Goal: Task Accomplishment & Management: Manage account settings

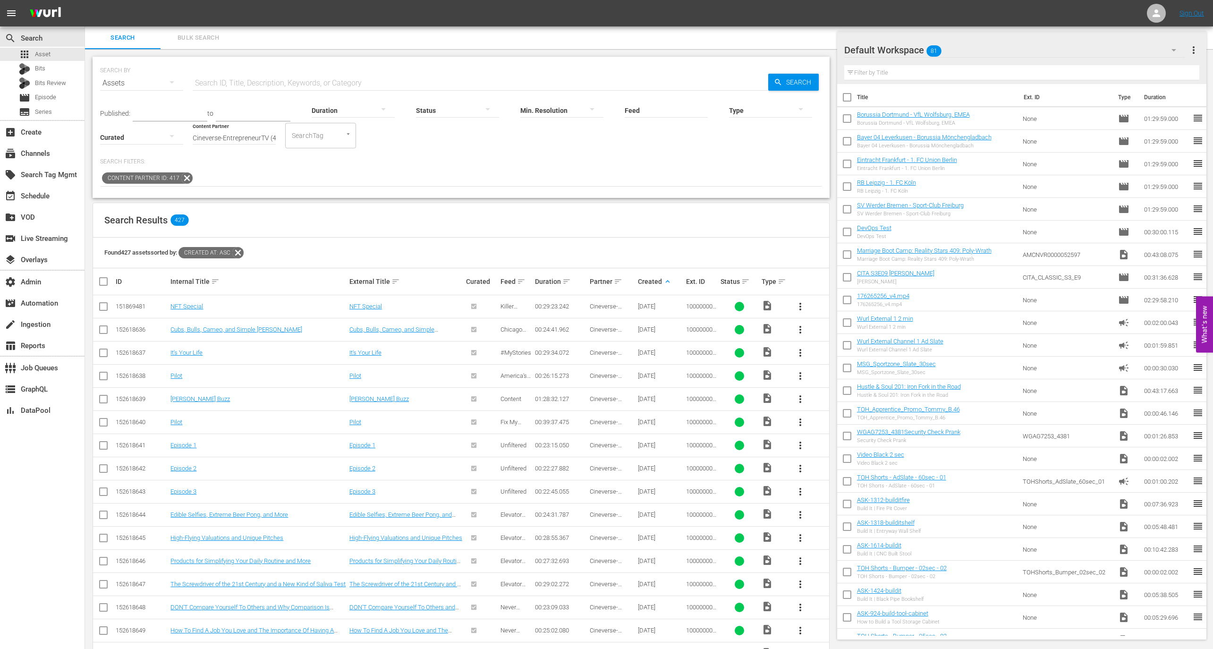
scroll to position [3755, 0]
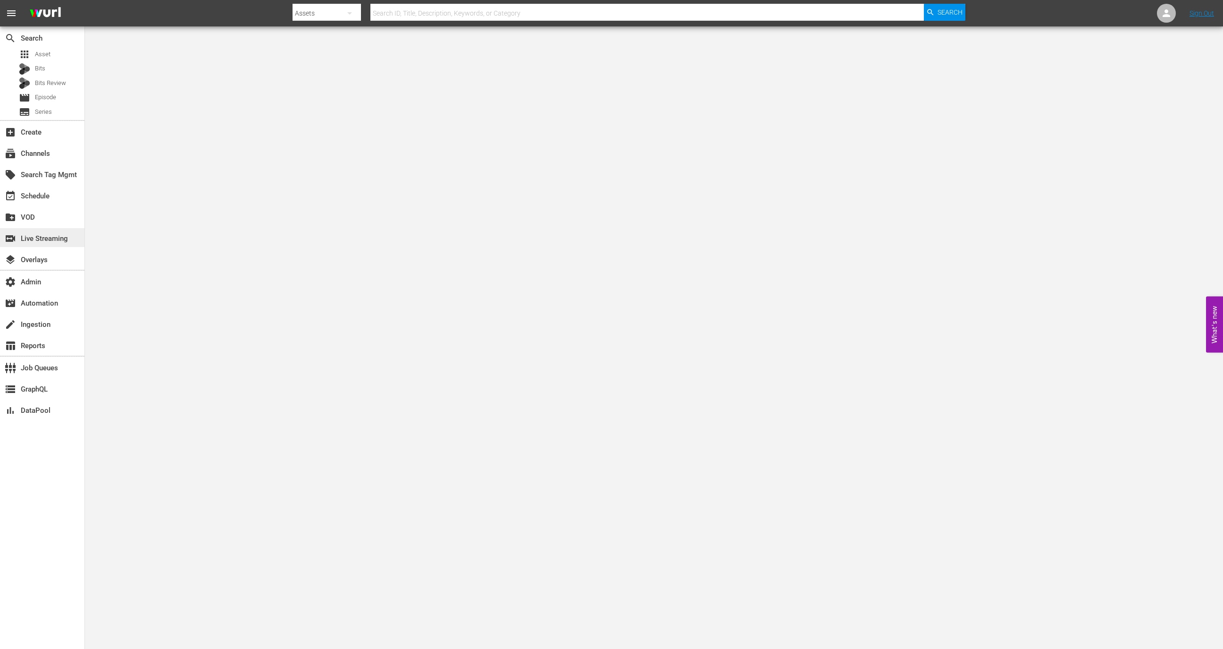
click at [47, 236] on div "switch_video Live Streaming" at bounding box center [26, 237] width 53 height 8
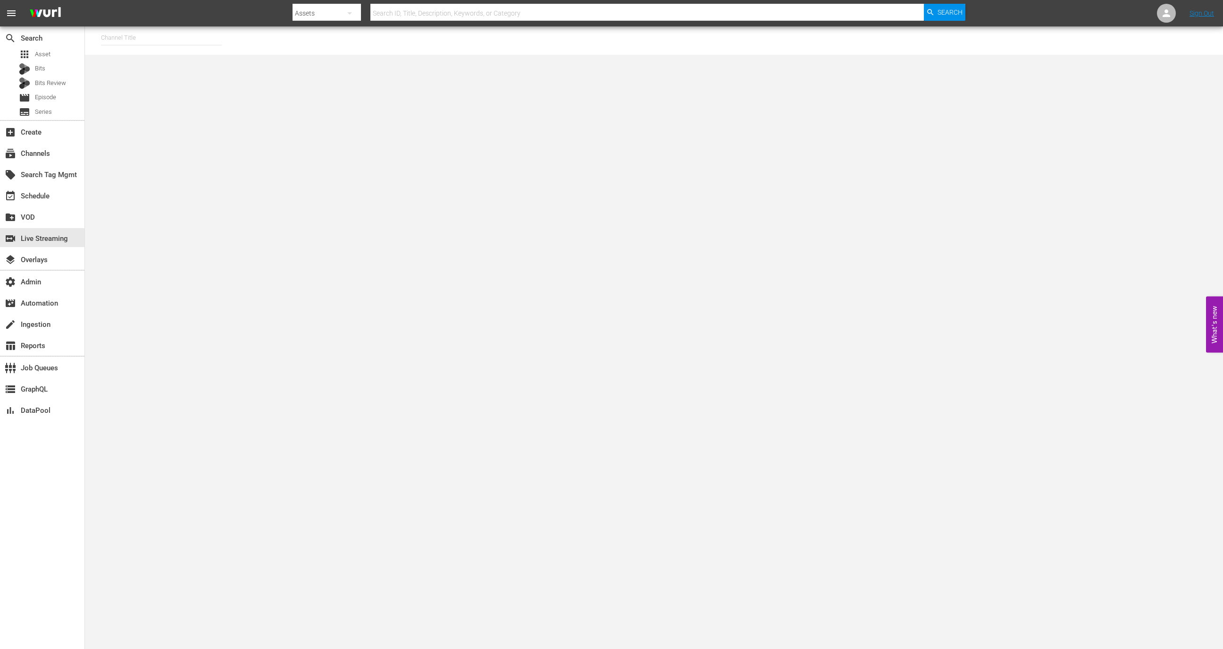
click at [158, 40] on input "text" at bounding box center [161, 37] width 121 height 23
click at [180, 66] on div "[PERSON_NAME] - External (1417 - wurl_external_1)" at bounding box center [231, 64] width 244 height 23
type input "[PERSON_NAME] - External (1417 - wurl_external_1)"
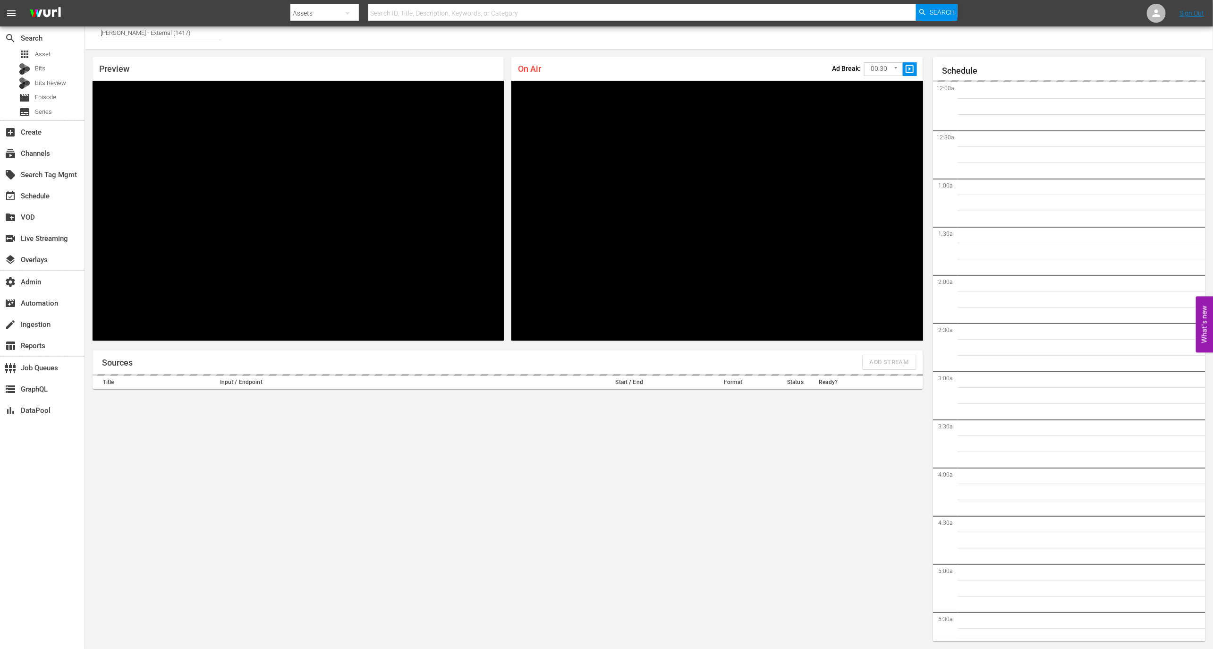
scroll to position [1655, 0]
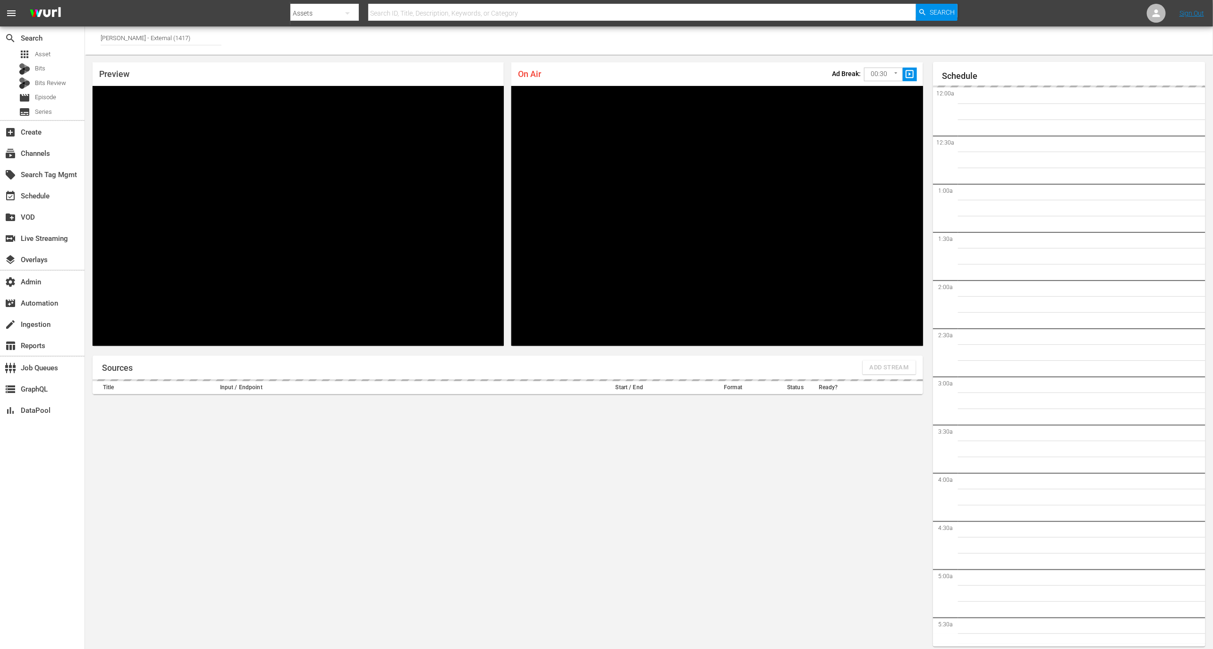
type input "[PERSON_NAME] - External (1417)"
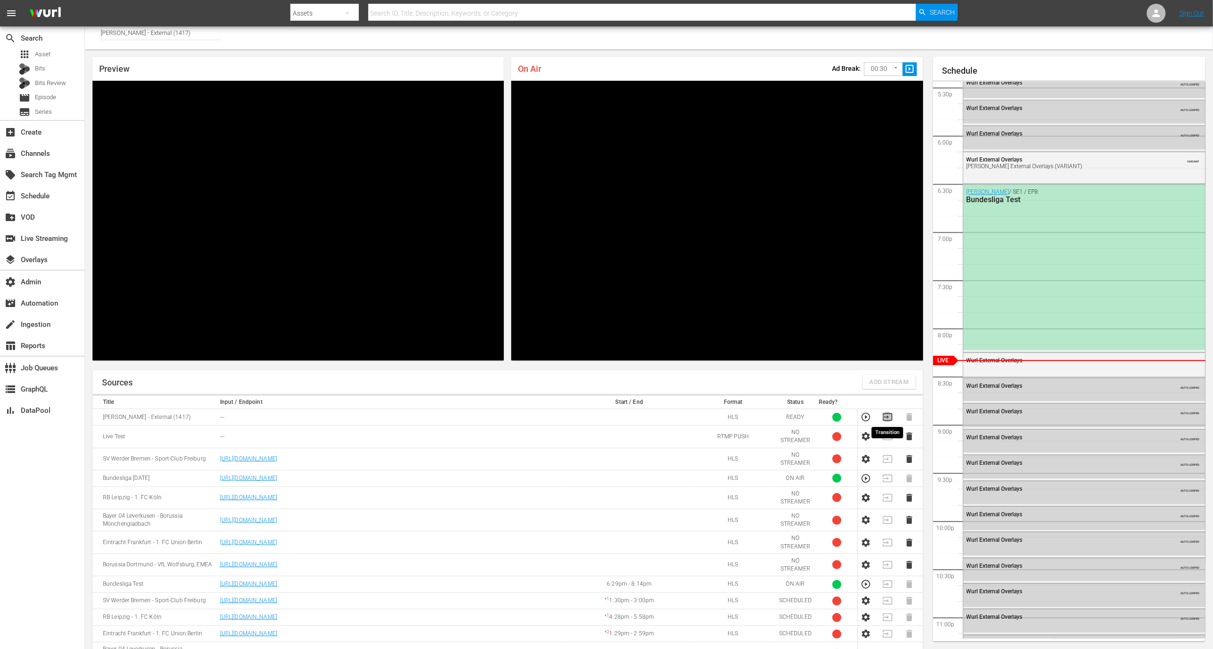
click at [886, 418] on icon "button" at bounding box center [886, 417] width 9 height 8
click at [51, 195] on div "event_available Schedule" at bounding box center [26, 194] width 53 height 8
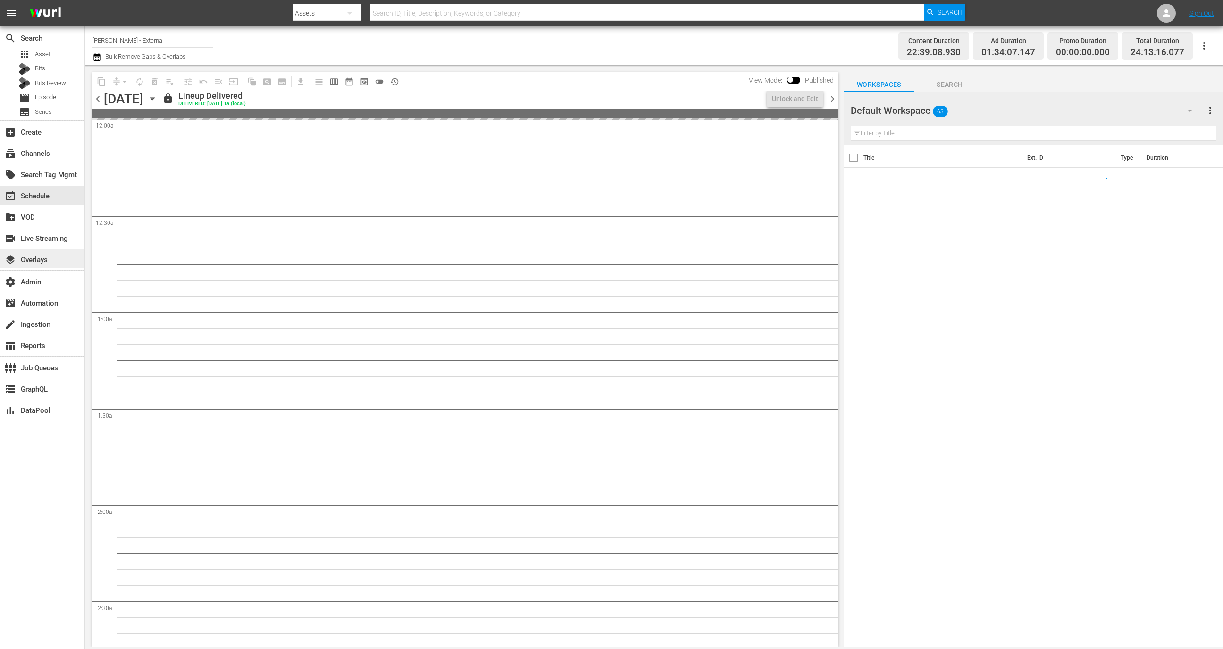
click at [58, 255] on div "layers Overlays" at bounding box center [42, 258] width 84 height 19
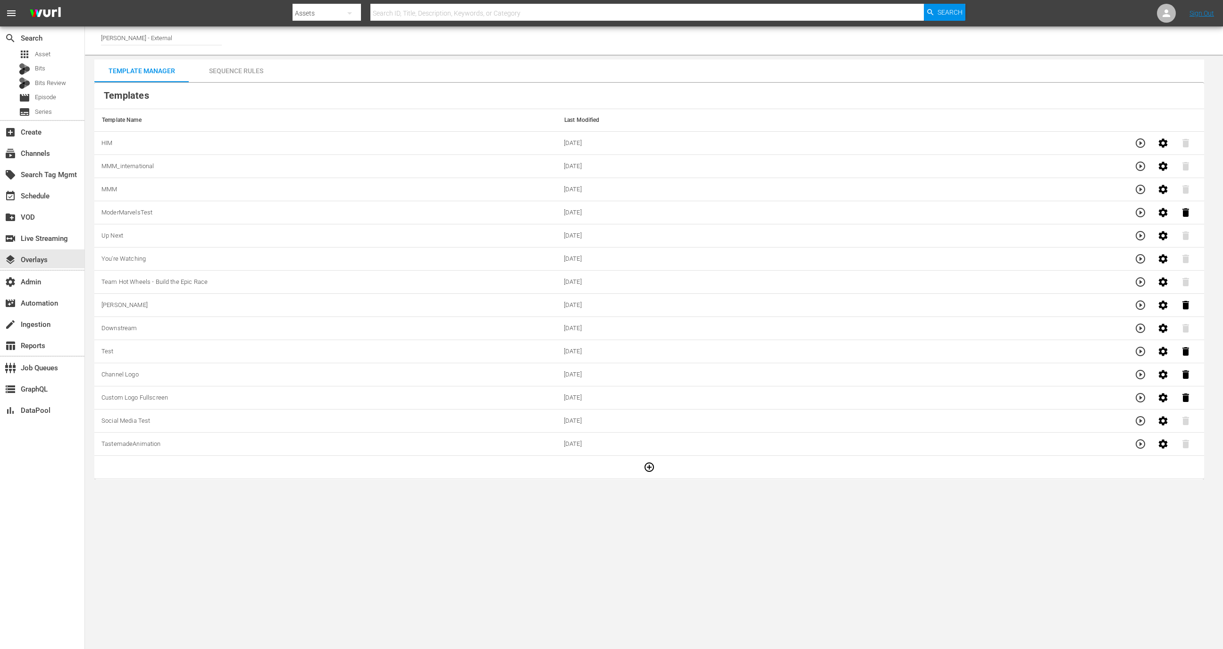
click at [236, 81] on div "Sequence Rules" at bounding box center [236, 70] width 94 height 23
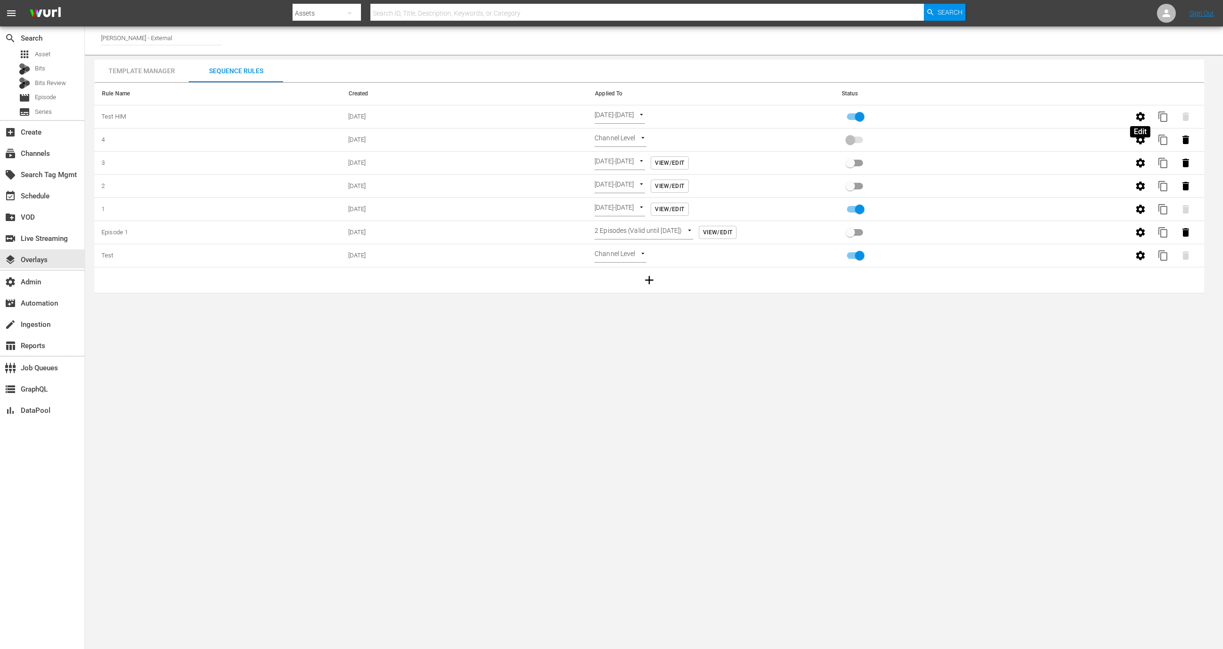
click at [1141, 111] on icon "button" at bounding box center [1140, 116] width 11 height 11
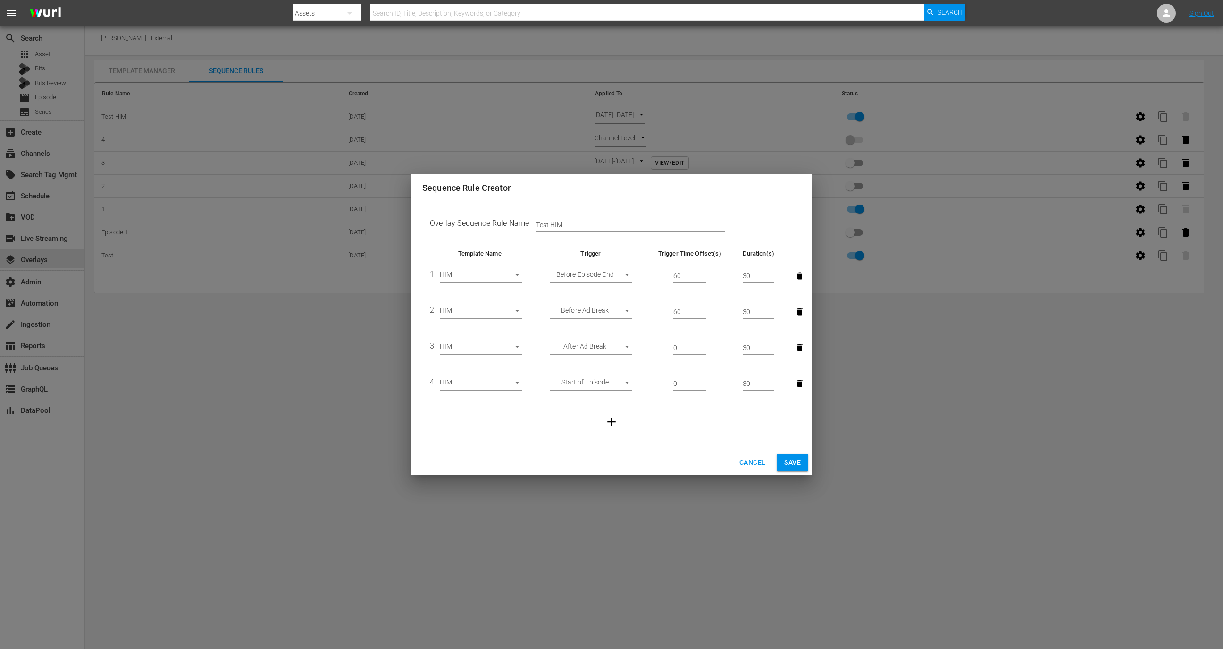
click at [741, 464] on span "Cancel" at bounding box center [753, 462] width 26 height 12
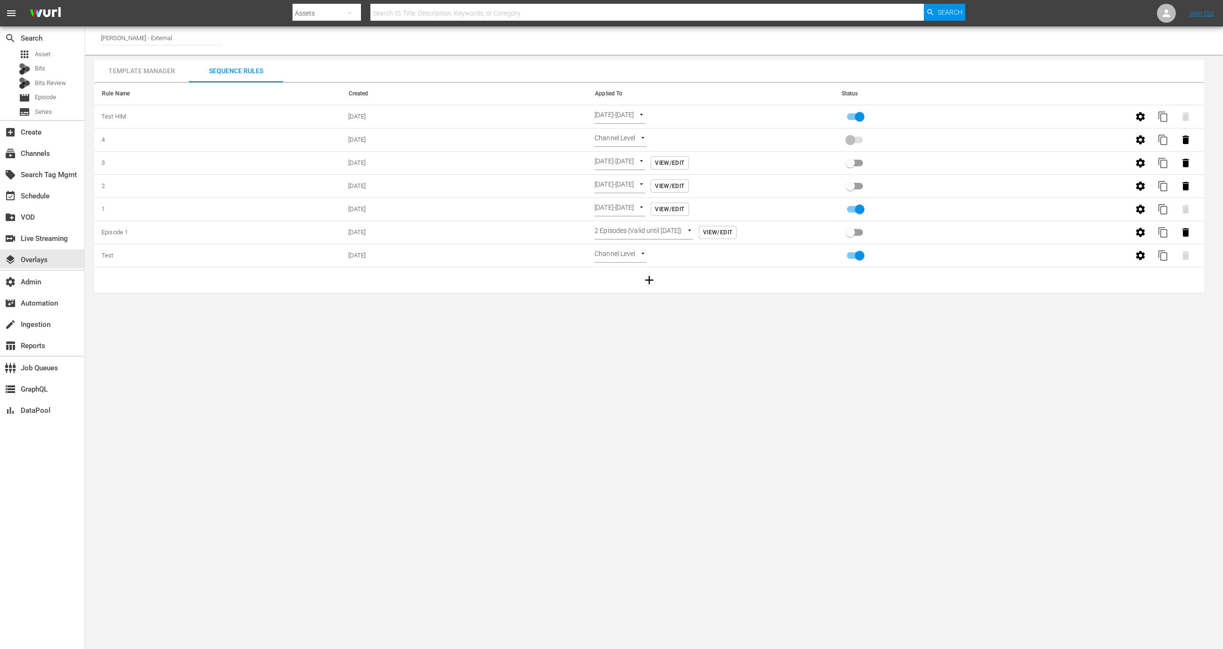
click at [1053, 280] on td at bounding box center [649, 280] width 1110 height 26
click at [155, 74] on div "Template Manager" at bounding box center [141, 70] width 94 height 23
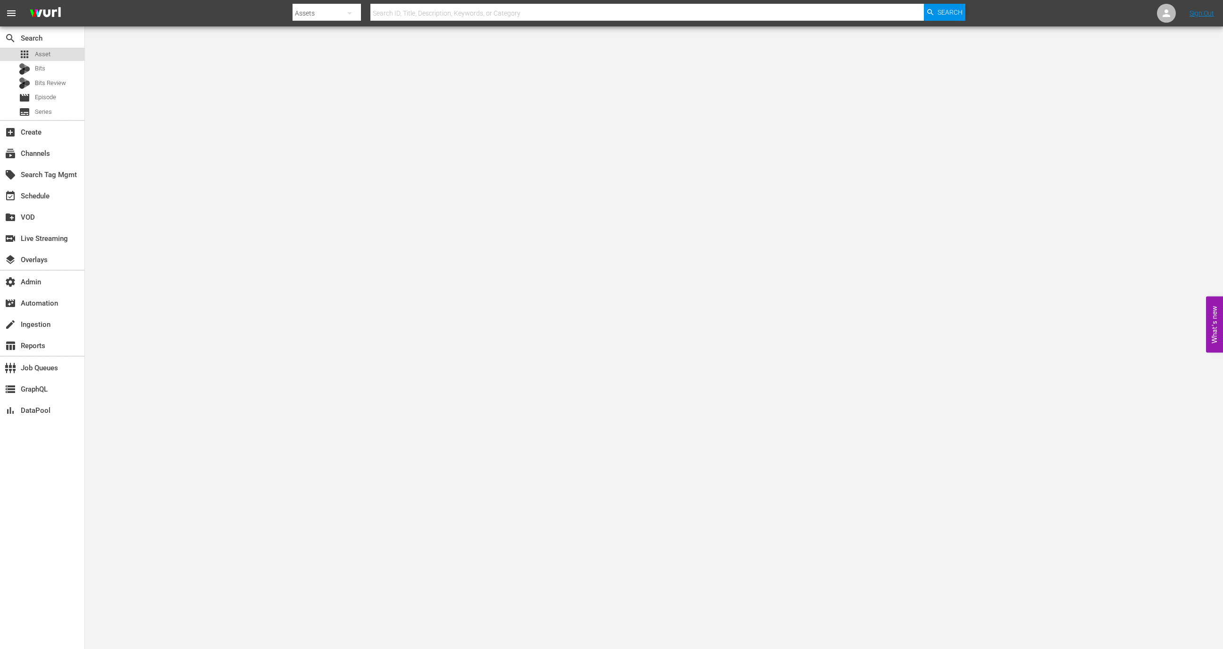
click at [56, 53] on div "apps Asset" at bounding box center [42, 54] width 84 height 13
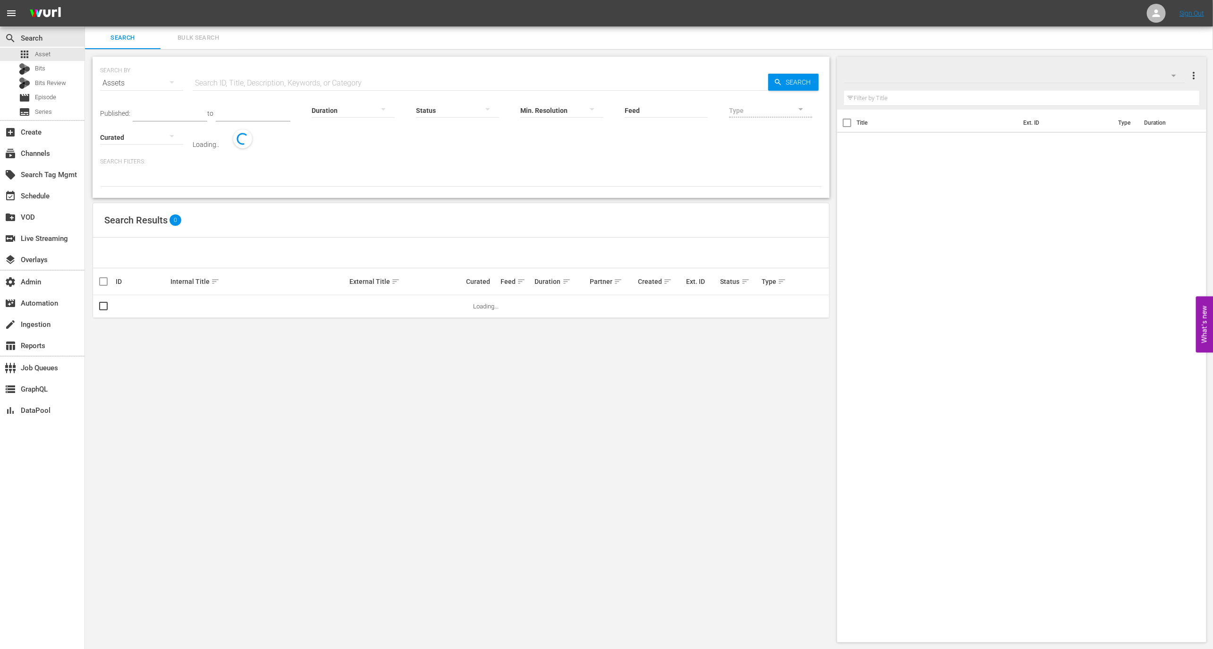
click at [212, 60] on div "SEARCH BY Search By Assets Search ID, Title, Description, Keywords, or Category…" at bounding box center [461, 77] width 722 height 34
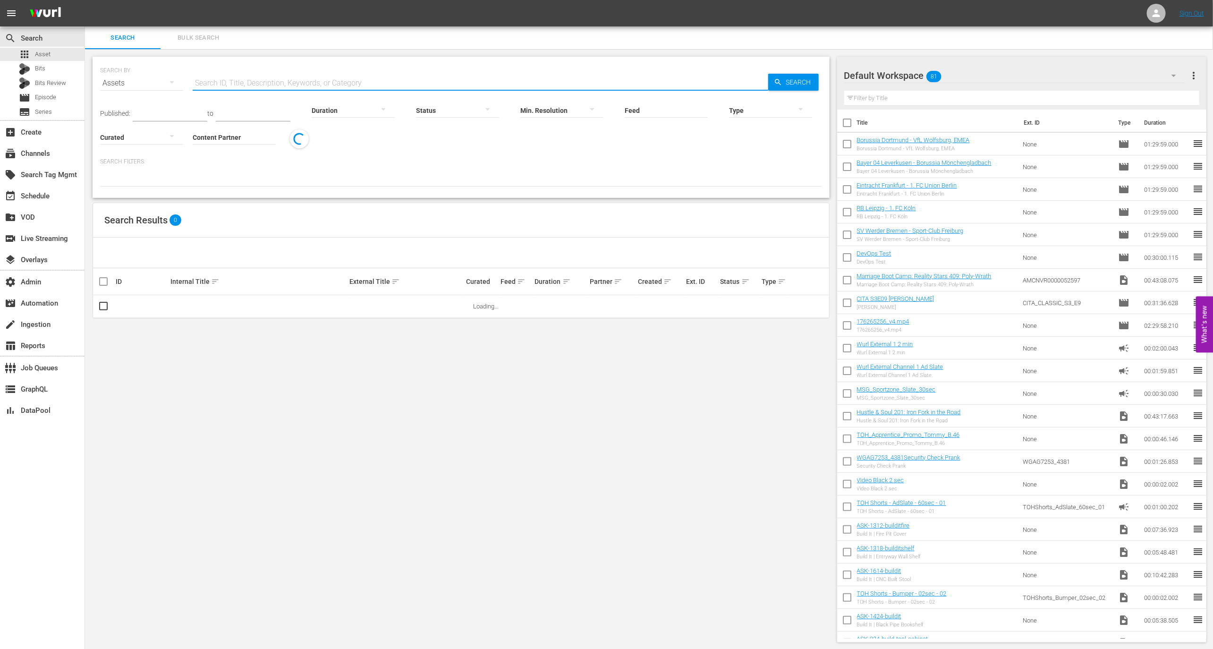
click at [216, 74] on input "text" at bounding box center [480, 83] width 575 height 23
paste input "AMCNVR0000066277"
type input "AMCNVR0000066277"
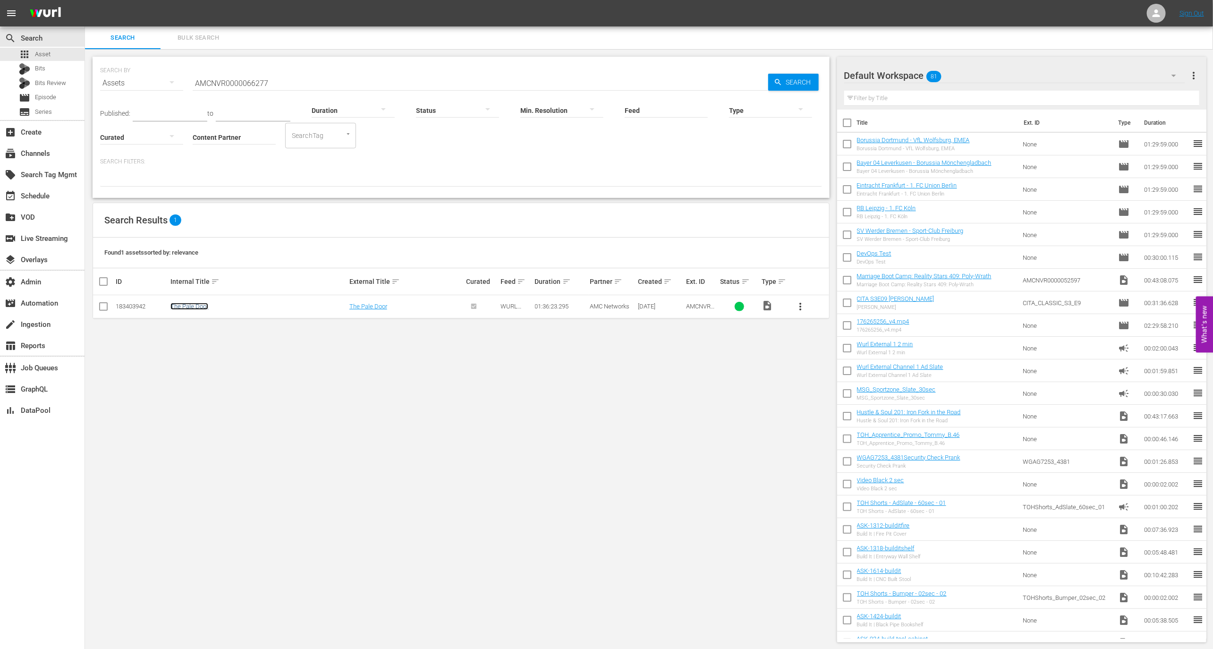
click at [190, 309] on link "The Pale Door" at bounding box center [189, 306] width 38 height 7
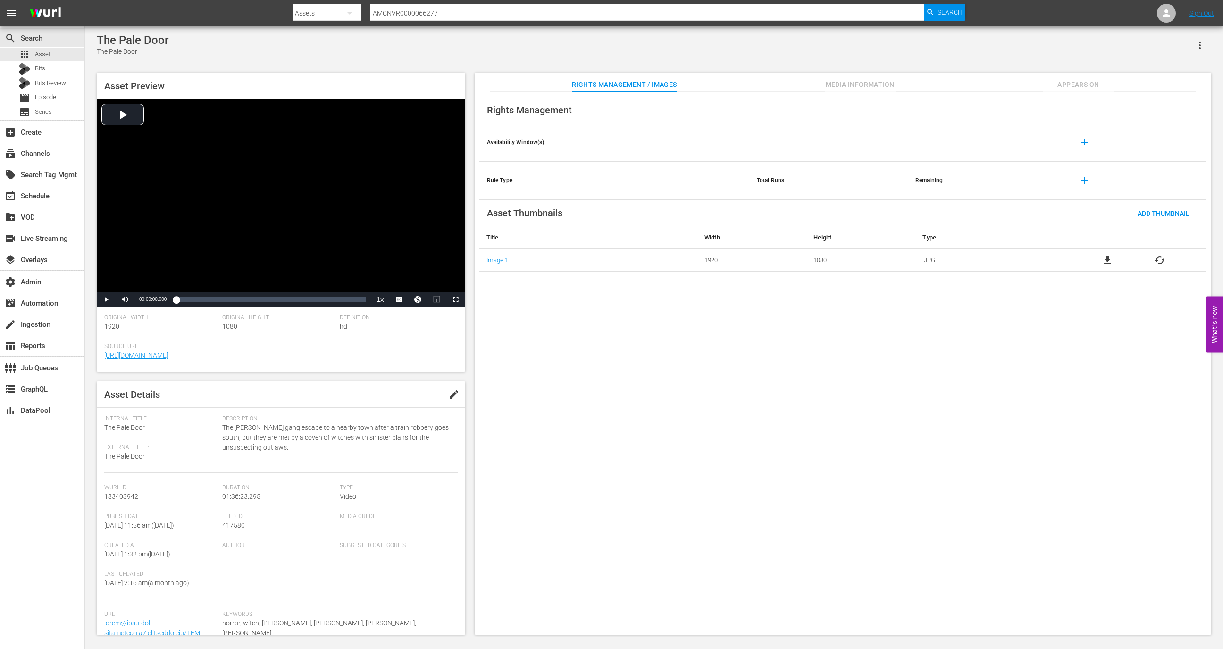
scroll to position [74, 0]
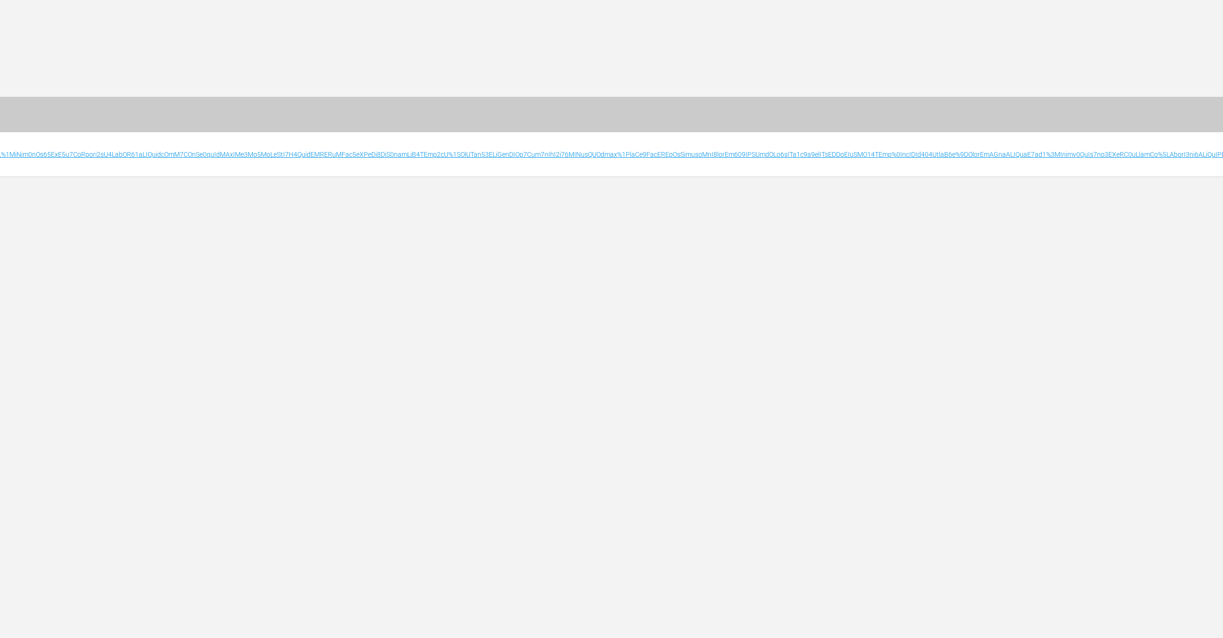
scroll to position [0, 2673]
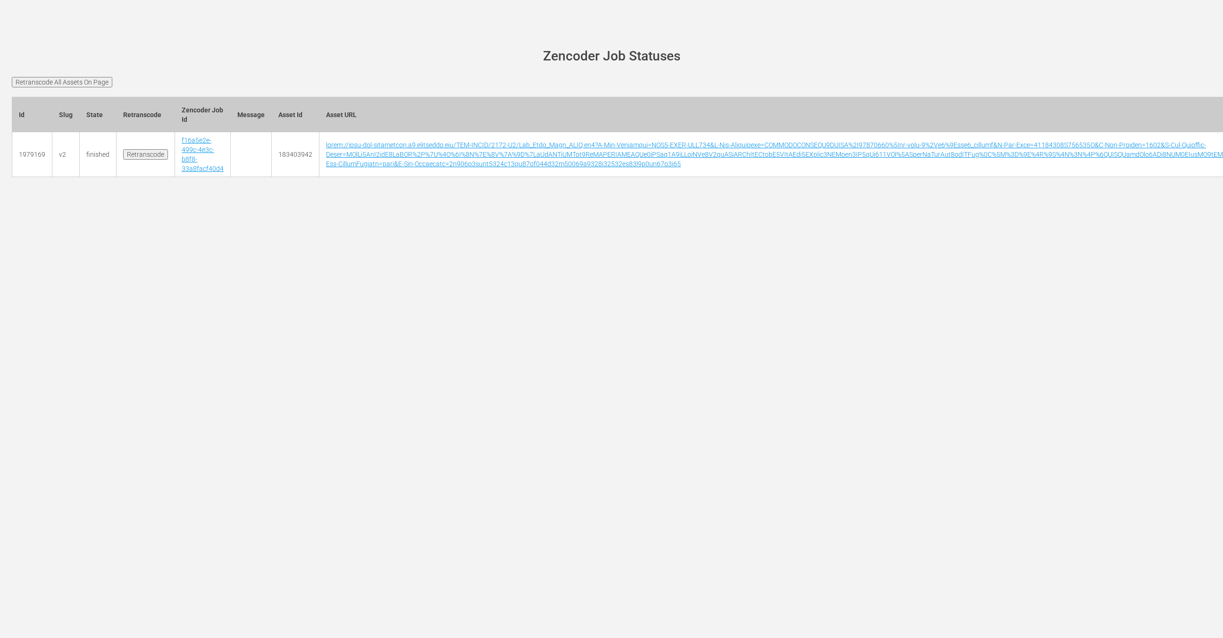
scroll to position [0, 2530]
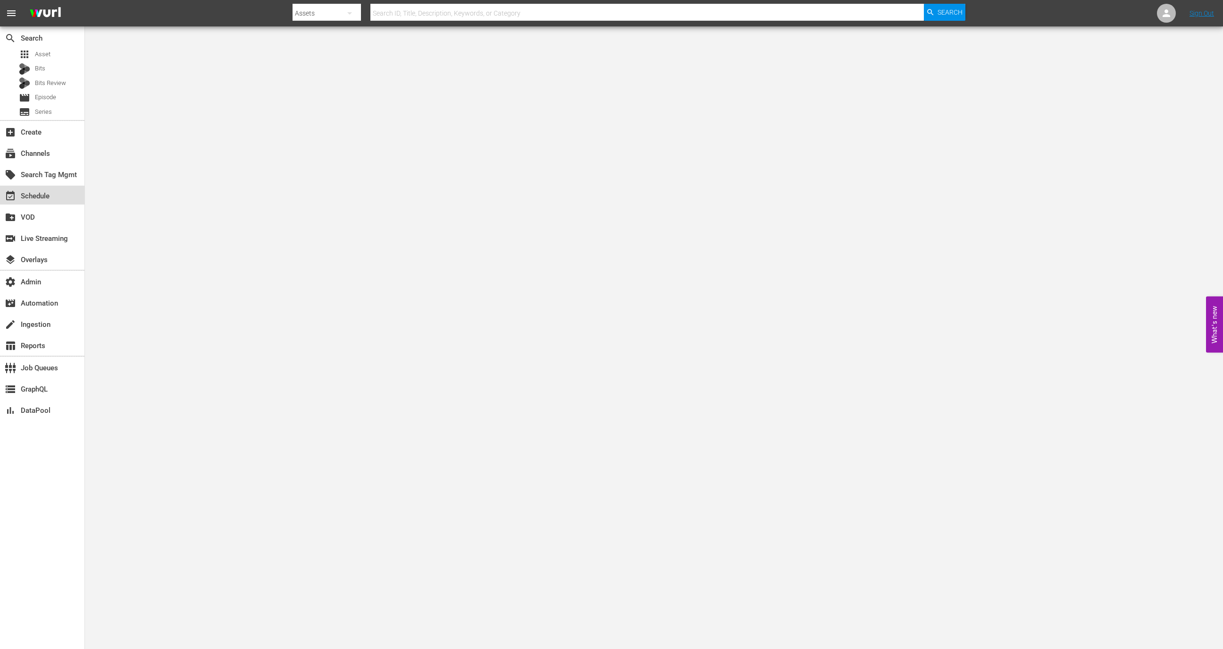
click at [59, 193] on div "event_available Schedule" at bounding box center [42, 194] width 84 height 19
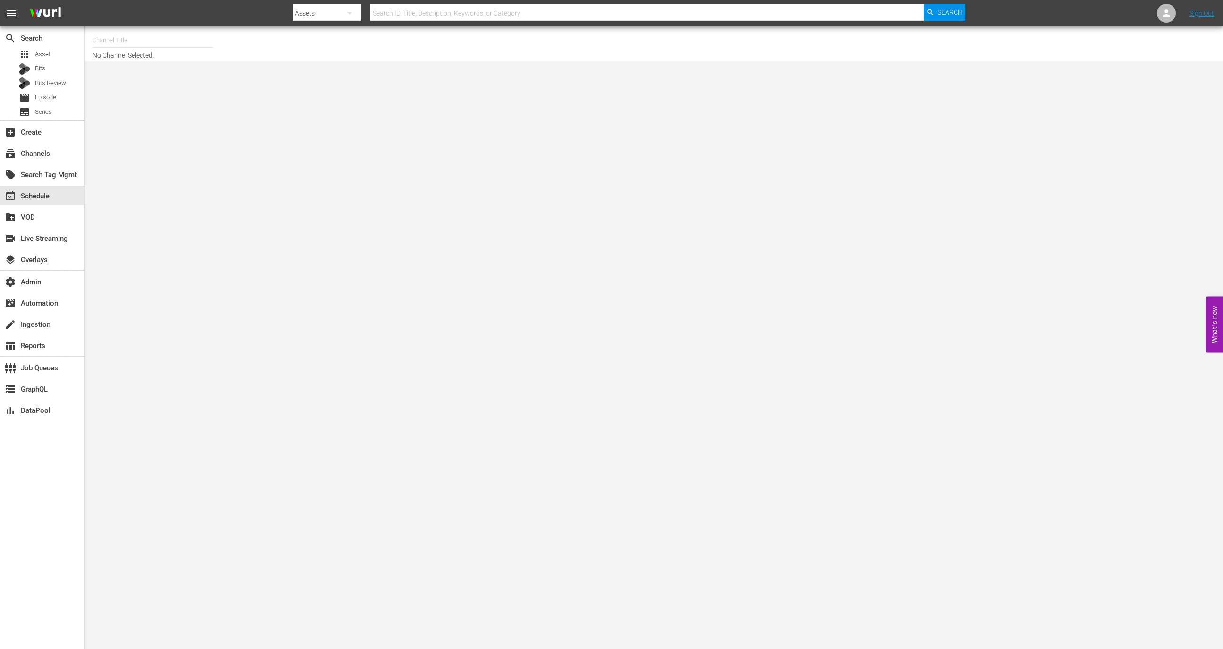
click at [153, 40] on input "text" at bounding box center [153, 40] width 121 height 23
click at [53, 238] on div "switch_video Live Streaming" at bounding box center [26, 237] width 53 height 8
click at [138, 39] on input "text" at bounding box center [161, 37] width 121 height 23
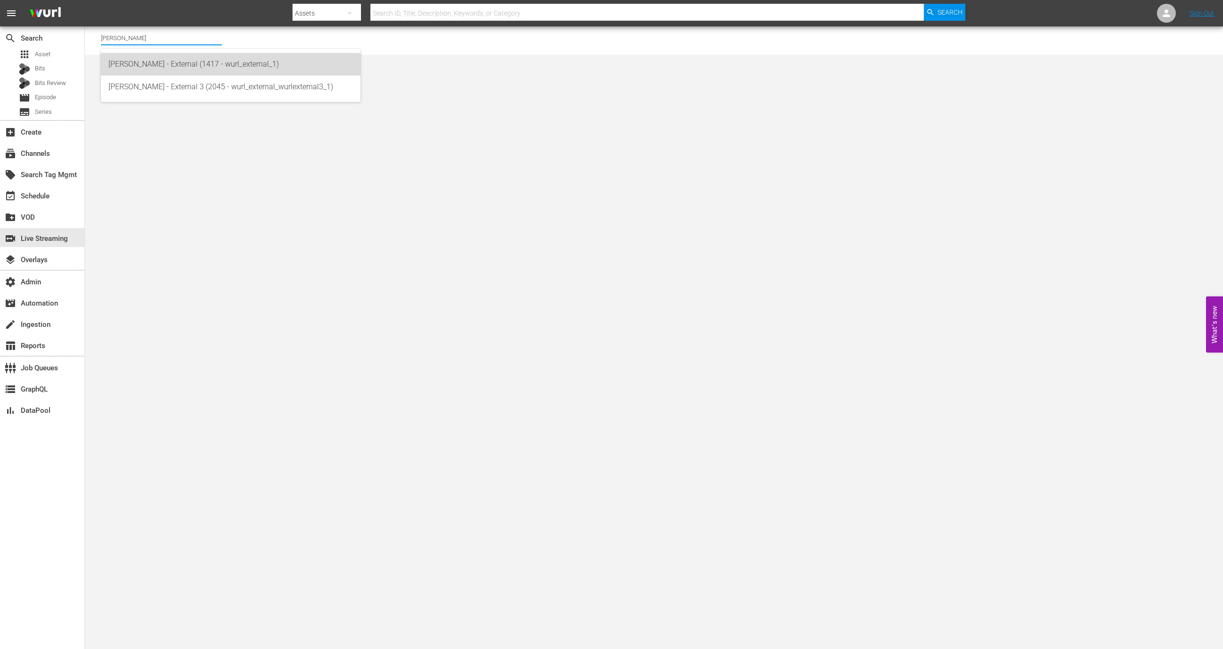
click at [160, 62] on div "[PERSON_NAME] - External (1417 - wurl_external_1)" at bounding box center [231, 64] width 244 height 23
type input "[PERSON_NAME] - External (1417 - wurl_external_1)"
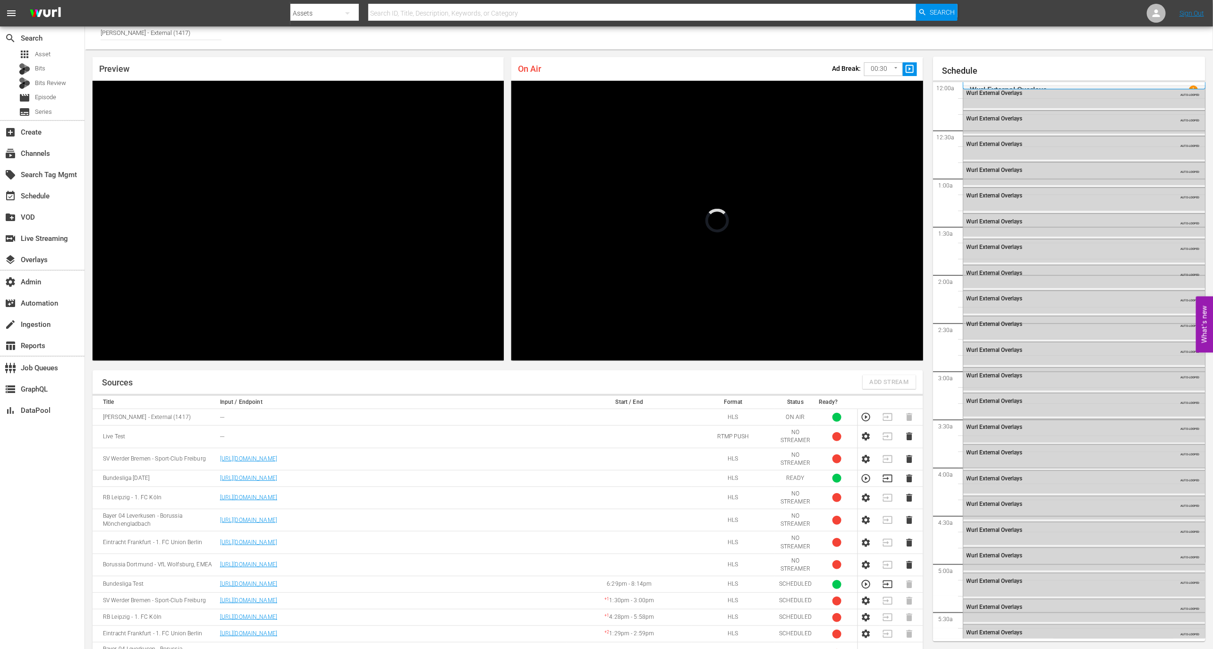
scroll to position [1701, 0]
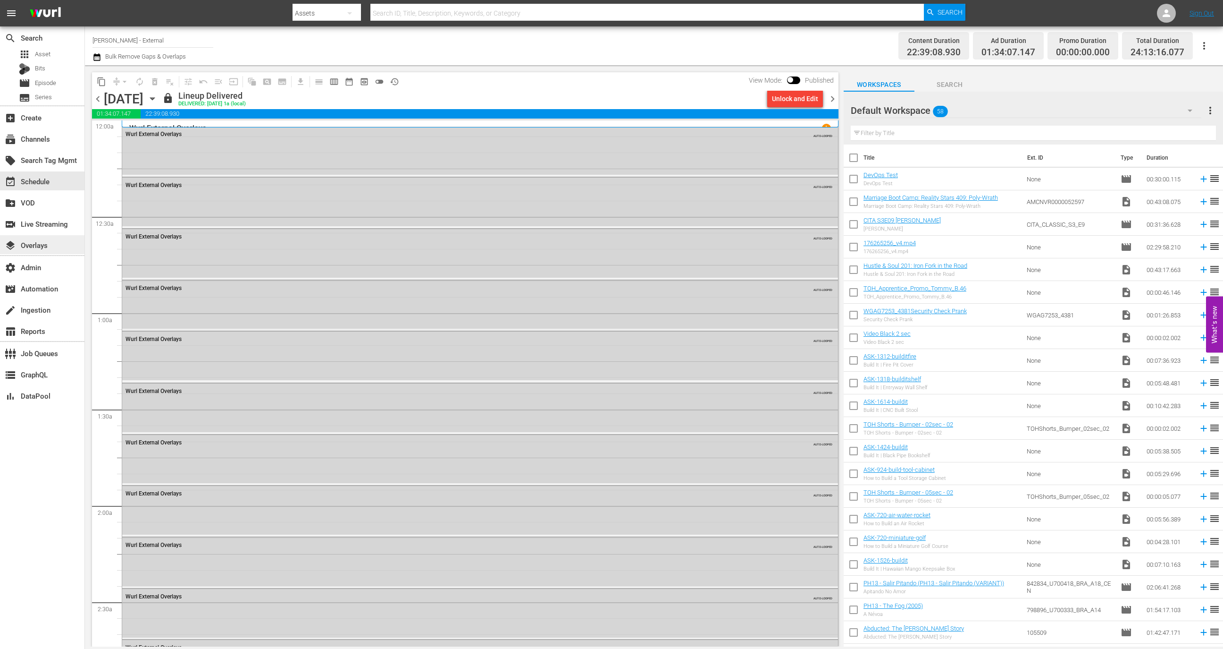
click at [38, 247] on div "layers Overlays" at bounding box center [26, 243] width 53 height 8
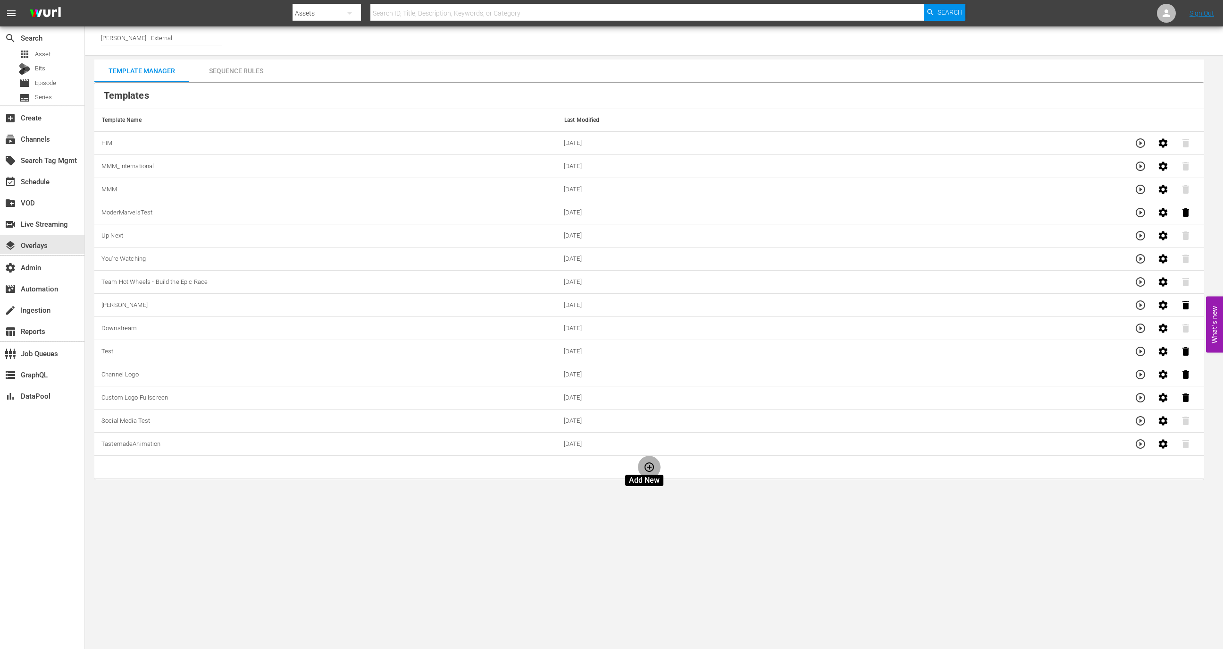
click at [644, 464] on icon "button" at bounding box center [649, 466] width 11 height 11
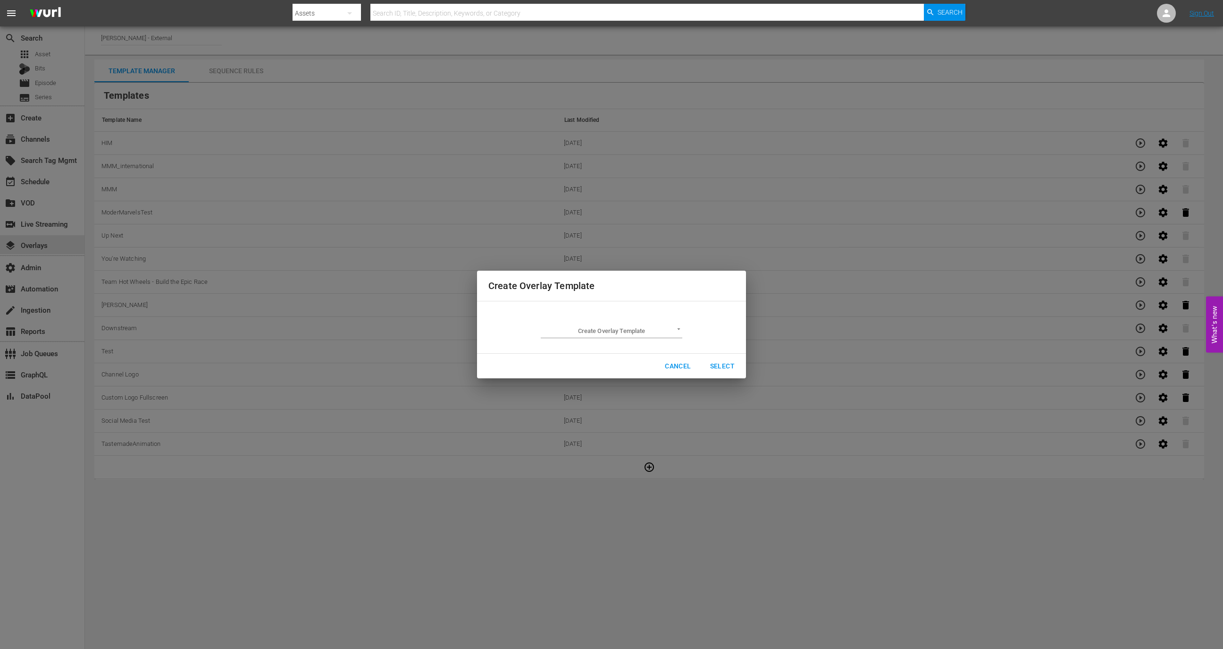
click at [596, 339] on td "Create Overlay Template ​" at bounding box center [612, 327] width 246 height 37
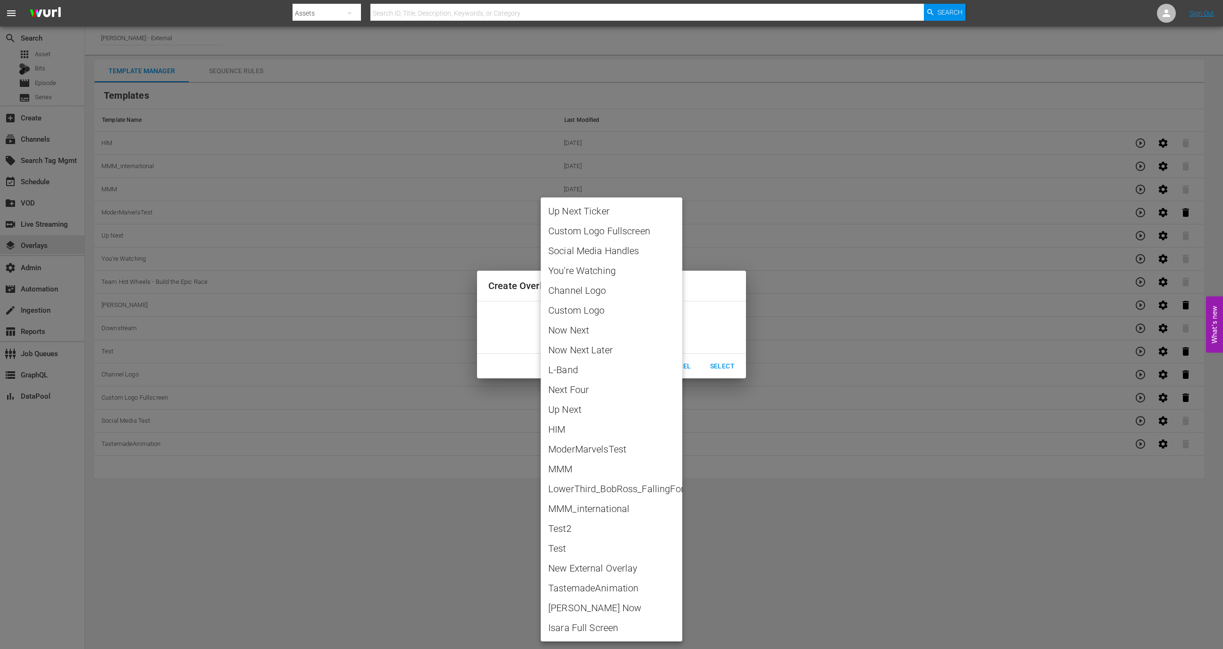
click at [596, 332] on body "menu Search By Assets Search ID, Title, Description, Keywords, or Category Sear…" at bounding box center [611, 324] width 1223 height 649
click at [610, 496] on li "LowerThird_BobRoss_FallingFor_Sept2025_v2.json" at bounding box center [612, 489] width 142 height 20
type input "LowerThird_BobRoss_FallingFor_Sept2025_v2.json"
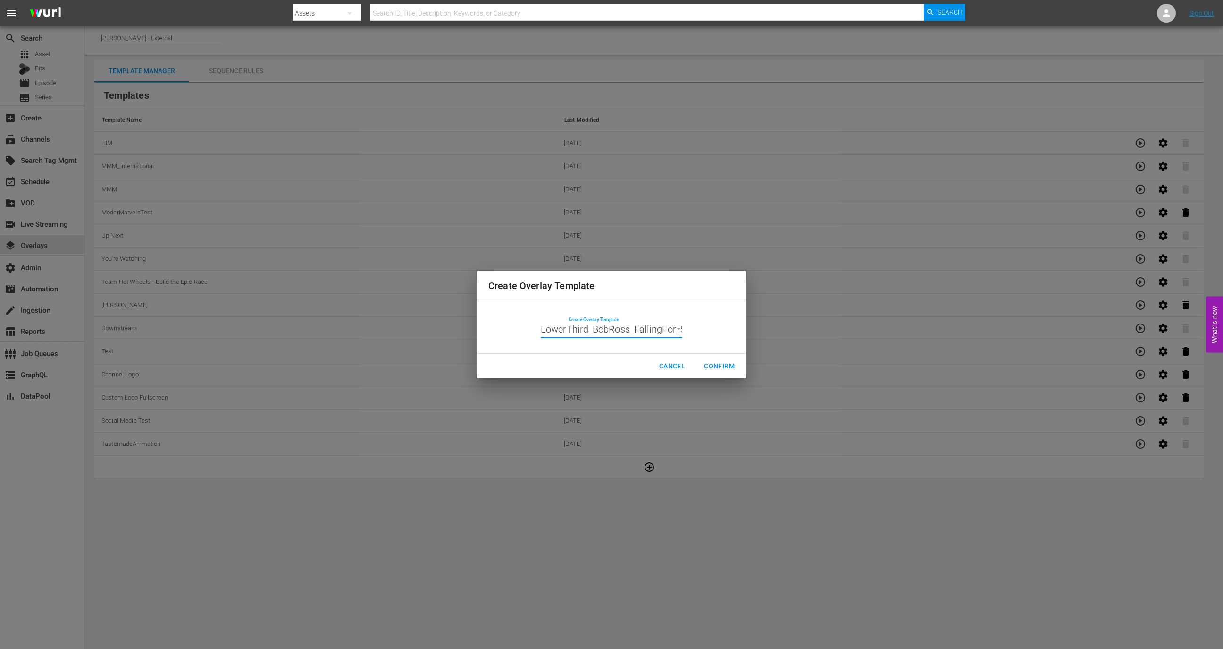
click at [718, 362] on span "Confirm" at bounding box center [719, 366] width 31 height 12
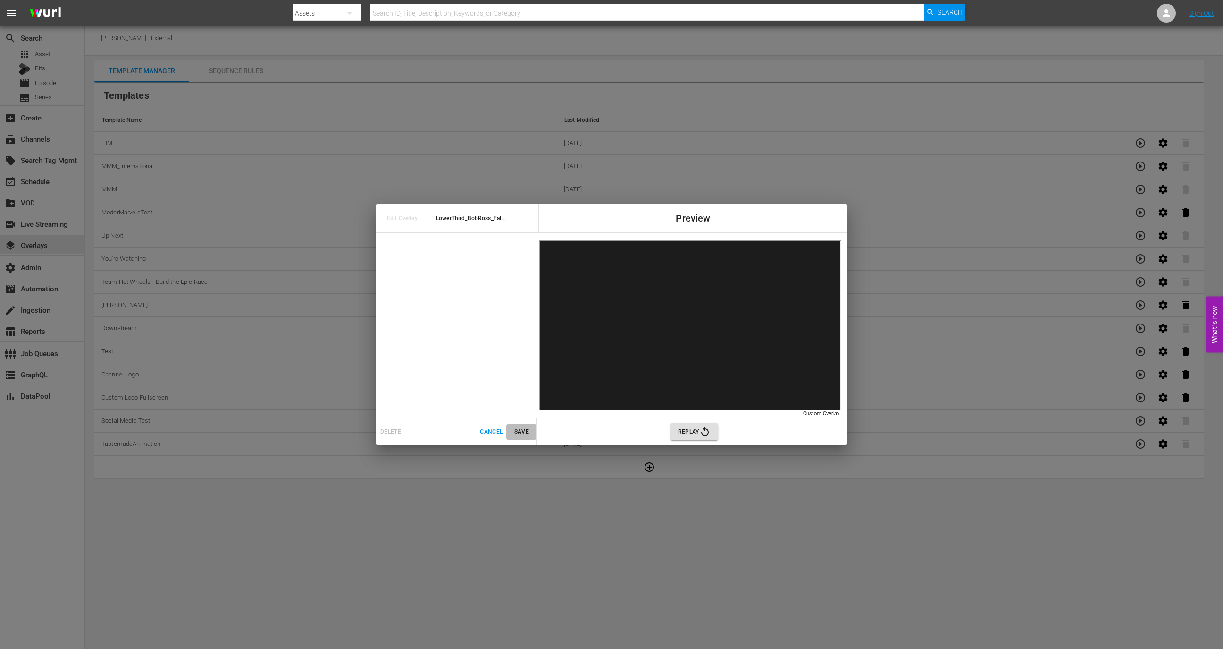
click at [521, 430] on span "Save" at bounding box center [521, 432] width 23 height 10
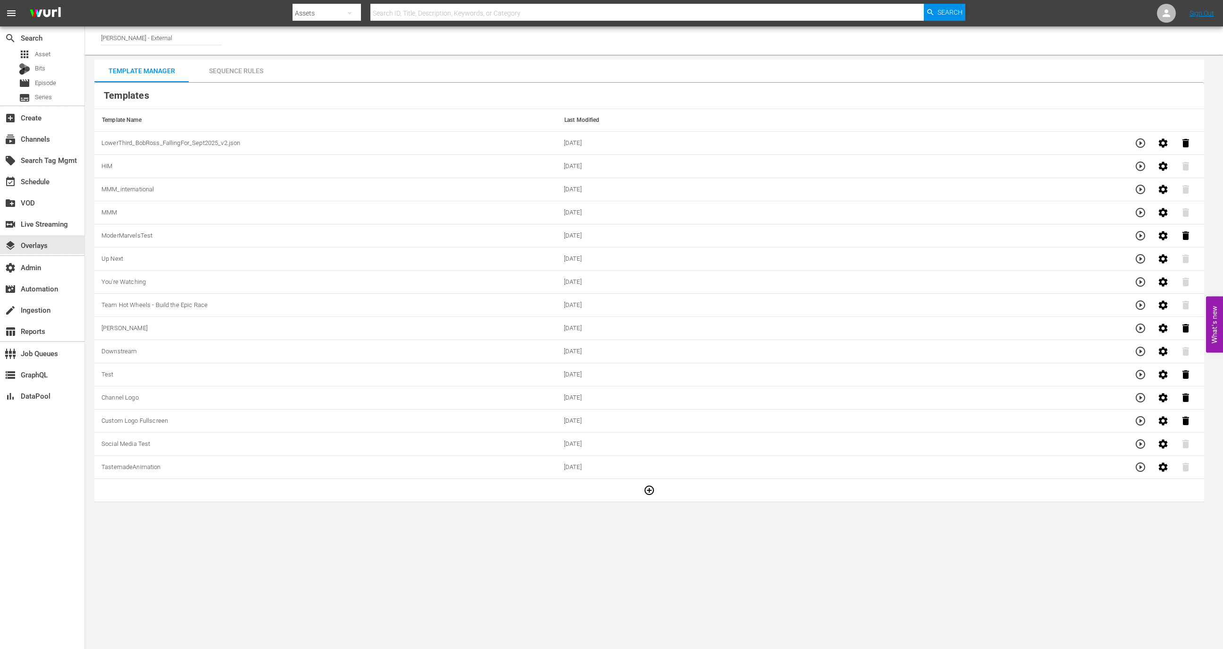
click at [239, 58] on div "Channel Title Wurl - External Template Manager Sequence Rules Templates Templat…" at bounding box center [654, 263] width 1138 height 475
click at [239, 75] on div "Sequence Rules" at bounding box center [236, 70] width 94 height 23
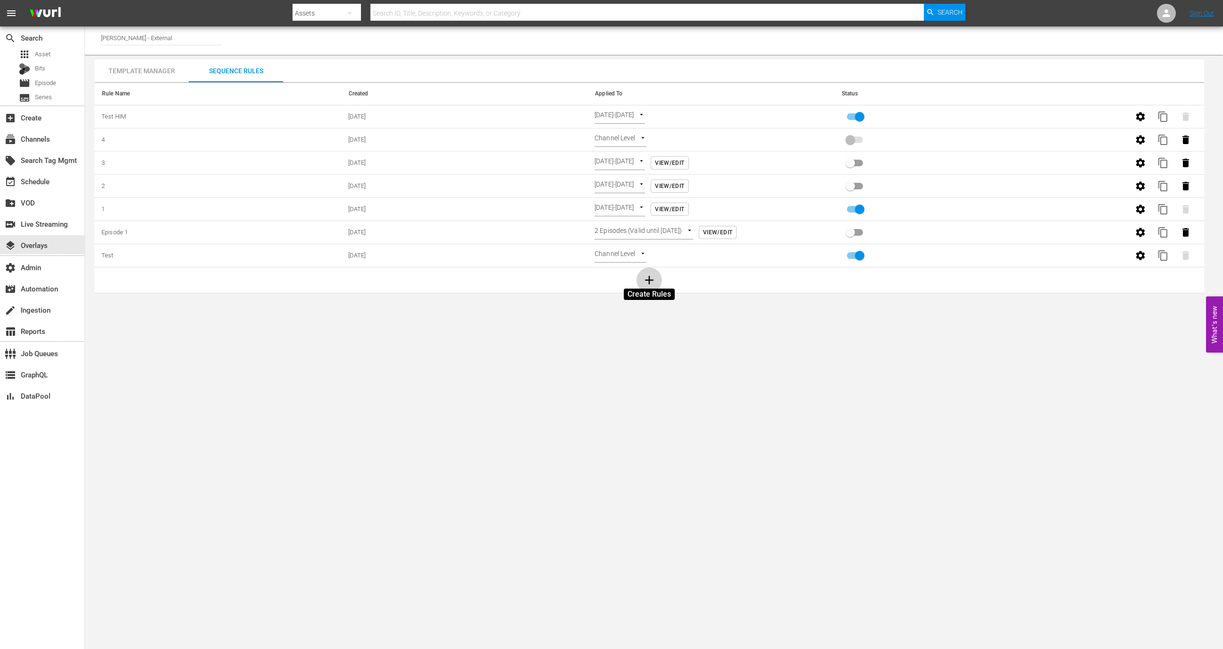
click at [643, 280] on icon "button" at bounding box center [649, 280] width 14 height 14
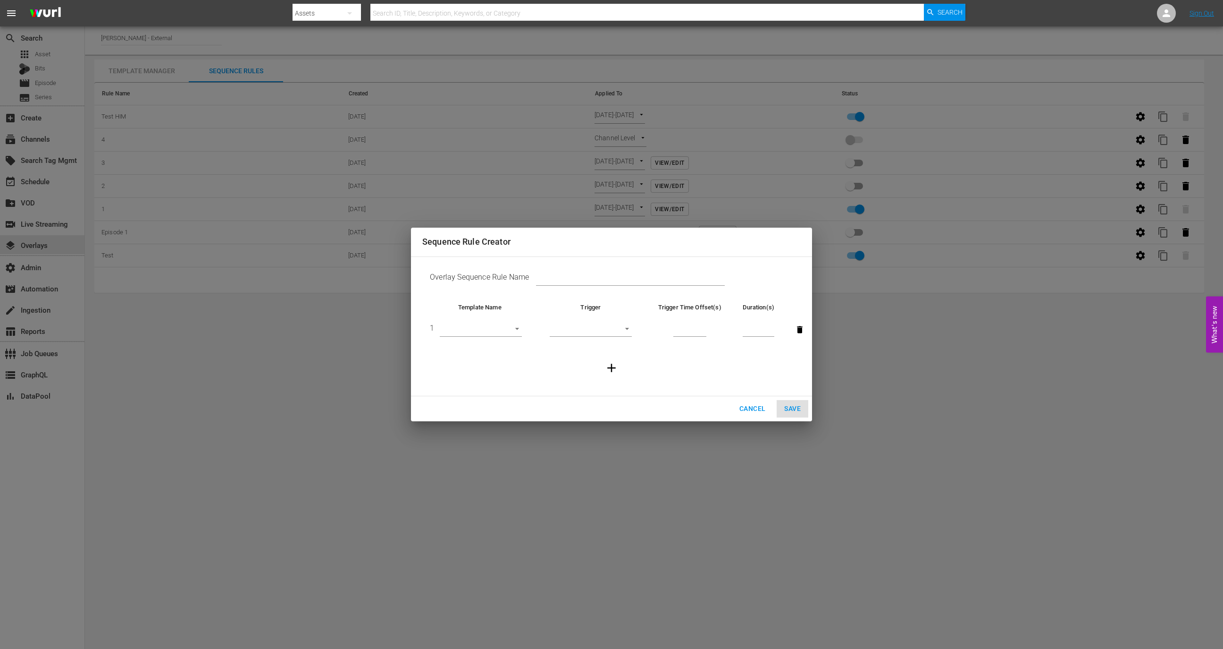
click at [496, 322] on td "1 ​" at bounding box center [479, 330] width 115 height 36
click at [496, 326] on body "menu Search By Assets Search ID, Title, Description, Keywords, or Category Sear…" at bounding box center [611, 324] width 1223 height 649
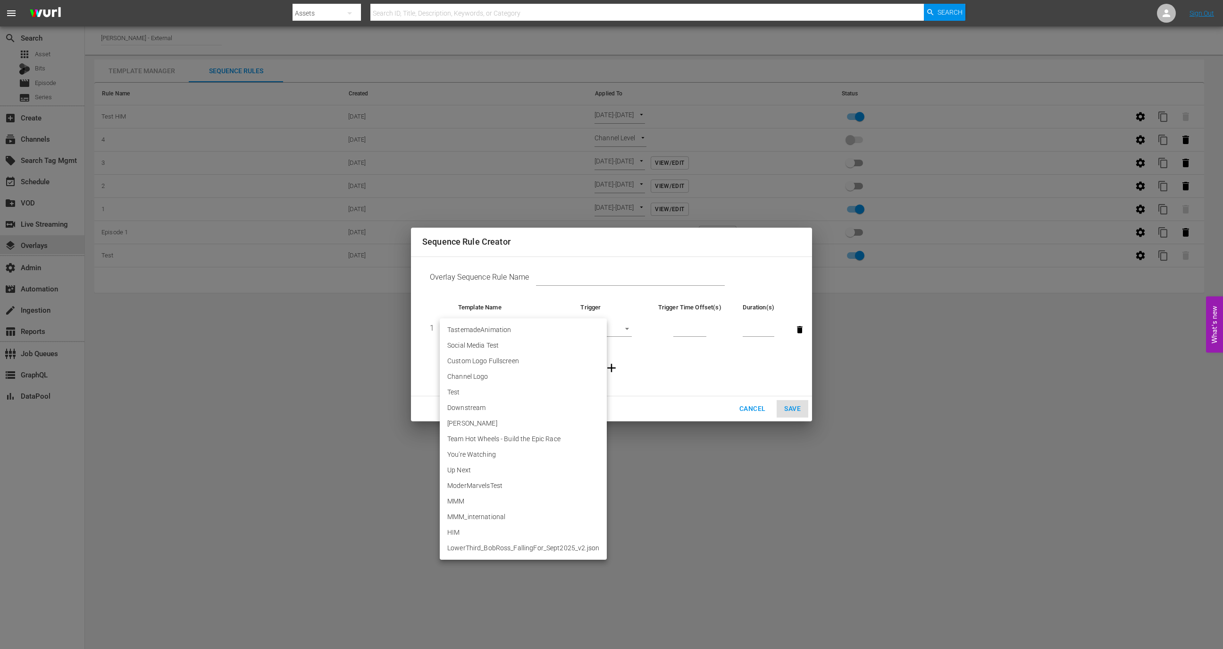
click at [540, 551] on li "LowerThird_BobRoss_FallingFor_Sept2025_v2.json" at bounding box center [523, 548] width 167 height 16
type input "30595"
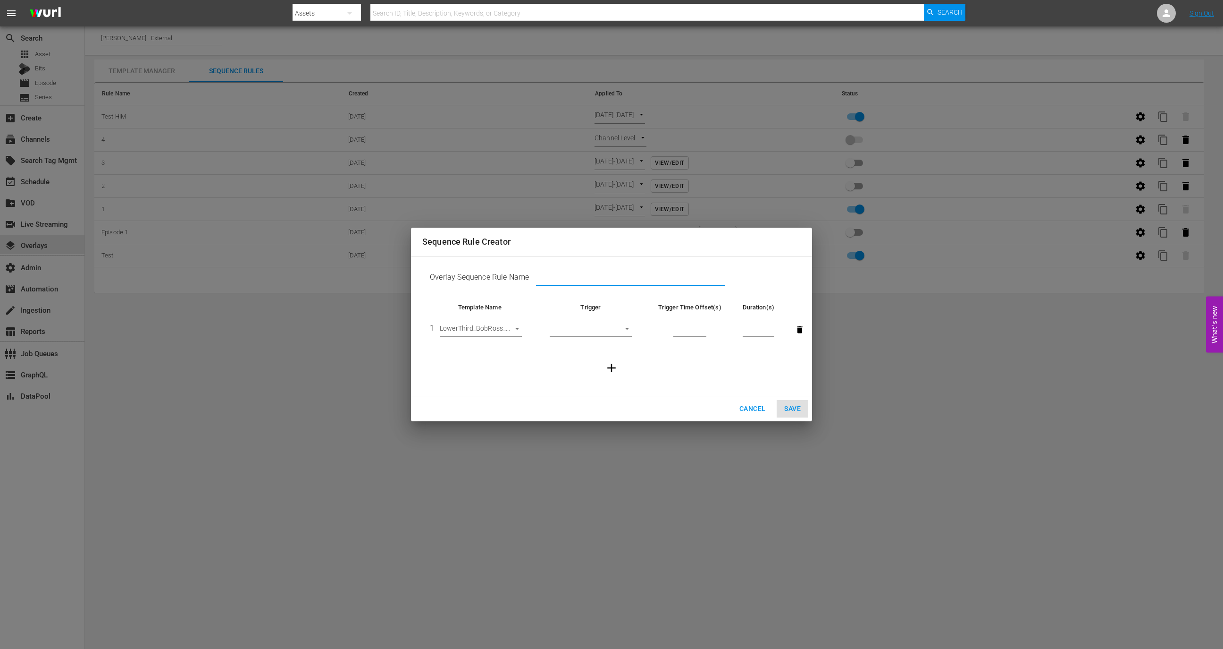
click at [602, 276] on input "text" at bounding box center [630, 279] width 189 height 14
type input "wurl - external"
type input "Test"
click at [618, 334] on body "menu Search By Assets Search ID, Title, Description, Keywords, or Category Sear…" at bounding box center [611, 324] width 1223 height 649
click at [608, 330] on li "Start of Episode" at bounding box center [591, 330] width 82 height 16
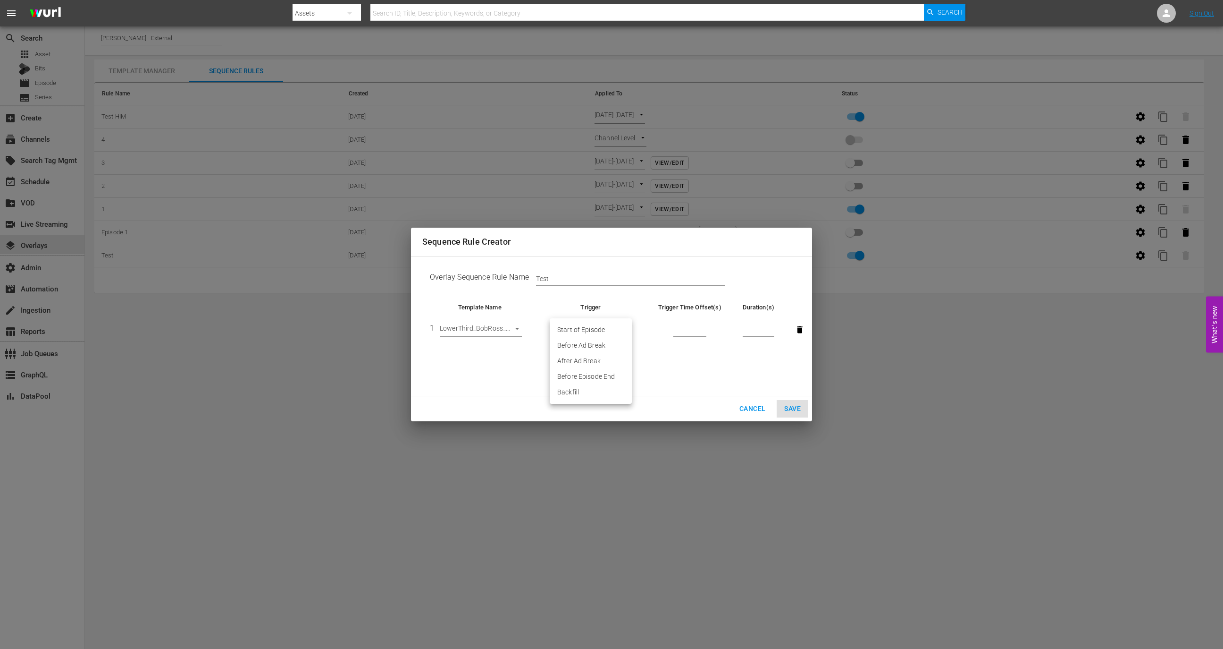
type input "START_OF_EPISODE"
type input "1"
click at [704, 327] on input "1" at bounding box center [690, 330] width 33 height 14
type input "30"
click at [610, 373] on icon "button" at bounding box center [612, 368] width 14 height 14
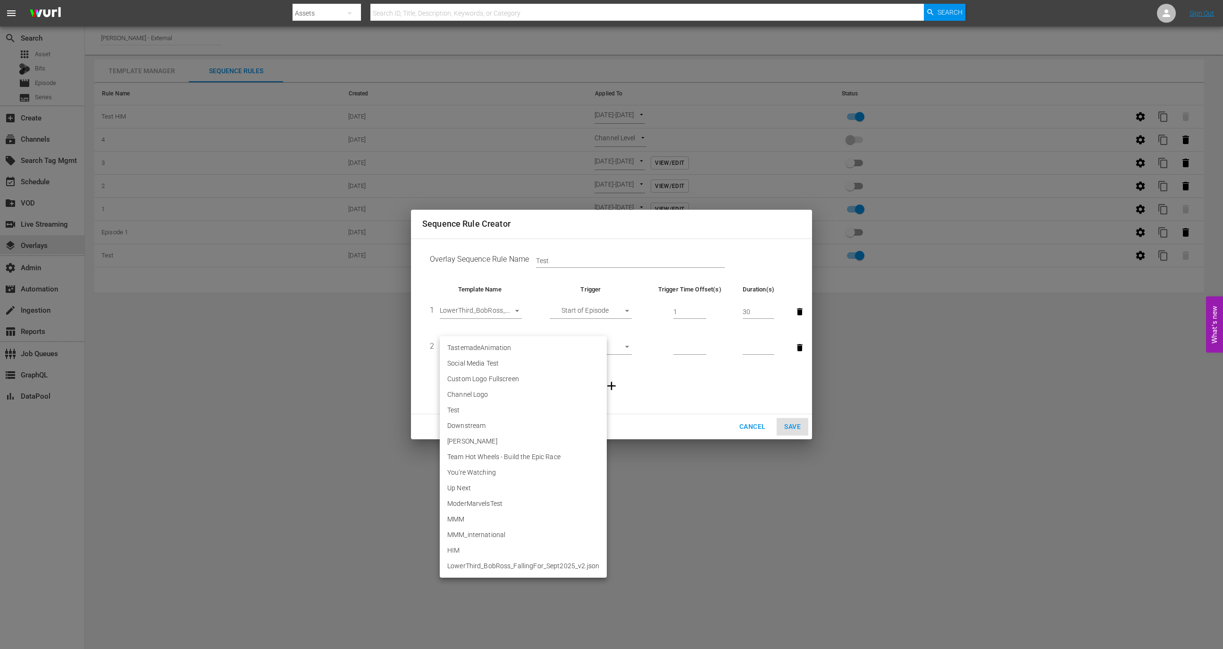
click at [474, 341] on body "menu Search By Assets Search ID, Title, Description, Keywords, or Category Sear…" at bounding box center [611, 324] width 1223 height 649
click at [513, 570] on li "LowerThird_BobRoss_FallingFor_Sept2025_v2.json" at bounding box center [523, 566] width 167 height 16
type input "30595"
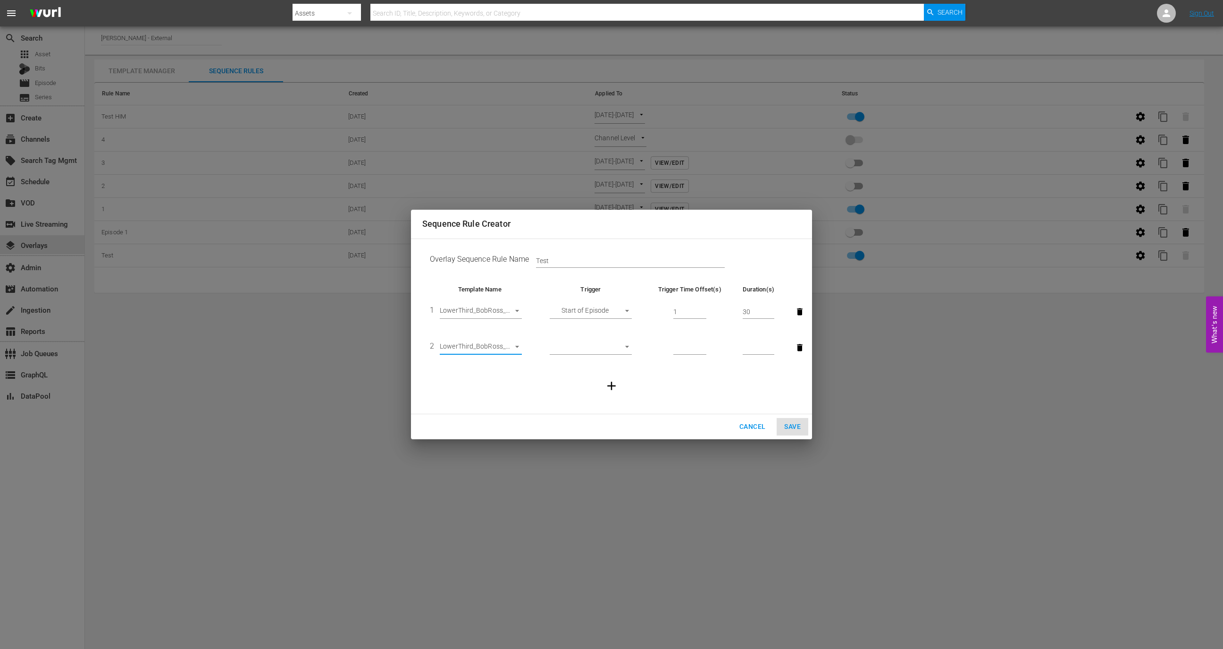
click at [609, 340] on body "menu Search By Assets Search ID, Title, Description, Keywords, or Category Sear…" at bounding box center [611, 324] width 1223 height 649
click at [607, 361] on li "Before Ad Break" at bounding box center [591, 363] width 82 height 16
type input "BEFORE_AD_BREAK"
click at [688, 343] on input "number" at bounding box center [690, 348] width 33 height 14
type input "31"
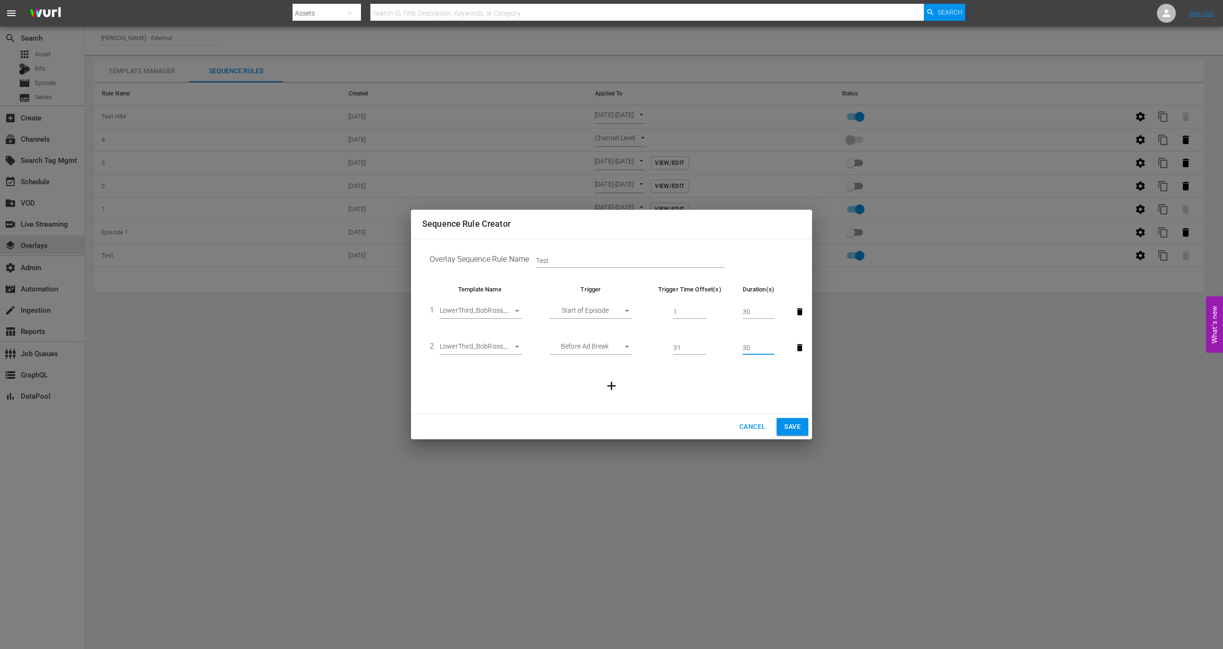
type input "30"
click at [607, 384] on icon "button" at bounding box center [612, 386] width 14 height 14
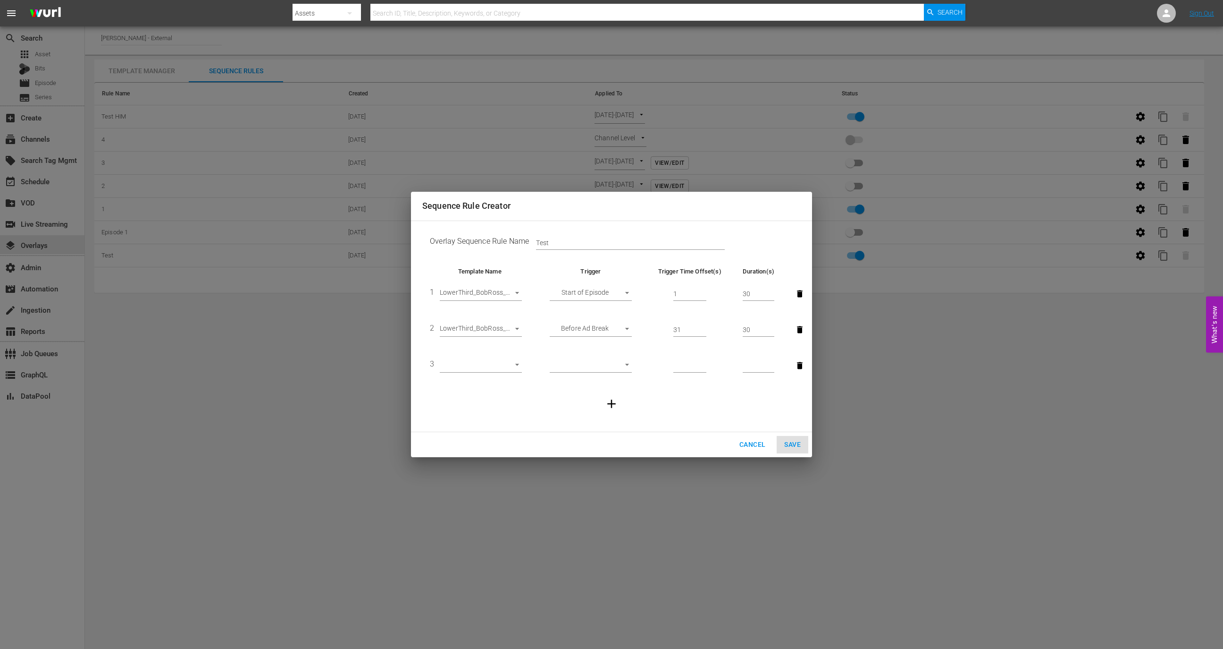
click at [508, 364] on body "menu Search By Assets Search ID, Title, Description, Keywords, or Category Sear…" at bounding box center [611, 324] width 1223 height 649
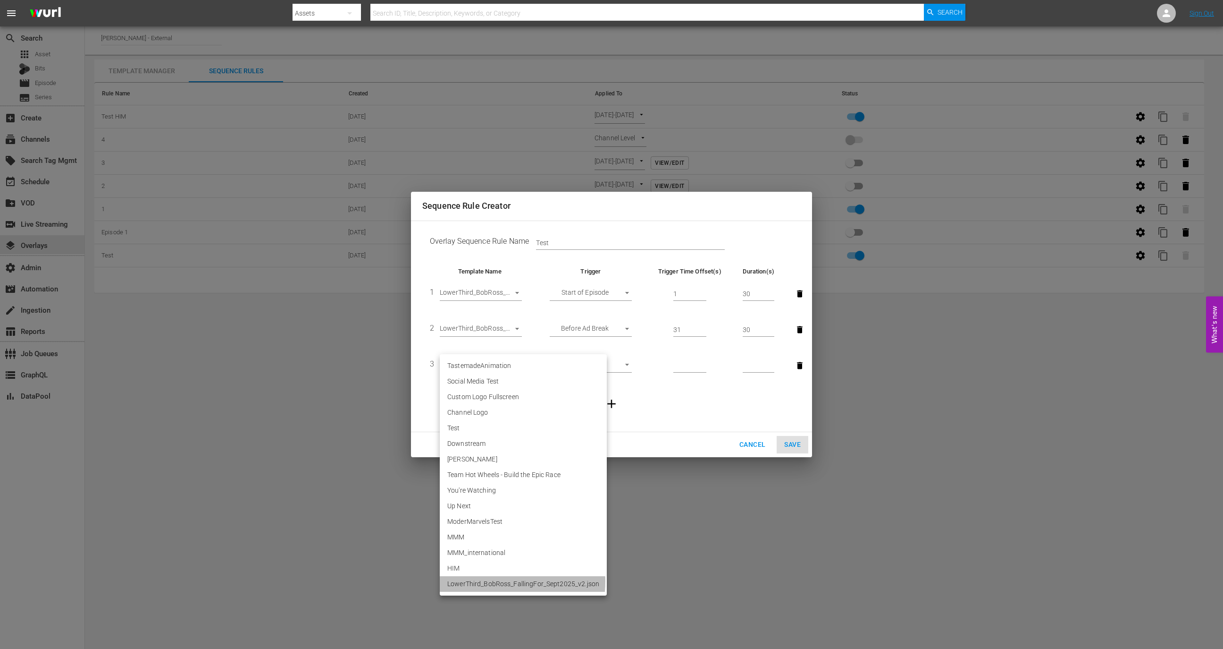
click at [497, 581] on li "LowerThird_BobRoss_FallingFor_Sept2025_v2.json" at bounding box center [523, 584] width 167 height 16
type input "30595"
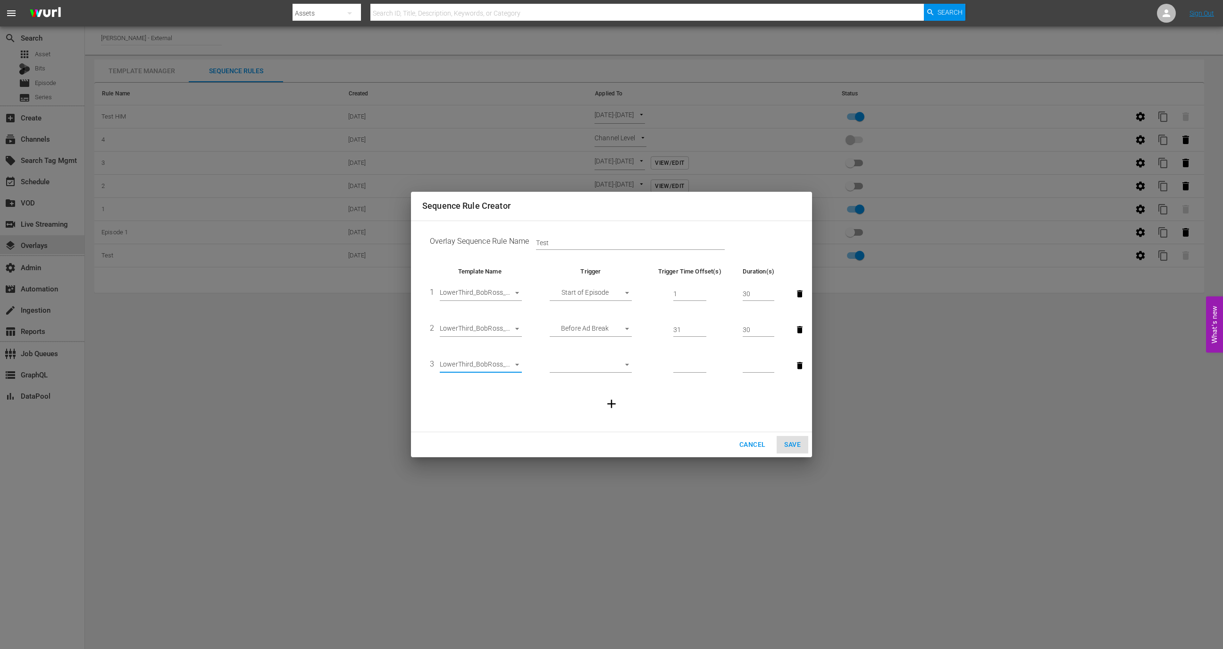
click at [604, 368] on body "menu Search By Assets Search ID, Title, Description, Keywords, or Category Sear…" at bounding box center [611, 324] width 1223 height 649
click at [607, 410] on li "Before Episode End" at bounding box center [591, 413] width 82 height 16
type input "END_OF_EPISODE"
click at [682, 363] on input "number" at bounding box center [690, 366] width 33 height 14
type input "4"
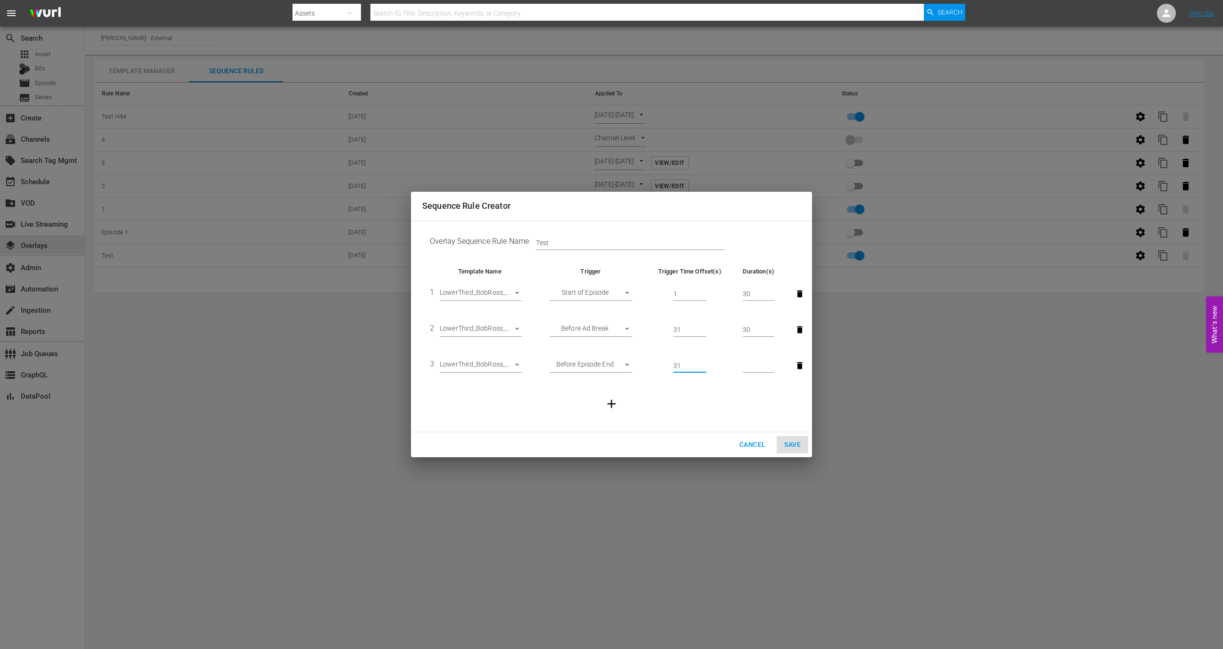
type input "31"
type input "3"
type input "30"
click at [612, 397] on icon "button" at bounding box center [612, 403] width 14 height 14
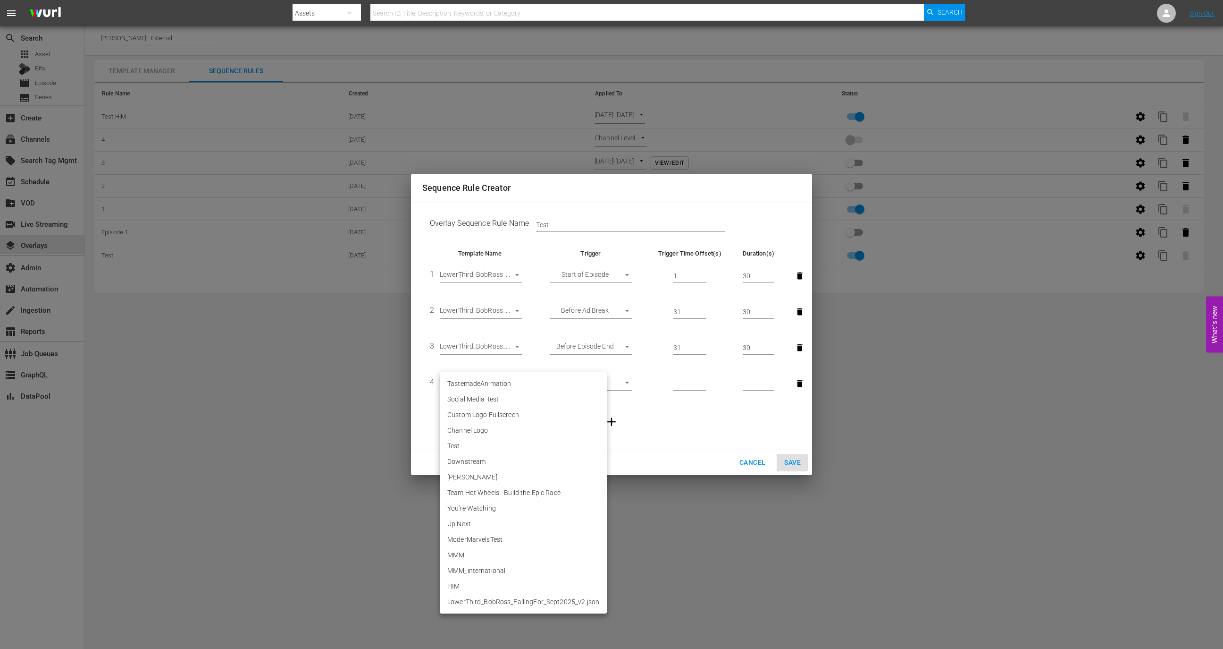
click at [511, 389] on body "menu Search By Assets Search ID, Title, Description, Keywords, or Category Sear…" at bounding box center [611, 324] width 1223 height 649
click at [499, 593] on li "HIM" at bounding box center [523, 586] width 167 height 16
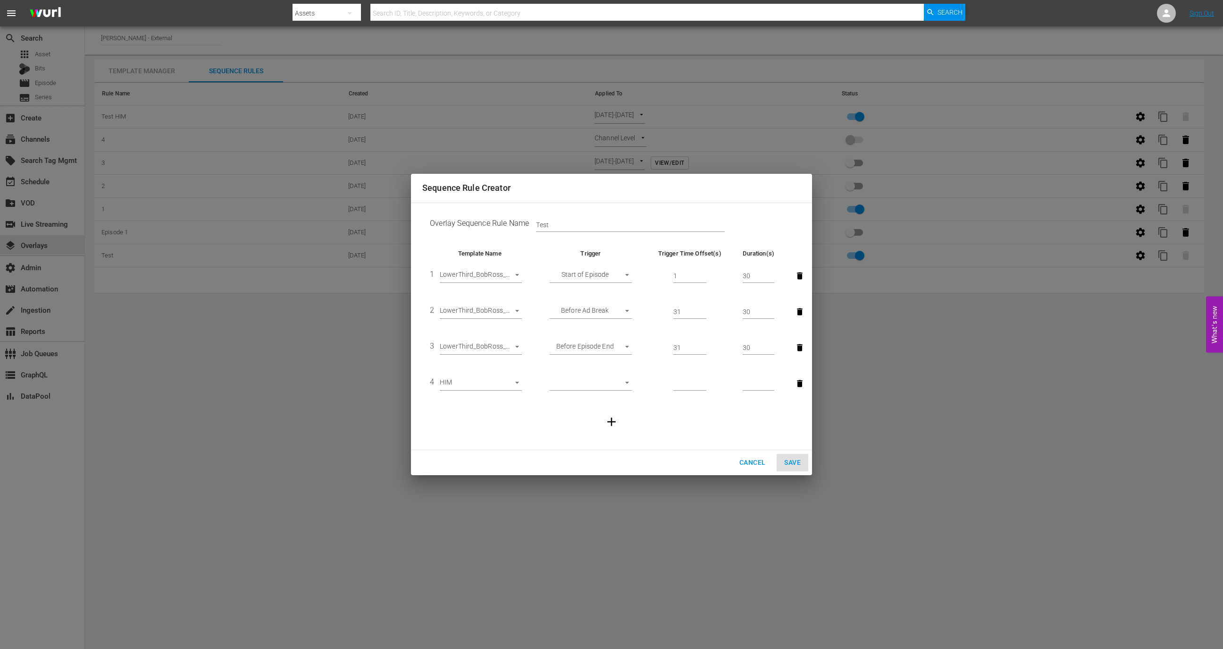
click at [487, 391] on td "4 HIM 30592" at bounding box center [479, 383] width 115 height 36
click at [491, 390] on body "menu Search By Assets Search ID, Title, Description, Keywords, or Category Sear…" at bounding box center [611, 324] width 1223 height 649
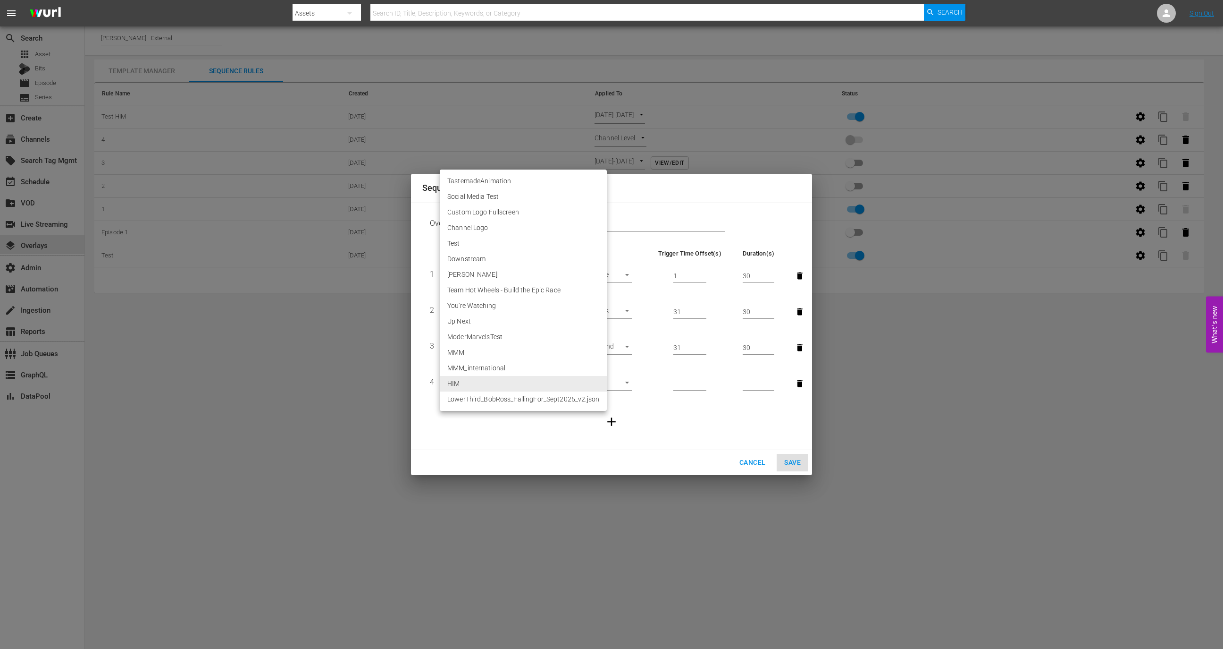
click at [493, 383] on li "HIM" at bounding box center [523, 384] width 167 height 16
click at [492, 388] on body "menu Search By Assets Search ID, Title, Description, Keywords, or Category Sear…" at bounding box center [611, 324] width 1223 height 649
click at [498, 400] on li "LowerThird_BobRoss_FallingFor_Sept2025_v2.json" at bounding box center [523, 399] width 167 height 16
type input "30595"
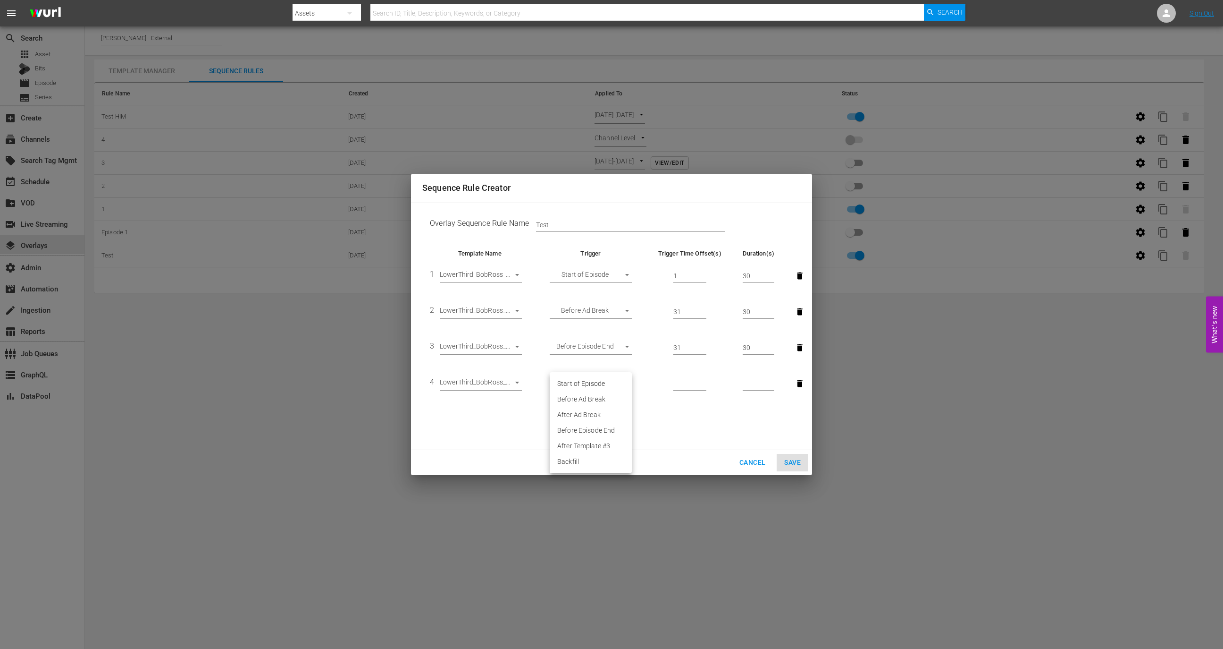
click at [598, 385] on body "menu Search By Assets Search ID, Title, Description, Keywords, or Category Sear…" at bounding box center [611, 324] width 1223 height 649
click at [596, 418] on li "After Ad Break" at bounding box center [591, 415] width 82 height 16
type input "AFTER_AD_BREAK"
click at [682, 381] on input "number" at bounding box center [690, 384] width 33 height 14
type input "1"
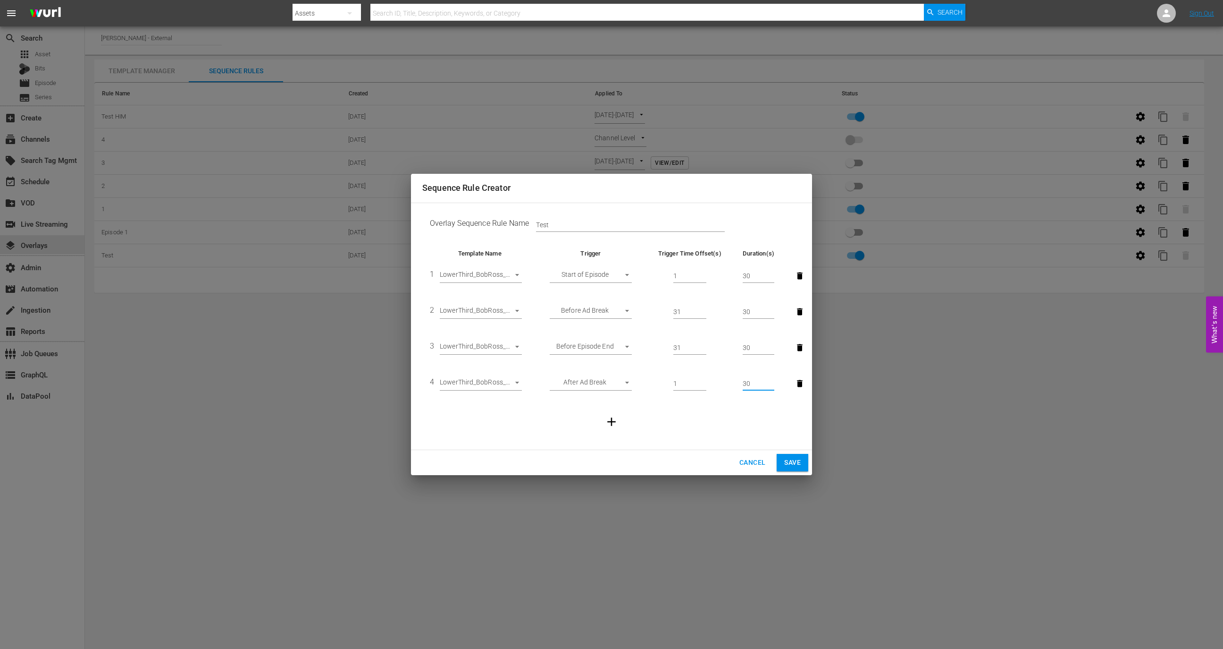
type input "30"
click at [799, 458] on span "Save" at bounding box center [792, 462] width 17 height 12
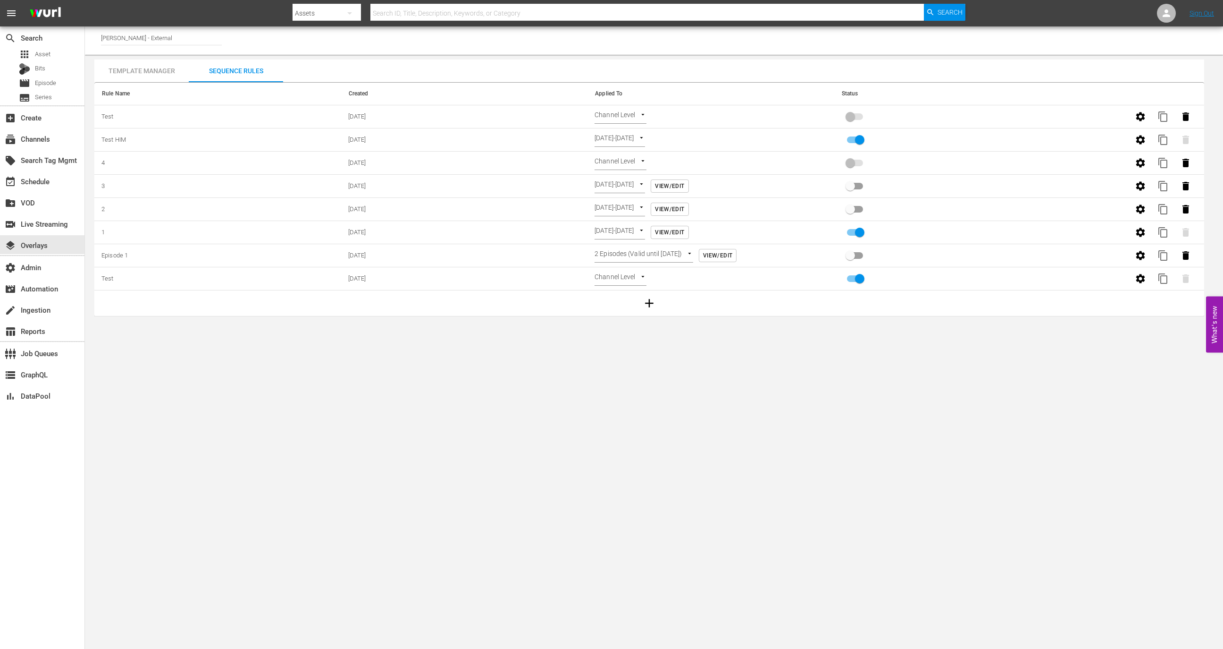
click at [630, 110] on body "menu Search By Assets Search ID, Title, Description, Keywords, or Category Sear…" at bounding box center [611, 324] width 1223 height 649
click at [626, 131] on li "Select Date" at bounding box center [623, 132] width 56 height 16
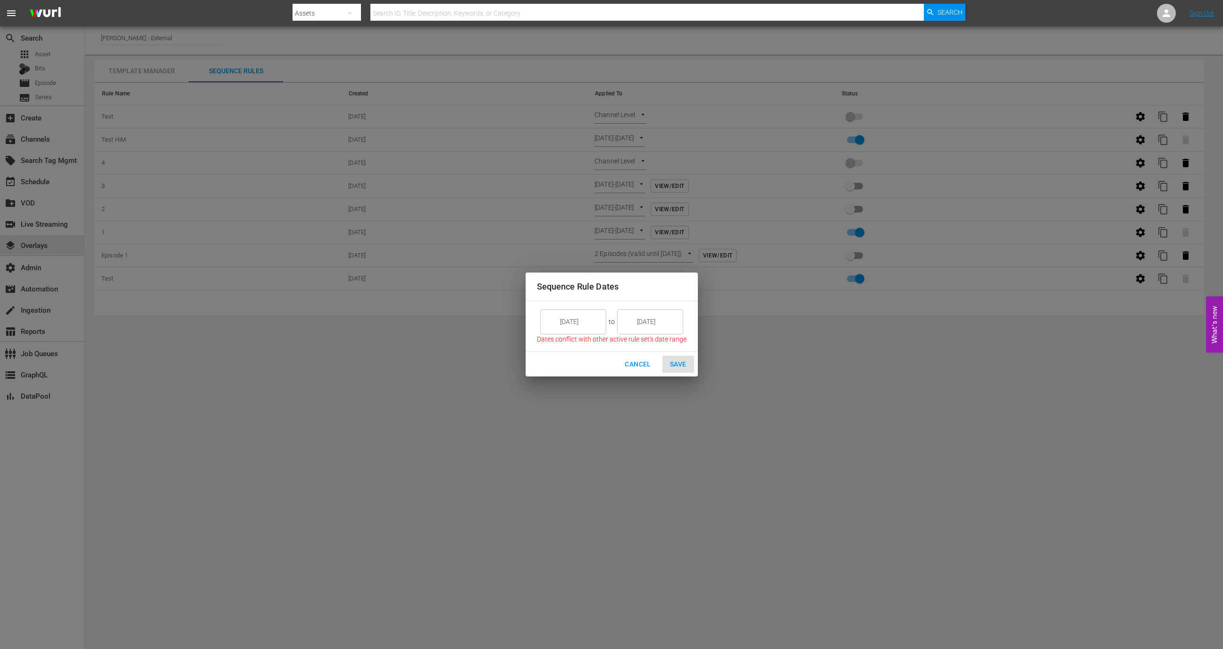
click at [581, 326] on input "[DATE]" at bounding box center [580, 321] width 53 height 25
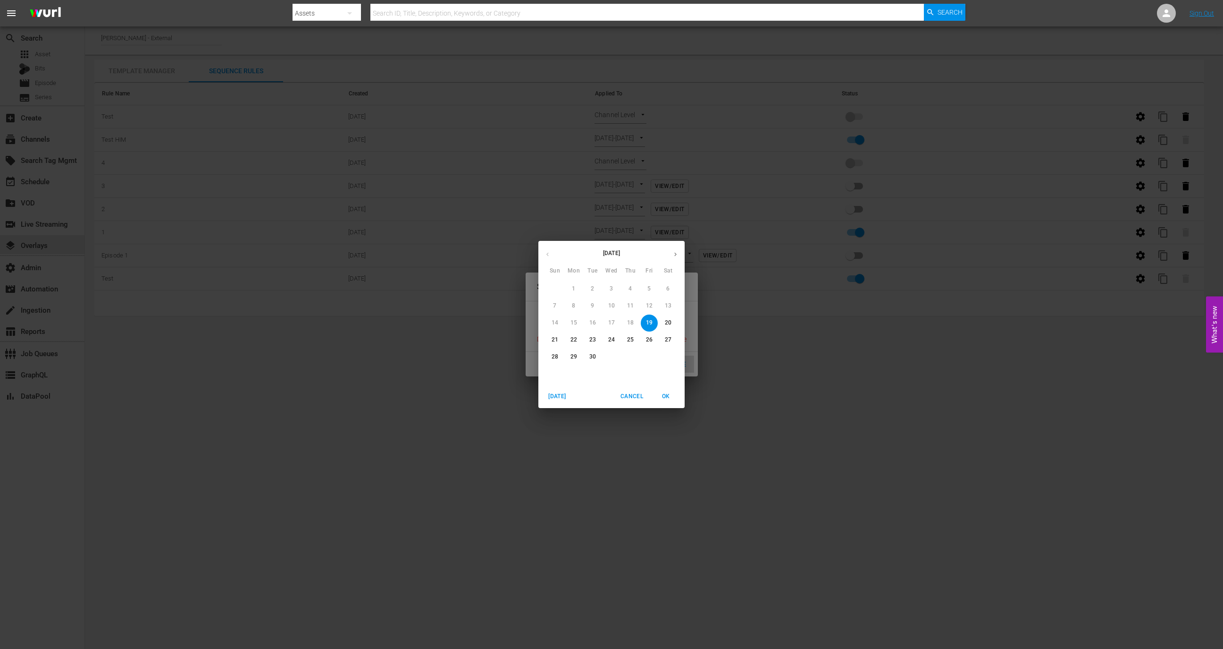
click at [668, 337] on p "27" at bounding box center [668, 340] width 7 height 8
type input "9/27/25"
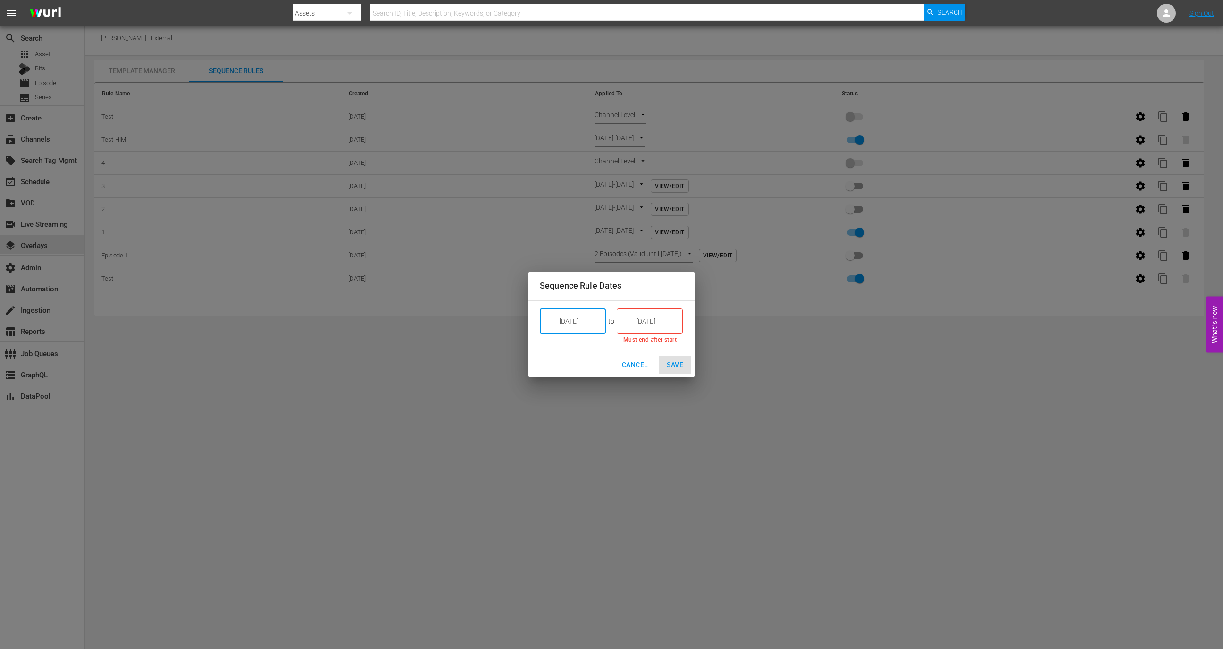
click at [653, 325] on input "[DATE]" at bounding box center [656, 320] width 53 height 25
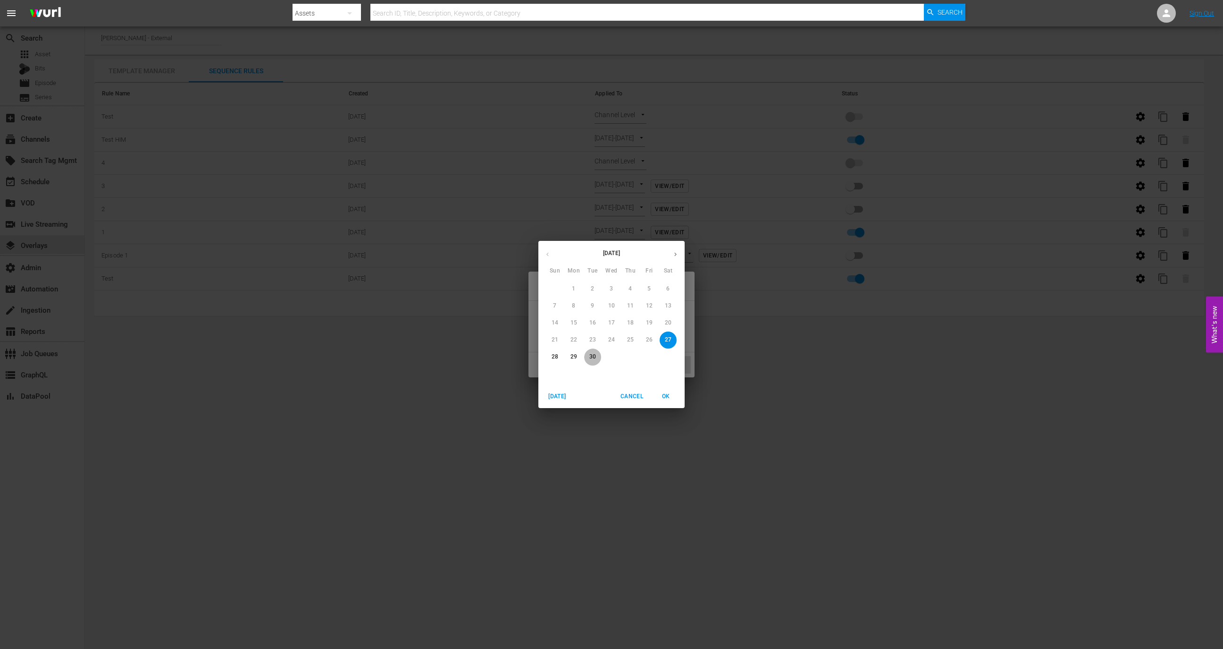
click at [595, 358] on p "30" at bounding box center [593, 357] width 7 height 8
type input "9/30/25"
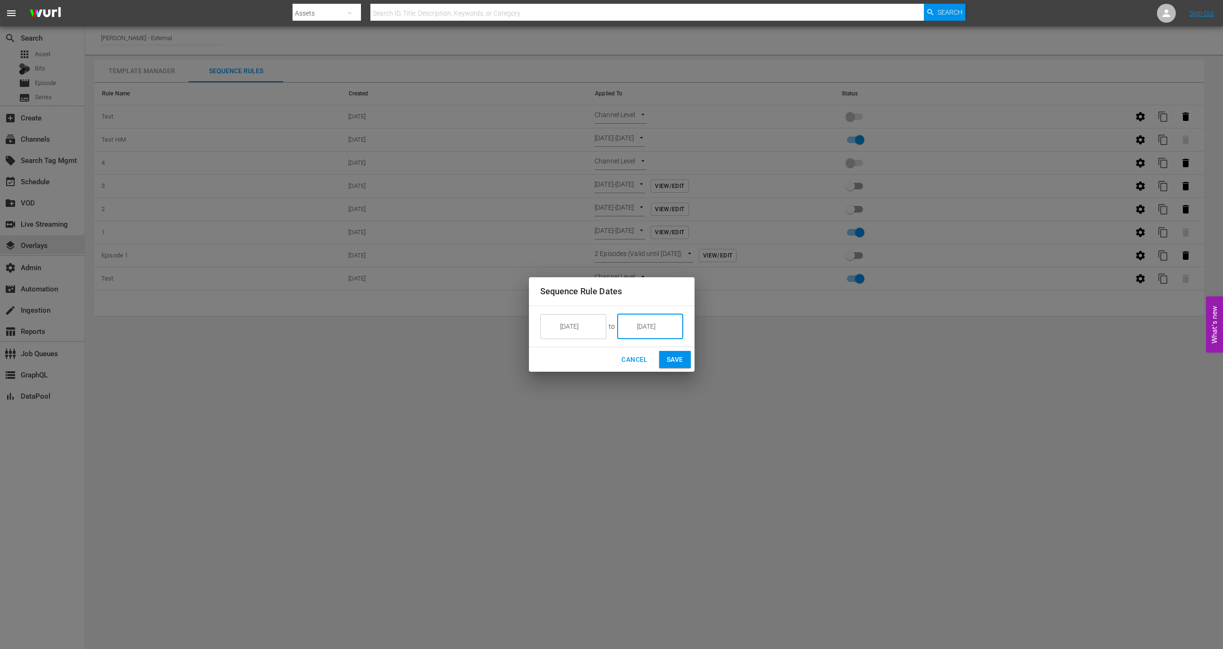
click at [669, 357] on span "Save" at bounding box center [675, 360] width 17 height 12
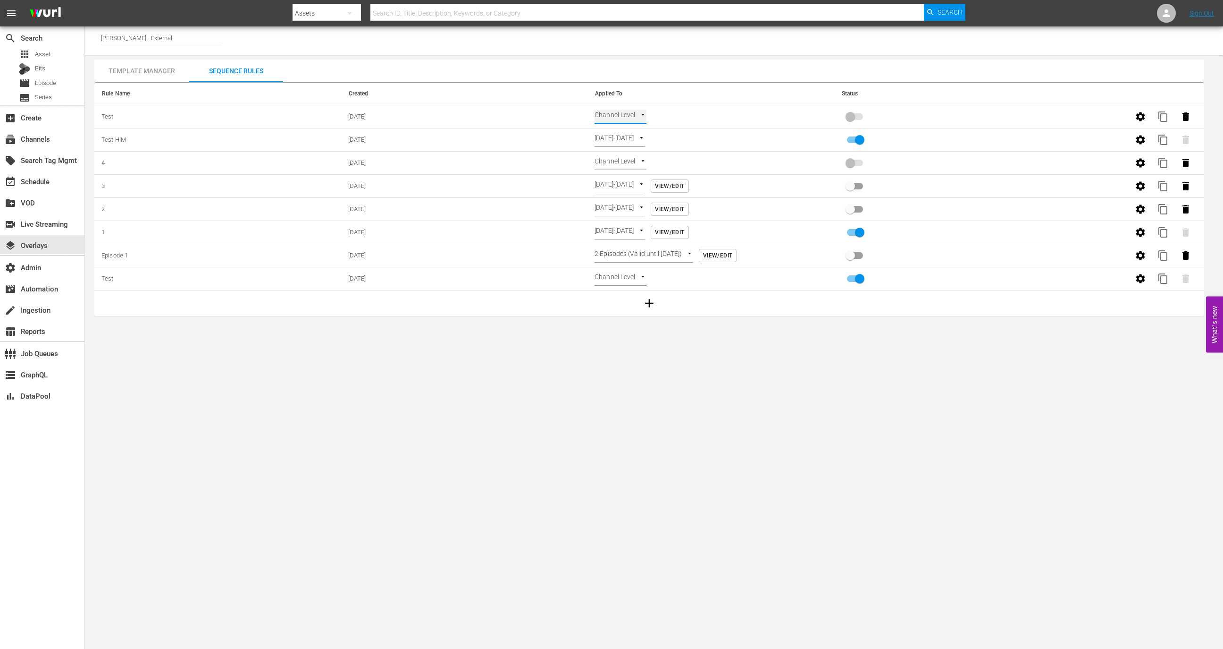
type input "SELECT_DATE"
click at [51, 182] on div "event_available Schedule" at bounding box center [26, 180] width 53 height 8
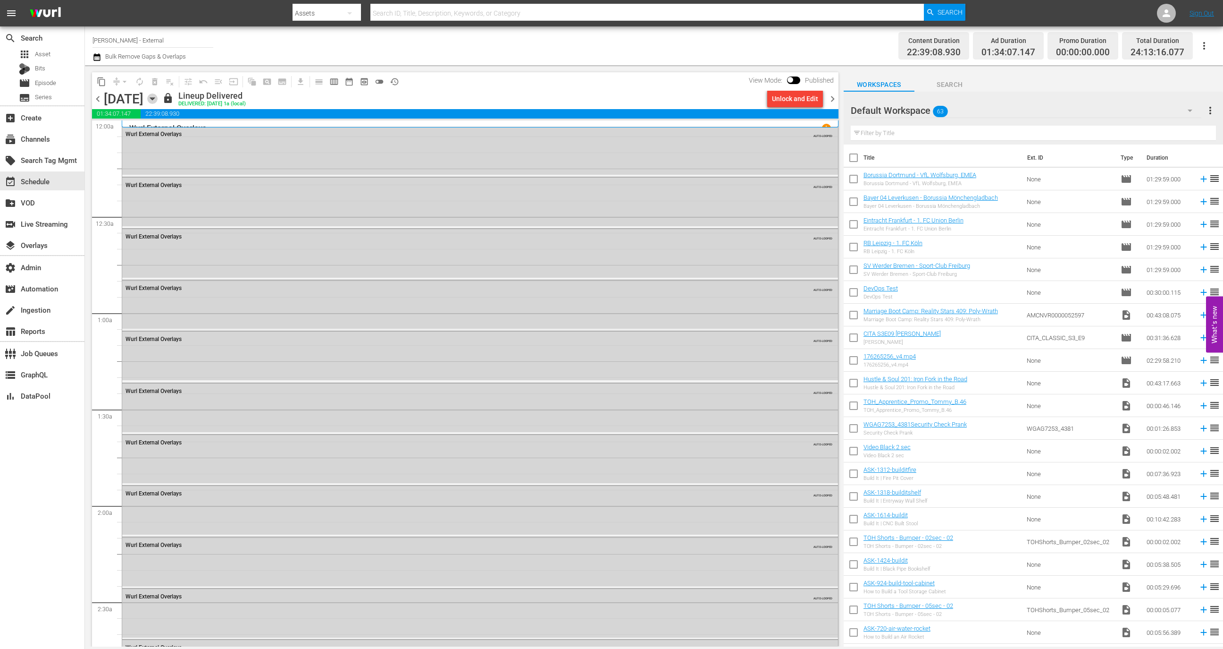
click at [158, 101] on icon "button" at bounding box center [152, 98] width 10 height 10
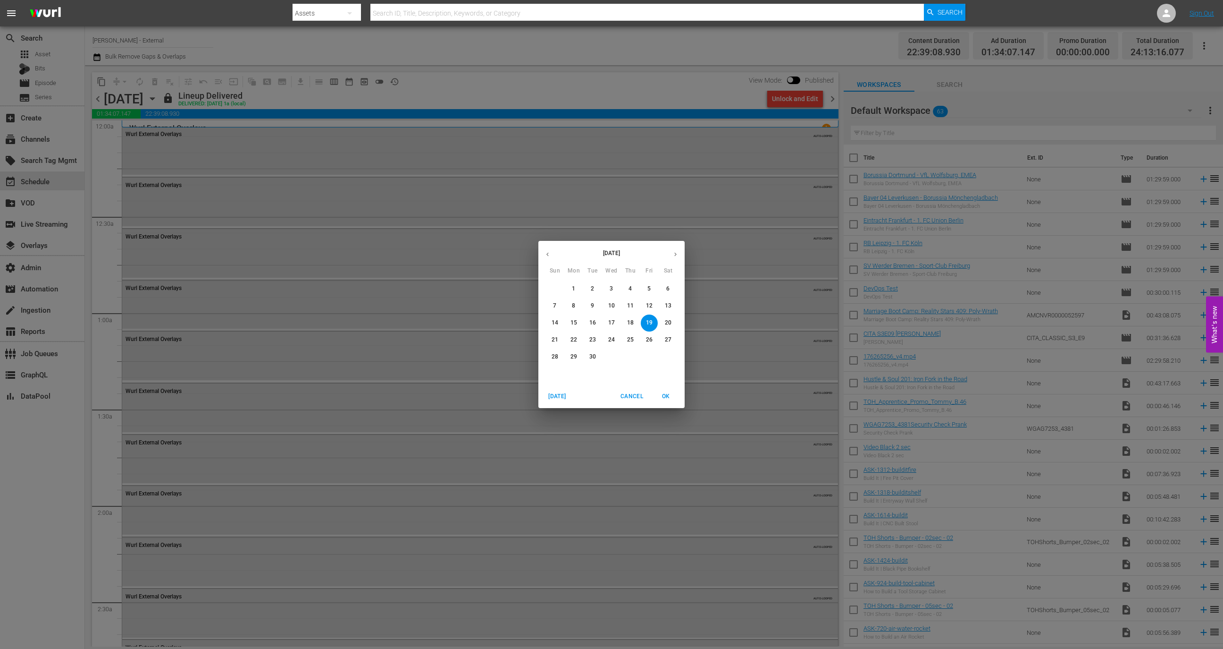
click at [672, 249] on button "button" at bounding box center [675, 254] width 18 height 18
click at [545, 256] on icon "button" at bounding box center [547, 254] width 7 height 7
click at [553, 358] on p "28" at bounding box center [555, 357] width 7 height 8
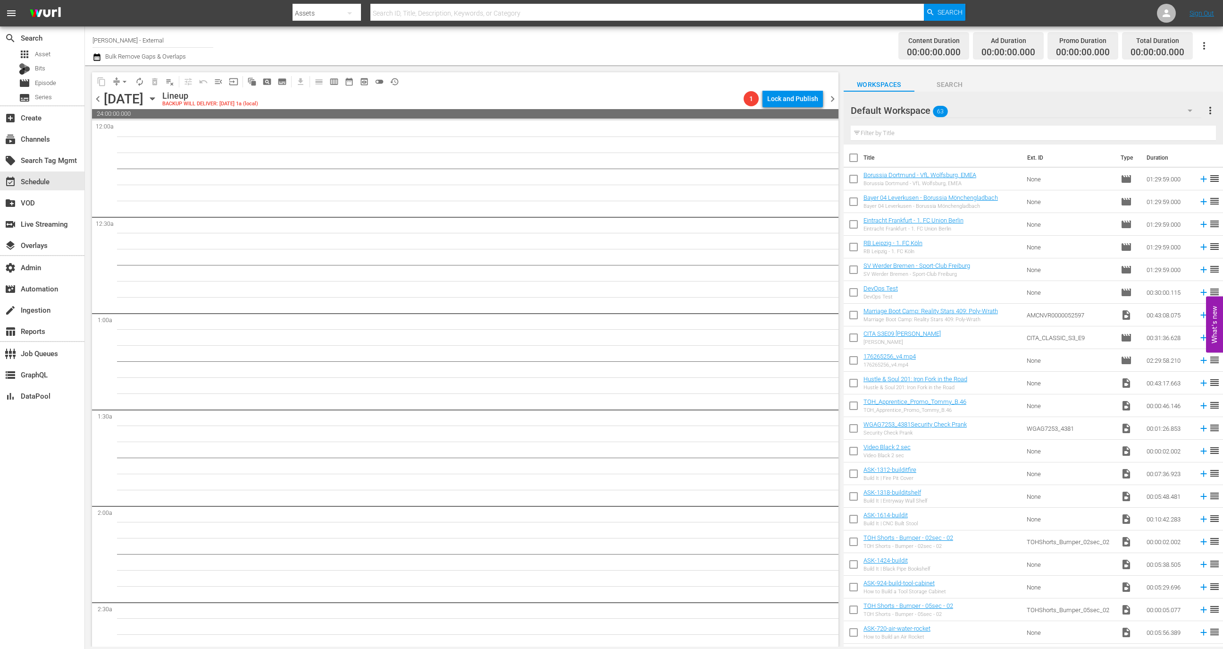
click at [950, 131] on input "text" at bounding box center [1033, 133] width 365 height 15
type input "p"
type input "x"
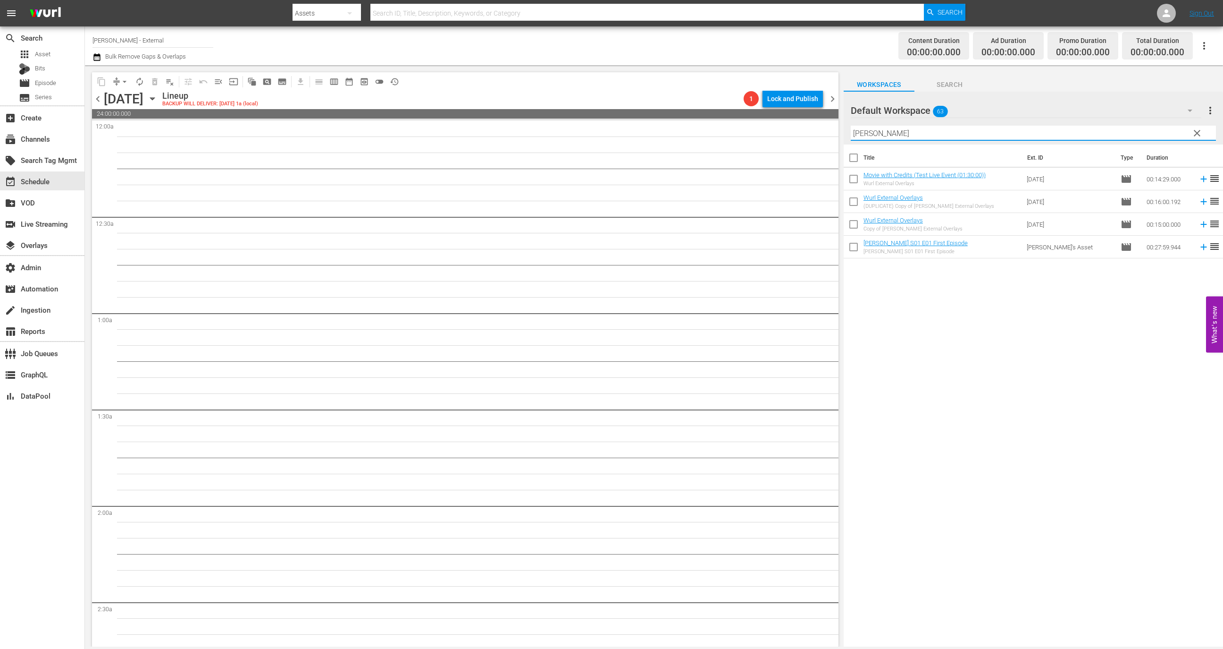
type input "wurl"
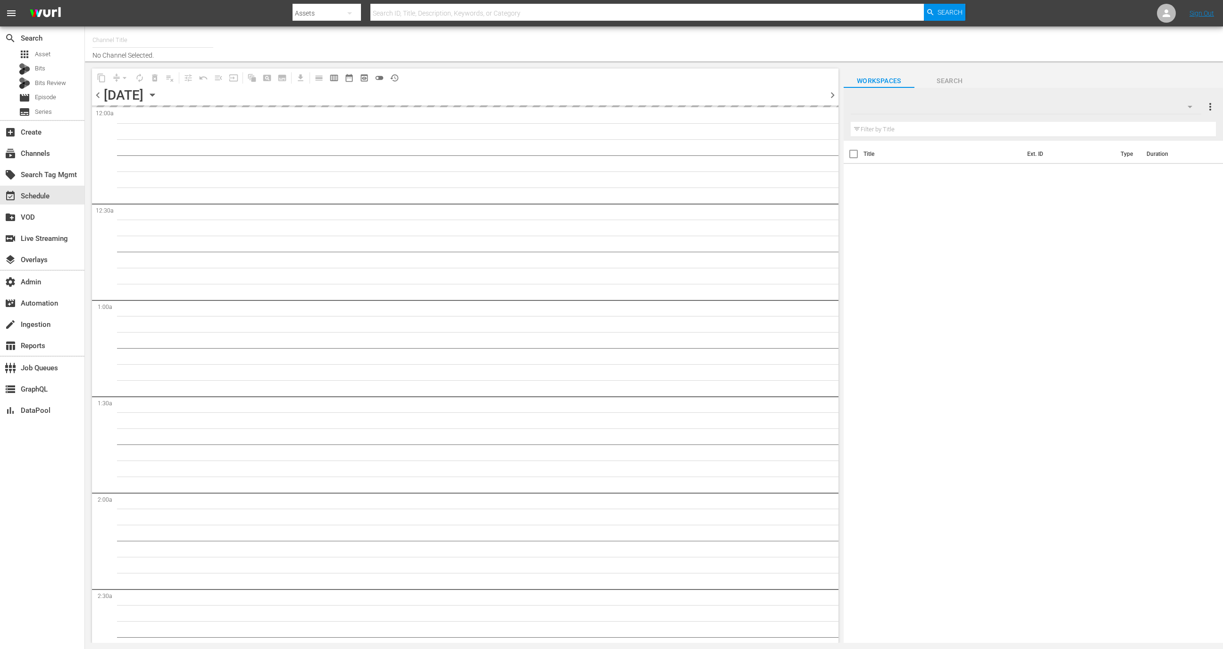
type input "[PERSON_NAME] - External (1417)"
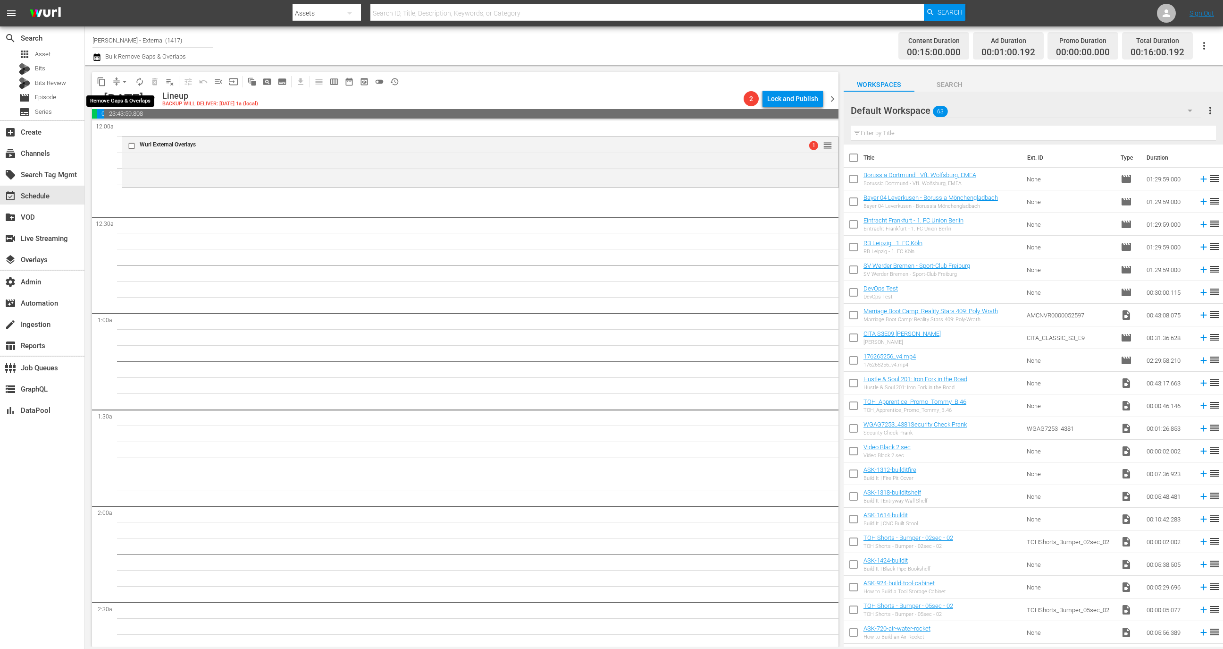
click at [118, 81] on button "arrow_drop_down" at bounding box center [124, 81] width 15 height 15
click at [136, 105] on li "Align to Midnight" at bounding box center [125, 101] width 78 height 16
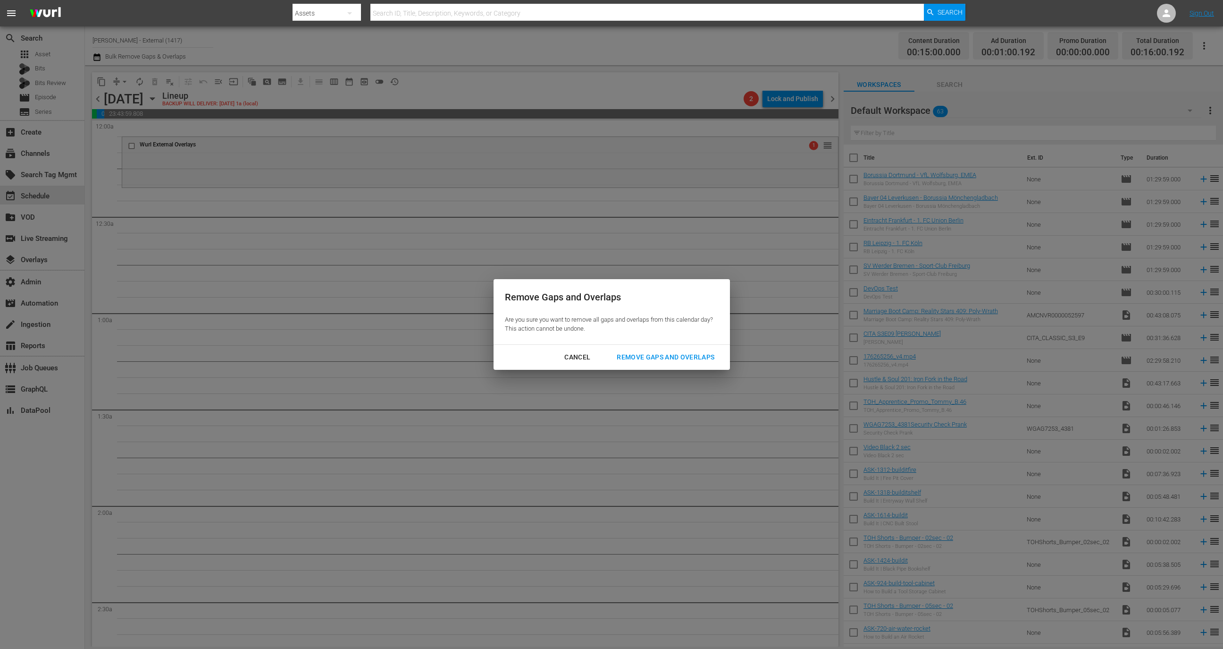
click at [679, 347] on div "Cancel Remove Gaps and Overlaps" at bounding box center [612, 357] width 236 height 25
click at [679, 354] on div "Remove Gaps and Overlaps" at bounding box center [665, 357] width 113 height 12
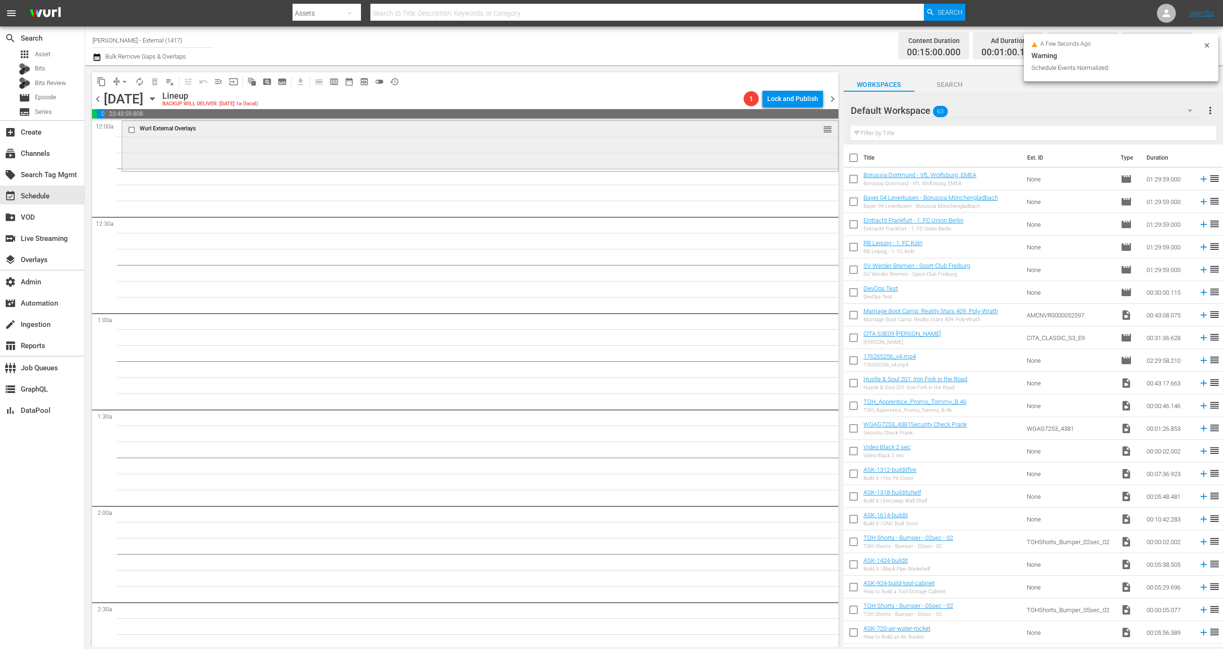
click at [561, 137] on div "Wurl External Overlays reorder" at bounding box center [480, 130] width 716 height 18
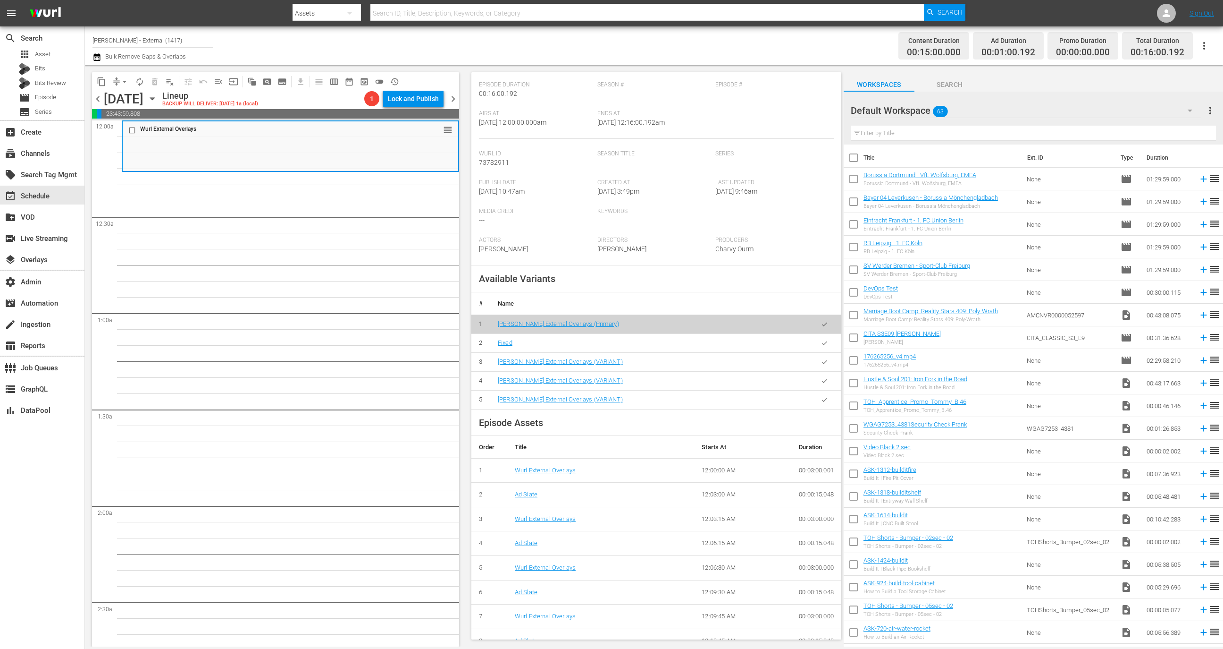
scroll to position [149, 0]
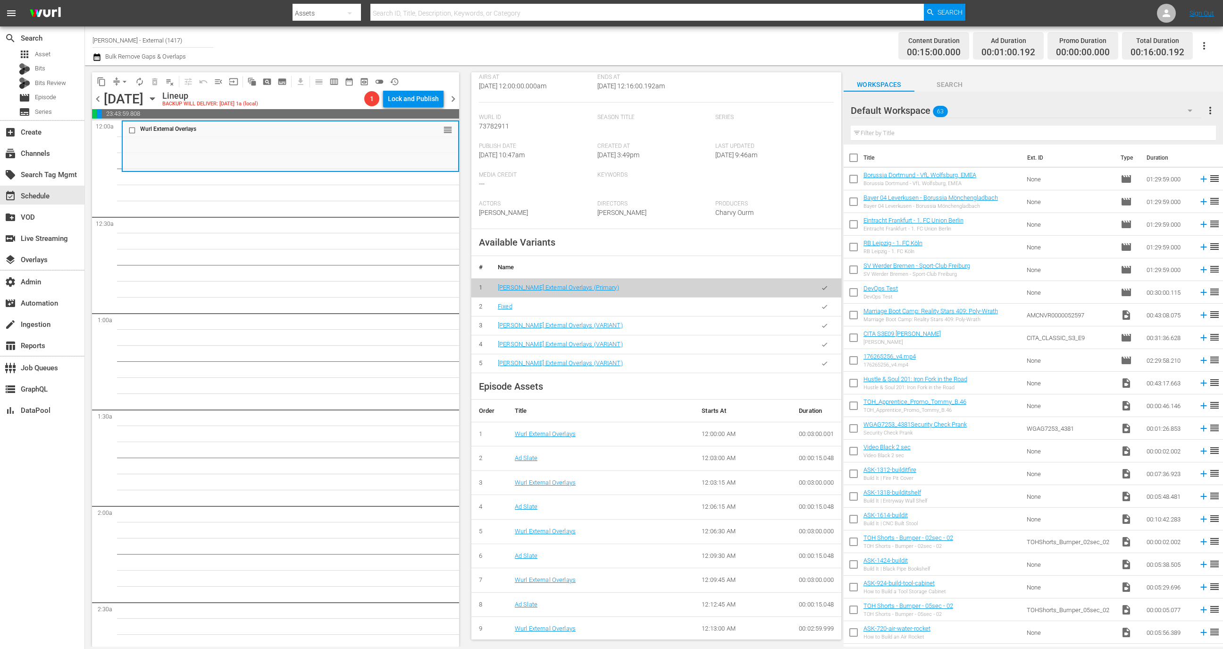
click at [136, 78] on span "autorenew_outlined" at bounding box center [139, 81] width 9 height 9
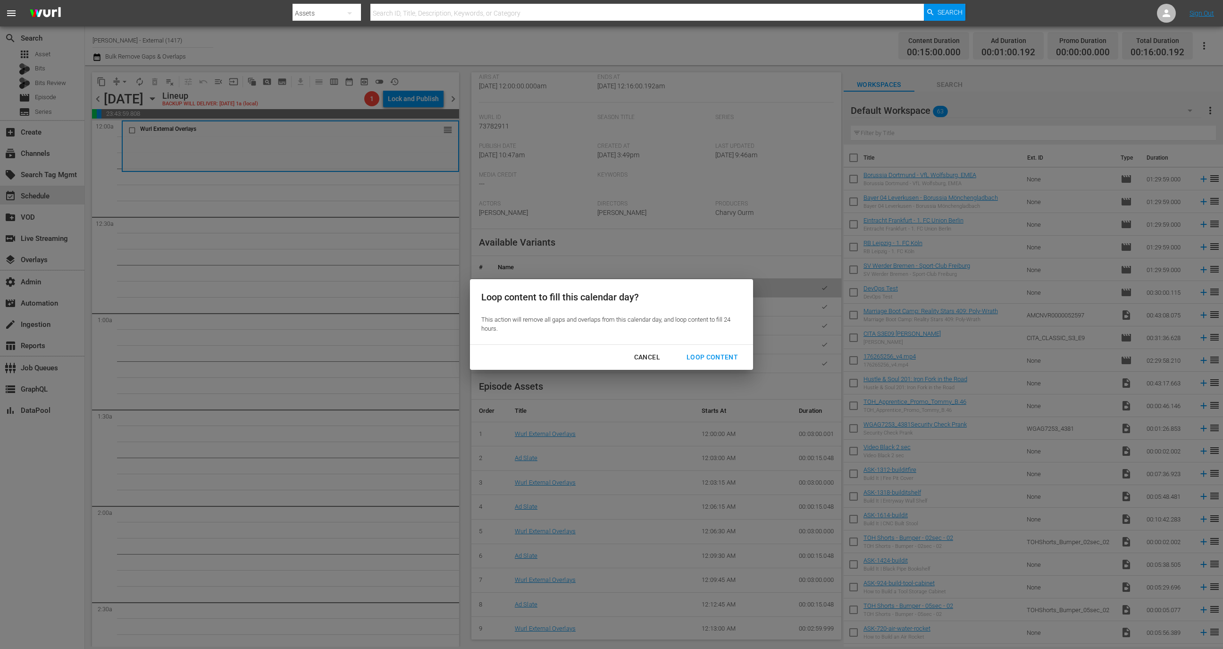
click at [701, 355] on div "Loop Content" at bounding box center [712, 357] width 67 height 12
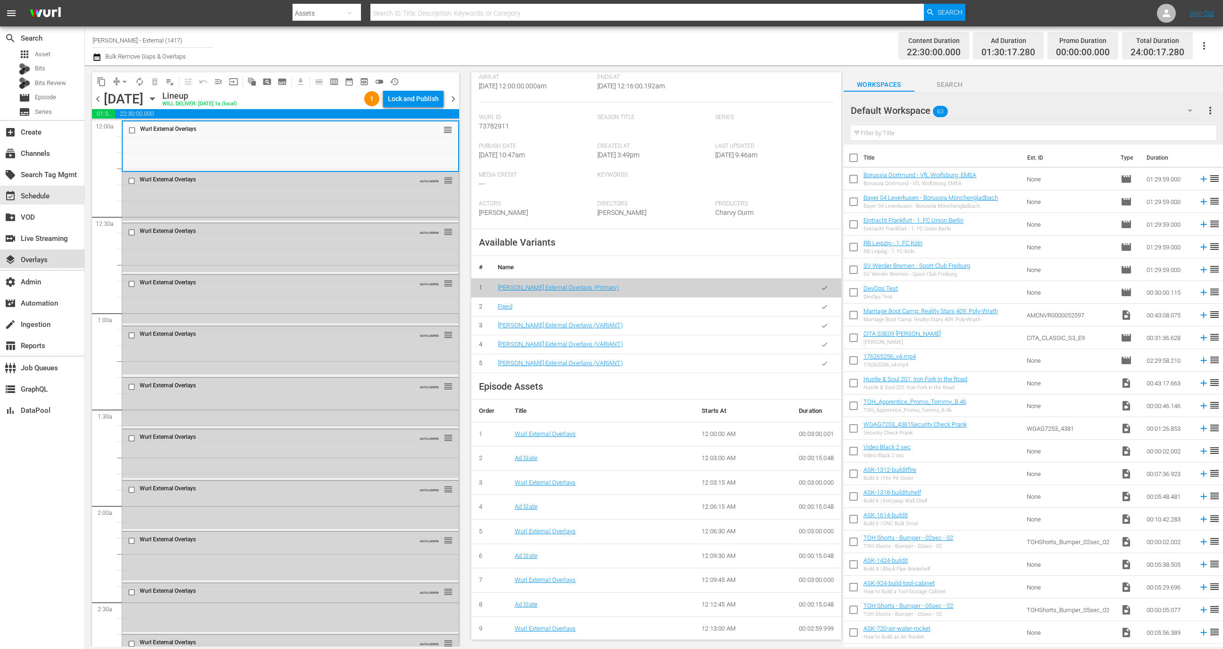
click at [63, 263] on div "layers Overlays" at bounding box center [42, 258] width 84 height 19
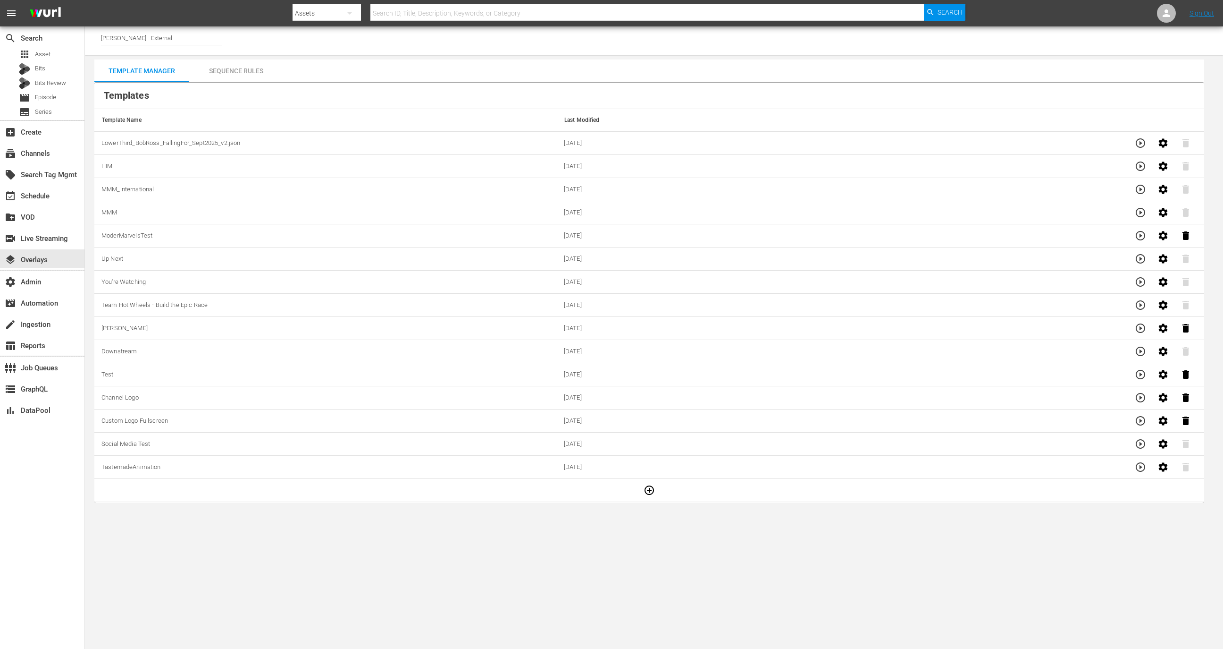
click at [249, 72] on div "Sequence Rules" at bounding box center [236, 70] width 94 height 23
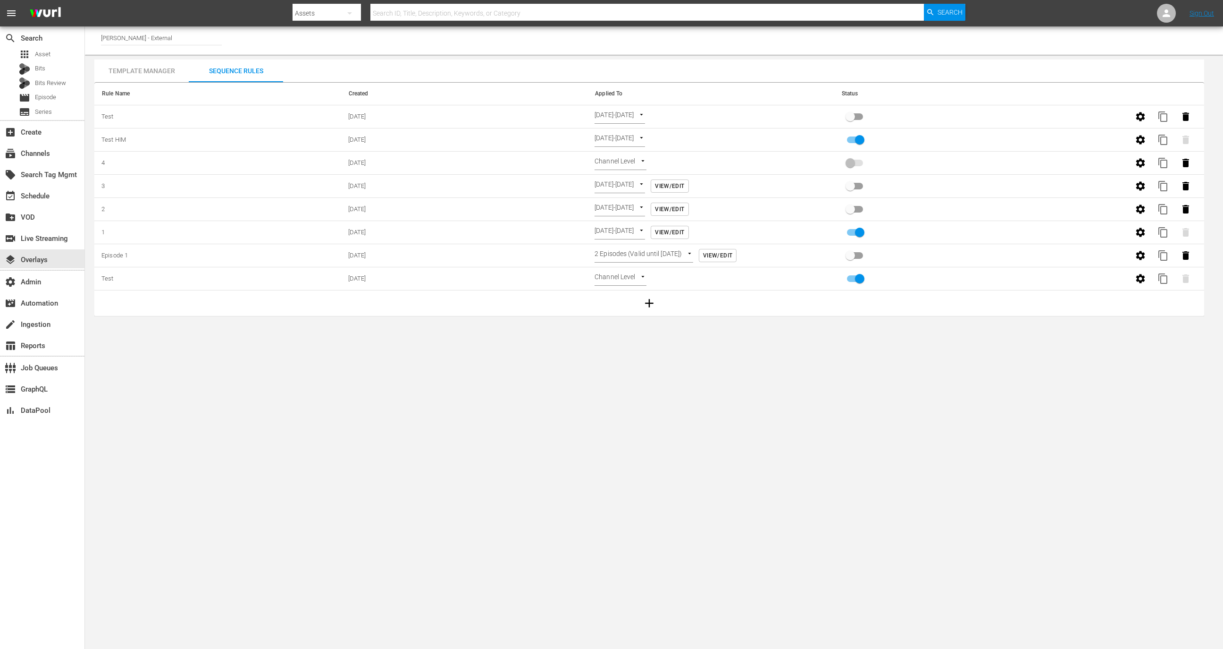
click at [852, 113] on input "primary checkbox" at bounding box center [851, 119] width 54 height 18
checkbox input "true"
click at [51, 198] on div "event_available Schedule" at bounding box center [26, 194] width 53 height 8
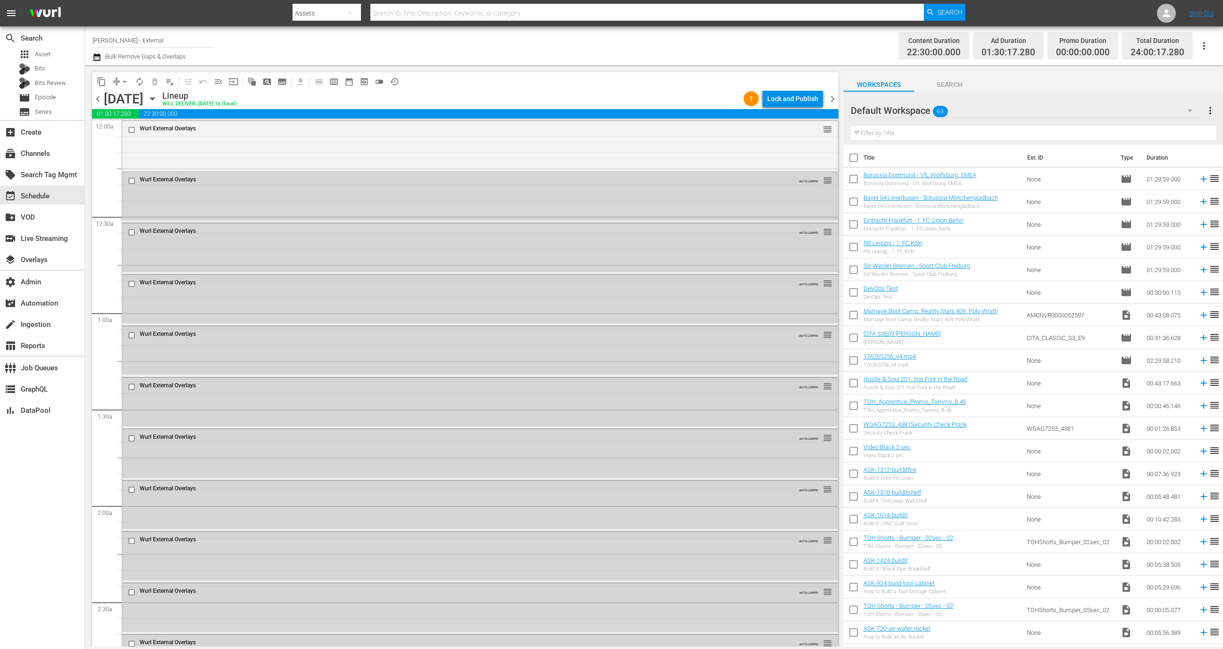
click at [785, 97] on div "Lock and Publish" at bounding box center [792, 98] width 51 height 17
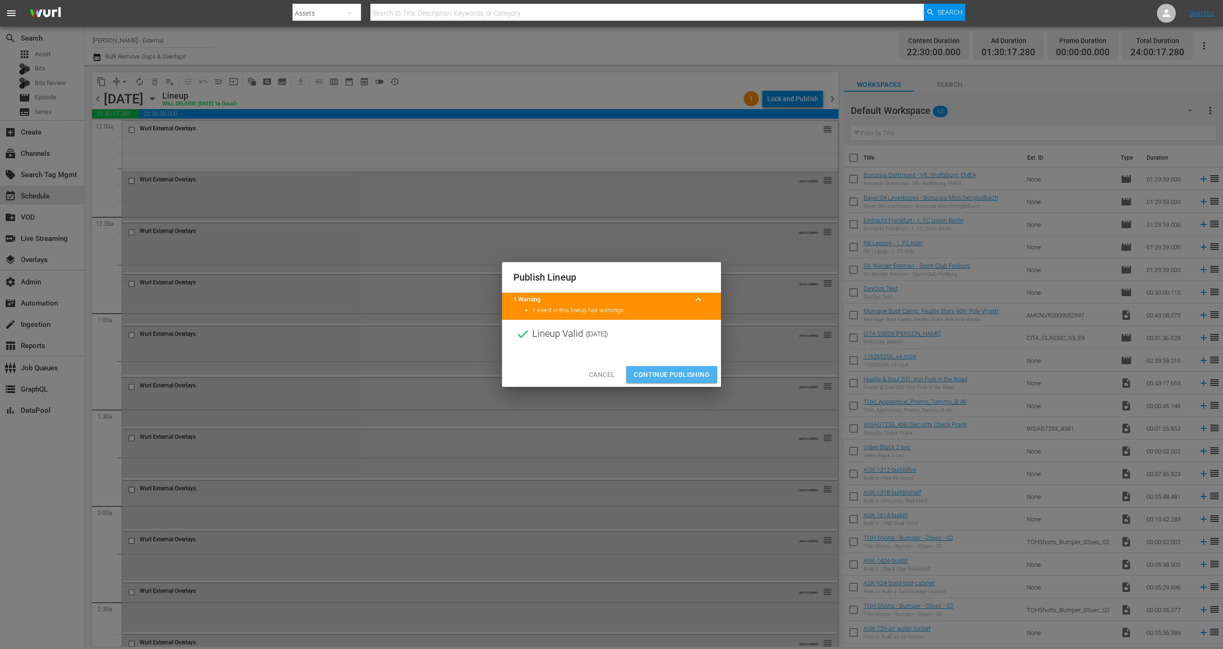
click at [673, 373] on span "Continue Publishing" at bounding box center [672, 375] width 76 height 12
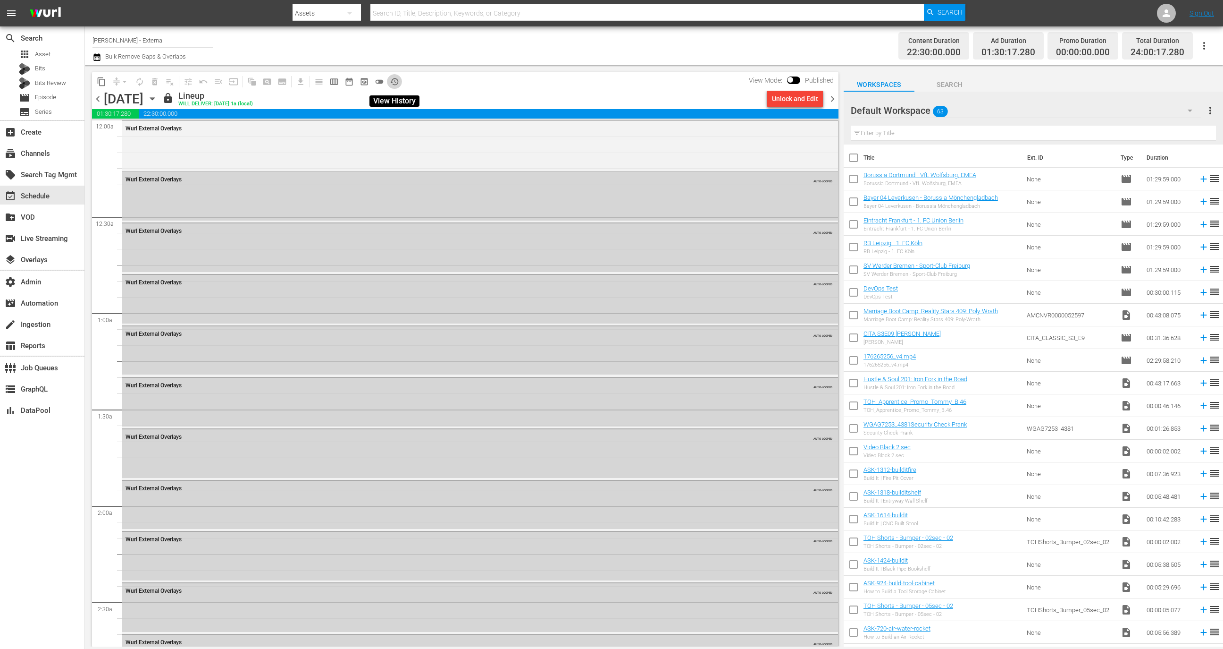
click at [398, 81] on span "history_outlined" at bounding box center [394, 81] width 9 height 9
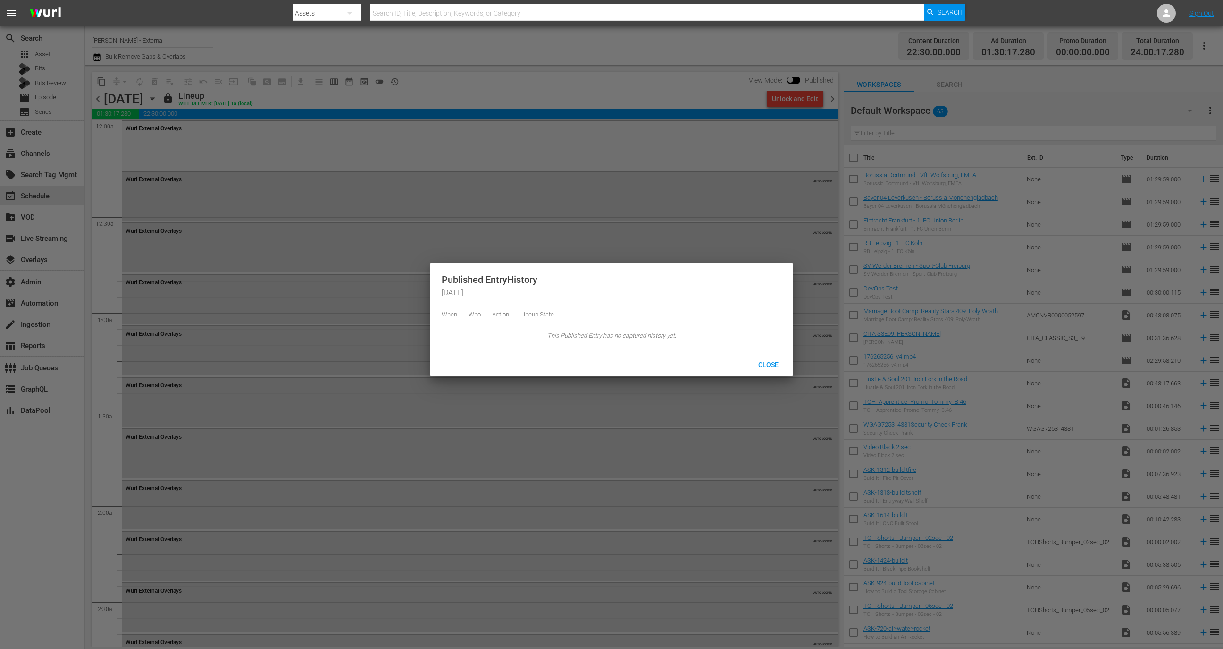
click at [763, 372] on div "Close" at bounding box center [769, 363] width 42 height 17
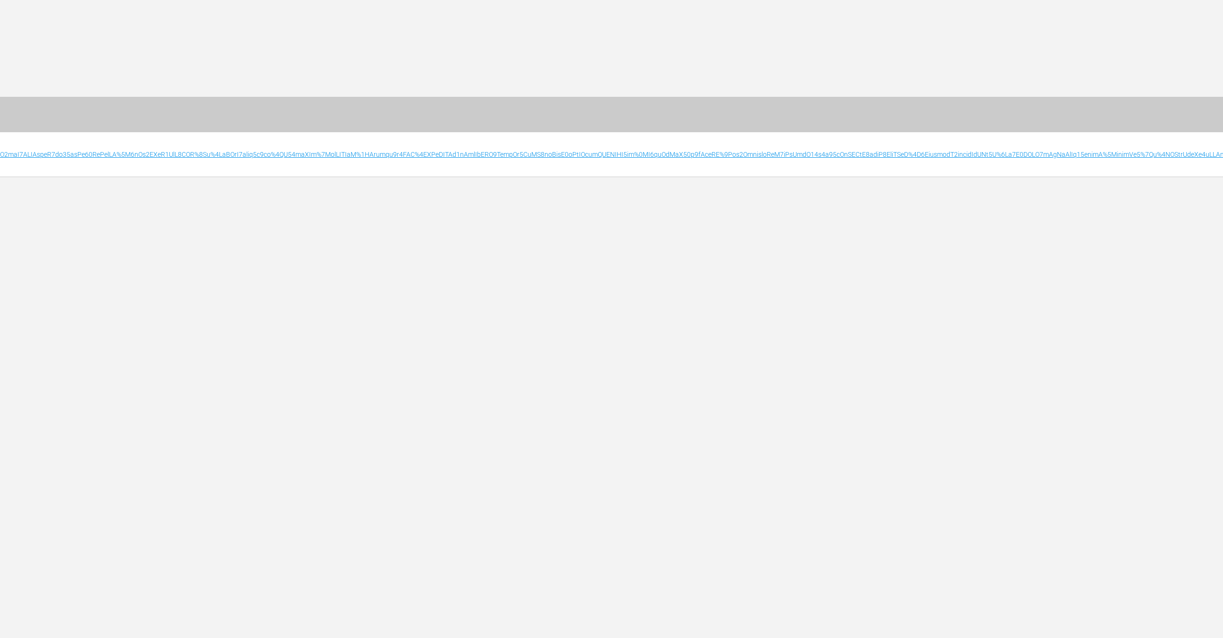
scroll to position [0, 1735]
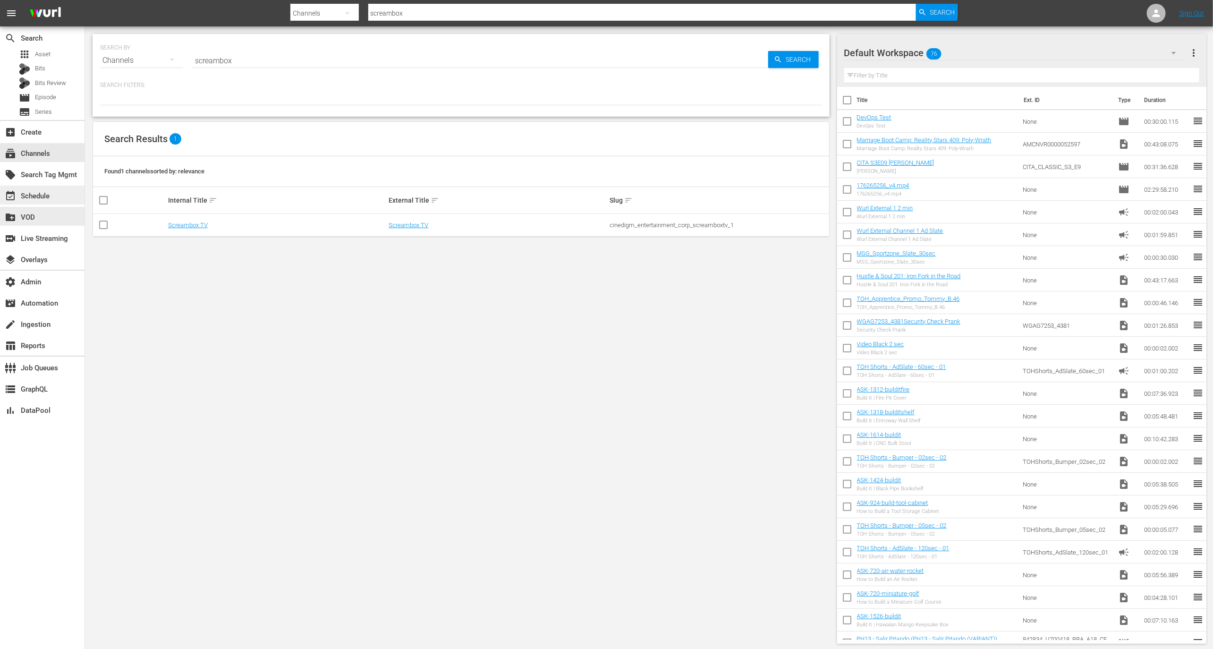
click at [42, 197] on div "event_available Schedule" at bounding box center [26, 194] width 53 height 8
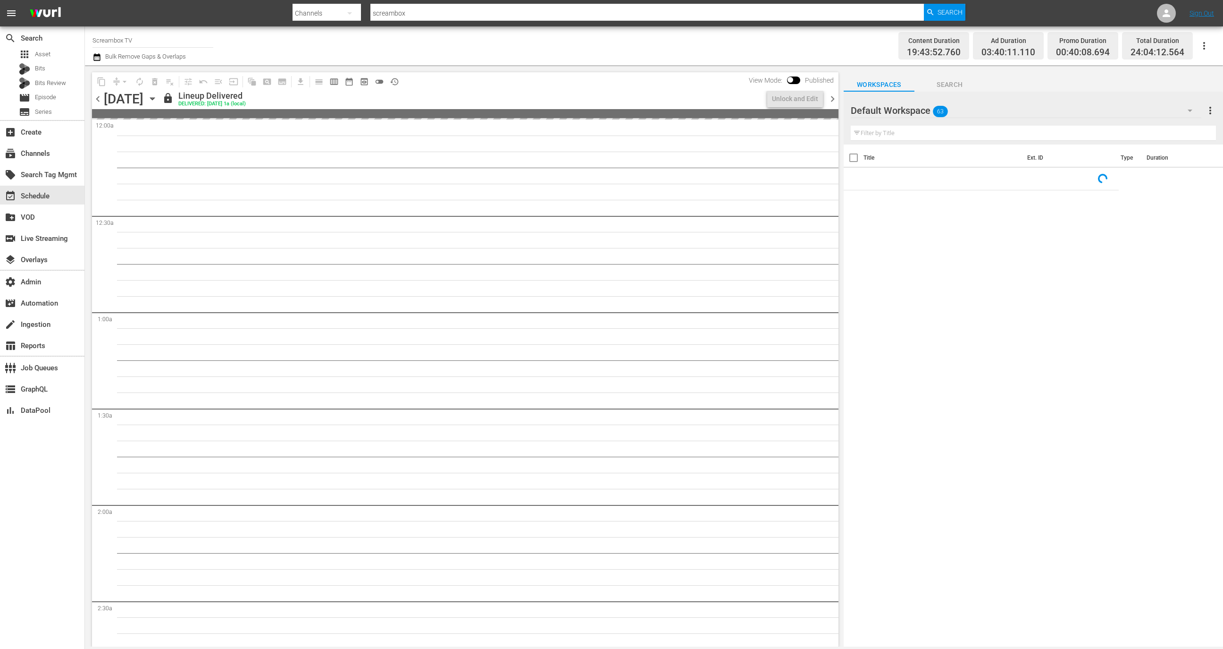
click at [157, 32] on input "Screambox TV" at bounding box center [153, 40] width 121 height 23
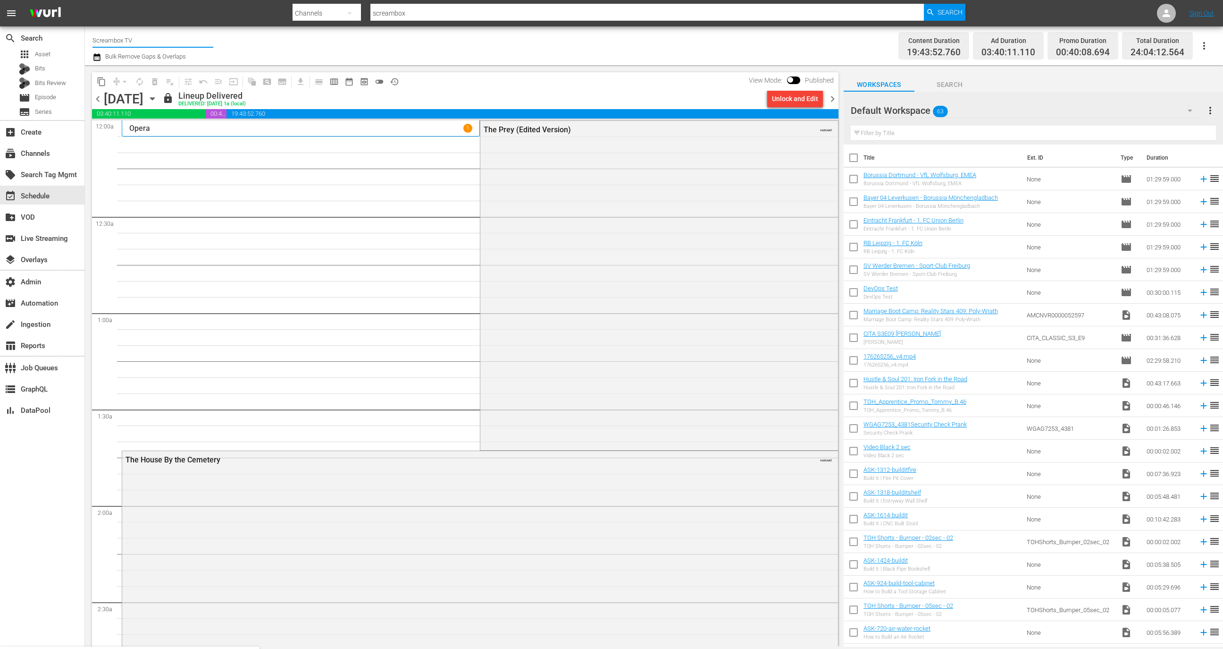
click at [157, 32] on input "Screambox TV" at bounding box center [153, 40] width 121 height 23
click at [176, 59] on div "[PERSON_NAME] - External (1417 - wurl_external_1)" at bounding box center [222, 66] width 244 height 23
type input "[PERSON_NAME] - External (1417 - wurl_external_1)"
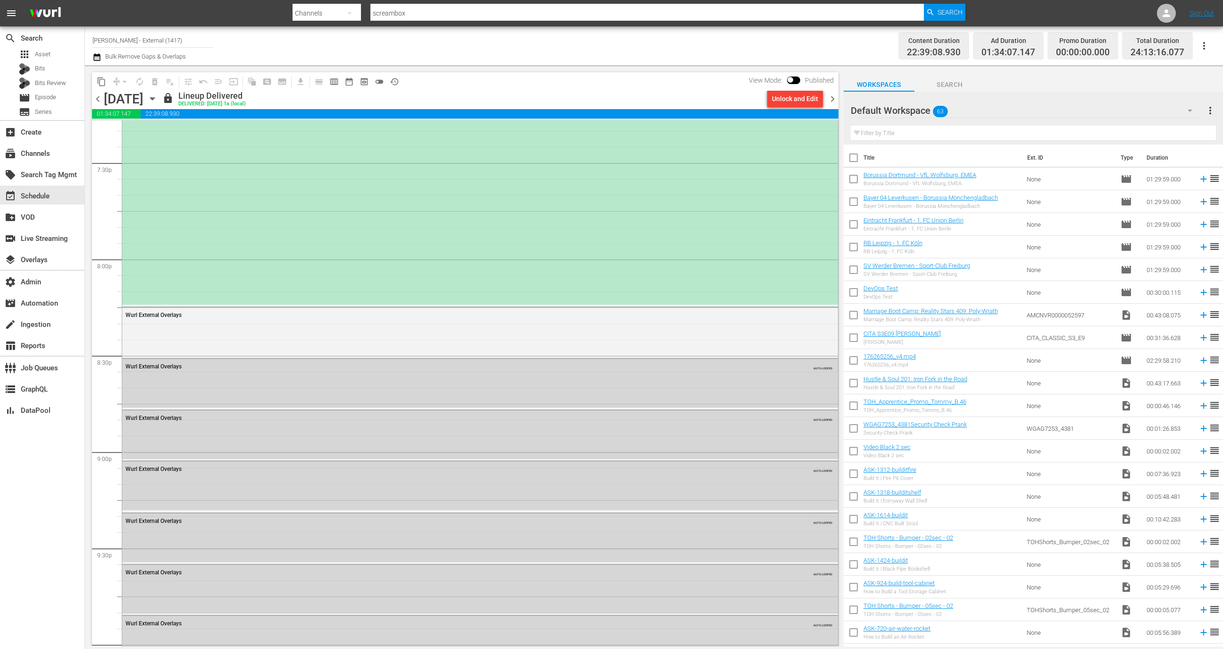
scroll to position [3782, 0]
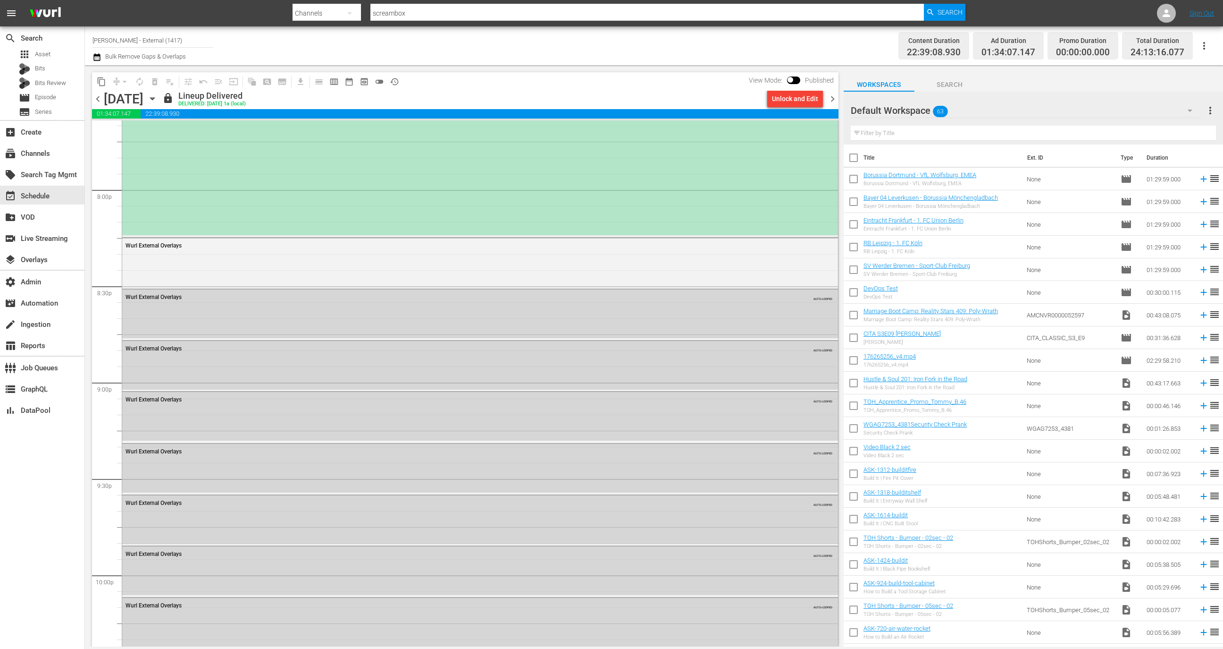
click at [259, 202] on div "[PERSON_NAME] / SE1 / EP8: Bundesliga Test" at bounding box center [480, 68] width 716 height 334
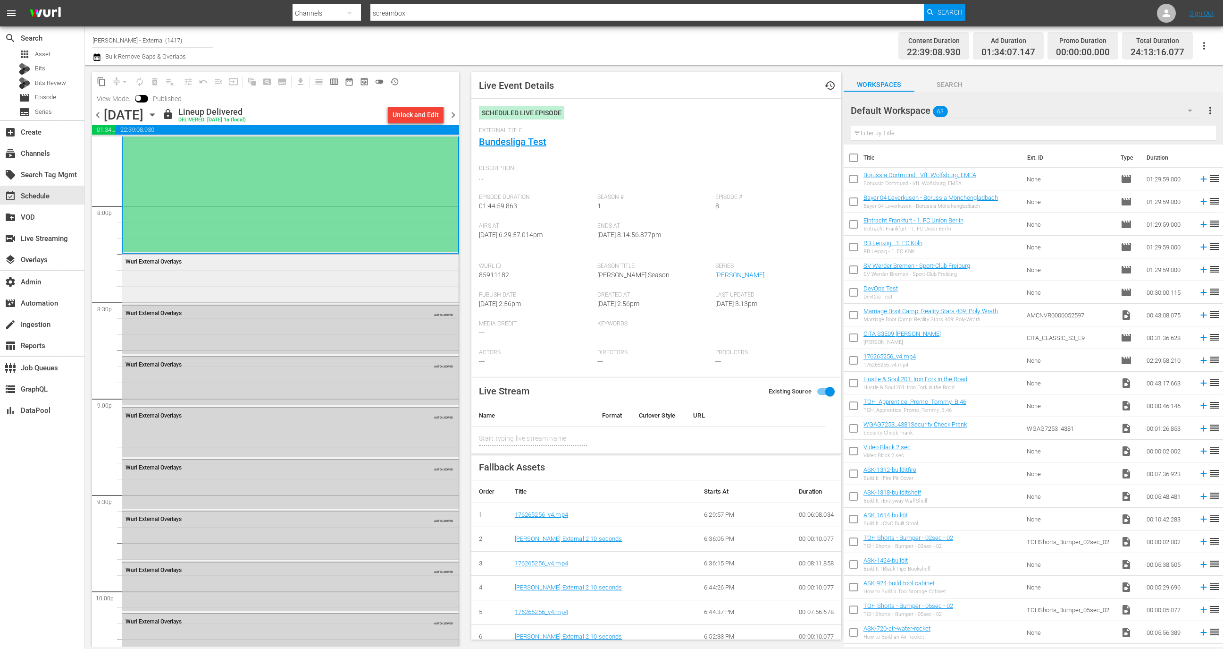
click at [311, 288] on div "Wurl External Overlays" at bounding box center [290, 278] width 337 height 49
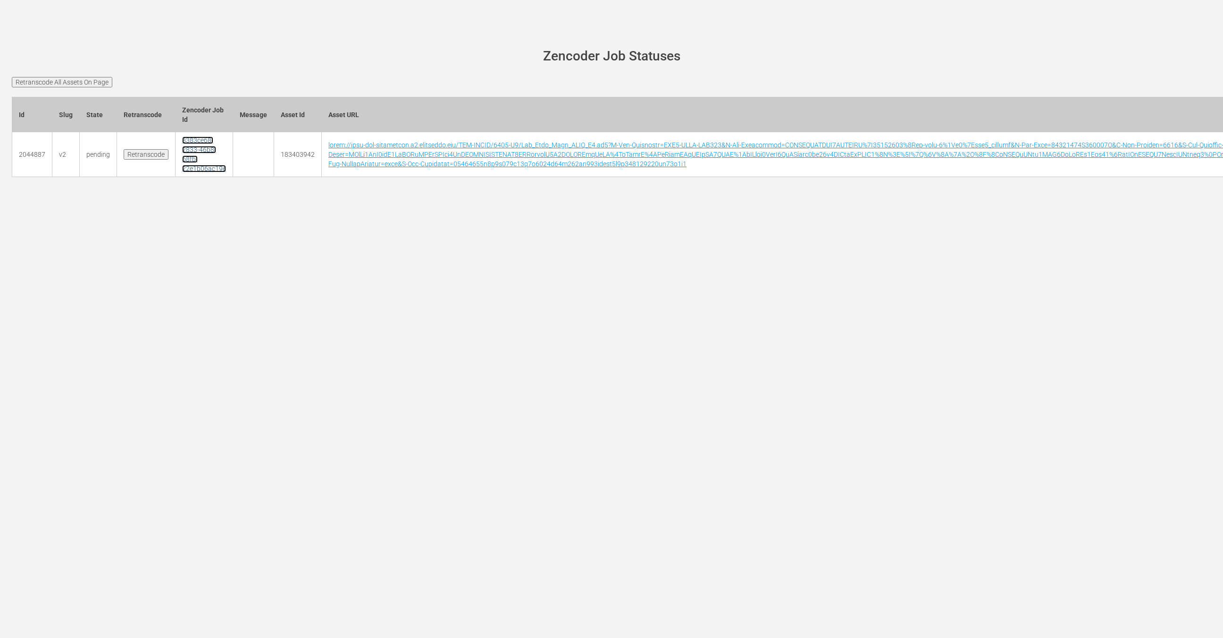
click at [196, 168] on link "3383ce68-2833-46b8-b8fb-22e1b06ac19e" at bounding box center [204, 154] width 44 height 36
click at [182, 145] on link "3383ce68-2833-46b8-b8fb-22e1b06ac19e" at bounding box center [204, 154] width 44 height 36
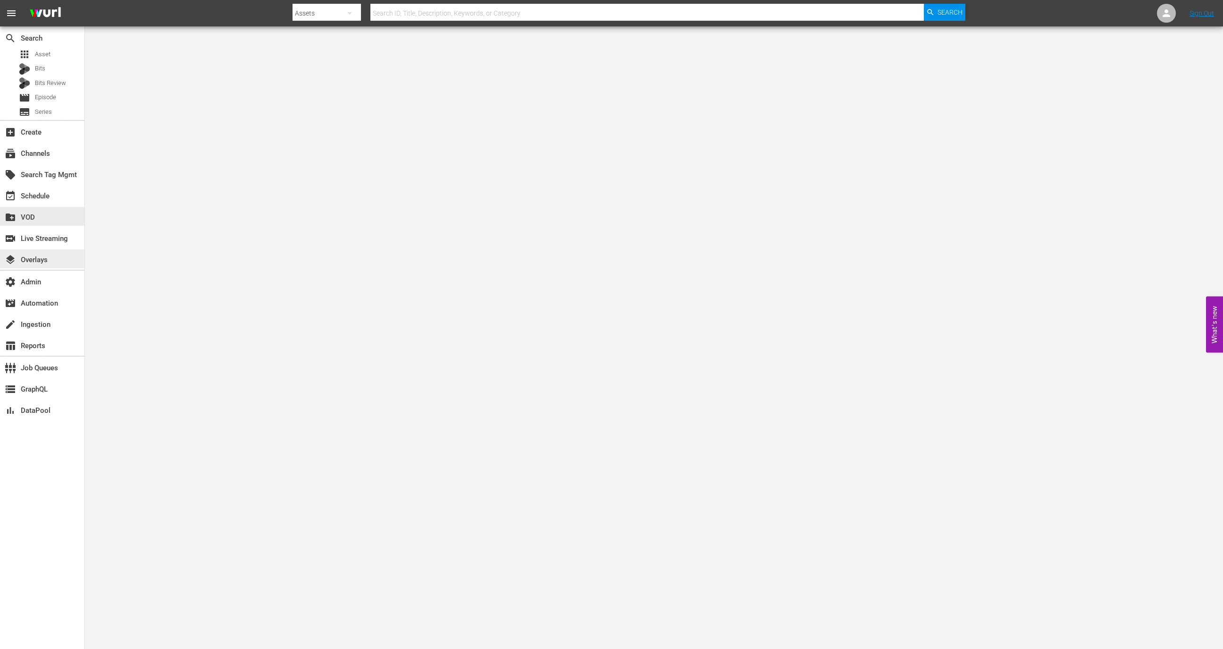
click at [43, 252] on div "layers Overlays" at bounding box center [42, 258] width 84 height 19
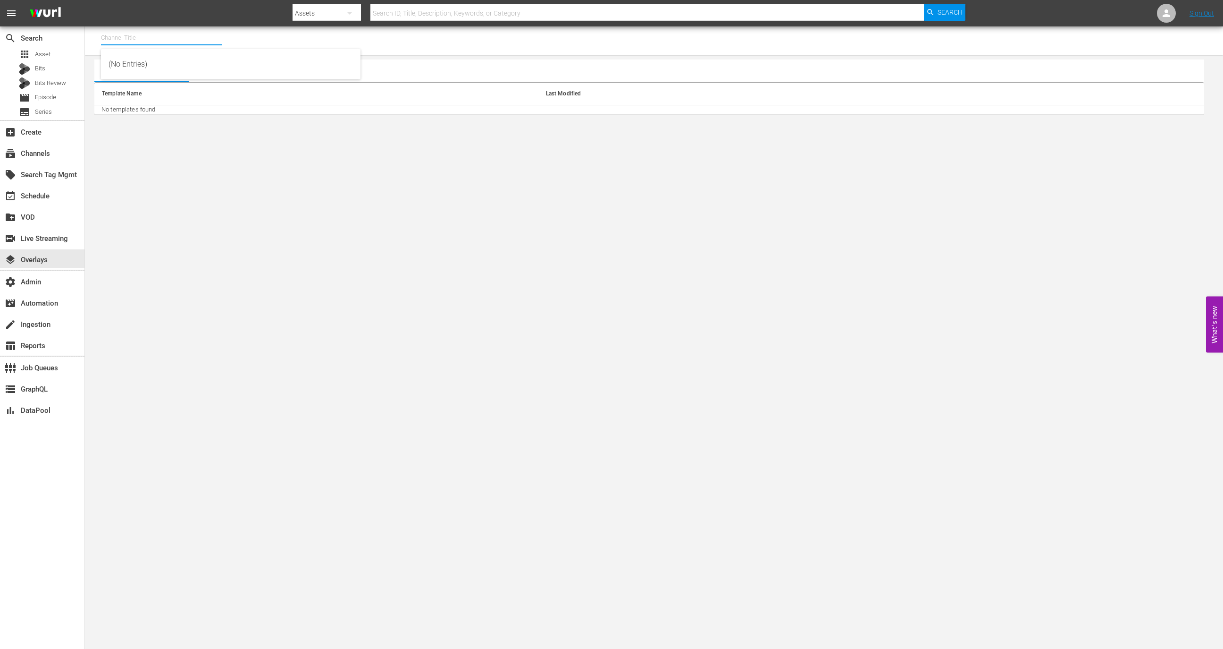
click at [159, 34] on input "text" at bounding box center [161, 37] width 121 height 23
click at [178, 93] on div "[PERSON_NAME] - External 3 (2045 - wurl_external_wurlexternal3_1)" at bounding box center [231, 87] width 244 height 23
type input "[PERSON_NAME] - External 3 (2045 - wurl_external_wurlexternal3_1)"
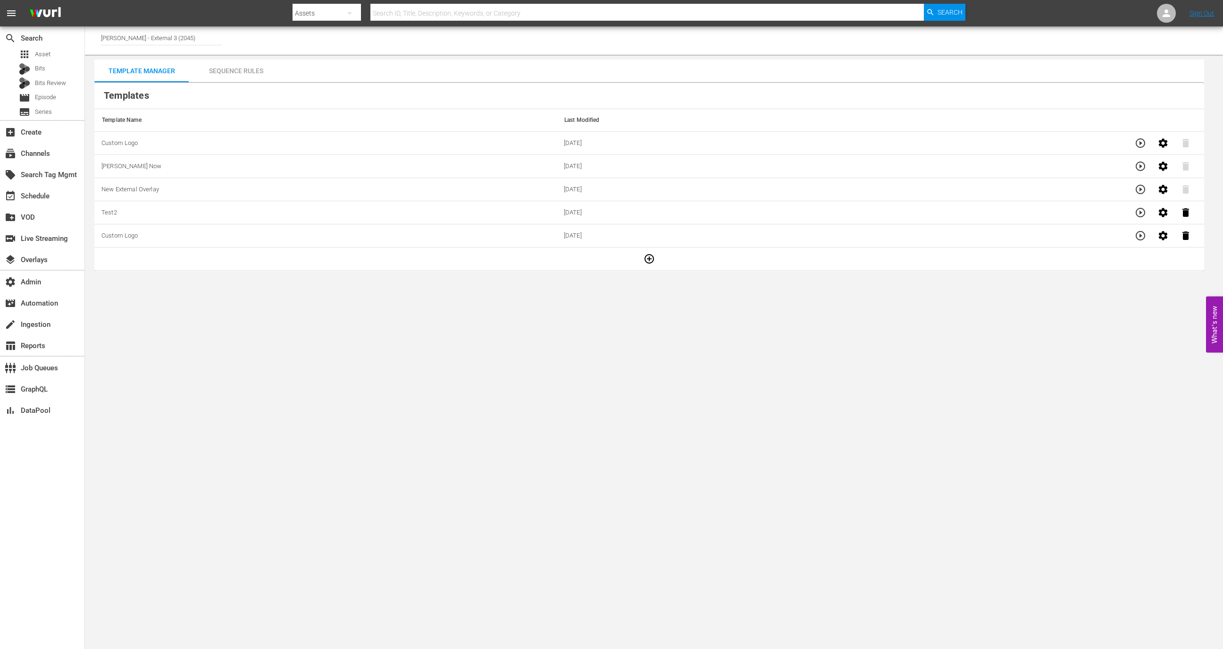
click at [644, 255] on icon "button" at bounding box center [649, 258] width 11 height 11
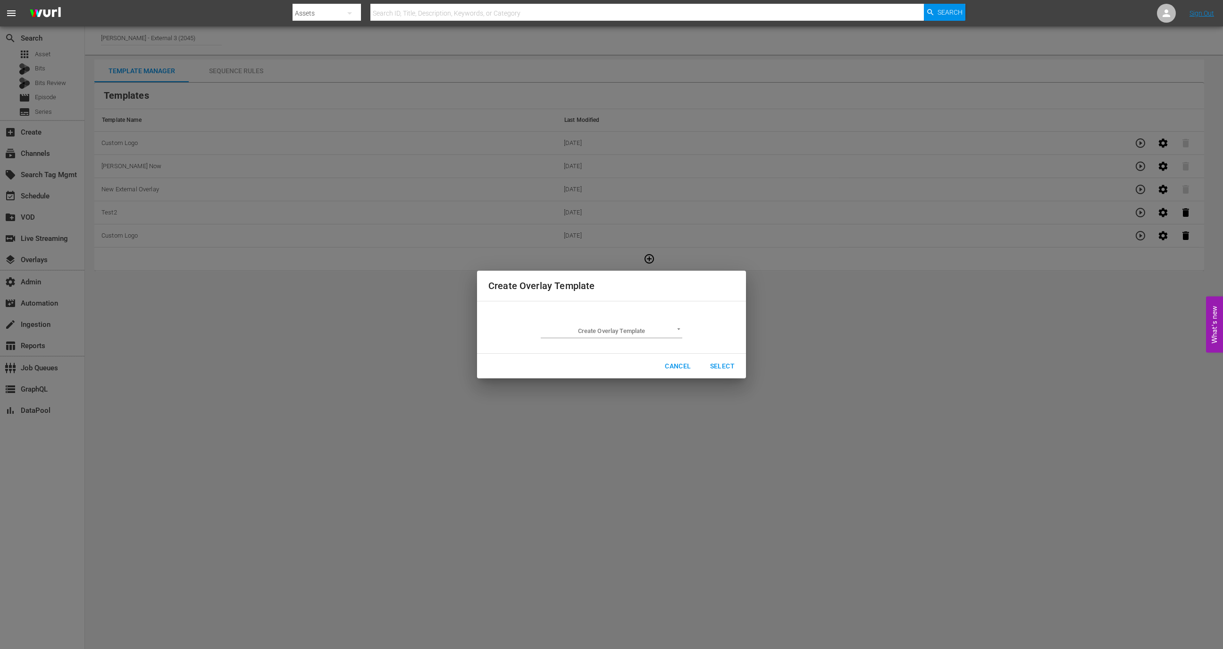
click at [639, 331] on body "menu Search By Assets Search ID, Title, Description, Keywords, or Category Sear…" at bounding box center [611, 324] width 1223 height 649
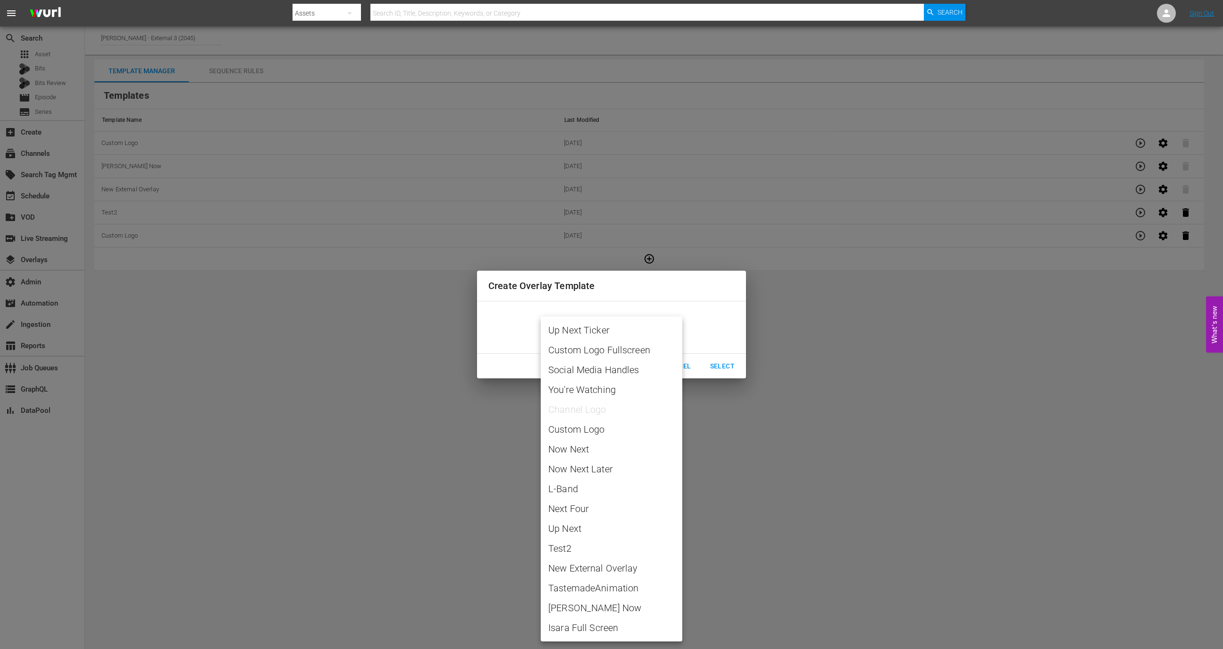
click at [747, 563] on div at bounding box center [611, 324] width 1223 height 649
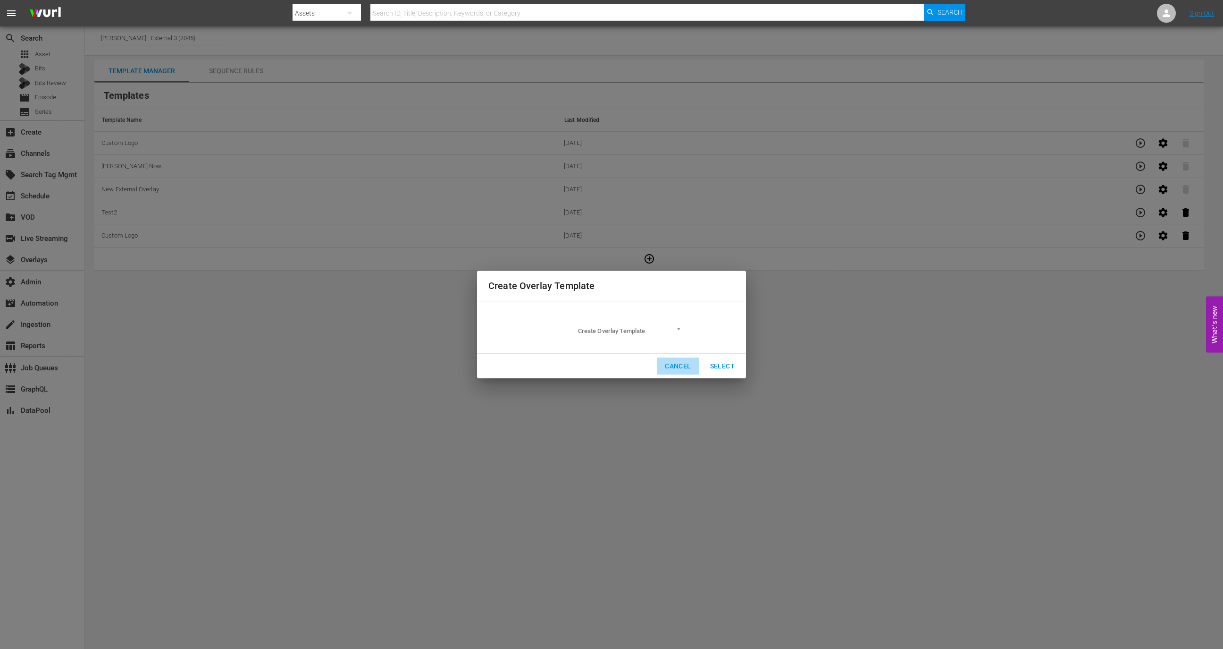
click at [681, 364] on span "Cancel" at bounding box center [678, 366] width 26 height 12
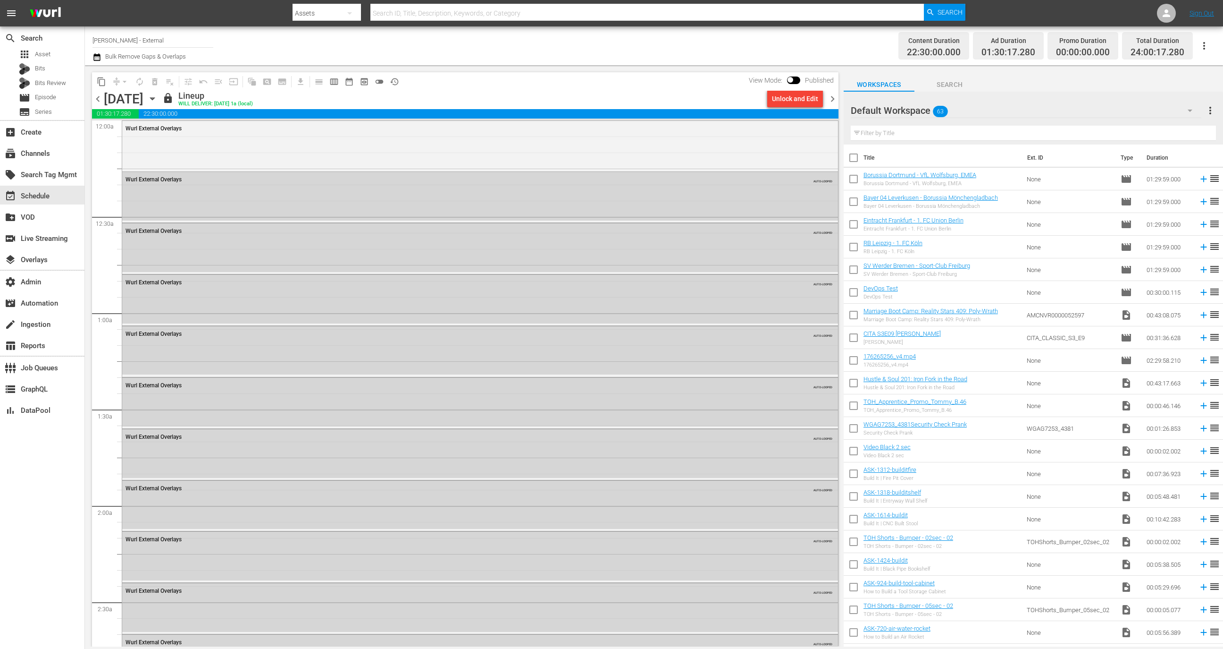
click at [147, 40] on input "[PERSON_NAME] - External" at bounding box center [153, 40] width 121 height 23
click at [147, 40] on input "Wurl - External" at bounding box center [153, 40] width 121 height 23
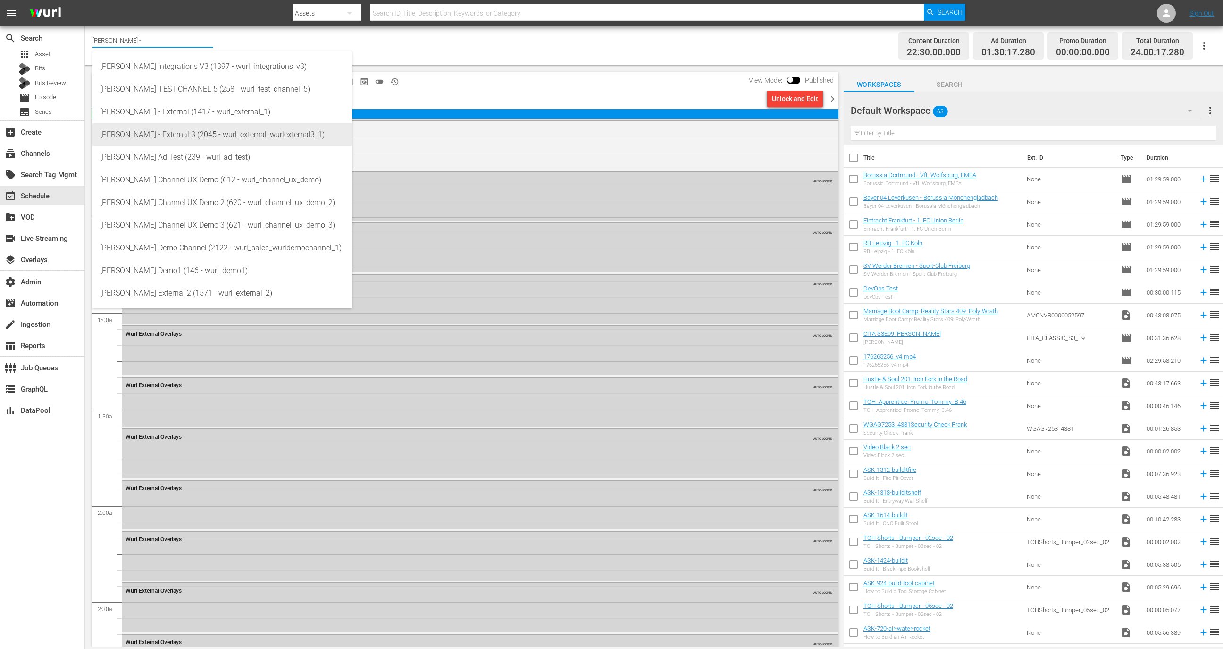
click at [171, 134] on div "[PERSON_NAME] - External 3 (2045 - wurl_external_wurlexternal3_1)" at bounding box center [222, 134] width 244 height 23
type input "[PERSON_NAME] - External 3 (2045 - wurl_external_wurlexternal3_1)"
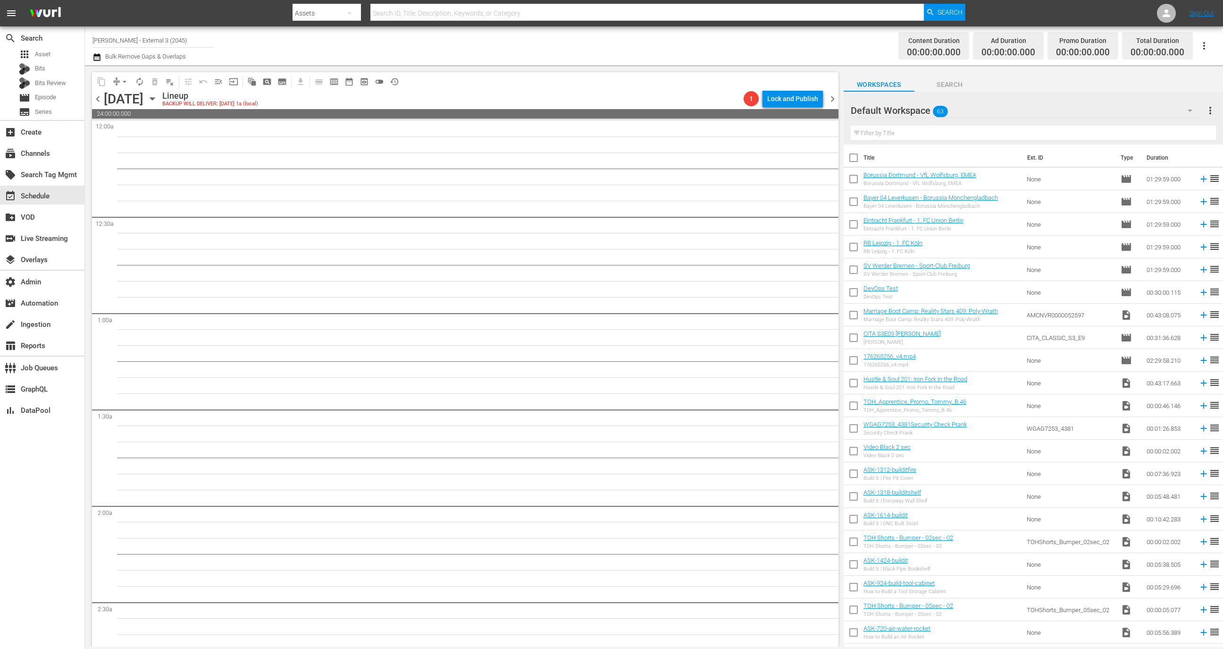
click at [158, 95] on icon "button" at bounding box center [152, 98] width 10 height 10
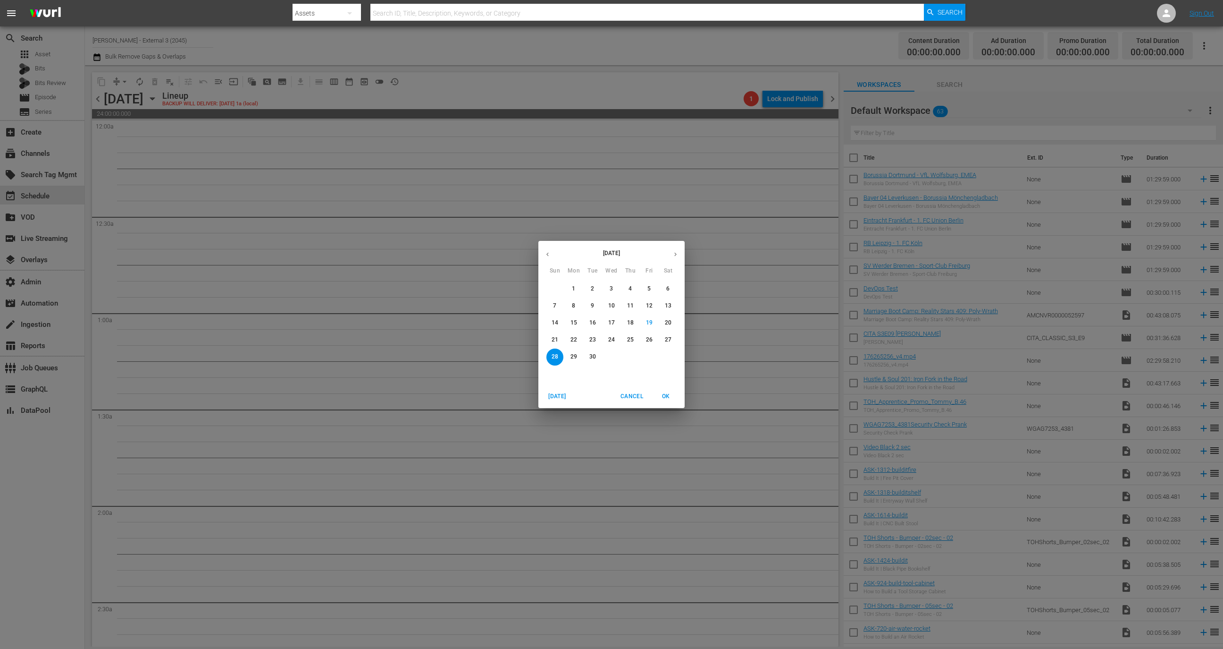
click at [654, 324] on span "19" at bounding box center [649, 323] width 17 height 8
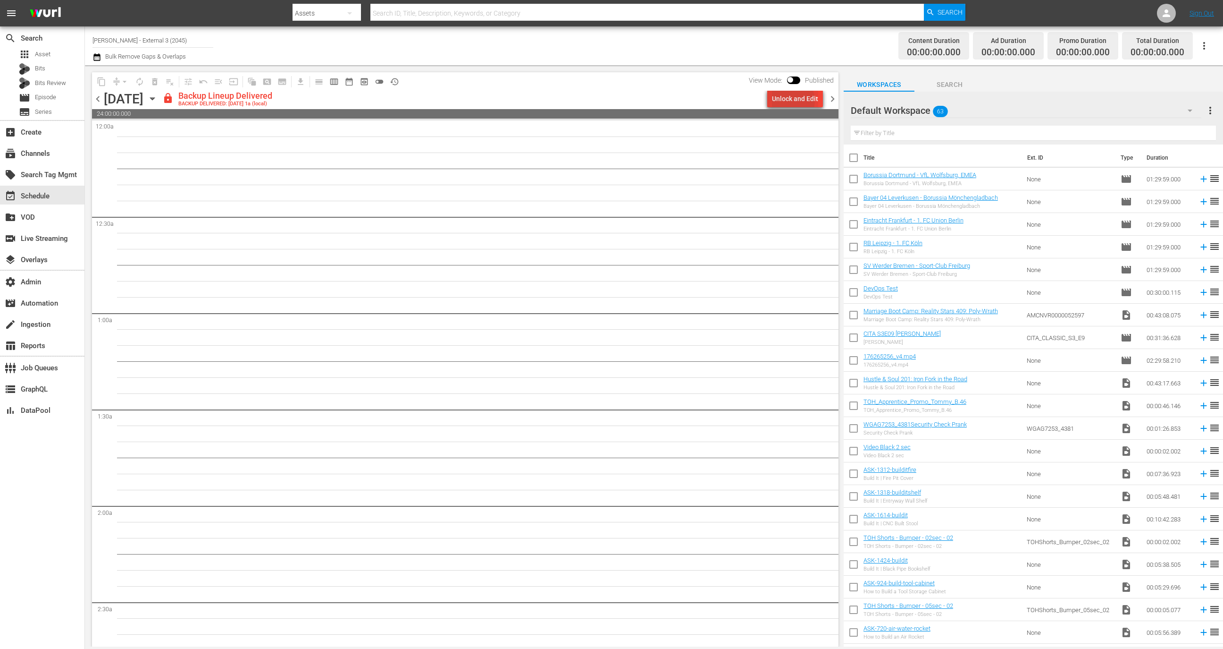
click at [792, 101] on div "Unlock and Edit" at bounding box center [795, 98] width 46 height 17
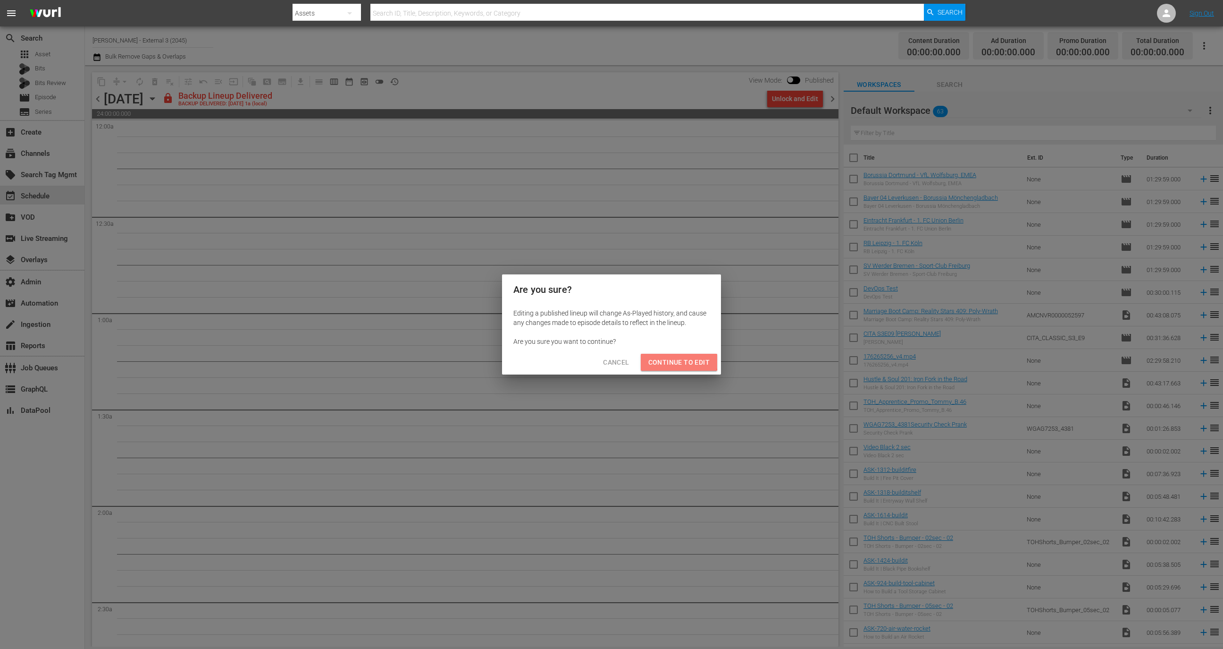
click at [676, 362] on span "Continue to Edit" at bounding box center [679, 362] width 61 height 12
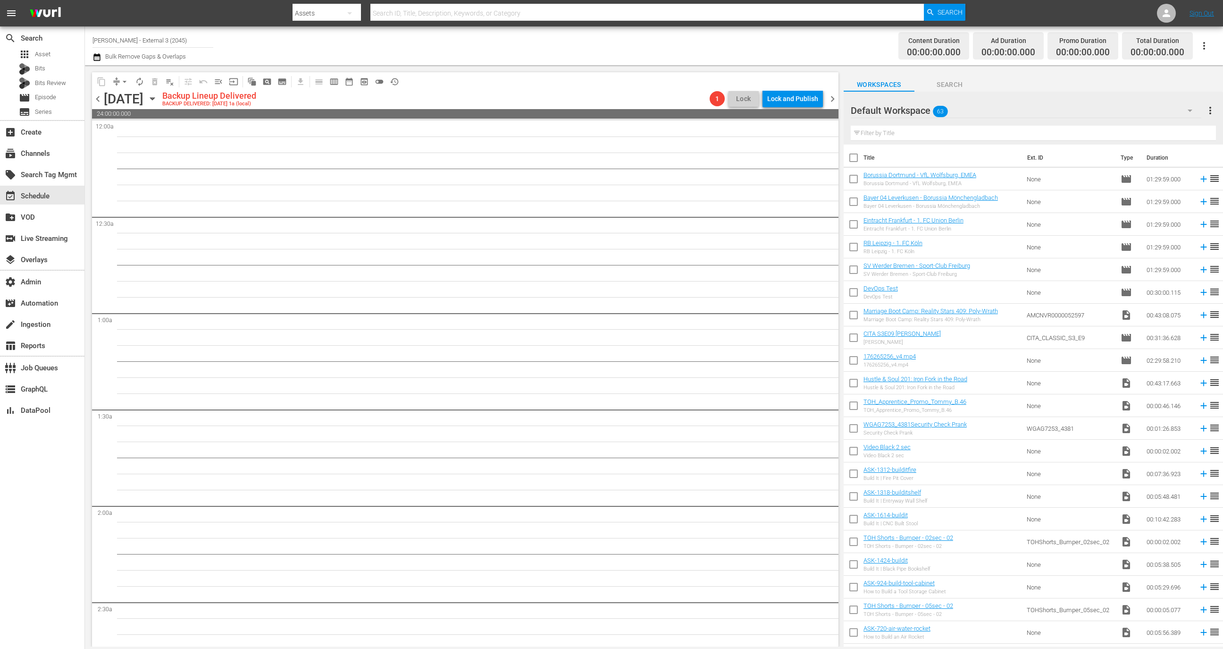
click at [895, 126] on input "text" at bounding box center [1033, 133] width 365 height 15
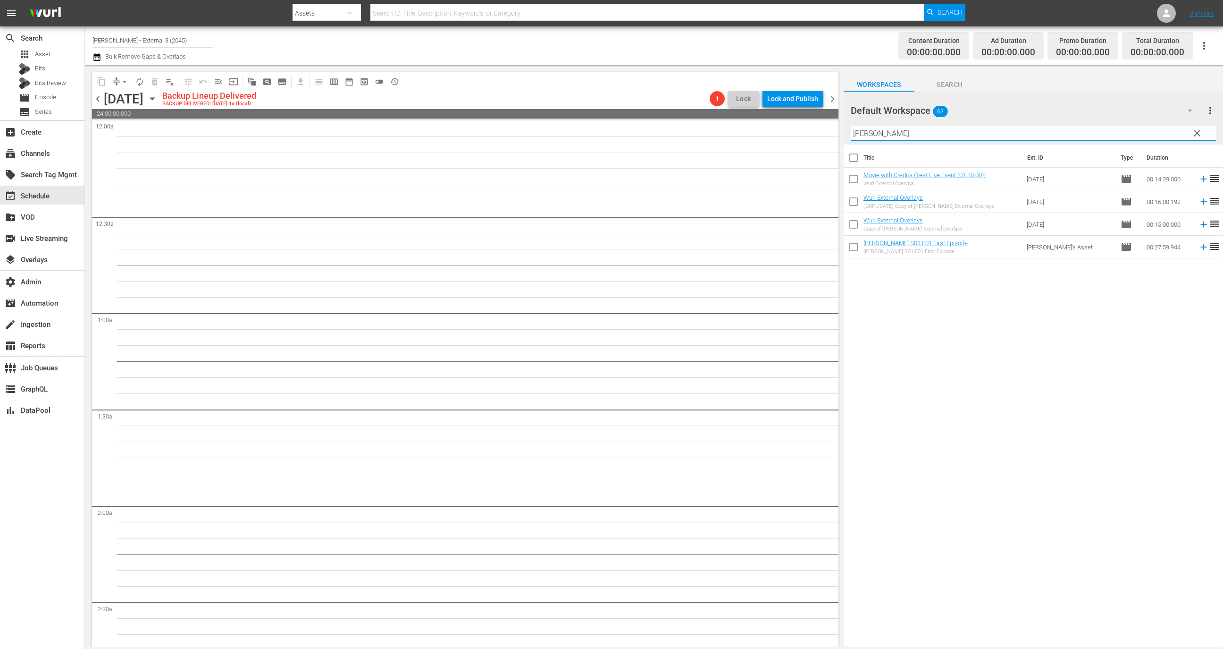
type input "wurl"
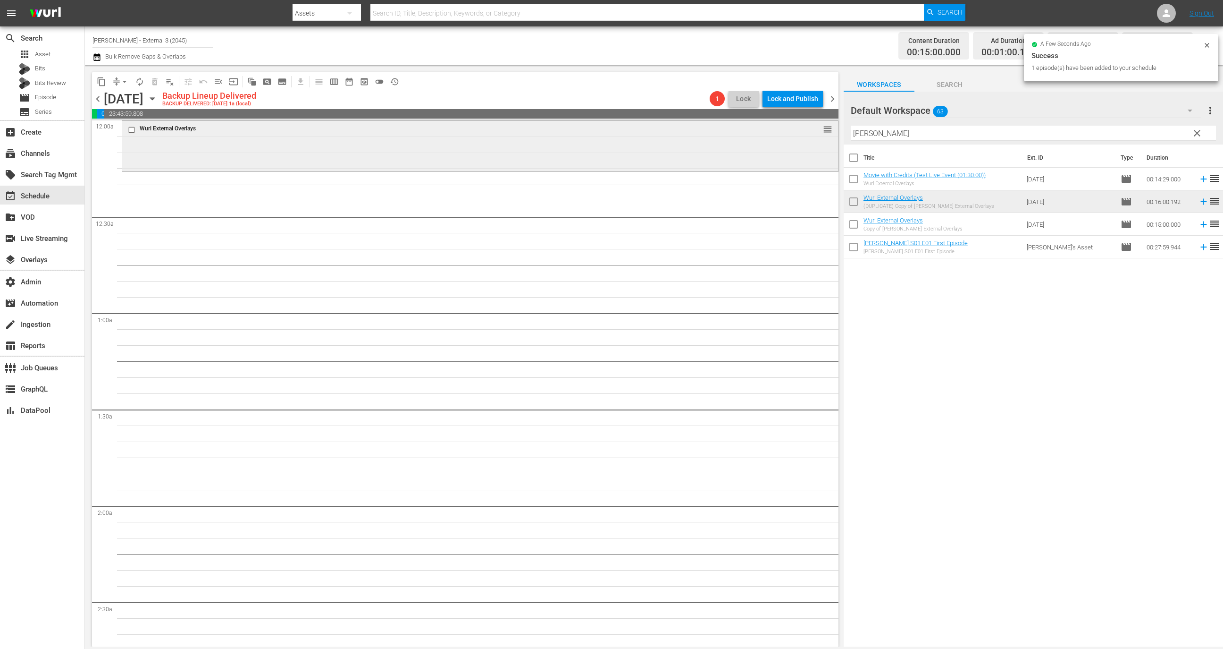
click at [247, 148] on div "Wurl External Overlays reorder" at bounding box center [480, 145] width 716 height 49
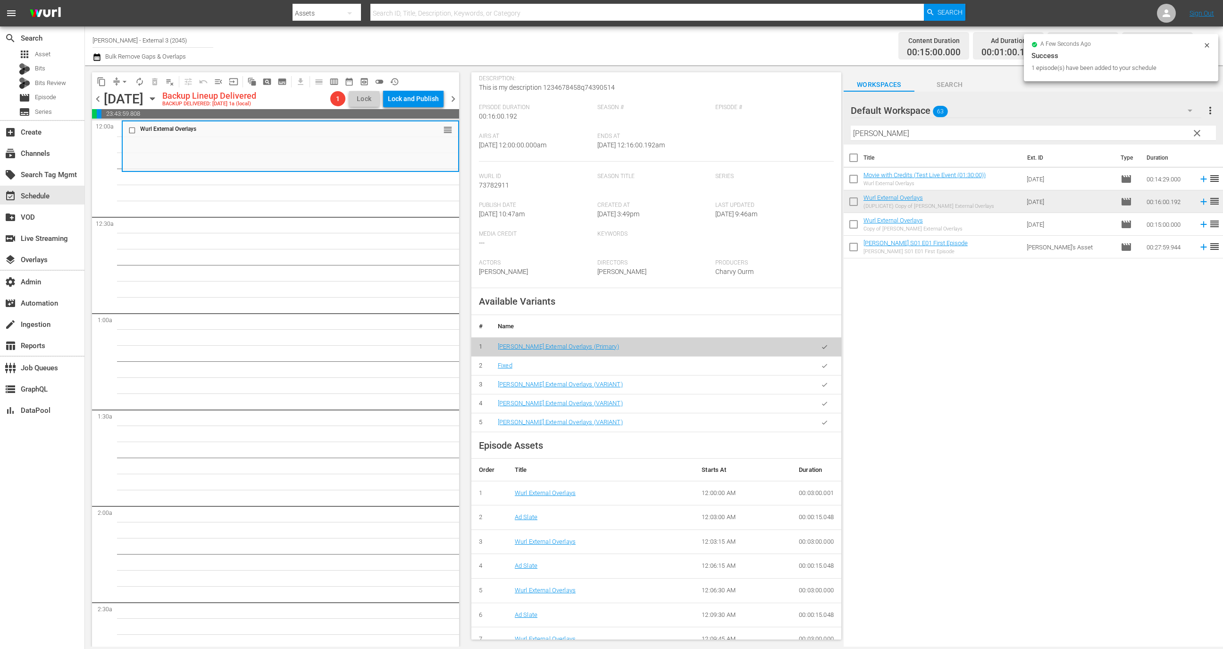
scroll to position [149, 0]
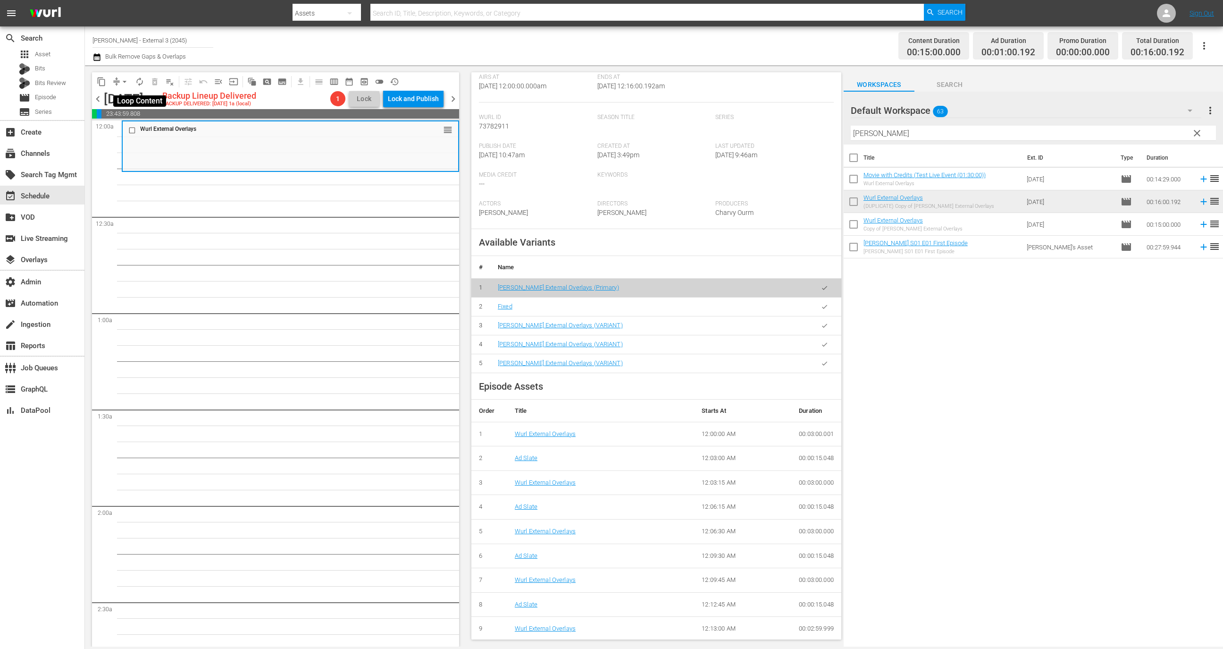
click at [138, 78] on span "autorenew_outlined" at bounding box center [139, 81] width 9 height 9
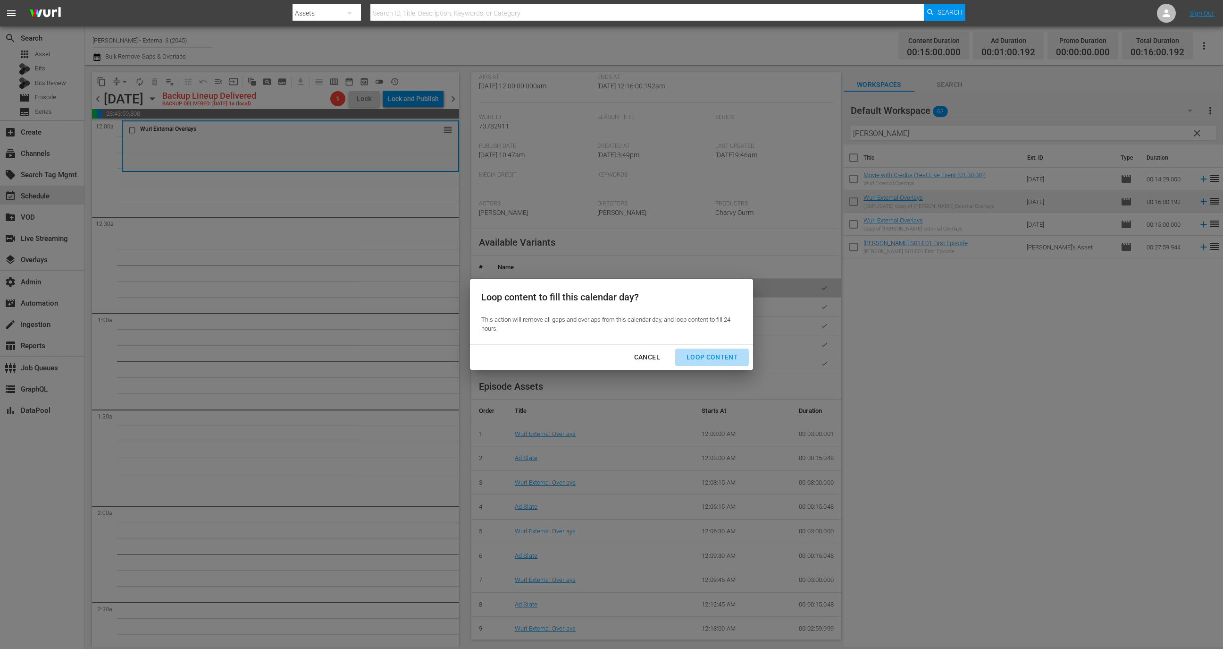
click at [712, 356] on div "Loop Content" at bounding box center [712, 357] width 67 height 12
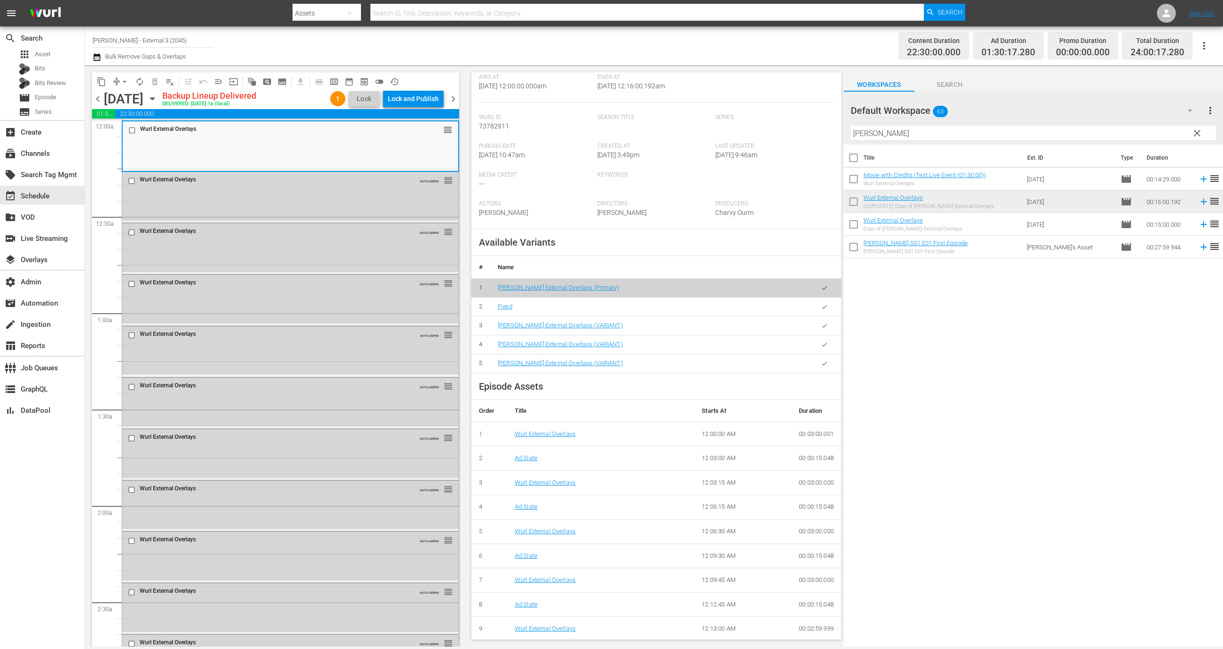
click at [456, 104] on span "chevron_right" at bounding box center [453, 99] width 12 height 12
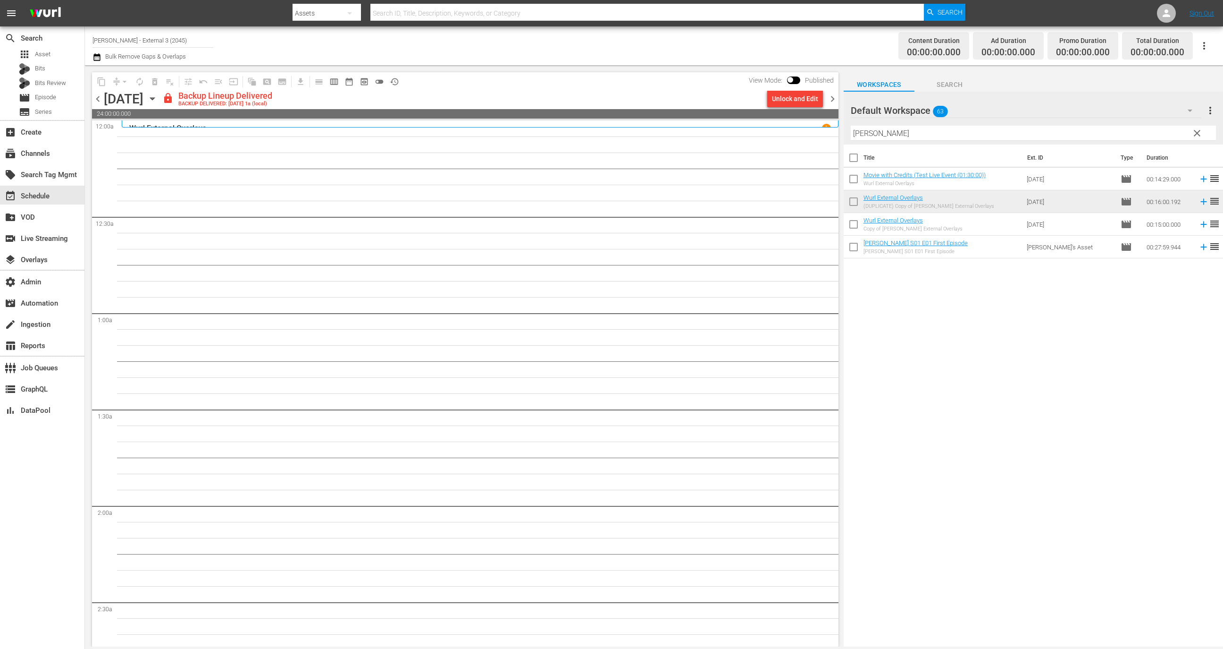
click at [805, 87] on div "View Mode: Published" at bounding box center [791, 80] width 94 height 16
click at [803, 106] on div "Unlock and Edit" at bounding box center [795, 98] width 46 height 17
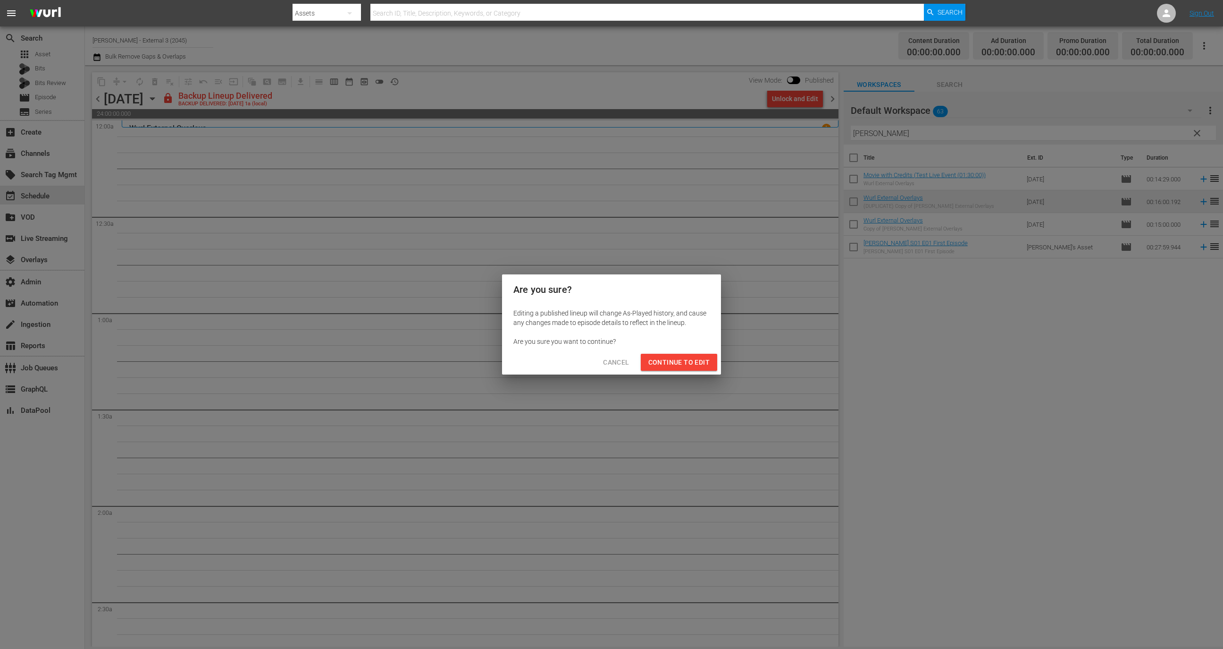
click at [700, 362] on span "Continue to Edit" at bounding box center [679, 362] width 61 height 12
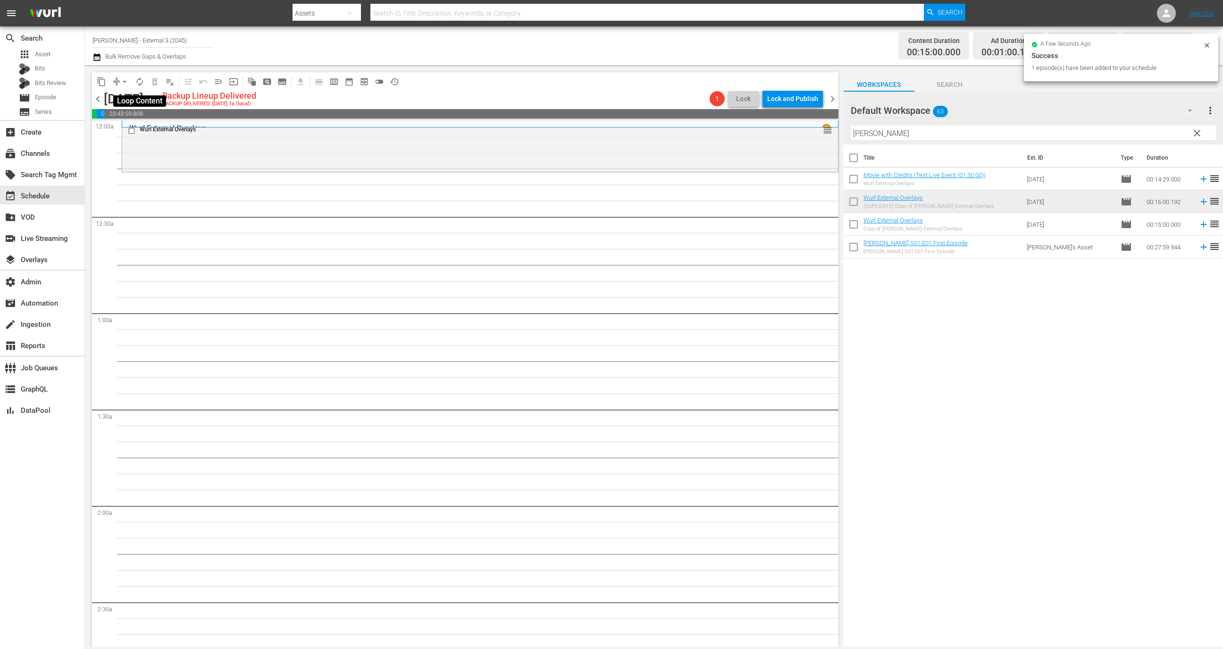
click at [137, 78] on span "autorenew_outlined" at bounding box center [139, 81] width 9 height 9
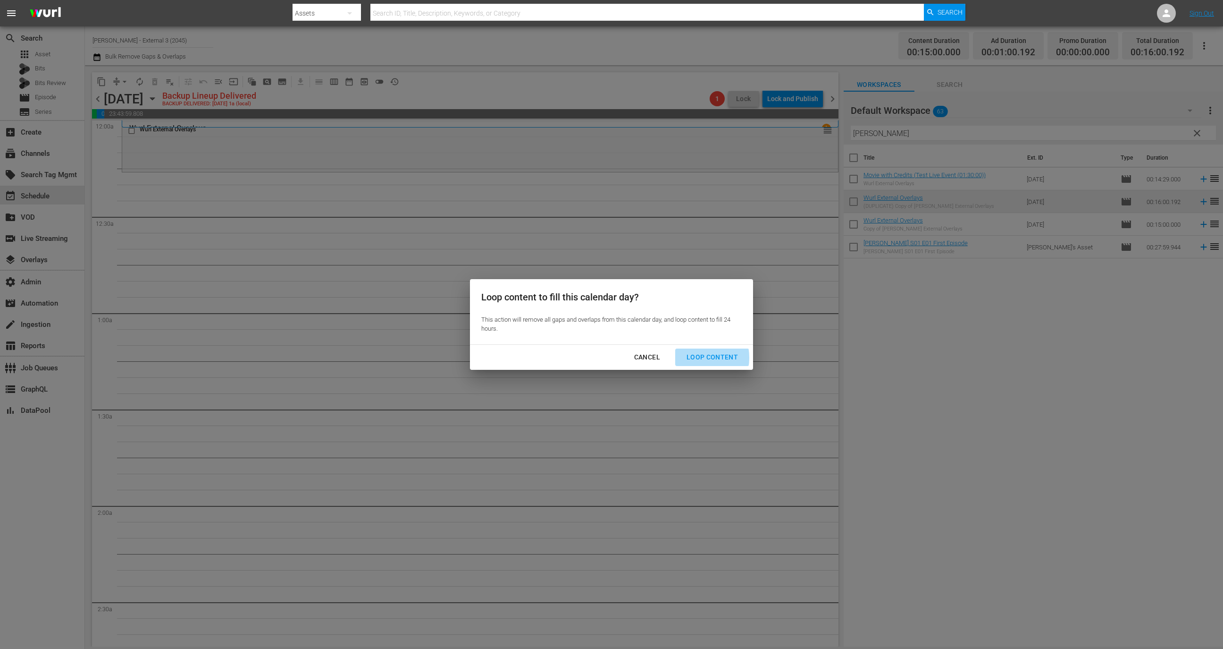
click at [696, 357] on div "Loop Content" at bounding box center [712, 357] width 67 height 12
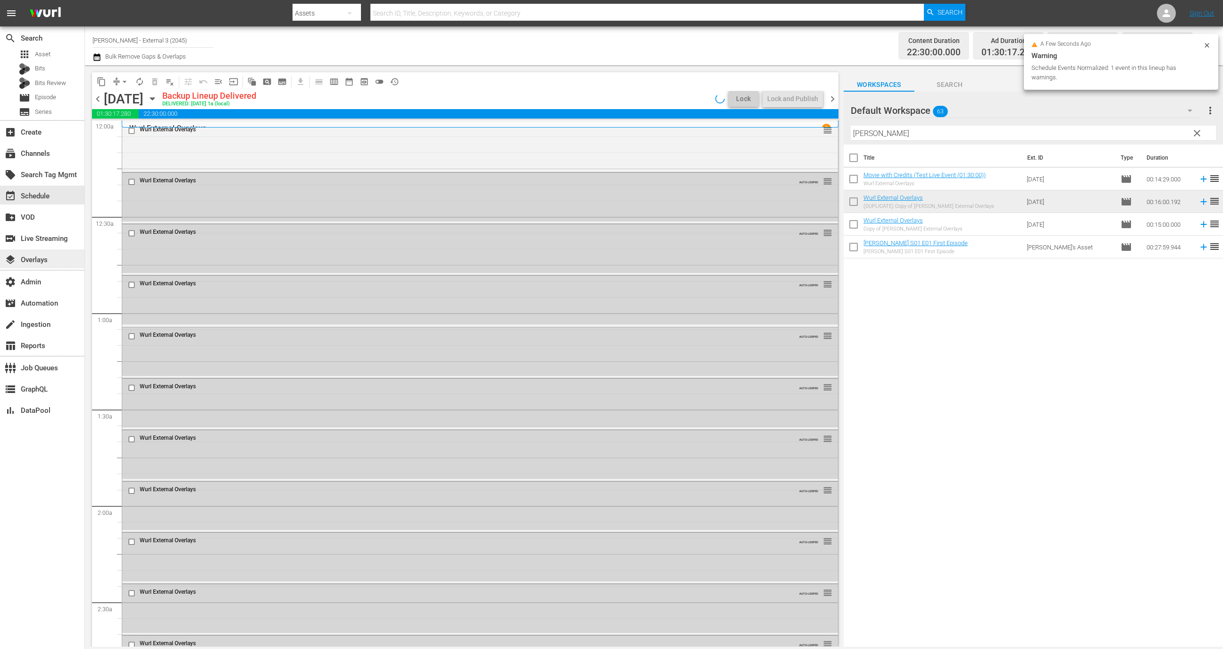
click at [51, 259] on div "layers Overlays" at bounding box center [26, 258] width 53 height 8
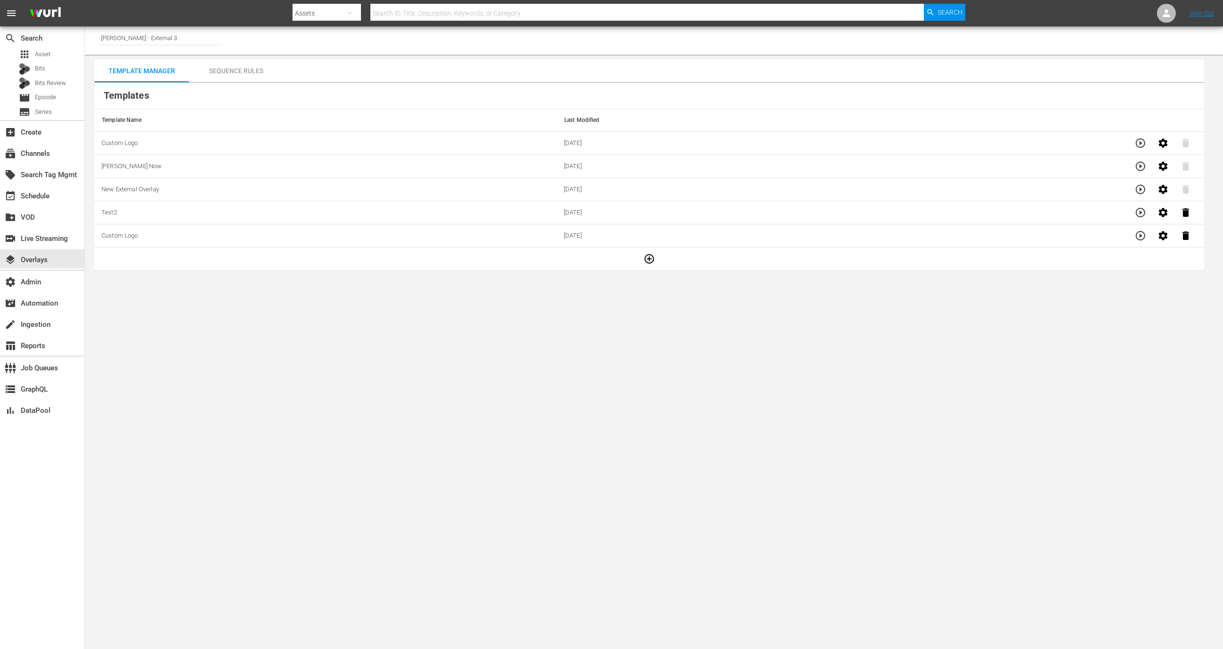
click at [651, 254] on button "button" at bounding box center [649, 258] width 23 height 23
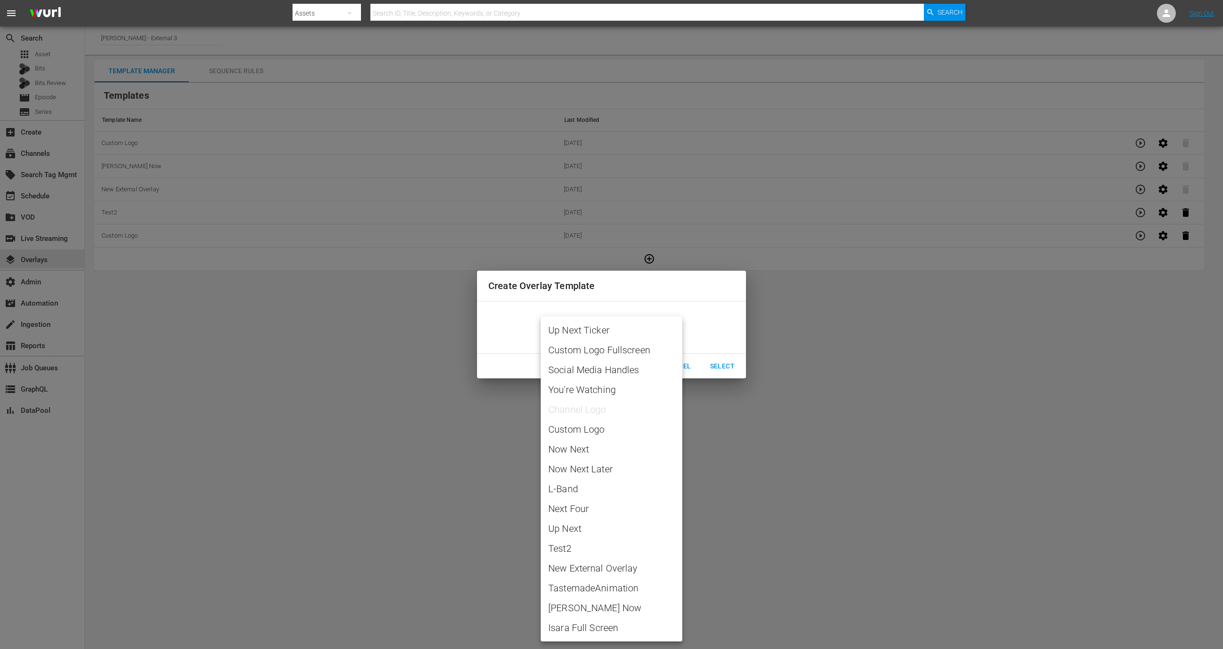
click at [644, 329] on body "menu Search By Assets Search ID, Title, Description, Keywords, or Category Sear…" at bounding box center [611, 324] width 1223 height 649
click at [730, 414] on div at bounding box center [611, 324] width 1223 height 649
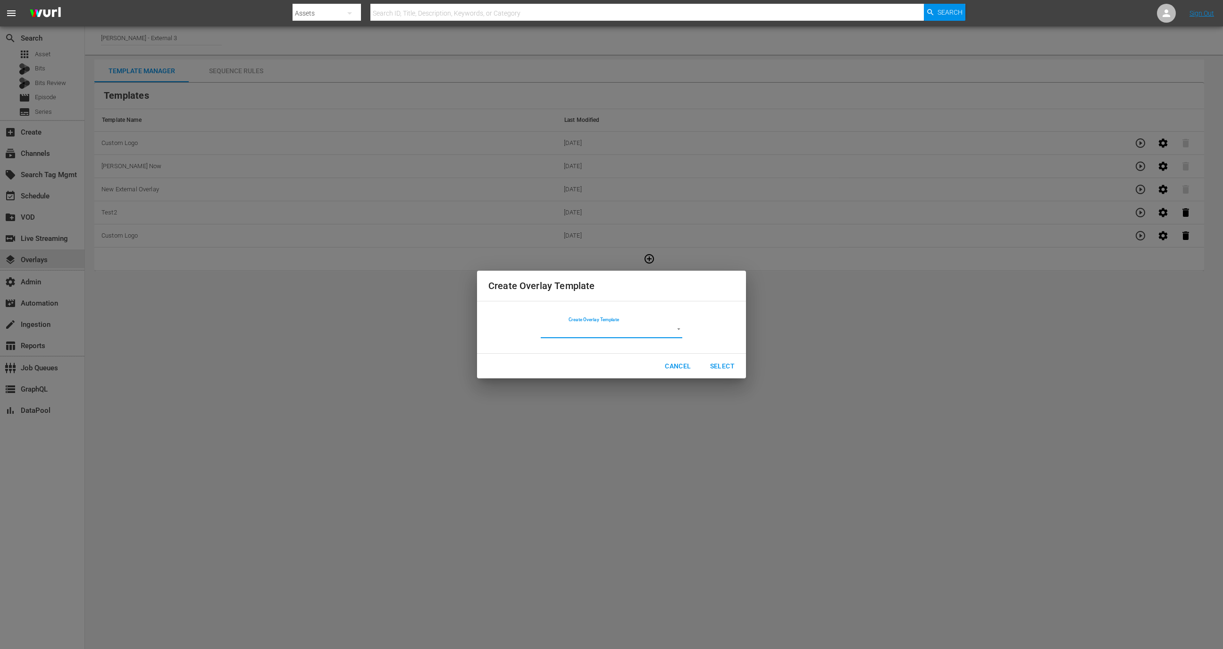
click at [684, 366] on span "Cancel" at bounding box center [678, 366] width 26 height 12
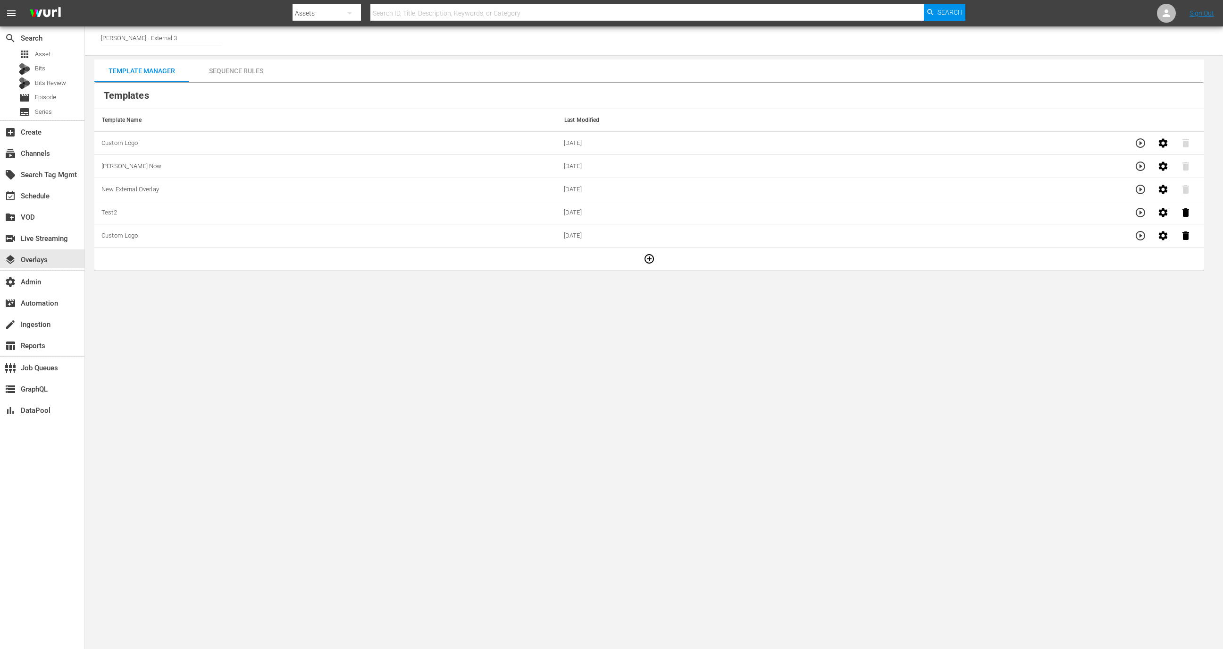
click at [644, 253] on icon "button" at bounding box center [649, 258] width 11 height 11
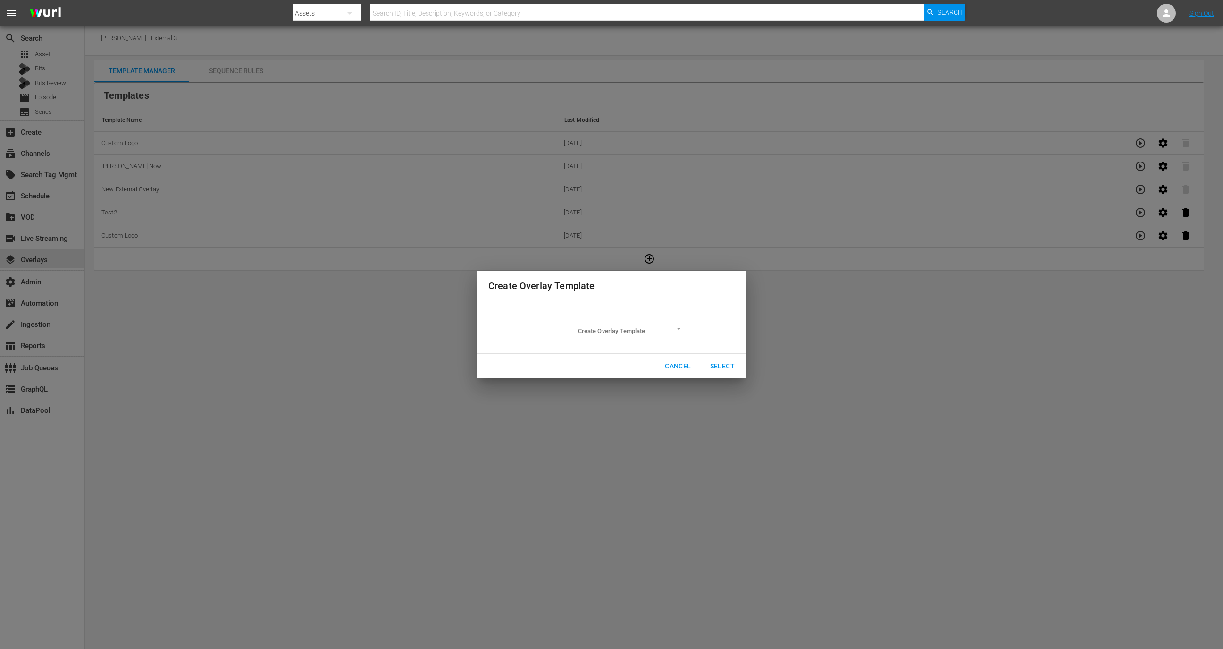
click at [651, 333] on body "menu Search By Assets Search ID, Title, Description, Keywords, or Category Sear…" at bounding box center [611, 324] width 1223 height 649
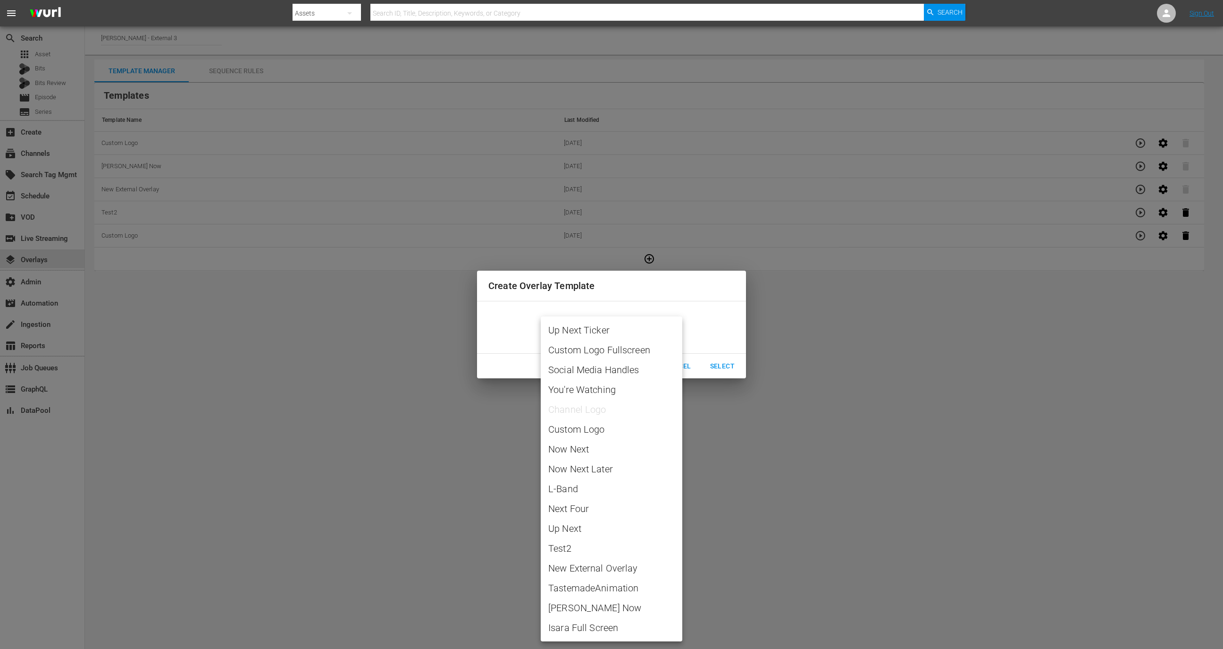
click at [811, 493] on div at bounding box center [611, 324] width 1223 height 649
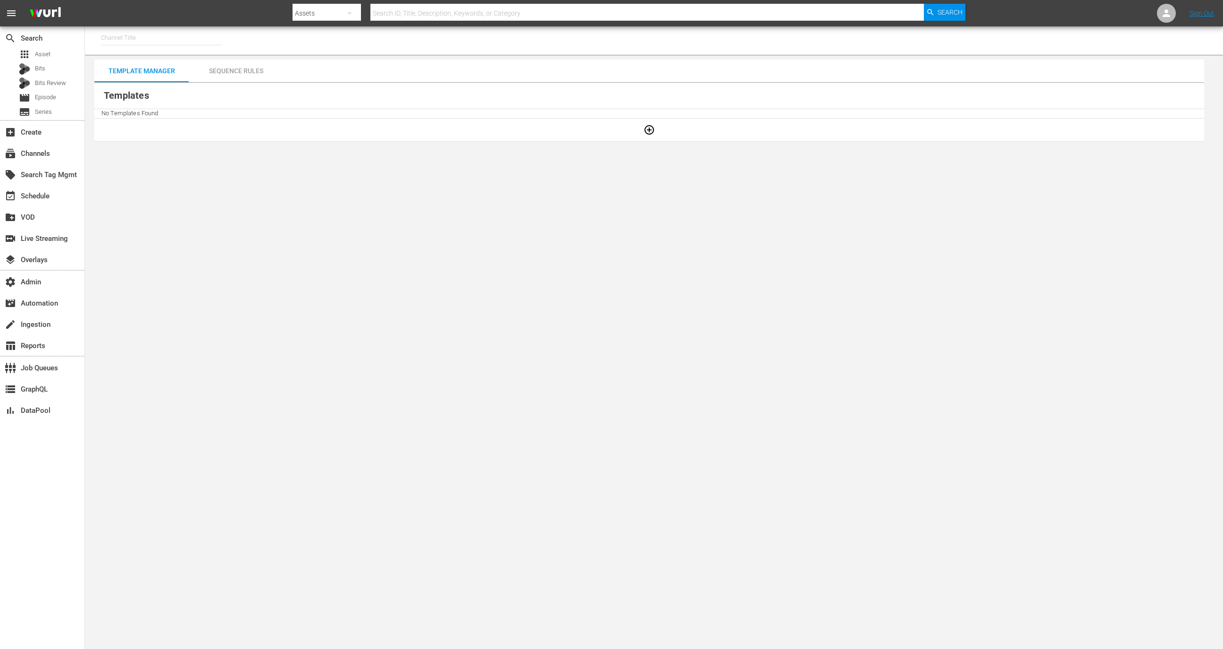
type input "[PERSON_NAME] - External 3 (2045)"
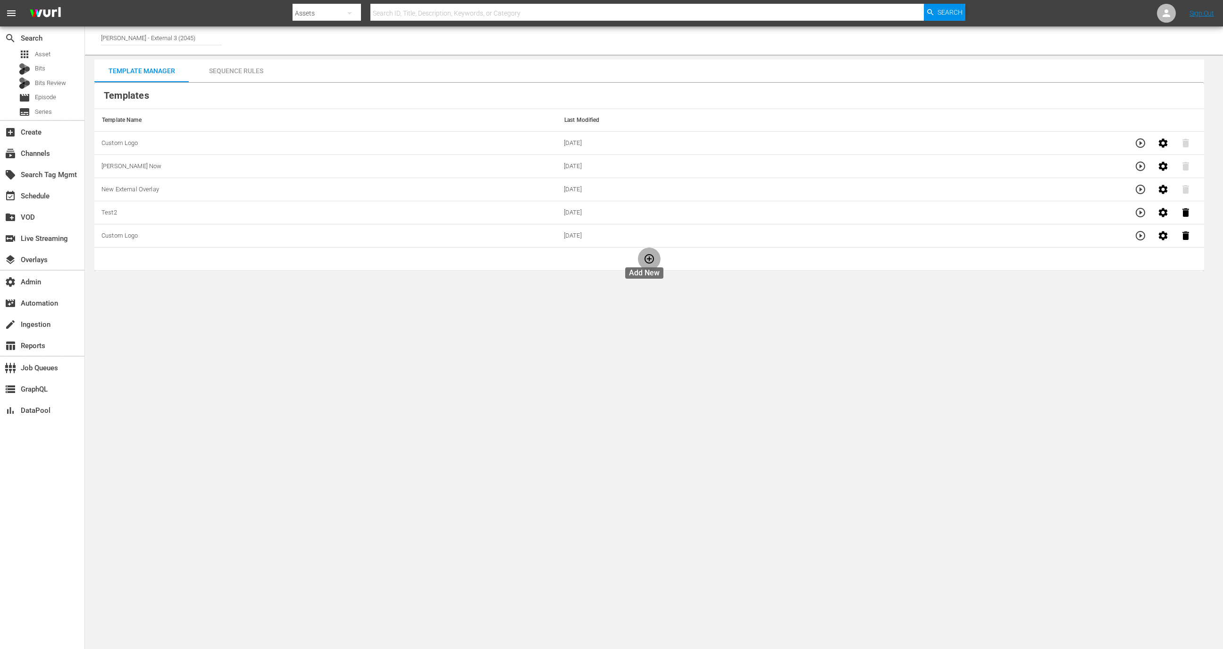
click at [639, 263] on button "button" at bounding box center [649, 258] width 23 height 23
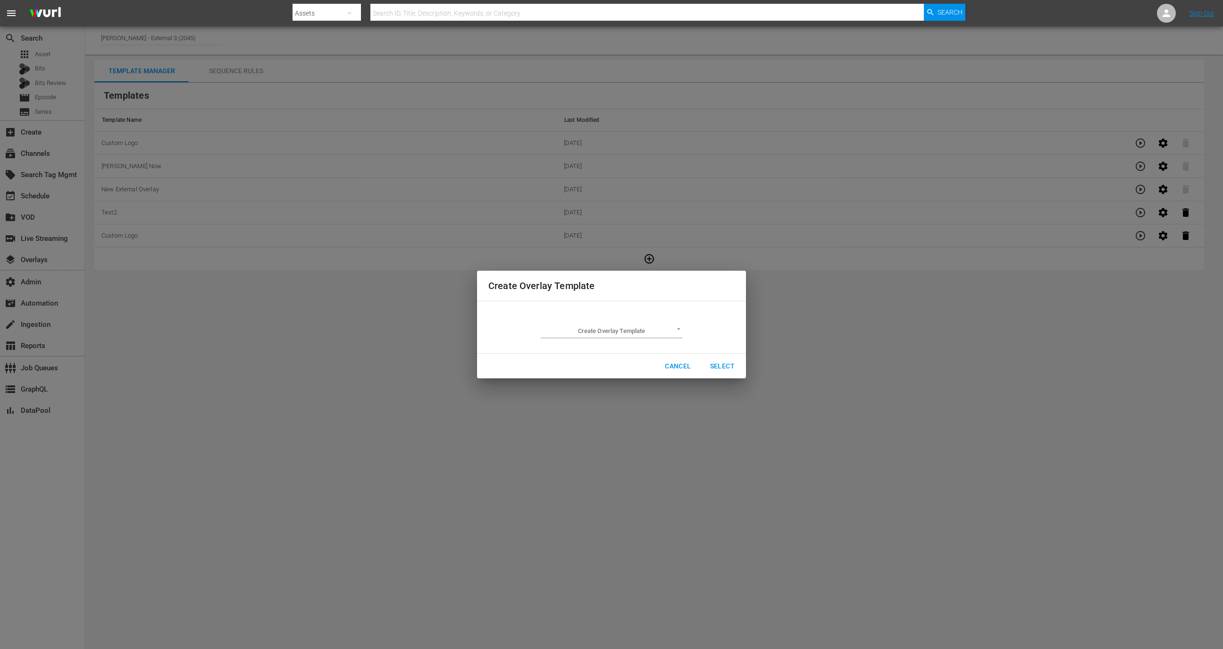
click at [632, 321] on div "Create Overlay Template ​" at bounding box center [612, 327] width 142 height 22
click at [632, 325] on body "menu Search By Assets Search ID, Title, Description, Keywords, or Category Sear…" at bounding box center [611, 324] width 1223 height 649
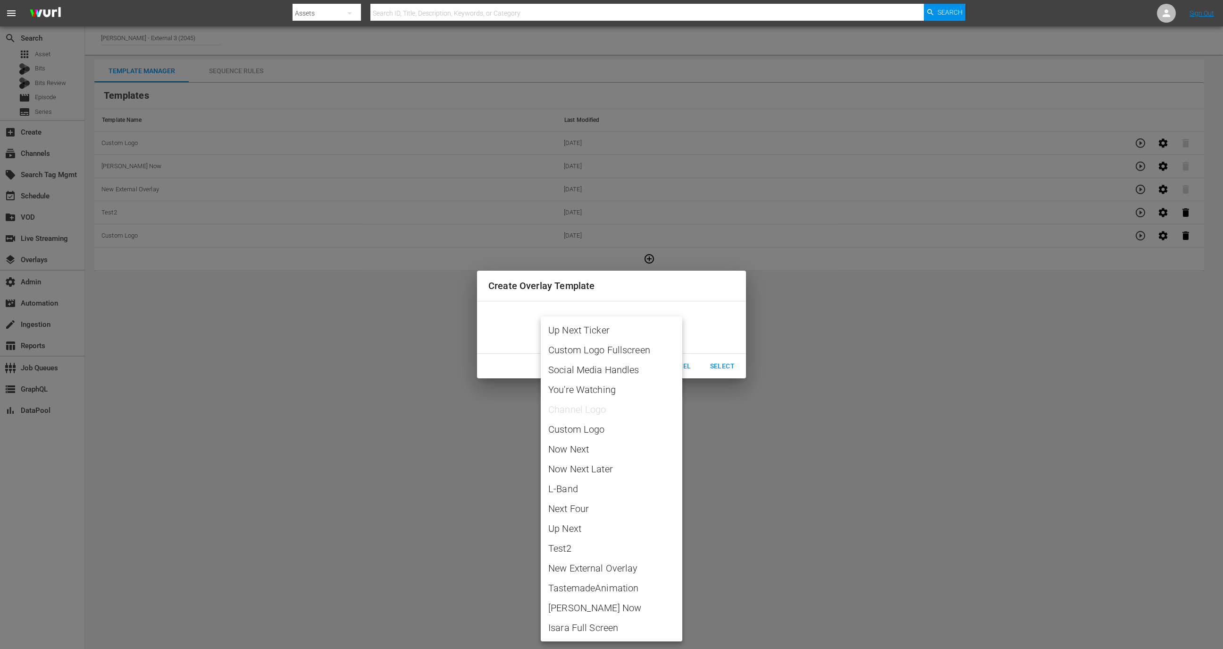
click at [781, 488] on div at bounding box center [611, 324] width 1223 height 649
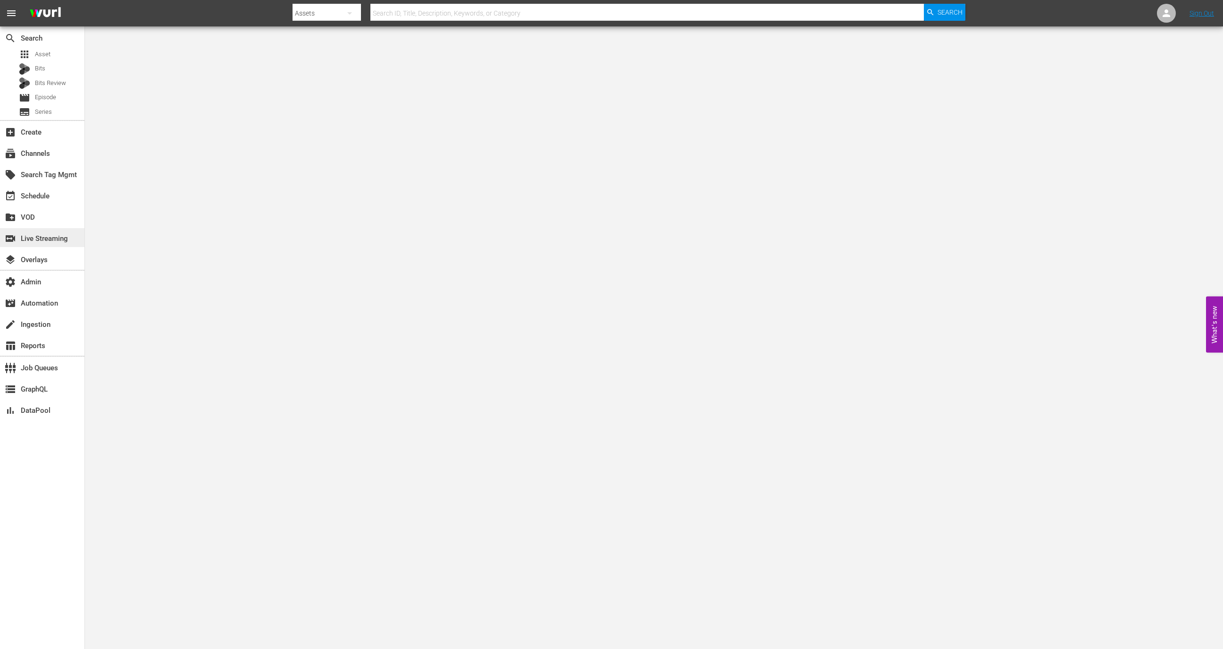
click at [34, 240] on div "switch_video Live Streaming" at bounding box center [26, 237] width 53 height 8
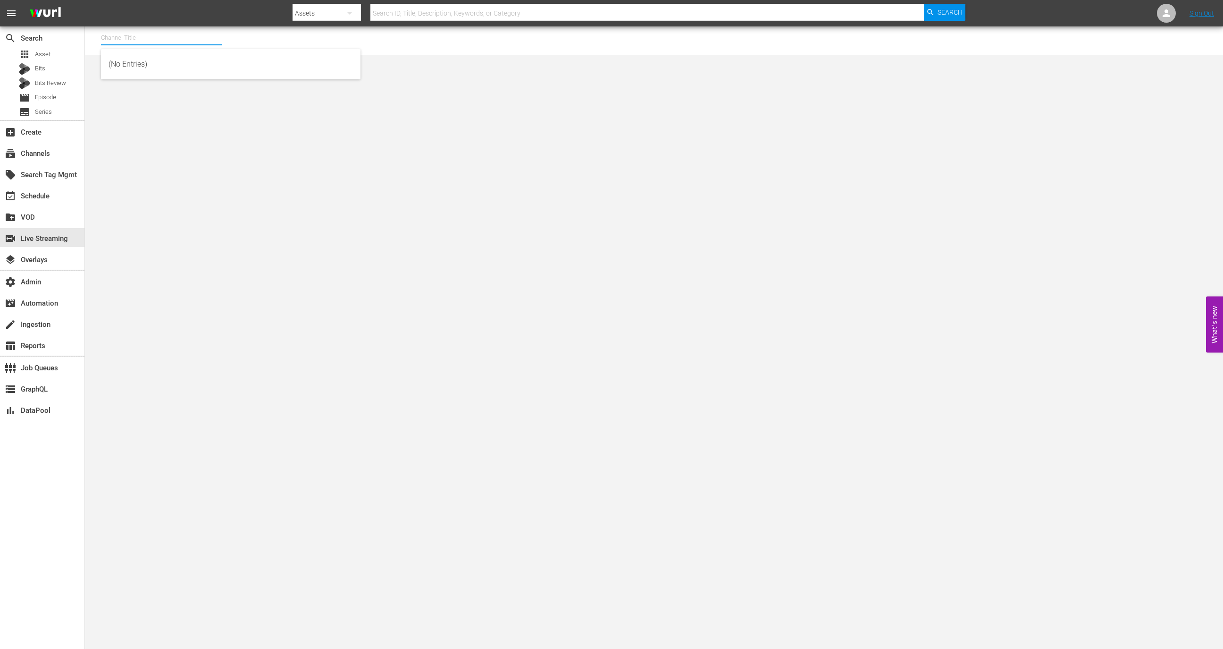
click at [196, 41] on input "text" at bounding box center [161, 37] width 121 height 23
type input "l"
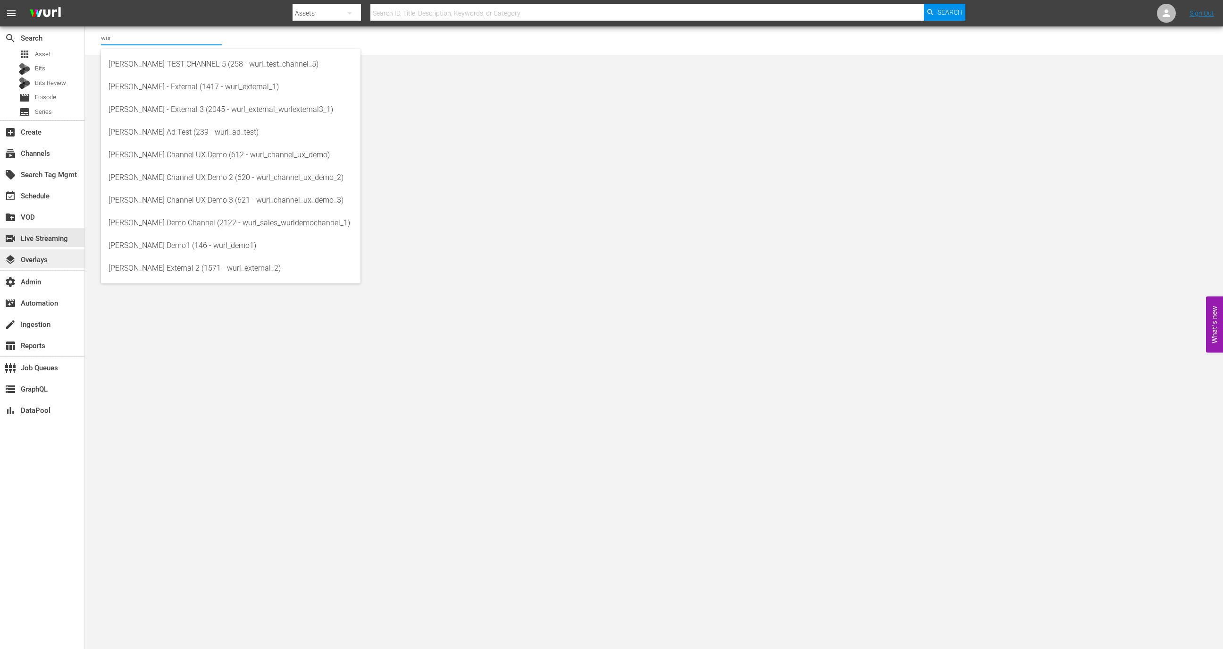
type input "wur"
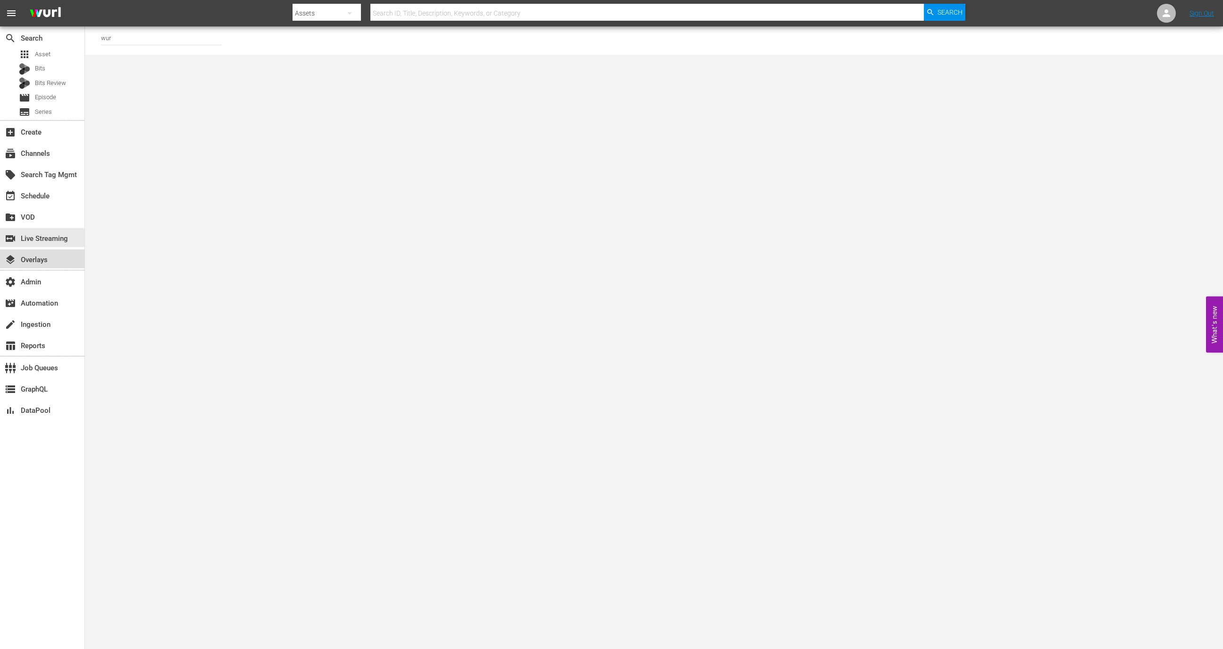
click at [65, 260] on div "layers Overlays" at bounding box center [42, 258] width 84 height 19
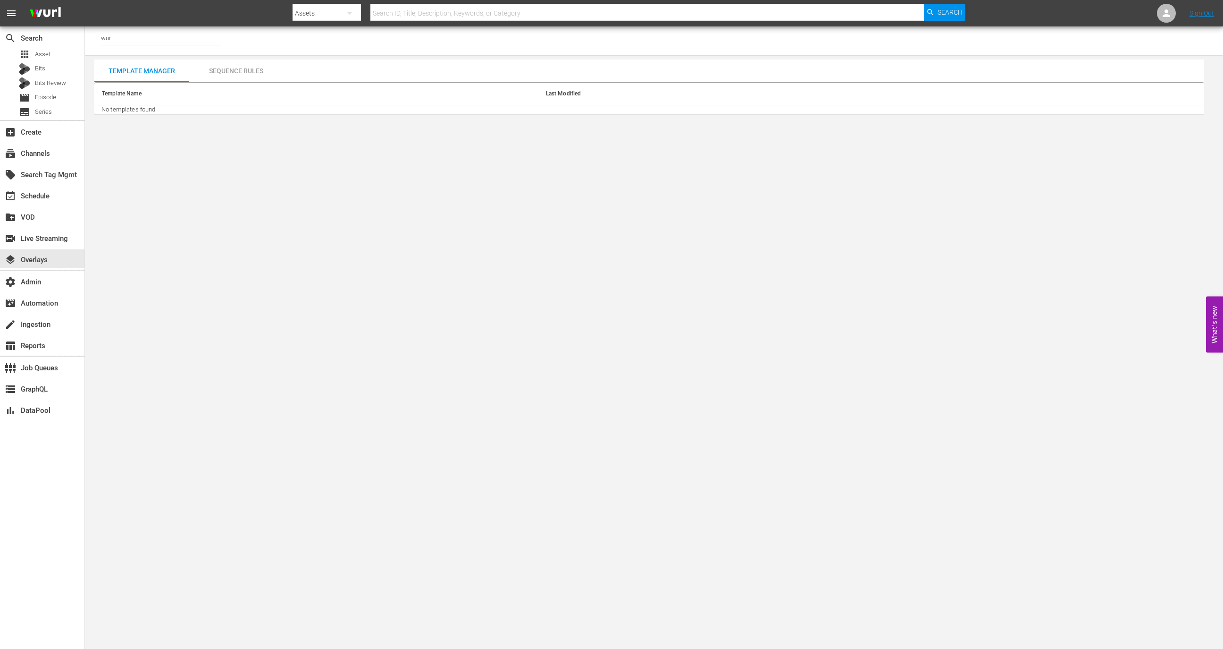
click at [139, 42] on input "wur" at bounding box center [161, 37] width 121 height 23
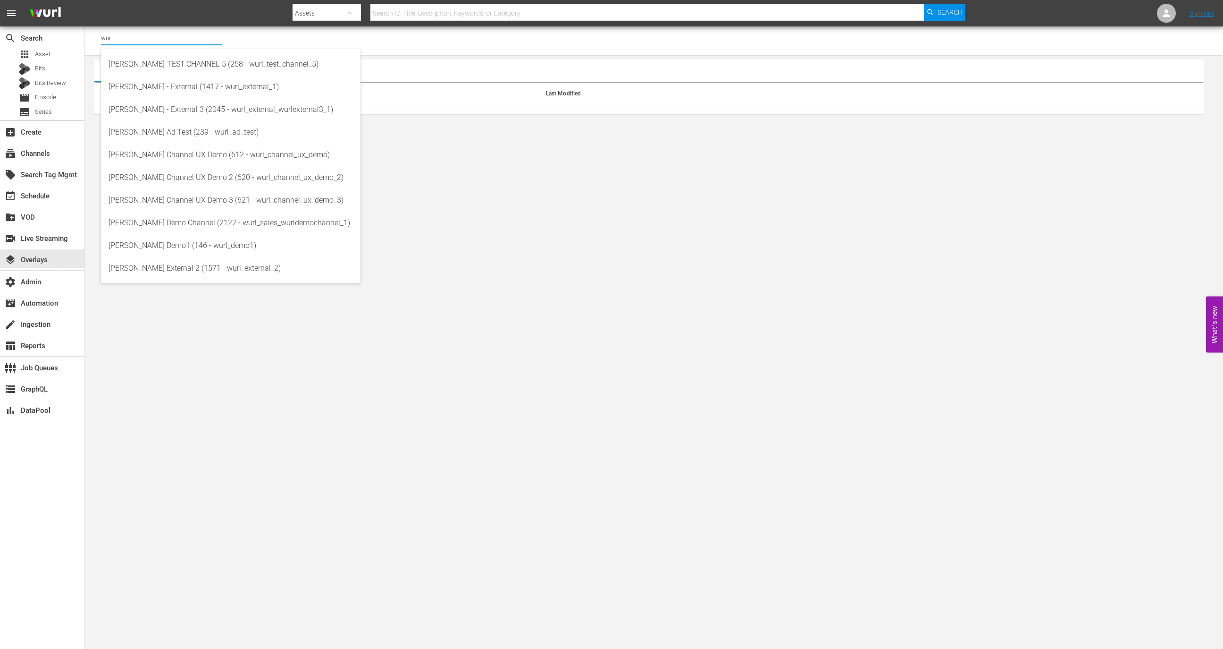
click at [139, 42] on input "wur" at bounding box center [161, 37] width 121 height 23
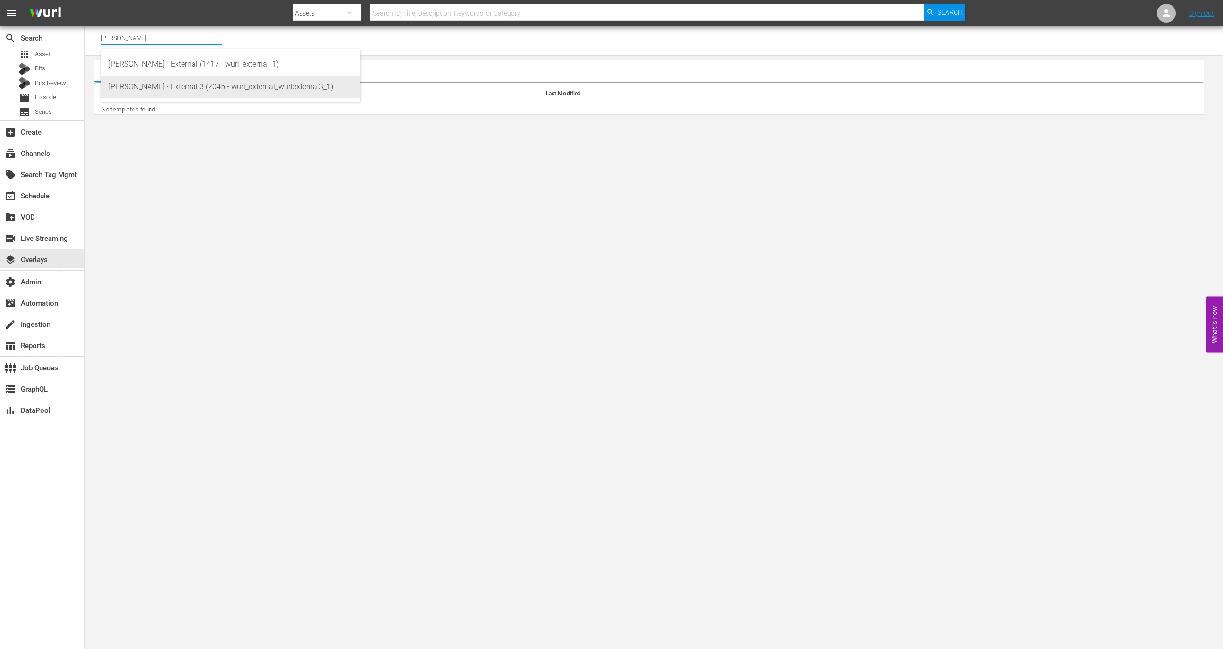
click at [151, 93] on div "Wurl - External 3 (2045 - wurl_external_wurlexternal3_1)" at bounding box center [231, 87] width 244 height 23
type input "Wurl - External 3 (2045 - wurl_external_wurlexternal3_1)"
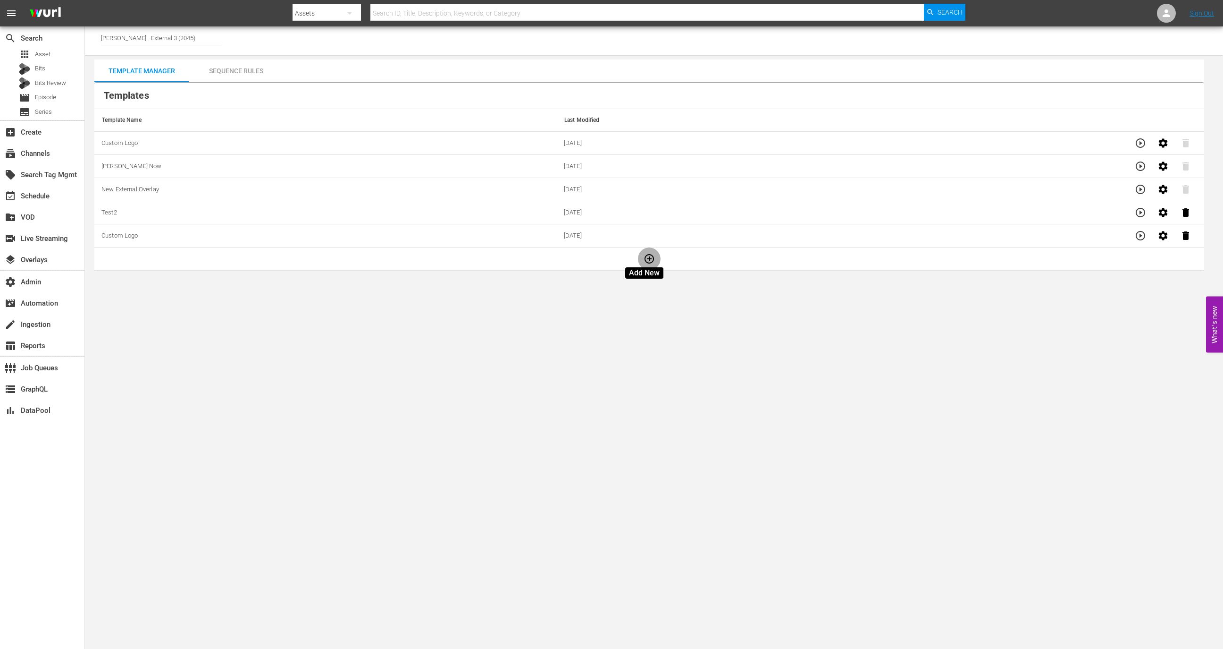
click at [638, 256] on button "button" at bounding box center [649, 258] width 23 height 23
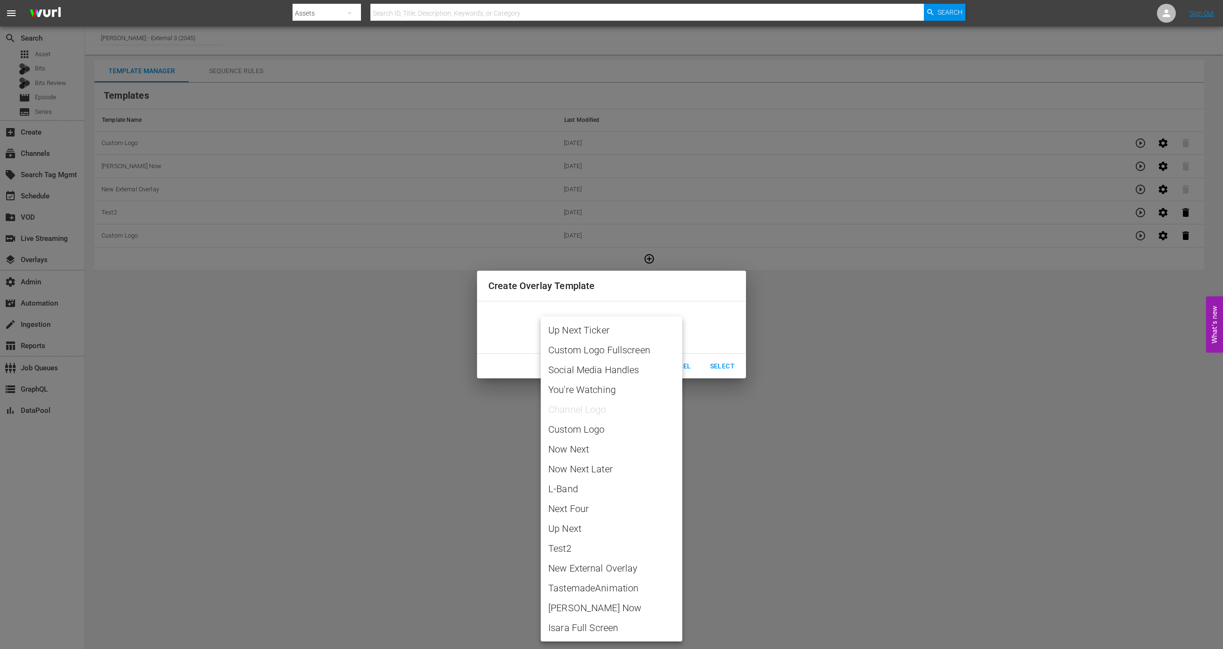
click at [622, 329] on body "menu Search By Assets Search ID, Title, Description, Keywords, or Category Sear…" at bounding box center [611, 324] width 1223 height 649
click at [848, 478] on div at bounding box center [611, 324] width 1223 height 649
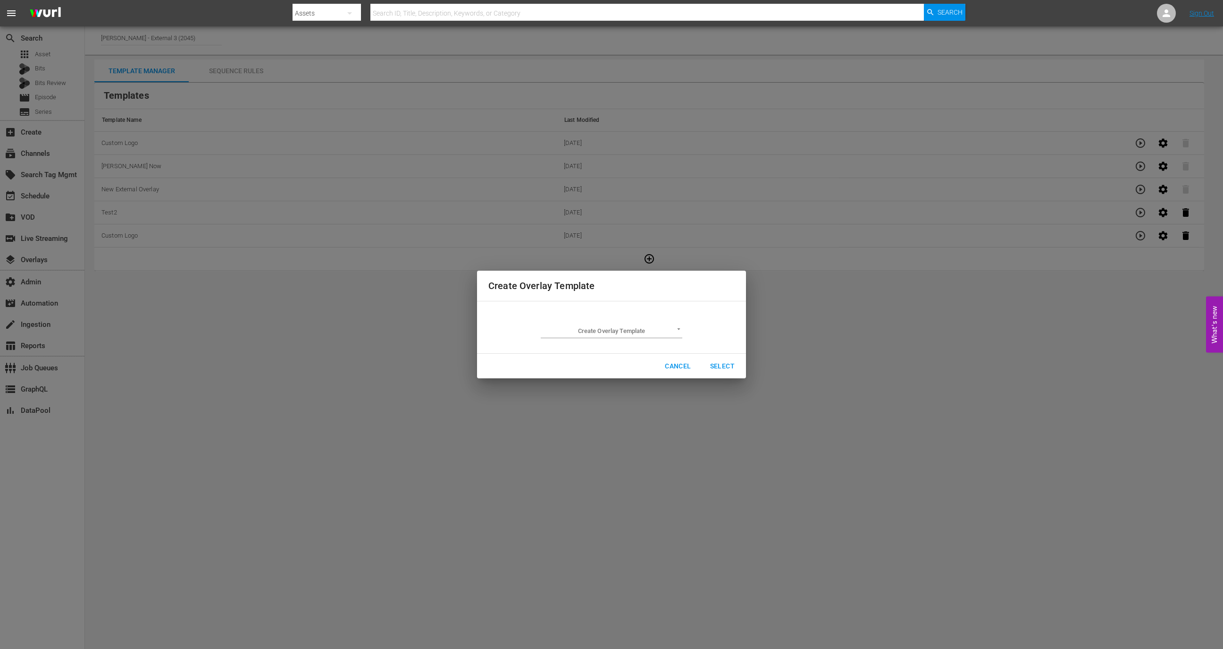
click at [647, 341] on td "Create Overlay Template ​" at bounding box center [612, 327] width 246 height 37
click at [647, 336] on body "menu Search By Assets Search ID, Title, Description, Keywords, or Category Sear…" at bounding box center [611, 324] width 1223 height 649
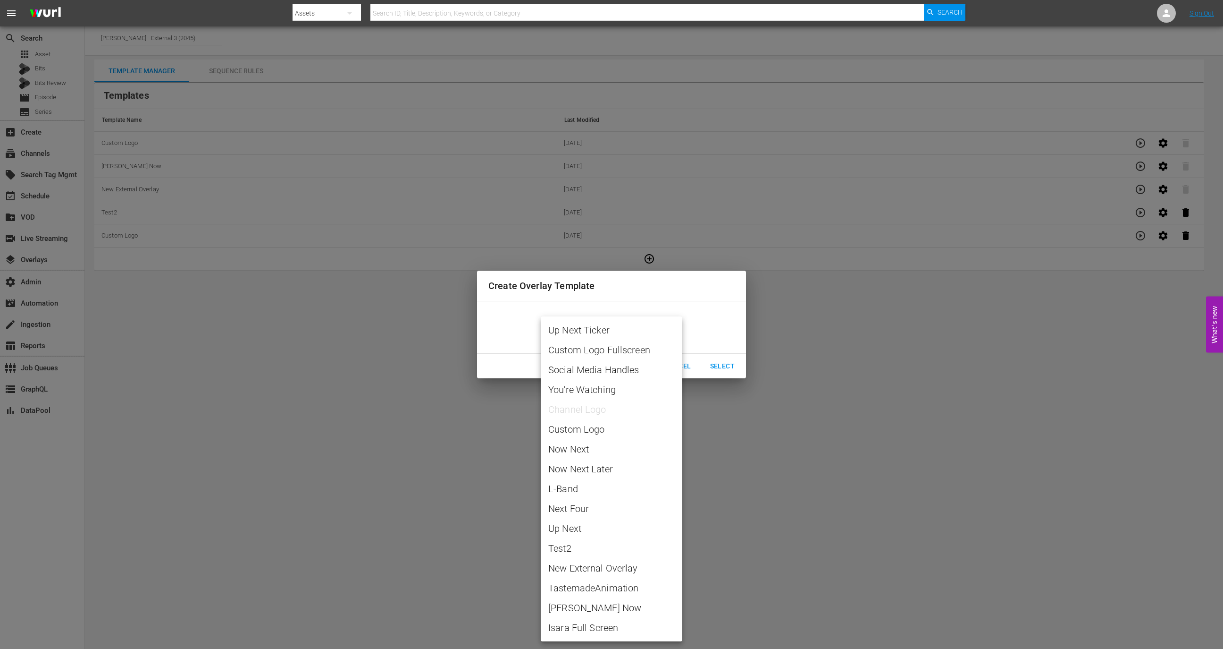
click at [694, 362] on div at bounding box center [611, 324] width 1223 height 649
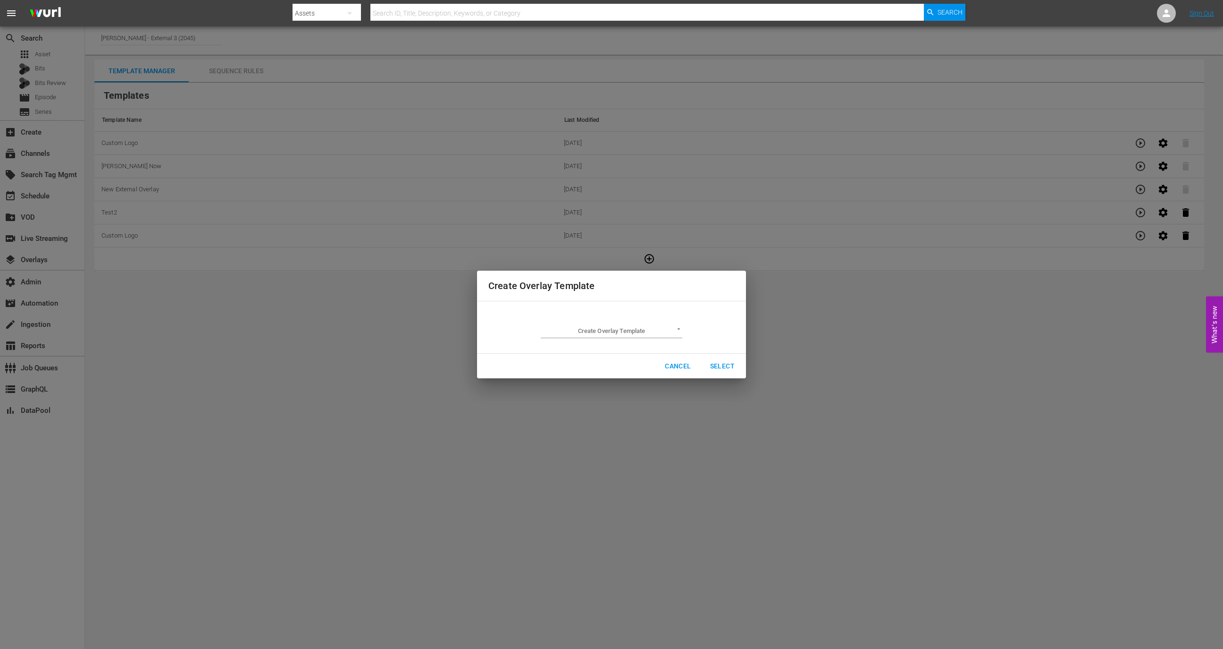
click at [684, 372] on button "Cancel" at bounding box center [677, 365] width 41 height 17
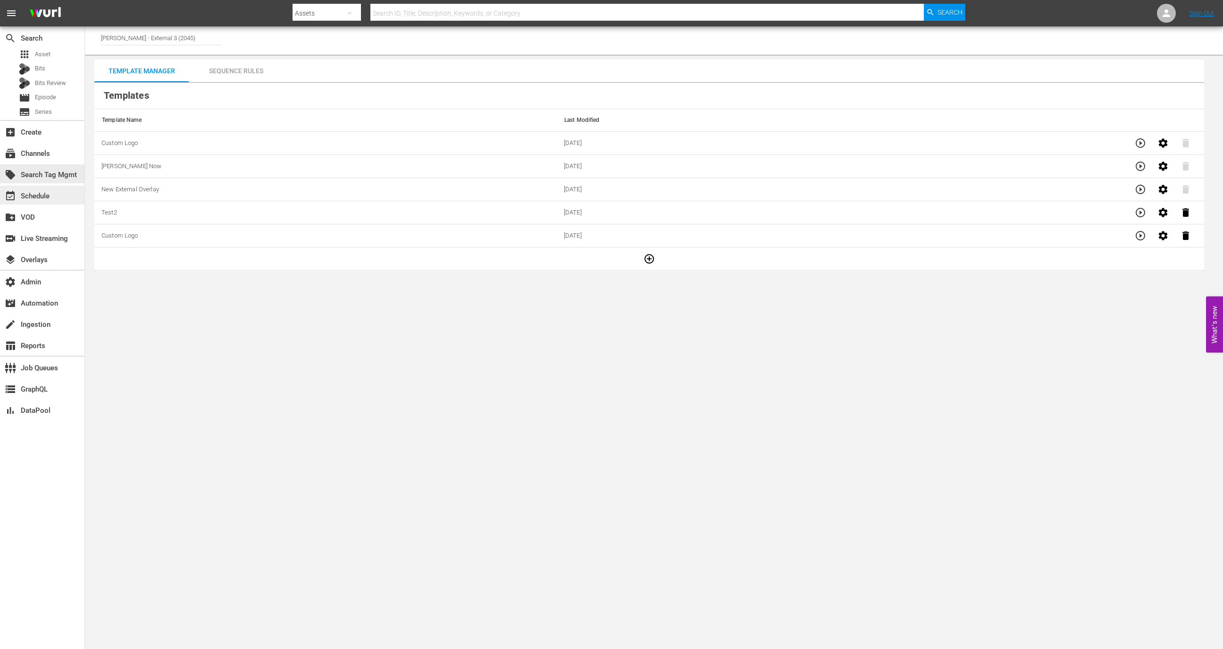
click at [60, 187] on div "event_available Schedule" at bounding box center [42, 194] width 84 height 19
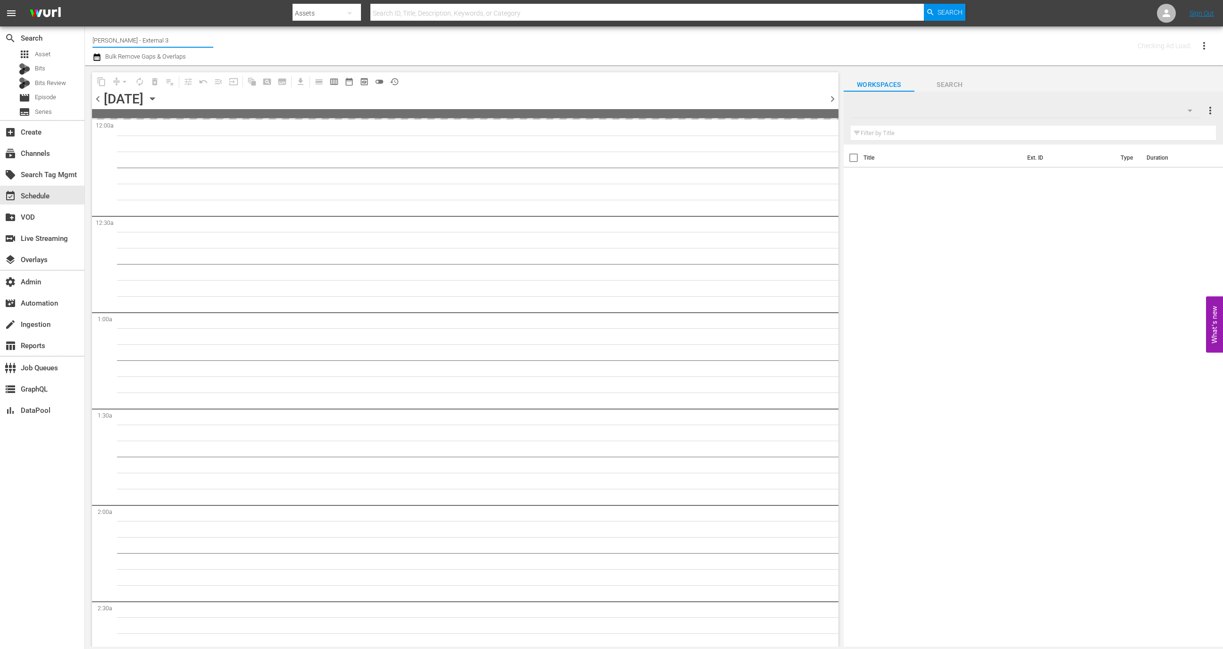
click at [175, 33] on input "Wurl - External 3" at bounding box center [153, 40] width 121 height 23
click at [175, 35] on input "Wurl - External 3" at bounding box center [153, 40] width 121 height 23
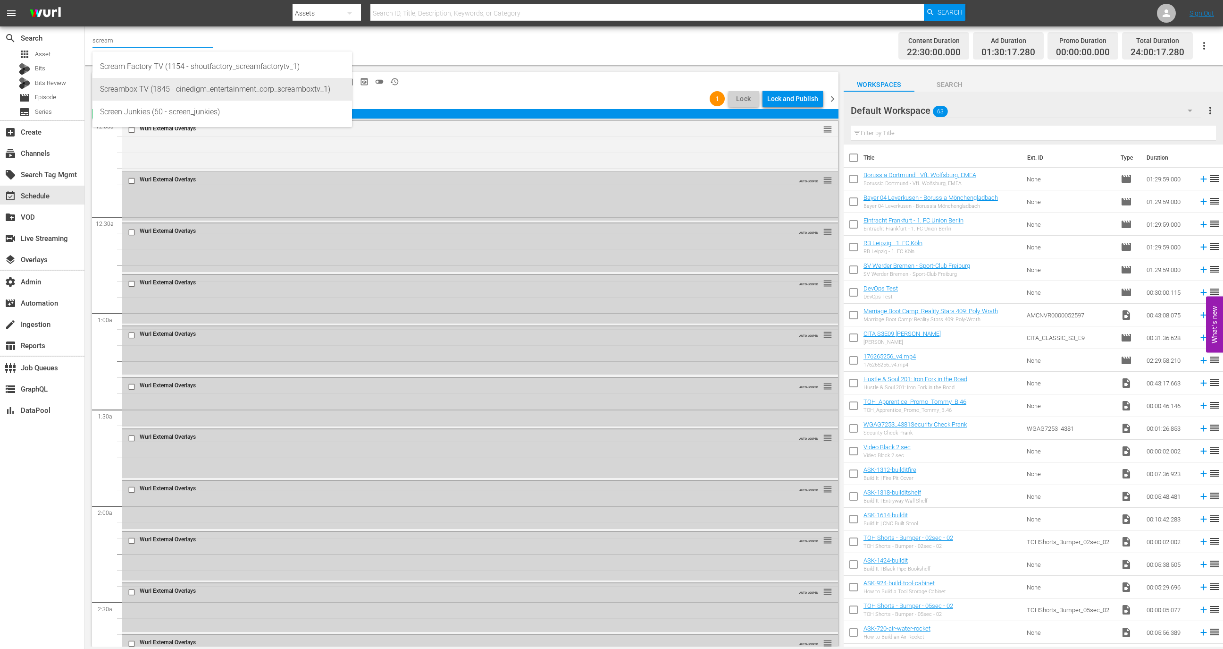
click at [218, 87] on div "Screambox TV (1845 - cinedigm_entertainment_corp_screamboxtv_1)" at bounding box center [222, 89] width 244 height 23
type input "Screambox TV (1845 - cinedigm_entertainment_corp_screamboxtv_1)"
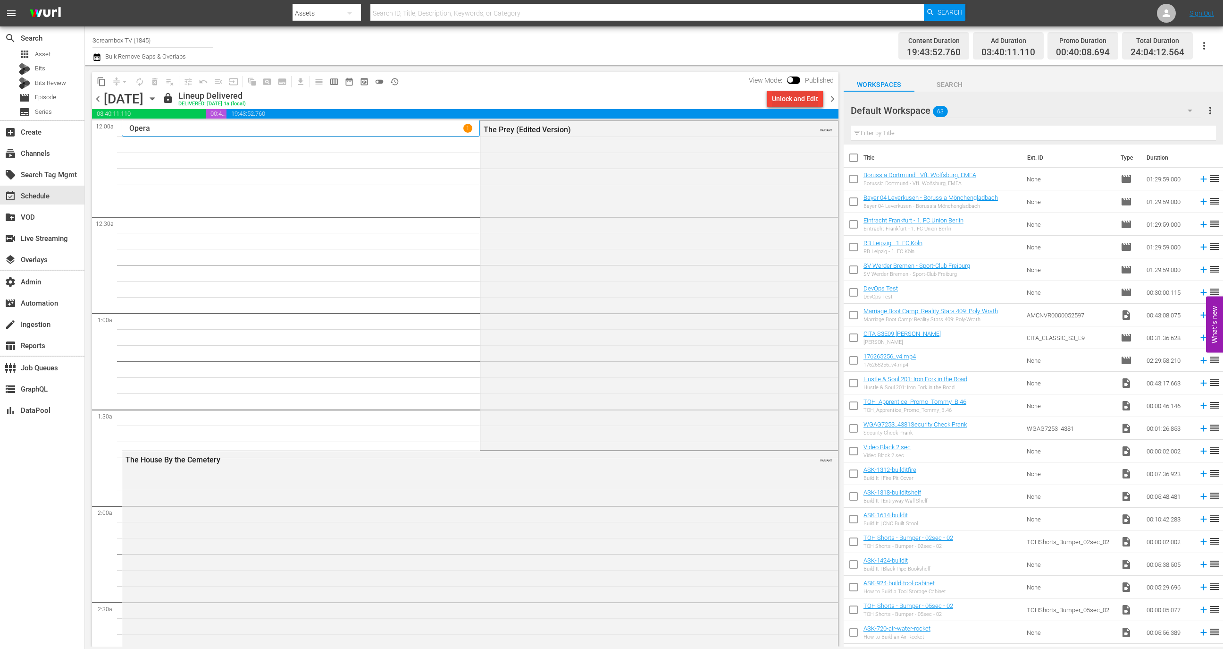
click at [808, 101] on div "Unlock and Edit" at bounding box center [795, 98] width 46 height 17
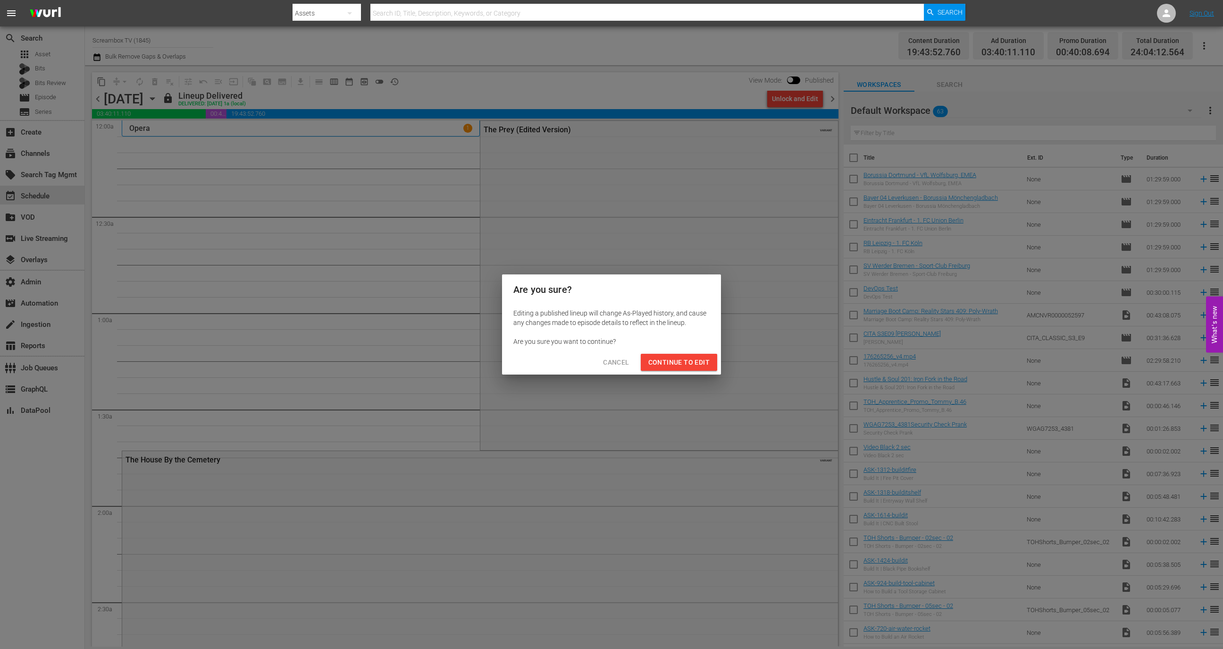
click at [714, 358] on button "Continue to Edit" at bounding box center [679, 362] width 76 height 17
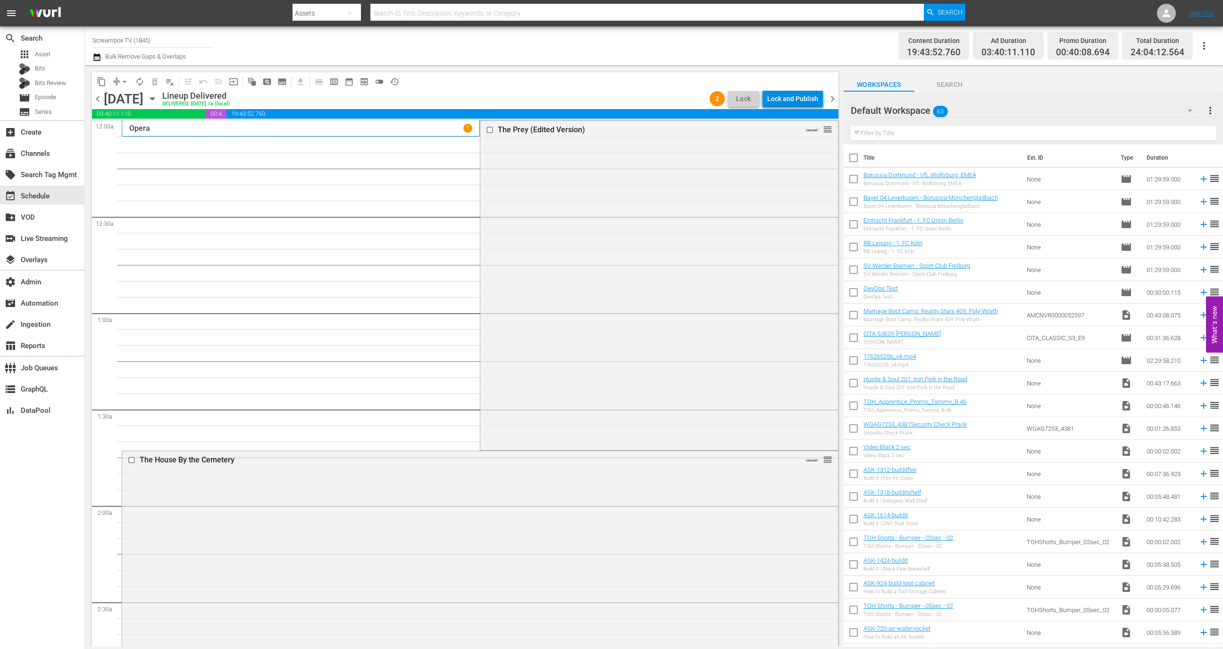
click at [796, 99] on div "Lock and Publish" at bounding box center [792, 98] width 51 height 17
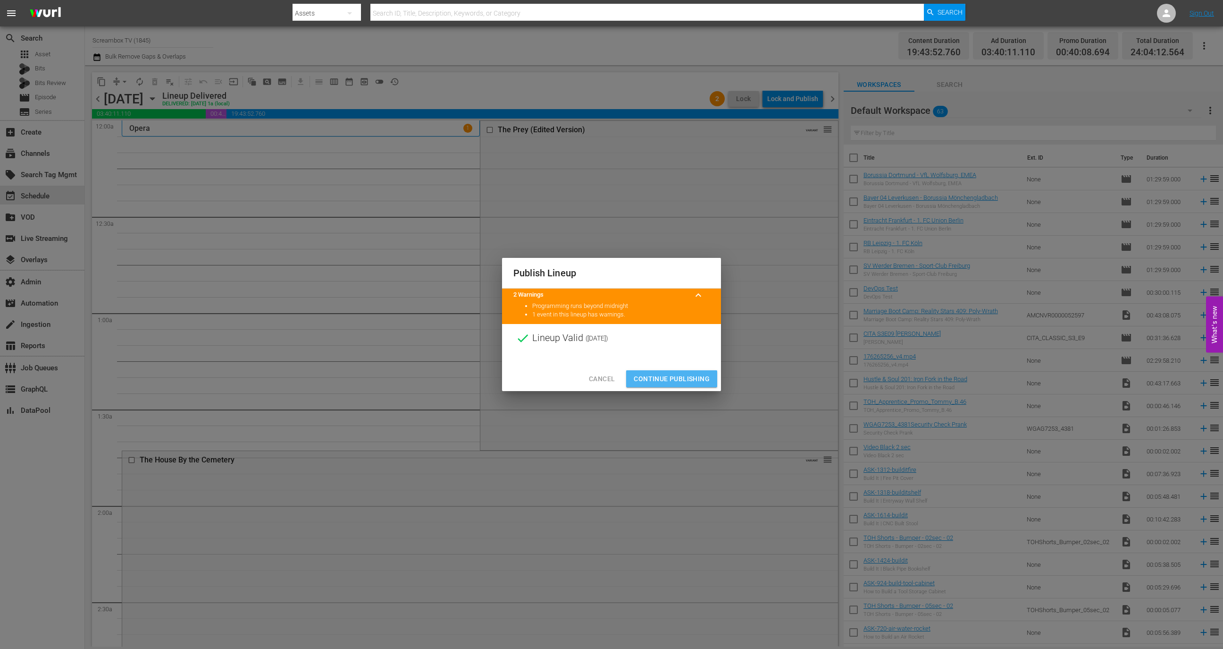
click at [697, 379] on span "Continue Publishing" at bounding box center [672, 379] width 76 height 12
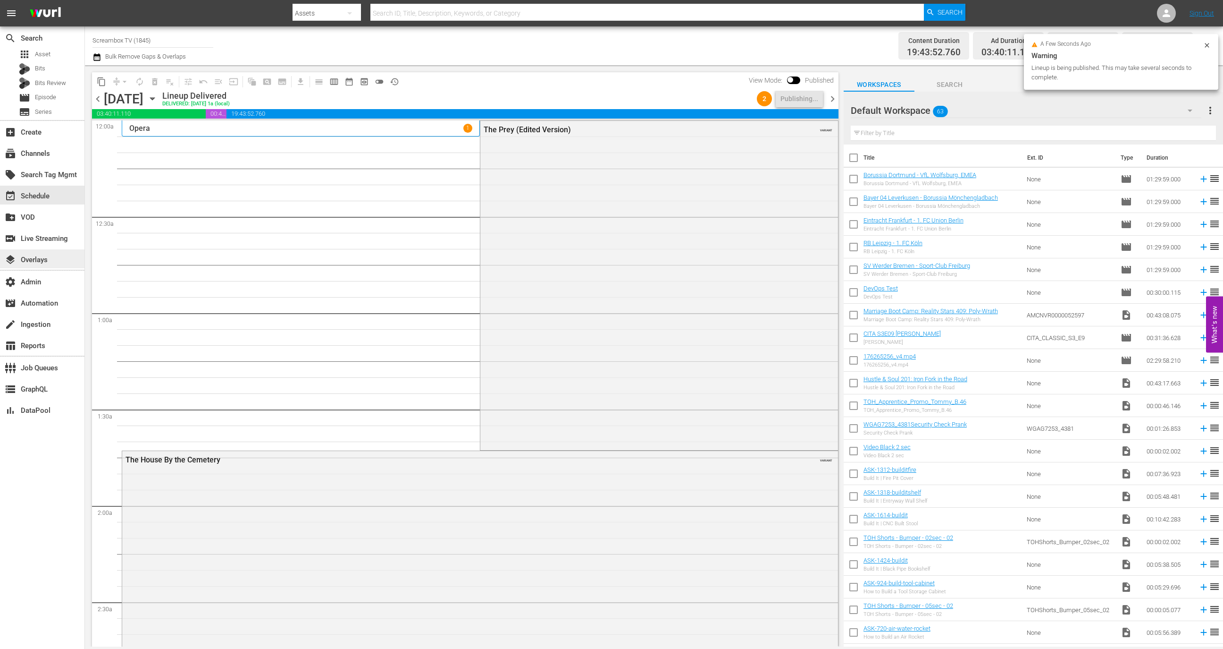
click at [70, 254] on div "layers Overlays" at bounding box center [42, 258] width 84 height 19
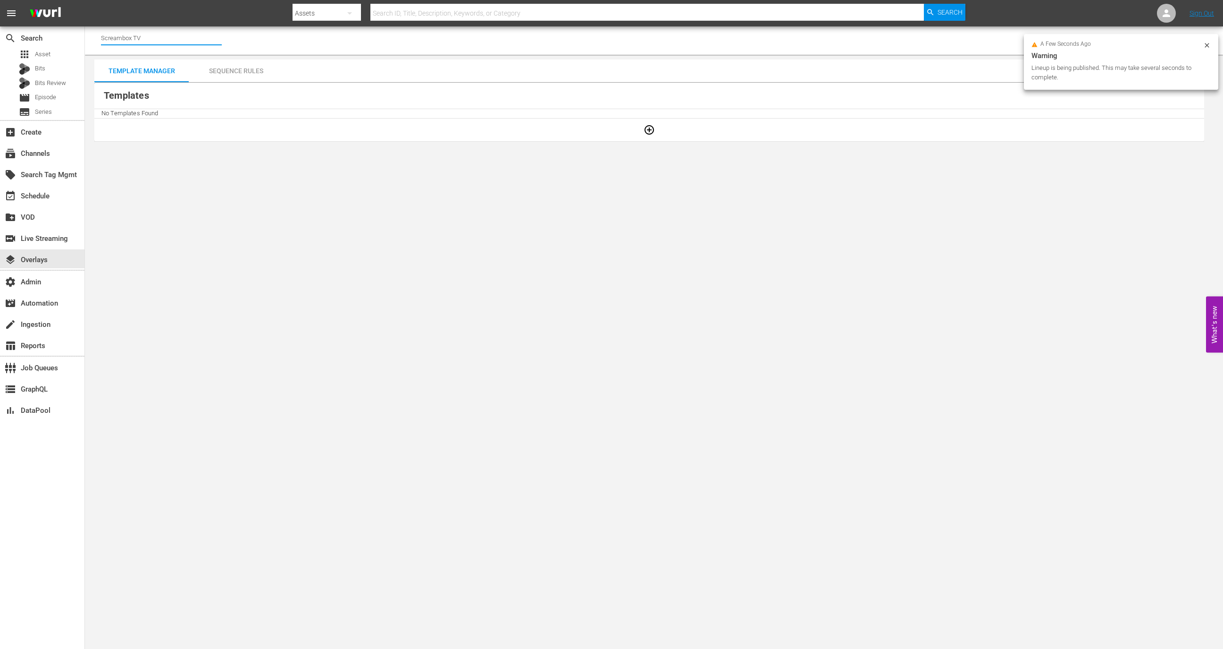
click at [166, 39] on input "Screambox TV" at bounding box center [161, 37] width 121 height 23
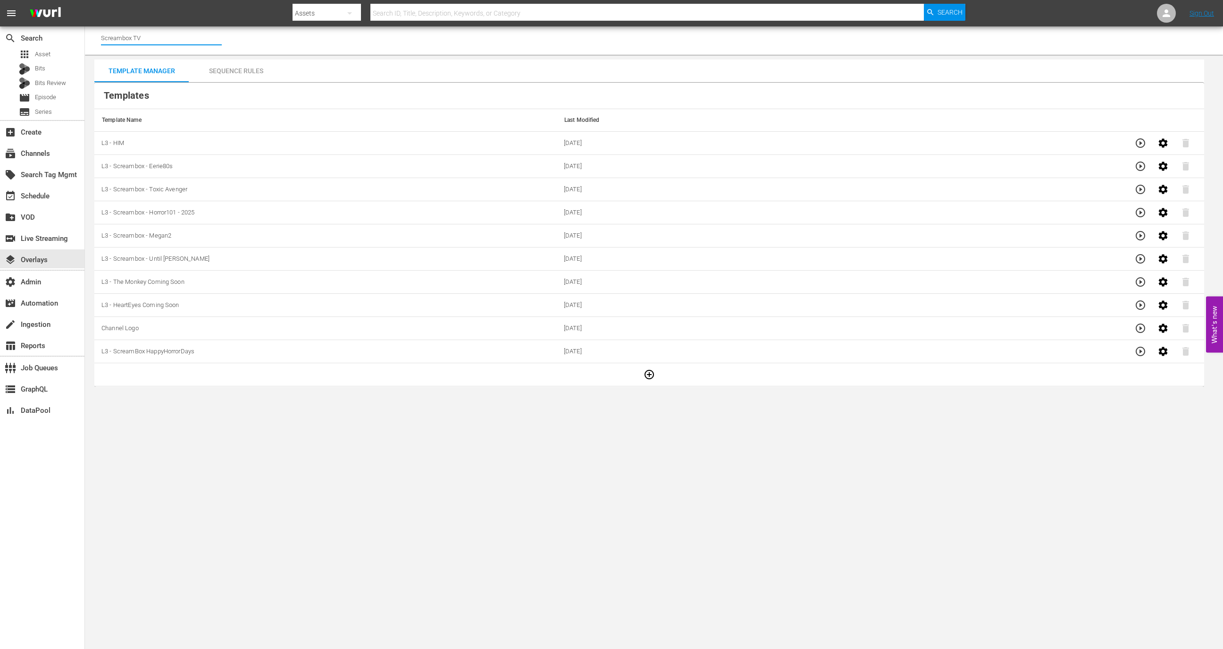
click at [225, 71] on div "Sequence Rules" at bounding box center [236, 70] width 94 height 23
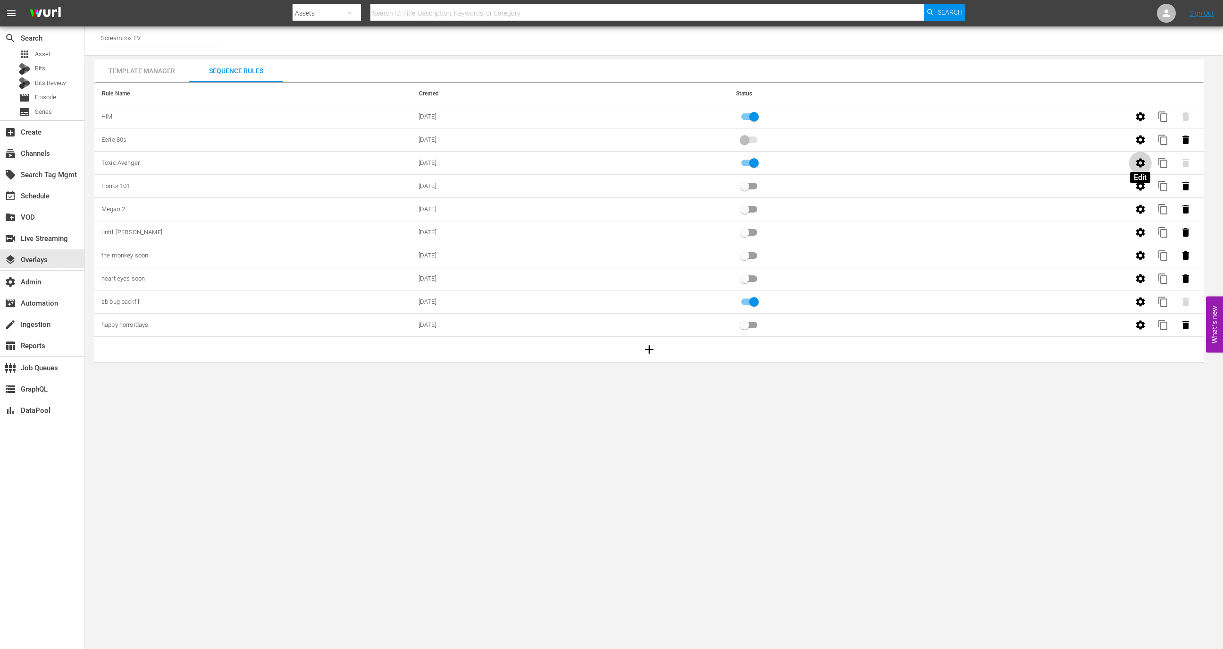
click at [1135, 164] on icon "button" at bounding box center [1140, 162] width 11 height 11
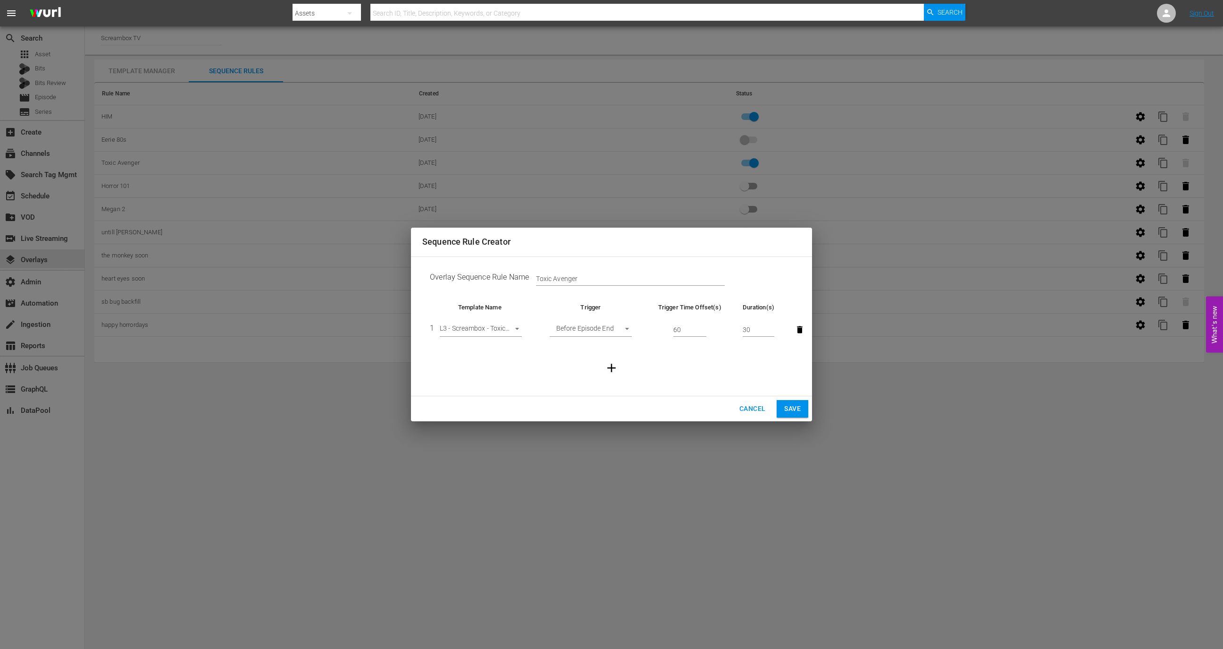
click at [987, 415] on div "Sequence Rule Creator Overlay Sequence Rule Name Toxic Avenger Template Name Tr…" at bounding box center [611, 324] width 1223 height 649
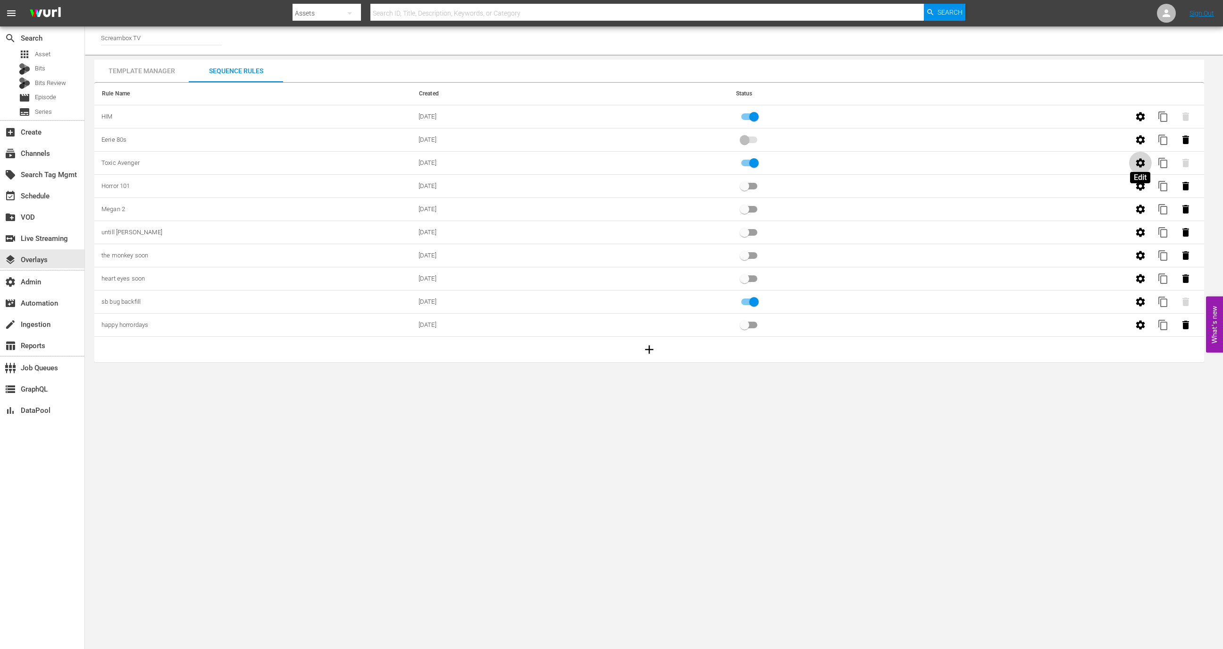
click at [1141, 165] on icon "button" at bounding box center [1140, 162] width 9 height 9
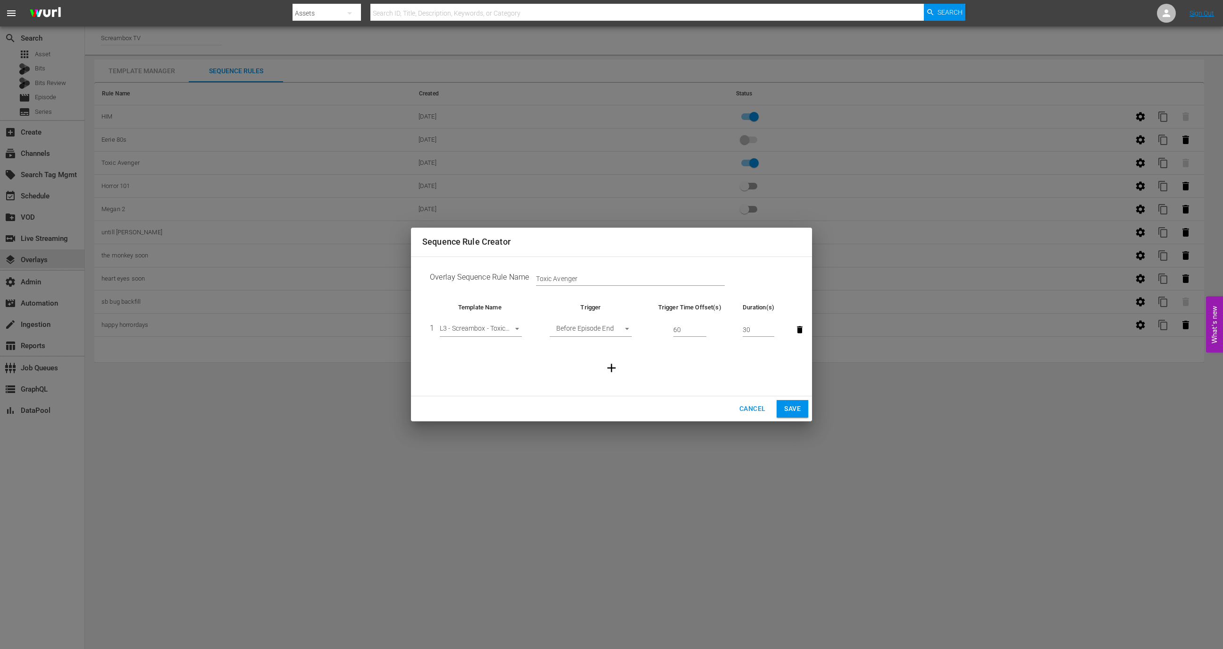
click at [1091, 165] on div "Sequence Rule Creator Overlay Sequence Rule Name Toxic Avenger Template Name Tr…" at bounding box center [611, 324] width 1223 height 649
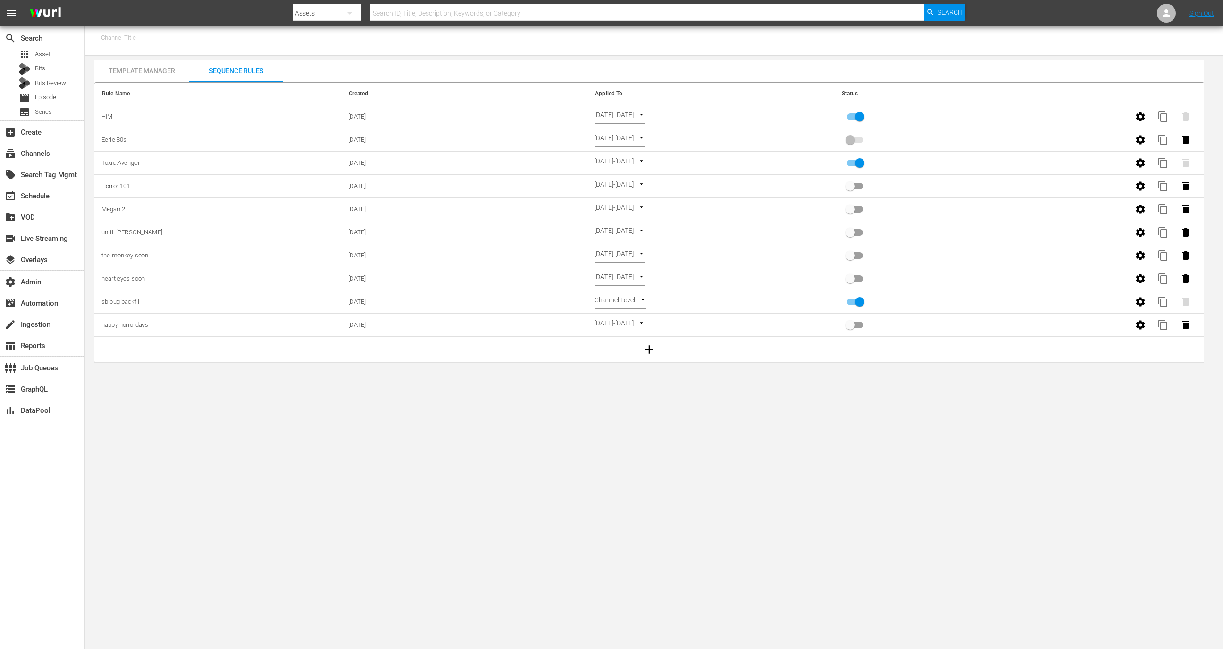
type input "Screambox TV (1845)"
click at [1140, 304] on icon "button" at bounding box center [1140, 301] width 9 height 9
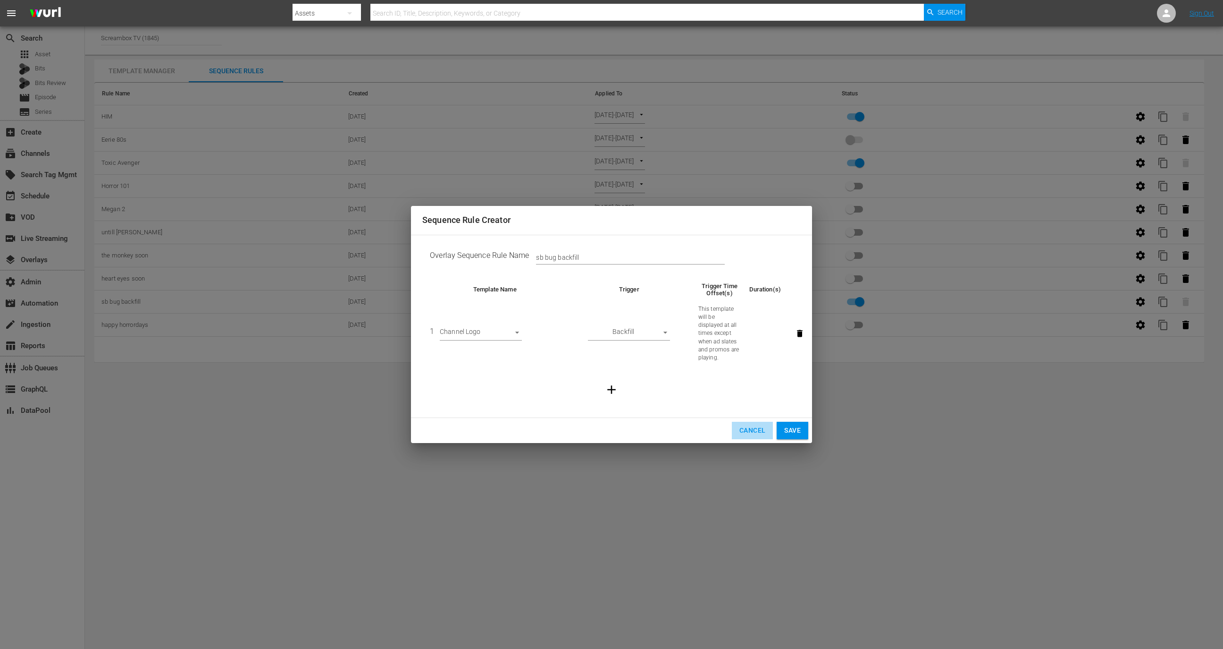
click at [745, 436] on button "Cancel" at bounding box center [752, 429] width 41 height 17
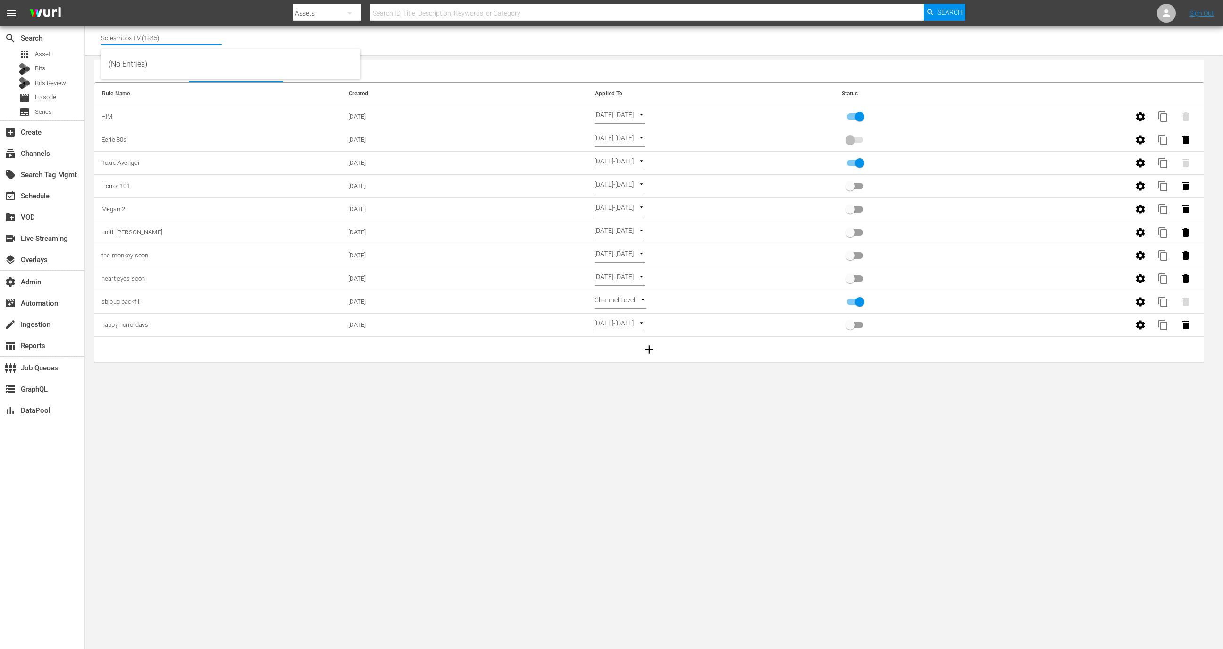
click at [162, 41] on input "Screambox TV (1845)" at bounding box center [161, 37] width 121 height 23
click at [54, 164] on div "local_offer Search Tag Mgmt" at bounding box center [42, 173] width 84 height 19
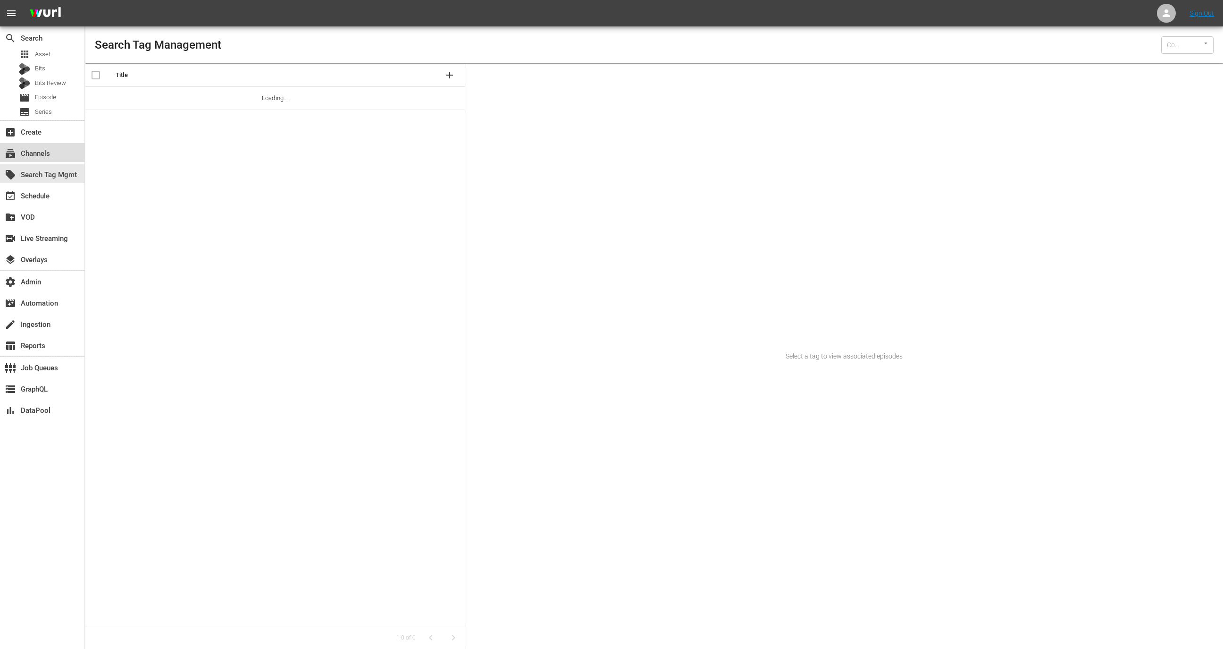
click at [54, 159] on div "subscriptions Channels" at bounding box center [42, 152] width 84 height 19
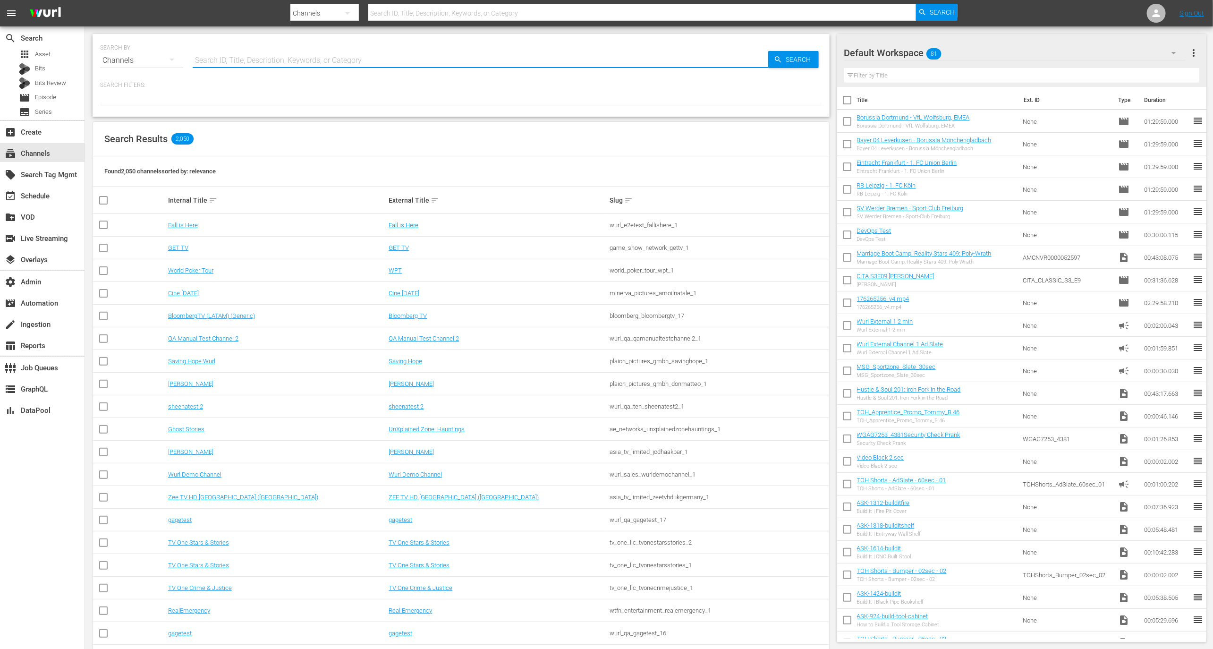
click at [242, 60] on input "text" at bounding box center [480, 60] width 575 height 23
type input "cinedigm"
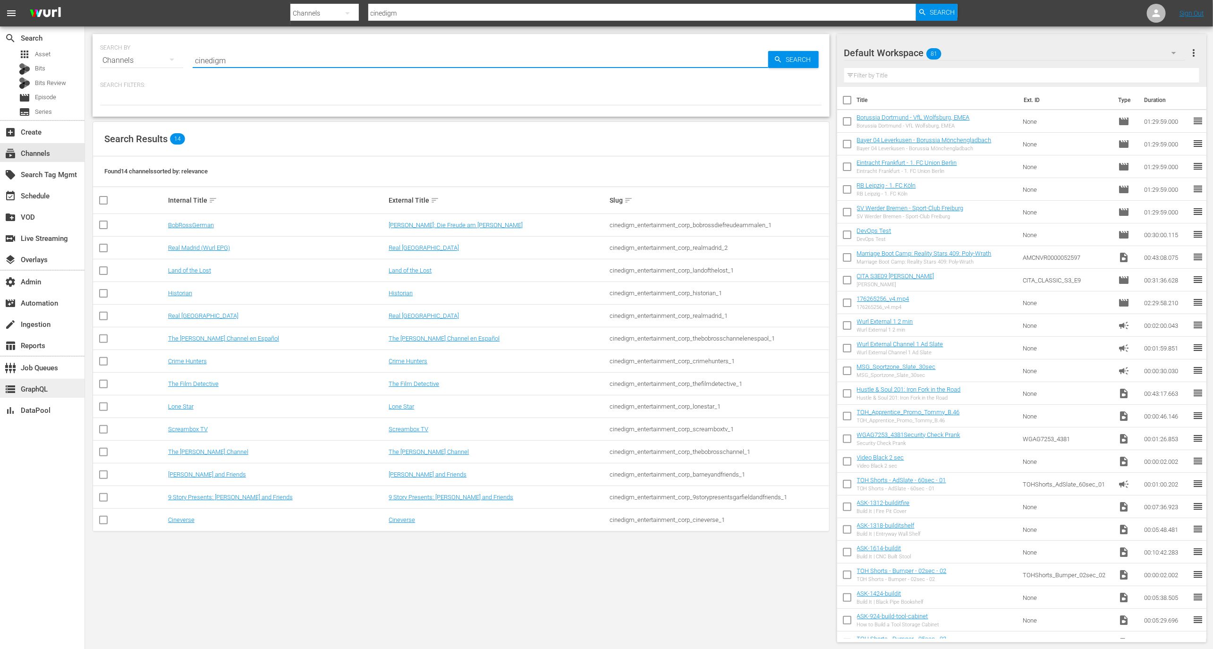
type input "cinedigm"
click at [48, 396] on div "storage GraphQL" at bounding box center [42, 388] width 84 height 19
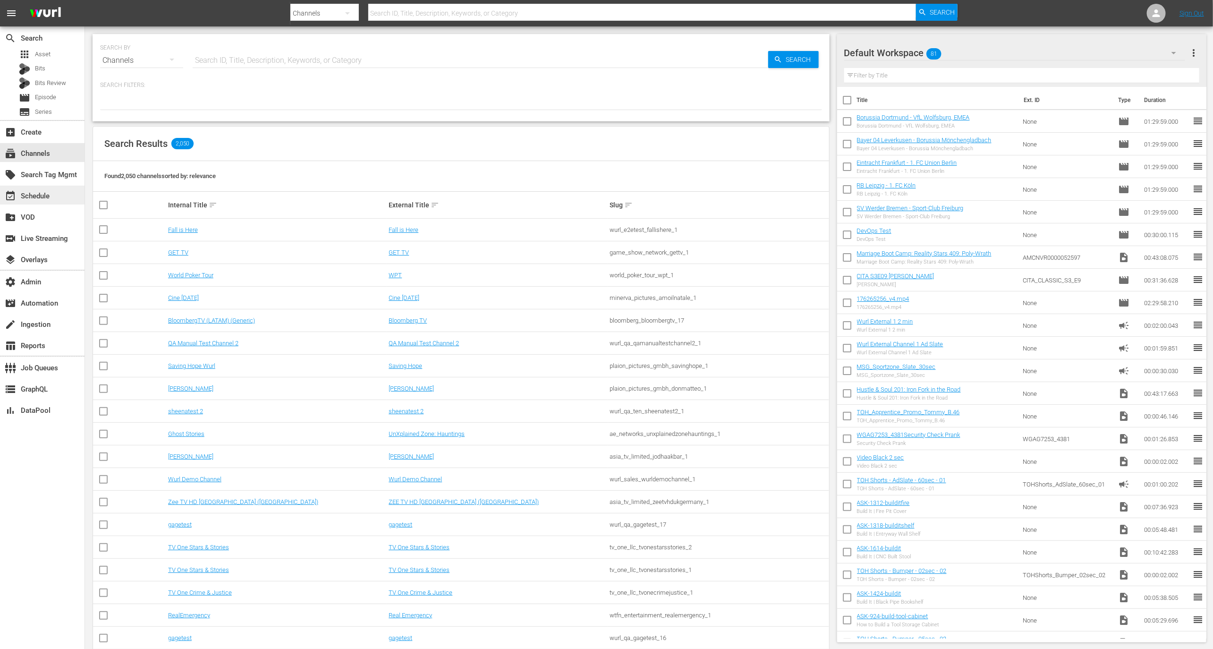
click at [54, 197] on div "event_available Schedule" at bounding box center [42, 194] width 84 height 19
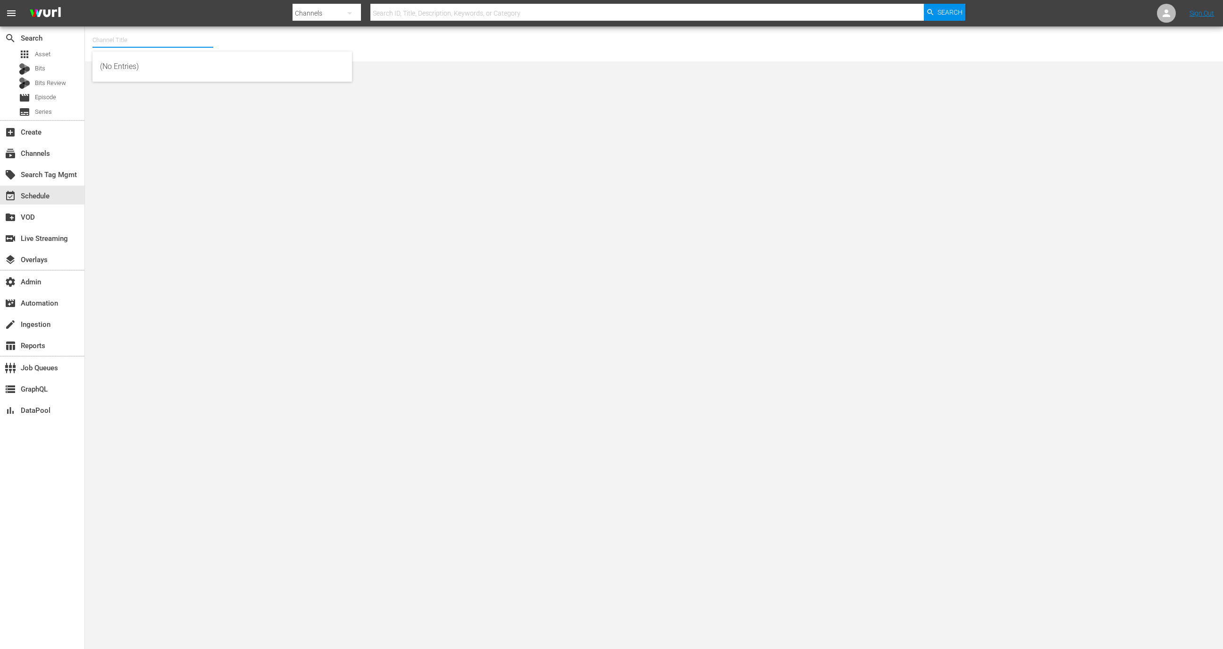
click at [143, 44] on input "text" at bounding box center [153, 40] width 121 height 23
click at [154, 67] on div "9 Story Presents: [PERSON_NAME] and Friends (1842 - cinedigm_entertainment_corp…" at bounding box center [222, 66] width 244 height 23
type input "9 Story Presents: [PERSON_NAME] and Friends (1842 - cinedigm_entertainment_corp…"
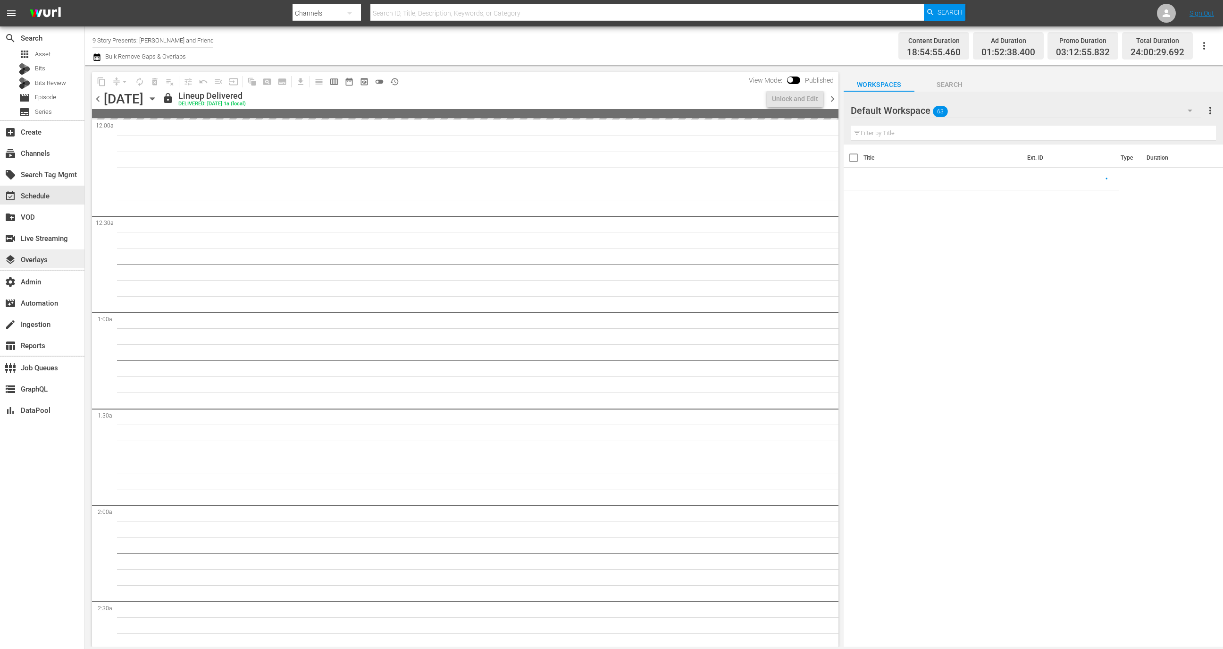
click at [59, 252] on div "layers Overlays" at bounding box center [42, 258] width 84 height 19
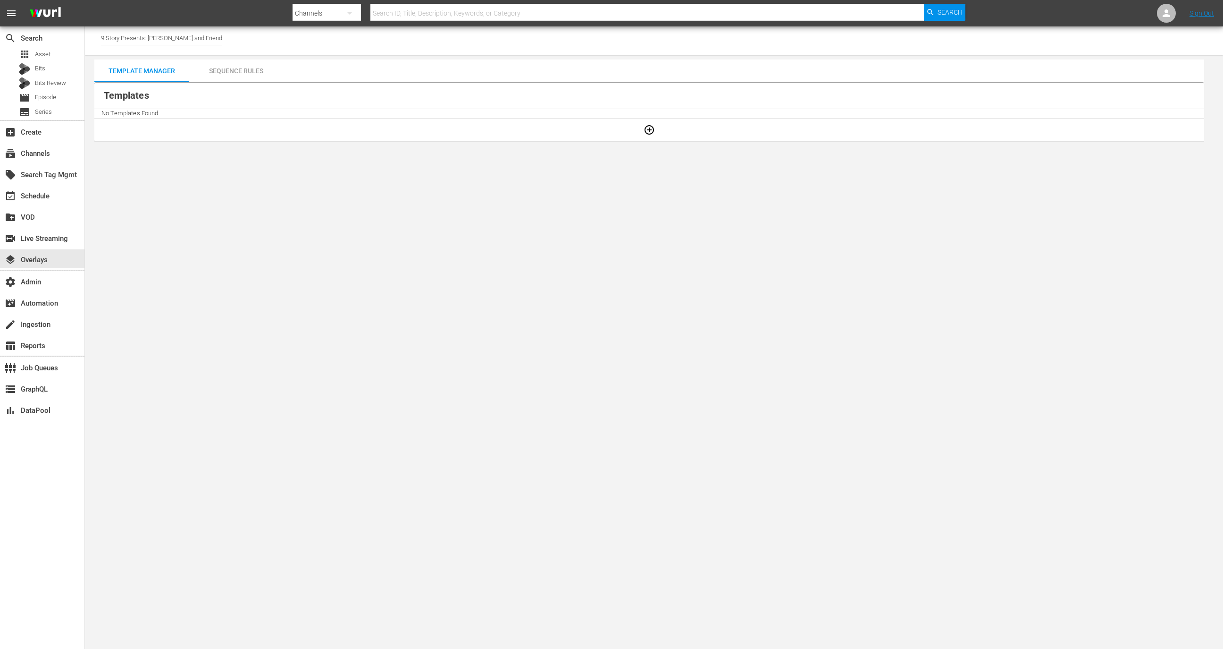
click at [236, 78] on div "Sequence Rules" at bounding box center [236, 70] width 94 height 23
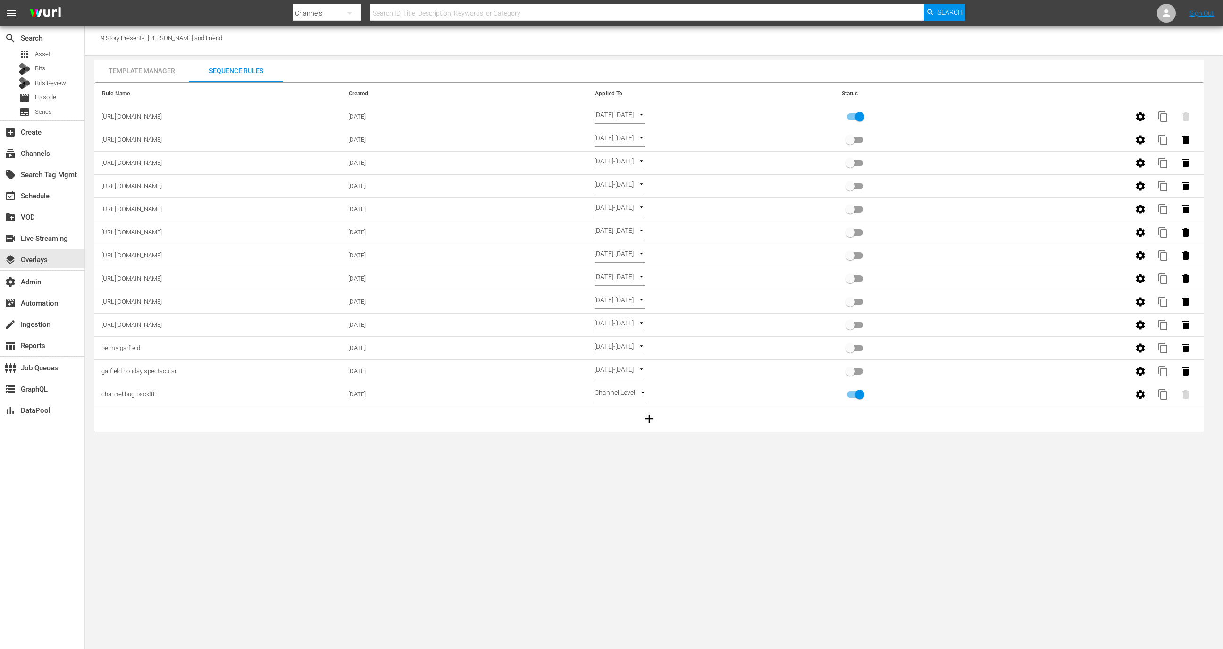
click at [151, 63] on div "Template Manager" at bounding box center [141, 70] width 94 height 23
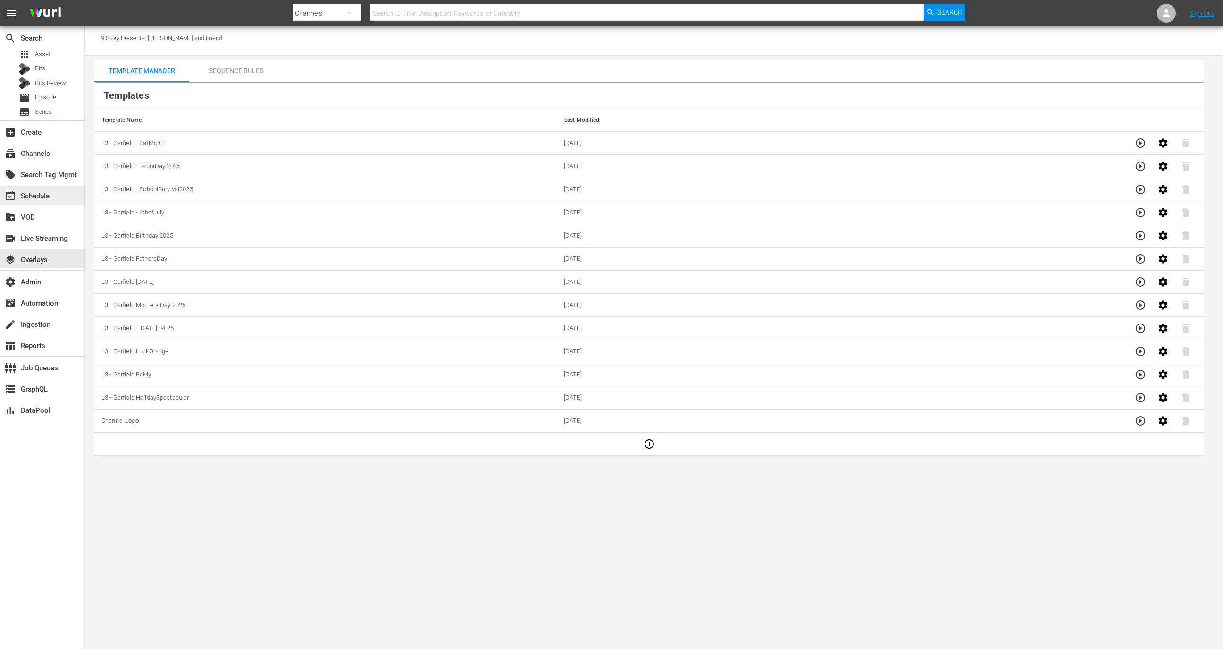
click at [37, 196] on div "event_available Schedule" at bounding box center [26, 194] width 53 height 8
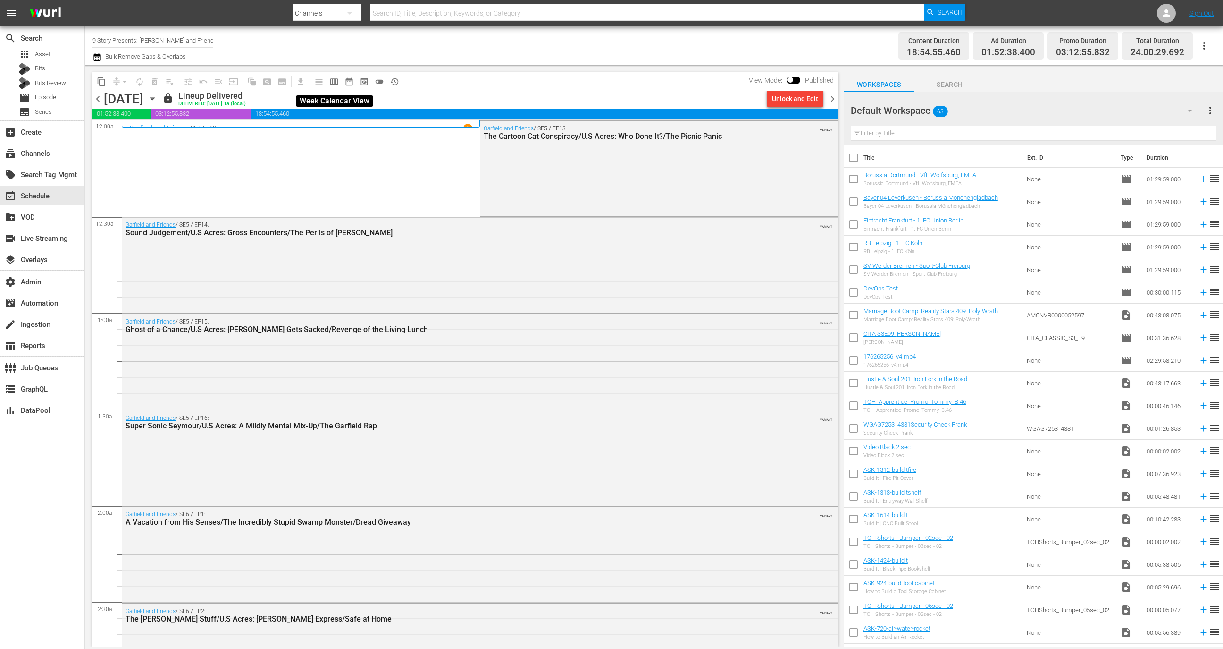
click at [336, 83] on span "calendar_view_week_outlined" at bounding box center [333, 81] width 9 height 9
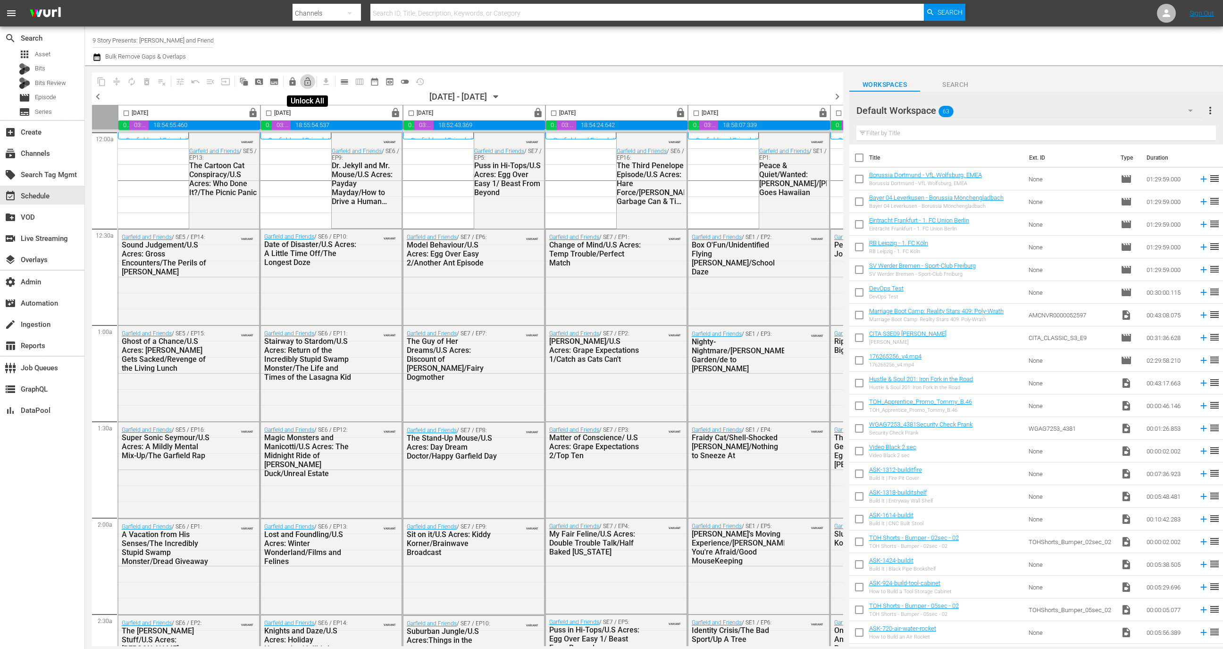
click at [309, 84] on span "lock_open_outlined" at bounding box center [307, 81] width 9 height 9
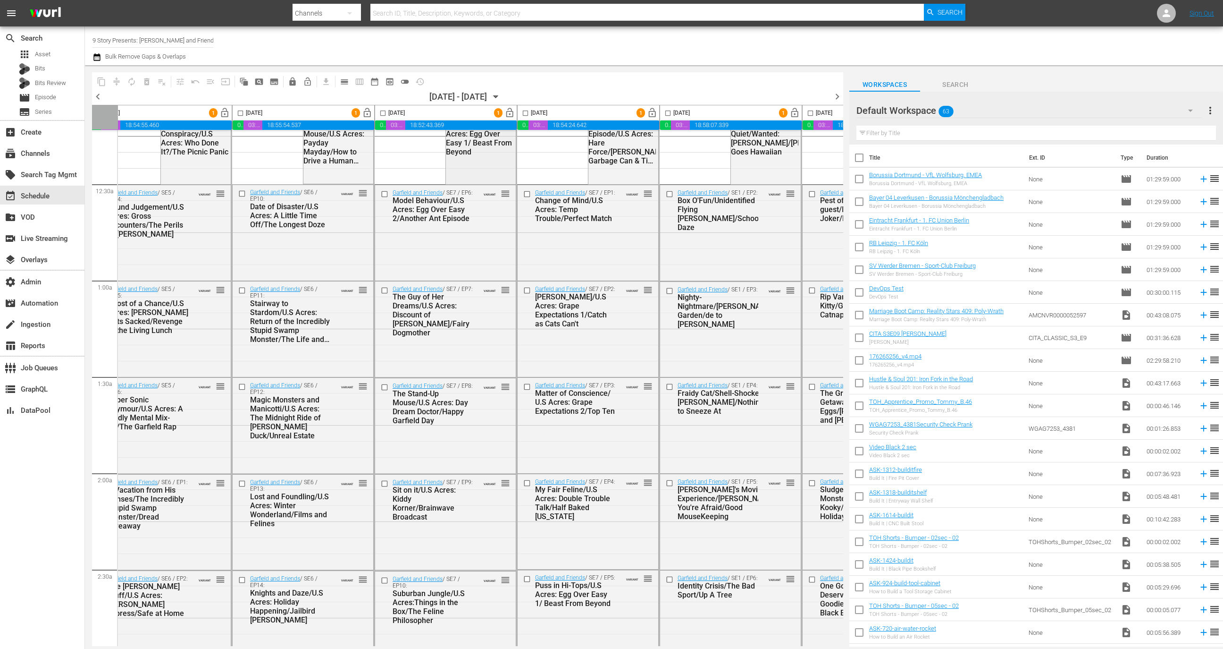
scroll to position [44, 0]
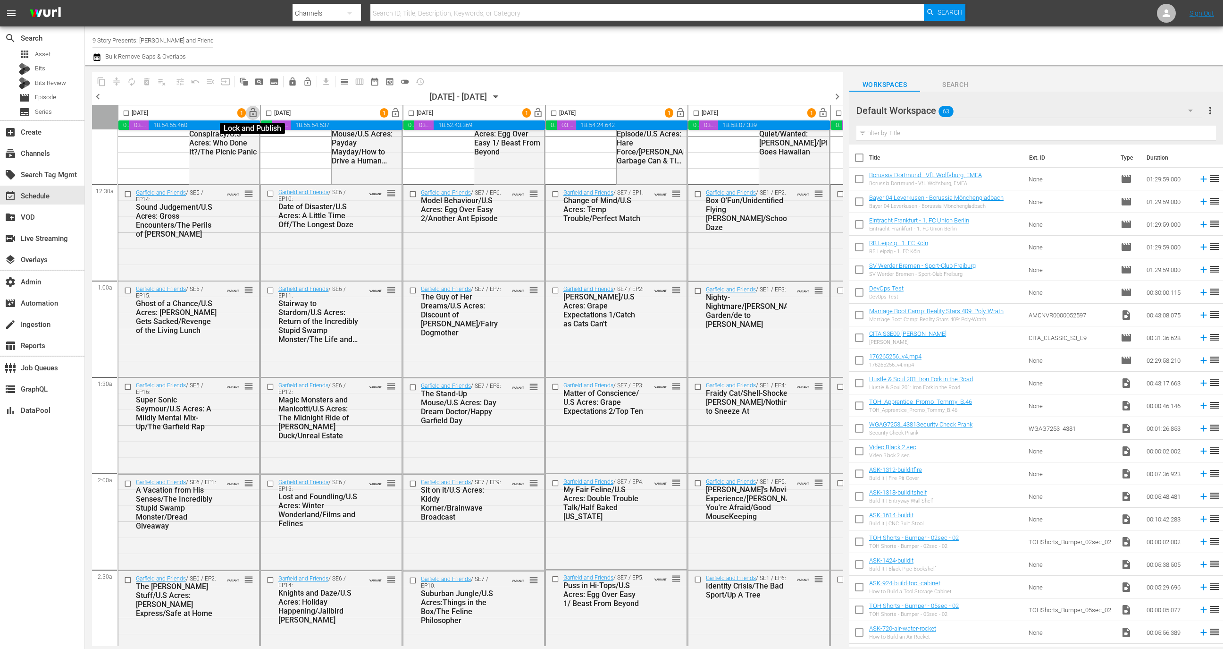
click at [252, 112] on span "lock_open" at bounding box center [253, 113] width 11 height 11
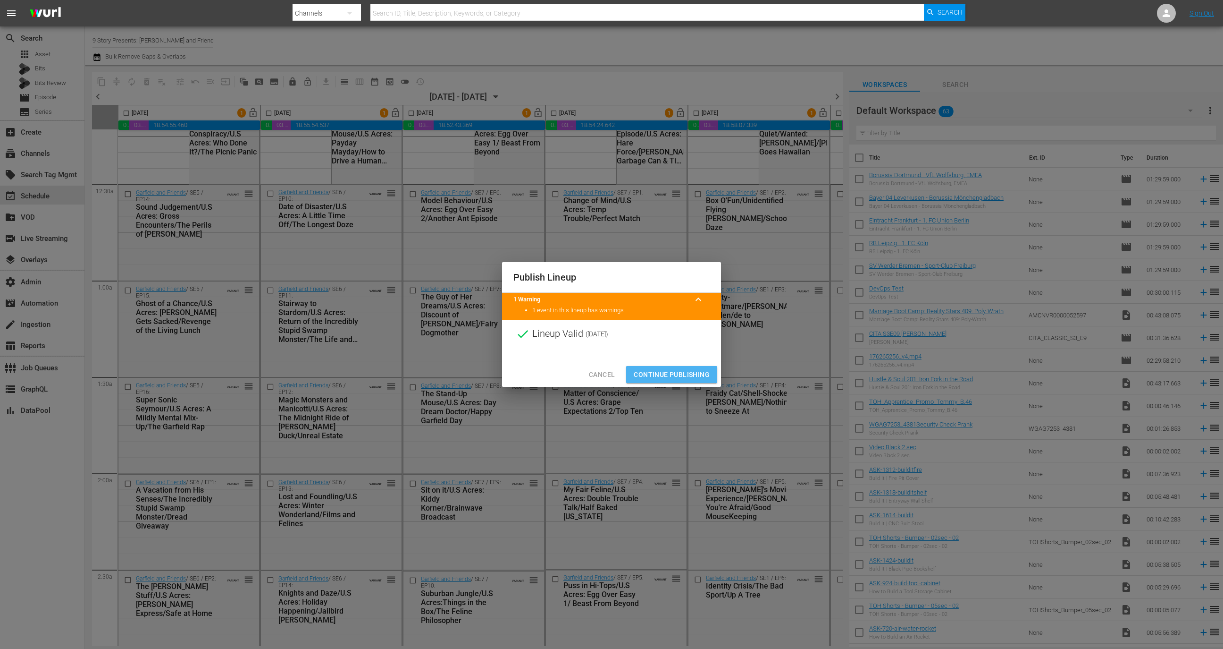
click at [675, 370] on span "Continue Publishing" at bounding box center [672, 375] width 76 height 12
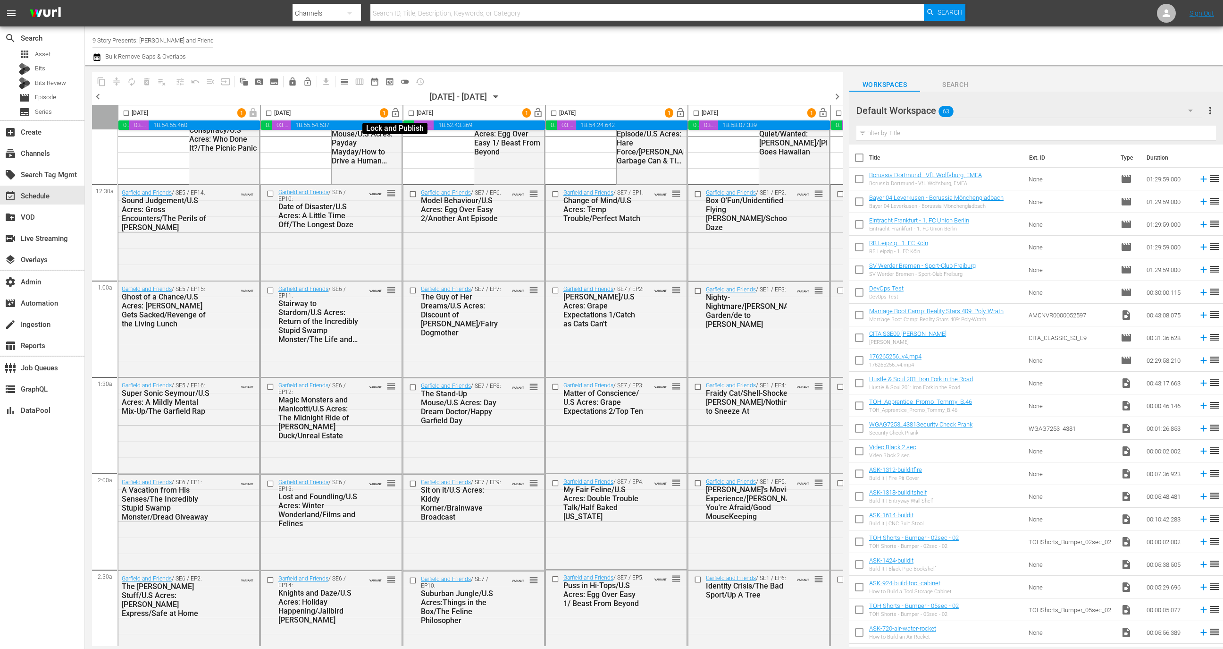
click at [394, 111] on span "lock_open" at bounding box center [395, 113] width 11 height 11
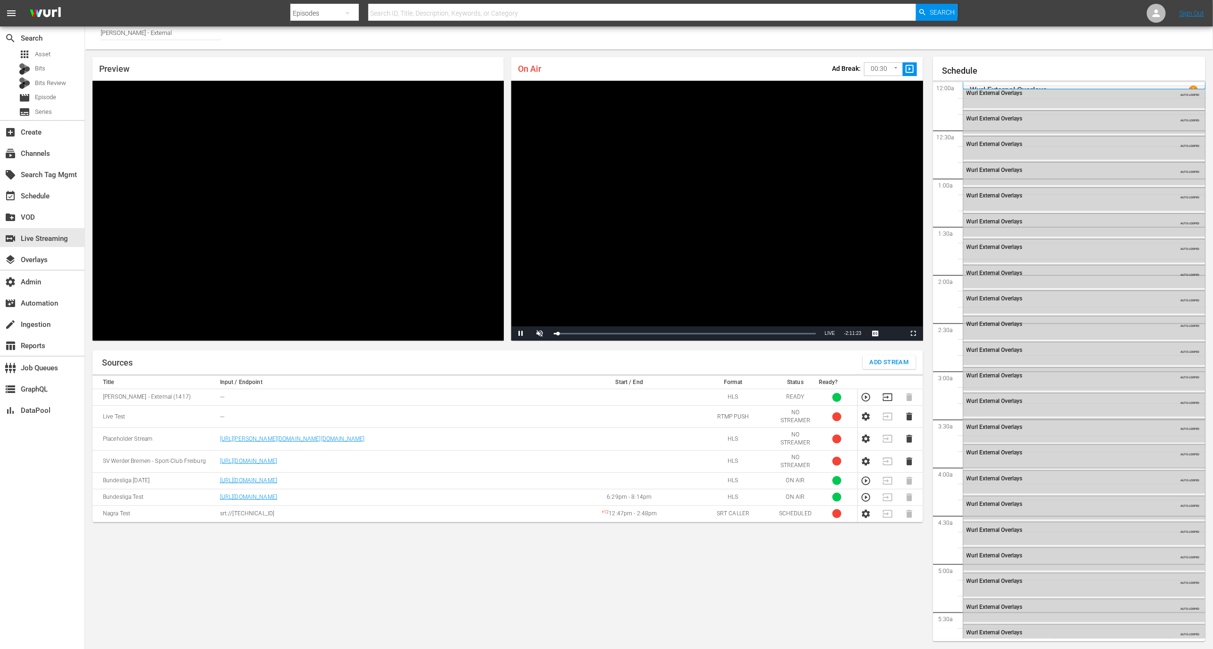
scroll to position [1520, 0]
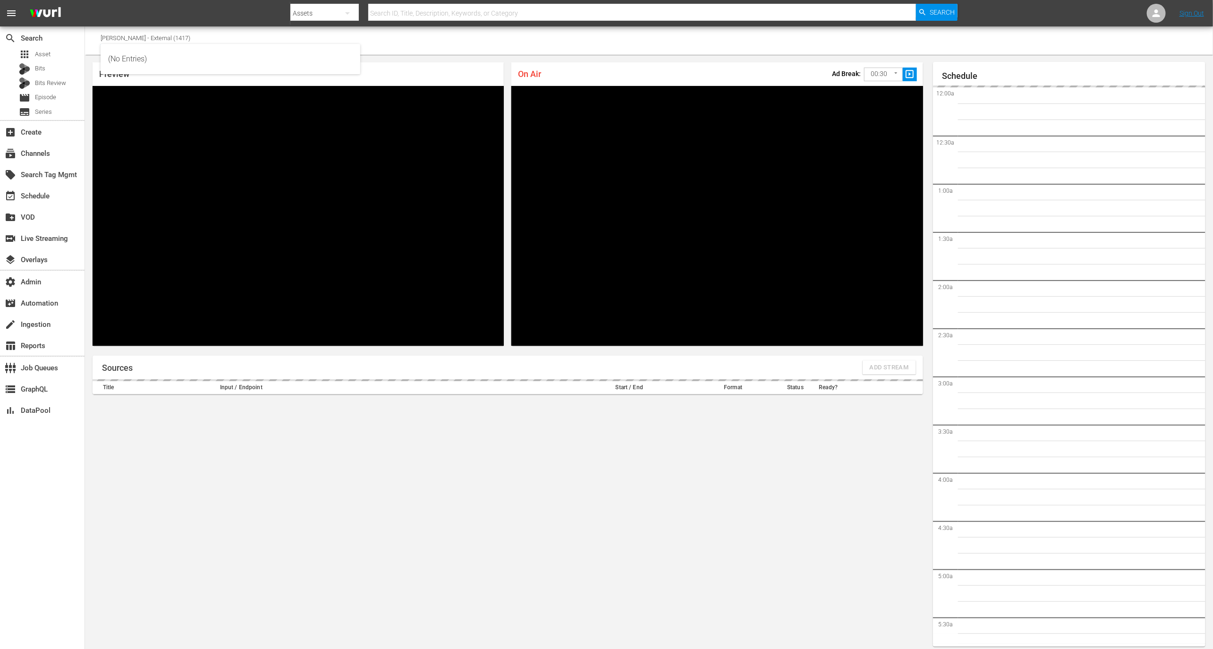
scroll to position [5, 0]
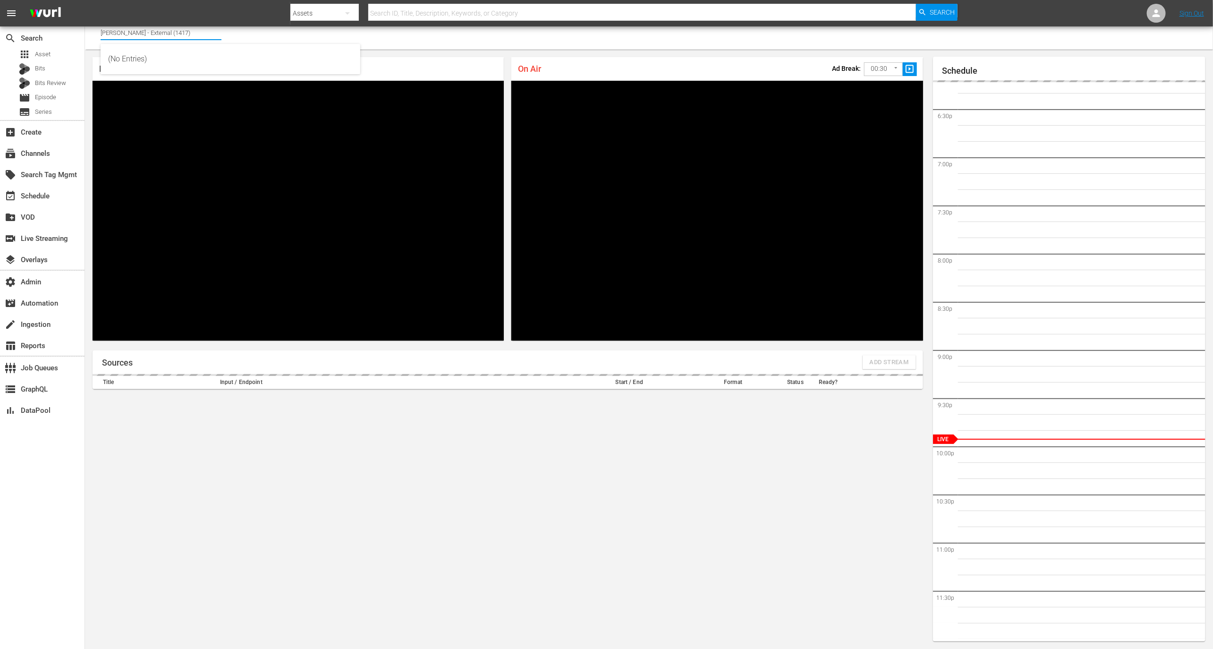
click at [171, 34] on input "[PERSON_NAME] - External (1417)" at bounding box center [161, 32] width 121 height 23
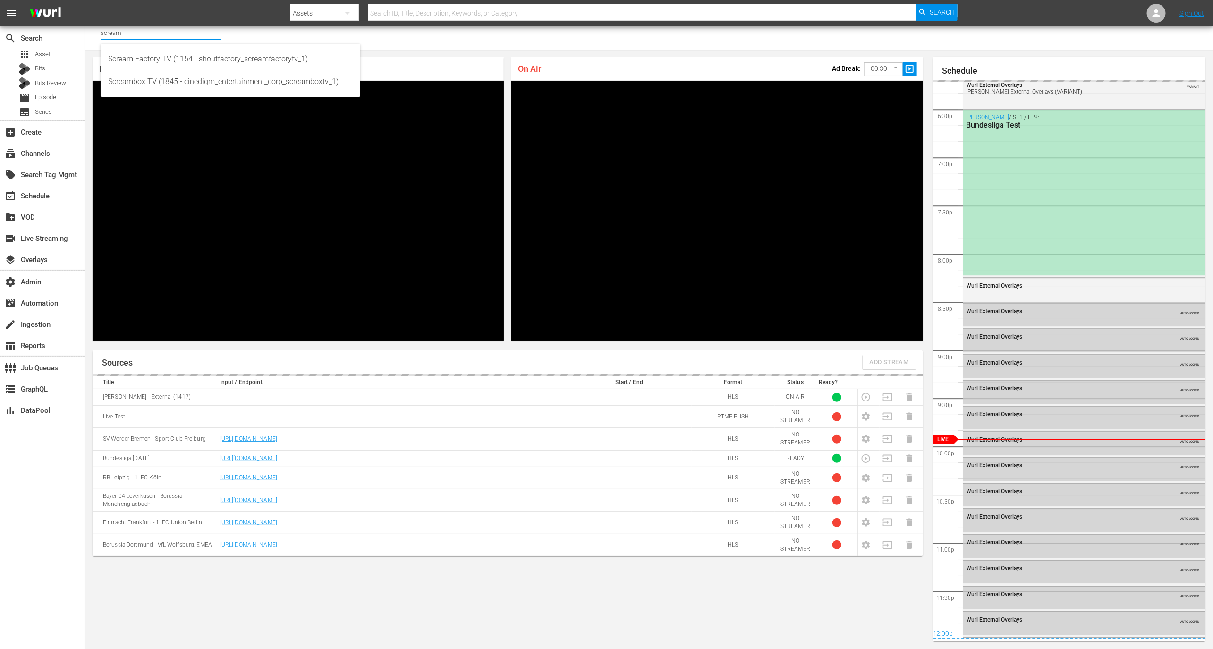
scroll to position [1778, 0]
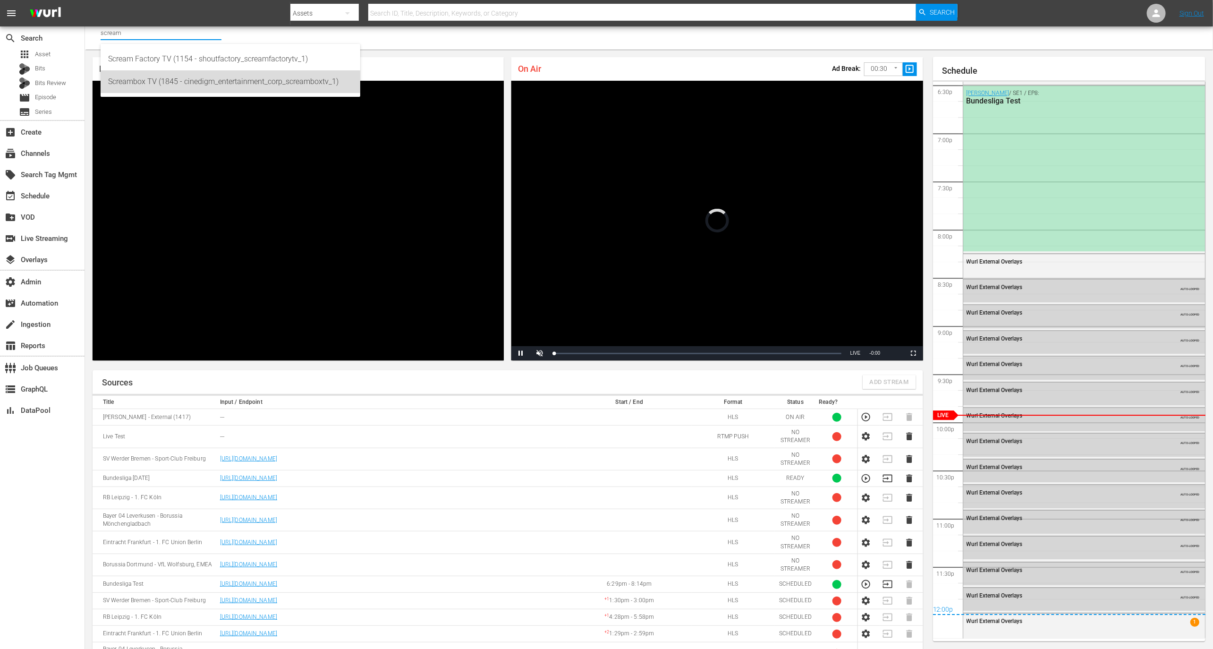
click at [207, 78] on div "Screambox TV (1845 - cinedigm_entertainment_corp_screamboxtv_1)" at bounding box center [230, 81] width 244 height 23
type input "Screambox TV (1845 - cinedigm_entertainment_corp_screamboxtv_1)"
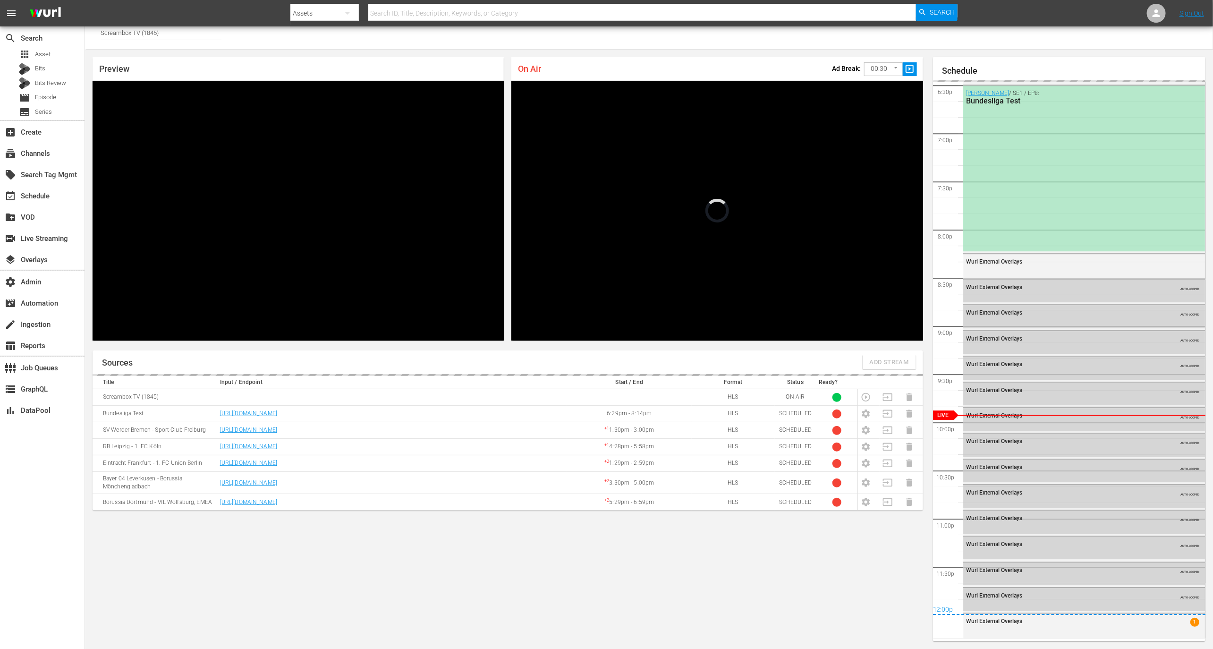
click at [159, 35] on input "Screambox TV (1845)" at bounding box center [161, 32] width 121 height 23
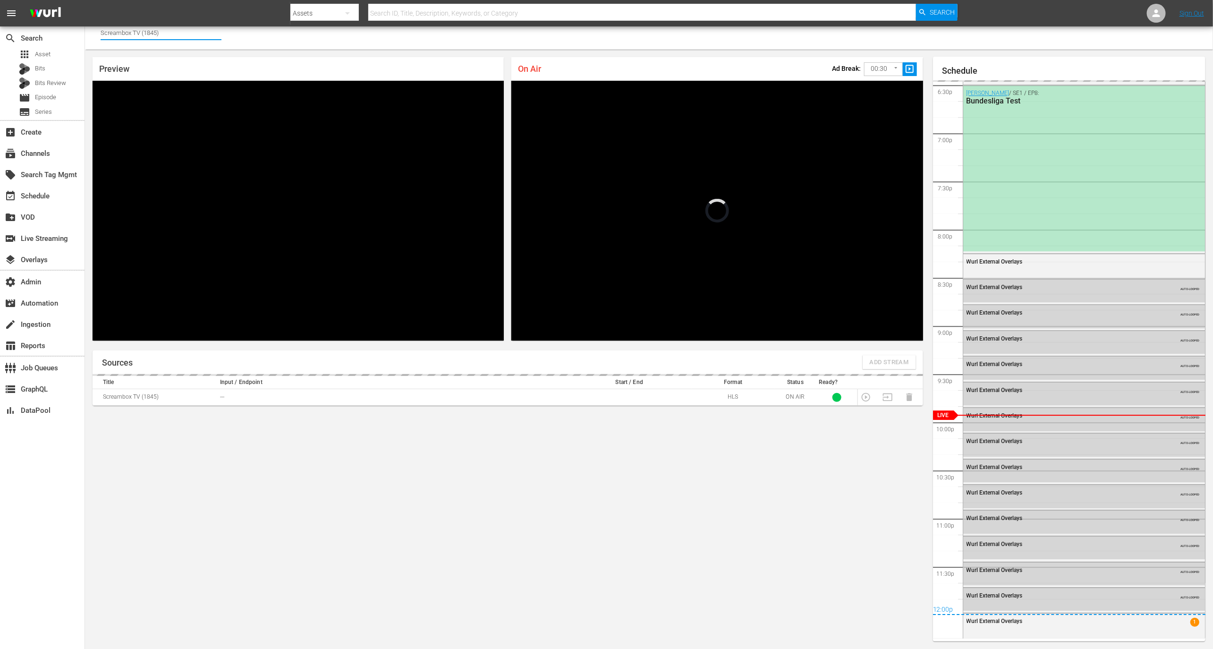
click at [159, 35] on input "Screambox TV (1845)" at bounding box center [161, 32] width 121 height 23
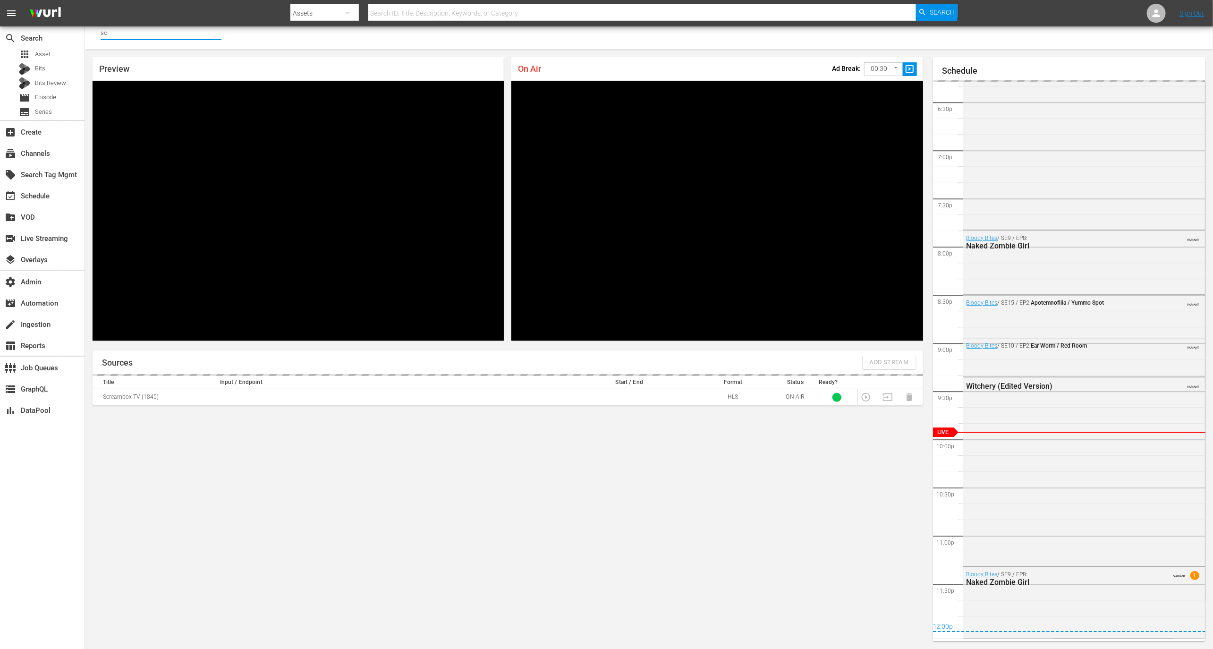
scroll to position [1762, 0]
click at [182, 71] on div "Screambox TV (1845 - cinedigm_entertainment_corp_screamboxtv_1)" at bounding box center [230, 81] width 244 height 23
type input "Screambox TV (1845 - cinedigm_entertainment_corp_screamboxtv_1)"
drag, startPoint x: 162, startPoint y: 32, endPoint x: 263, endPoint y: 33, distance: 100.5
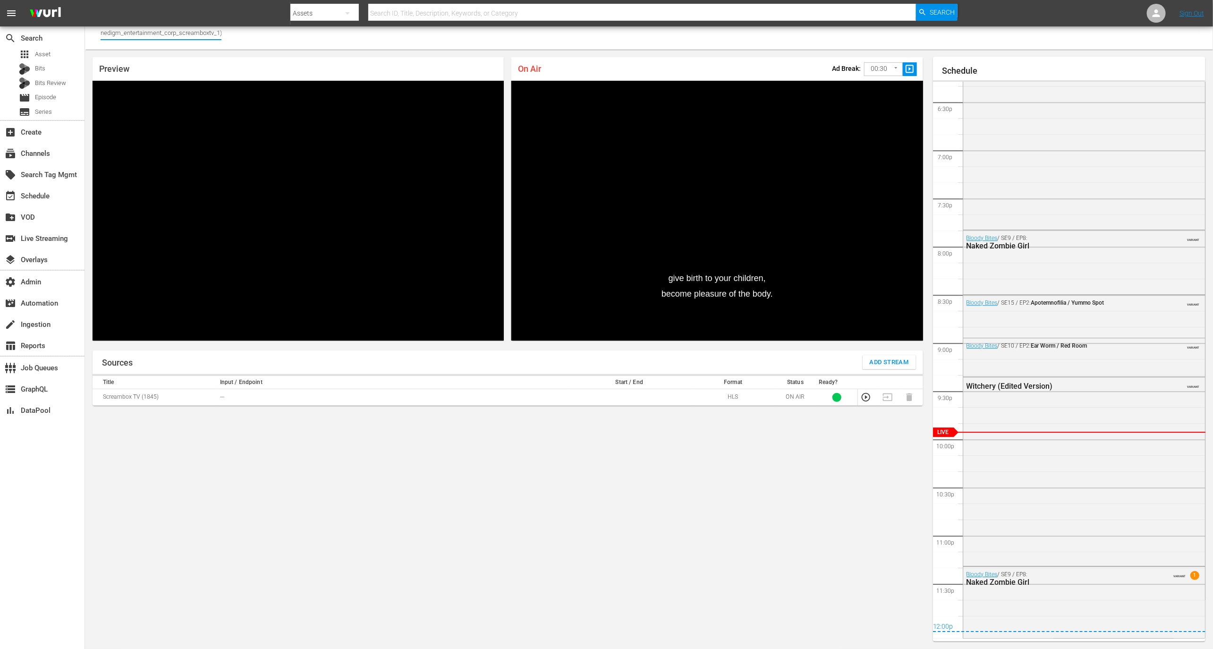
click at [263, 33] on div "Channel Title Screambox TV (1845 - cinedigm_entertainment_corp_screamboxtv_1)" at bounding box center [649, 35] width 1128 height 28
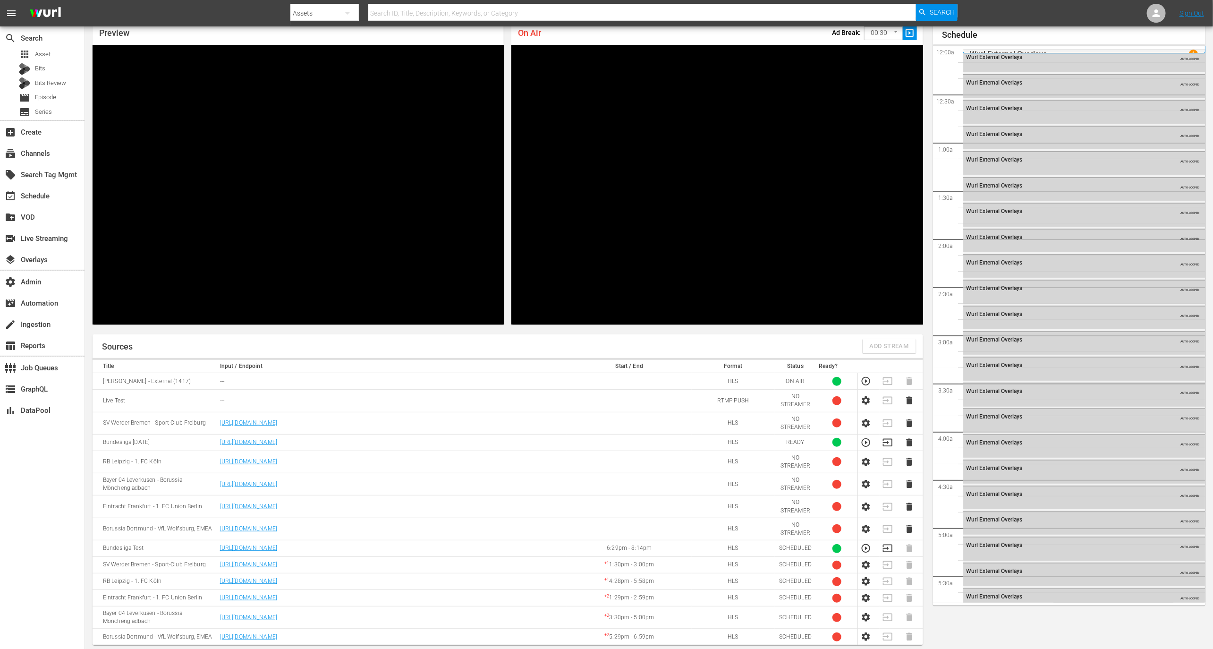
scroll to position [1778, 0]
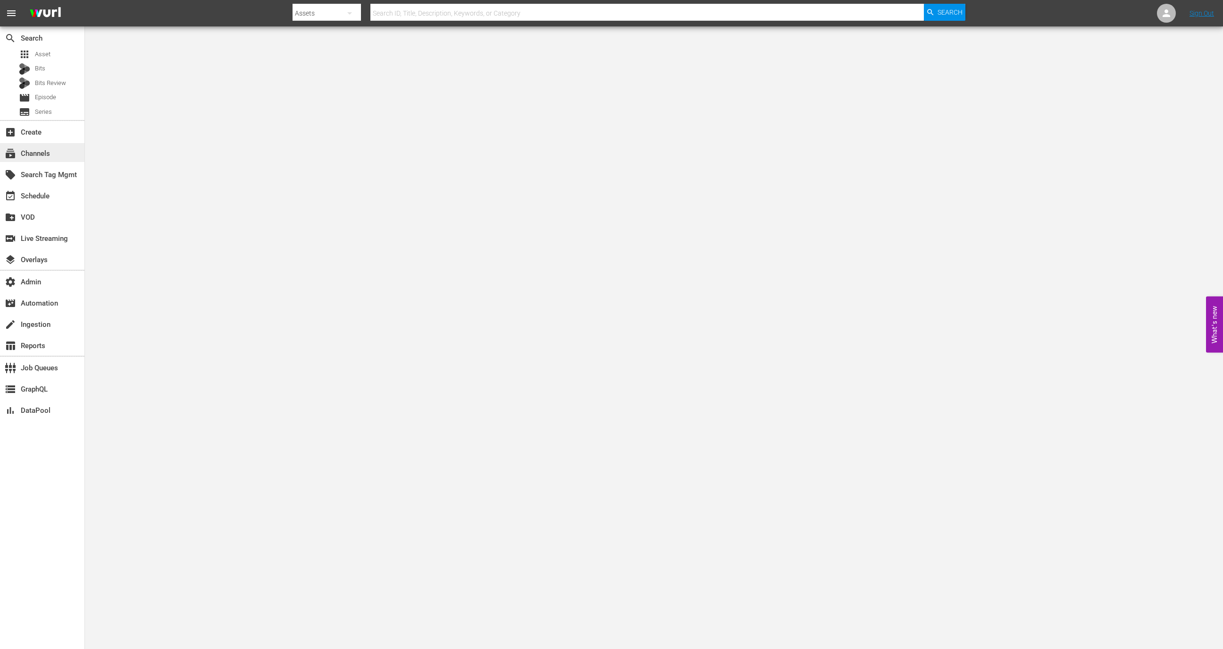
click at [65, 157] on div "subscriptions Channels" at bounding box center [42, 152] width 84 height 19
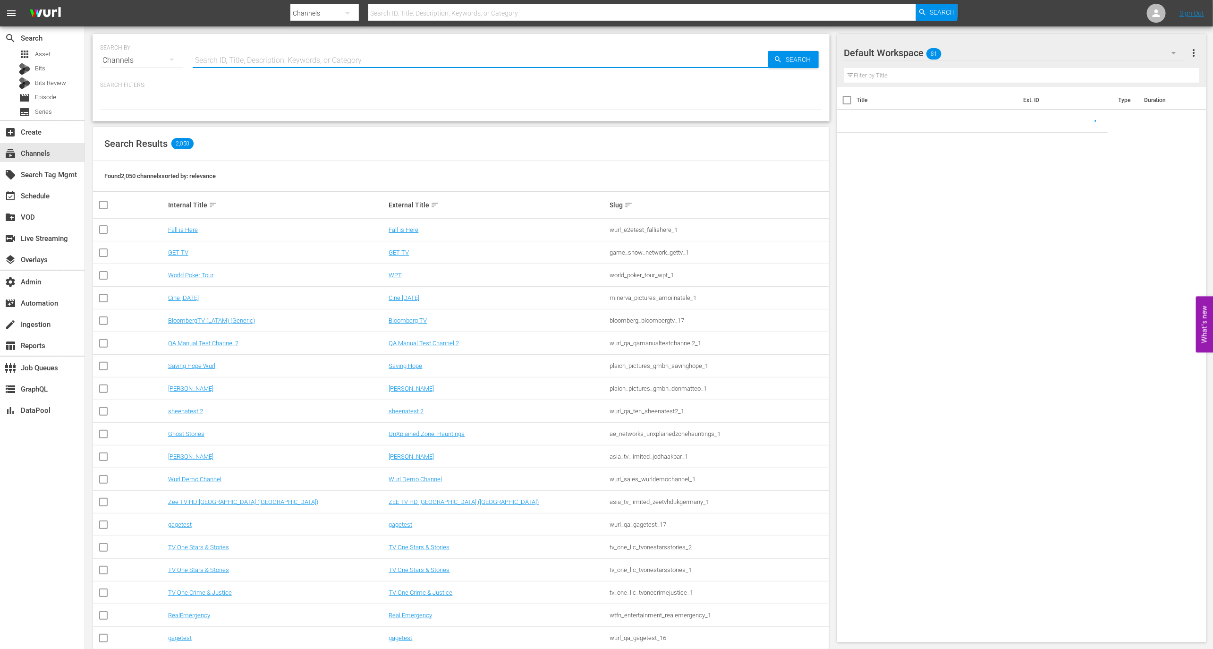
click at [266, 53] on input "text" at bounding box center [480, 60] width 575 height 23
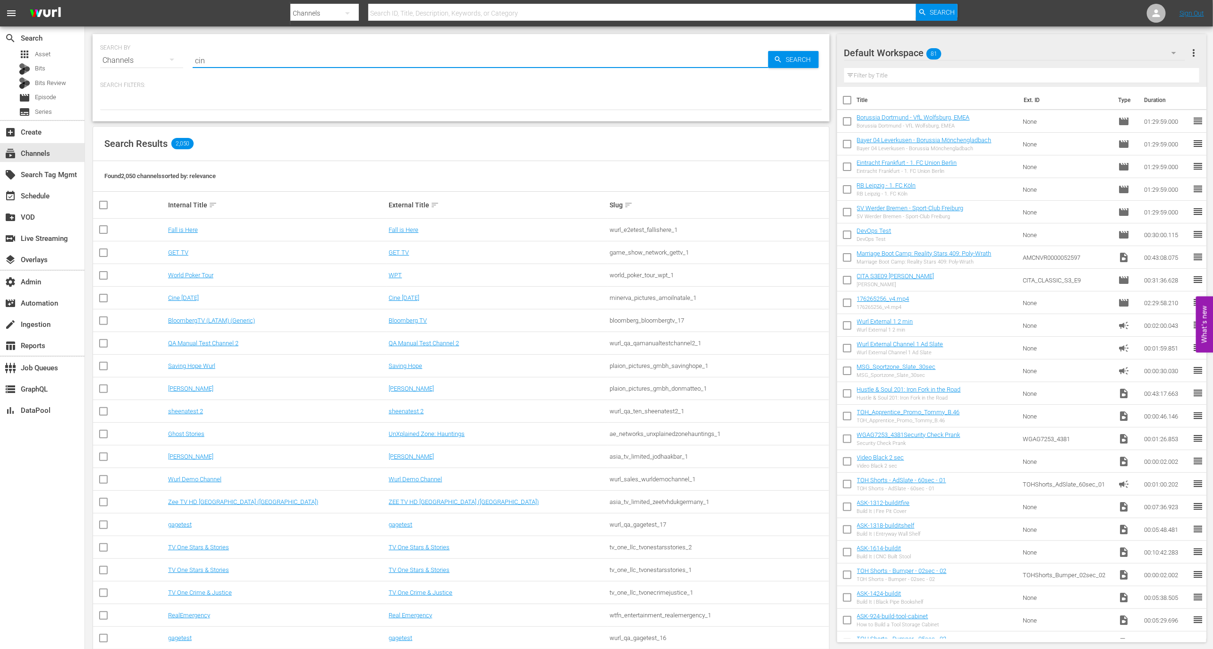
type input "cine"
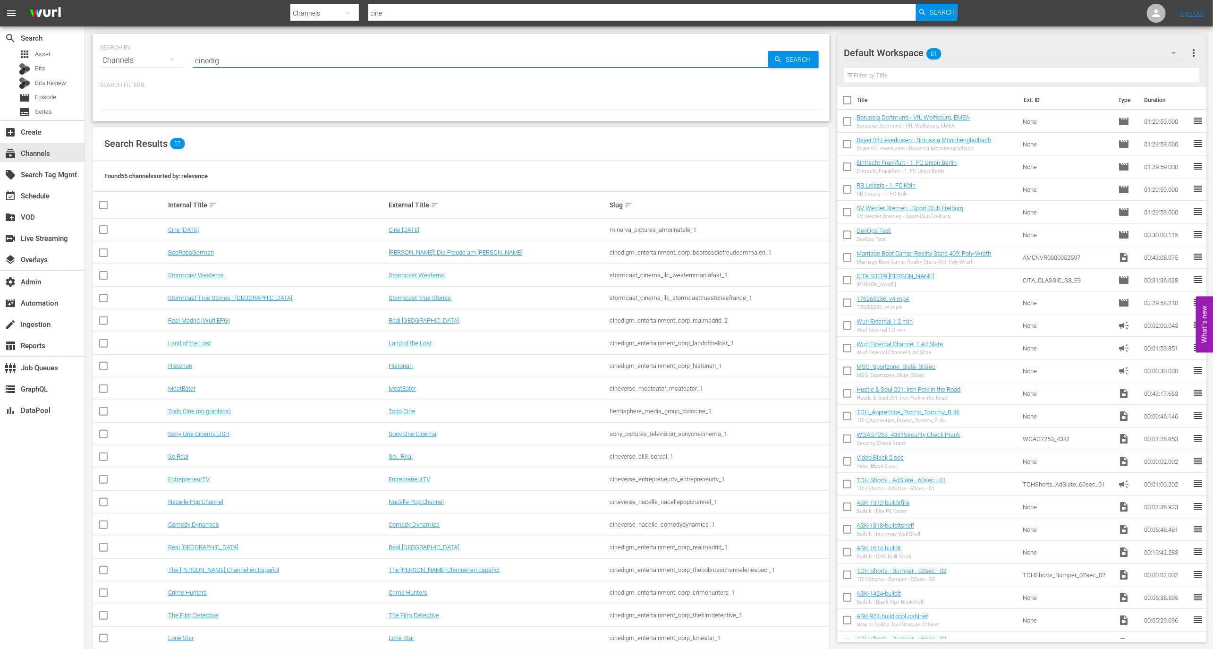
type input "cinedigm"
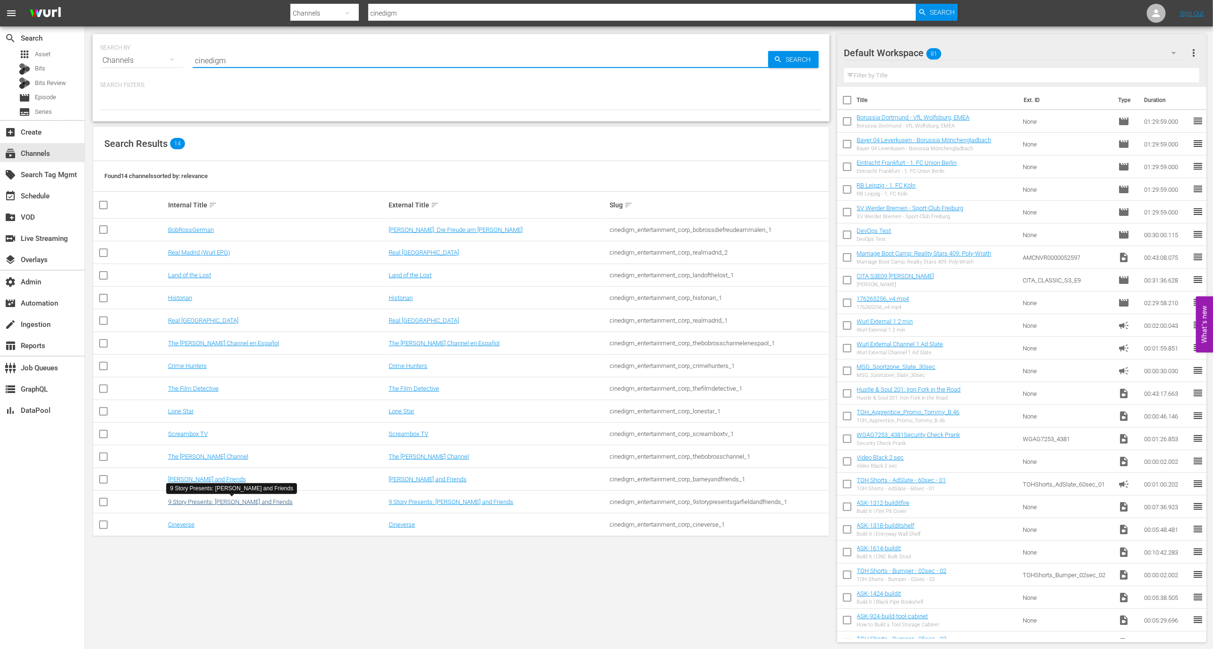
type input "cinedigm"
click at [211, 500] on link "9 Story Presents: [PERSON_NAME] and Friends" at bounding box center [230, 501] width 125 height 7
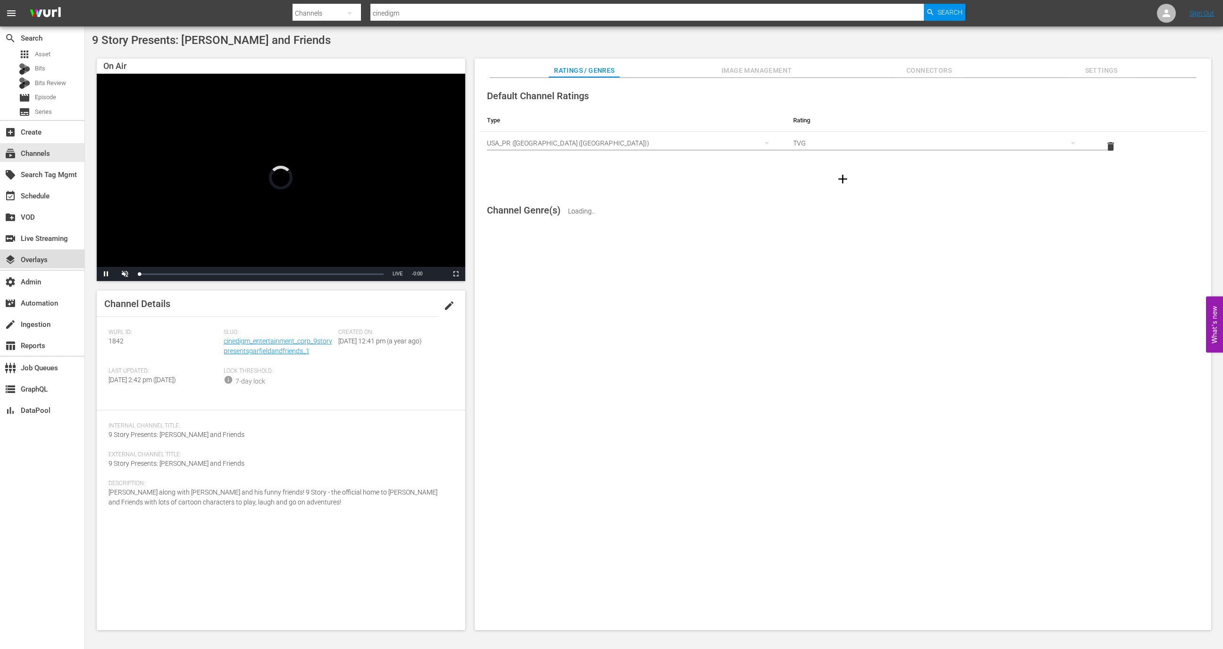
click at [60, 256] on div "layers Overlays" at bounding box center [42, 258] width 84 height 19
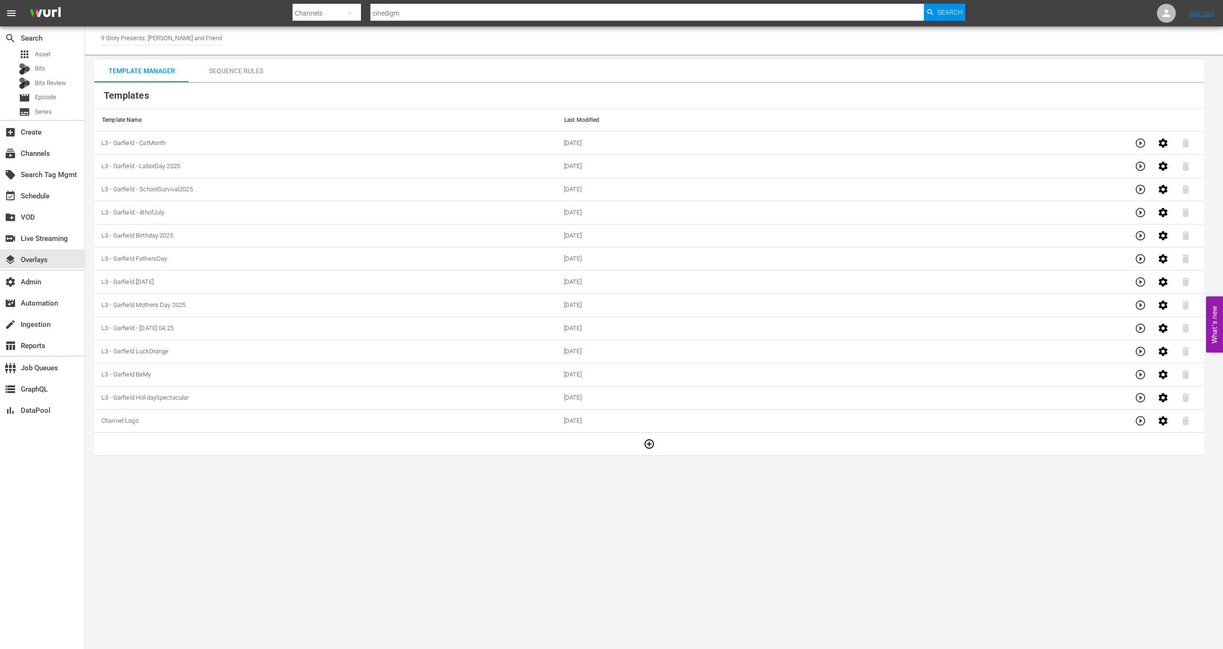
click at [227, 70] on div "Sequence Rules" at bounding box center [236, 70] width 94 height 23
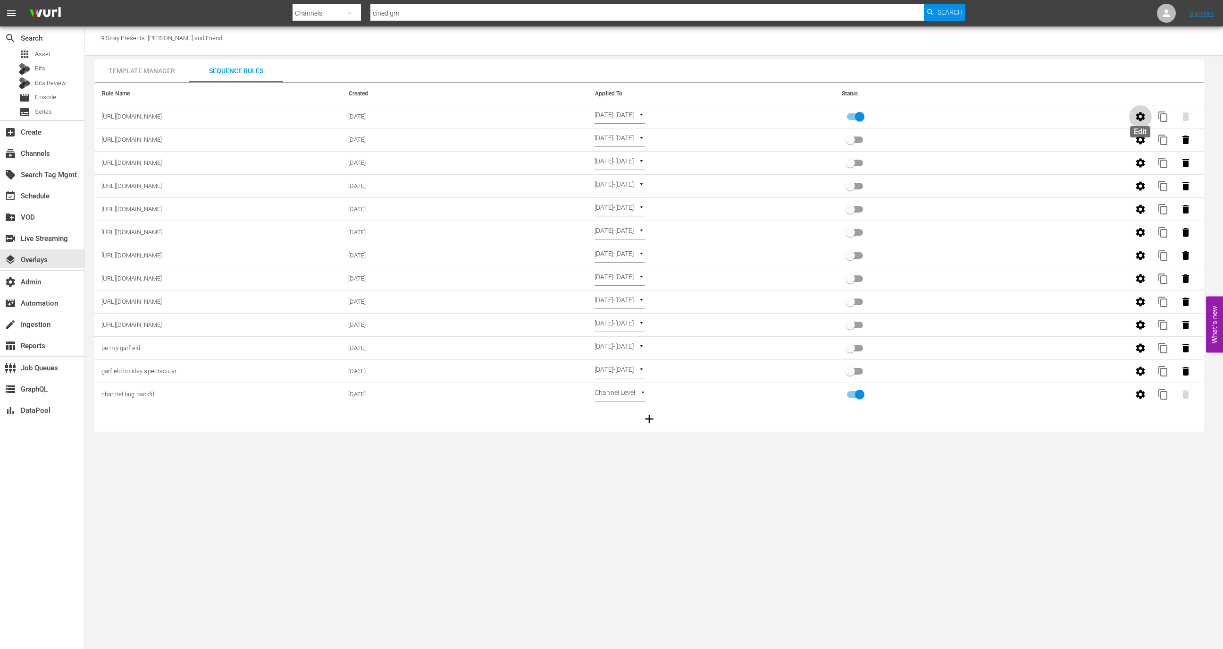
click at [1134, 114] on button "button" at bounding box center [1140, 116] width 23 height 23
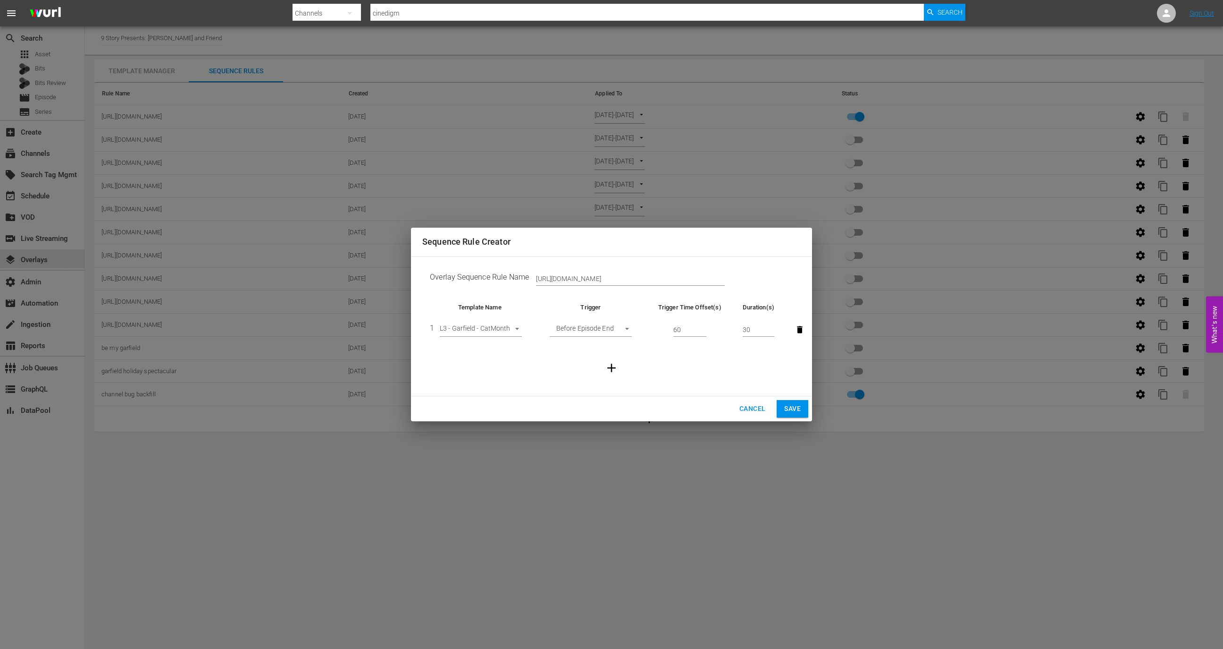
click at [420, 82] on div "Sequence Rule Creator Overlay Sequence Rule Name https://cineverse.box.com/s/rt…" at bounding box center [611, 324] width 1223 height 649
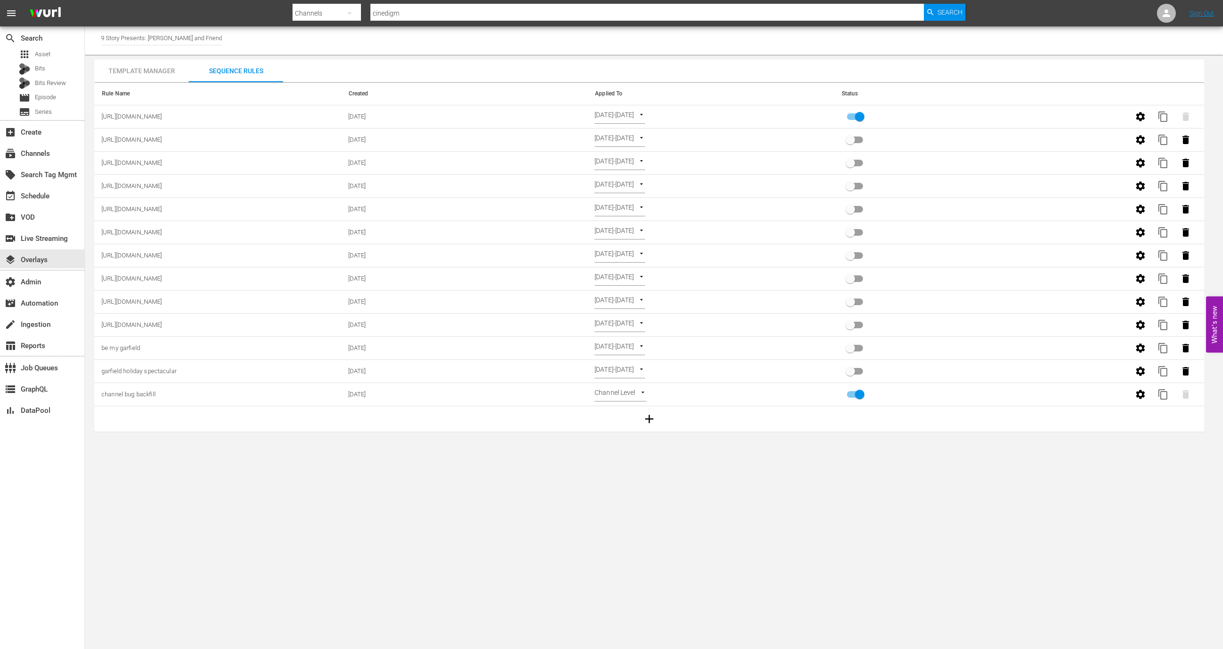
click at [220, 41] on input "9 Story Presents: [PERSON_NAME] and Friends" at bounding box center [161, 37] width 121 height 23
click at [219, 41] on input "9 Story Presents: [PERSON_NAME] and Friends" at bounding box center [161, 37] width 121 height 23
type input "9"
click at [219, 59] on div "9 Story Presents: Garfield and Friends (1842 - cinedigm_entertainment_corp_9sto…" at bounding box center [231, 64] width 244 height 23
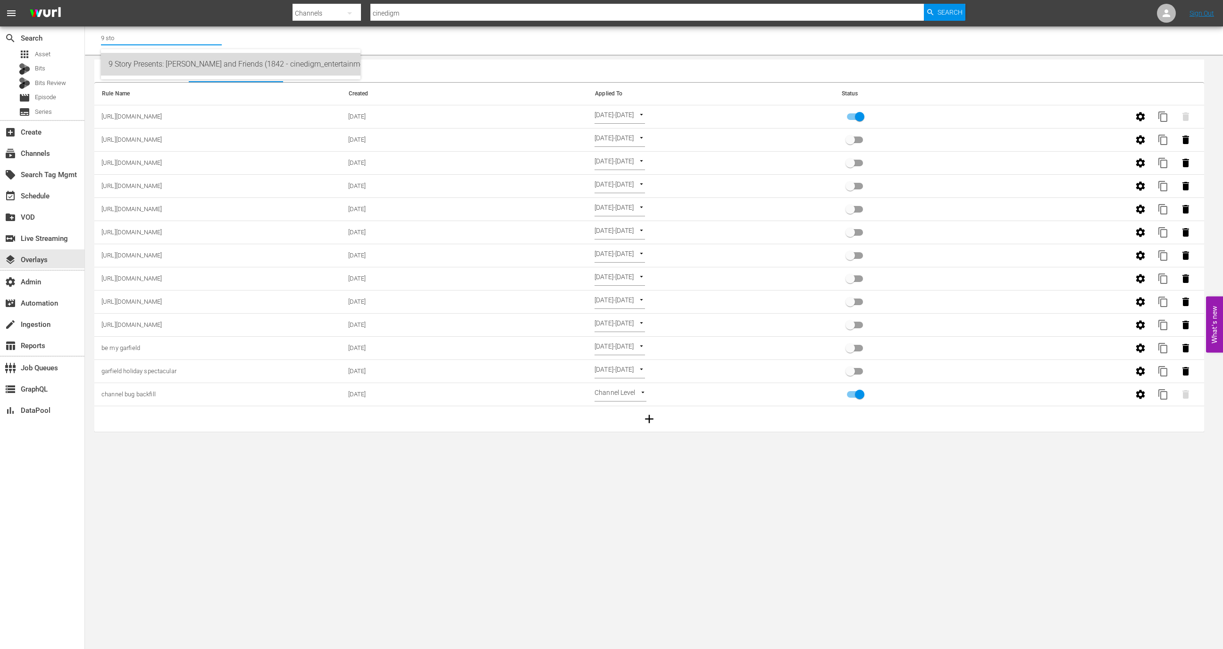
type input "9 Story Presents: Garfield and Friends (1842 - cinedigm_entertainment_corp_9sto…"
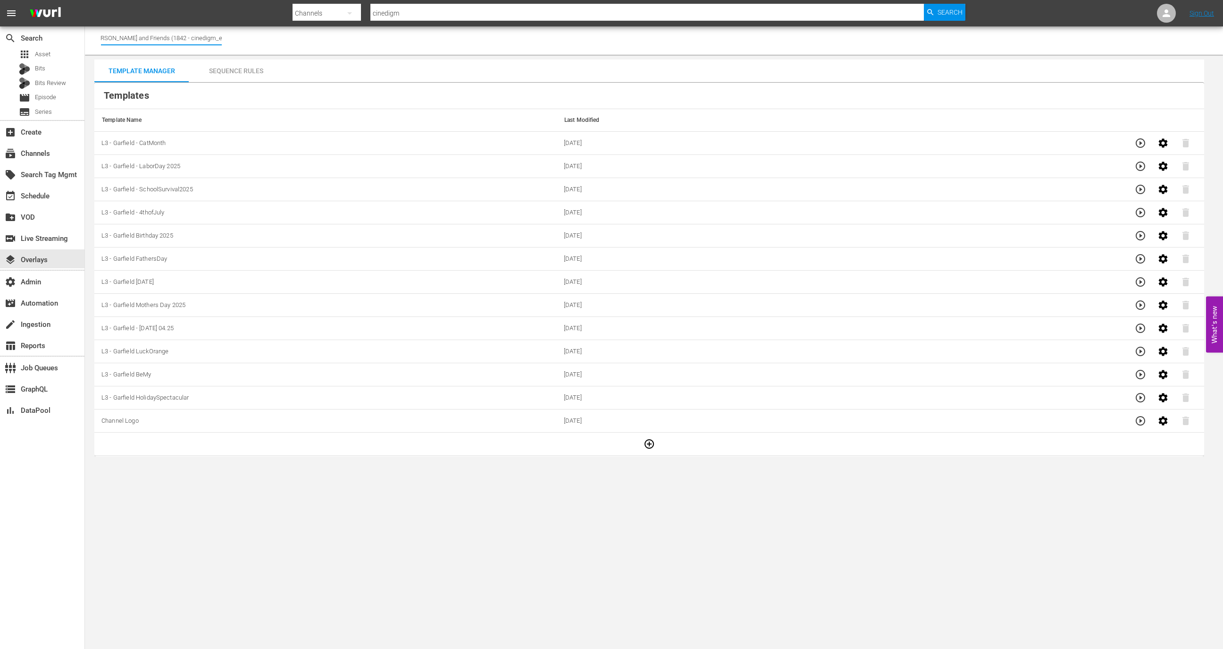
scroll to position [0, 181]
drag, startPoint x: 217, startPoint y: 41, endPoint x: 247, endPoint y: 41, distance: 30.2
click at [247, 41] on div "Channel Title 9 Story Presents: Garfield and Friends (1842 - cinedigm_entertain…" at bounding box center [654, 40] width 1138 height 28
click at [188, 34] on input "9 Story Presents: Garfield and Friends (1842 - cinedigm_entertainment_corp_9sto…" at bounding box center [161, 37] width 121 height 23
click at [192, 36] on input "9 Story Presents: Garfield and Friends (1842 - cinedigm_entertainment_corp_9sto…" at bounding box center [161, 37] width 121 height 23
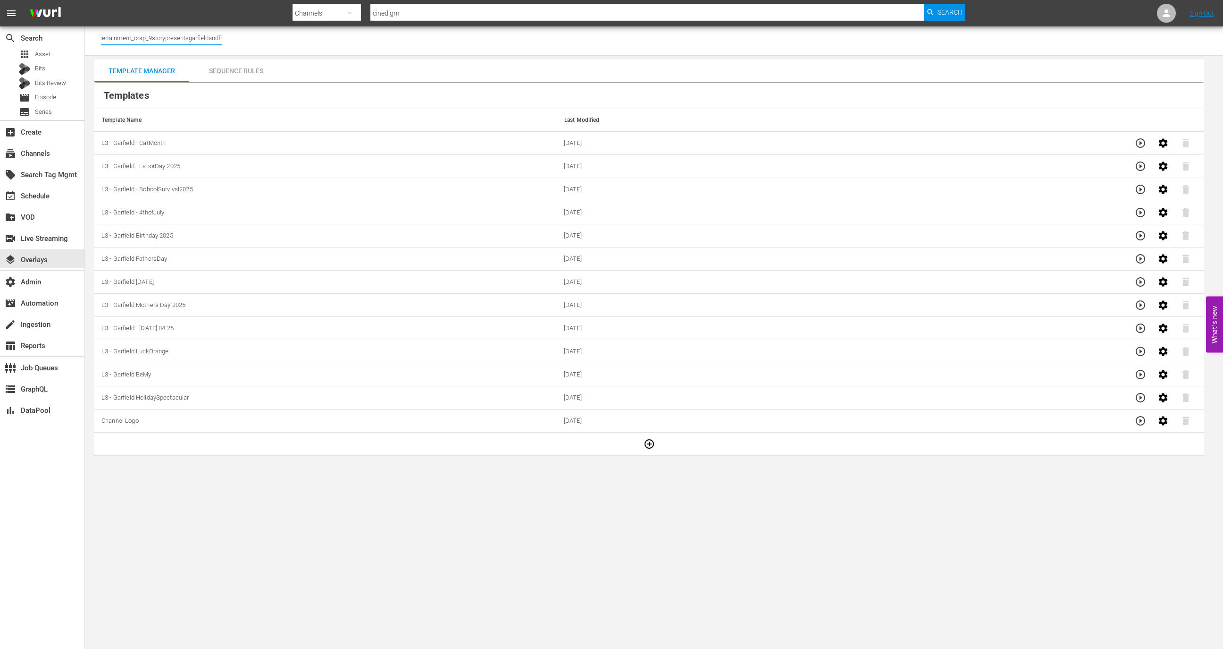
click at [192, 36] on input "9 Story Presents: Garfield and Friends (1842 - cinedigm_entertainment_corp_9sto…" at bounding box center [161, 37] width 121 height 23
drag, startPoint x: 201, startPoint y: 38, endPoint x: 138, endPoint y: 42, distance: 62.9
click at [138, 42] on input "9 Story Presents: Garfield and Friends (1842 - cinedigm_entertainment_corp_9sto…" at bounding box center [161, 37] width 121 height 23
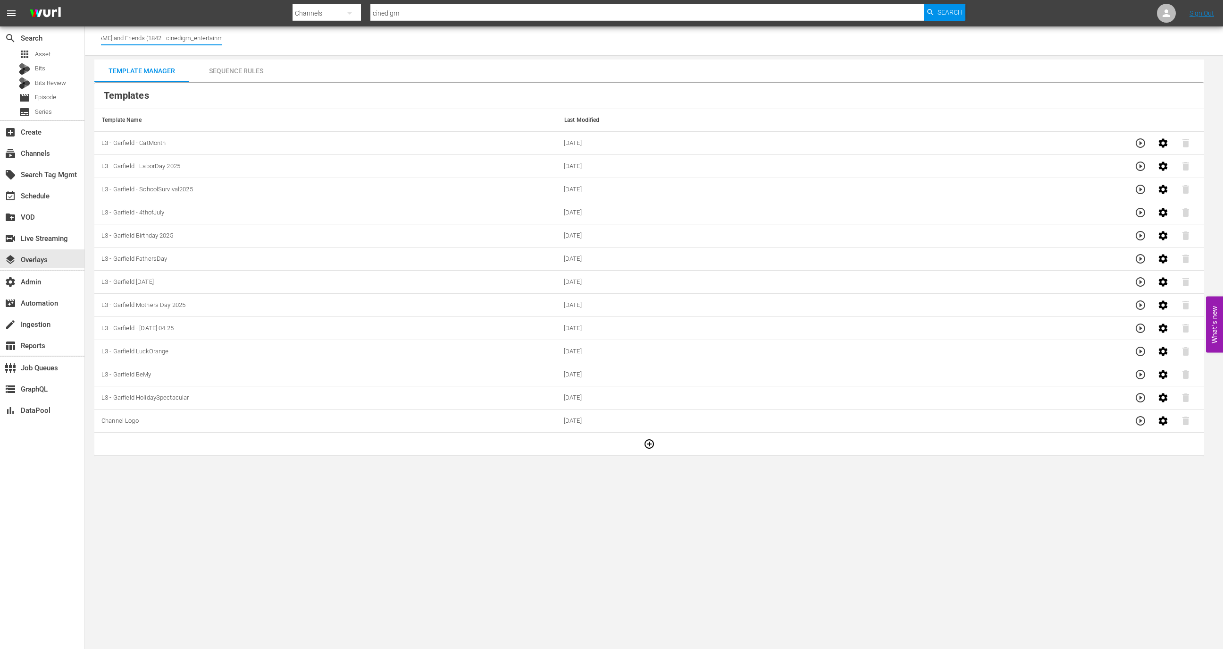
click at [138, 42] on input "9 Story Presents: Garfield and Friends (1842 - cinedigm_entertainment_corp_9sto…" at bounding box center [161, 37] width 121 height 23
click at [144, 37] on input "9 Story Presents: Garfield and Friends (1842 - cinedigm_entertainment_corp_9sto…" at bounding box center [161, 37] width 121 height 23
click at [60, 201] on div "event_available Schedule" at bounding box center [42, 194] width 84 height 19
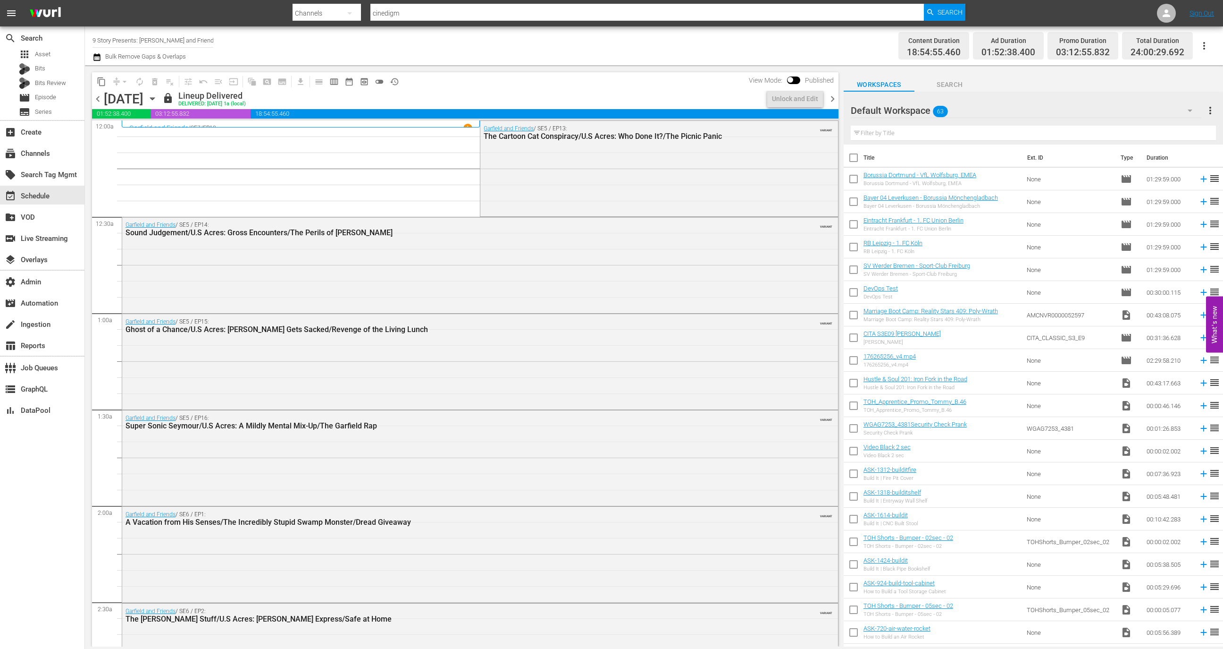
click at [96, 98] on span "chevron_left" at bounding box center [98, 99] width 12 height 12
click at [829, 99] on span "chevron_right" at bounding box center [833, 99] width 12 height 12
click at [794, 101] on div "Unlock and Edit" at bounding box center [795, 98] width 46 height 17
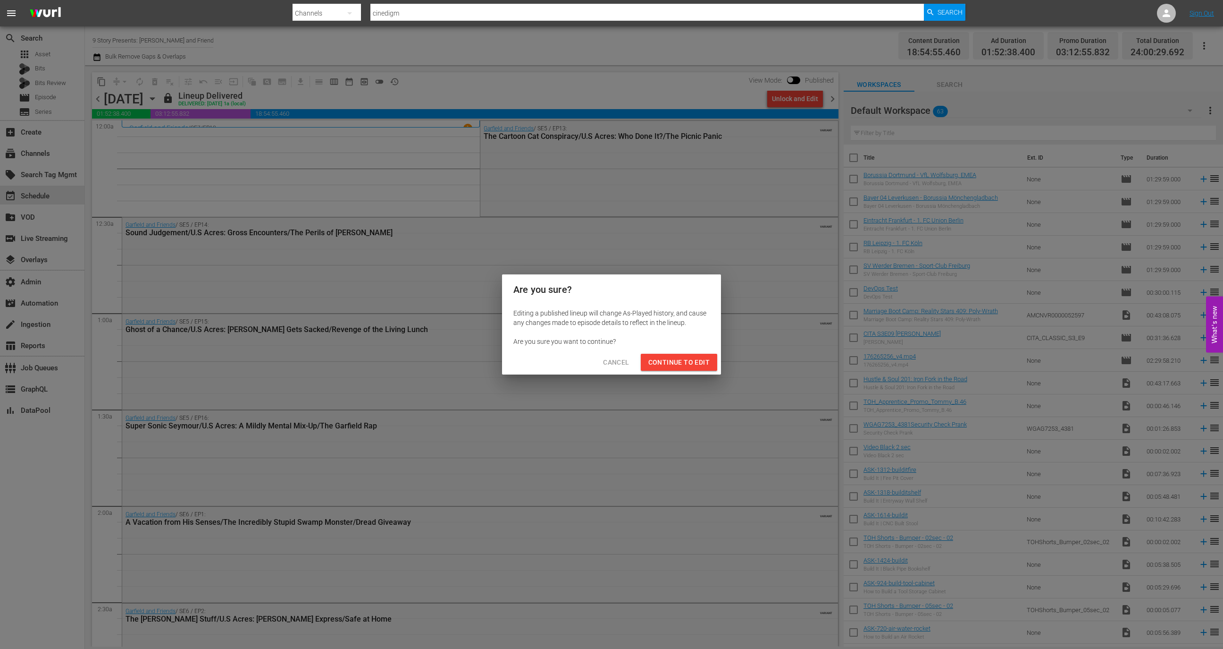
click at [679, 361] on span "Continue to Edit" at bounding box center [679, 362] width 61 height 12
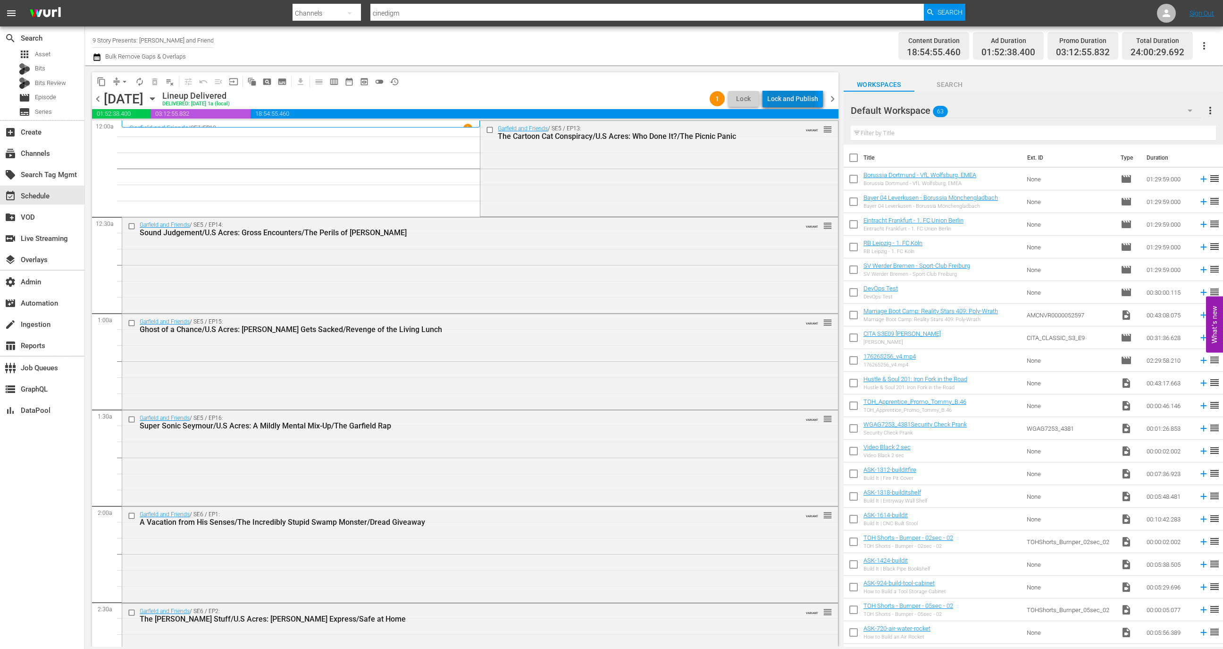
click at [794, 98] on div "Lock and Publish" at bounding box center [792, 98] width 51 height 17
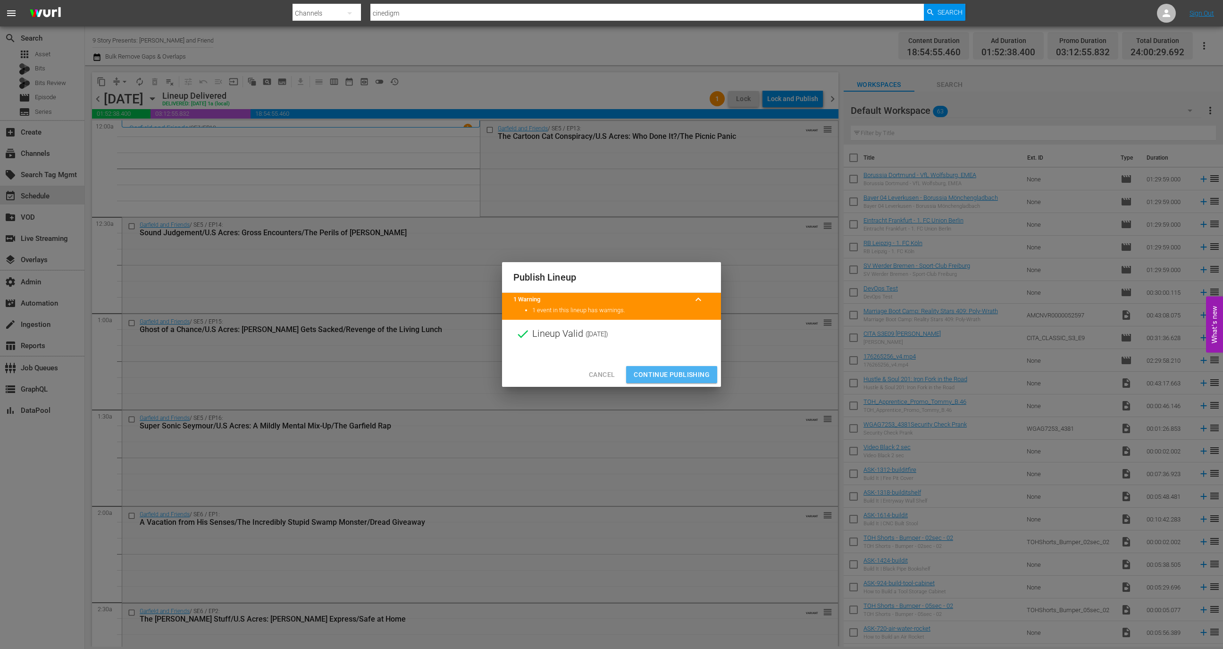
click at [683, 377] on span "Continue Publishing" at bounding box center [672, 375] width 76 height 12
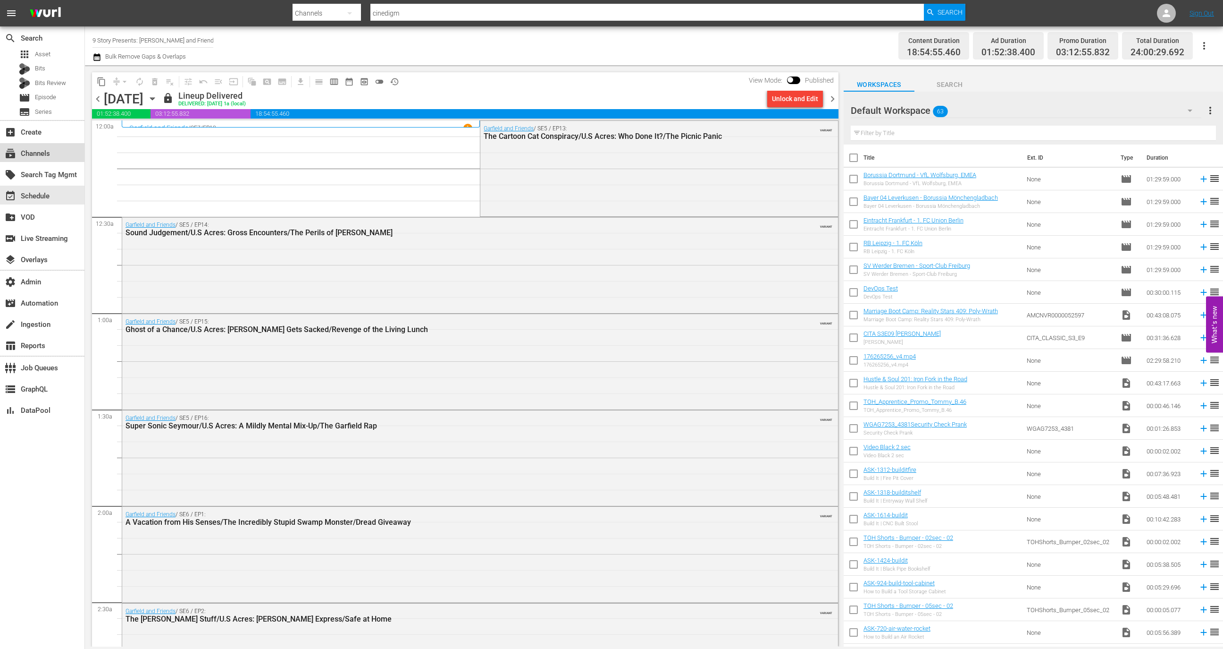
click at [56, 158] on div "subscriptions Channels" at bounding box center [42, 152] width 84 height 19
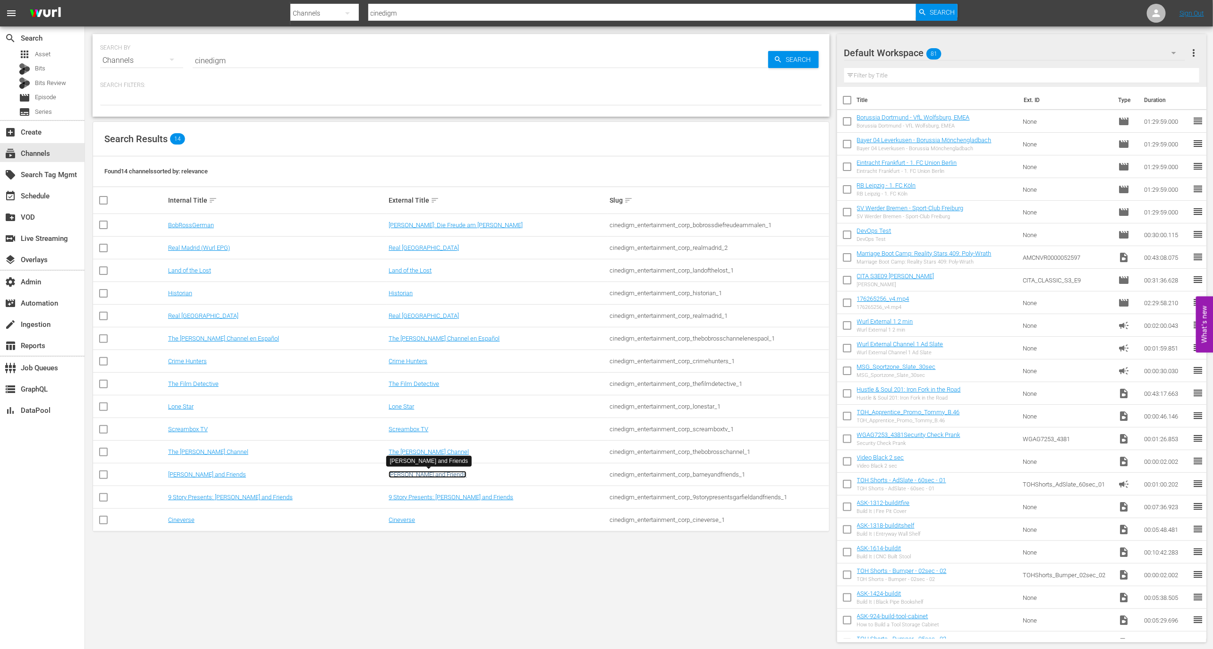
click at [406, 472] on link "Barney and Friends" at bounding box center [427, 474] width 78 height 7
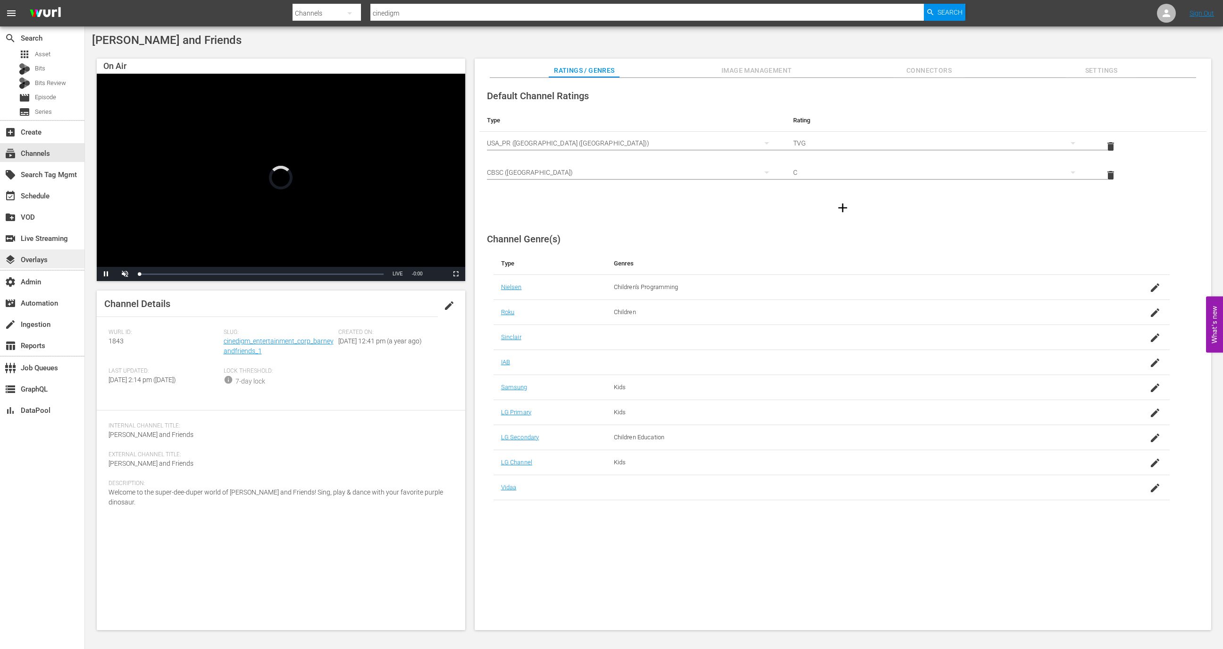
click at [60, 255] on div "layers Overlays" at bounding box center [42, 258] width 84 height 19
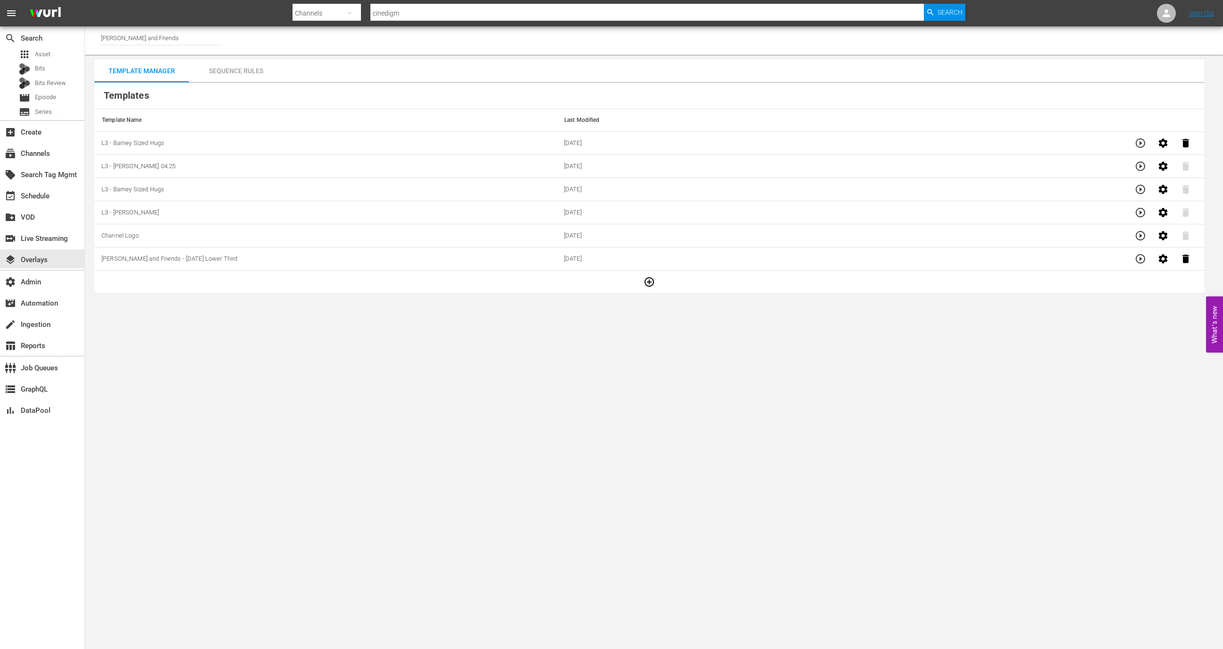
click at [235, 75] on div "Sequence Rules" at bounding box center [236, 70] width 94 height 23
click at [63, 157] on div "subscriptions Channels" at bounding box center [42, 152] width 84 height 19
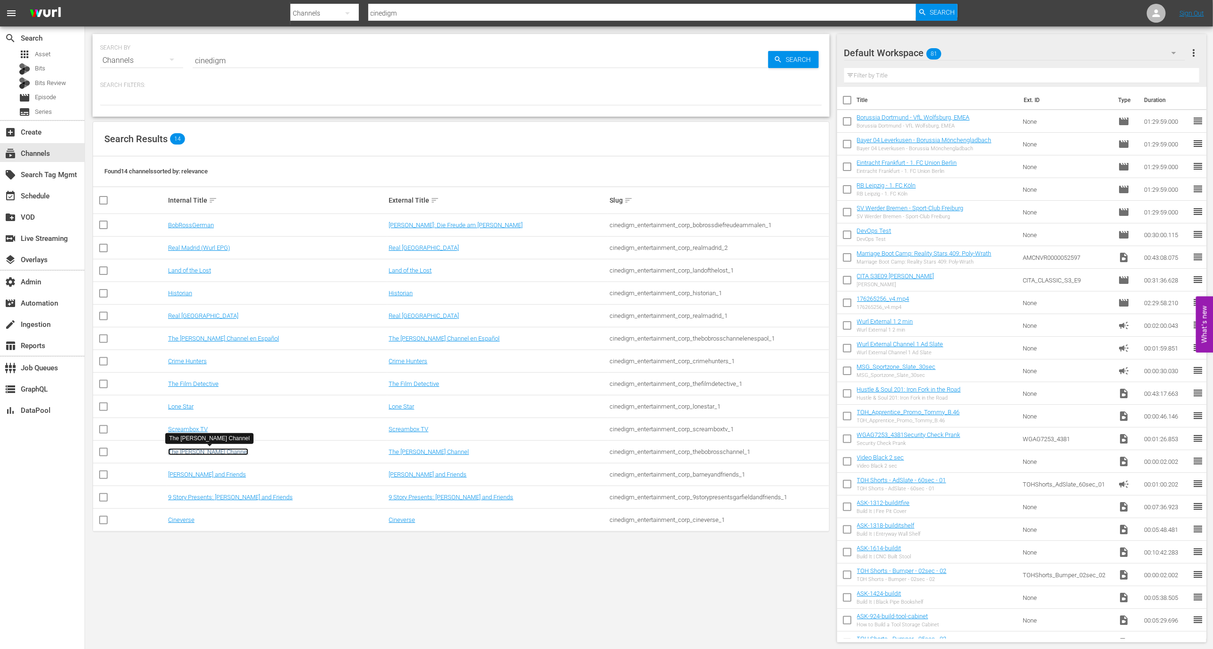
click at [216, 449] on link "The Bob Ross Channel" at bounding box center [208, 451] width 80 height 7
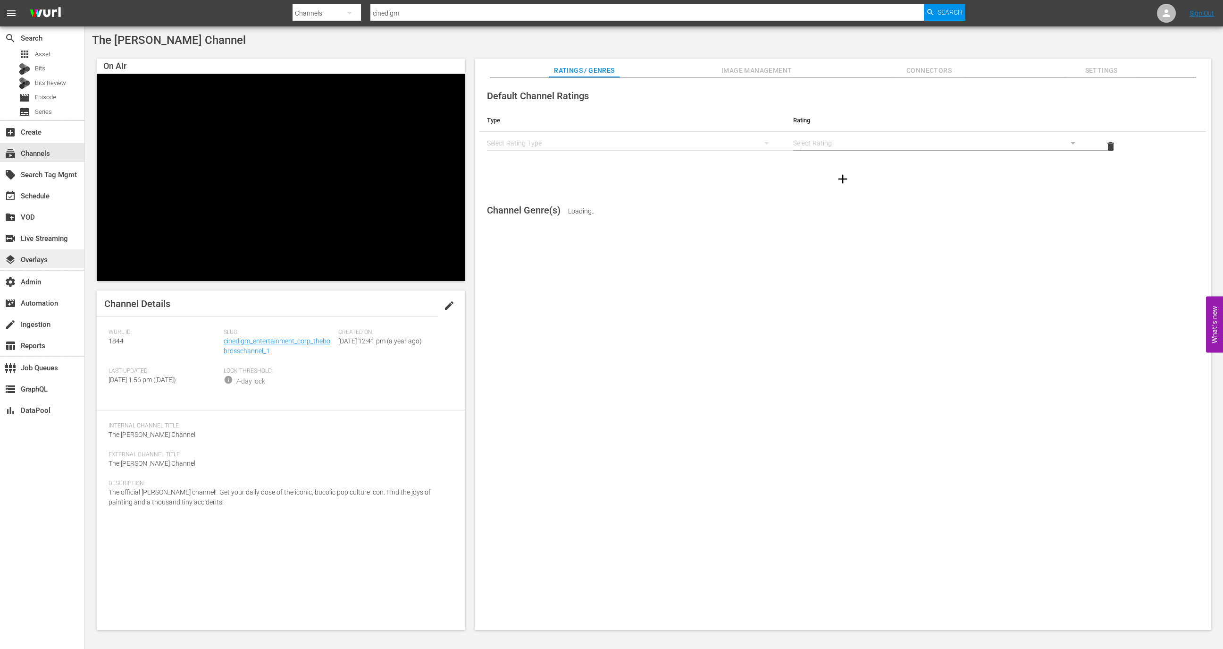
click at [55, 257] on div "layers Overlays" at bounding box center [42, 258] width 84 height 19
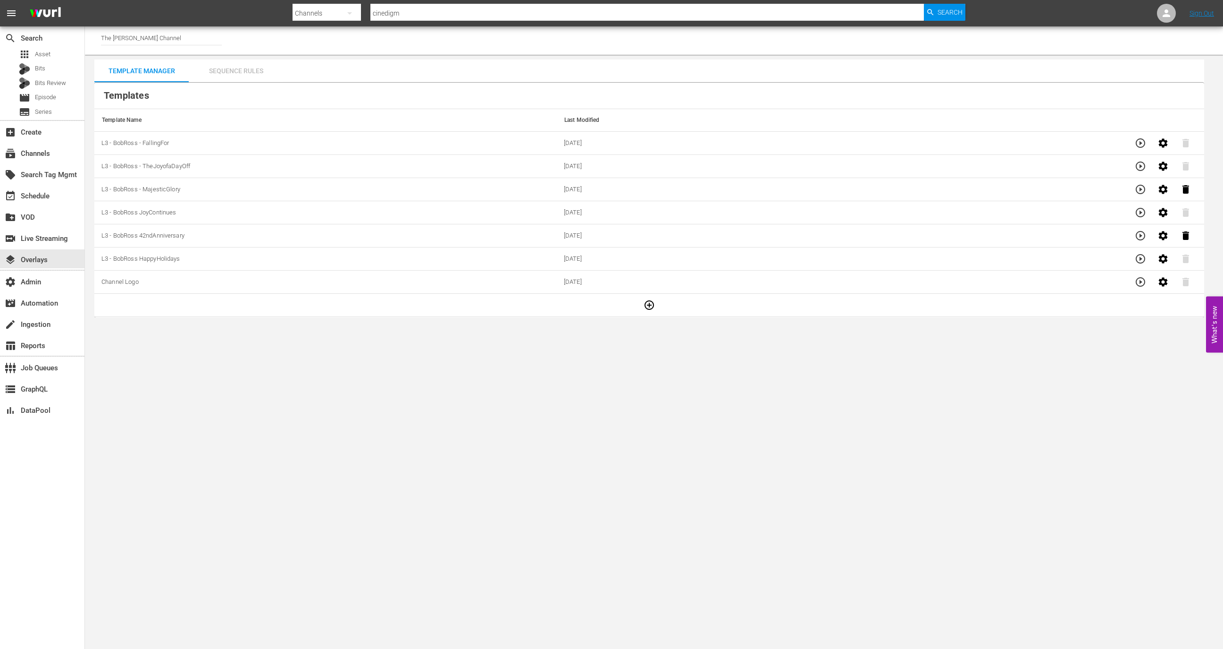
click at [255, 66] on div "Sequence Rules" at bounding box center [236, 70] width 94 height 23
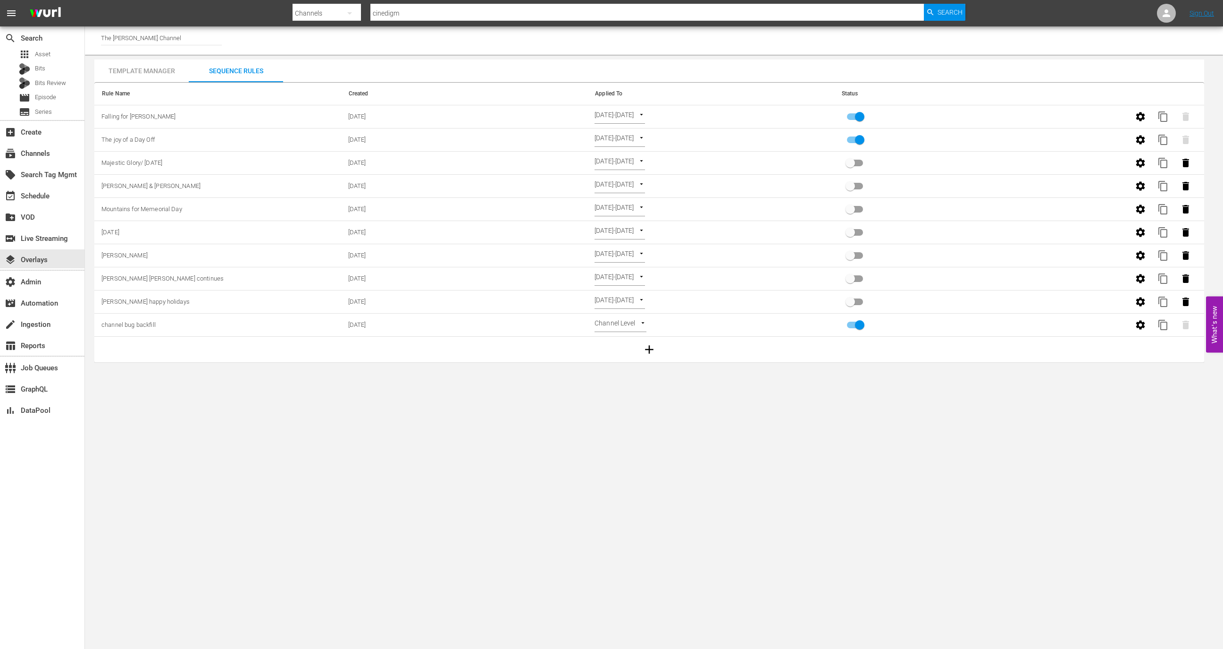
click at [152, 68] on div "Template Manager" at bounding box center [141, 70] width 94 height 23
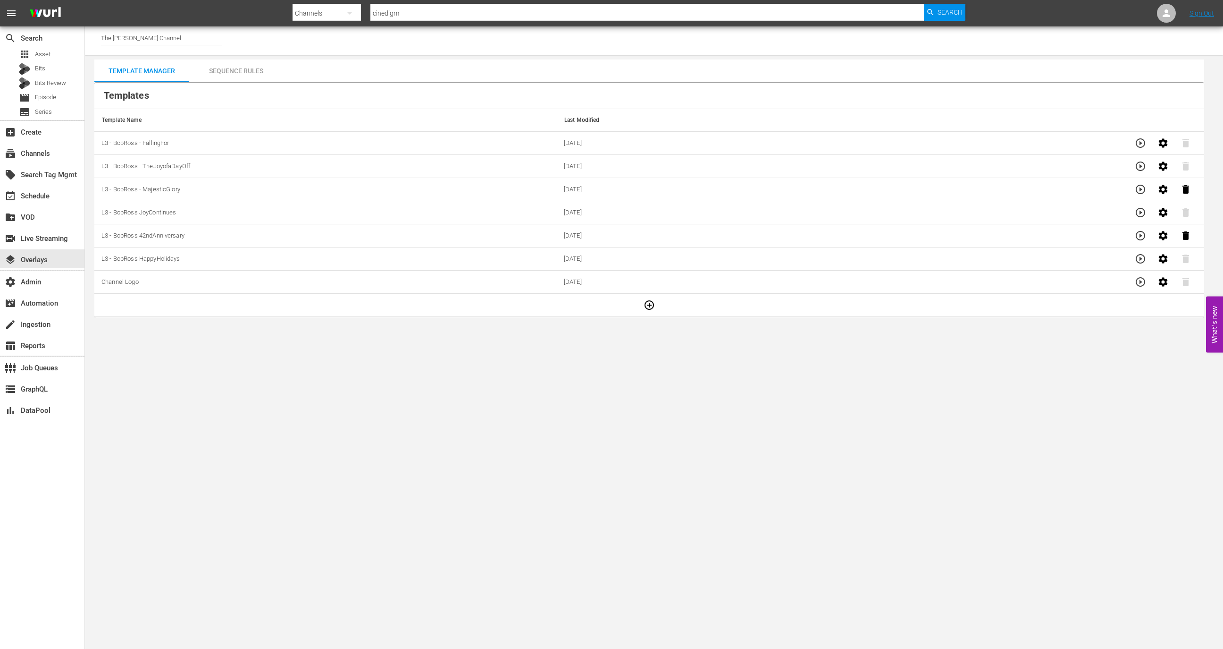
click at [1159, 142] on icon "button" at bounding box center [1163, 142] width 9 height 9
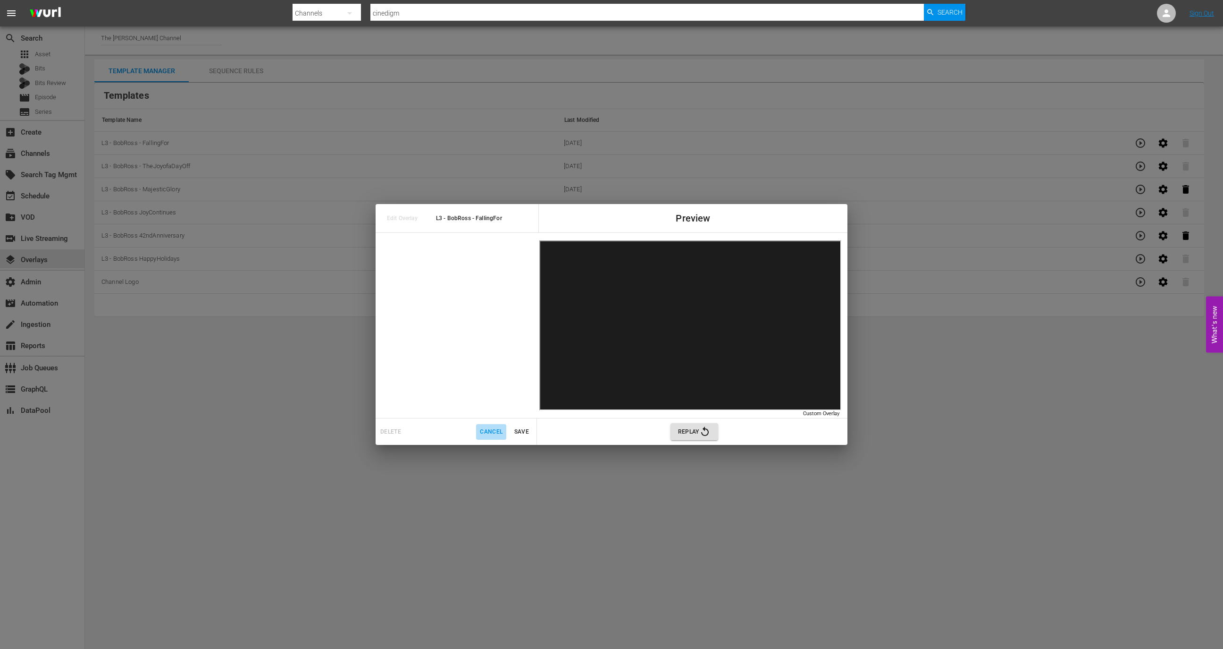
click at [485, 430] on span "Cancel" at bounding box center [491, 432] width 23 height 10
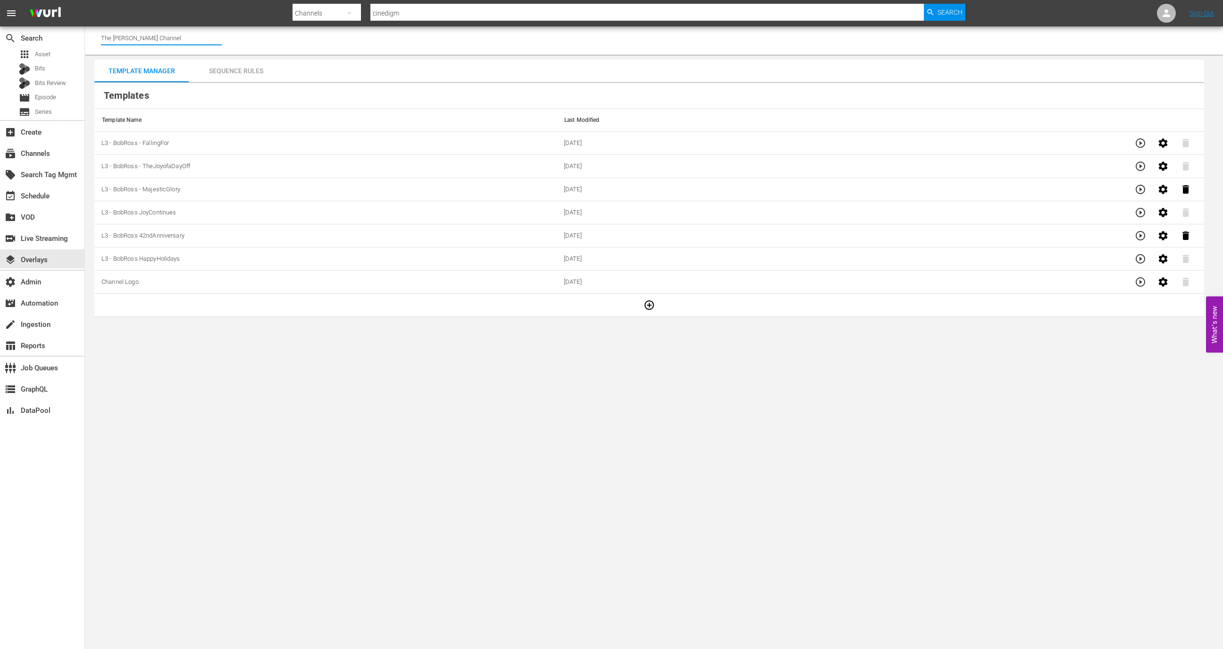
click at [197, 28] on input "The Bob Ross Channel" at bounding box center [161, 37] width 121 height 23
click at [257, 94] on div "The Bob Ross Channel (1844 - cinedigm_entertainment_corp_thebobrosschannel_1)" at bounding box center [231, 87] width 244 height 23
type input "The Bob Ross Channel (1844 - cinedigm_entertainment_corp_thebobrosschannel_1)"
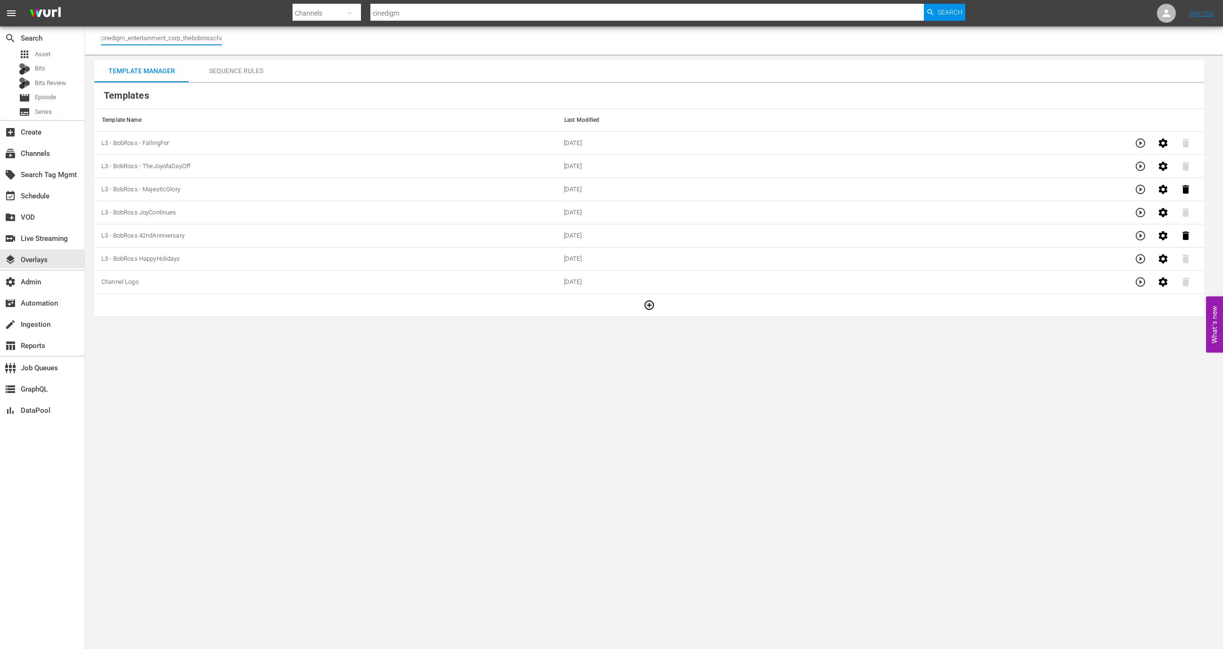
scroll to position [0, 104]
drag, startPoint x: 184, startPoint y: 38, endPoint x: 219, endPoint y: 39, distance: 35.9
click at [219, 39] on input "The Bob Ross Channel (1844 - cinedigm_entertainment_corp_thebobrosschannel_1)" at bounding box center [161, 37] width 121 height 23
click at [232, 74] on div "Sequence Rules" at bounding box center [236, 70] width 94 height 23
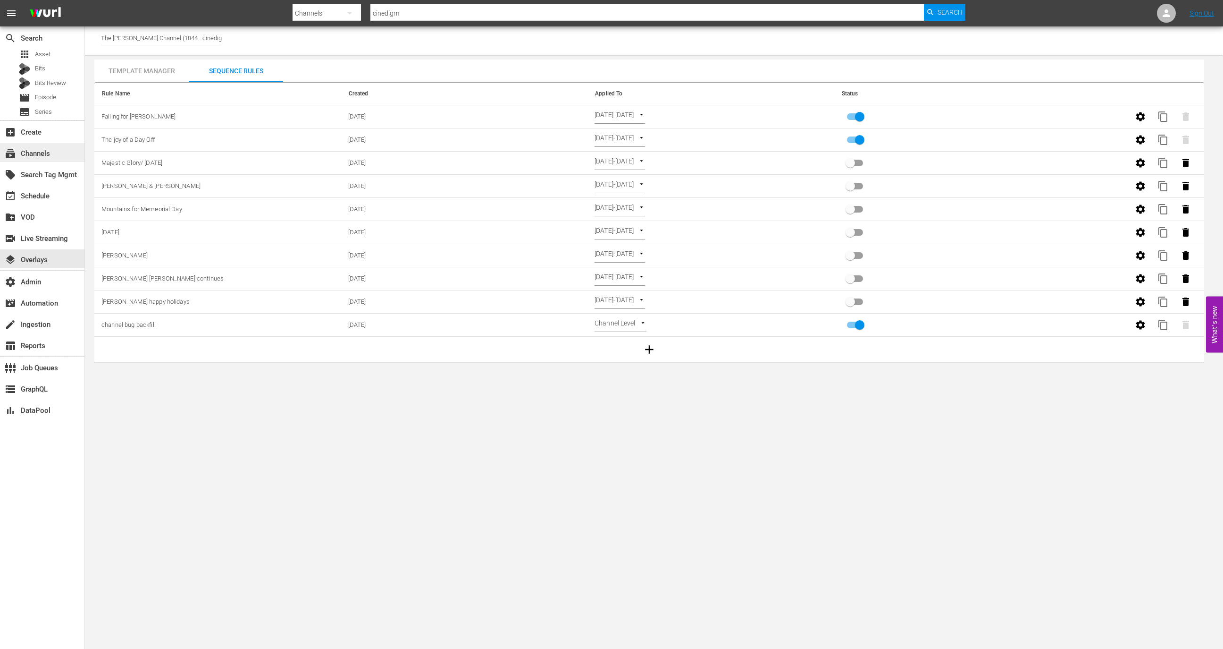
click at [47, 153] on div "subscriptions Channels" at bounding box center [26, 152] width 53 height 8
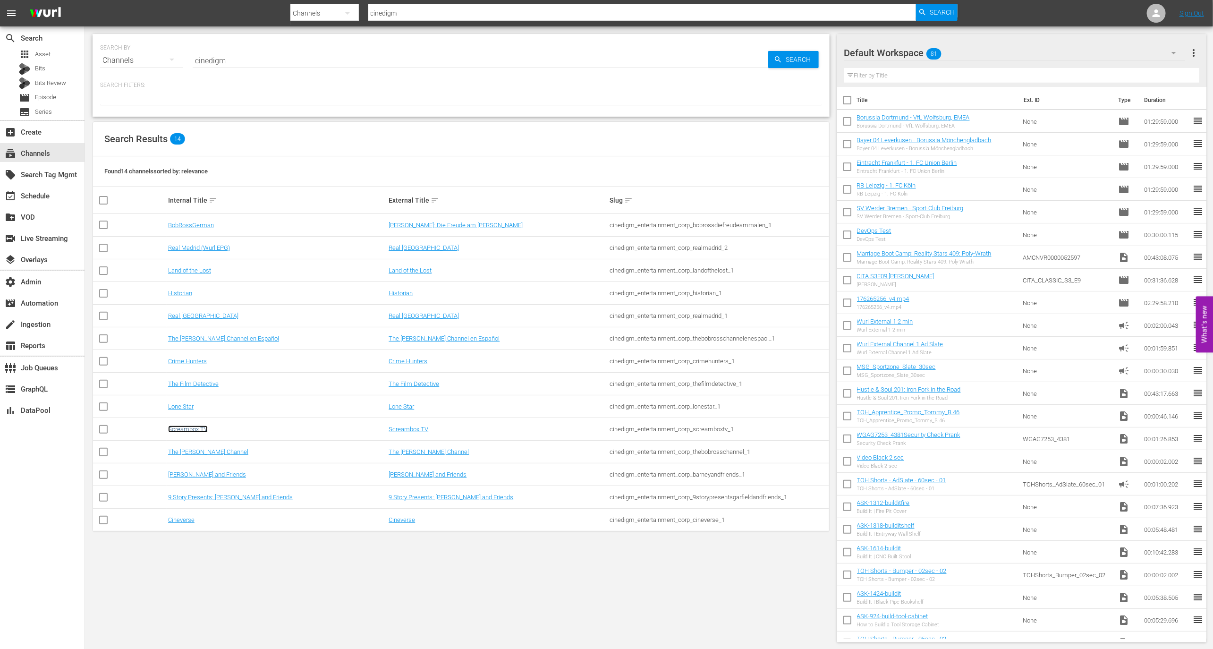
click at [188, 426] on link "Screambox TV" at bounding box center [188, 428] width 40 height 7
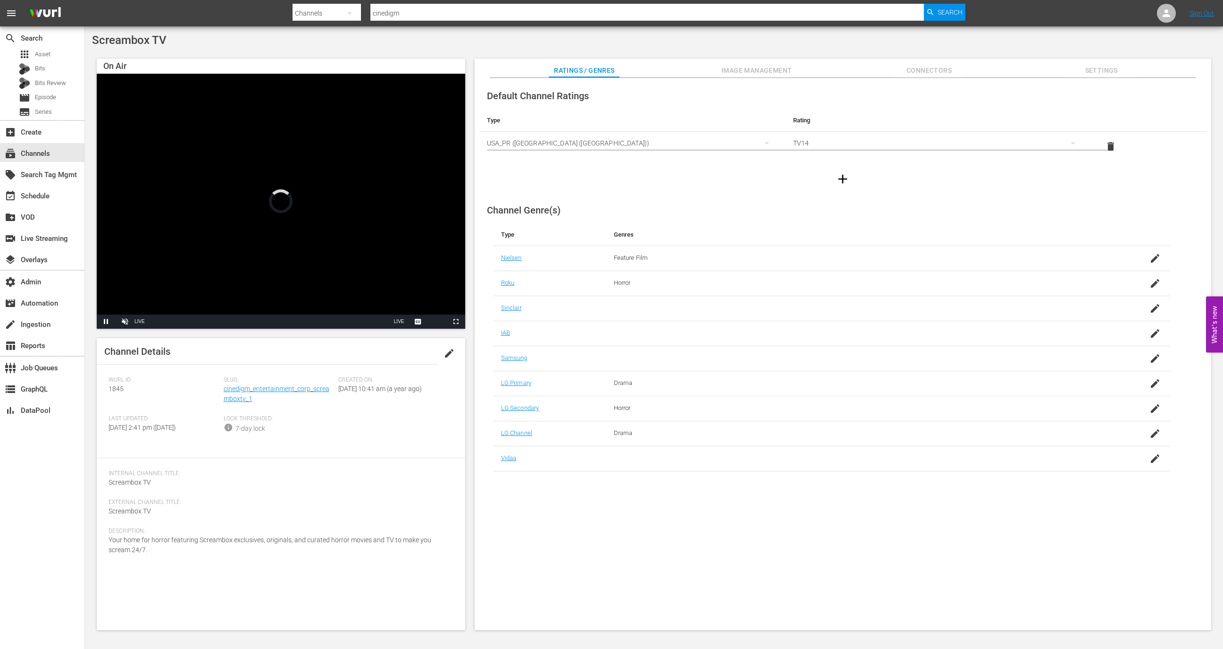
click at [281, 345] on div "Channel Details edit" at bounding box center [281, 351] width 369 height 26
click at [280, 388] on link "cinedigm_entertainment_corp_screamboxtv_1" at bounding box center [277, 393] width 106 height 17
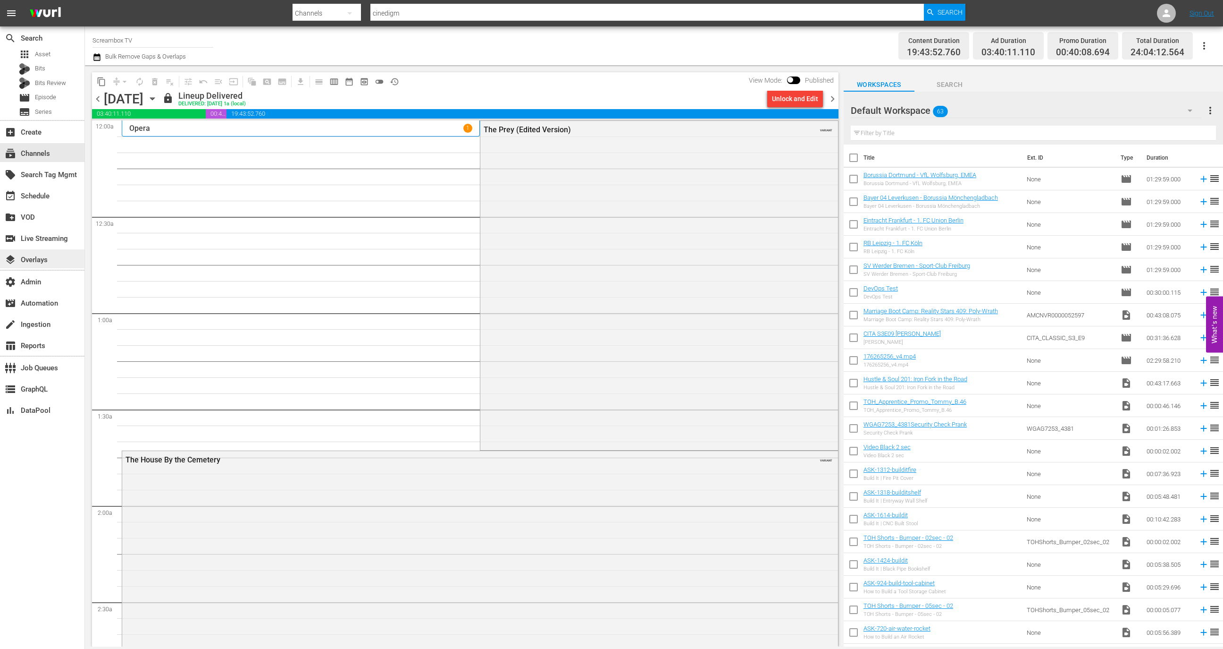
click at [57, 257] on div "layers Overlays" at bounding box center [42, 258] width 84 height 19
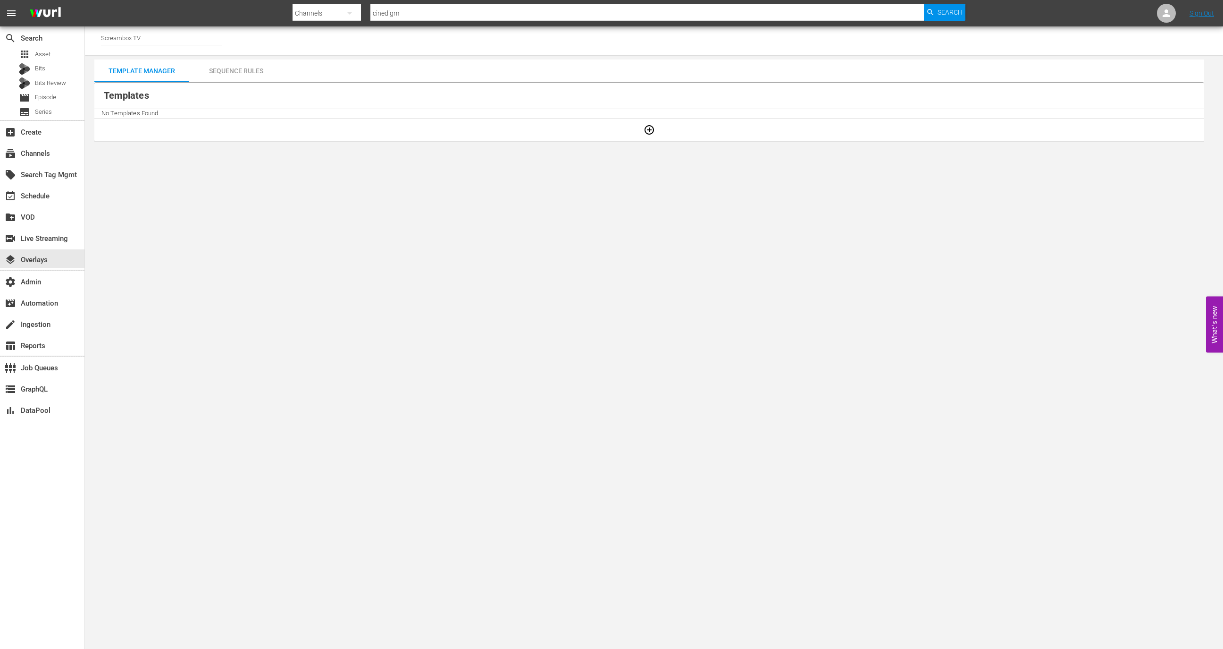
click at [248, 64] on div "Sequence Rules" at bounding box center [236, 70] width 94 height 23
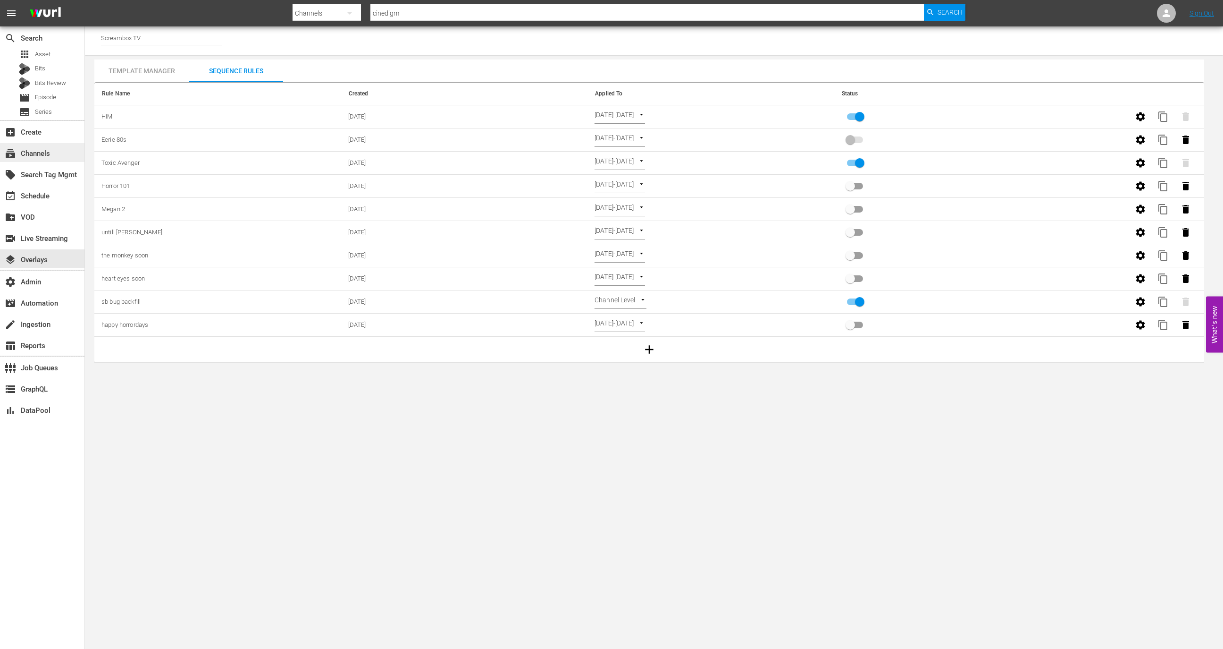
click at [60, 158] on div "subscriptions Channels" at bounding box center [42, 152] width 84 height 19
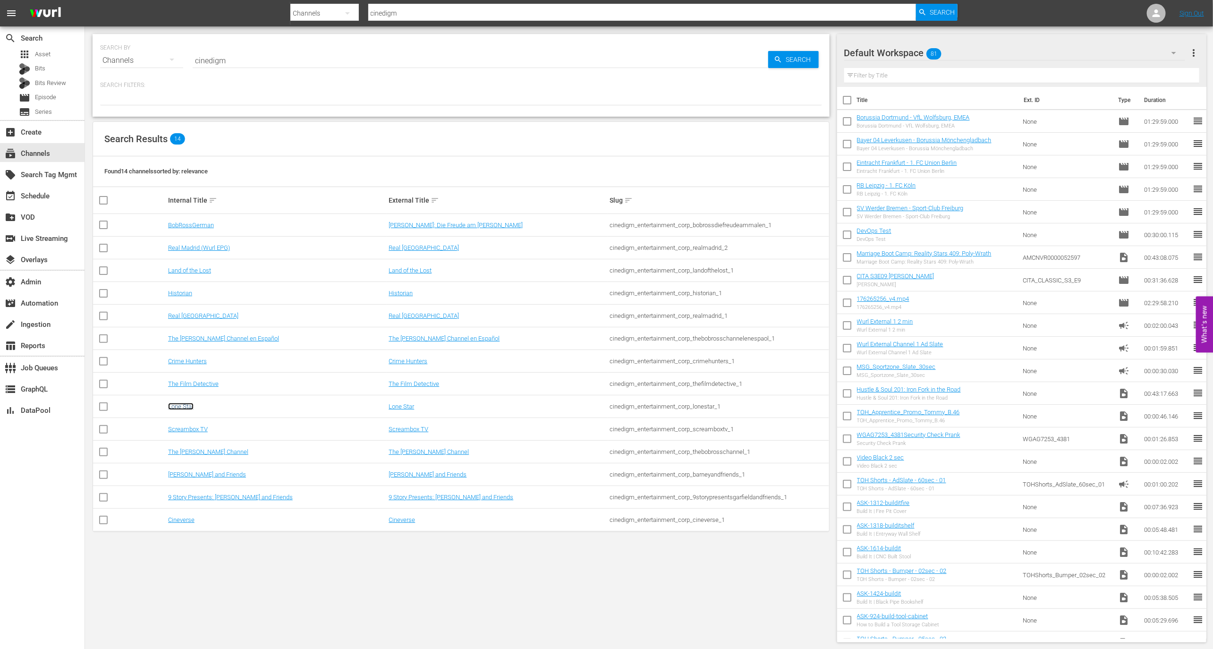
click at [185, 407] on link "Lone Star" at bounding box center [180, 406] width 25 height 7
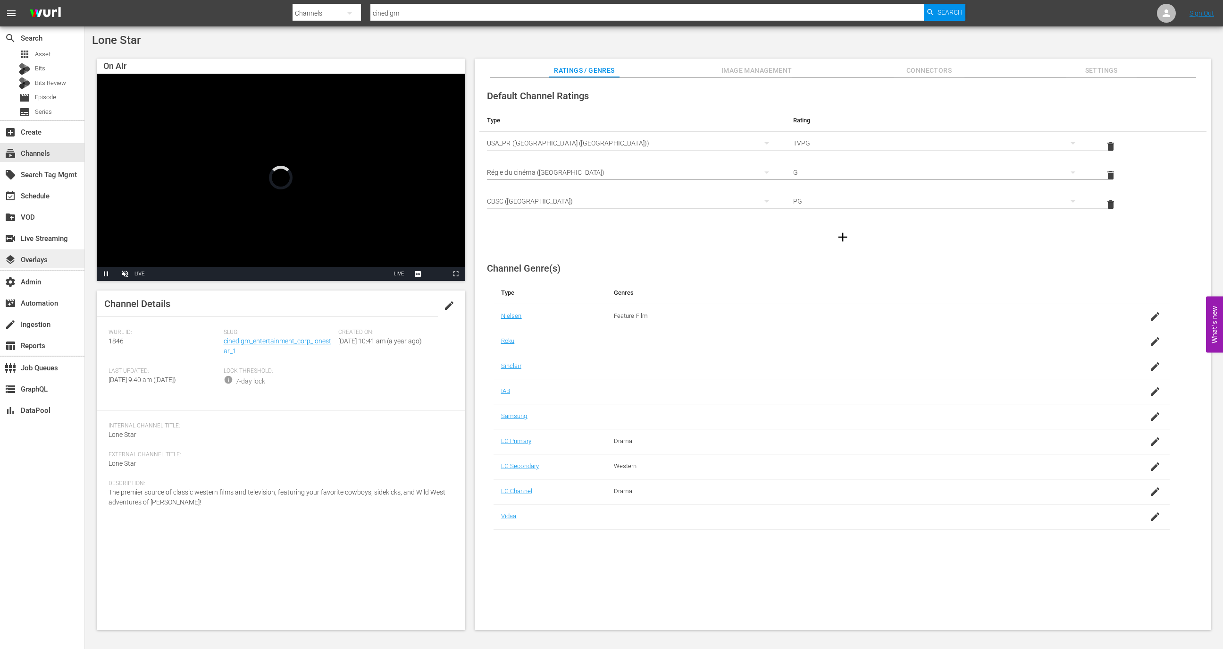
click at [70, 260] on div "layers Overlays" at bounding box center [42, 258] width 84 height 19
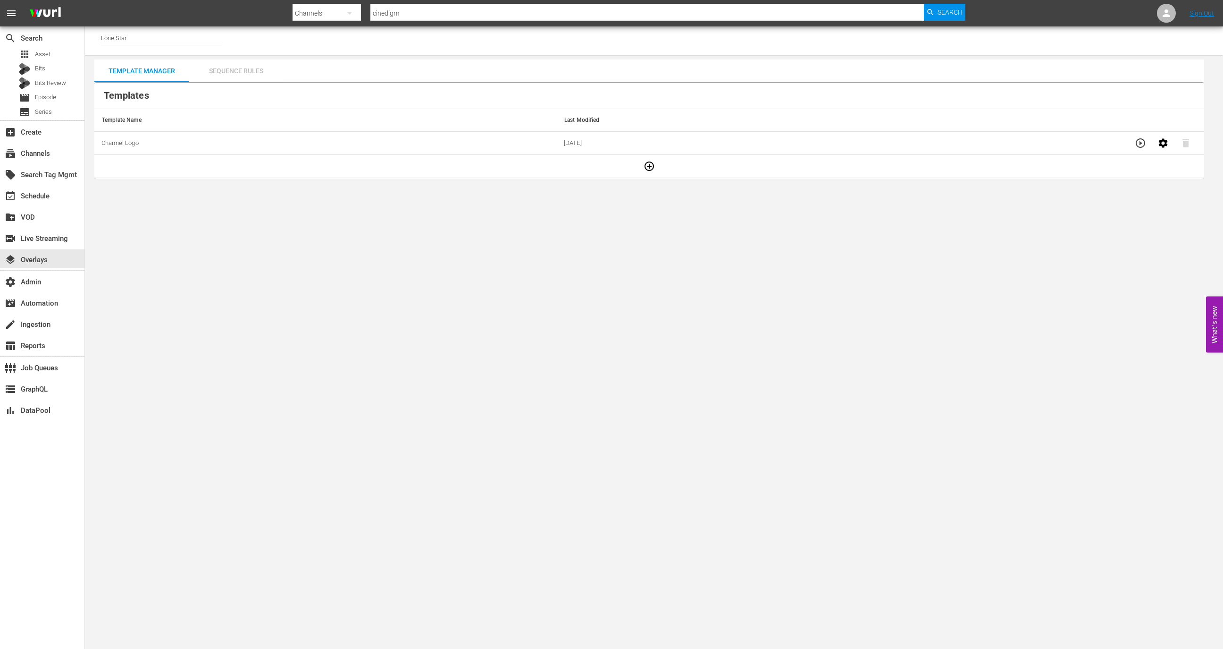
click at [235, 76] on div "Sequence Rules" at bounding box center [236, 70] width 94 height 23
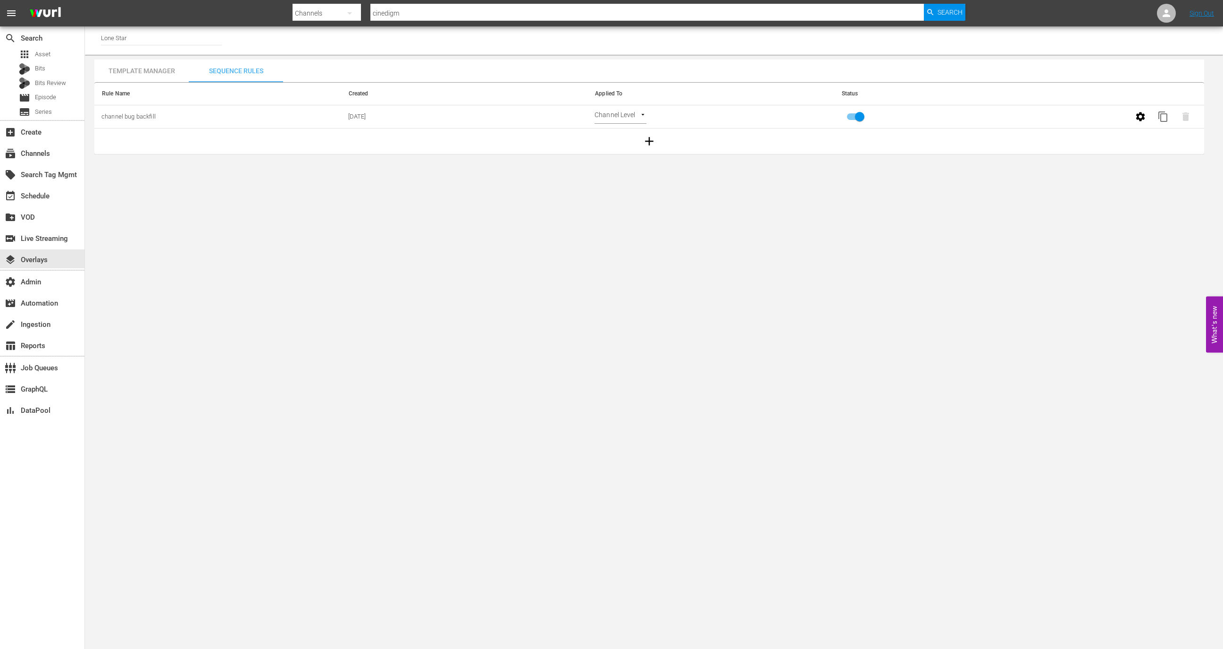
click at [235, 76] on div "Sequence Rules" at bounding box center [236, 70] width 94 height 23
click at [60, 156] on div "subscriptions Channels" at bounding box center [42, 152] width 84 height 19
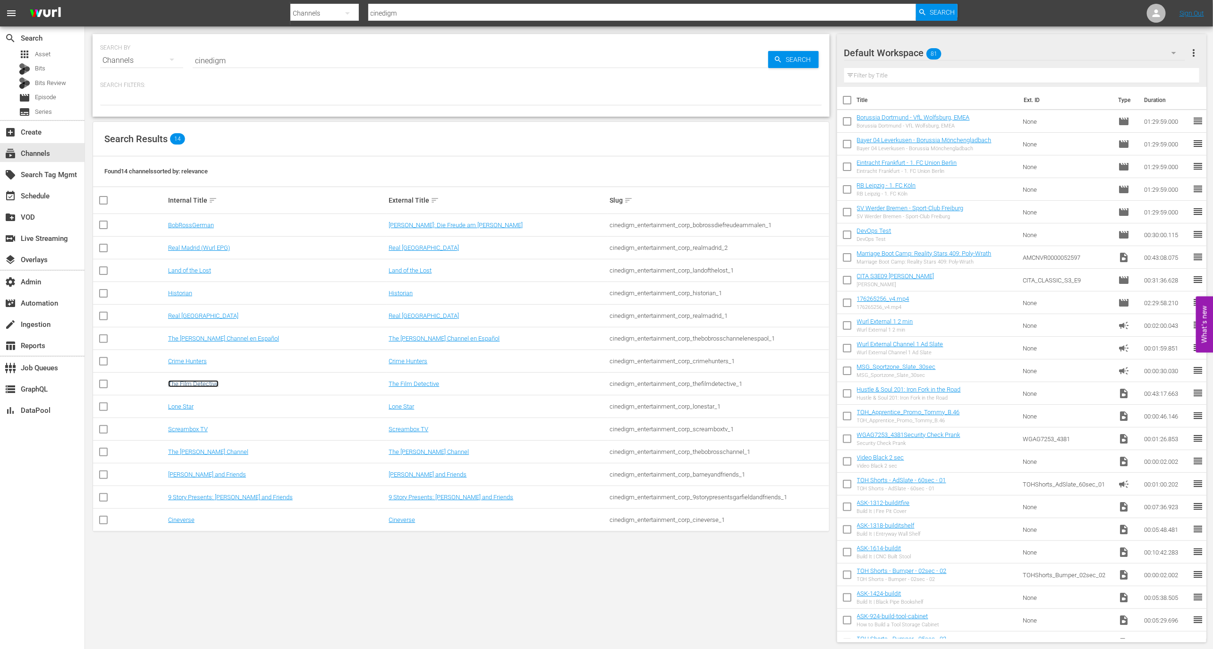
click at [202, 384] on link "The Film Detective" at bounding box center [193, 383] width 51 height 7
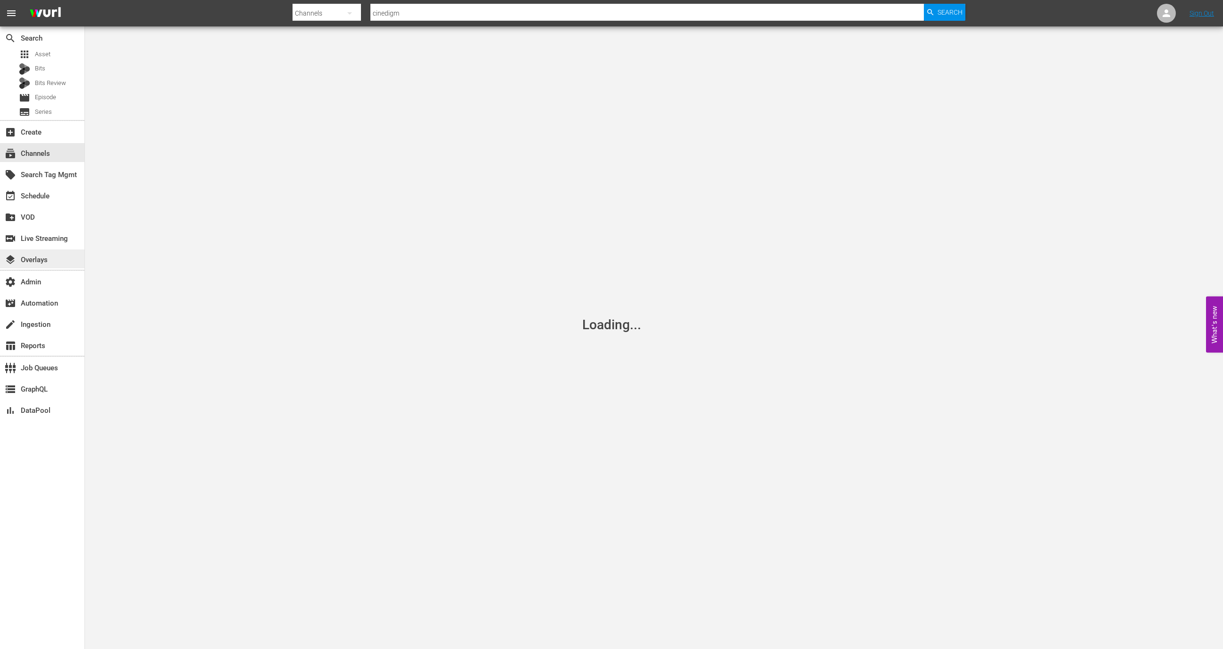
click at [71, 252] on div "layers Overlays" at bounding box center [42, 258] width 84 height 19
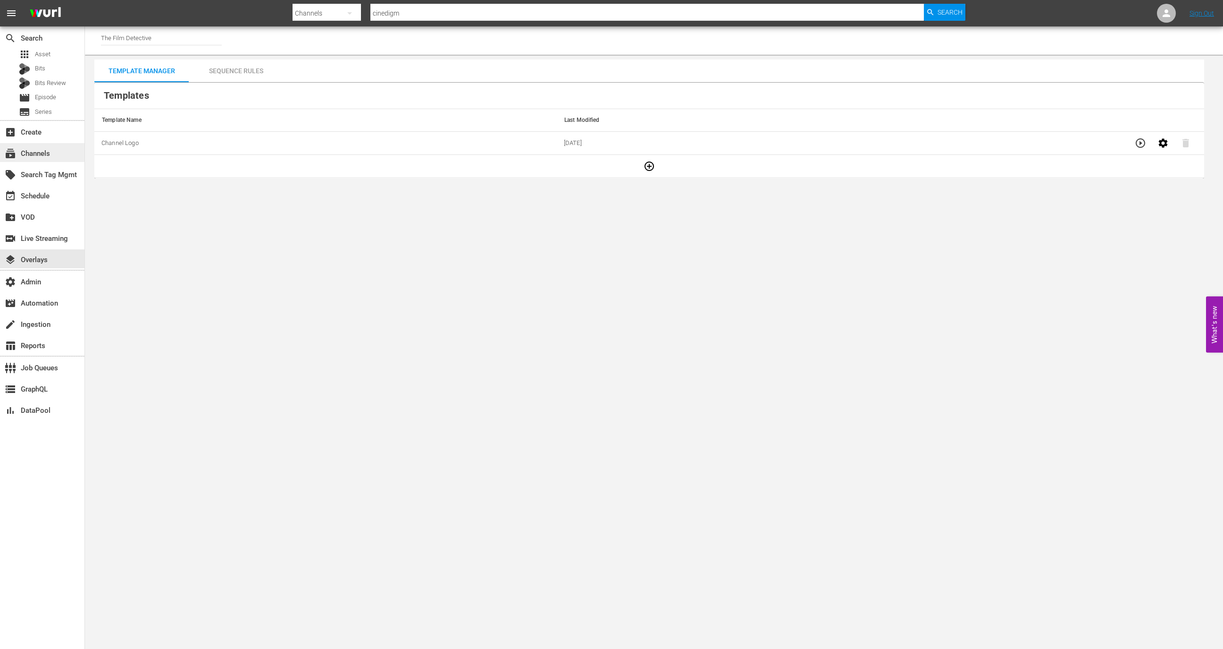
click at [63, 148] on div "subscriptions Channels" at bounding box center [42, 152] width 84 height 19
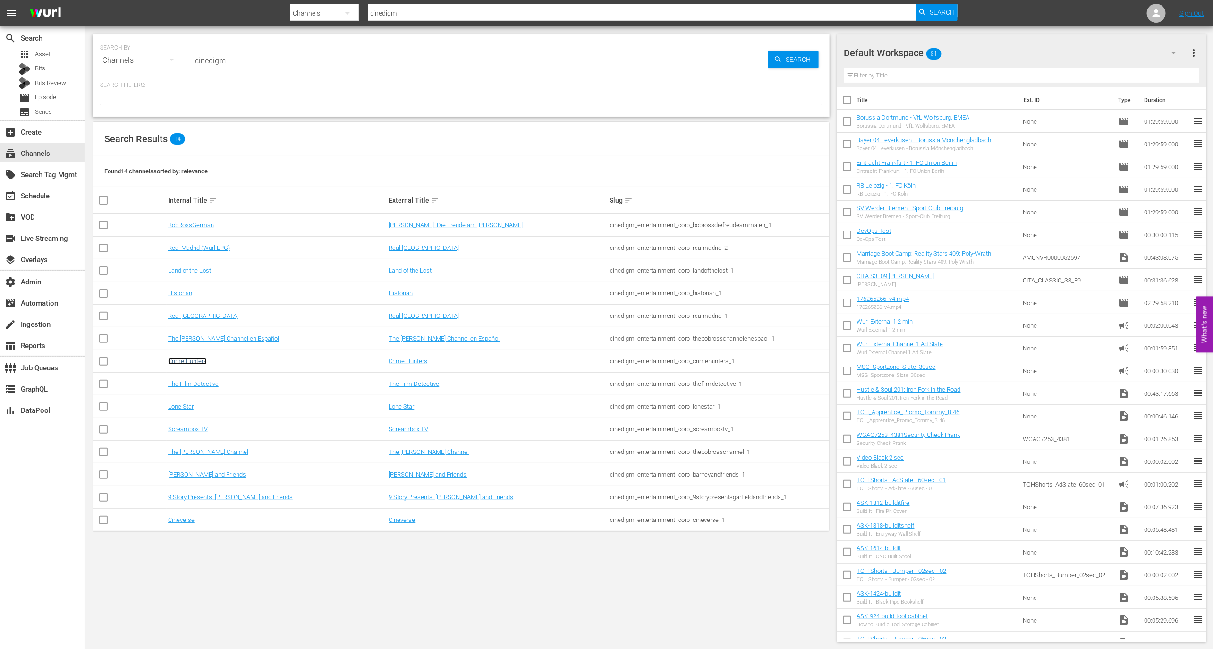
click at [193, 362] on link "Crime Hunters" at bounding box center [187, 360] width 39 height 7
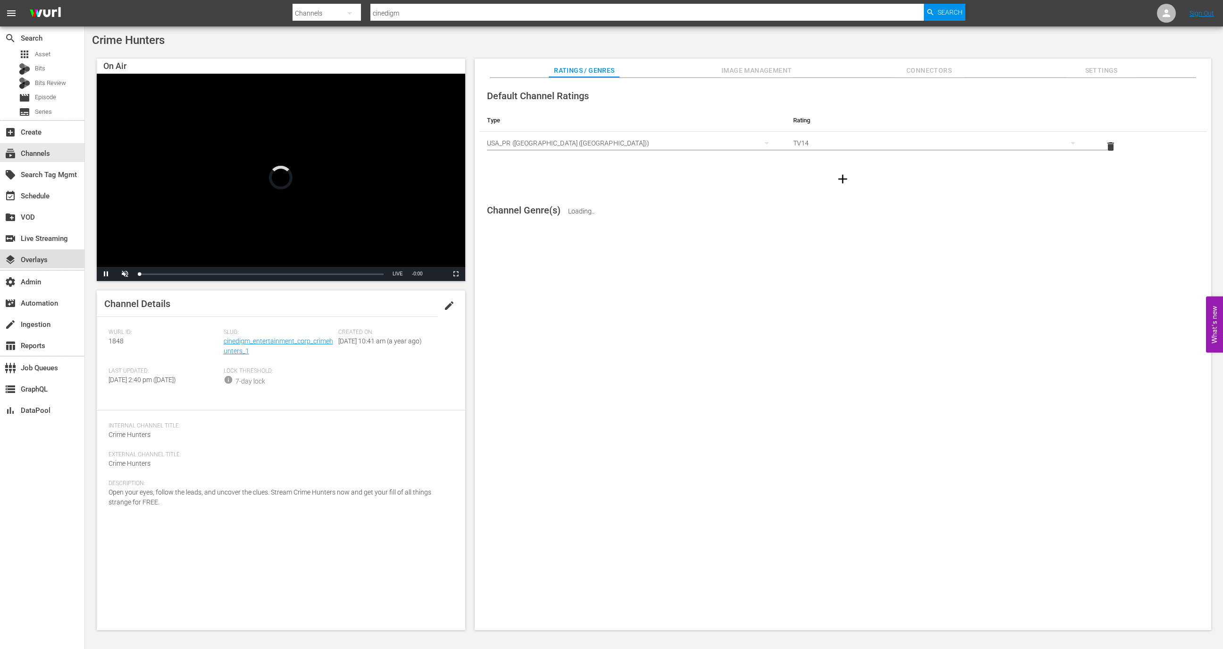
click at [59, 257] on div "layers Overlays" at bounding box center [42, 258] width 84 height 19
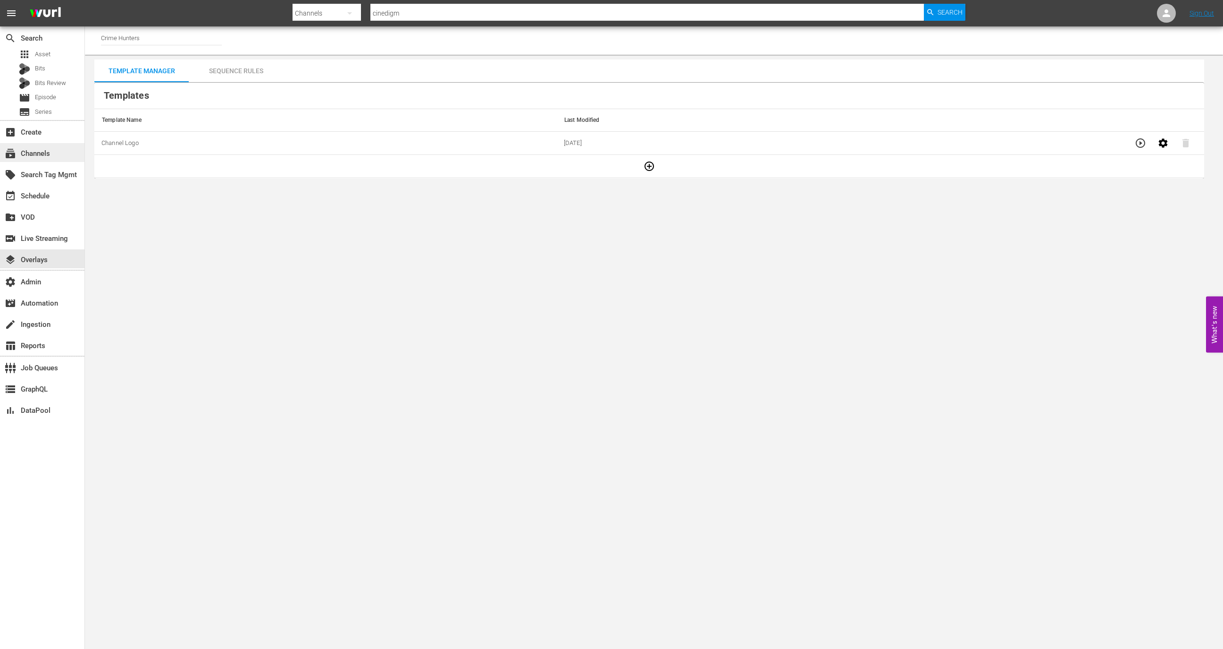
click at [69, 157] on div "subscriptions Channels" at bounding box center [42, 152] width 84 height 19
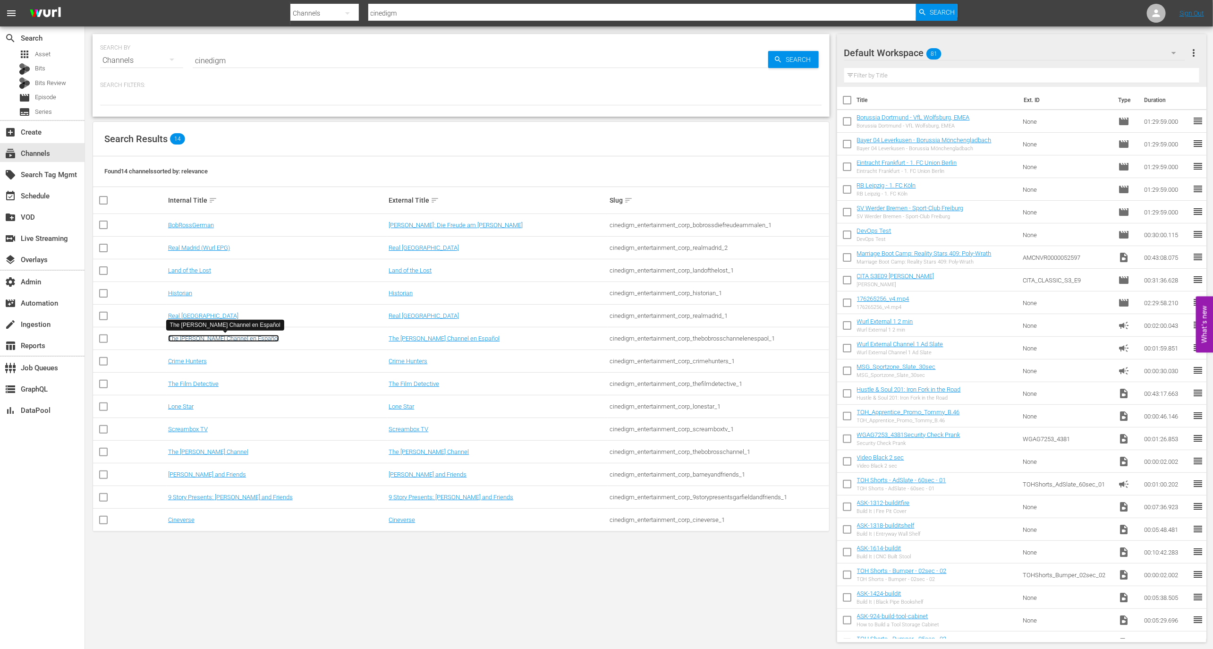
click at [249, 336] on link "The Bob Ross Channel en Español" at bounding box center [223, 338] width 111 height 7
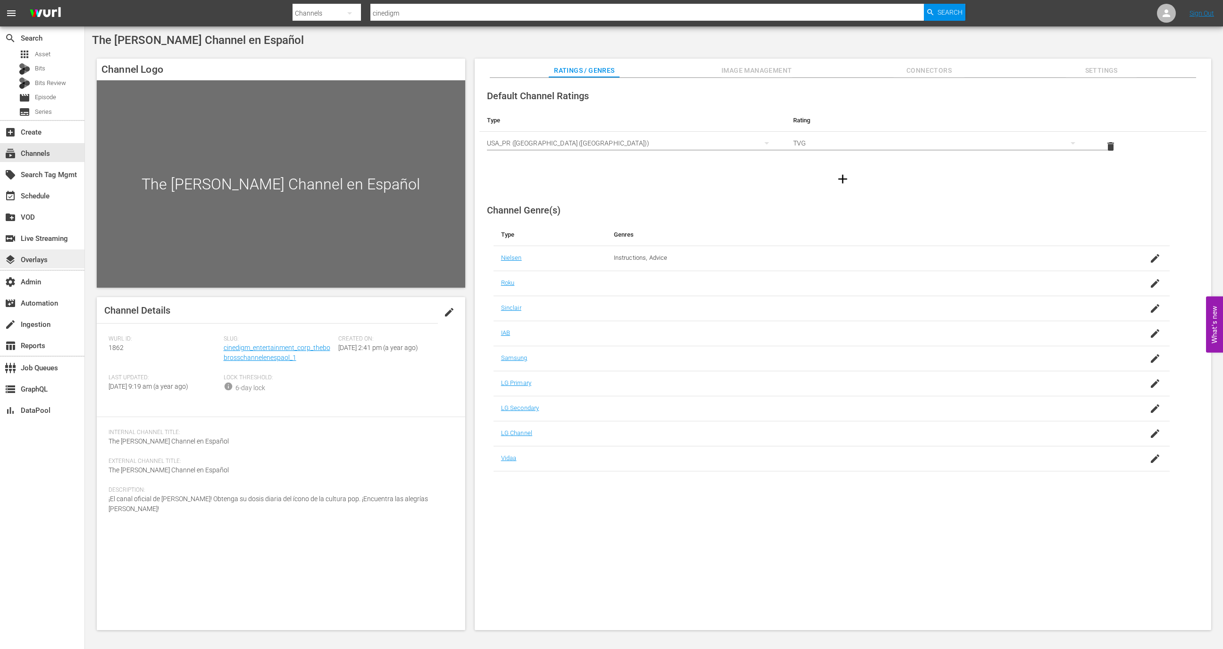
click at [52, 262] on div "layers Overlays" at bounding box center [42, 258] width 84 height 19
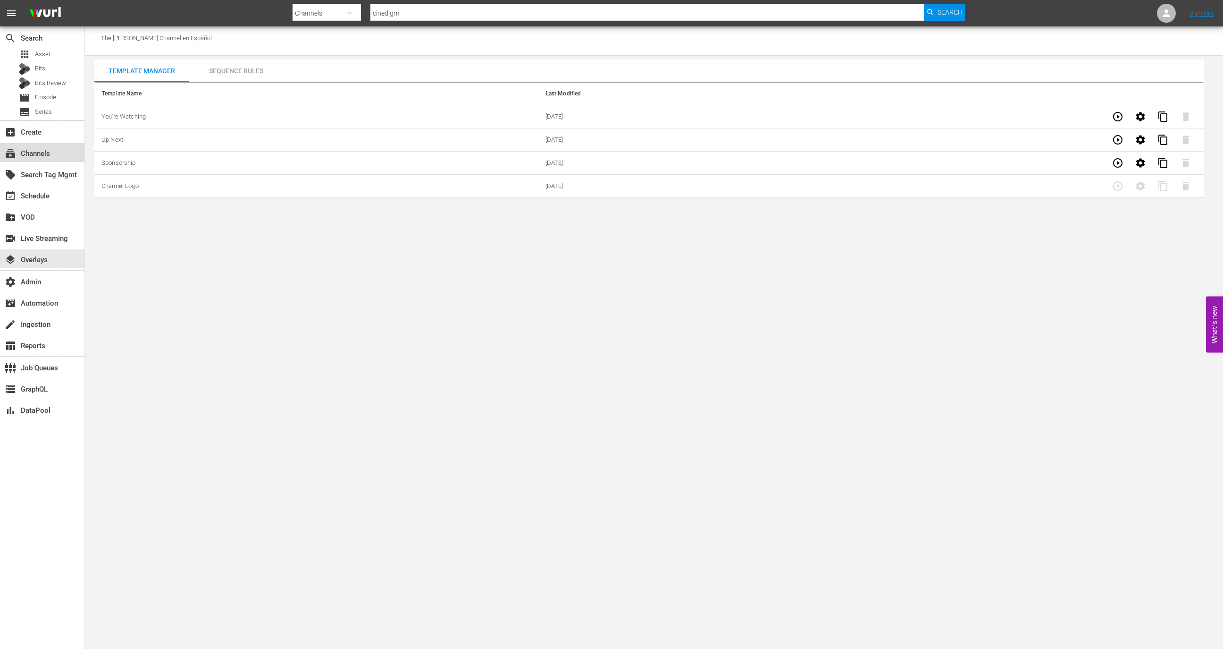
click at [61, 160] on div "subscriptions Channels" at bounding box center [42, 152] width 84 height 19
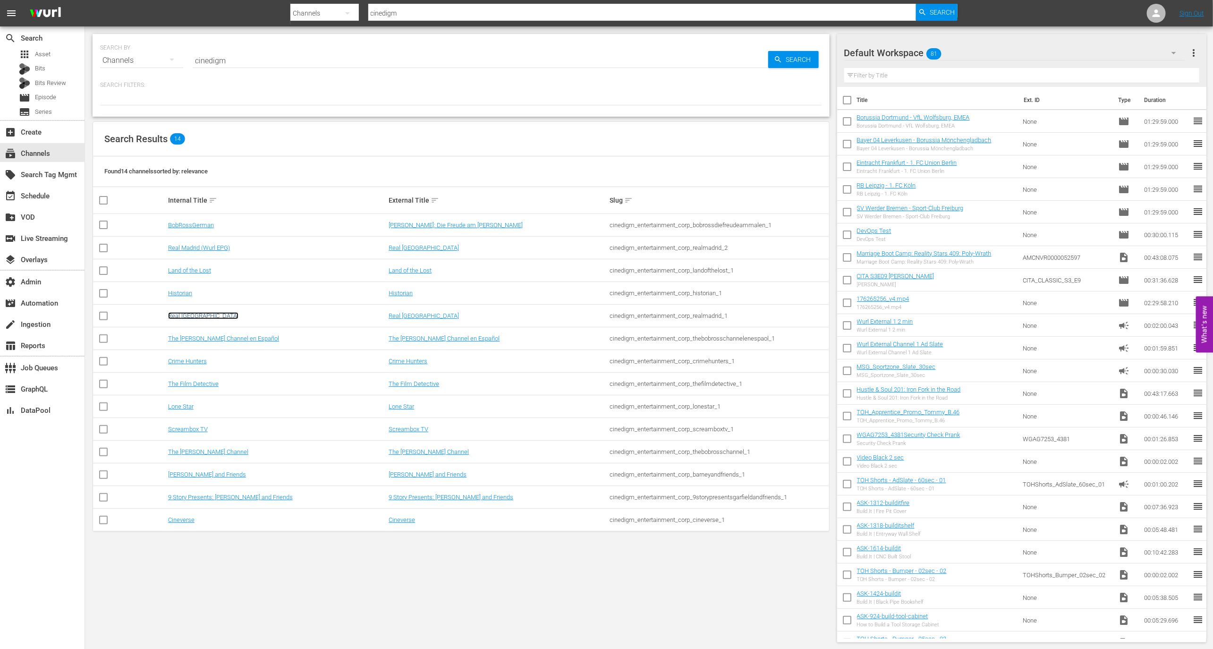
click at [195, 318] on link "Real Madrid" at bounding box center [203, 315] width 70 height 7
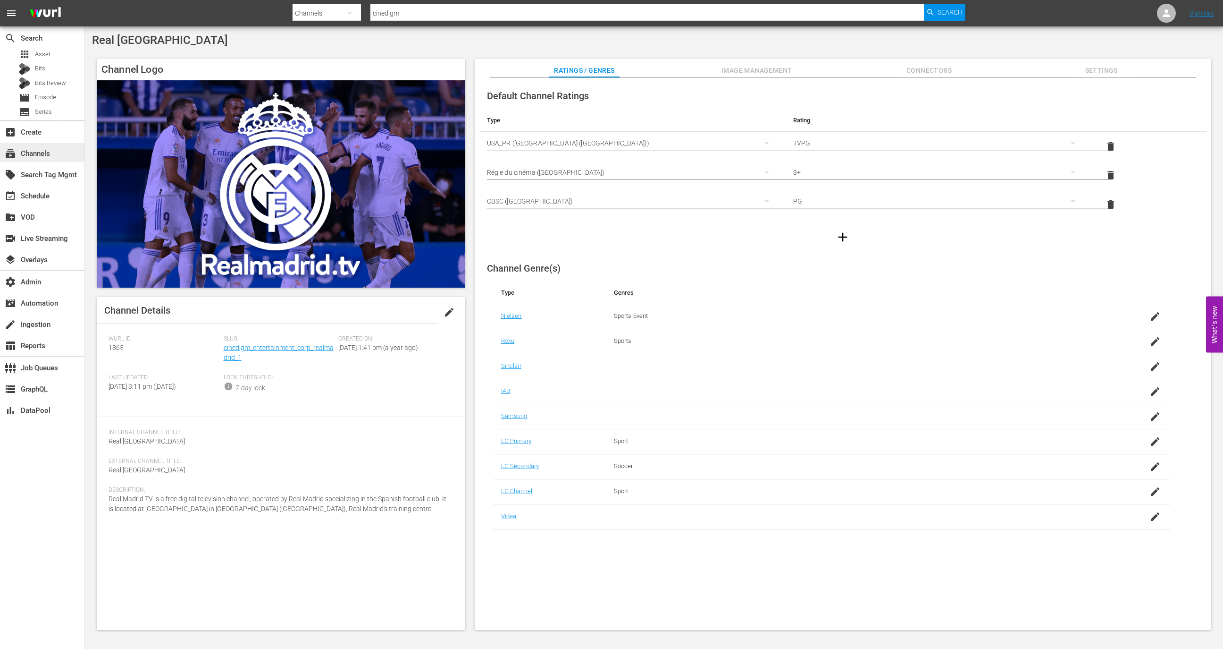
click at [61, 146] on div "subscriptions Channels" at bounding box center [42, 152] width 84 height 19
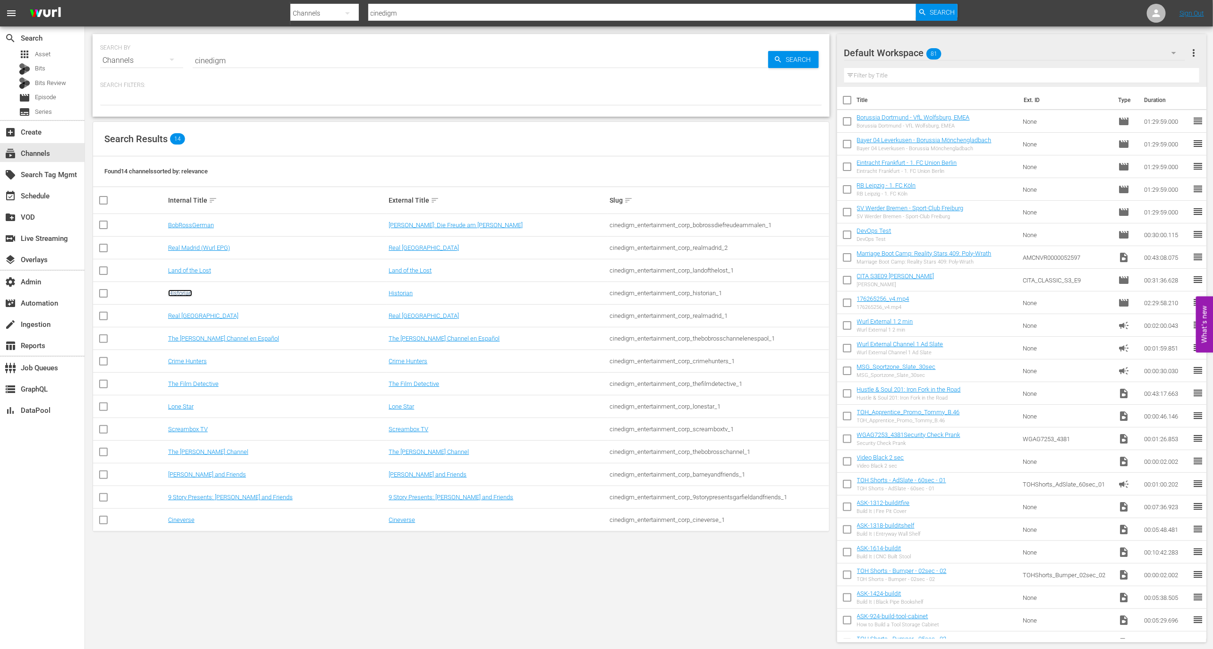
click at [187, 289] on link "Historian" at bounding box center [180, 292] width 24 height 7
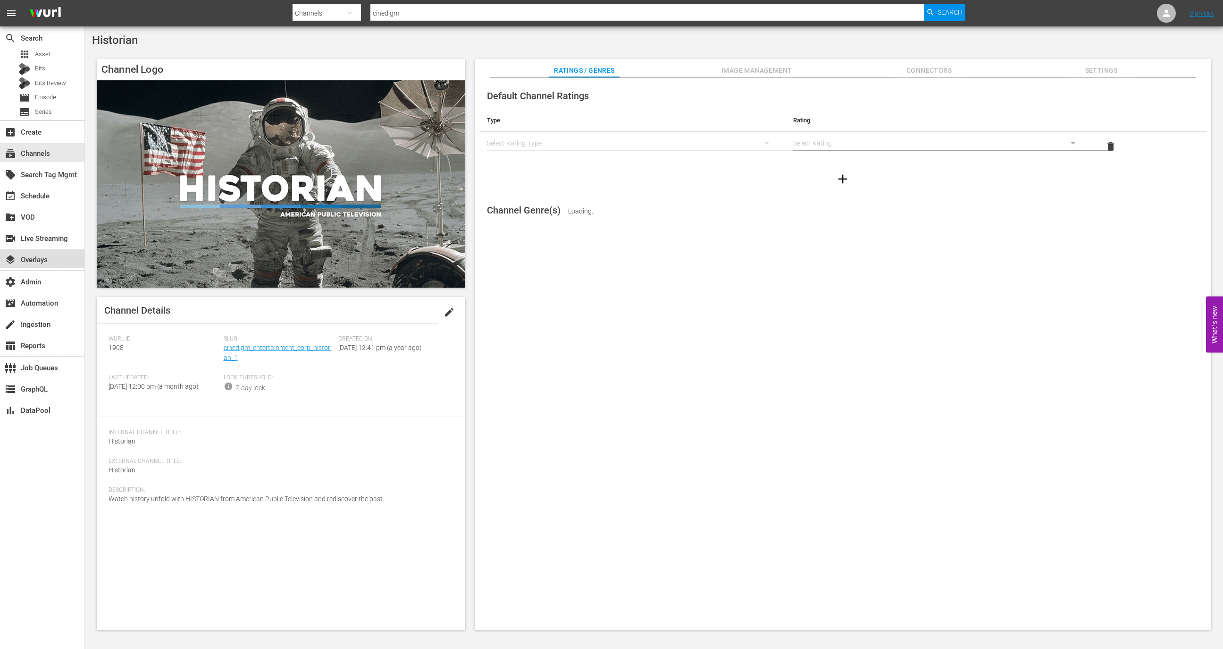
click at [74, 257] on div "layers Overlays" at bounding box center [42, 258] width 84 height 19
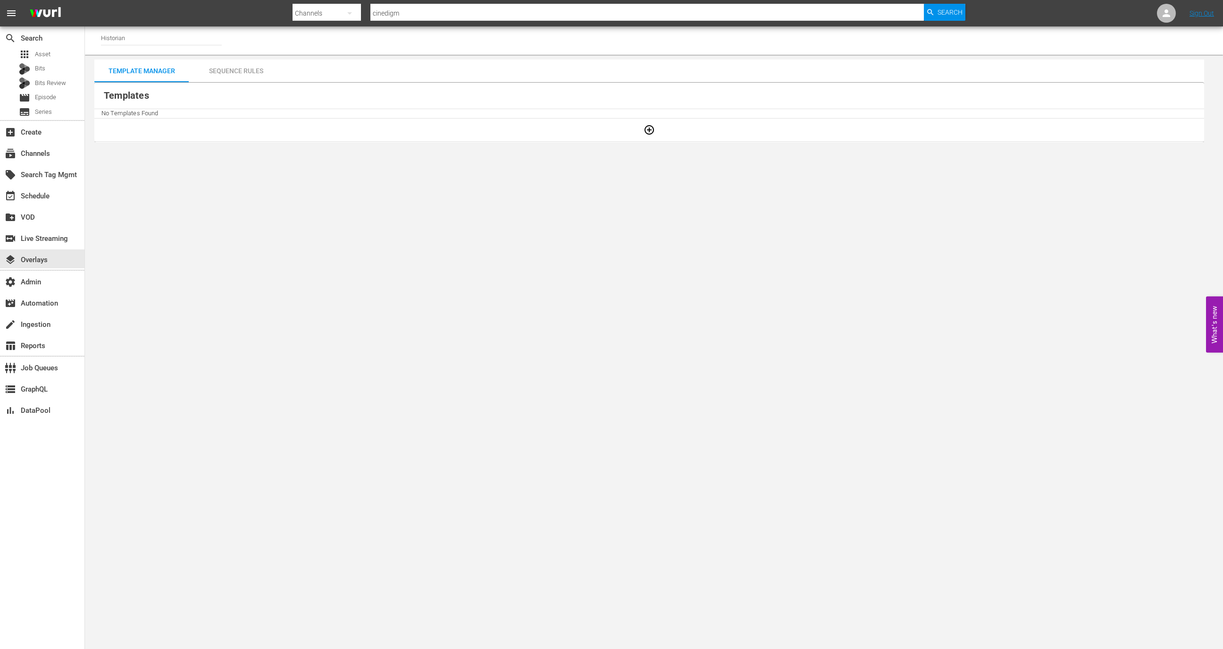
click at [236, 71] on div "Sequence Rules" at bounding box center [236, 70] width 94 height 23
click at [157, 66] on div "Template Manager" at bounding box center [141, 70] width 94 height 23
click at [69, 154] on div "subscriptions Channels" at bounding box center [42, 152] width 84 height 19
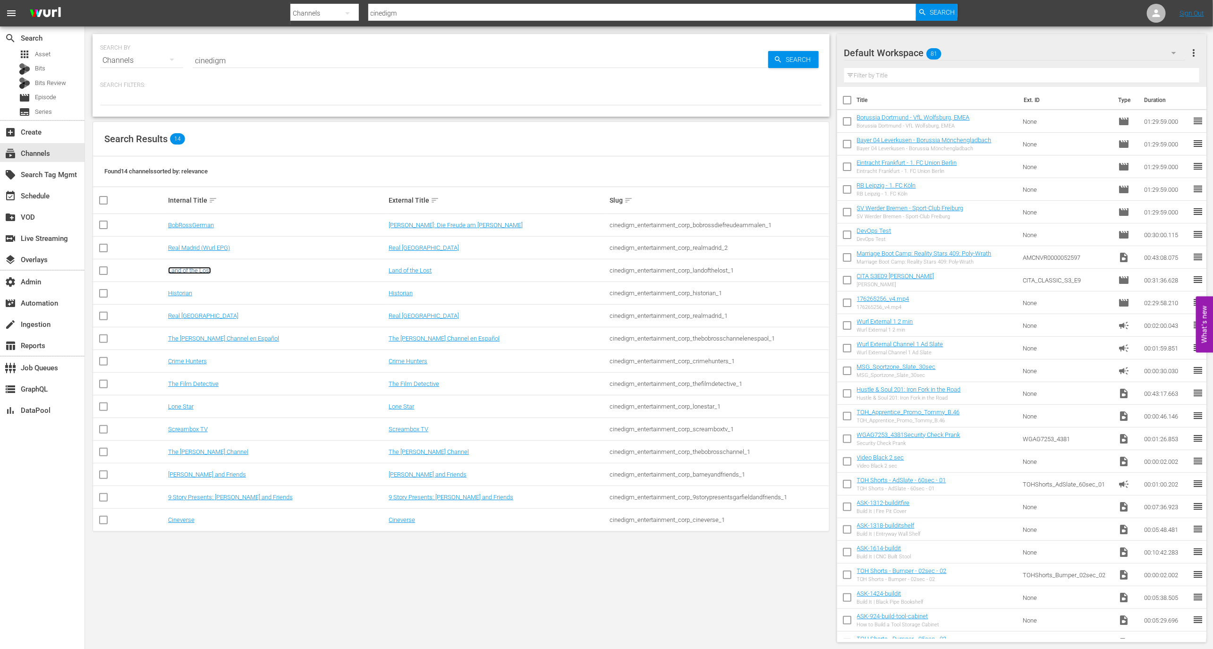
click at [203, 271] on link "Land of the Lost" at bounding box center [189, 270] width 43 height 7
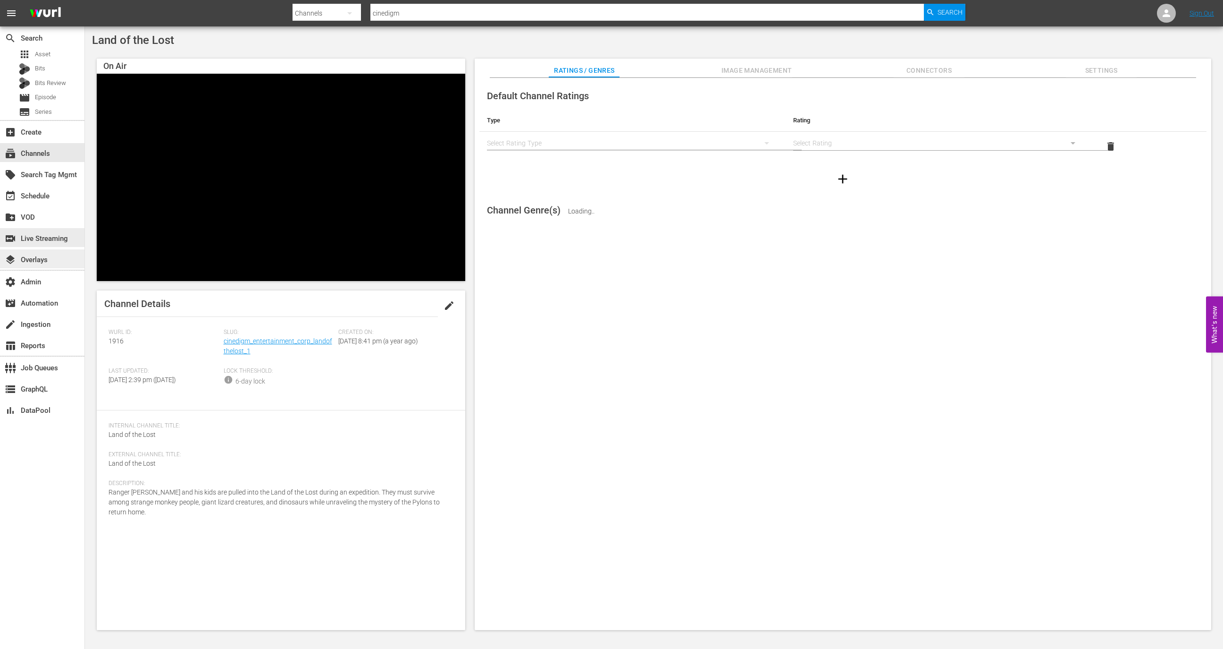
click at [66, 252] on div "layers Overlays" at bounding box center [42, 258] width 84 height 19
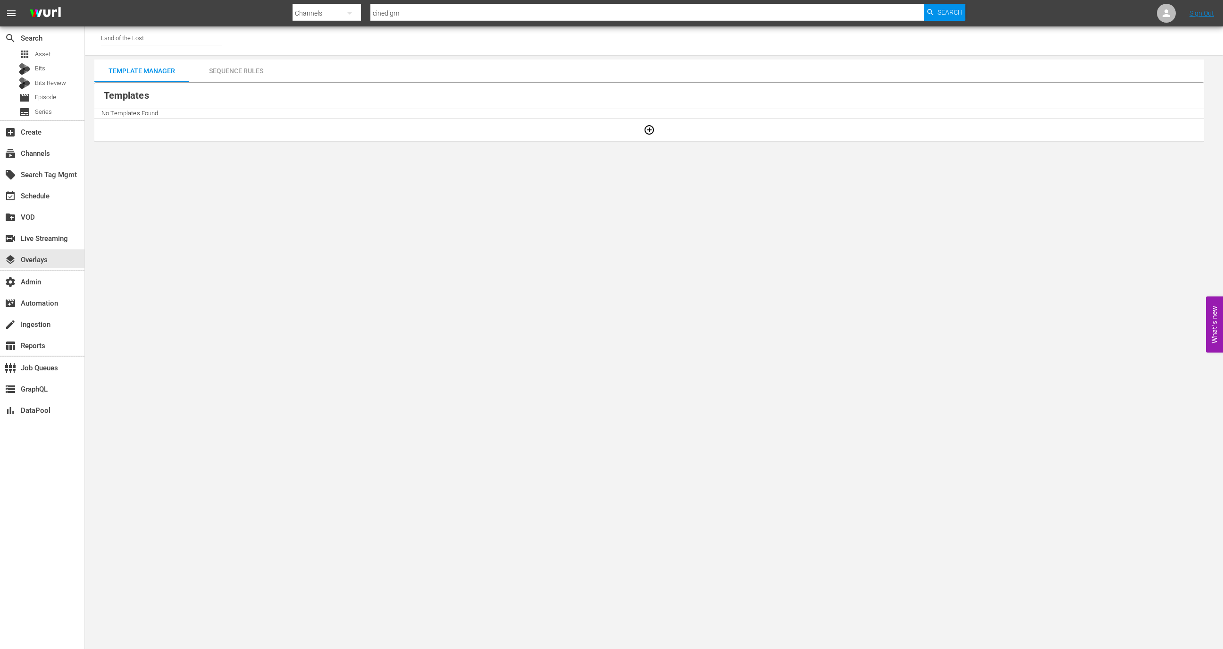
click at [653, 129] on button "button" at bounding box center [649, 129] width 23 height 23
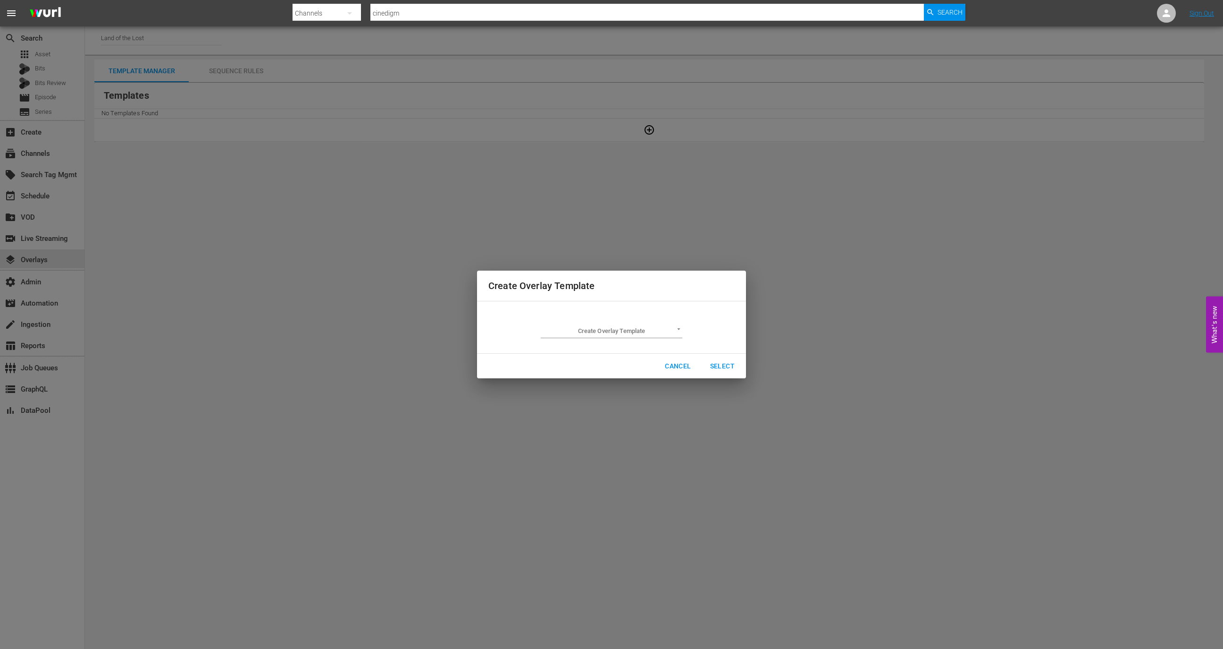
click at [670, 354] on div "Cancel Select" at bounding box center [611, 366] width 269 height 25
click at [670, 358] on button "Cancel" at bounding box center [677, 365] width 41 height 17
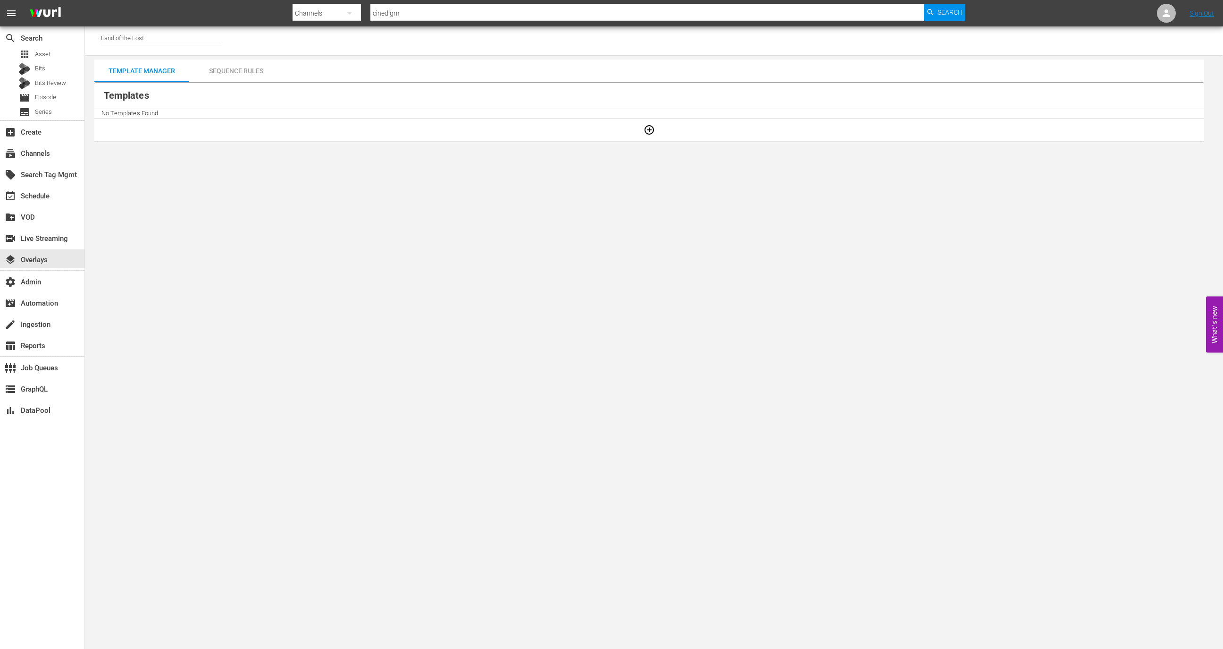
click at [232, 67] on div "Sequence Rules" at bounding box center [236, 70] width 94 height 23
click at [162, 74] on div "Template Manager" at bounding box center [141, 70] width 94 height 23
click at [57, 146] on div "subscriptions Channels" at bounding box center [42, 152] width 84 height 19
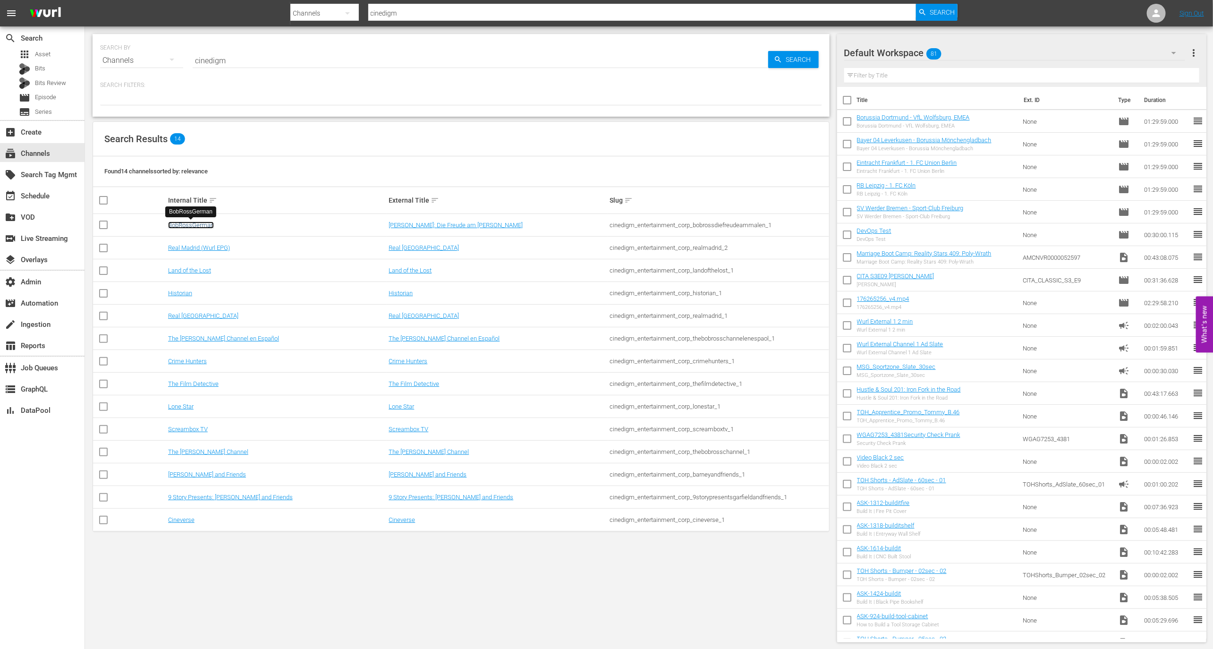
click at [205, 226] on link "BobRossGerman" at bounding box center [191, 224] width 46 height 7
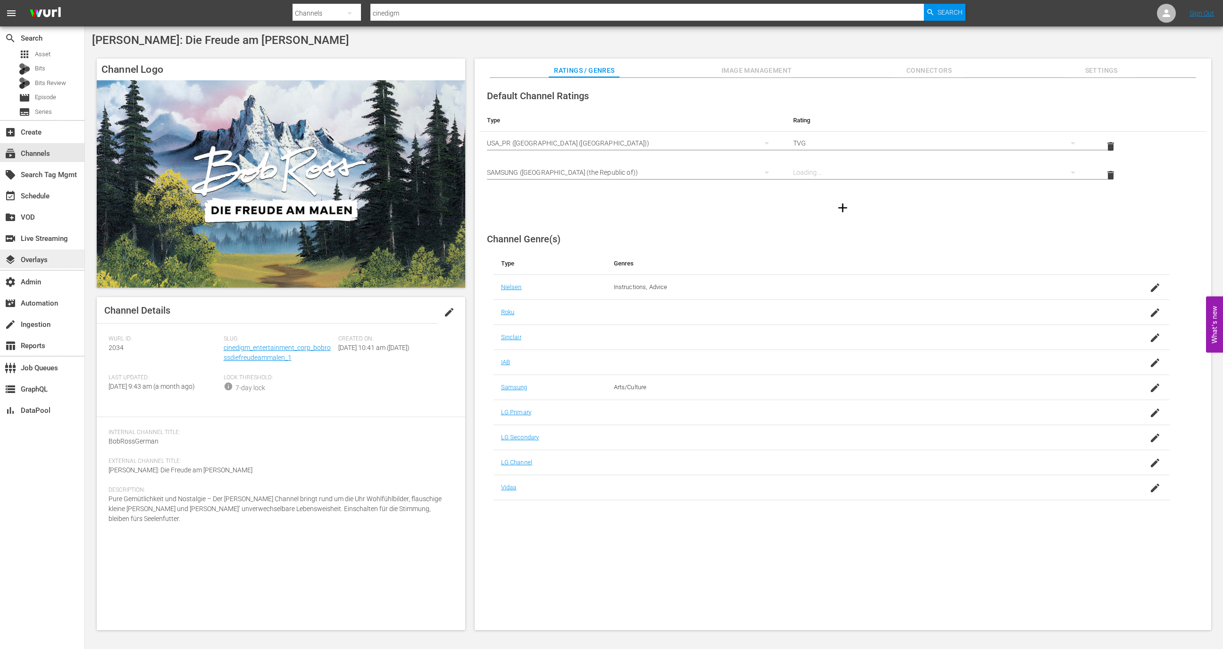
click at [69, 260] on div "layers Overlays" at bounding box center [42, 258] width 84 height 19
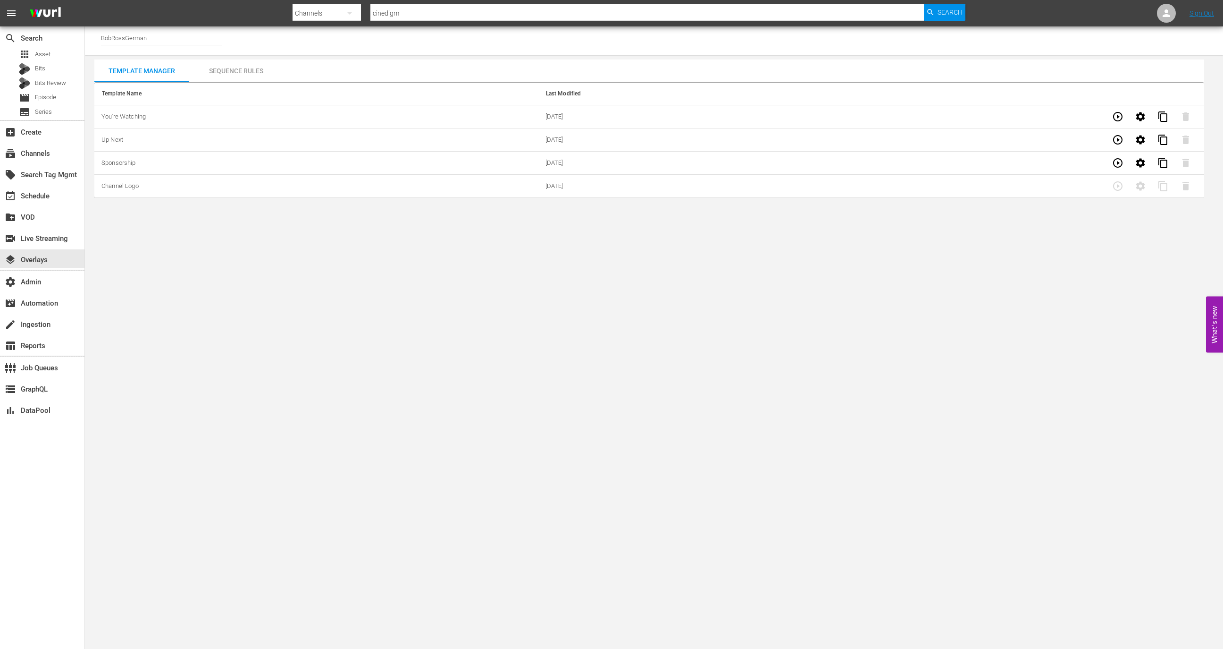
click at [248, 72] on div "Sequence Rules" at bounding box center [236, 70] width 94 height 23
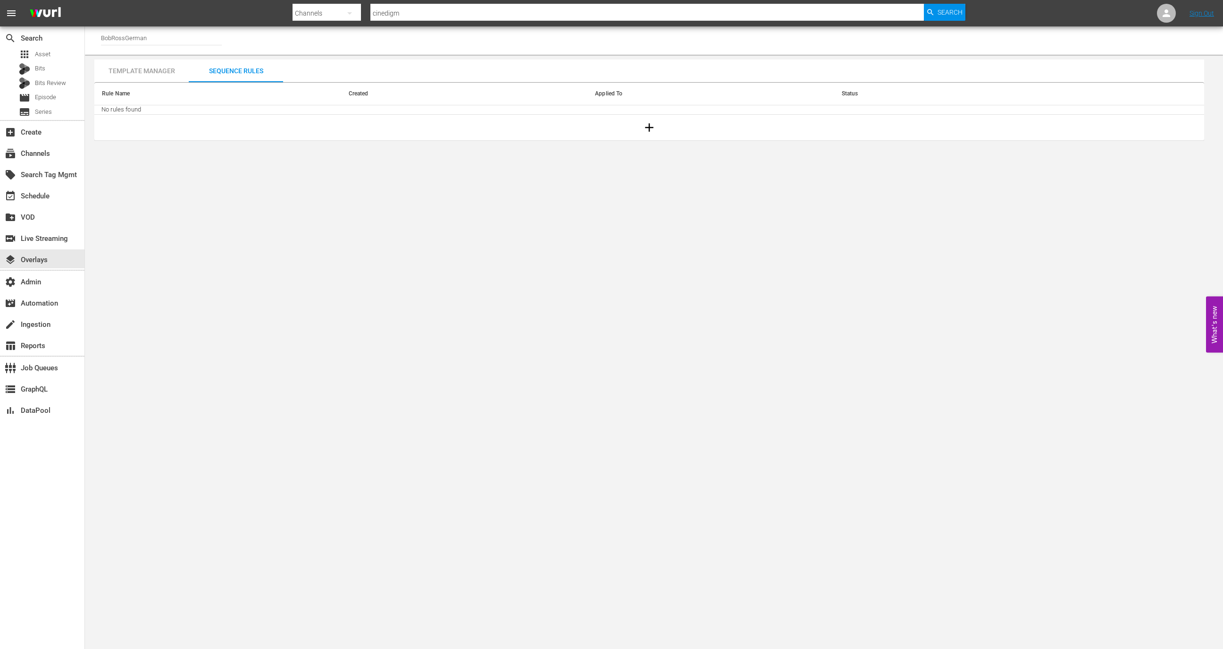
click at [118, 36] on input "BobRossGerman" at bounding box center [161, 37] width 121 height 23
click at [49, 165] on div "local_offer Search Tag Mgmt" at bounding box center [42, 173] width 84 height 19
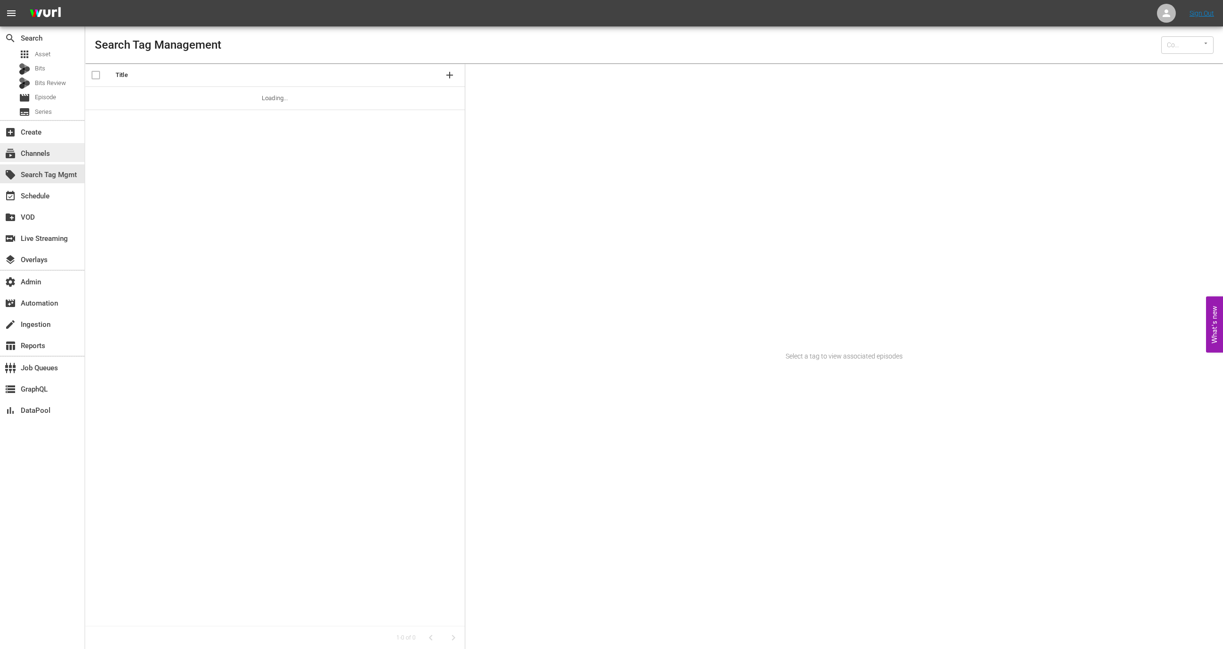
click at [49, 153] on div "subscriptions Channels" at bounding box center [26, 152] width 53 height 8
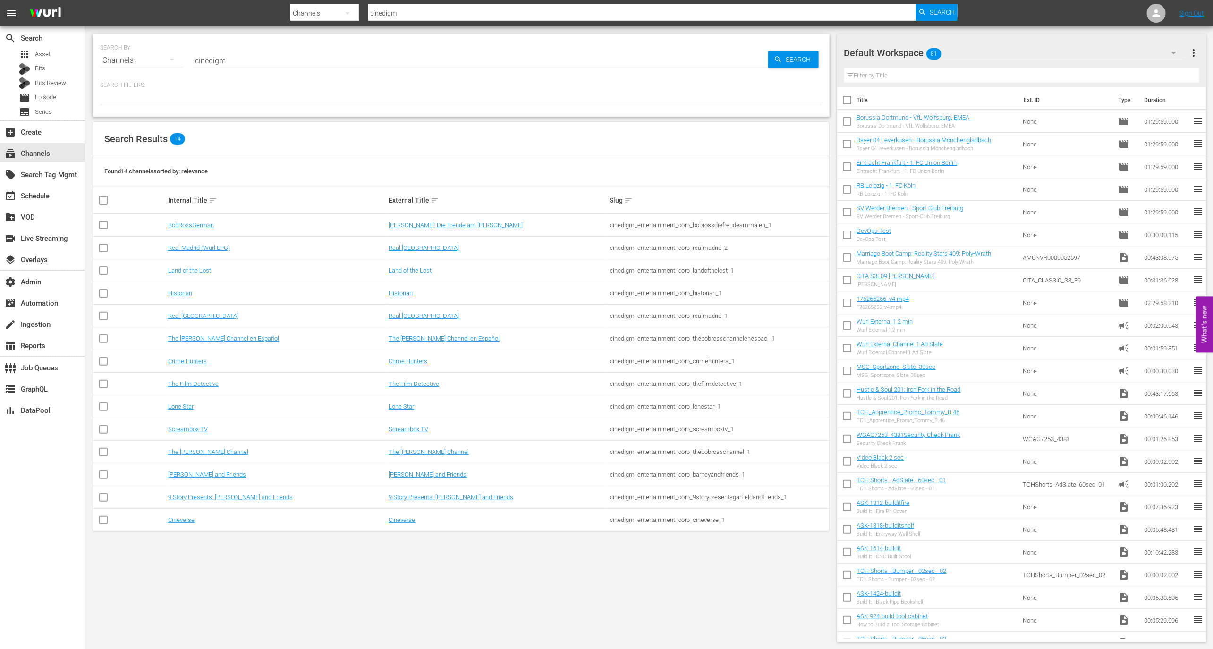
click at [749, 496] on div "cinedigm_entertainment_corp_9storypresentsgarfieldandfriends_1" at bounding box center [718, 496] width 218 height 7
copy div "cinedigm_entertainment_corp_9storypresentsgarfieldandfriends_1"
click at [31, 254] on div "layers Overlays" at bounding box center [26, 258] width 53 height 8
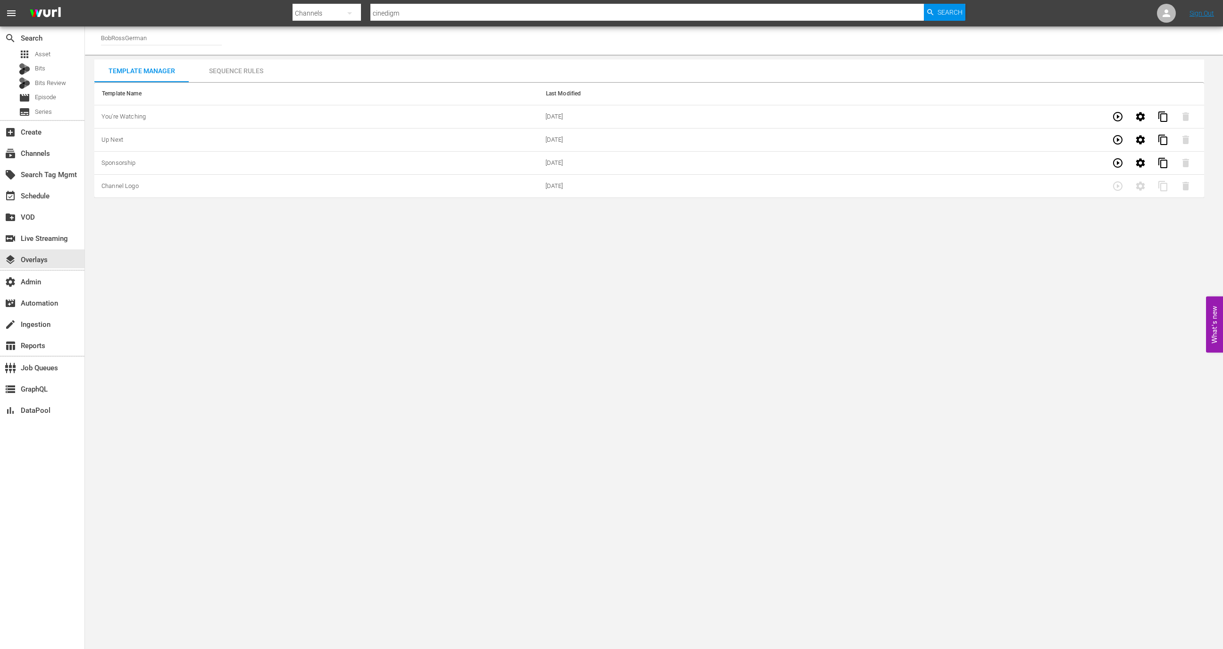
click at [162, 37] on input "BobRossGerman" at bounding box center [161, 37] width 121 height 23
click at [174, 62] on div "Wurl - External (1417 - wurl_external_1)" at bounding box center [231, 64] width 244 height 23
type input "Wurl - External (1417 - wurl_external_1)"
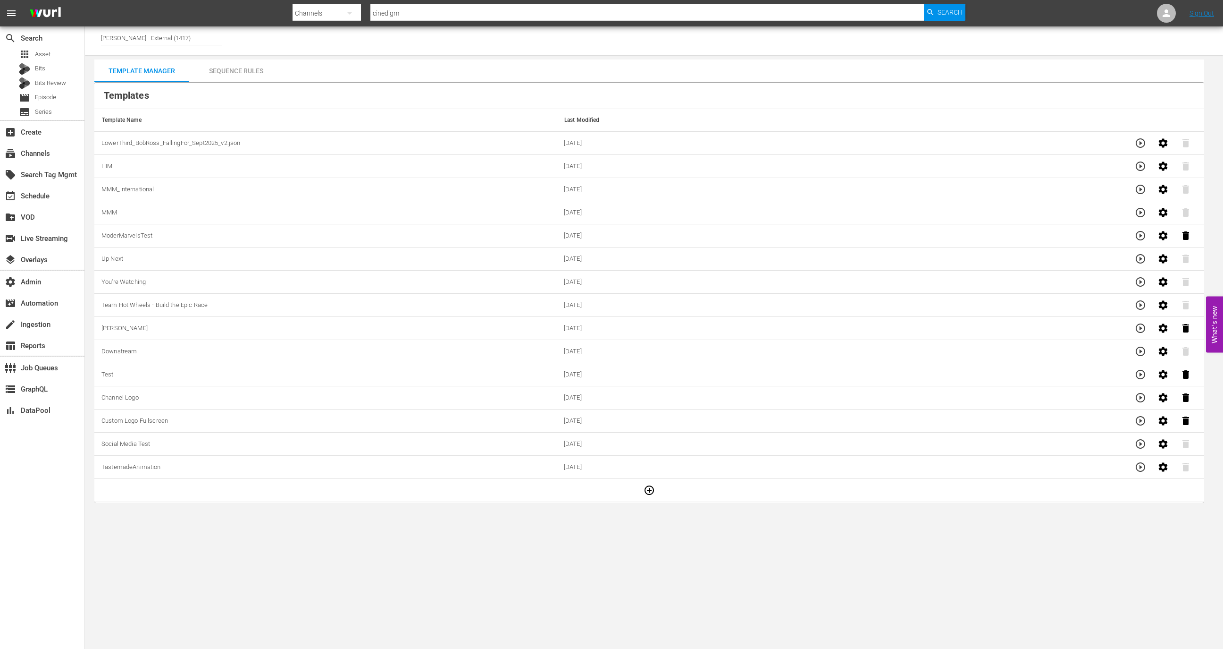
click at [238, 79] on div "Sequence Rules" at bounding box center [236, 70] width 94 height 23
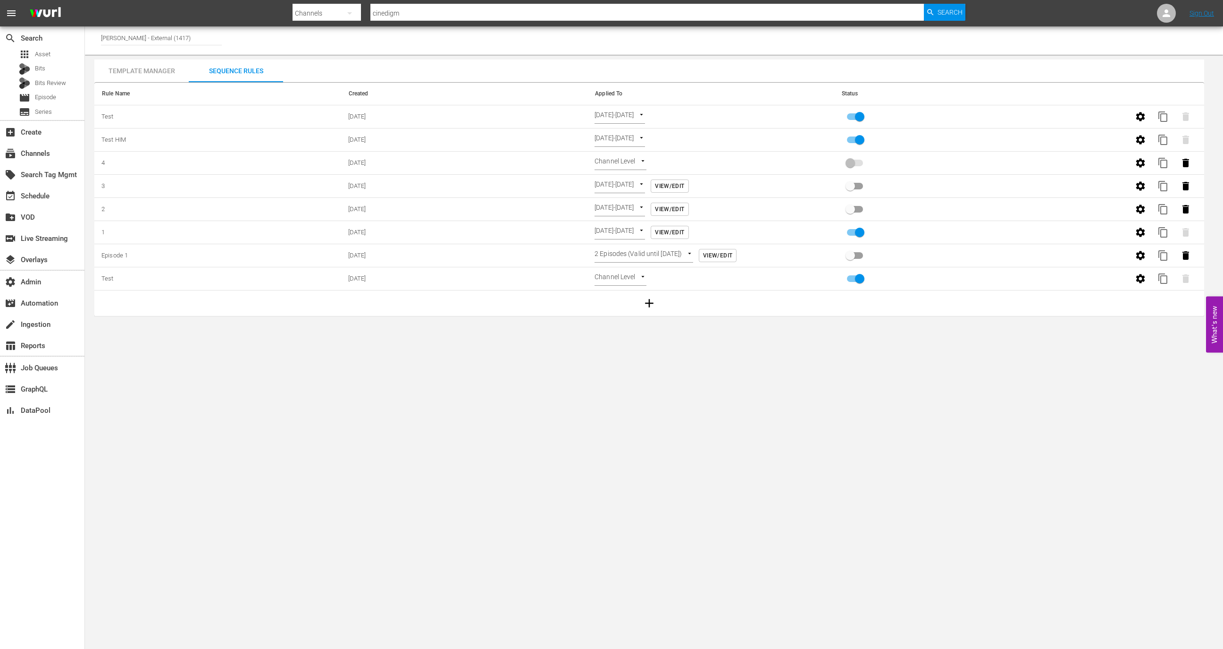
click at [137, 62] on div "Template Manager" at bounding box center [141, 70] width 94 height 23
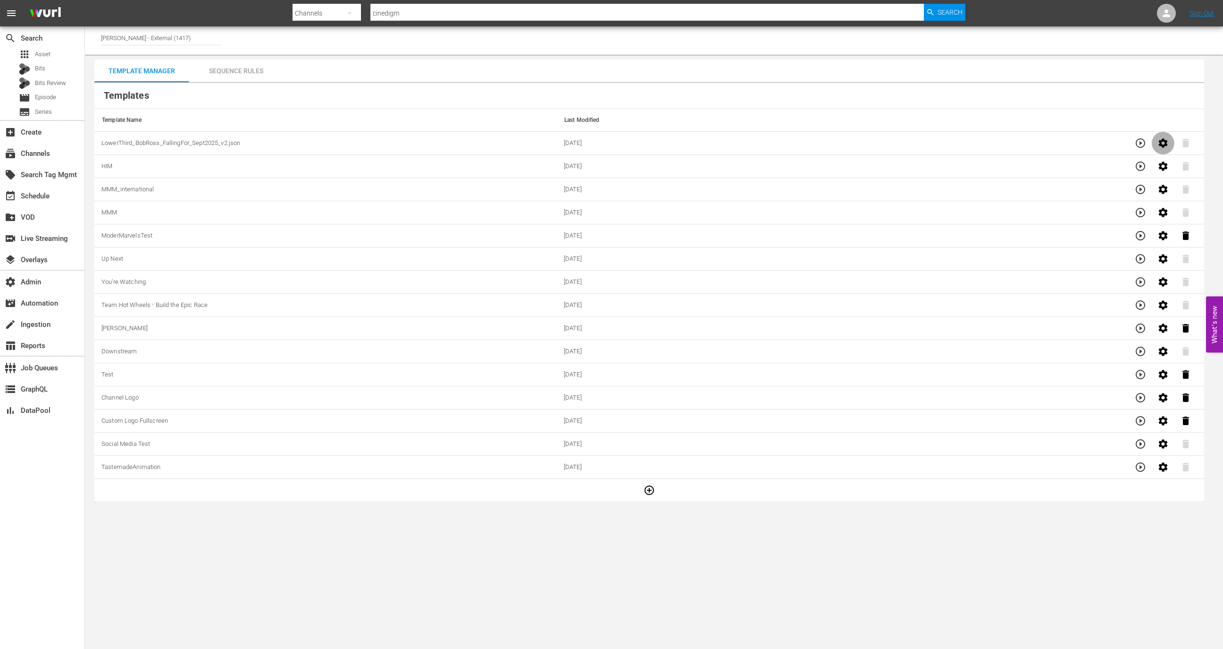
click at [1159, 139] on icon "button" at bounding box center [1163, 142] width 9 height 9
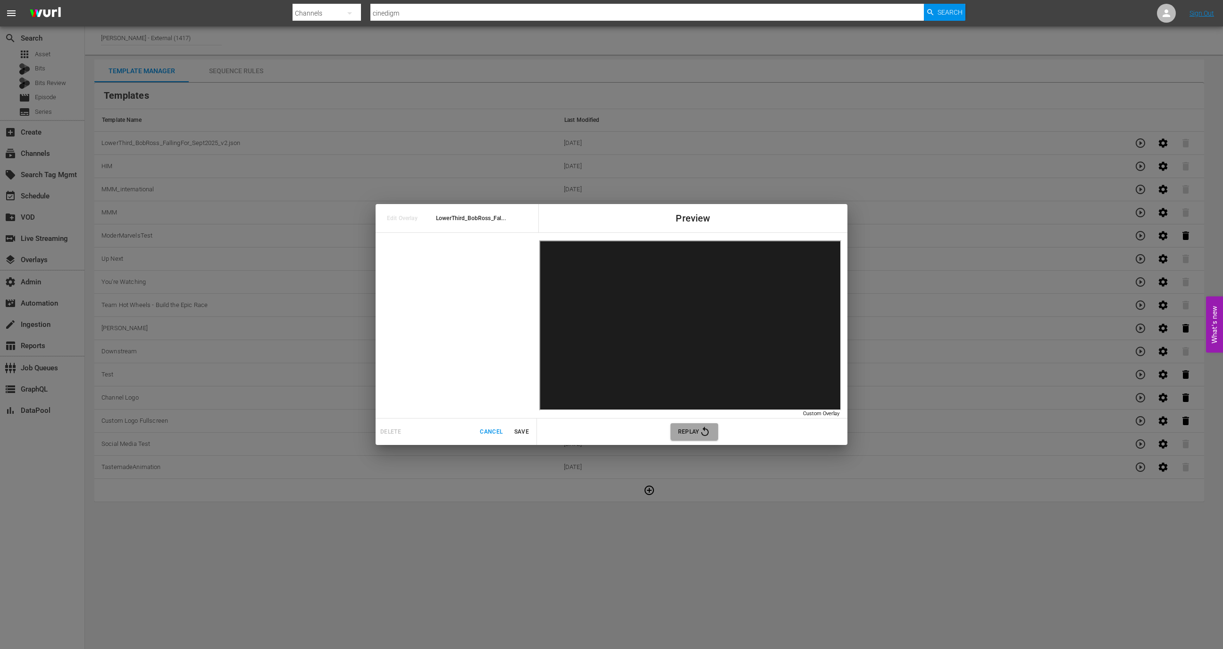
click at [697, 426] on span "Replay" at bounding box center [694, 431] width 33 height 11
click at [485, 433] on span "Cancel" at bounding box center [491, 432] width 23 height 10
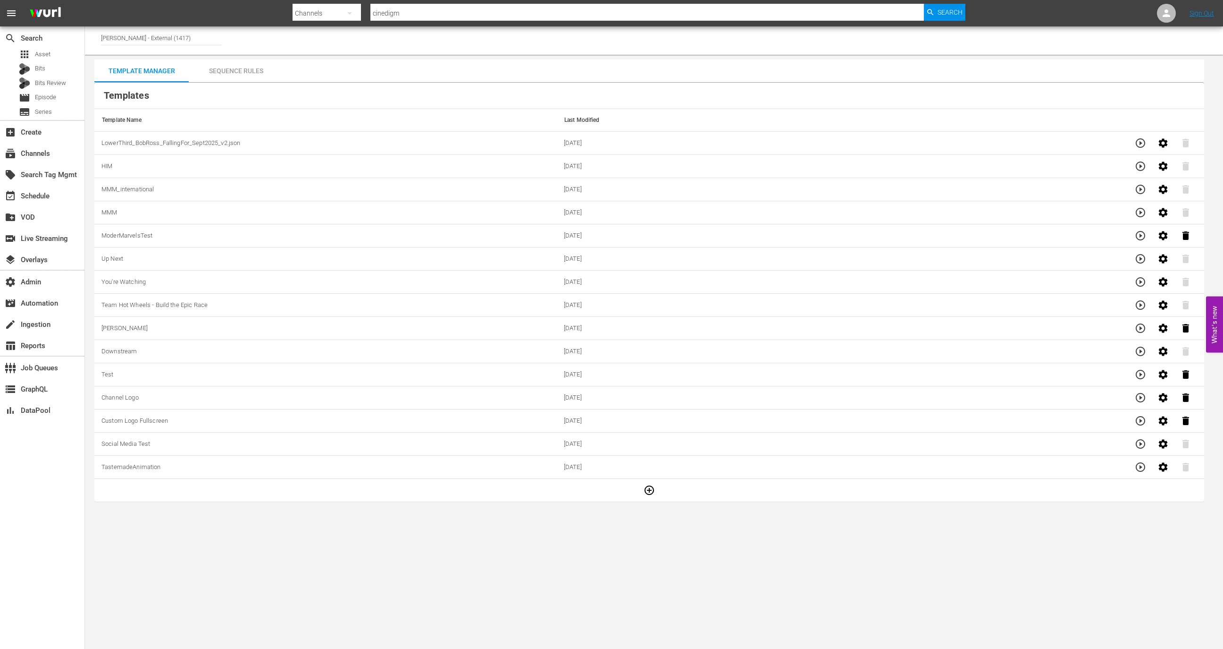
click at [1144, 145] on icon "button" at bounding box center [1140, 142] width 9 height 9
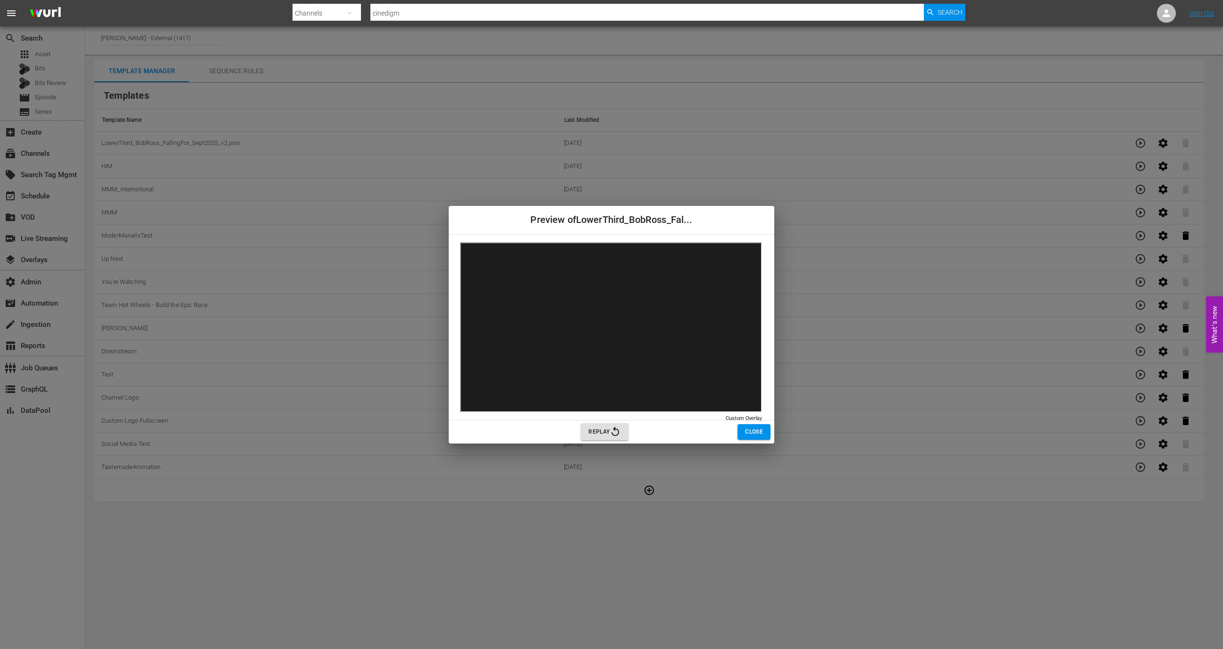
click at [750, 435] on span "Close" at bounding box center [754, 432] width 18 height 10
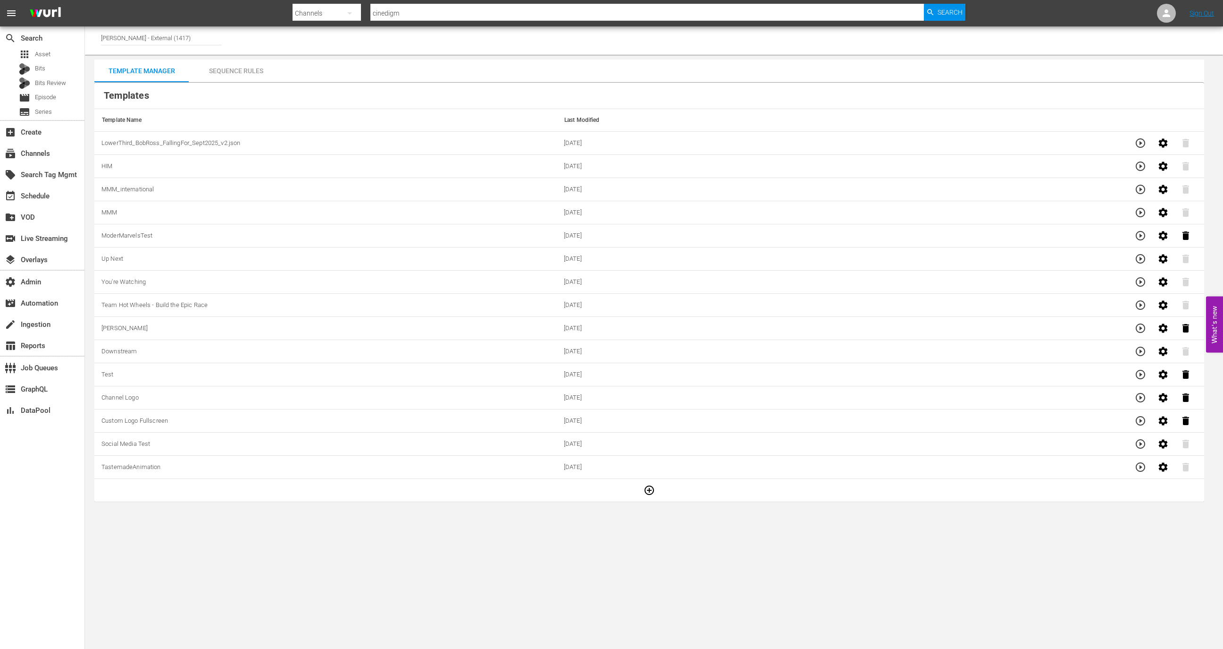
click at [246, 73] on div "Sequence Rules" at bounding box center [236, 70] width 94 height 23
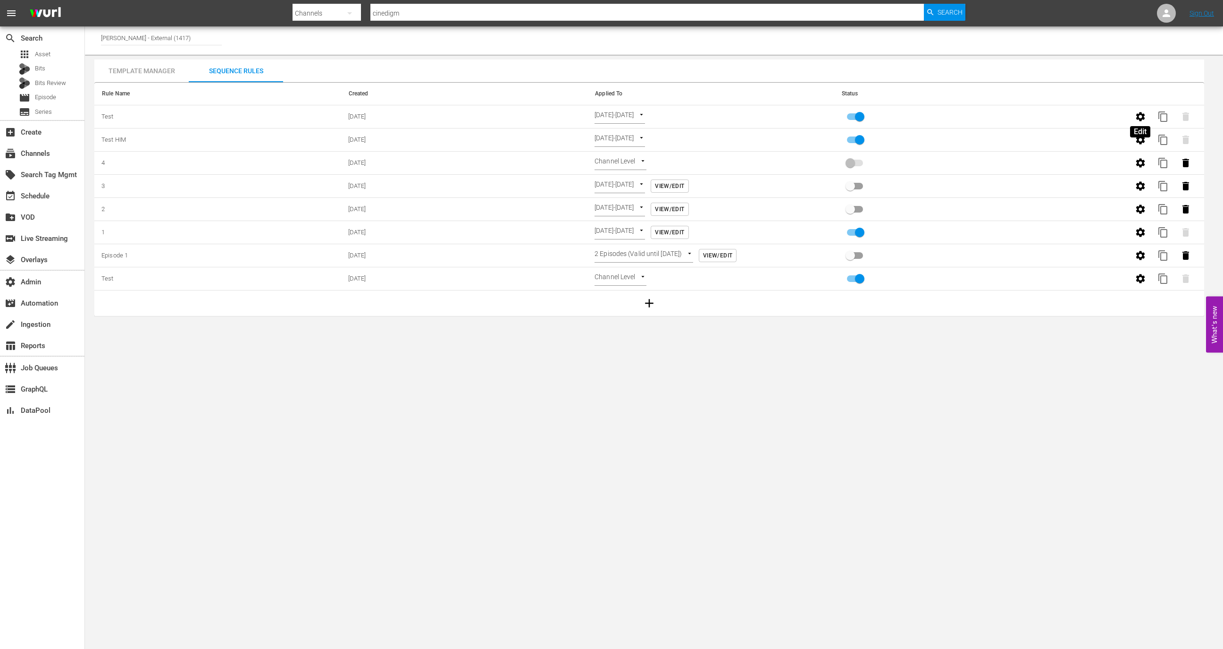
click at [1143, 114] on icon "button" at bounding box center [1140, 116] width 9 height 9
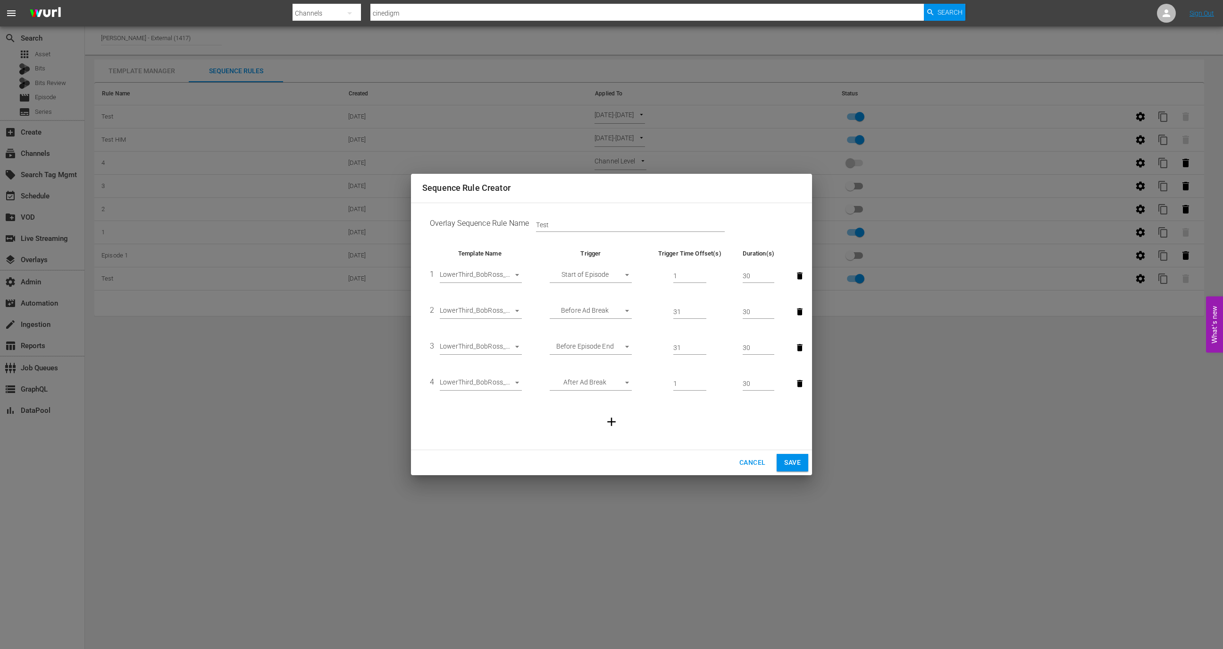
click at [756, 460] on span "Cancel" at bounding box center [753, 462] width 26 height 12
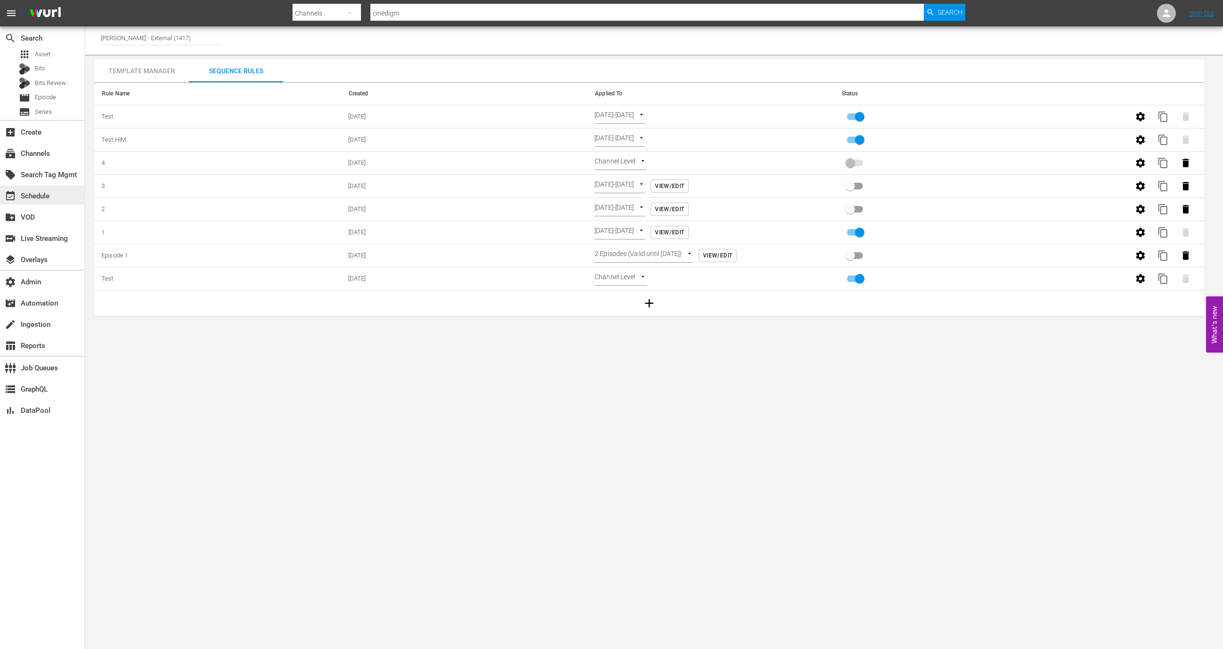
click at [31, 194] on div "event_available Schedule" at bounding box center [26, 194] width 53 height 8
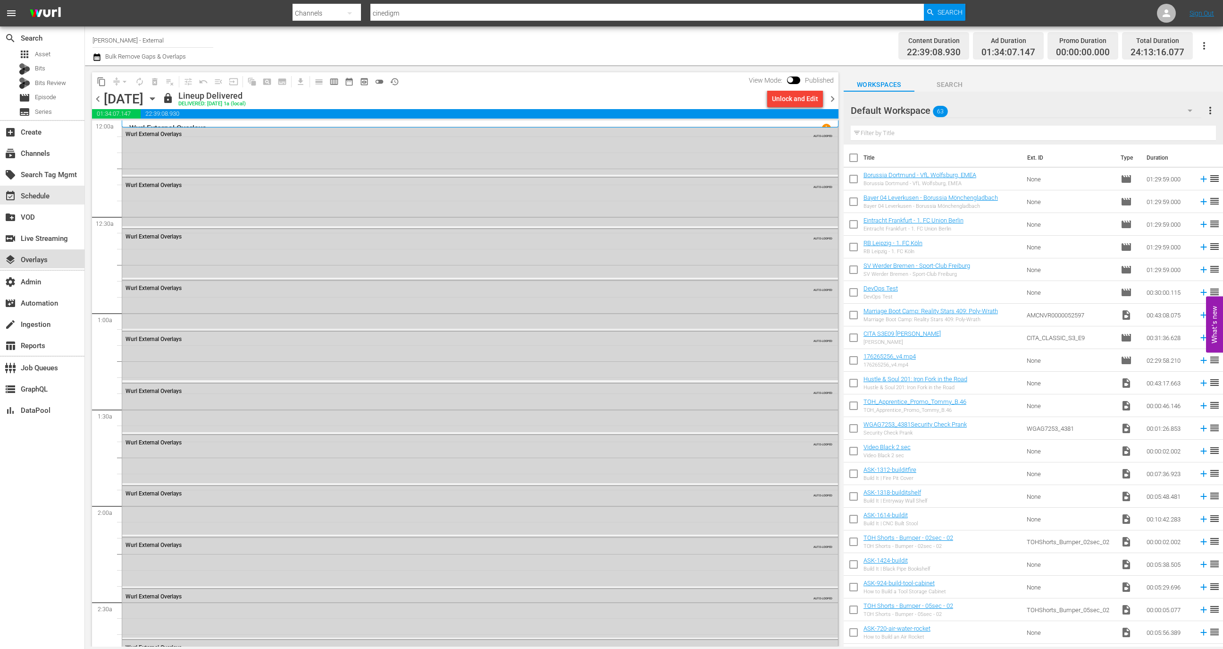
click at [54, 256] on div "layers Overlays" at bounding box center [42, 258] width 84 height 19
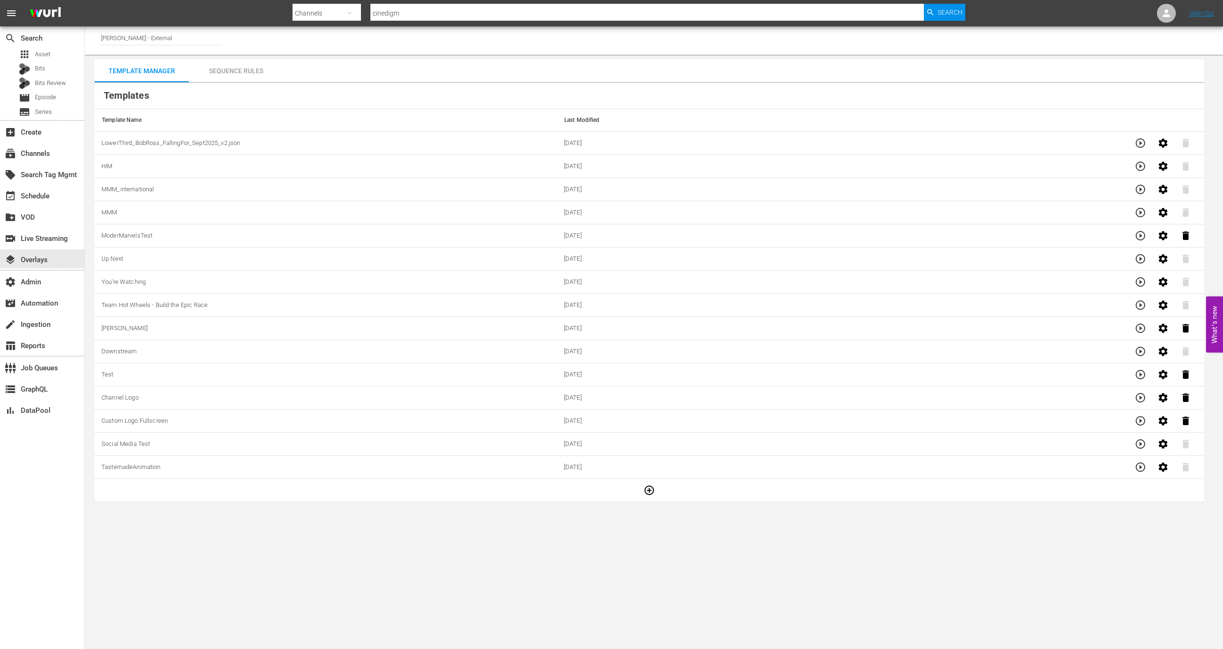
click at [241, 71] on div "Sequence Rules" at bounding box center [236, 70] width 94 height 23
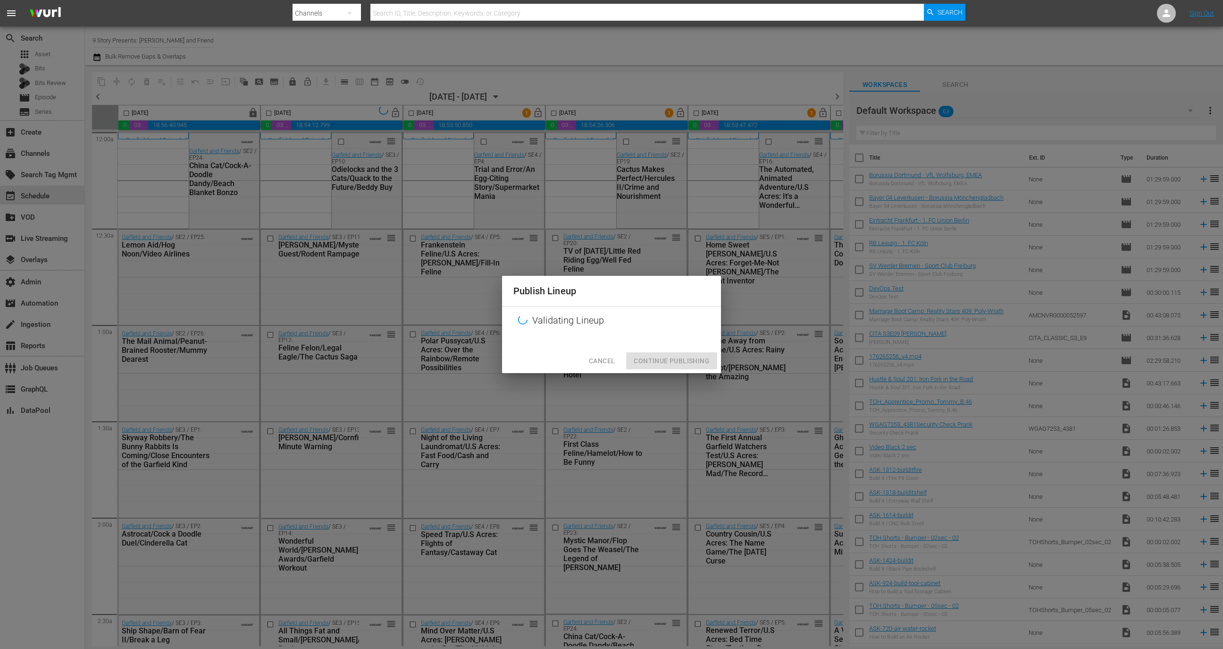
scroll to position [4110, 0]
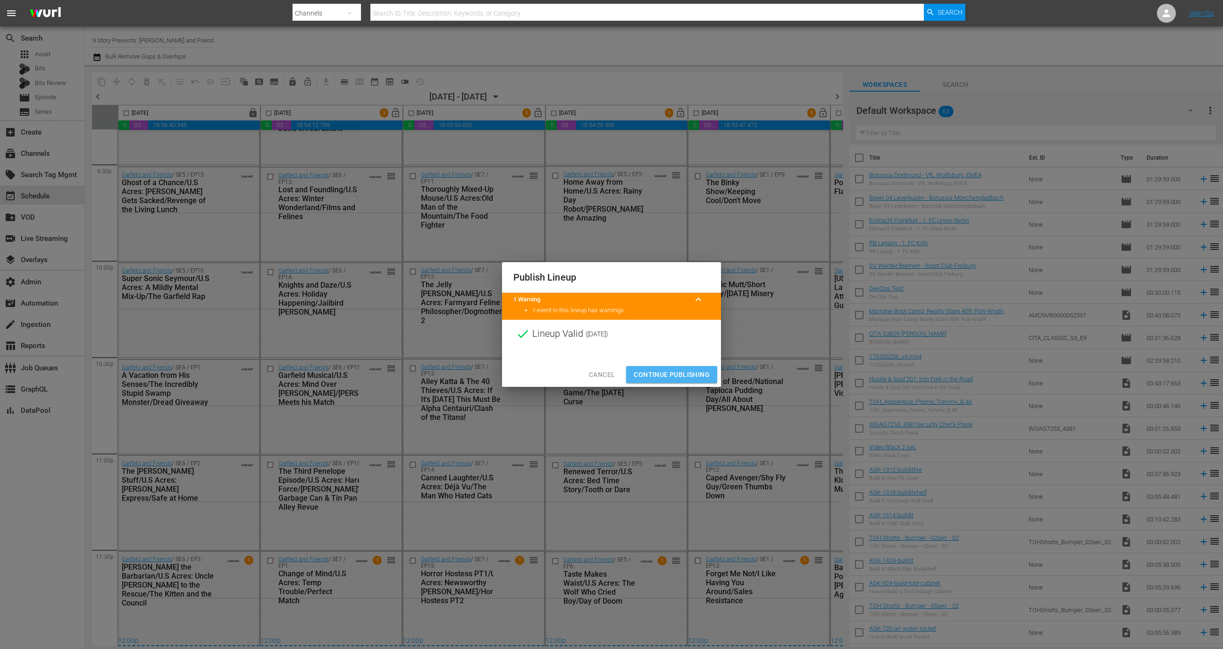
click at [666, 370] on span "Continue Publishing" at bounding box center [672, 375] width 76 height 12
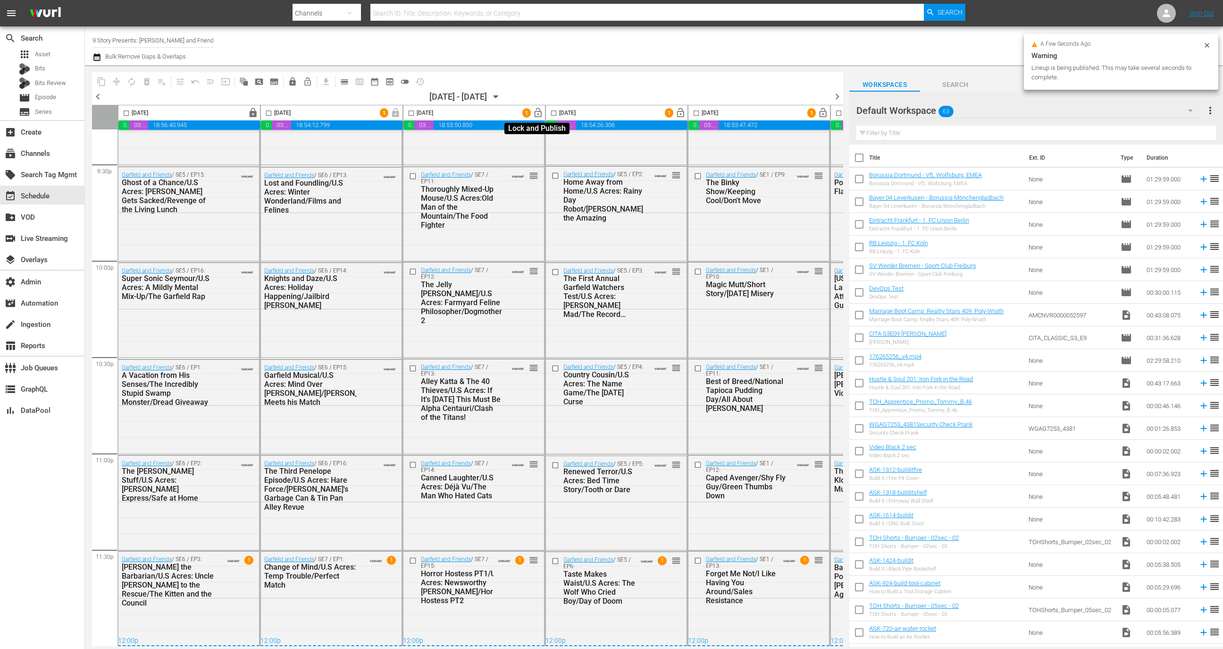
click at [538, 114] on span "lock_open" at bounding box center [538, 113] width 11 height 11
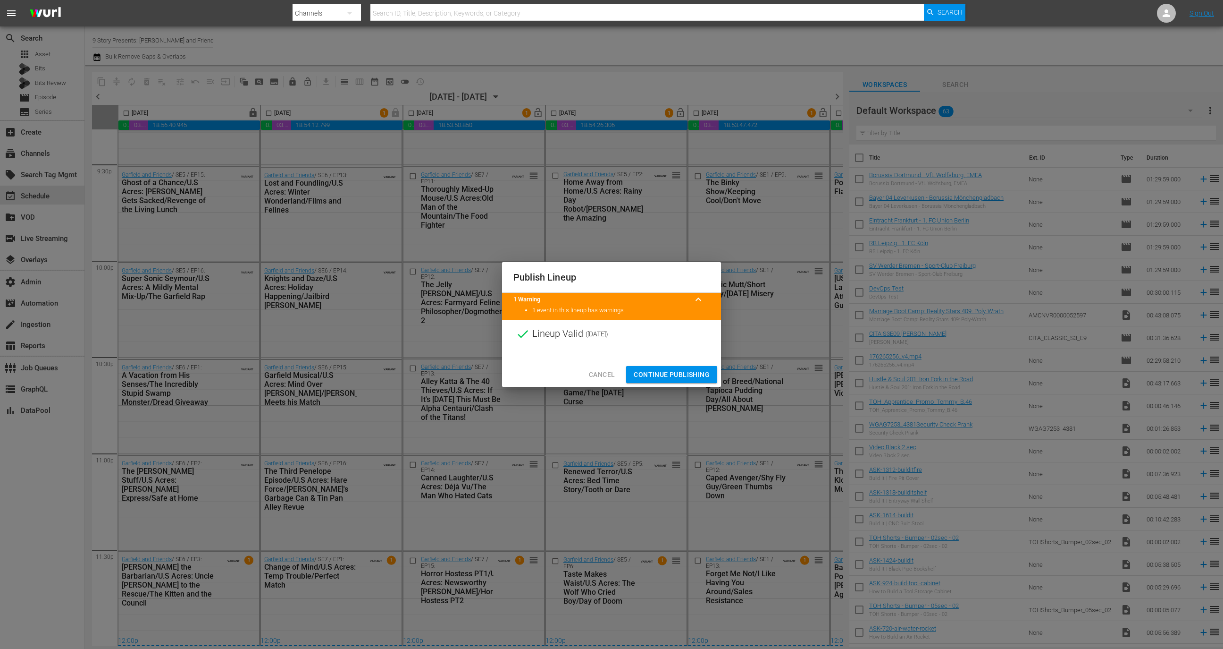
click at [680, 370] on span "Continue Publishing" at bounding box center [672, 375] width 76 height 12
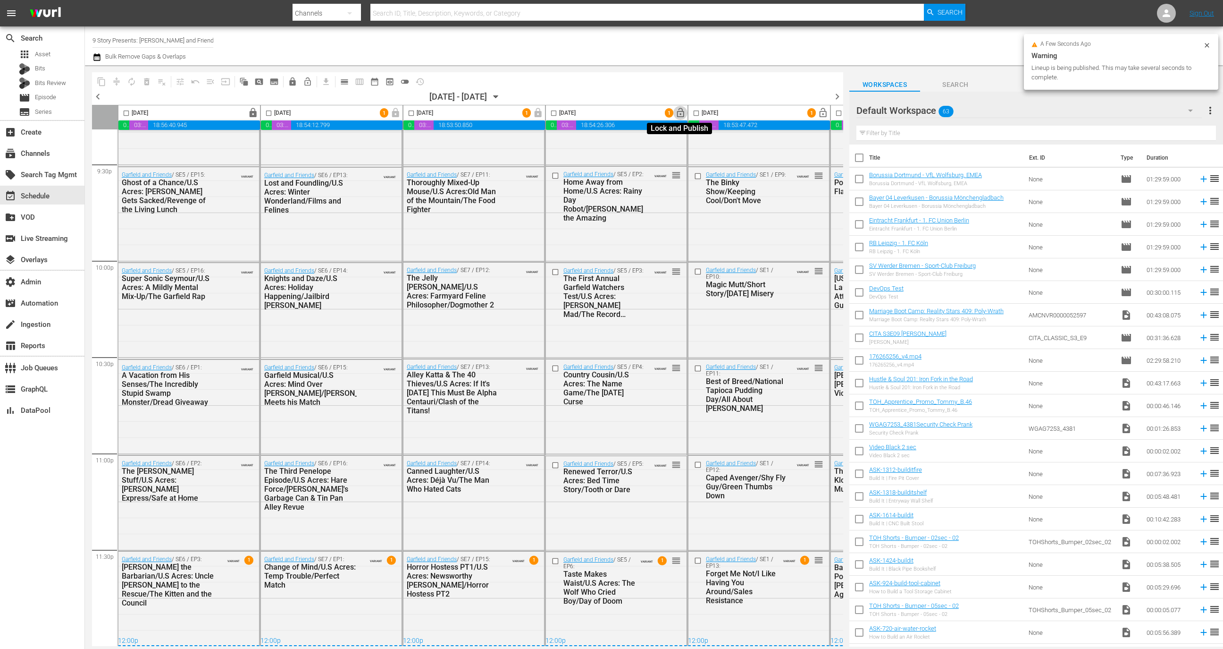
click at [682, 115] on span "lock_open" at bounding box center [680, 113] width 11 height 11
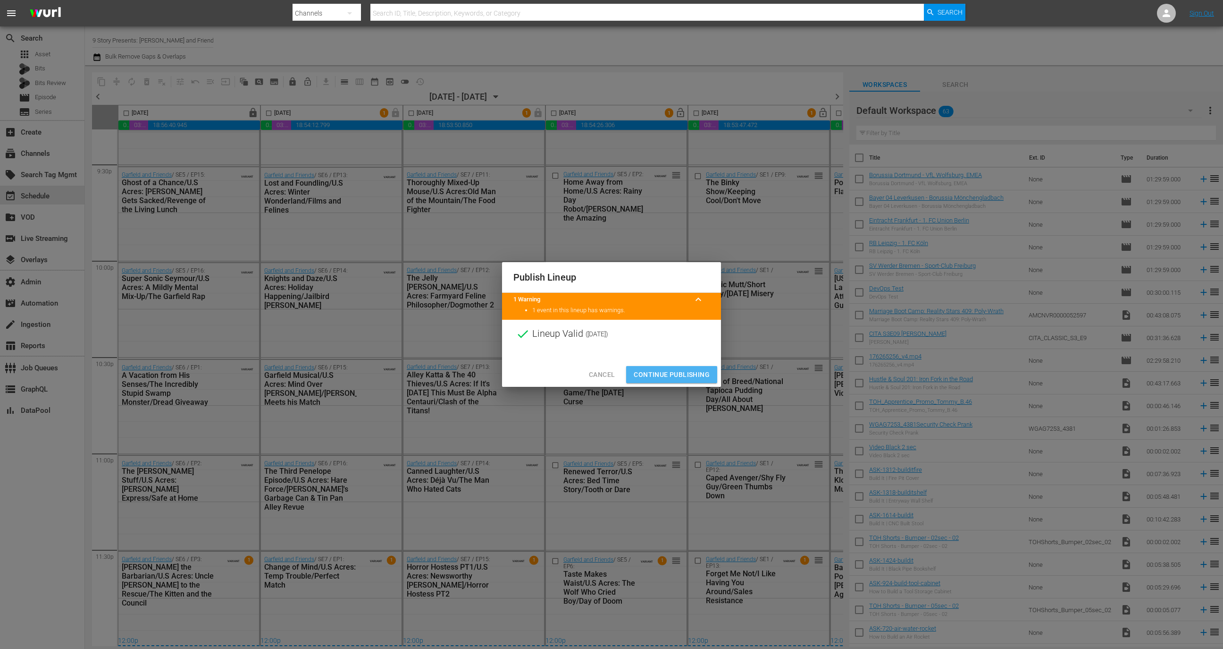
click at [686, 375] on span "Continue Publishing" at bounding box center [672, 375] width 76 height 12
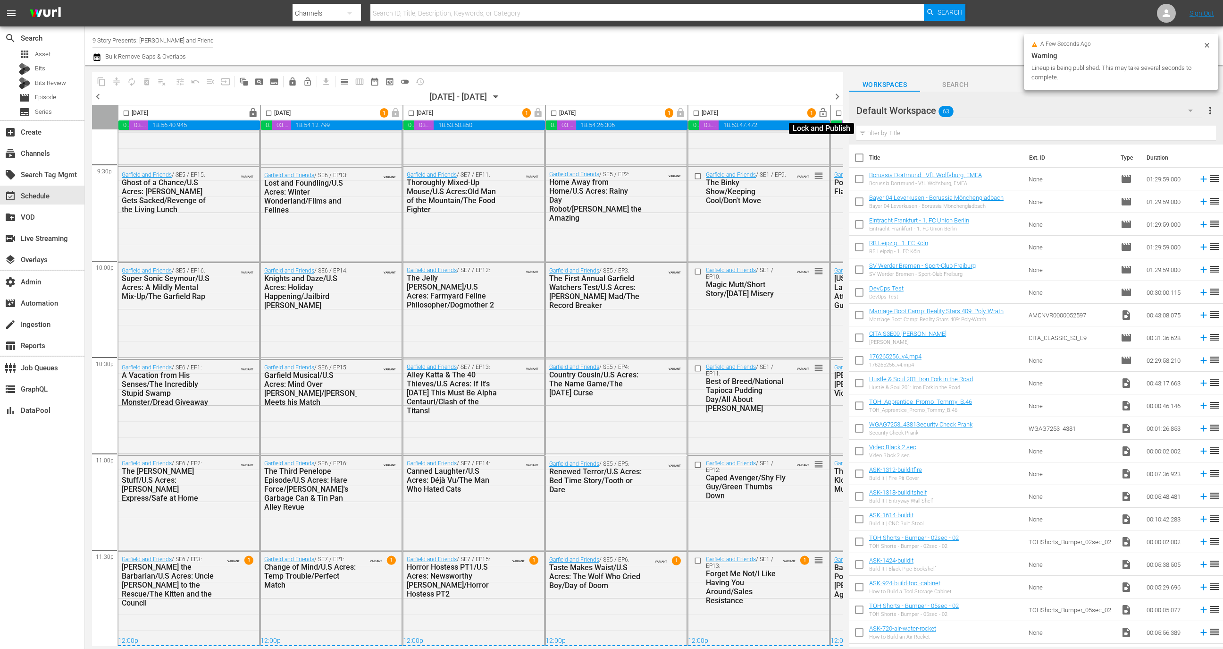
click at [824, 114] on span "lock_open" at bounding box center [823, 113] width 11 height 11
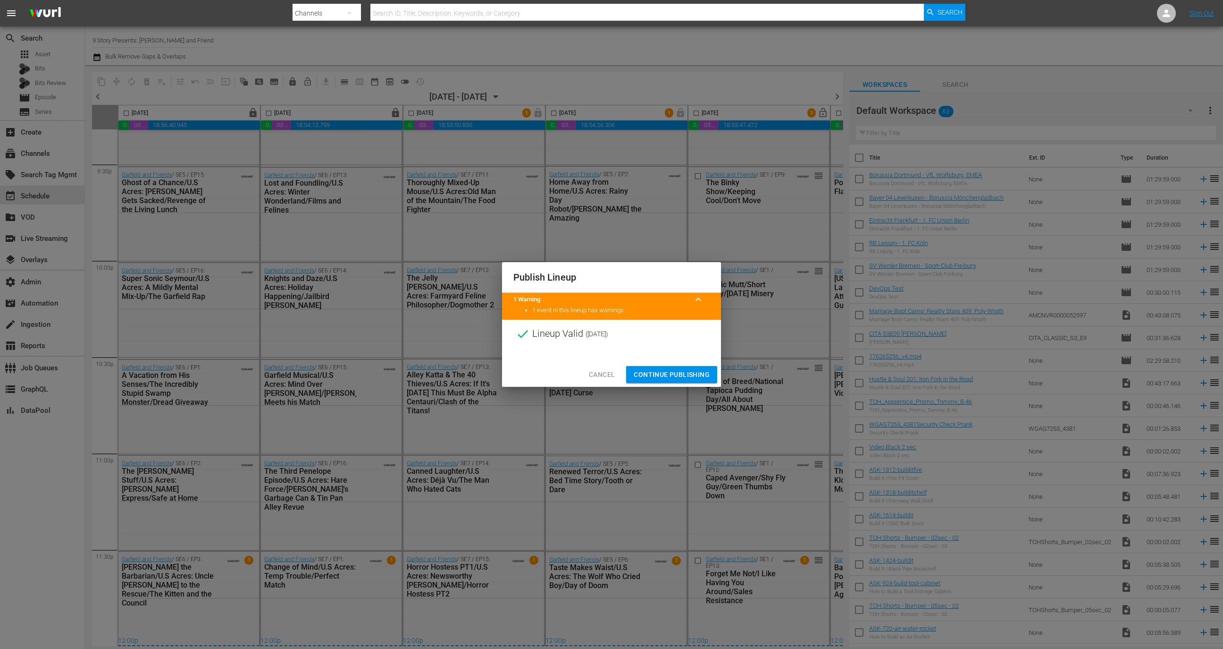
click at [683, 371] on span "Continue Publishing" at bounding box center [672, 375] width 76 height 12
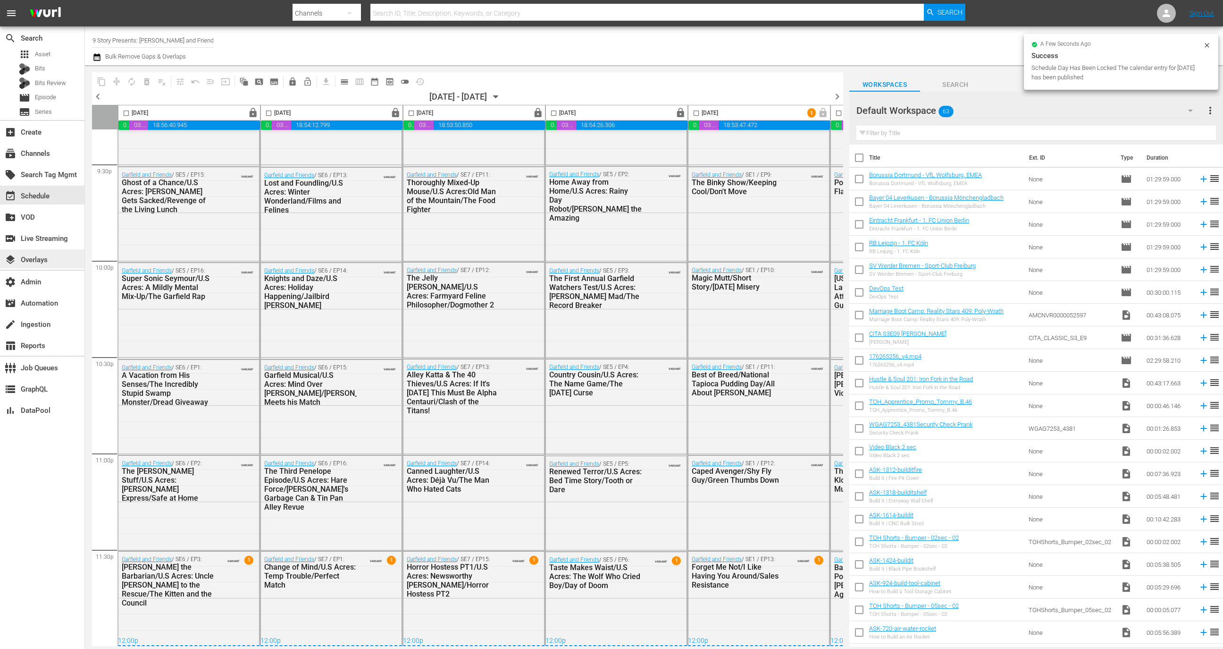
scroll to position [4069, 99]
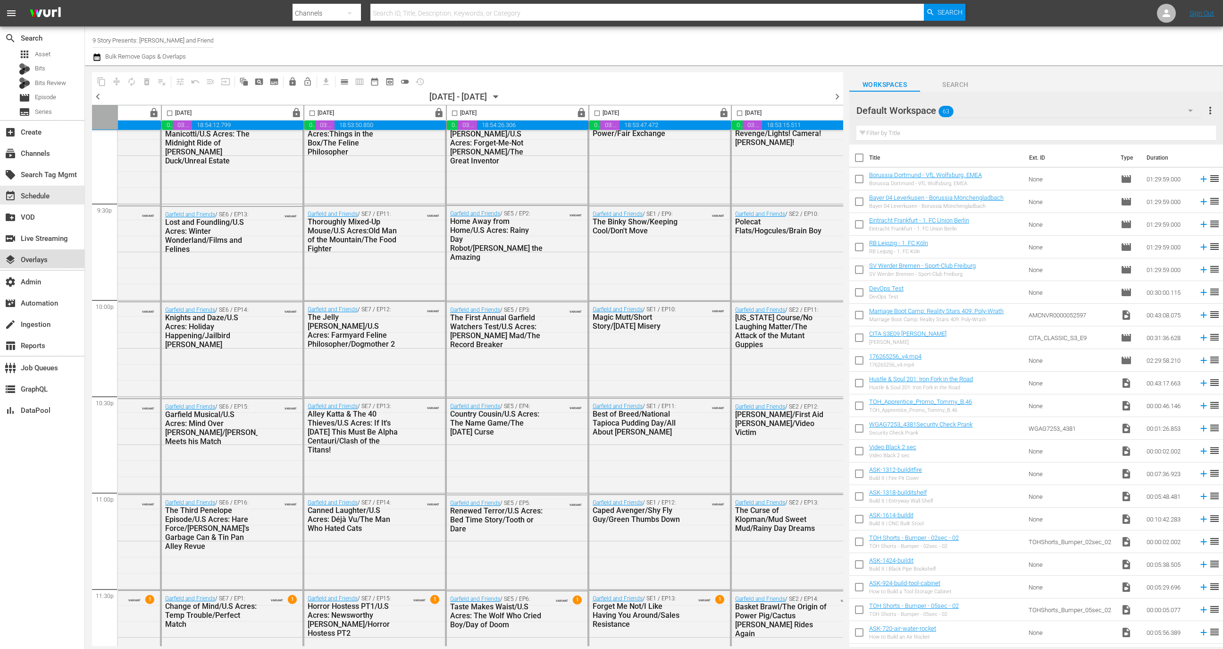
click at [67, 261] on div "layers Overlays" at bounding box center [42, 258] width 84 height 19
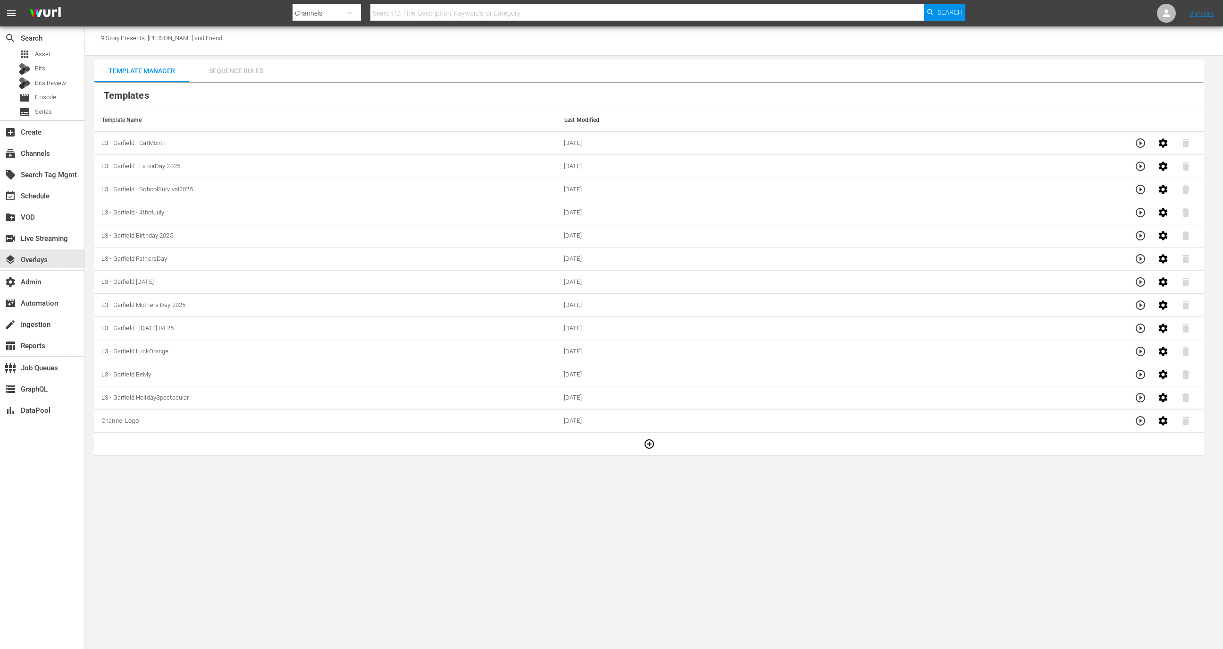
click at [247, 72] on div "Sequence Rules" at bounding box center [236, 70] width 94 height 23
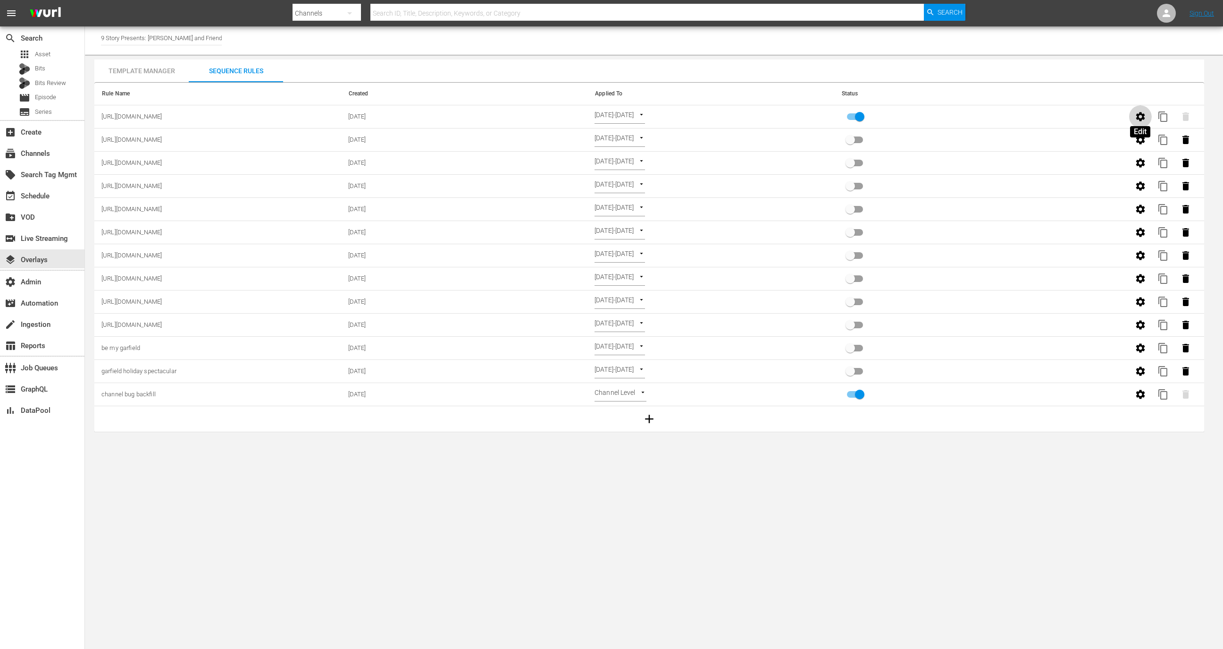
click at [1135, 112] on icon "button" at bounding box center [1140, 116] width 11 height 11
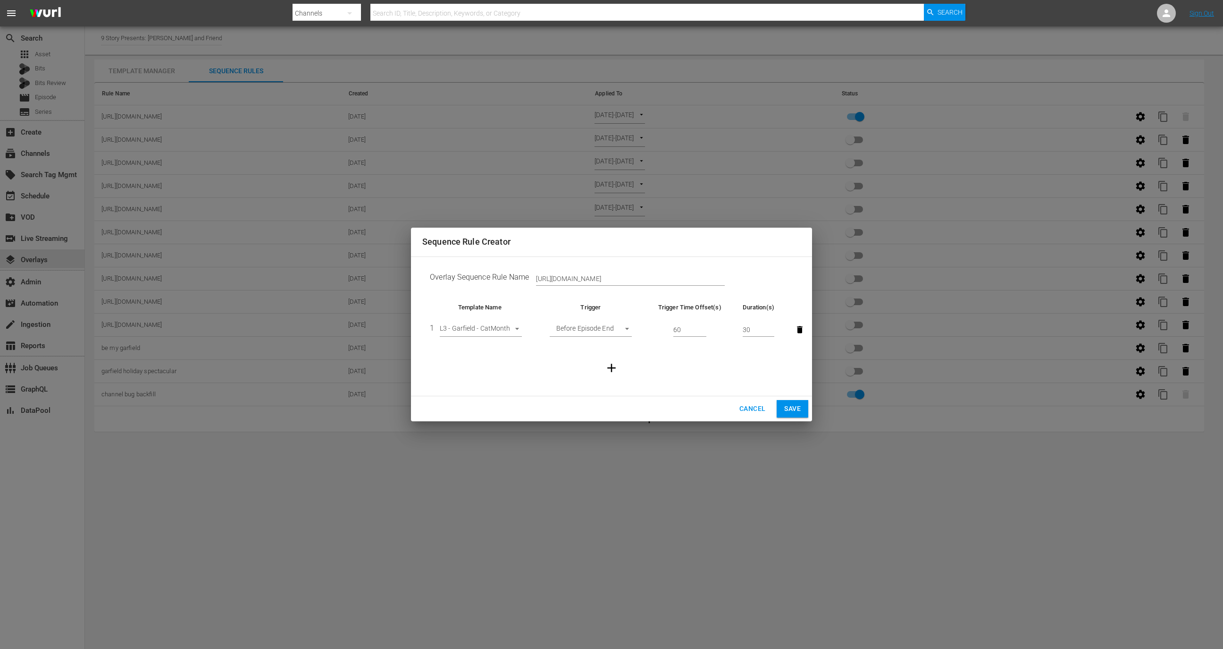
click at [757, 409] on span "Cancel" at bounding box center [753, 409] width 26 height 12
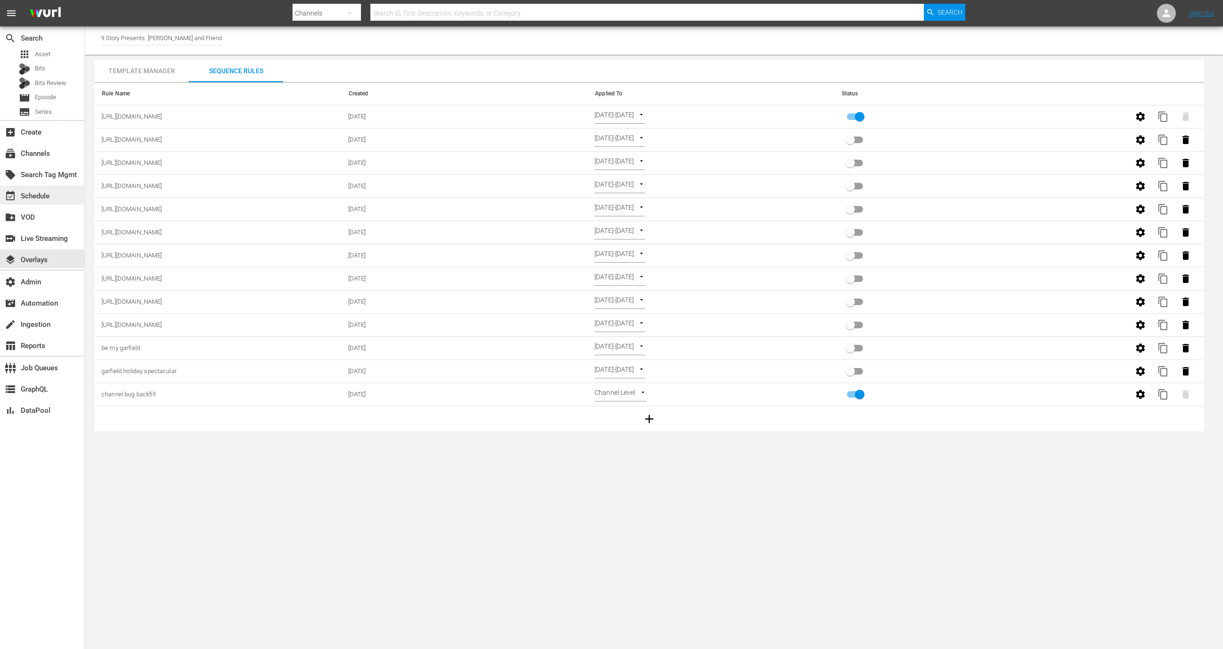
click at [51, 200] on div "event_available Schedule" at bounding box center [42, 194] width 84 height 19
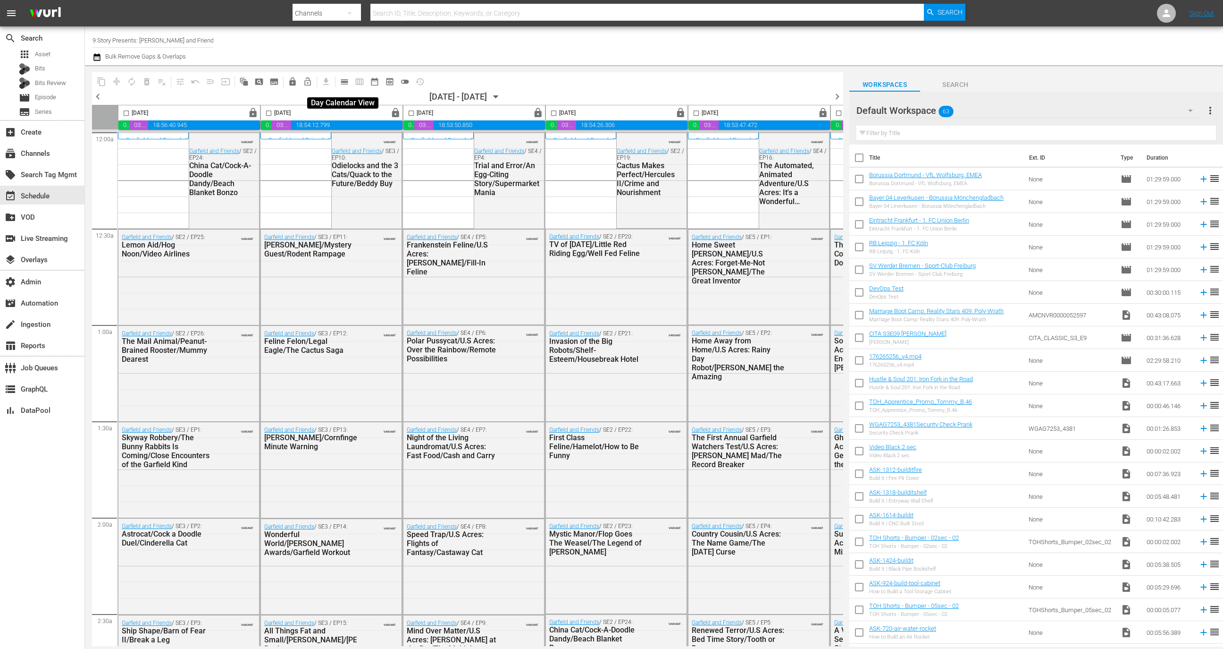
click at [338, 82] on button "calendar_view_day_outlined" at bounding box center [344, 81] width 15 height 15
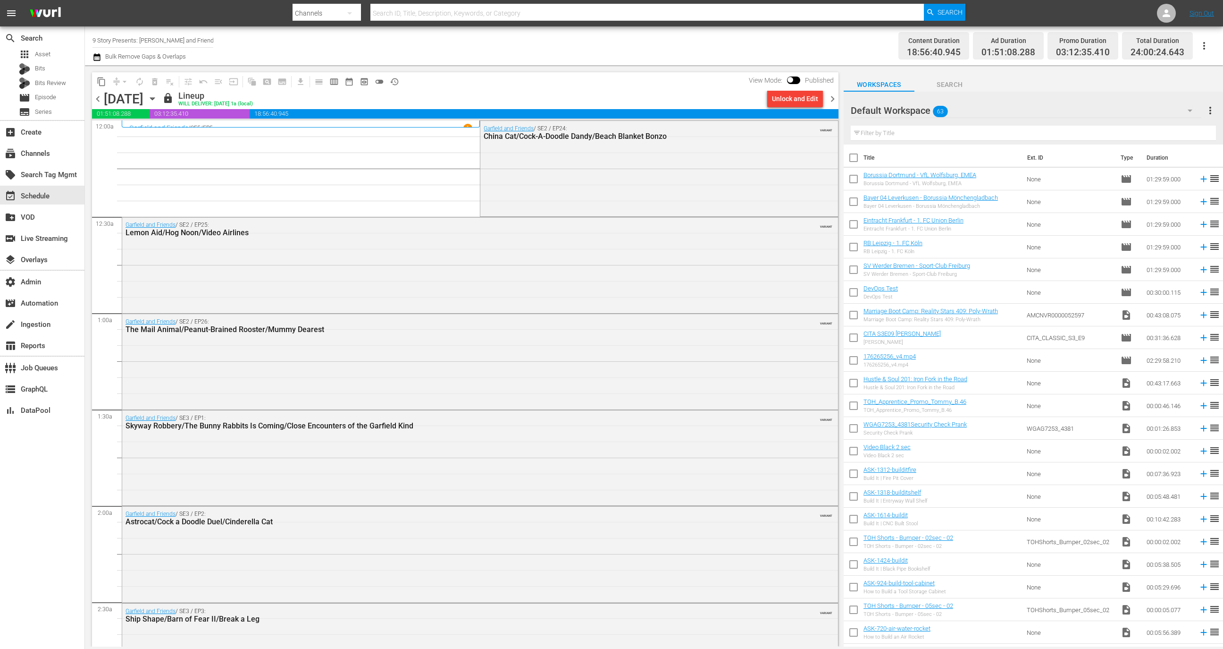
click at [131, 39] on input "9 Story Presents: [PERSON_NAME] and Friends" at bounding box center [153, 40] width 121 height 23
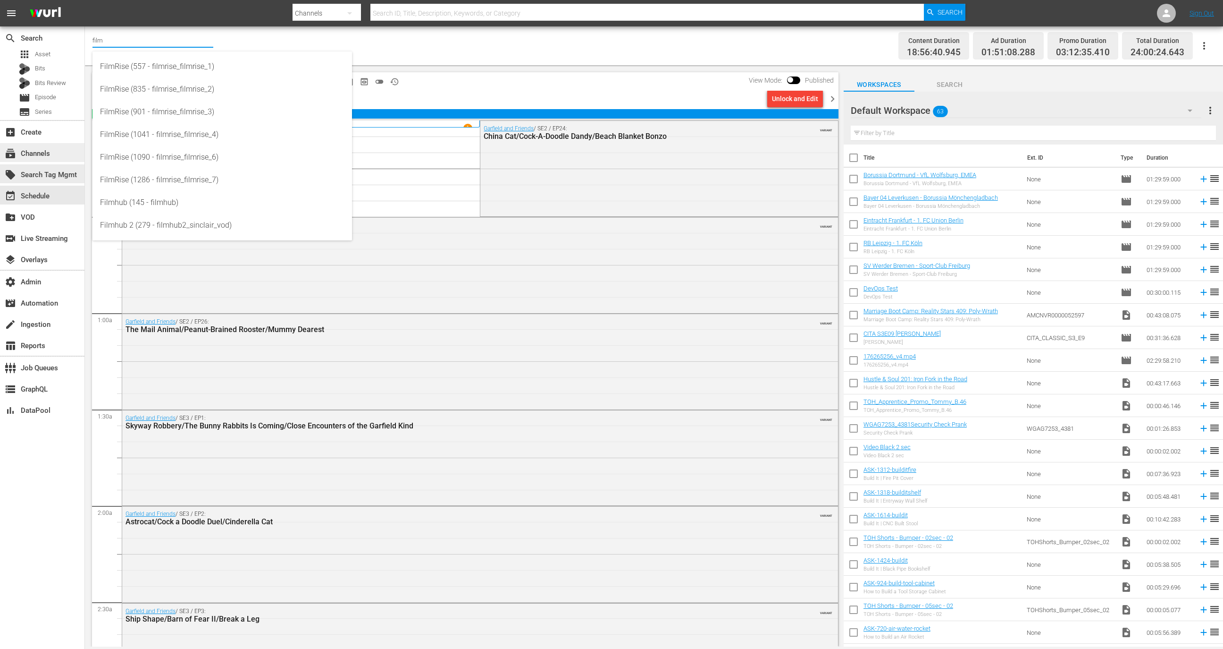
type input "film"
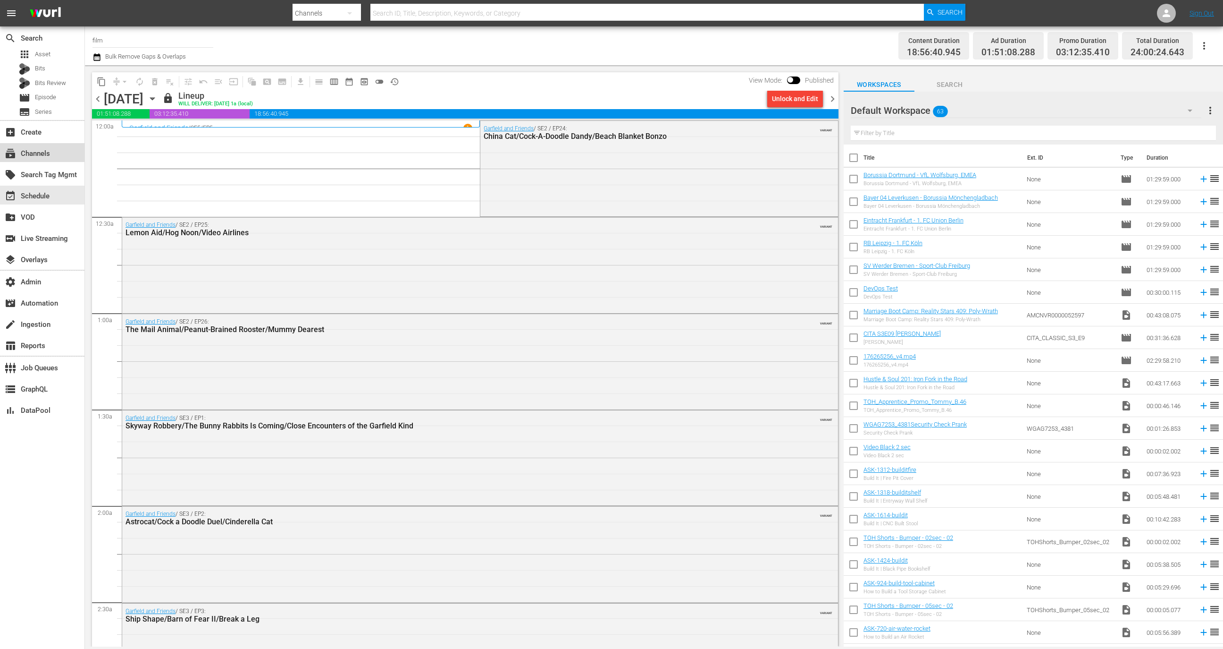
click at [50, 156] on div "subscriptions Channels" at bounding box center [26, 152] width 53 height 8
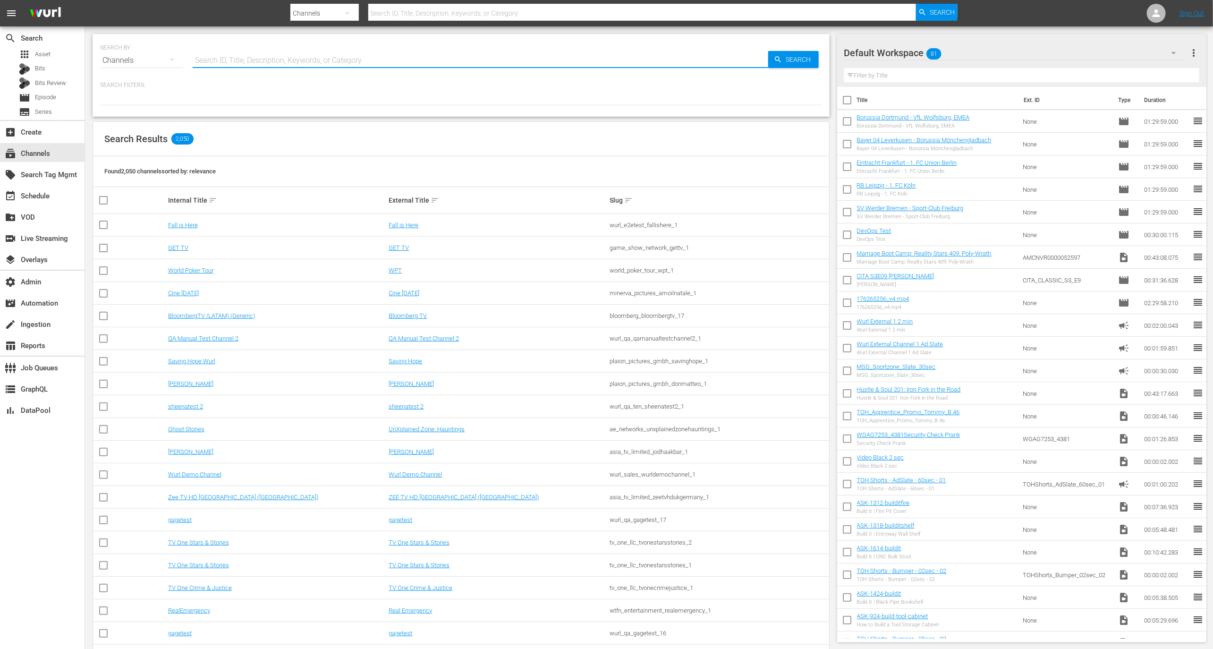
click at [262, 61] on input "text" at bounding box center [480, 60] width 575 height 23
type input "cinedigm"
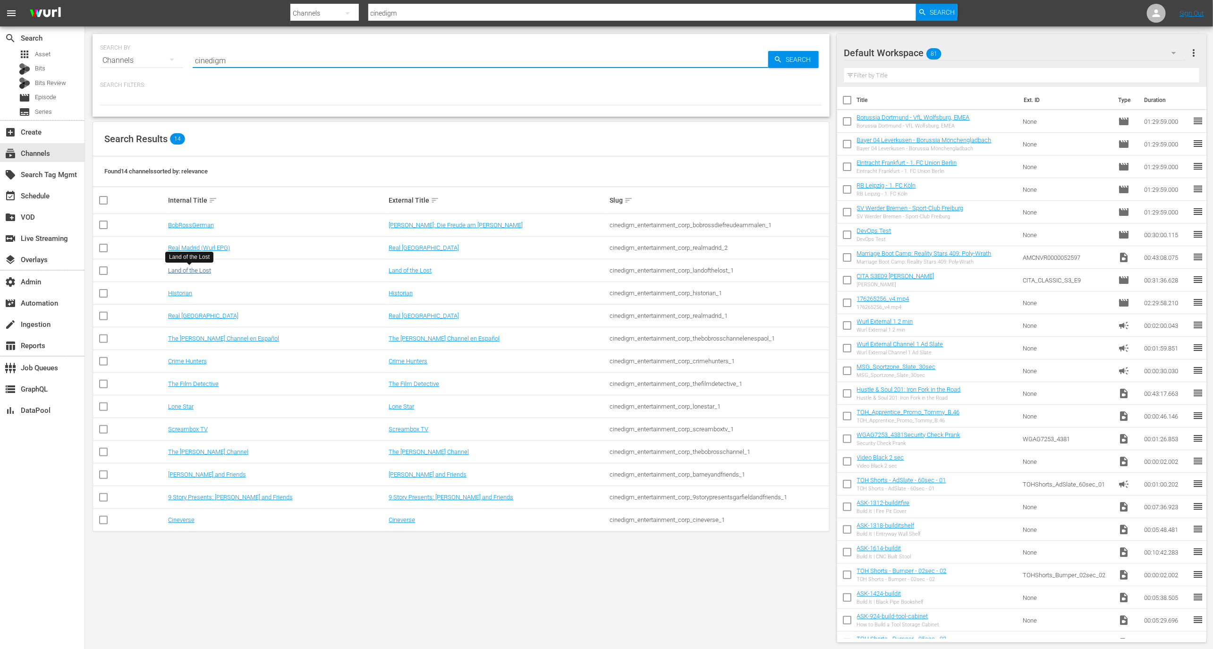
type input "cinedigm"
click at [206, 269] on link "Land of the Lost" at bounding box center [189, 270] width 43 height 7
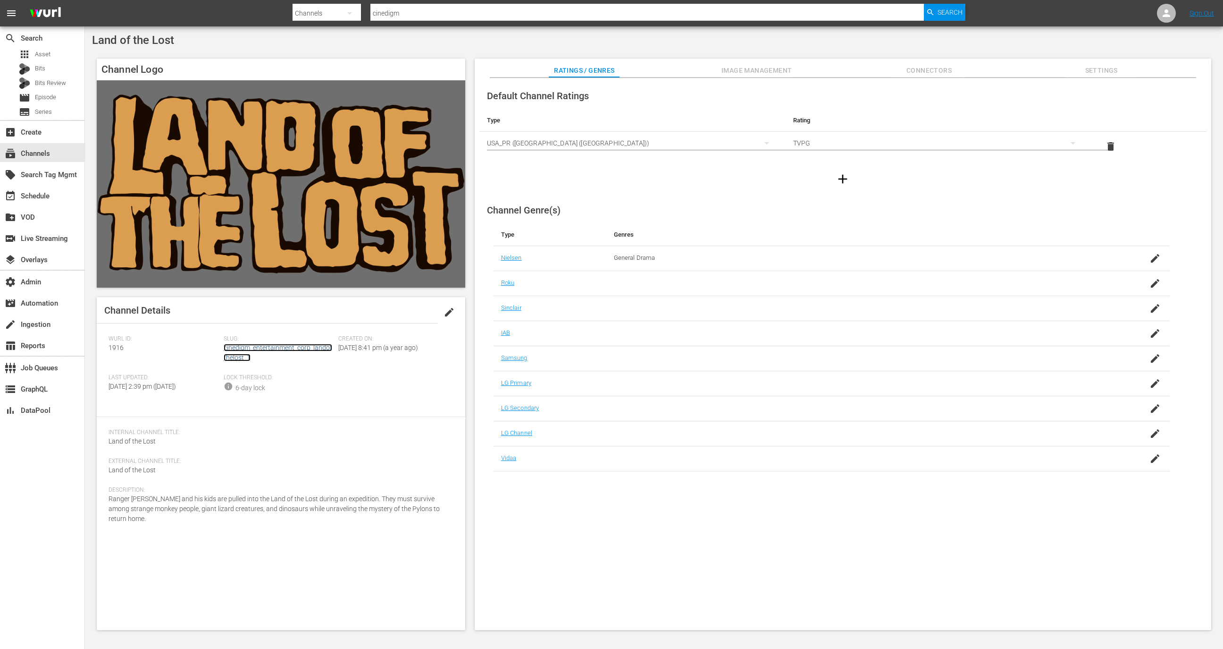
click at [265, 345] on link "cinedigm_entertainment_corp_landofthelost_1" at bounding box center [278, 352] width 109 height 17
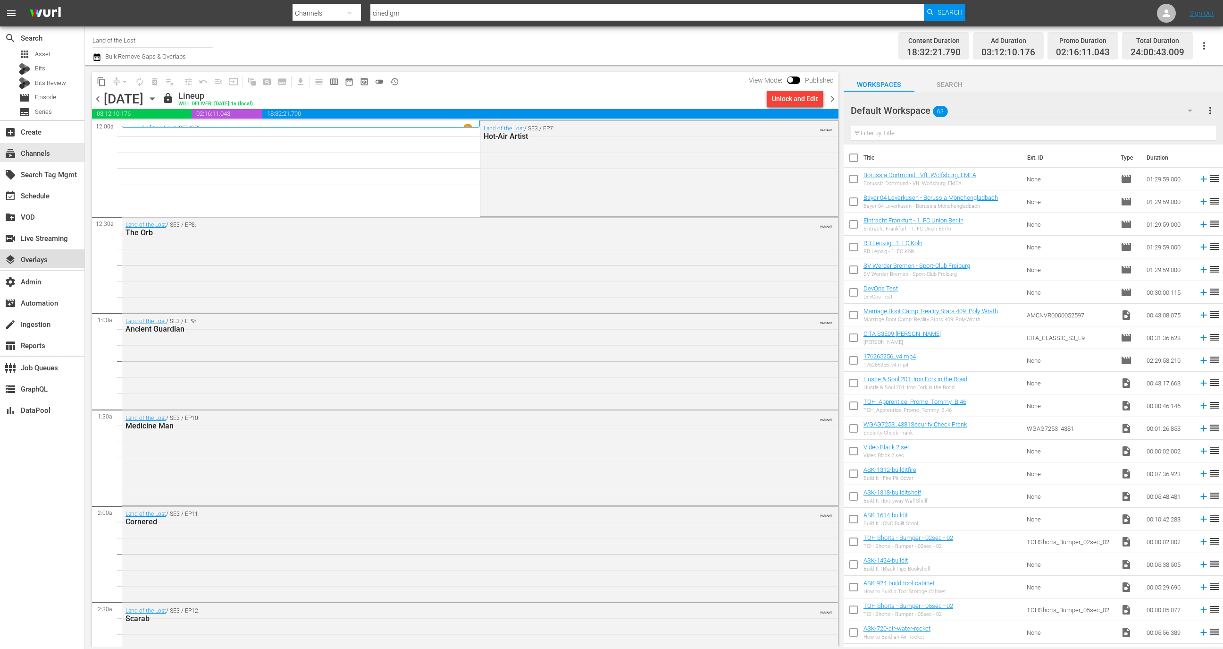
click at [50, 265] on div "layers Overlays" at bounding box center [42, 258] width 84 height 19
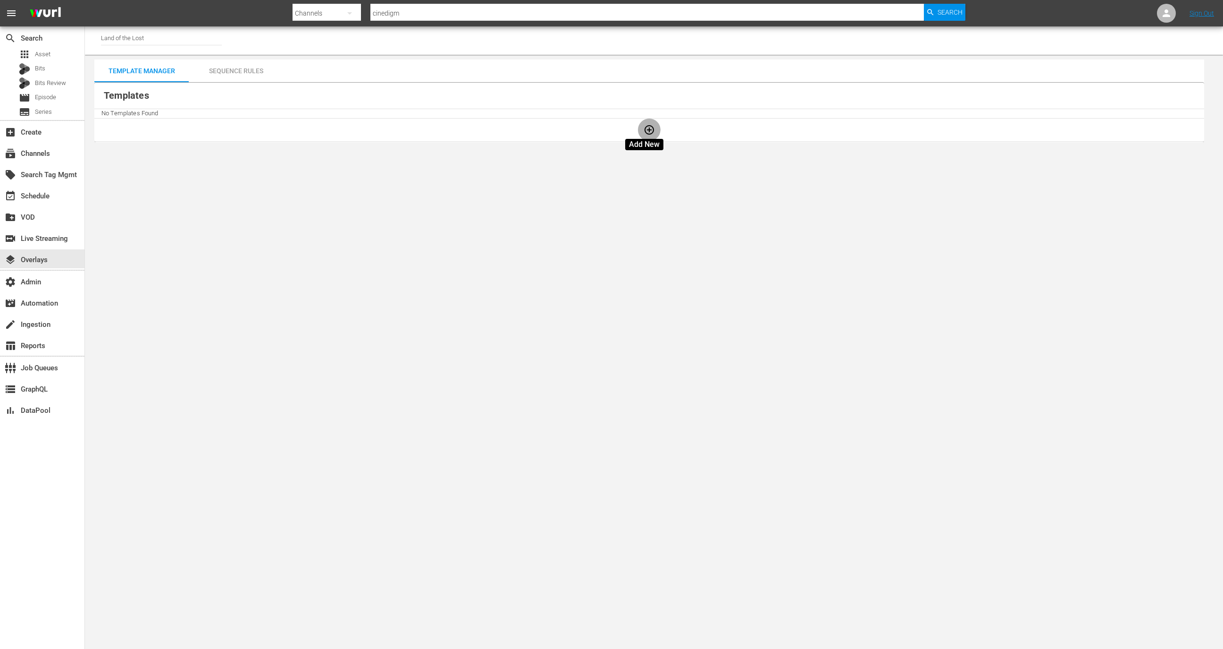
click at [648, 126] on icon "button" at bounding box center [649, 129] width 11 height 11
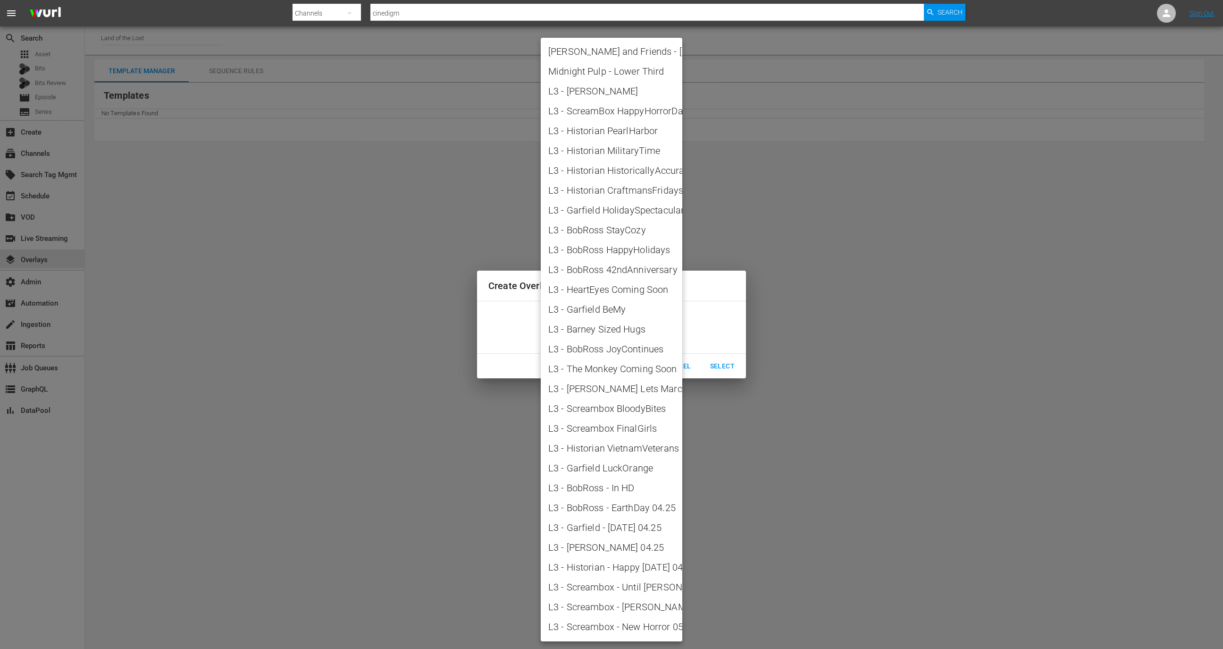
click at [635, 337] on body "menu Search By Channels Search ID, Title, Description, Keywords, or Category ci…" at bounding box center [611, 324] width 1223 height 649
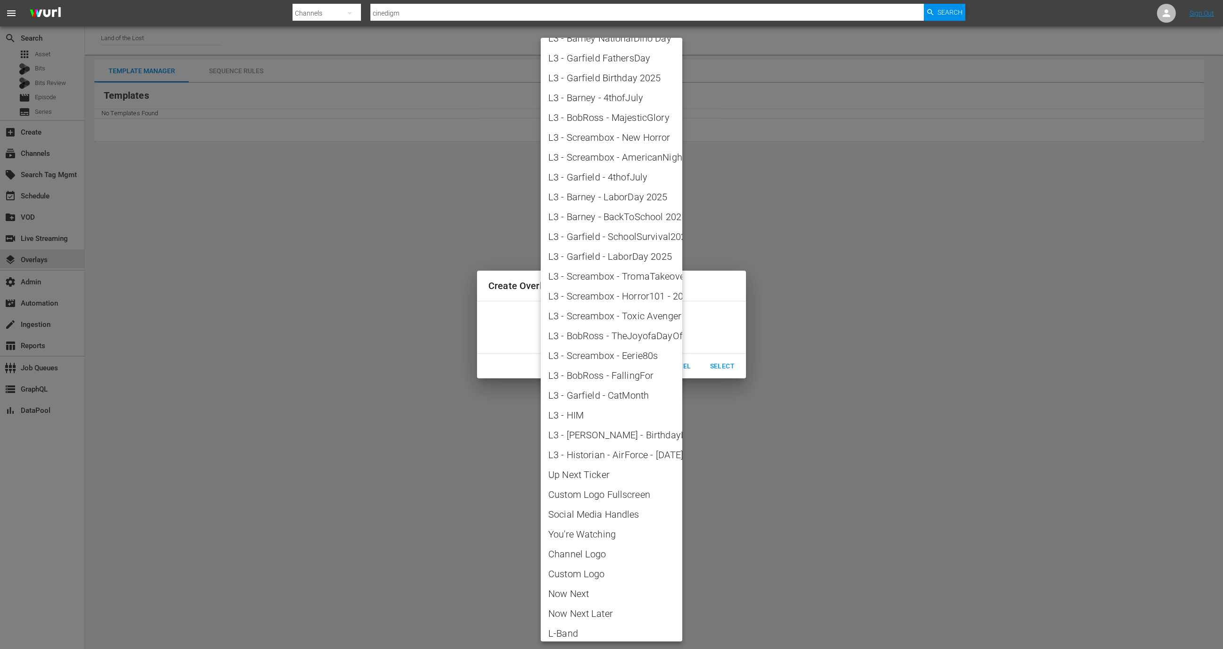
scroll to position [769, 0]
click at [617, 413] on span "L3 - Garfield - CatMonth" at bounding box center [611, 412] width 126 height 14
type input "L3 - Garfield - CatMonth"
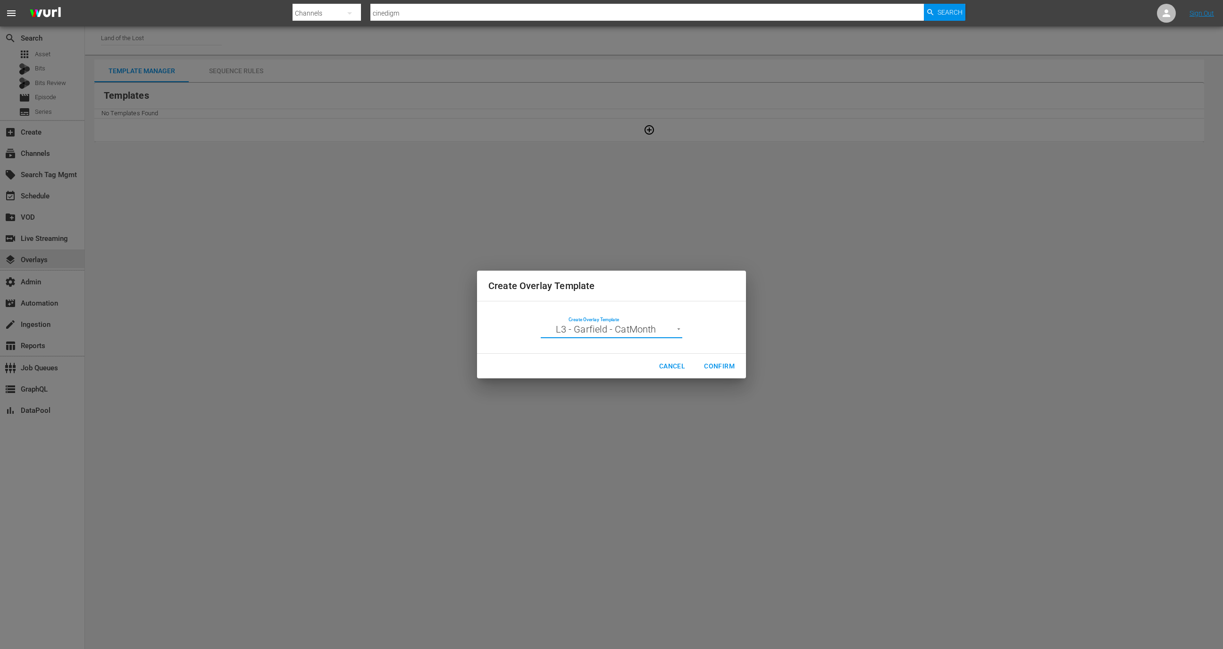
click at [726, 360] on span "Confirm" at bounding box center [719, 366] width 31 height 12
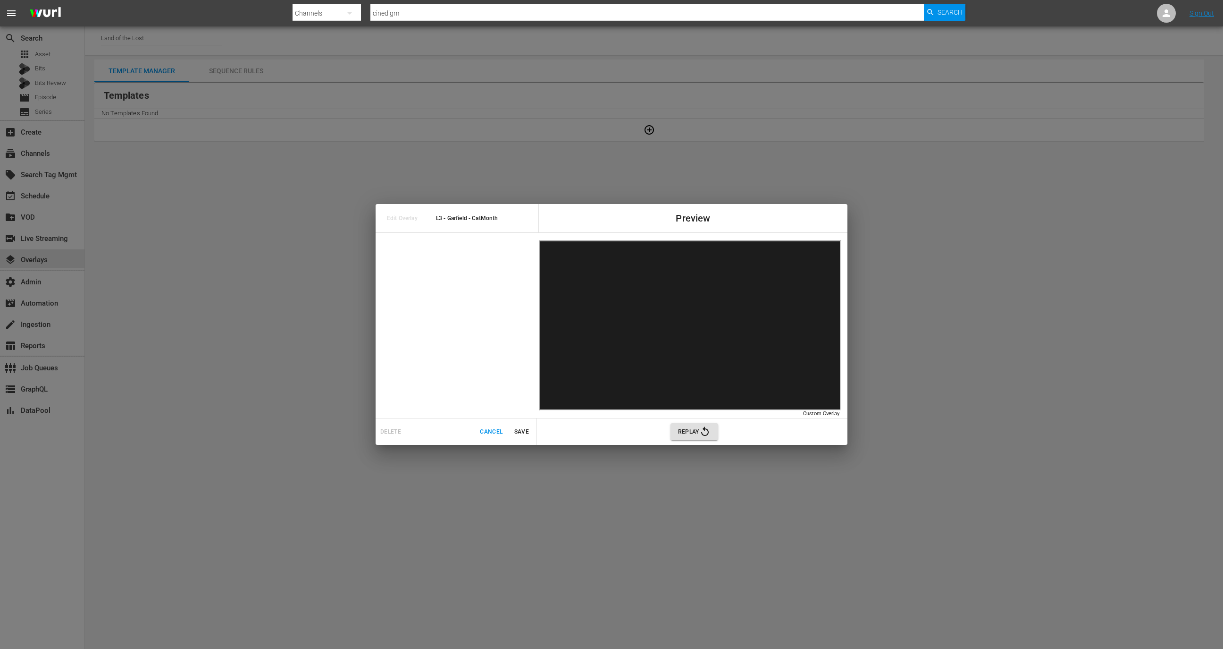
click at [514, 432] on span "Save" at bounding box center [521, 432] width 23 height 10
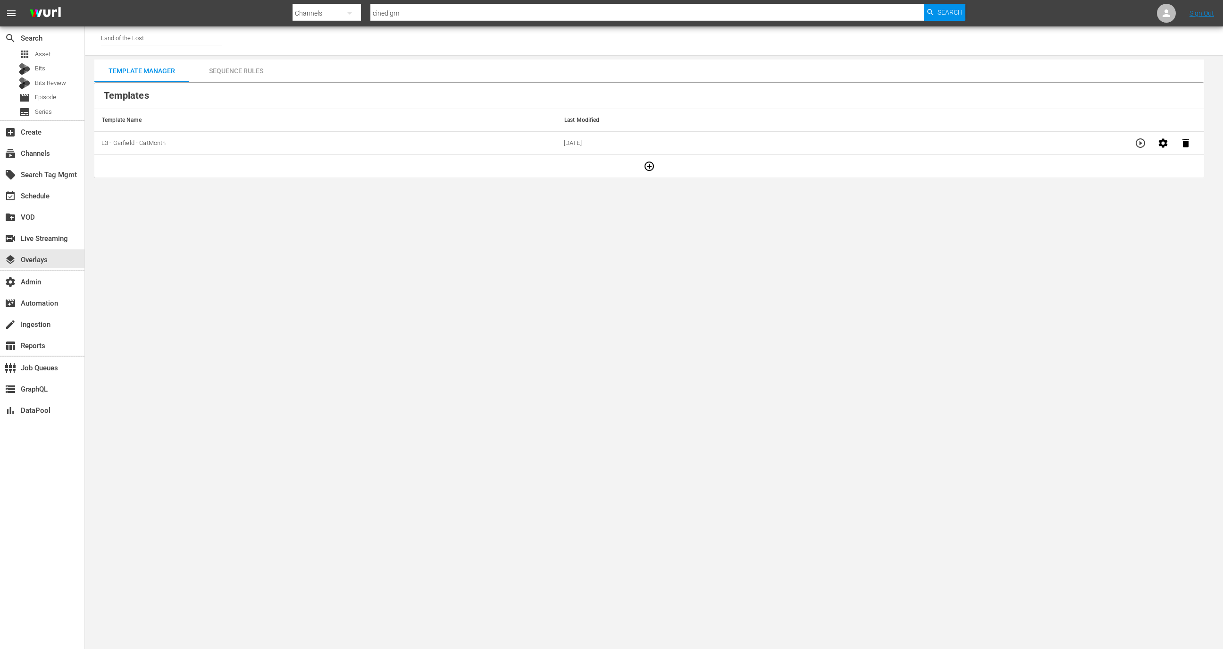
click at [241, 74] on div "Sequence Rules" at bounding box center [236, 70] width 94 height 23
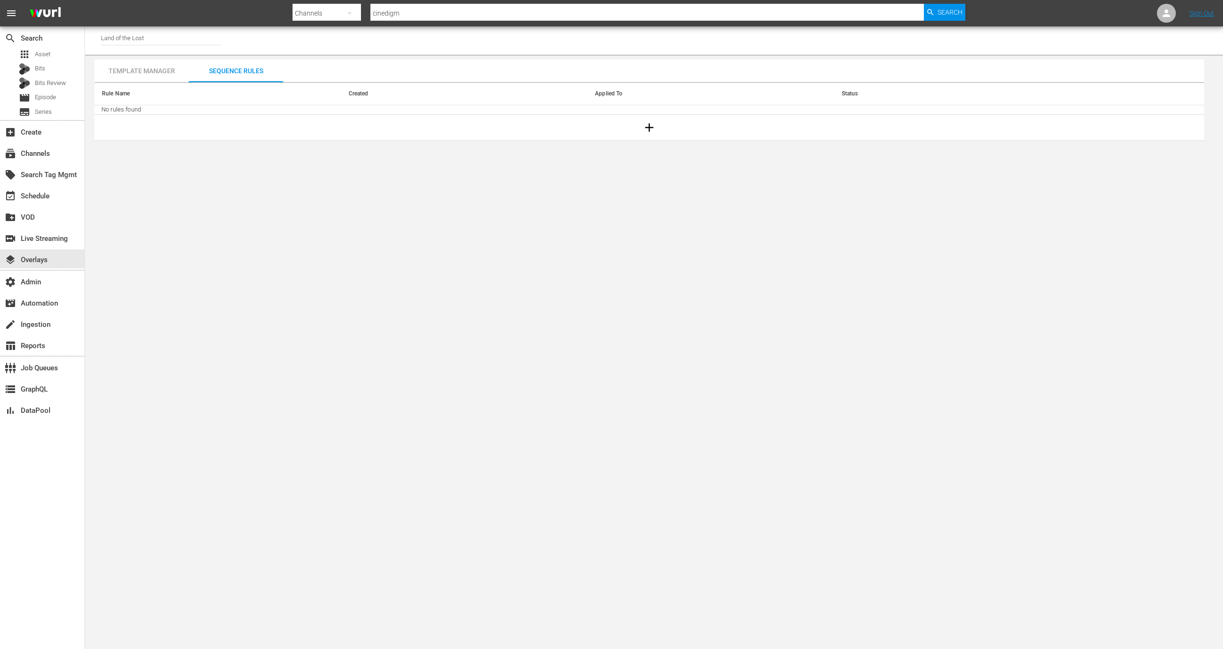
click at [138, 71] on div "Template Manager" at bounding box center [141, 70] width 94 height 23
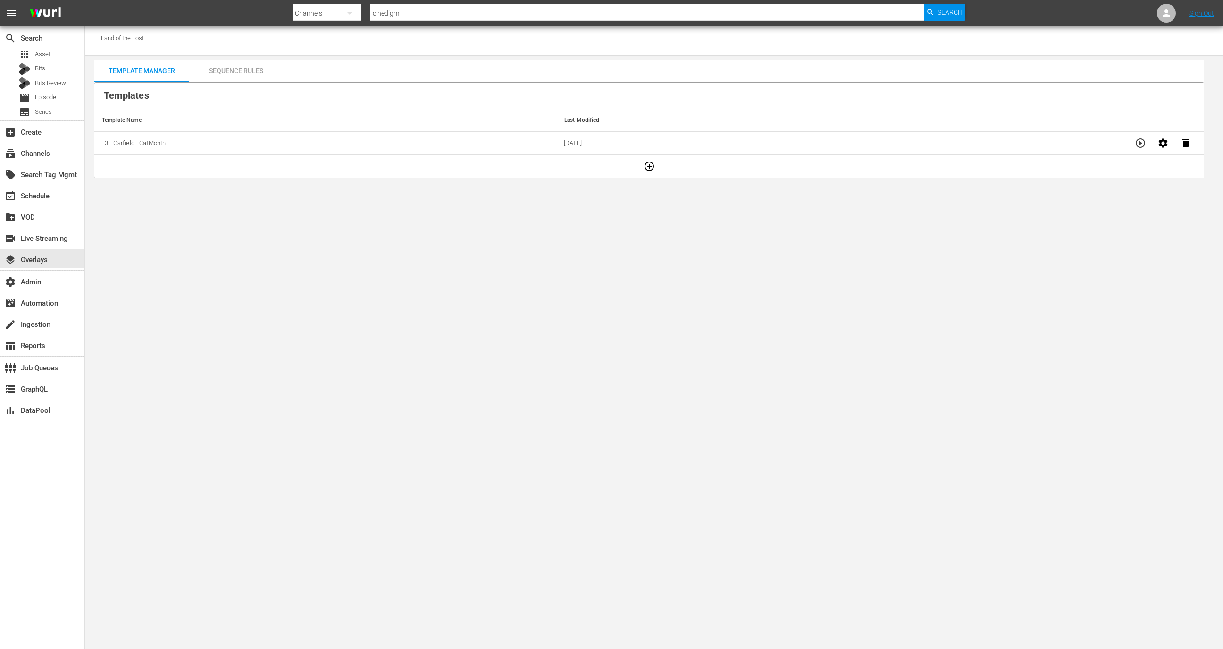
click at [255, 74] on div "Sequence Rules" at bounding box center [236, 70] width 94 height 23
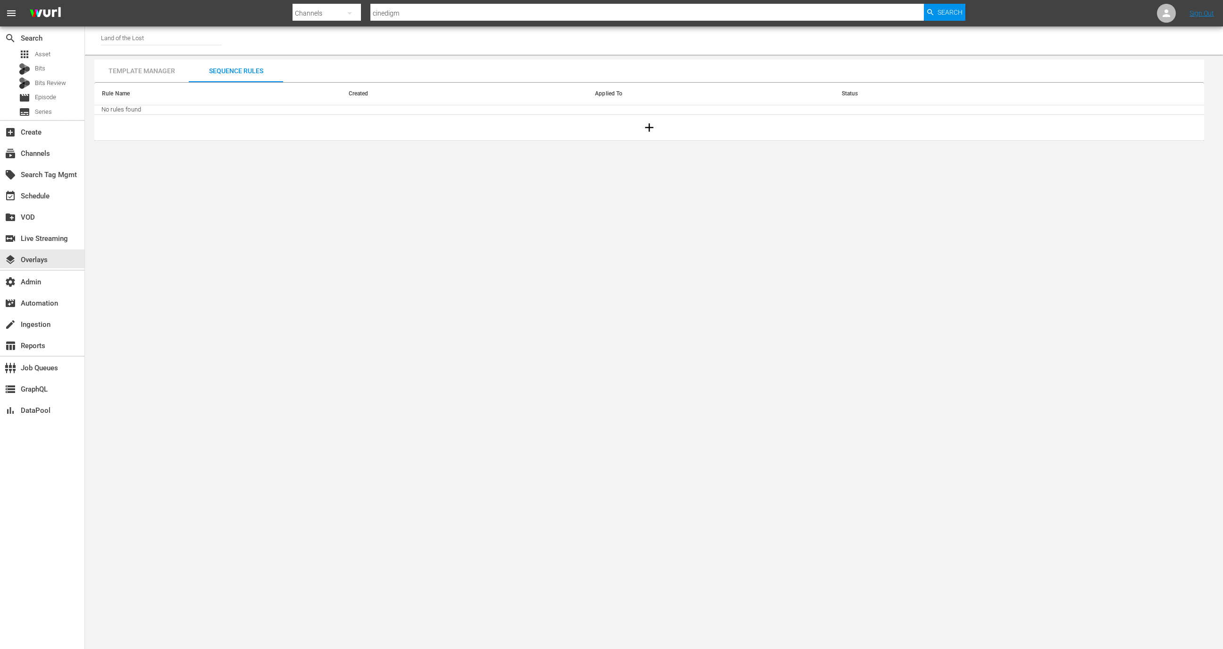
click at [654, 121] on icon "button" at bounding box center [649, 127] width 14 height 14
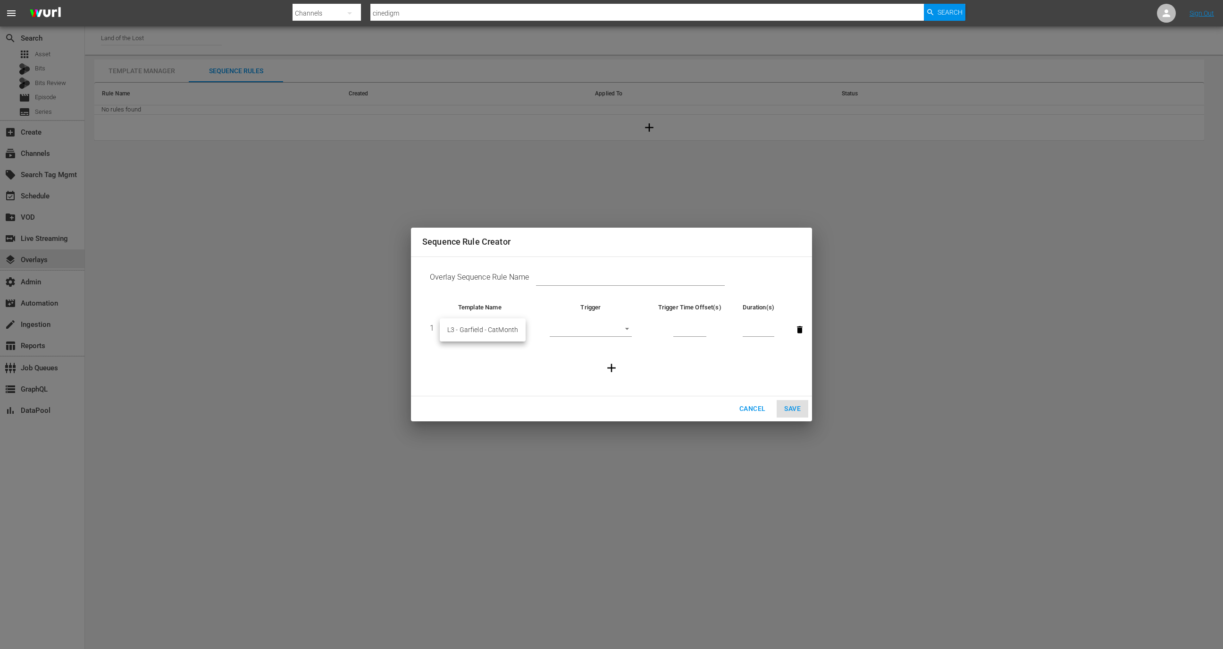
click at [476, 324] on body "menu Search By Channels Search ID, Title, Description, Keywords, or Category ci…" at bounding box center [611, 324] width 1223 height 649
click at [477, 329] on li "L3 - Garfield - CatMonth" at bounding box center [483, 330] width 86 height 16
type input "30597"
click at [617, 326] on body "menu Search By Channels Search ID, Title, Description, Keywords, or Category ci…" at bounding box center [611, 324] width 1223 height 649
click at [600, 378] on li "Before Episode End" at bounding box center [591, 377] width 82 height 16
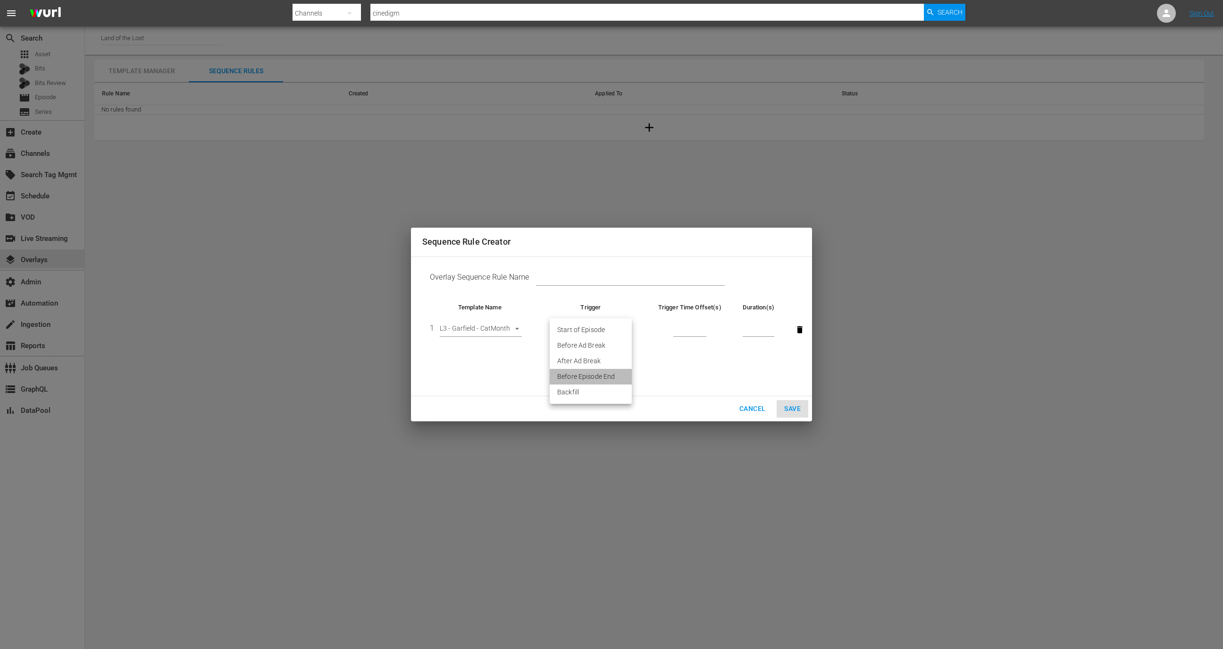
type input "END_OF_EPISODE"
click at [690, 323] on input "number" at bounding box center [690, 330] width 33 height 14
type input "60"
type input "30"
click at [666, 273] on input "text" at bounding box center [630, 279] width 189 height 14
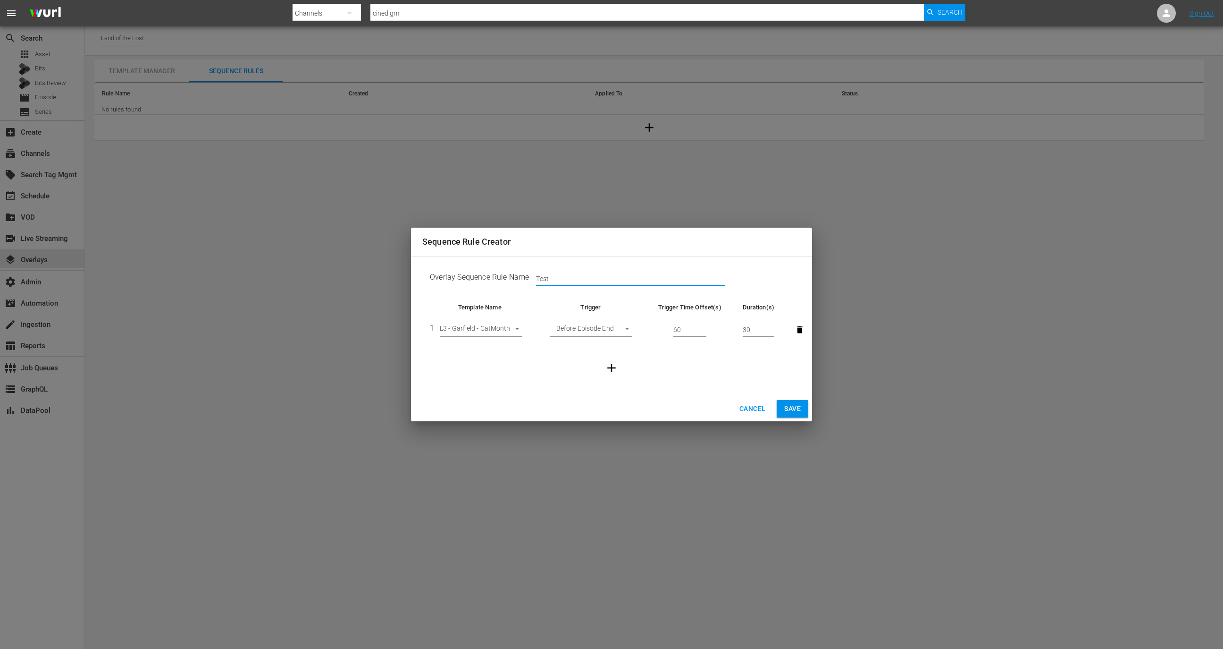
type input "Test"
click at [802, 407] on button "Save" at bounding box center [793, 408] width 32 height 17
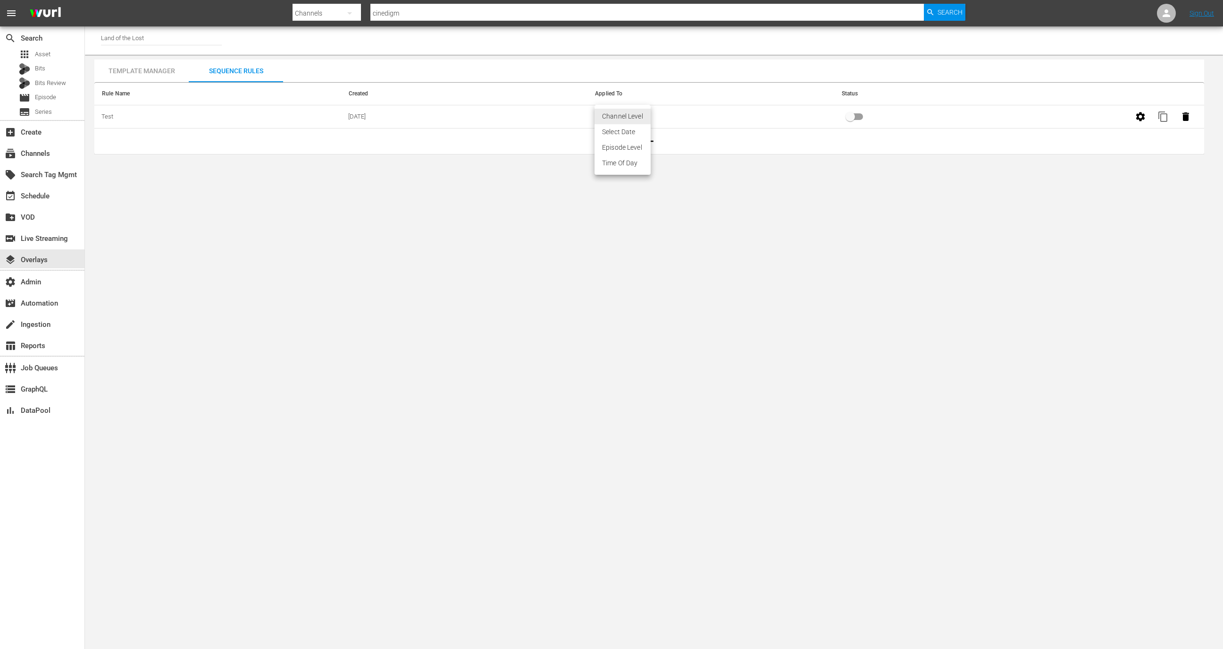
click at [641, 116] on body "menu Search By Channels Search ID, Title, Description, Keywords, or Category ci…" at bounding box center [611, 324] width 1223 height 649
click at [623, 130] on li "Select Date" at bounding box center [623, 132] width 56 height 16
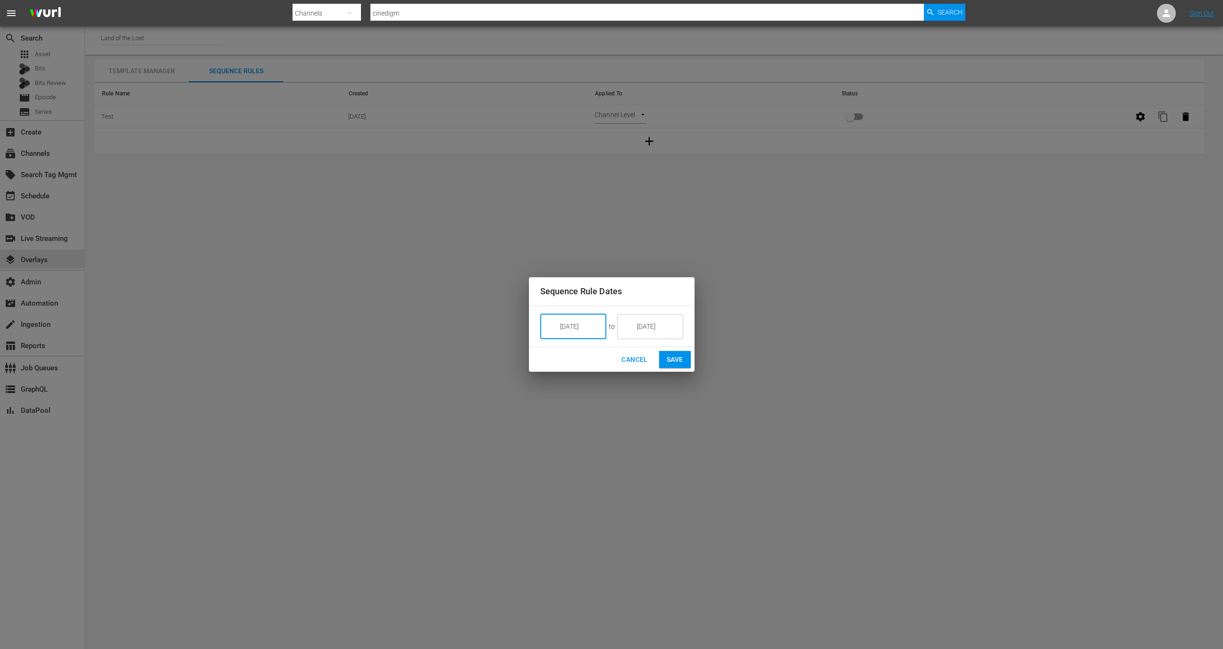
click at [589, 326] on input "[DATE]" at bounding box center [580, 325] width 53 height 25
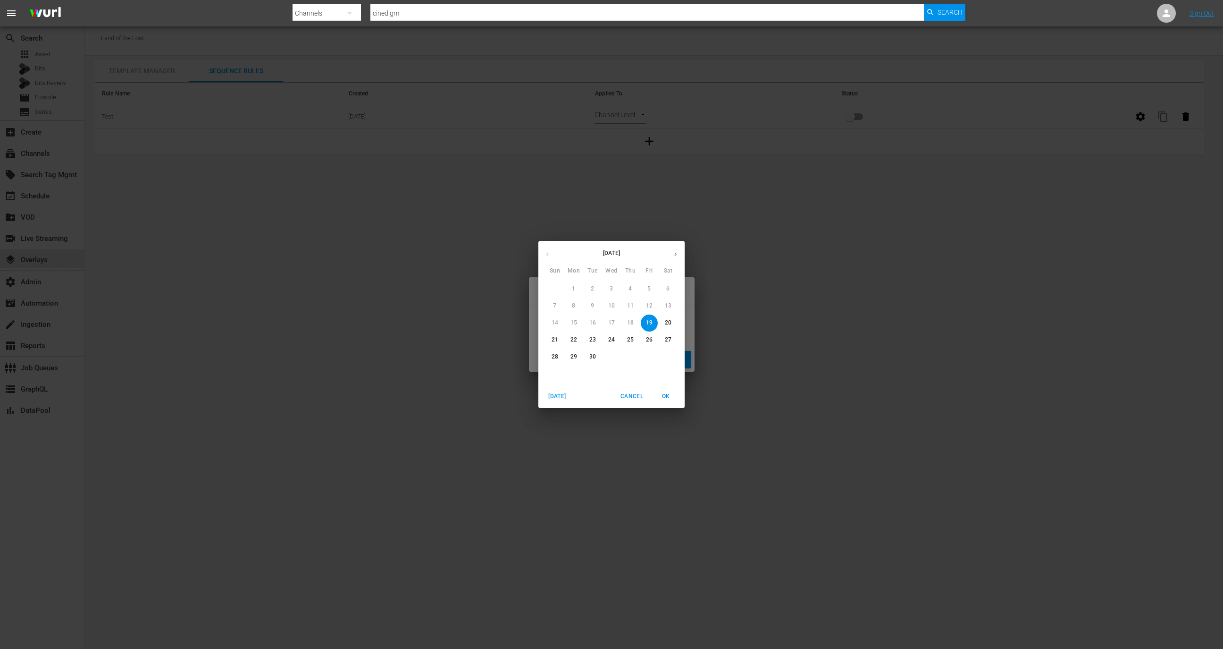
click at [647, 323] on p "19" at bounding box center [649, 323] width 7 height 8
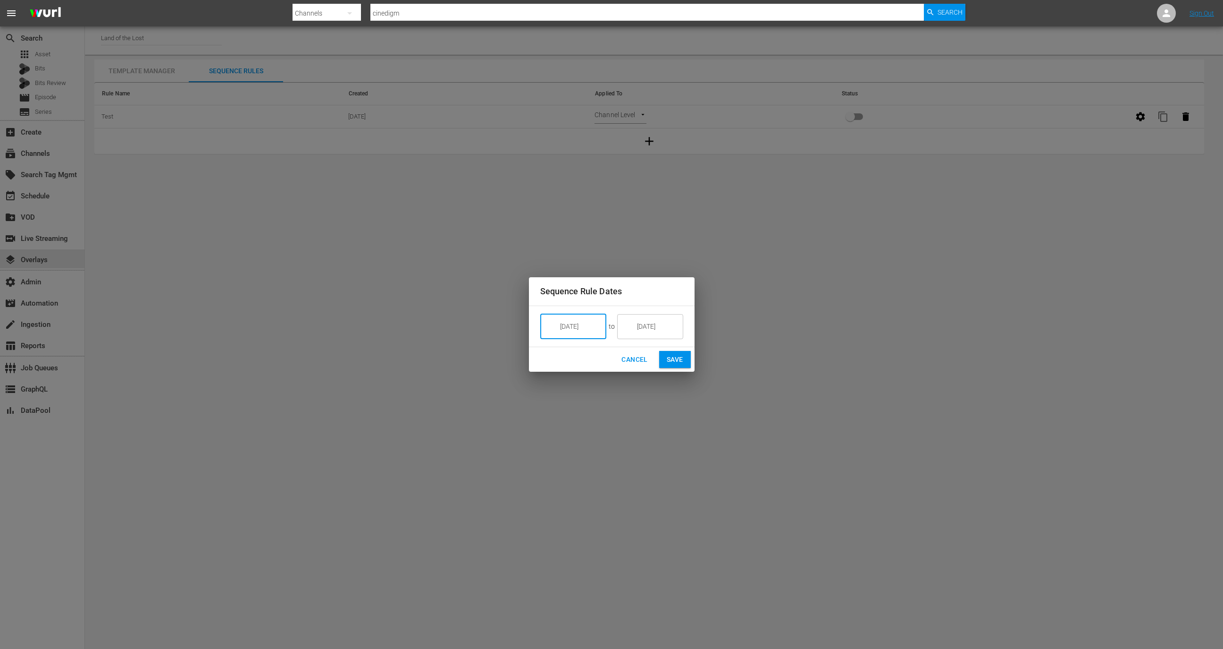
click at [586, 325] on input "[DATE]" at bounding box center [580, 325] width 53 height 25
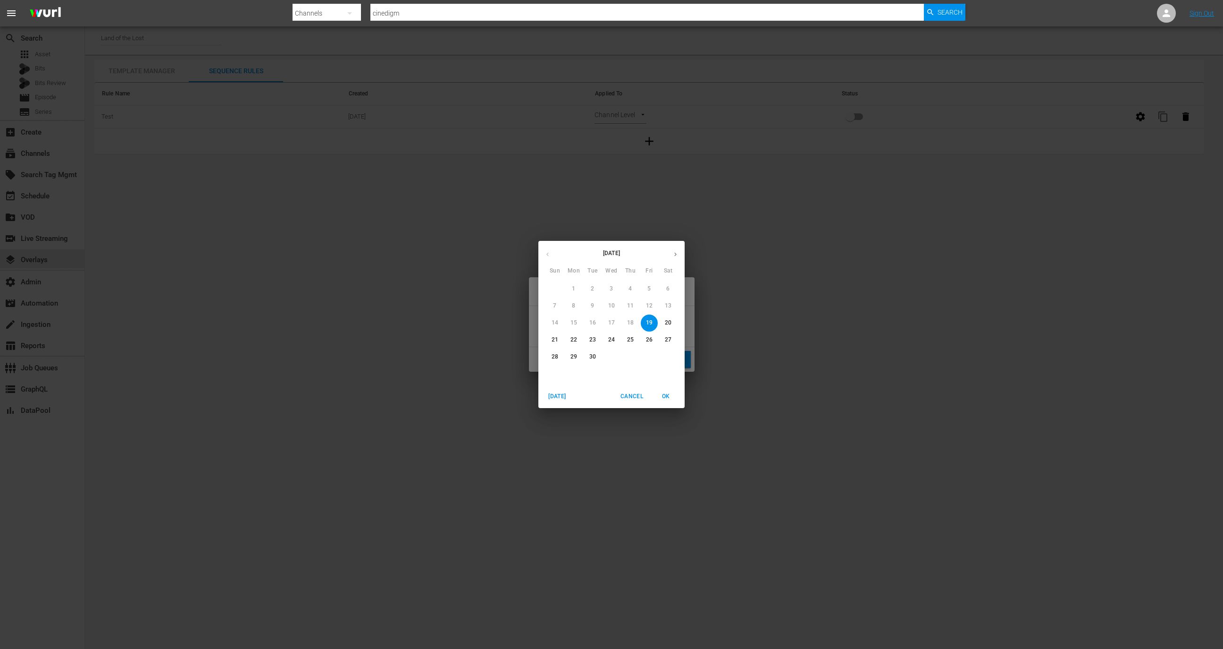
click at [592, 361] on p "30" at bounding box center [593, 357] width 7 height 8
type input "[DATE]"
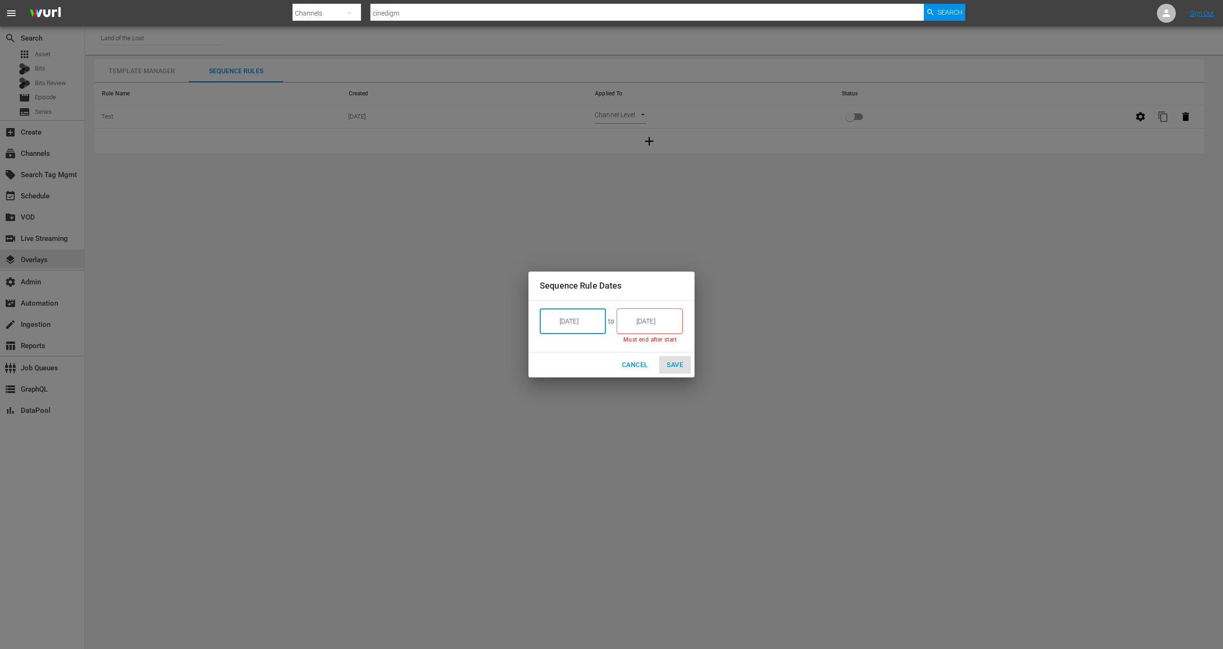
click at [649, 323] on input "[DATE]" at bounding box center [656, 320] width 53 height 25
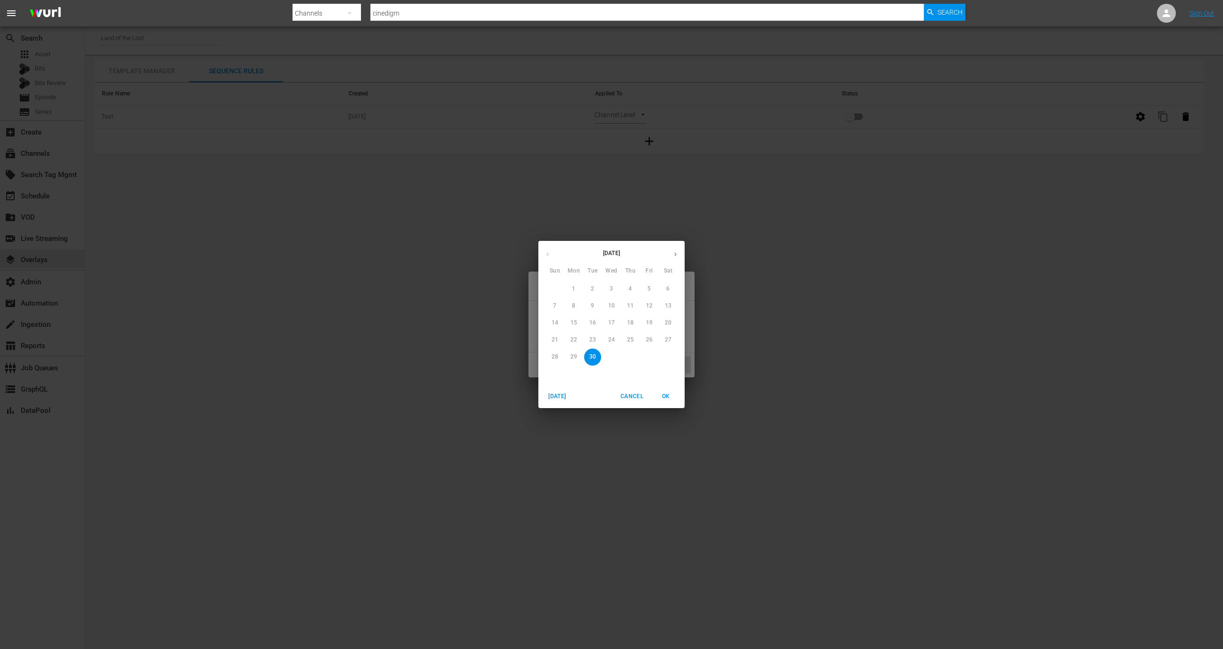
click at [595, 355] on p "30" at bounding box center [593, 357] width 7 height 8
type input "[DATE]"
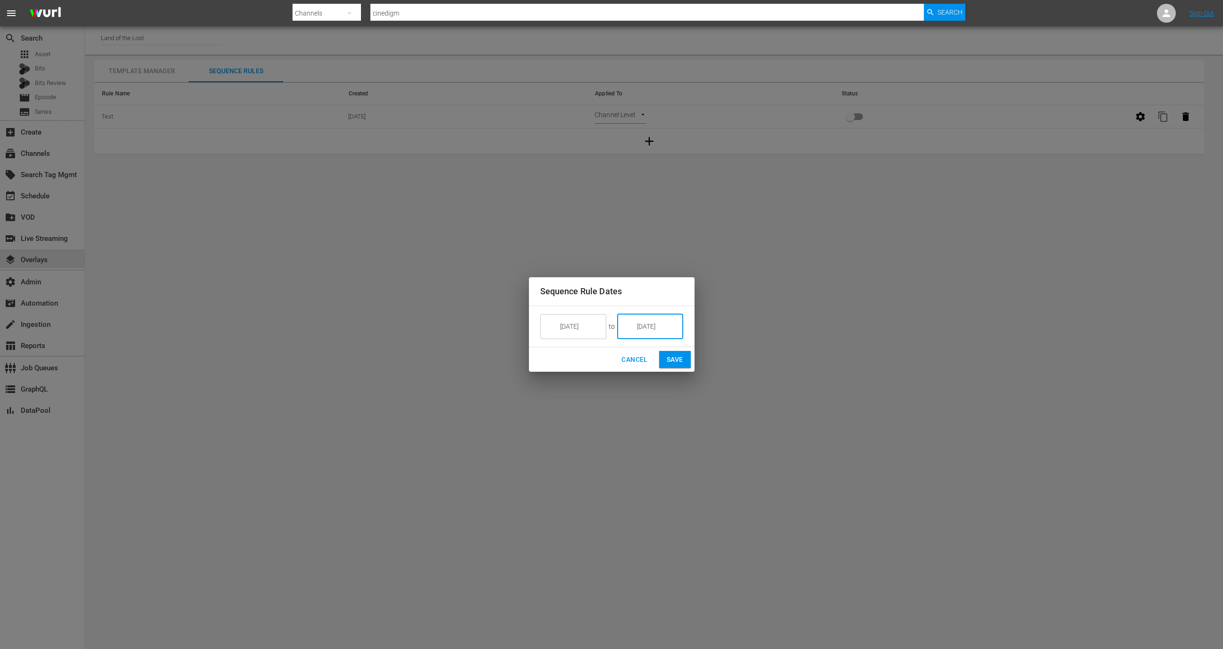
click at [674, 362] on span "Save" at bounding box center [675, 360] width 17 height 12
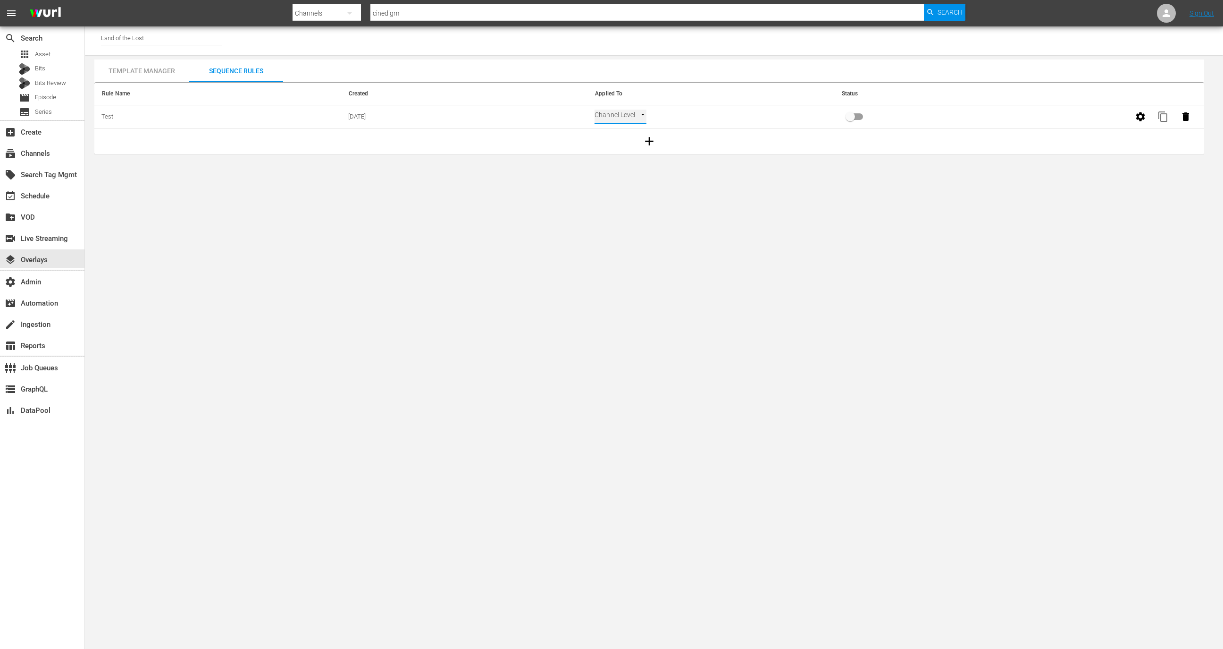
type input "SELECT_DATE"
click at [853, 122] on input "primary checkbox" at bounding box center [851, 119] width 54 height 18
checkbox input "true"
click at [56, 194] on div "event_available Schedule" at bounding box center [42, 194] width 84 height 19
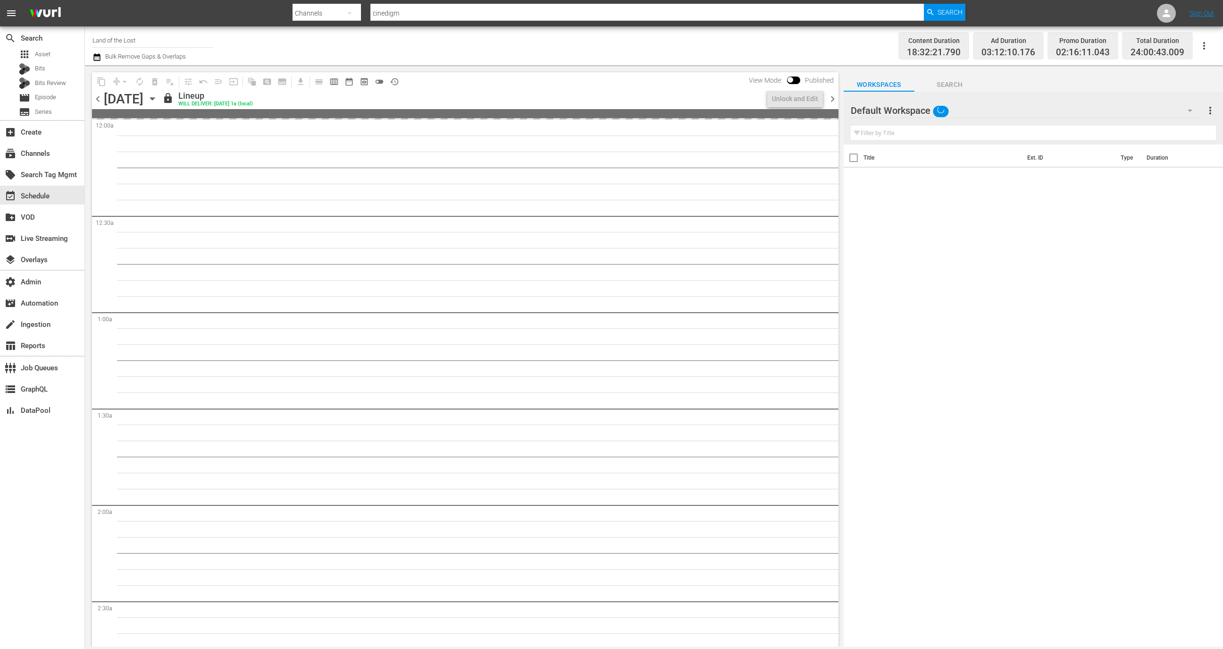
click at [158, 97] on icon "button" at bounding box center [152, 98] width 10 height 10
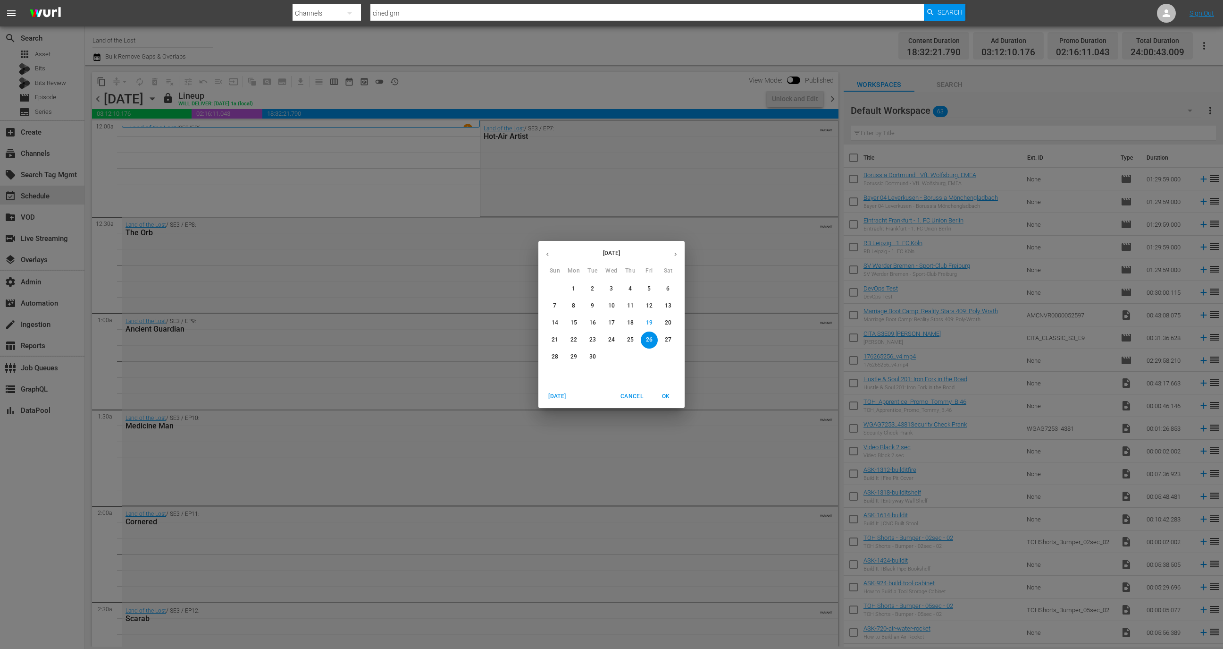
click at [592, 356] on p "30" at bounding box center [593, 357] width 7 height 8
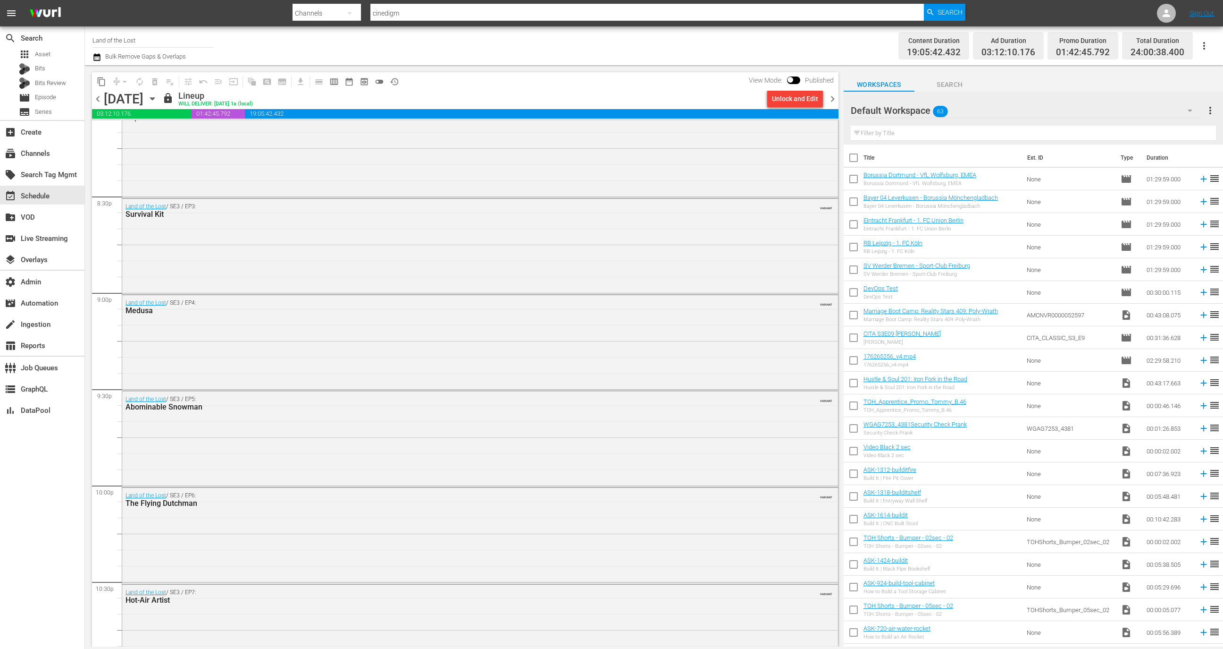
scroll to position [4097, 0]
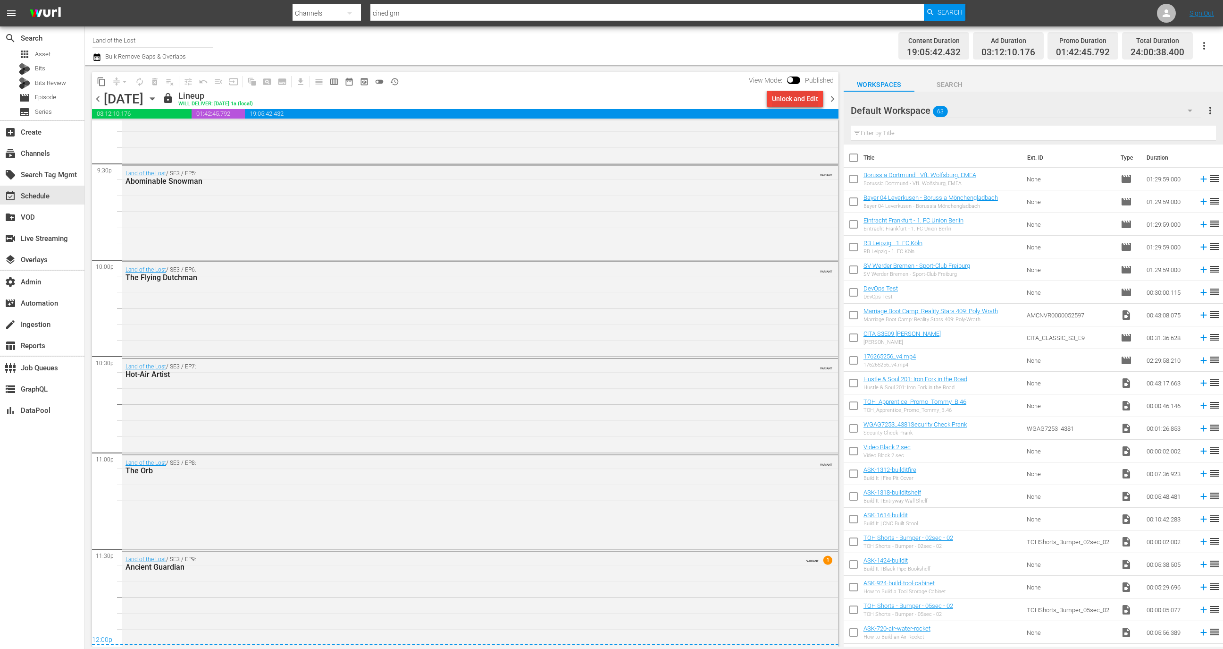
click at [782, 100] on div "Unlock and Edit" at bounding box center [795, 98] width 46 height 17
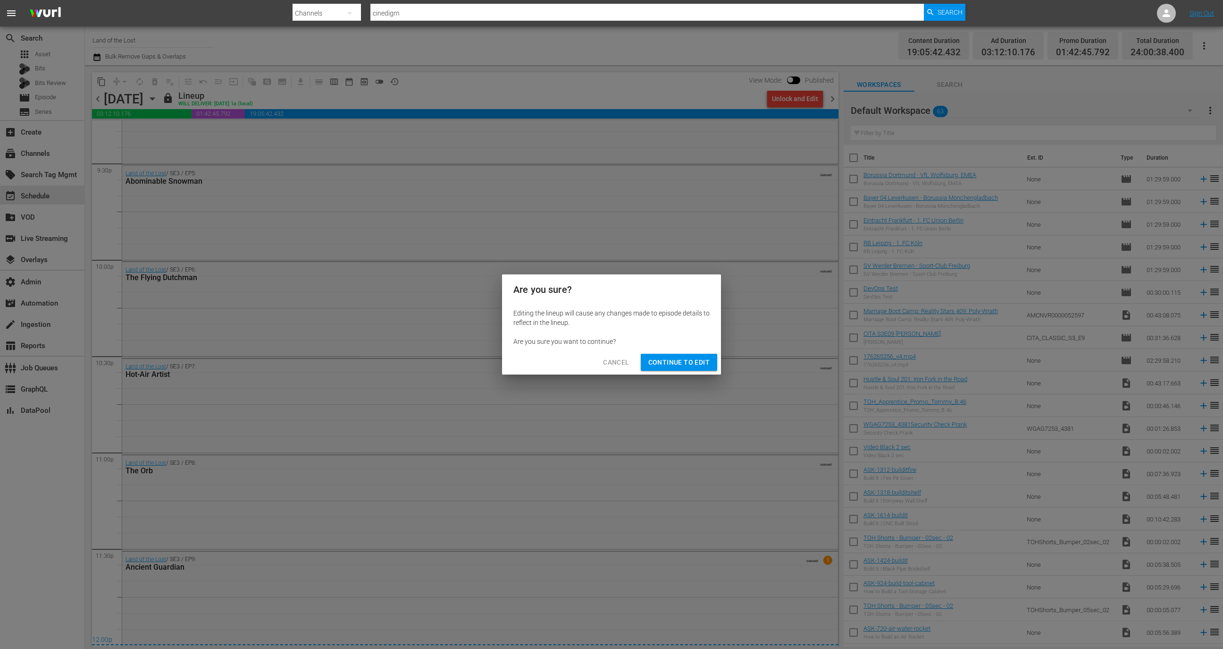
click at [672, 362] on span "Continue to Edit" at bounding box center [679, 362] width 61 height 12
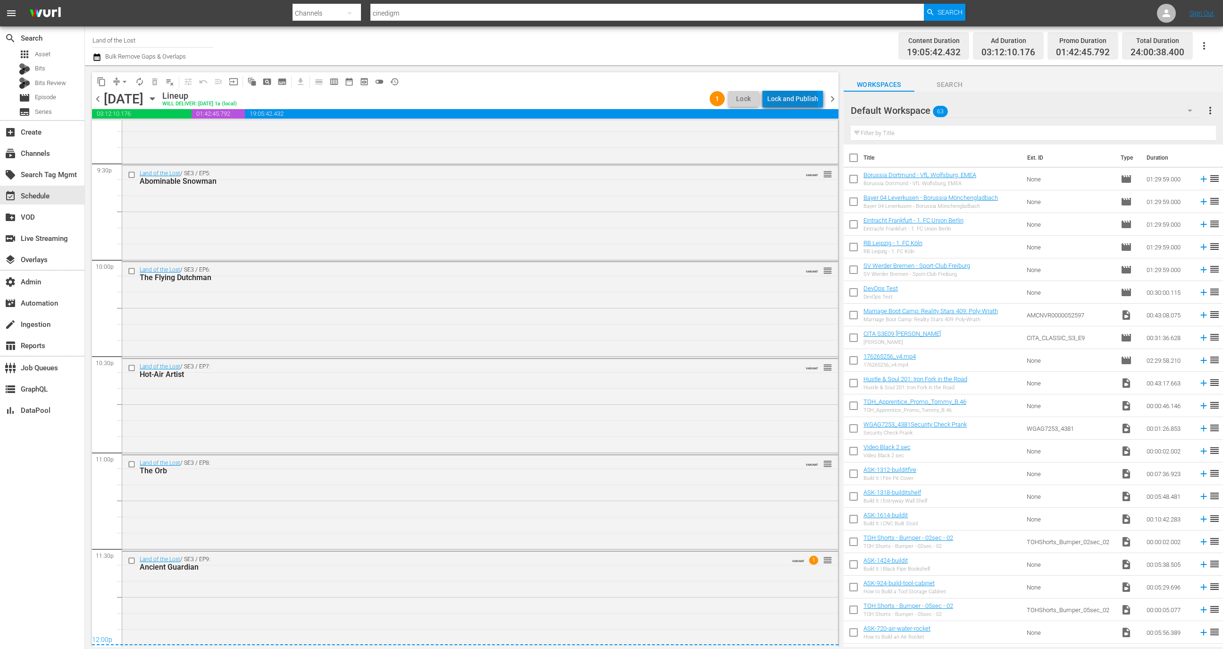
click at [794, 101] on div "Lock and Publish" at bounding box center [792, 98] width 51 height 17
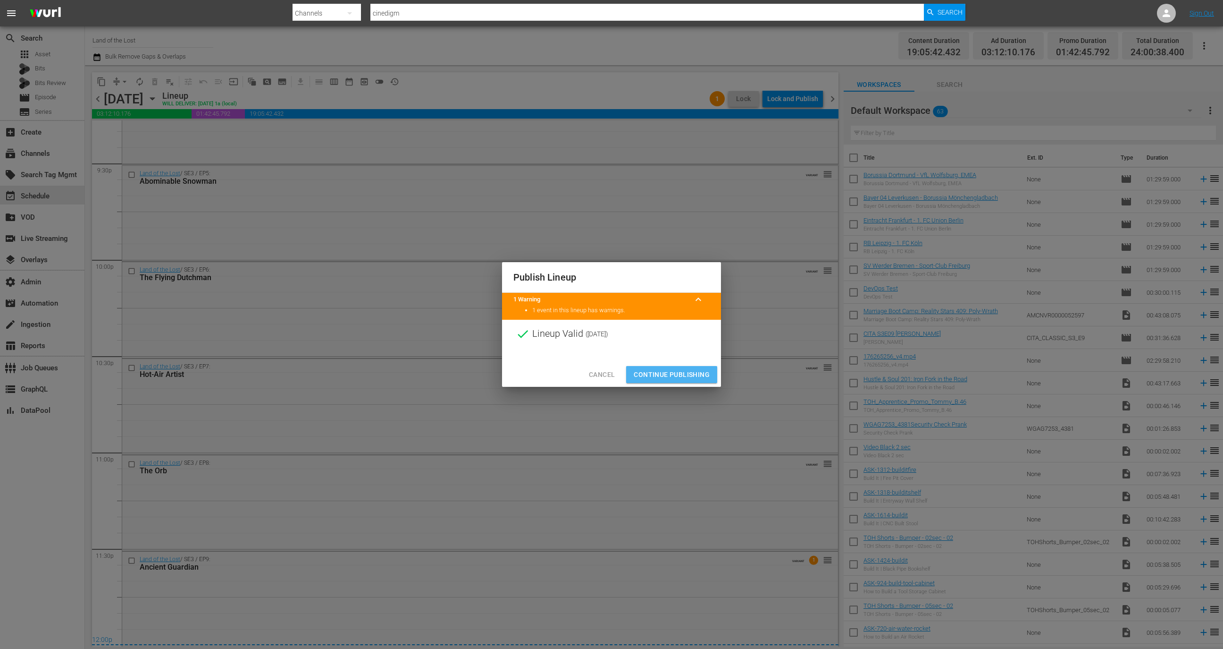
click at [660, 382] on button "Continue Publishing" at bounding box center [671, 374] width 91 height 17
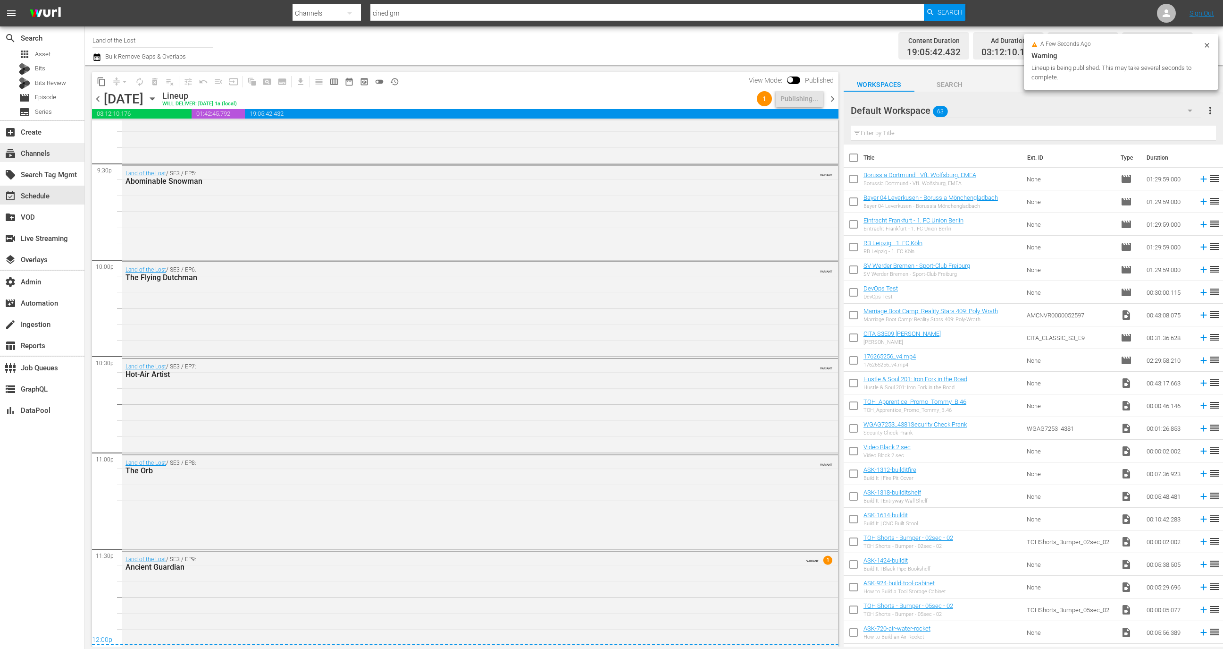
click at [71, 151] on div "subscriptions Channels" at bounding box center [42, 152] width 84 height 19
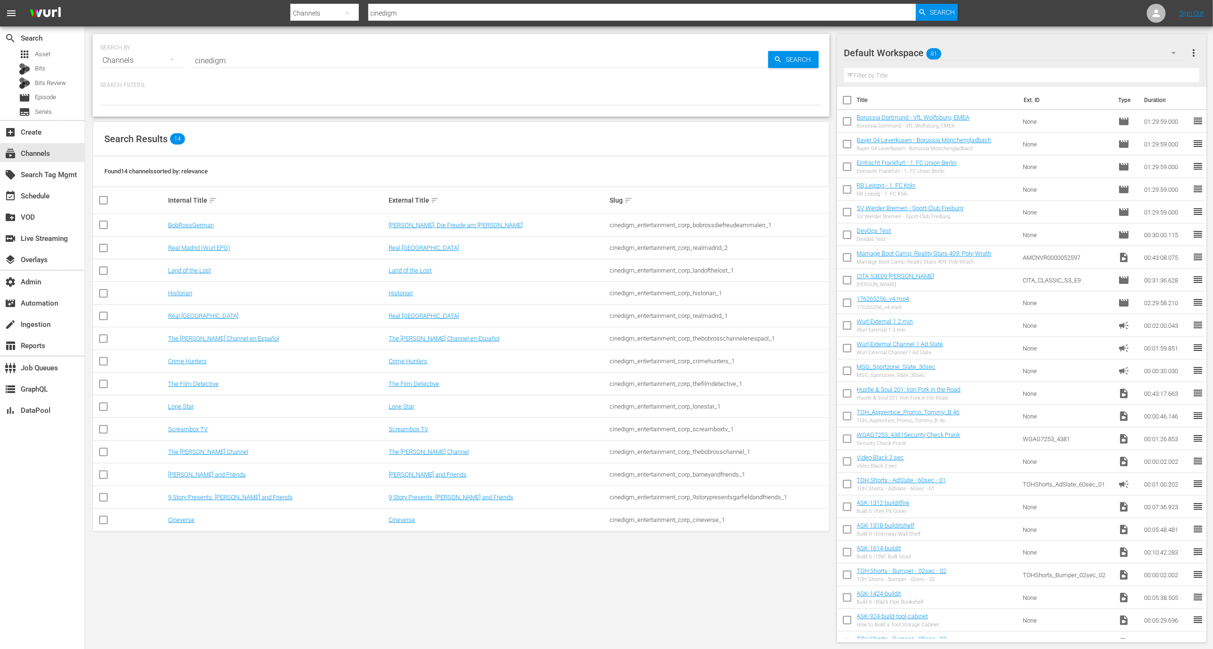
click at [696, 267] on div "cinedigm_entertainment_corp_landofthelost_1" at bounding box center [718, 270] width 218 height 7
copy div "cinedigm_entertainment_corp_landofthelost_1"
click at [48, 190] on div "event_available Schedule" at bounding box center [26, 194] width 53 height 8
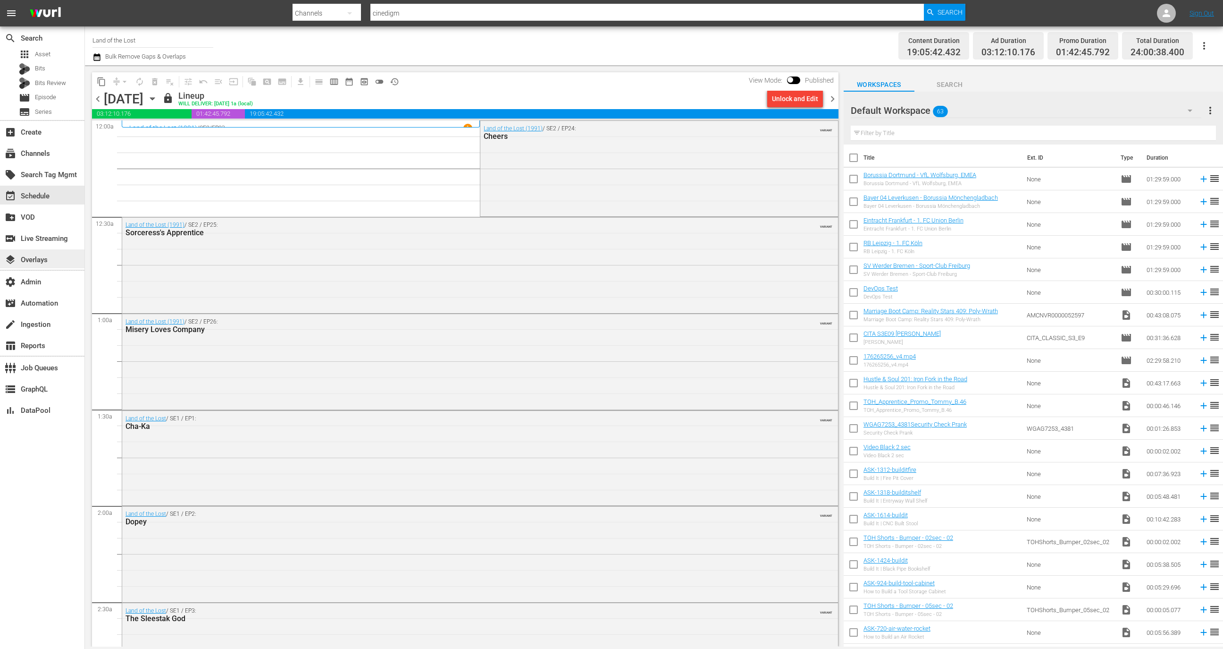
click at [47, 258] on div "layers Overlays" at bounding box center [26, 258] width 53 height 8
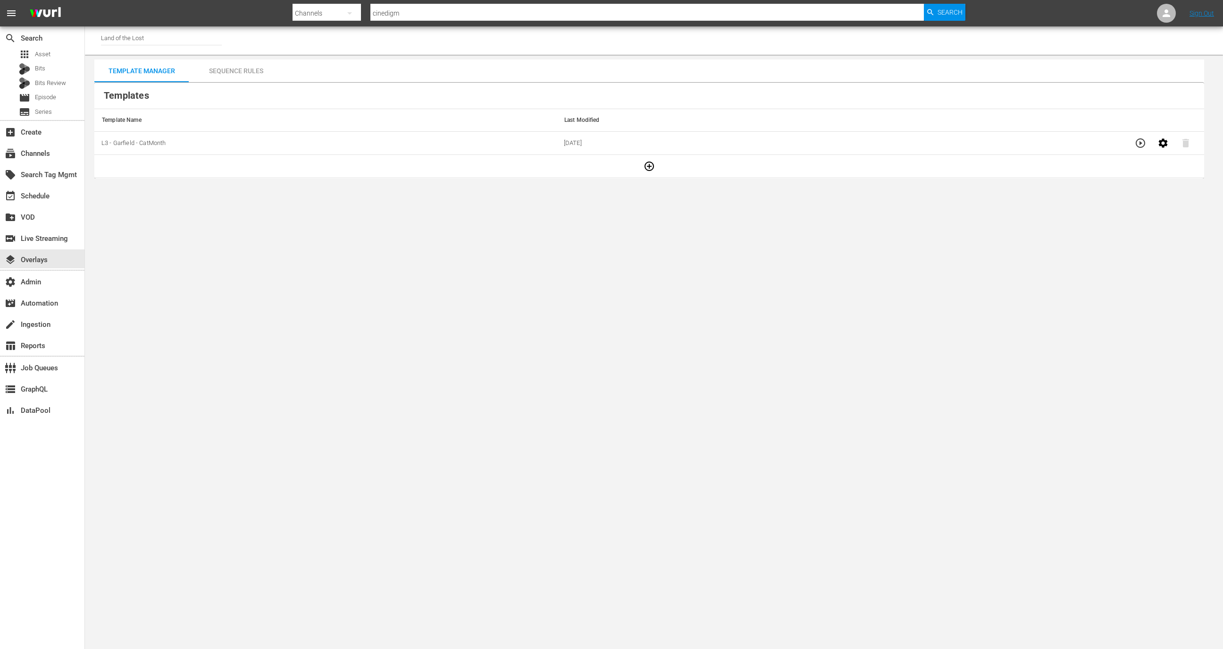
click at [245, 72] on div "Sequence Rules" at bounding box center [236, 70] width 94 height 23
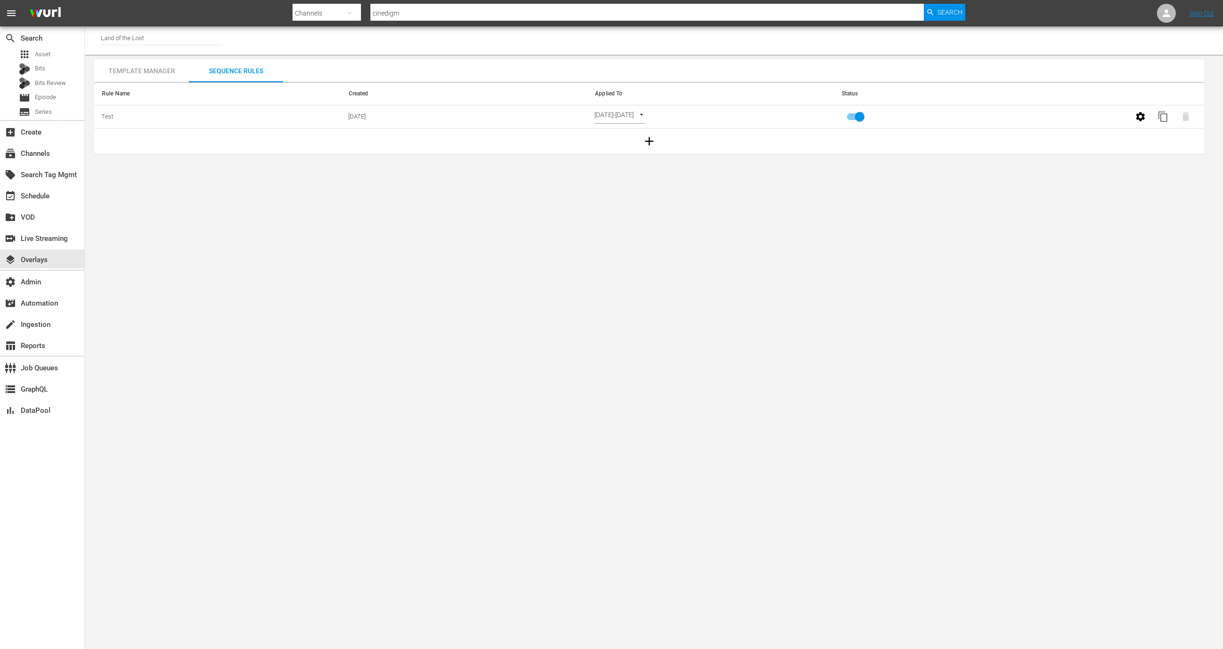
click at [855, 116] on input "primary checkbox" at bounding box center [860, 119] width 54 height 18
checkbox input "false"
click at [1187, 114] on icon "button" at bounding box center [1185, 116] width 11 height 11
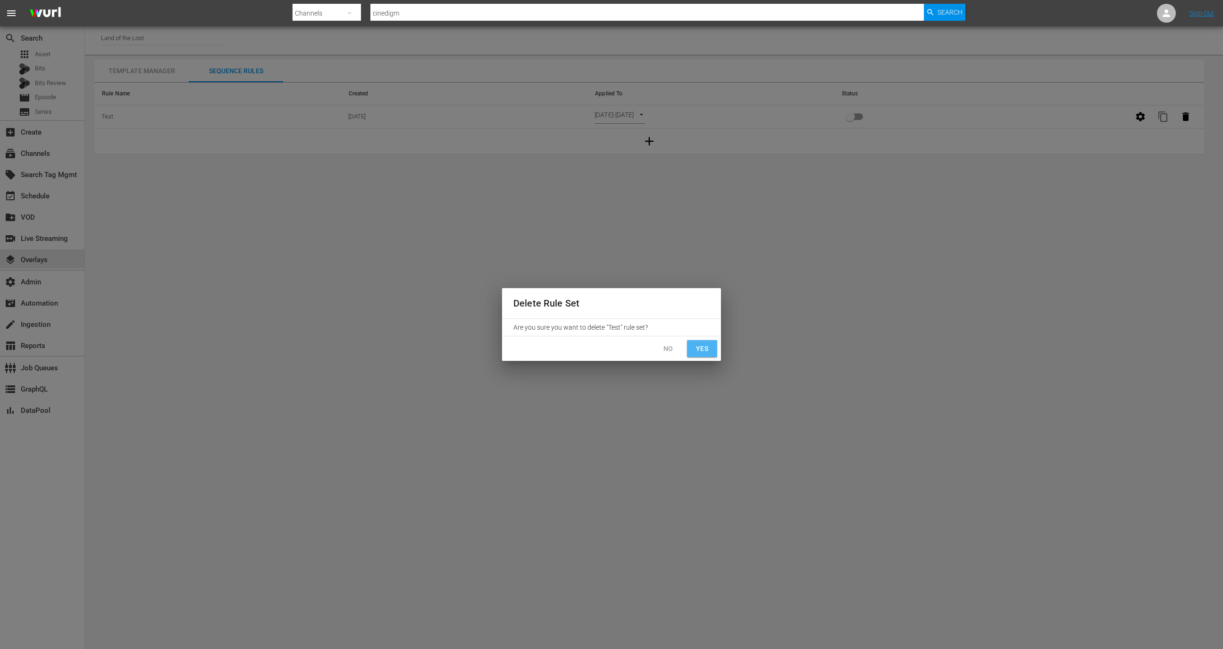
click at [709, 348] on button "Yes" at bounding box center [702, 348] width 30 height 17
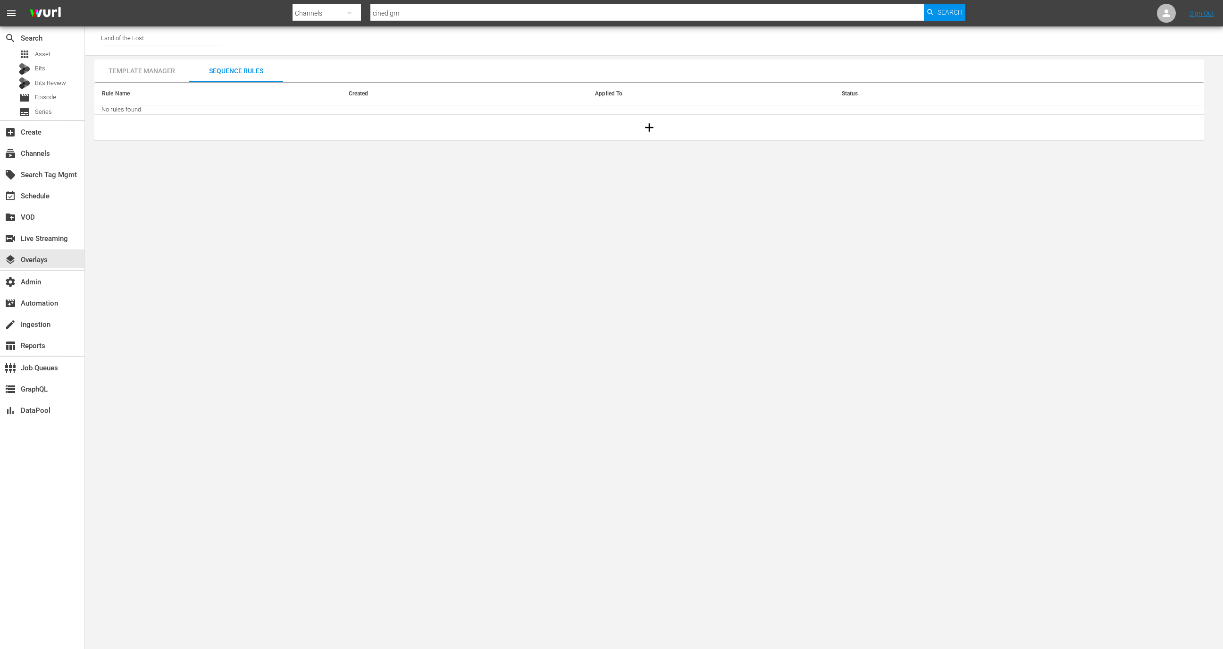
click at [142, 54] on div "Channel Title Land of the Lost" at bounding box center [654, 40] width 1138 height 28
click at [142, 63] on div "Template Manager" at bounding box center [141, 70] width 94 height 23
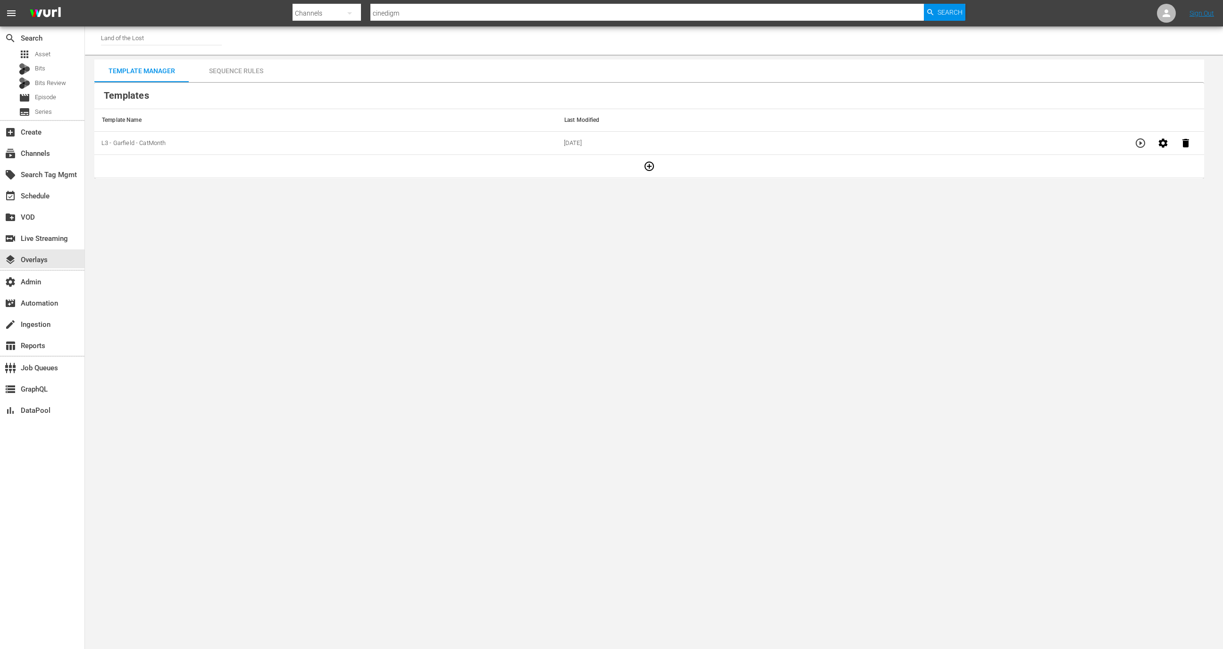
click at [1180, 139] on icon "button" at bounding box center [1185, 142] width 11 height 11
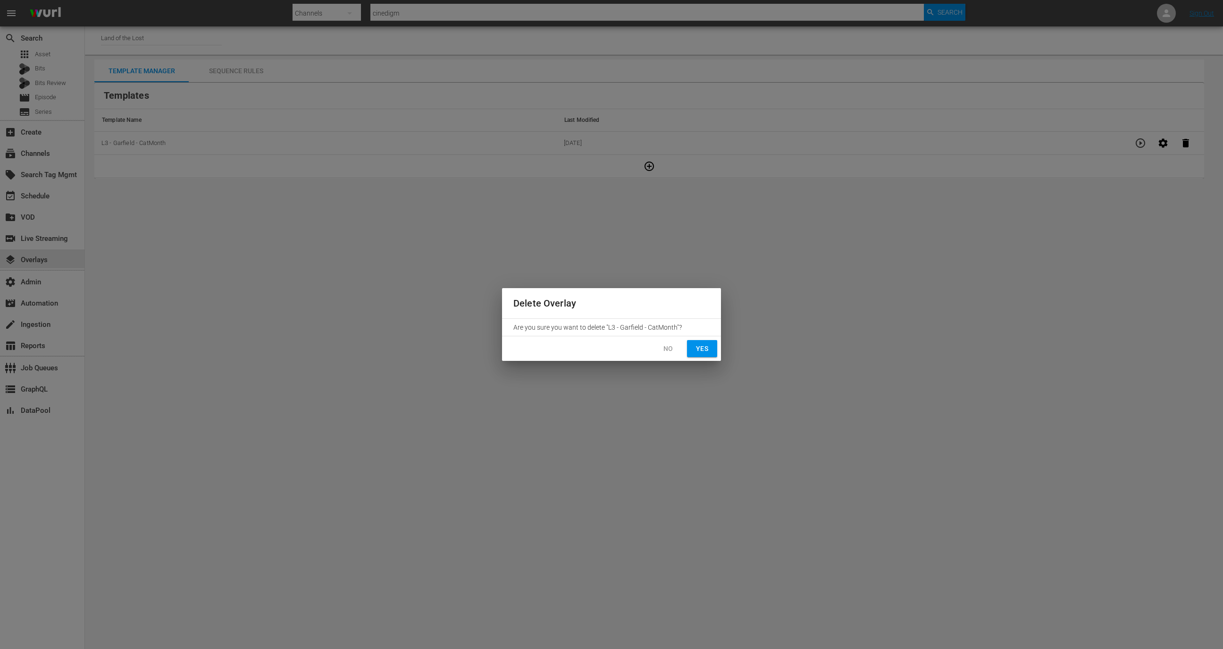
click at [714, 344] on button "Yes" at bounding box center [702, 348] width 30 height 17
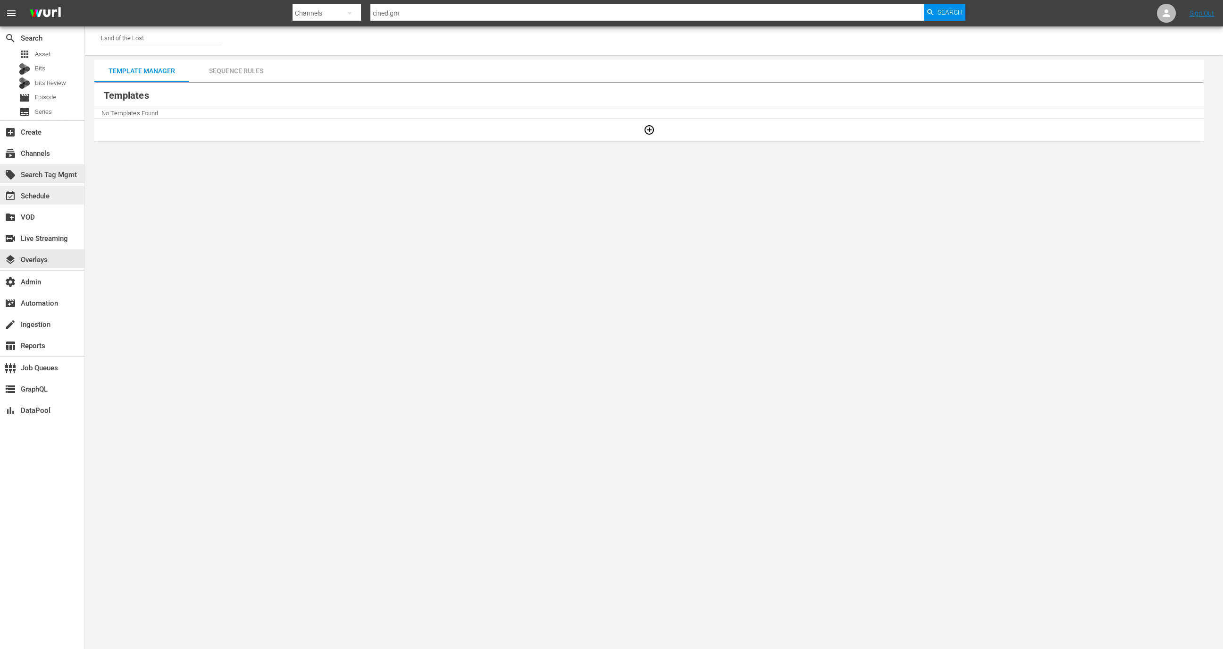
click at [61, 194] on div "event_available Schedule" at bounding box center [42, 194] width 84 height 19
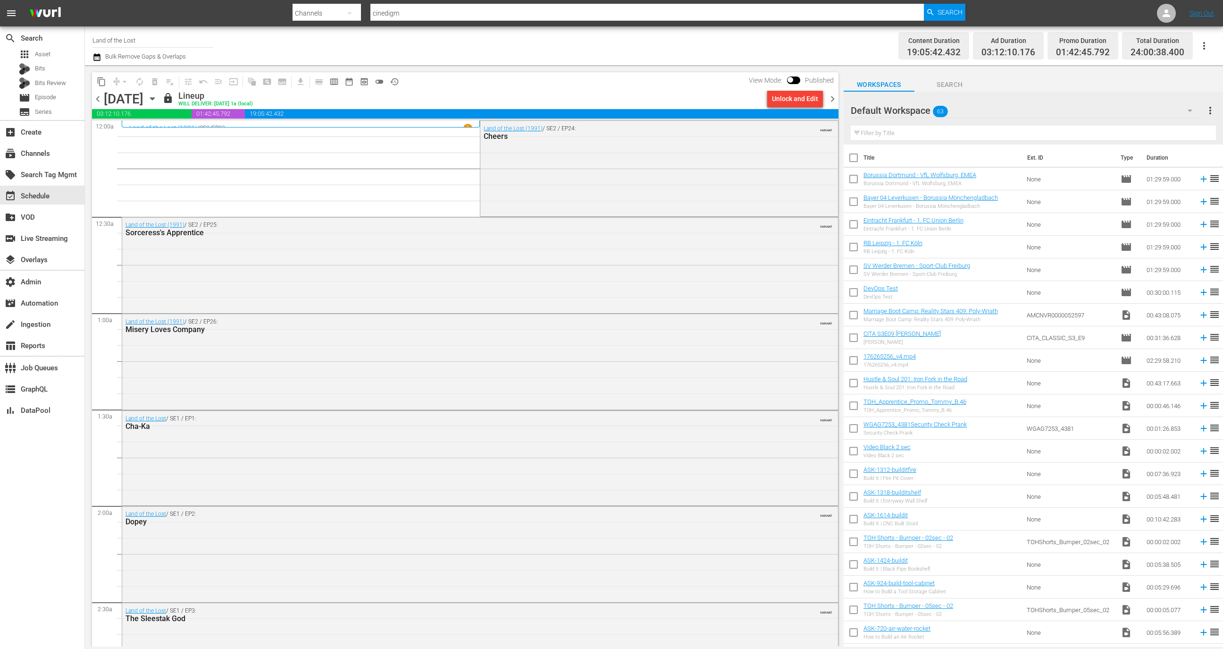
click at [787, 100] on div "Unlock and Edit" at bounding box center [795, 98] width 46 height 17
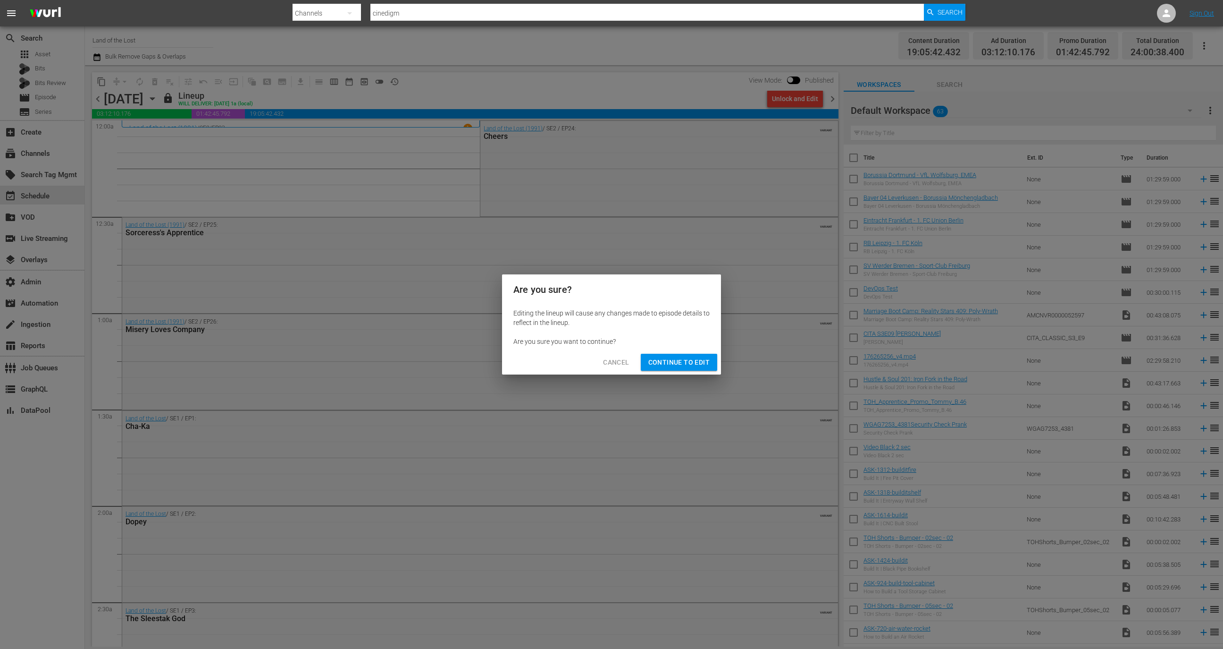
click at [667, 362] on span "Continue to Edit" at bounding box center [679, 362] width 61 height 12
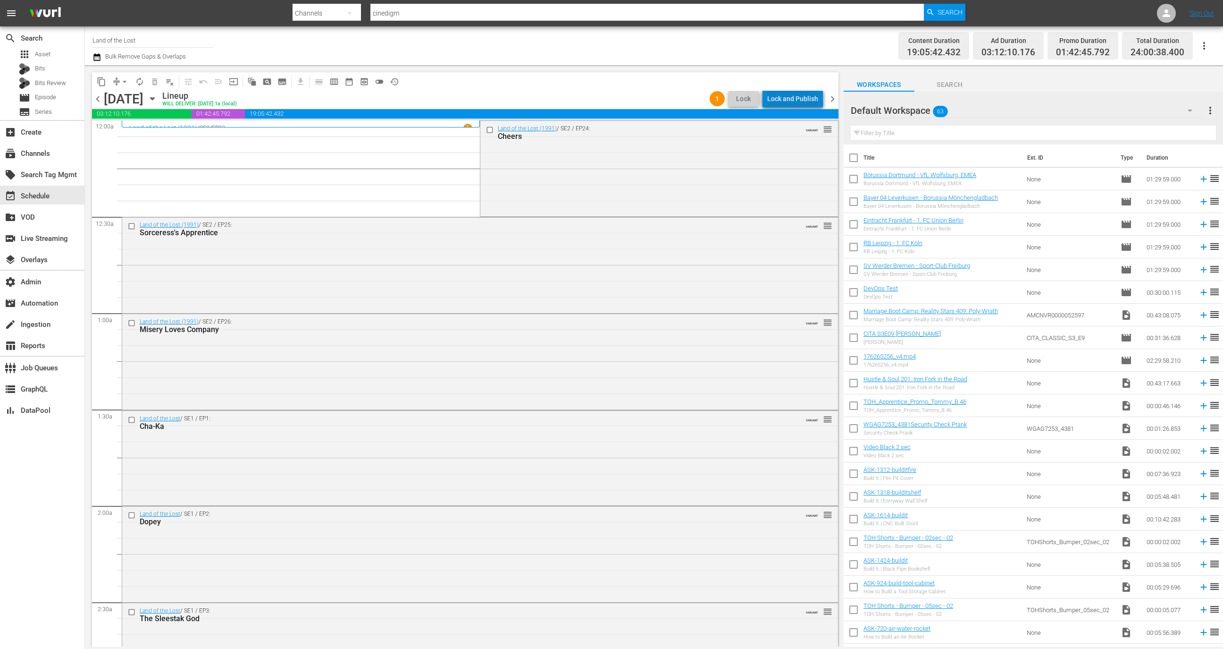
click at [801, 95] on div "Lock and Publish" at bounding box center [792, 98] width 51 height 17
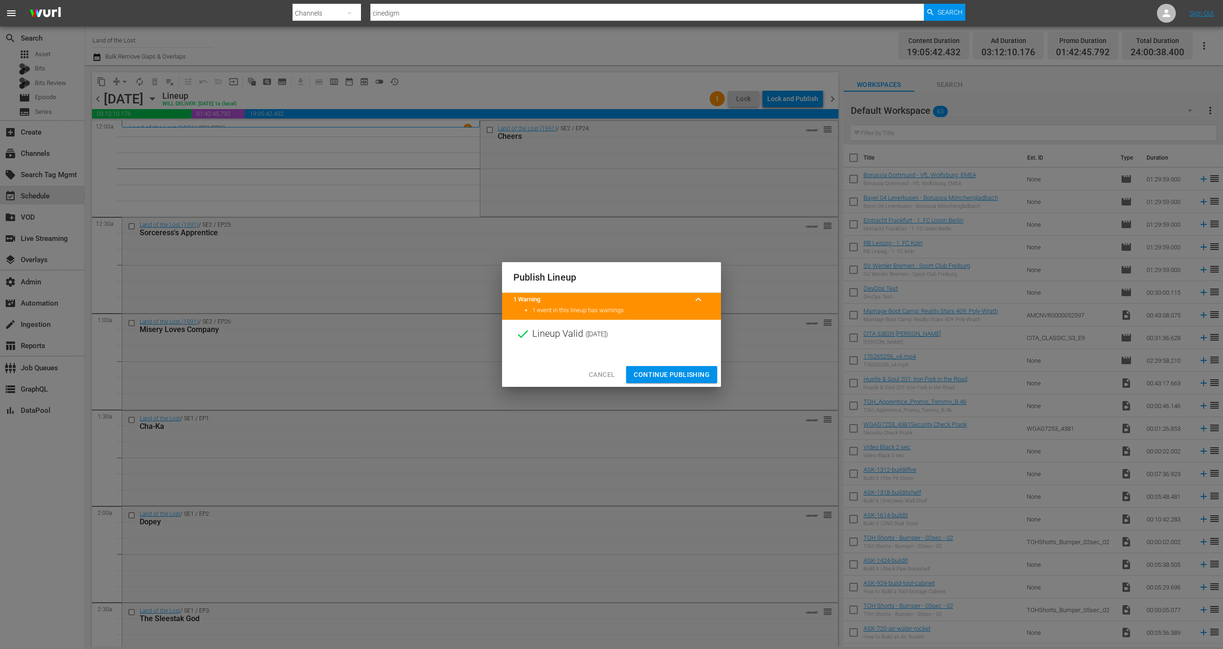
click at [683, 370] on span "Continue Publishing" at bounding box center [672, 375] width 76 height 12
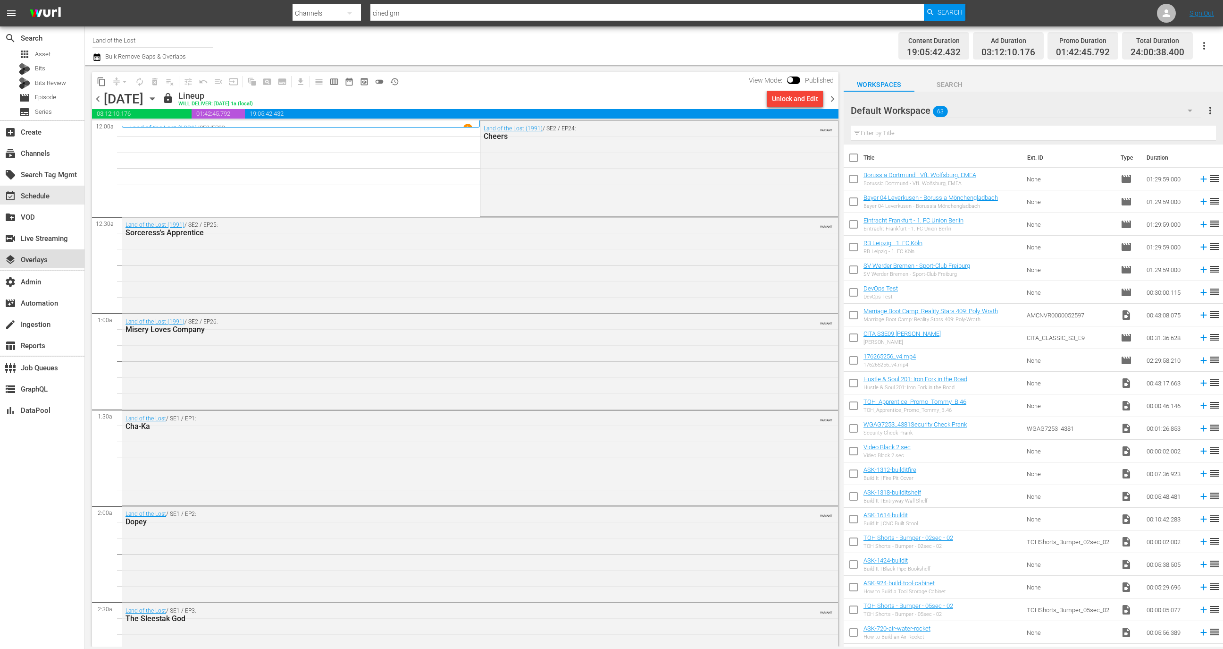
click at [57, 255] on div "layers Overlays" at bounding box center [42, 258] width 84 height 19
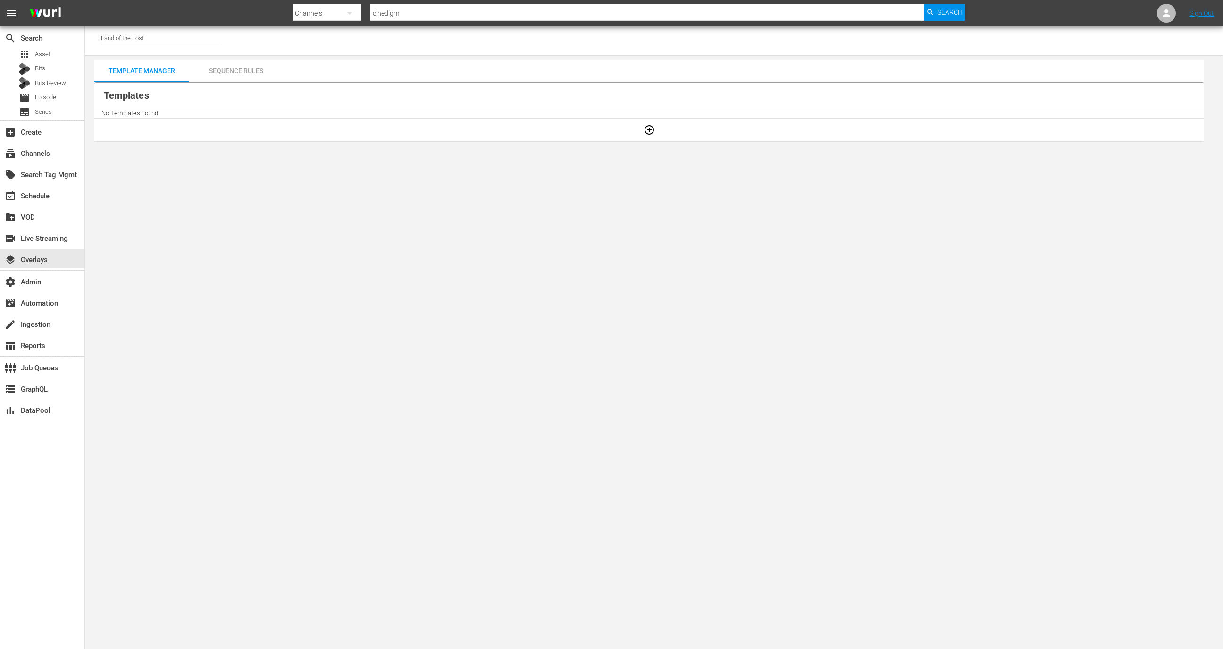
click at [186, 40] on input "Land of the Lost" at bounding box center [161, 37] width 121 height 23
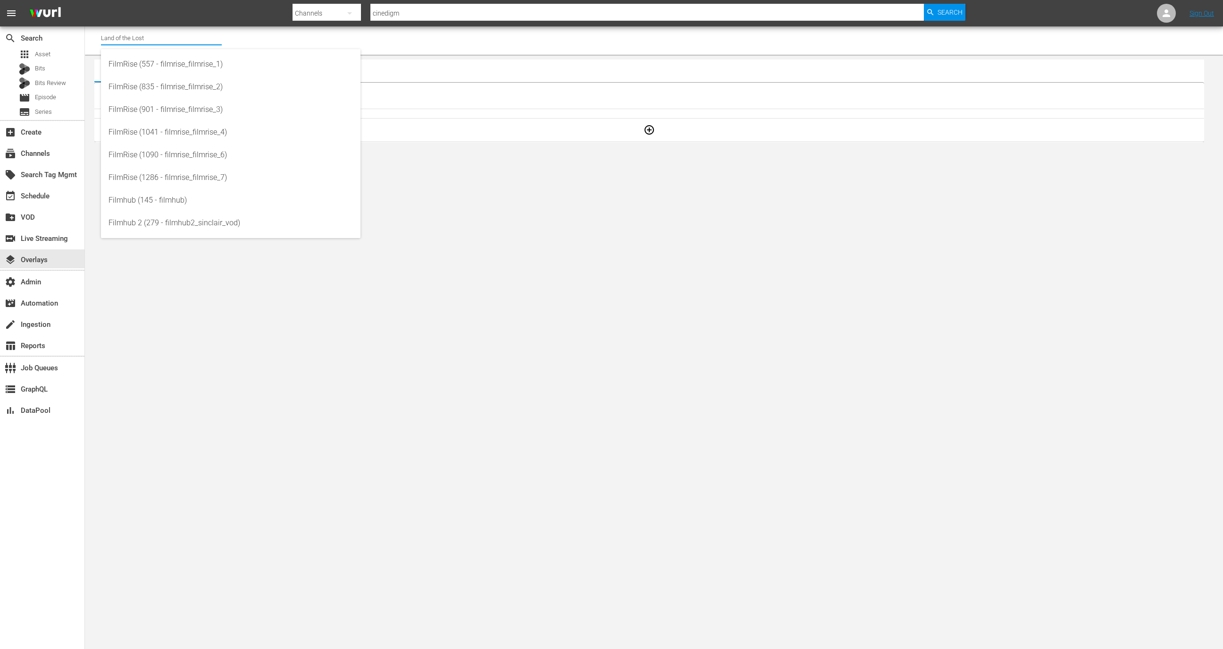
click at [186, 40] on input "Land of the Lost" at bounding box center [161, 37] width 121 height 23
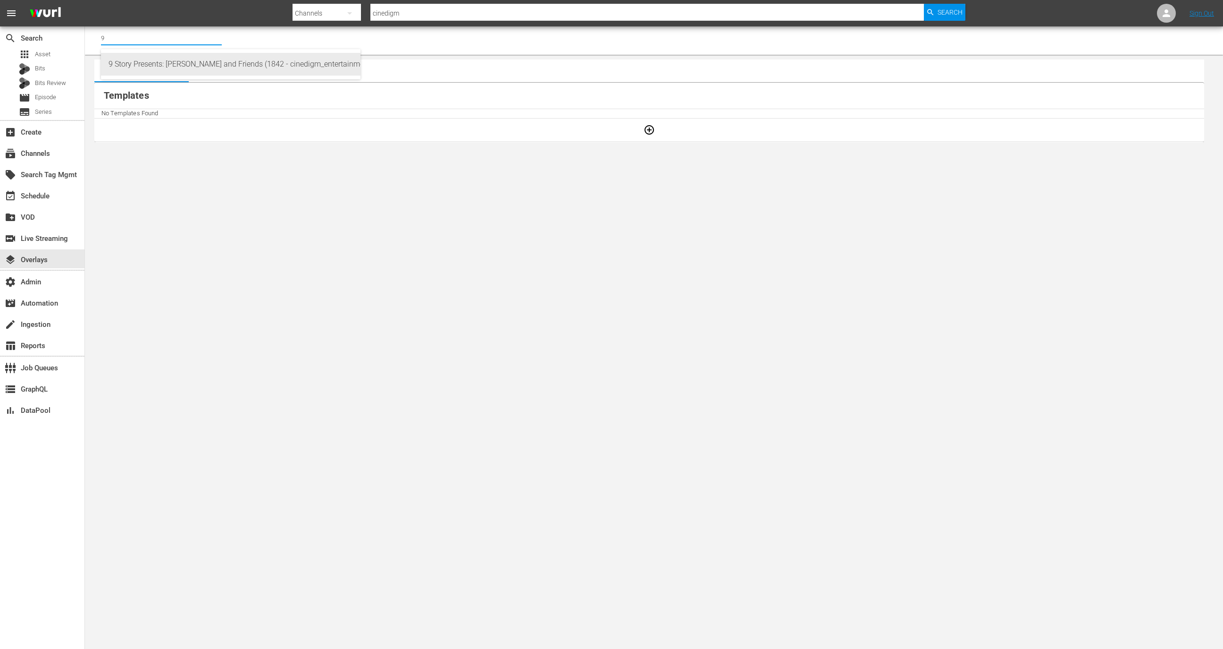
click at [209, 65] on div "9 Story Presents: Garfield and Friends (1842 - cinedigm_entertainment_corp_9sto…" at bounding box center [231, 64] width 244 height 23
type input "9 Story Presents: Garfield and Friends (1842 - cinedigm_entertainment_corp_9sto…"
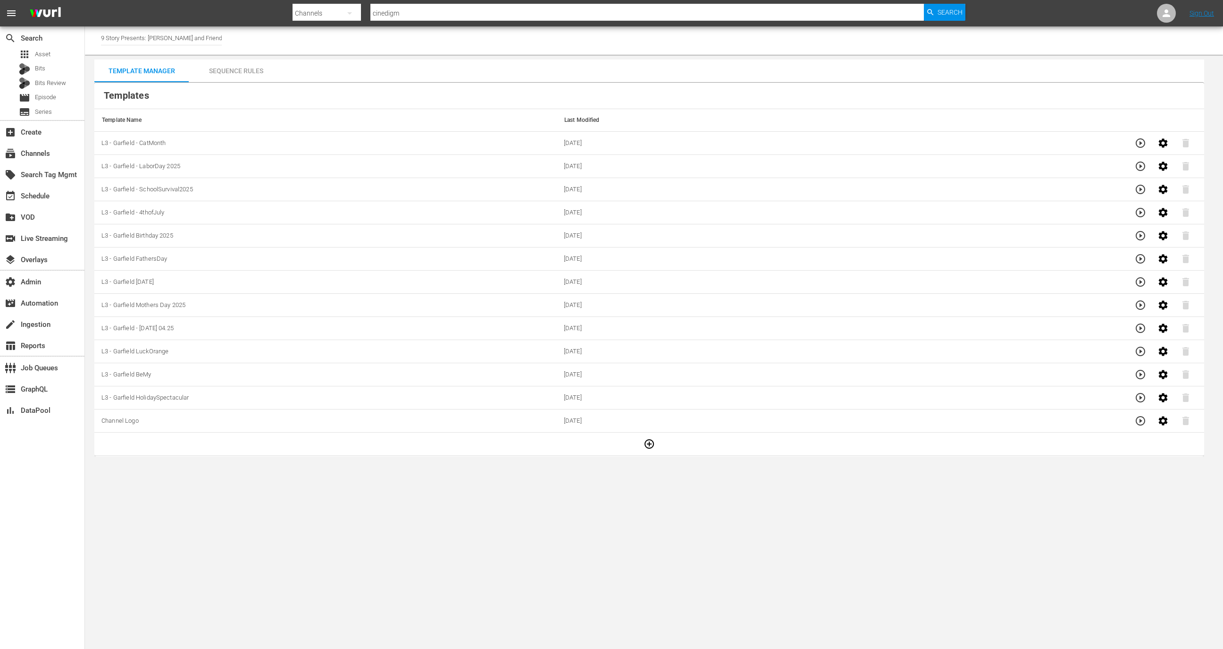
click at [259, 73] on div "Sequence Rules" at bounding box center [236, 70] width 94 height 23
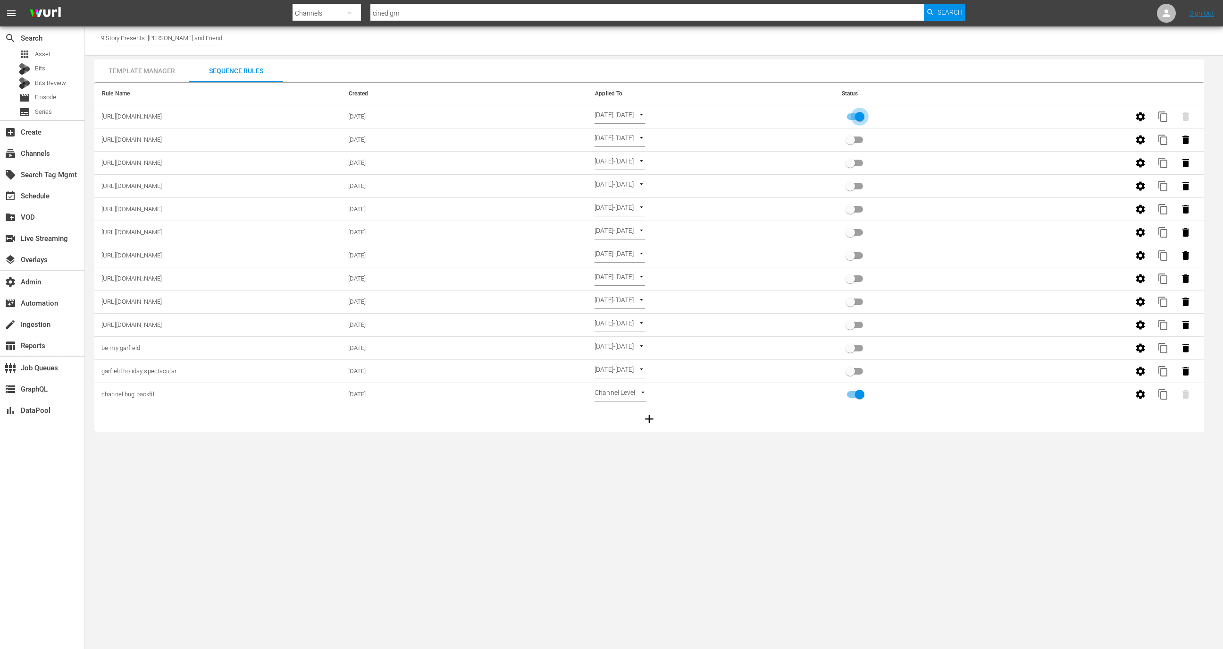
click at [867, 114] on input "primary checkbox" at bounding box center [860, 119] width 54 height 18
click at [851, 116] on input "primary checkbox" at bounding box center [851, 119] width 54 height 18
checkbox input "true"
click at [45, 197] on div "event_available Schedule" at bounding box center [26, 194] width 53 height 8
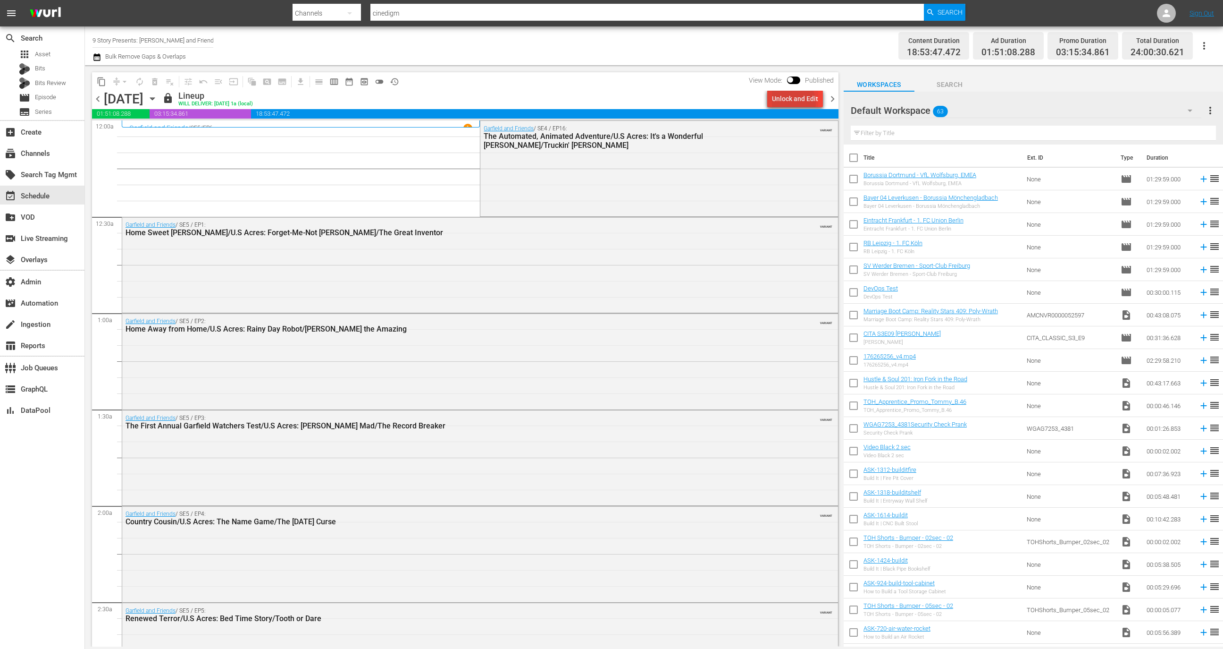
click at [791, 103] on div "Unlock and Edit" at bounding box center [795, 98] width 46 height 17
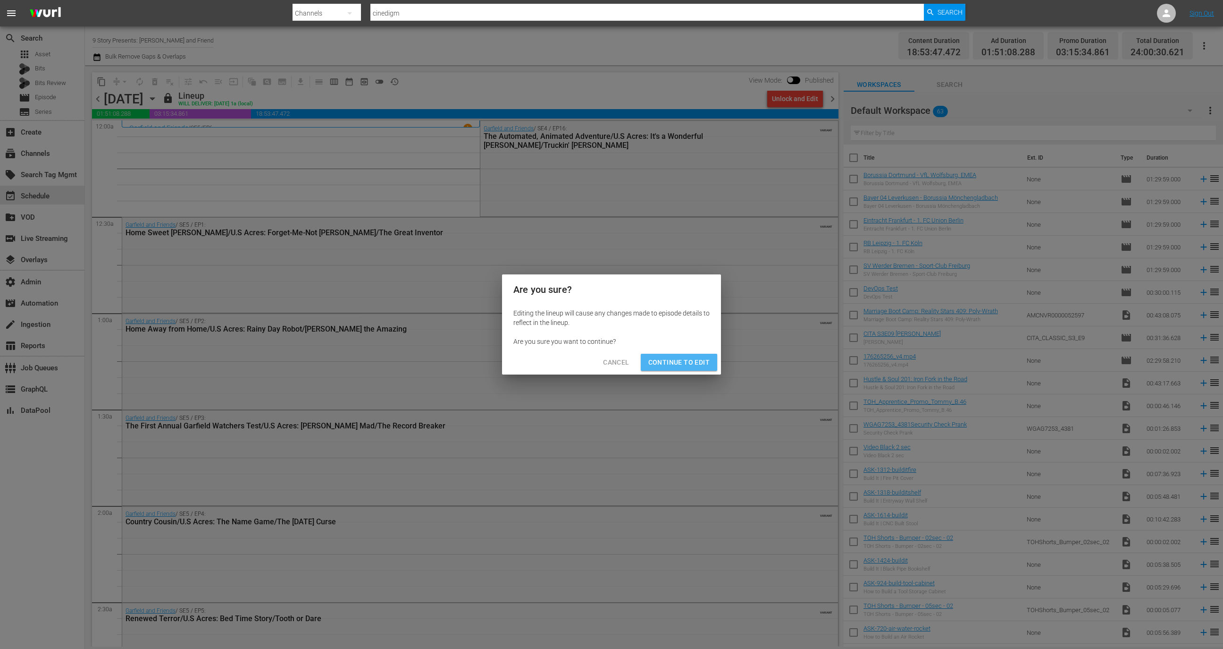
click at [686, 362] on span "Continue to Edit" at bounding box center [679, 362] width 61 height 12
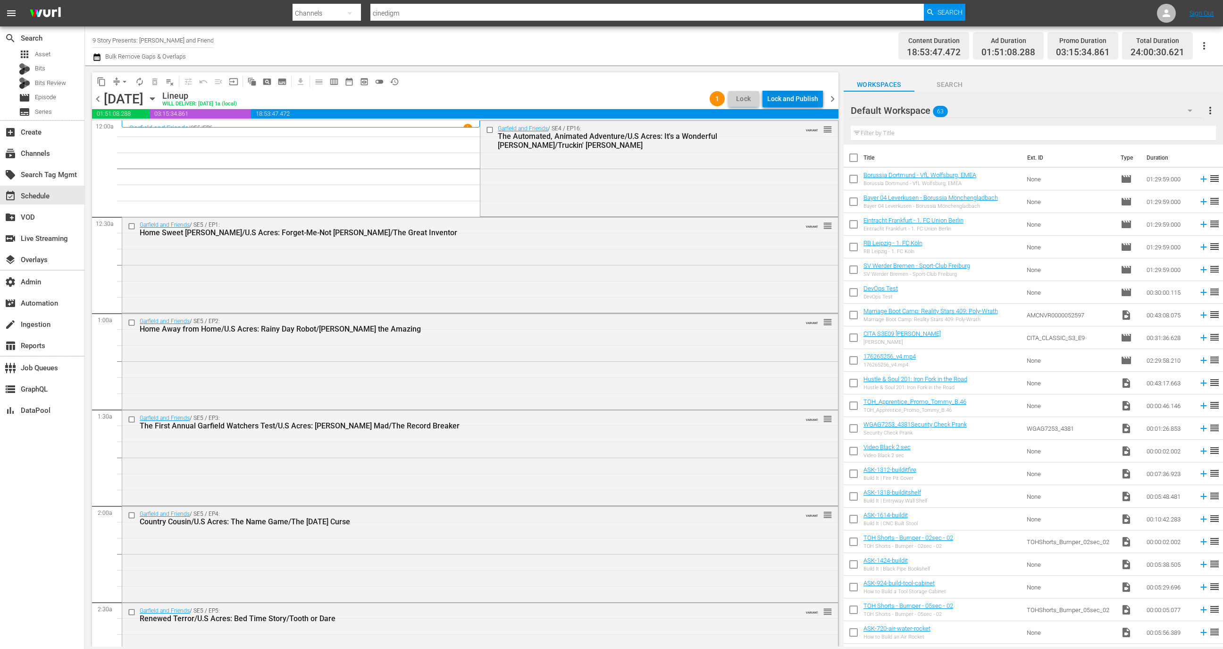
click at [799, 99] on div "Lock and Publish" at bounding box center [792, 98] width 51 height 17
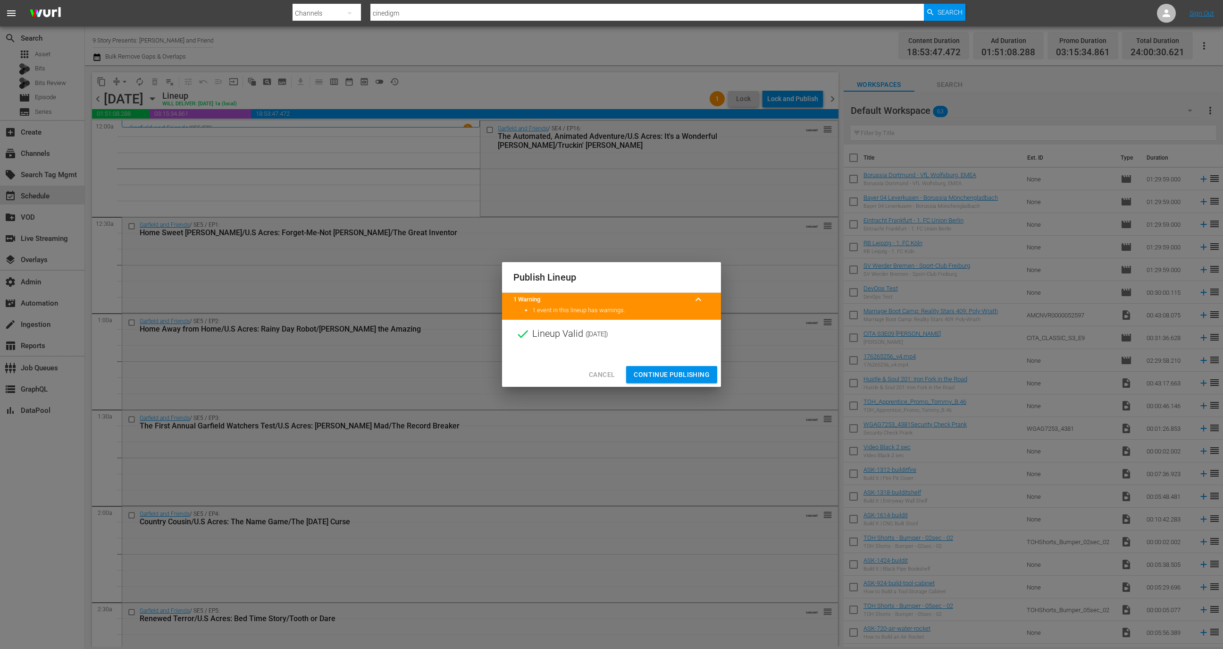
click at [676, 370] on span "Continue Publishing" at bounding box center [672, 375] width 76 height 12
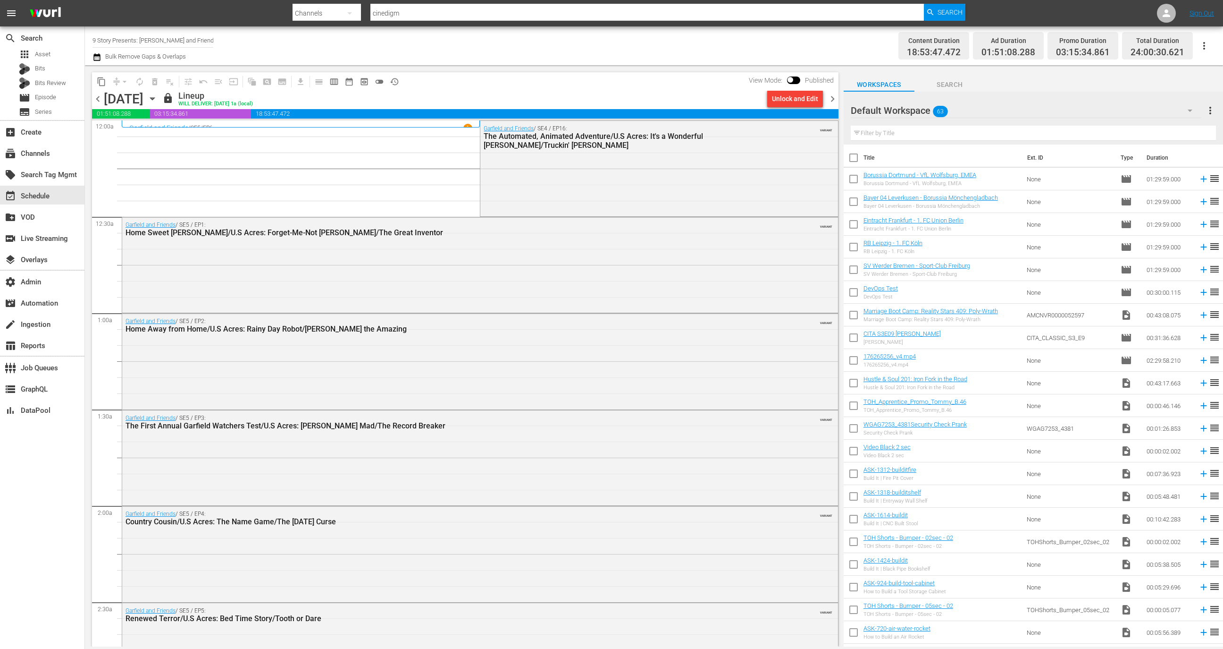
click at [51, 185] on div "event_available Schedule" at bounding box center [42, 195] width 84 height 21
click at [51, 189] on div "event_available Schedule" at bounding box center [42, 194] width 84 height 19
click at [62, 256] on div "layers Overlays" at bounding box center [42, 258] width 84 height 19
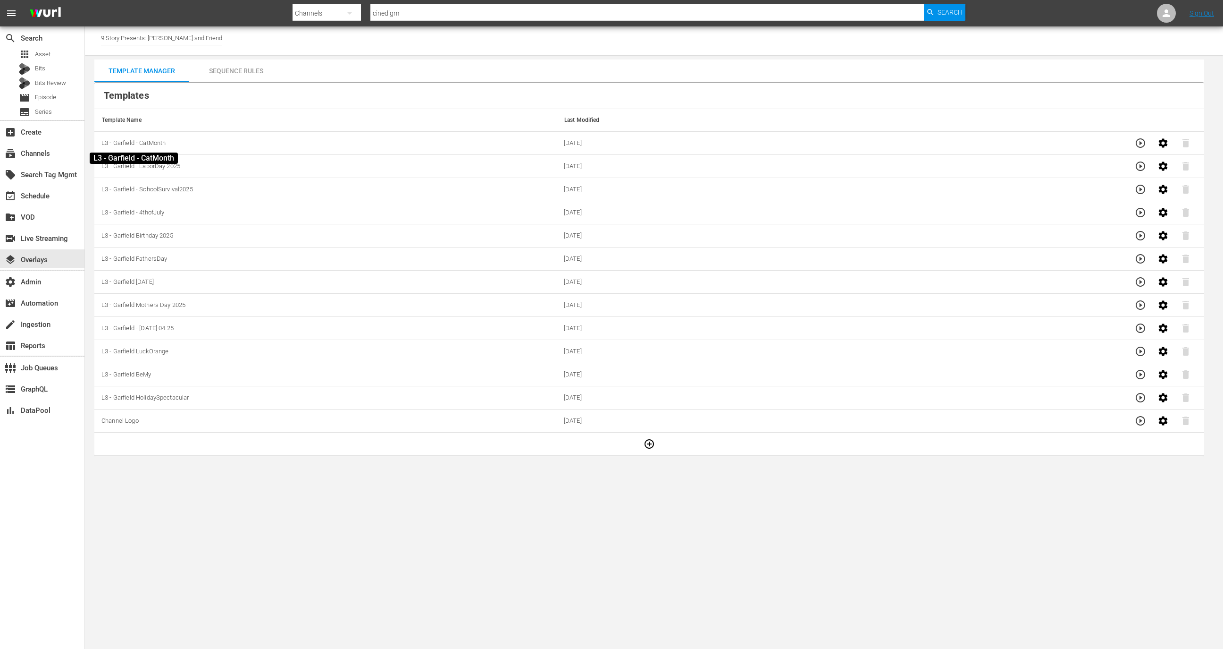
click at [152, 143] on span "L3 - Garfield - CatMonth" at bounding box center [133, 142] width 64 height 7
click at [242, 80] on div "Sequence Rules" at bounding box center [236, 70] width 94 height 23
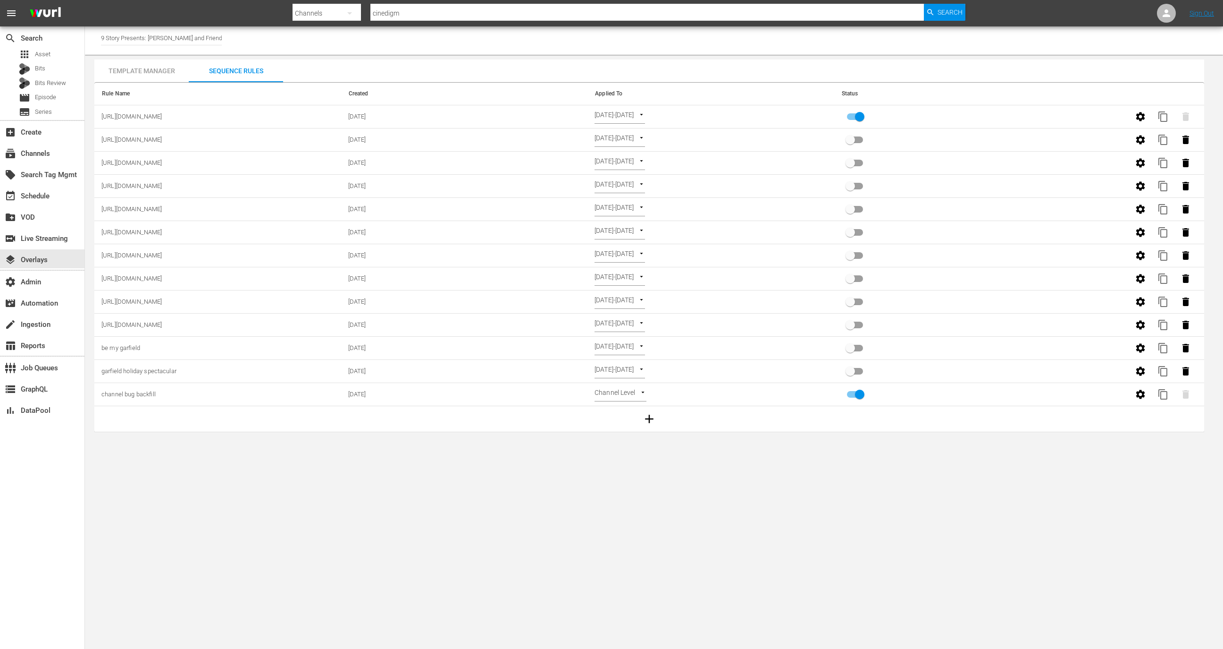
click at [860, 112] on input "primary checkbox" at bounding box center [860, 119] width 54 height 18
checkbox input "false"
click at [145, 64] on div "Template Manager" at bounding box center [141, 70] width 94 height 23
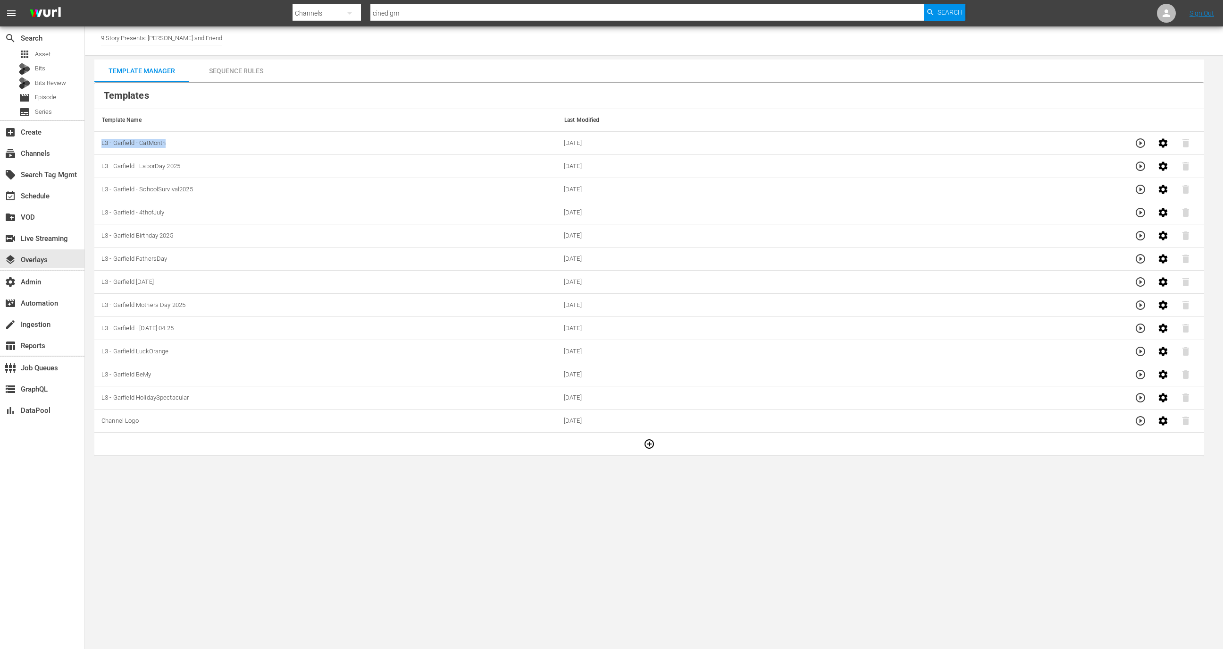
click at [239, 76] on div "Sequence Rules" at bounding box center [236, 70] width 94 height 23
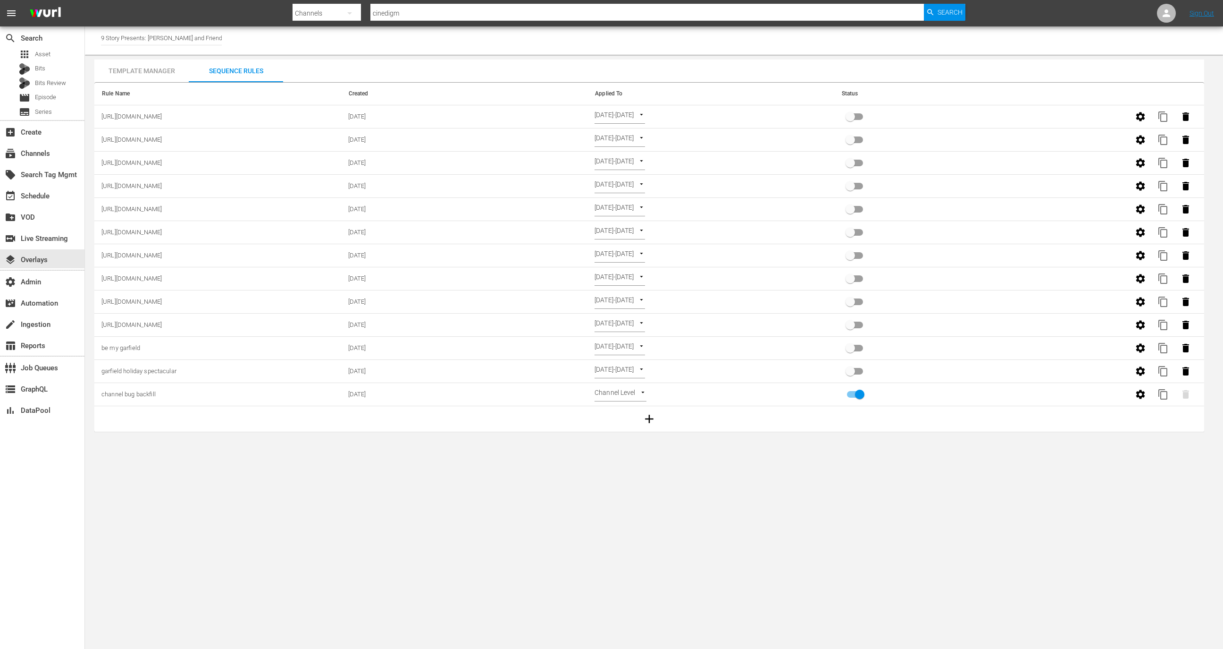
click at [1141, 115] on icon "button" at bounding box center [1140, 116] width 11 height 11
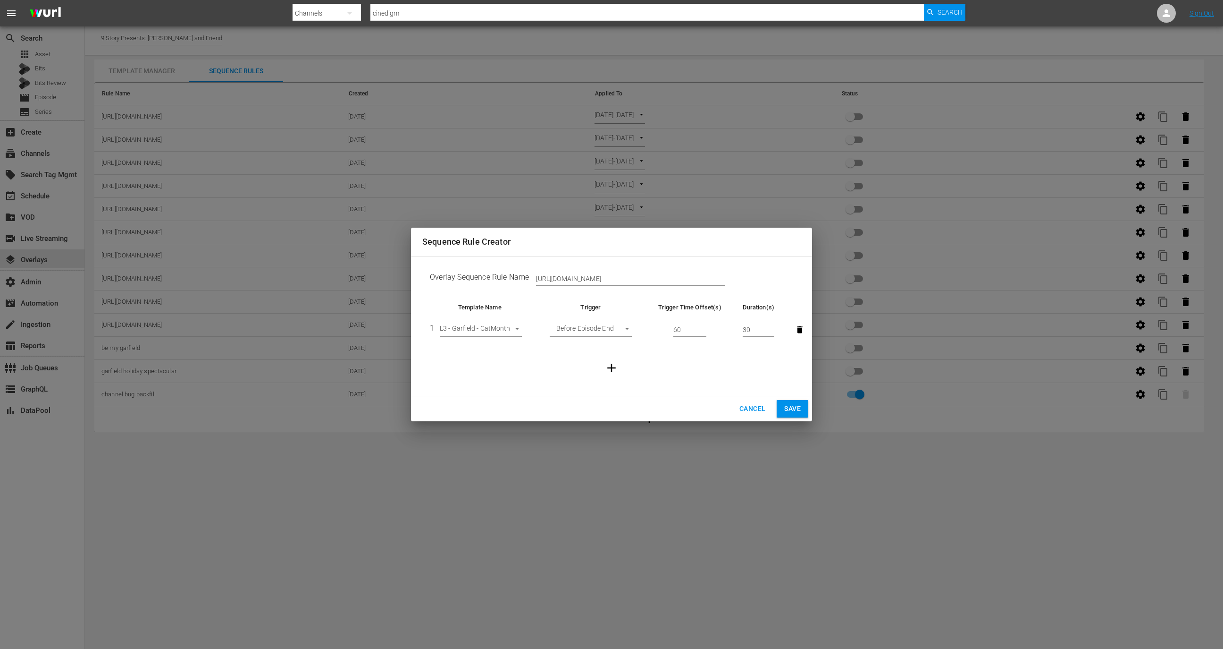
click at [582, 270] on td "Overlay Sequence Rule Name https://cineverse.box.com/s/rt4ntb5rgr4ooz9p3bbspgl1…" at bounding box center [611, 278] width 379 height 29
click at [582, 275] on input "[URL][DOMAIN_NAME]" at bounding box center [630, 279] width 189 height 14
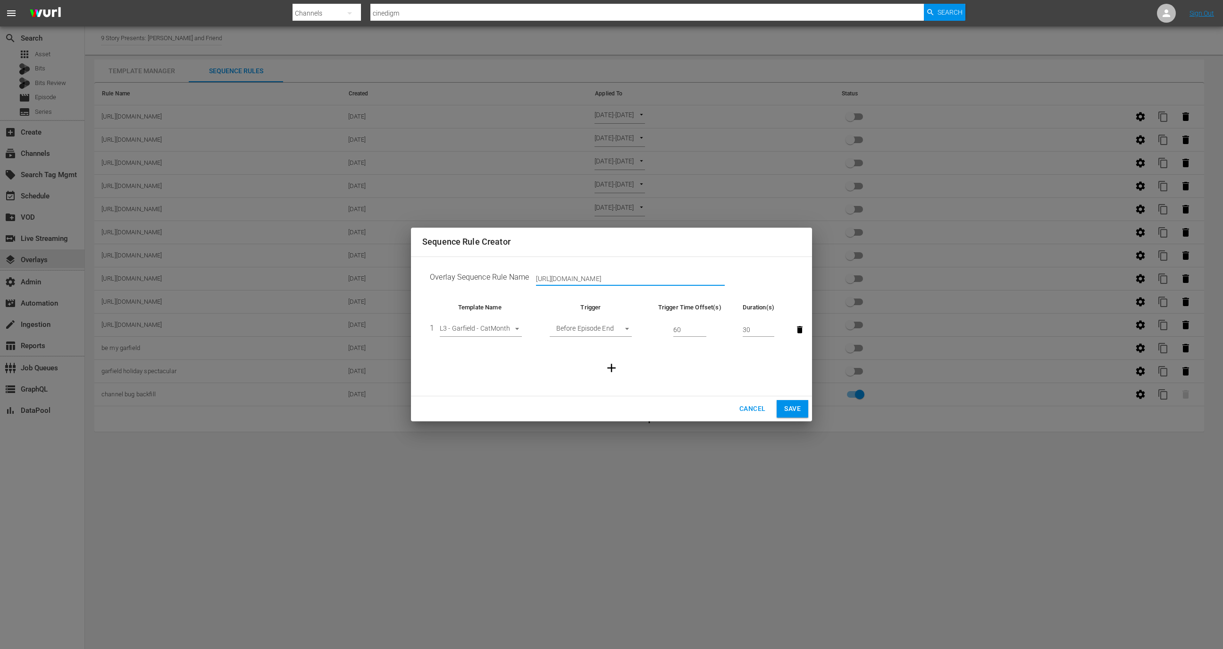
click at [582, 275] on input "[URL][DOMAIN_NAME]" at bounding box center [630, 279] width 189 height 14
click at [751, 399] on div "Cancel Save" at bounding box center [611, 408] width 401 height 25
click at [751, 407] on span "Cancel" at bounding box center [753, 409] width 26 height 12
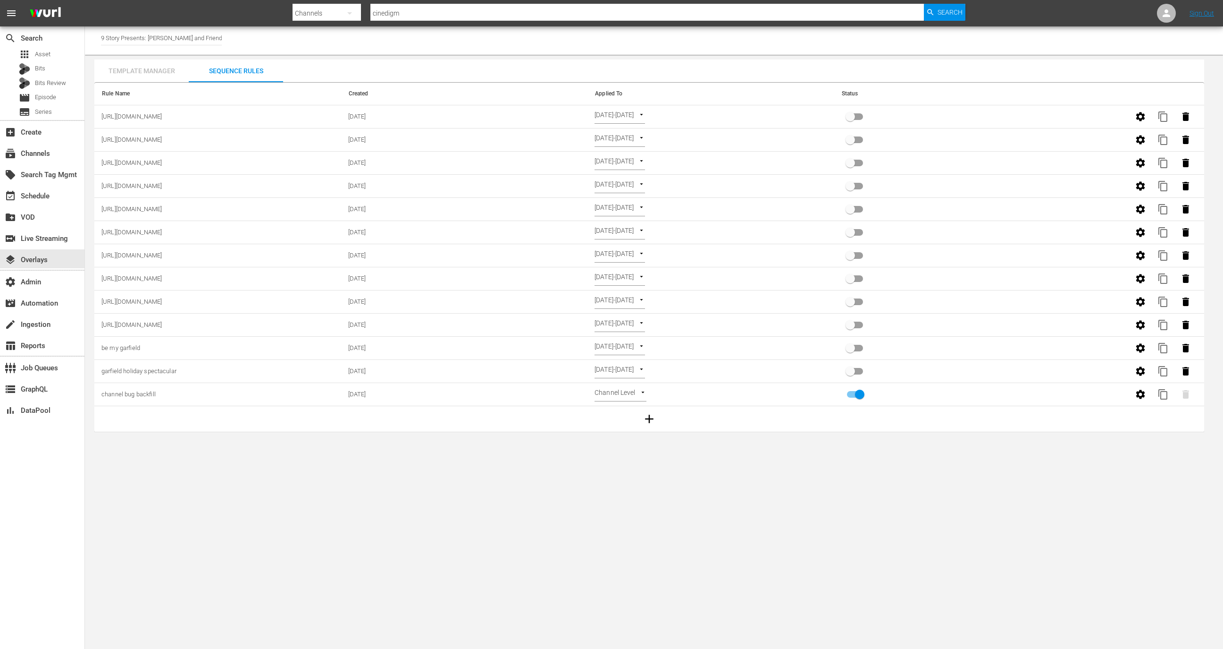
click at [128, 65] on div "Template Manager" at bounding box center [141, 70] width 94 height 23
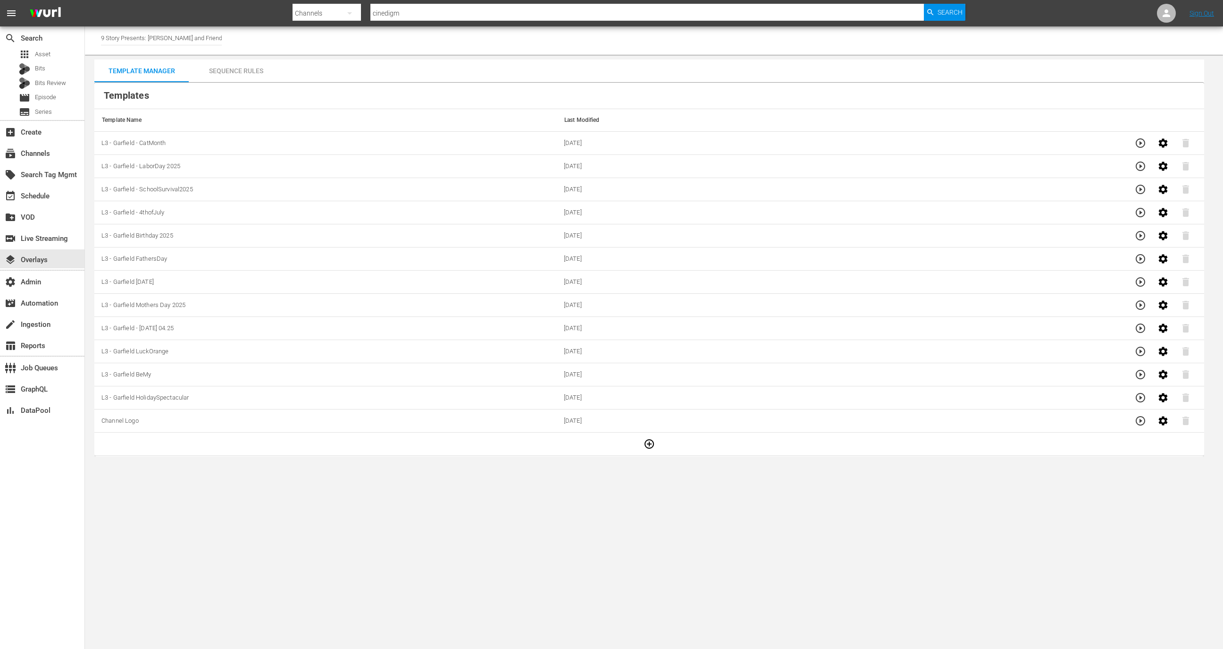
click at [222, 71] on div "Sequence Rules" at bounding box center [236, 70] width 94 height 23
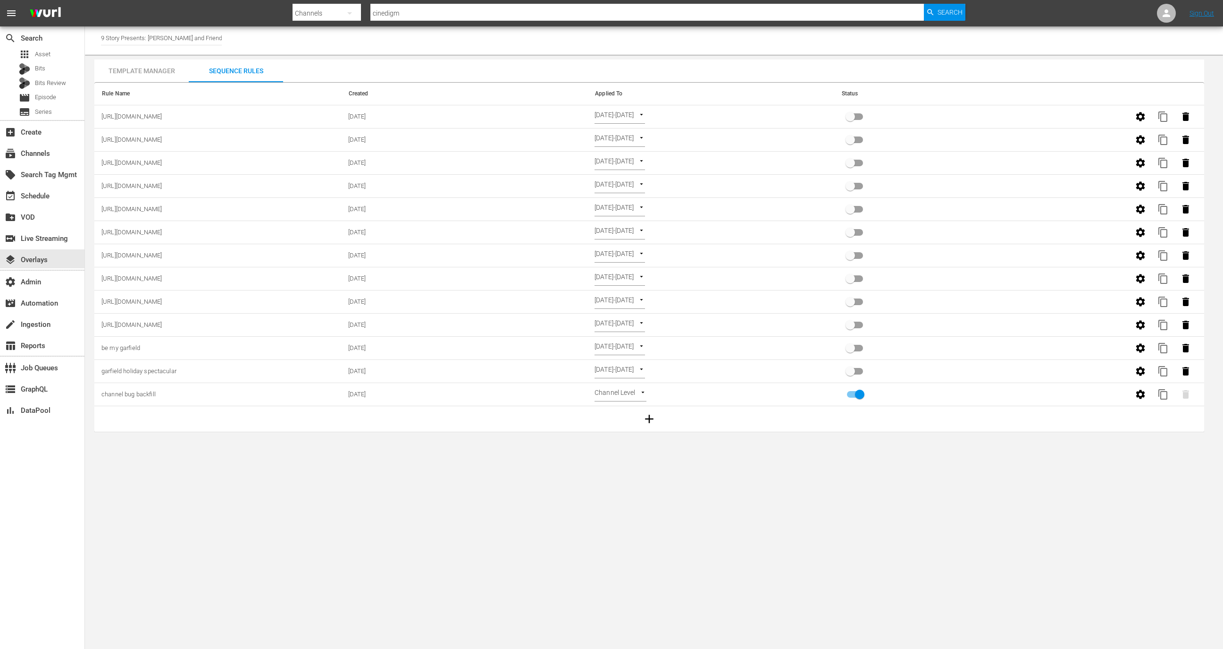
click at [1133, 117] on button "button" at bounding box center [1140, 116] width 23 height 23
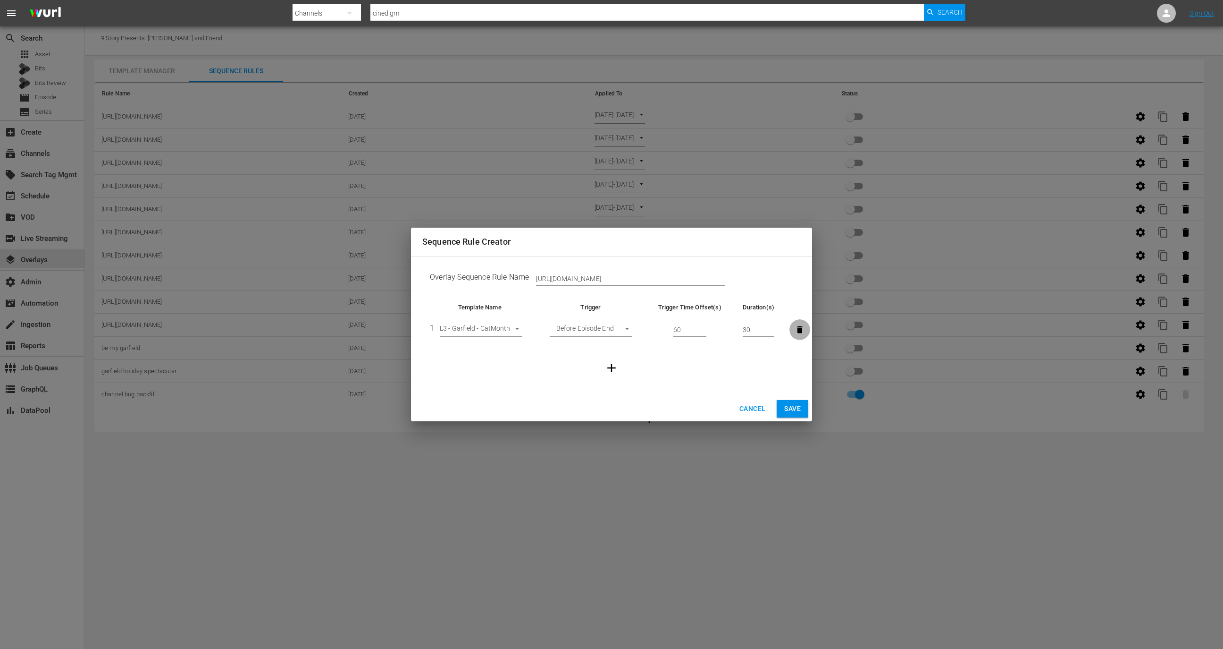
click at [801, 327] on icon "button" at bounding box center [799, 329] width 9 height 9
click at [751, 406] on span "Cancel" at bounding box center [753, 409] width 26 height 12
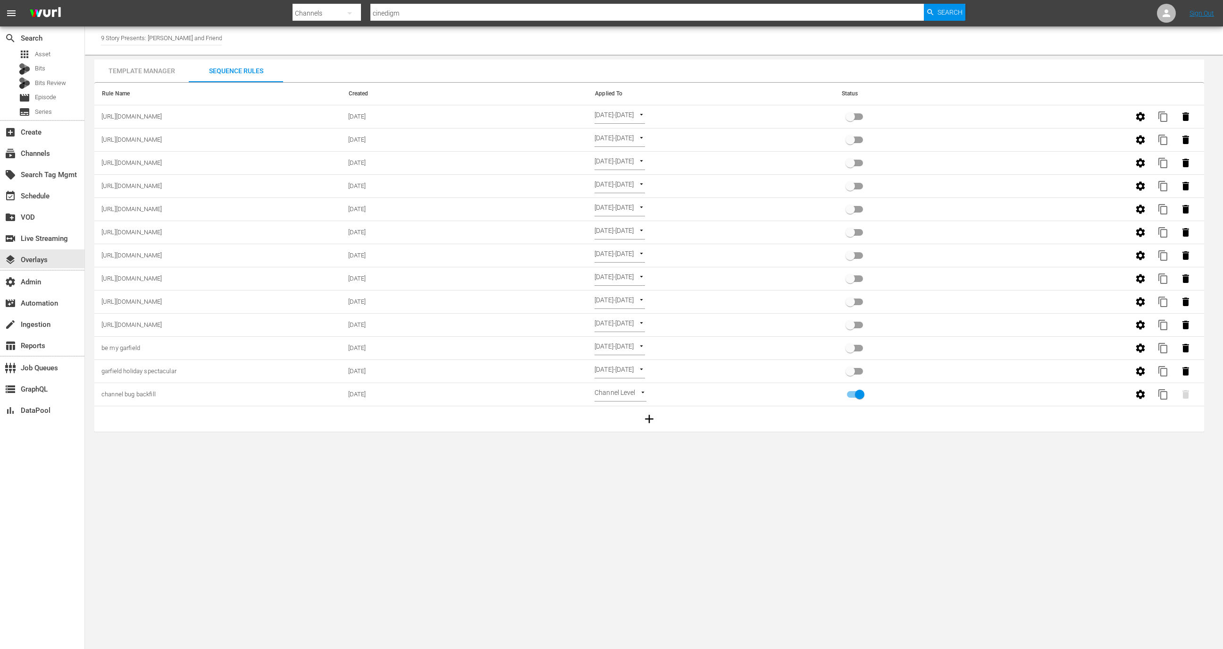
click at [1145, 112] on icon "button" at bounding box center [1140, 116] width 11 height 11
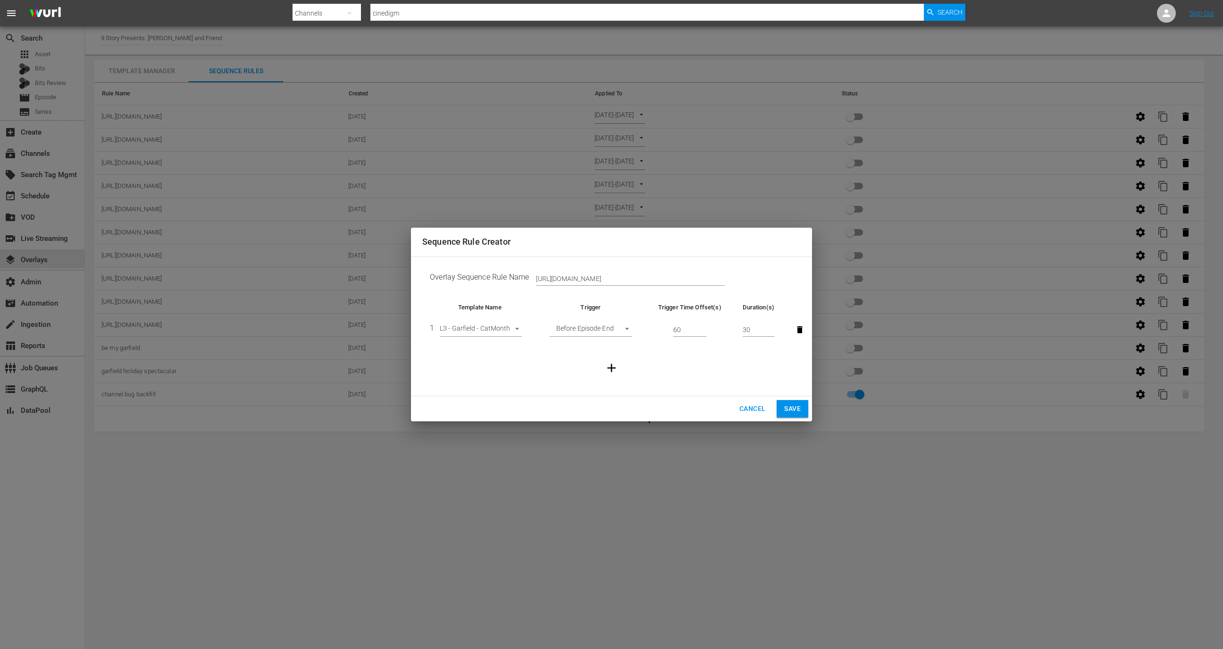
click at [574, 329] on body "menu Search By Channels Search ID, Title, Description, Keywords, or Category ci…" at bounding box center [611, 324] width 1223 height 649
click at [497, 329] on div at bounding box center [611, 324] width 1223 height 649
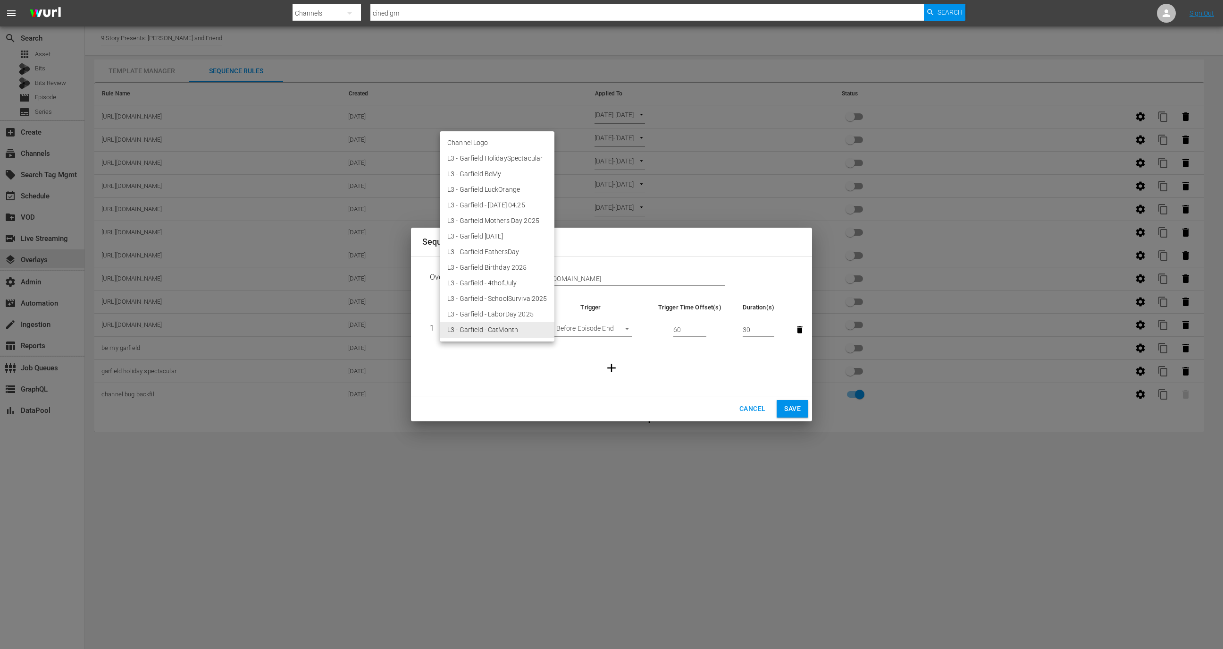
click at [497, 324] on body "menu Search By Channels Search ID, Title, Description, Keywords, or Category ci…" at bounding box center [611, 324] width 1223 height 649
click at [497, 312] on li "L3 - Garfield - LaborDay 2025" at bounding box center [497, 314] width 115 height 16
type input "30350"
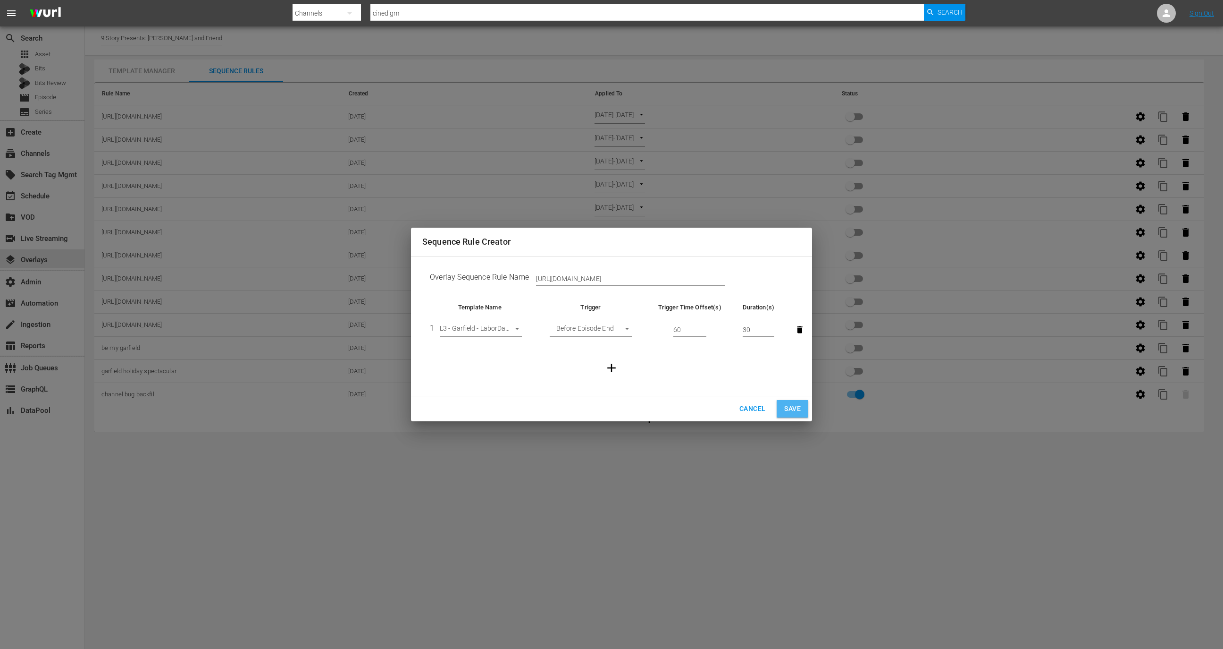
click at [795, 409] on span "Save" at bounding box center [792, 409] width 17 height 12
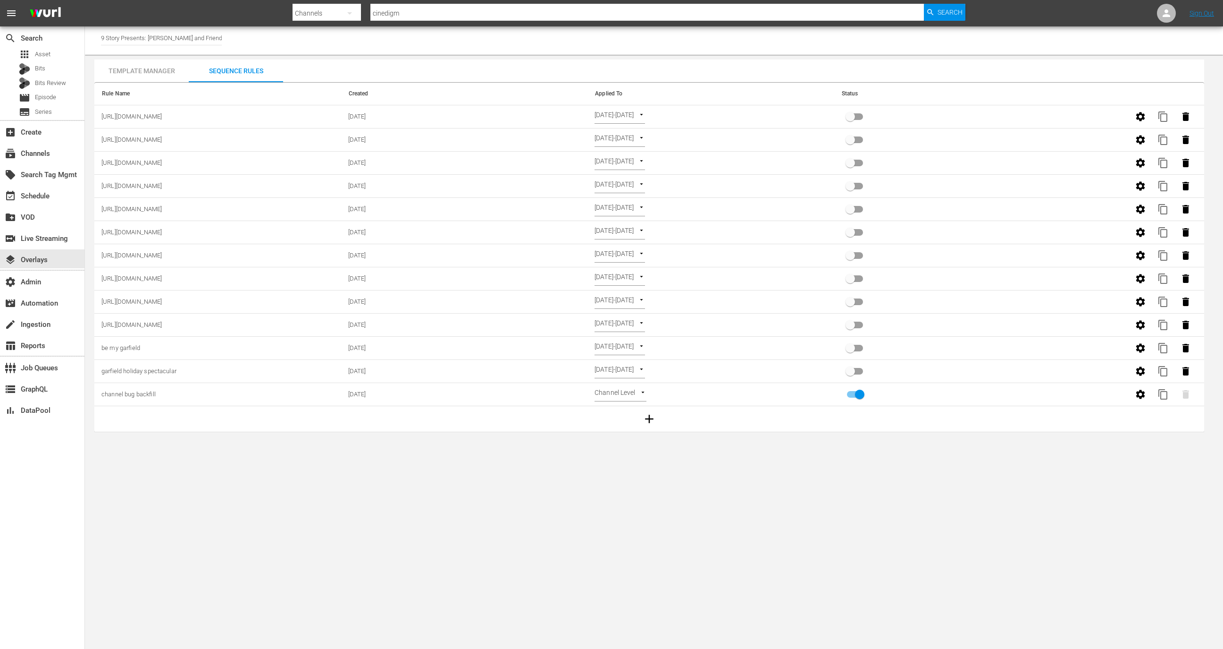
click at [1137, 115] on icon "button" at bounding box center [1140, 116] width 9 height 9
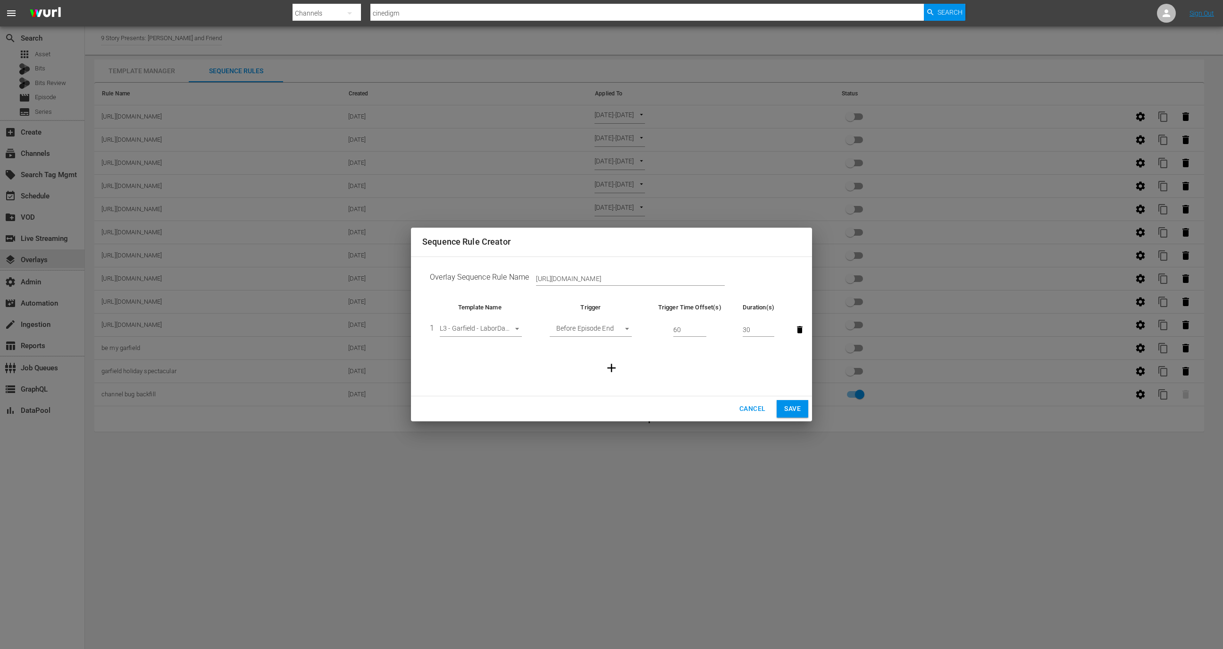
click at [734, 405] on button "Cancel" at bounding box center [752, 408] width 41 height 17
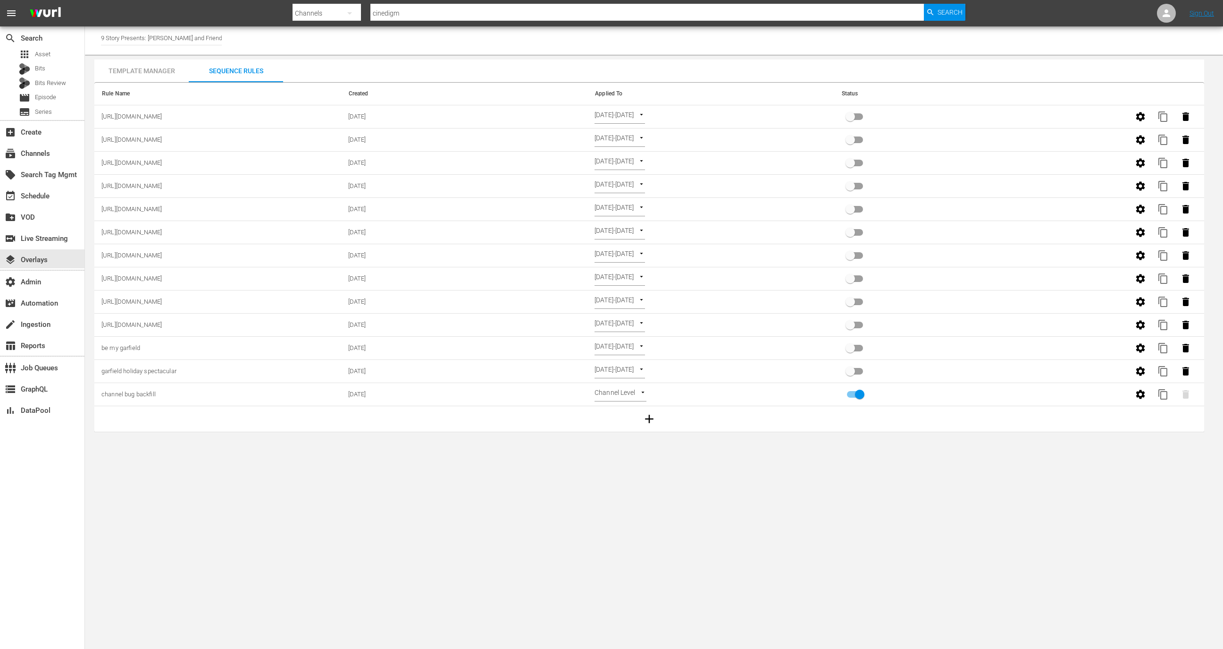
click at [180, 70] on div "Template Manager" at bounding box center [141, 70] width 94 height 23
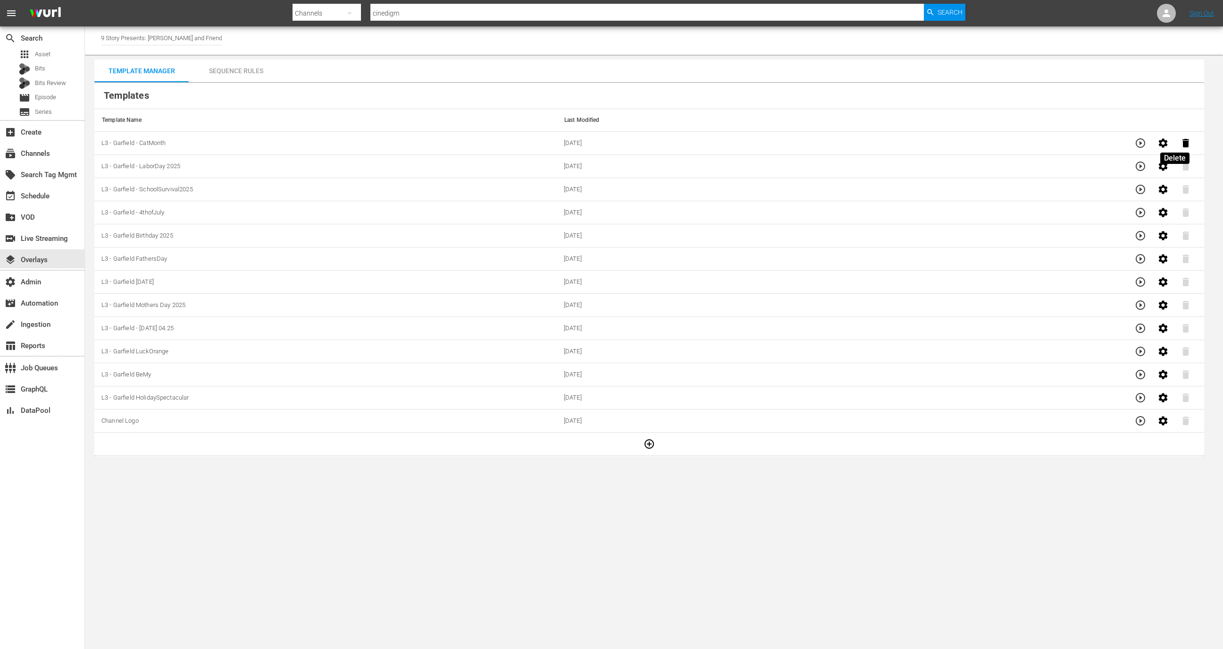
click at [1183, 141] on icon "button" at bounding box center [1186, 143] width 7 height 8
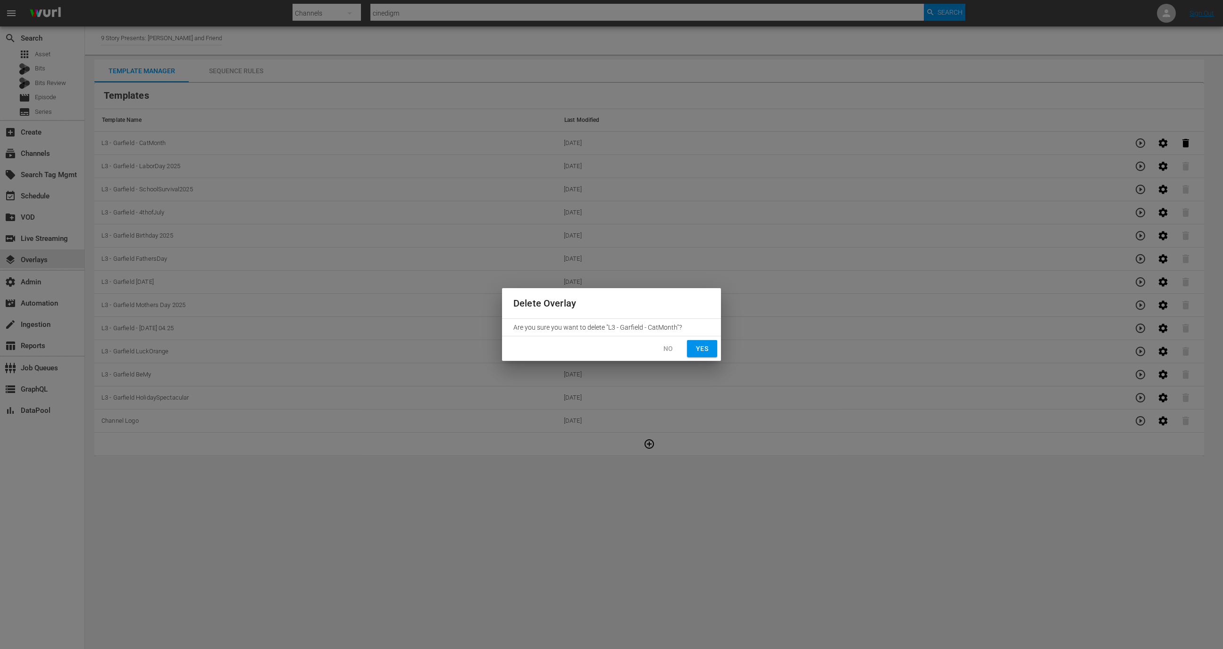
click at [697, 347] on span "Yes" at bounding box center [702, 349] width 15 height 12
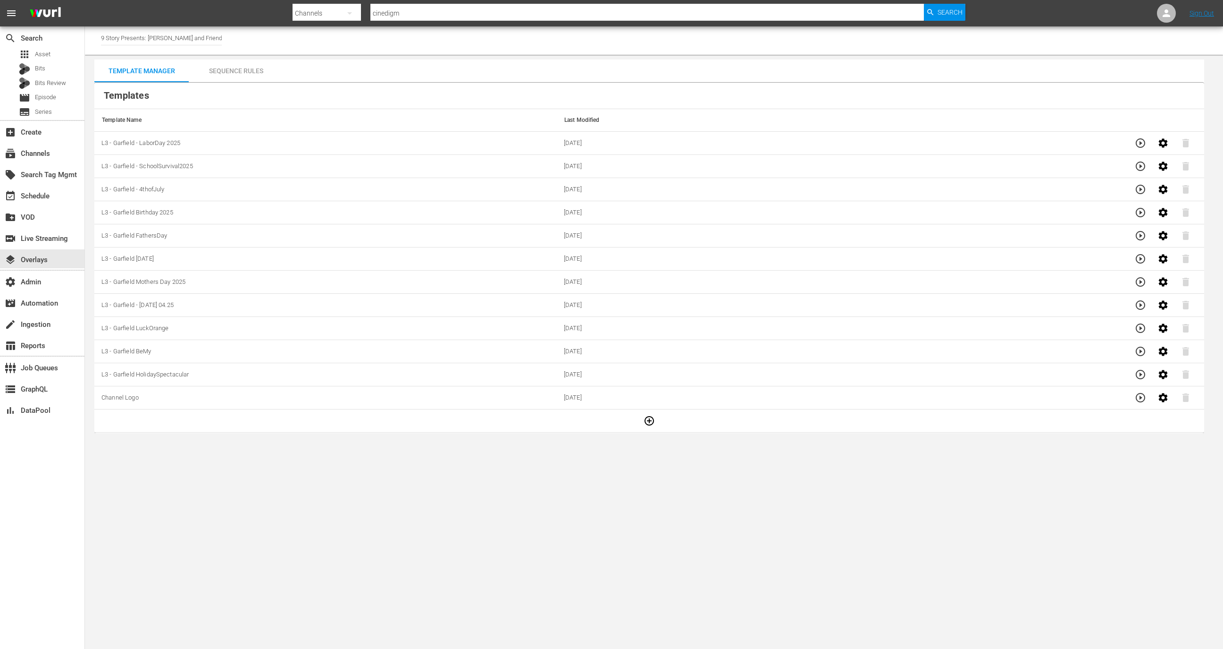
click at [650, 413] on button "button" at bounding box center [649, 420] width 23 height 23
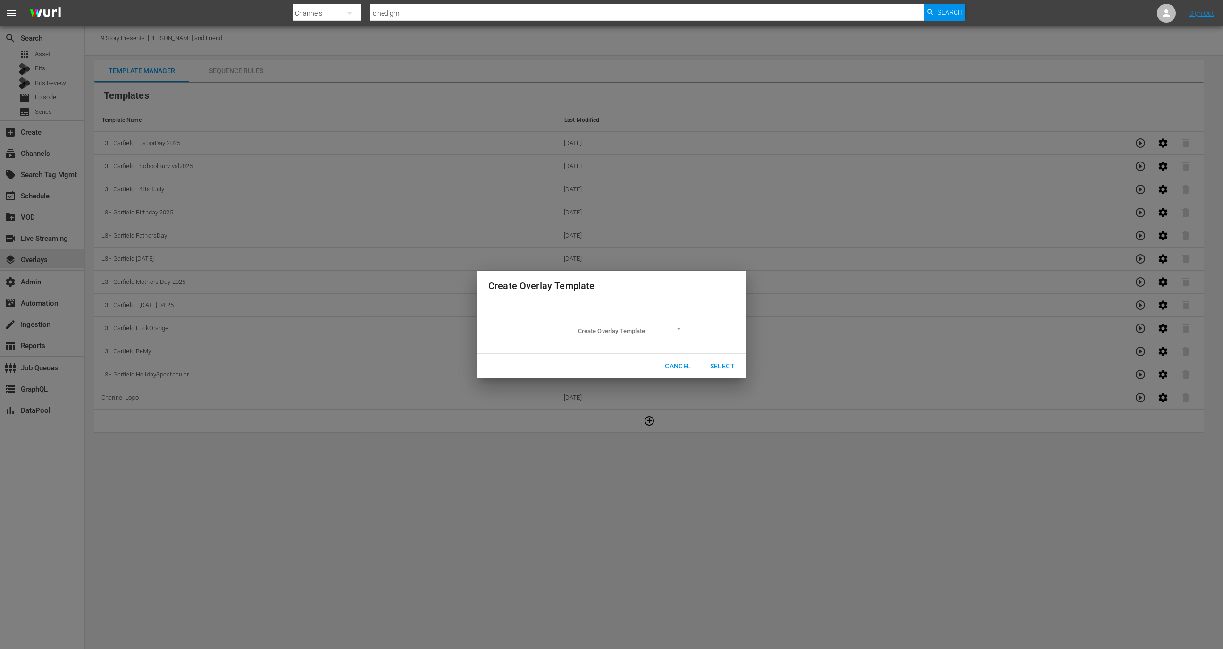
click at [630, 338] on td "Create Overlay Template ​" at bounding box center [612, 327] width 246 height 37
click at [629, 330] on body "menu Search By Channels Search ID, Title, Description, Keywords, or Category ci…" at bounding box center [611, 324] width 1223 height 649
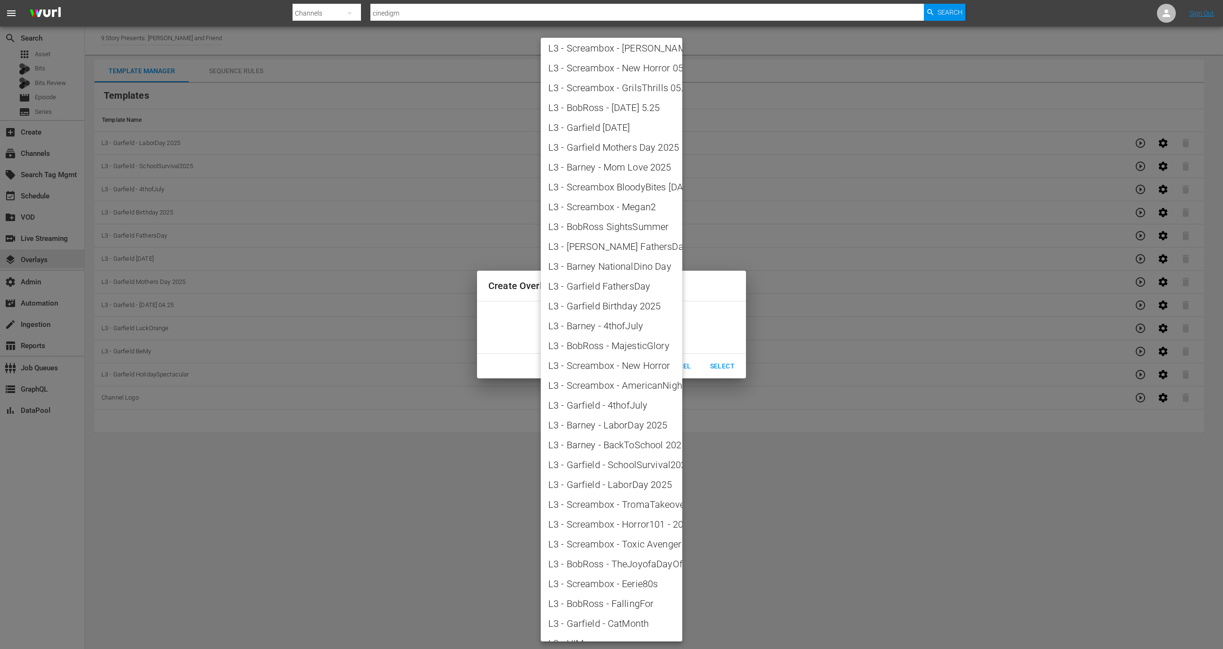
scroll to position [831, 0]
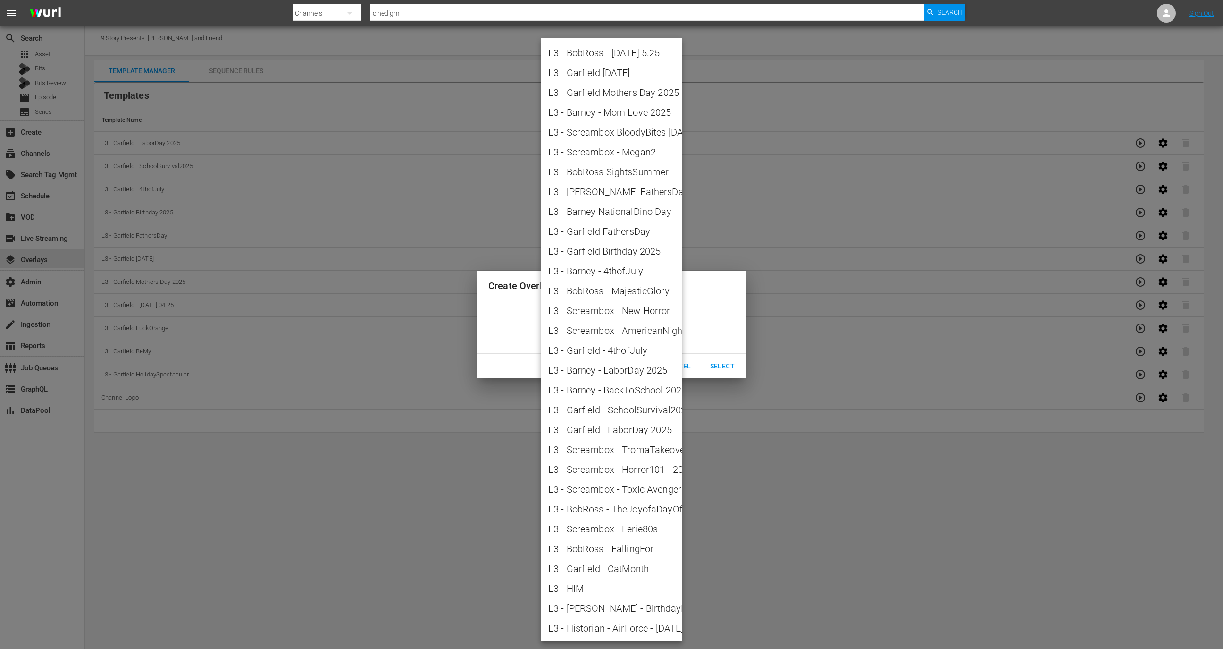
click at [608, 564] on span "L3 - Garfield - CatMonth" at bounding box center [611, 568] width 126 height 14
type input "L3 - Garfield - CatMonth"
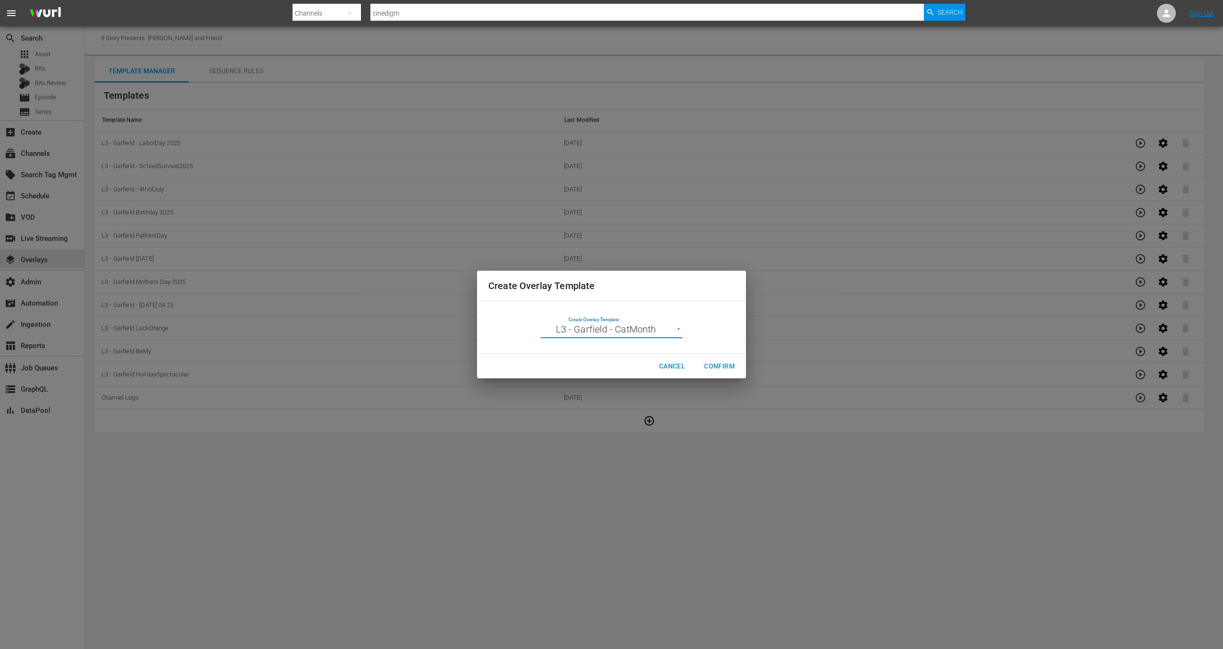
click at [729, 363] on span "Confirm" at bounding box center [719, 366] width 31 height 12
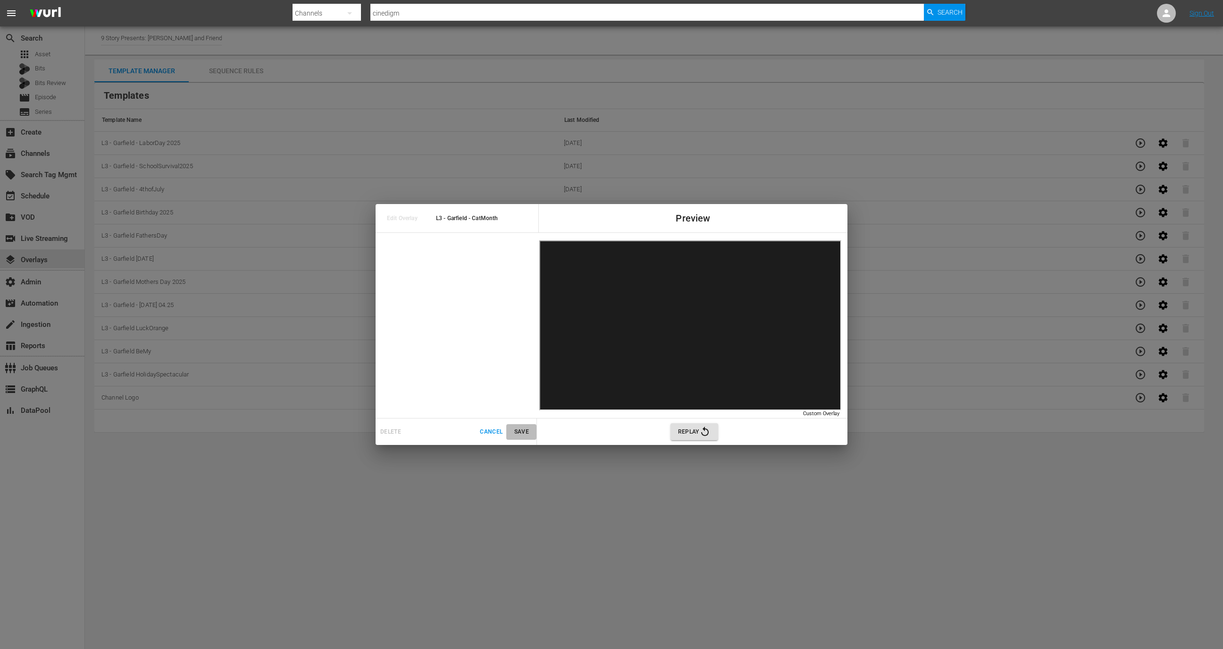
click at [521, 430] on span "Save" at bounding box center [521, 432] width 23 height 10
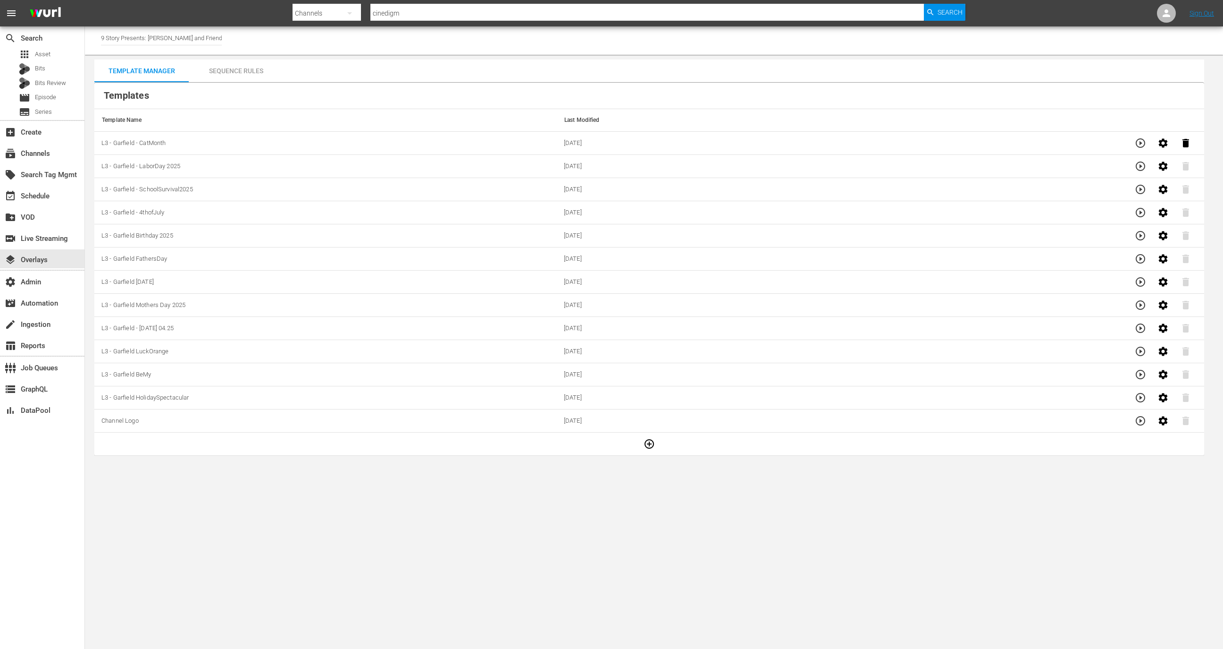
click at [237, 84] on th "Templates" at bounding box center [649, 96] width 1110 height 26
click at [236, 72] on div "Sequence Rules" at bounding box center [236, 70] width 94 height 23
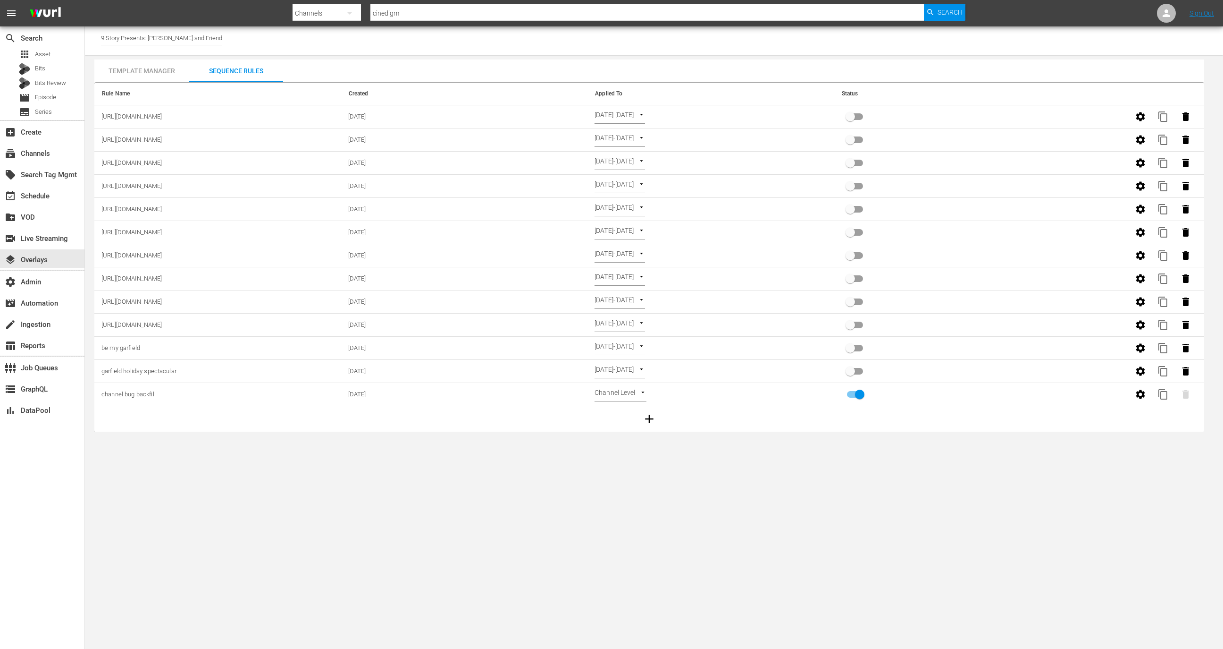
click at [1135, 112] on icon "button" at bounding box center [1140, 116] width 11 height 11
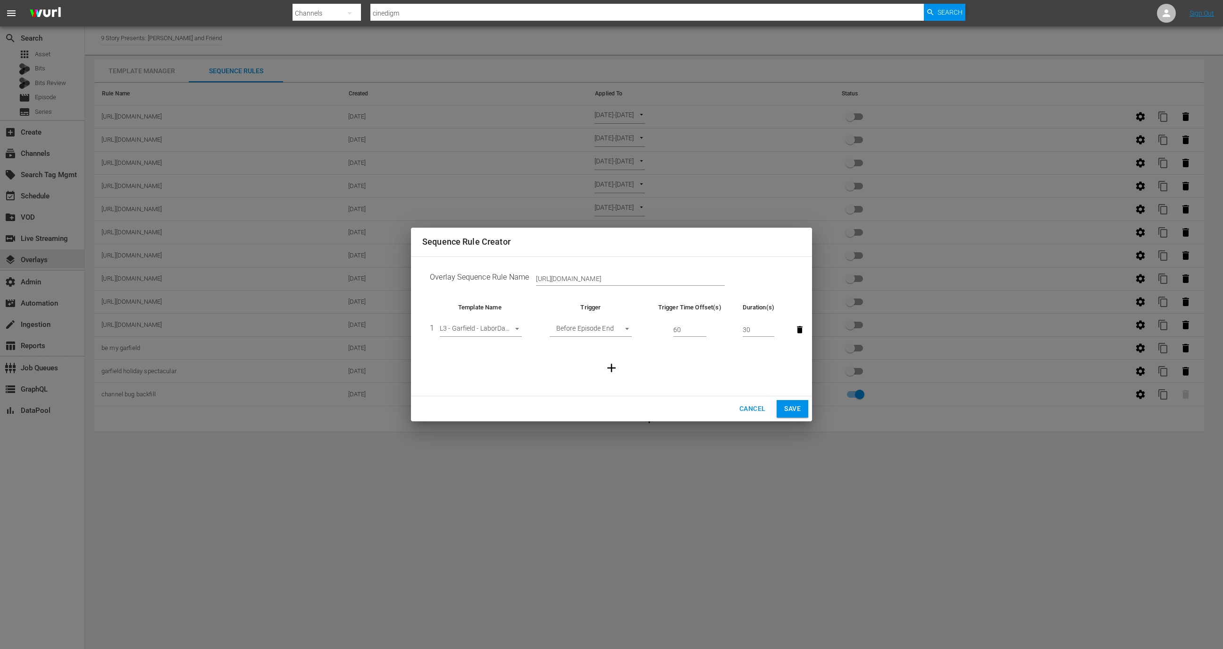
click at [507, 330] on body "menu Search By Channels Search ID, Title, Description, Keywords, or Category ci…" at bounding box center [611, 324] width 1223 height 649
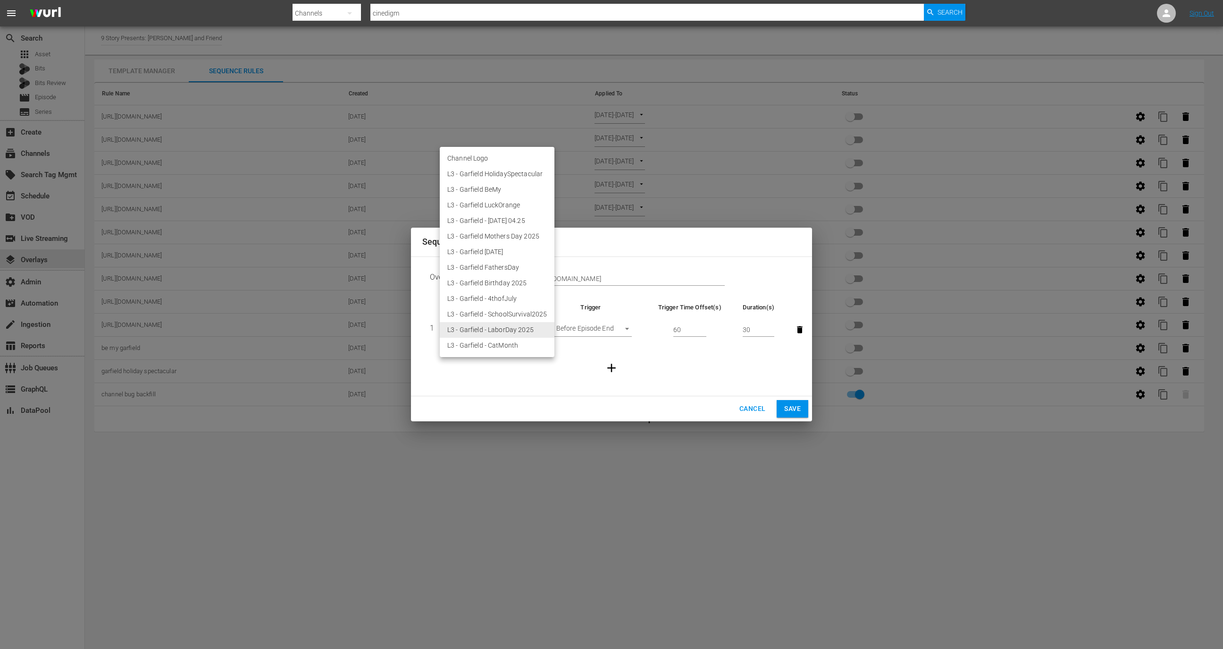
click at [508, 342] on li "L3 - Garfield - CatMonth" at bounding box center [497, 345] width 115 height 16
type input "30598"
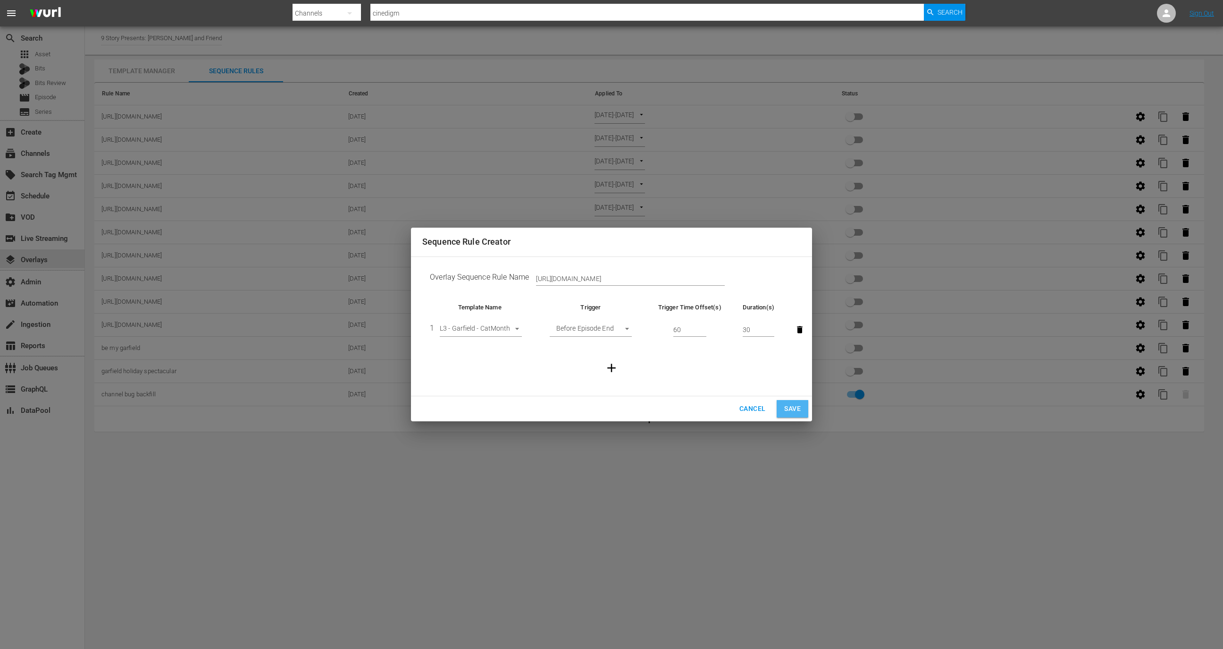
click at [796, 407] on span "Save" at bounding box center [792, 409] width 17 height 12
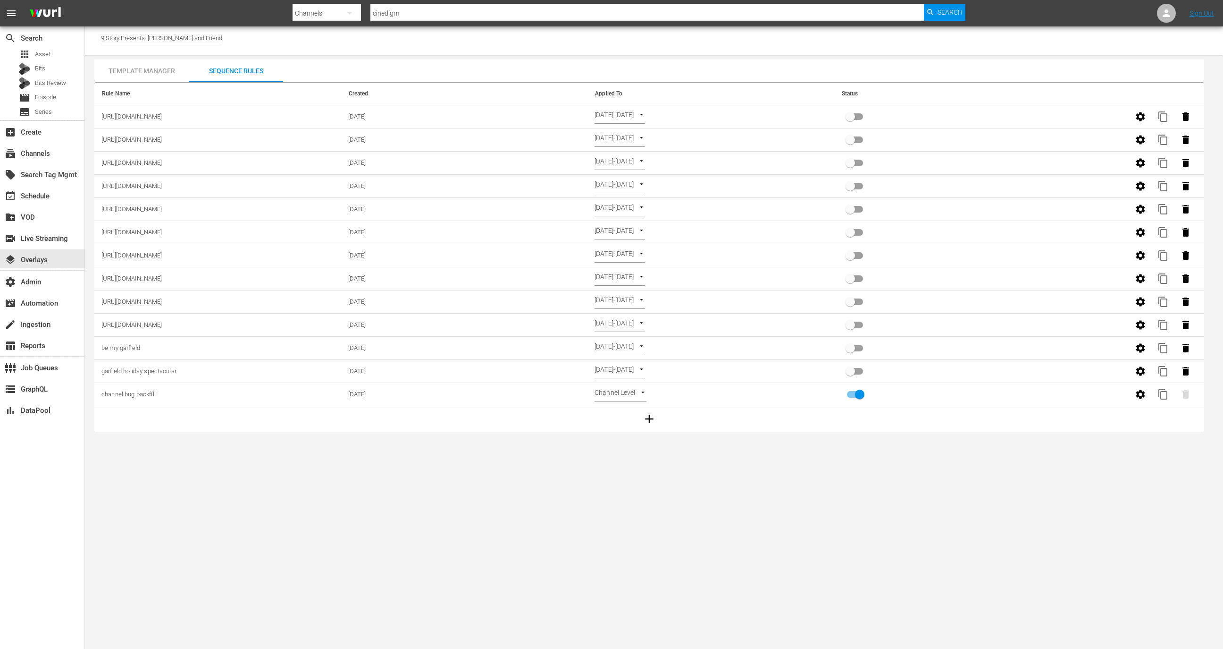
click at [855, 116] on input "primary checkbox" at bounding box center [851, 119] width 54 height 18
checkbox input "true"
click at [39, 202] on div "event_available Schedule" at bounding box center [42, 194] width 84 height 19
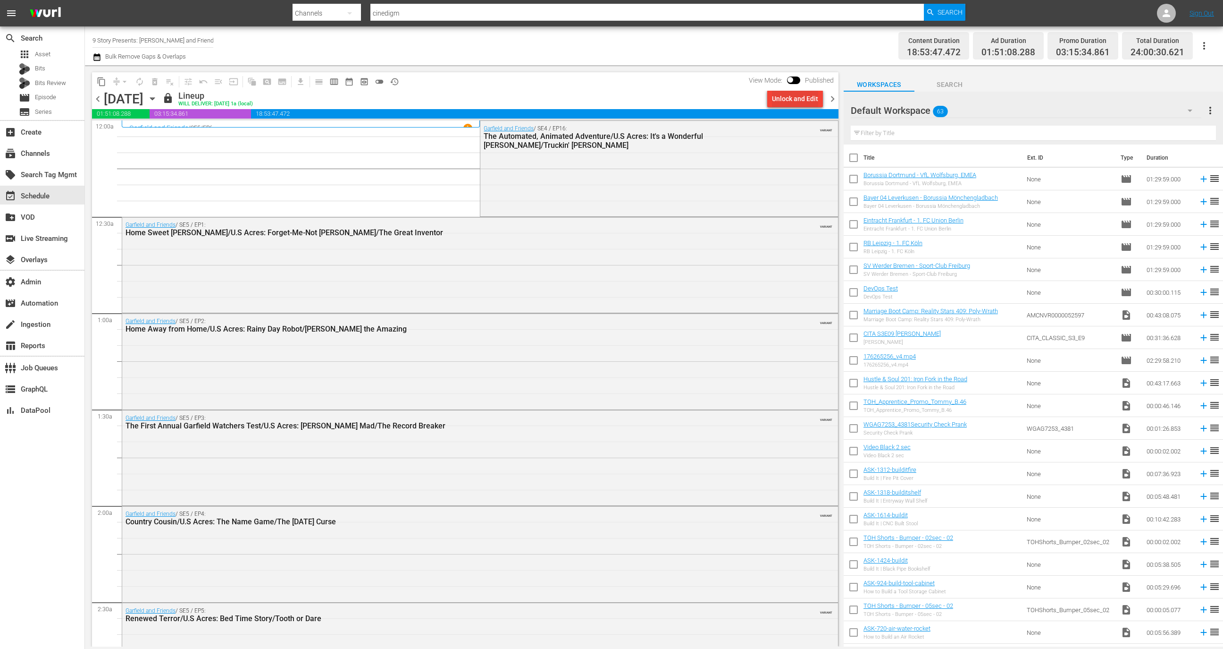
click at [791, 102] on div "Unlock and Edit" at bounding box center [795, 98] width 46 height 17
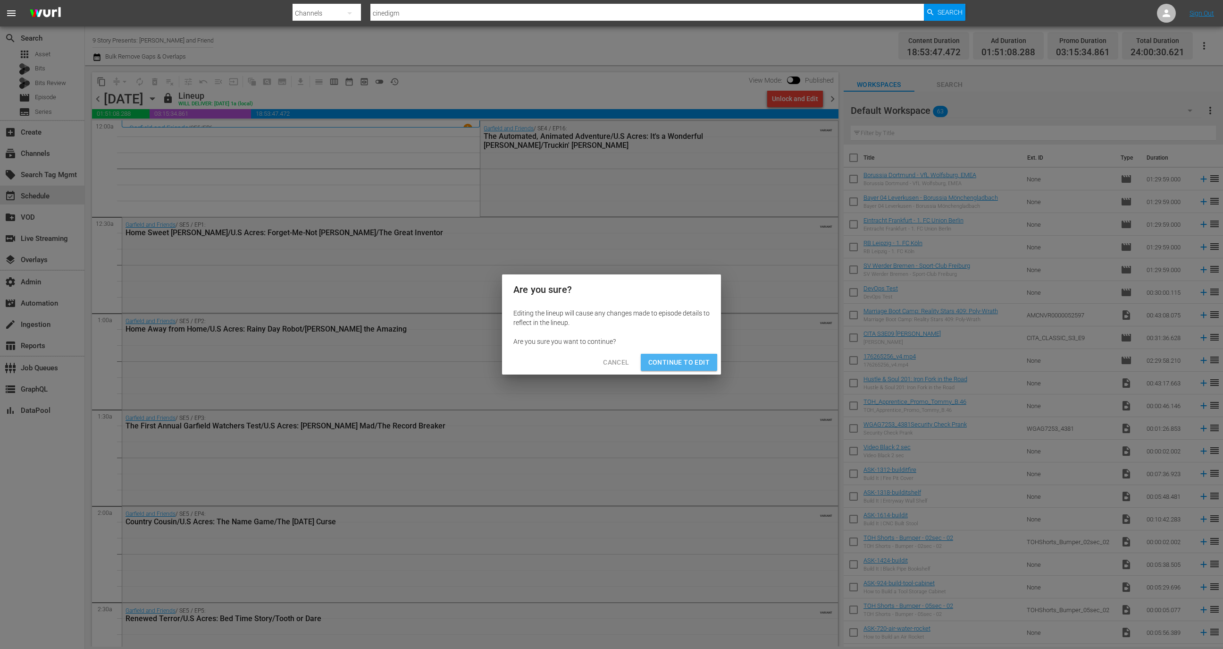
click at [677, 365] on span "Continue to Edit" at bounding box center [679, 362] width 61 height 12
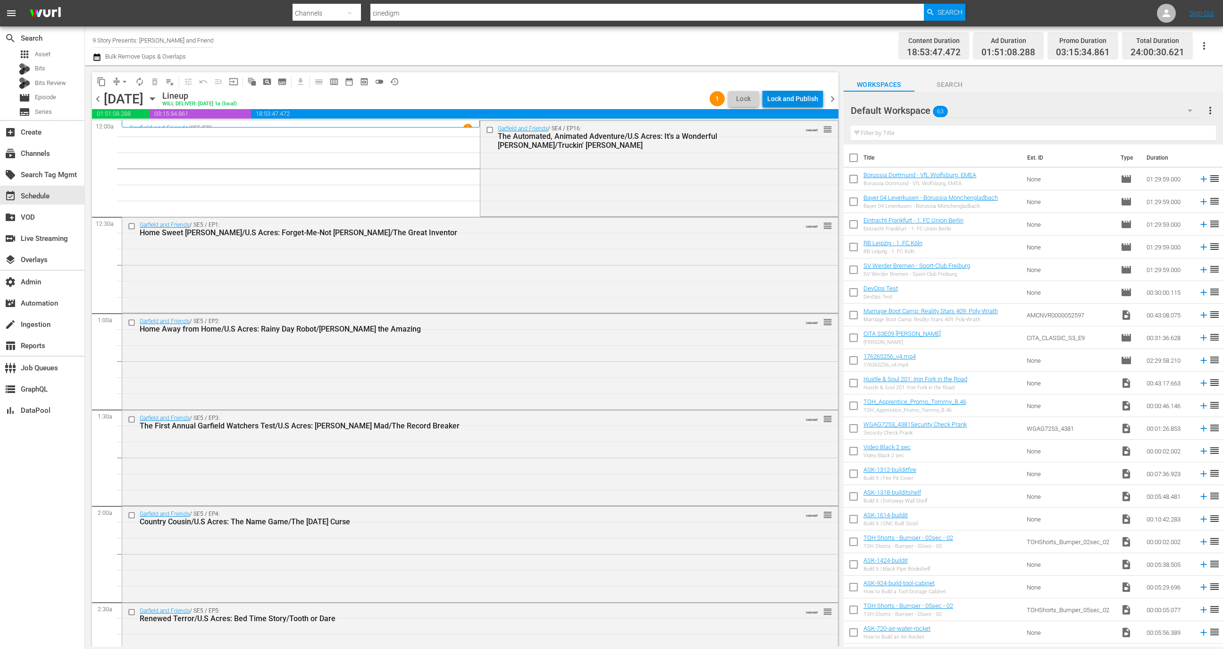
click at [799, 96] on div "Lock and Publish" at bounding box center [792, 98] width 51 height 17
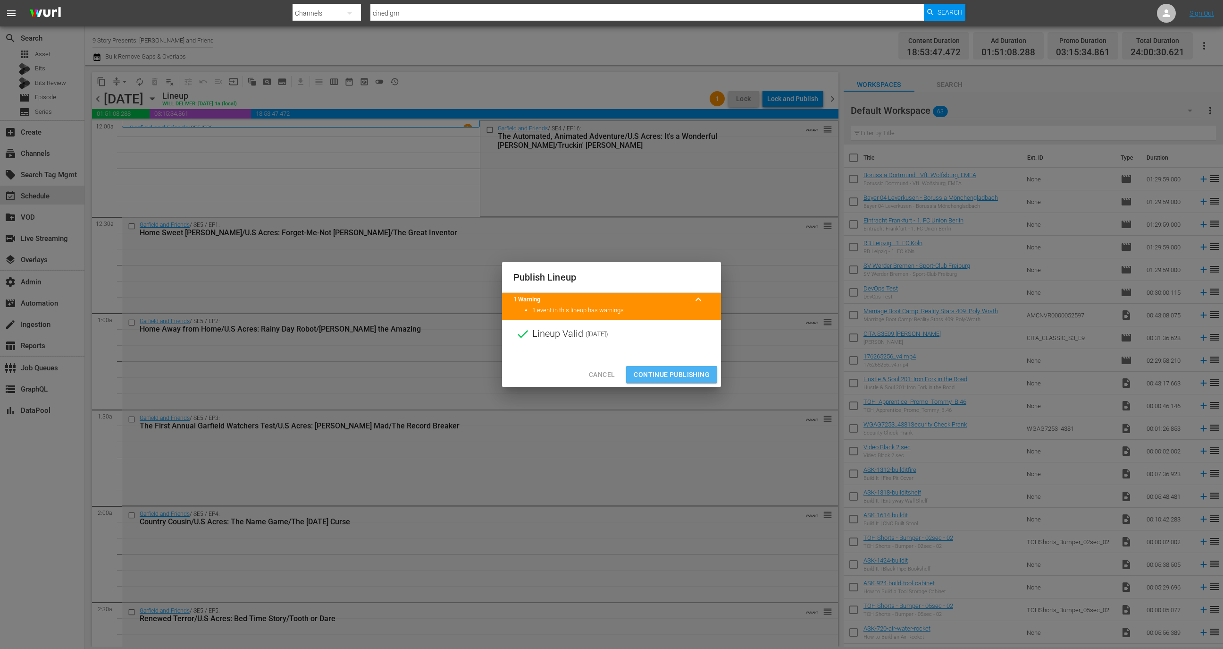
click at [690, 367] on button "Continue Publishing" at bounding box center [671, 374] width 91 height 17
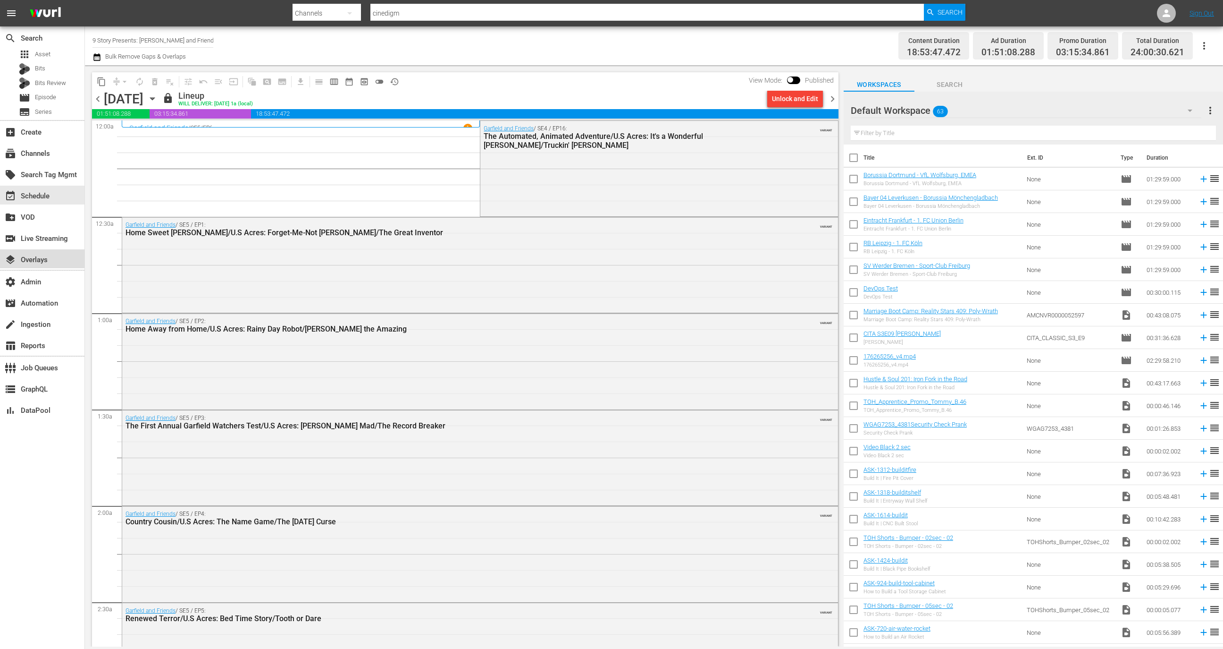
click at [27, 262] on div "layers Overlays" at bounding box center [26, 258] width 53 height 8
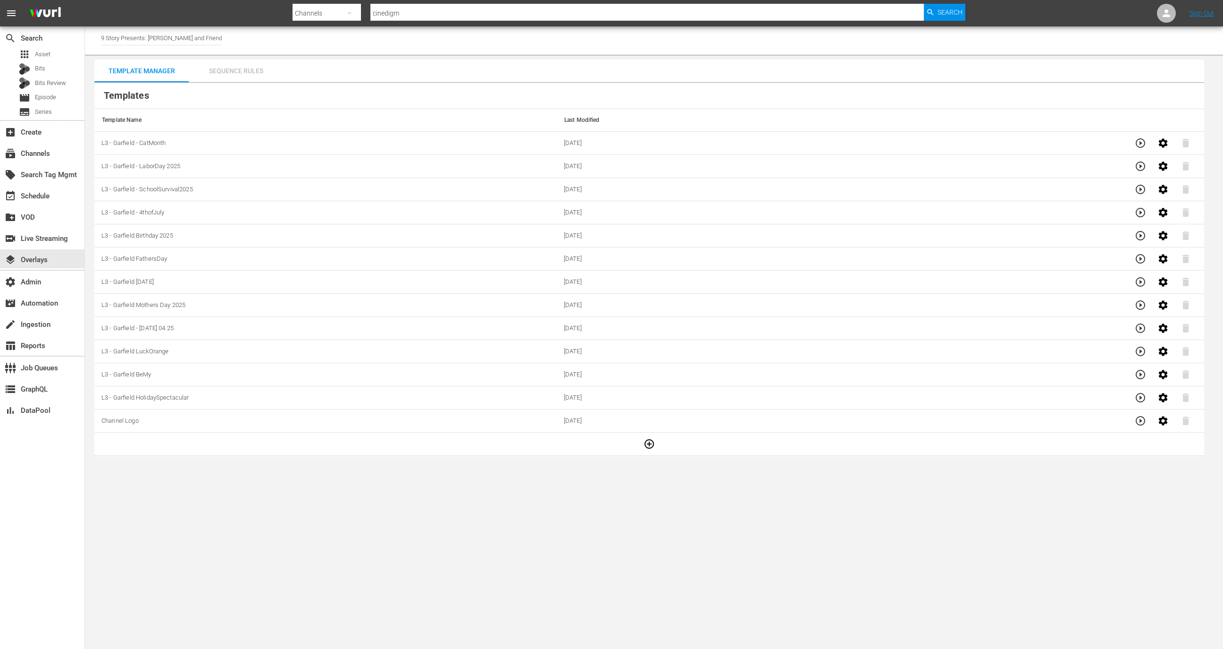
click at [231, 69] on div "Sequence Rules" at bounding box center [236, 70] width 94 height 23
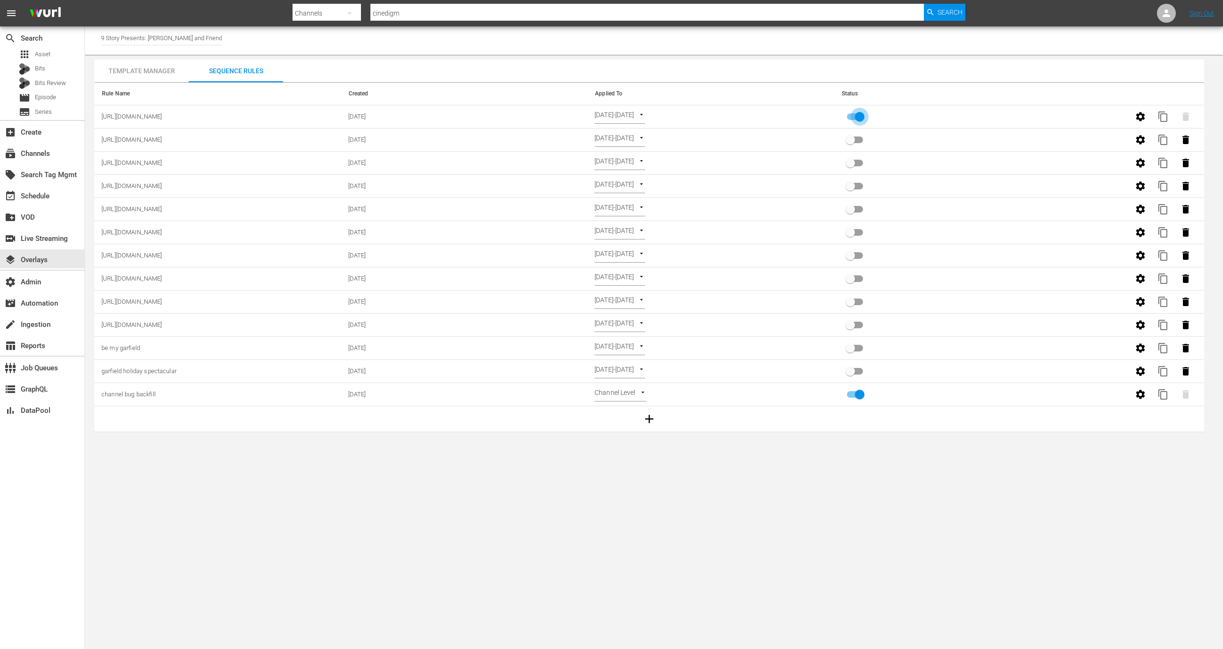
click at [857, 118] on input "primary checkbox" at bounding box center [860, 119] width 54 height 18
checkbox input "false"
click at [653, 419] on icon "button" at bounding box center [649, 419] width 14 height 14
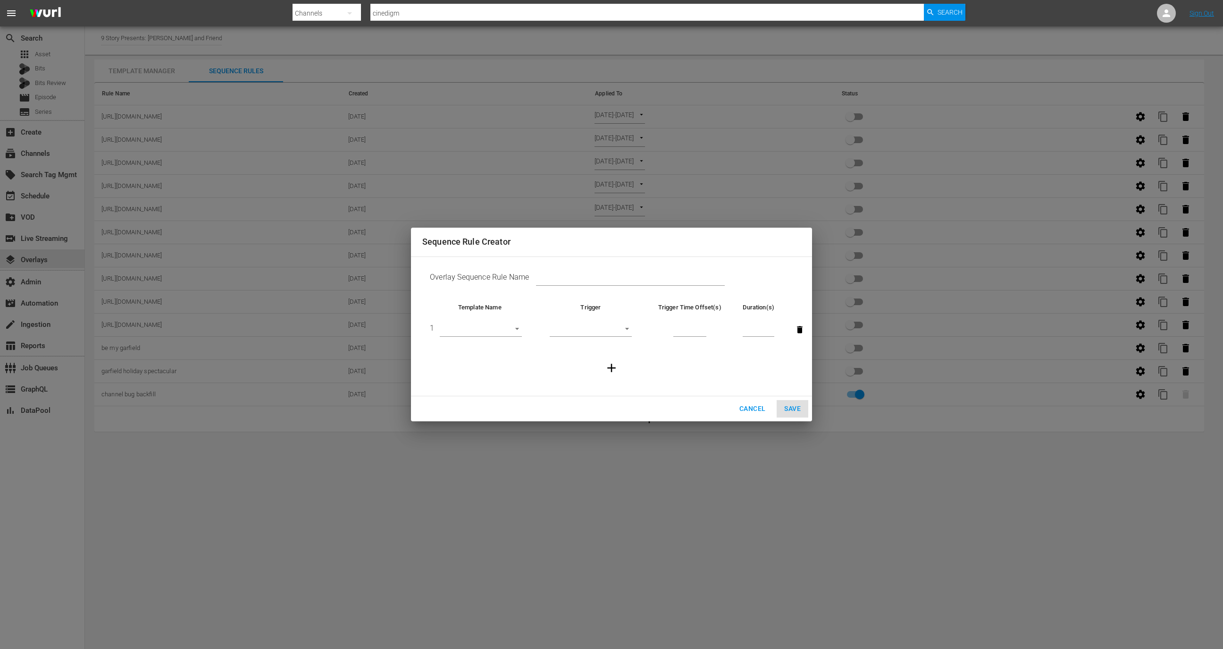
click at [505, 331] on body "menu Search By Channels Search ID, Title, Description, Keywords, or Category ci…" at bounding box center [611, 324] width 1223 height 649
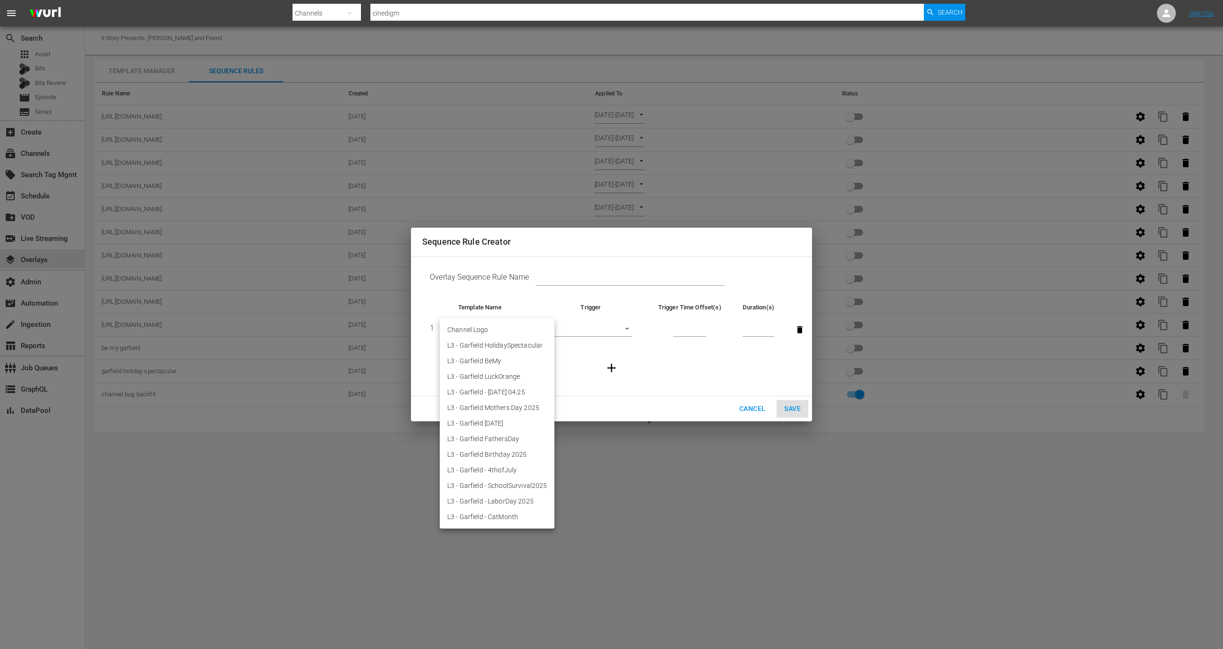
drag, startPoint x: 505, startPoint y: 346, endPoint x: 487, endPoint y: 519, distance: 174.1
click at [487, 519] on ul "Channel Logo L3 - Garfield HolidaySpectacular L3 - Garfield BeMy L3 - Garfield …" at bounding box center [497, 423] width 115 height 210
click at [487, 519] on li "L3 - Garfield - CatMonth" at bounding box center [497, 517] width 115 height 16
type input "30598"
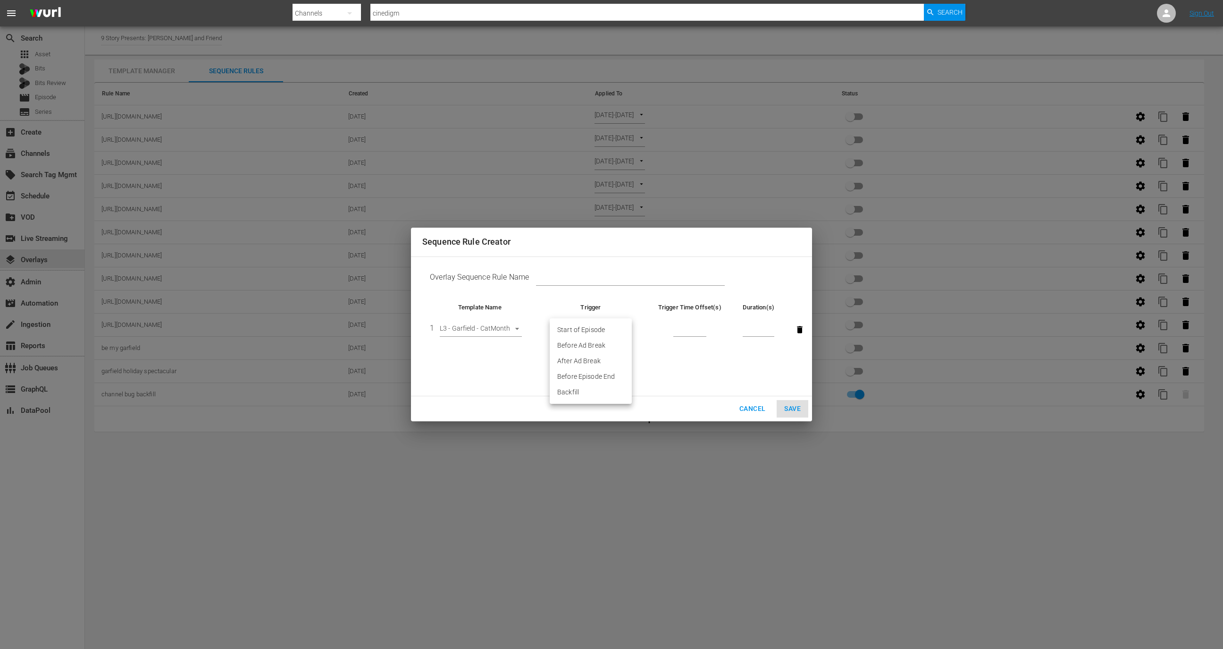
click at [603, 327] on body "menu Search By Channels Search ID, Title, Description, Keywords, or Category ci…" at bounding box center [611, 324] width 1223 height 649
click at [595, 373] on li "Before Episode End" at bounding box center [591, 377] width 82 height 16
type input "END_OF_EPISODE"
click at [694, 324] on input "number" at bounding box center [690, 330] width 33 height 14
type input "60"
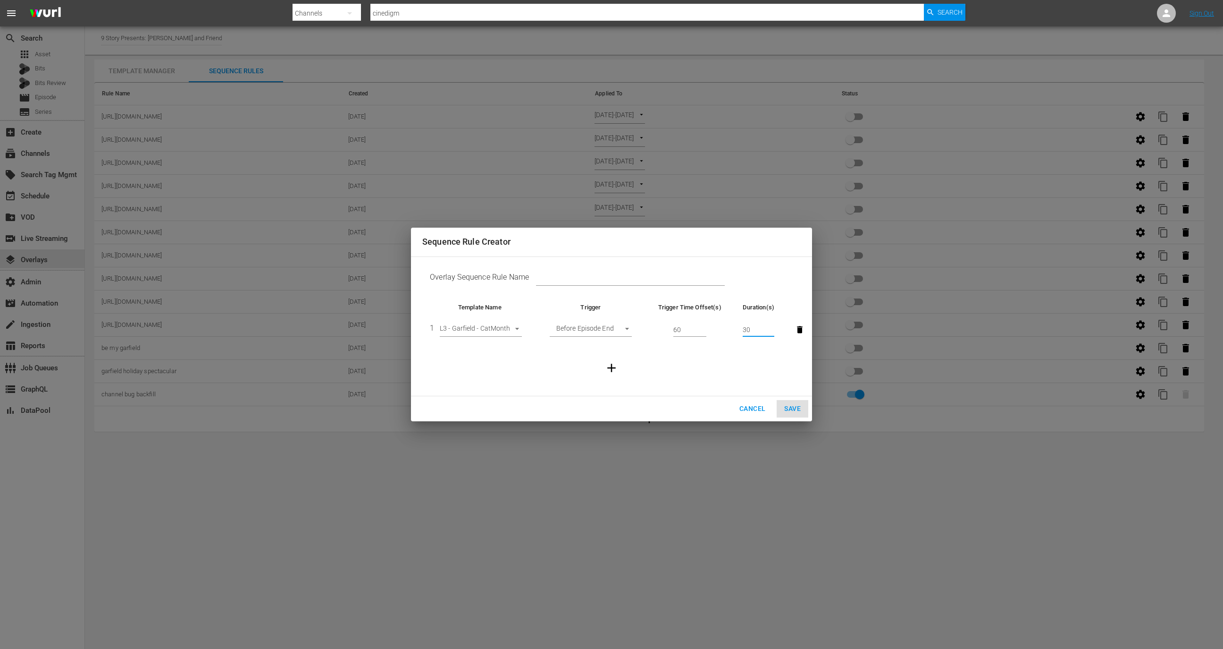
type input "30"
click at [680, 281] on input "text" at bounding box center [630, 279] width 189 height 14
paste input "https://cineverse.box.com/s/rt4ntb5rgr4ooz9p3bbspgl10g7v9wpp"
type input "https://cineverse.box.com/s/rt4ntb5rgr4ooz9p3bbspgl10g7v9wpp"
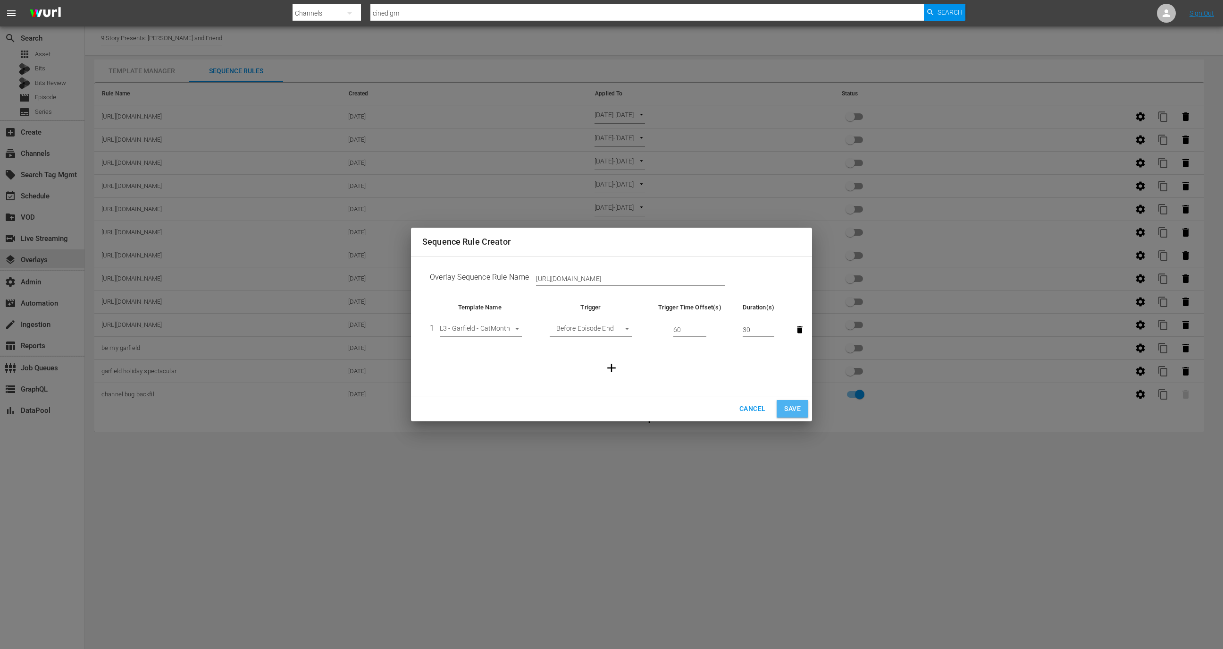
scroll to position [0, 0]
click at [798, 407] on span "Save" at bounding box center [792, 409] width 17 height 12
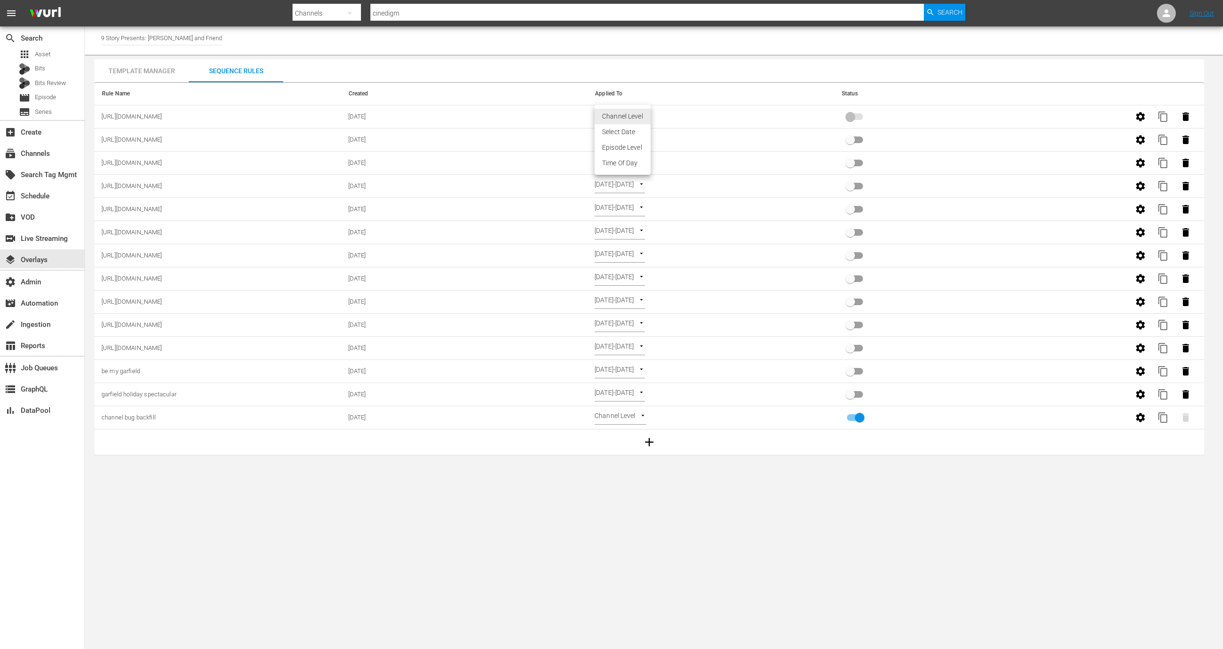
click at [632, 111] on body "menu Search By Channels Search ID, Title, Description, Keywords, or Category ci…" at bounding box center [611, 324] width 1223 height 649
click at [623, 130] on li "Select Date" at bounding box center [623, 132] width 56 height 16
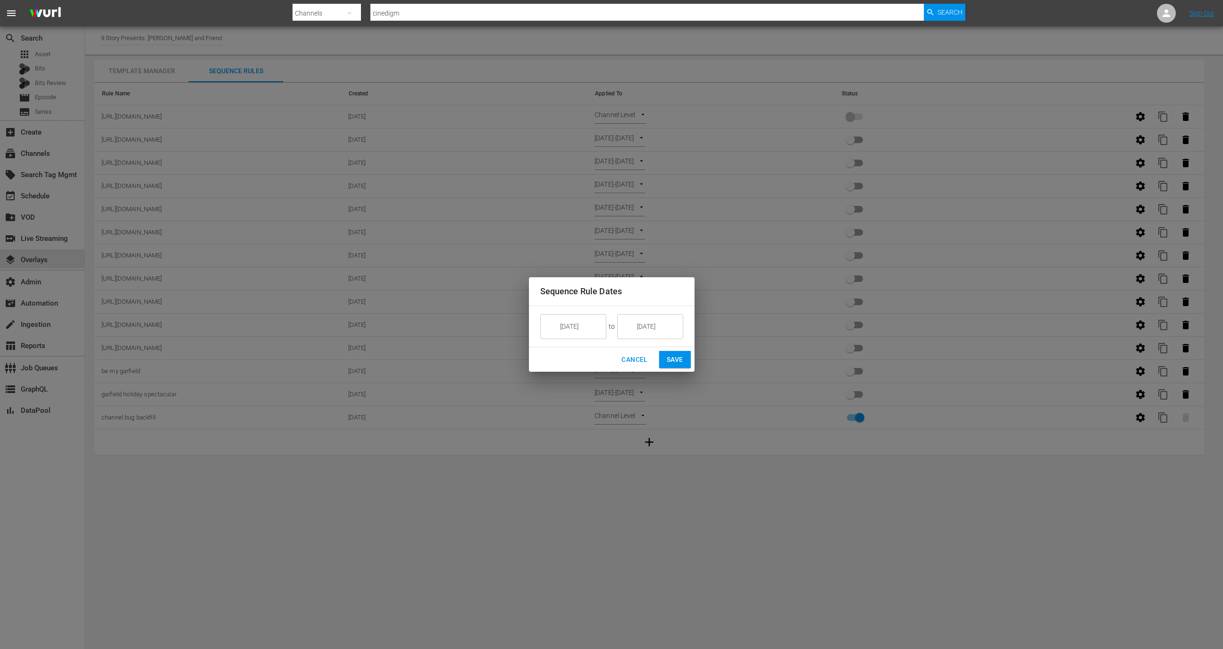
click at [652, 321] on input "9/19/25" at bounding box center [657, 325] width 53 height 25
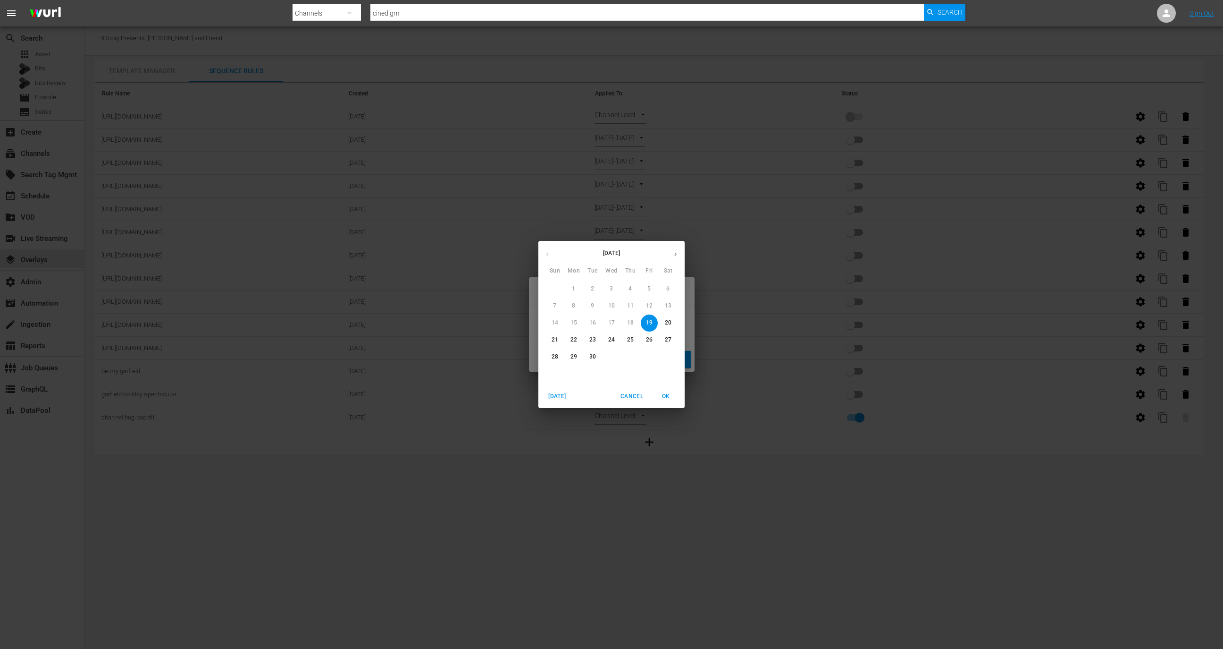
click at [590, 355] on p "30" at bounding box center [593, 357] width 7 height 8
type input "9/30/25"
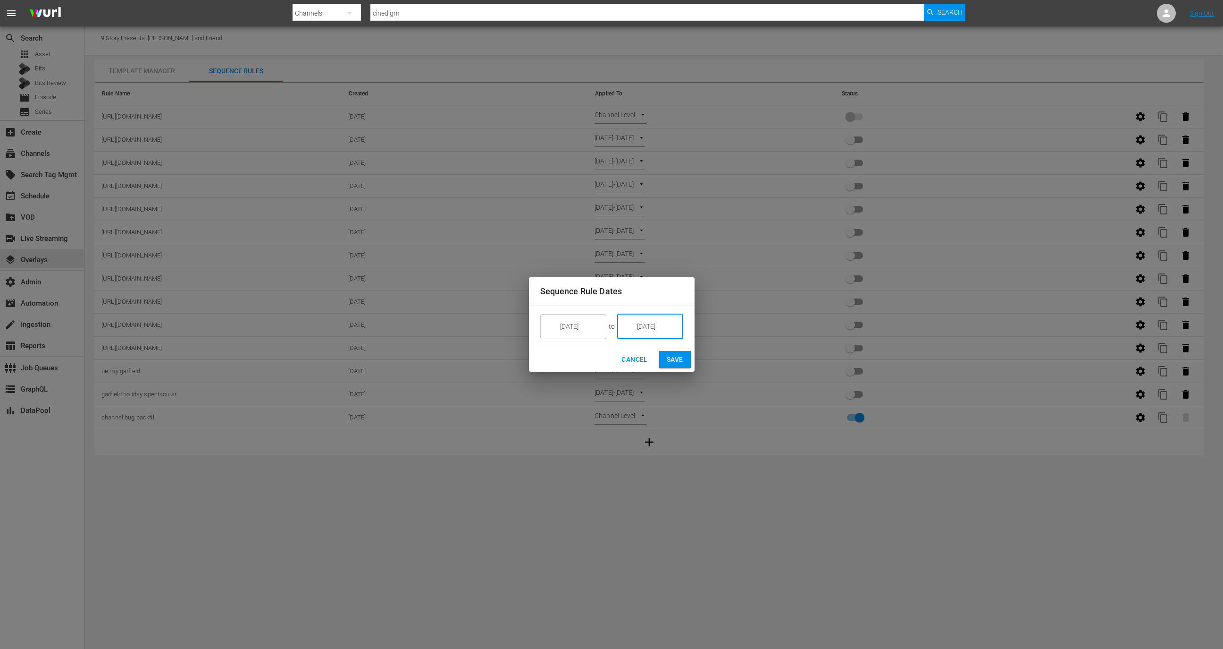
click at [681, 360] on span "Save" at bounding box center [675, 360] width 17 height 12
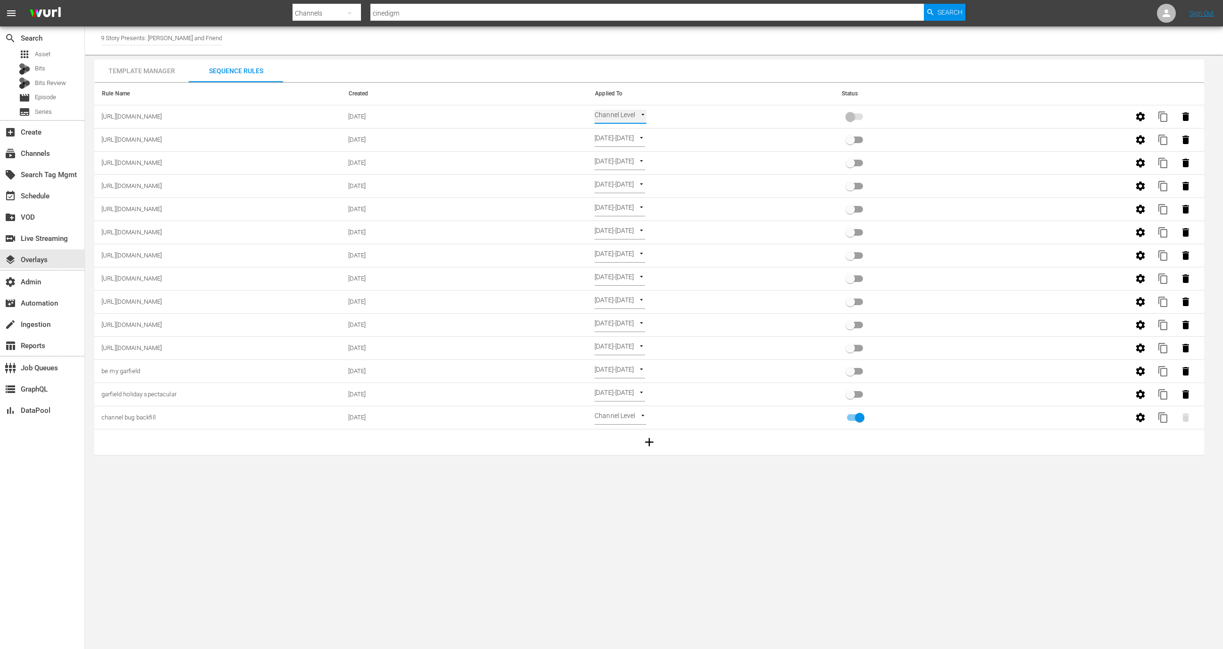
type input "SELECT_DATE"
click at [858, 115] on input "primary checkbox" at bounding box center [851, 119] width 54 height 18
checkbox input "true"
click at [70, 200] on div "event_available Schedule" at bounding box center [42, 194] width 84 height 19
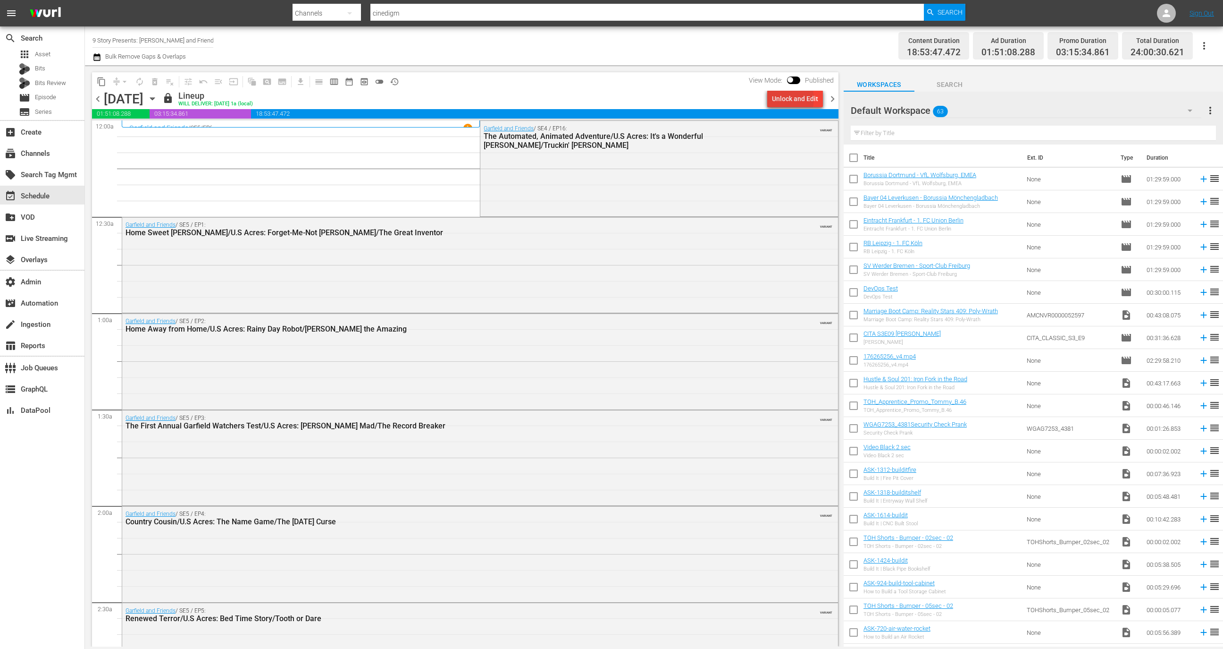
click at [784, 99] on div "Unlock and Edit" at bounding box center [795, 98] width 46 height 17
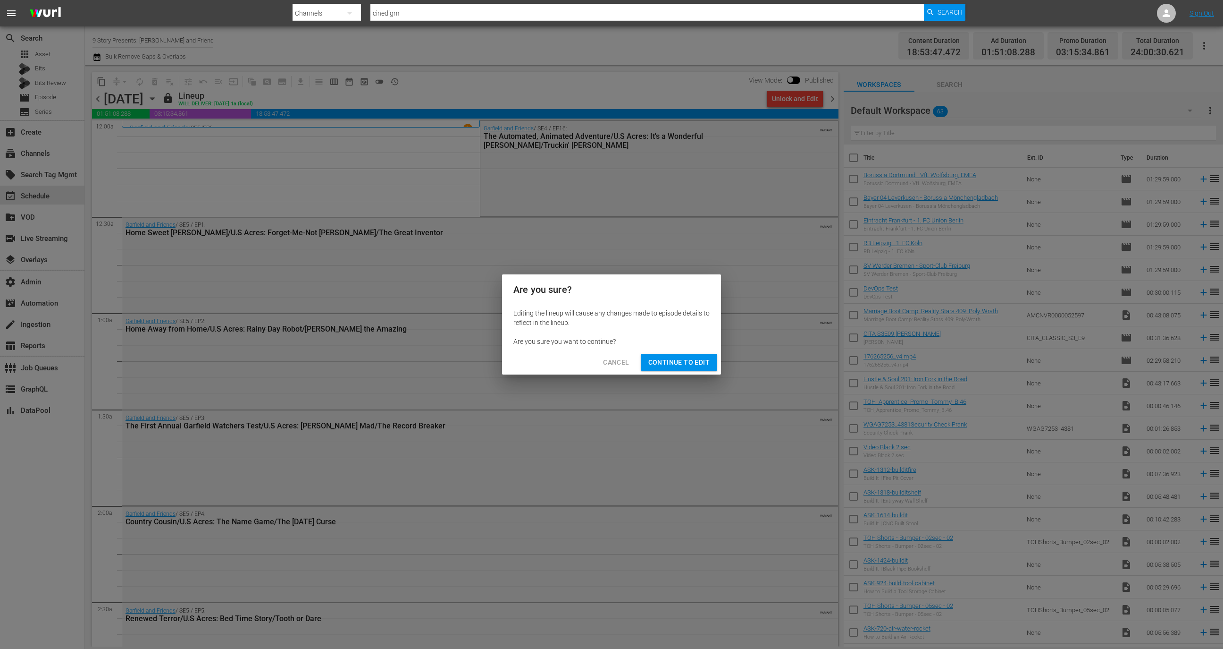
click at [700, 355] on button "Continue to Edit" at bounding box center [679, 362] width 76 height 17
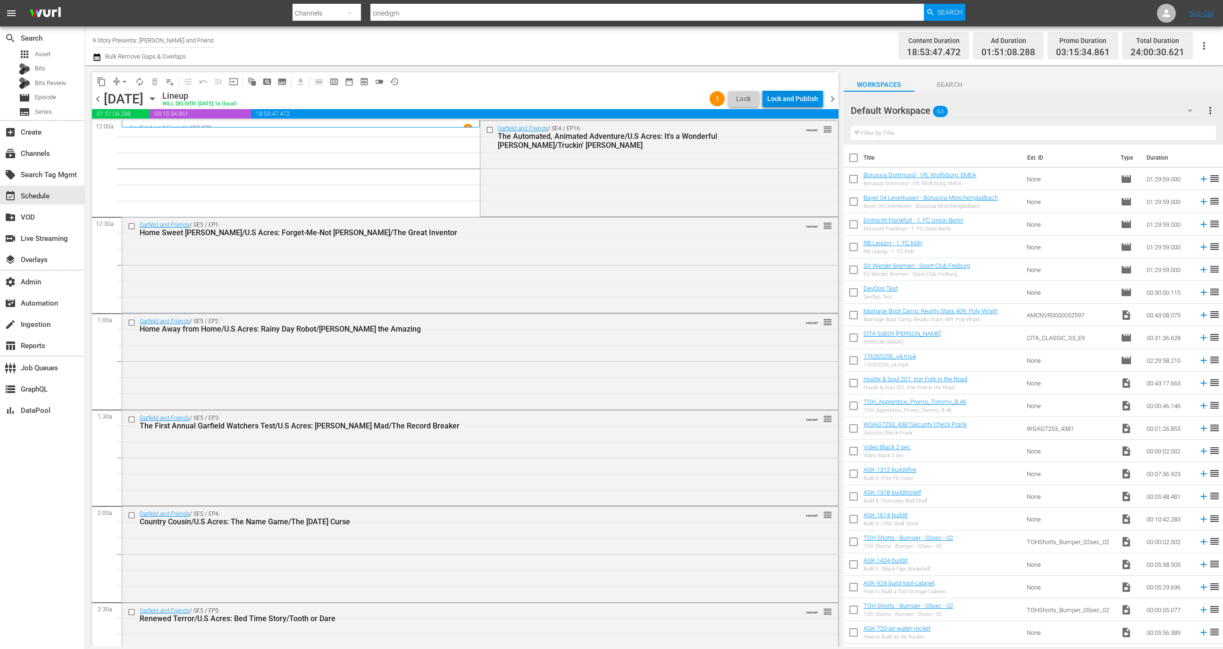
click at [801, 101] on div "Lock and Publish" at bounding box center [792, 98] width 51 height 17
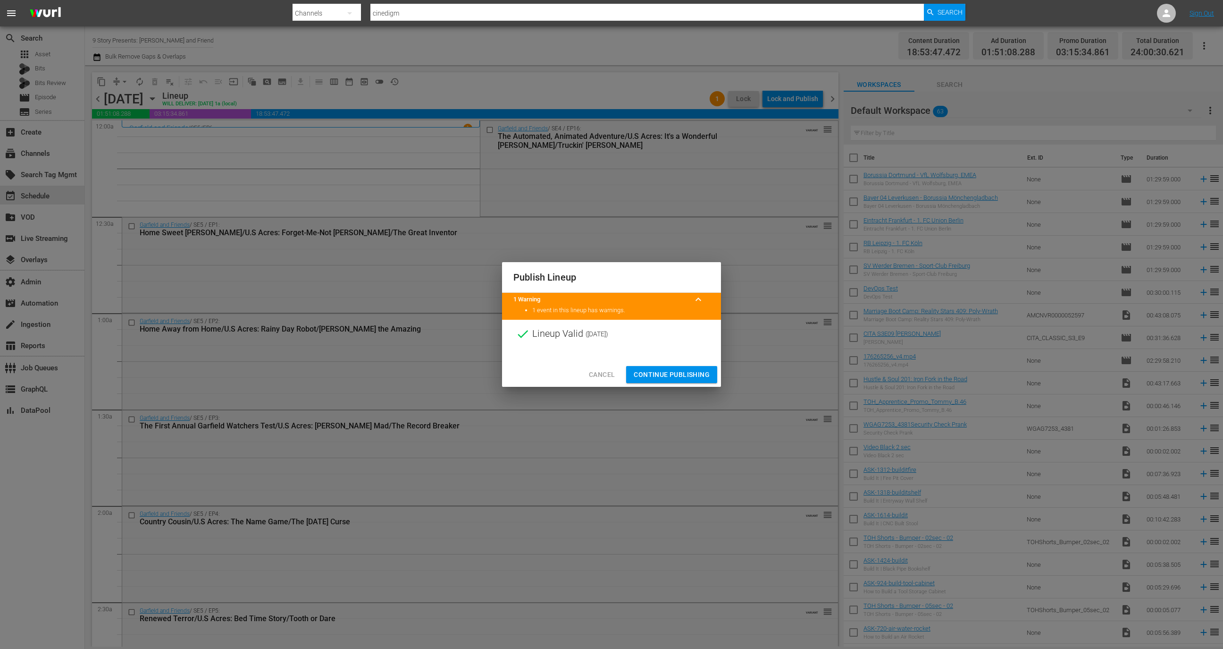
click at [679, 375] on span "Continue Publishing" at bounding box center [672, 375] width 76 height 12
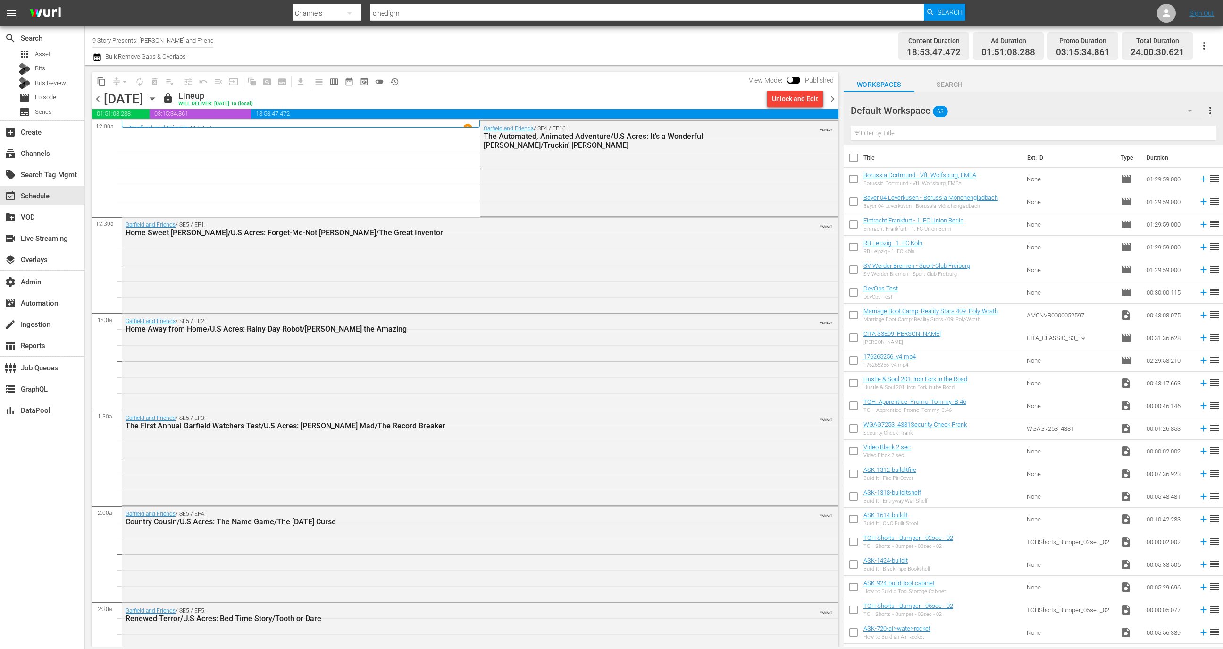
click at [160, 100] on div "Tuesday, September 30th September 30th" at bounding box center [132, 99] width 56 height 16
click at [158, 100] on icon "button" at bounding box center [152, 98] width 10 height 10
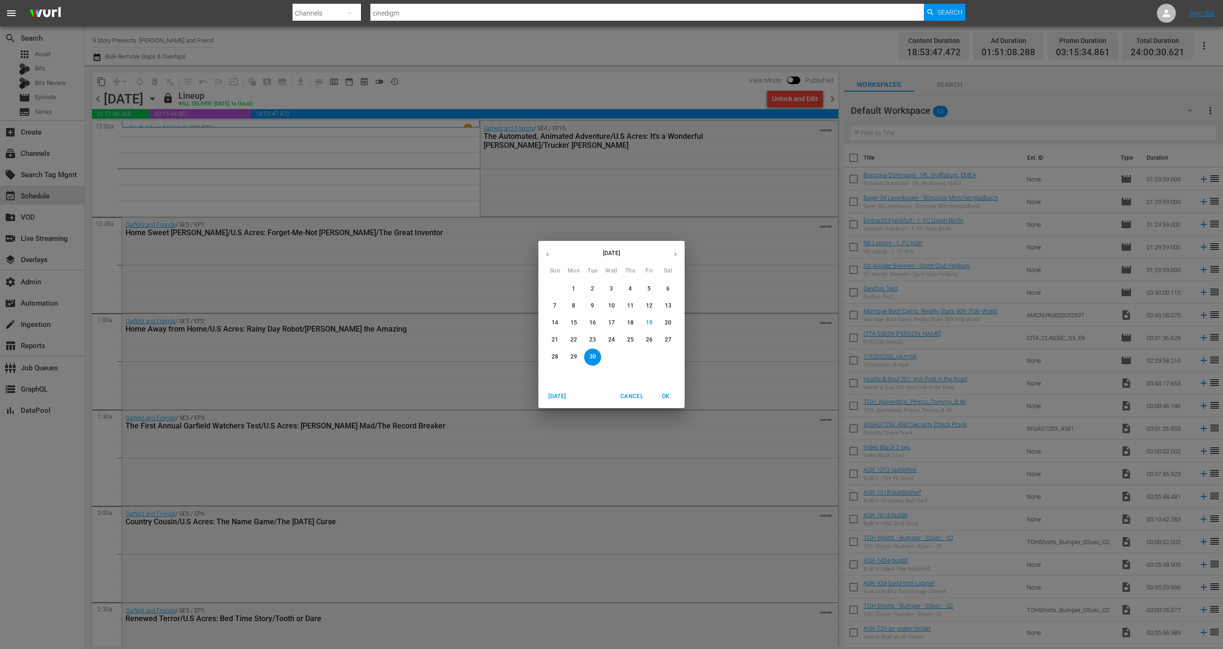
click at [574, 353] on p "29" at bounding box center [574, 357] width 7 height 8
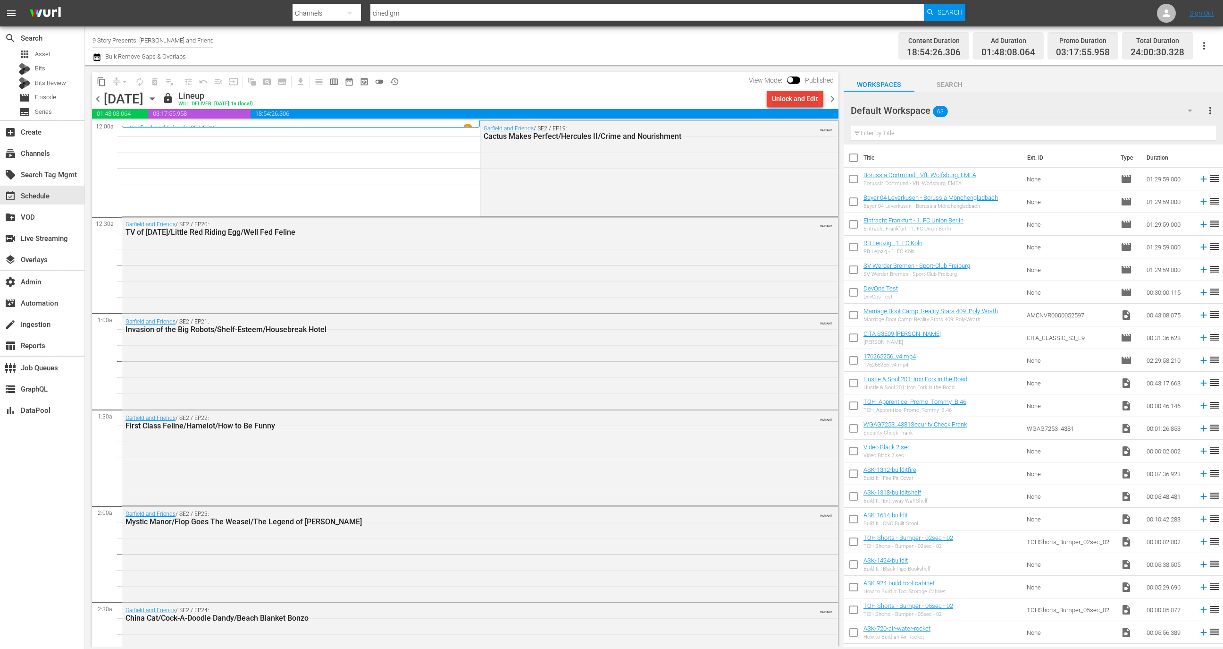
click at [796, 98] on div "Unlock and Edit" at bounding box center [795, 98] width 46 height 17
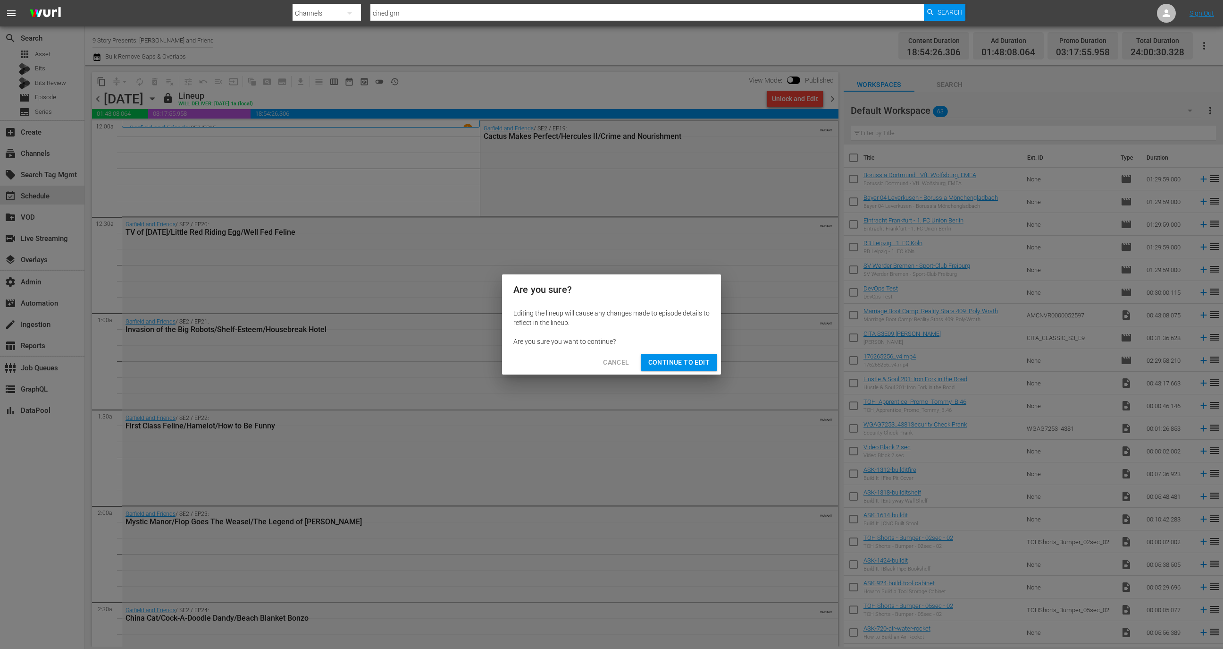
click at [623, 364] on span "Cancel" at bounding box center [616, 362] width 26 height 12
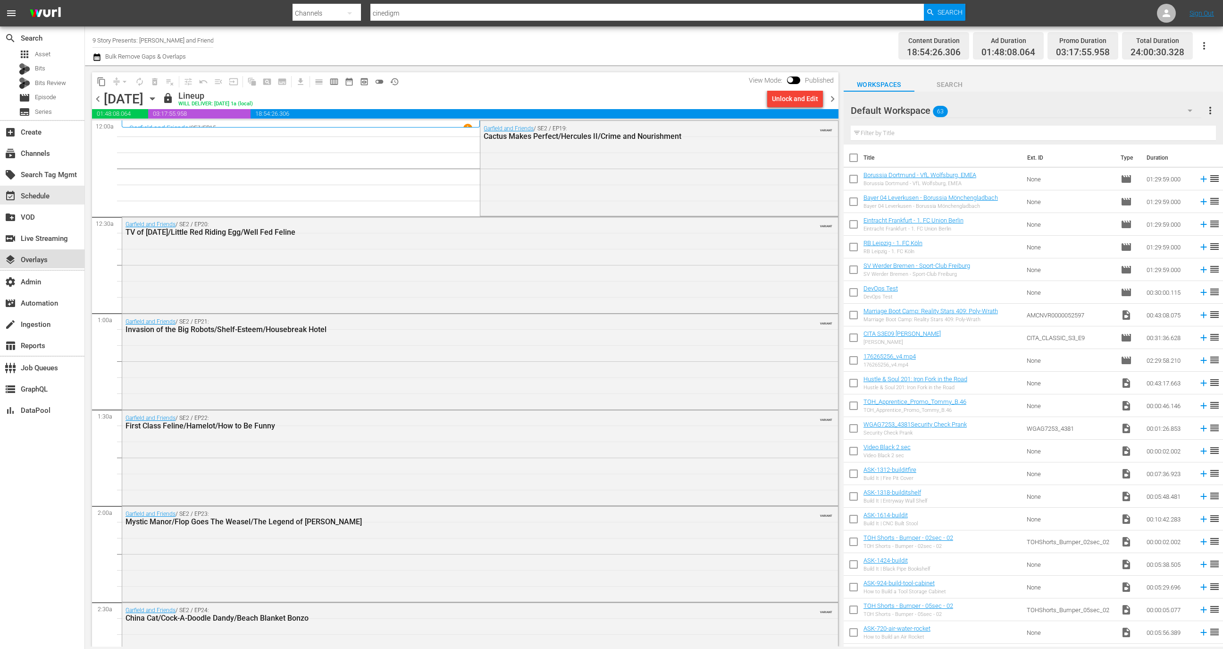
click at [64, 260] on div "layers Overlays" at bounding box center [42, 258] width 84 height 19
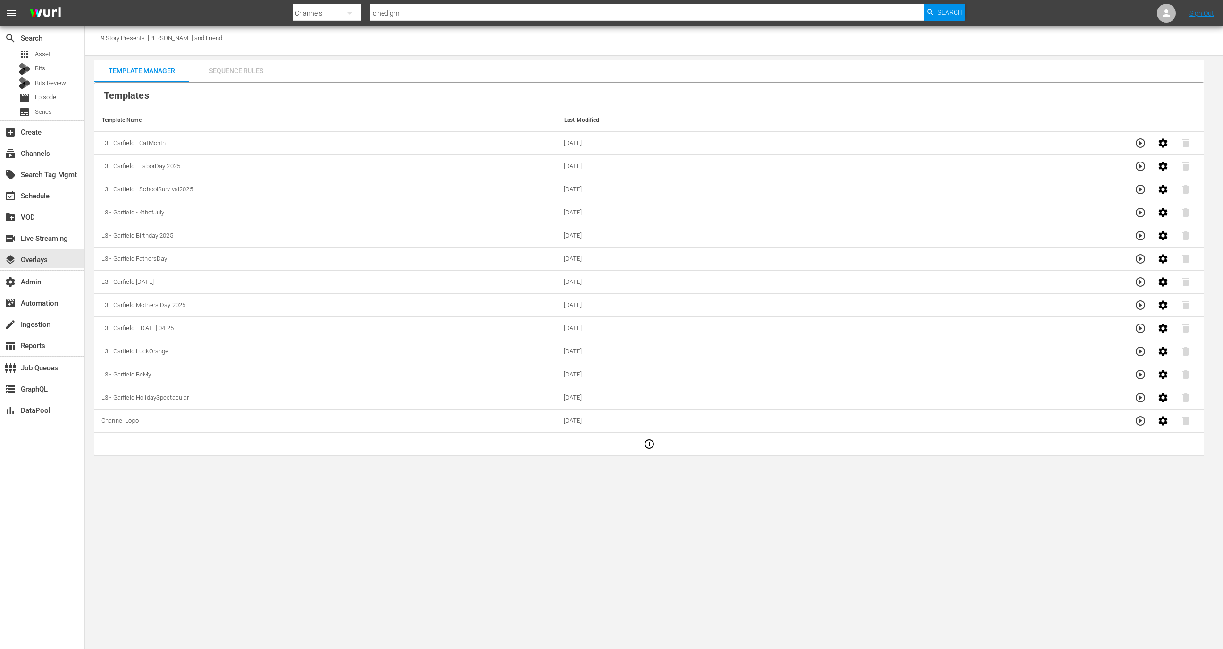
click at [233, 70] on div "Sequence Rules" at bounding box center [236, 70] width 94 height 23
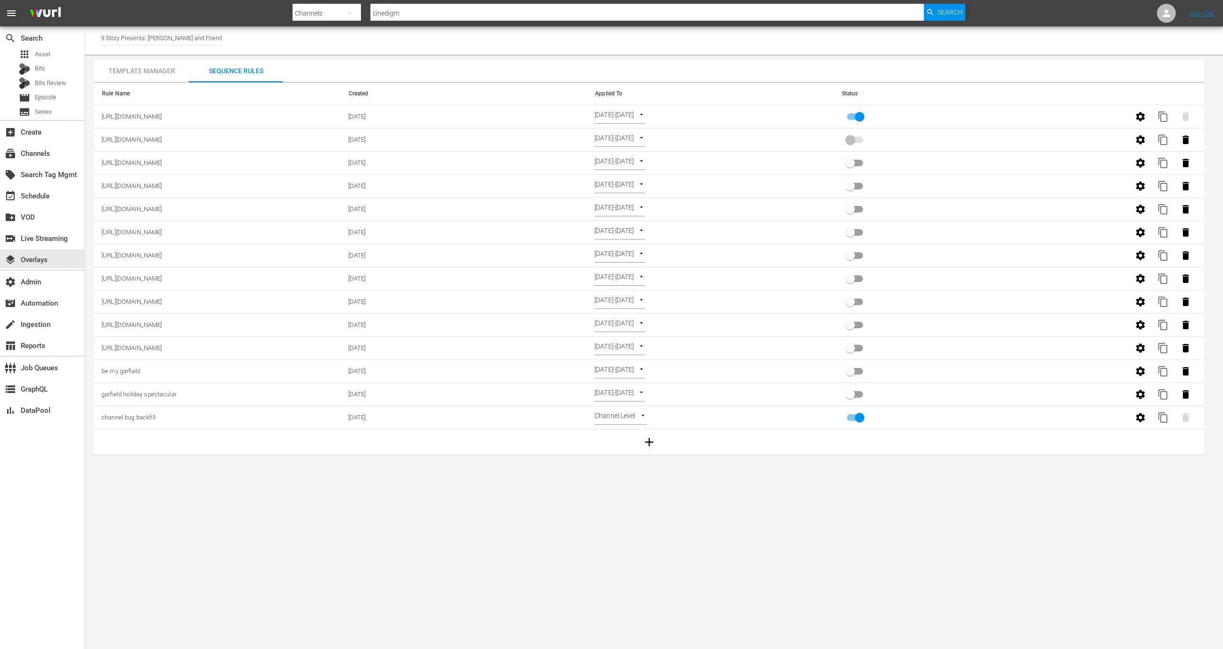
click at [862, 115] on input "primary checkbox" at bounding box center [860, 119] width 54 height 18
checkbox input "false"
click at [851, 135] on input "primary checkbox" at bounding box center [851, 142] width 54 height 18
checkbox input "true"
click at [1185, 118] on icon "button" at bounding box center [1186, 116] width 7 height 8
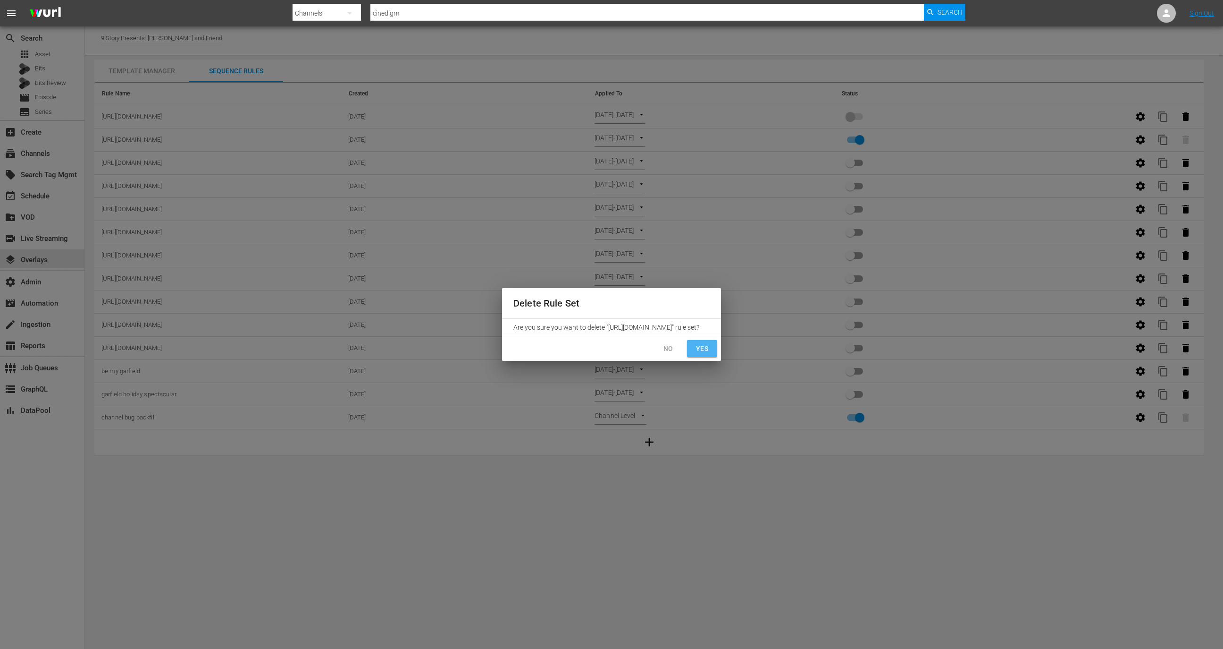
click at [698, 354] on span "Yes" at bounding box center [702, 349] width 15 height 12
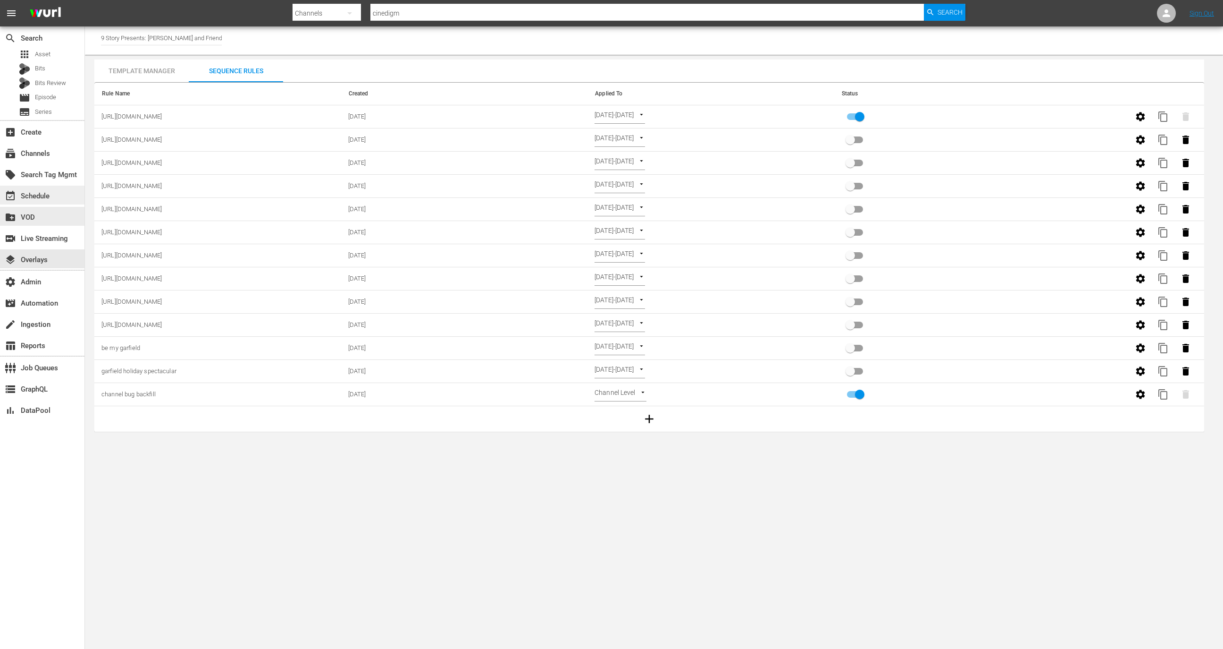
click at [39, 199] on div "event_available Schedule" at bounding box center [26, 194] width 53 height 8
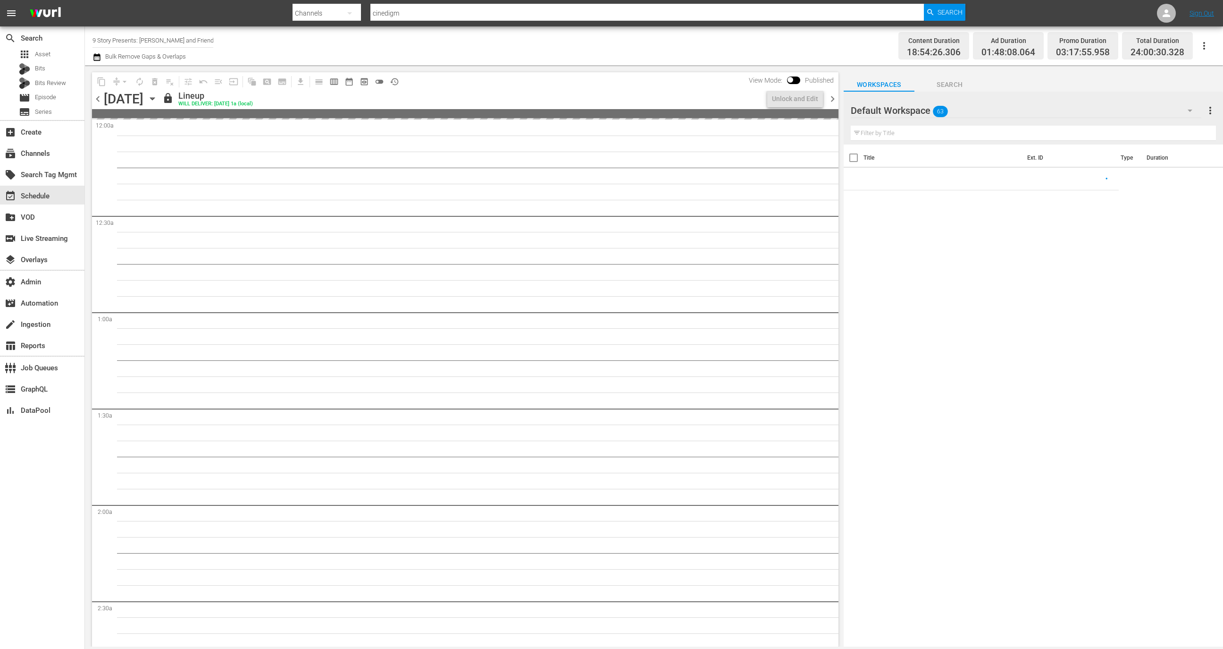
click at [204, 38] on input "9 Story Presents: Garfield and Friends" at bounding box center [153, 40] width 121 height 23
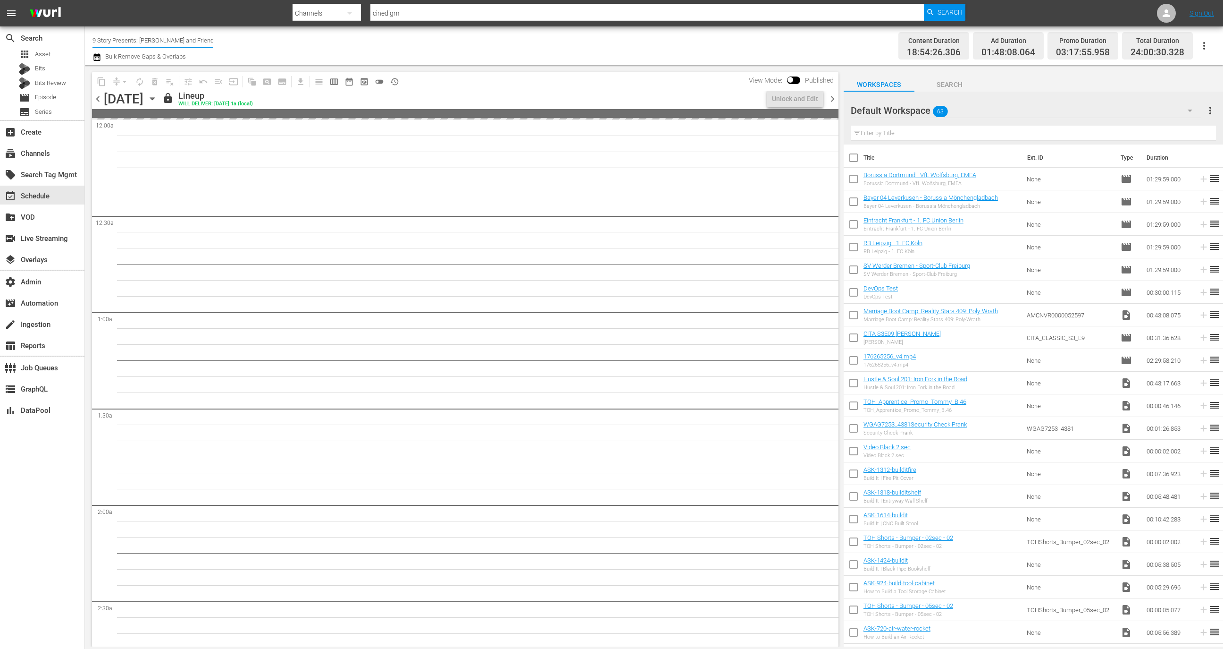
click at [204, 38] on input "9 Story Presents: Garfield and Friends" at bounding box center [153, 40] width 121 height 23
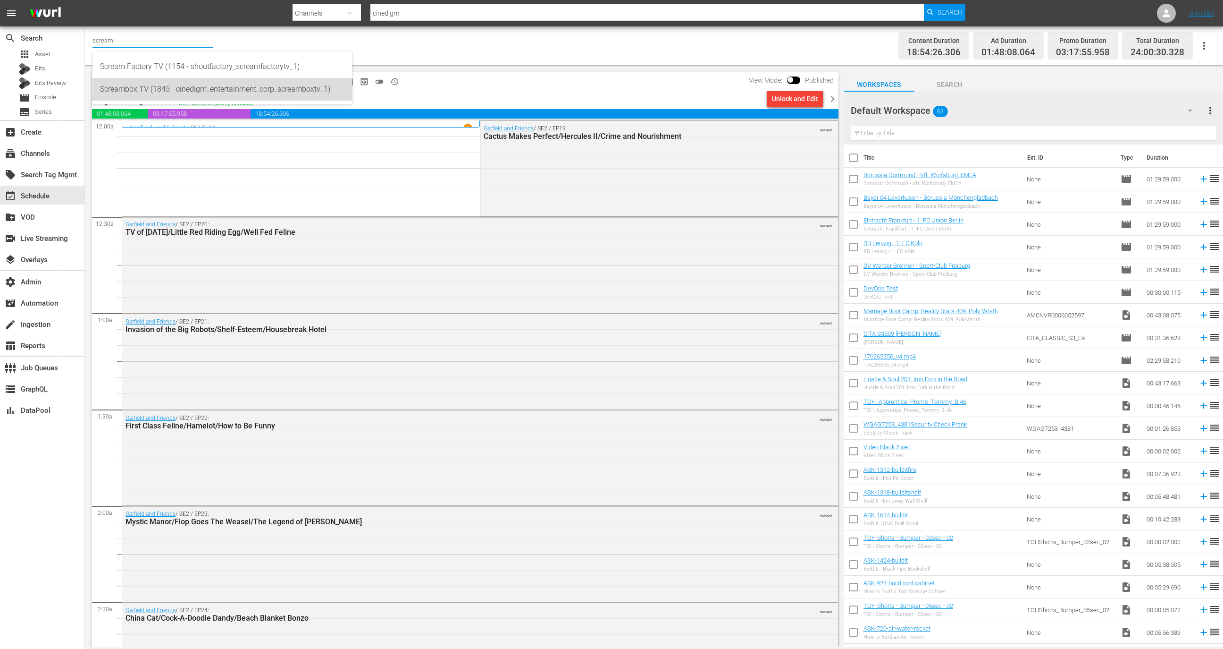
click at [238, 85] on div "Screambox TV (1845 - cinedigm_entertainment_corp_screamboxtv_1)" at bounding box center [222, 89] width 244 height 23
type input "Screambox TV (1845 - cinedigm_entertainment_corp_screamboxtv_1)"
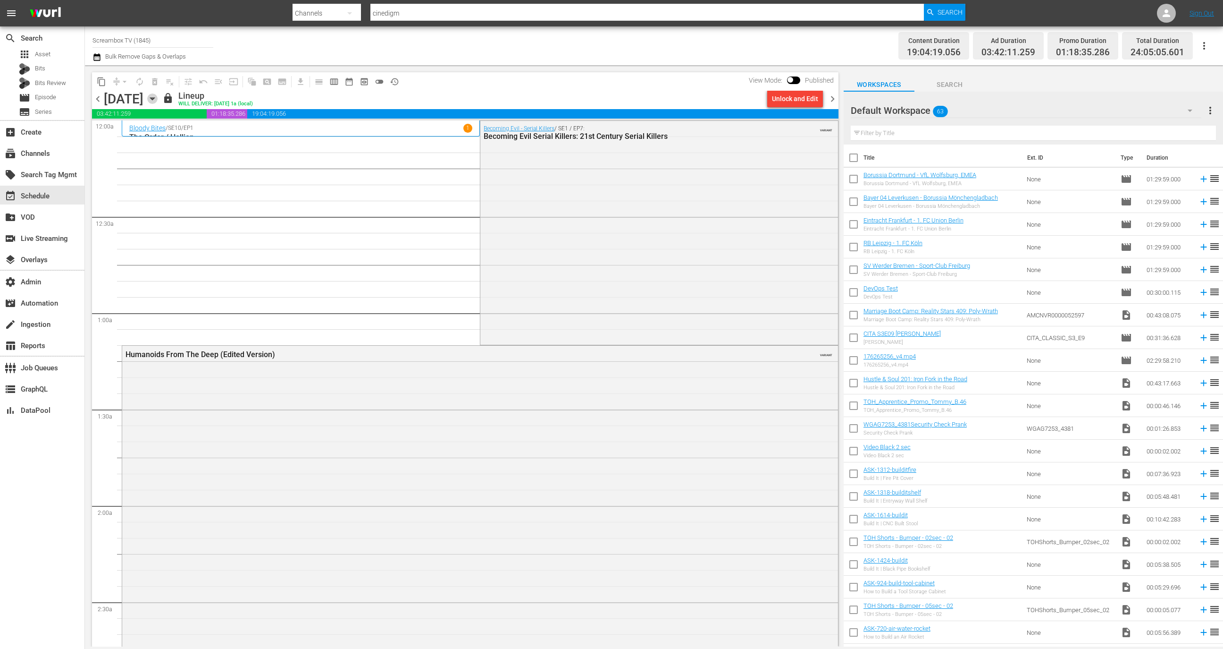
click at [158, 99] on icon "button" at bounding box center [152, 98] width 10 height 10
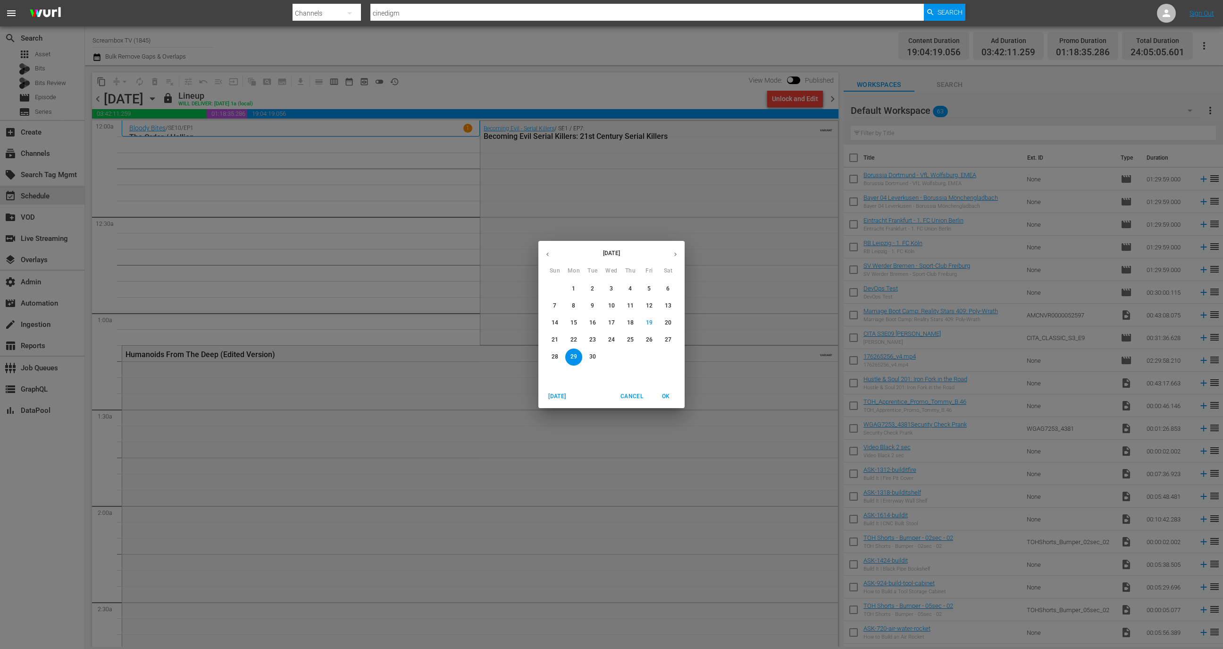
click at [641, 323] on span "19" at bounding box center [649, 323] width 17 height 8
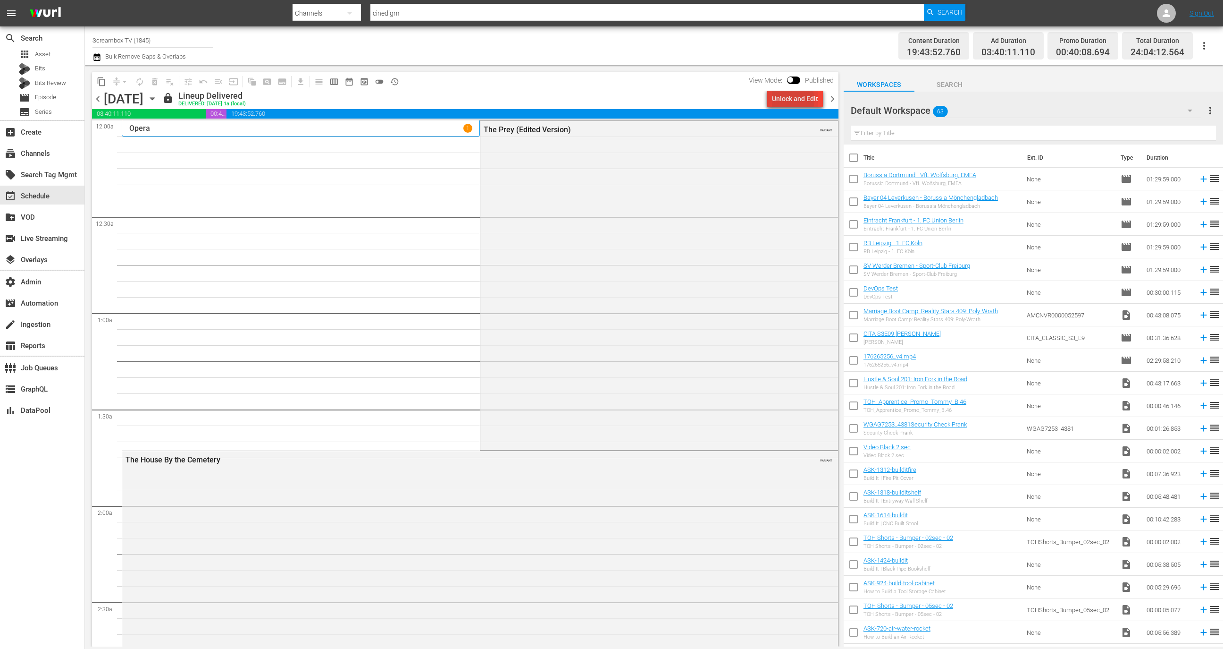
click at [789, 100] on div "Unlock and Edit" at bounding box center [795, 98] width 46 height 17
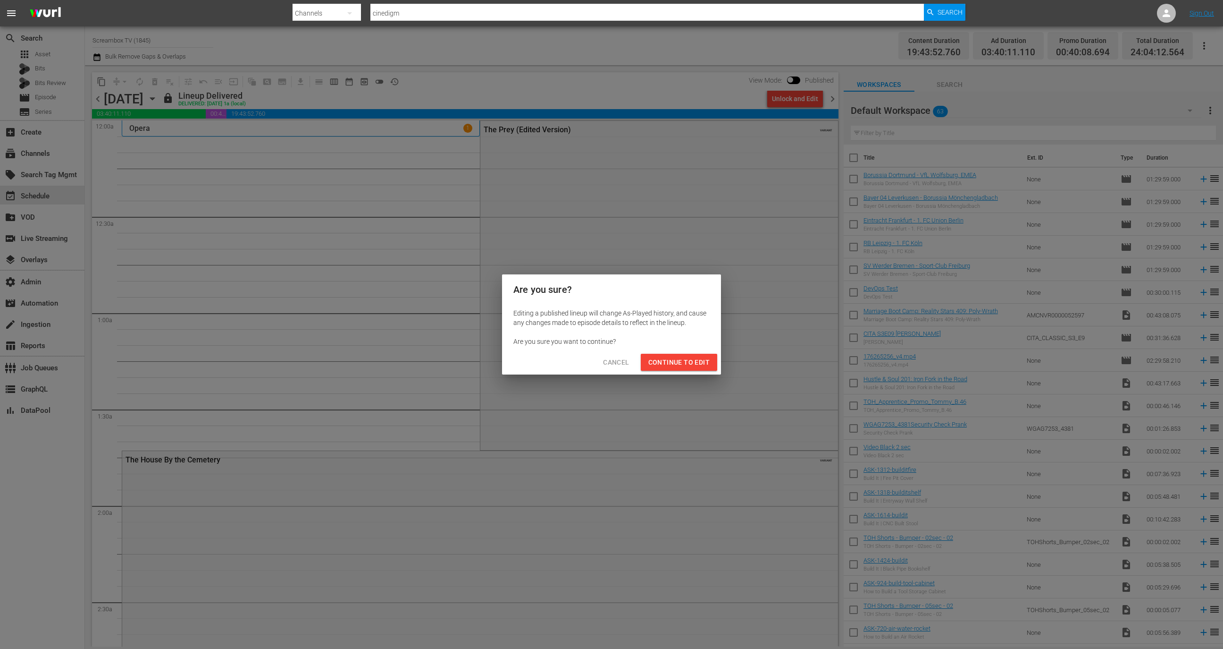
click at [673, 366] on span "Continue to Edit" at bounding box center [679, 362] width 61 height 12
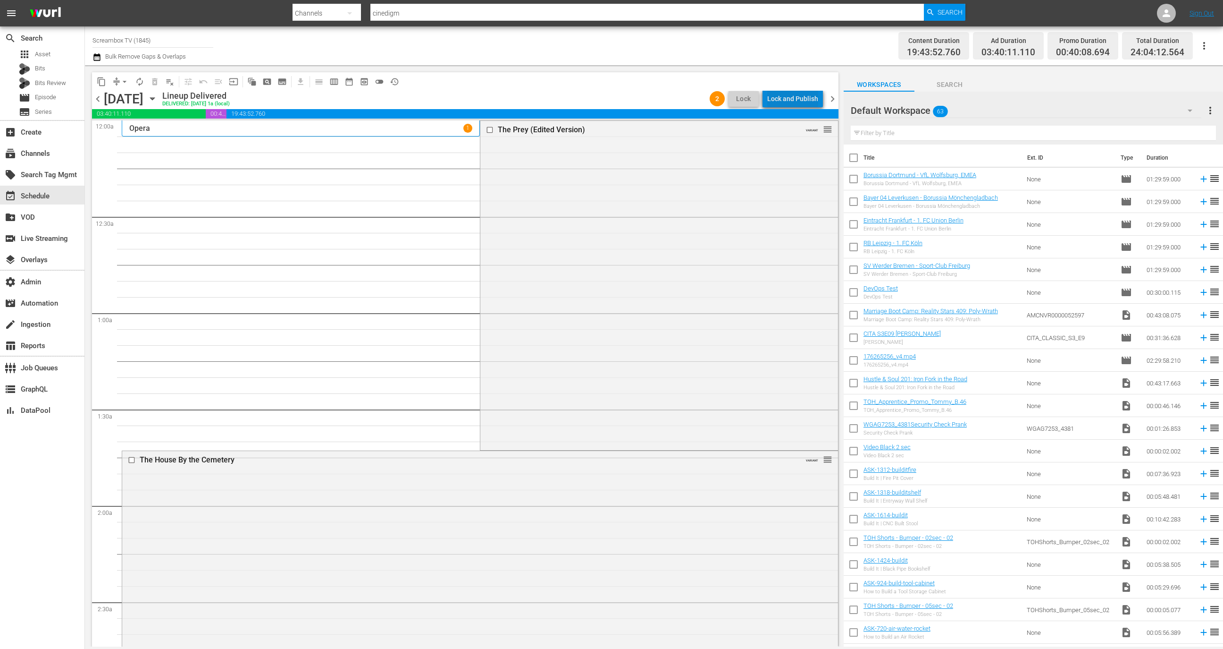
click at [801, 96] on div "Lock and Publish" at bounding box center [792, 98] width 51 height 17
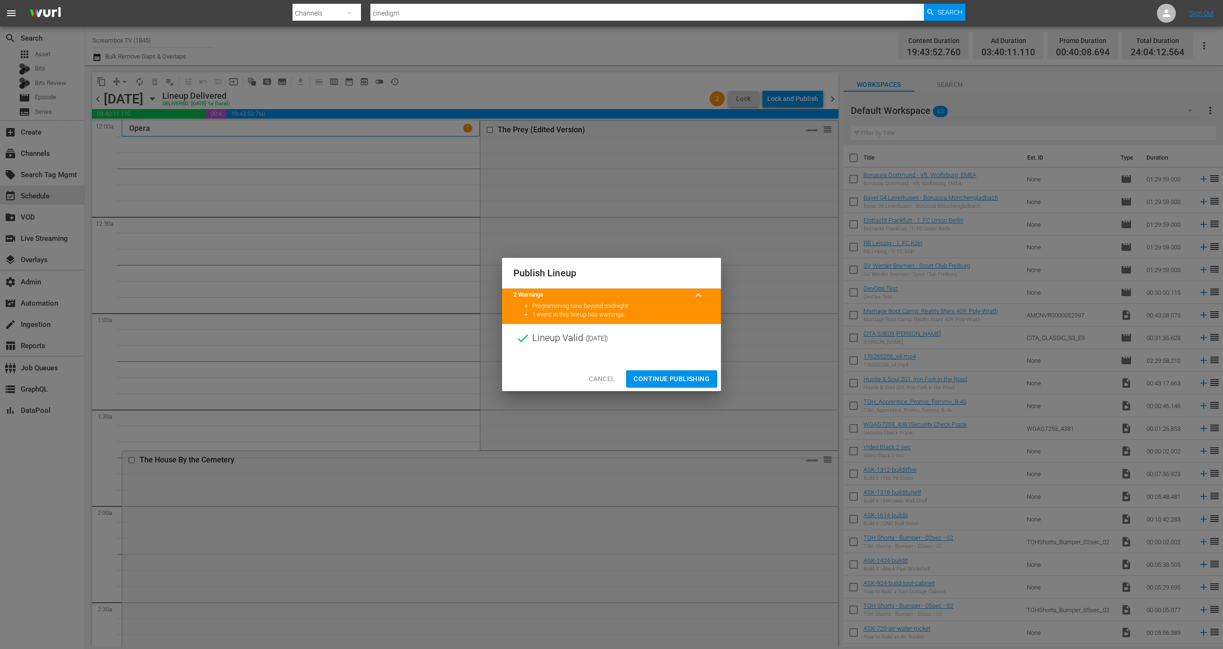
click at [687, 380] on span "Continue Publishing" at bounding box center [672, 379] width 76 height 12
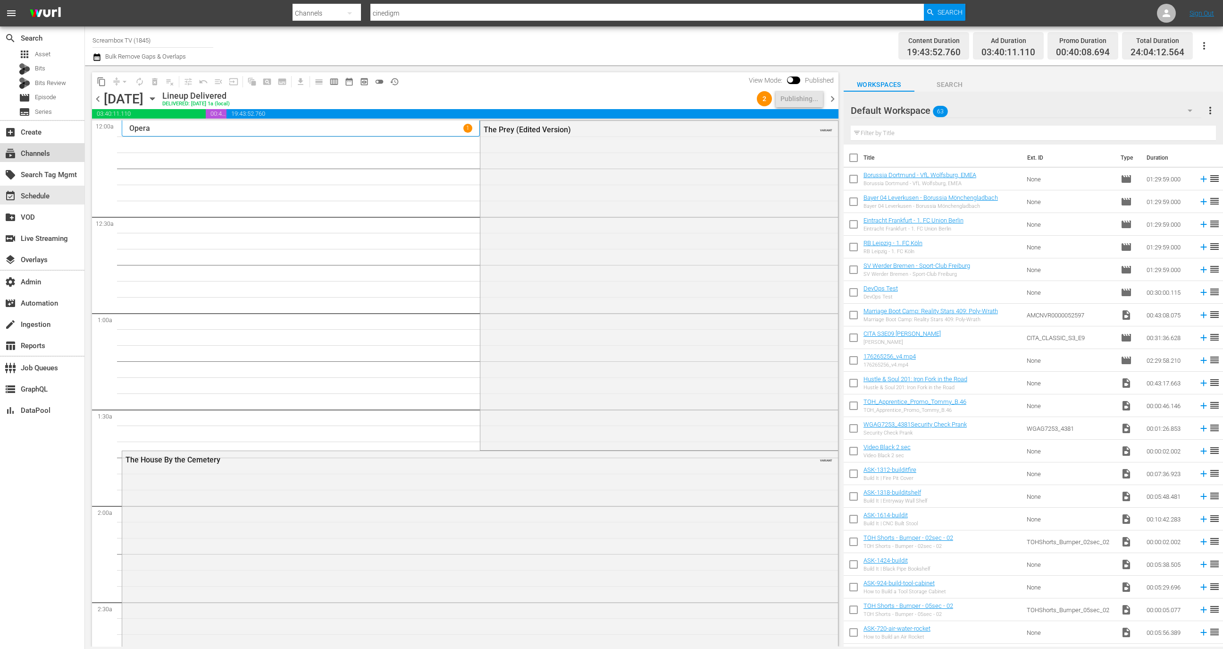
click at [54, 155] on div "subscriptions Channels" at bounding box center [42, 152] width 84 height 19
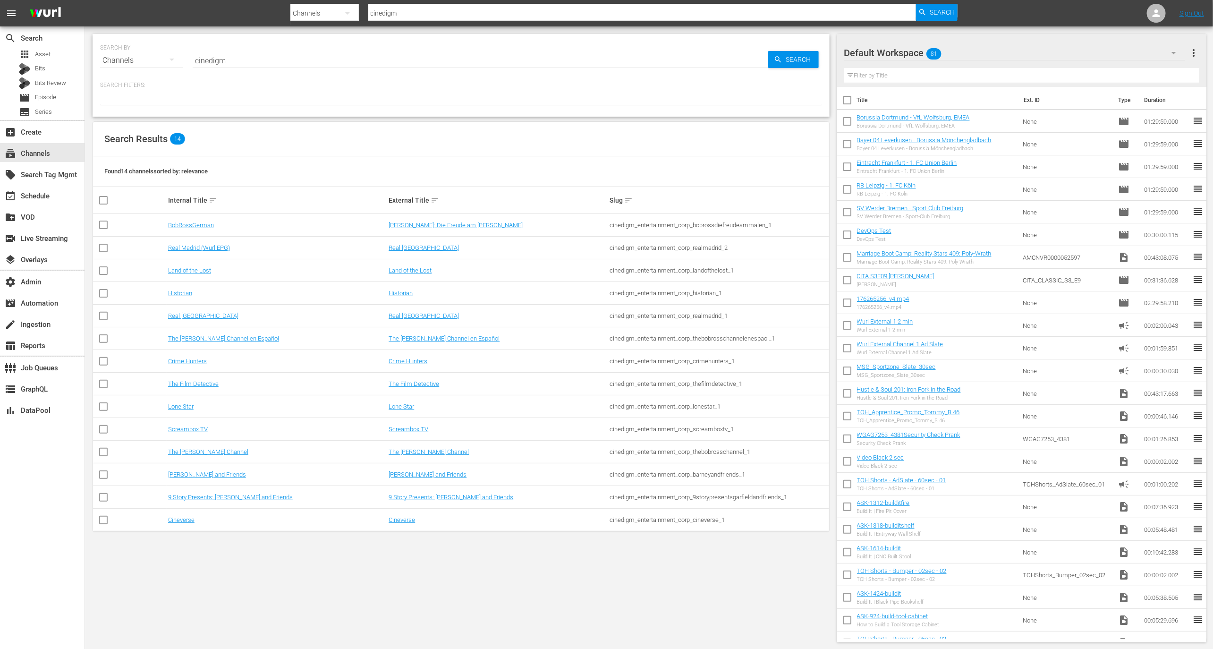
click at [693, 421] on td "cinedigm_entertainment_corp_screamboxtv_1" at bounding box center [718, 429] width 221 height 23
copy div "cinedigm_entertainment_corp_screamboxtv_1"
click at [67, 201] on div "event_available Schedule" at bounding box center [42, 194] width 84 height 19
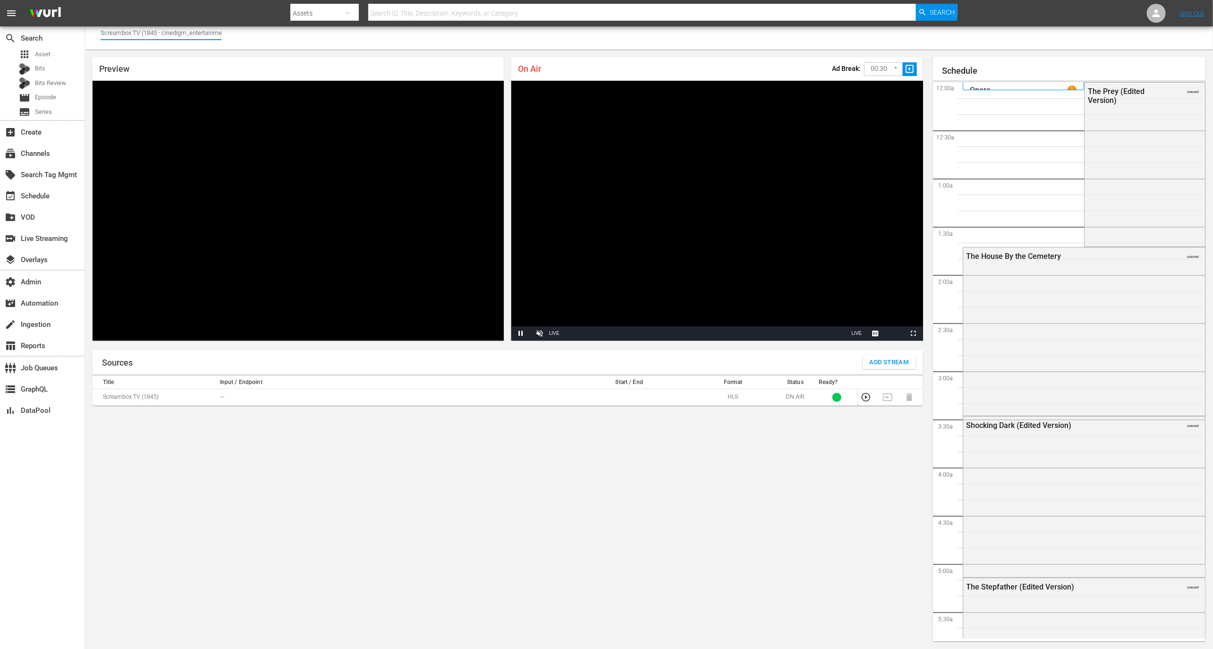
scroll to position [1762, 0]
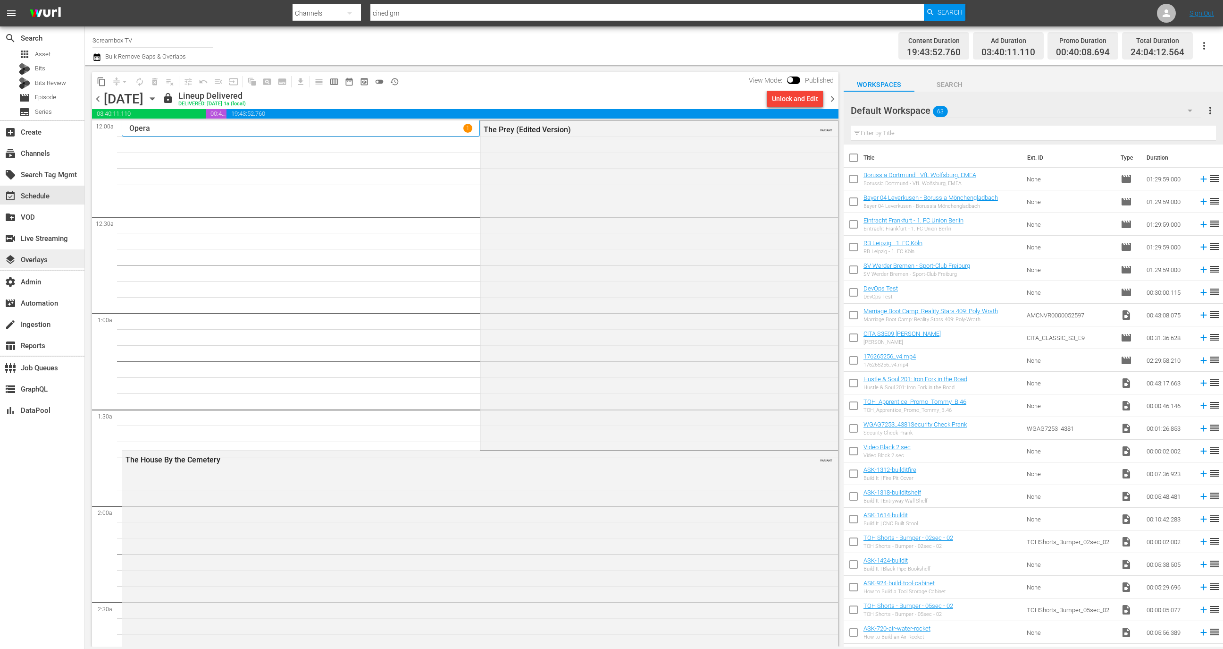
click at [54, 259] on div "layers Overlays" at bounding box center [42, 258] width 84 height 19
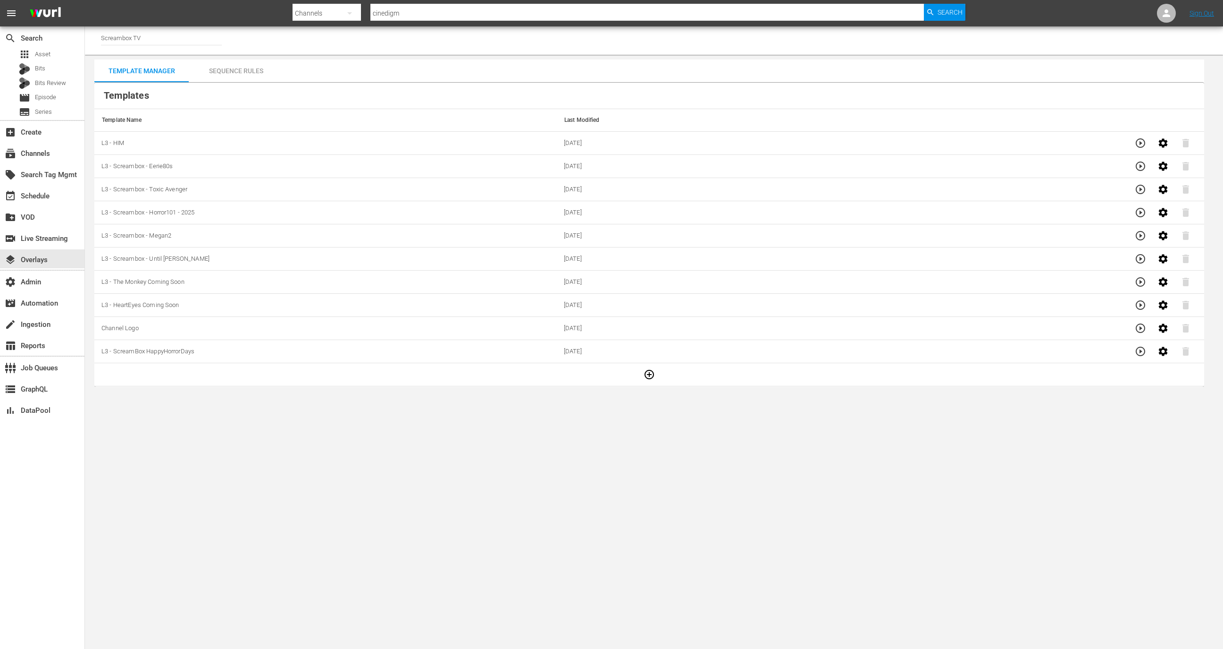
click at [160, 35] on input "Screambox TV" at bounding box center [161, 37] width 121 height 23
click at [159, 66] on div "9 Story Presents: [PERSON_NAME] and Friends (1842 - cinedigm_entertainment_corp…" at bounding box center [231, 64] width 244 height 23
type input "9 Story Presents: [PERSON_NAME] and Friends (1842 - cinedigm_entertainment_corp…"
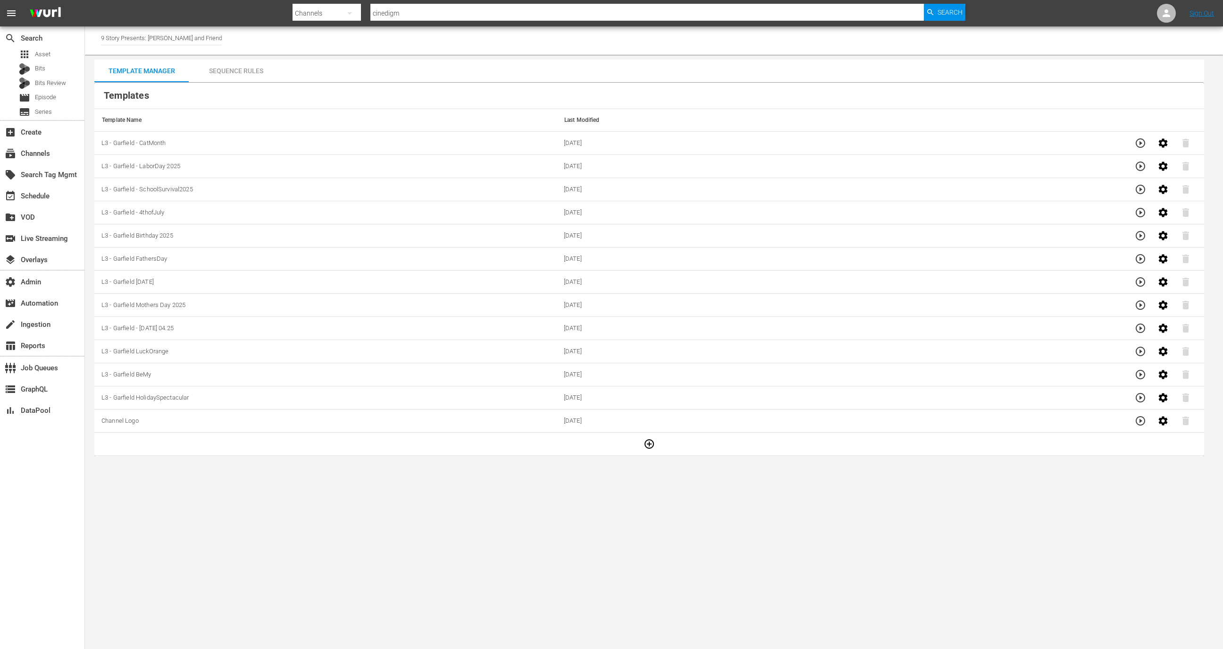
click at [172, 142] on td "L3 - Garfield - CatMonth" at bounding box center [325, 143] width 463 height 23
click at [1158, 142] on icon "button" at bounding box center [1163, 142] width 11 height 11
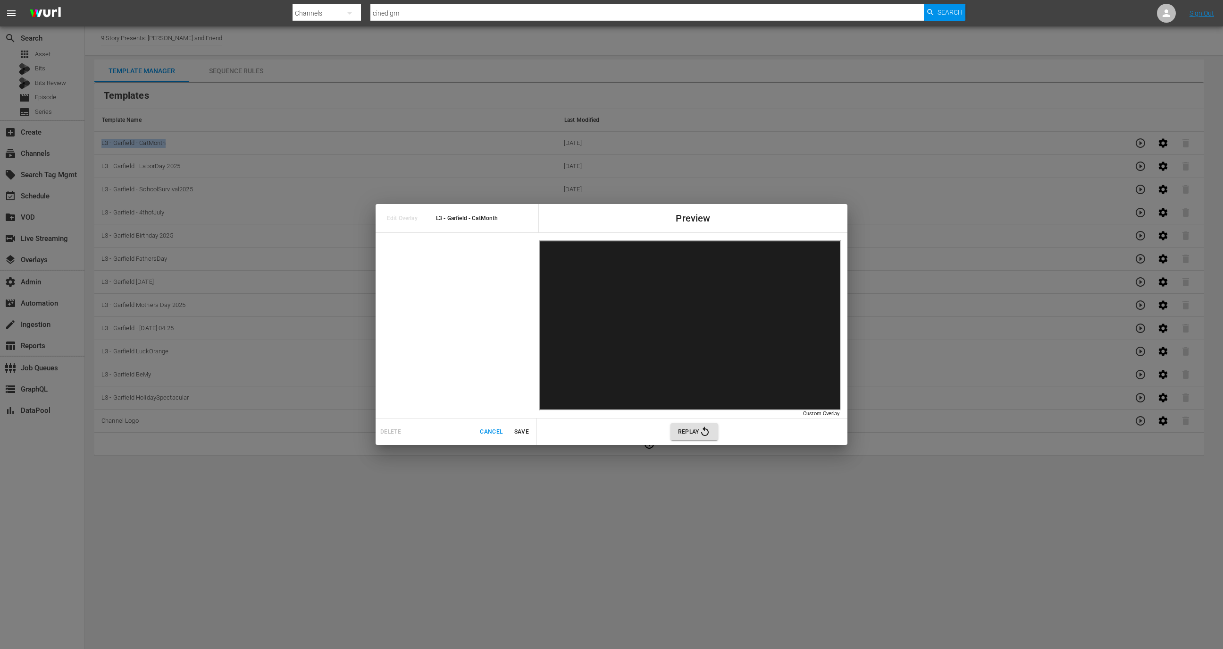
click at [705, 434] on icon "button" at bounding box center [705, 431] width 11 height 11
click at [493, 434] on span "Cancel" at bounding box center [491, 432] width 23 height 10
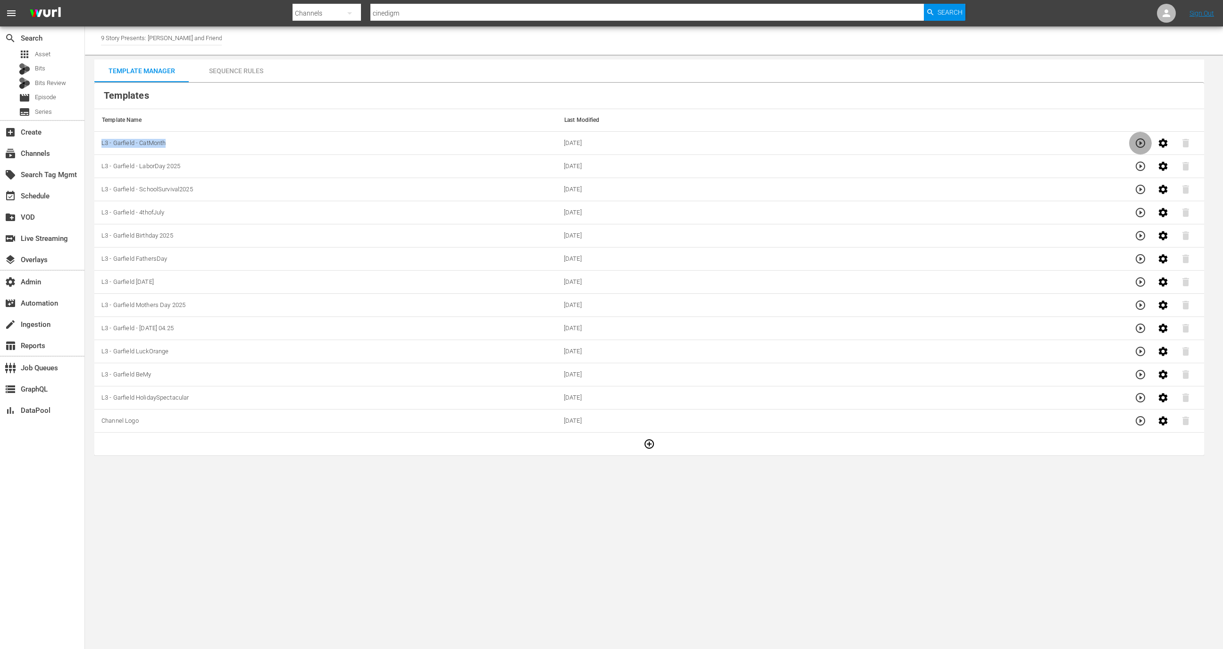
click at [1139, 139] on icon "button" at bounding box center [1140, 142] width 9 height 9
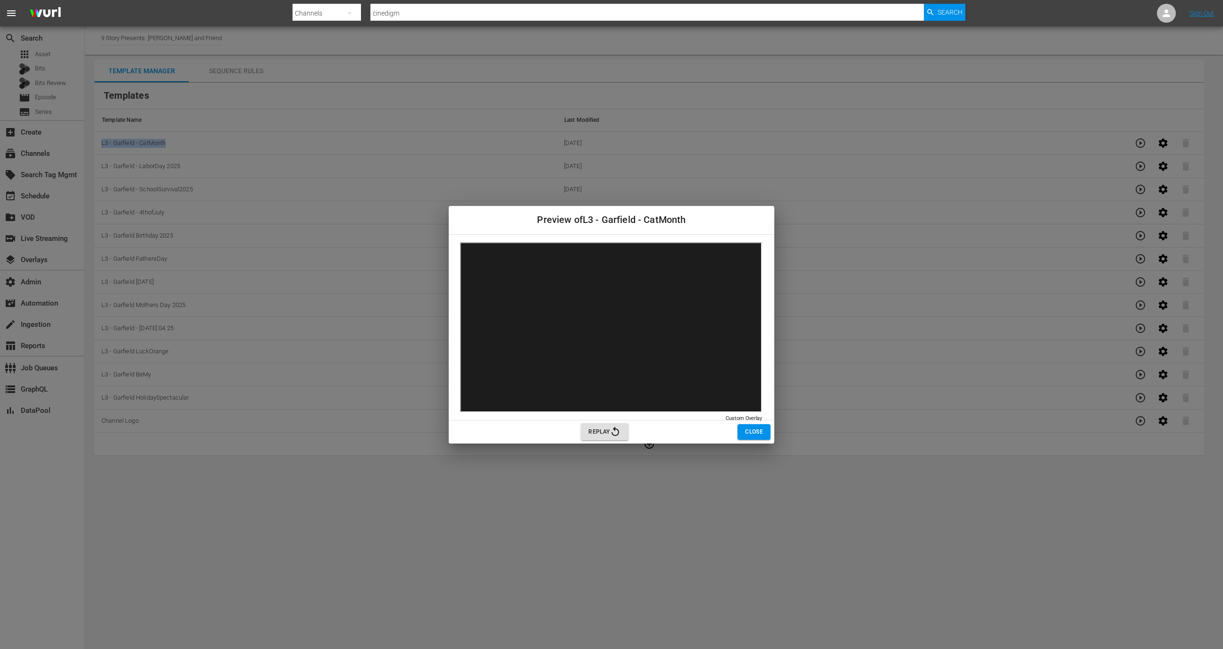
click at [740, 431] on button "Close" at bounding box center [754, 432] width 33 height 16
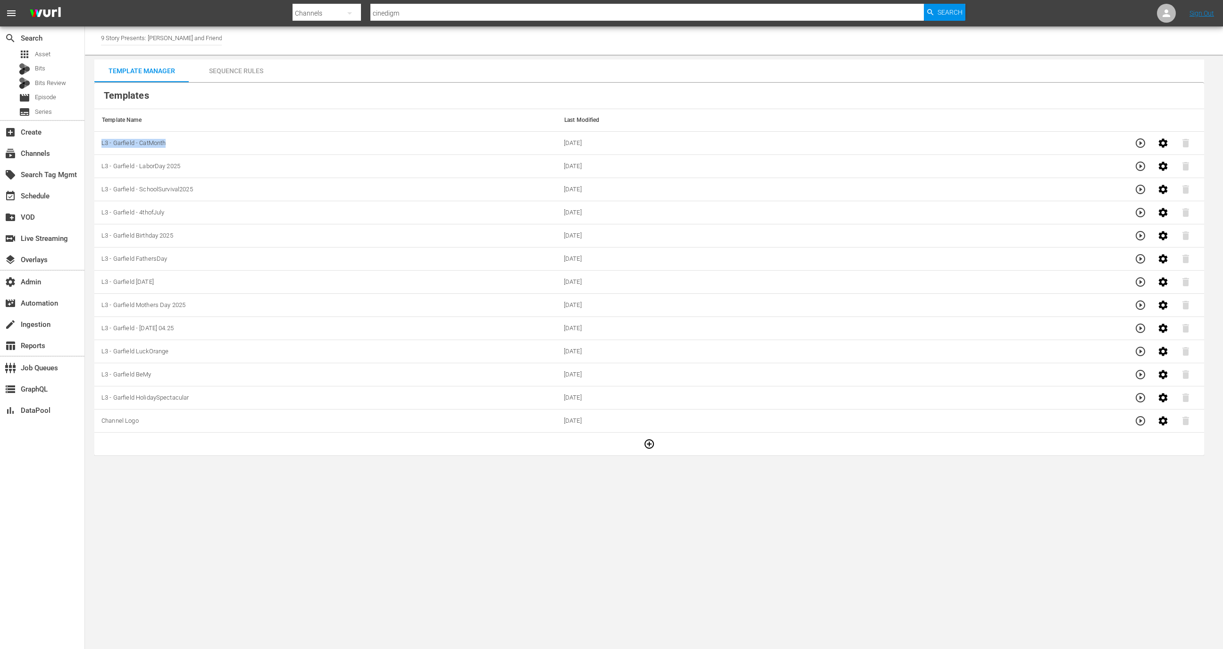
click at [1158, 140] on icon "button" at bounding box center [1163, 142] width 11 height 11
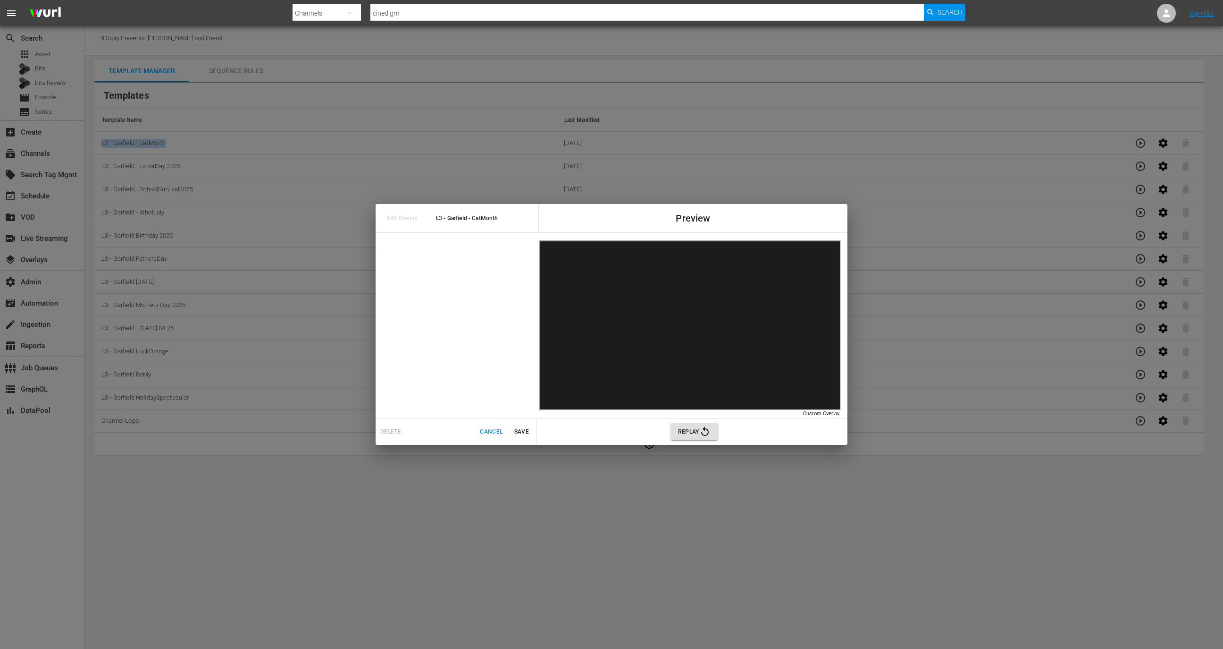
click at [486, 433] on span "Cancel" at bounding box center [491, 432] width 23 height 10
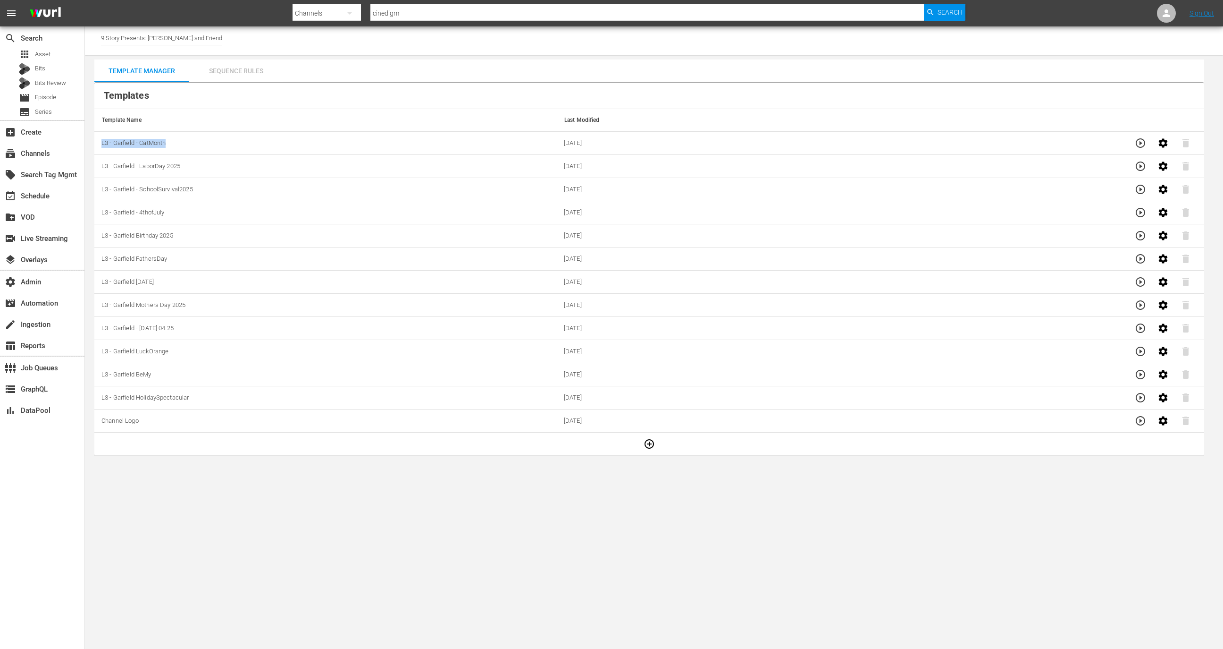
click at [235, 72] on div "Sequence Rules" at bounding box center [236, 70] width 94 height 23
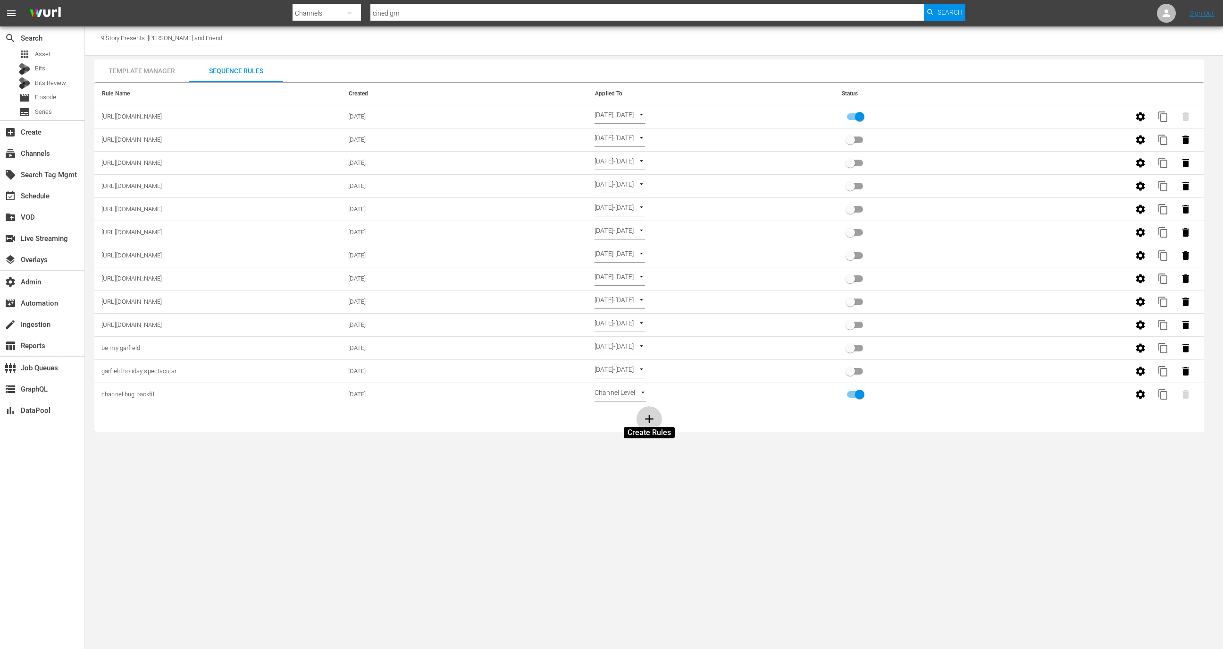
click at [644, 422] on icon "button" at bounding box center [649, 419] width 14 height 14
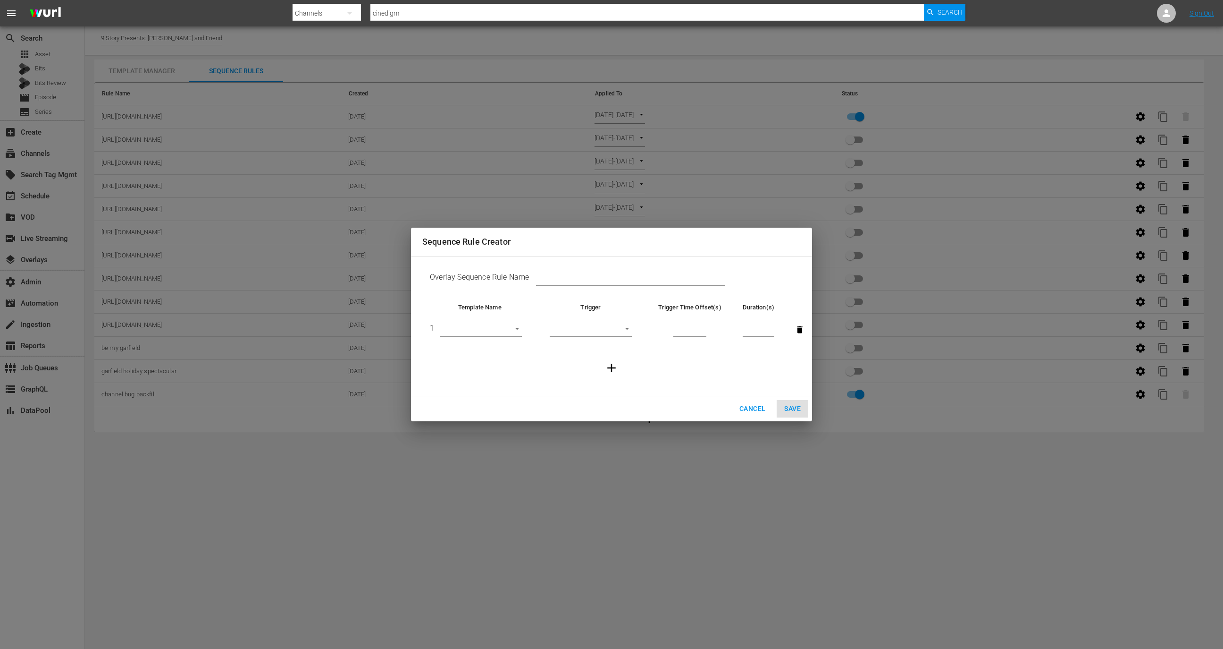
click at [554, 275] on input "text" at bounding box center [630, 279] width 189 height 14
type input "Test"
click at [494, 334] on body "menu Search By Channels Search ID, Title, Description, Keywords, or Category ci…" at bounding box center [611, 324] width 1223 height 649
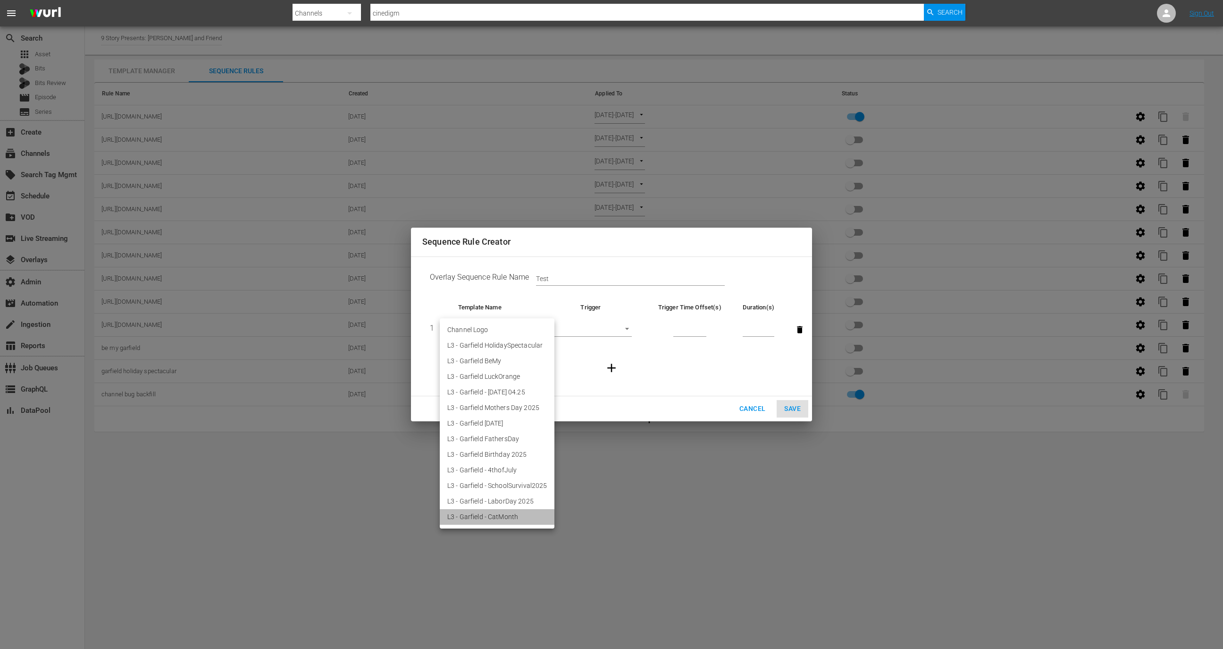
click at [524, 517] on li "L3 - Garfield - CatMonth" at bounding box center [497, 517] width 115 height 16
type input "30598"
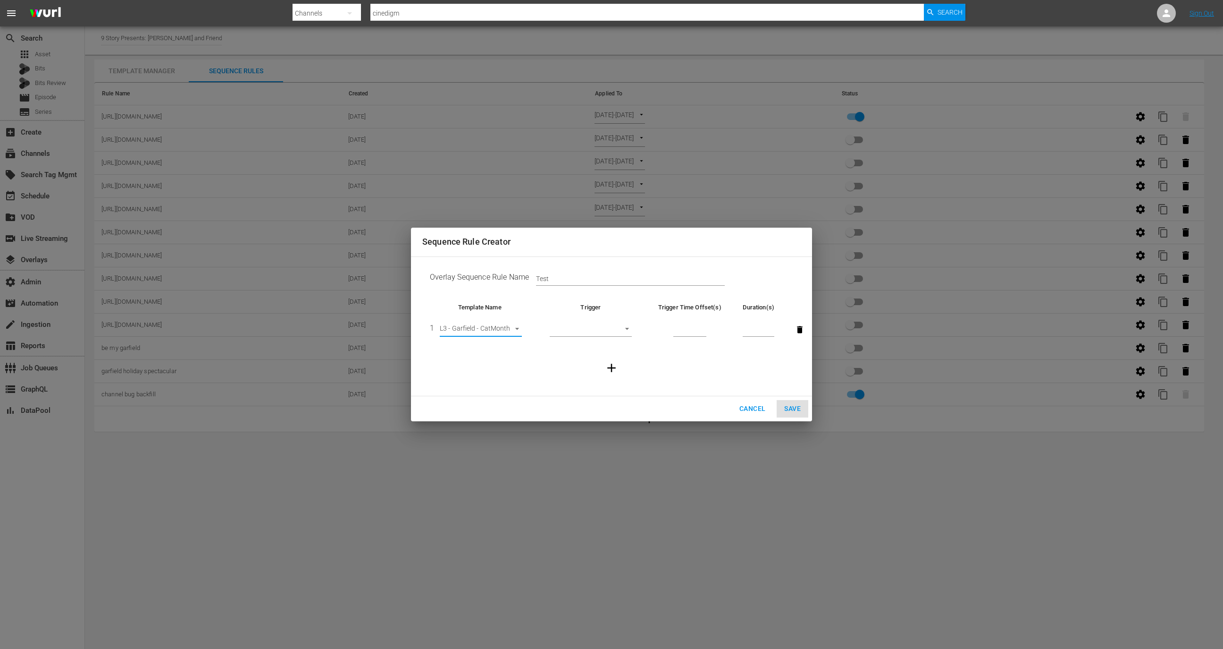
click at [610, 334] on body "menu Search By Channels Search ID, Title, Description, Keywords, or Category ci…" at bounding box center [611, 324] width 1223 height 649
click at [598, 380] on li "Before Episode End" at bounding box center [591, 377] width 82 height 16
type input "END_OF_EPISODE"
click at [675, 323] on input "number" at bounding box center [690, 330] width 33 height 14
type input "60"
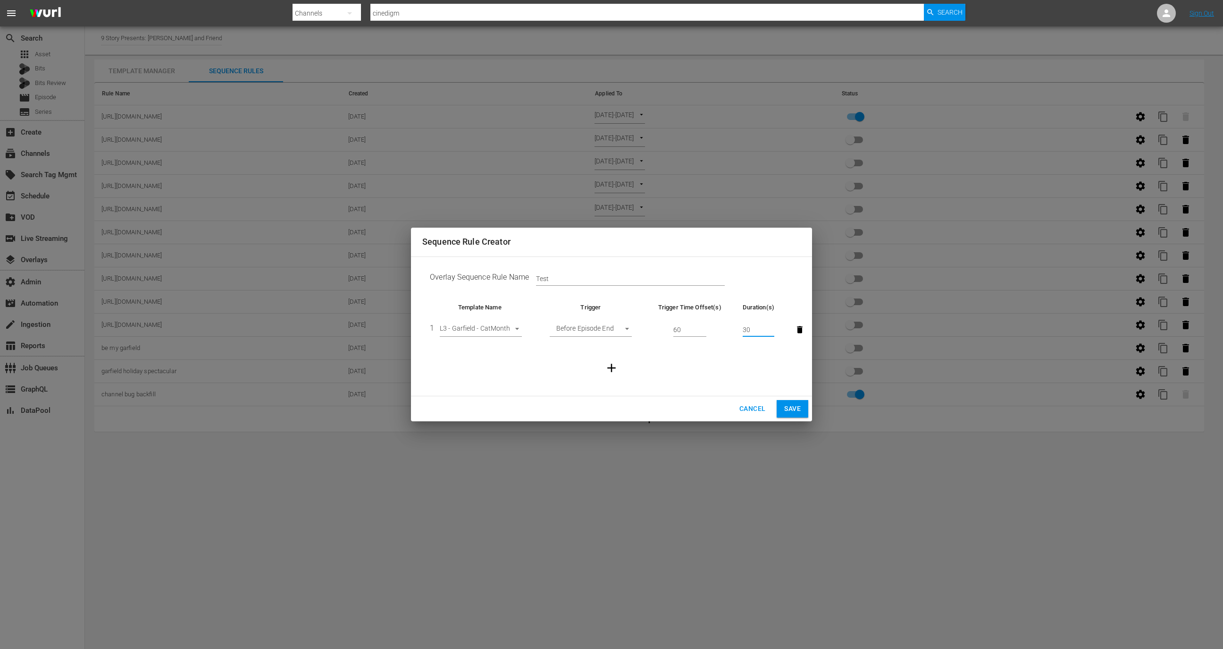
type input "30"
click at [799, 409] on span "Save" at bounding box center [792, 409] width 17 height 12
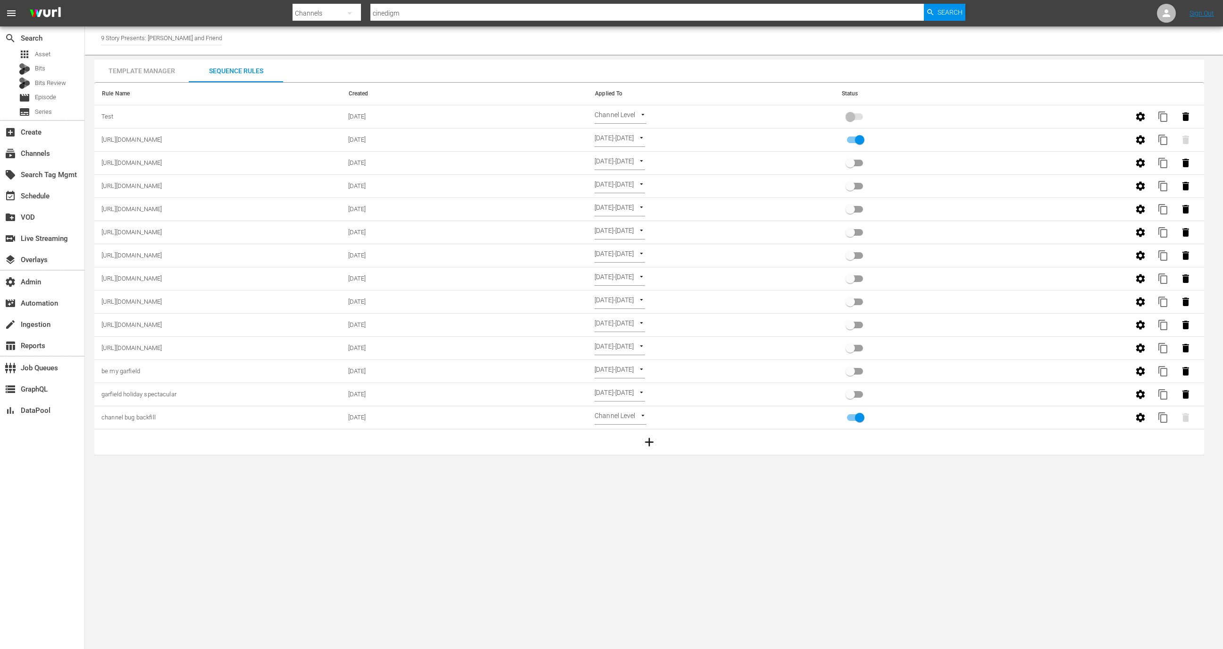
click at [633, 106] on td "Channel Level CHANNEL_LEVEL" at bounding box center [711, 116] width 247 height 23
click at [633, 112] on body "menu Search By Channels Search ID, Title, Description, Keywords, or Category ci…" at bounding box center [611, 324] width 1223 height 649
click at [624, 168] on li "Time Of Day" at bounding box center [623, 163] width 56 height 16
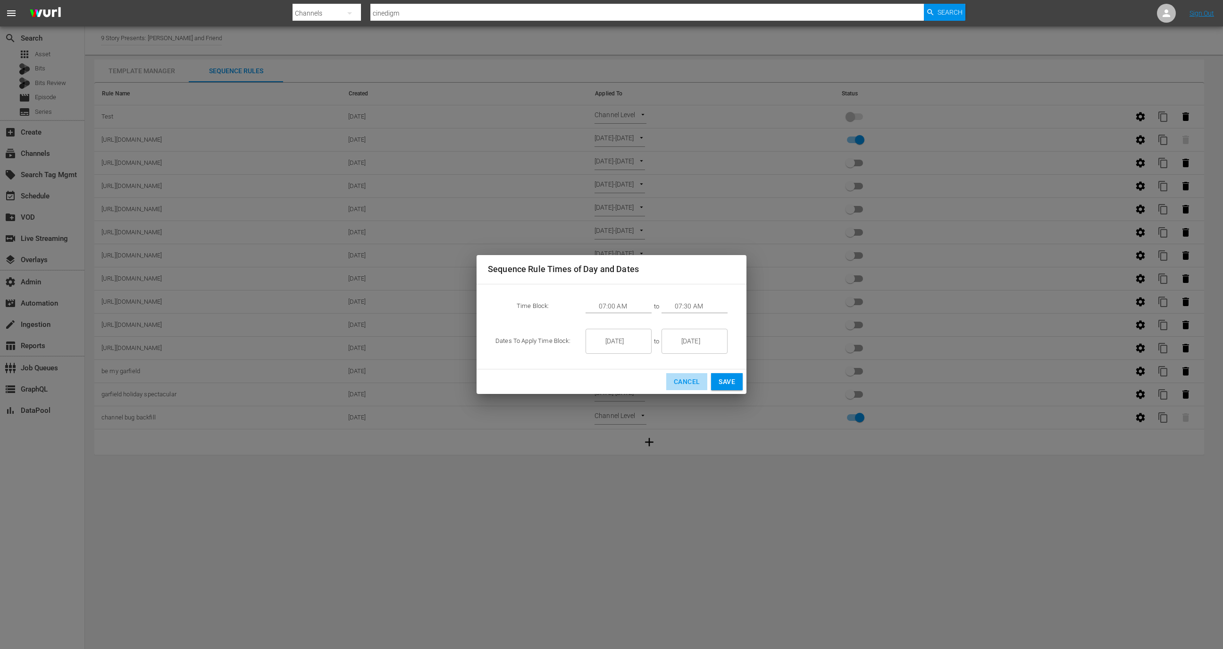
click at [681, 380] on span "Cancel" at bounding box center [687, 382] width 26 height 12
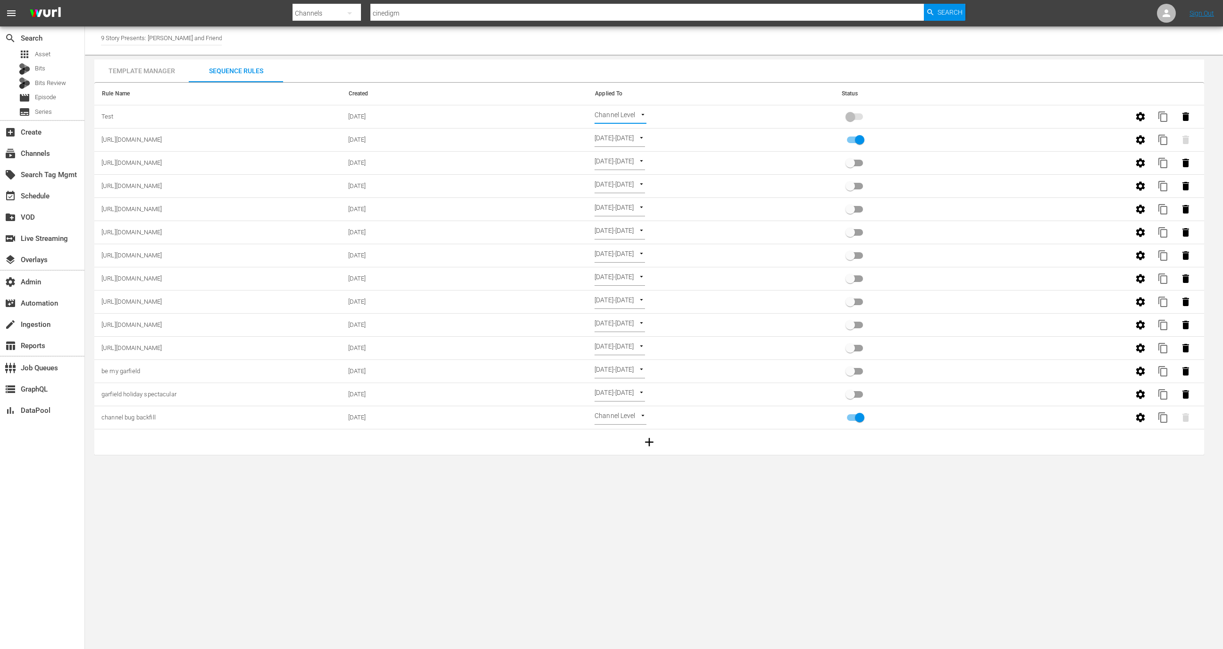
click at [640, 108] on td "Channel Level CHANNEL_LEVEL" at bounding box center [711, 116] width 247 height 23
click at [634, 119] on body "menu Search By Channels Search ID, Title, Description, Keywords, or Category ci…" at bounding box center [611, 324] width 1223 height 649
click at [632, 134] on li "Select Date" at bounding box center [623, 132] width 56 height 16
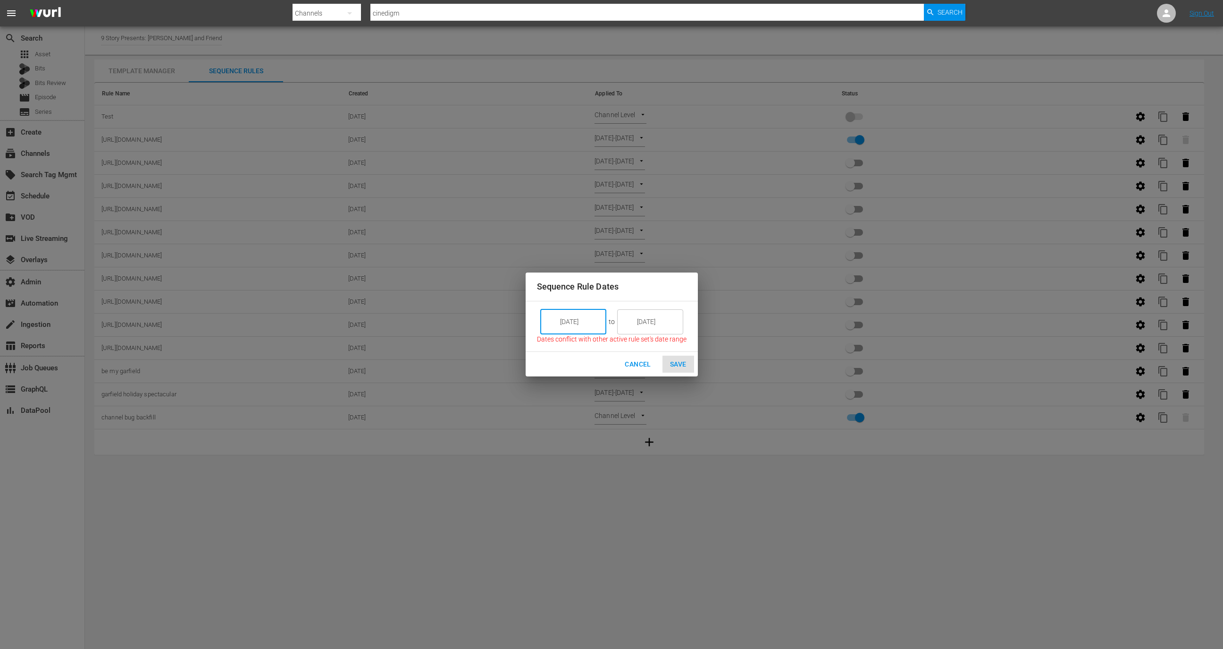
click at [584, 317] on input "[DATE]" at bounding box center [580, 321] width 53 height 25
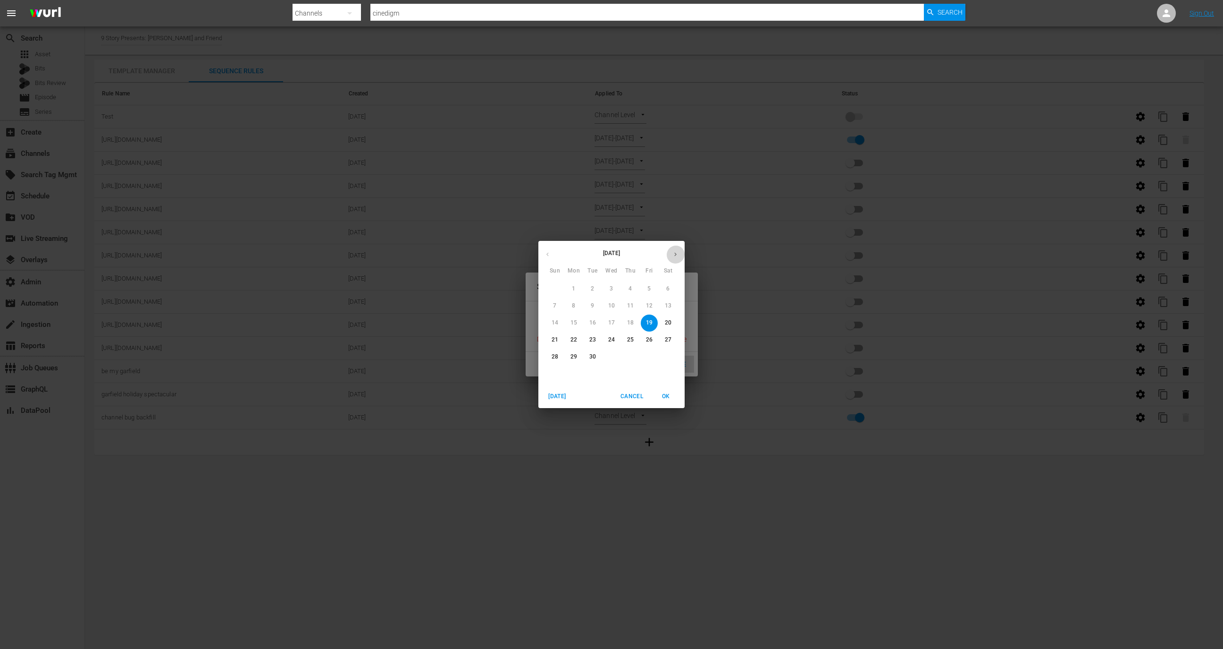
click at [674, 256] on icon "button" at bounding box center [675, 254] width 7 height 7
click at [612, 288] on p "1" at bounding box center [611, 289] width 3 height 8
type input "10/01/25"
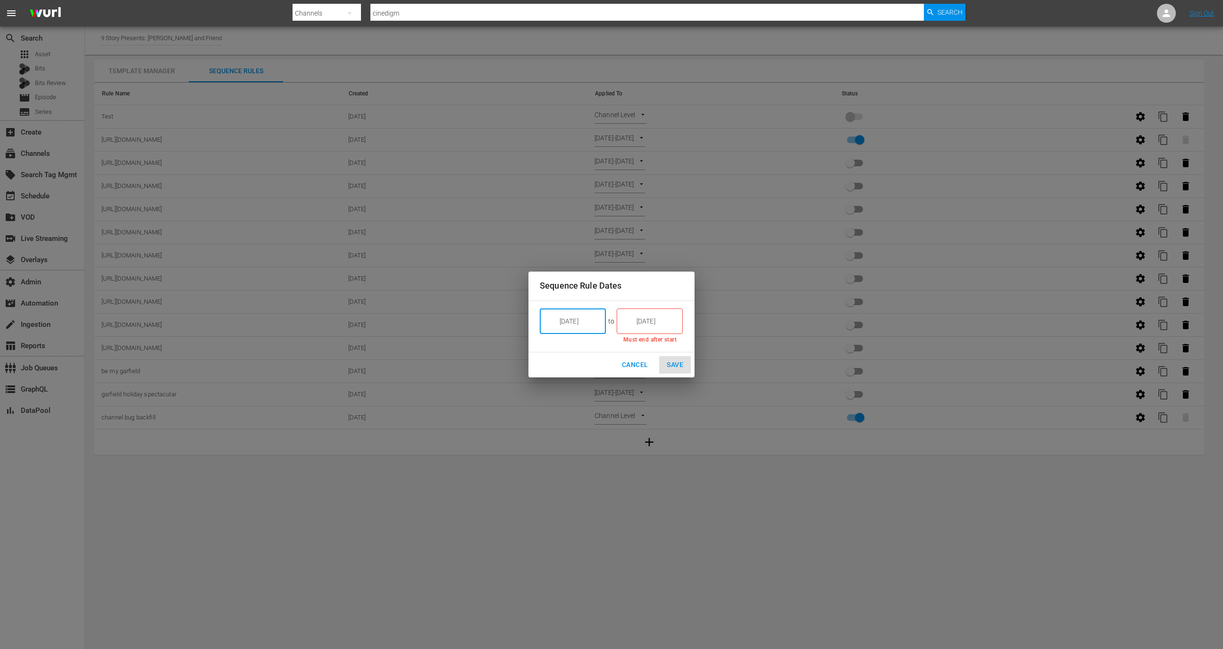
click at [648, 324] on input "[DATE]" at bounding box center [656, 320] width 53 height 25
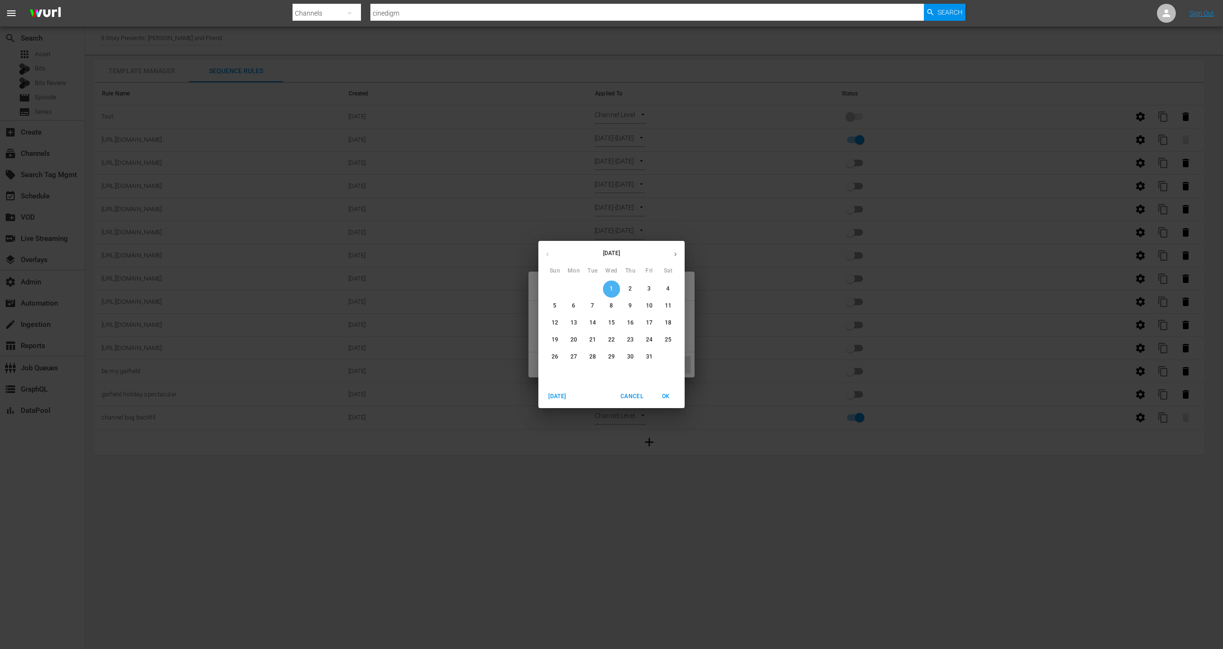
click at [615, 287] on span "1" at bounding box center [611, 289] width 17 height 8
type input "10/01/25"
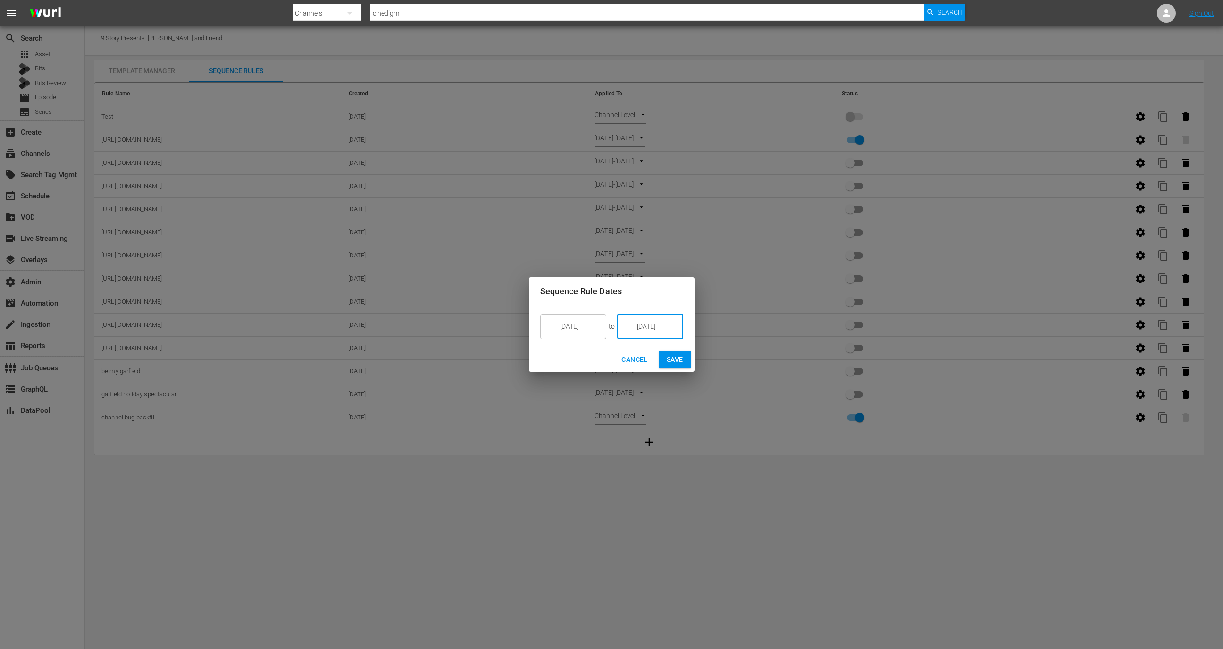
click at [678, 362] on span "Save" at bounding box center [675, 360] width 17 height 12
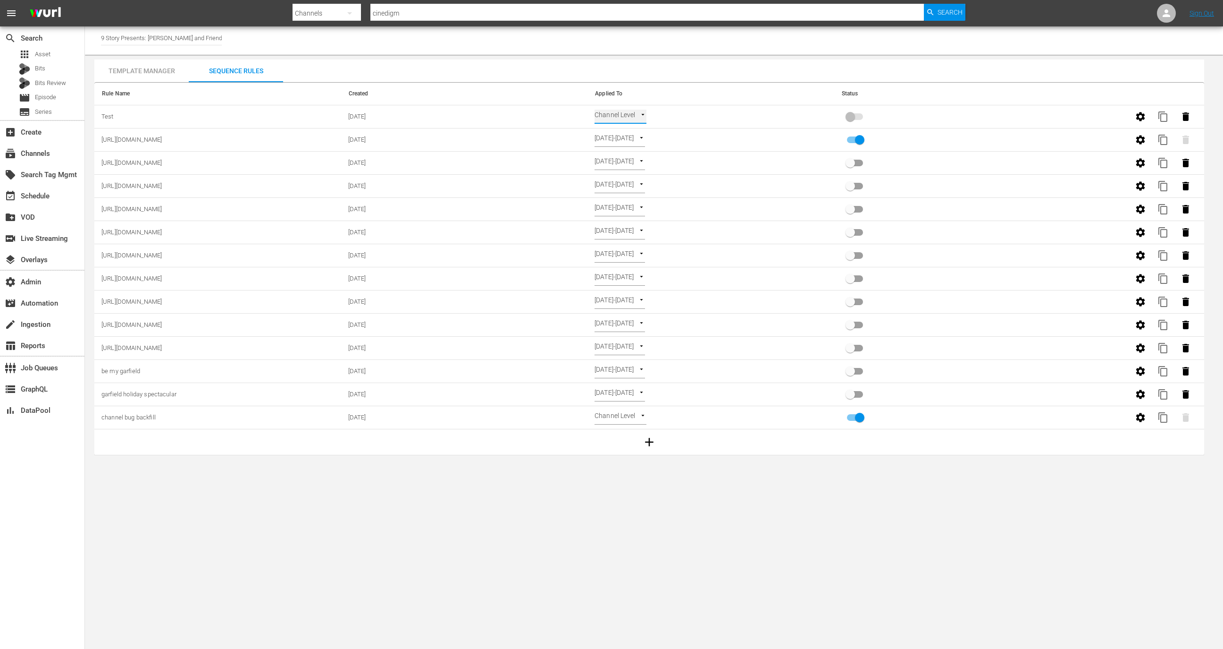
type input "SELECT_DATE"
click at [850, 117] on input "primary checkbox" at bounding box center [851, 119] width 54 height 18
checkbox input "true"
click at [56, 195] on div "event_available Schedule" at bounding box center [42, 194] width 84 height 19
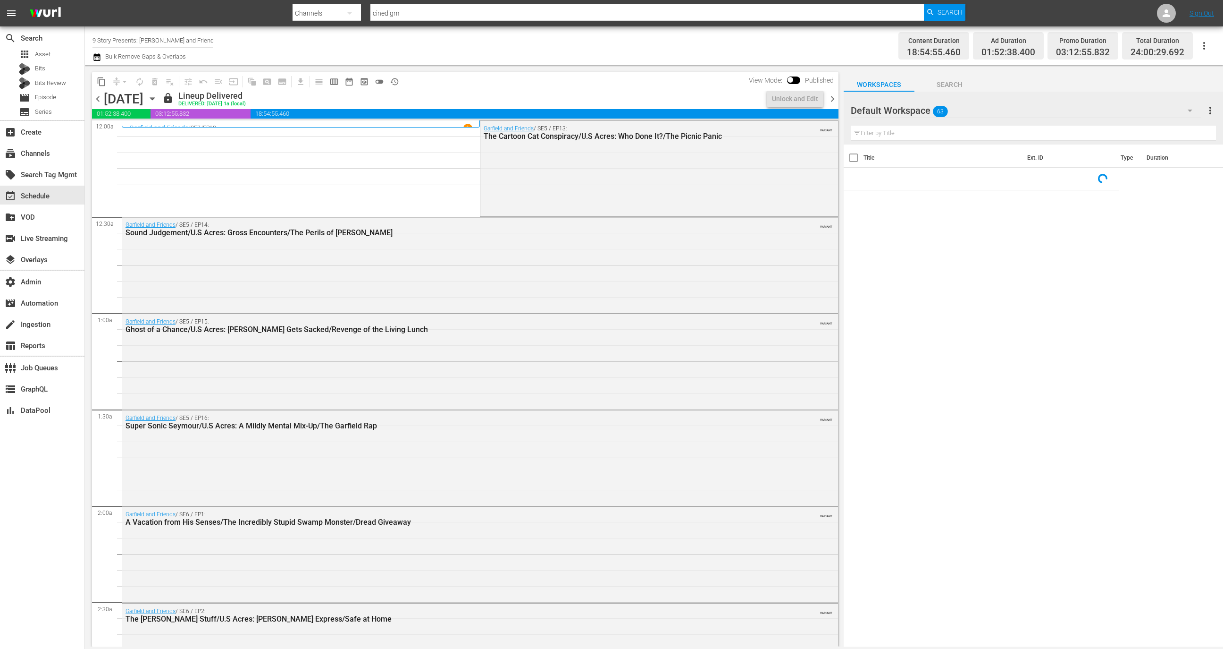
click at [160, 98] on div "Friday, September 19th September 19th" at bounding box center [132, 99] width 56 height 16
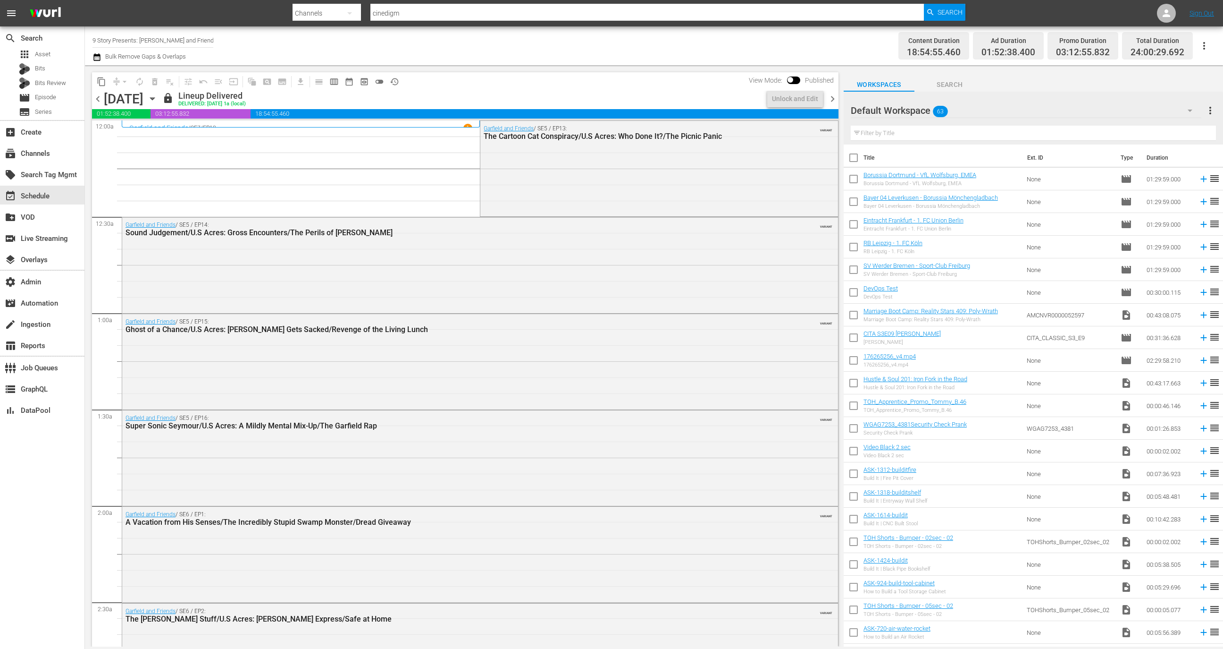
click at [158, 96] on icon "button" at bounding box center [152, 98] width 10 height 10
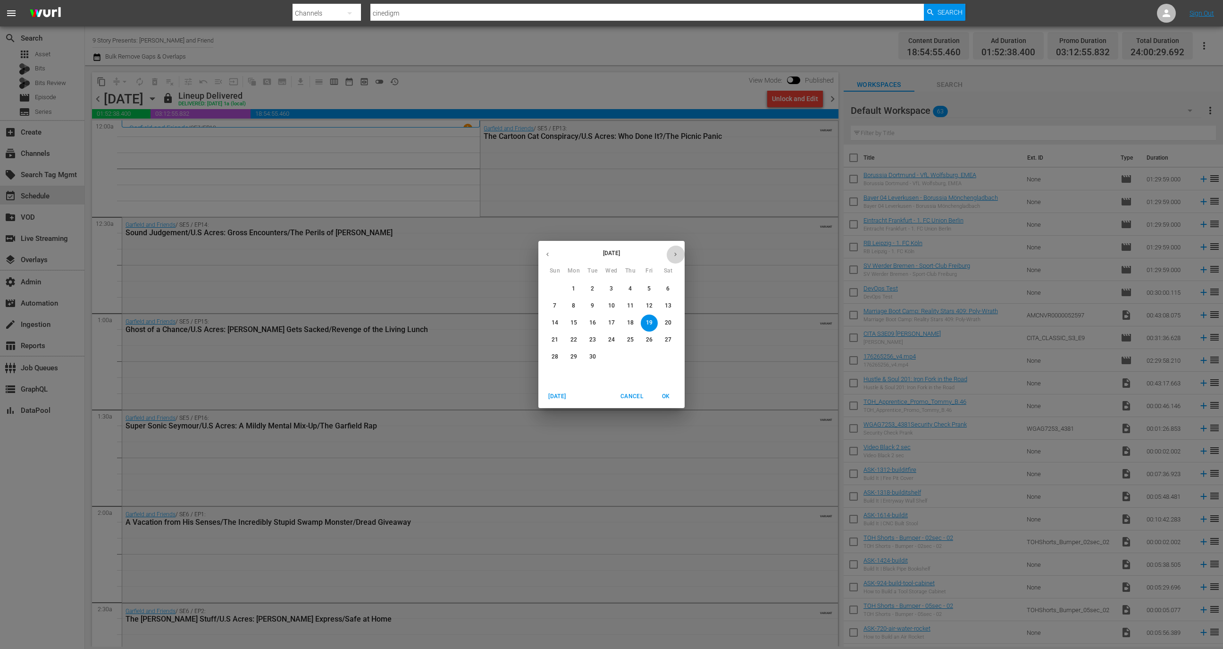
click at [674, 255] on icon "button" at bounding box center [675, 254] width 7 height 7
click at [611, 279] on div "October 2025 Sun Mon Tue Wed Thu Fri Sat 28 29 30 1 2 3 4 5 6 7 8 9 10 11 12 13…" at bounding box center [612, 313] width 146 height 144
click at [611, 284] on button "1" at bounding box center [611, 288] width 17 height 17
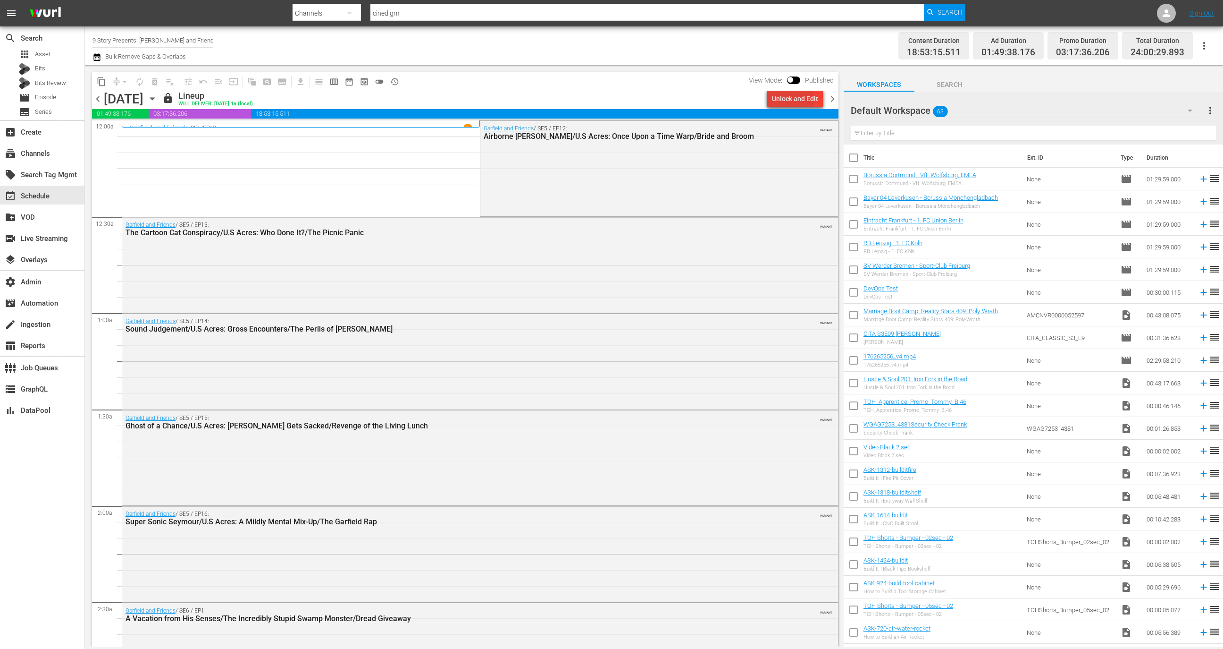
click at [790, 100] on div "Unlock and Edit" at bounding box center [795, 98] width 46 height 17
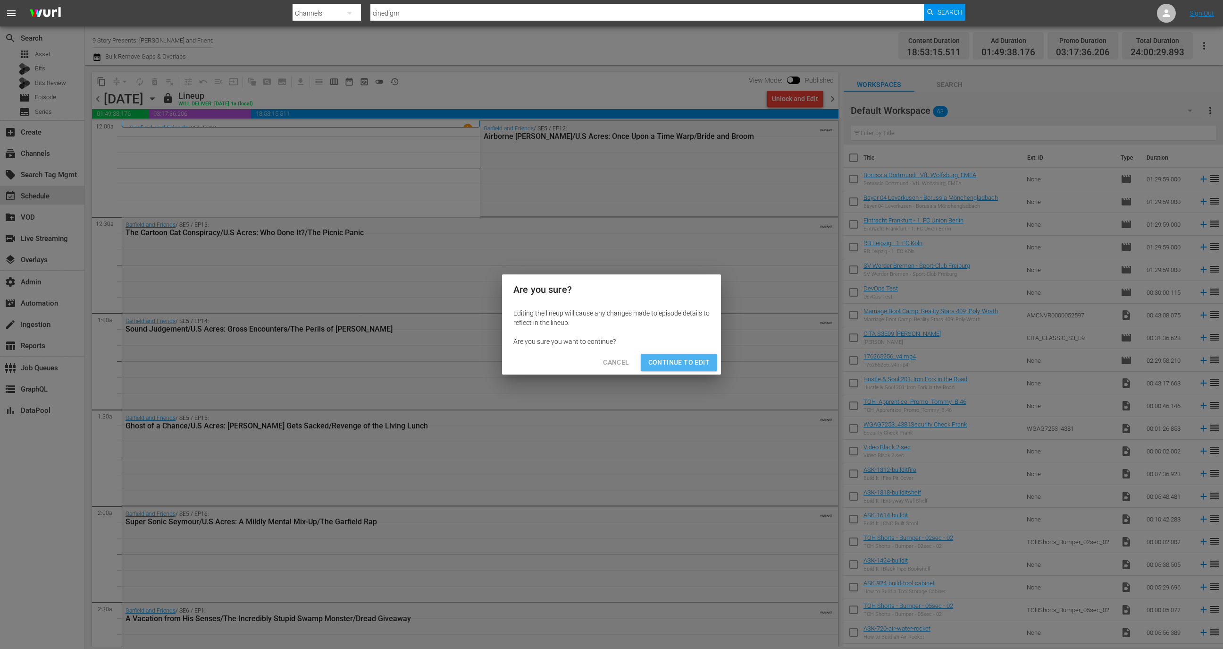
click at [674, 354] on button "Continue to Edit" at bounding box center [679, 362] width 76 height 17
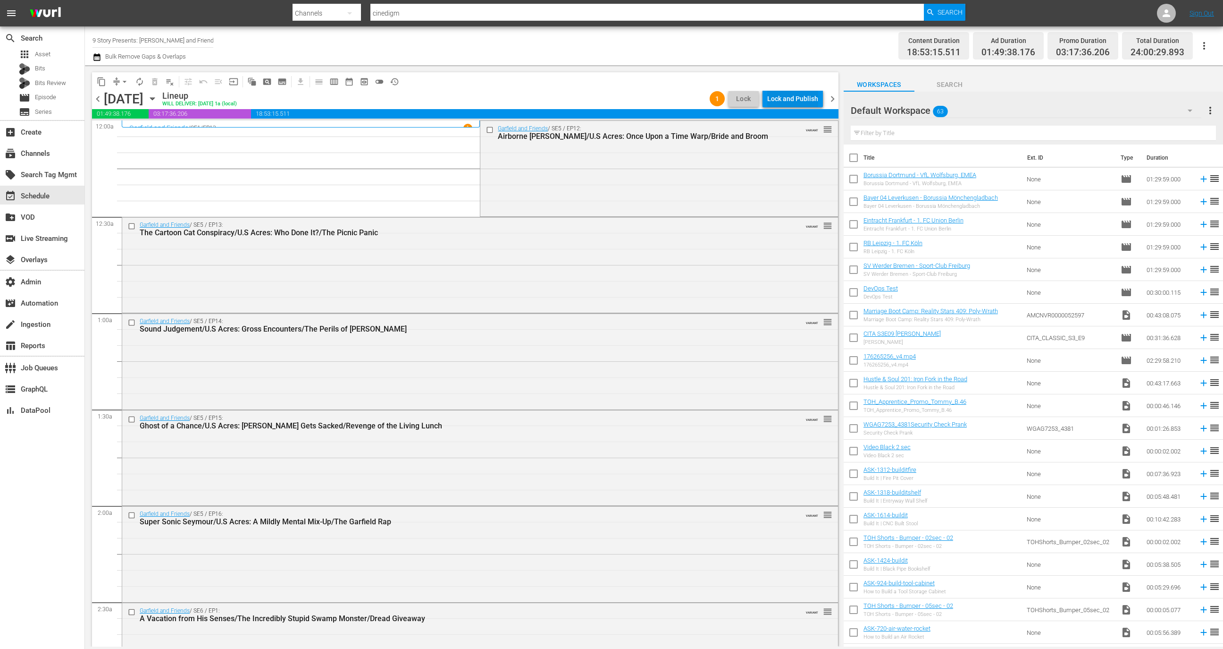
click at [797, 98] on div "Lock and Publish" at bounding box center [792, 98] width 51 height 17
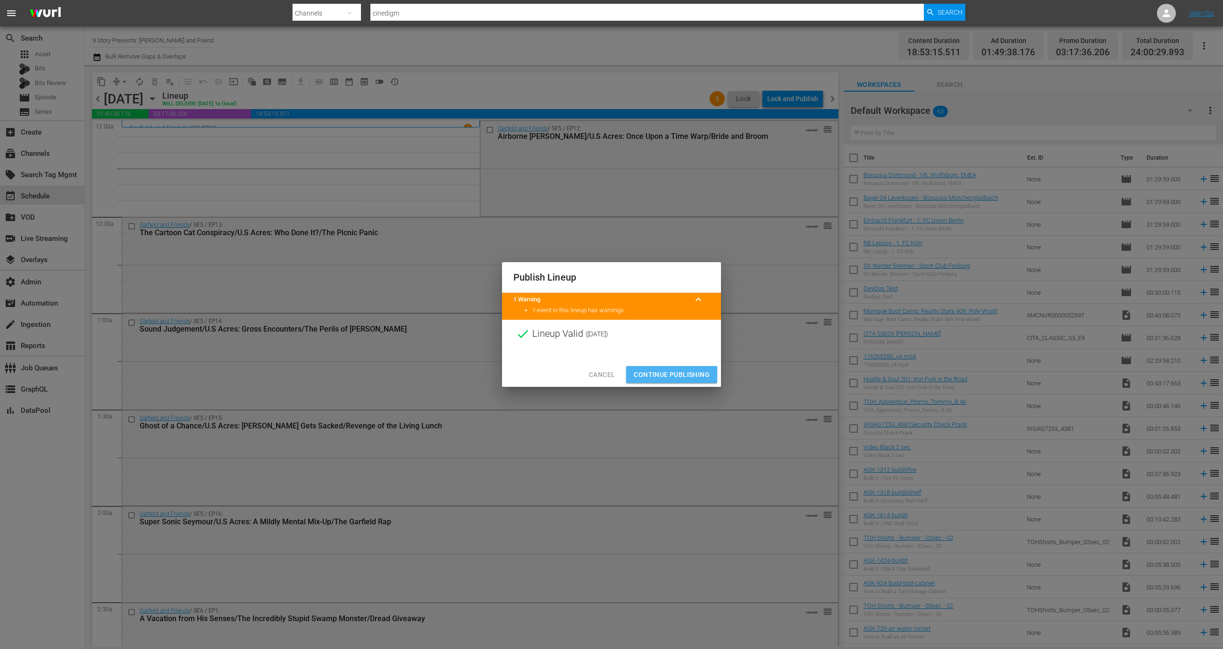
click at [682, 373] on span "Continue Publishing" at bounding box center [672, 375] width 76 height 12
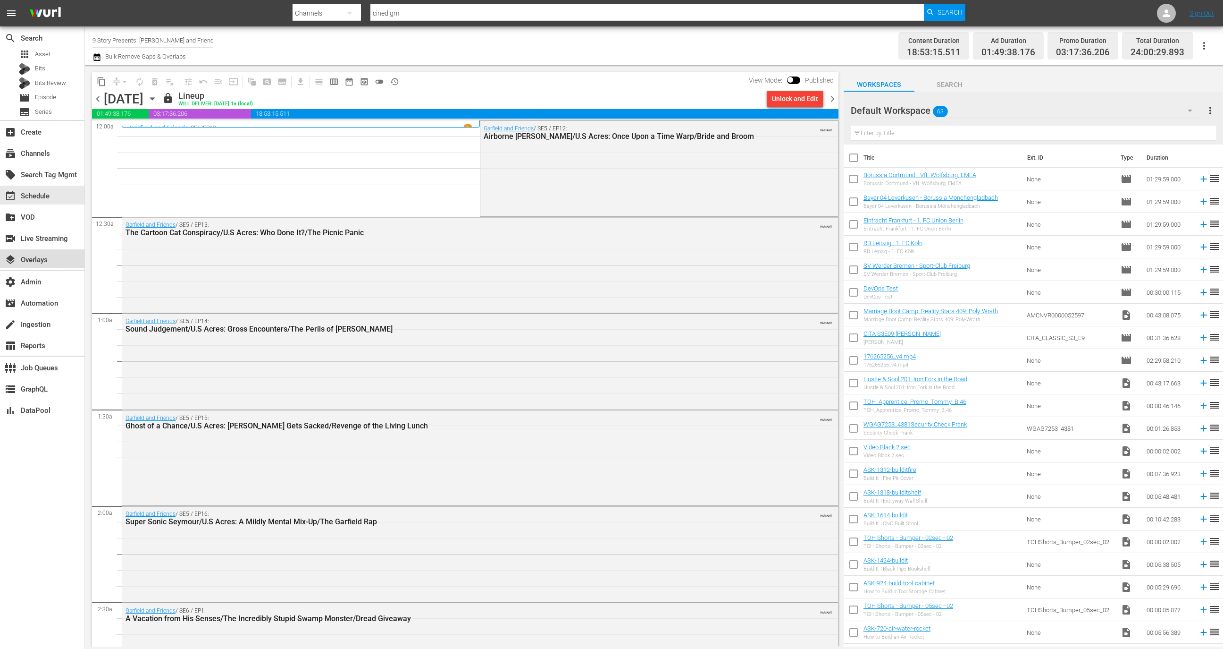
click at [60, 253] on div "layers Overlays" at bounding box center [42, 258] width 84 height 19
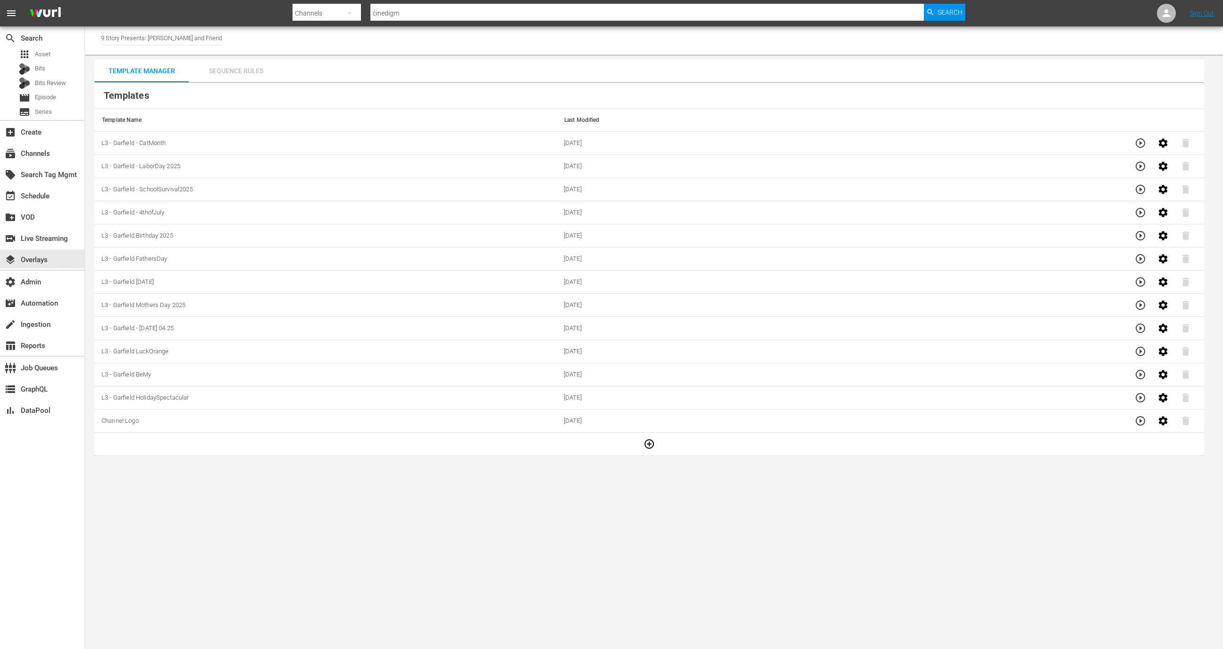
click at [249, 68] on div "Sequence Rules" at bounding box center [236, 70] width 94 height 23
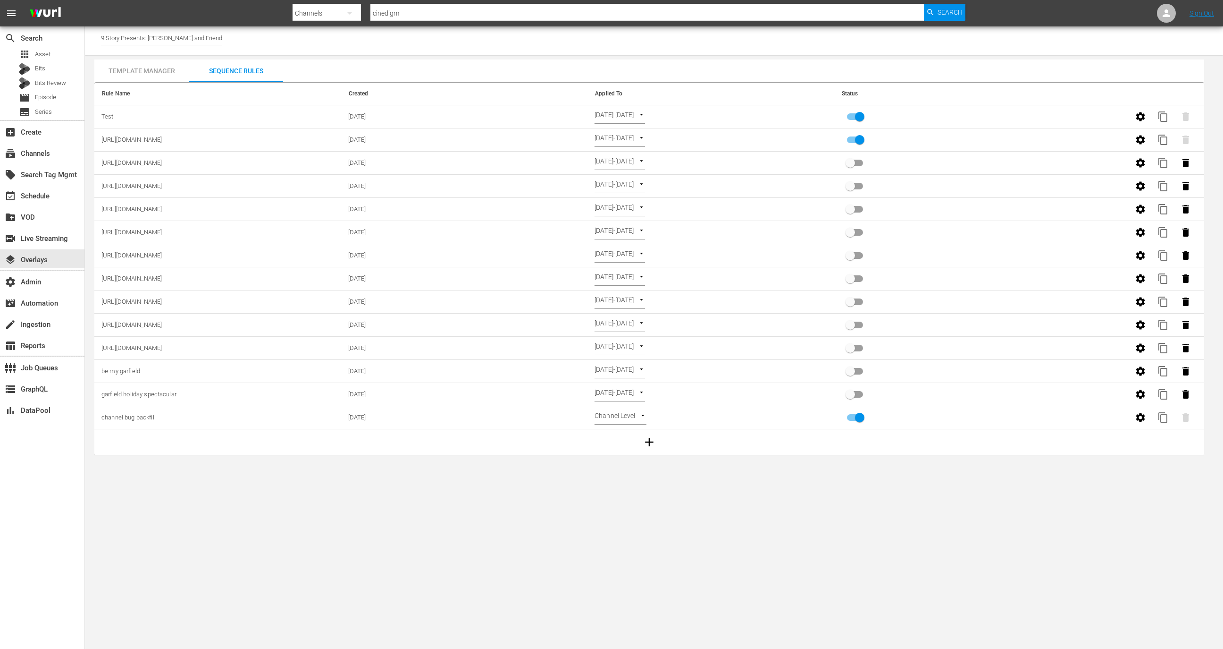
click at [859, 114] on input "primary checkbox" at bounding box center [860, 119] width 54 height 18
checkbox input "false"
click at [1183, 116] on icon "button" at bounding box center [1186, 116] width 7 height 8
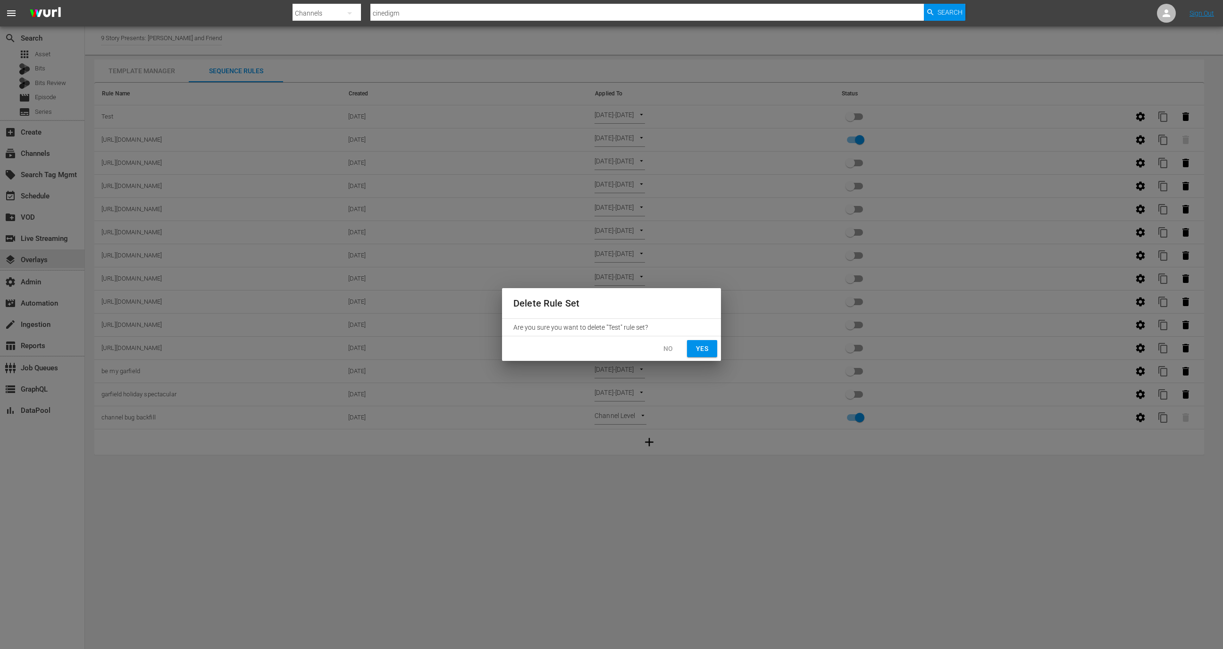
click at [698, 353] on span "Yes" at bounding box center [702, 349] width 15 height 12
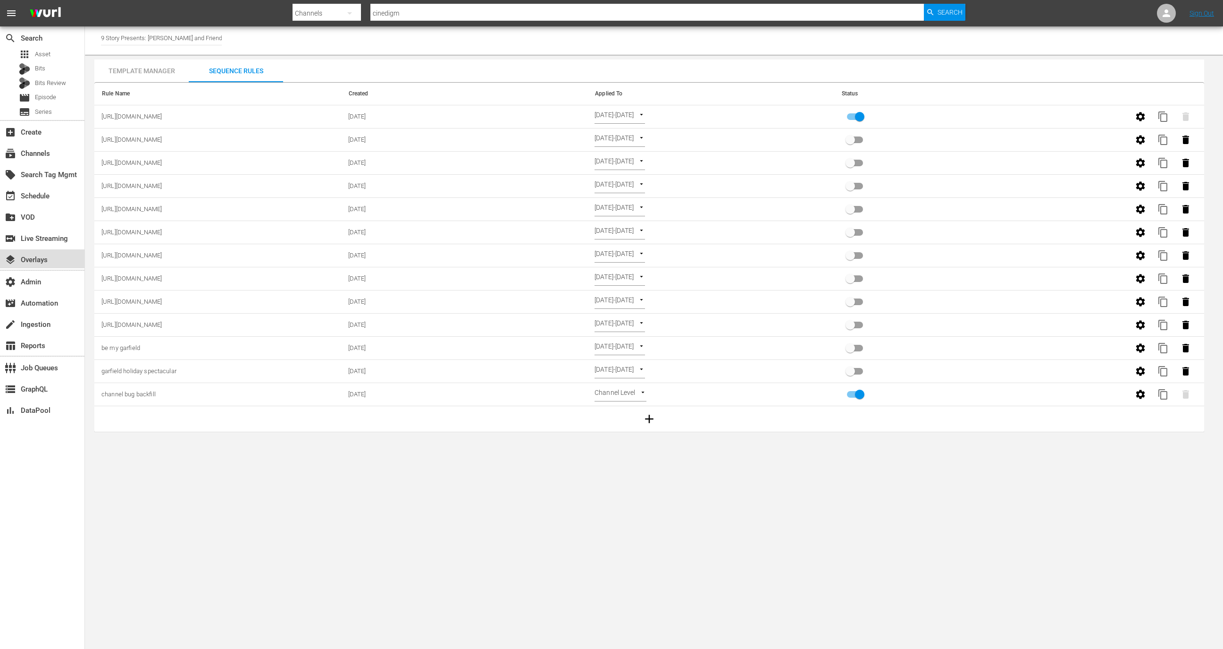
click at [54, 260] on div "layers Overlays" at bounding box center [42, 258] width 84 height 19
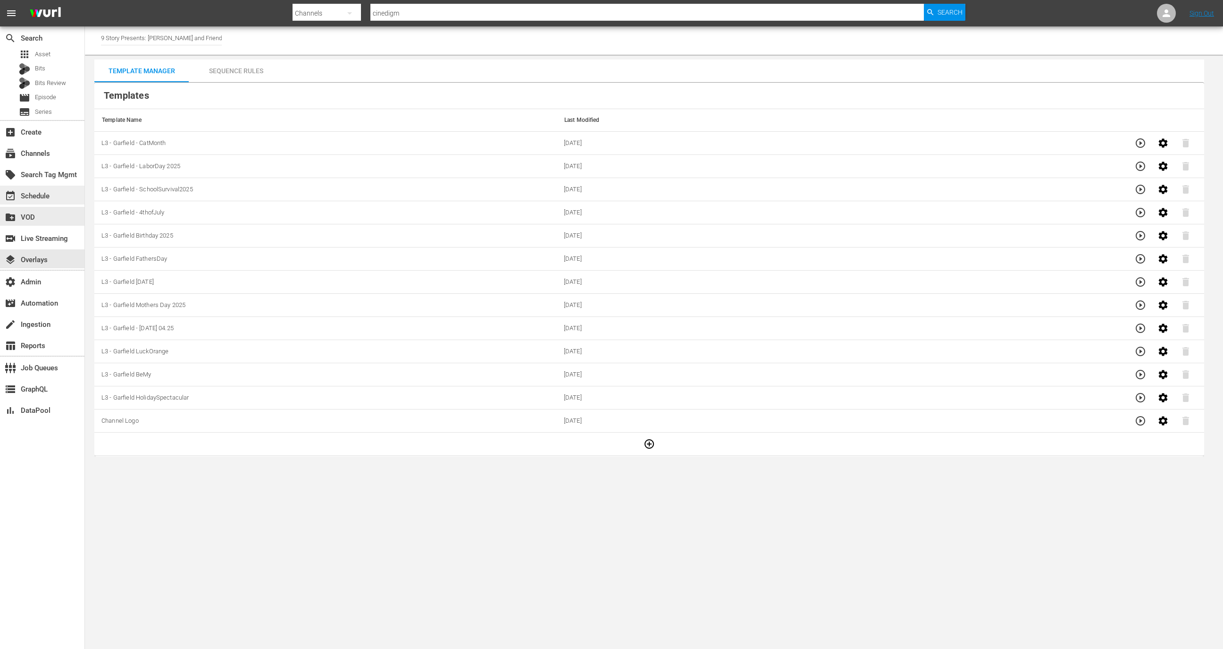
click at [50, 199] on div "event_available Schedule" at bounding box center [42, 194] width 84 height 19
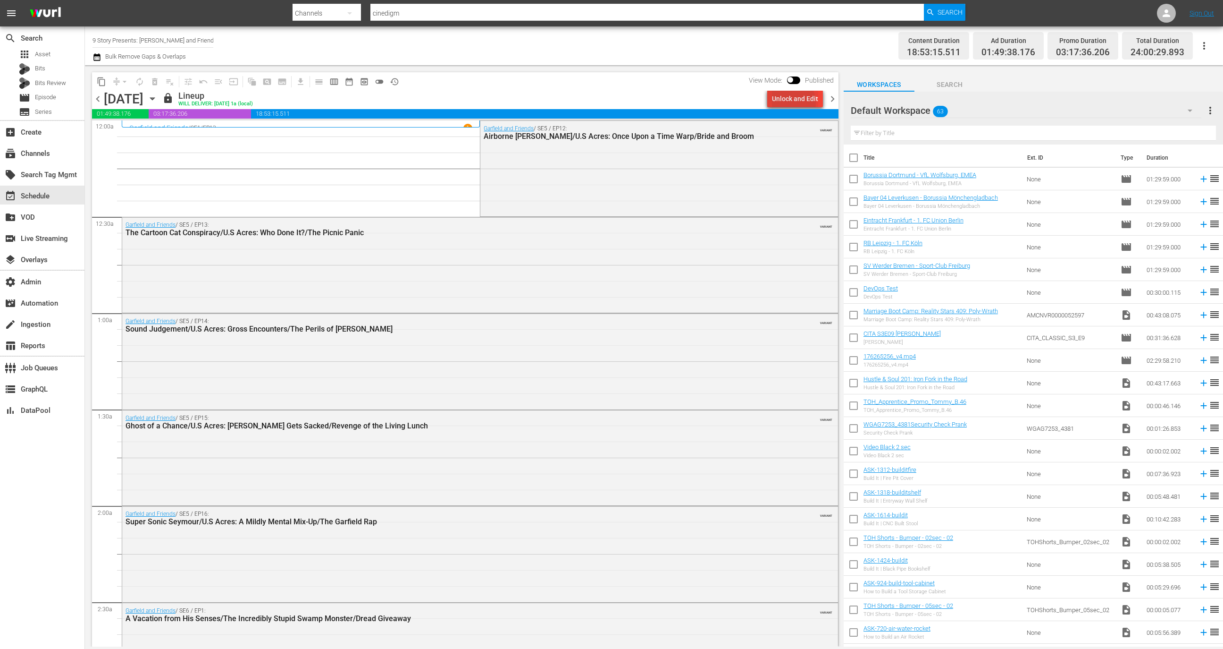
click at [791, 103] on div "Unlock and Edit" at bounding box center [795, 98] width 46 height 17
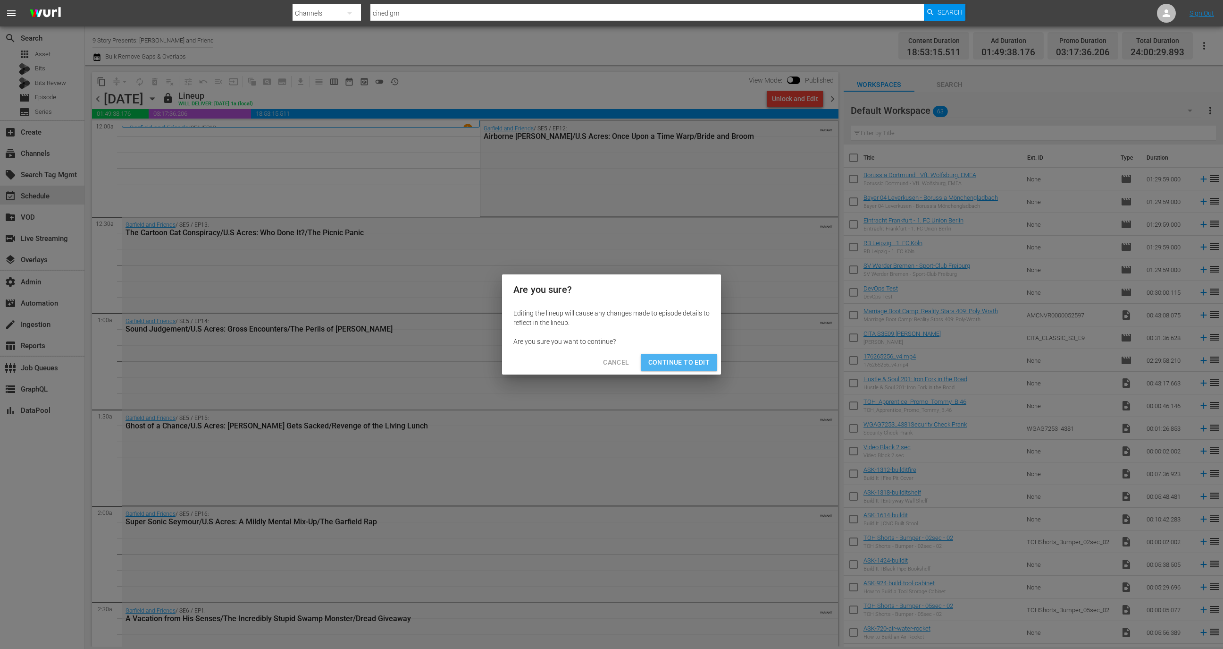
click at [690, 368] on button "Continue to Edit" at bounding box center [679, 362] width 76 height 17
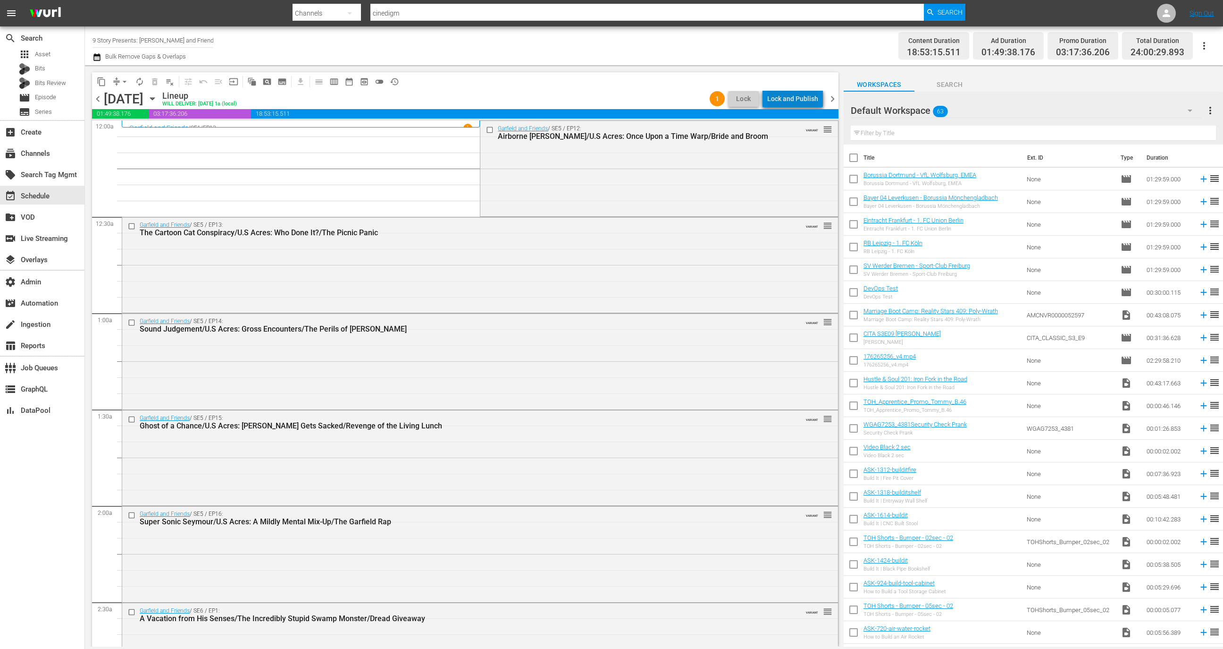
click at [807, 96] on div "Lock and Publish" at bounding box center [792, 98] width 51 height 17
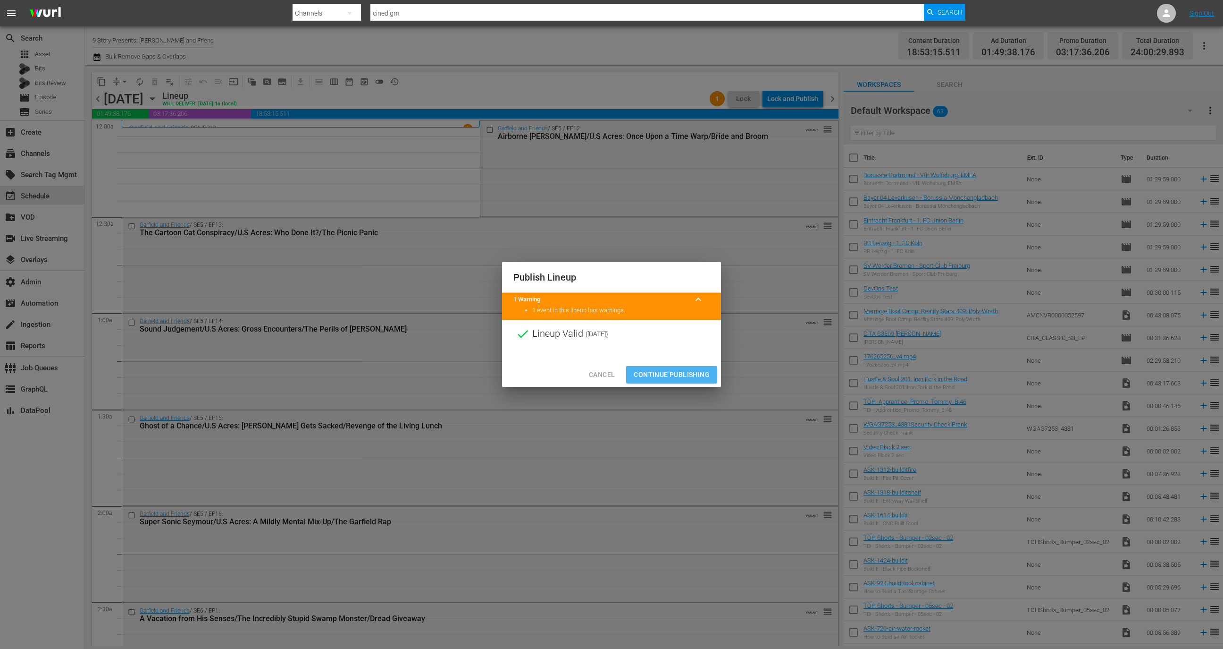
click at [674, 369] on span "Continue Publishing" at bounding box center [672, 375] width 76 height 12
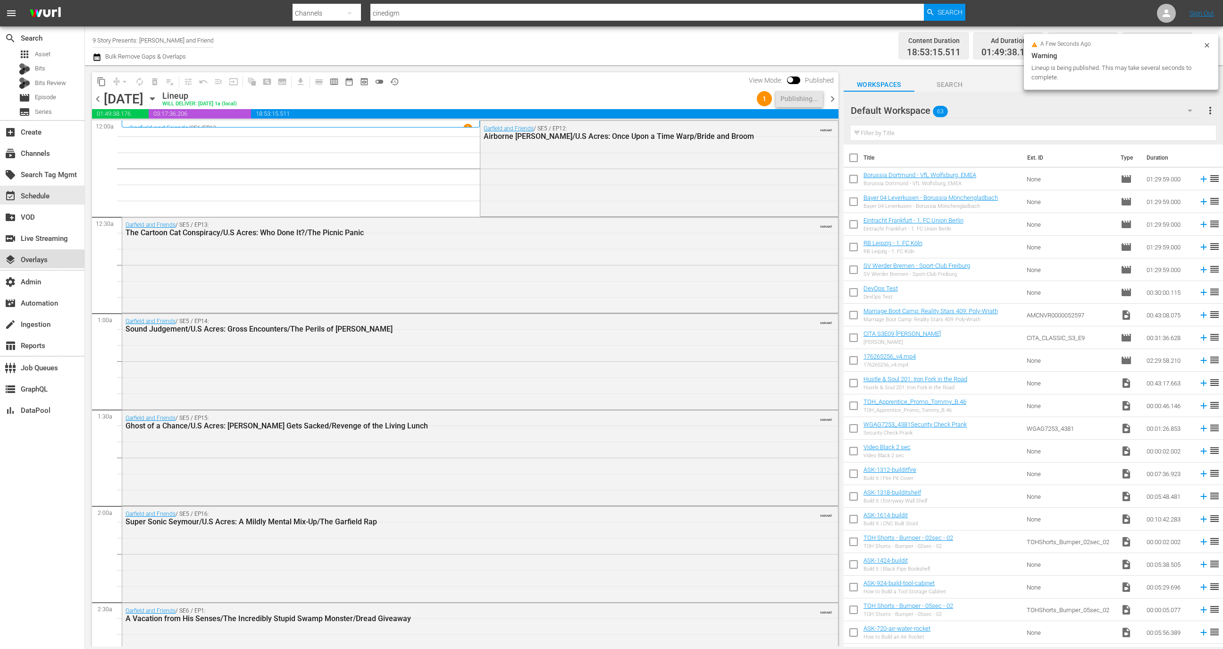
click at [49, 265] on div "layers Overlays" at bounding box center [42, 258] width 84 height 19
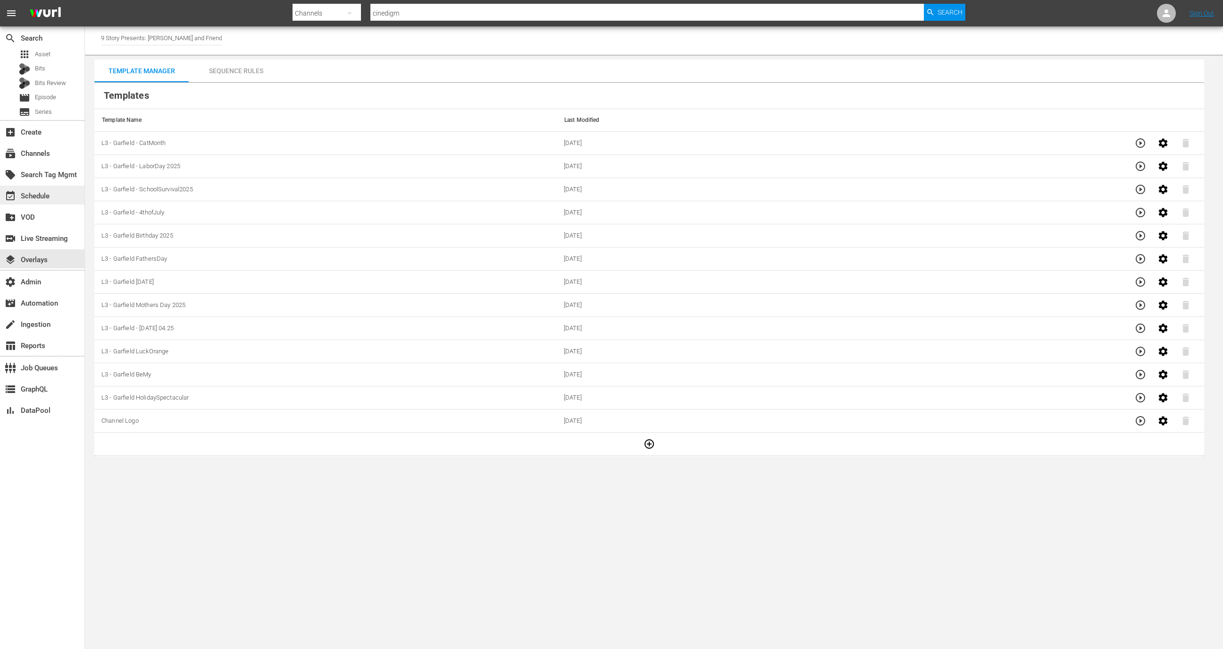
click at [50, 194] on div "event_available Schedule" at bounding box center [26, 194] width 53 height 8
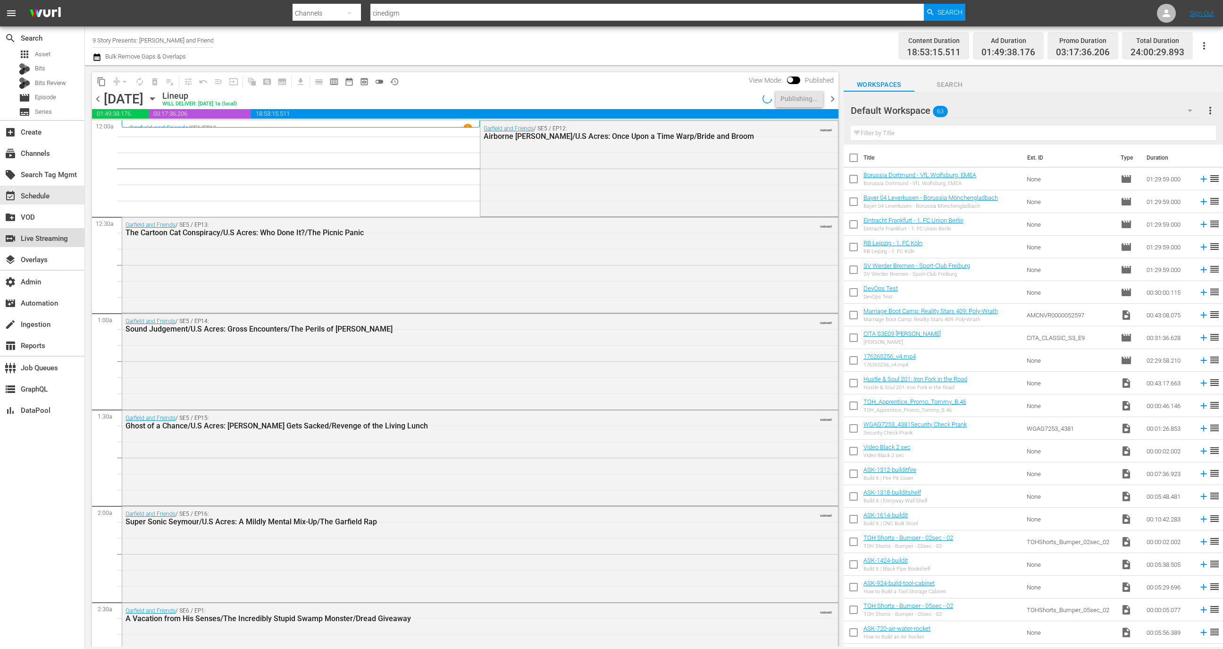
click at [51, 239] on div "switch_video Live Streaming" at bounding box center [26, 237] width 53 height 8
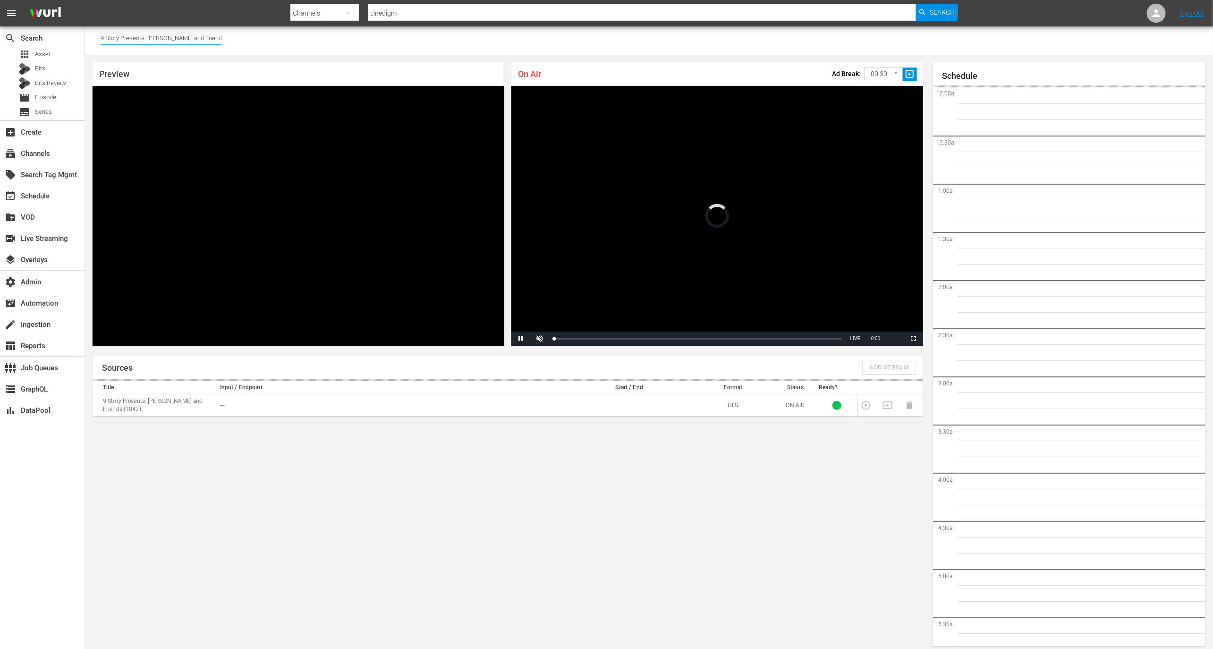
click at [170, 42] on input "9 Story Presents: [PERSON_NAME] and Friends" at bounding box center [161, 37] width 121 height 23
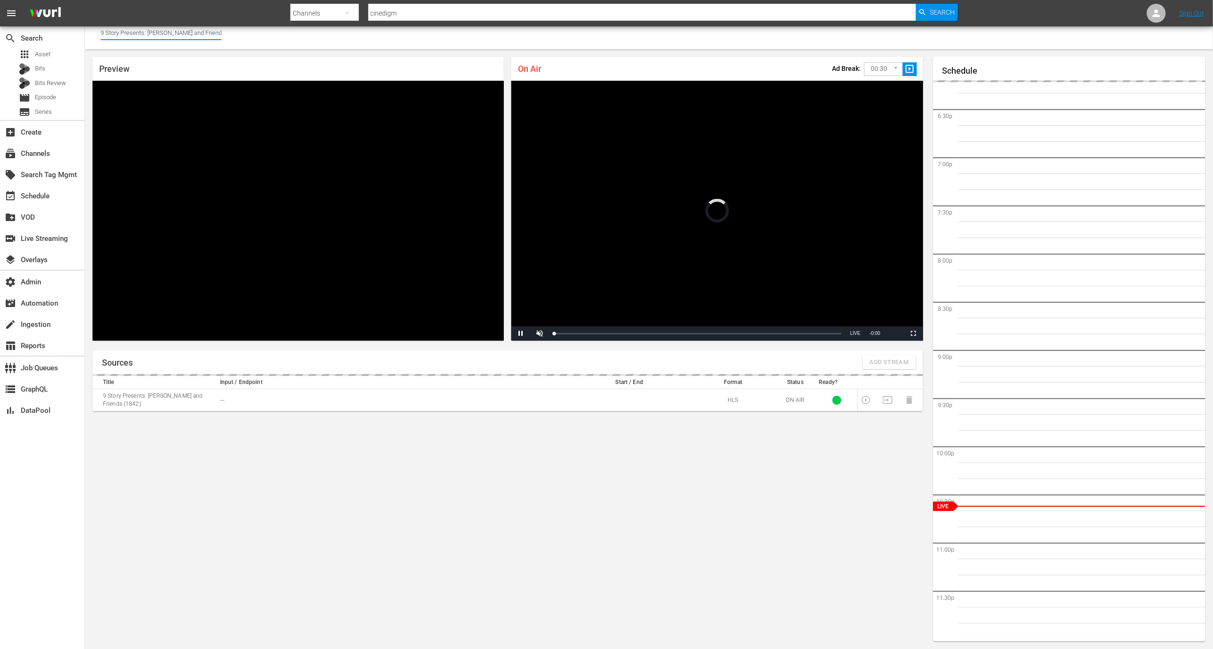
click at [170, 42] on input "9 Story Presents: [PERSON_NAME] and Friends" at bounding box center [161, 32] width 121 height 23
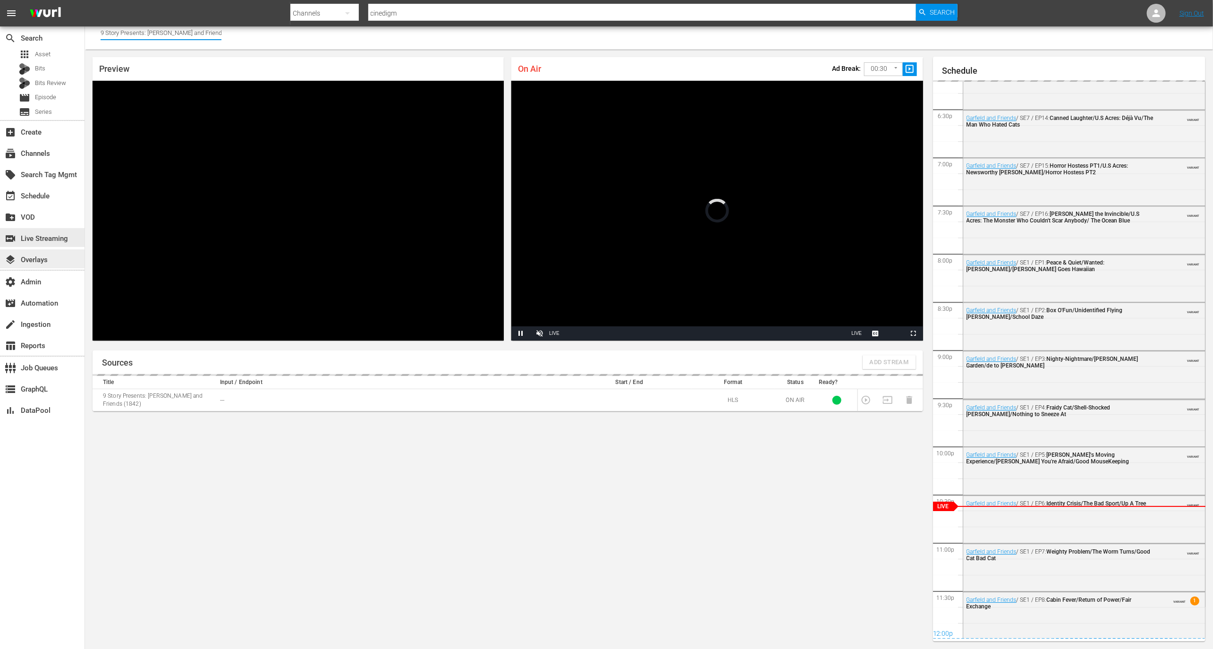
scroll to position [1515, 0]
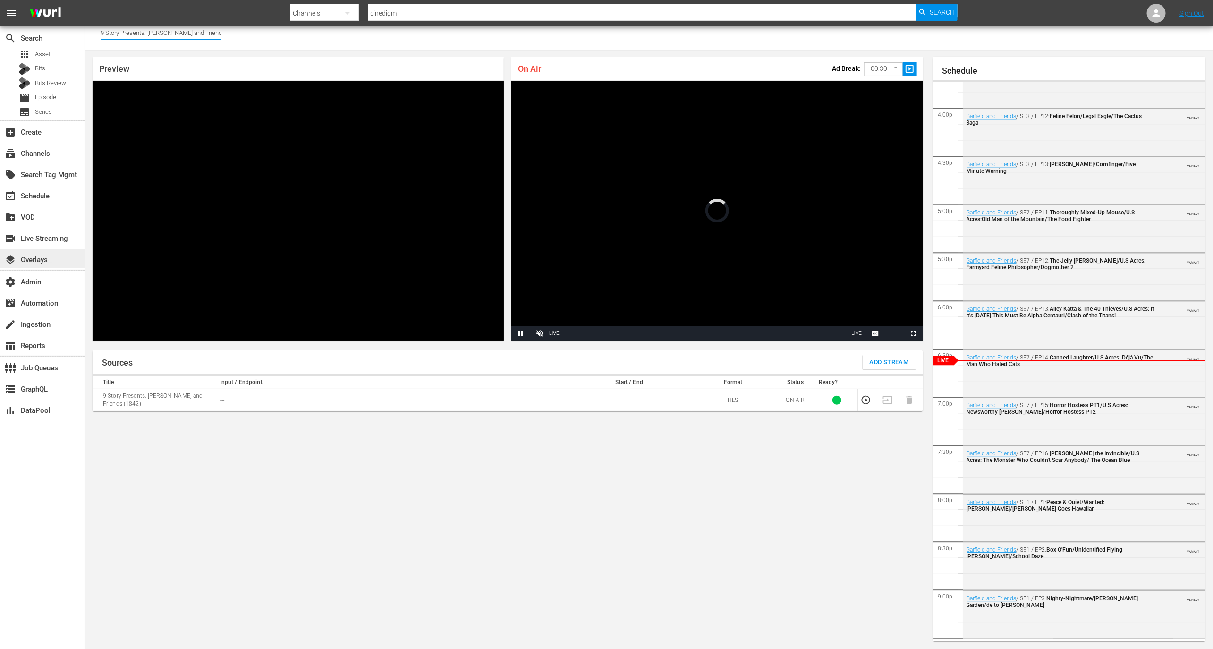
click at [48, 259] on div "layers Overlays" at bounding box center [26, 258] width 53 height 8
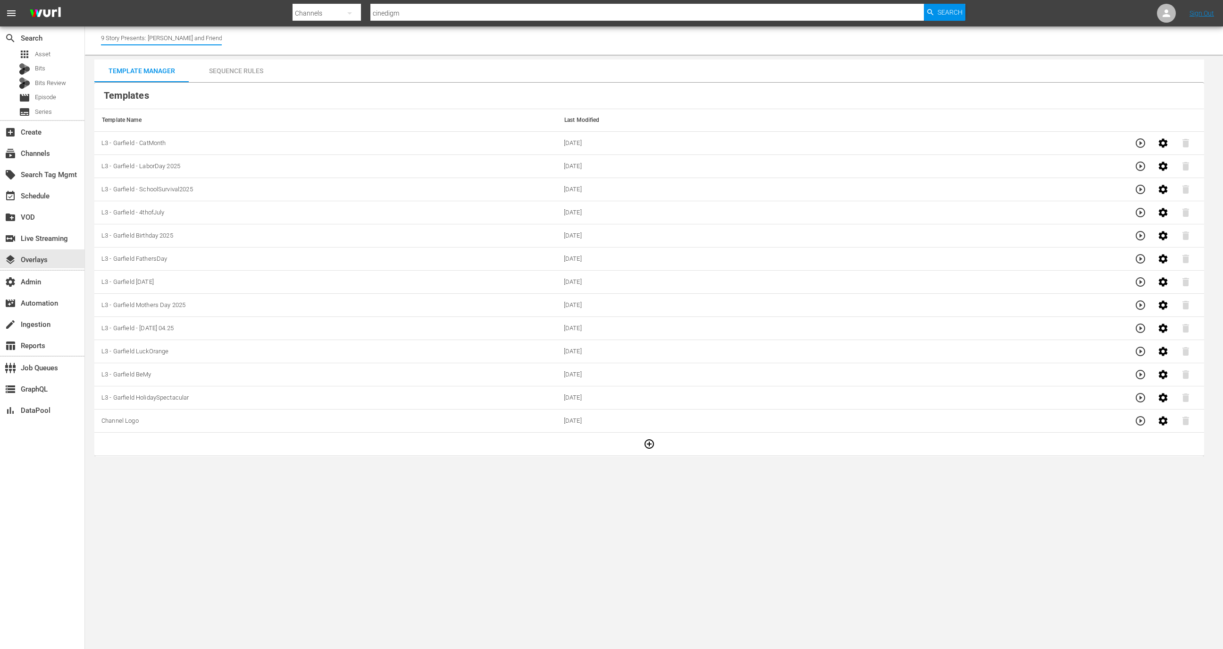
click at [174, 34] on input "9 Story Presents: [PERSON_NAME] and Friends" at bounding box center [161, 37] width 121 height 23
click at [191, 56] on div "Land of the Lost (1916 - cinedigm_entertainment_corp_landofthelost_1)" at bounding box center [231, 64] width 244 height 23
type input "Land of the Lost (1916 - cinedigm_entertainment_corp_landofthelost_1)"
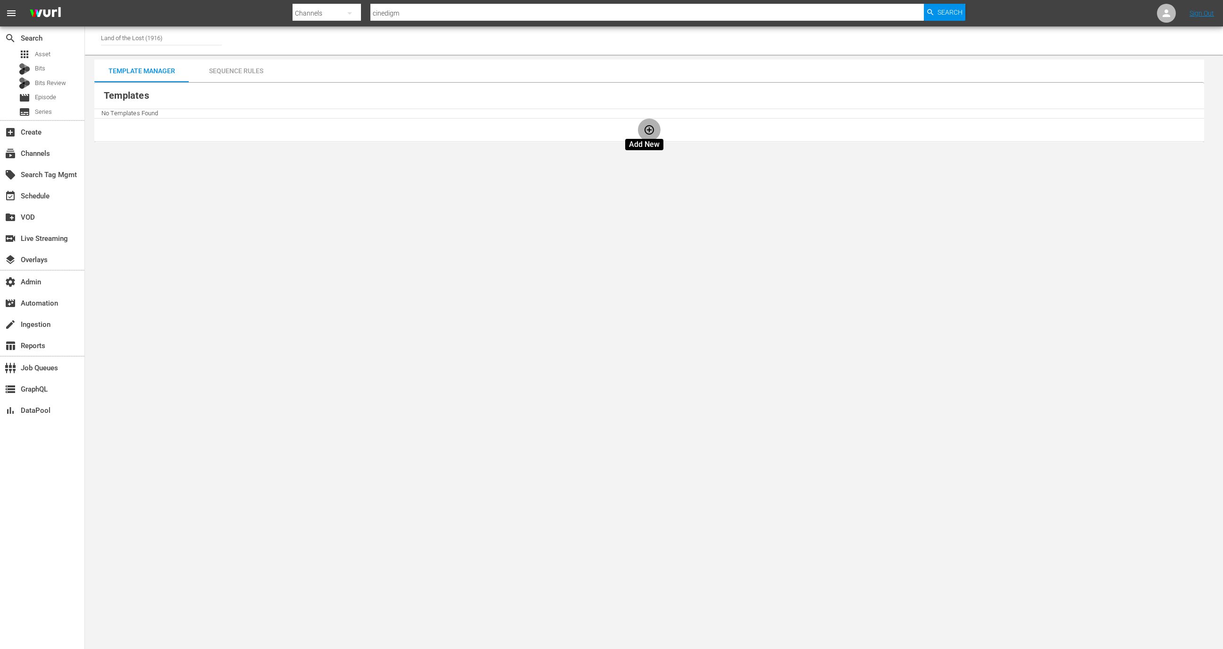
click at [645, 136] on button "button" at bounding box center [649, 129] width 23 height 23
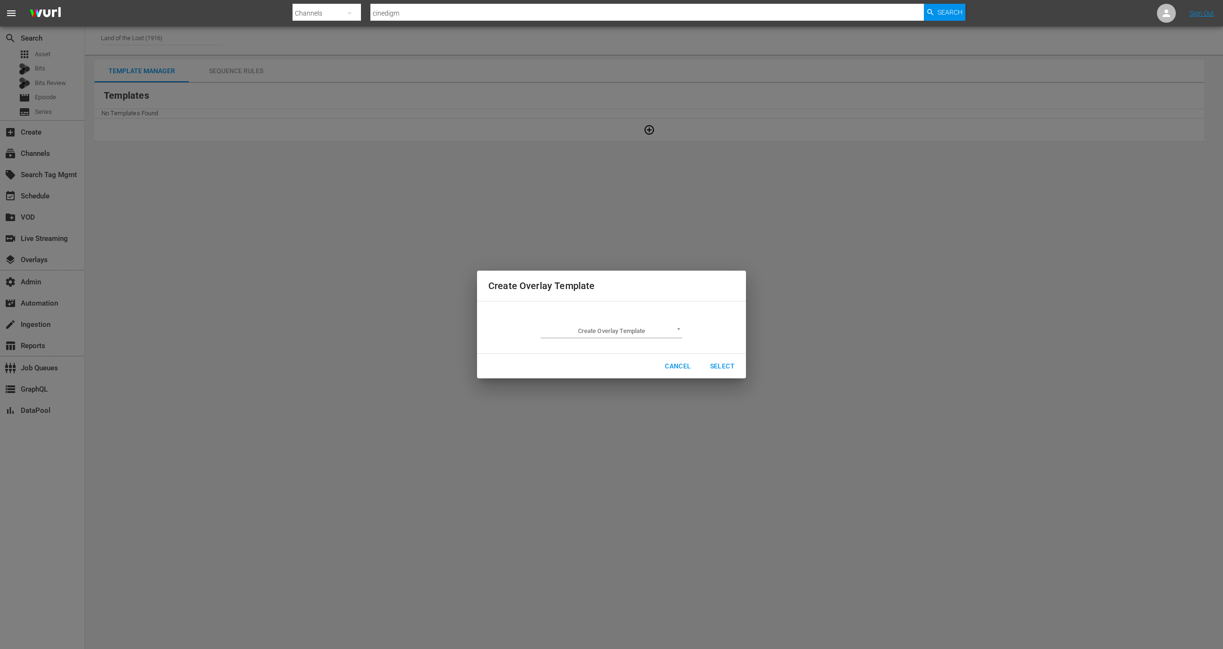
click at [605, 336] on body "menu Search By Channels Search ID, Title, Description, Keywords, or Category ci…" at bounding box center [611, 324] width 1223 height 649
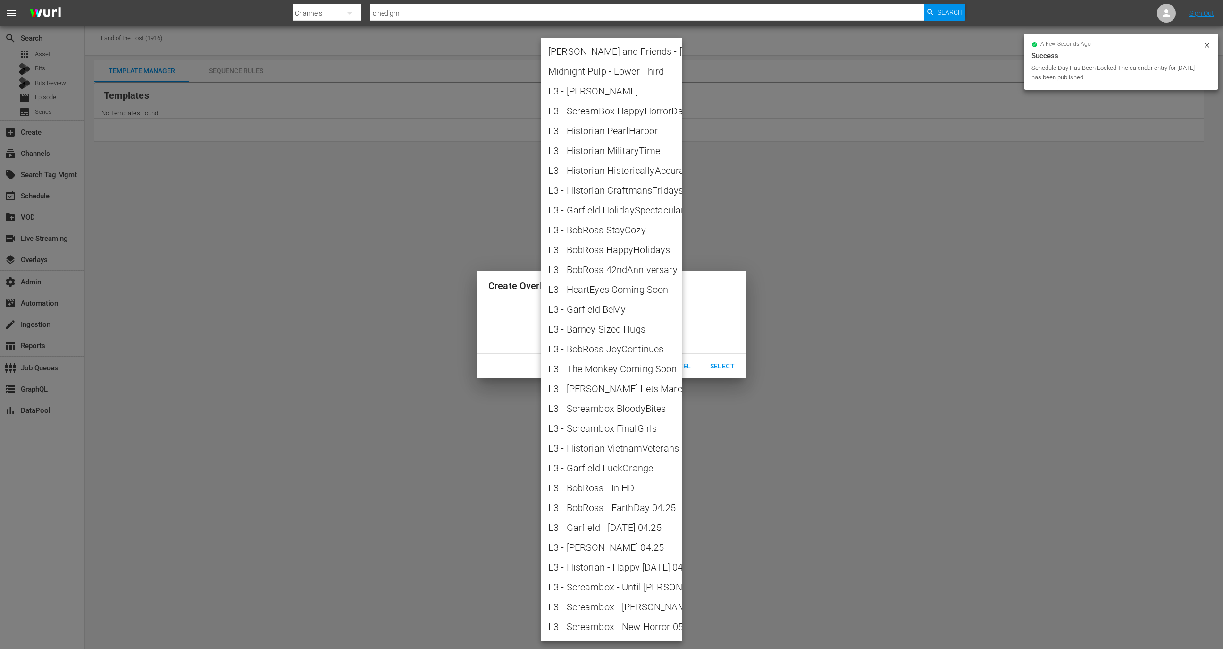
scroll to position [831, 0]
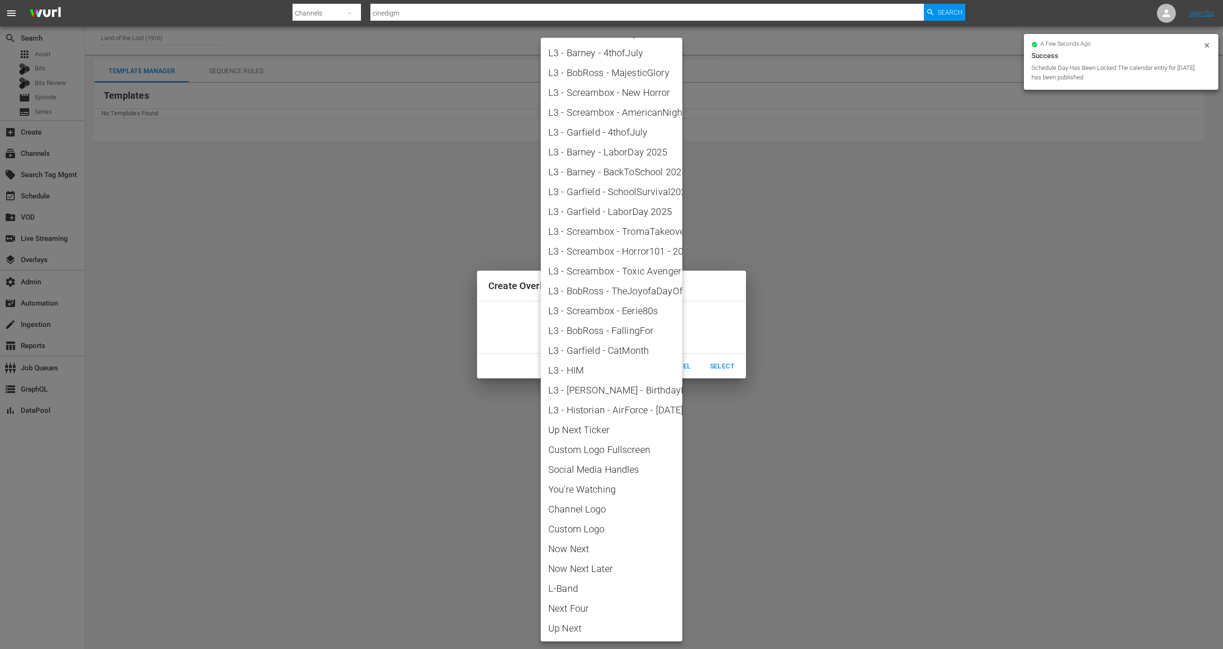
click at [638, 354] on span "L3 - Garfield - CatMonth" at bounding box center [611, 350] width 126 height 14
type input "L3 - Garfield - CatMonth"
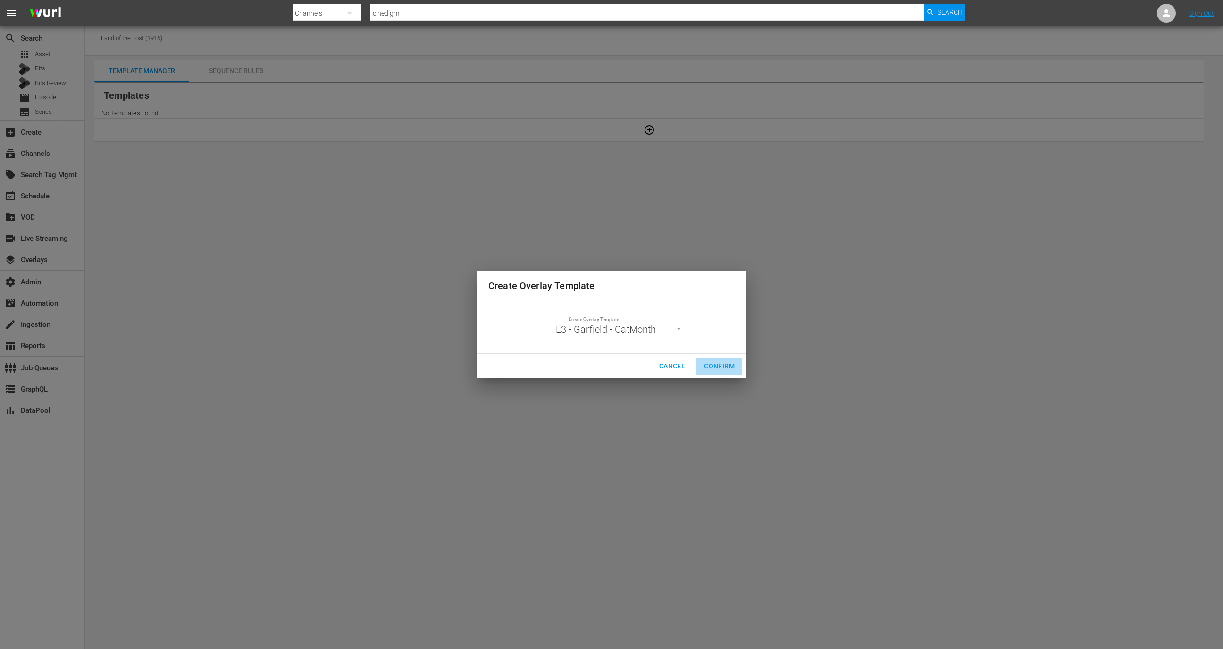
click at [716, 362] on span "Confirm" at bounding box center [719, 366] width 31 height 12
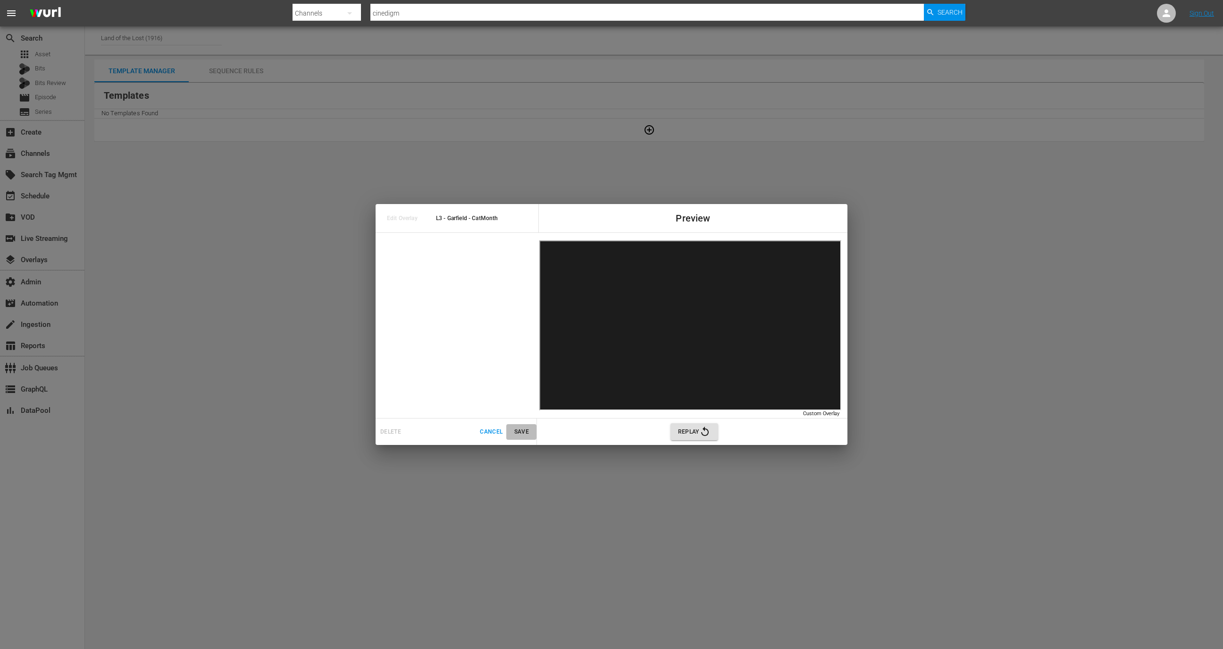
click at [524, 429] on span "Save" at bounding box center [521, 432] width 23 height 10
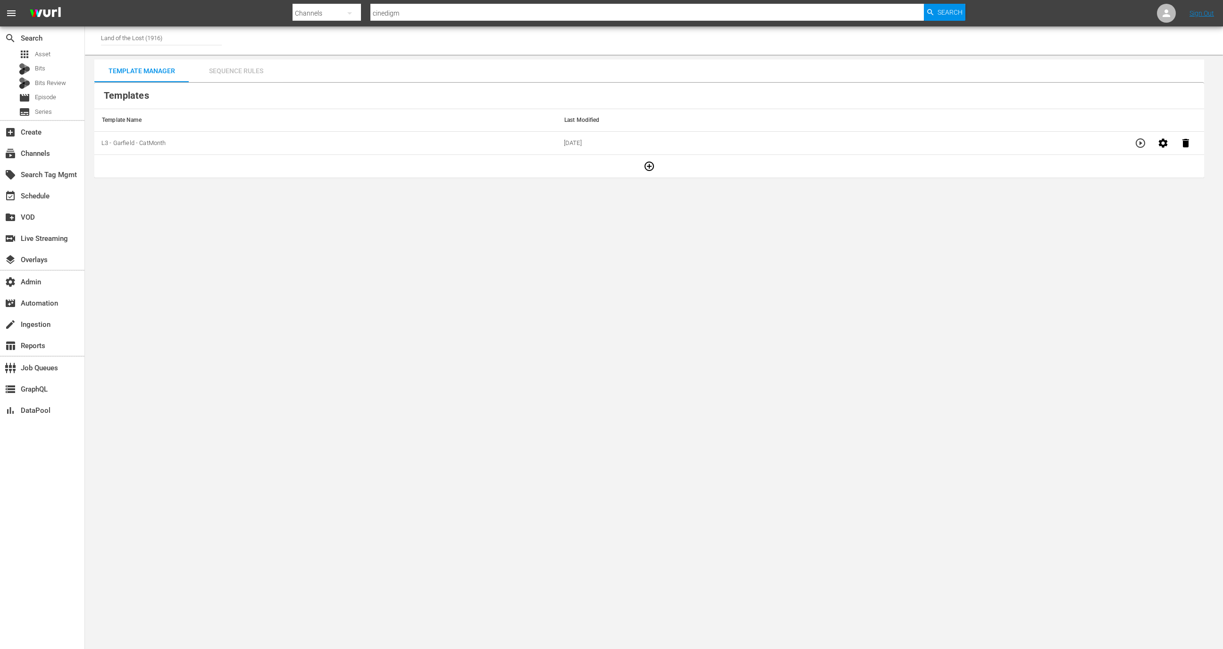
click at [247, 71] on div "Sequence Rules" at bounding box center [236, 70] width 94 height 23
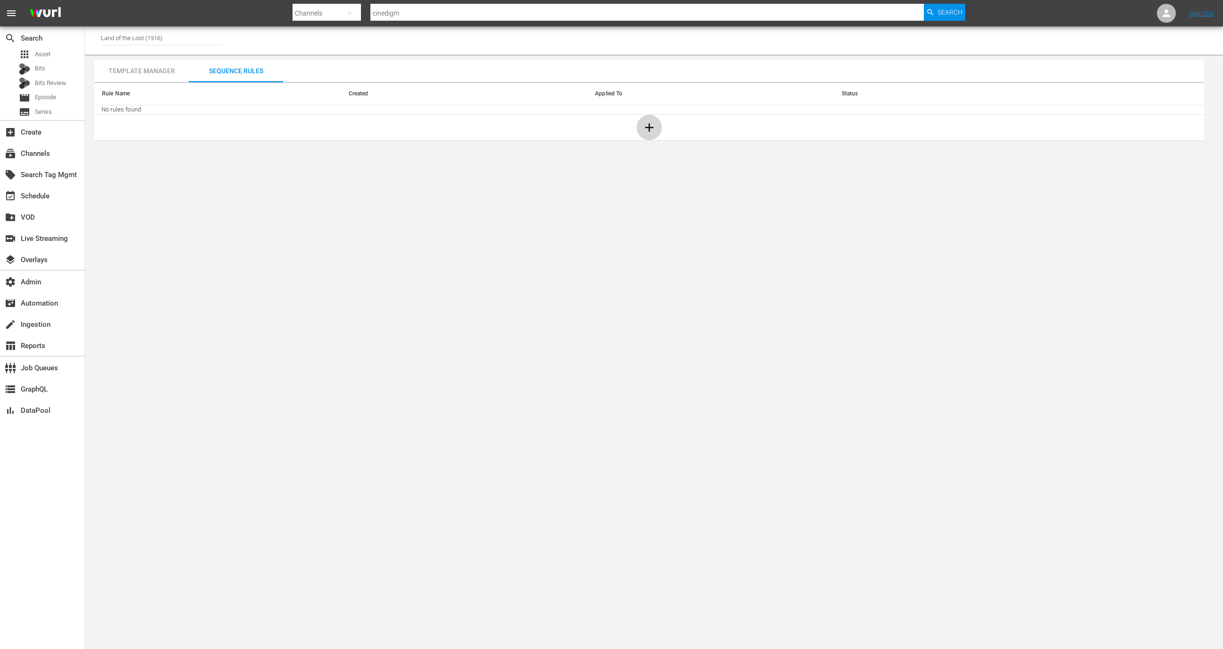
click at [654, 126] on icon "button" at bounding box center [649, 127] width 14 height 14
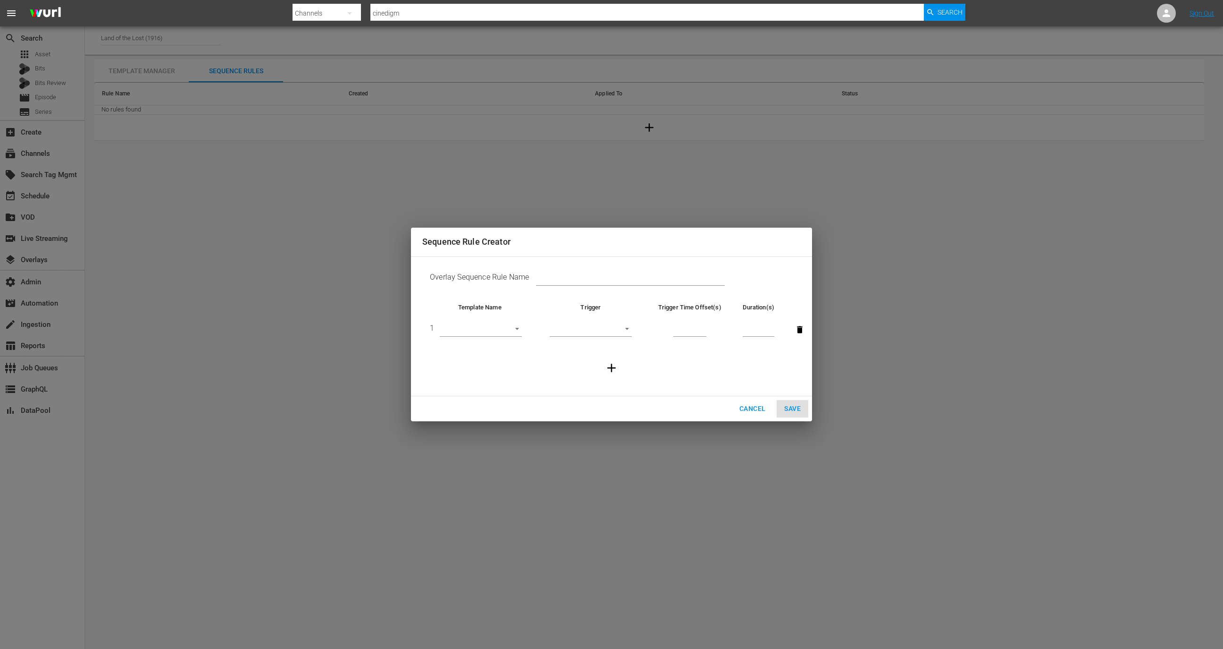
click at [516, 327] on body "menu Search By Channels Search ID, Title, Description, Keywords, or Category ci…" at bounding box center [611, 324] width 1223 height 649
click at [506, 330] on li "L3 - Garfield - CatMonth" at bounding box center [483, 330] width 86 height 16
type input "30599"
click at [603, 331] on body "menu Search By Channels Search ID, Title, Description, Keywords, or Category ci…" at bounding box center [611, 324] width 1223 height 649
click at [593, 376] on li "Before Episode End" at bounding box center [591, 377] width 82 height 16
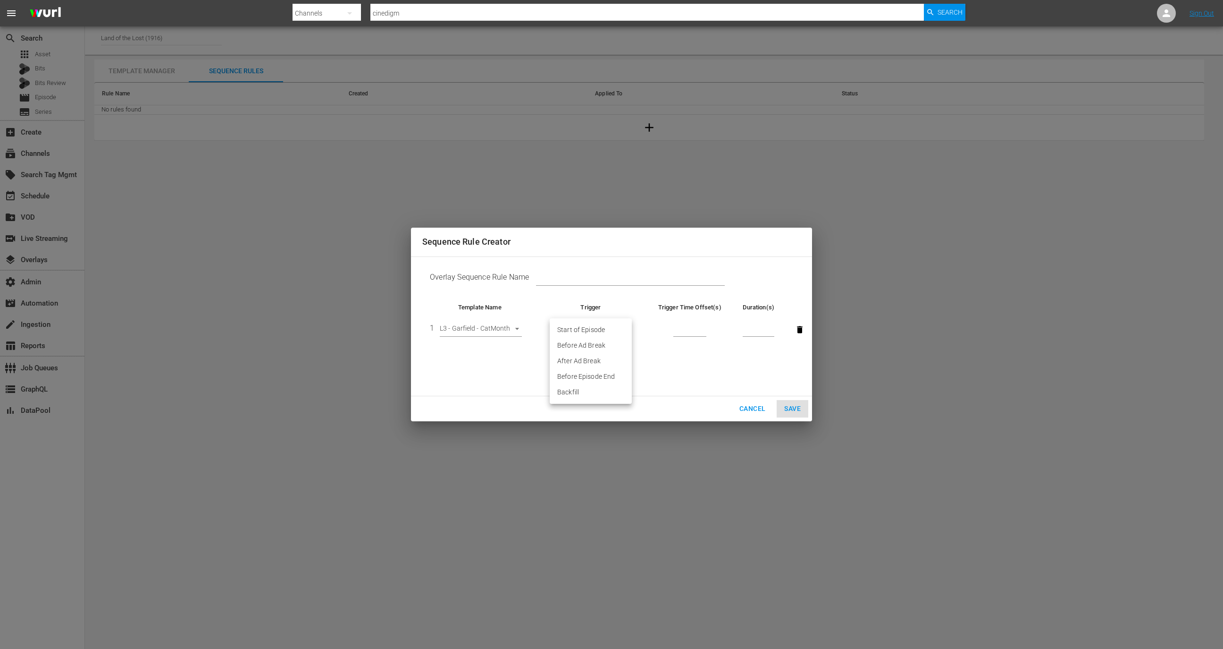
type input "END_OF_EPISODE"
click at [687, 323] on input "number" at bounding box center [690, 330] width 33 height 14
type input "60"
click at [744, 324] on input "number" at bounding box center [759, 330] width 32 height 14
type input "30"
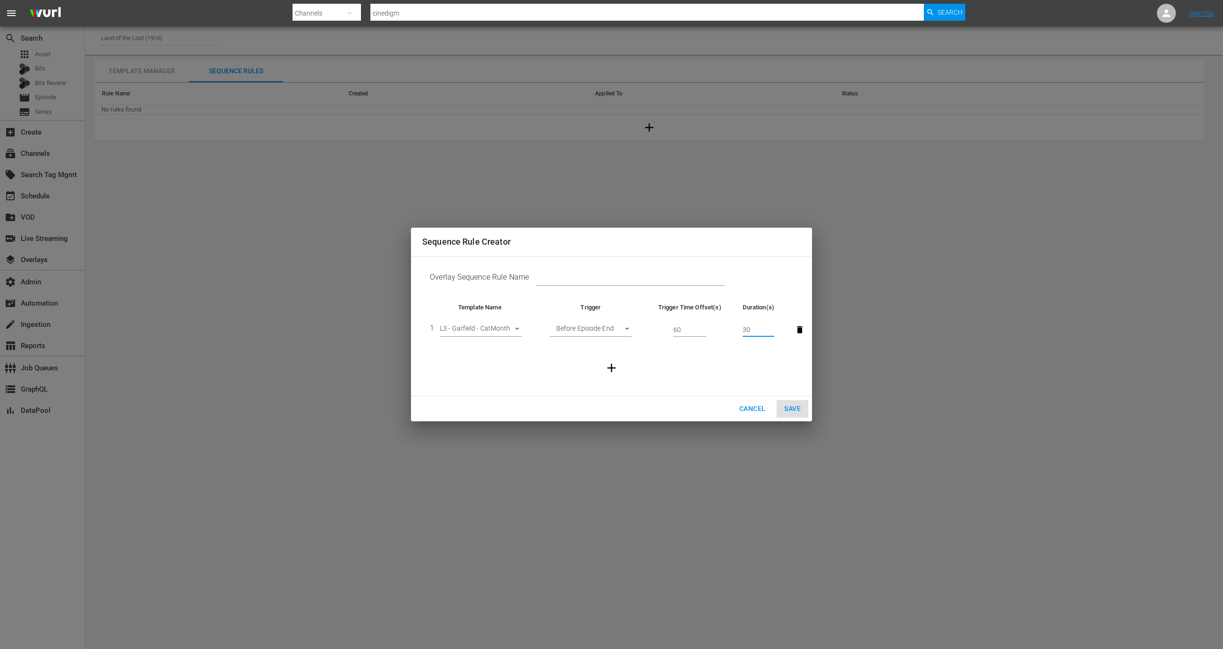
click at [690, 283] on input "text" at bounding box center [630, 279] width 189 height 14
type input "Test"
click at [804, 412] on button "Save" at bounding box center [793, 408] width 32 height 17
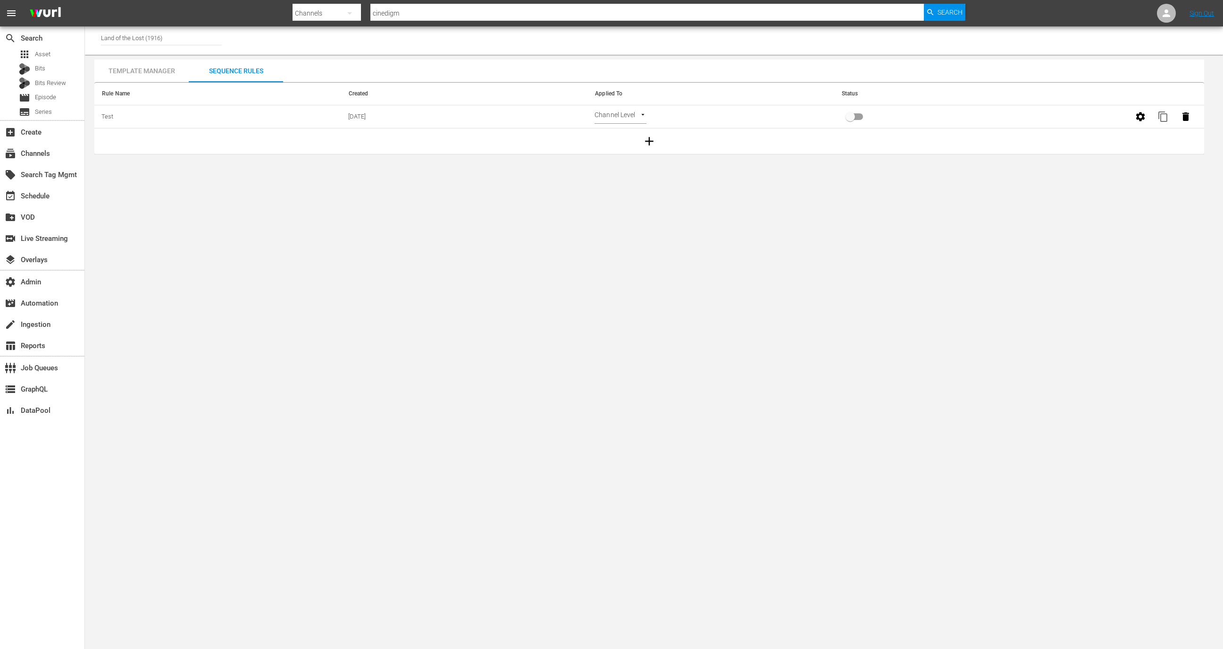
click at [862, 115] on input "primary checkbox" at bounding box center [851, 119] width 54 height 18
checkbox input "true"
click at [41, 187] on div "event_available Schedule" at bounding box center [42, 194] width 84 height 19
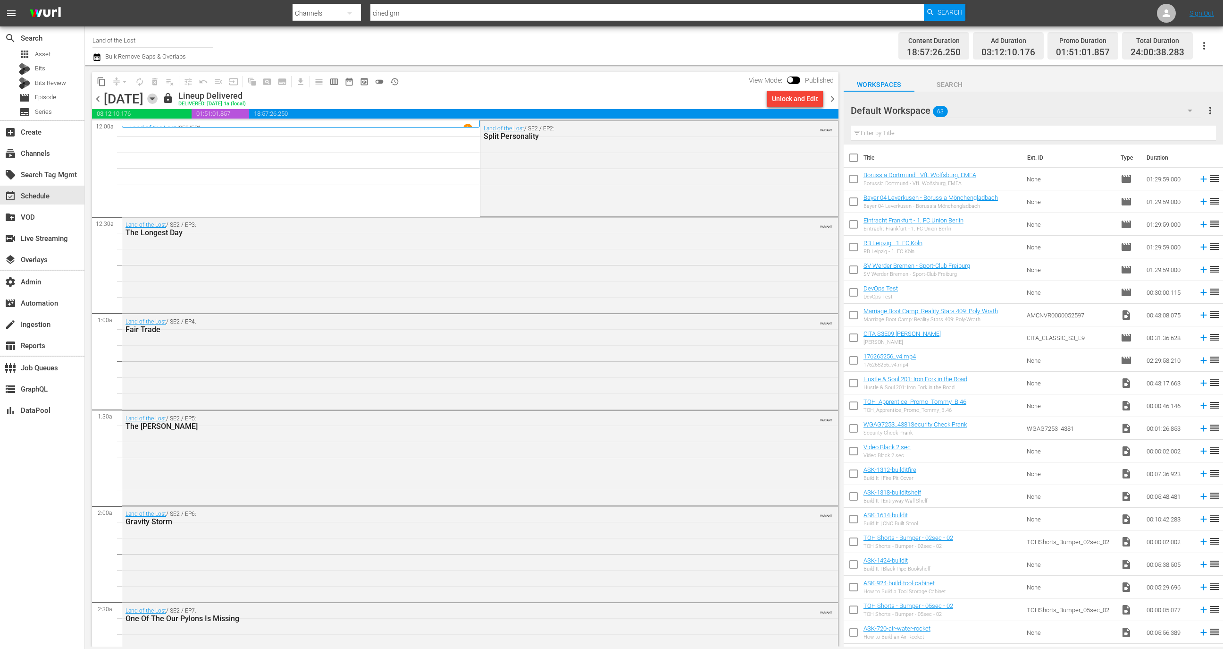
click at [158, 101] on icon "button" at bounding box center [152, 98] width 10 height 10
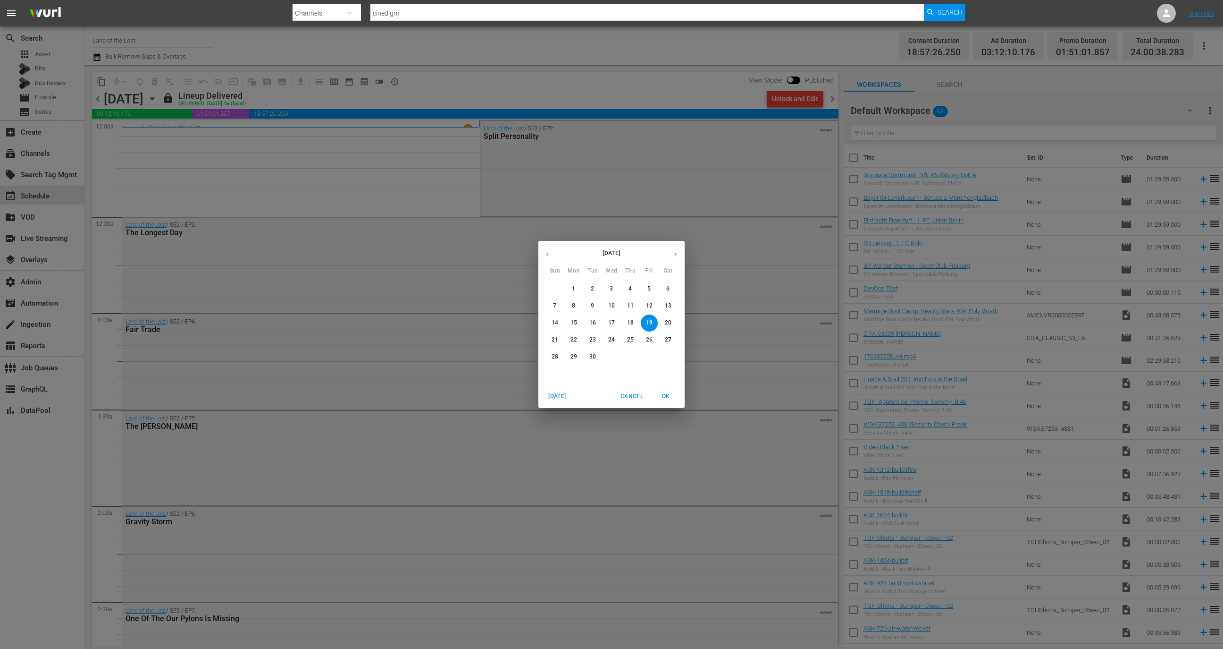
click at [630, 319] on p "18" at bounding box center [630, 323] width 7 height 8
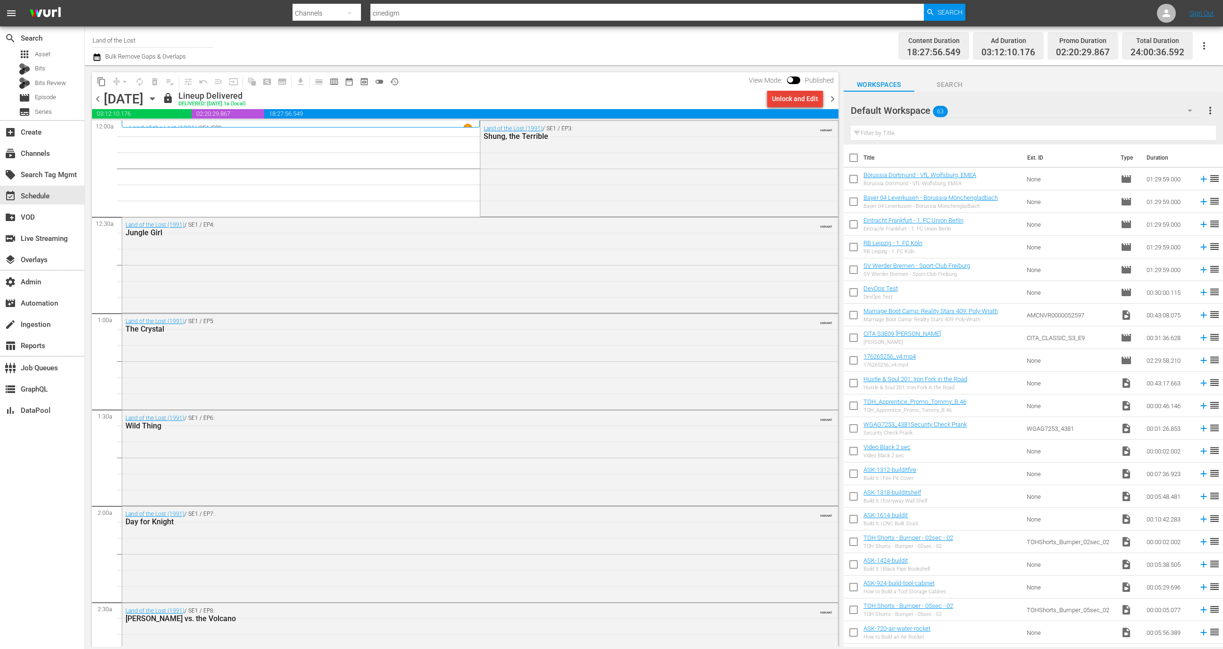
click at [779, 99] on div "Unlock and Edit" at bounding box center [795, 98] width 46 height 17
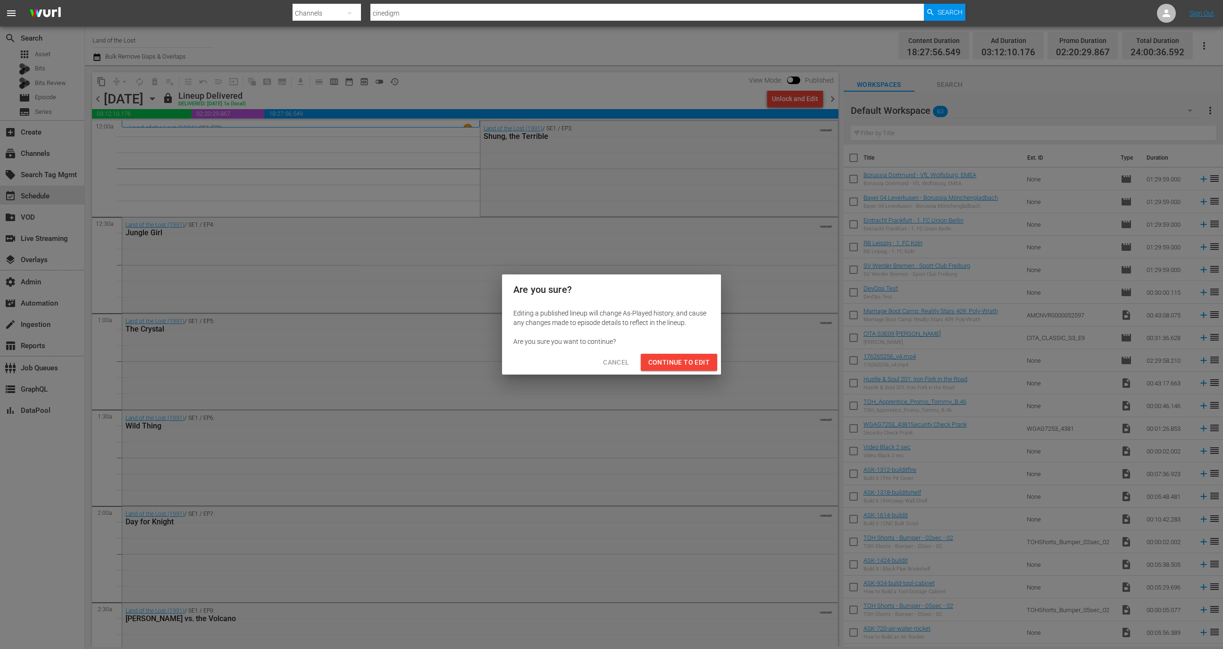
click at [676, 354] on button "Continue to Edit" at bounding box center [679, 362] width 76 height 17
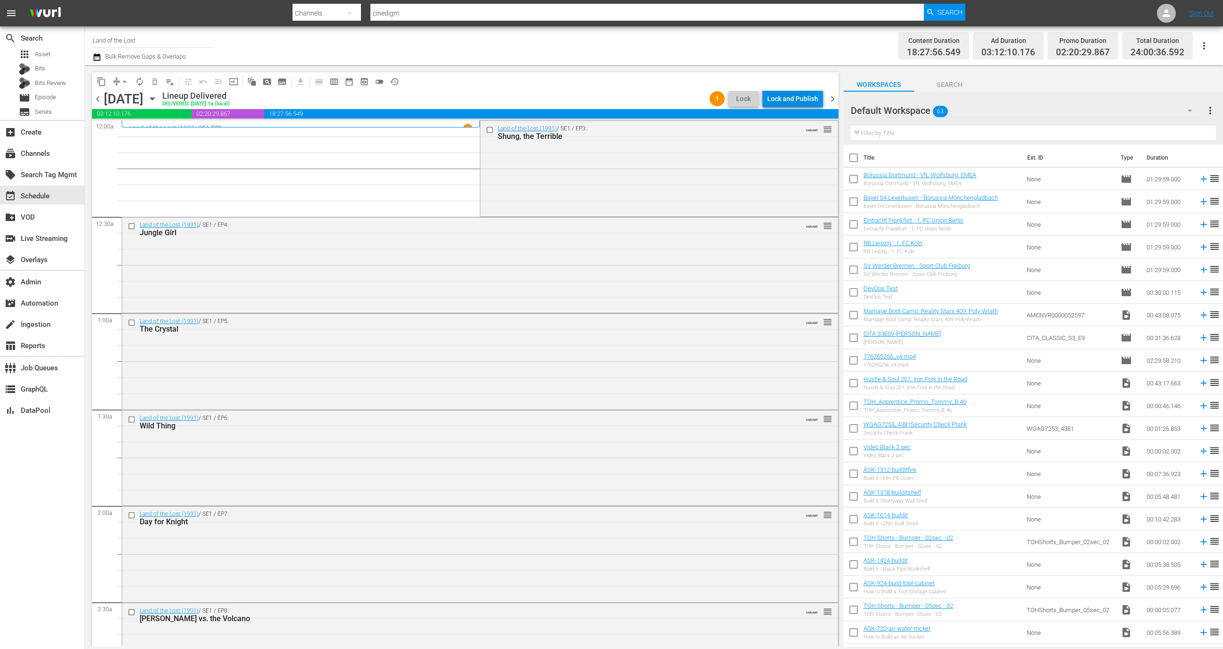
click at [797, 98] on div "Lock and Publish" at bounding box center [792, 98] width 51 height 17
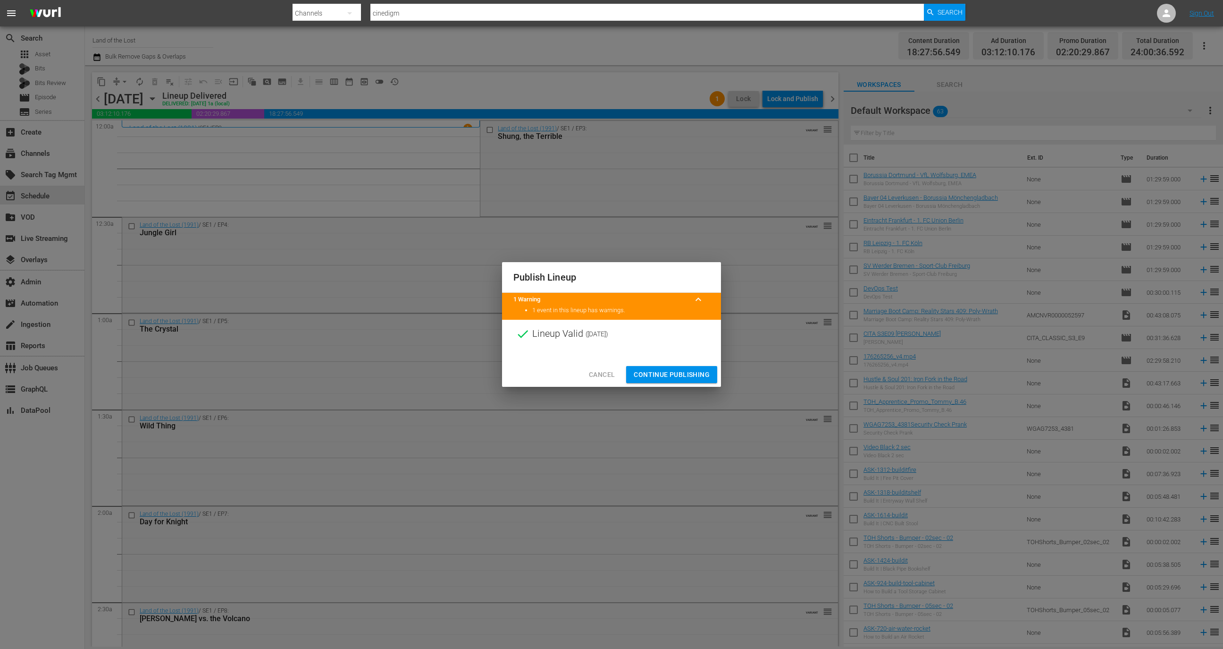
click at [703, 371] on span "Continue Publishing" at bounding box center [672, 375] width 76 height 12
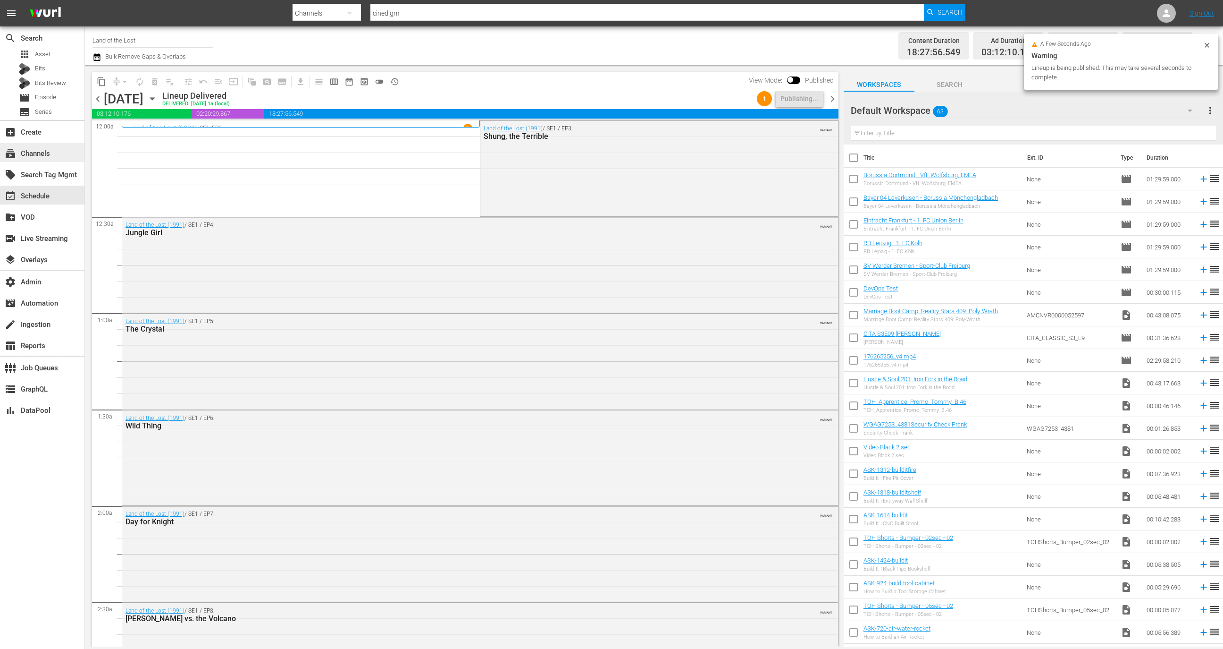
click at [57, 158] on div "subscriptions Channels" at bounding box center [42, 152] width 84 height 19
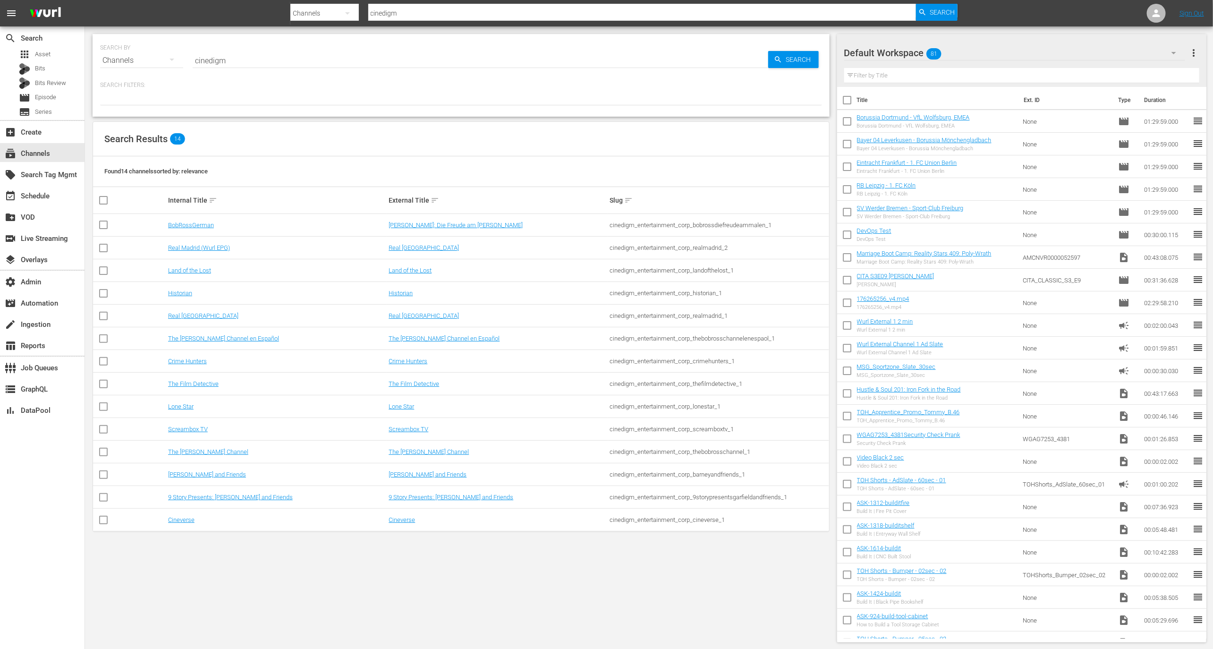
click at [694, 272] on div "cinedigm_entertainment_corp_landofthelost_1" at bounding box center [718, 270] width 218 height 7
copy div "cinedigm_entertainment_corp_landofthelost_1"
click at [51, 202] on div "event_available Schedule" at bounding box center [42, 194] width 84 height 19
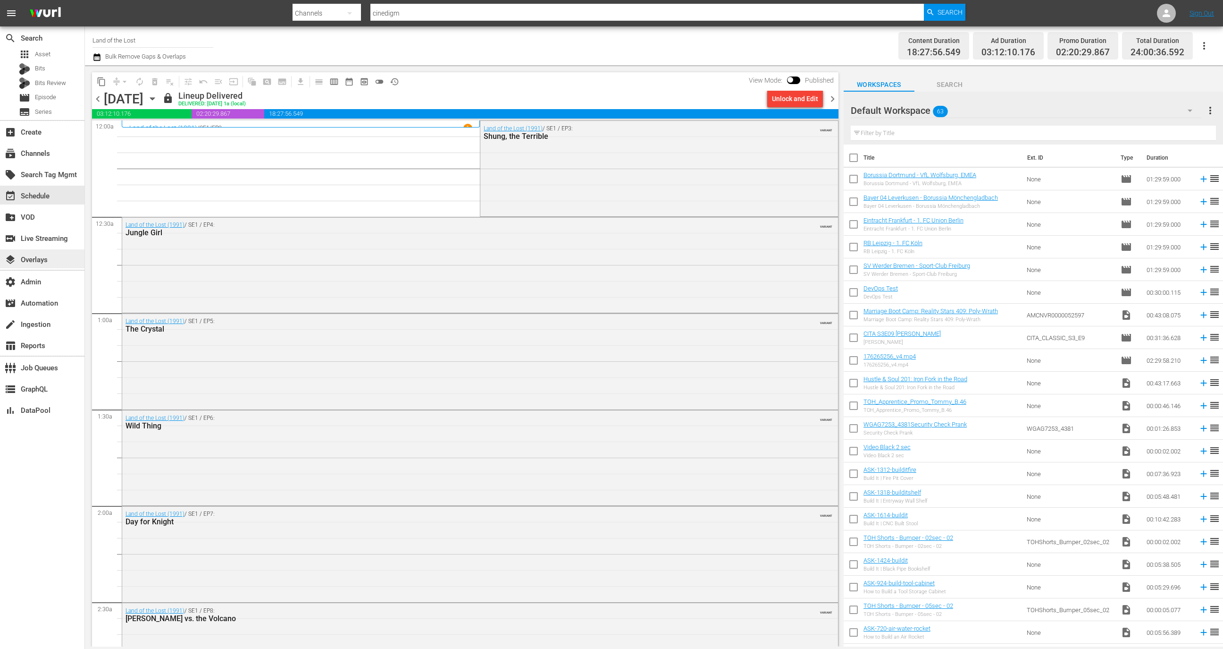
click at [57, 254] on div "layers Overlays" at bounding box center [42, 258] width 84 height 19
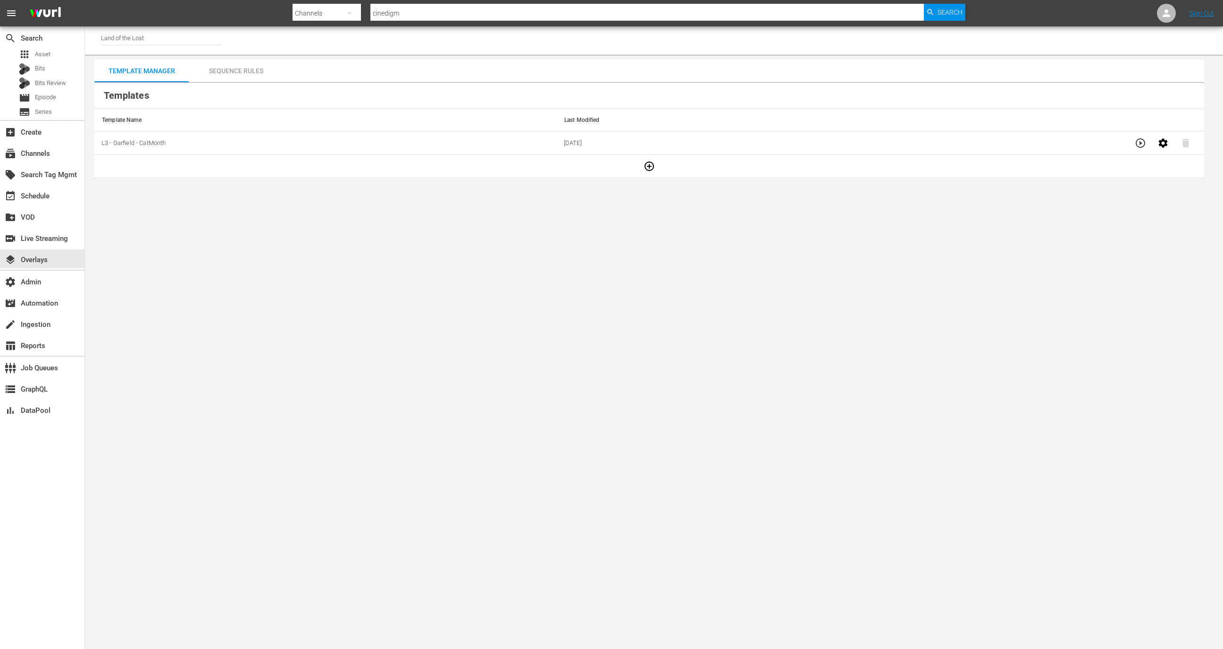
click at [238, 74] on div "Sequence Rules" at bounding box center [236, 70] width 94 height 23
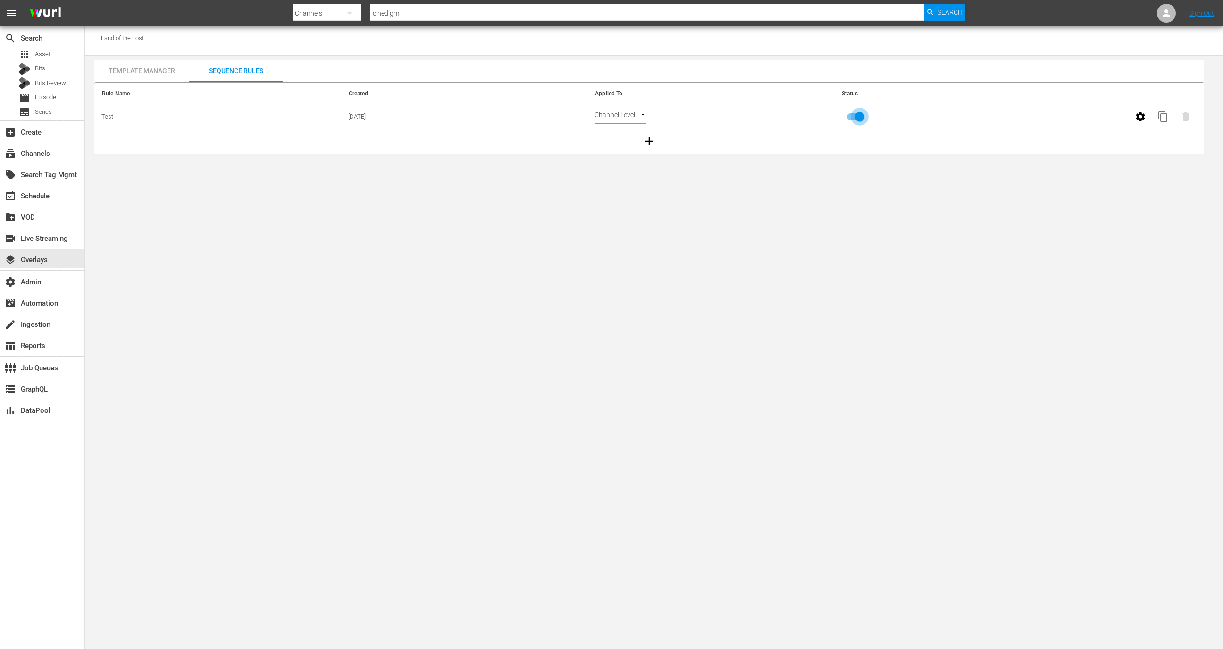
click at [854, 115] on input "primary checkbox" at bounding box center [860, 119] width 54 height 18
checkbox input "false"
click at [1187, 112] on icon "button" at bounding box center [1186, 116] width 7 height 8
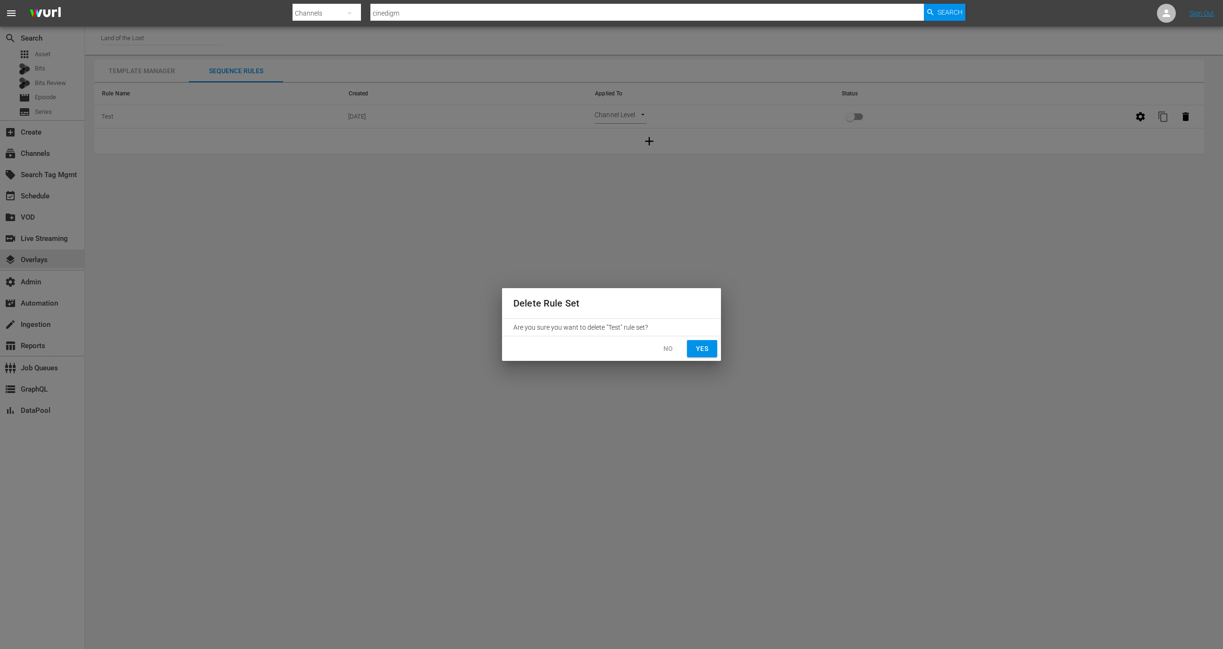
click at [721, 356] on div "Delete Rule Set Are you sure you want to delete "Test" rule set? No Yes" at bounding box center [611, 324] width 1223 height 649
click at [707, 353] on span "Yes" at bounding box center [702, 349] width 15 height 12
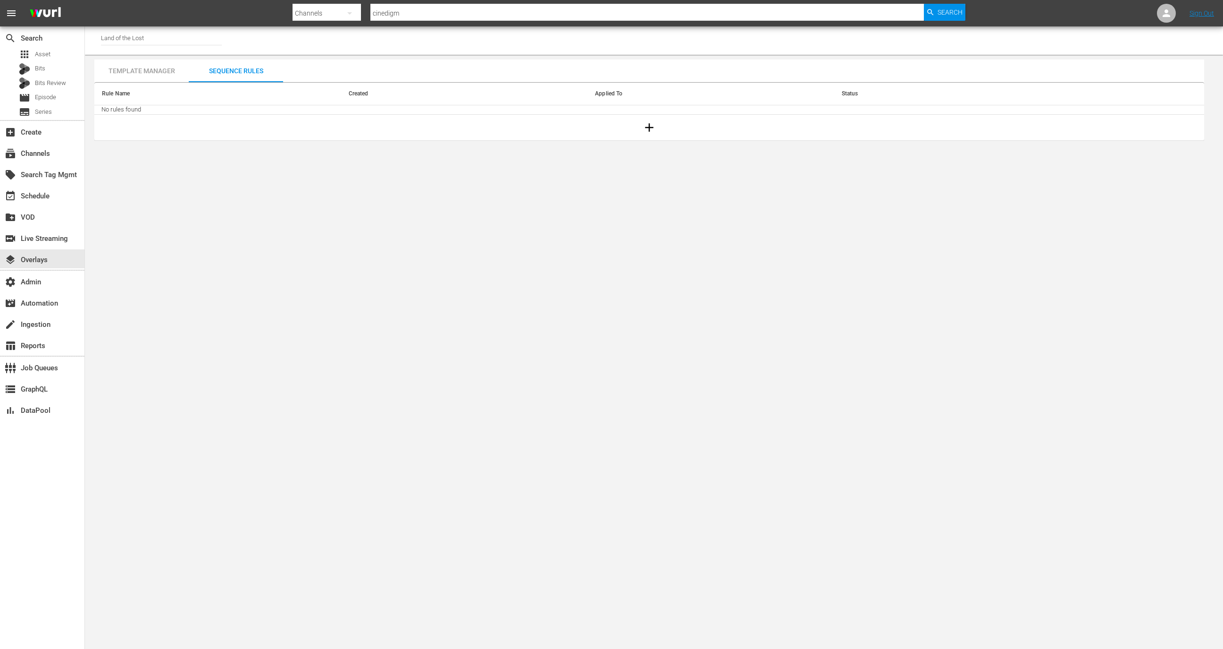
click at [141, 66] on div "Template Manager" at bounding box center [141, 70] width 94 height 23
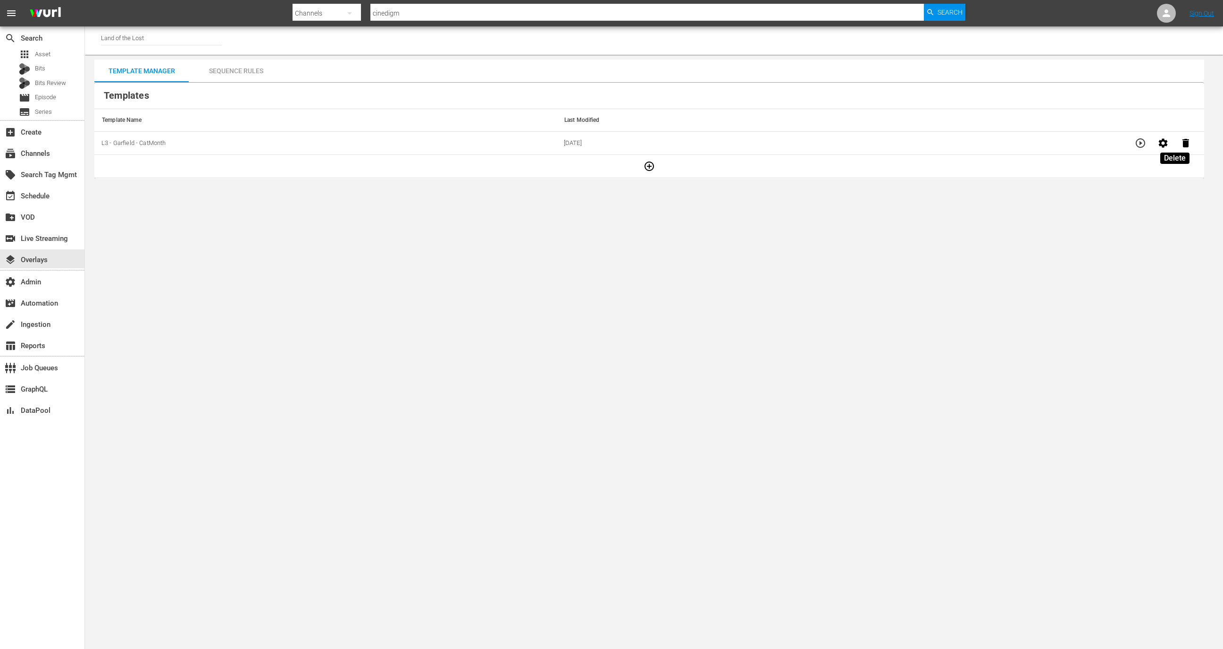
click at [1180, 140] on icon "button" at bounding box center [1185, 142] width 11 height 11
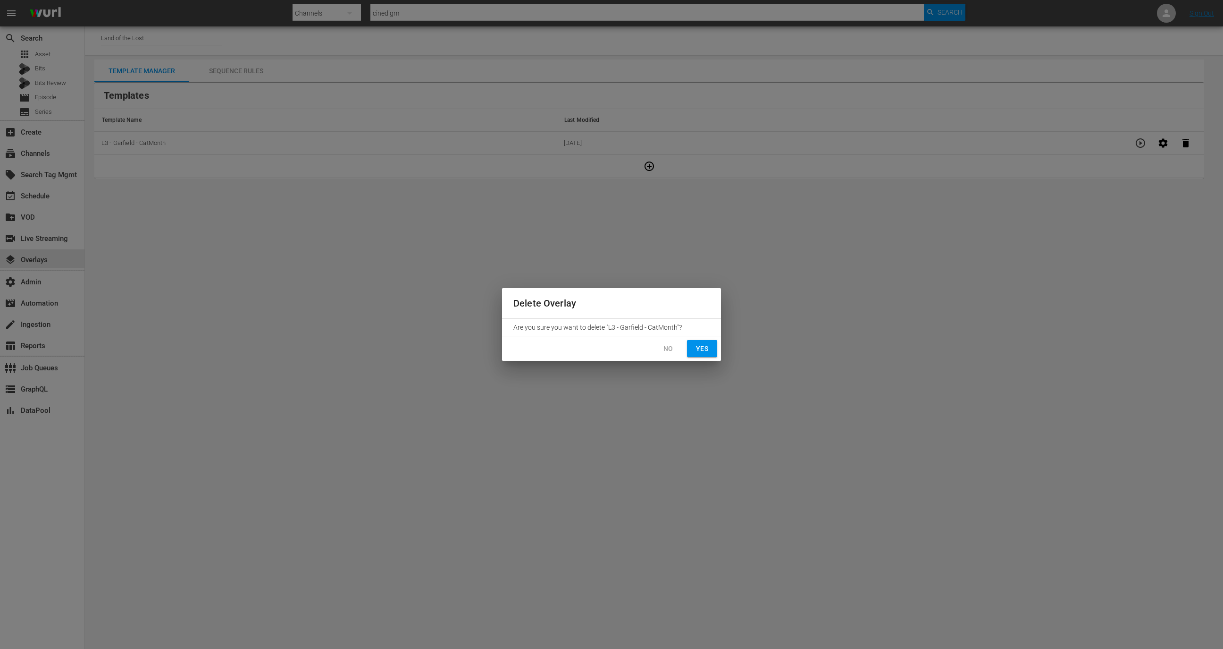
click at [703, 350] on span "Yes" at bounding box center [702, 349] width 15 height 12
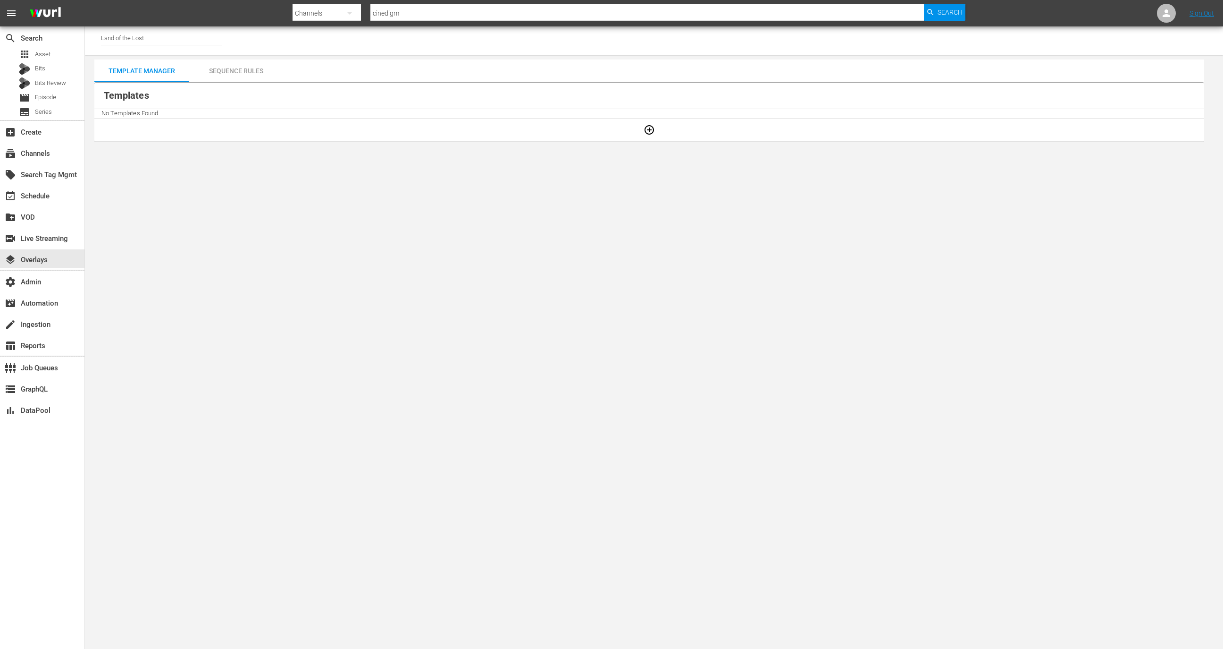
click at [179, 40] on input "Land of the Lost" at bounding box center [161, 37] width 121 height 23
click at [193, 82] on div "Screambox TV (1845 - cinedigm_entertainment_corp_screamboxtv_1)" at bounding box center [231, 87] width 244 height 23
type input "Screambox TV (1845 - cinedigm_entertainment_corp_screamboxtv_1)"
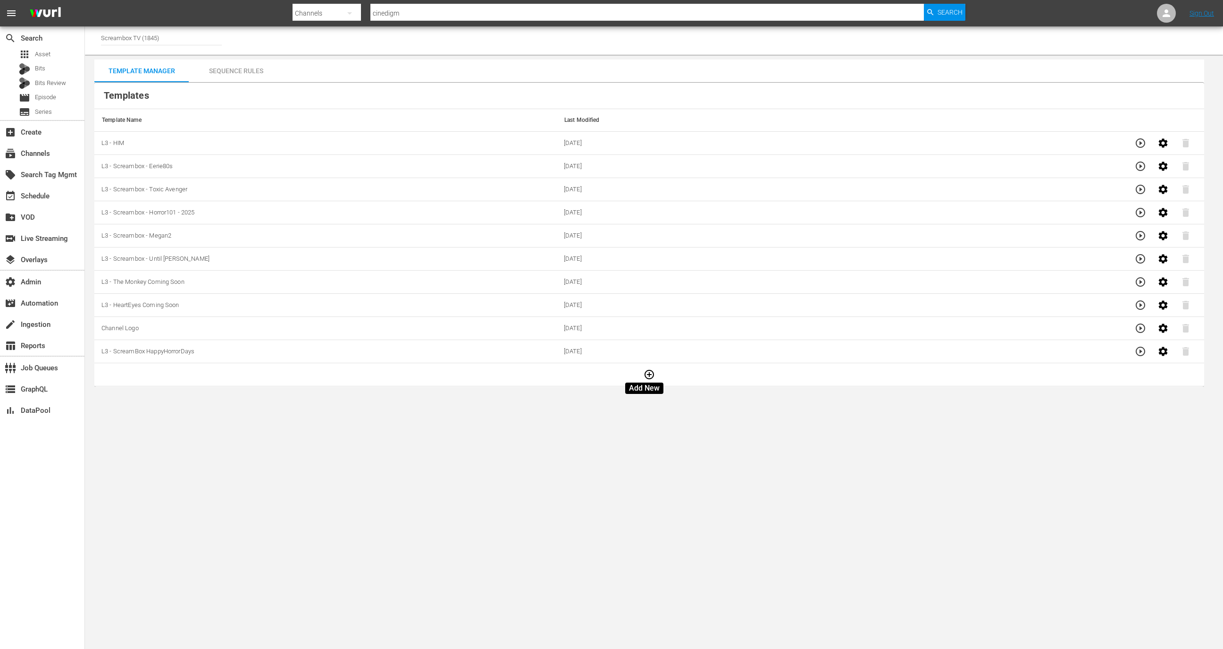
click at [645, 377] on icon "button" at bounding box center [649, 374] width 9 height 9
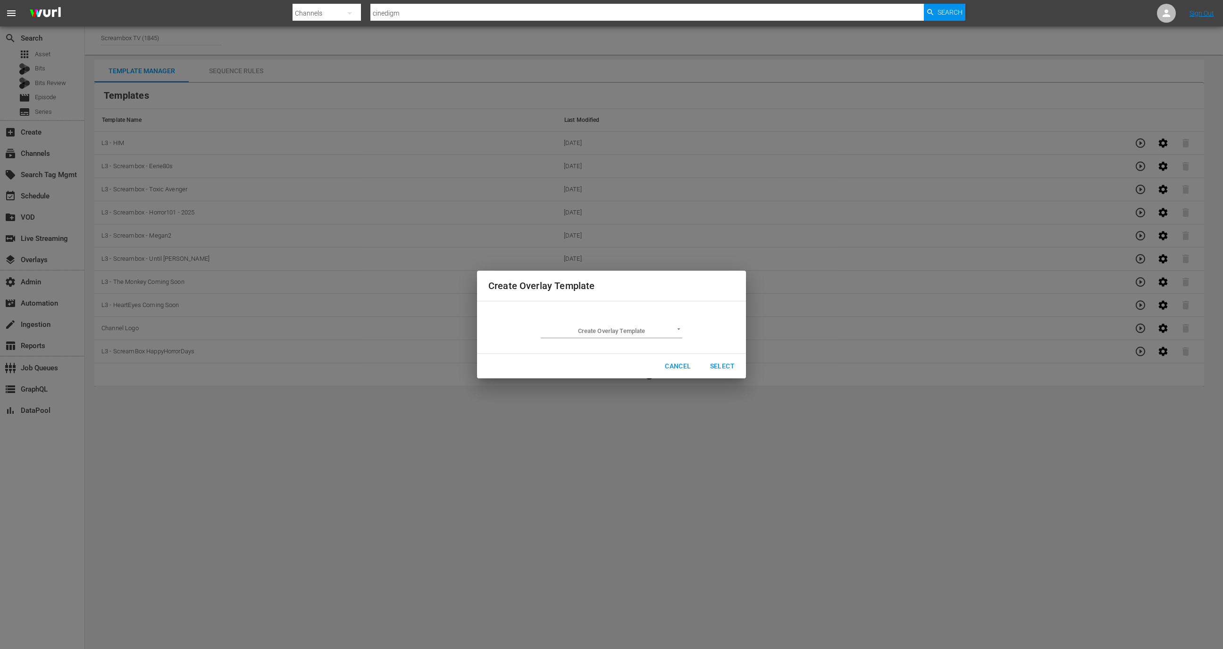
click at [642, 339] on td "Create Overlay Template ​" at bounding box center [612, 327] width 246 height 37
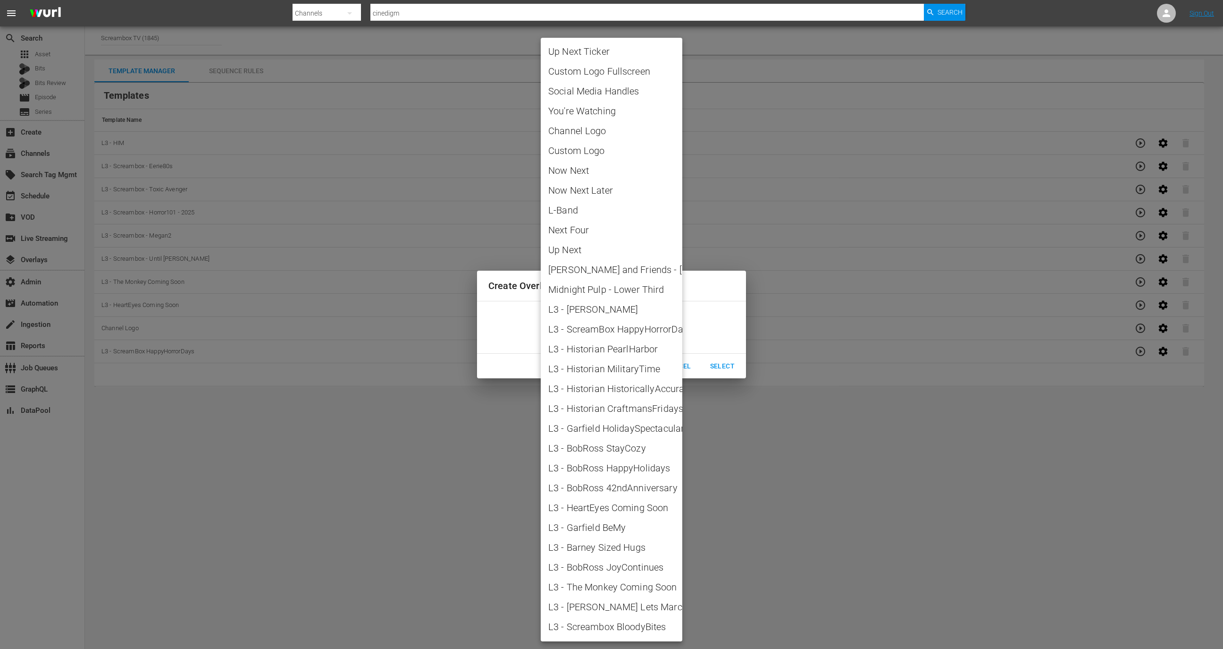
click at [642, 335] on body "menu Search By Channels Search ID, Title, Description, Keywords, or Category ci…" at bounding box center [611, 324] width 1223 height 649
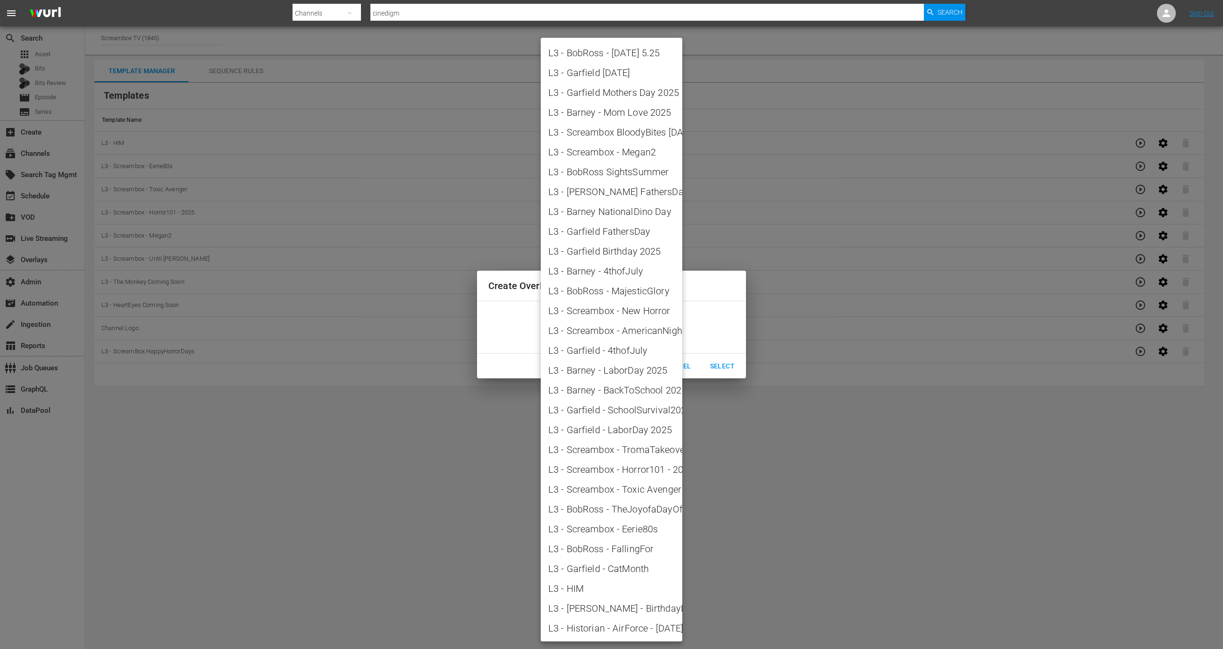
click at [619, 565] on span "L3 - Garfield - CatMonth" at bounding box center [611, 568] width 126 height 14
type input "L3 - Garfield - CatMonth"
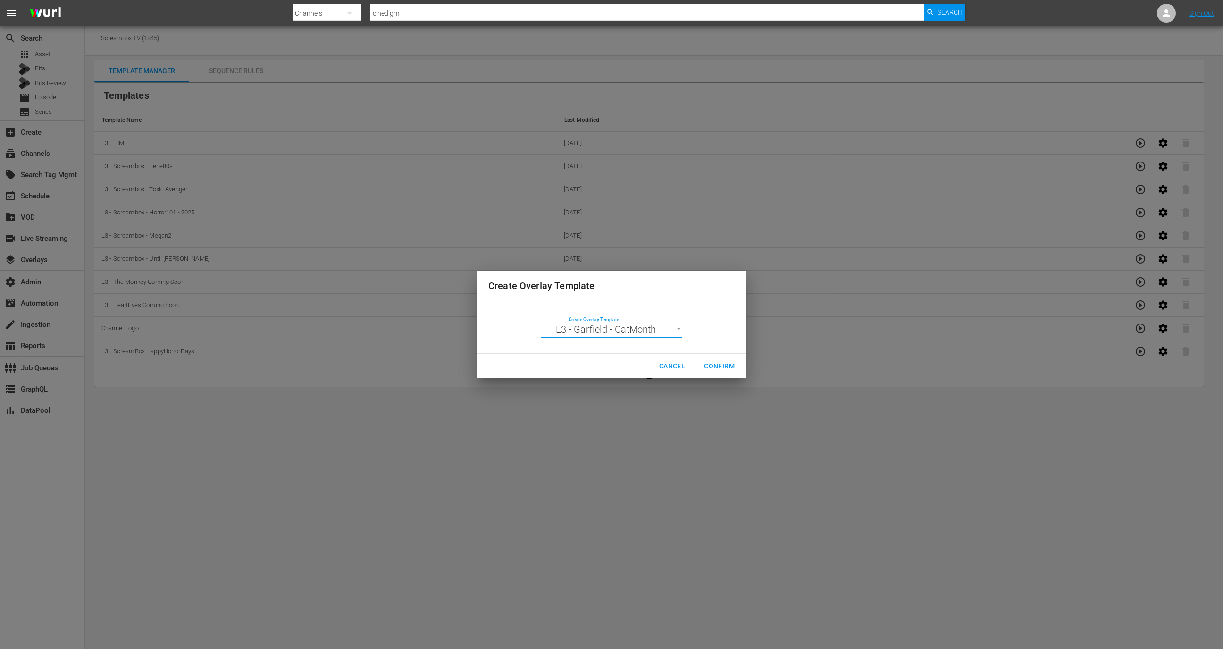
click at [721, 368] on span "Confirm" at bounding box center [719, 366] width 31 height 12
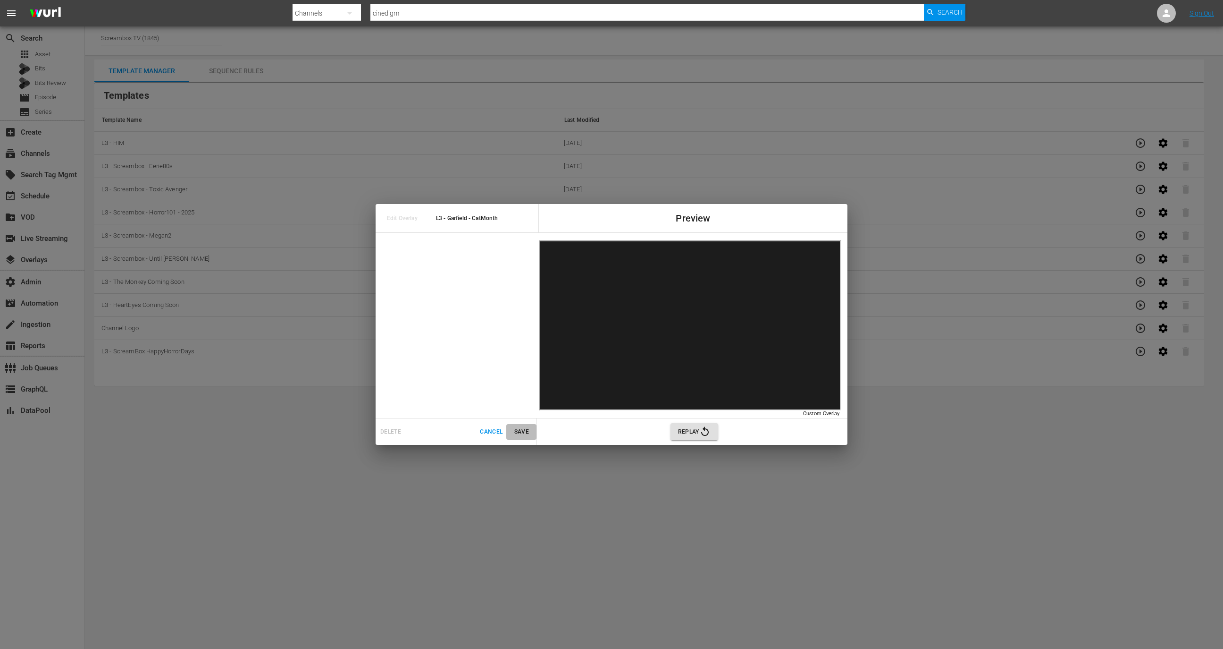
click at [531, 431] on span "Save" at bounding box center [521, 432] width 23 height 10
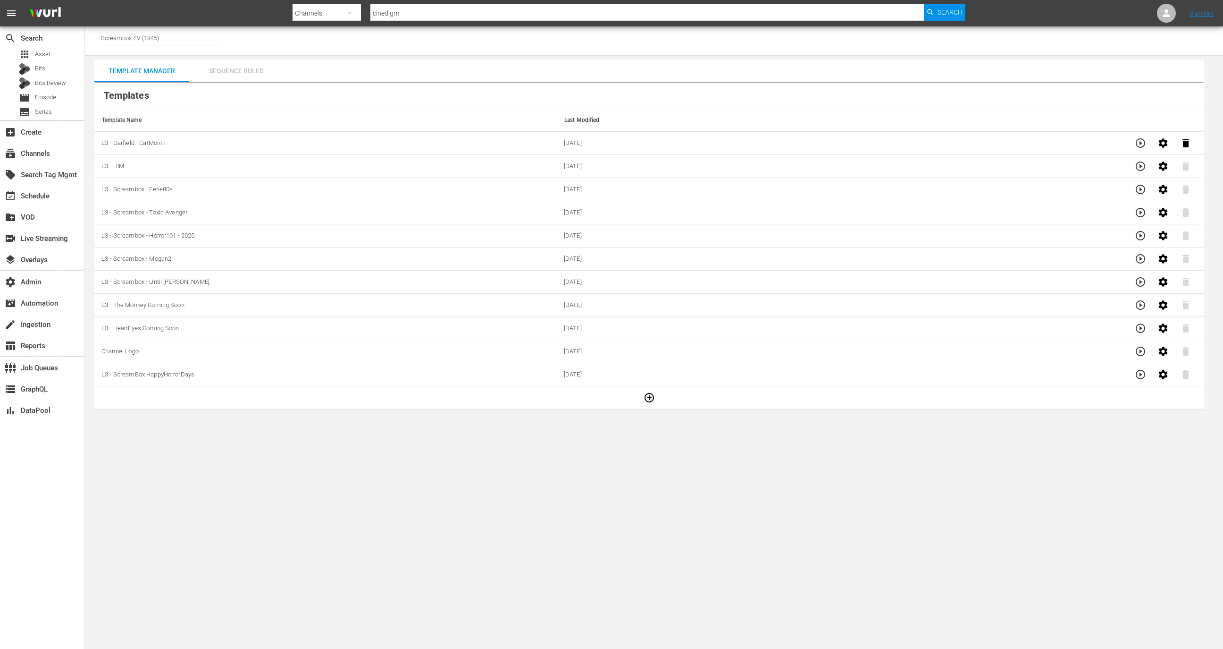
click at [241, 66] on div "Sequence Rules" at bounding box center [236, 70] width 94 height 23
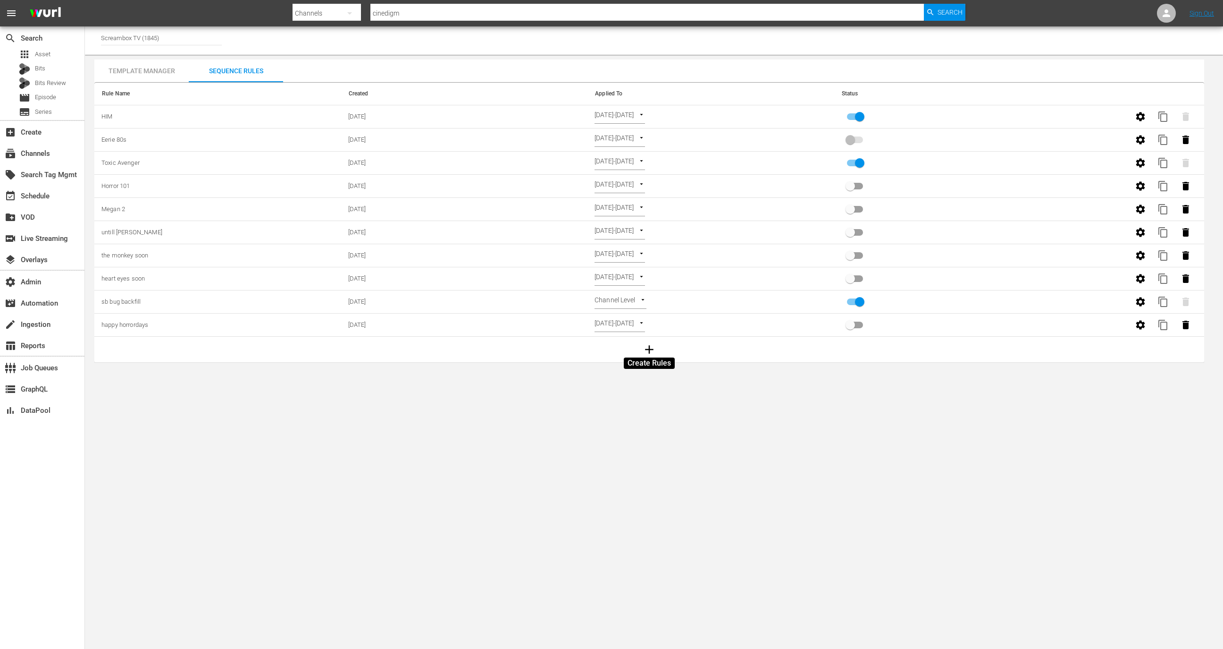
click at [648, 346] on icon "button" at bounding box center [649, 349] width 14 height 14
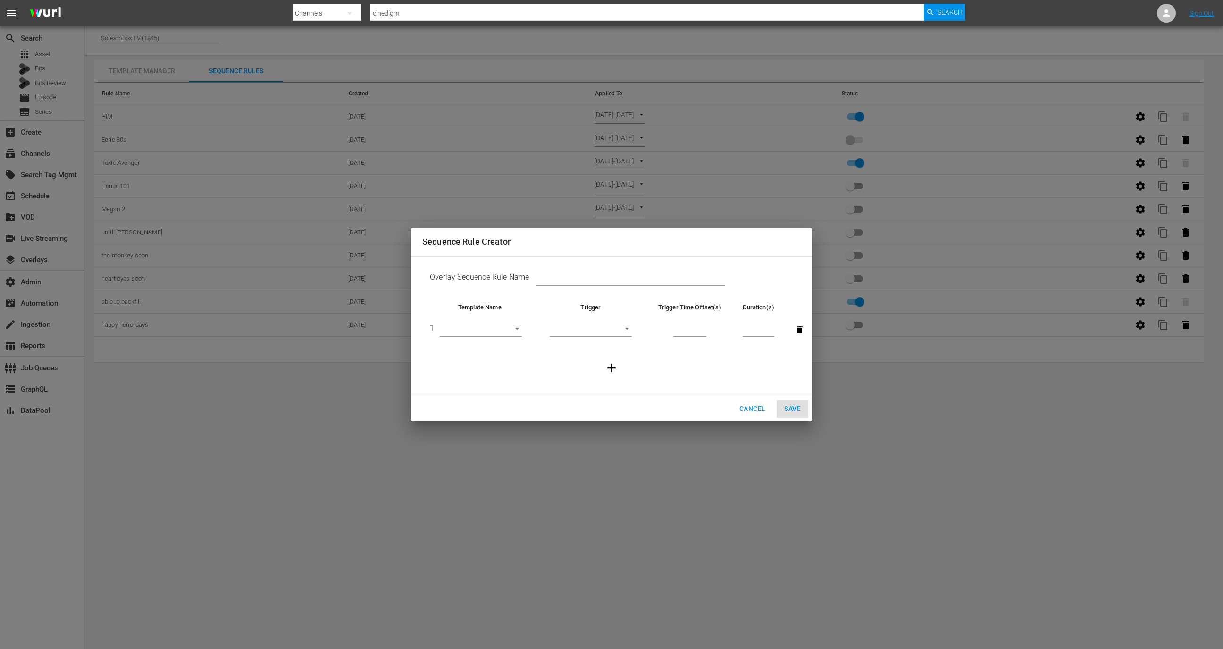
click at [511, 332] on body "menu Search By Channels Search ID, Title, Description, Keywords, or Category ci…" at bounding box center [611, 324] width 1223 height 649
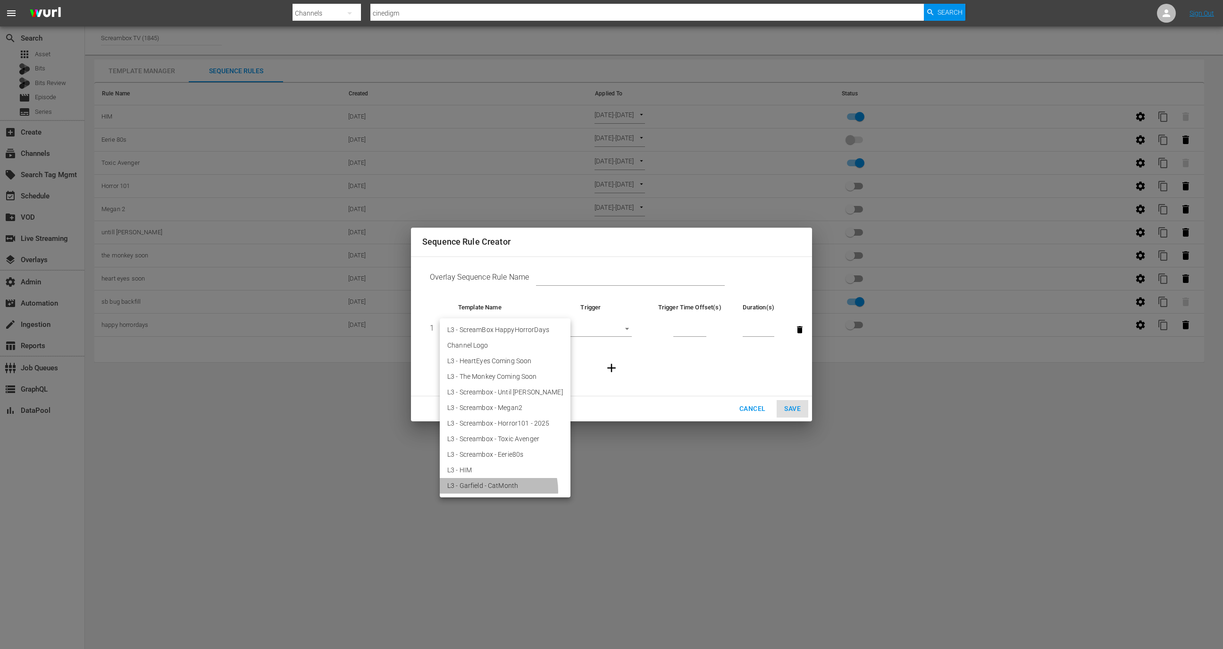
click at [493, 490] on li "L3 - Garfield - CatMonth" at bounding box center [505, 486] width 131 height 16
type input "30600"
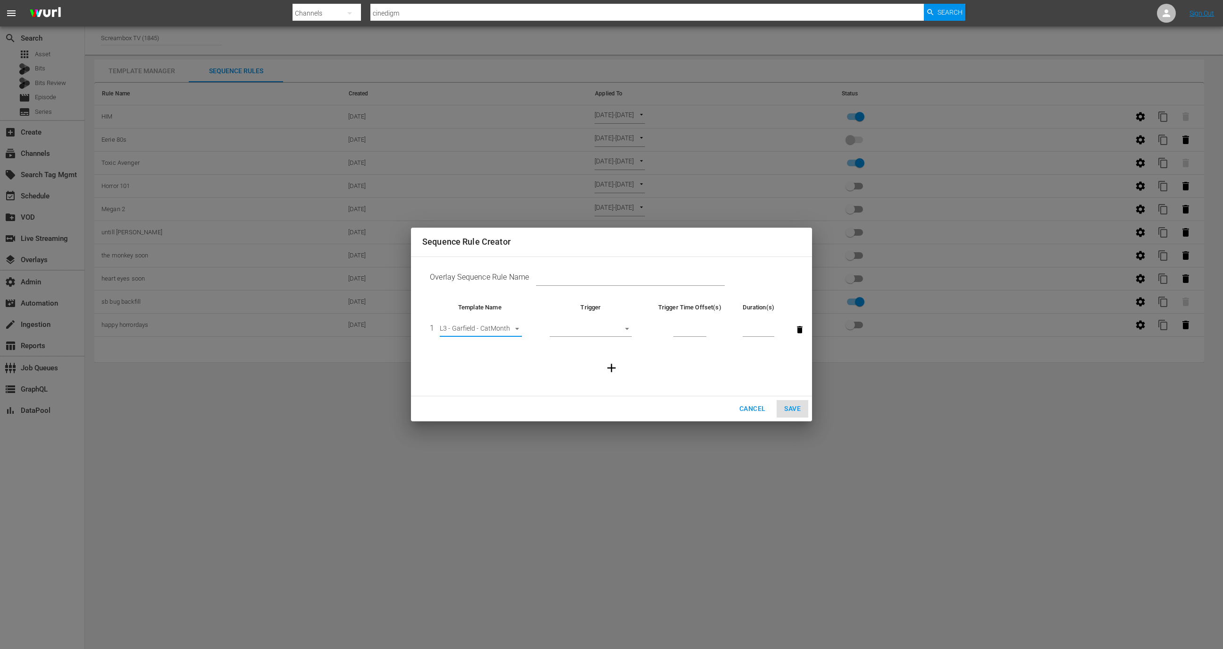
click at [629, 326] on body "menu Search By Channels Search ID, Title, Description, Keywords, or Category ci…" at bounding box center [611, 324] width 1223 height 649
click at [604, 374] on li "Before Episode End" at bounding box center [591, 377] width 82 height 16
type input "END_OF_EPISODE"
click at [680, 335] on input "number" at bounding box center [690, 330] width 33 height 14
type input "60"
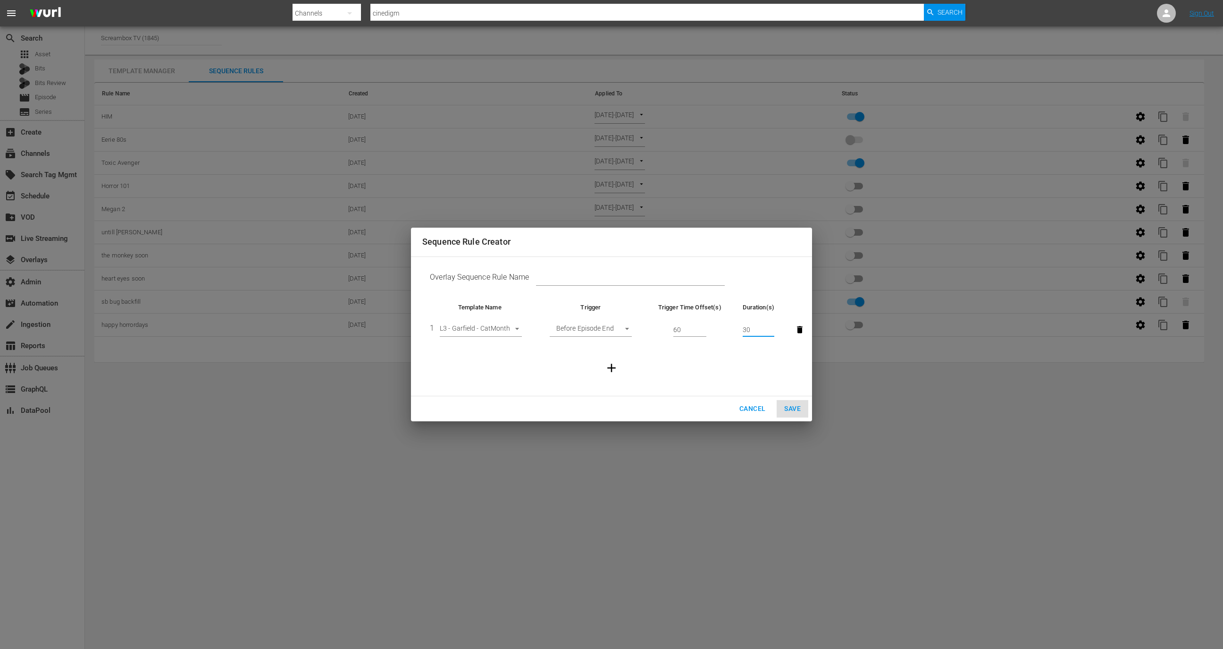
type input "30"
click at [673, 278] on input "text" at bounding box center [630, 279] width 189 height 14
type input "Test"
click at [793, 402] on button "Save" at bounding box center [793, 408] width 32 height 17
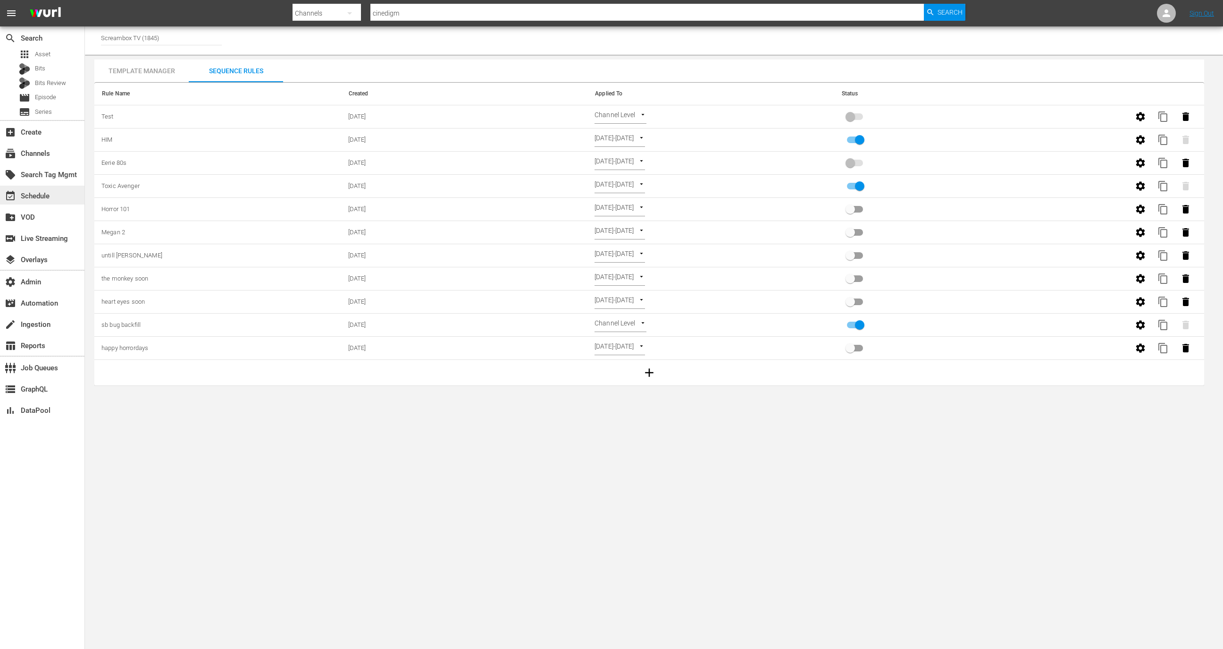
click at [62, 201] on div "event_available Schedule" at bounding box center [42, 194] width 84 height 19
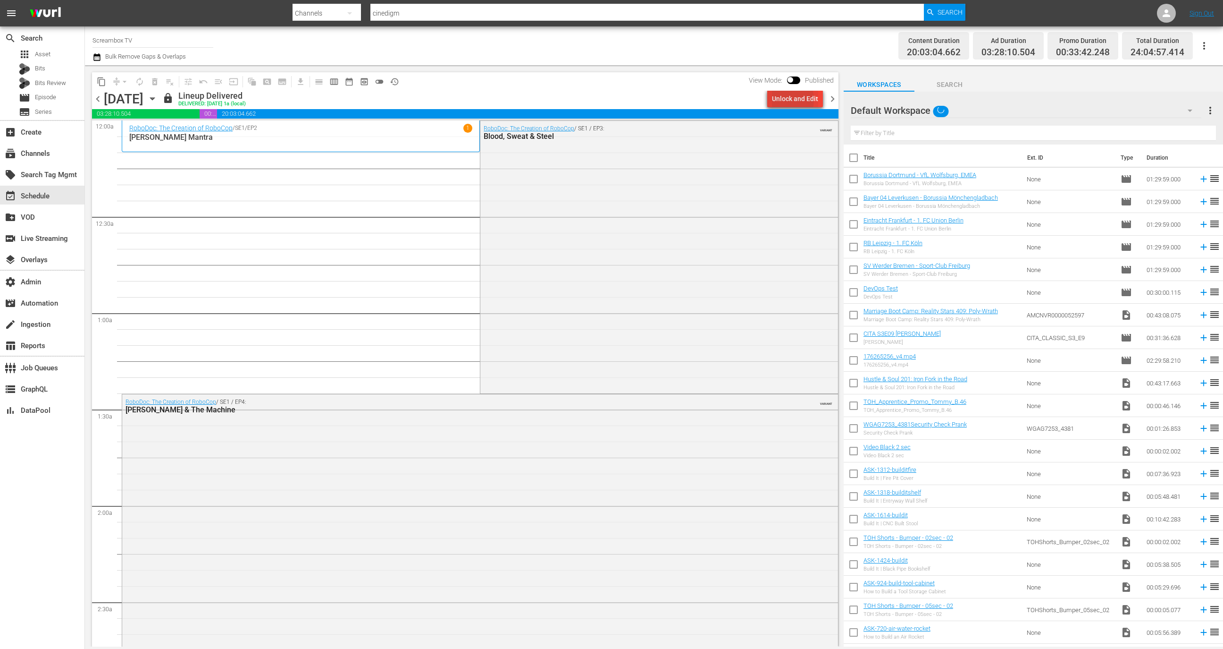
click at [779, 100] on div "Unlock and Edit" at bounding box center [795, 98] width 46 height 17
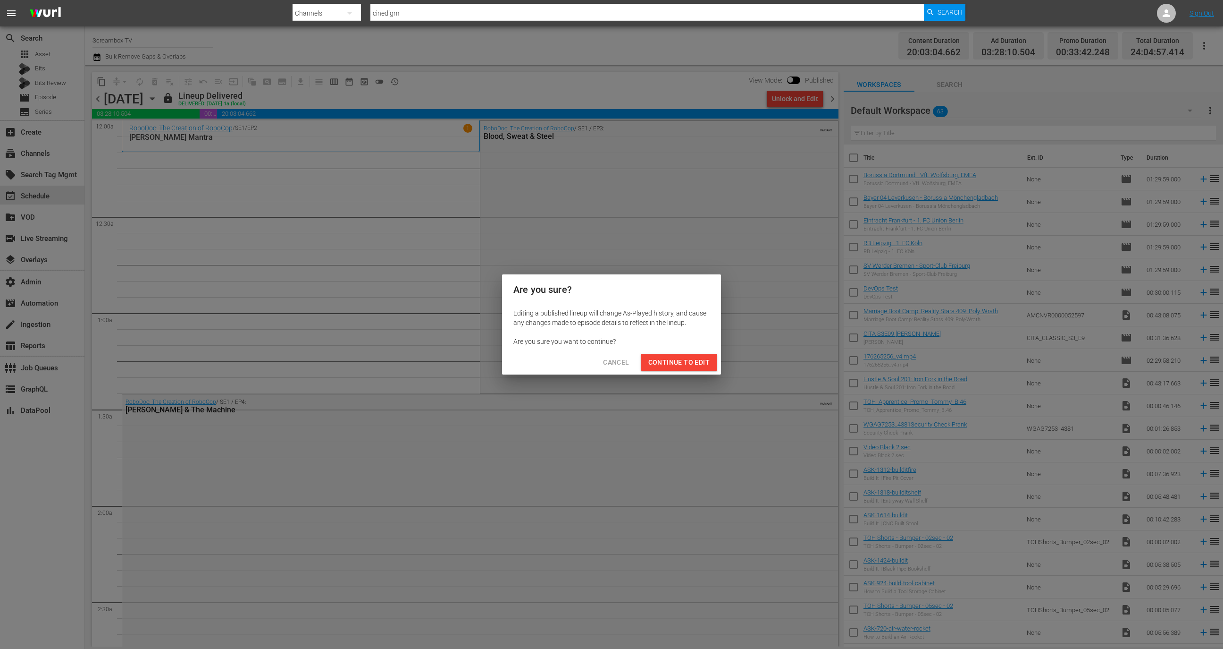
click at [614, 368] on button "Cancel" at bounding box center [616, 362] width 41 height 17
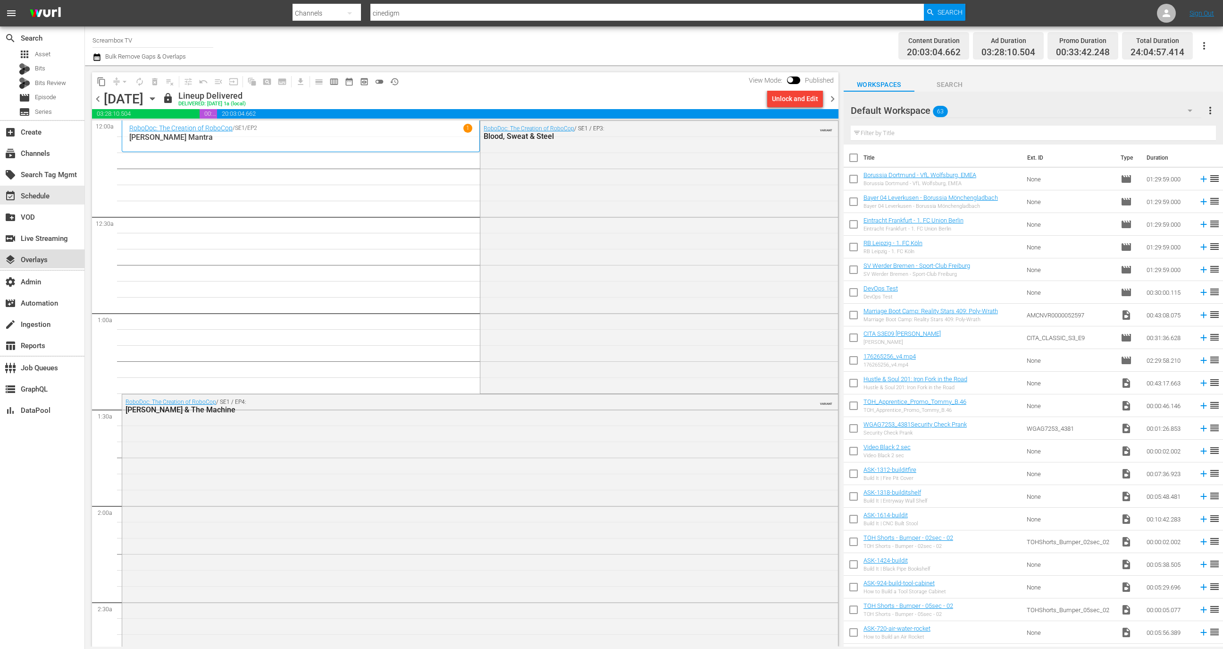
click at [38, 261] on div "layers Overlays" at bounding box center [26, 258] width 53 height 8
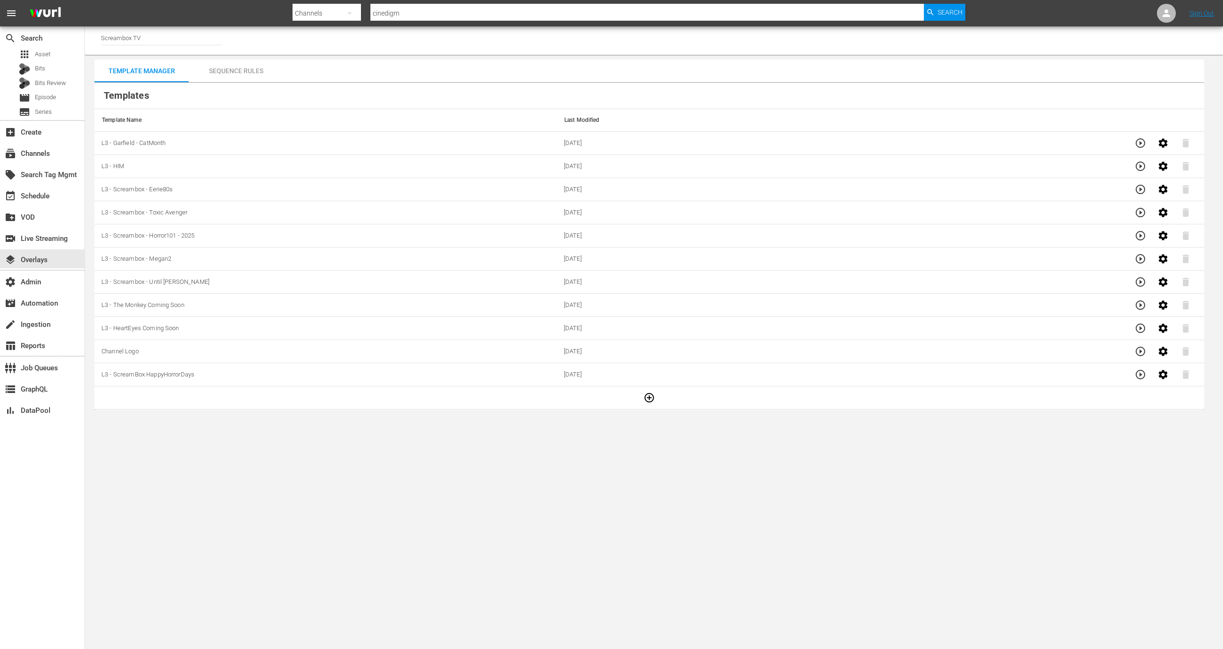
click at [243, 68] on div "Sequence Rules" at bounding box center [236, 70] width 94 height 23
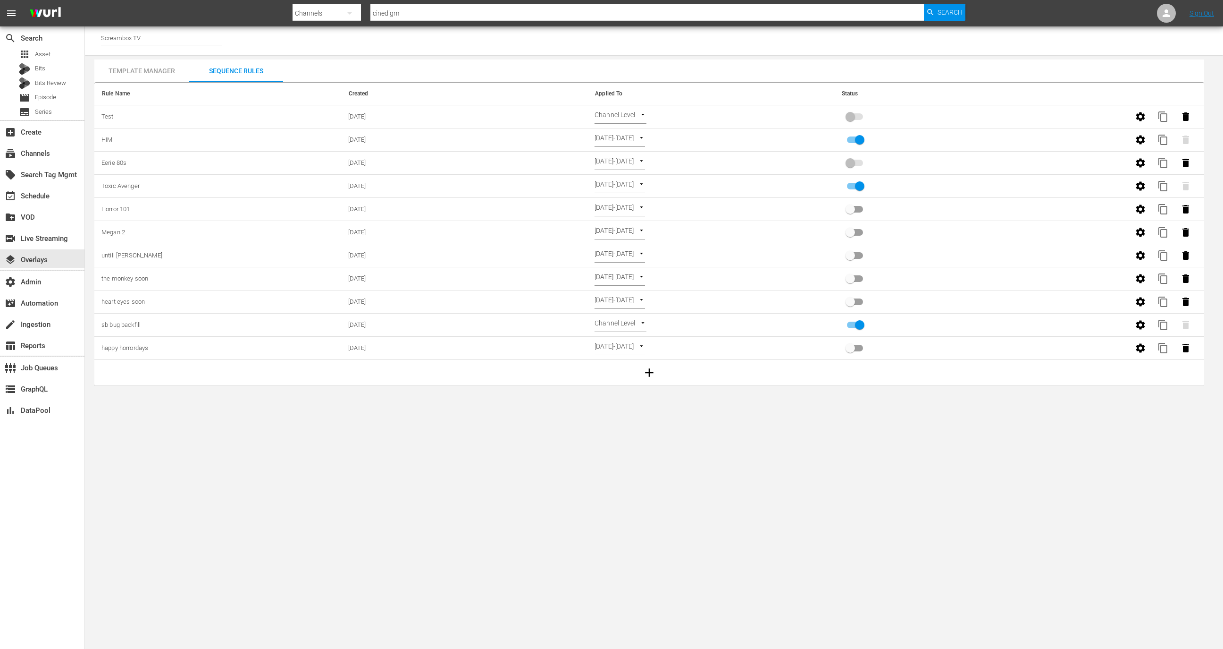
click at [628, 110] on body "menu Search By Channels Search ID, Title, Description, Keywords, or Category ci…" at bounding box center [611, 324] width 1223 height 649
click at [625, 135] on li "Select Date" at bounding box center [623, 132] width 56 height 16
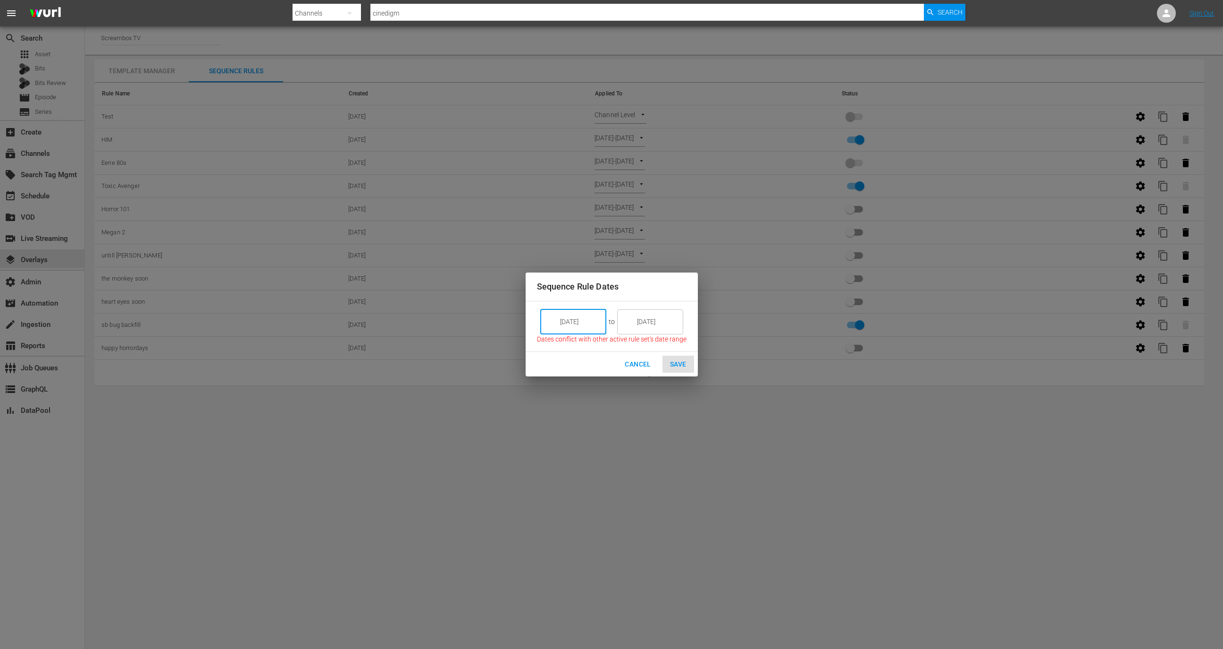
click at [579, 317] on input "9/19/25" at bounding box center [580, 321] width 53 height 25
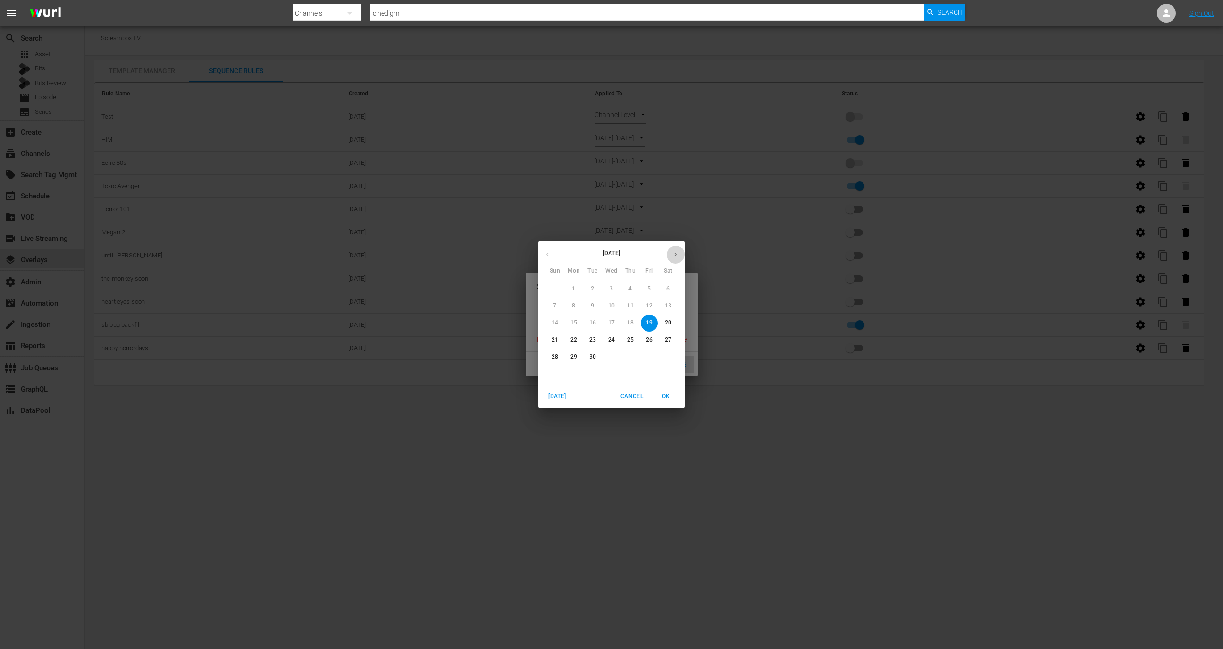
click at [675, 251] on icon "button" at bounding box center [675, 254] width 7 height 7
click at [612, 289] on p "1" at bounding box center [611, 289] width 3 height 8
type input "10/01/25"
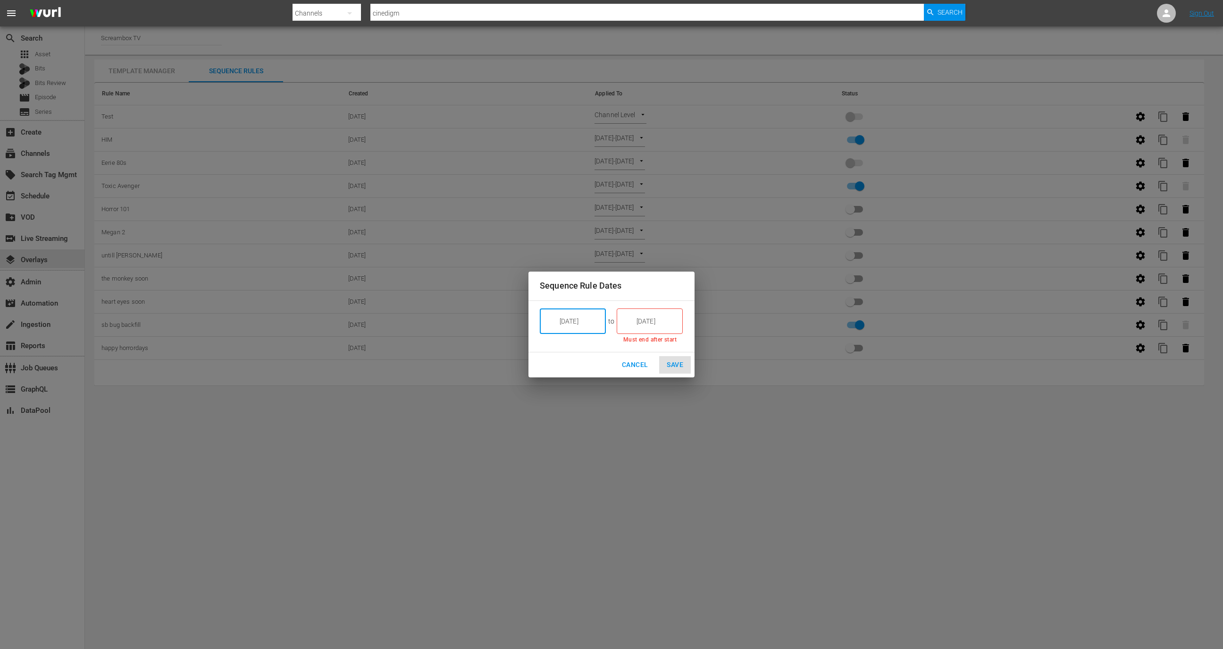
click at [662, 323] on input "9/19/25" at bounding box center [656, 320] width 53 height 25
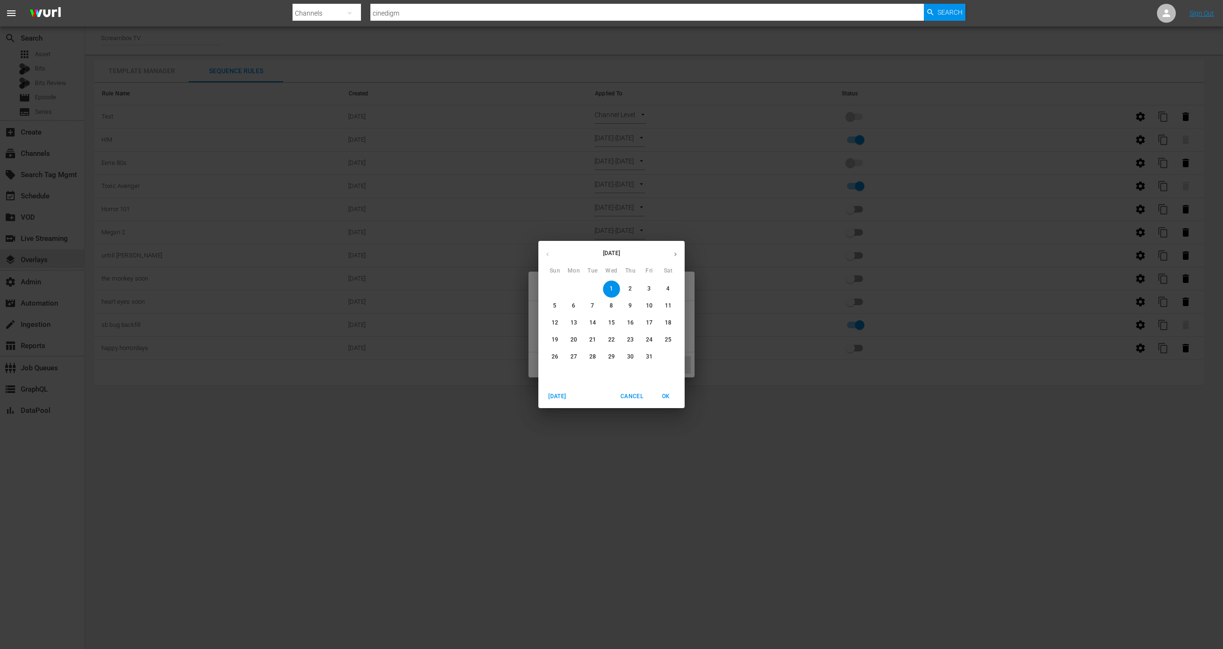
click at [670, 395] on span "OK" at bounding box center [666, 396] width 23 height 10
type input "10/01/25"
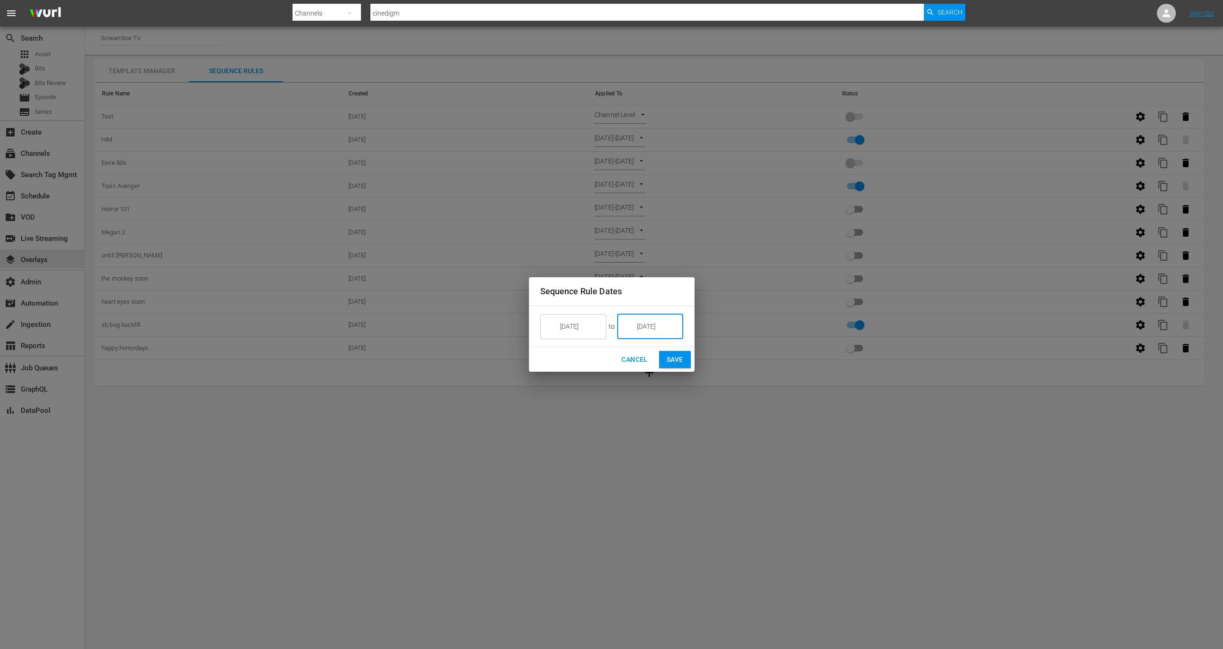
click at [674, 366] on button "Save" at bounding box center [675, 359] width 32 height 17
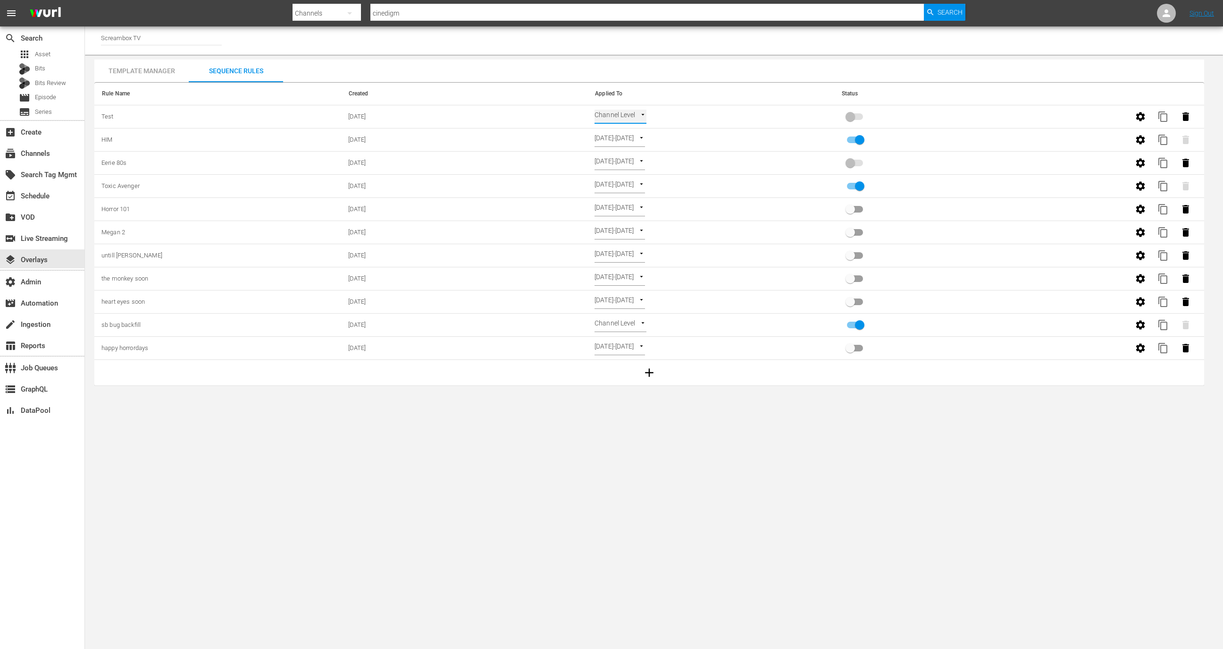
type input "SELECT_DATE"
click at [855, 114] on input "primary checkbox" at bounding box center [851, 119] width 54 height 18
checkbox input "true"
click at [50, 196] on div "event_available Schedule" at bounding box center [26, 194] width 53 height 8
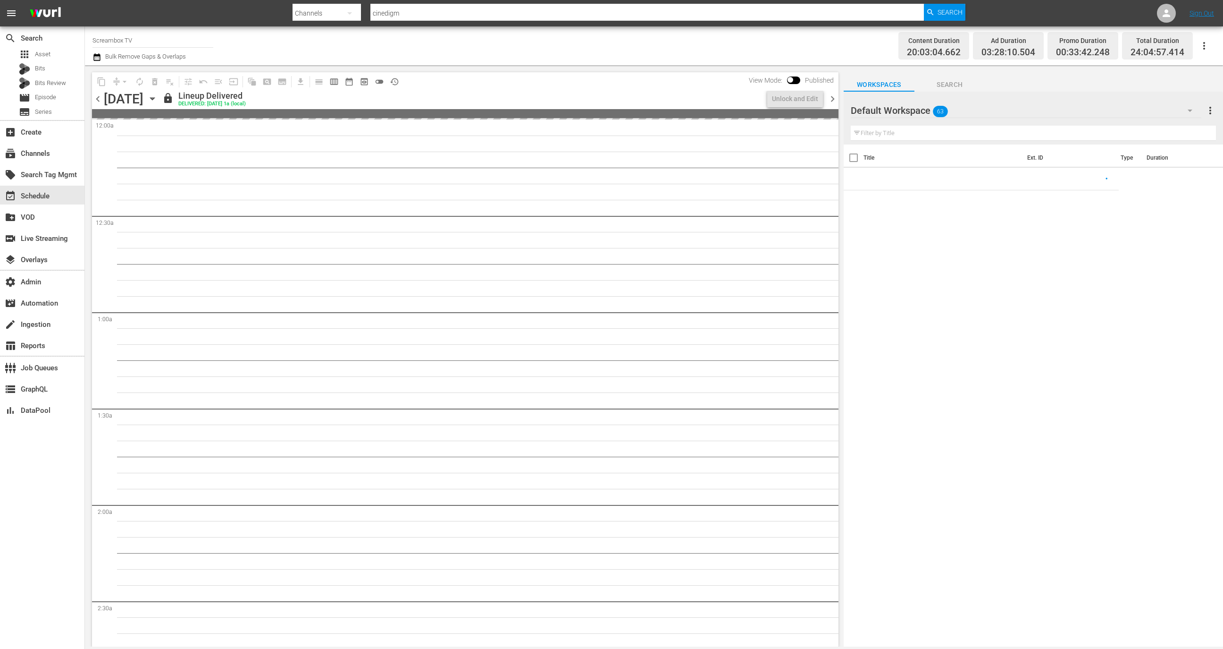
click at [158, 97] on icon "button" at bounding box center [152, 98] width 10 height 10
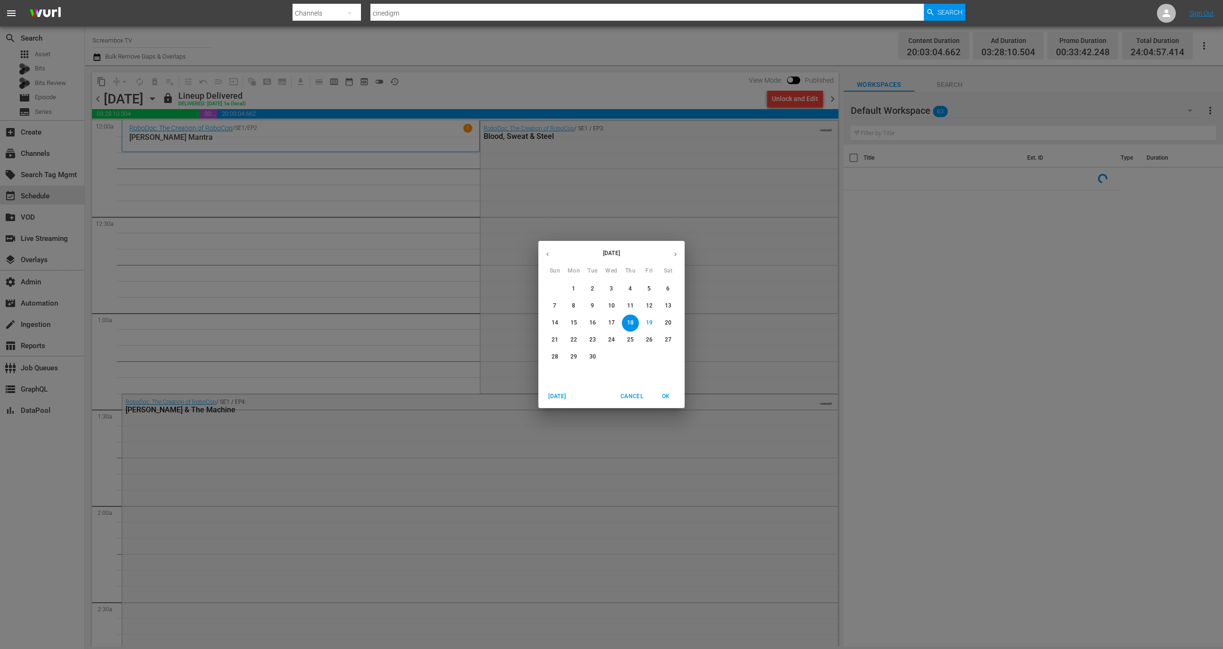
click at [674, 250] on button "button" at bounding box center [675, 254] width 18 height 18
click at [610, 283] on button "1" at bounding box center [611, 288] width 17 height 17
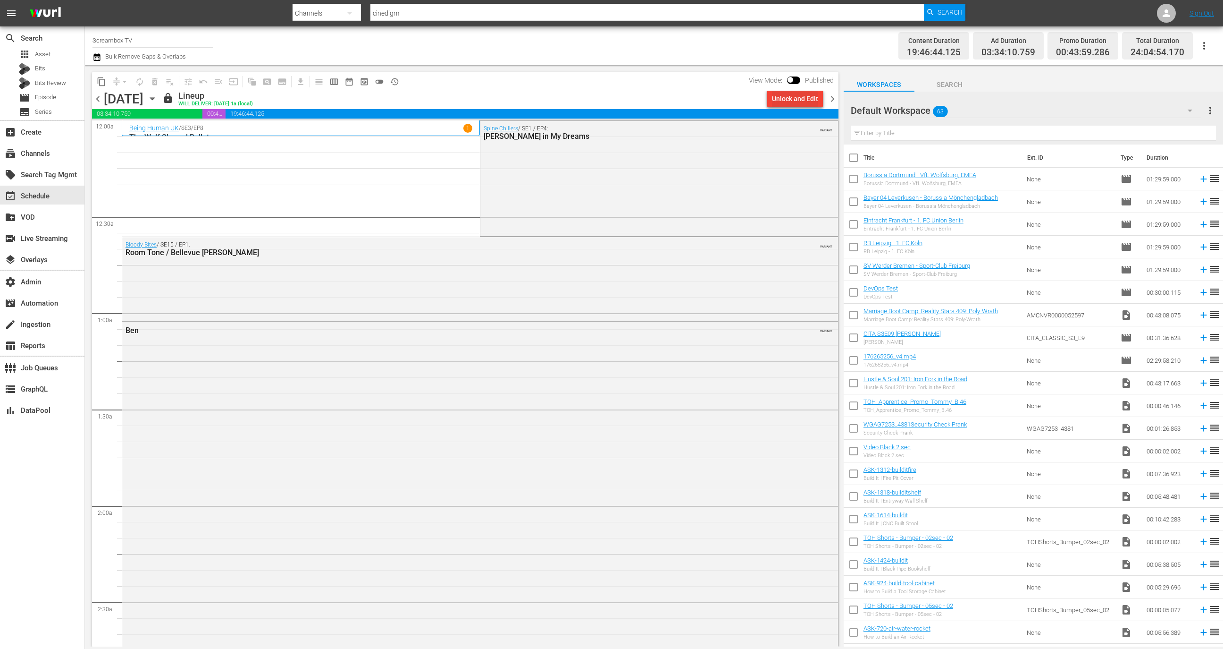
click at [786, 101] on div "Unlock and Edit" at bounding box center [795, 98] width 46 height 17
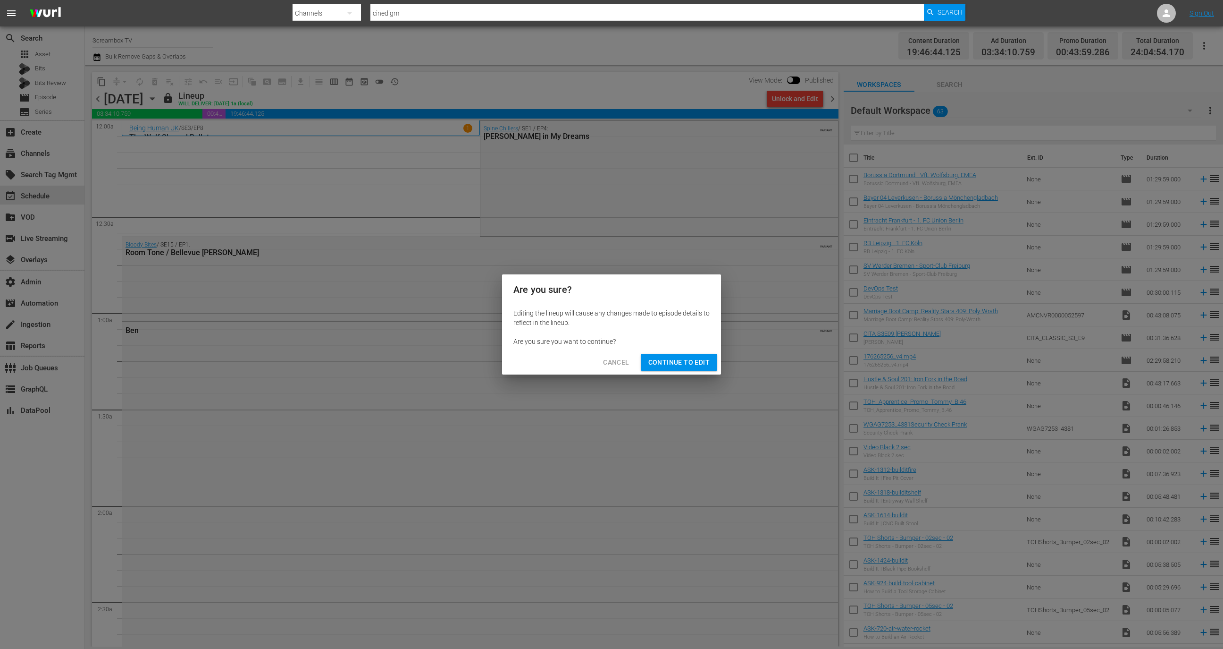
click at [688, 361] on span "Continue to Edit" at bounding box center [679, 362] width 61 height 12
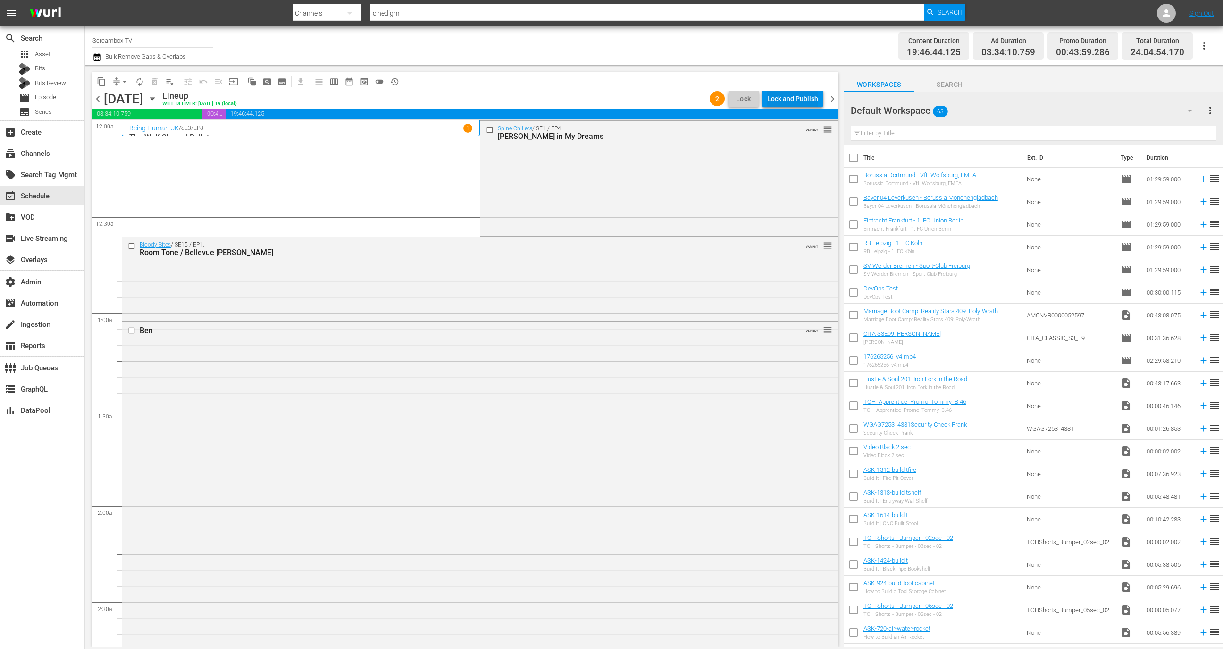
click at [790, 96] on div "Lock and Publish" at bounding box center [792, 98] width 51 height 17
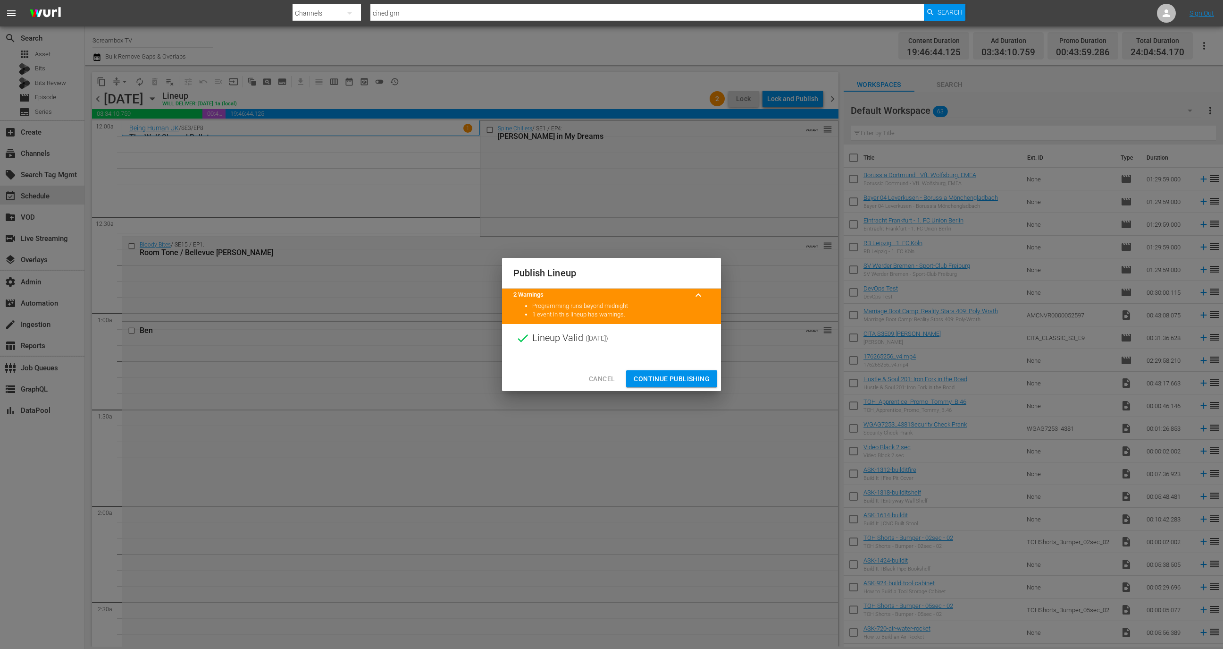
click at [673, 378] on span "Continue Publishing" at bounding box center [672, 379] width 76 height 12
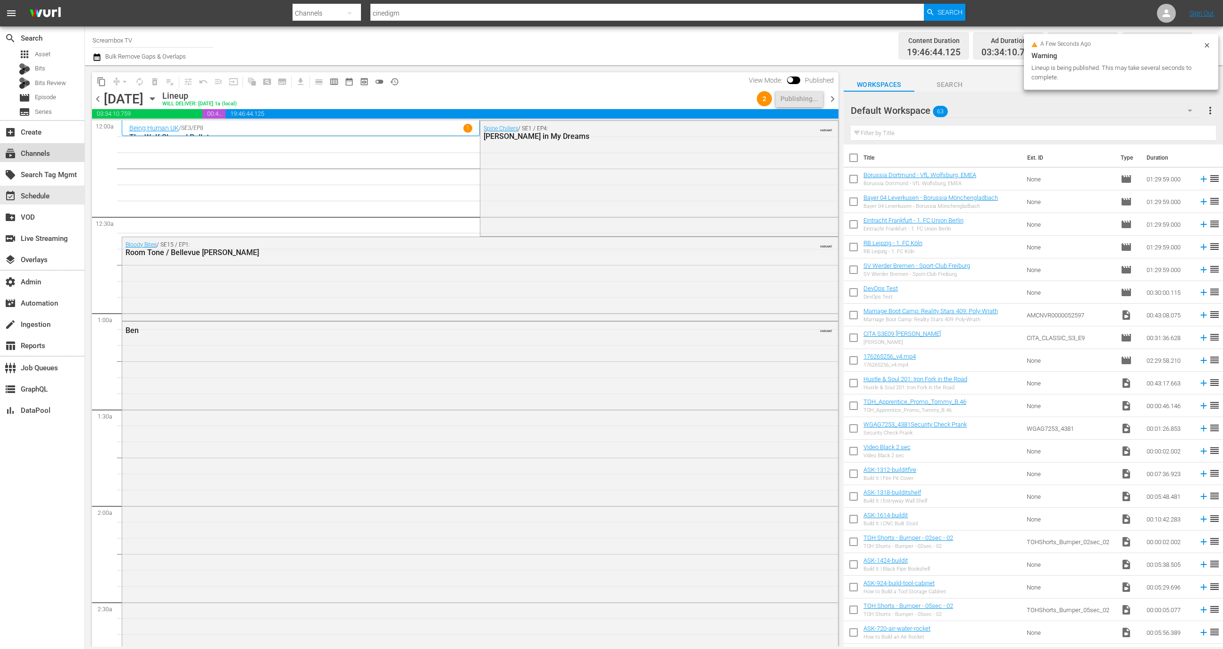
click at [64, 157] on div "subscriptions Channels" at bounding box center [42, 152] width 84 height 19
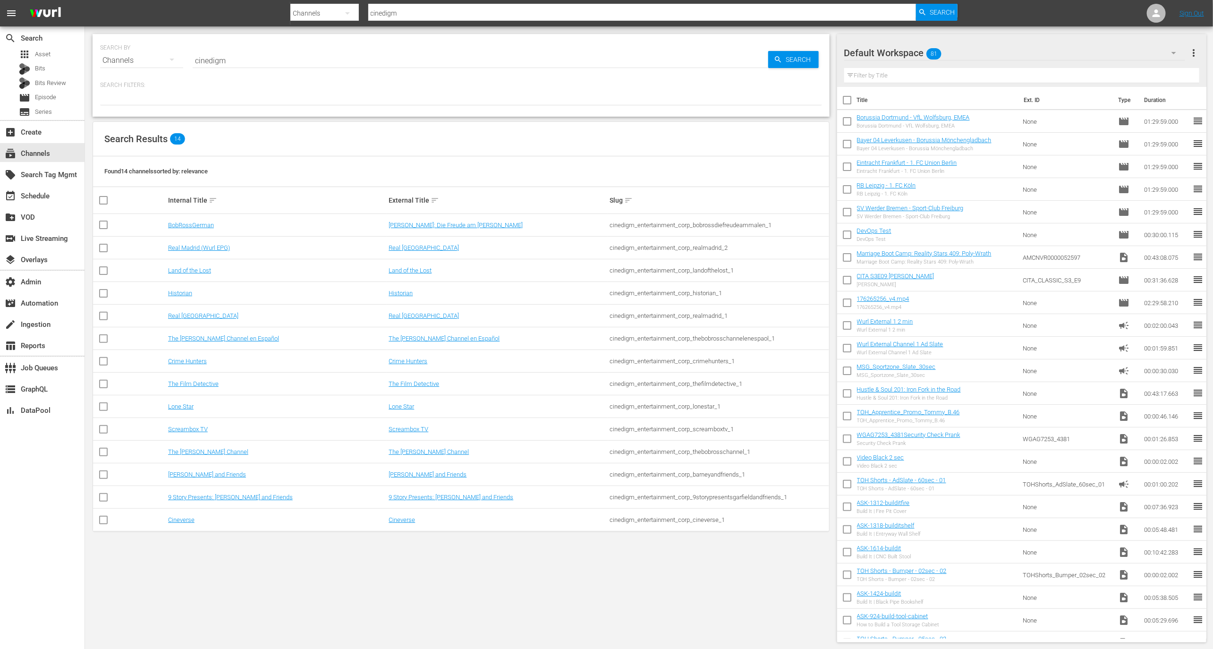
click at [723, 437] on td "cinedigm_entertainment_corp_screamboxtv_1" at bounding box center [718, 429] width 221 height 23
click at [721, 429] on div "cinedigm_entertainment_corp_screamboxtv_1" at bounding box center [718, 428] width 218 height 7
copy div "cinedigm_entertainment_corp_screamboxtv_1"
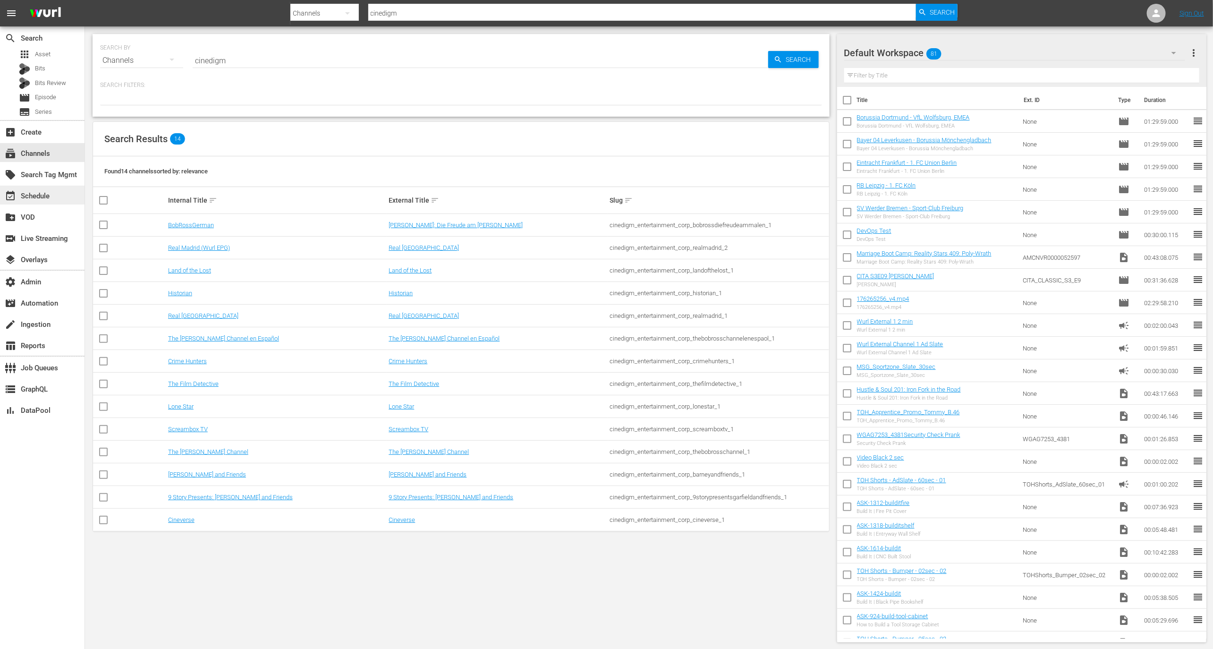
click at [61, 193] on div "event_available Schedule" at bounding box center [42, 194] width 84 height 19
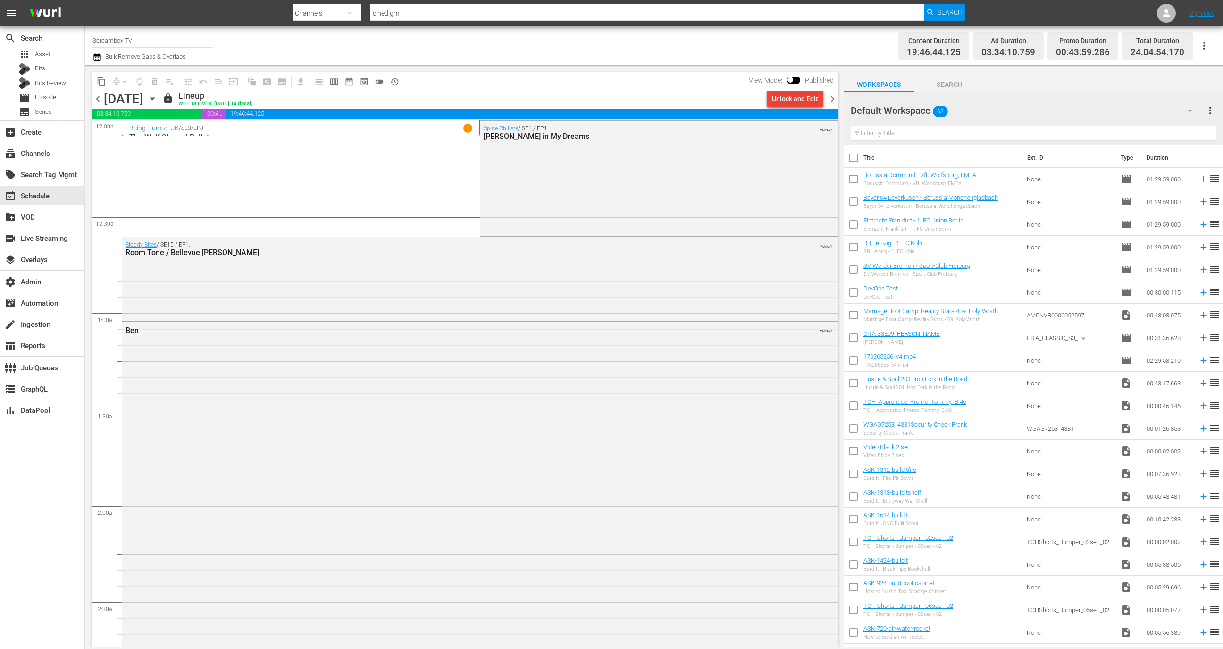
click at [787, 99] on div "Unlock and Edit" at bounding box center [795, 98] width 46 height 17
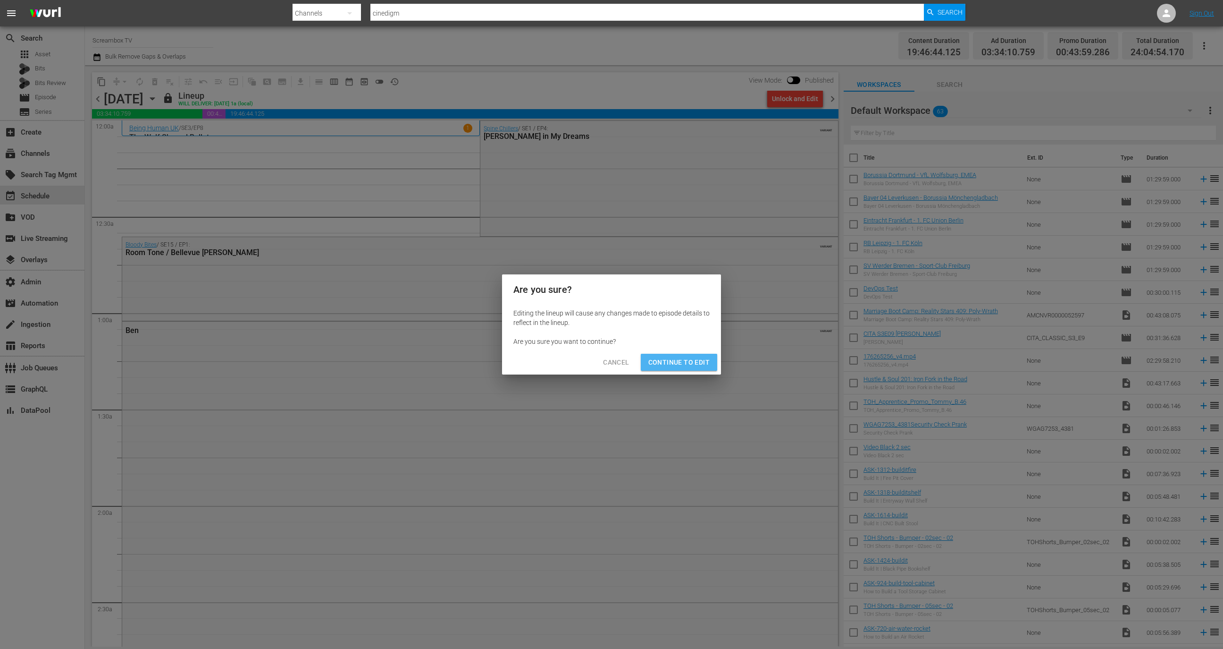
click at [685, 357] on span "Continue to Edit" at bounding box center [679, 362] width 61 height 12
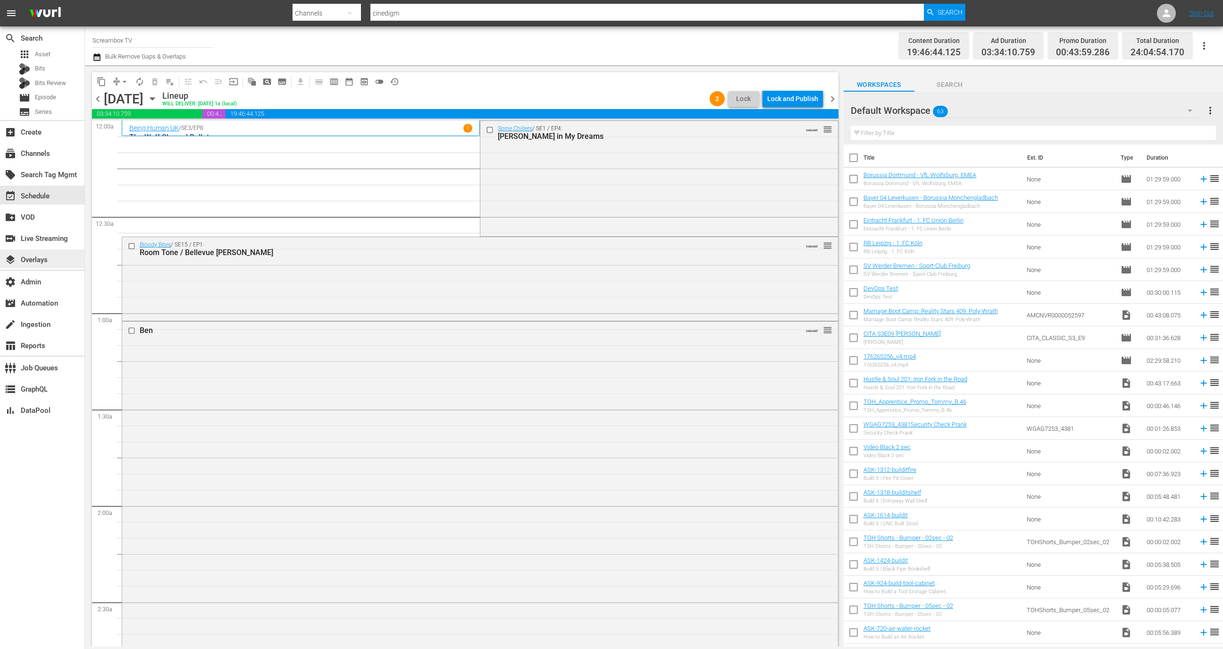
click at [51, 256] on div "layers Overlays" at bounding box center [26, 258] width 53 height 8
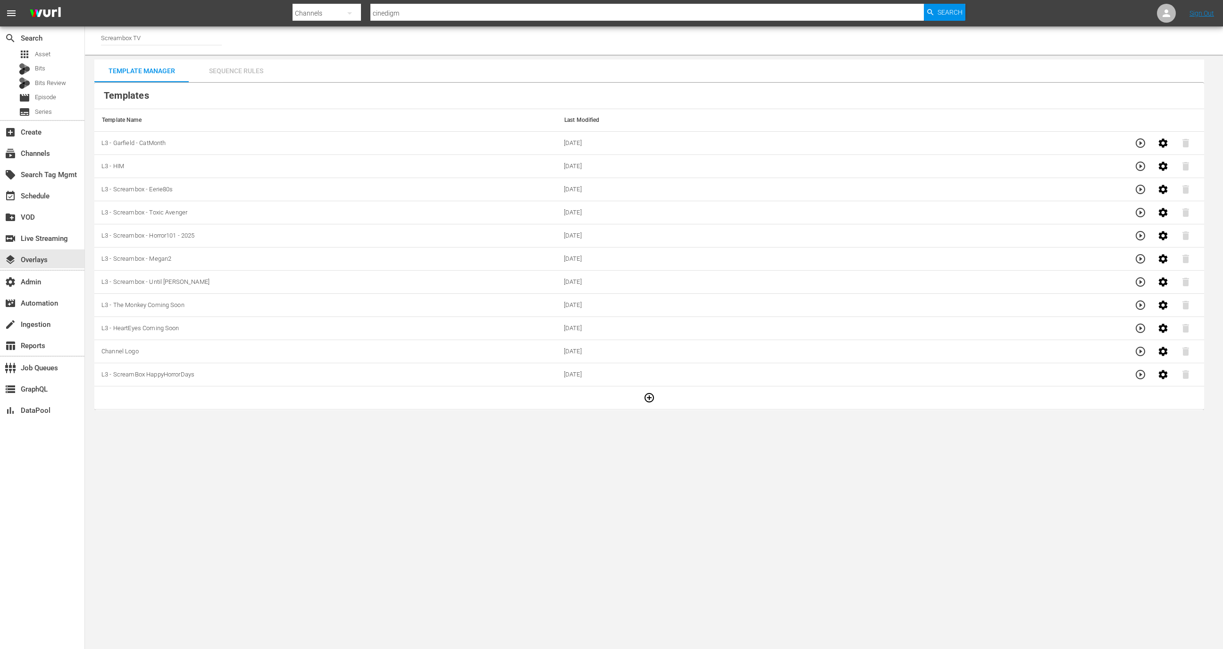
click at [236, 68] on div "Sequence Rules" at bounding box center [236, 70] width 94 height 23
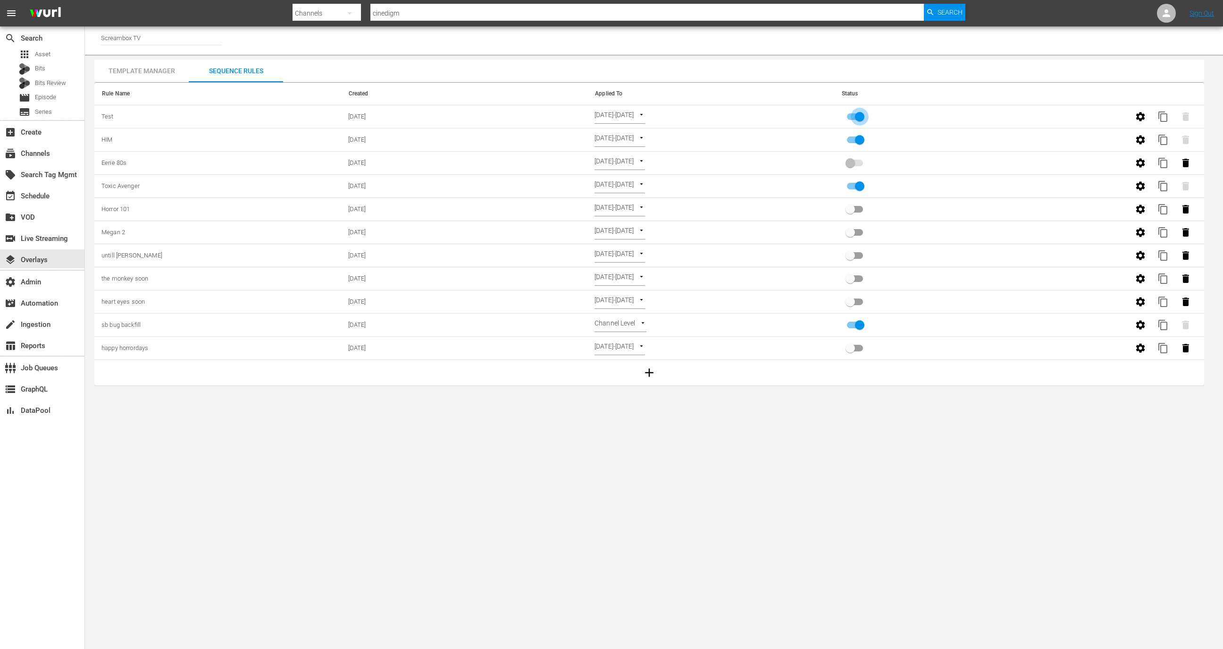
click at [863, 116] on input "primary checkbox" at bounding box center [860, 119] width 54 height 18
checkbox input "false"
click at [1189, 119] on icon "button" at bounding box center [1185, 116] width 11 height 11
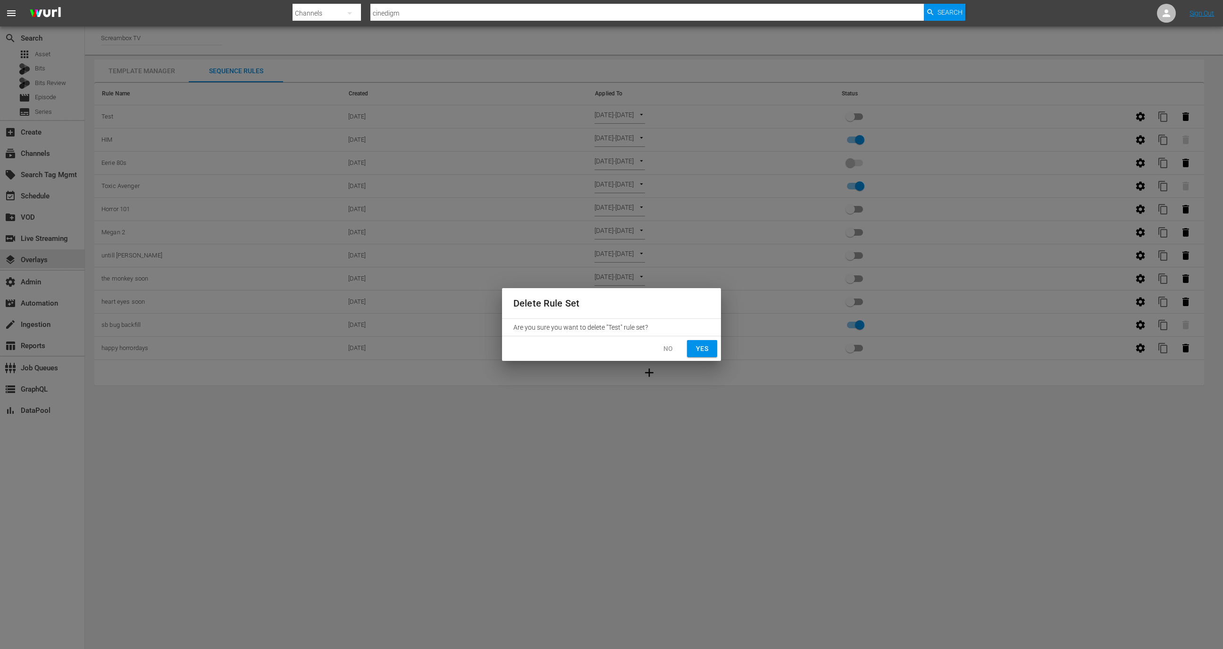
click at [691, 345] on button "Yes" at bounding box center [702, 348] width 30 height 17
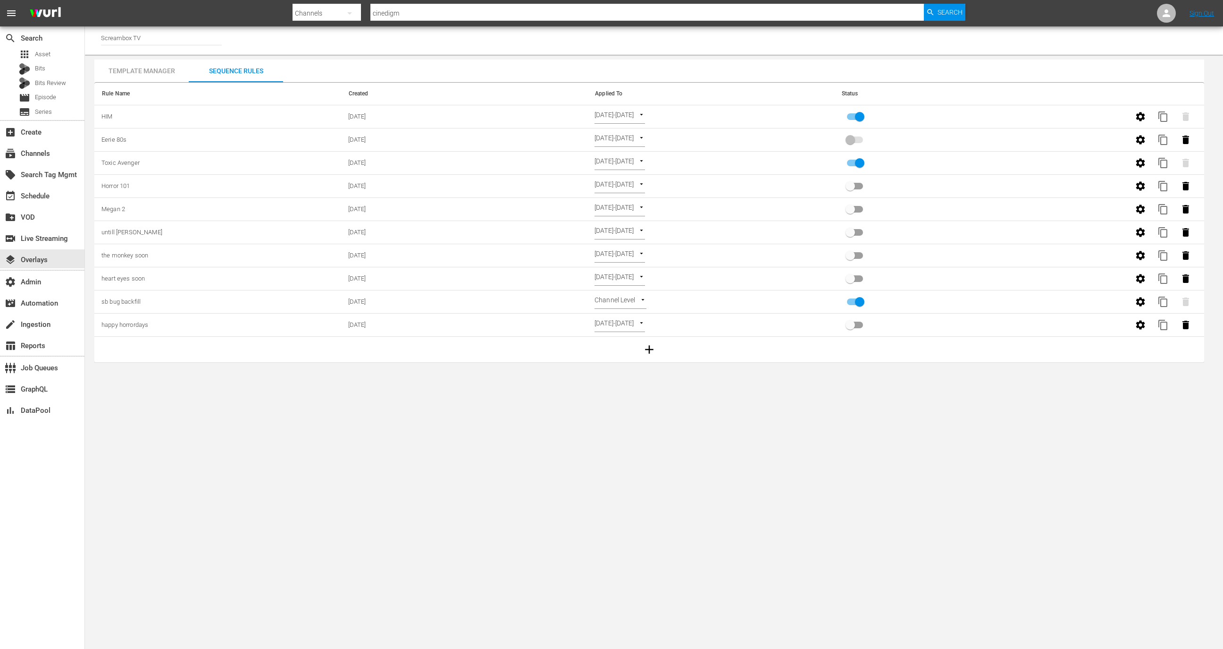
click at [146, 71] on div "Template Manager" at bounding box center [141, 70] width 94 height 23
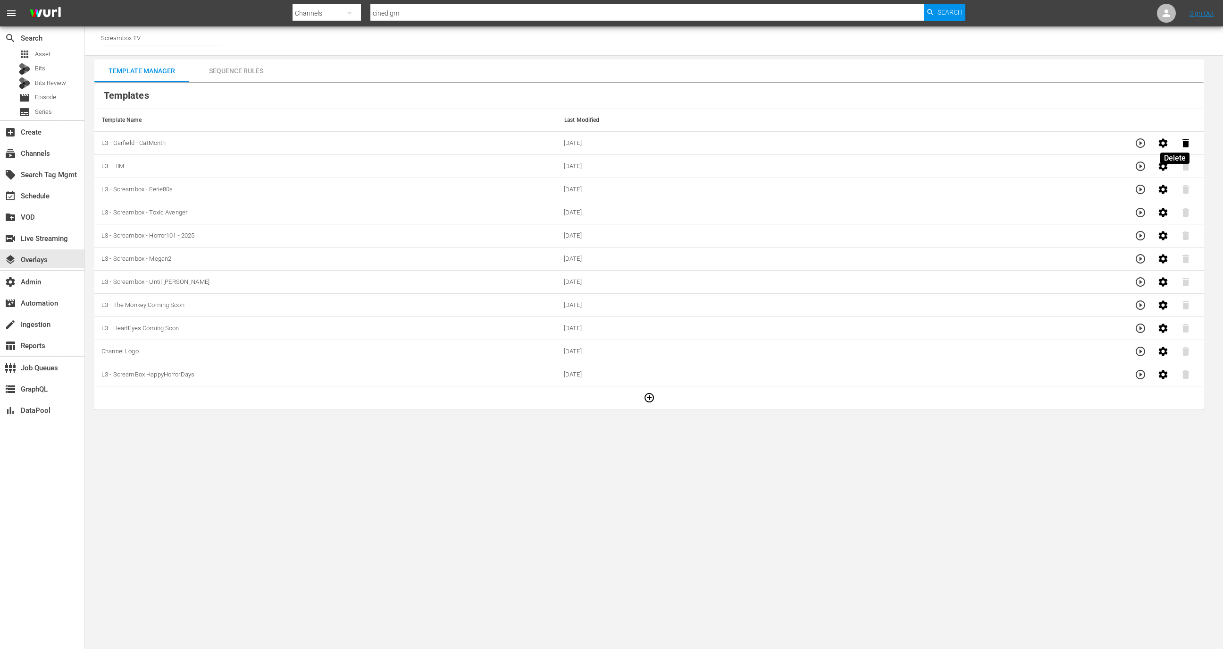
click at [1183, 139] on icon "button" at bounding box center [1186, 143] width 7 height 8
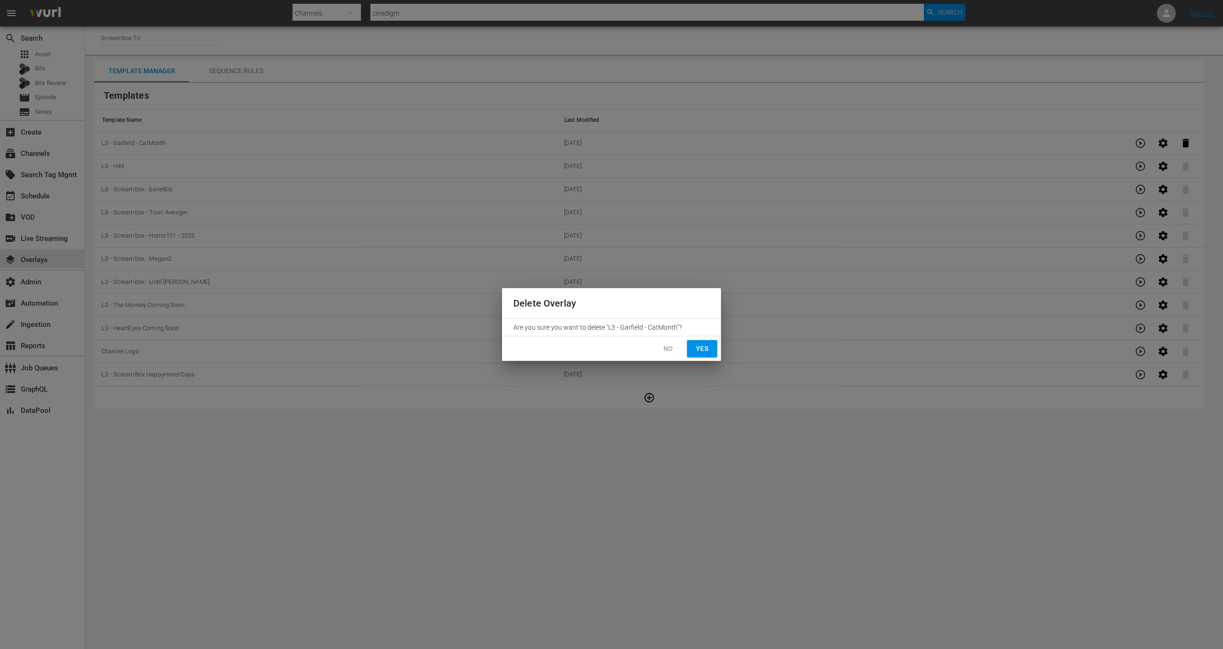
click at [698, 348] on span "Yes" at bounding box center [702, 349] width 15 height 12
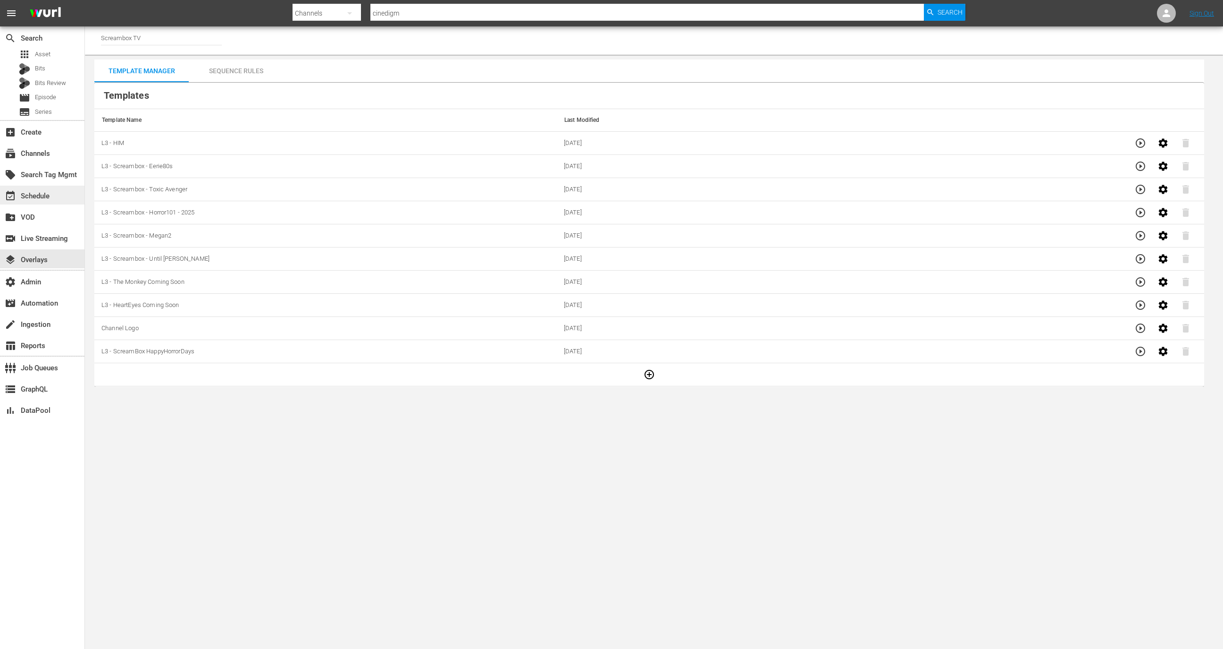
click at [76, 196] on div "event_available Schedule" at bounding box center [42, 194] width 84 height 19
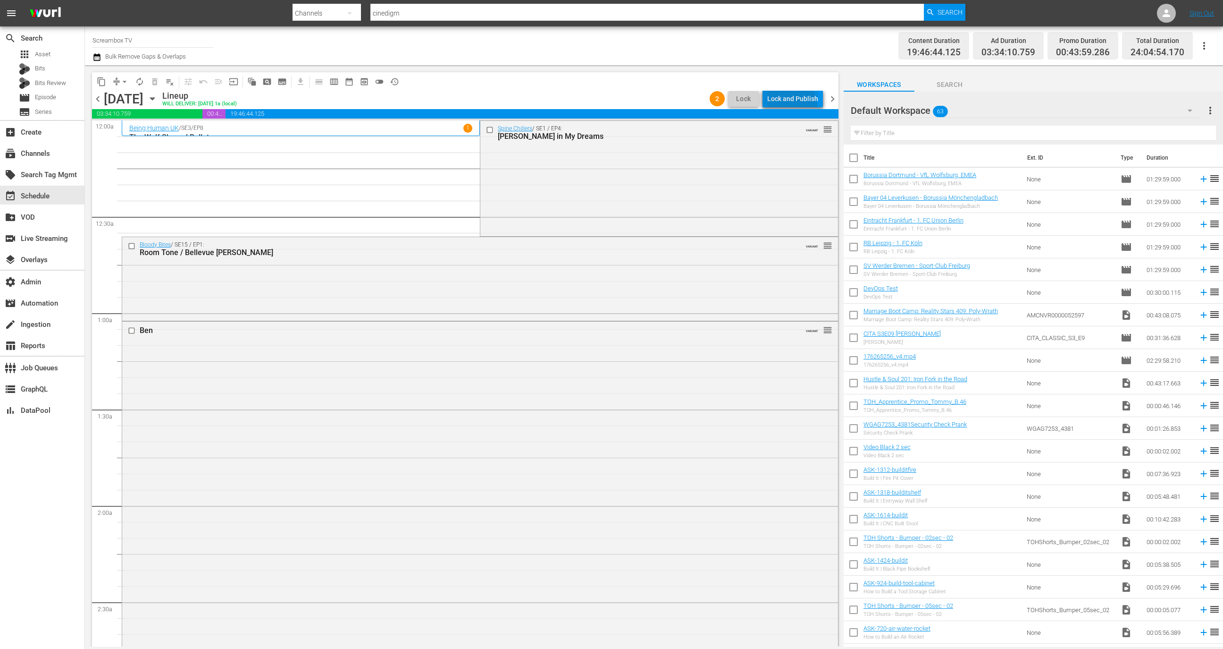
click at [792, 105] on div "Lock and Publish" at bounding box center [792, 98] width 51 height 17
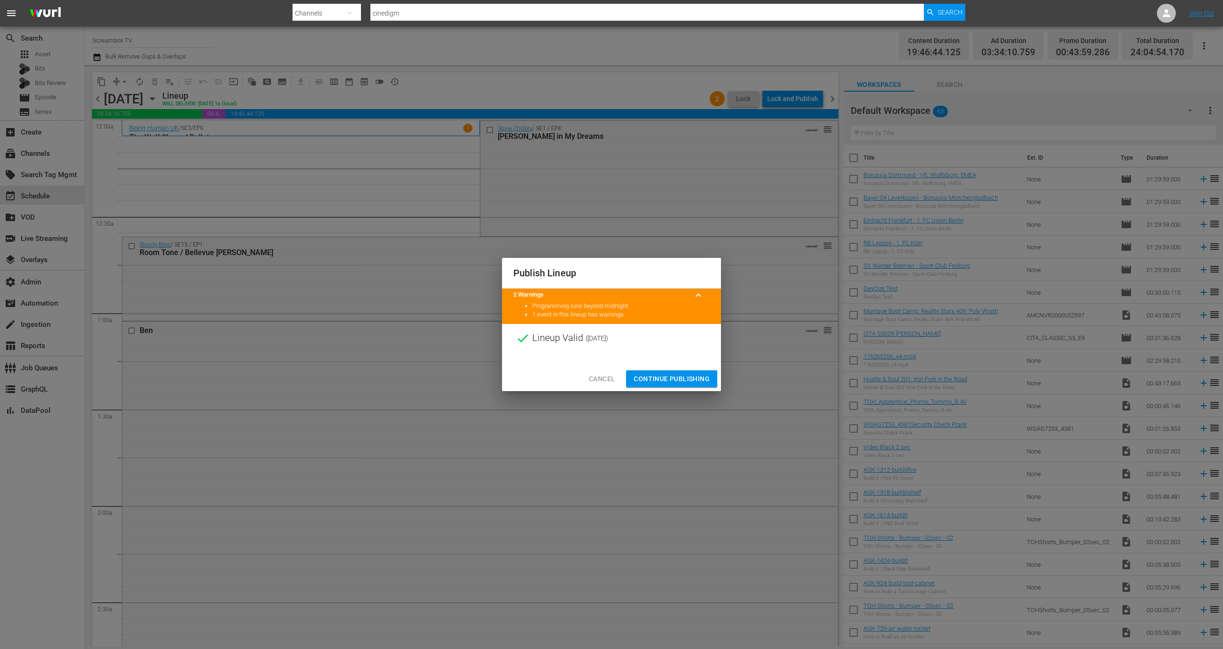
click at [680, 373] on span "Continue Publishing" at bounding box center [672, 379] width 76 height 12
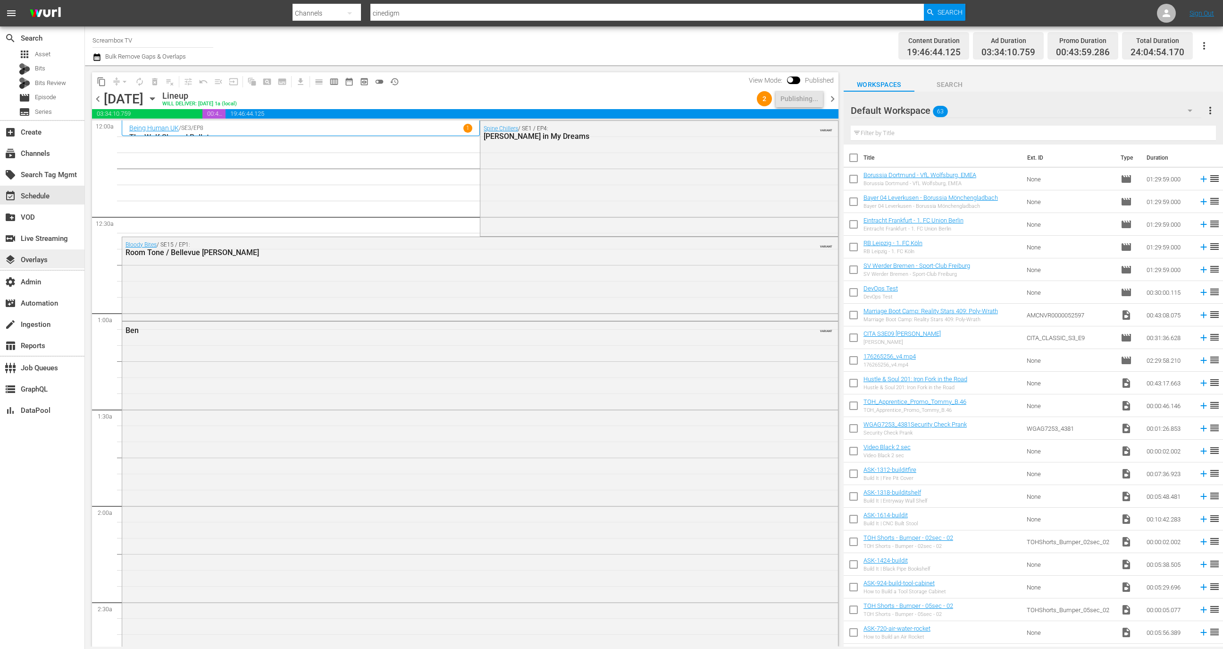
click at [62, 256] on div "layers Overlays" at bounding box center [42, 258] width 84 height 19
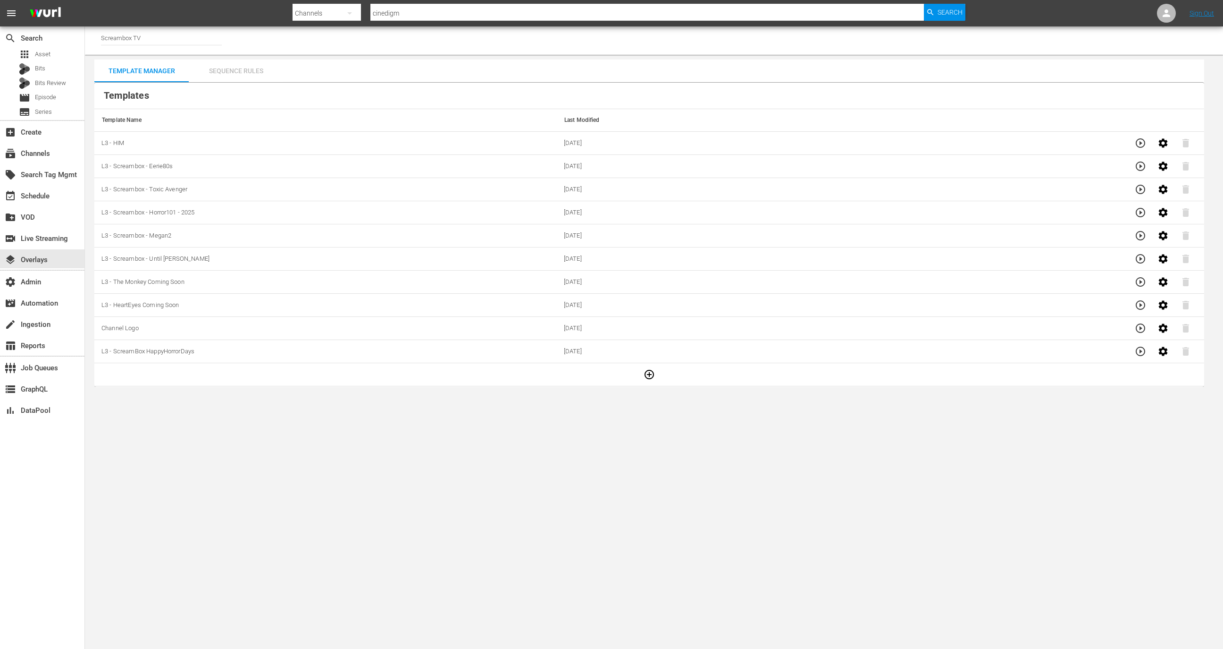
click at [239, 74] on div "Sequence Rules" at bounding box center [236, 70] width 94 height 23
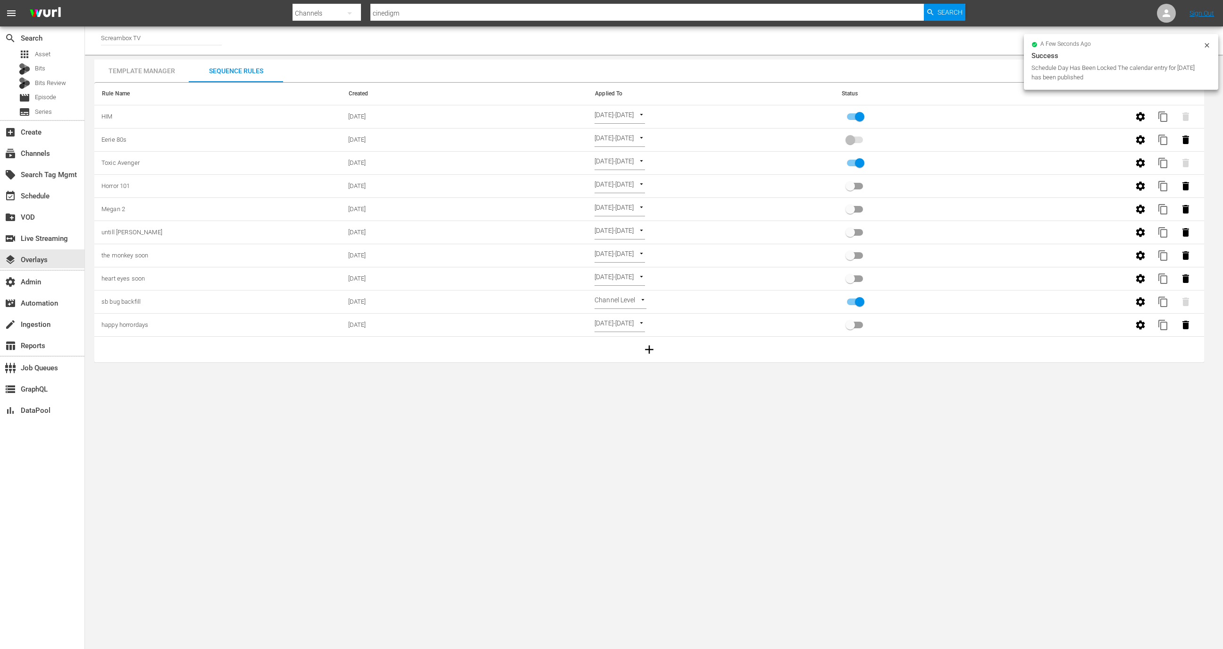
click at [147, 39] on input "Screambox TV" at bounding box center [161, 37] width 121 height 23
type input "9"
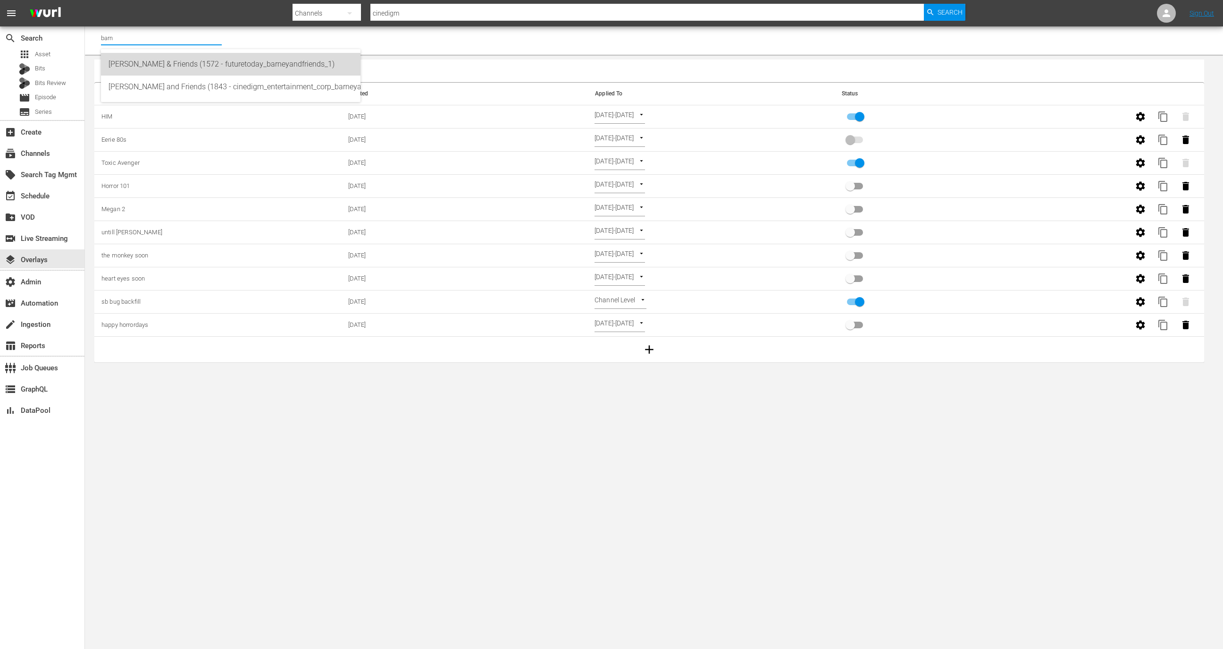
click at [189, 63] on div "Barney & Friends (1572 - futuretoday_barneyandfriends_1)" at bounding box center [231, 64] width 244 height 23
type input "Barney & Friends (1572 - futuretoday_barneyandfriends_1)"
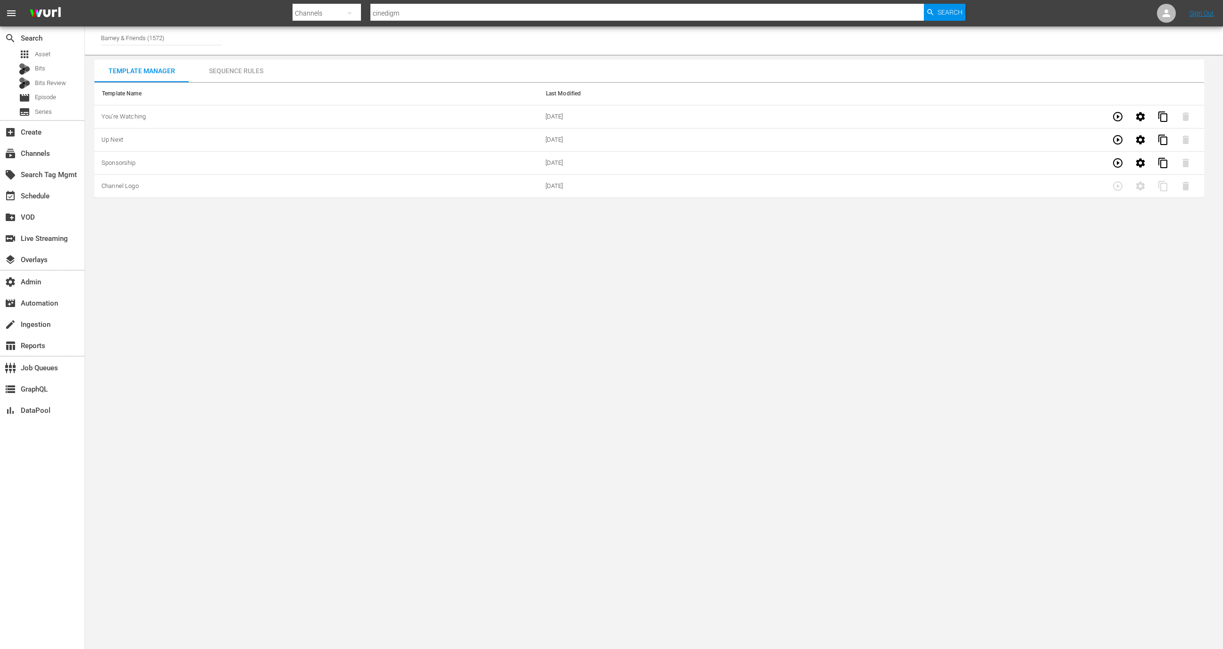
click at [184, 46] on input "Barney & Friends (1572)" at bounding box center [161, 37] width 121 height 23
type input "a"
click at [201, 83] on div "Barney and Friends (1843 - cinedigm_entertainment_corp_barneyandfriends_1)" at bounding box center [231, 87] width 244 height 23
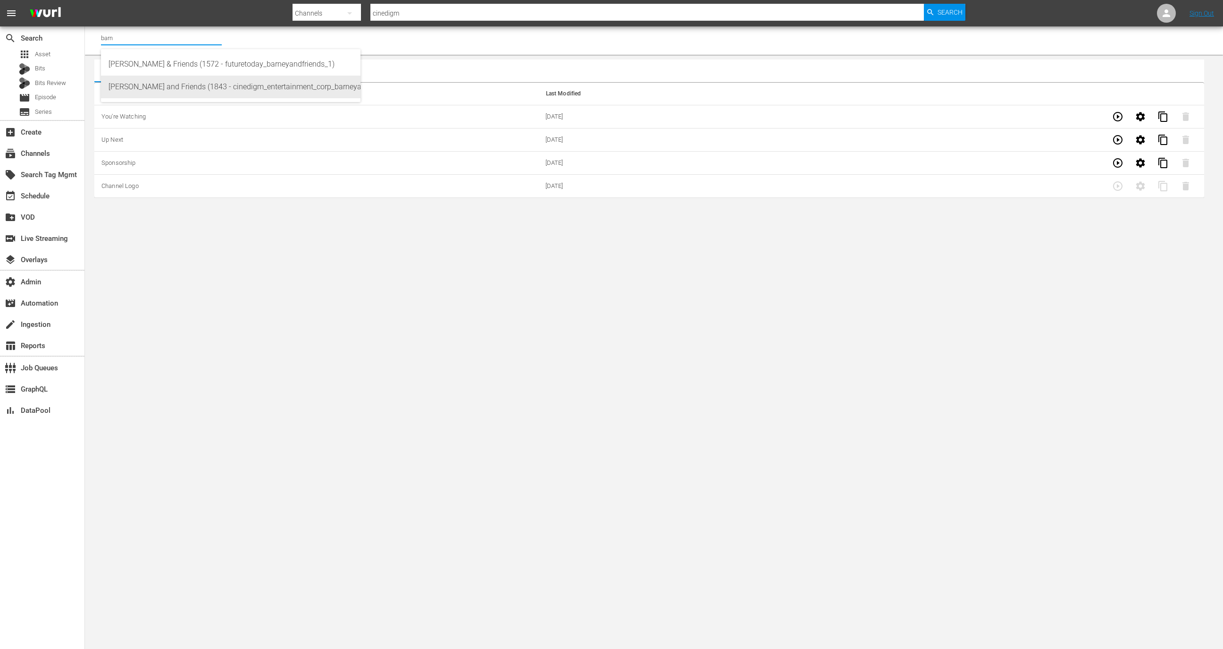
type input "Barney and Friends (1843 - cinedigm_entertainment_corp_barneyandfriends_1)"
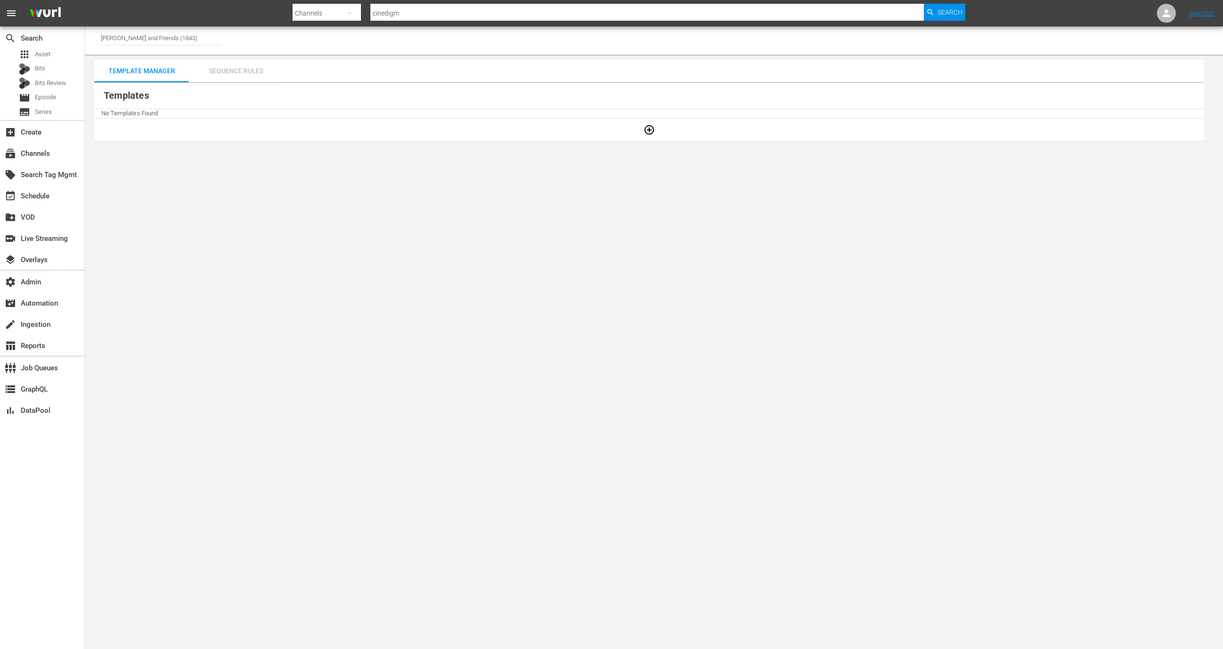
click at [232, 74] on div "Sequence Rules" at bounding box center [236, 70] width 94 height 23
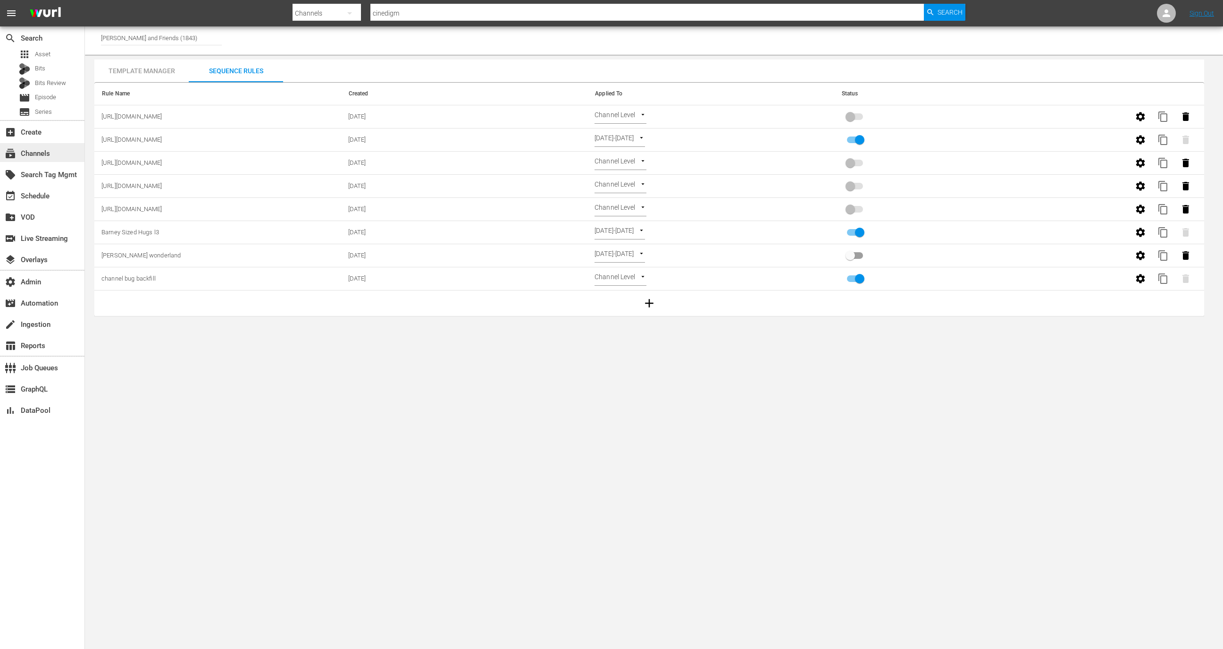
click at [70, 156] on div "subscriptions Channels" at bounding box center [42, 152] width 84 height 19
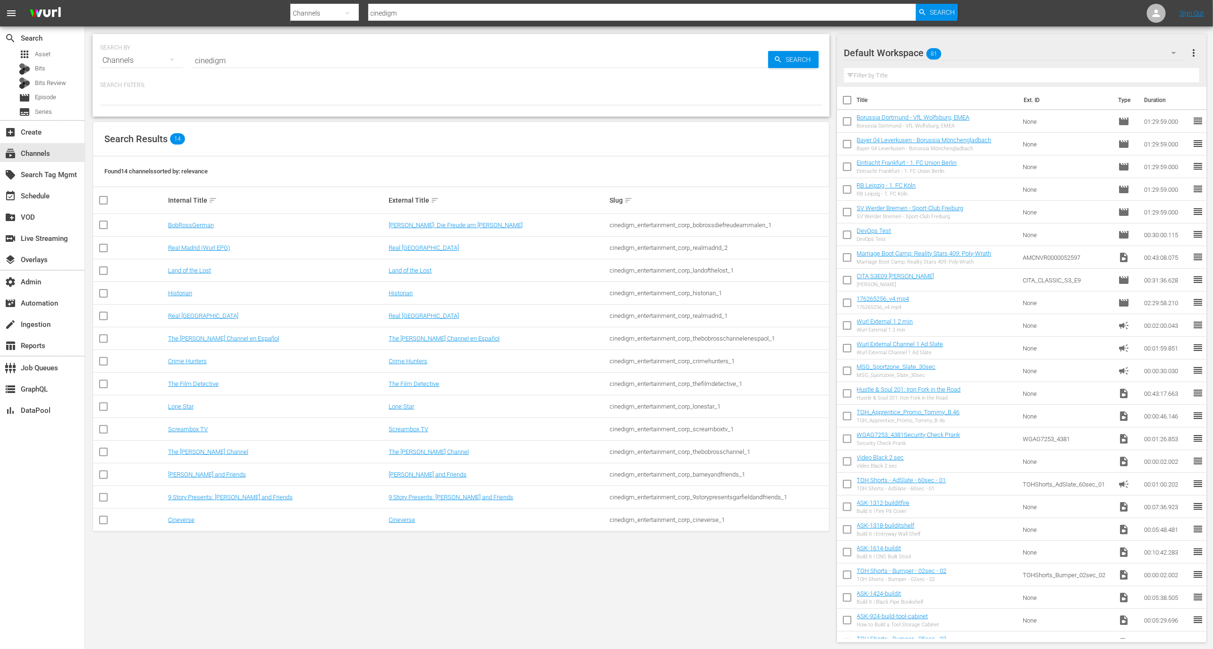
click at [216, 456] on td "The Bob Ross Channel" at bounding box center [277, 451] width 221 height 23
click at [216, 453] on link "The Bob Ross Channel" at bounding box center [208, 451] width 80 height 7
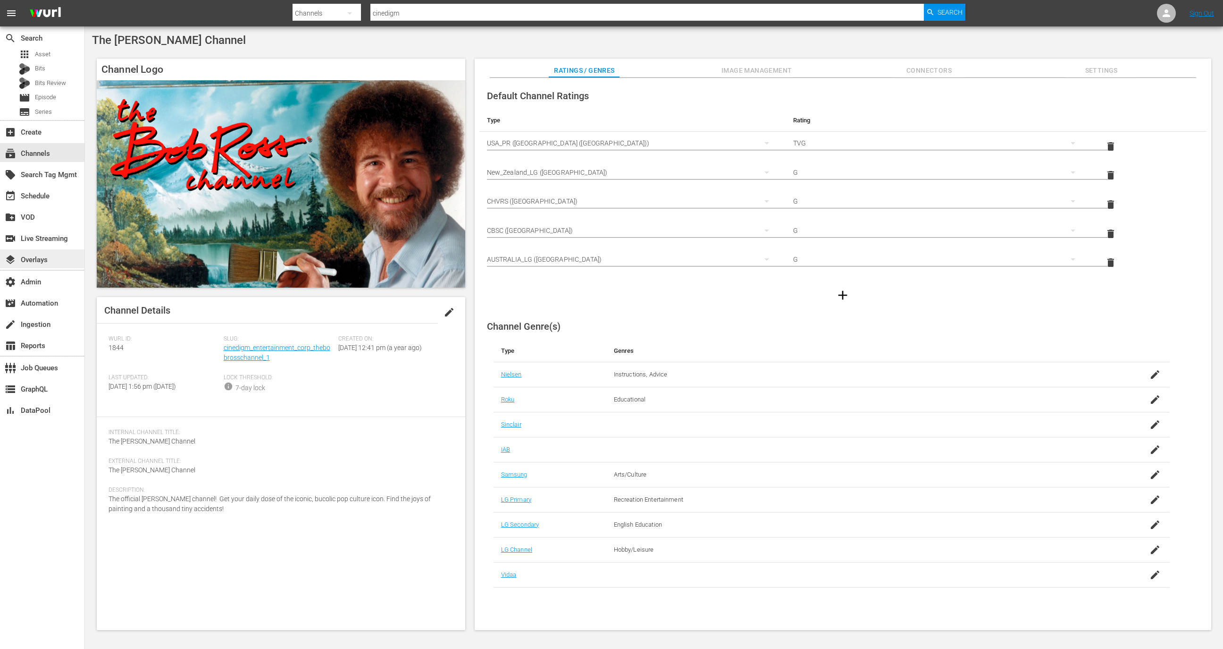
click at [57, 260] on div "layers Overlays" at bounding box center [42, 258] width 84 height 19
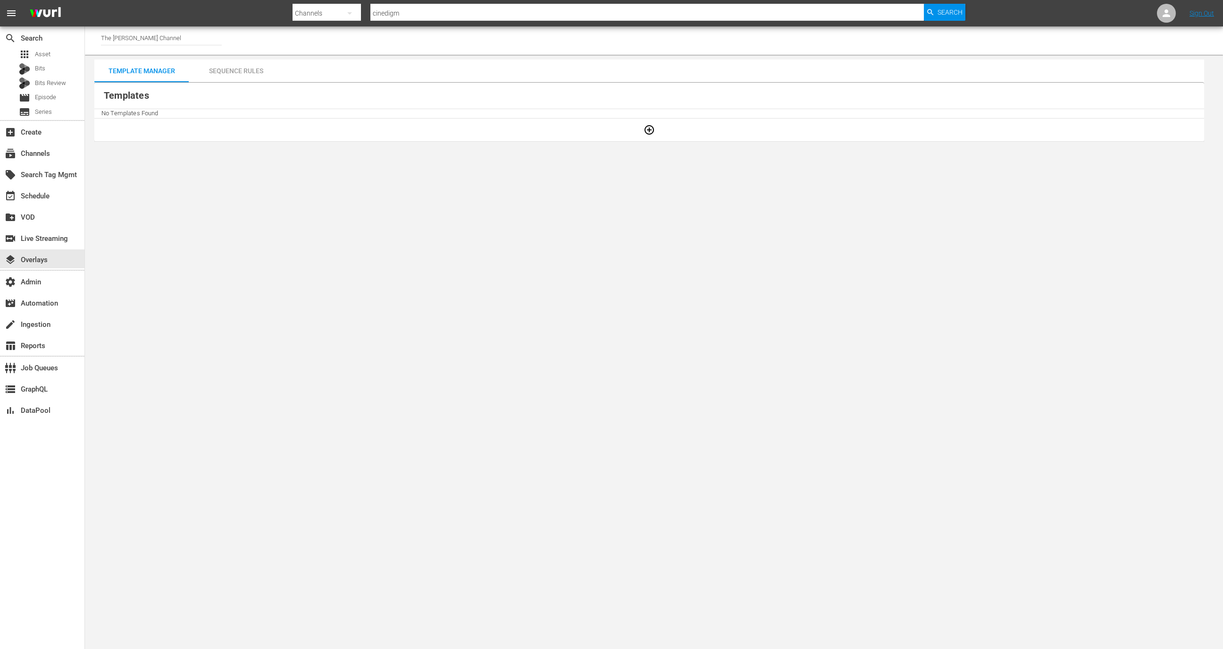
click at [243, 71] on div "Sequence Rules" at bounding box center [236, 70] width 94 height 23
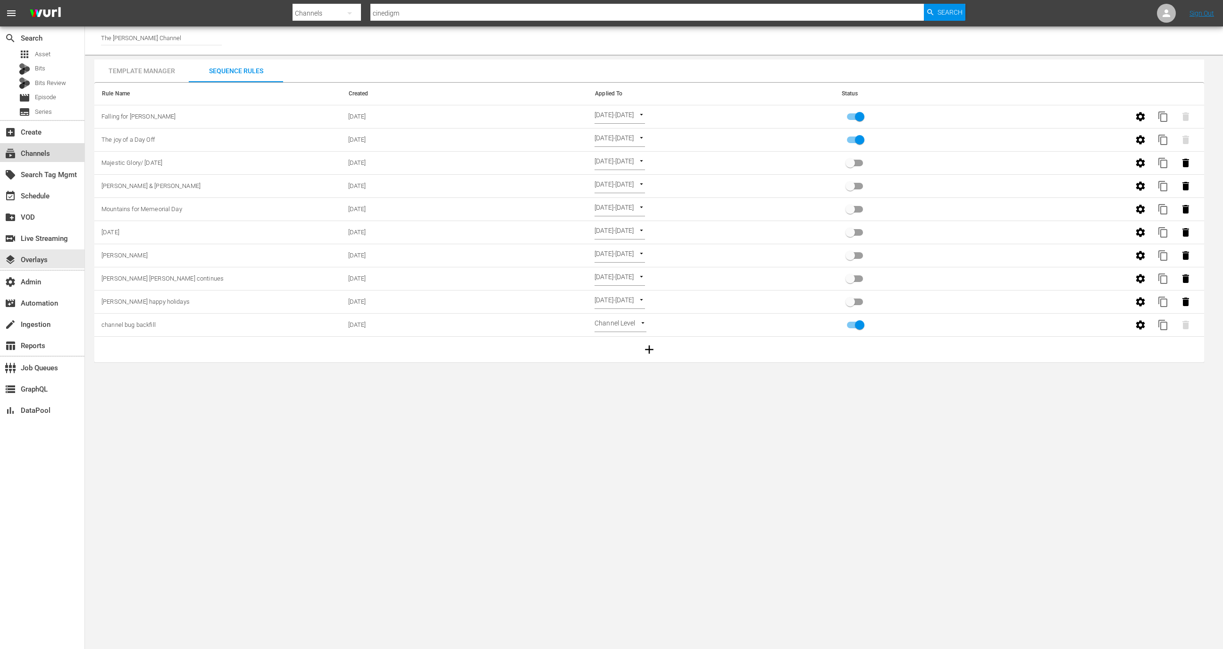
click at [47, 156] on div "subscriptions Channels" at bounding box center [26, 152] width 53 height 8
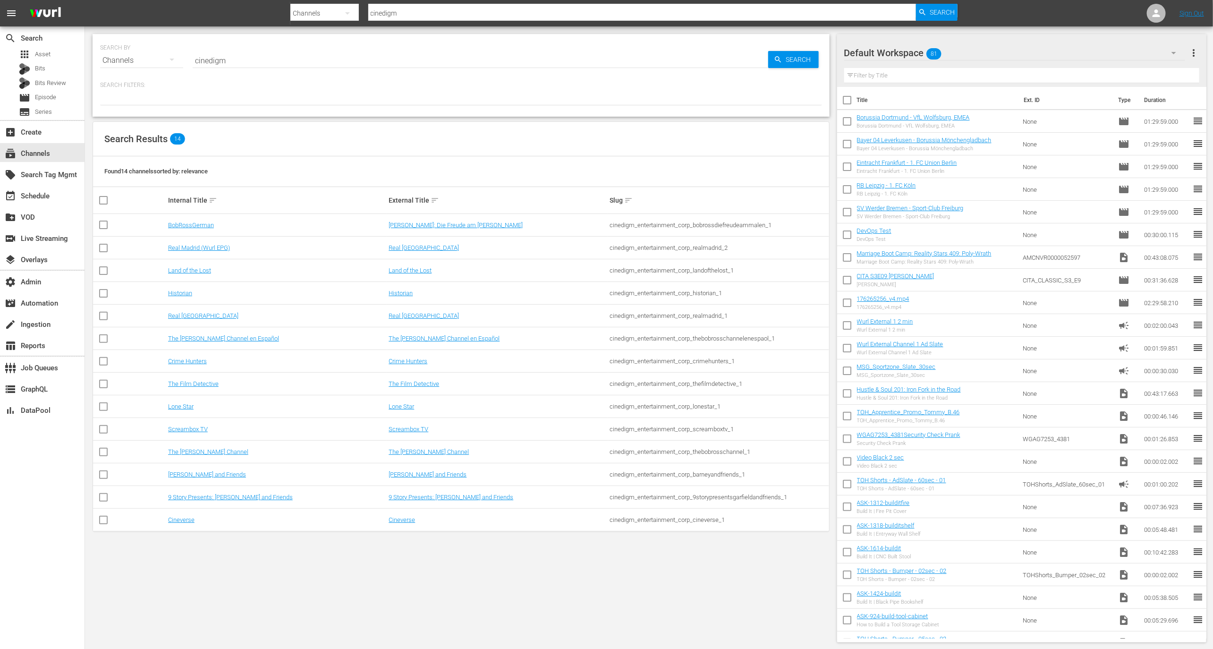
click at [727, 447] on td "cinedigm_entertainment_corp_thebobrosschannel_1" at bounding box center [718, 451] width 221 height 23
copy div "cinedigm_entertainment_corp_thebobrosschannel_1"
click at [48, 197] on div "event_available Schedule" at bounding box center [26, 194] width 53 height 8
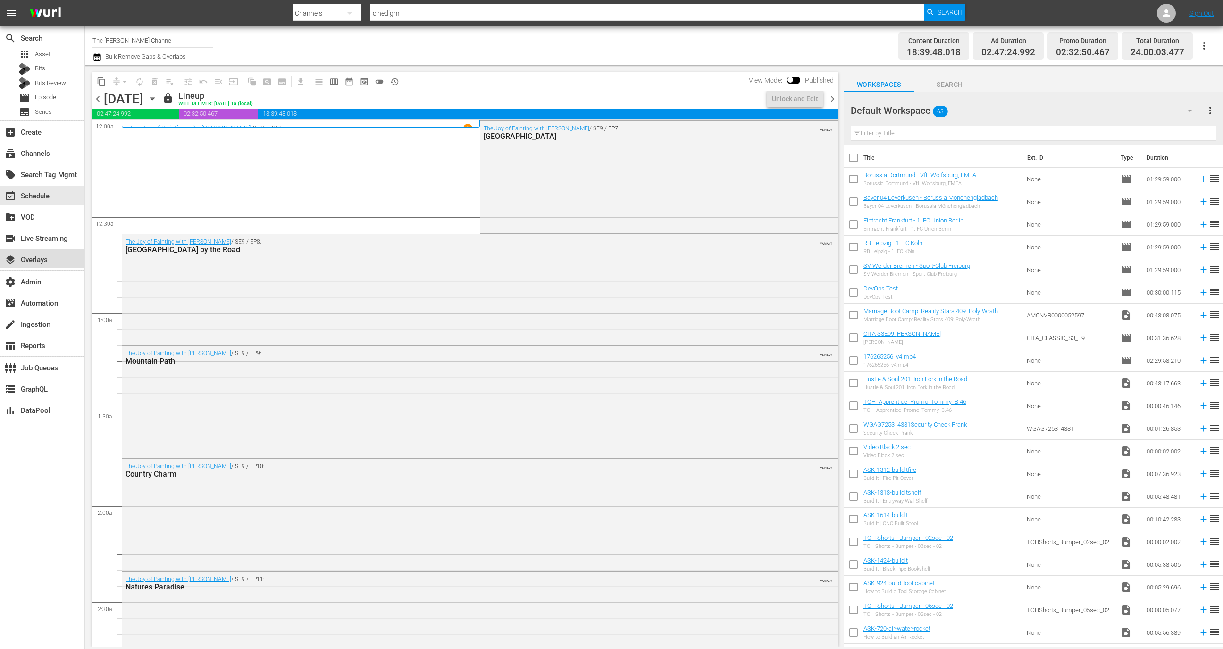
click at [61, 261] on div "layers Overlays" at bounding box center [42, 258] width 84 height 19
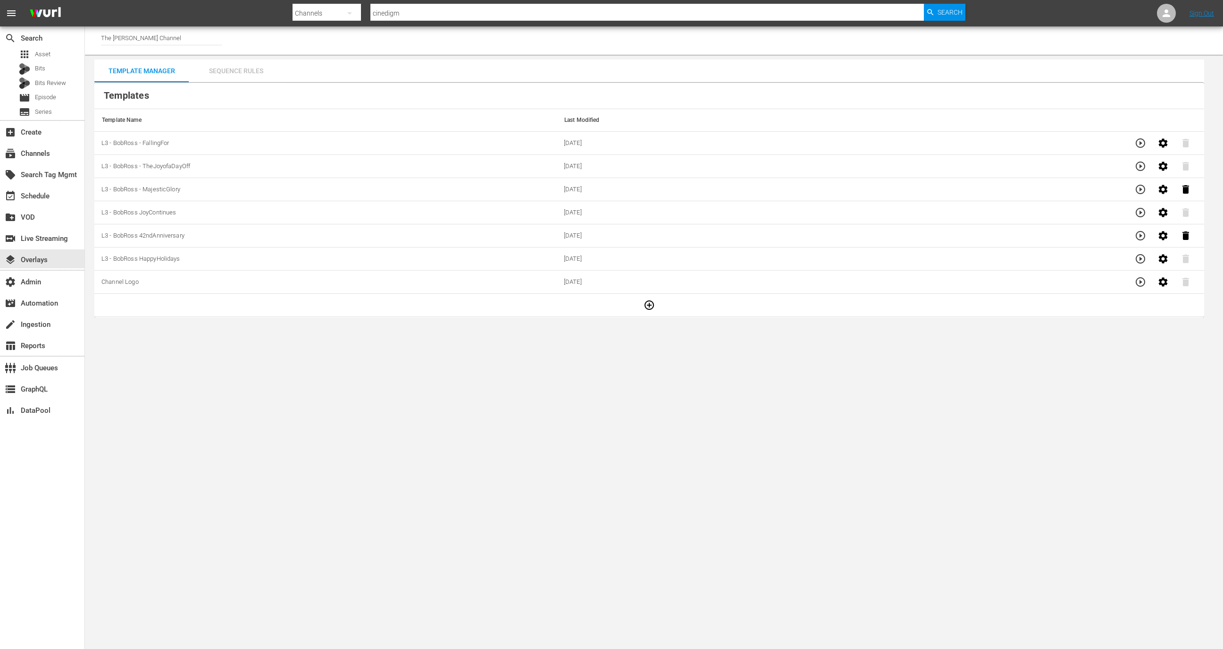
click at [240, 63] on div "Sequence Rules" at bounding box center [236, 70] width 94 height 23
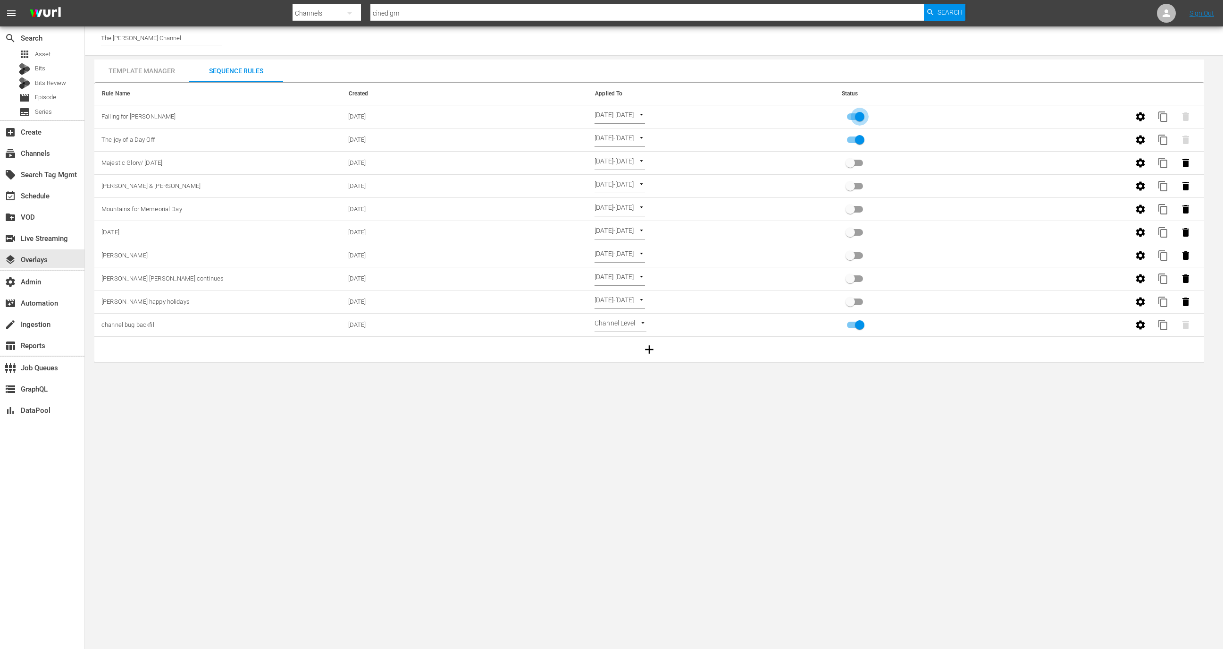
click at [859, 117] on input "primary checkbox" at bounding box center [860, 119] width 54 height 18
checkbox input "false"
click at [1187, 116] on icon "button" at bounding box center [1186, 116] width 7 height 8
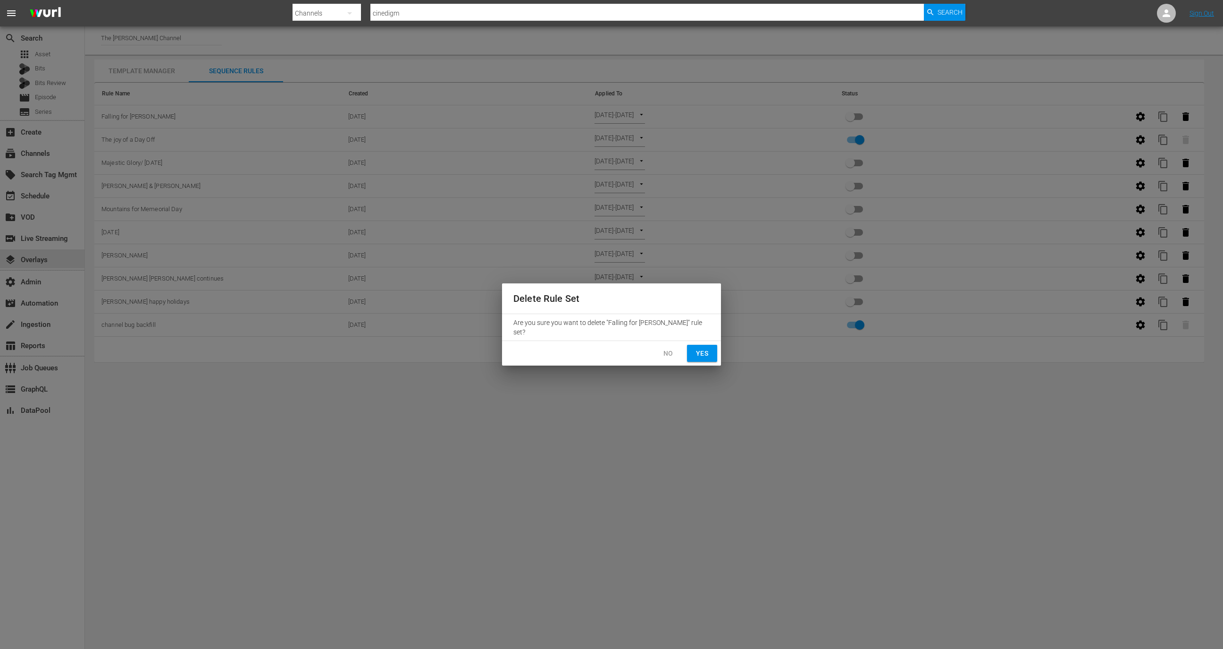
click at [695, 349] on span "Yes" at bounding box center [702, 353] width 15 height 12
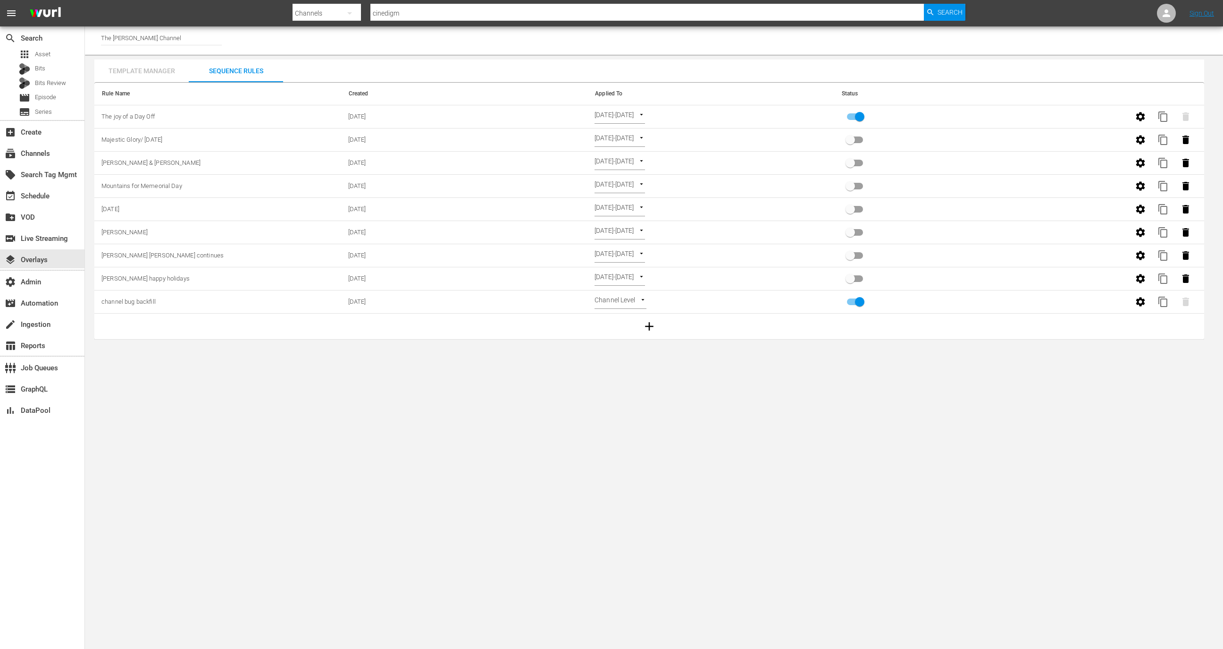
click at [125, 70] on div "Template Manager" at bounding box center [141, 70] width 94 height 23
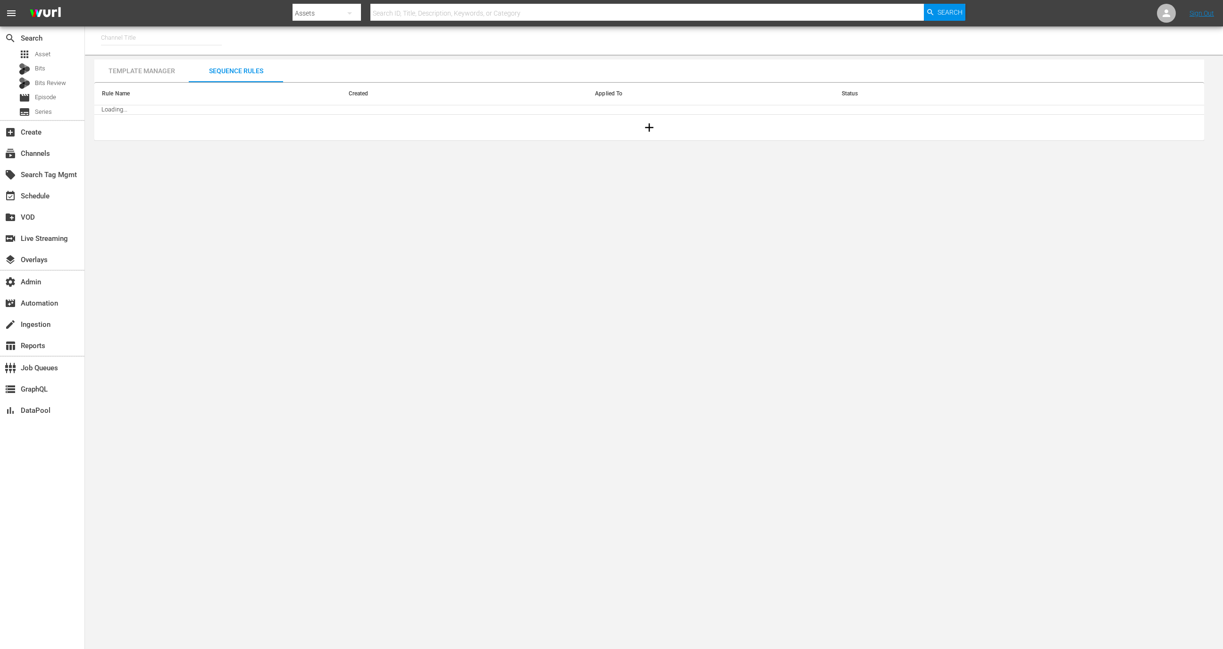
type input "The [PERSON_NAME] Channel (1844)"
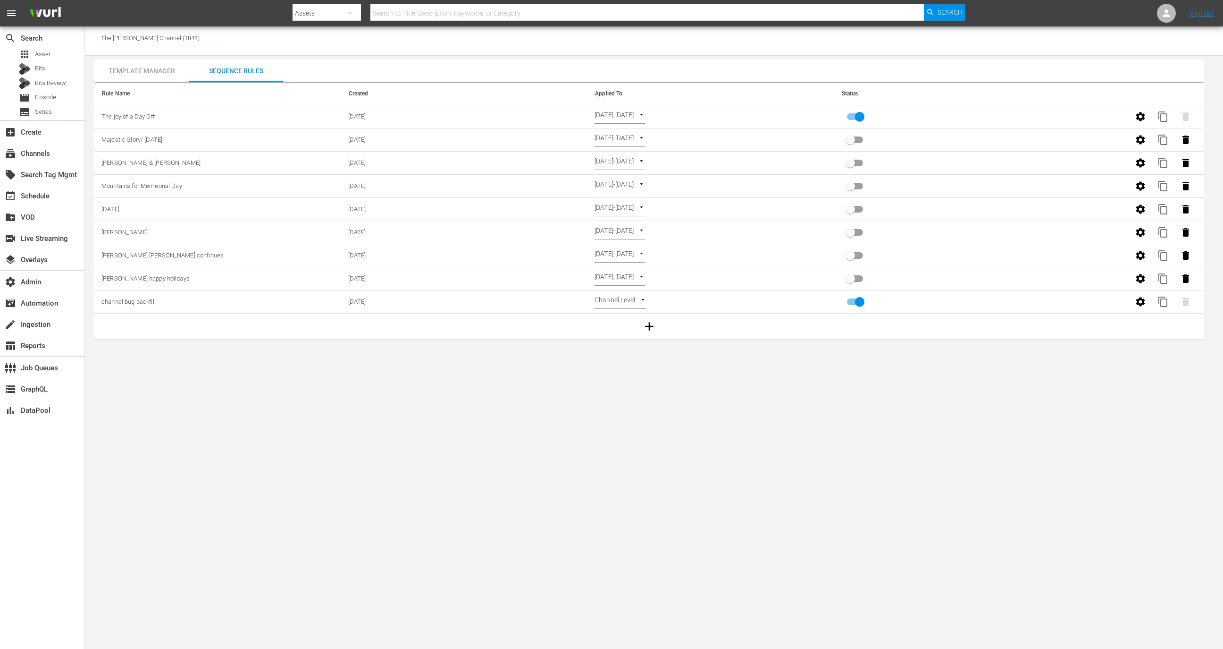
click at [159, 71] on div "Template Manager" at bounding box center [141, 70] width 94 height 23
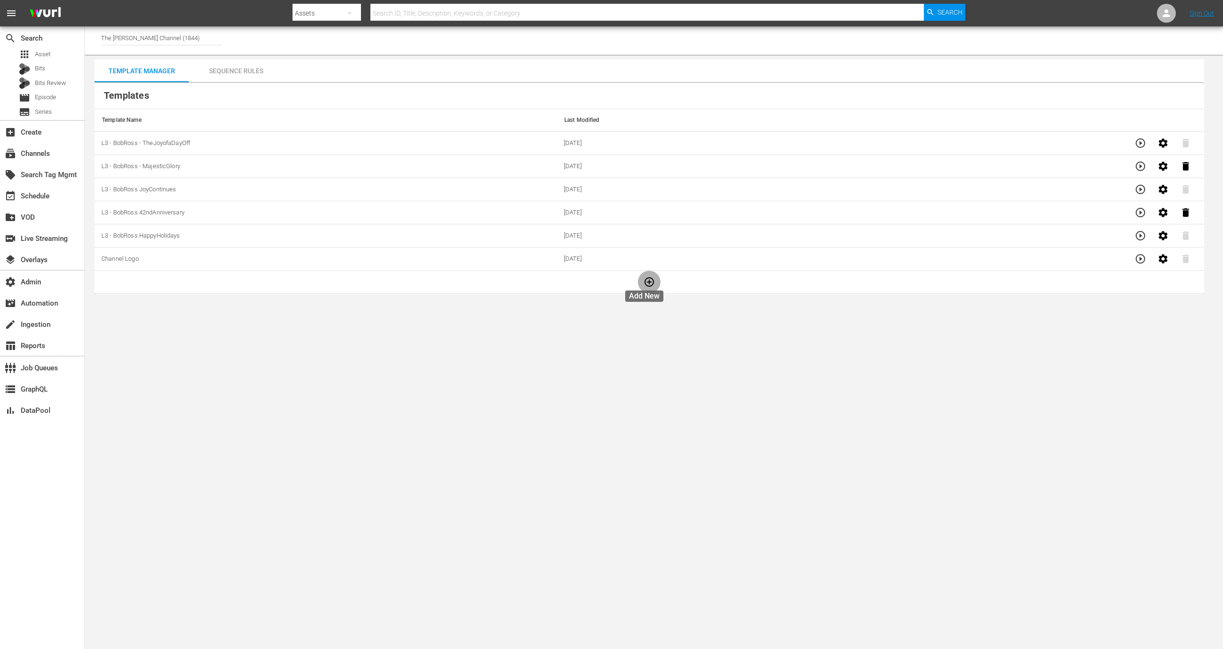
click at [644, 279] on icon "button" at bounding box center [649, 281] width 11 height 11
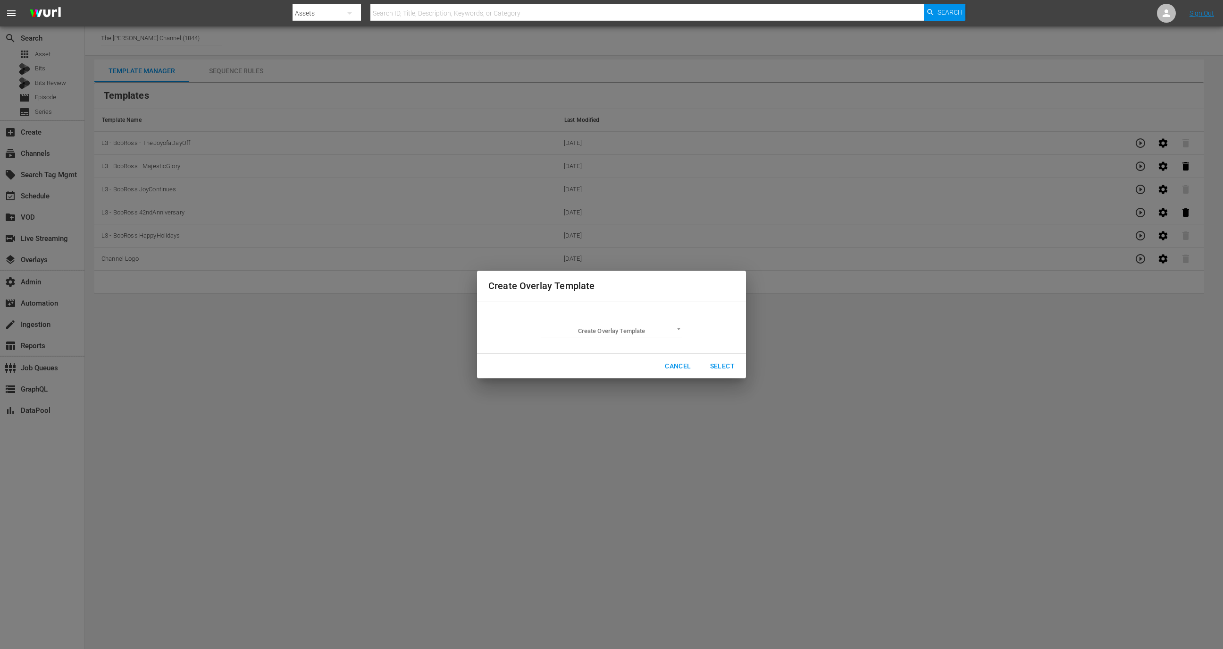
click at [576, 327] on body "menu Search By Assets Search ID, Title, Description, Keywords, or Category Sear…" at bounding box center [611, 324] width 1223 height 649
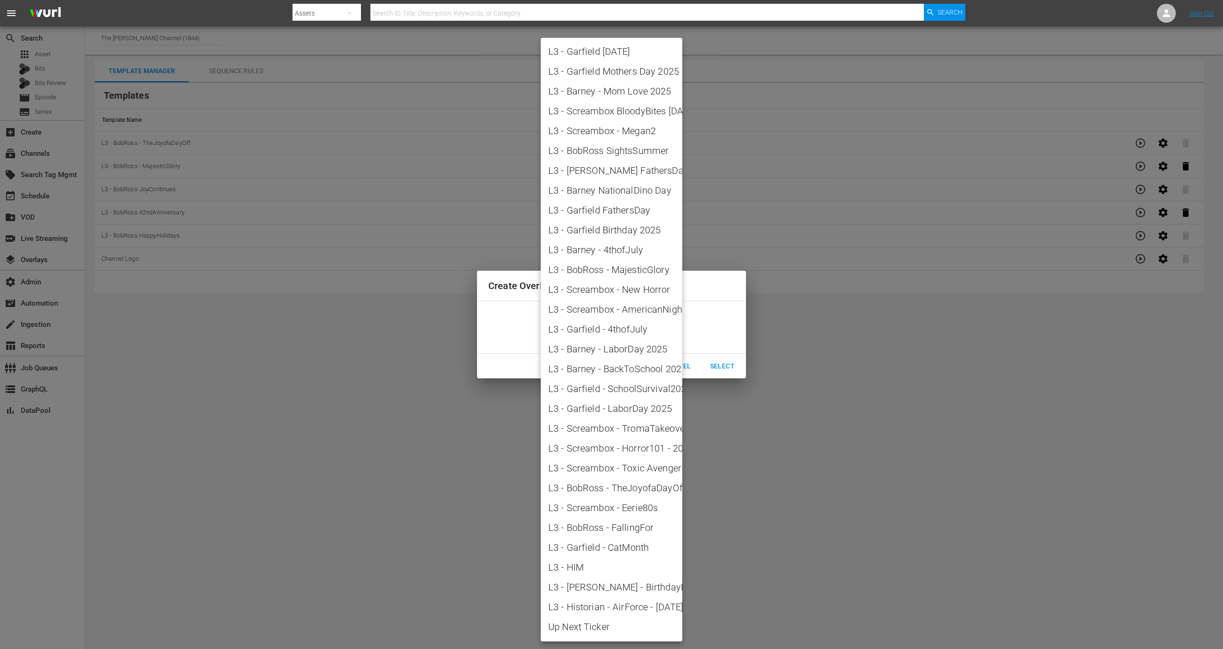
scroll to position [831, 0]
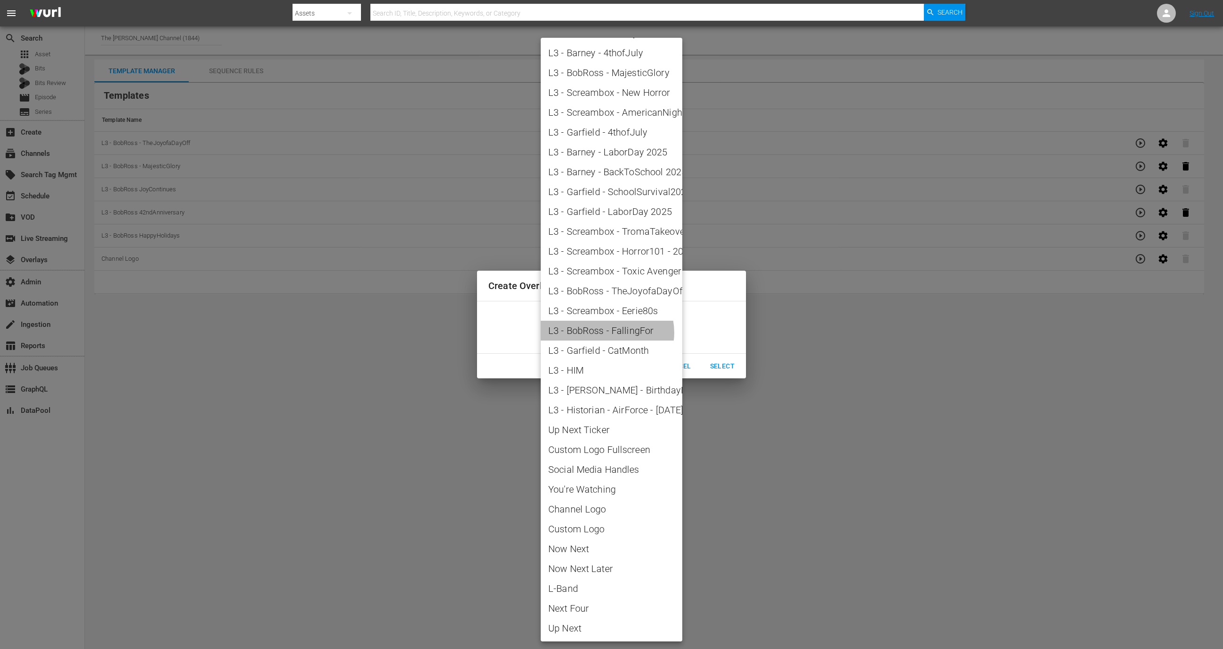
click at [607, 332] on span "L3 - BobRoss - FallingFor" at bounding box center [611, 330] width 126 height 14
type input "L3 - BobRoss - FallingFor"
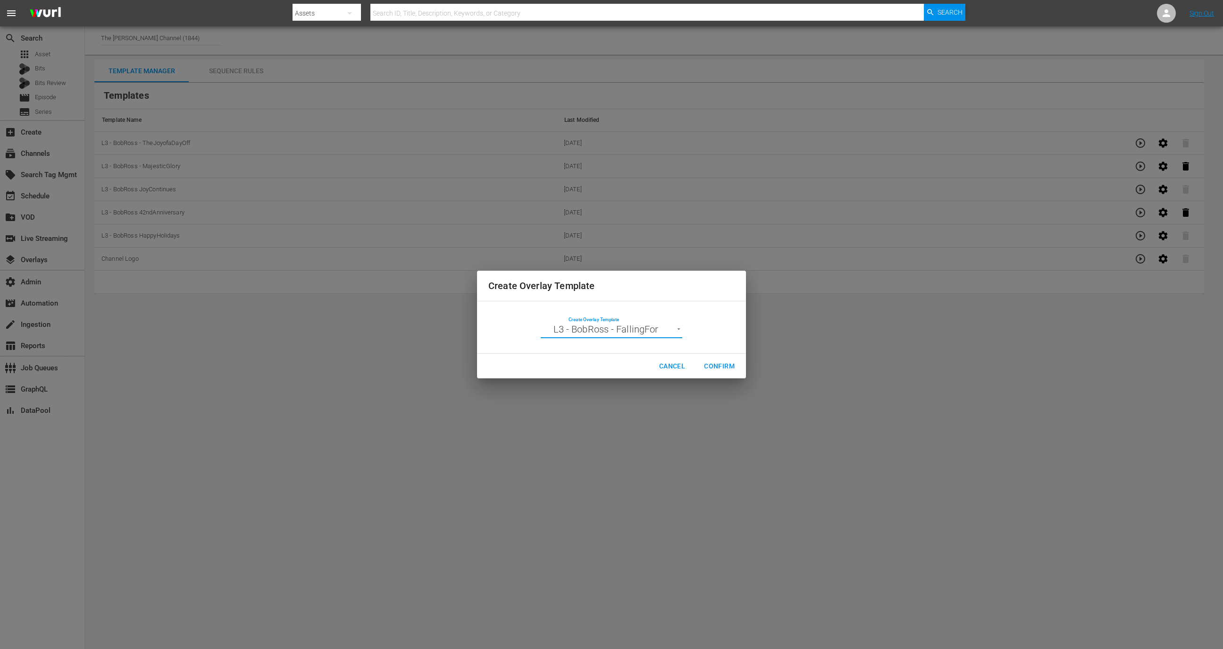
click at [720, 354] on div "Cancel Confirm" at bounding box center [611, 366] width 269 height 25
click at [720, 363] on span "Confirm" at bounding box center [719, 366] width 31 height 12
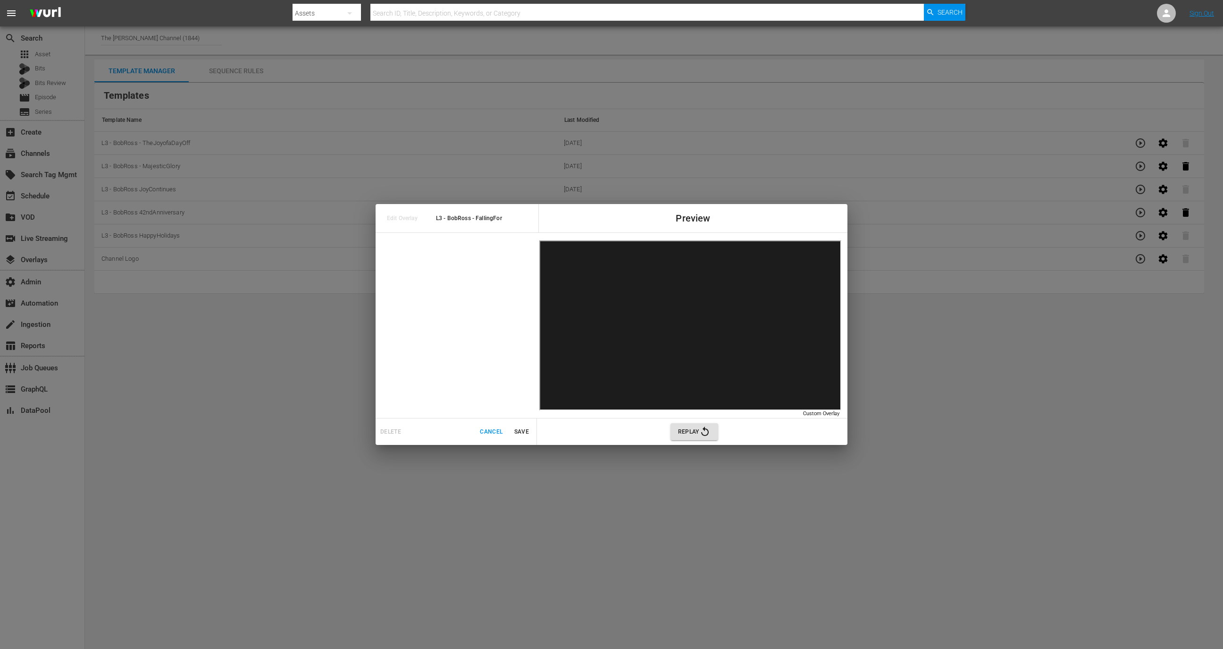
click at [530, 433] on span "Save" at bounding box center [521, 432] width 23 height 10
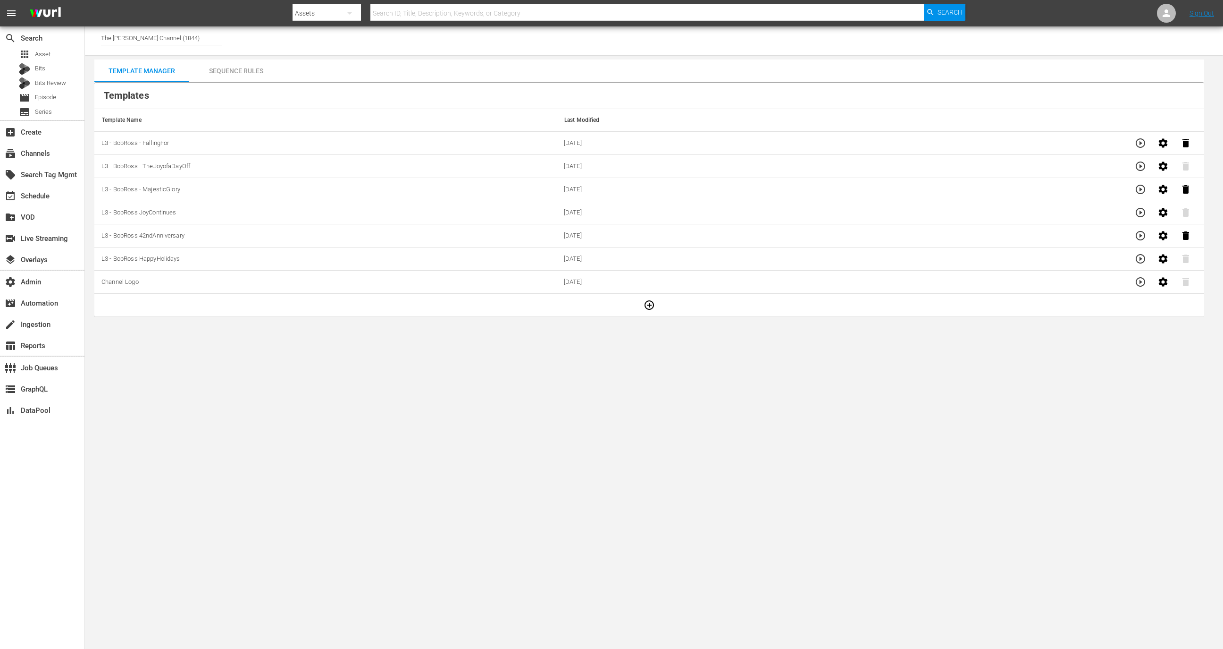
click at [1128, 136] on td at bounding box center [1112, 143] width 185 height 23
click at [1130, 136] on td at bounding box center [1112, 143] width 185 height 23
click at [1137, 139] on icon "button" at bounding box center [1140, 142] width 11 height 11
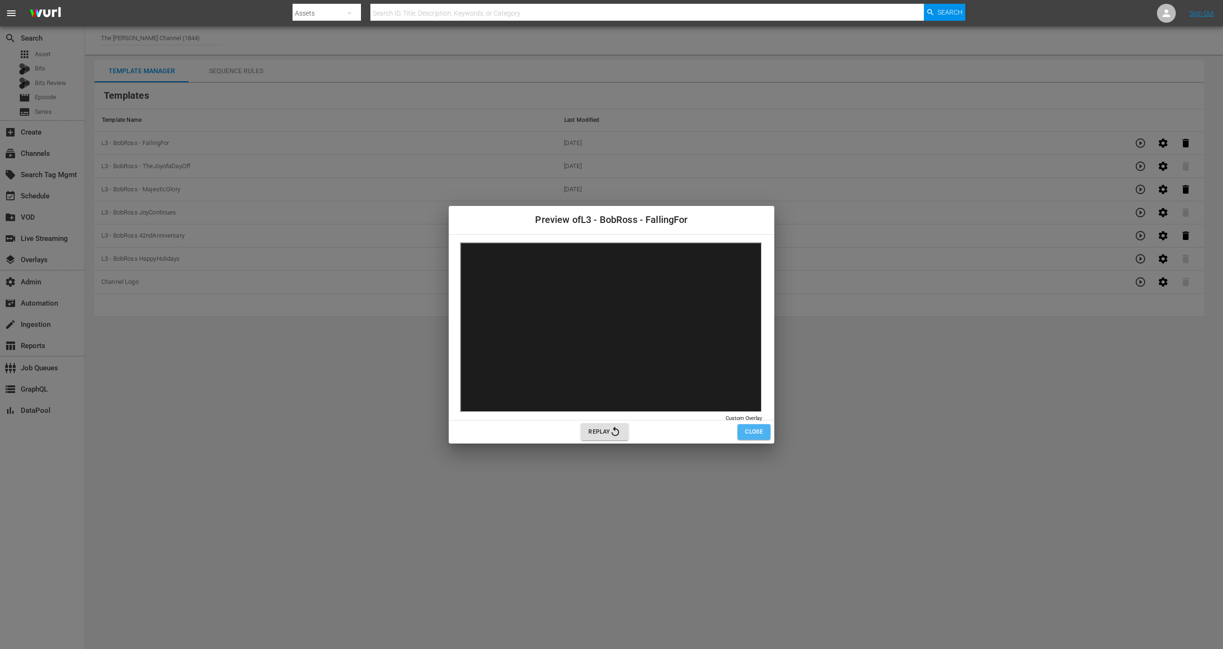
click at [749, 427] on span "Close" at bounding box center [754, 432] width 18 height 10
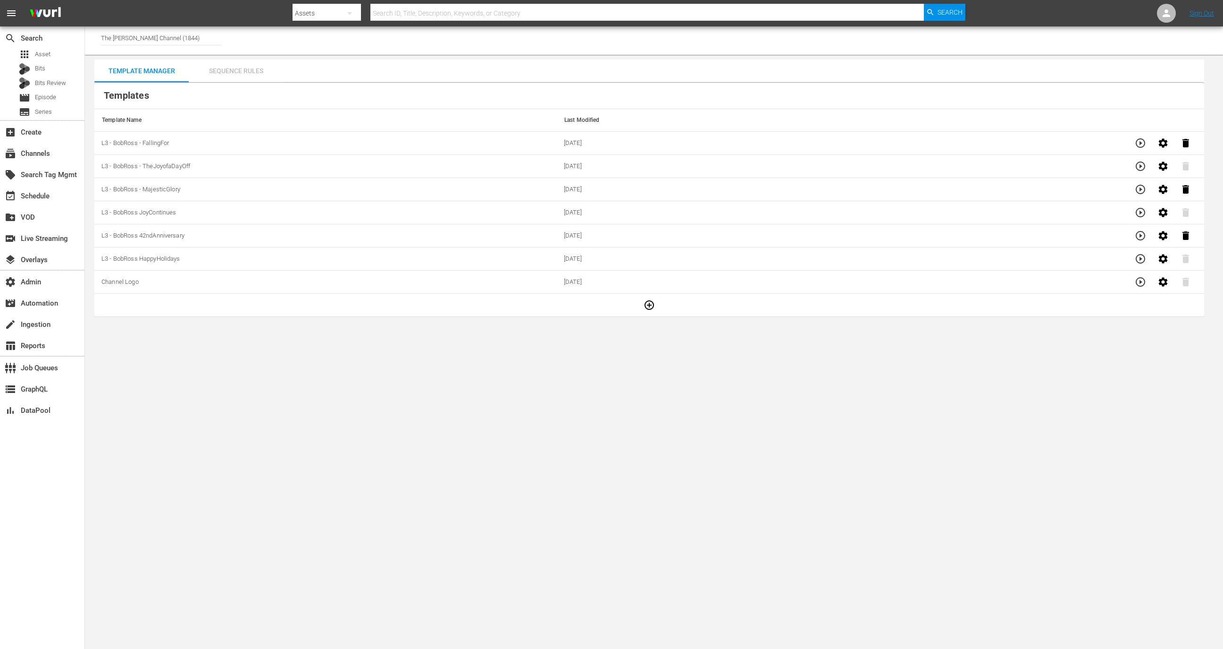
click at [233, 75] on div "Sequence Rules" at bounding box center [236, 70] width 94 height 23
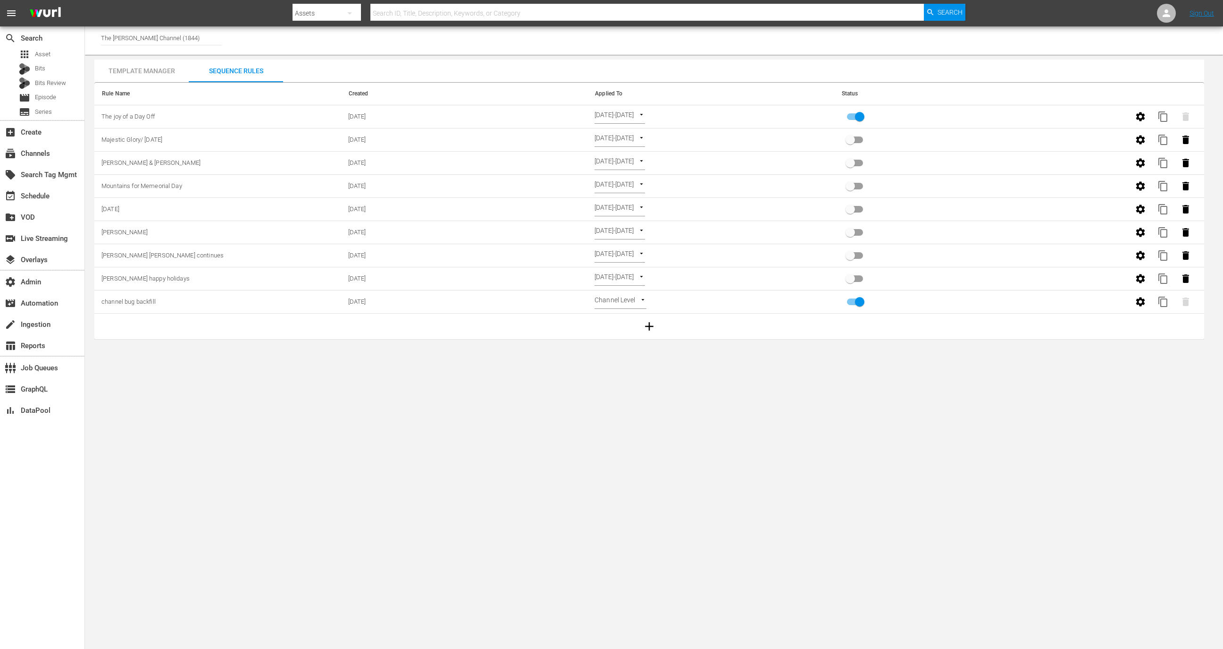
click at [655, 320] on icon "button" at bounding box center [649, 326] width 14 height 14
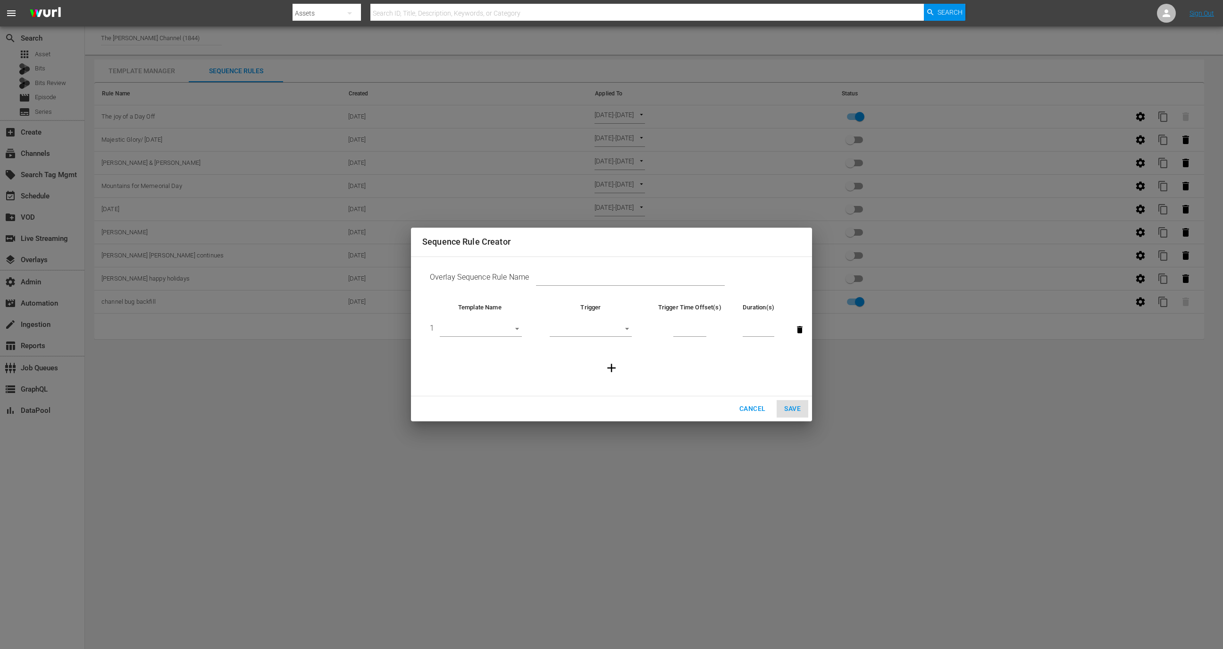
click at [575, 272] on input "text" at bounding box center [630, 279] width 189 height 14
type input "Falling for [PERSON_NAME]"
click at [515, 332] on body "menu Search By Assets Search ID, Title, Description, Keywords, or Category Sear…" at bounding box center [611, 324] width 1223 height 649
click at [501, 426] on li "L3 - BobRoss - FallingFor" at bounding box center [496, 423] width 112 height 16
type input "30601"
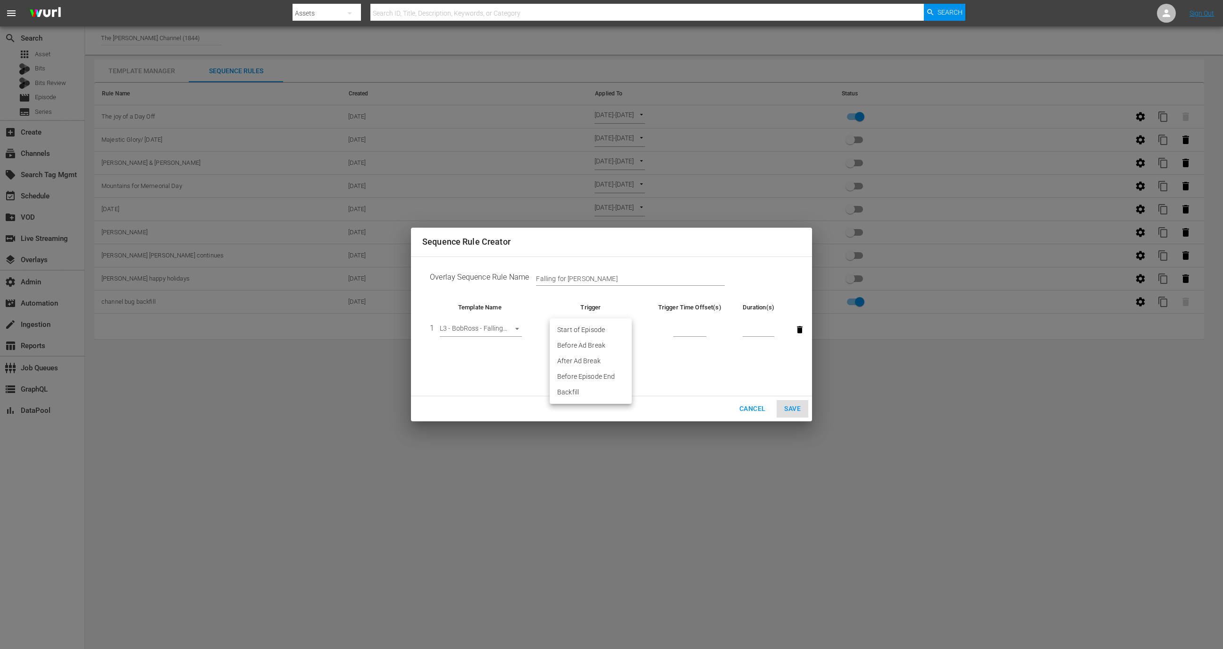
click at [594, 326] on body "menu Search By Assets Search ID, Title, Description, Keywords, or Category Sear…" at bounding box center [611, 324] width 1223 height 649
click at [595, 376] on li "Before Episode End" at bounding box center [591, 377] width 82 height 16
type input "END_OF_EPISODE"
click at [686, 333] on input "number" at bounding box center [690, 330] width 33 height 14
type input "60"
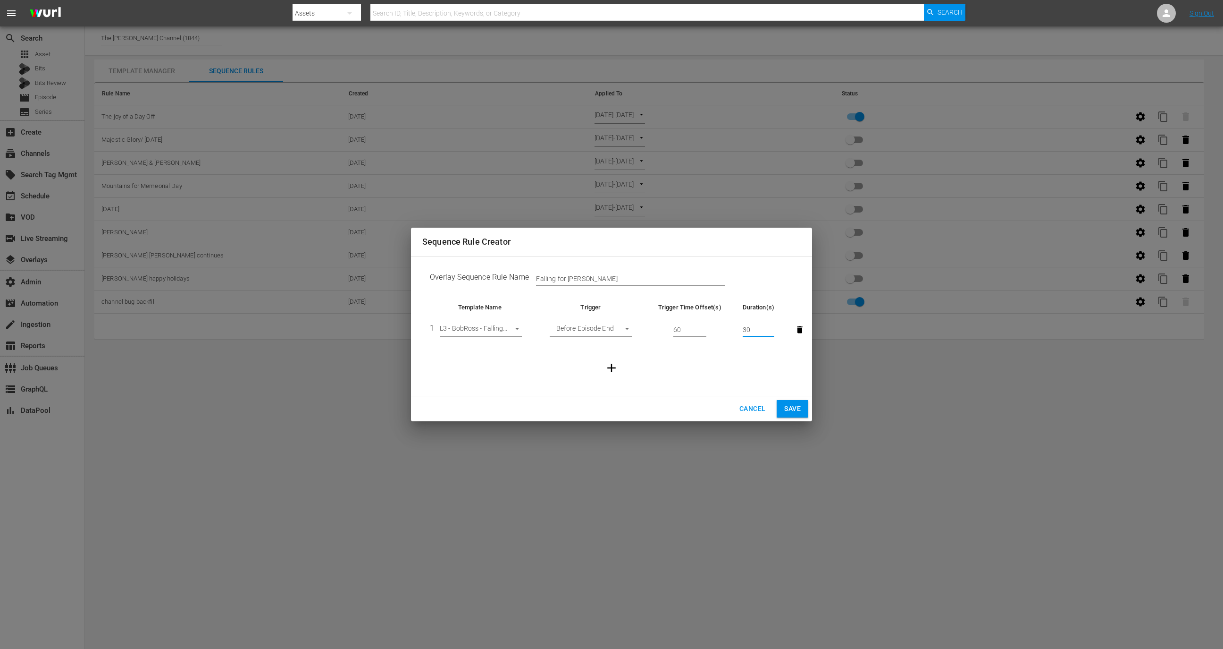
type input "30"
click at [796, 405] on span "Save" at bounding box center [792, 409] width 17 height 12
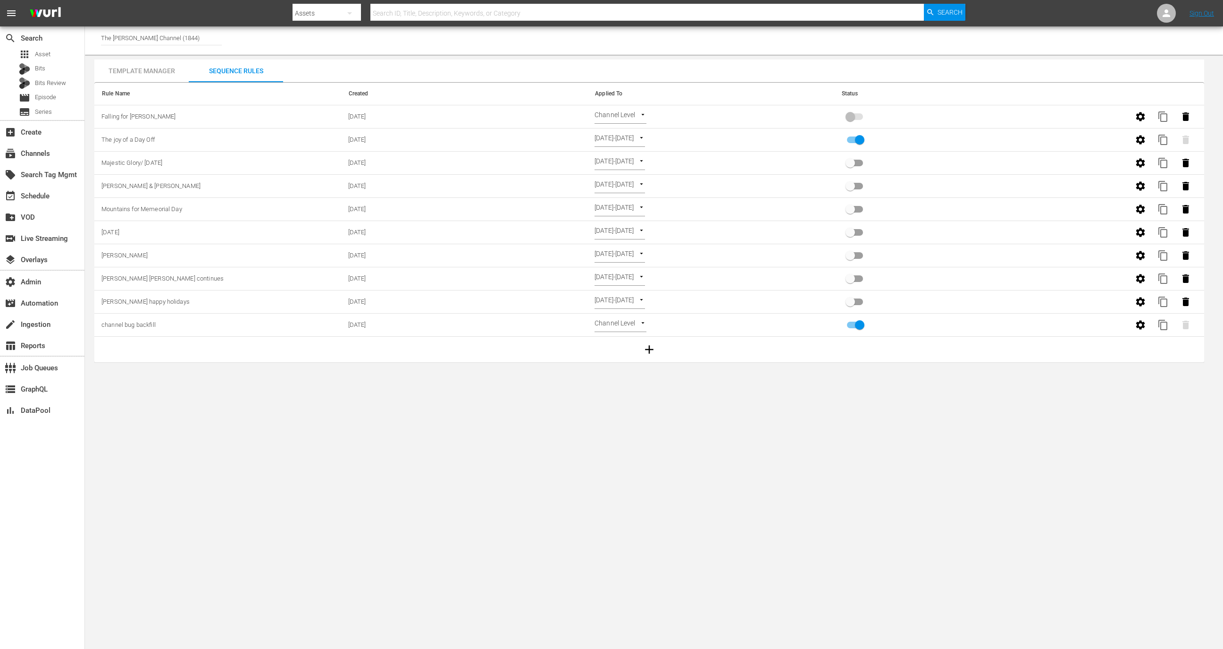
click at [623, 120] on body "menu Search By Assets Search ID, Title, Description, Keywords, or Category Sear…" at bounding box center [611, 324] width 1223 height 649
click at [618, 165] on li "Time Of Day" at bounding box center [623, 163] width 56 height 16
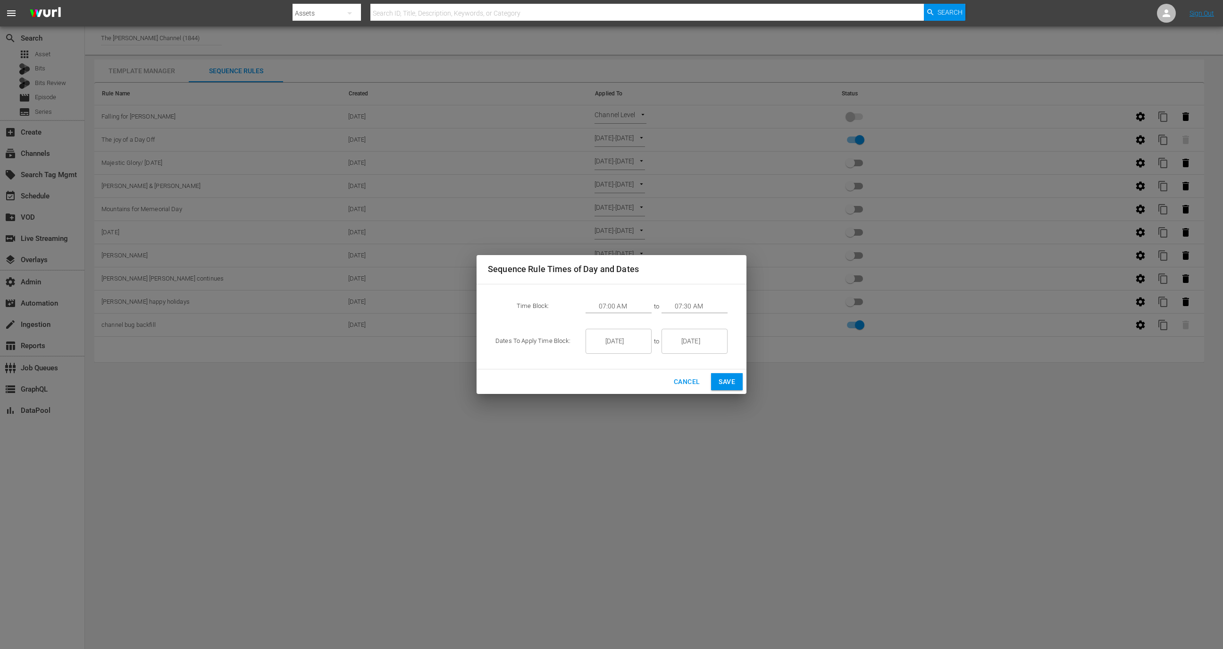
click at [682, 385] on span "Cancel" at bounding box center [687, 382] width 26 height 12
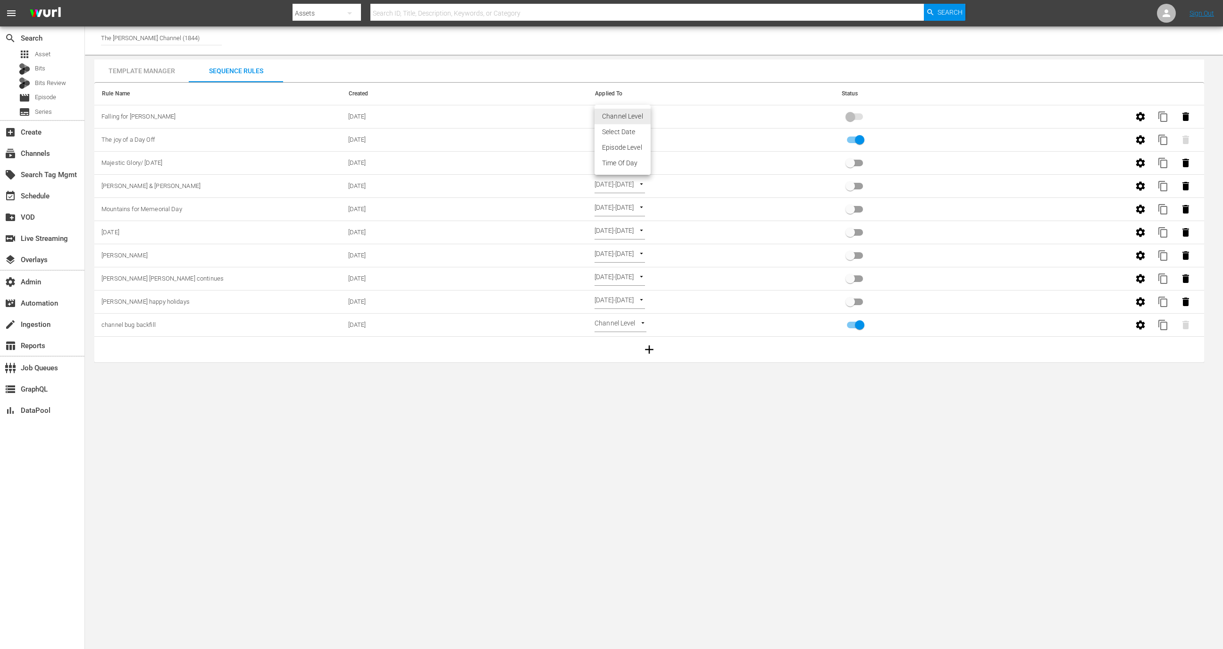
click at [630, 118] on body "menu Search By Assets Search ID, Title, Description, Keywords, or Category Sear…" at bounding box center [611, 324] width 1223 height 649
click at [628, 127] on li "Select Date" at bounding box center [623, 132] width 56 height 16
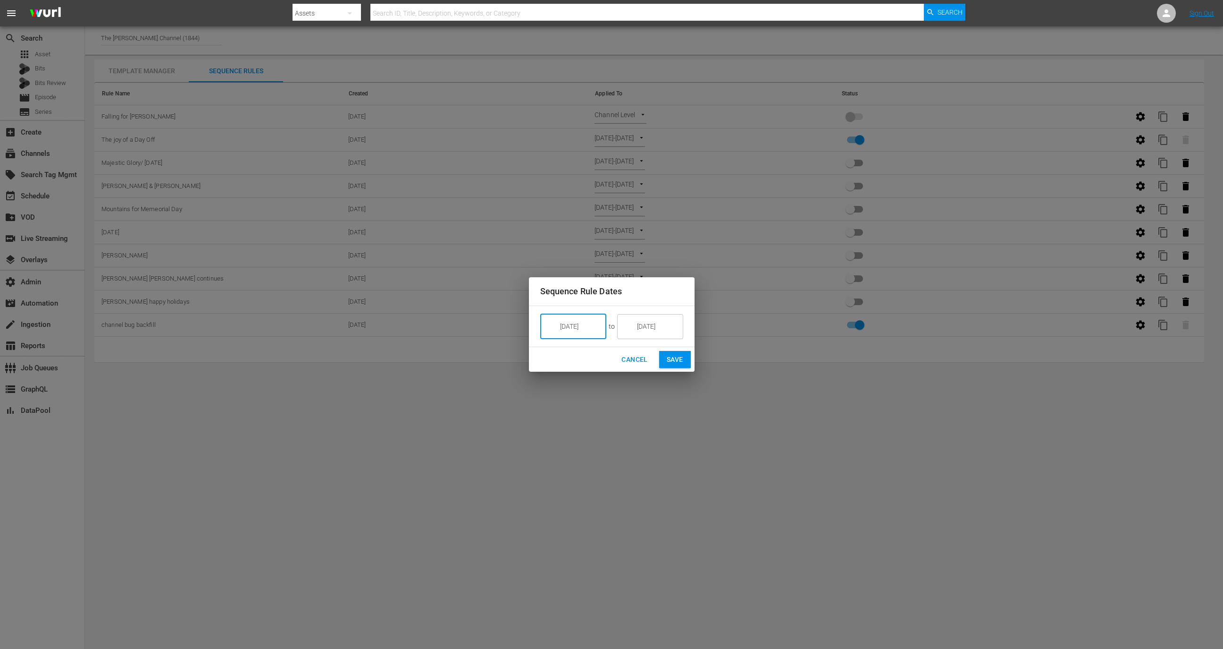
click at [596, 327] on input "[DATE]" at bounding box center [580, 325] width 53 height 25
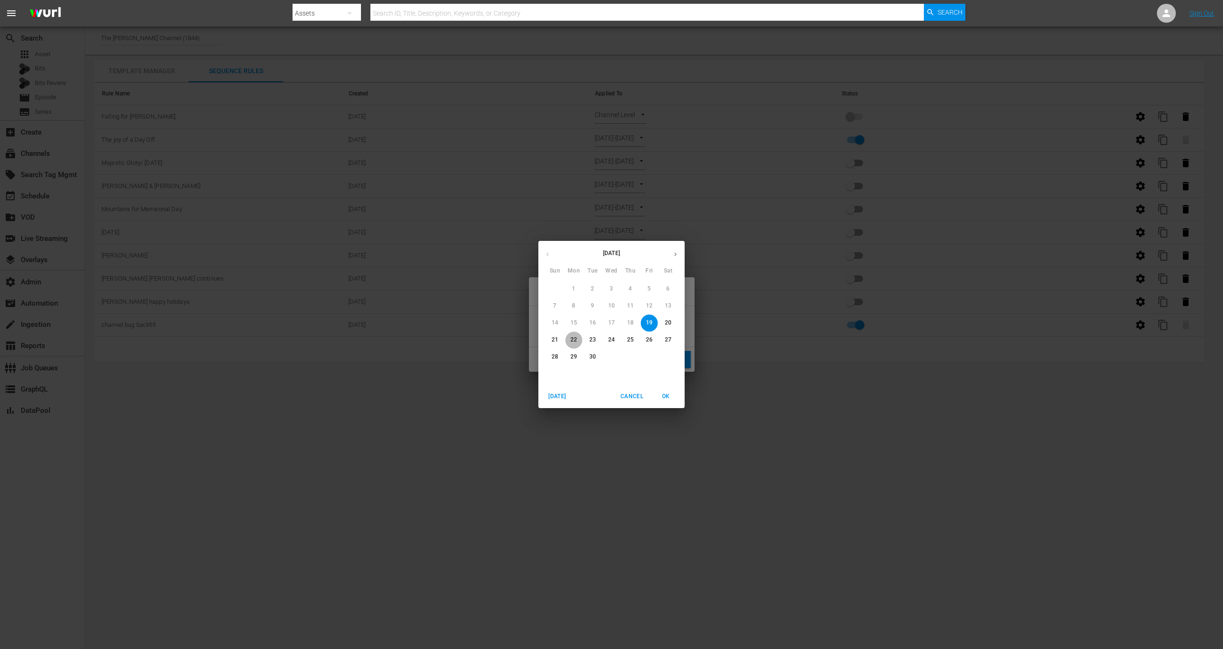
click at [571, 338] on p "22" at bounding box center [574, 340] width 7 height 8
type input "[DATE]"
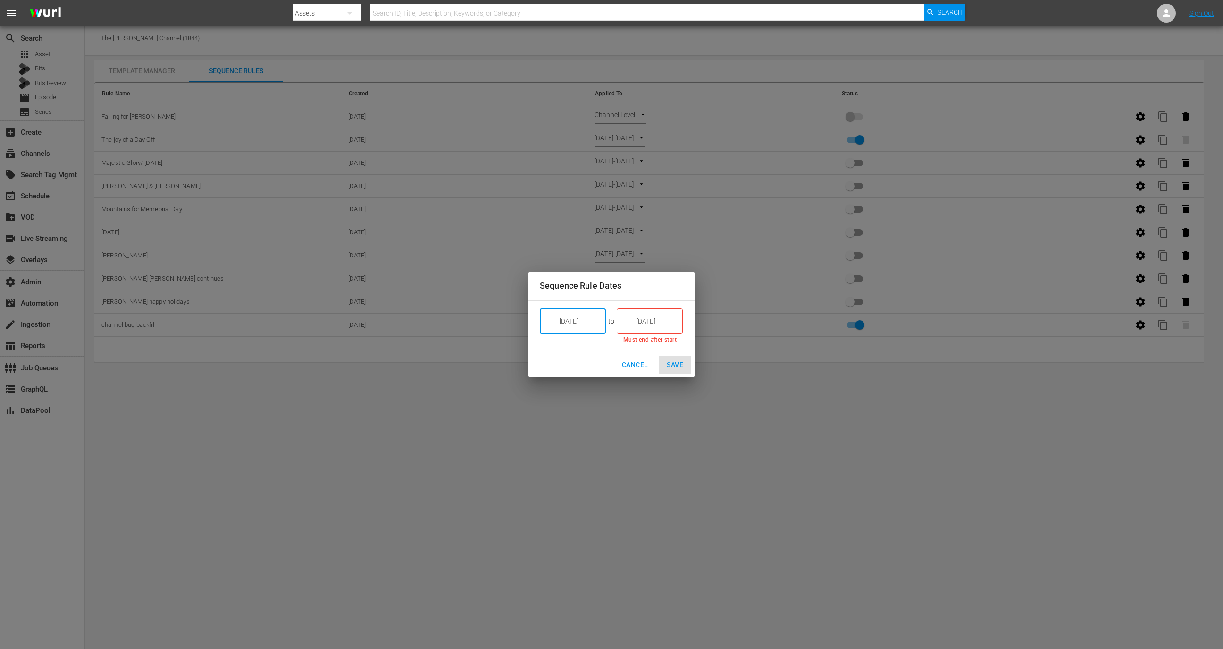
click at [642, 321] on input "[DATE]" at bounding box center [656, 320] width 53 height 25
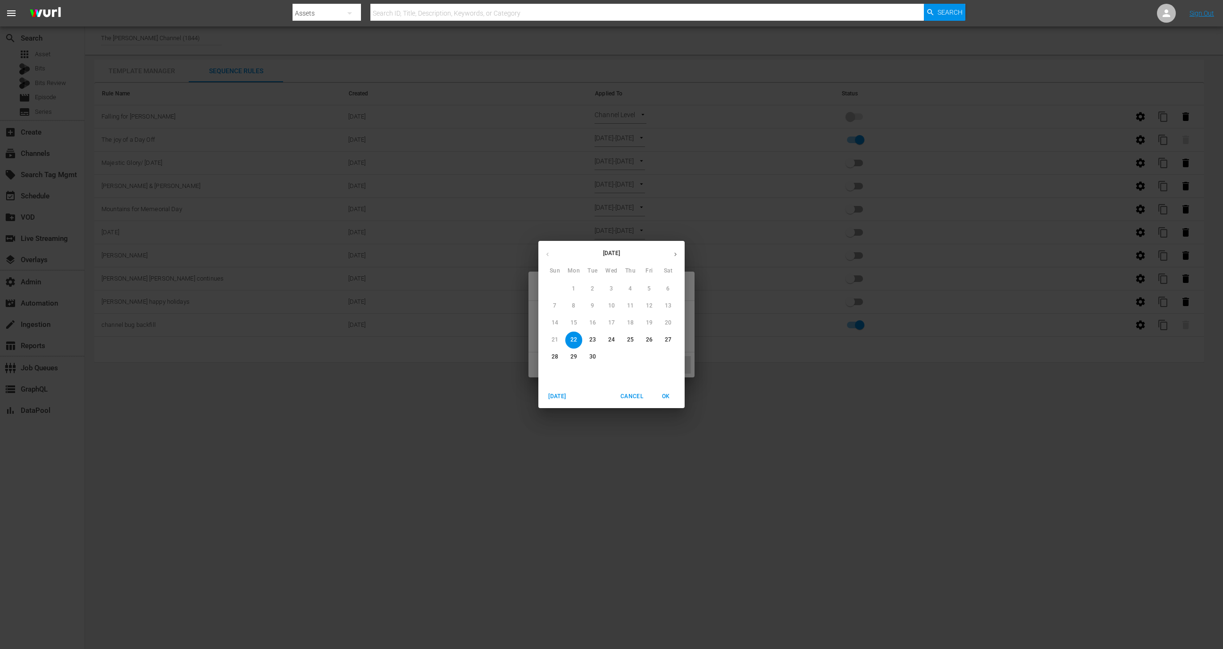
click at [598, 354] on span "30" at bounding box center [592, 357] width 17 height 8
type input "[DATE]"
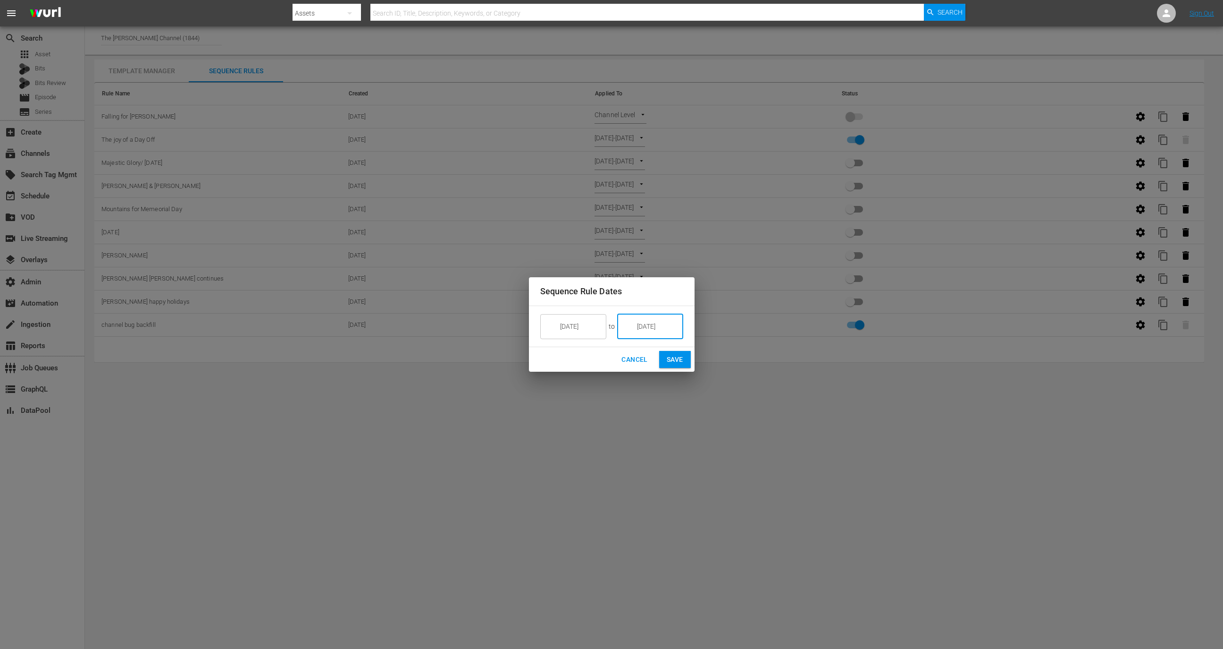
click at [674, 360] on span "Save" at bounding box center [675, 360] width 17 height 12
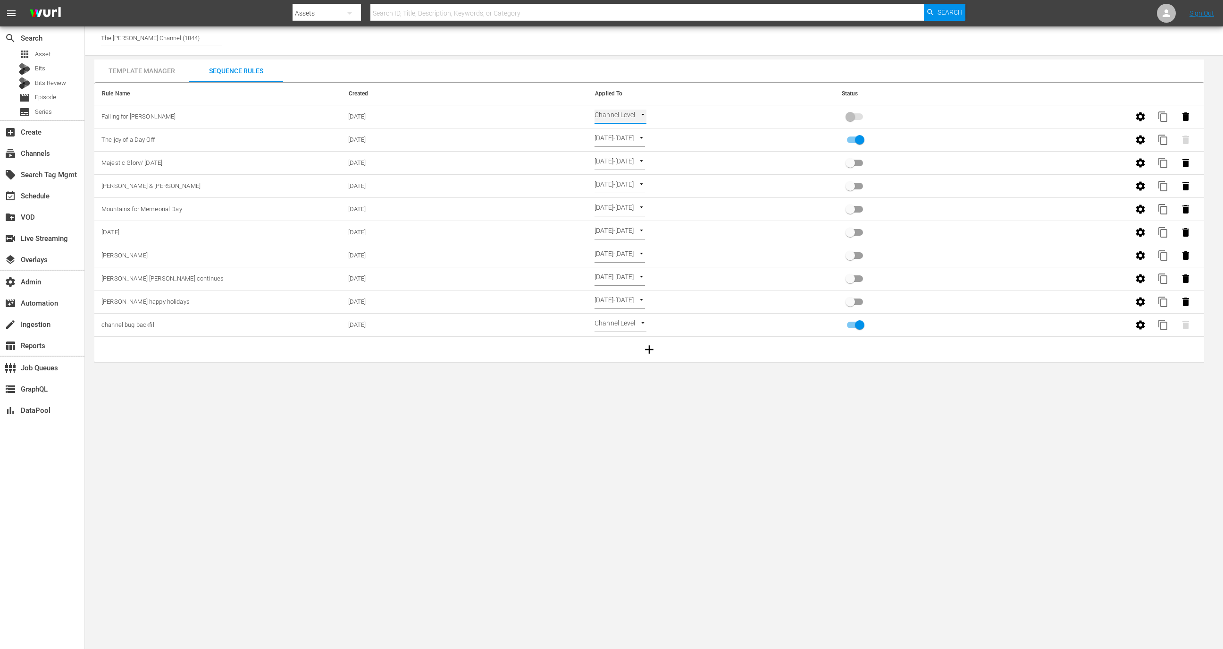
type input "SELECT_DATE"
click at [858, 114] on input "primary checkbox" at bounding box center [851, 119] width 54 height 18
checkbox input "true"
click at [60, 199] on div "event_available Schedule" at bounding box center [42, 194] width 84 height 19
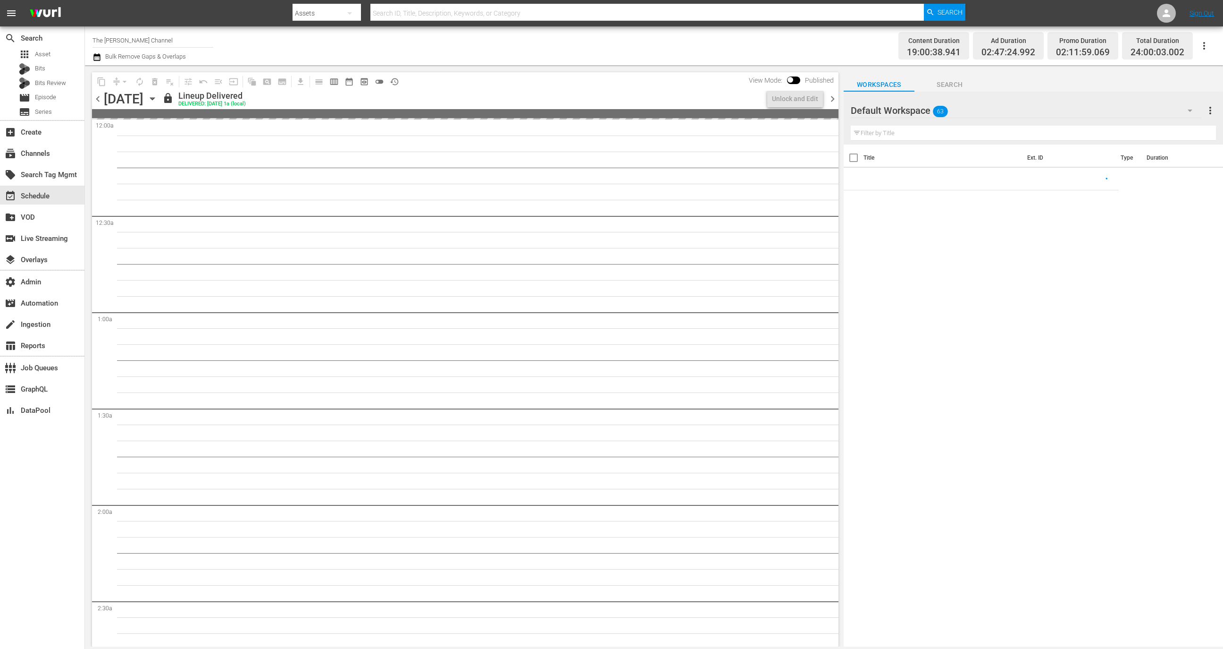
click at [158, 99] on icon "button" at bounding box center [152, 98] width 10 height 10
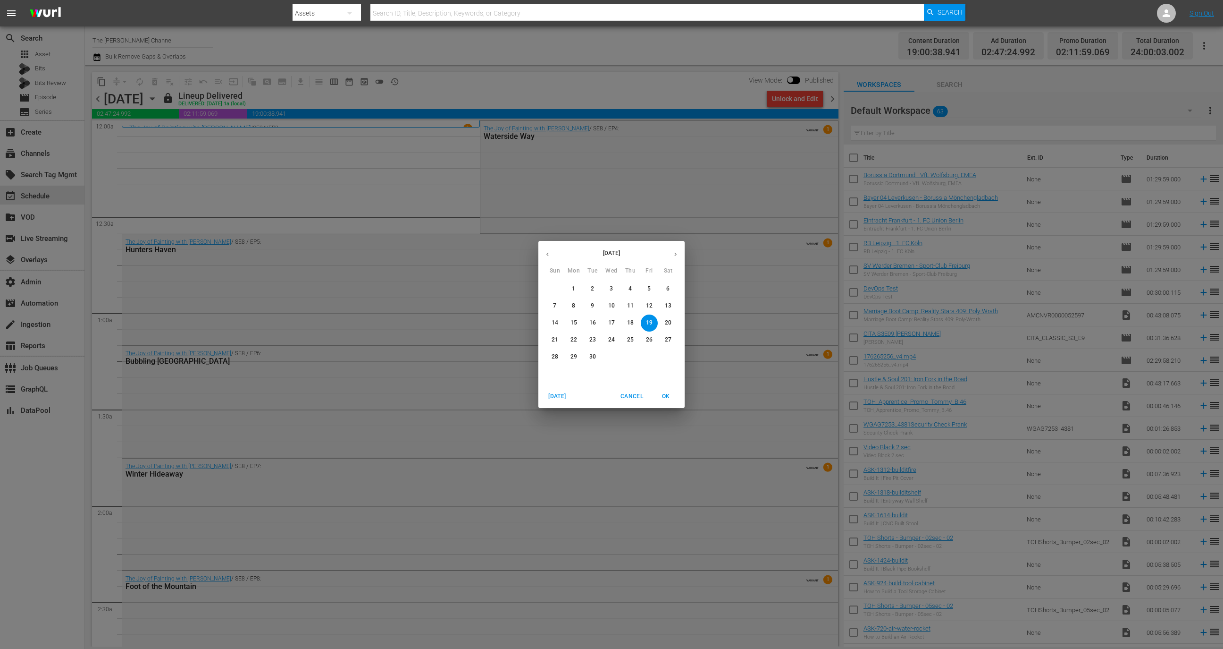
drag, startPoint x: 557, startPoint y: 337, endPoint x: 580, endPoint y: 340, distance: 22.5
click at [580, 340] on div "21 22 23 24 25 26 27" at bounding box center [612, 339] width 146 height 17
click at [580, 340] on span "22" at bounding box center [573, 340] width 17 height 8
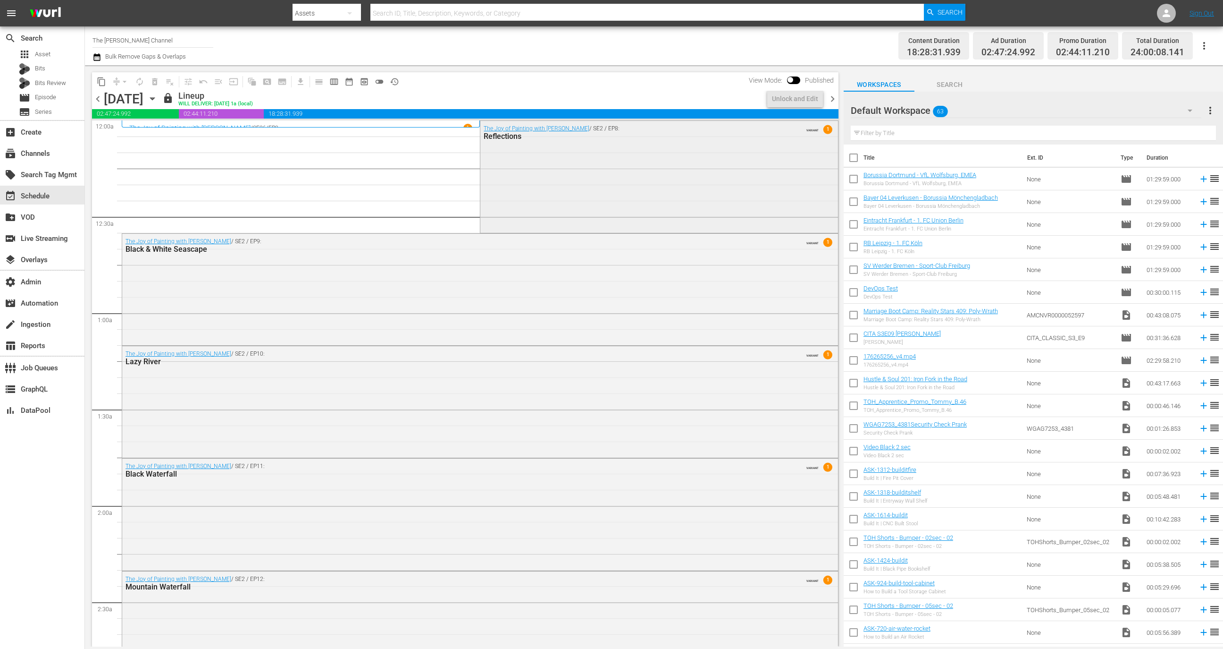
click at [666, 215] on div "The Joy of Painting with [PERSON_NAME] / SE2 / EP8: Reflections VARIANT 1" at bounding box center [658, 176] width 357 height 110
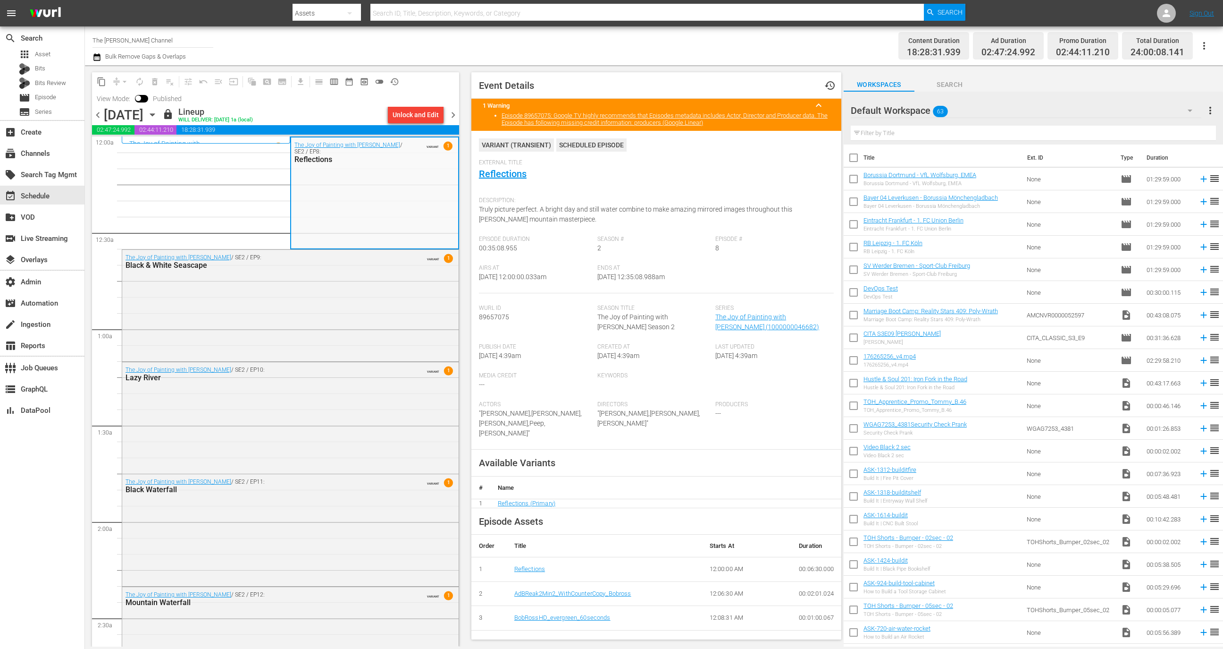
click at [419, 117] on div "Unlock and Edit" at bounding box center [416, 114] width 46 height 17
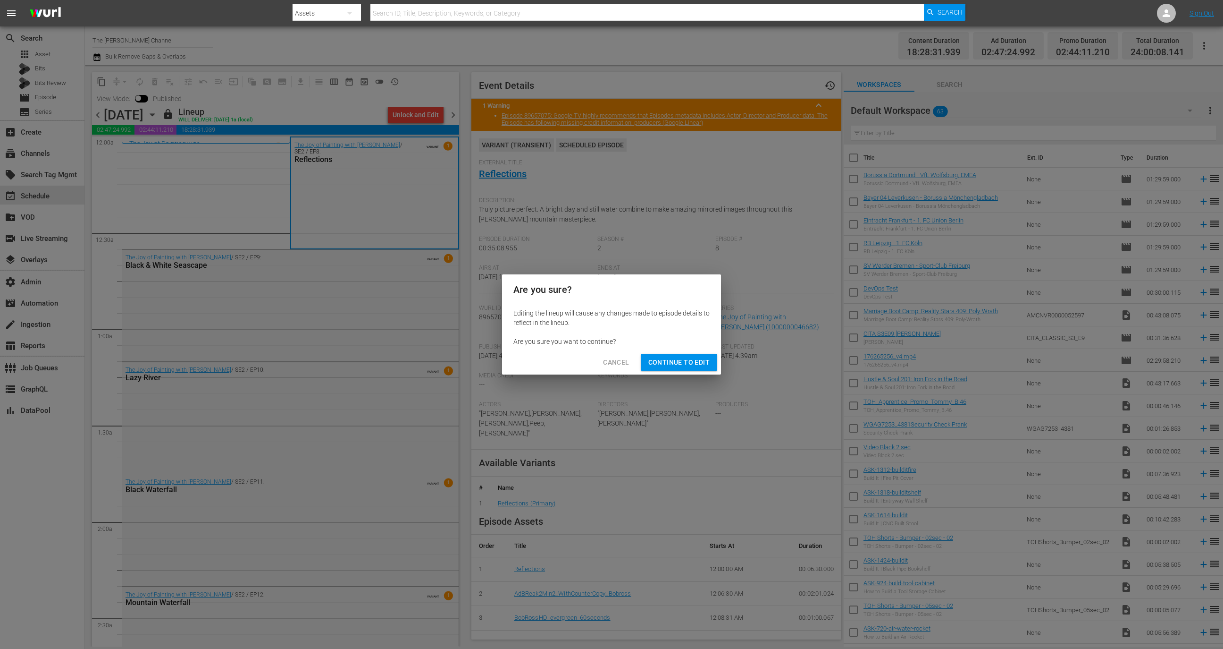
click at [692, 366] on span "Continue to Edit" at bounding box center [679, 362] width 61 height 12
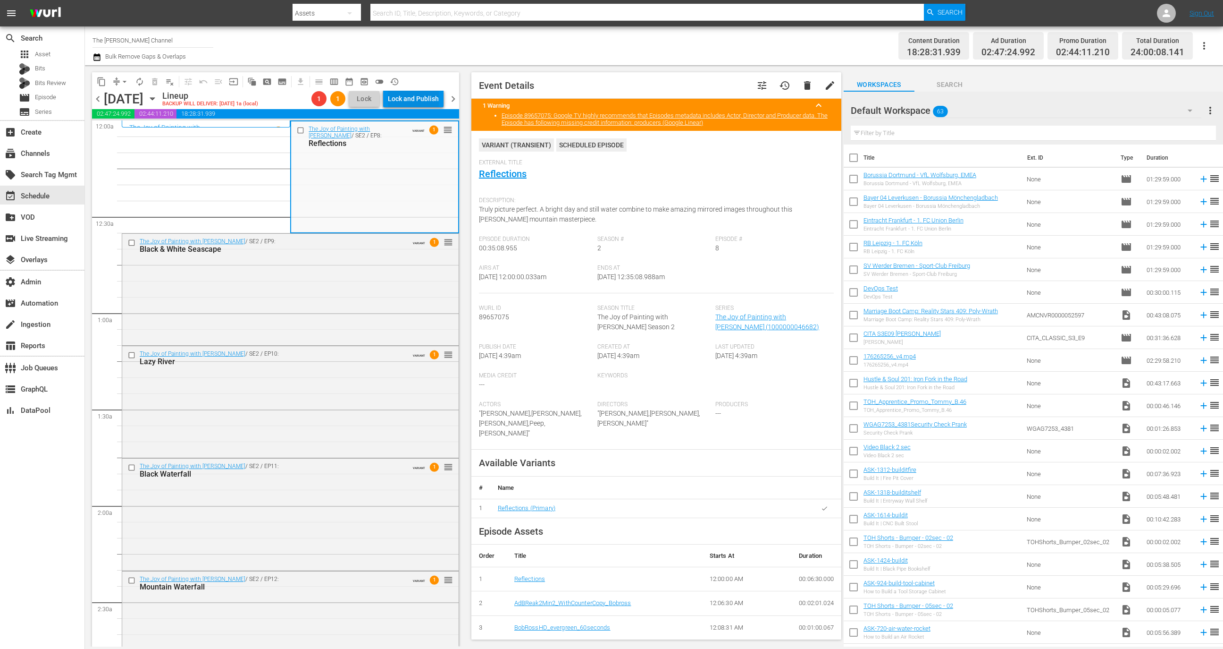
click at [430, 98] on div "Lock and Publish" at bounding box center [413, 98] width 51 height 17
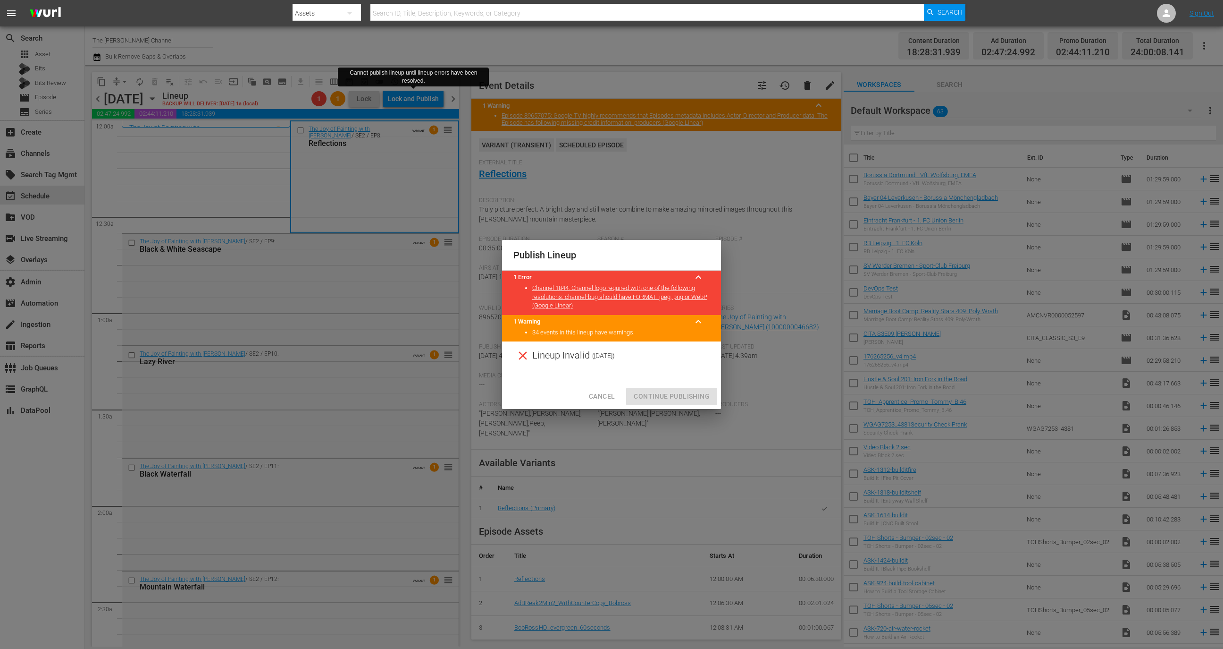
click at [610, 399] on span "Cancel" at bounding box center [602, 396] width 26 height 12
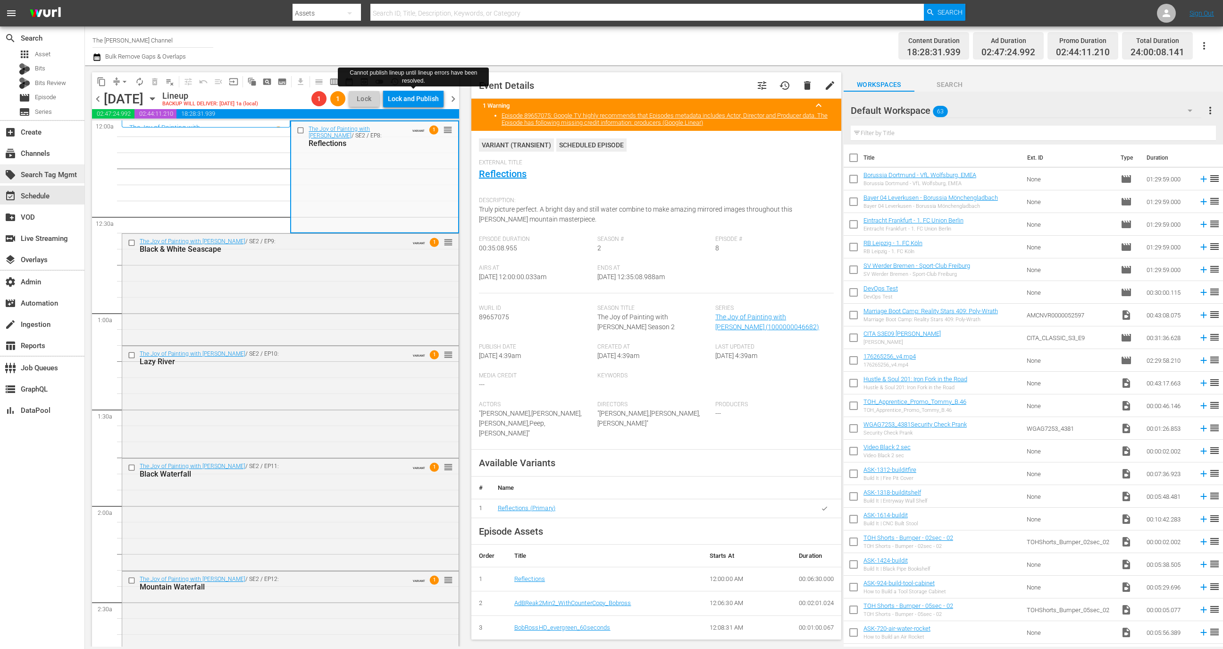
click at [38, 166] on div "local_offer Search Tag Mgmt" at bounding box center [42, 173] width 84 height 19
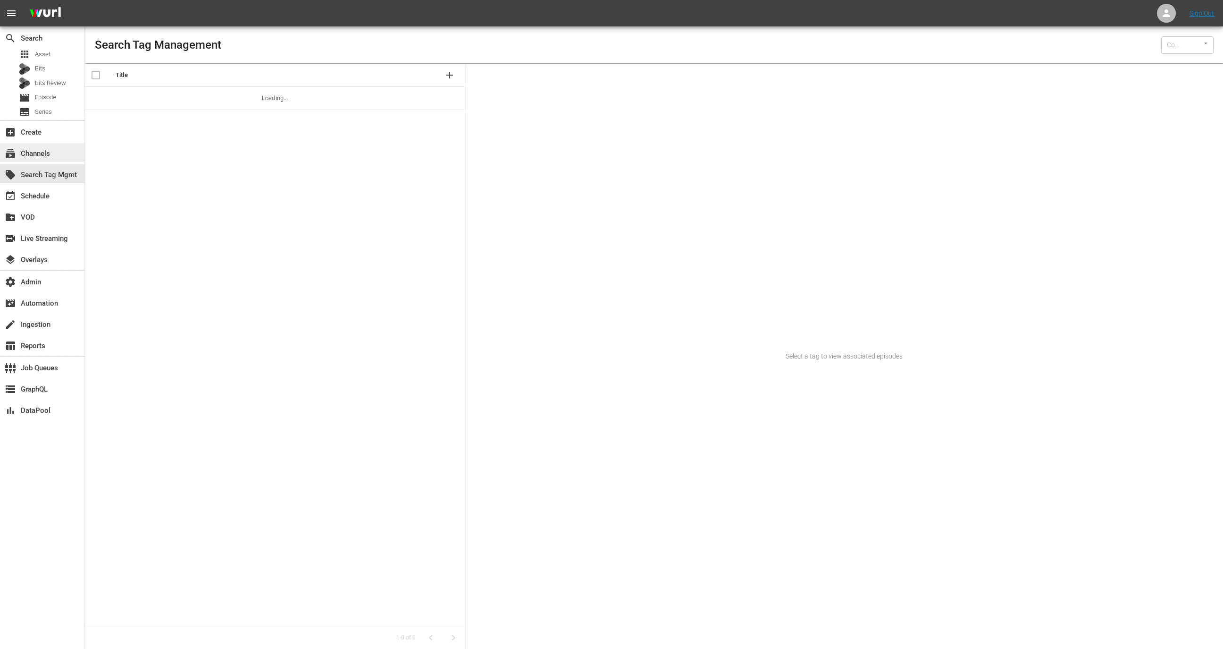
type input "Wurl (15)"
click at [39, 156] on div "subscriptions Channels" at bounding box center [26, 152] width 53 height 8
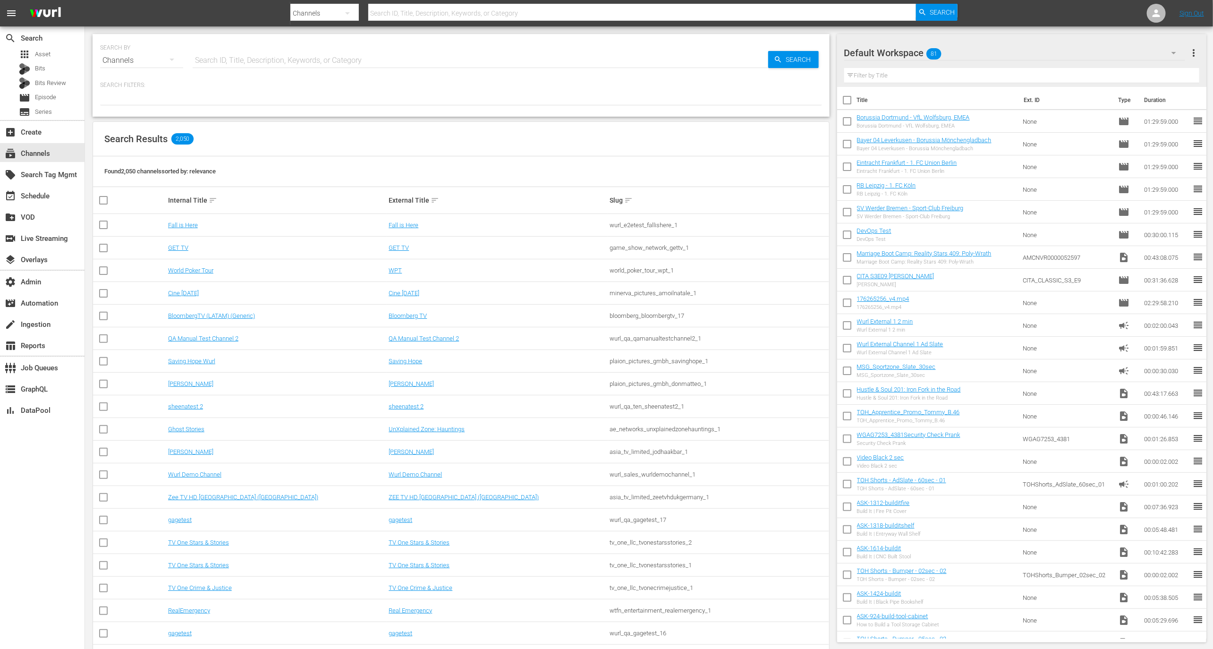
click at [277, 48] on div "SEARCH BY Search By Channels Search ID, Title, Description, Keywords, or Catego…" at bounding box center [461, 55] width 722 height 34
click at [273, 64] on input "text" at bounding box center [480, 60] width 575 height 23
type input "[PERSON_NAME]"
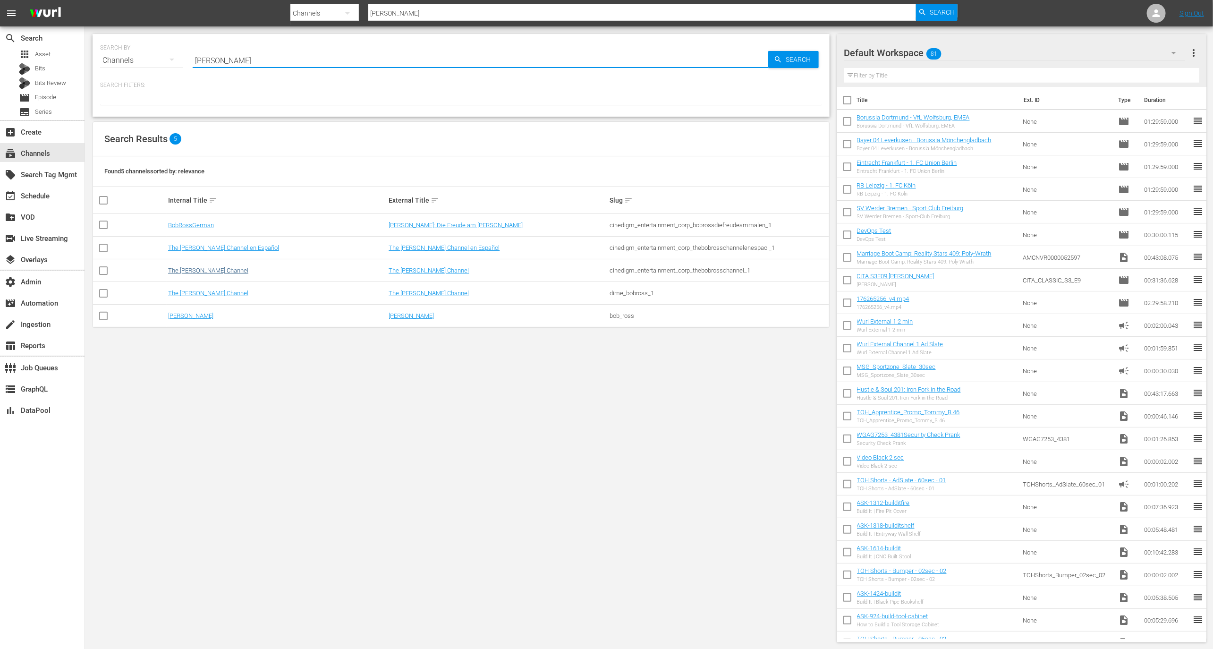
type input "[PERSON_NAME]"
click at [218, 270] on link "The [PERSON_NAME] Channel" at bounding box center [208, 270] width 80 height 7
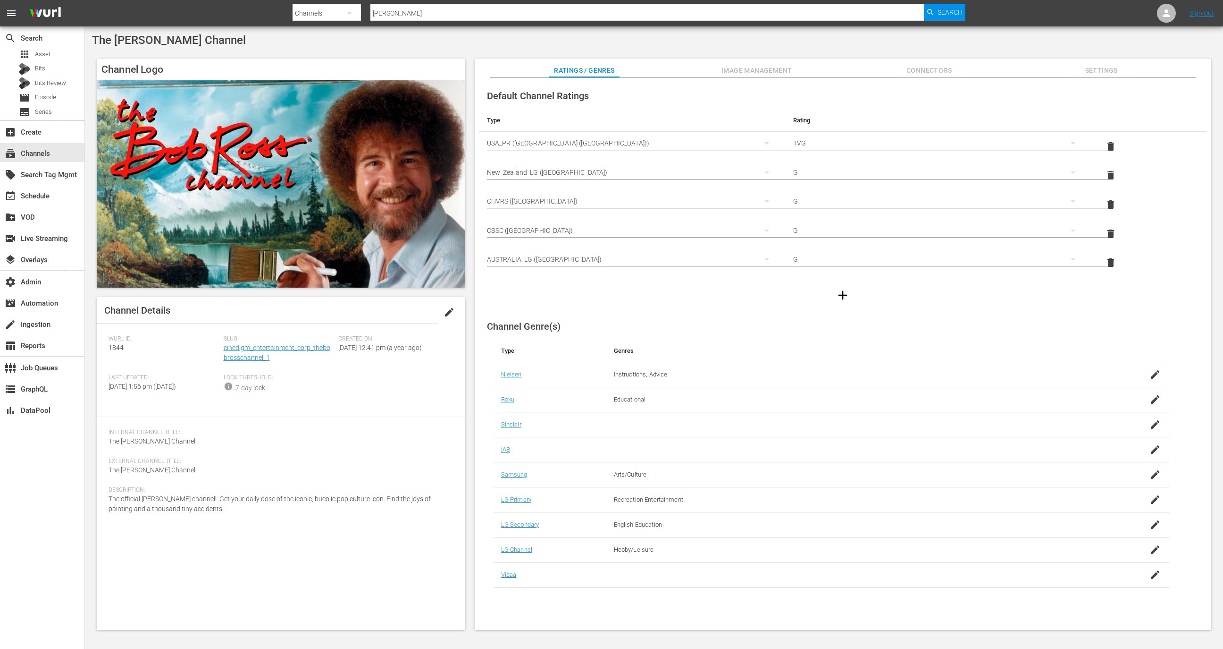
click at [1125, 58] on div "Channel Logo Channel Details edit [PERSON_NAME] ID: 1844 Slug: cinedigm_enterta…" at bounding box center [654, 339] width 1124 height 571
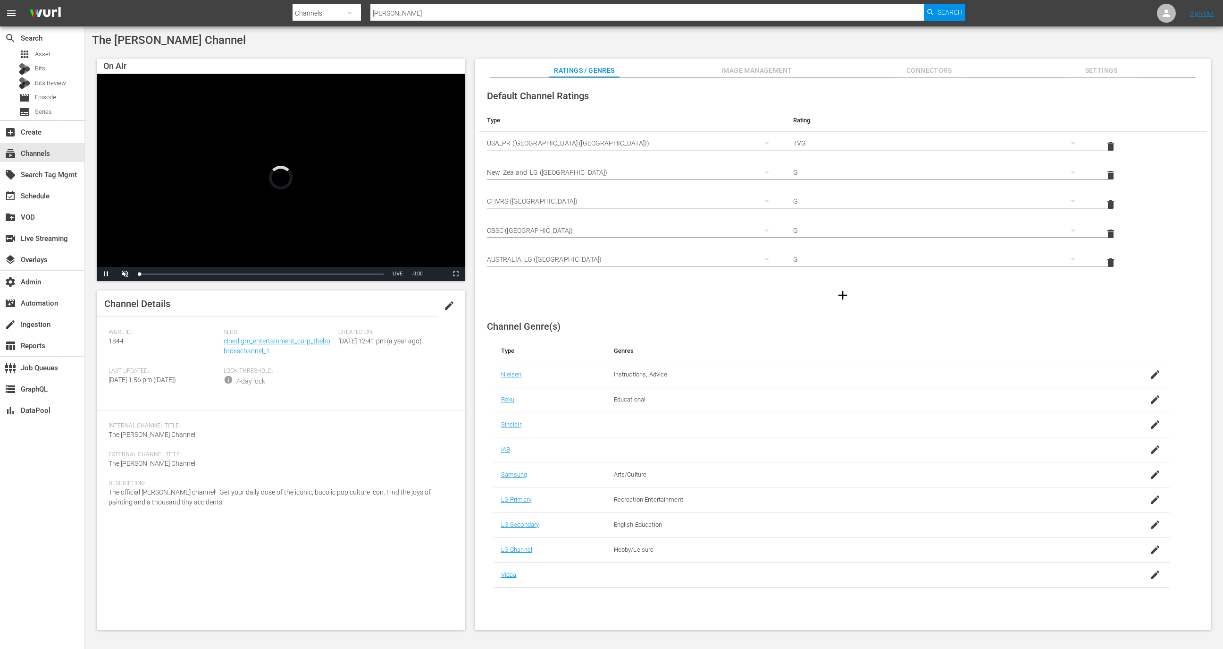
click at [960, 72] on span "Connectors" at bounding box center [929, 71] width 71 height 12
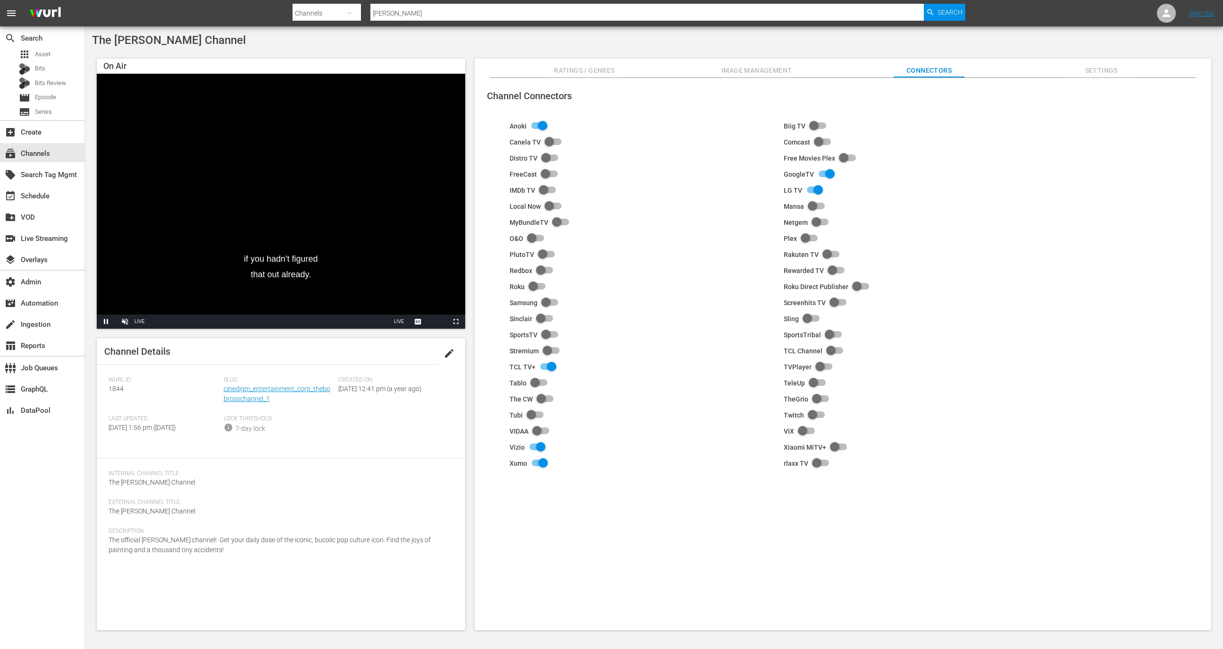
click at [824, 173] on input "checkbox" at bounding box center [824, 174] width 21 height 11
checkbox input "false"
click at [56, 200] on div "event_available Schedule" at bounding box center [42, 194] width 84 height 19
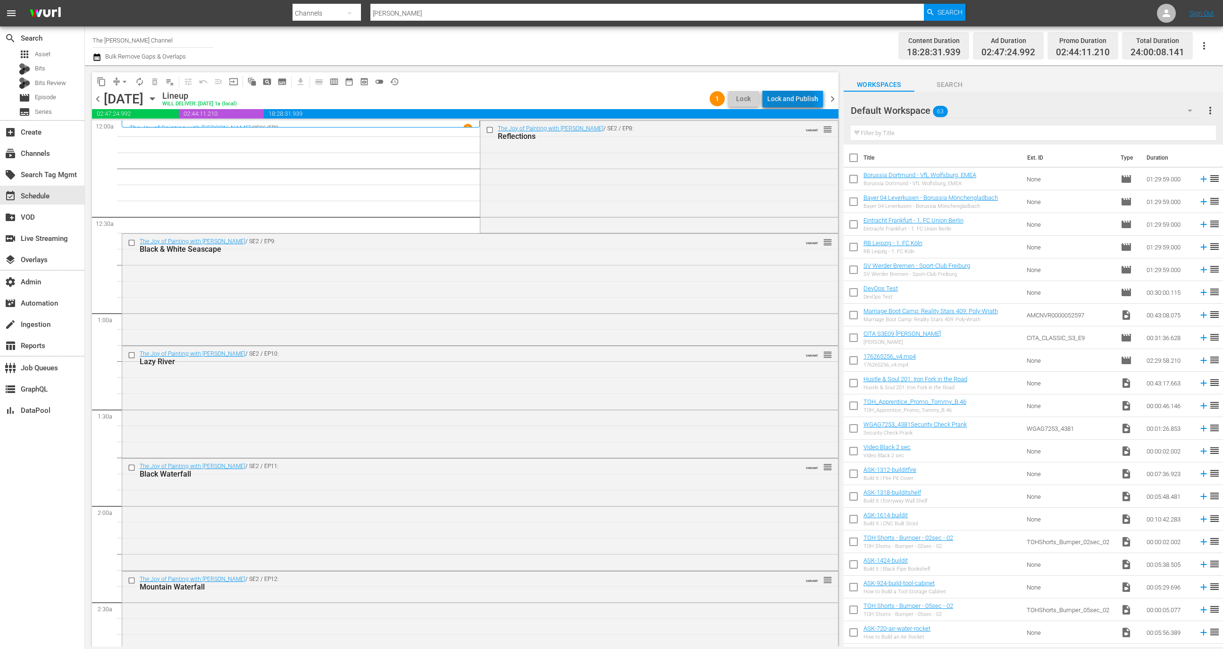
click at [790, 101] on div "Lock and Publish" at bounding box center [792, 98] width 51 height 17
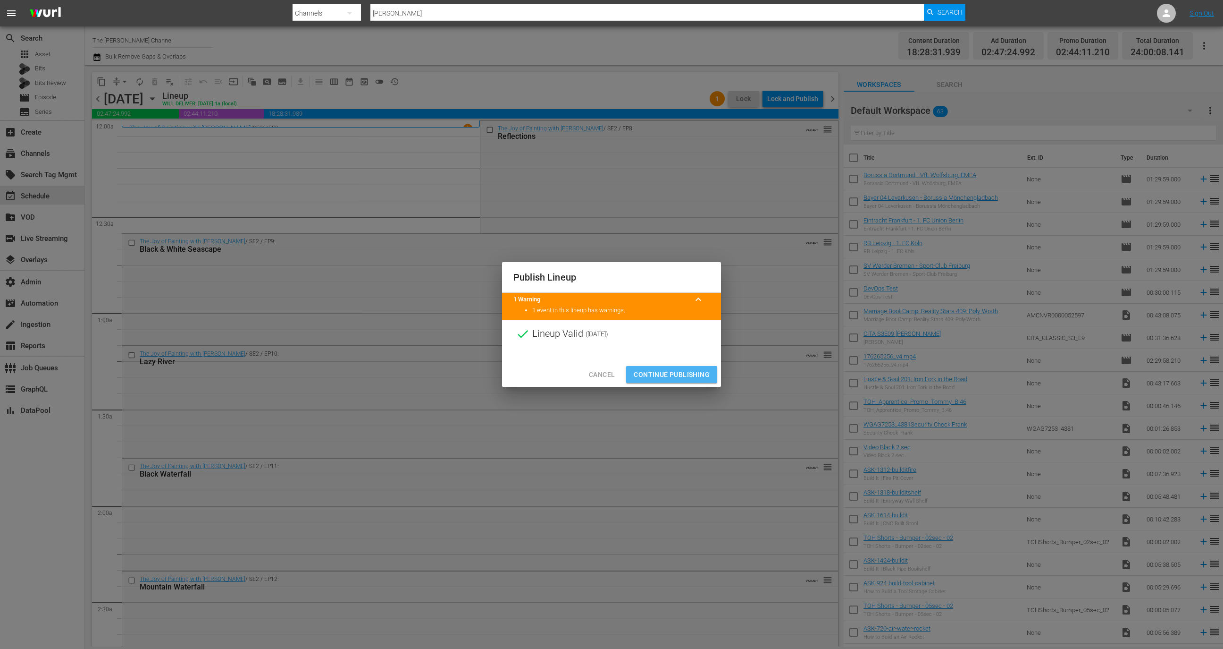
click at [675, 371] on span "Continue Publishing" at bounding box center [672, 375] width 76 height 12
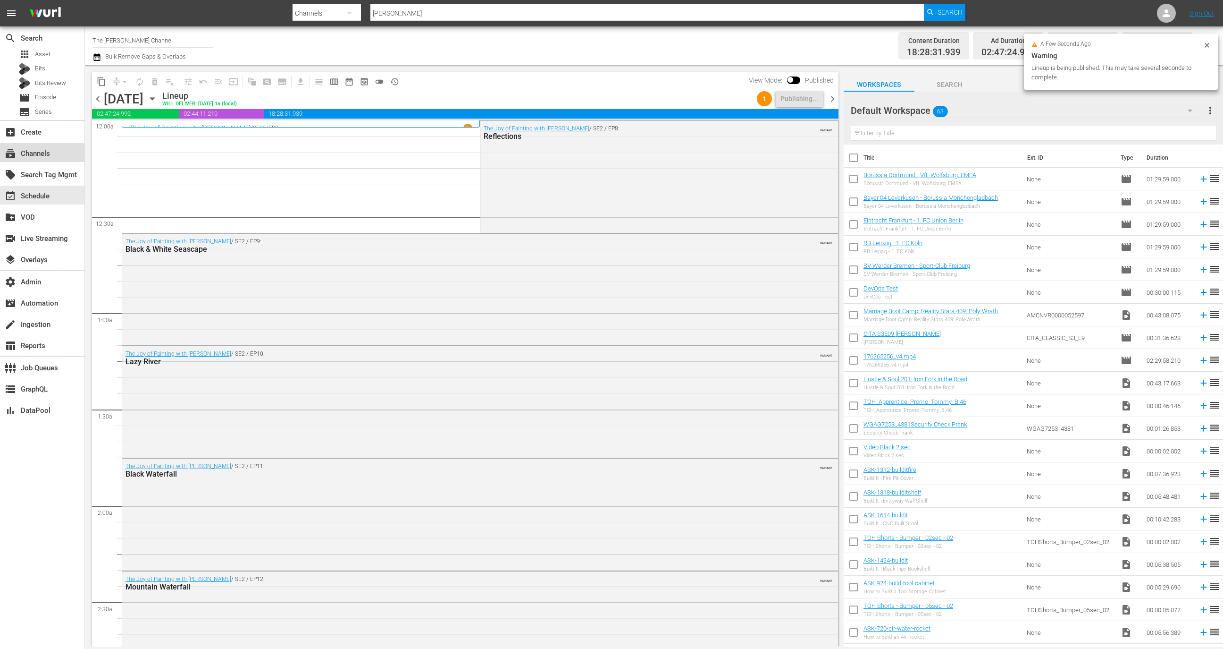
click at [37, 152] on div "subscriptions Channels" at bounding box center [26, 152] width 53 height 8
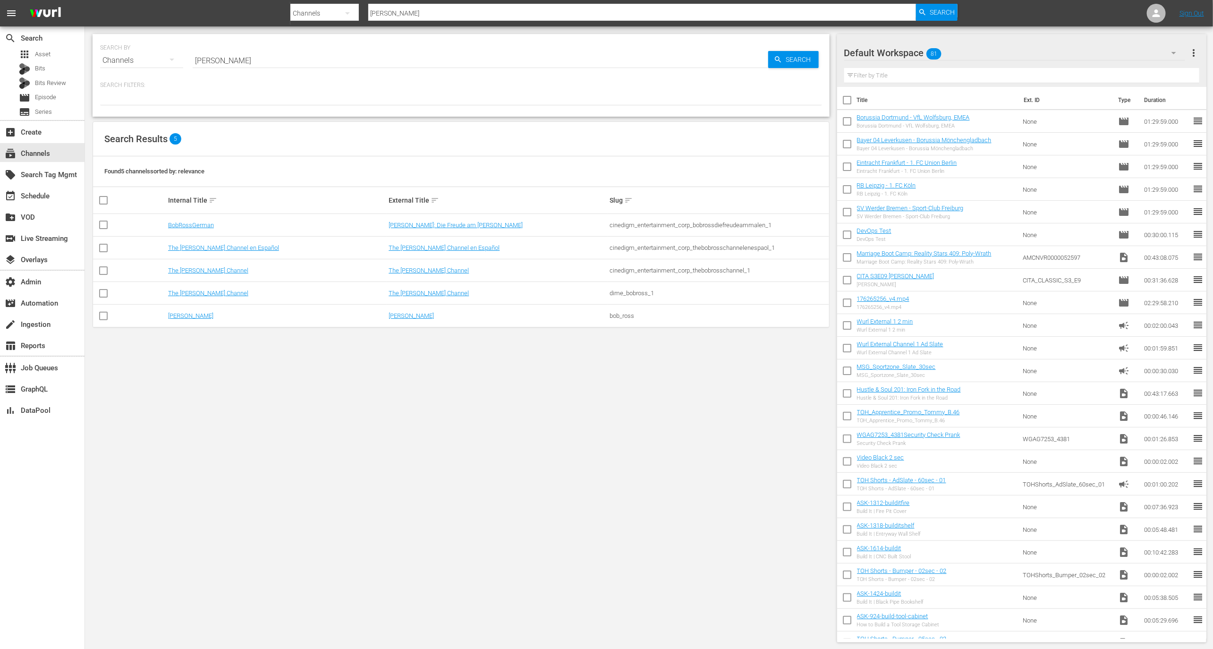
click at [670, 278] on td "cinedigm_entertainment_corp_thebobrosschannel_1" at bounding box center [718, 270] width 221 height 23
click at [670, 268] on div "cinedigm_entertainment_corp_thebobrosschannel_1" at bounding box center [718, 270] width 218 height 7
copy div "cinedigm_entertainment_corp_thebobrosschannel_1"
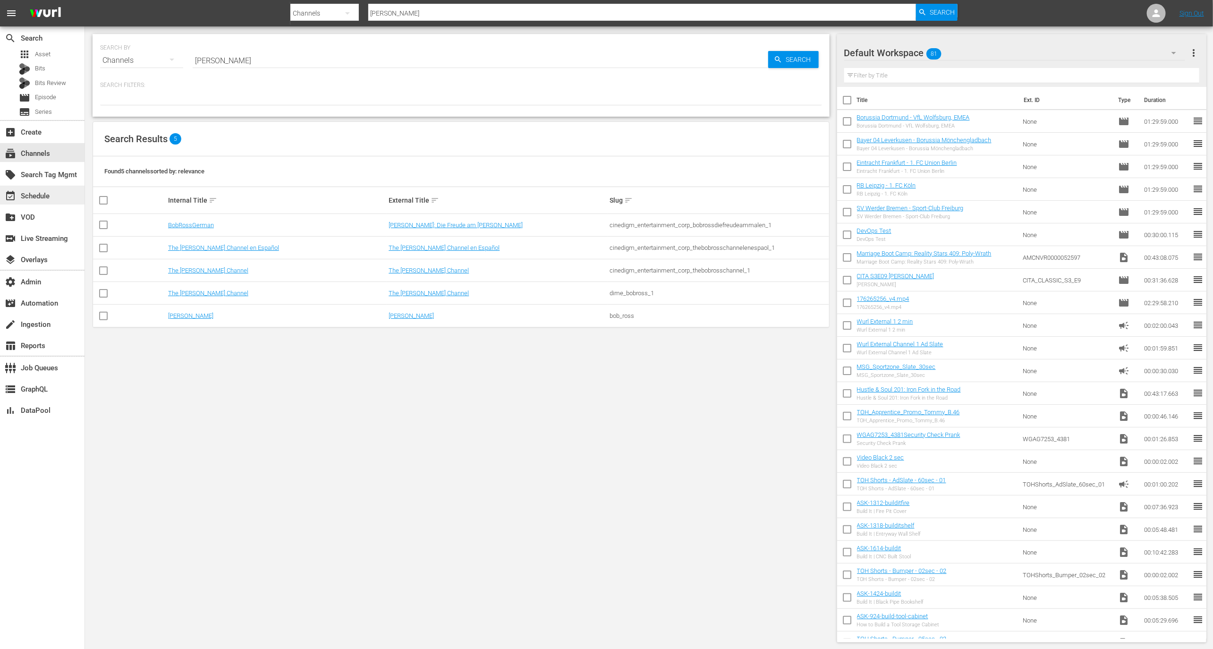
click at [39, 202] on div "event_available Schedule" at bounding box center [42, 194] width 84 height 19
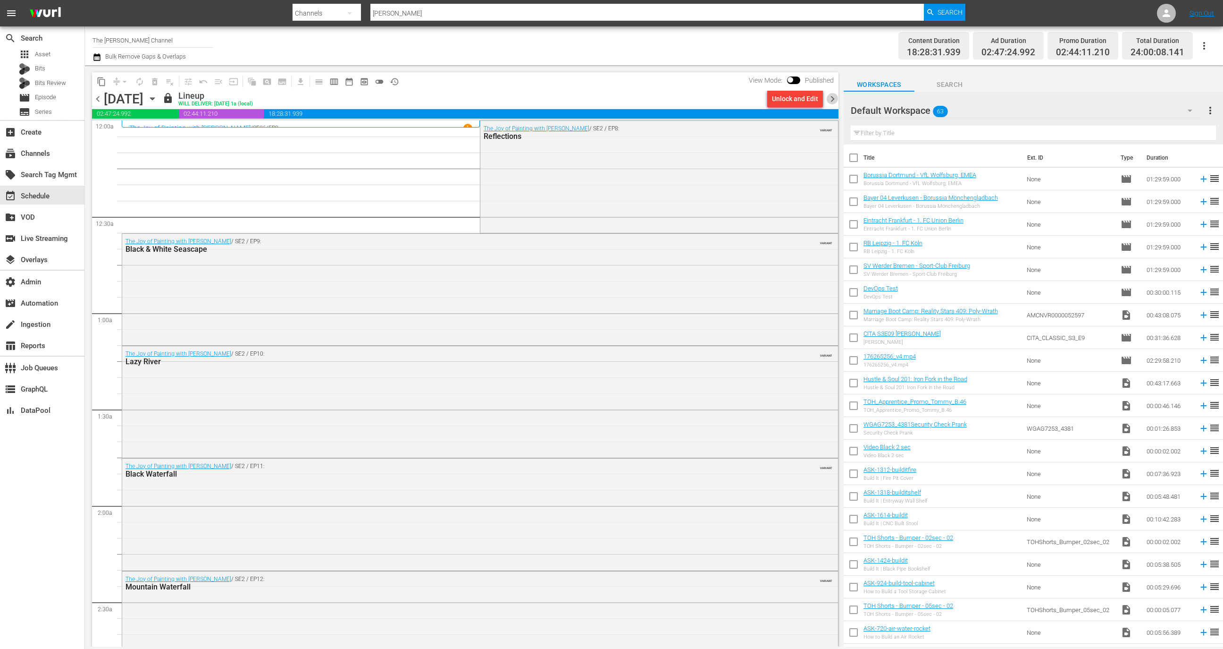
click at [836, 98] on span "chevron_right" at bounding box center [833, 99] width 12 height 12
click at [798, 98] on div "Unlock and Edit" at bounding box center [795, 98] width 46 height 17
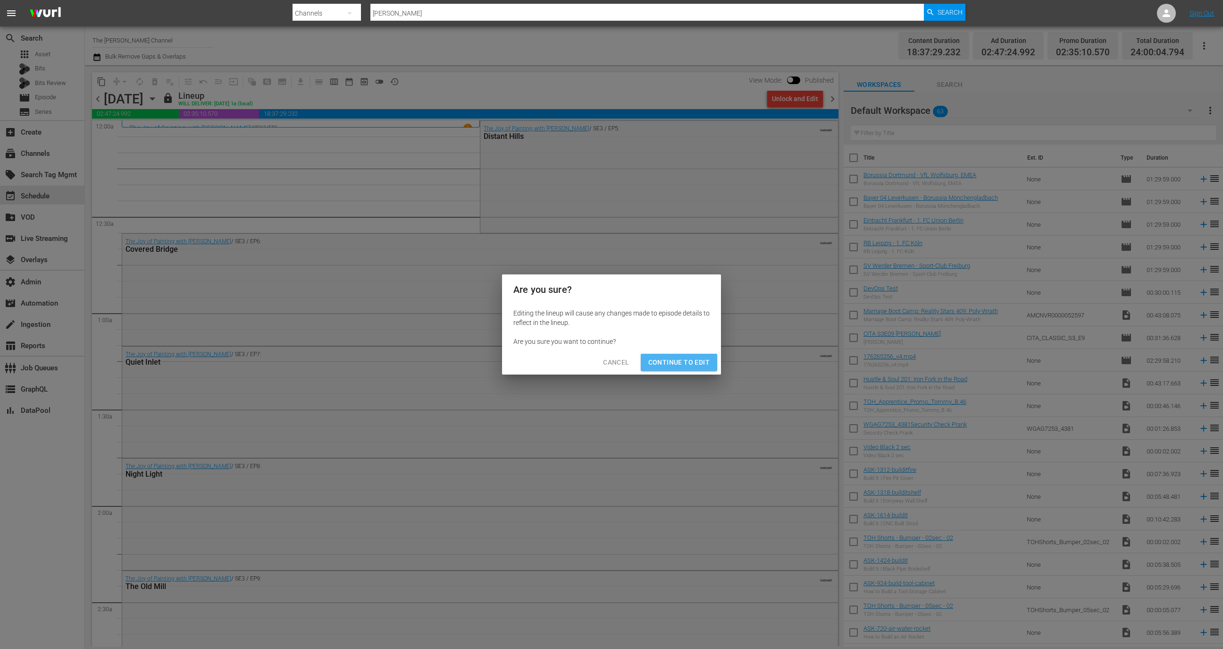
click at [686, 356] on span "Continue to Edit" at bounding box center [679, 362] width 61 height 12
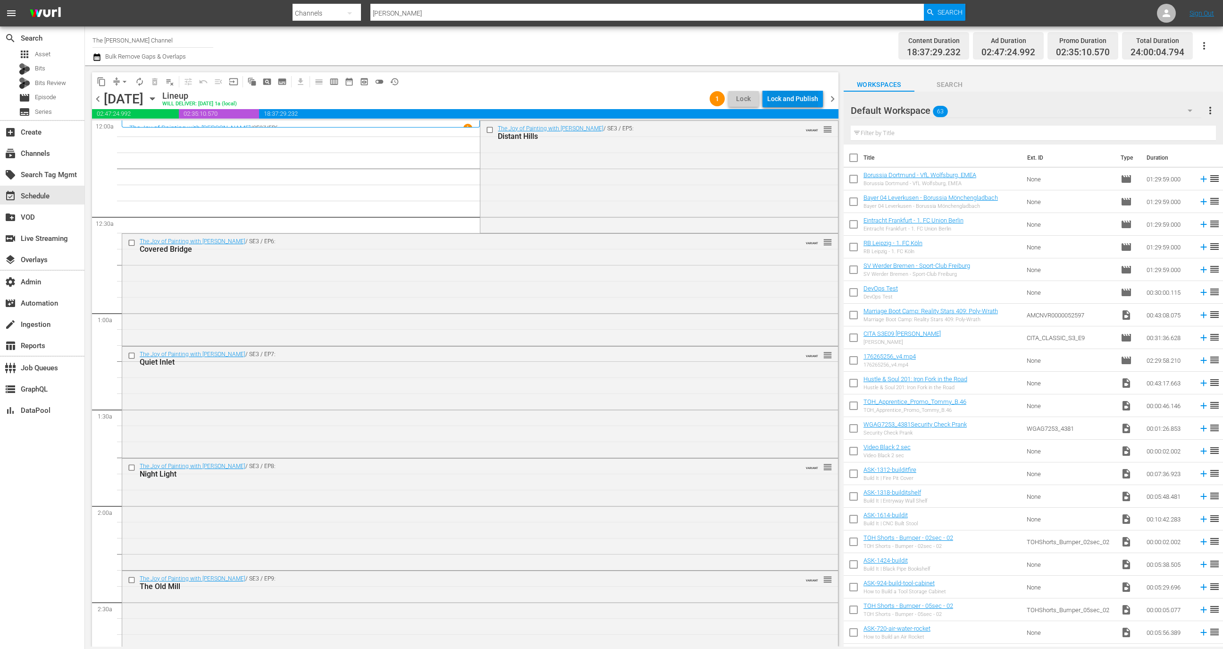
click at [782, 95] on div "Lock and Publish" at bounding box center [792, 98] width 51 height 17
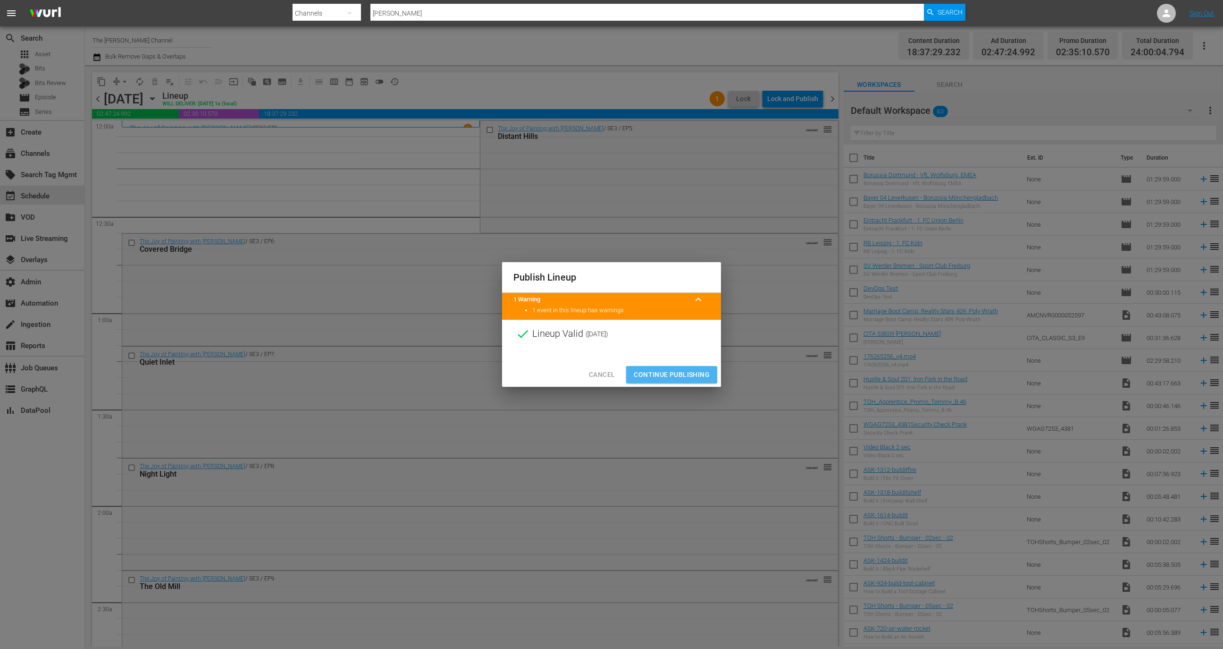
click at [655, 372] on span "Continue Publishing" at bounding box center [672, 375] width 76 height 12
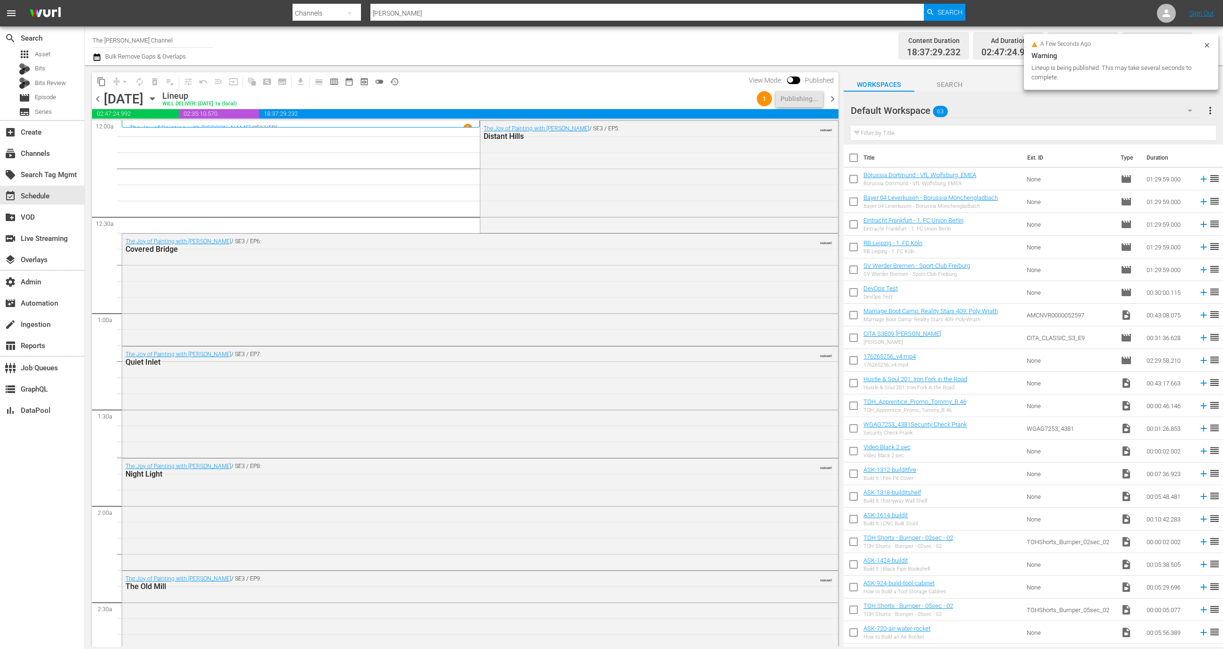
click at [831, 102] on span "chevron_right" at bounding box center [833, 99] width 12 height 12
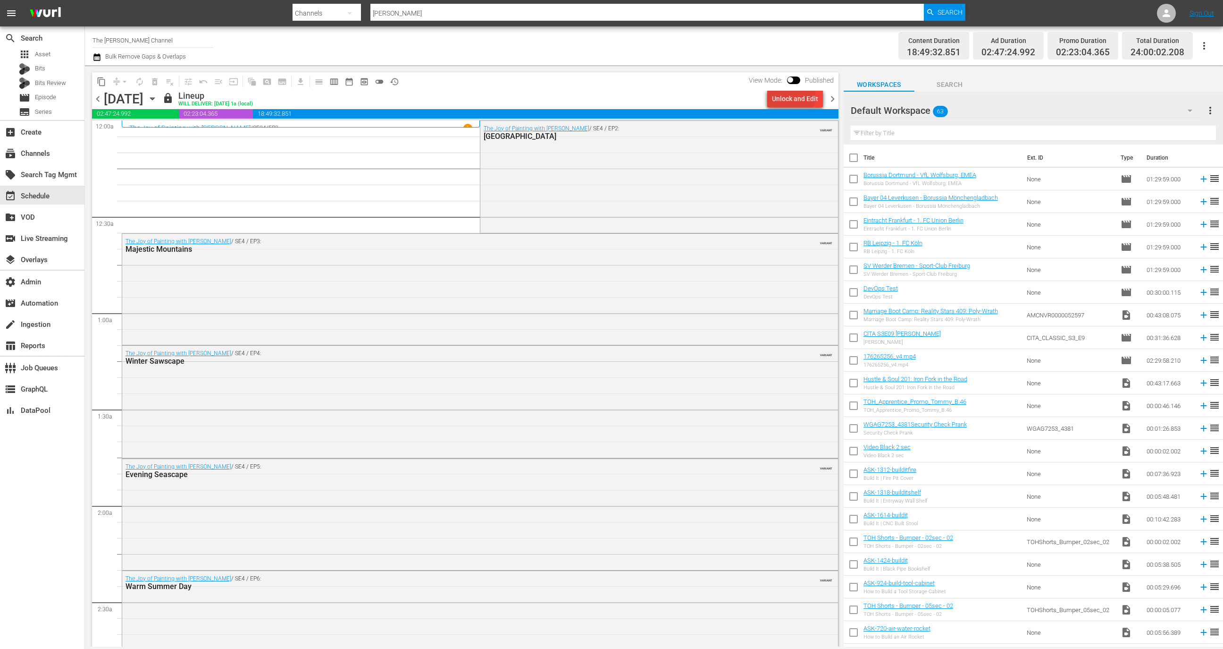
click at [793, 96] on div "Unlock and Edit" at bounding box center [795, 98] width 46 height 17
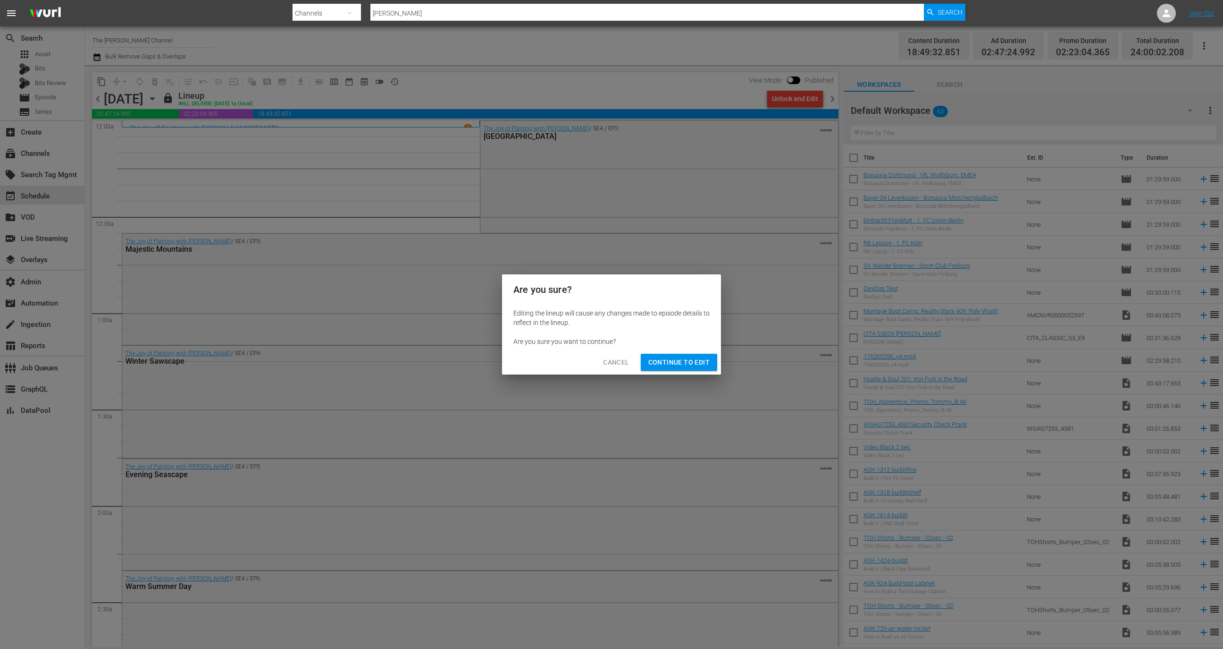
click at [661, 358] on span "Continue to Edit" at bounding box center [679, 362] width 61 height 12
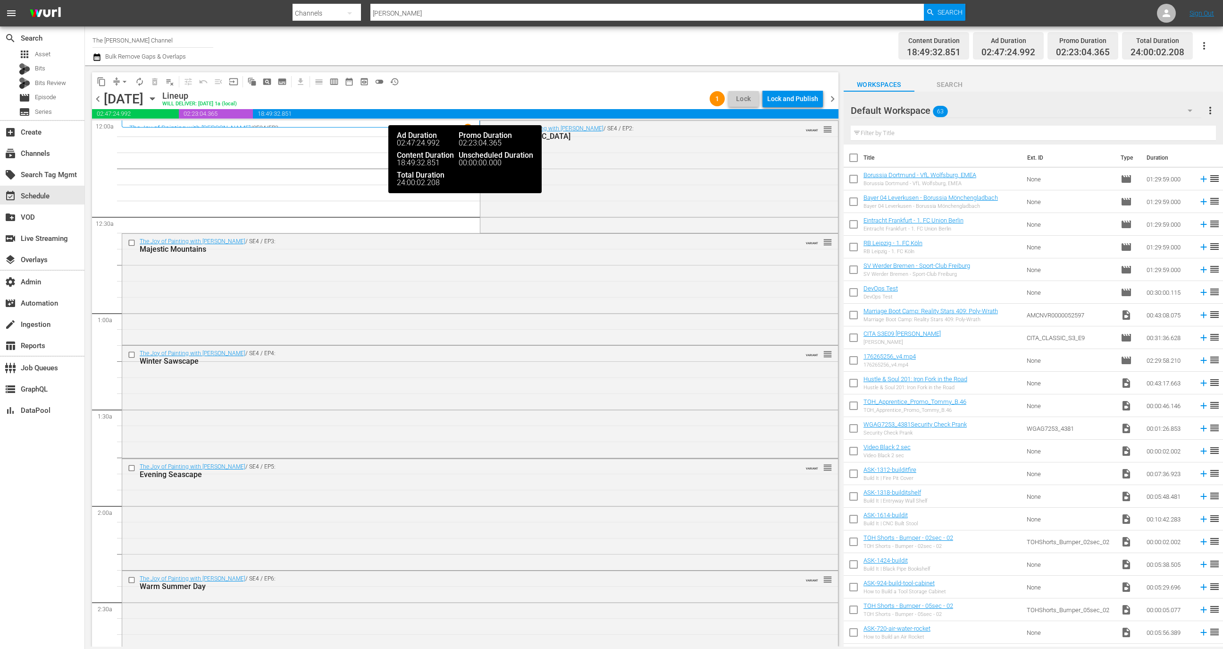
click at [798, 104] on div "Lock and Publish" at bounding box center [792, 98] width 51 height 17
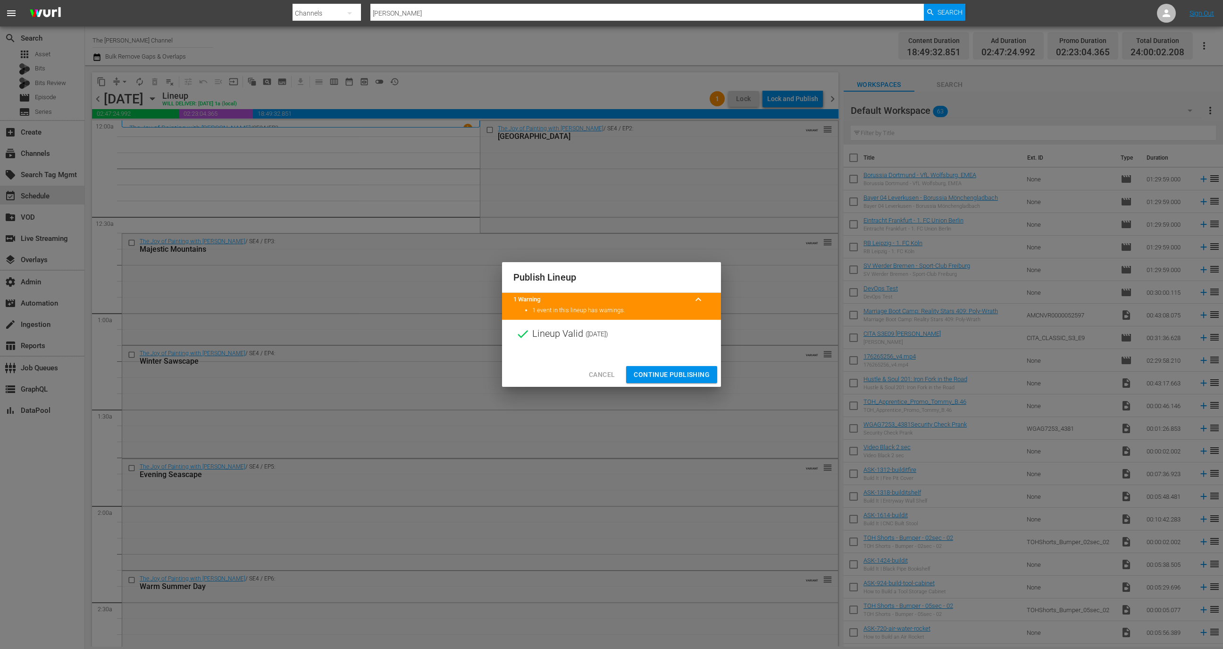
click at [699, 374] on span "Continue Publishing" at bounding box center [672, 375] width 76 height 12
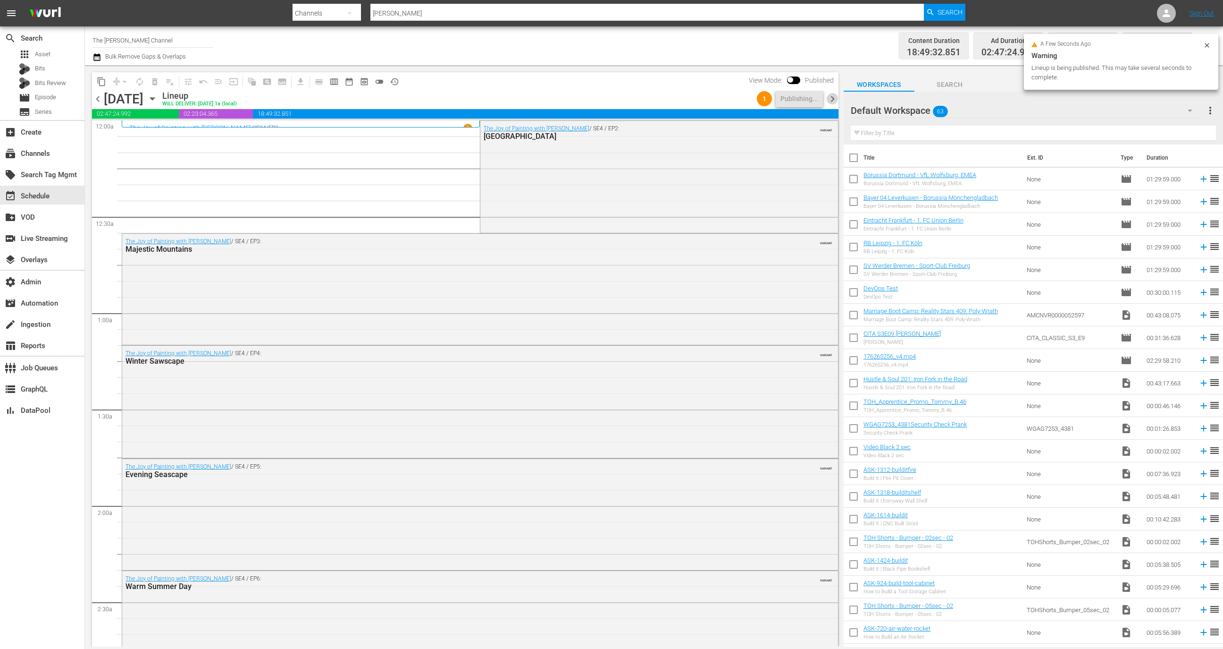
click at [833, 101] on span "chevron_right" at bounding box center [833, 99] width 12 height 12
click at [800, 101] on div "Unlock and Edit" at bounding box center [795, 98] width 46 height 17
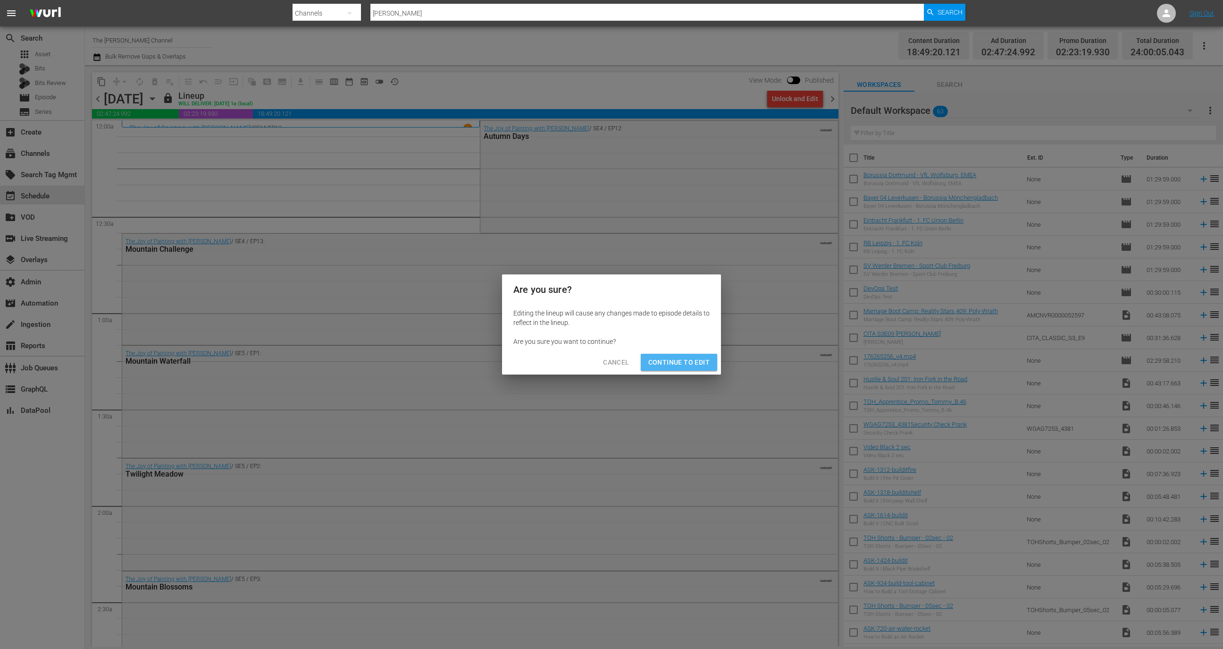
click at [684, 362] on span "Continue to Edit" at bounding box center [679, 362] width 61 height 12
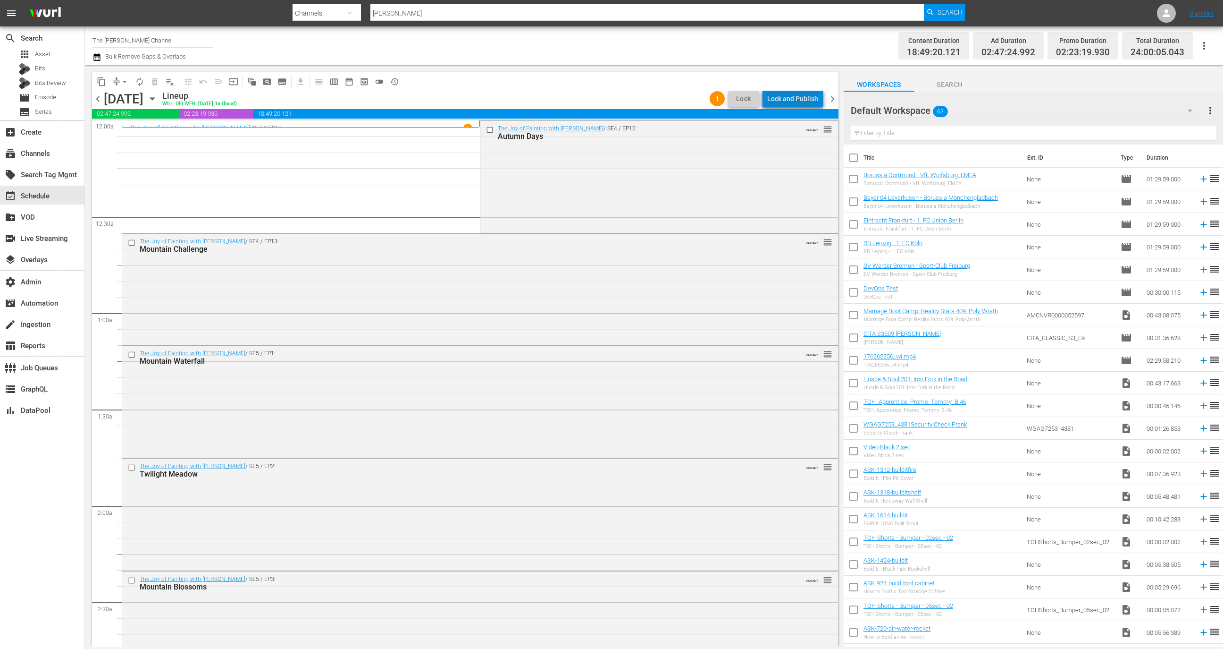
click at [799, 100] on div "Lock and Publish" at bounding box center [792, 98] width 51 height 17
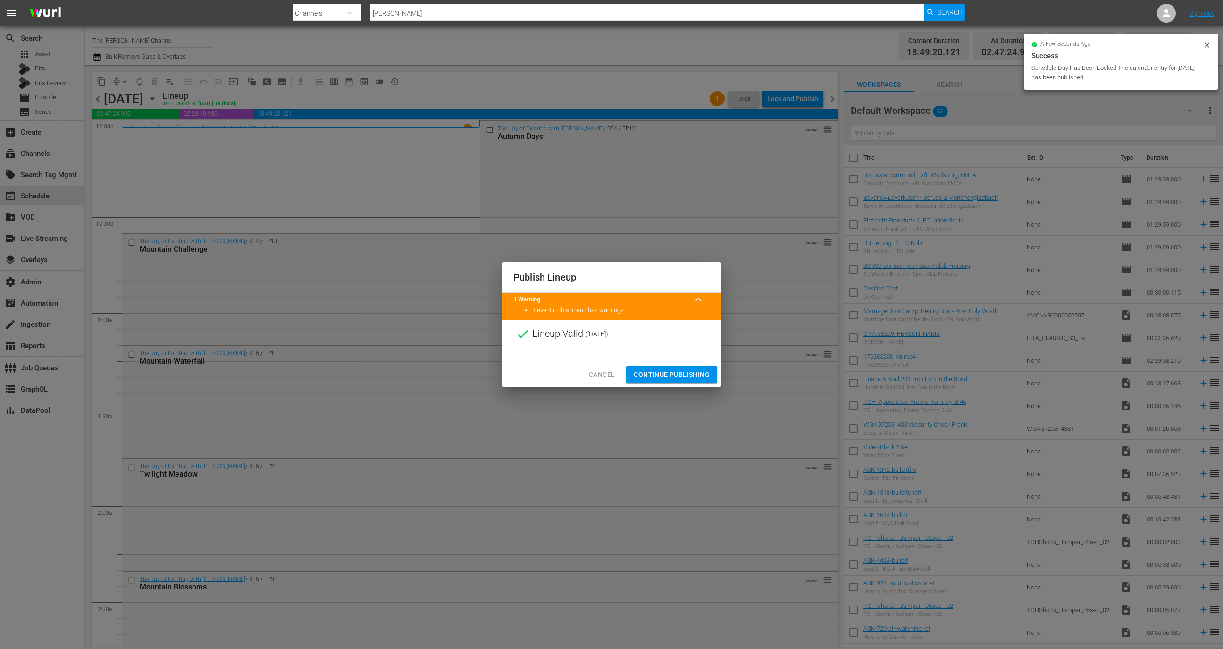
click at [664, 370] on span "Continue Publishing" at bounding box center [672, 375] width 76 height 12
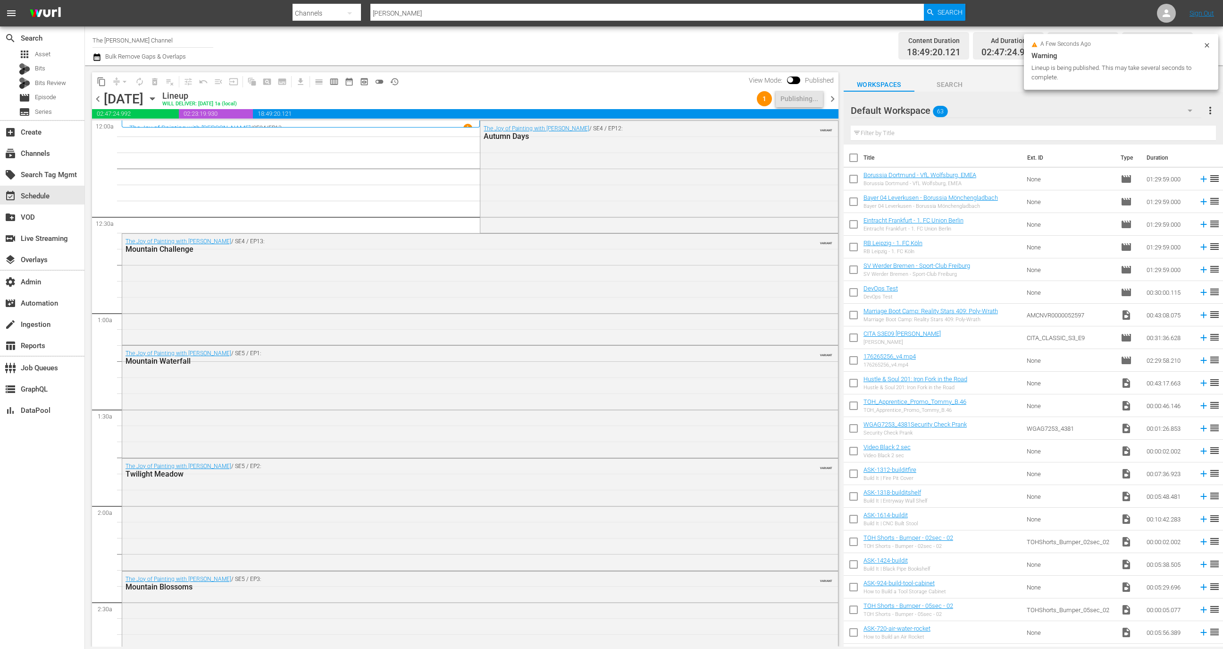
click at [832, 97] on span "chevron_right" at bounding box center [833, 99] width 12 height 12
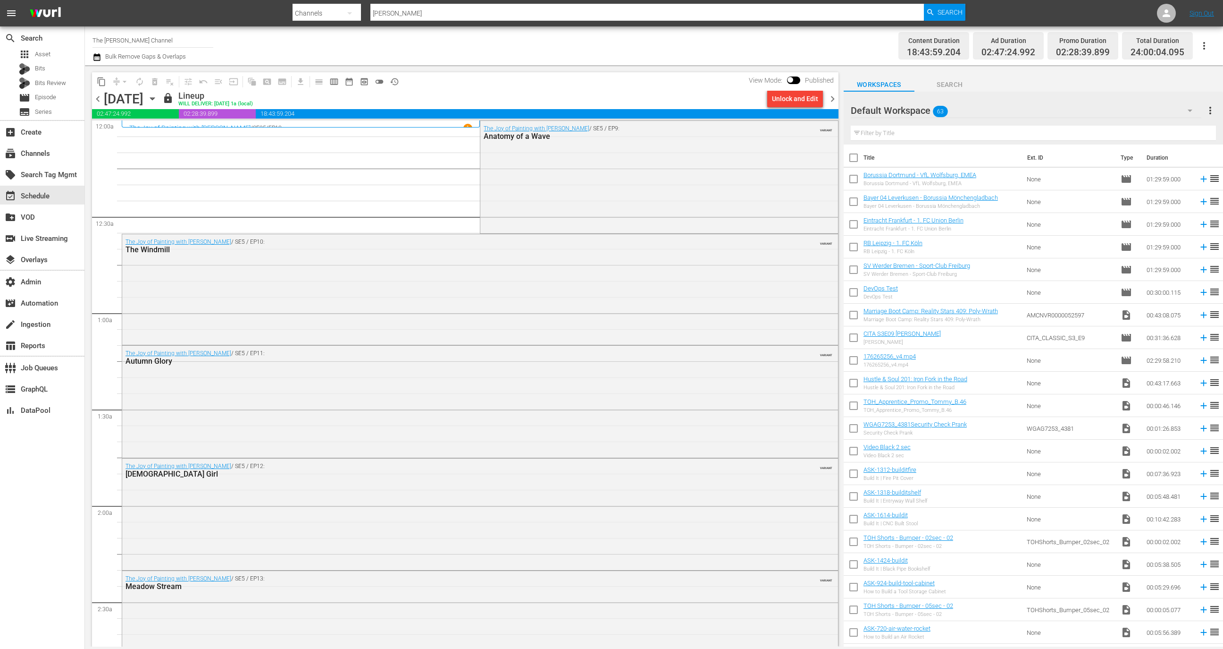
click at [793, 100] on div "Unlock and Edit" at bounding box center [795, 98] width 46 height 17
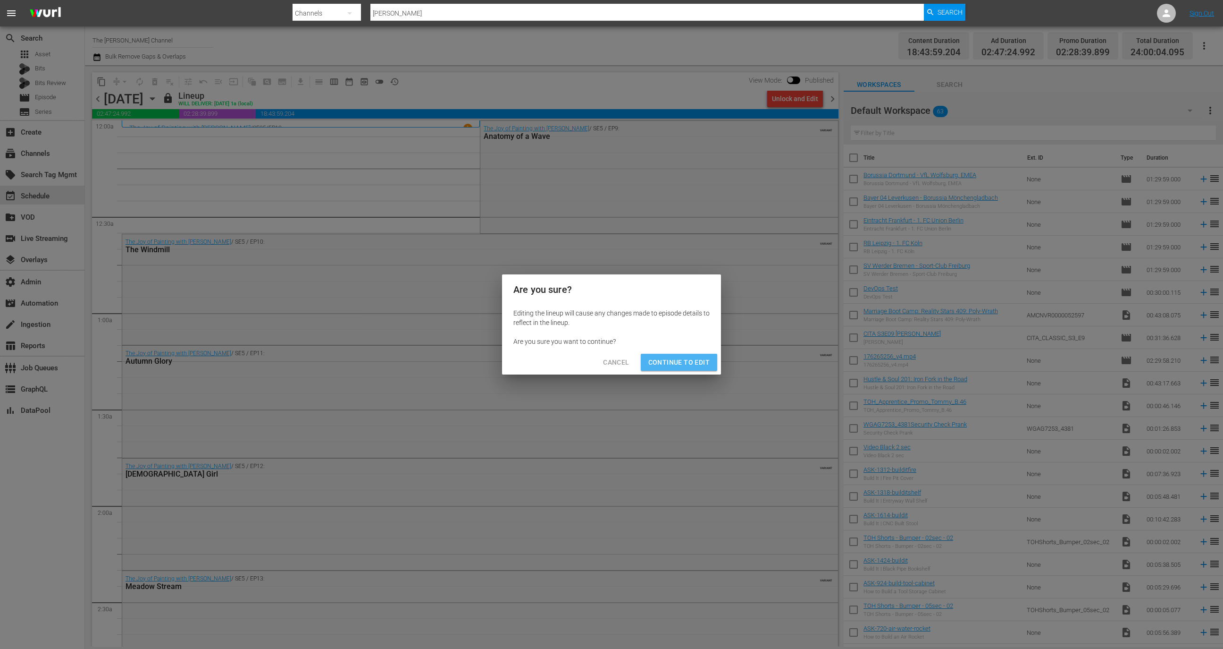
click at [692, 355] on button "Continue to Edit" at bounding box center [679, 362] width 76 height 17
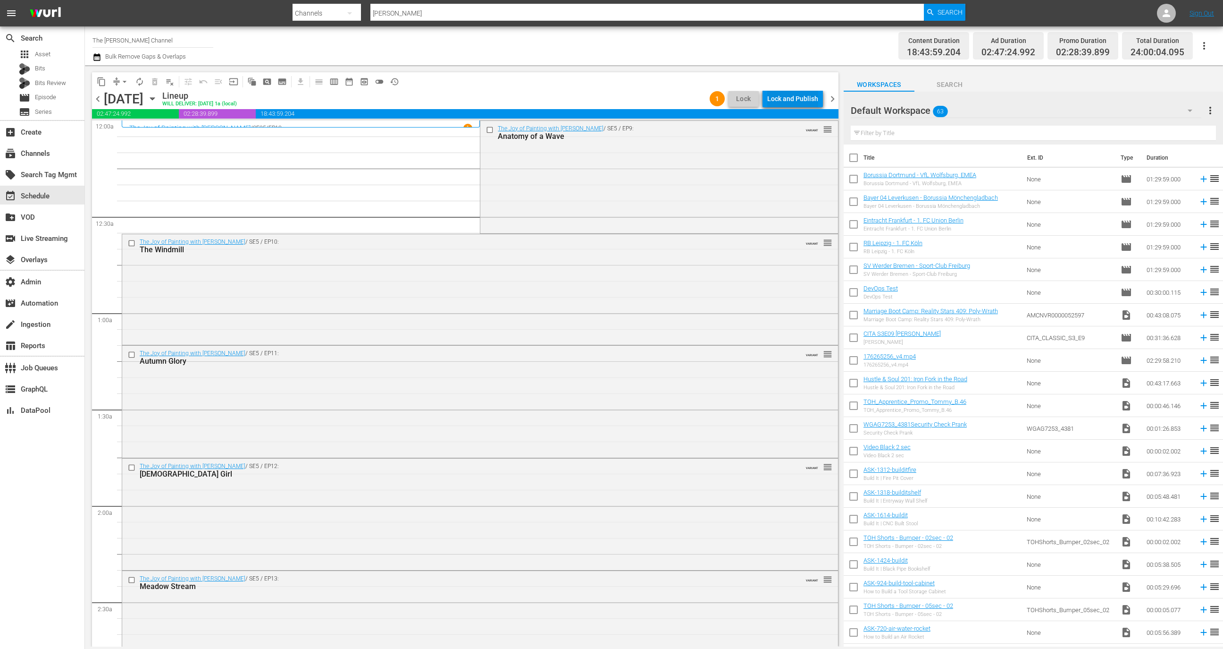
click at [799, 98] on div "Lock and Publish" at bounding box center [792, 98] width 51 height 17
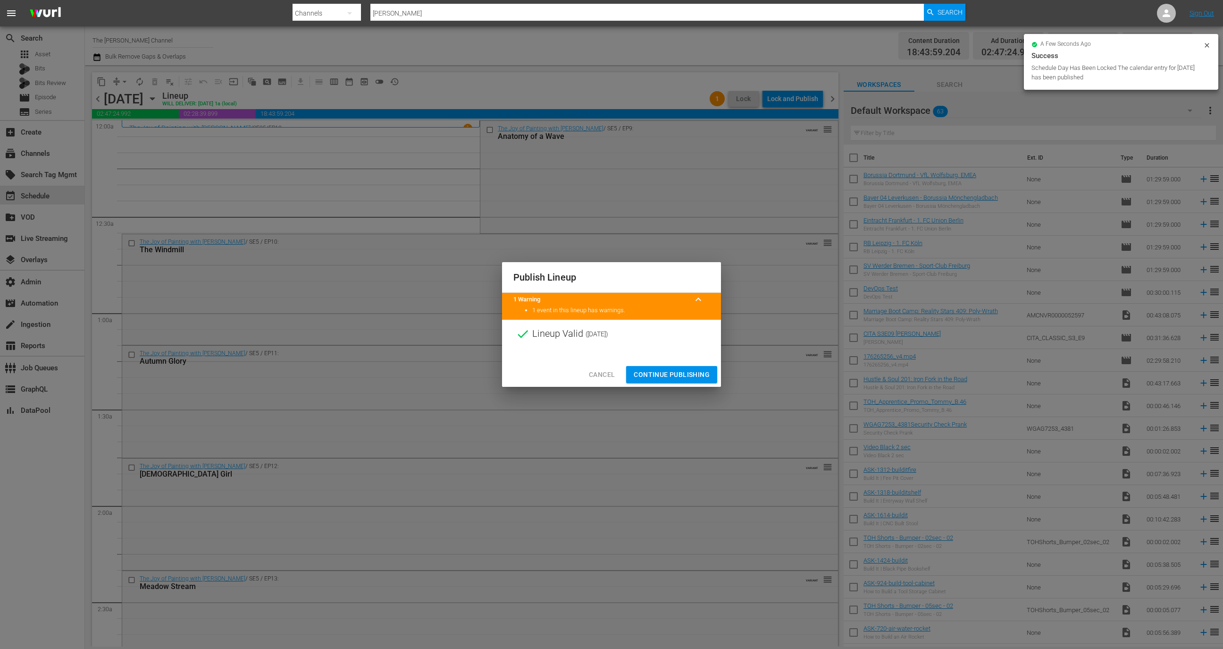
click at [683, 373] on span "Continue Publishing" at bounding box center [672, 375] width 76 height 12
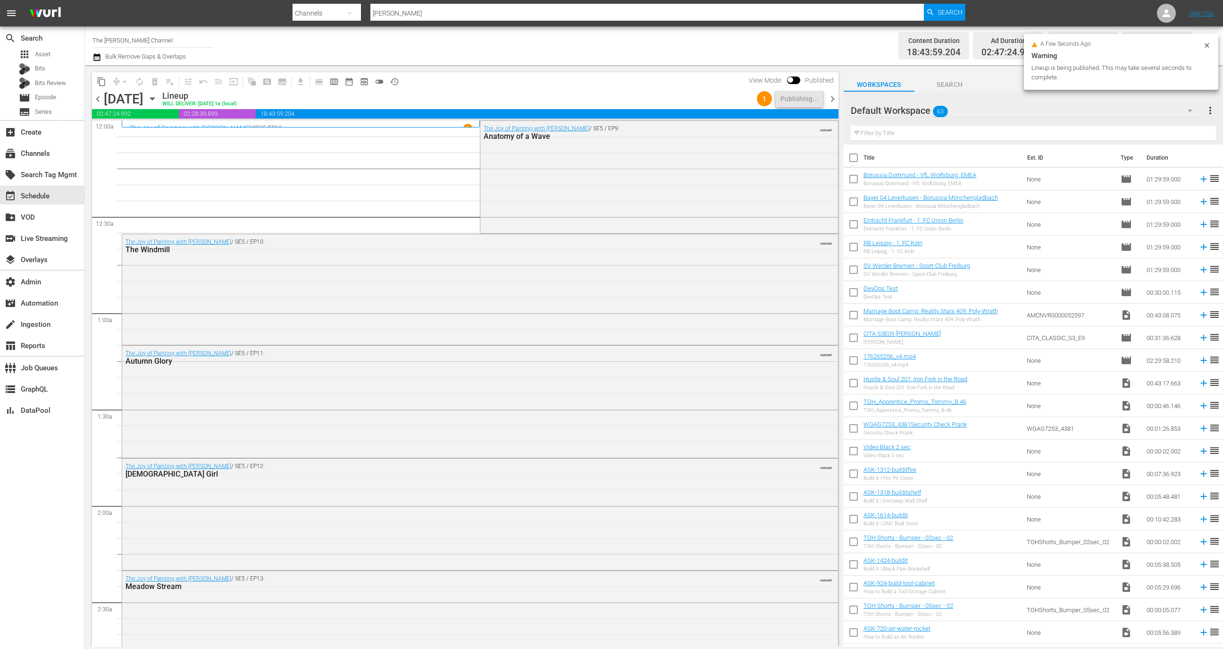
click at [836, 104] on div "chevron_left [DATE] [DATE] Lineup WILL DELIVER: [DATE] 1a (local) 1 Publishing.…" at bounding box center [465, 100] width 747 height 18
click at [833, 101] on span "chevron_right" at bounding box center [833, 99] width 12 height 12
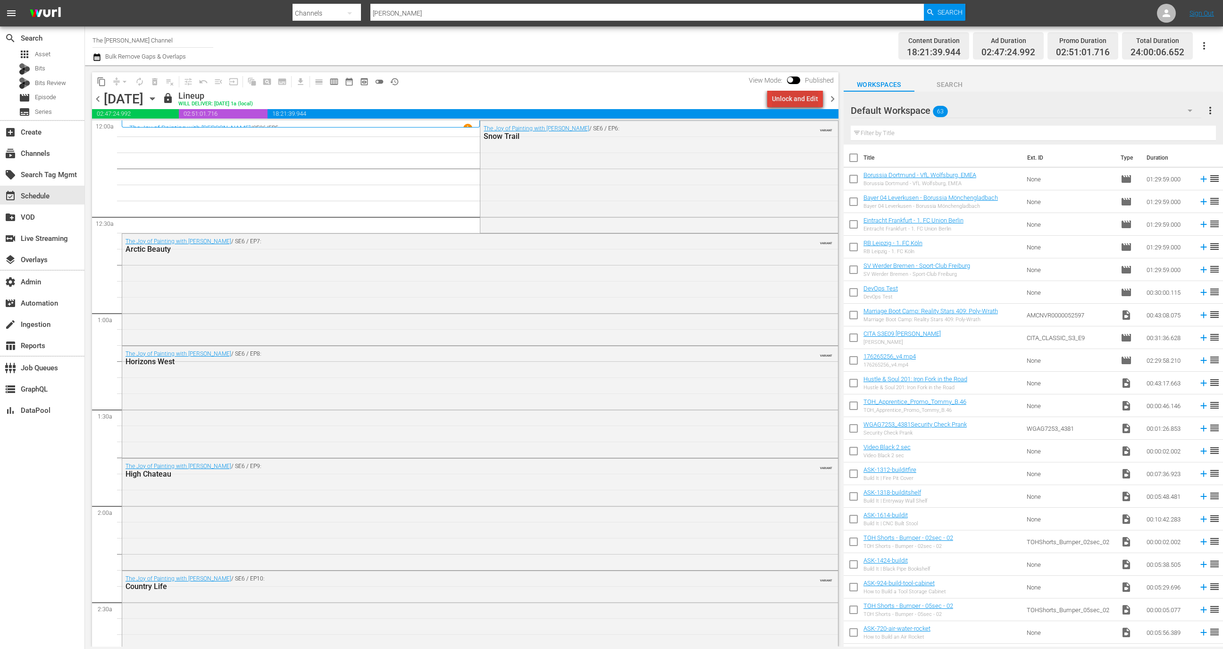
click at [807, 94] on div "Unlock and Edit" at bounding box center [795, 98] width 46 height 17
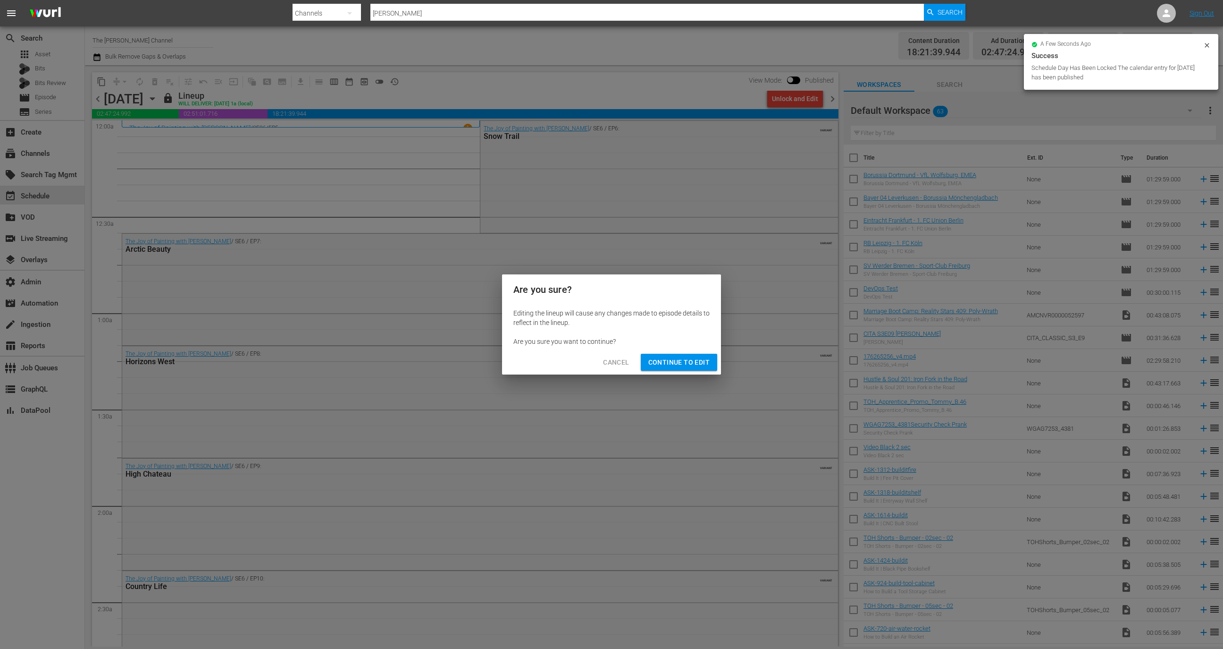
click at [678, 344] on div "Are you sure you want to continue?" at bounding box center [612, 341] width 196 height 9
click at [678, 362] on span "Continue to Edit" at bounding box center [679, 362] width 61 height 12
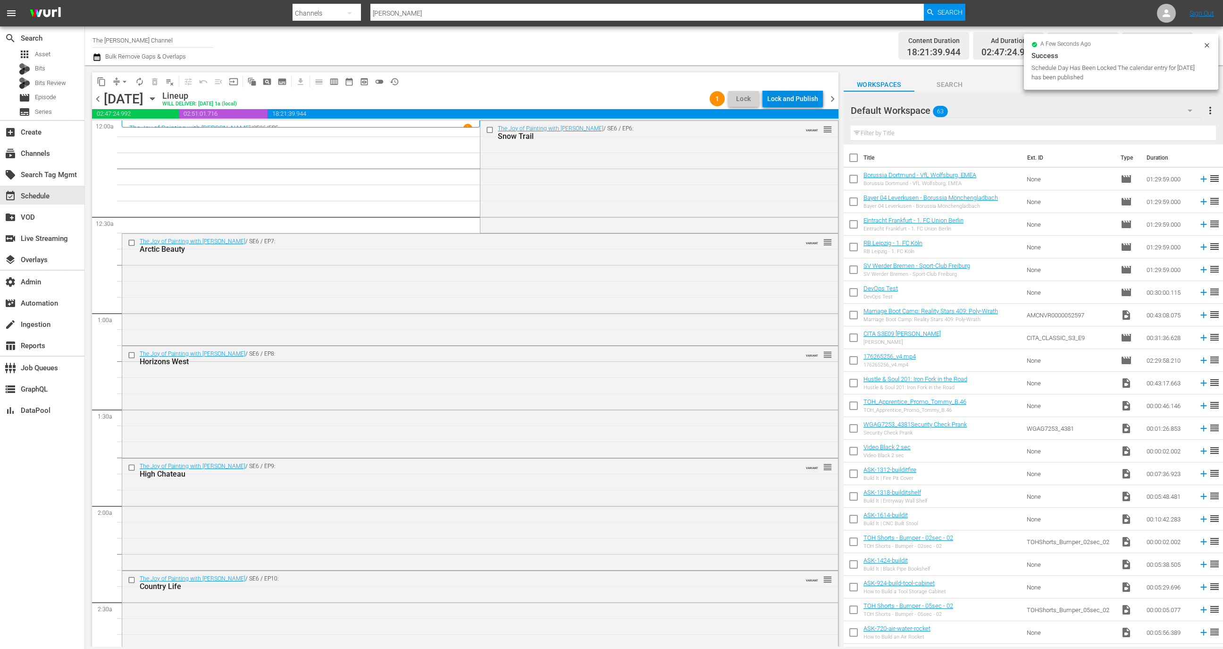
click at [795, 102] on div "Lock and Publish" at bounding box center [792, 98] width 51 height 17
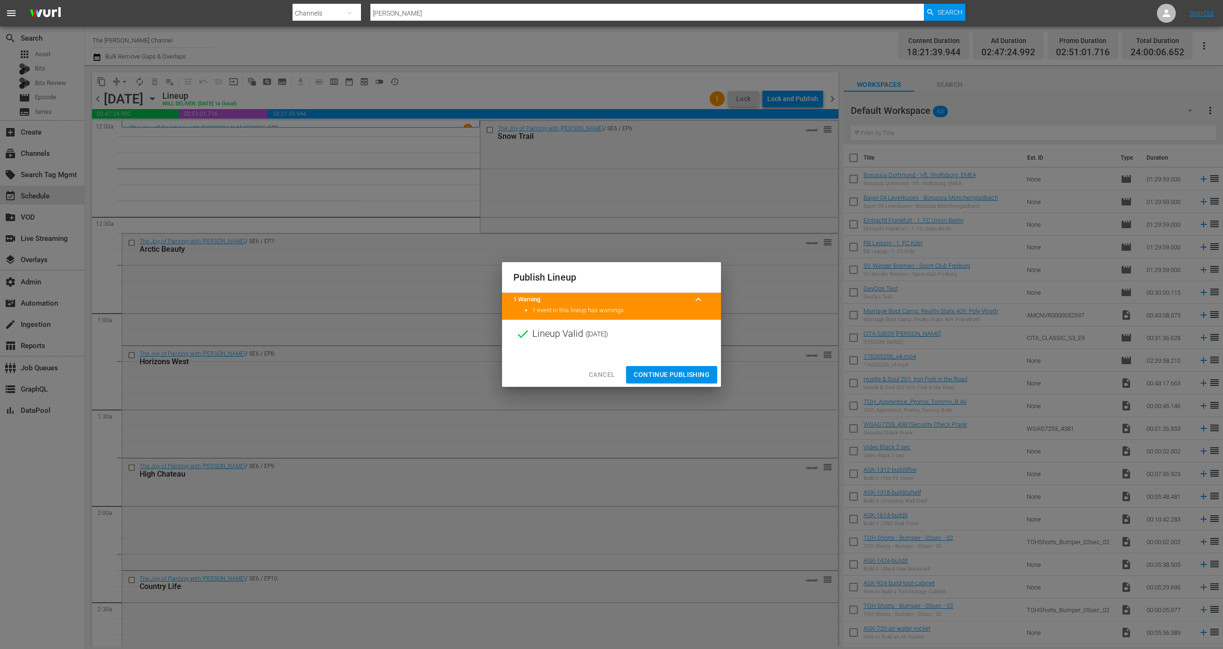
click at [671, 373] on span "Continue Publishing" at bounding box center [672, 375] width 76 height 12
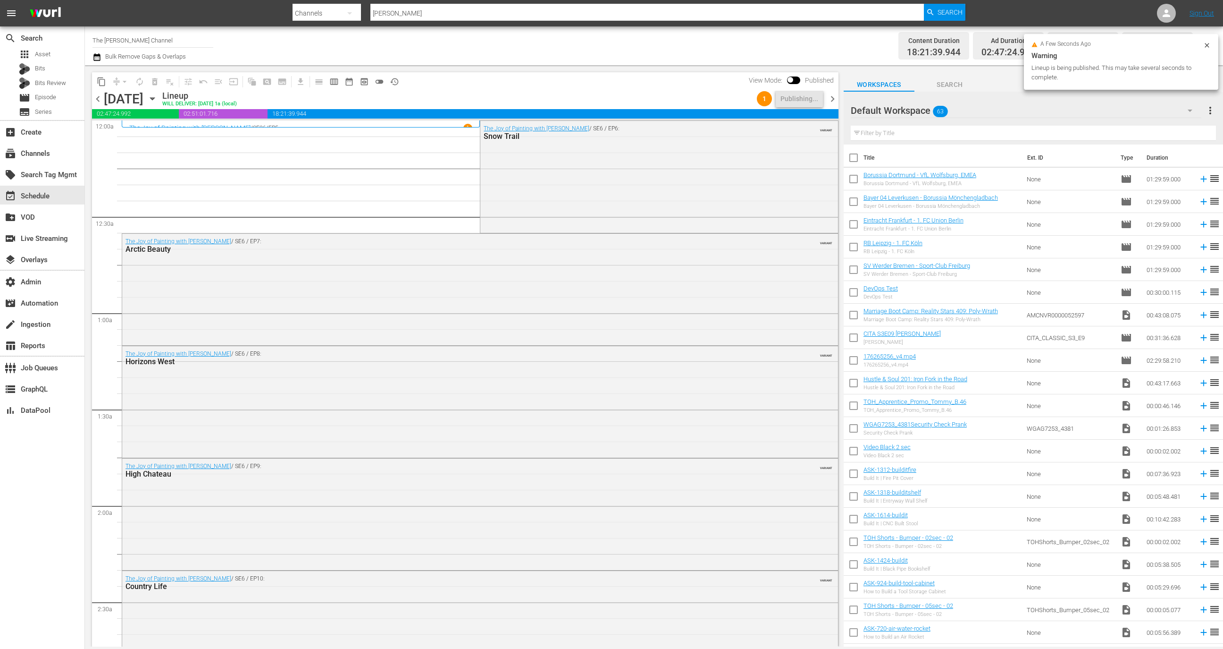
click at [832, 97] on span "chevron_right" at bounding box center [833, 99] width 12 height 12
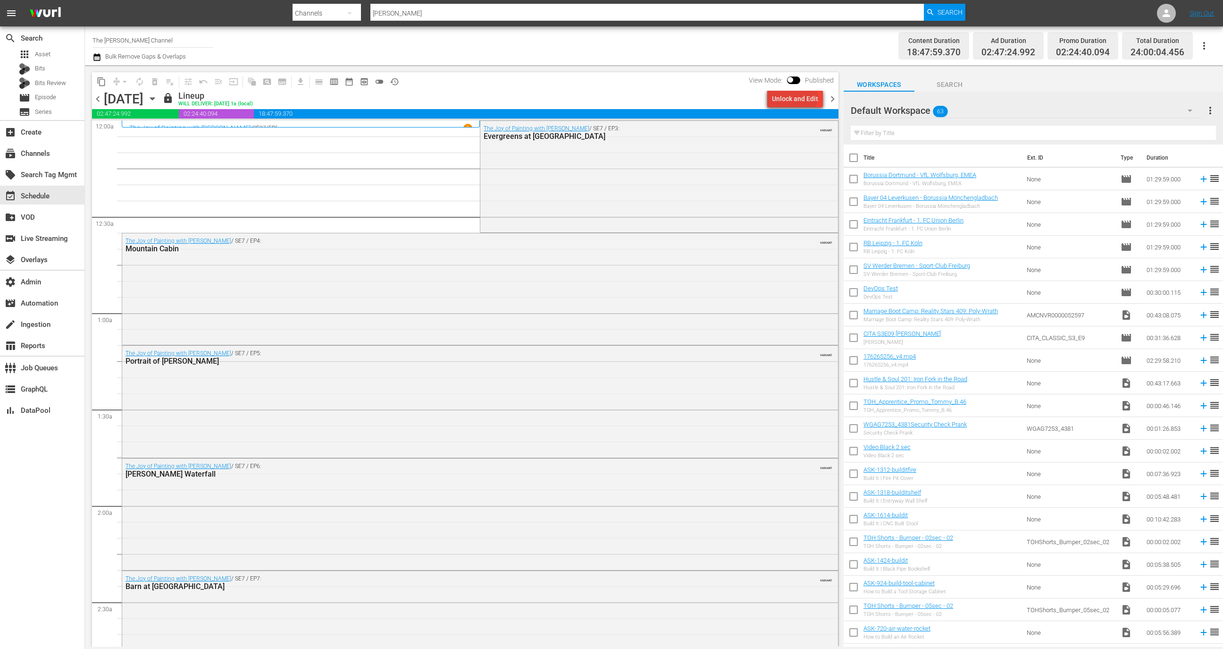
click at [797, 95] on div "Unlock and Edit" at bounding box center [795, 98] width 46 height 17
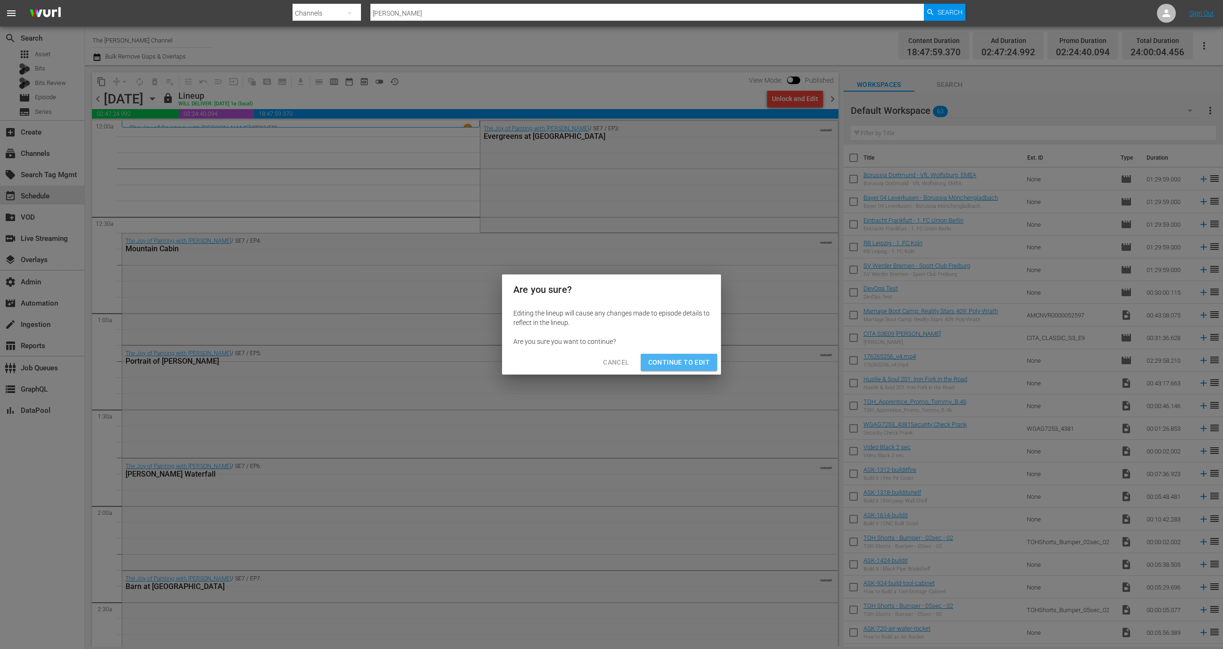
click at [687, 366] on span "Continue to Edit" at bounding box center [679, 362] width 61 height 12
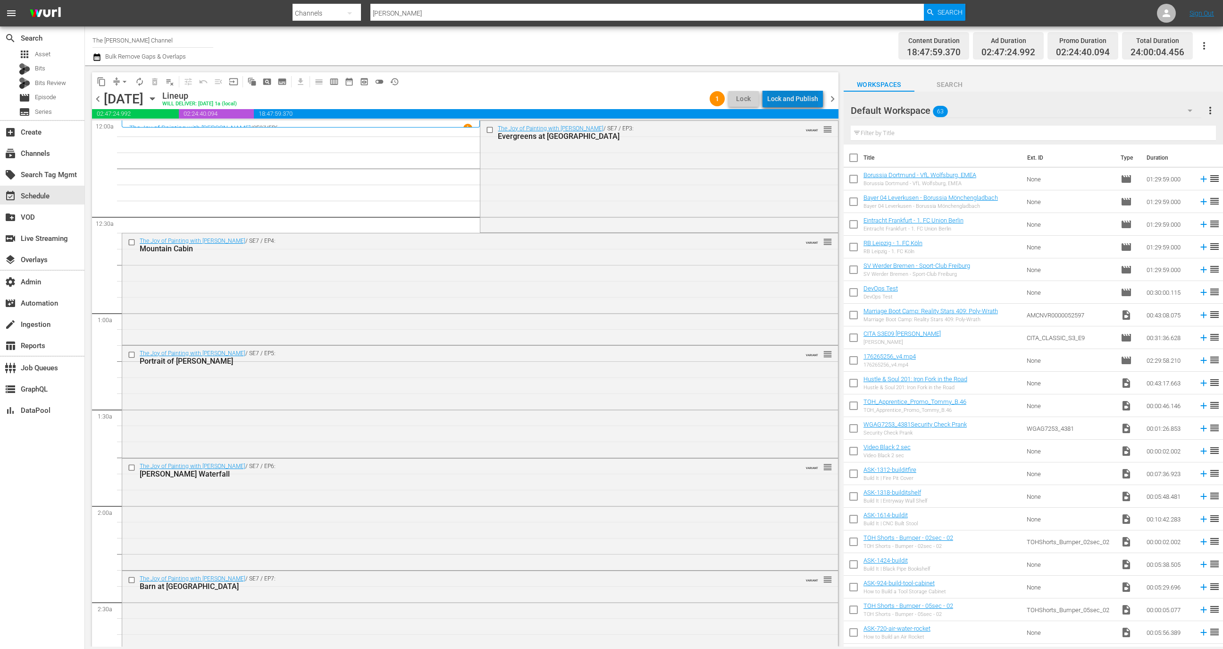
click at [802, 99] on div "Lock and Publish" at bounding box center [792, 98] width 51 height 17
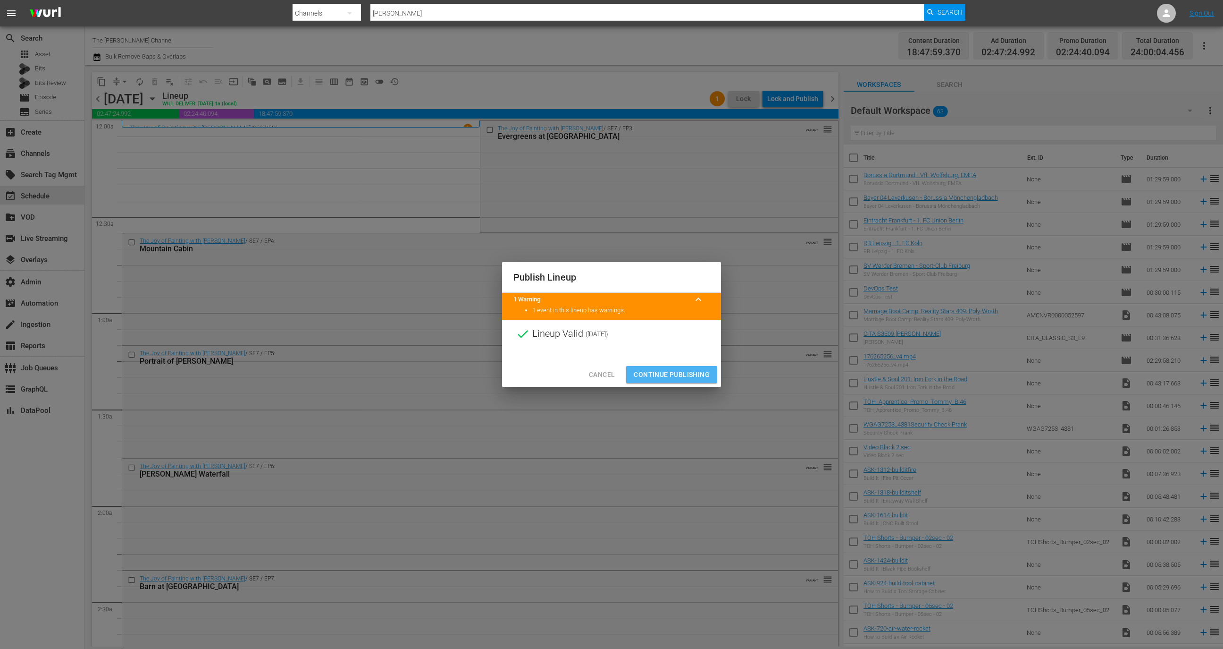
click at [673, 375] on span "Continue Publishing" at bounding box center [672, 375] width 76 height 12
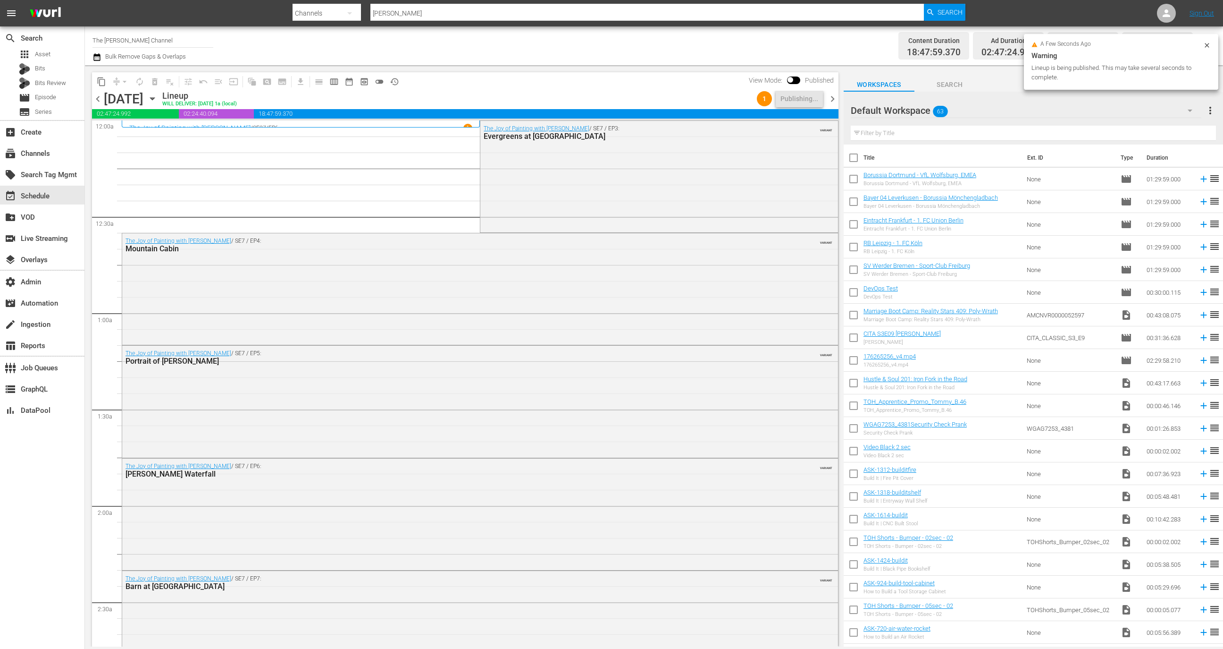
click at [834, 97] on span "chevron_right" at bounding box center [833, 99] width 12 height 12
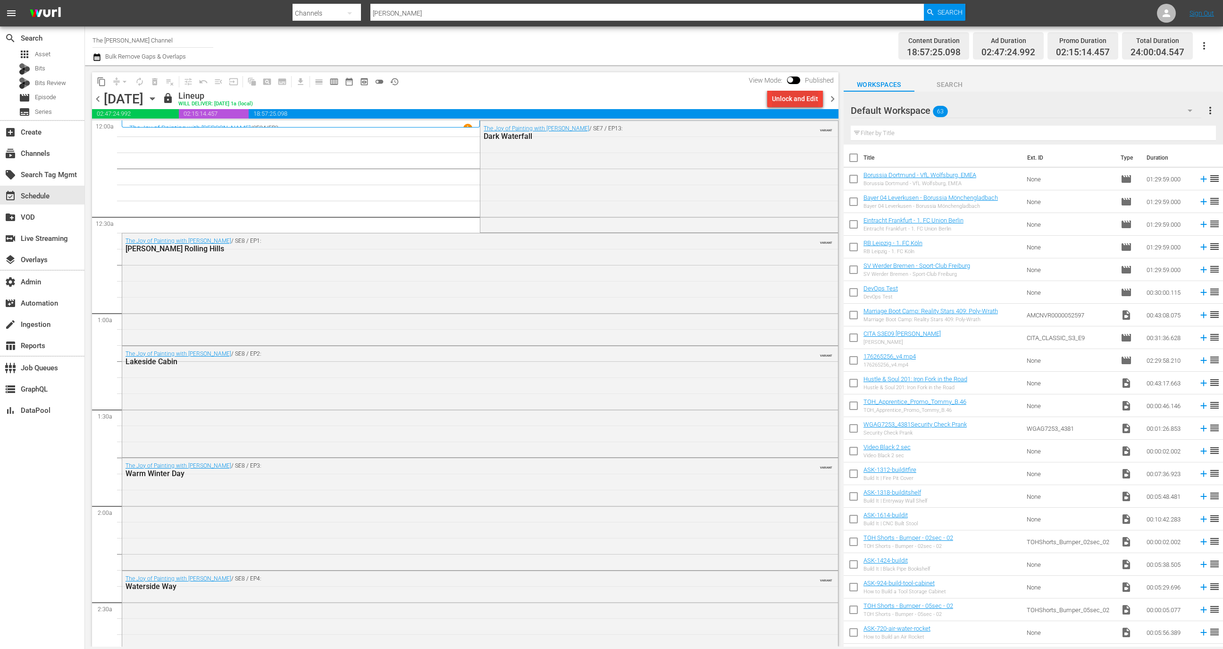
click at [804, 98] on div "Unlock and Edit" at bounding box center [795, 98] width 46 height 17
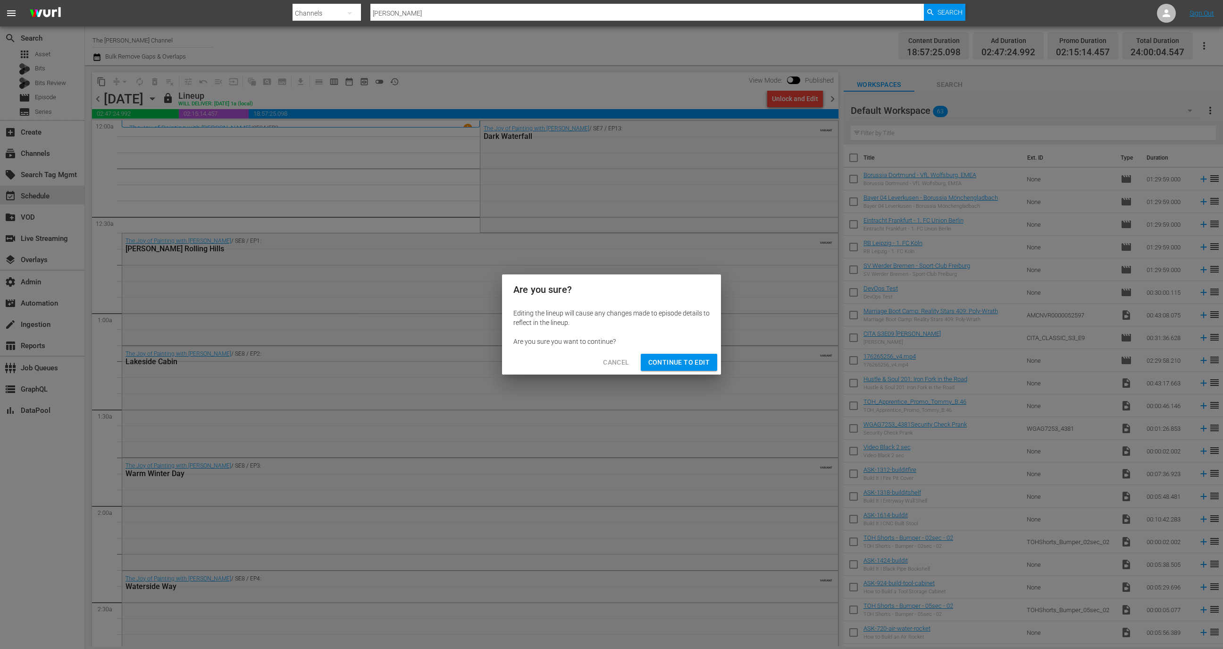
click at [668, 358] on span "Continue to Edit" at bounding box center [679, 362] width 61 height 12
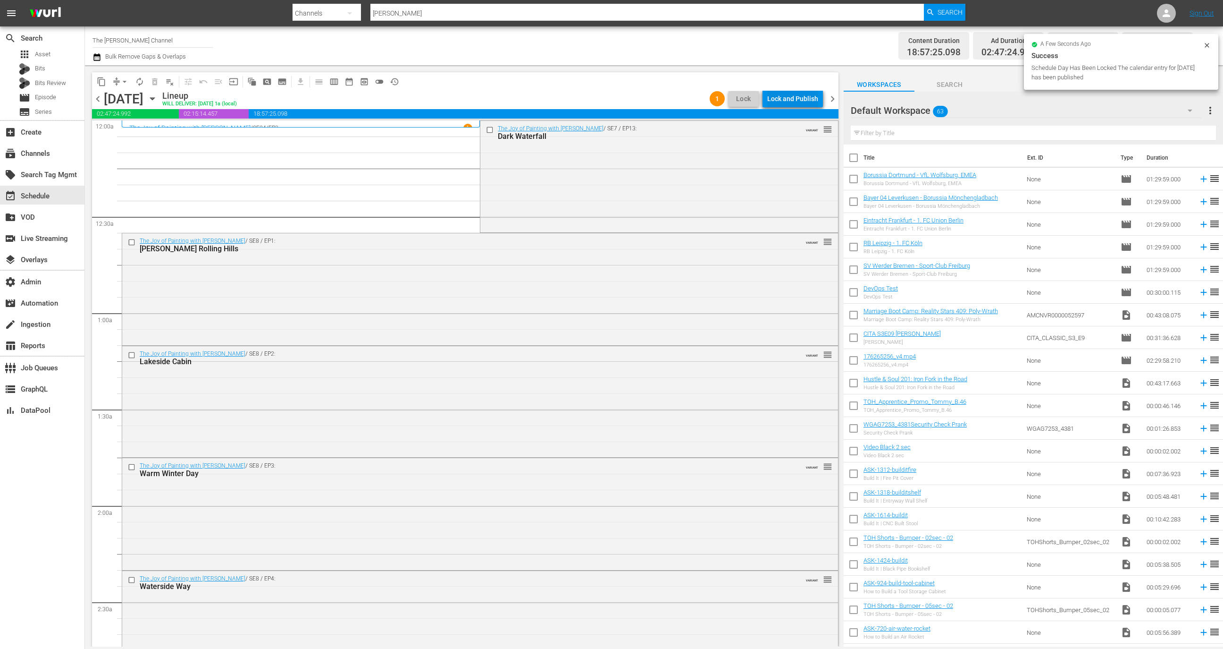
click at [800, 96] on div "Lock and Publish" at bounding box center [792, 98] width 51 height 17
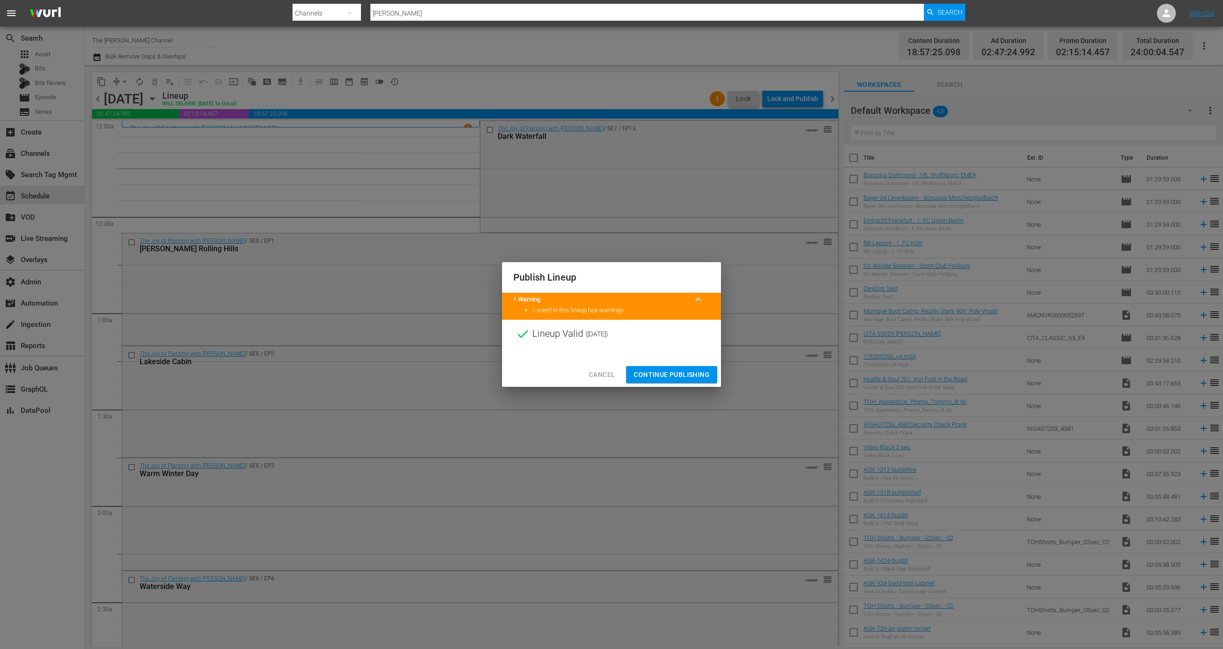
click at [682, 369] on span "Continue Publishing" at bounding box center [672, 375] width 76 height 12
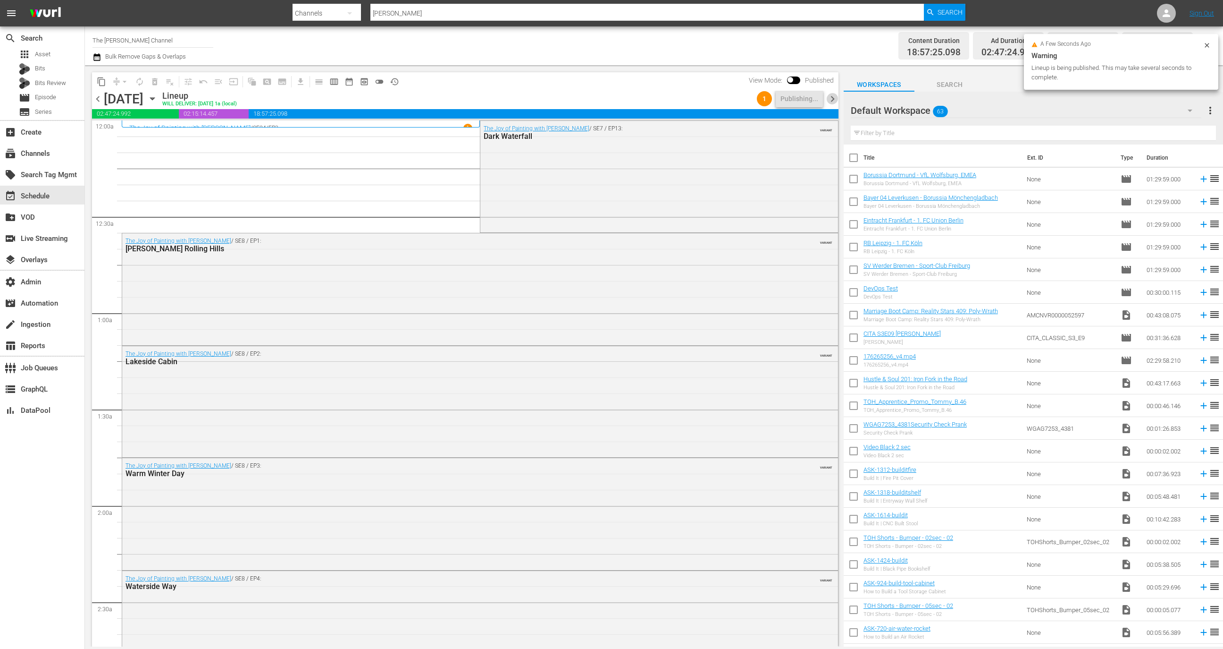
click at [830, 95] on span "chevron_right" at bounding box center [833, 99] width 12 height 12
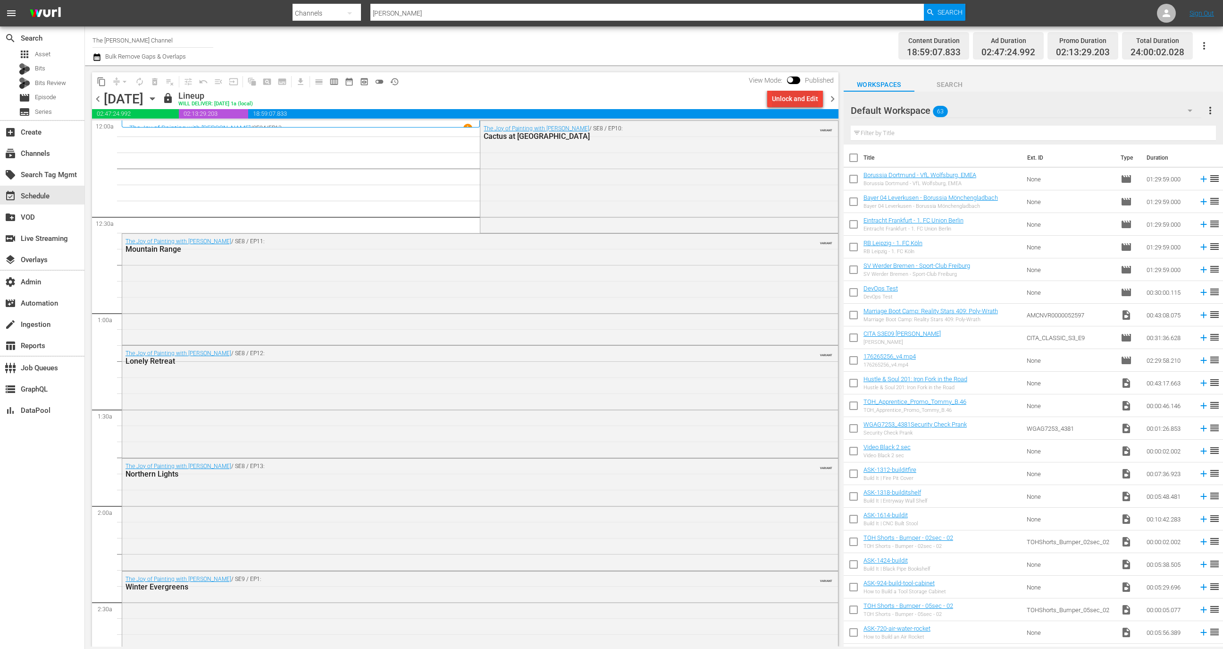
click at [801, 93] on div "Unlock and Edit" at bounding box center [795, 98] width 46 height 17
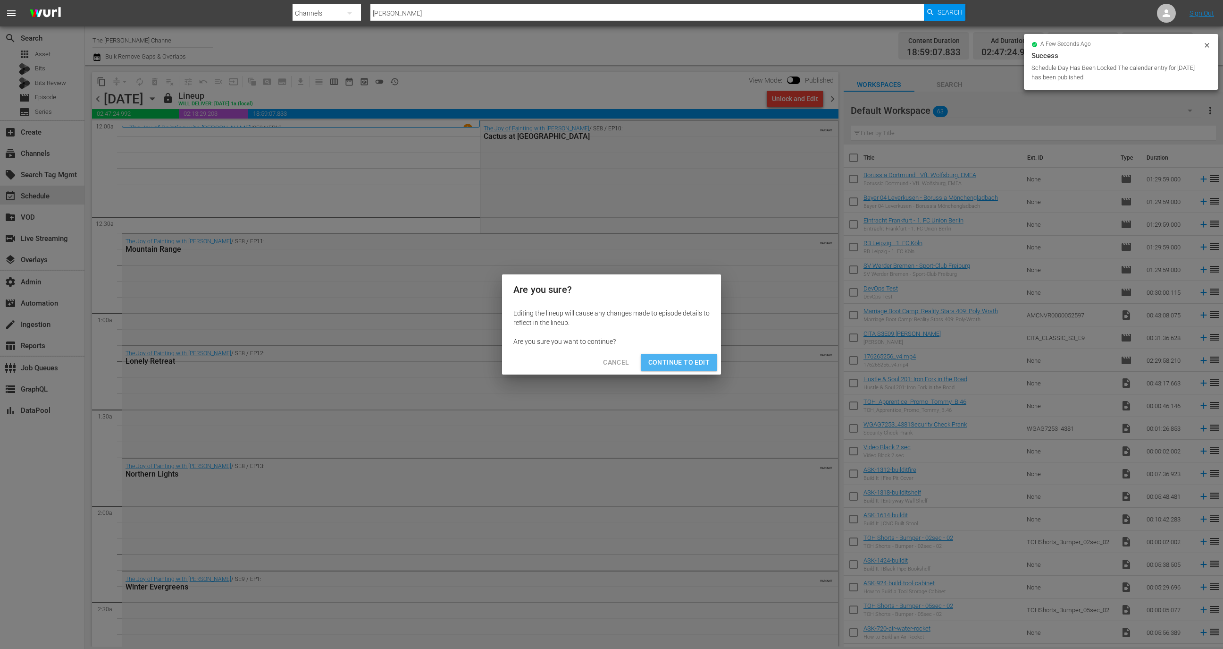
click at [695, 355] on button "Continue to Edit" at bounding box center [679, 362] width 76 height 17
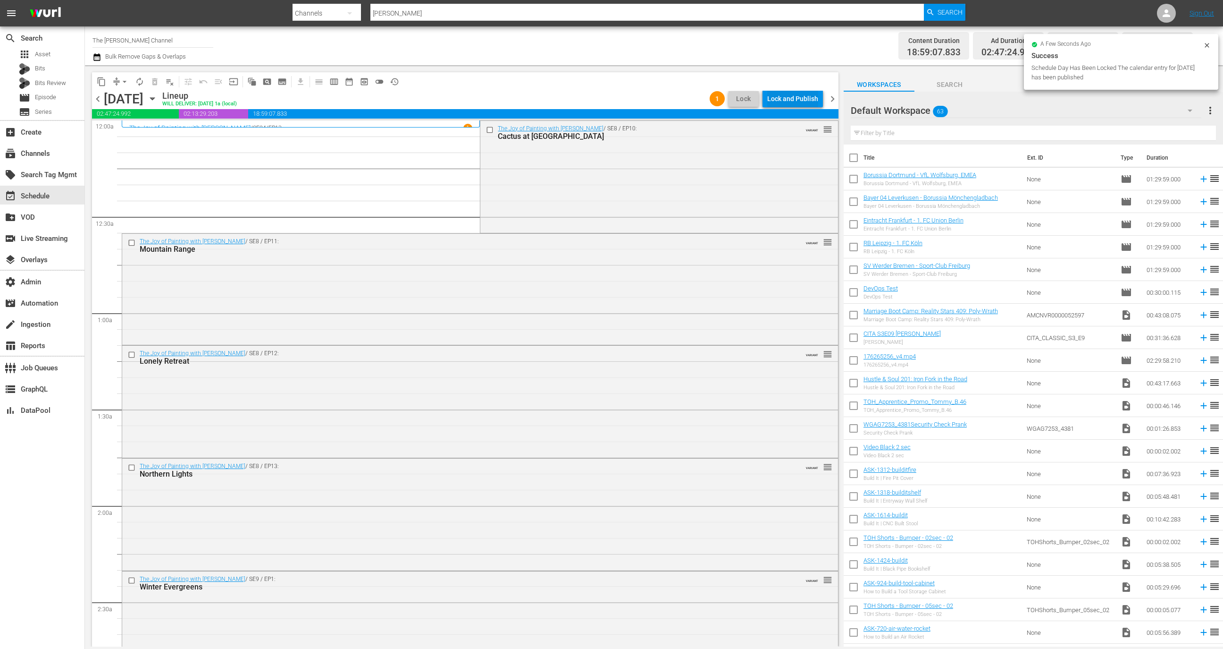
click at [797, 98] on div "Lock and Publish" at bounding box center [792, 98] width 51 height 17
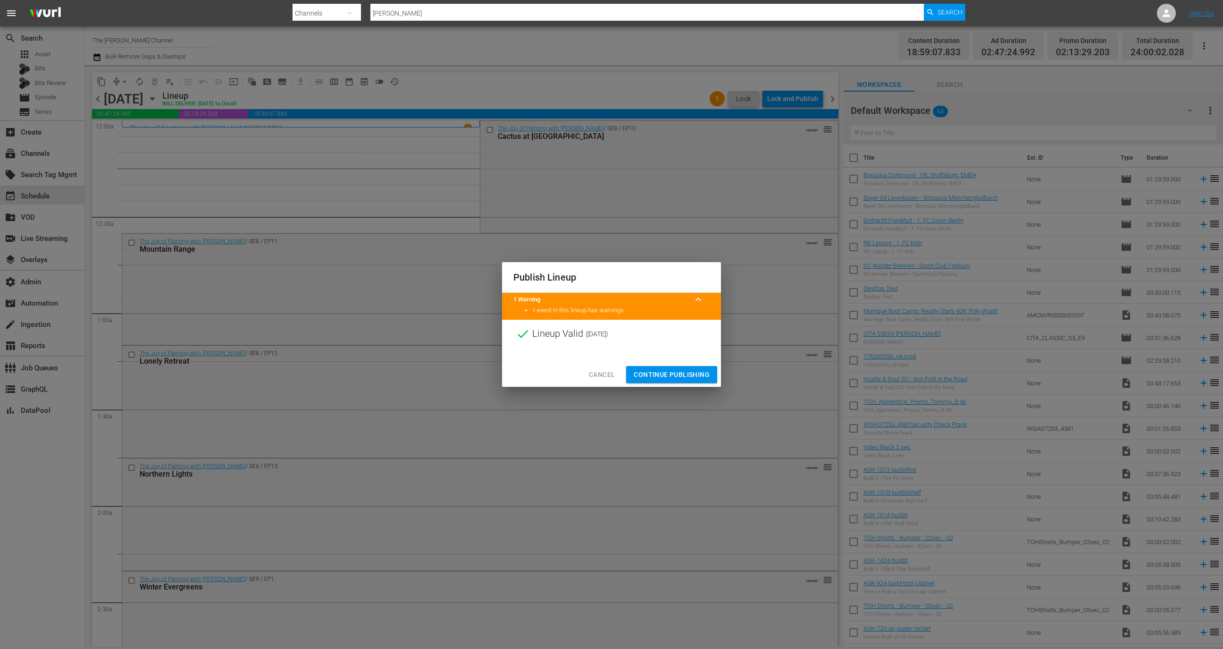
click at [666, 371] on span "Continue Publishing" at bounding box center [672, 375] width 76 height 12
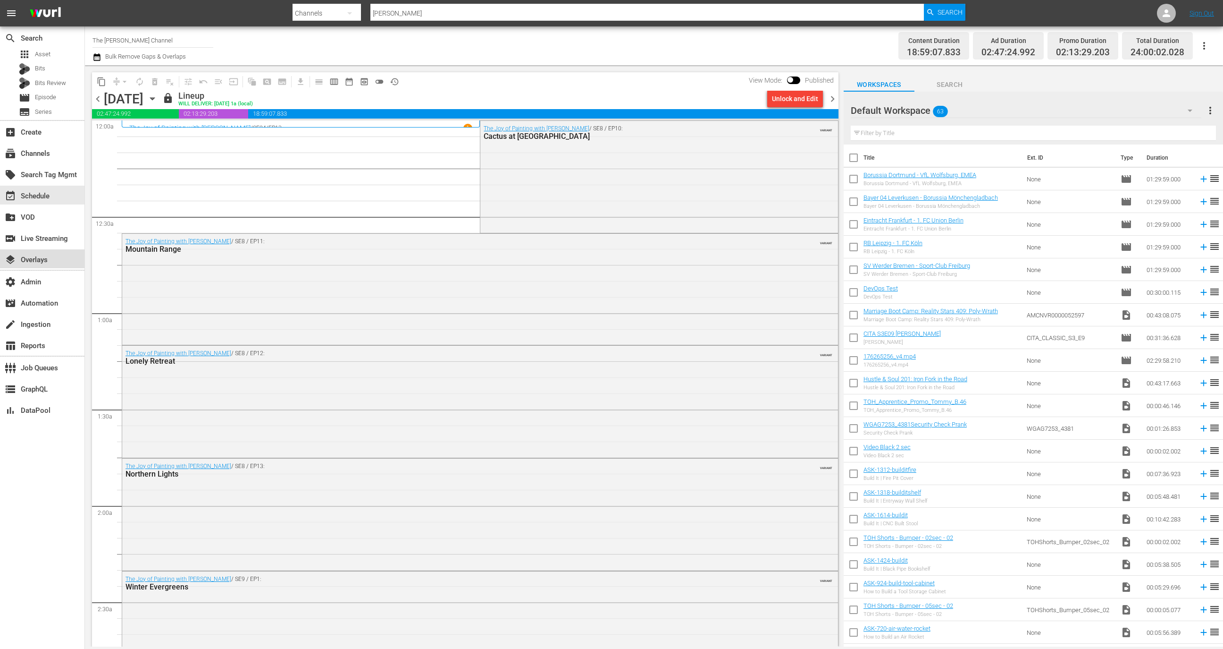
click at [53, 249] on div "layers Overlays" at bounding box center [42, 258] width 84 height 19
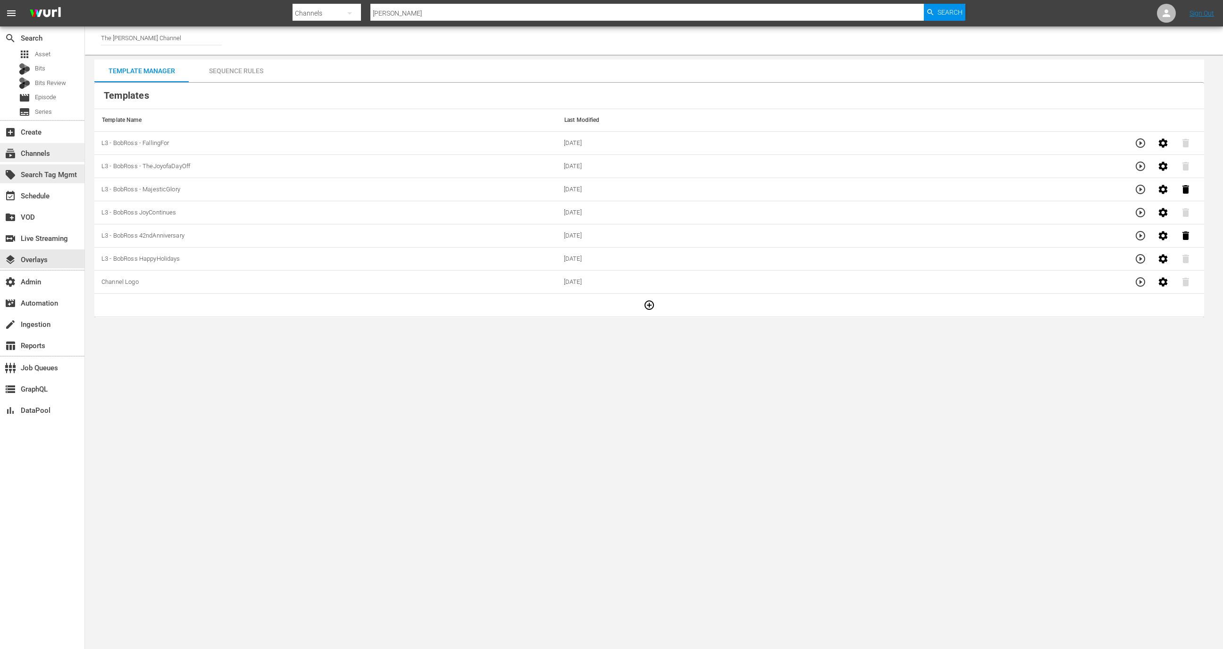
click at [58, 155] on div "subscriptions Channels" at bounding box center [42, 152] width 84 height 19
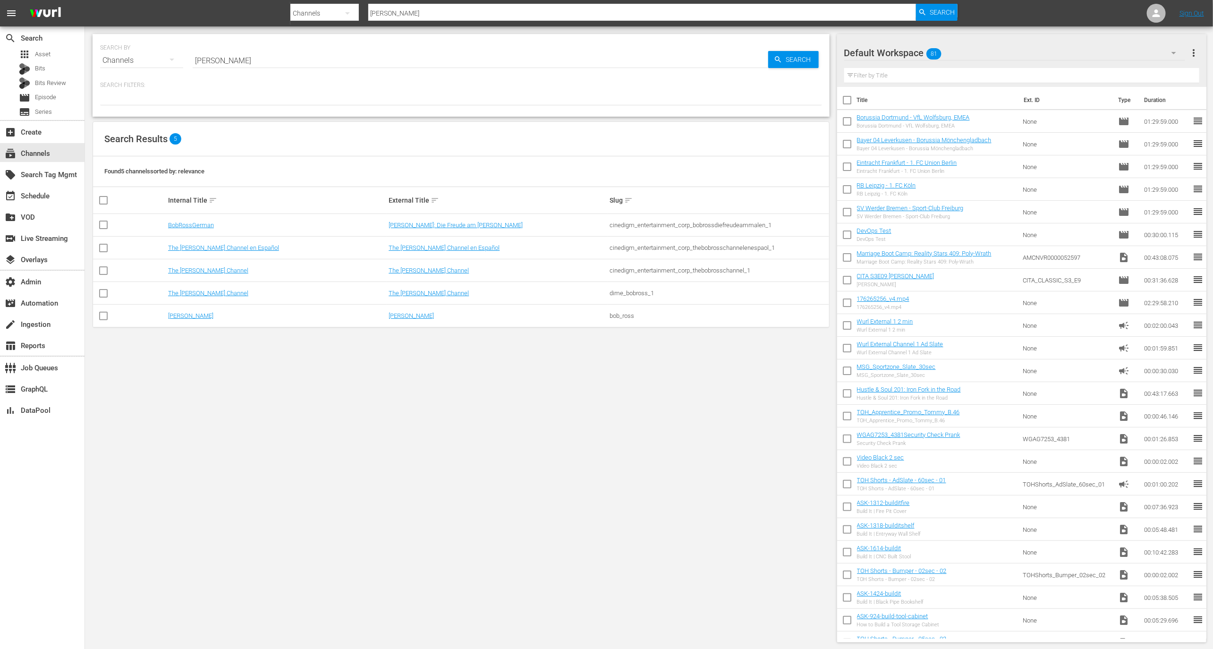
click at [255, 71] on input "[PERSON_NAME]" at bounding box center [480, 60] width 575 height 23
type input "cine"
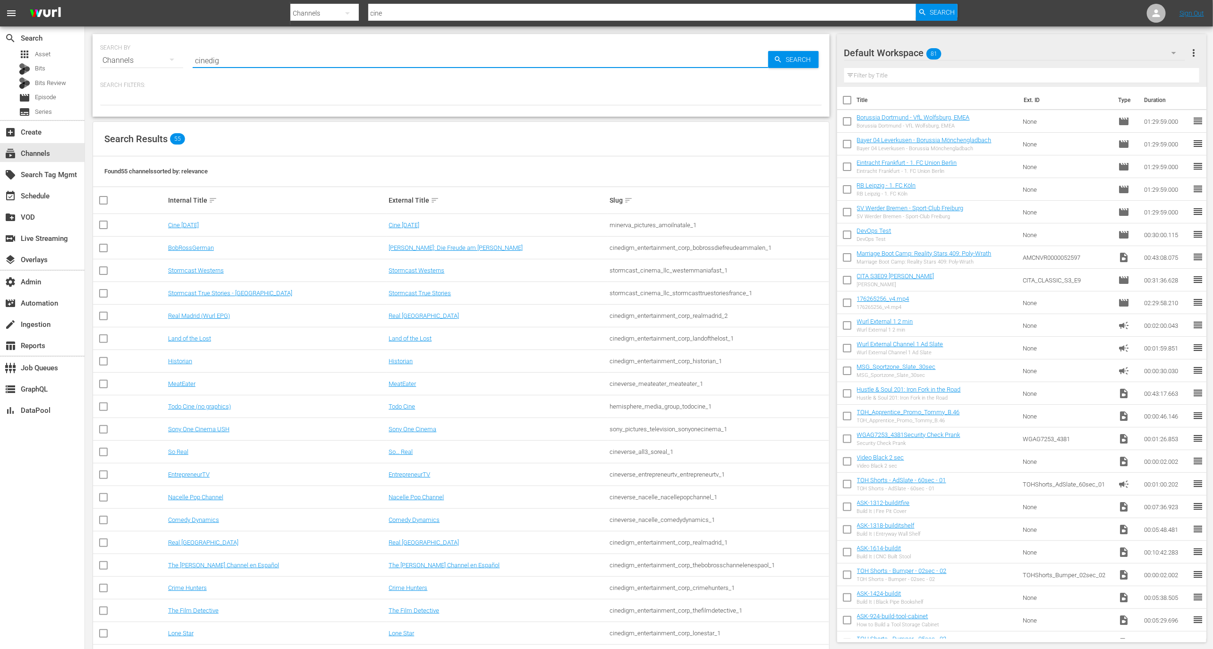
type input "cinedigm"
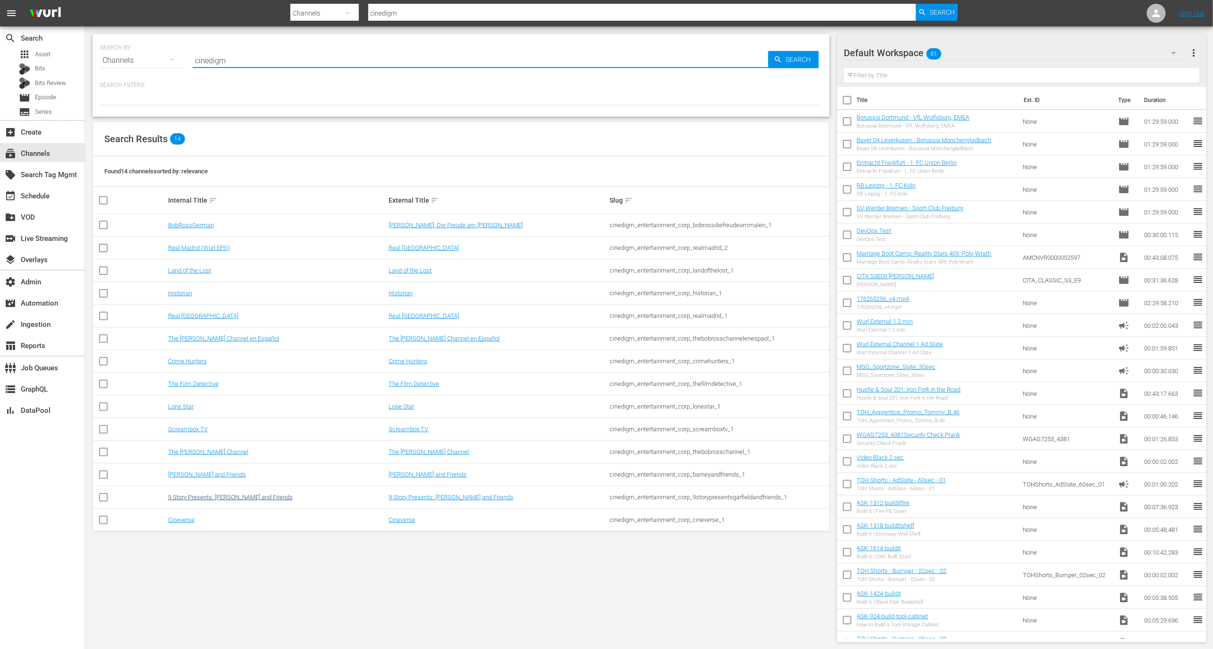
type input "cinedigm"
click at [219, 499] on link "9 Story Presents: [PERSON_NAME] and Friends" at bounding box center [230, 496] width 125 height 7
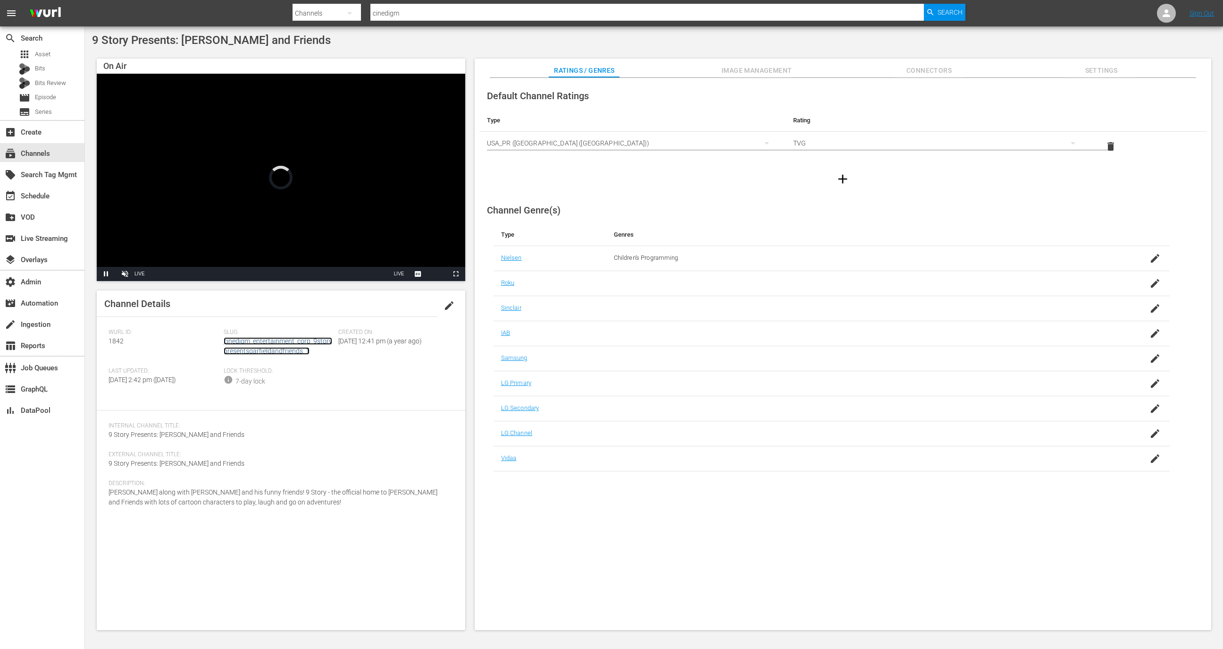
click at [274, 340] on link "cinedigm_entertainment_corp_9storypresentsgarfieldandfriends_1" at bounding box center [278, 345] width 109 height 17
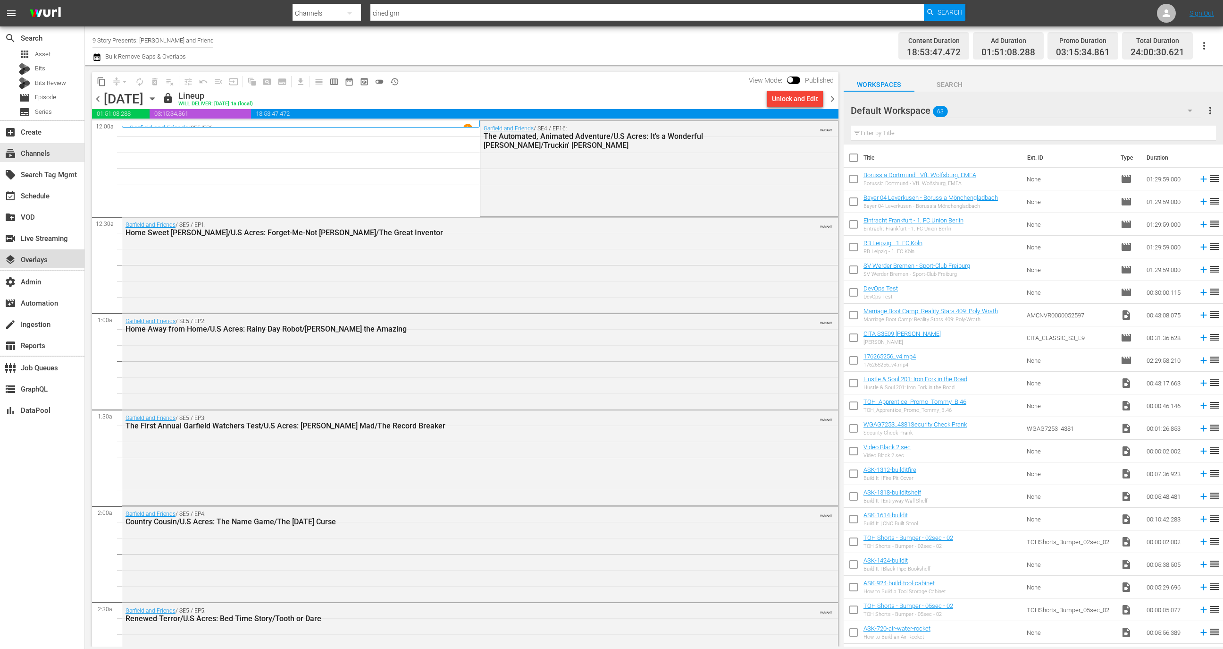
click at [46, 257] on div "layers Overlays" at bounding box center [26, 258] width 53 height 8
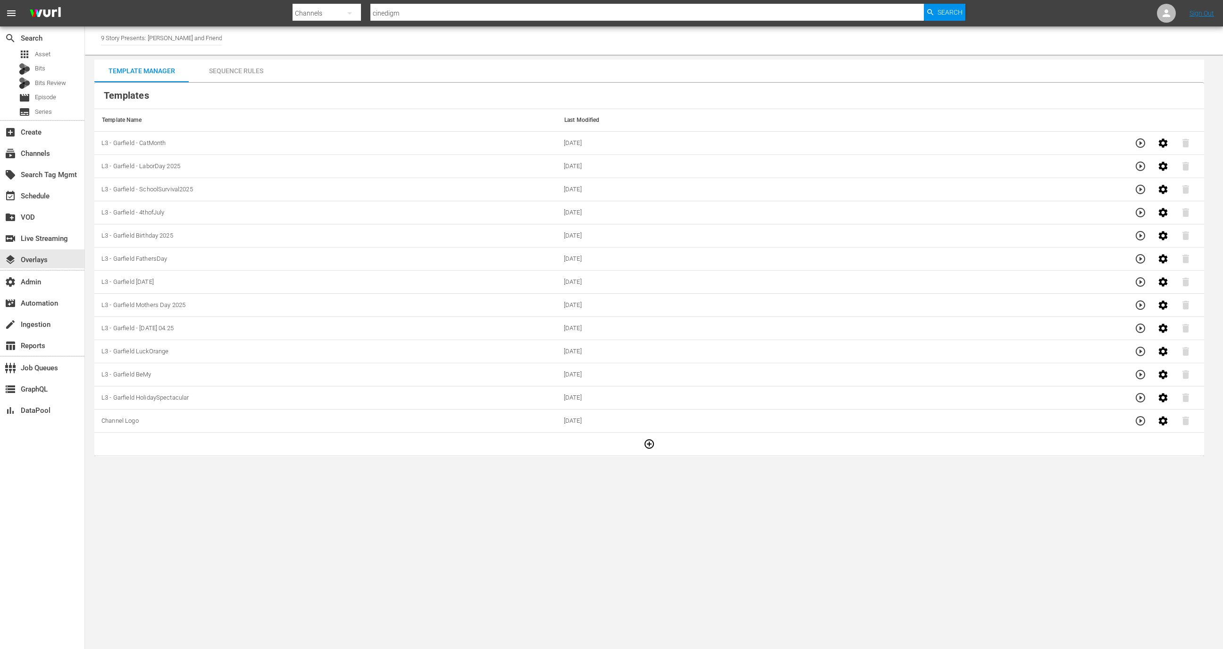
click at [242, 68] on div "Sequence Rules" at bounding box center [236, 70] width 94 height 23
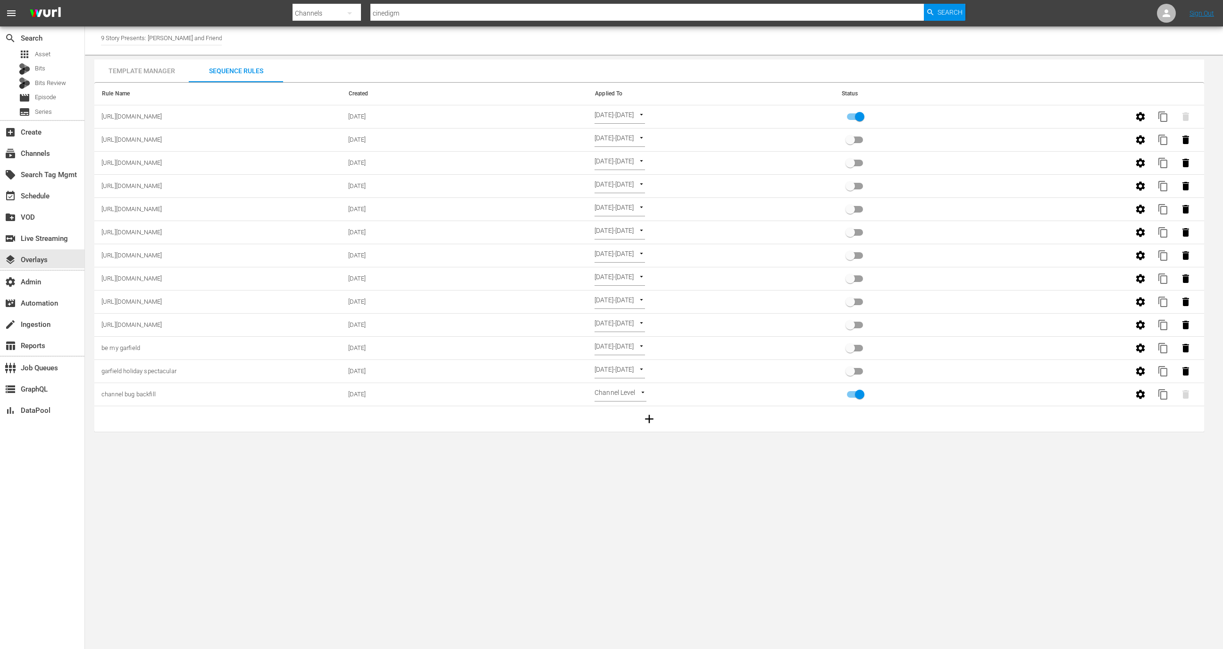
click at [626, 140] on body "menu Search By Channels Search ID, Title, Description, Keywords, or Category ci…" at bounding box center [611, 324] width 1223 height 649
click at [705, 541] on div at bounding box center [611, 324] width 1223 height 649
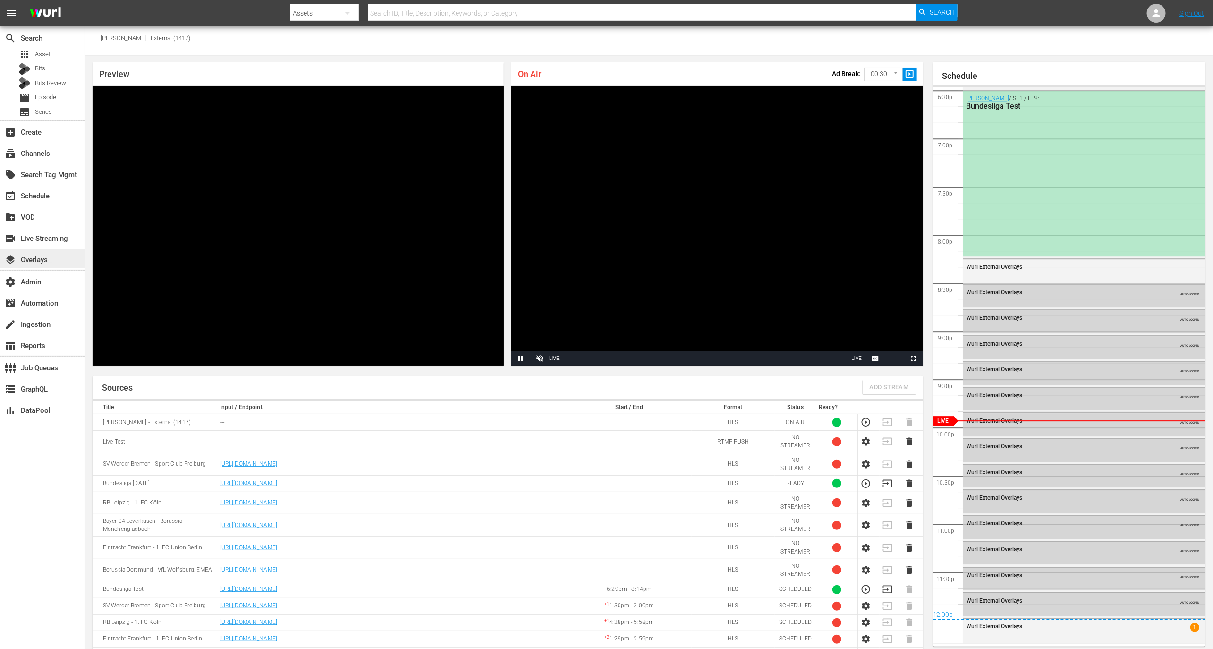
click at [39, 258] on div "layers Overlays" at bounding box center [26, 258] width 53 height 8
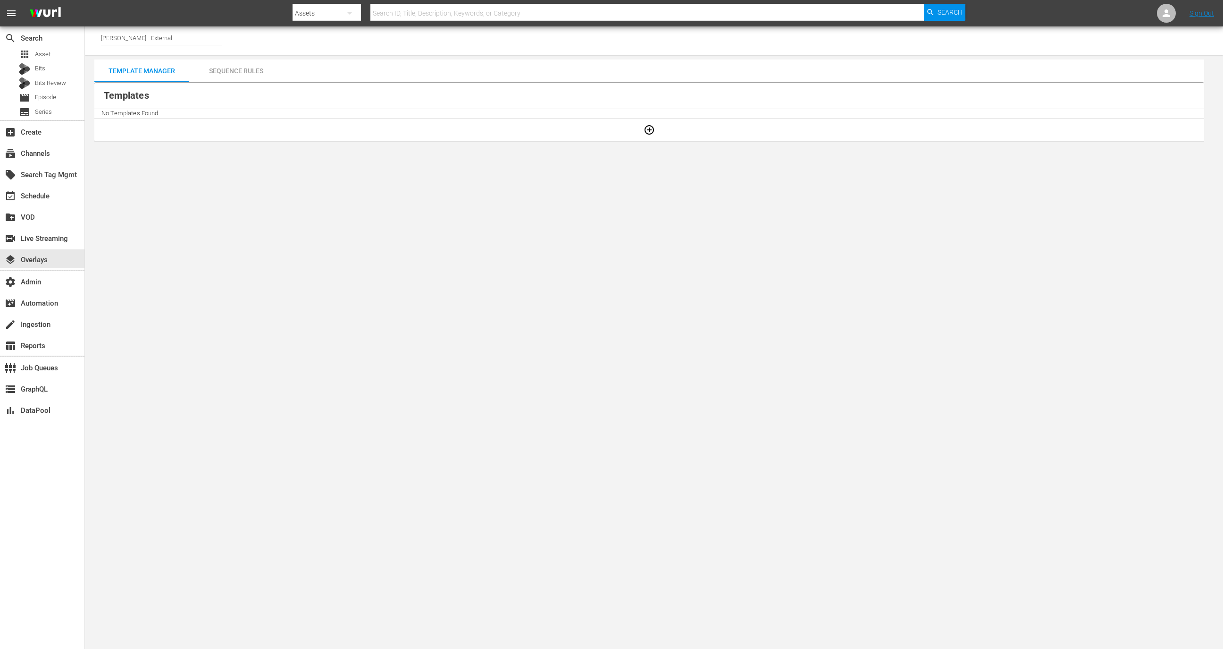
click at [259, 69] on div "Sequence Rules" at bounding box center [236, 70] width 94 height 23
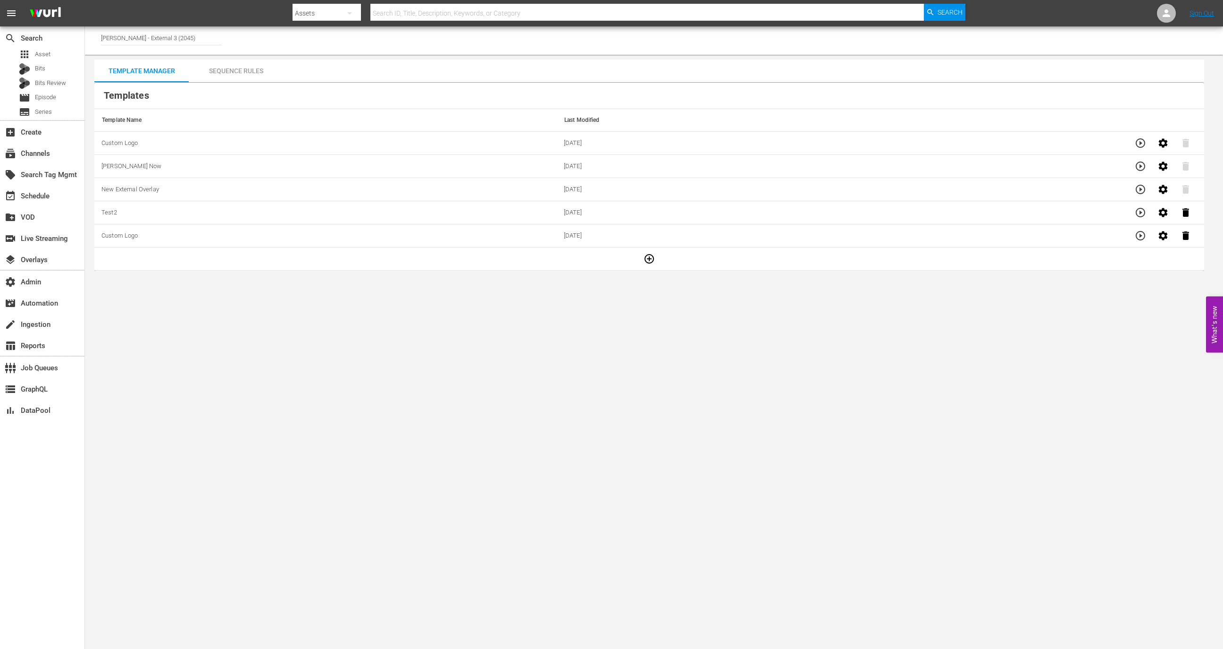
click at [177, 37] on input "[PERSON_NAME] - External 3 (2045)" at bounding box center [161, 37] width 121 height 23
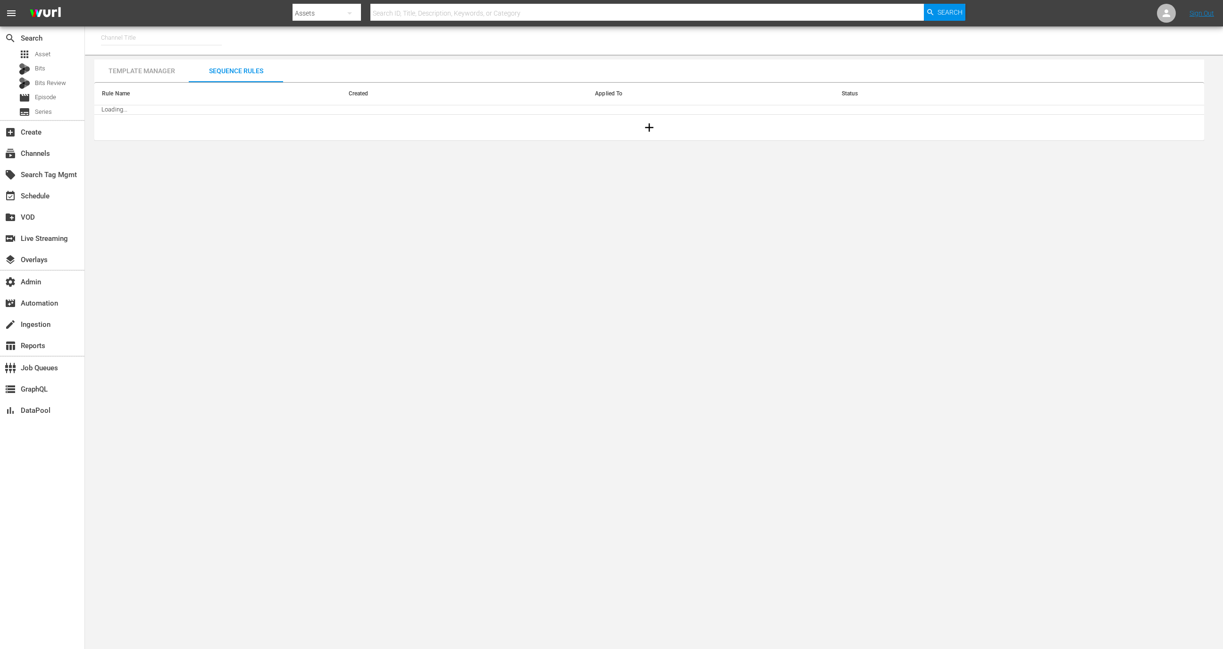
type input "[PERSON_NAME] - External (1417)"
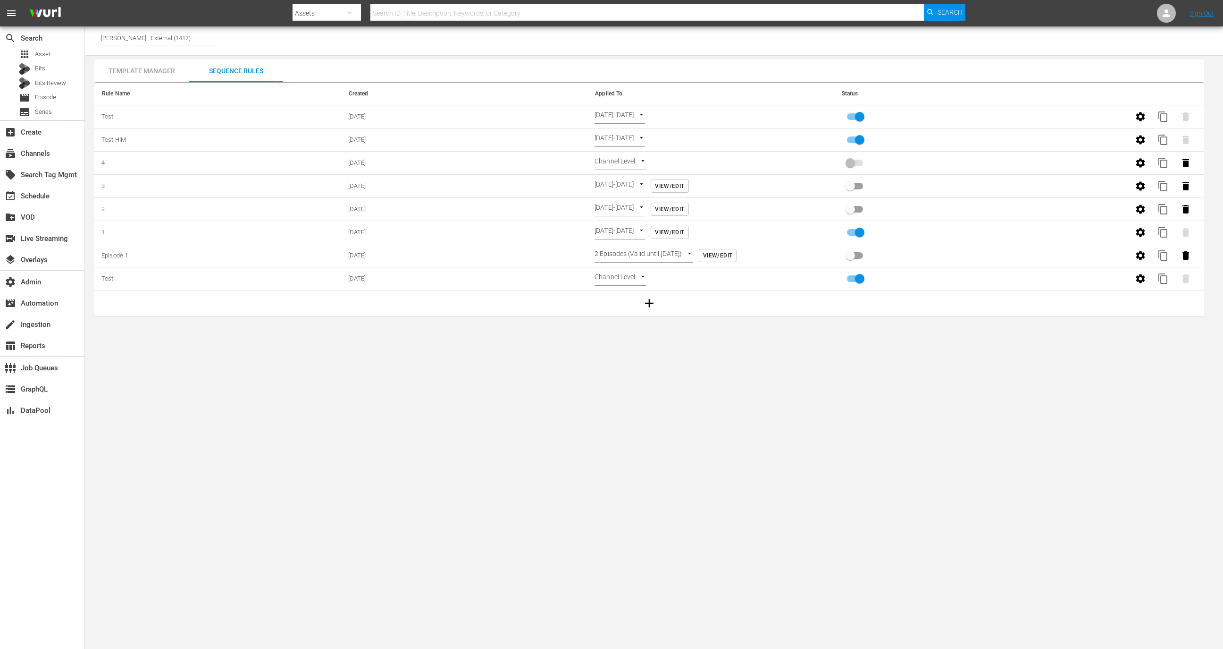
click at [144, 70] on div "Template Manager" at bounding box center [141, 70] width 94 height 23
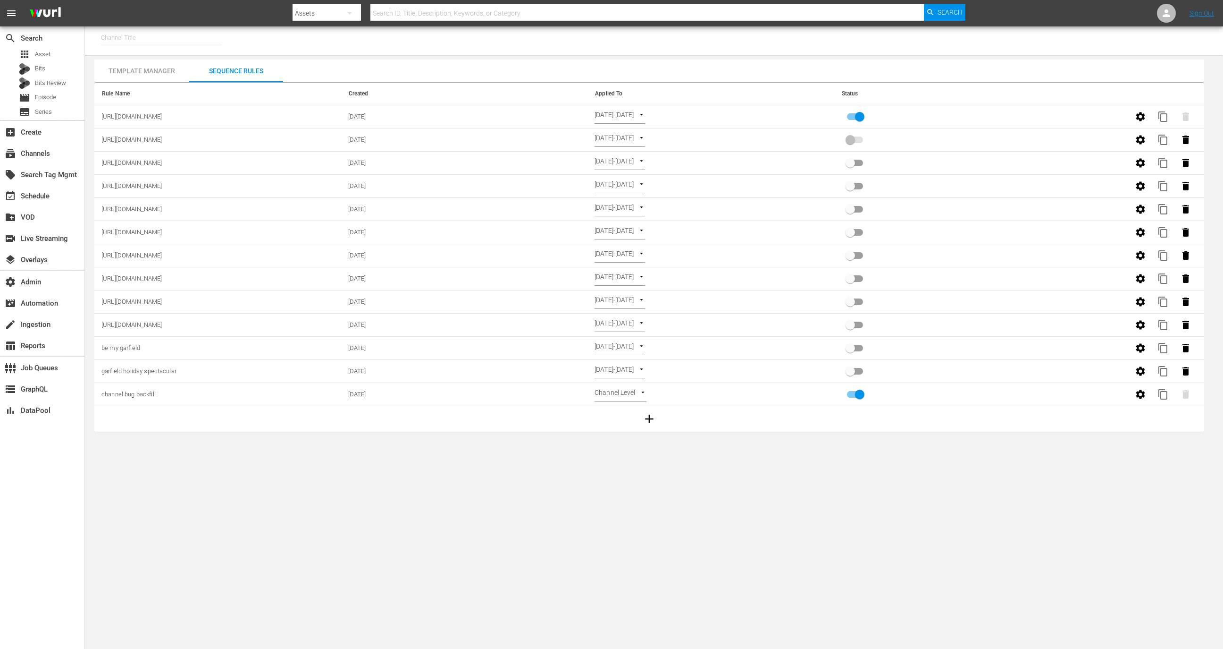
type input "9 Story Presents: [PERSON_NAME] and Friends (1842)"
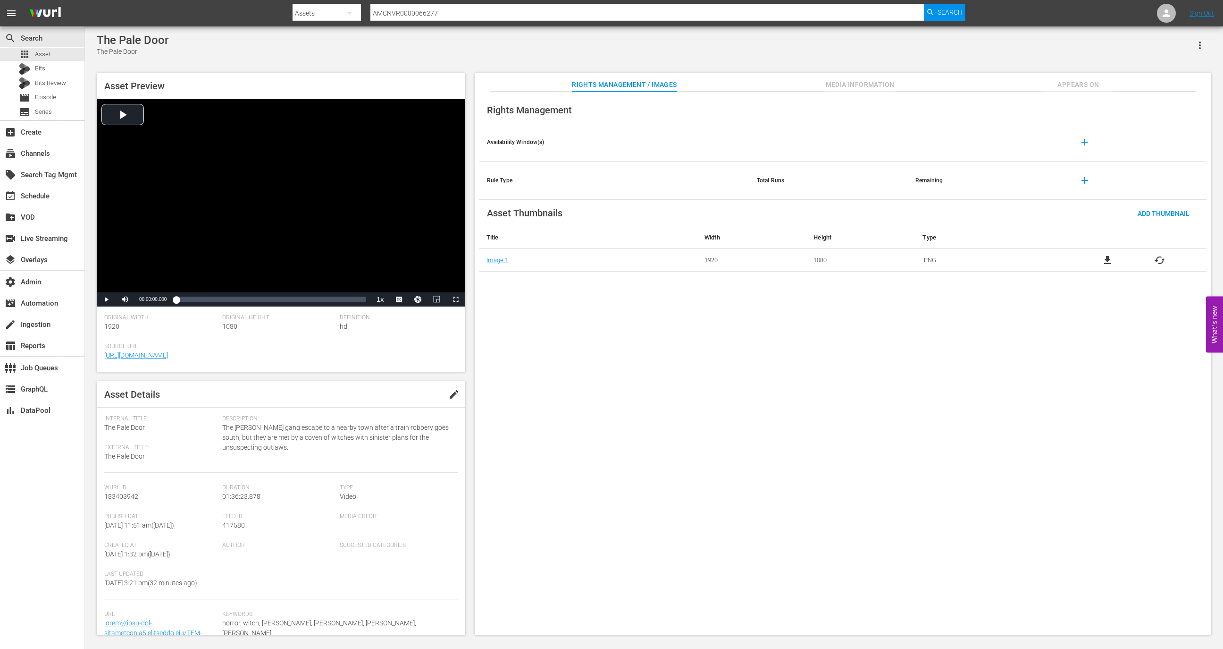
scroll to position [74, 0]
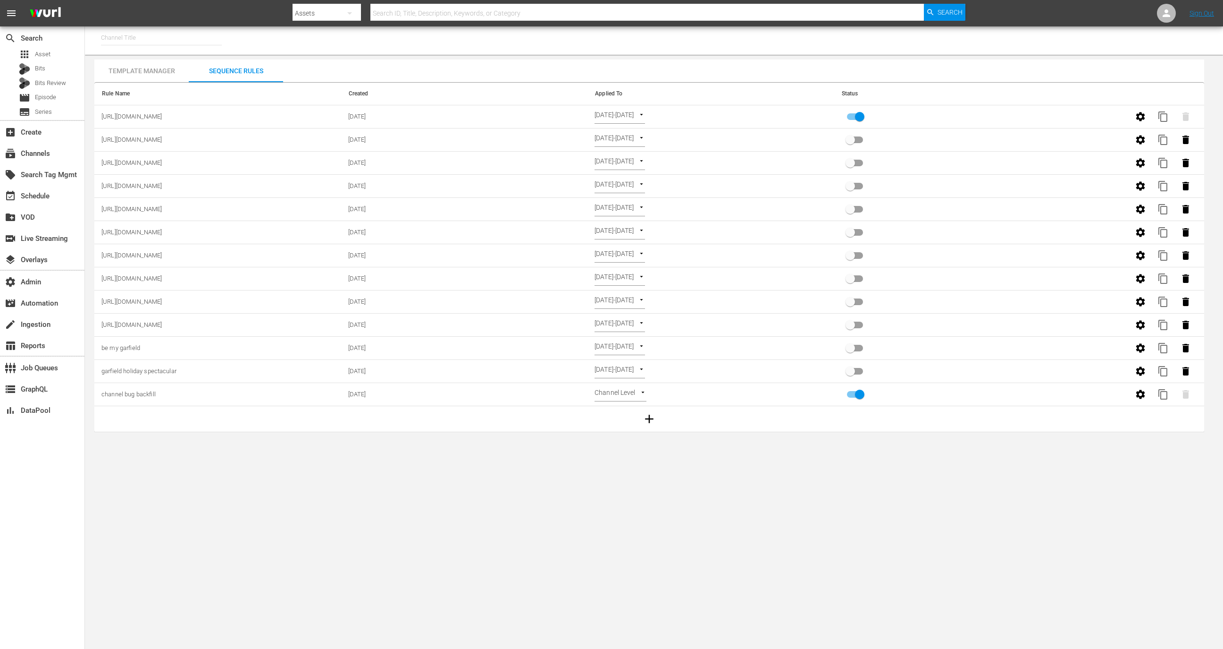
type input "9 Story Presents: [PERSON_NAME] and Friends (1842)"
click at [51, 202] on div "event_available Schedule" at bounding box center [42, 194] width 84 height 19
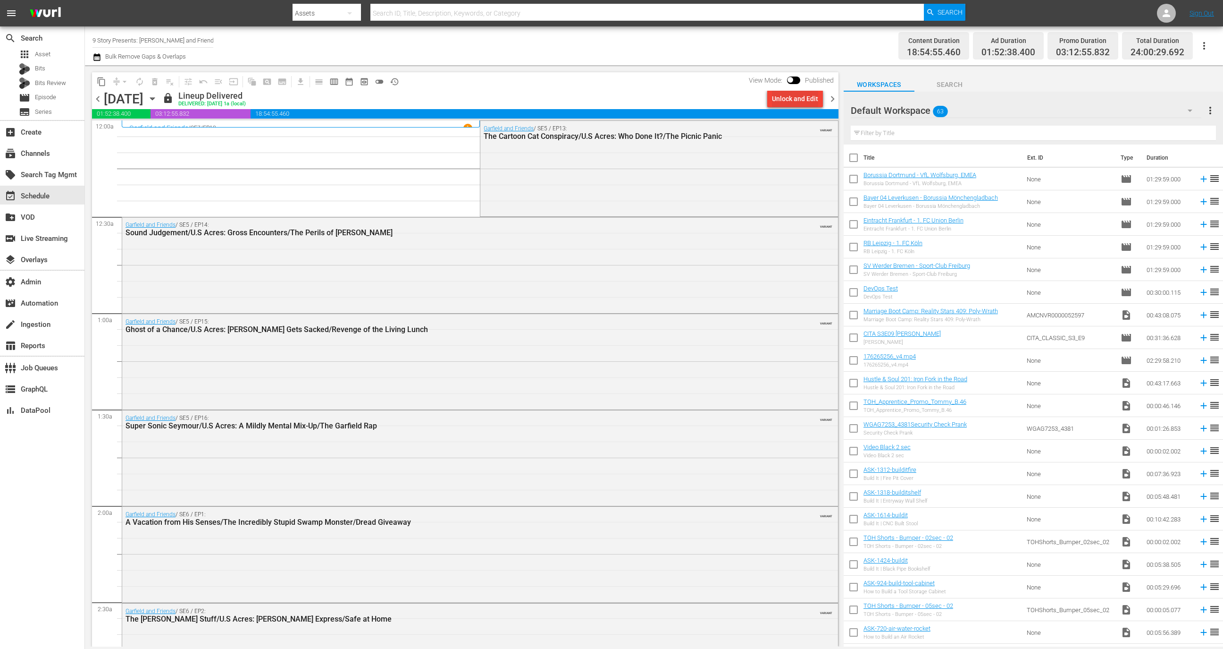
click at [789, 102] on div "Unlock and Edit" at bounding box center [795, 98] width 46 height 17
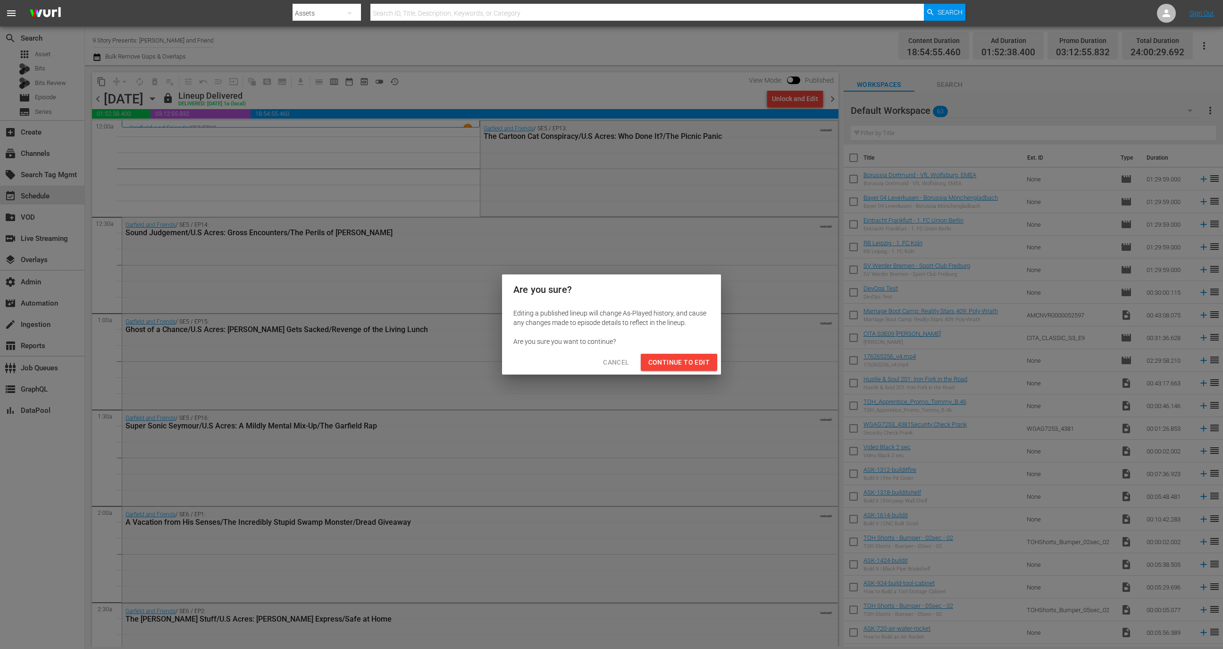
click at [682, 364] on span "Continue to Edit" at bounding box center [679, 362] width 61 height 12
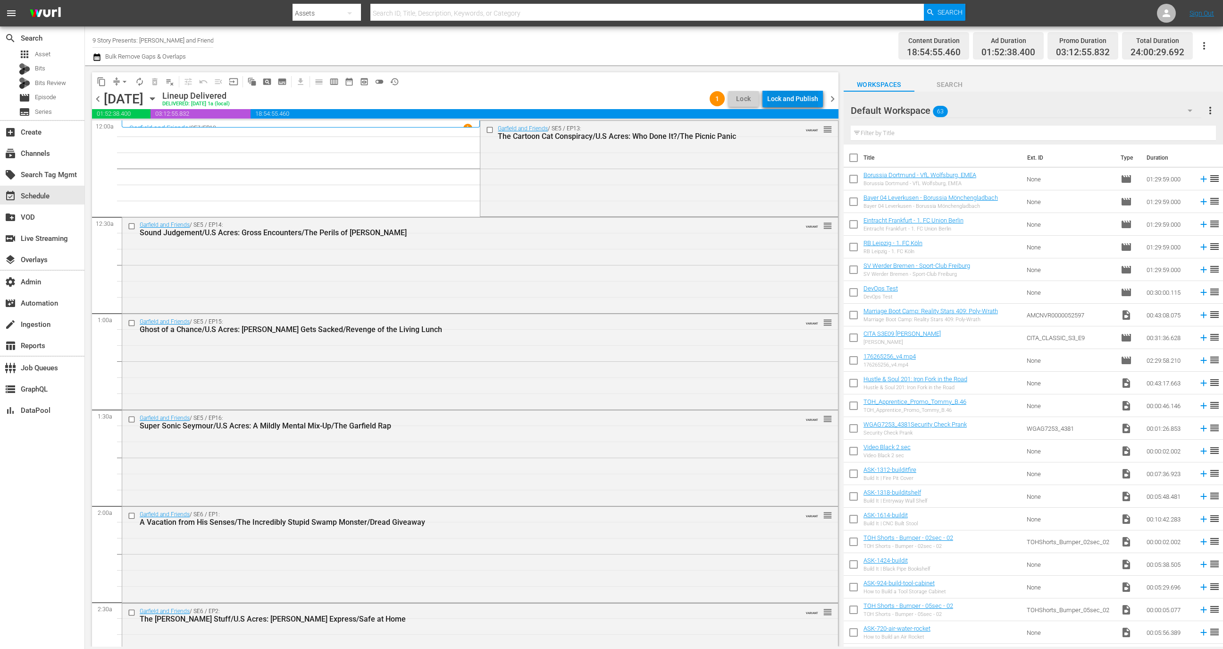
click at [796, 99] on div "Lock and Publish" at bounding box center [792, 98] width 51 height 17
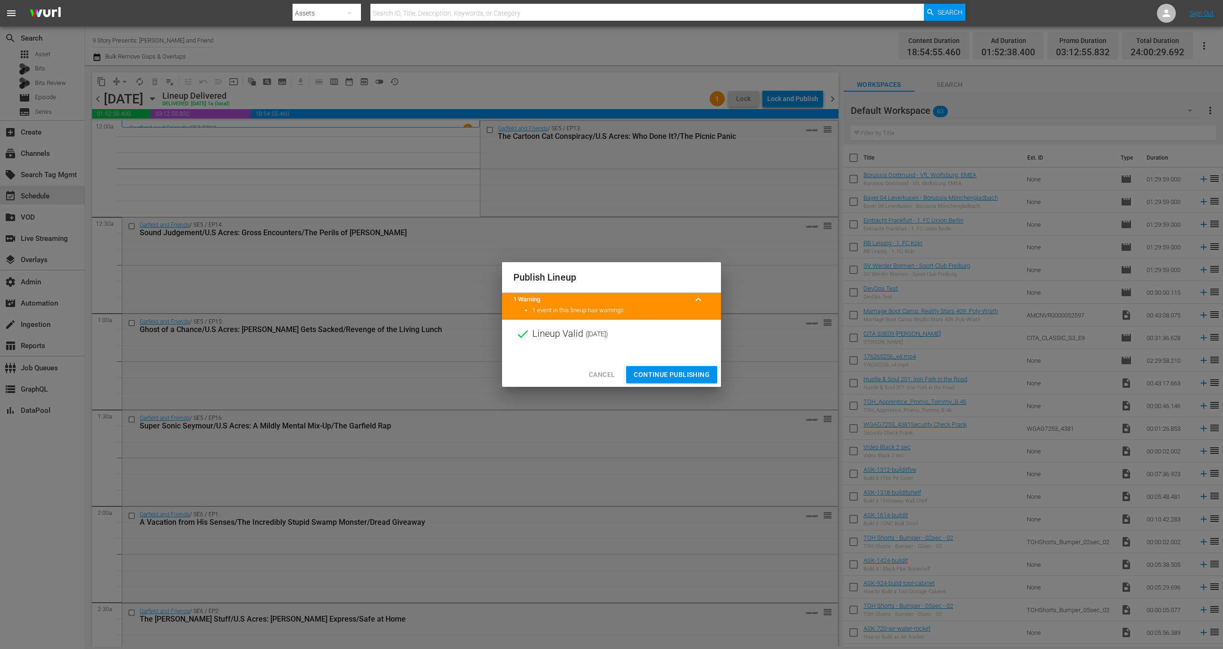
click at [674, 373] on span "Continue Publishing" at bounding box center [672, 375] width 76 height 12
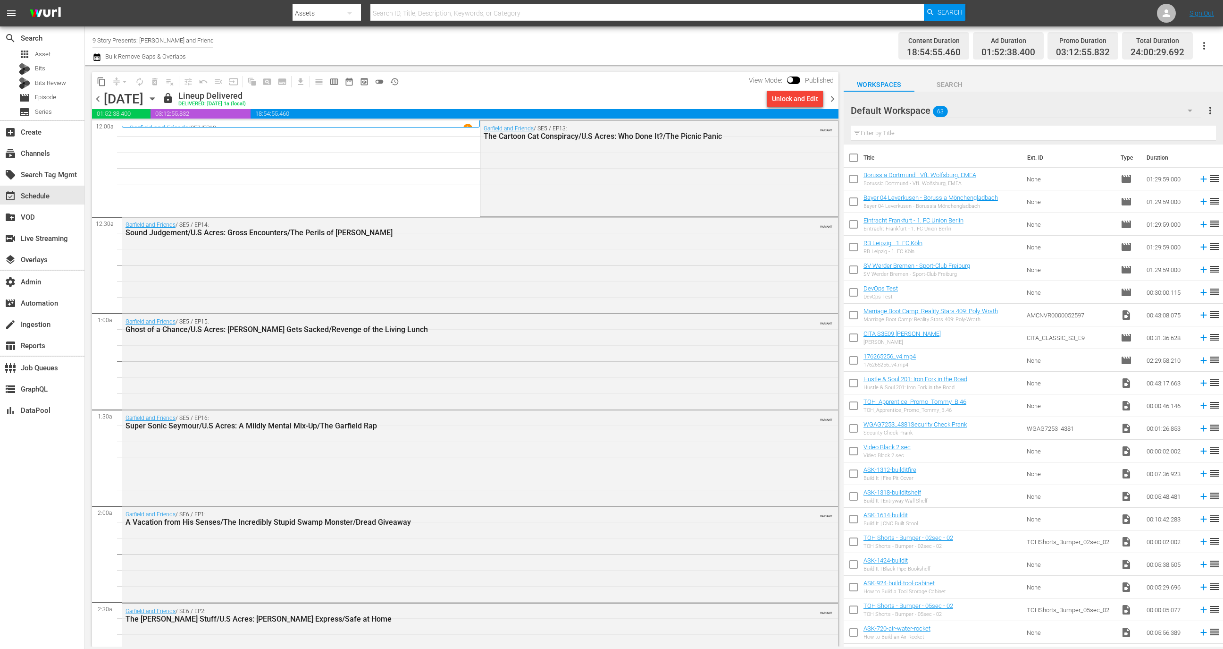
click at [179, 46] on input "9 Story Presents: [PERSON_NAME] and Friends" at bounding box center [153, 40] width 121 height 23
click at [188, 70] on div "9 Story Presents: Garfield and Friends (1842 - cinedigm_entertainment_corp_9sto…" at bounding box center [222, 66] width 244 height 23
type input "9 Story Presents: Garfield and Friends (1842 - cinedigm_entertainment_corp_9sto…"
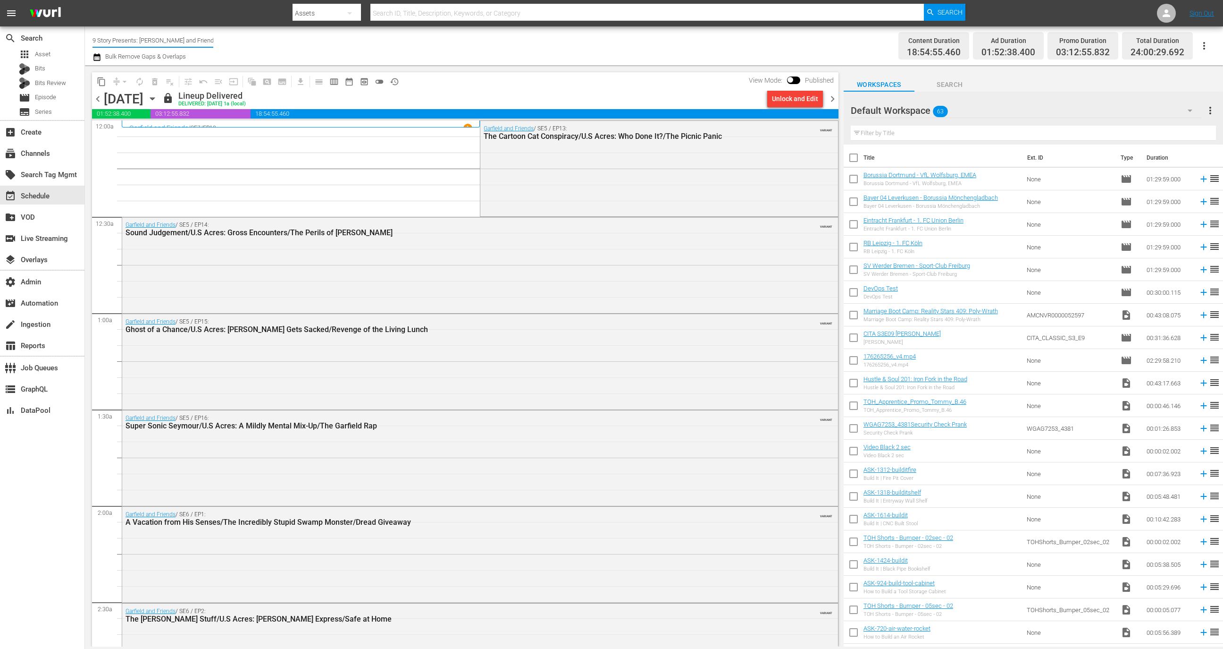
click at [221, 41] on div "Channel Title 9 Story Presents: Garfield and Friends (1842 - cinedigm_entertain…" at bounding box center [399, 46] width 613 height 34
click at [216, 39] on div "Channel Title 9 Story Presents: Garfield and Friends (1842 - cinedigm_entertain…" at bounding box center [399, 46] width 613 height 34
drag, startPoint x: 210, startPoint y: 37, endPoint x: 235, endPoint y: 37, distance: 25.0
click at [235, 37] on div "Channel Title 9 Story Presents: Garfield and Friends (1842 - cinedigm_entertain…" at bounding box center [399, 46] width 613 height 34
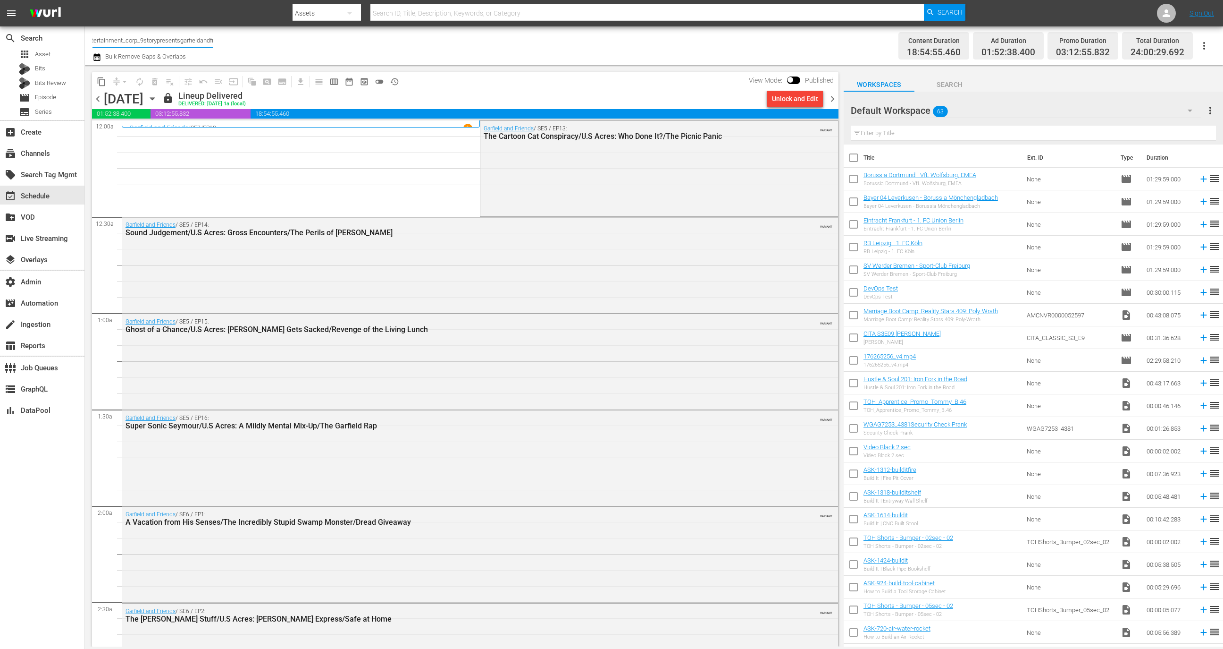
click at [174, 37] on input "9 Story Presents: Garfield and Friends (1842 - cinedigm_entertainment_corp_9sto…" at bounding box center [153, 40] width 121 height 23
drag, startPoint x: 152, startPoint y: 38, endPoint x: 98, endPoint y: 42, distance: 54.4
click at [98, 42] on input "9 Story Presents: Garfield and Friends (1842 - cinedigm_entertainment_corp_9sto…" at bounding box center [153, 40] width 121 height 23
click at [166, 39] on input "9 Story Presents: Garfield and Friends (1842 - cinedigm_entertainment_corp_9sto…" at bounding box center [153, 40] width 121 height 23
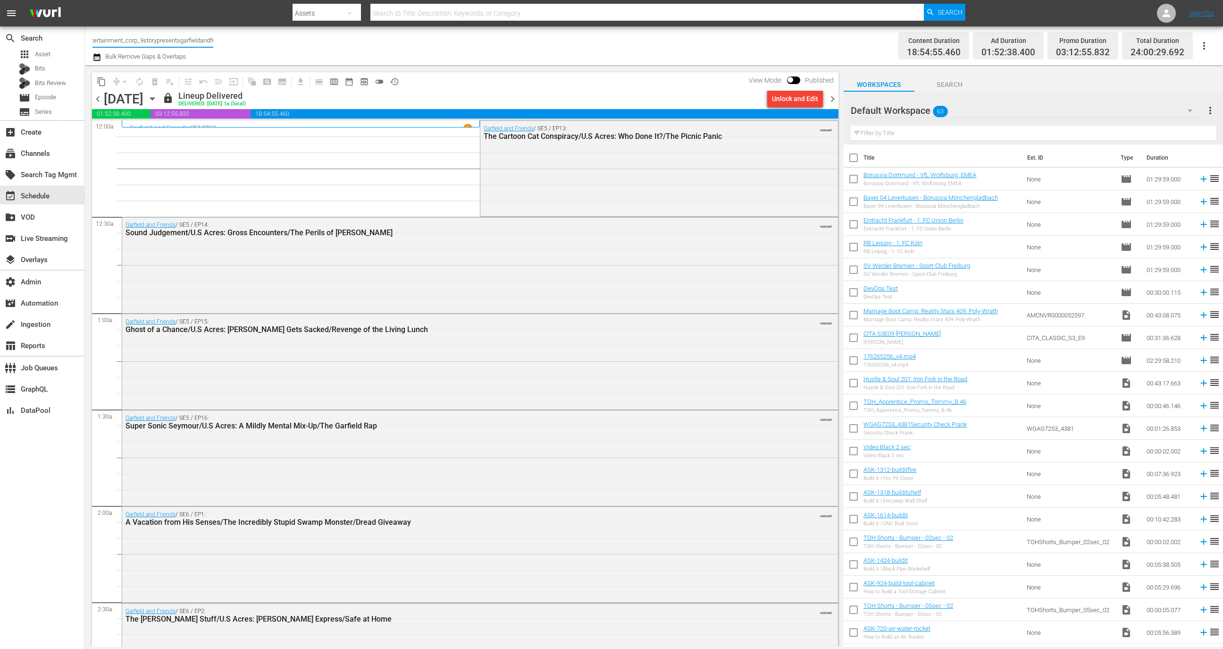
scroll to position [0, 0]
click at [28, 256] on div "layers Overlays" at bounding box center [26, 258] width 53 height 8
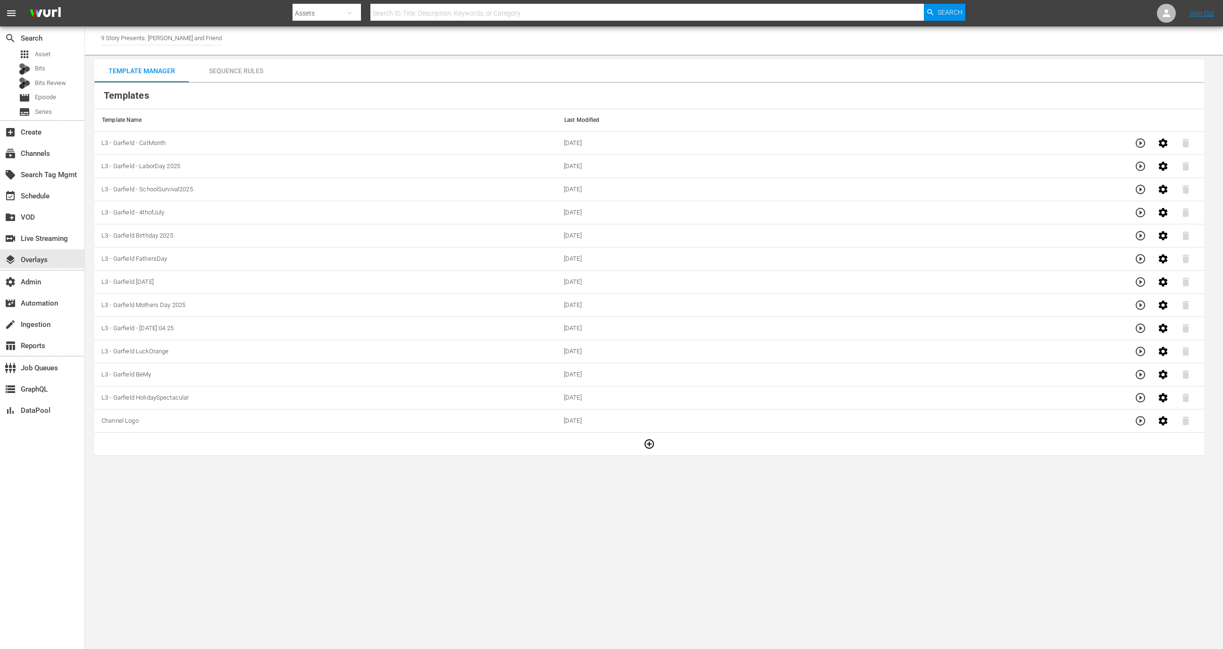
click at [253, 78] on div "Sequence Rules" at bounding box center [236, 70] width 94 height 23
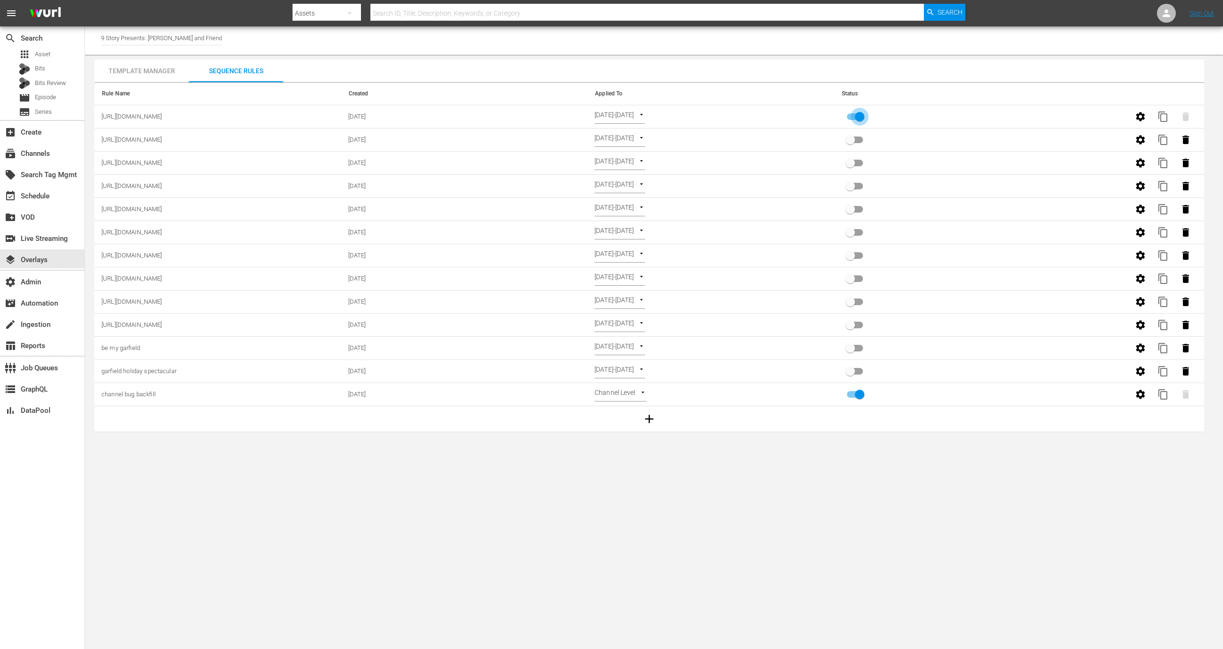
click at [860, 117] on input "primary checkbox" at bounding box center [860, 119] width 54 height 18
checkbox input "false"
click at [1182, 112] on icon "button" at bounding box center [1185, 116] width 11 height 11
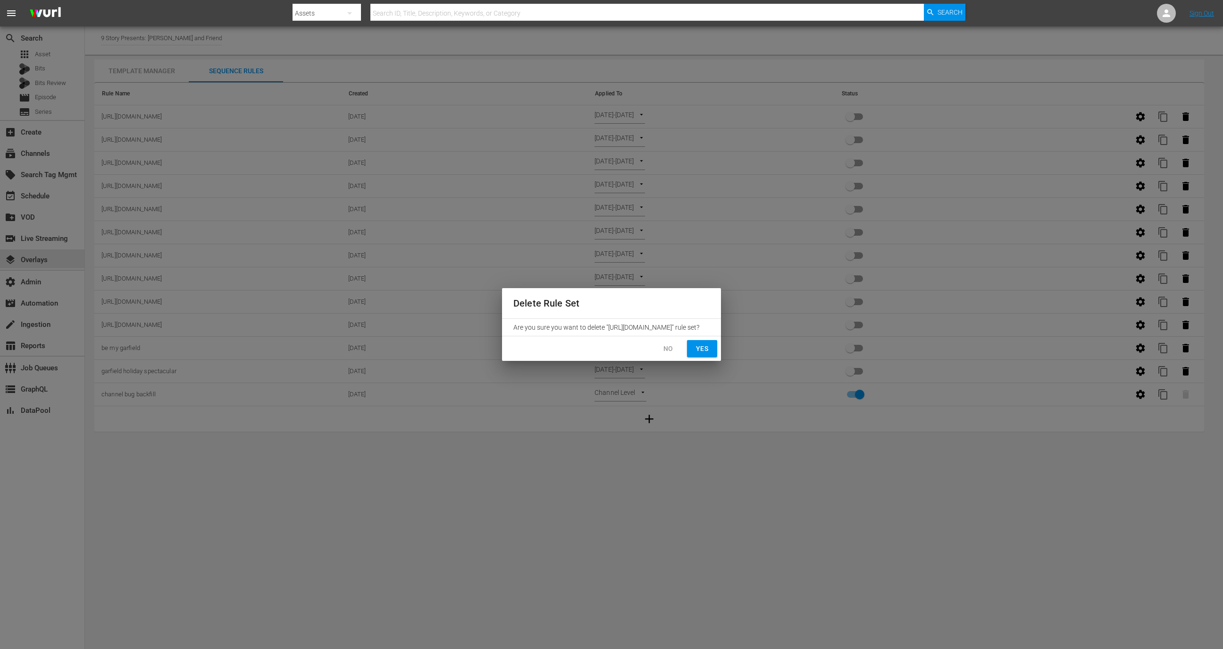
click at [558, 336] on div "Are you sure you want to delete "[URL][DOMAIN_NAME]" rule set?" at bounding box center [611, 327] width 219 height 17
drag, startPoint x: 708, startPoint y: 327, endPoint x: 514, endPoint y: 324, distance: 193.5
click at [514, 324] on div "Are you sure you want to delete "[URL][DOMAIN_NAME]" rule set?" at bounding box center [611, 327] width 219 height 17
copy div ""https://cineverse.box.com/s/rt4ntb5rgr4ooz9p3bbspgl10g7v9wpp""
click at [707, 354] on span "Yes" at bounding box center [702, 349] width 15 height 12
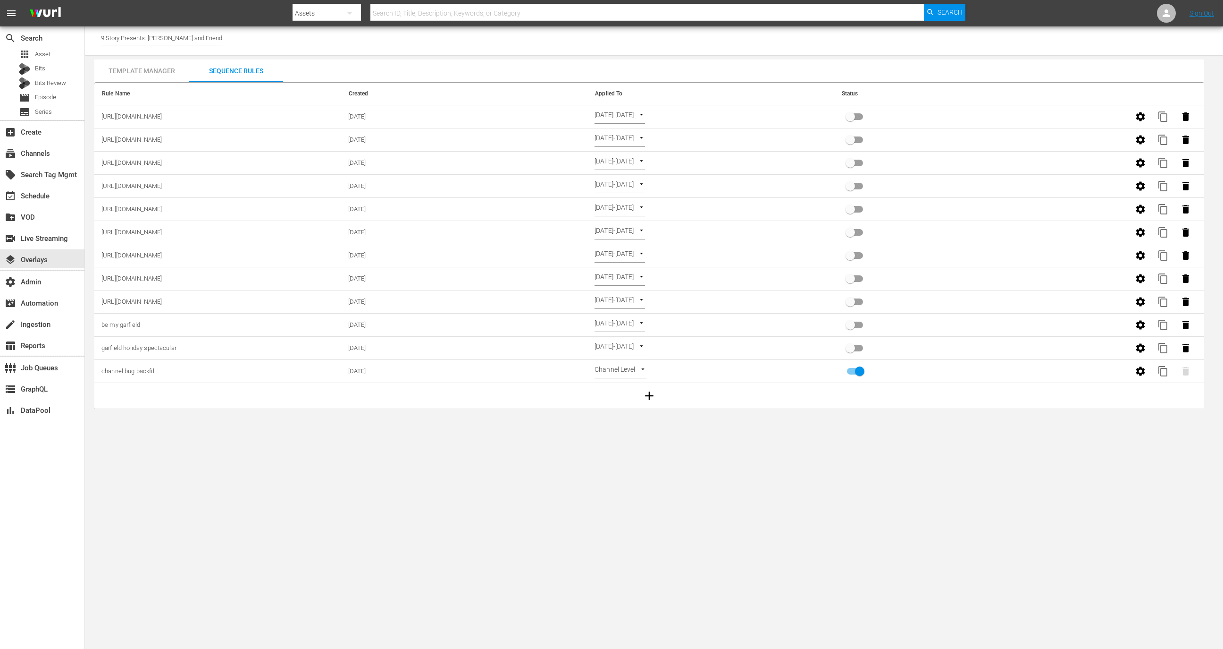
click at [172, 69] on div "Template Manager" at bounding box center [141, 70] width 94 height 23
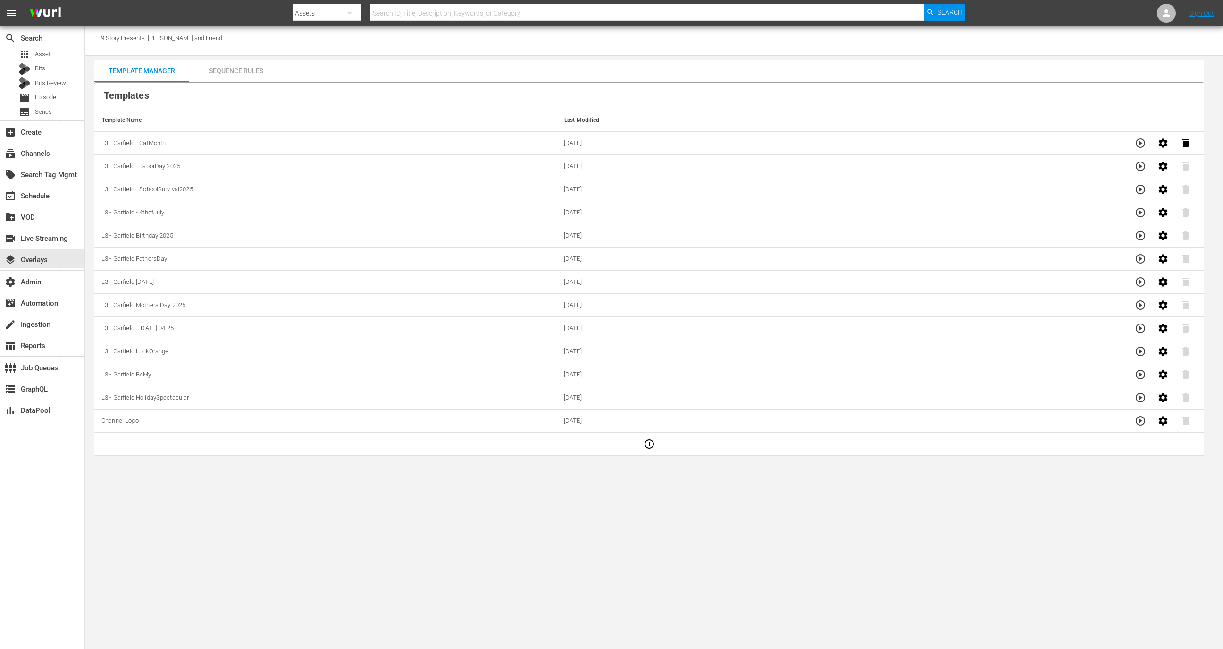
click at [1180, 147] on icon "button" at bounding box center [1185, 142] width 11 height 11
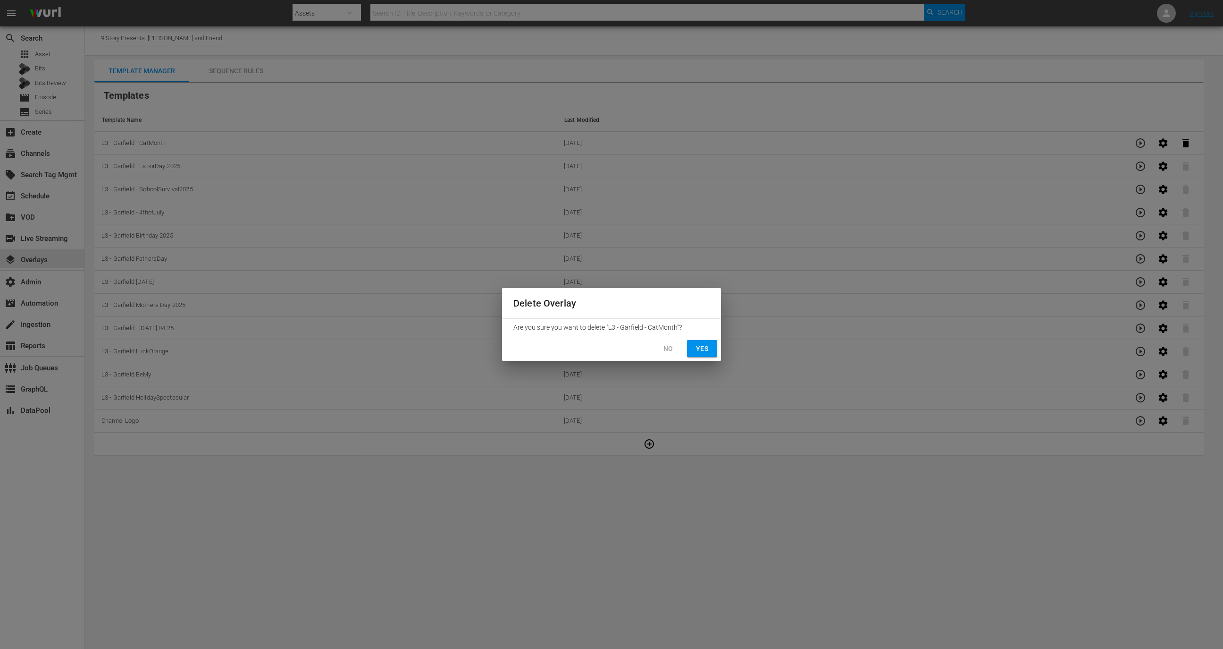
click at [707, 354] on button "Yes" at bounding box center [702, 348] width 30 height 17
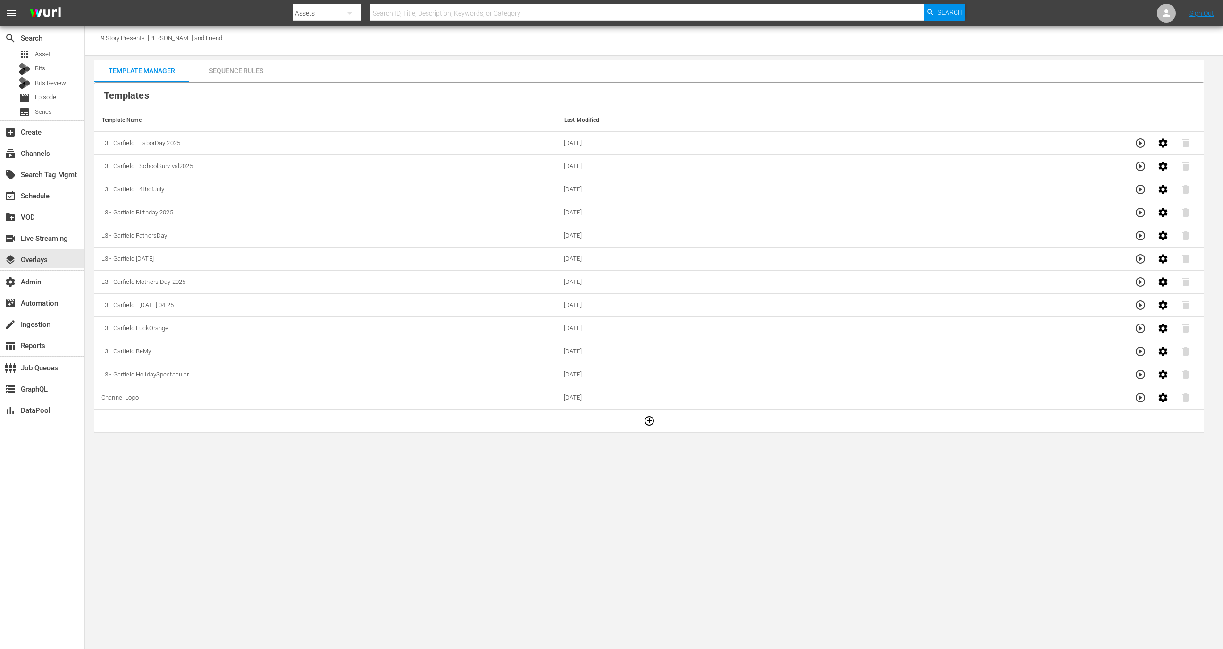
click at [638, 428] on button "button" at bounding box center [649, 420] width 23 height 23
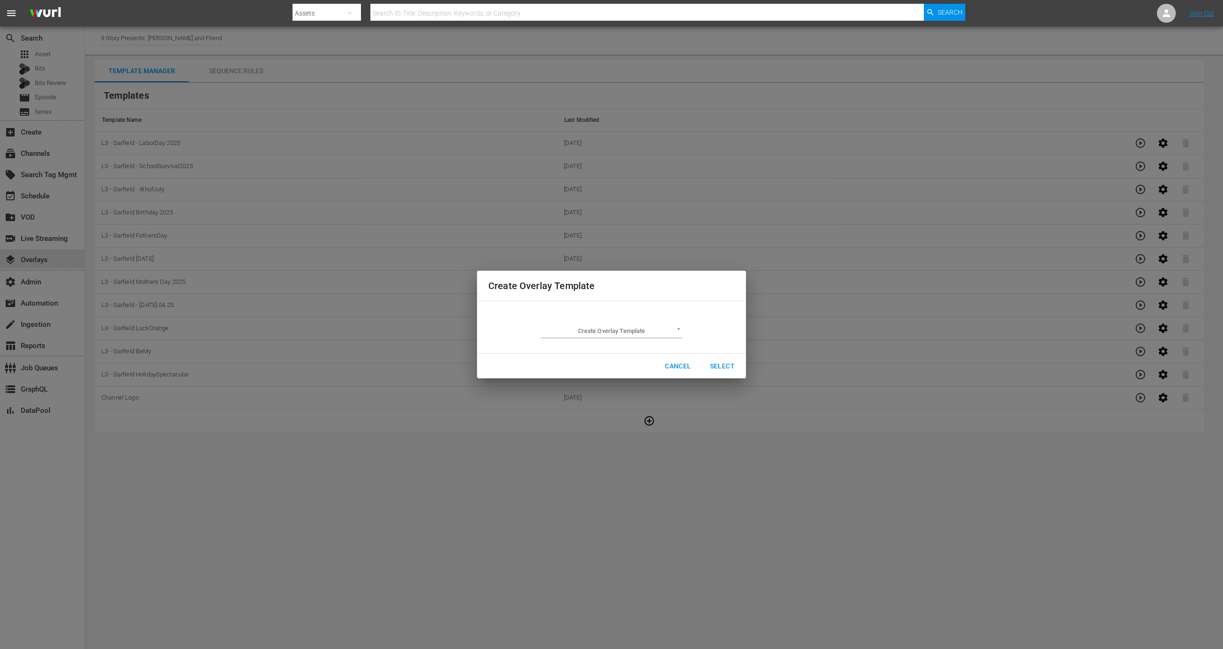
click at [636, 340] on td "Create Overlay Template ​" at bounding box center [612, 327] width 246 height 37
click at [636, 336] on body "menu Search By Assets Search ID, Title, Description, Keywords, or Category Sear…" at bounding box center [611, 324] width 1223 height 649
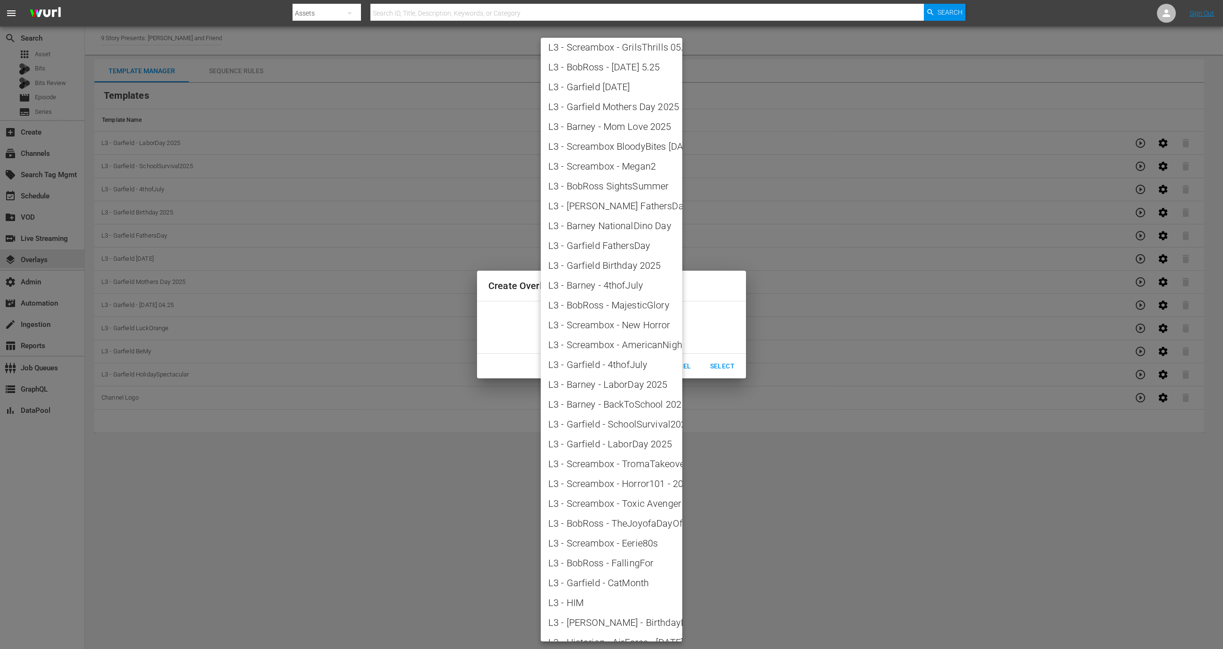
scroll to position [831, 0]
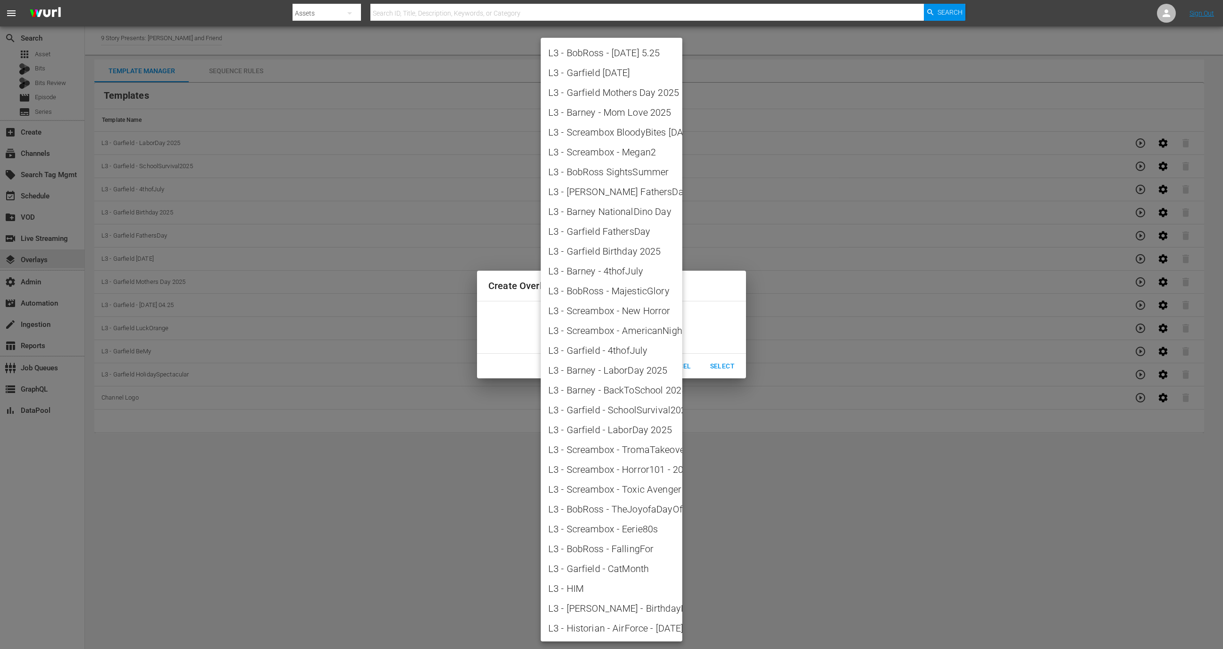
click at [600, 571] on span "L3 - Garfield - CatMonth" at bounding box center [611, 568] width 126 height 14
type input "L3 - Garfield - CatMonth"
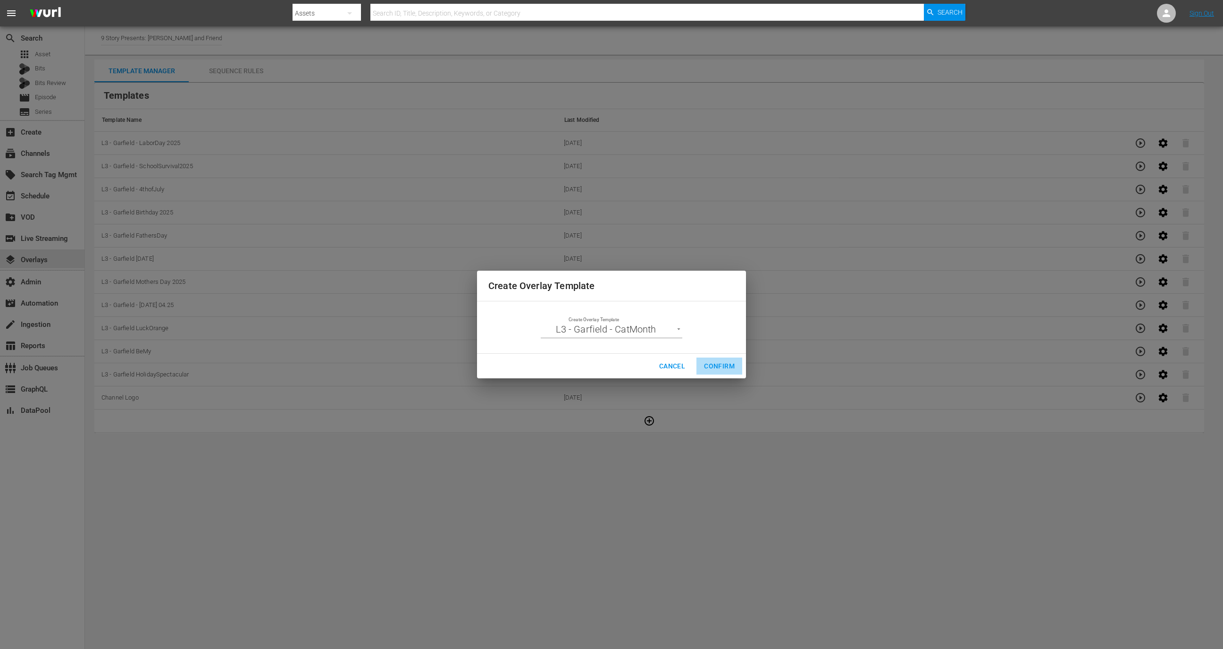
click at [712, 370] on span "Confirm" at bounding box center [719, 366] width 31 height 12
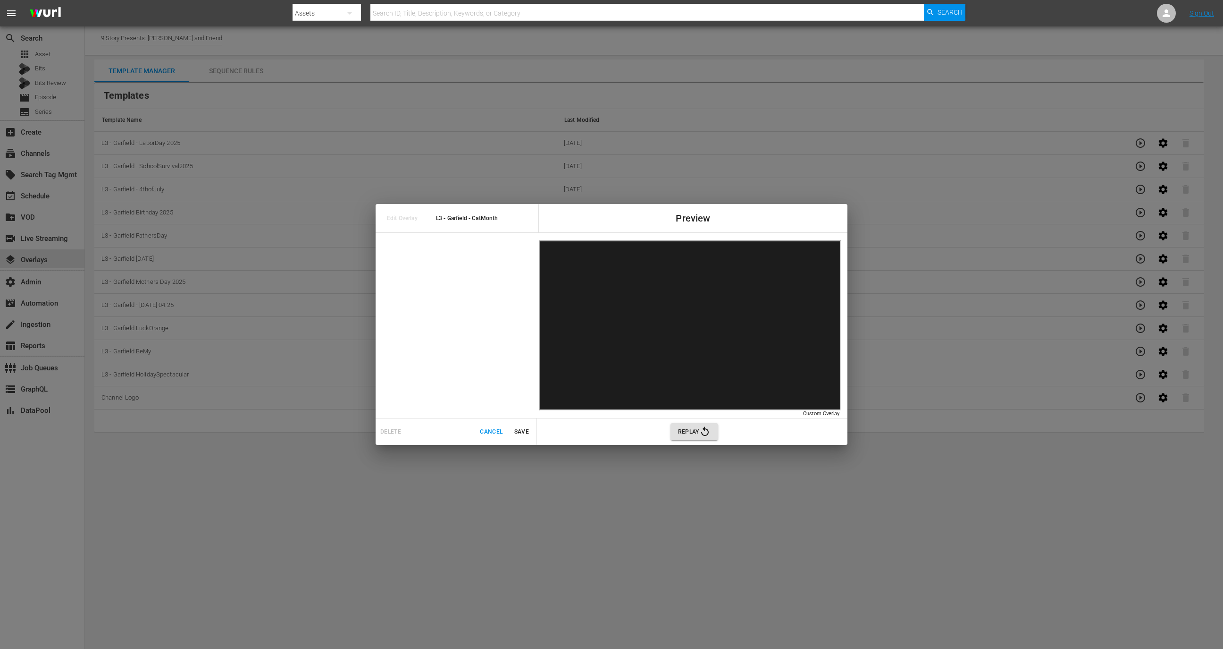
click at [523, 427] on span "Save" at bounding box center [521, 432] width 23 height 10
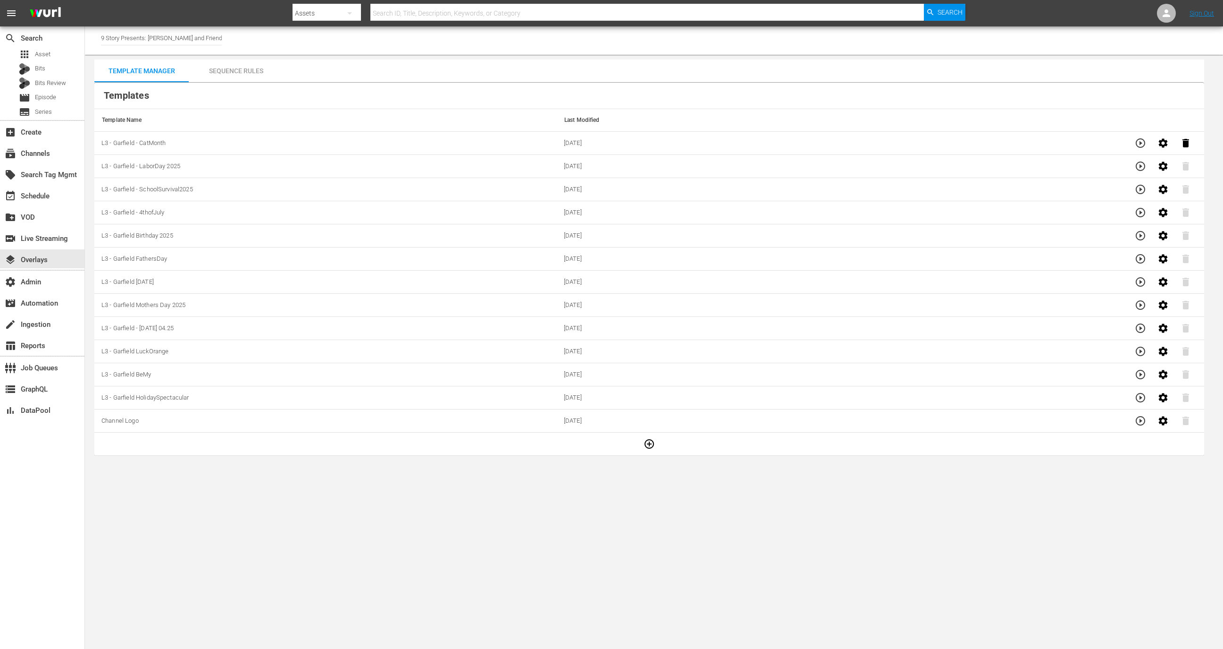
click at [255, 69] on div "Sequence Rules" at bounding box center [236, 70] width 94 height 23
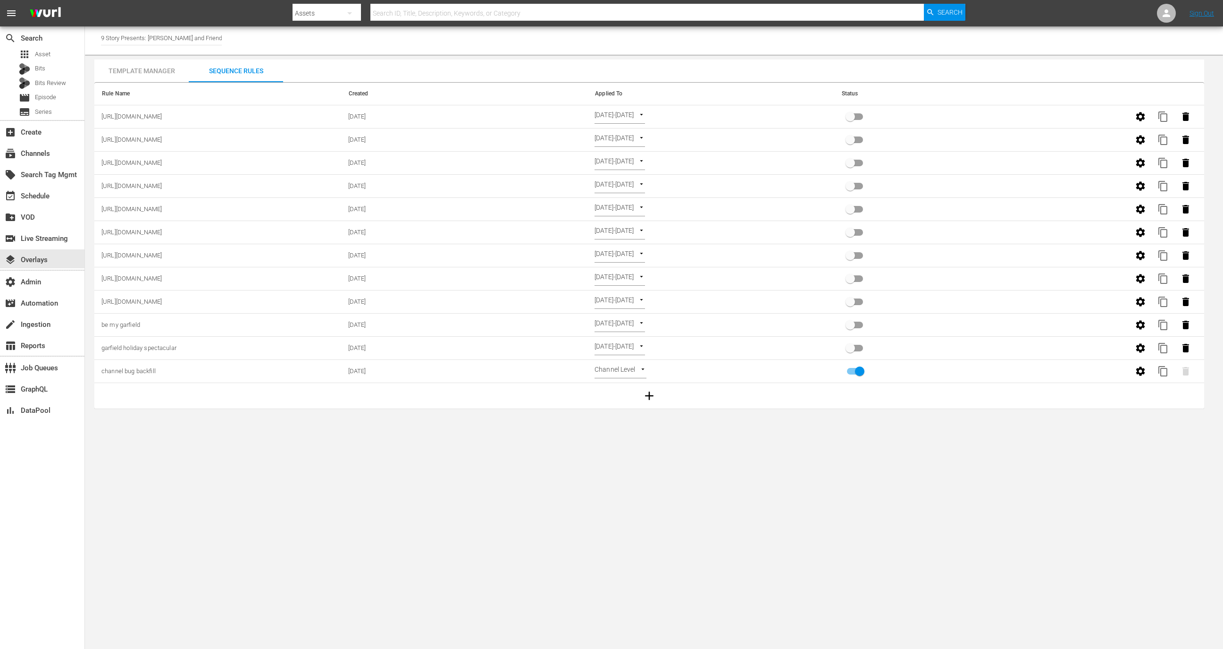
click at [649, 413] on body "menu Search By Assets Search ID, Title, Description, Keywords, or Category Sear…" at bounding box center [611, 324] width 1223 height 649
click at [649, 388] on icon "button" at bounding box center [649, 395] width 14 height 14
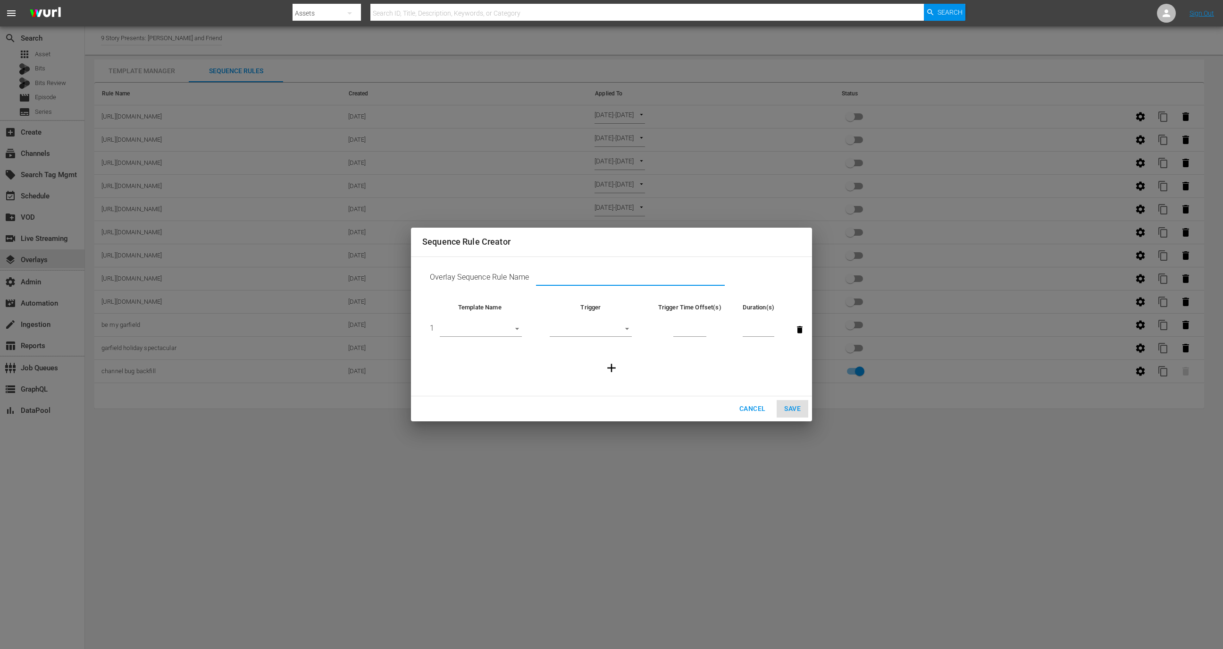
click at [567, 279] on input "text" at bounding box center [630, 279] width 189 height 14
paste input ""https://cineverse.box.com/s/rt4ntb5rgr4ooz9p3bbspgl10g7v9wpp""
type input "https://cineverse.box.com/s/rt4ntb5rgr4ooz9p3bbspgl10g7v9wpp"
click at [500, 332] on body "menu Search By Assets Search ID, Title, Description, Keywords, or Category Sear…" at bounding box center [611, 324] width 1223 height 649
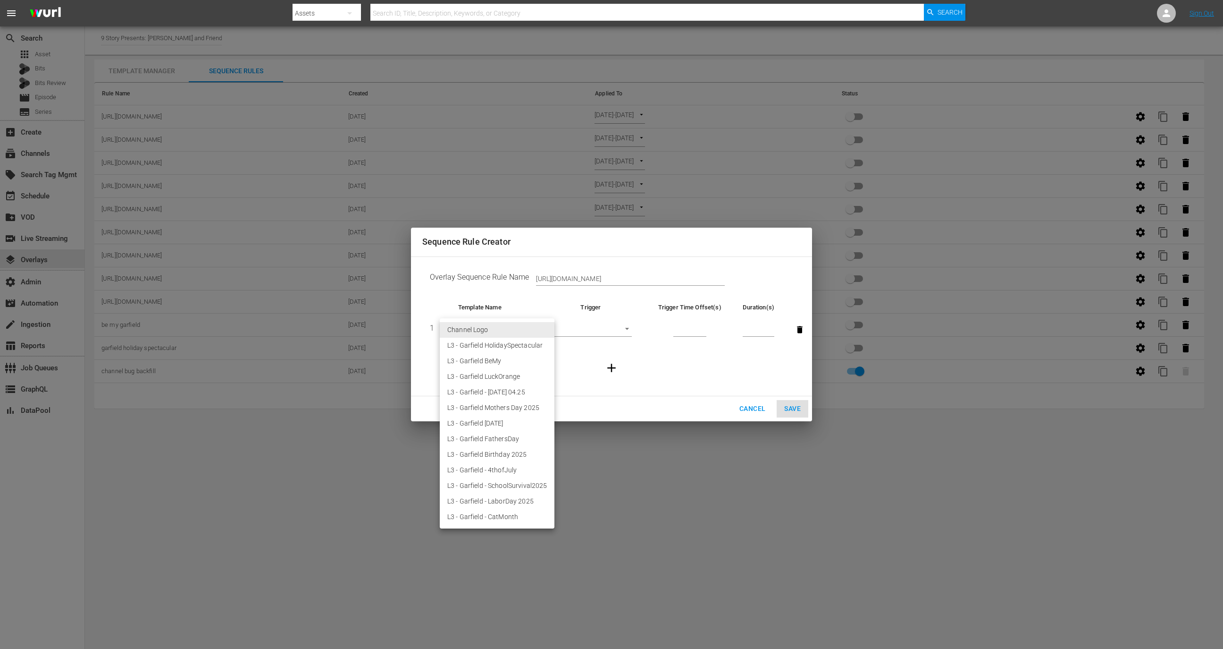
click at [486, 514] on li "L3 - Garfield - CatMonth" at bounding box center [497, 517] width 115 height 16
type input "30602"
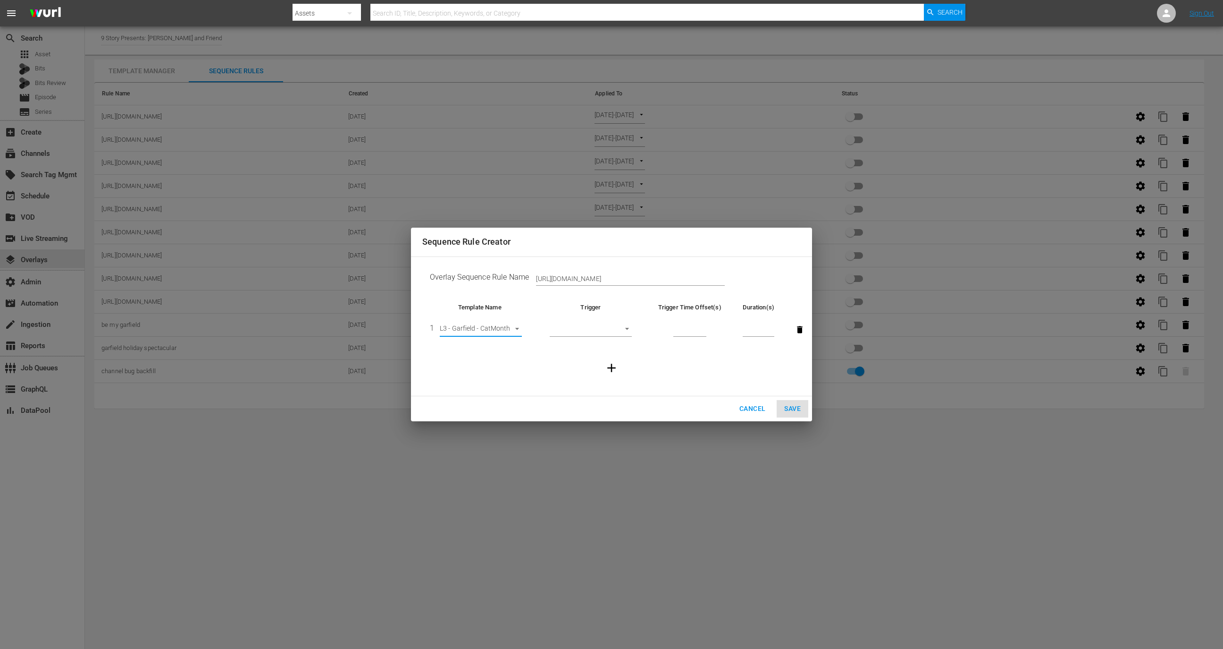
click at [596, 327] on body "menu Search By Assets Search ID, Title, Description, Keywords, or Category Sear…" at bounding box center [611, 324] width 1223 height 649
click at [594, 379] on li "Before Episode End" at bounding box center [591, 377] width 82 height 16
type input "END_OF_EPISODE"
click at [686, 331] on input "number" at bounding box center [690, 330] width 33 height 14
type input "60"
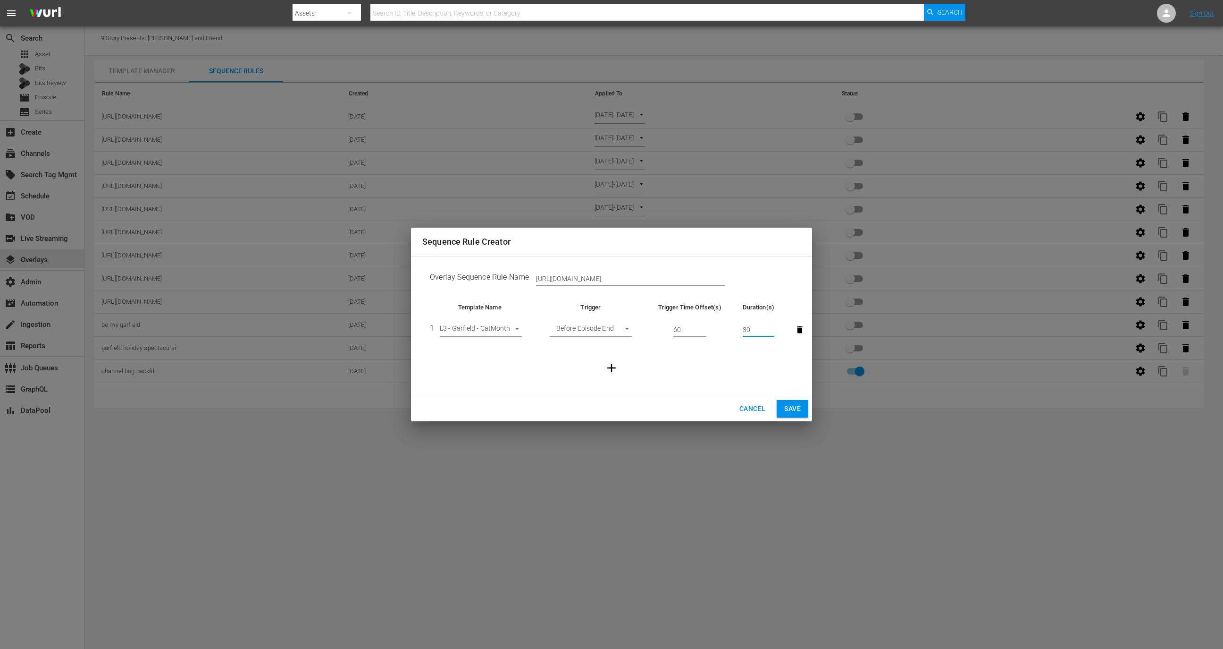
type input "30"
click at [801, 408] on button "Save" at bounding box center [793, 408] width 32 height 17
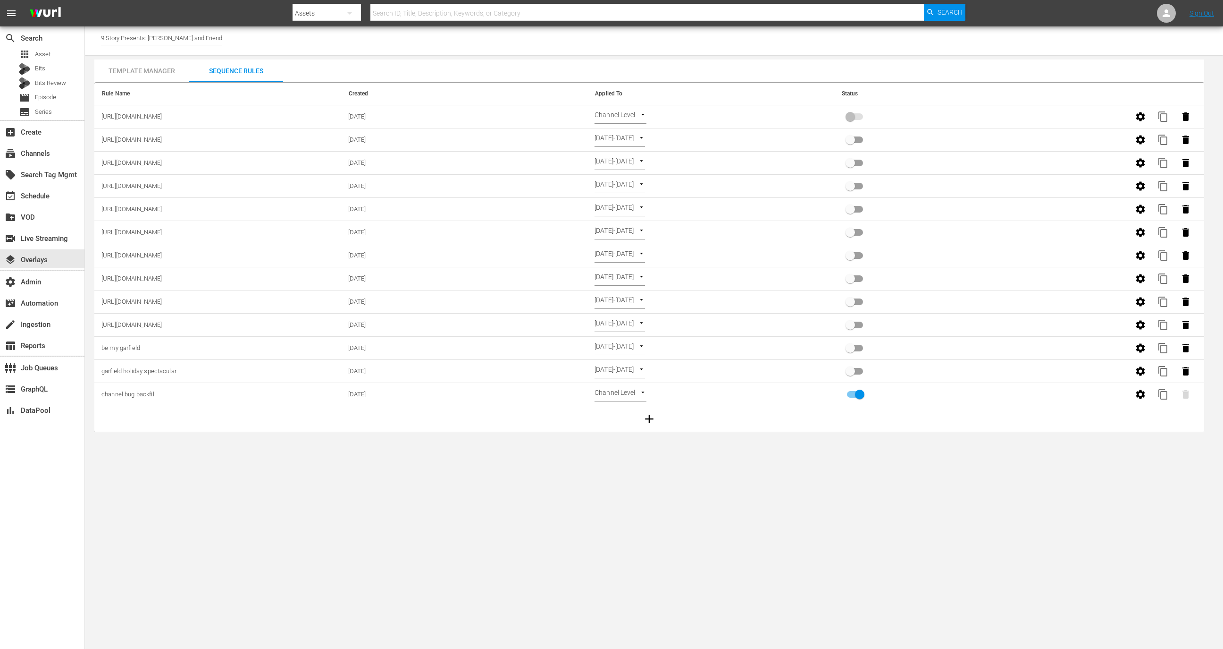
click at [634, 110] on body "menu Search By Assets Search ID, Title, Description, Keywords, or Category Sear…" at bounding box center [611, 324] width 1223 height 649
click at [622, 132] on li "Select Date" at bounding box center [623, 132] width 56 height 16
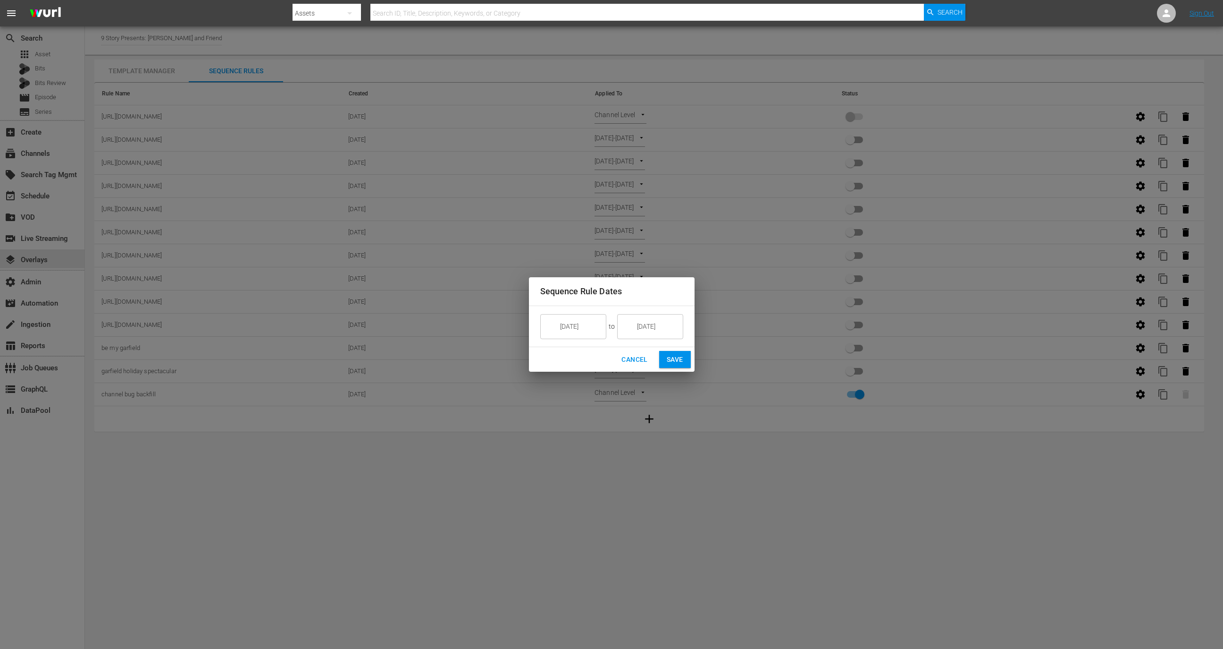
click at [652, 329] on input "9/19/25" at bounding box center [657, 325] width 53 height 25
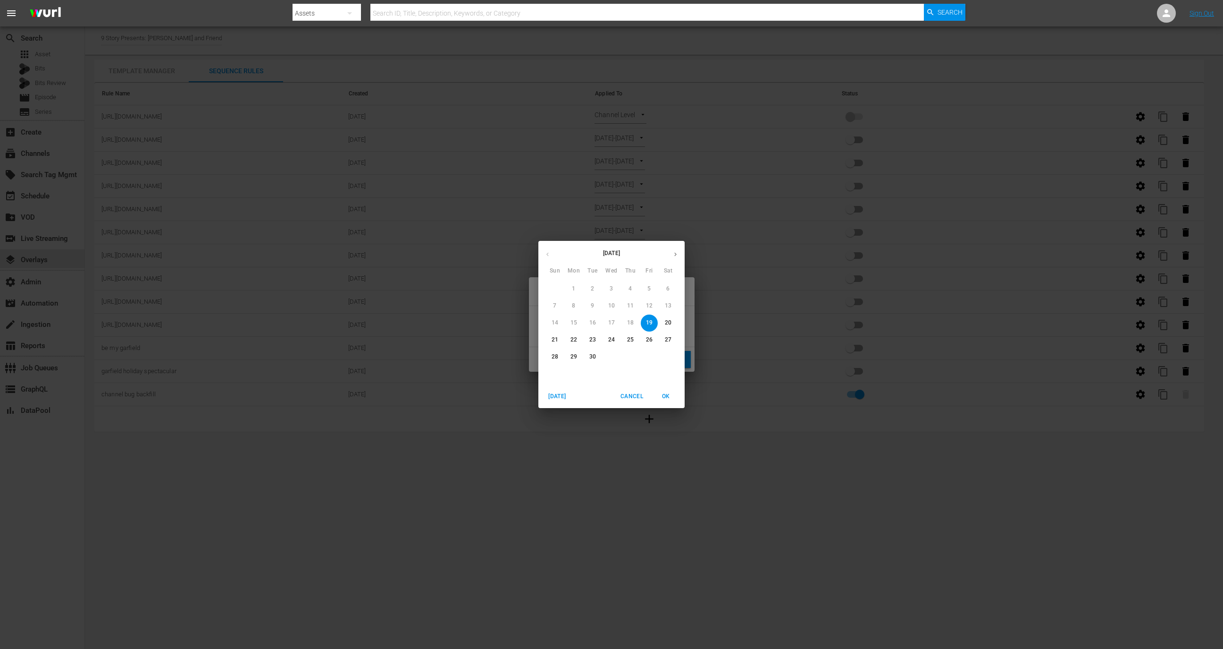
click at [592, 359] on p "30" at bounding box center [593, 357] width 7 height 8
type input "9/30/25"
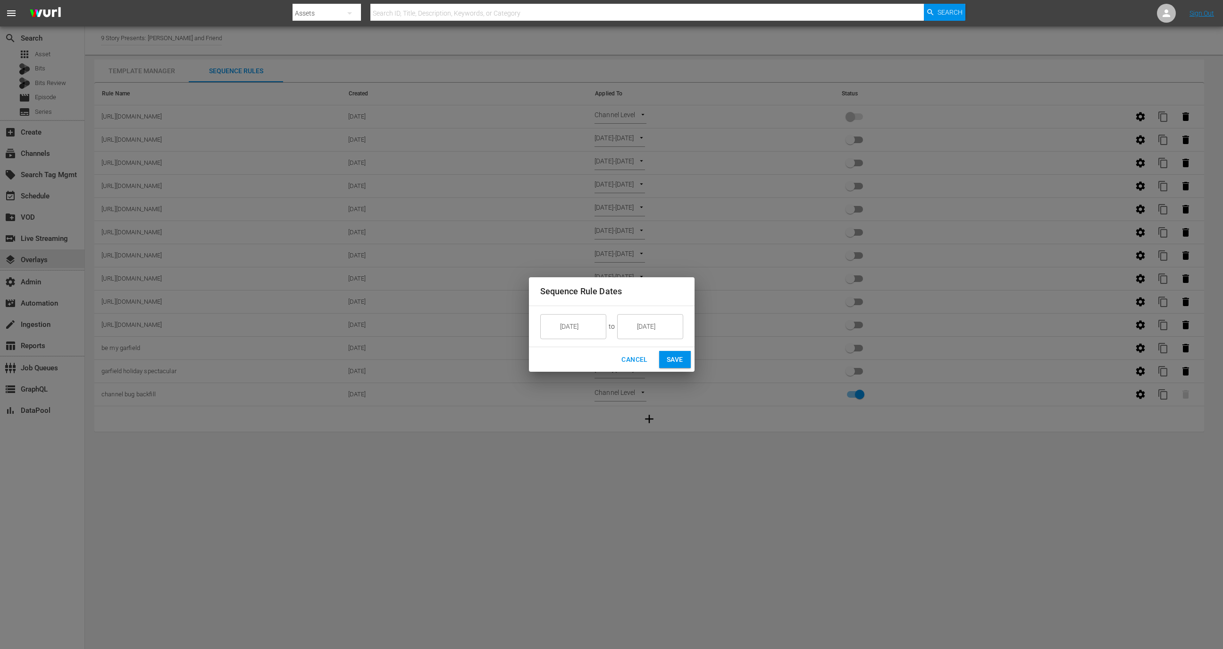
click at [676, 349] on div "Cancel Save" at bounding box center [612, 359] width 166 height 25
click at [676, 354] on span "Save" at bounding box center [675, 360] width 17 height 12
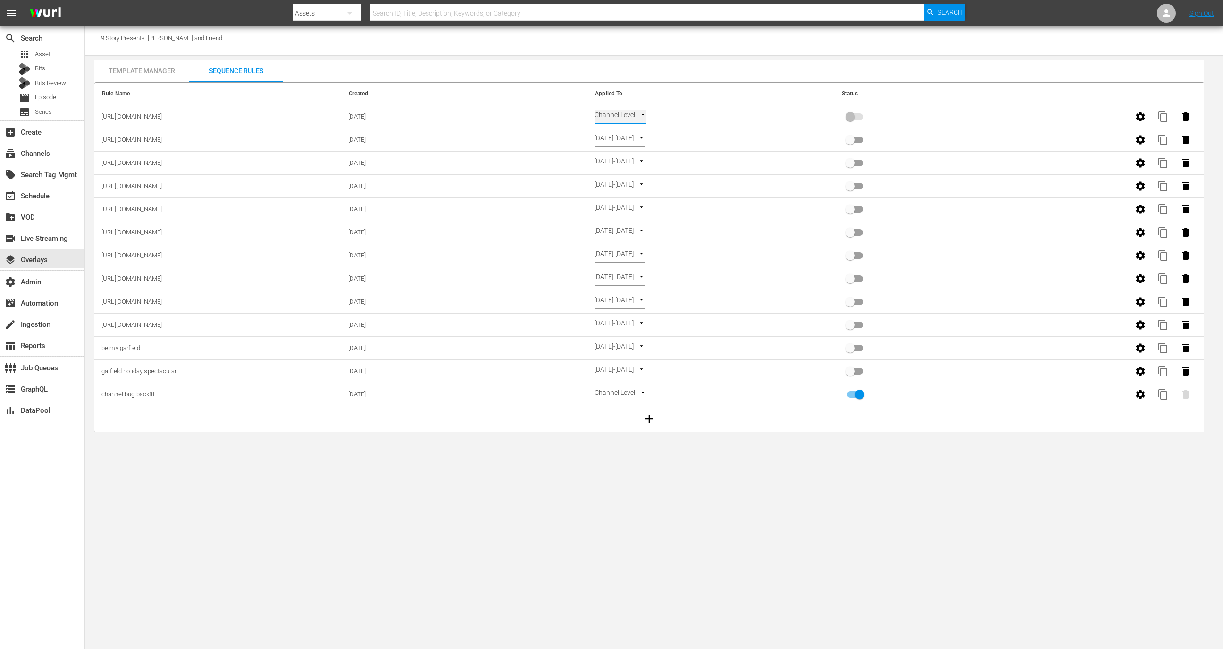
type input "SELECT_DATE"
click at [860, 115] on input "primary checkbox" at bounding box center [851, 119] width 54 height 18
checkbox input "true"
click at [49, 197] on div "event_available Schedule" at bounding box center [26, 194] width 53 height 8
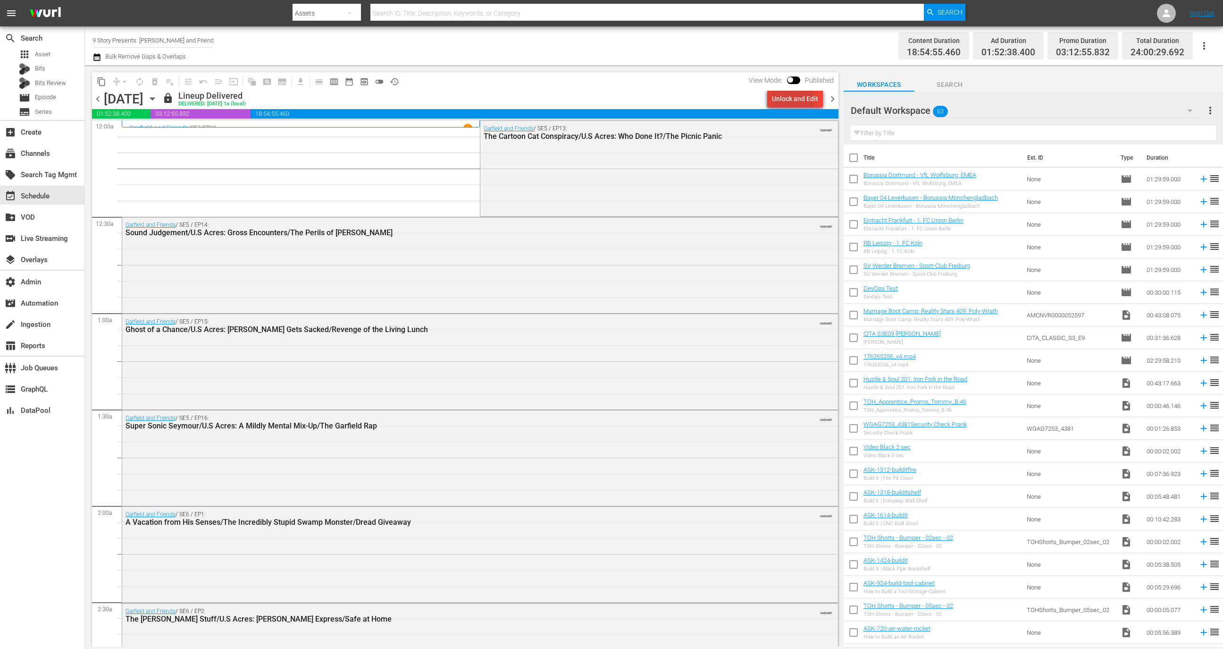
click at [786, 98] on div "Unlock and Edit" at bounding box center [795, 98] width 46 height 17
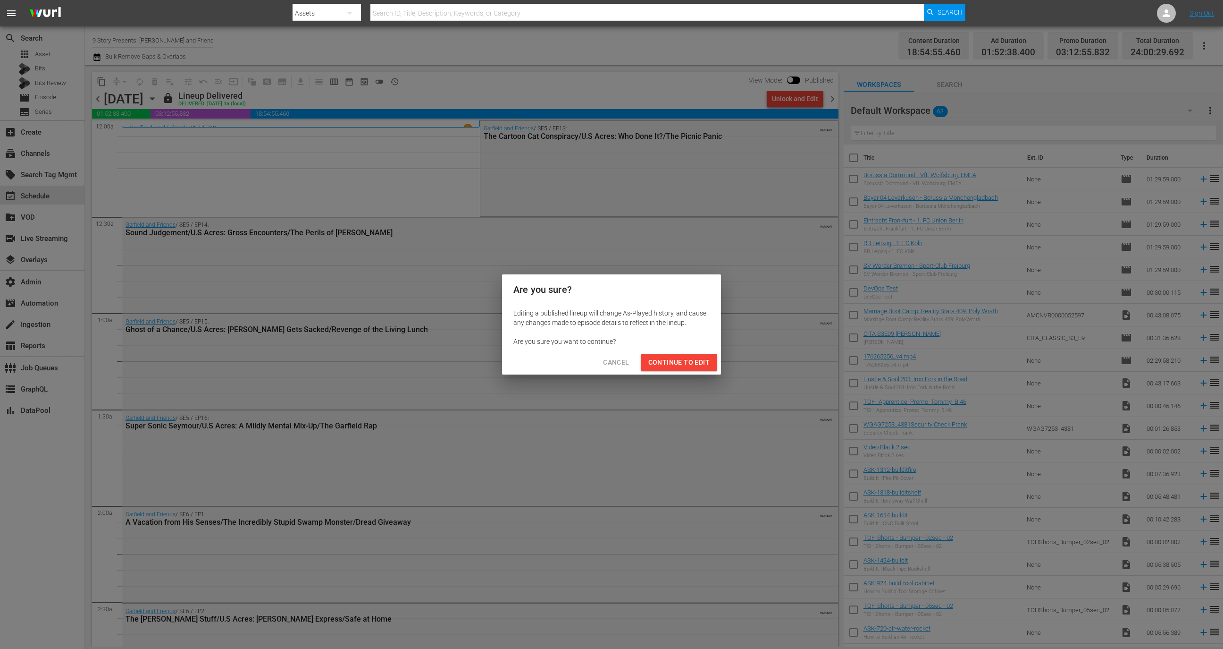
click at [666, 362] on span "Continue to Edit" at bounding box center [679, 362] width 61 height 12
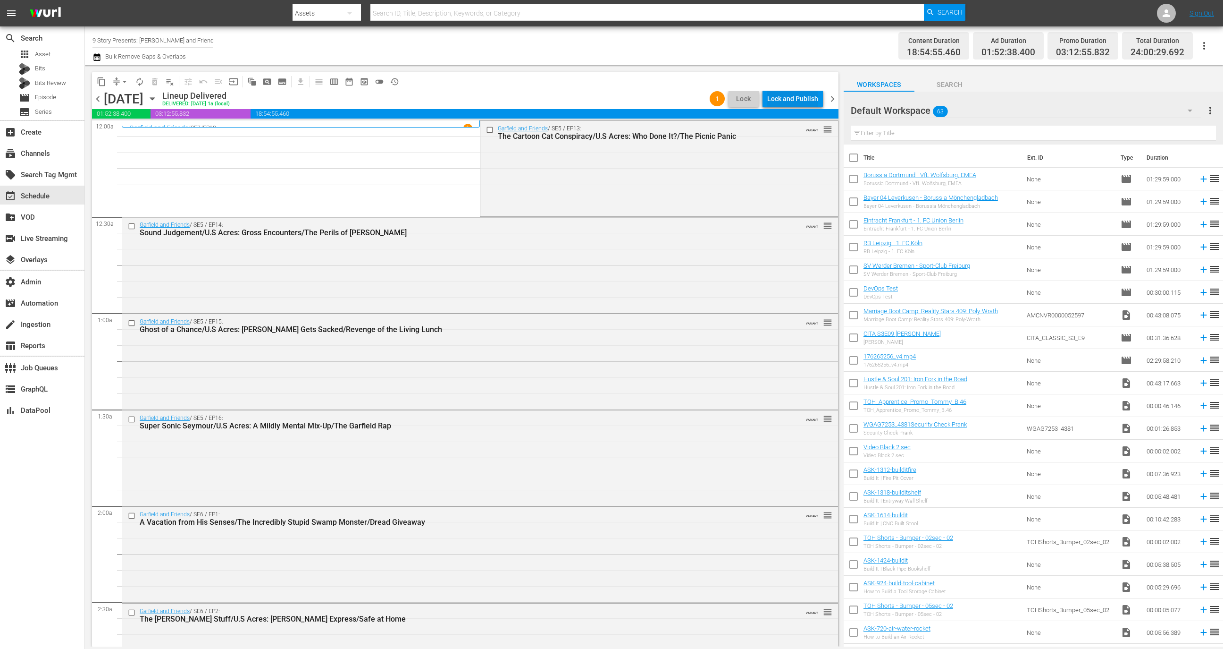
click at [800, 100] on div "Lock and Publish" at bounding box center [792, 98] width 51 height 17
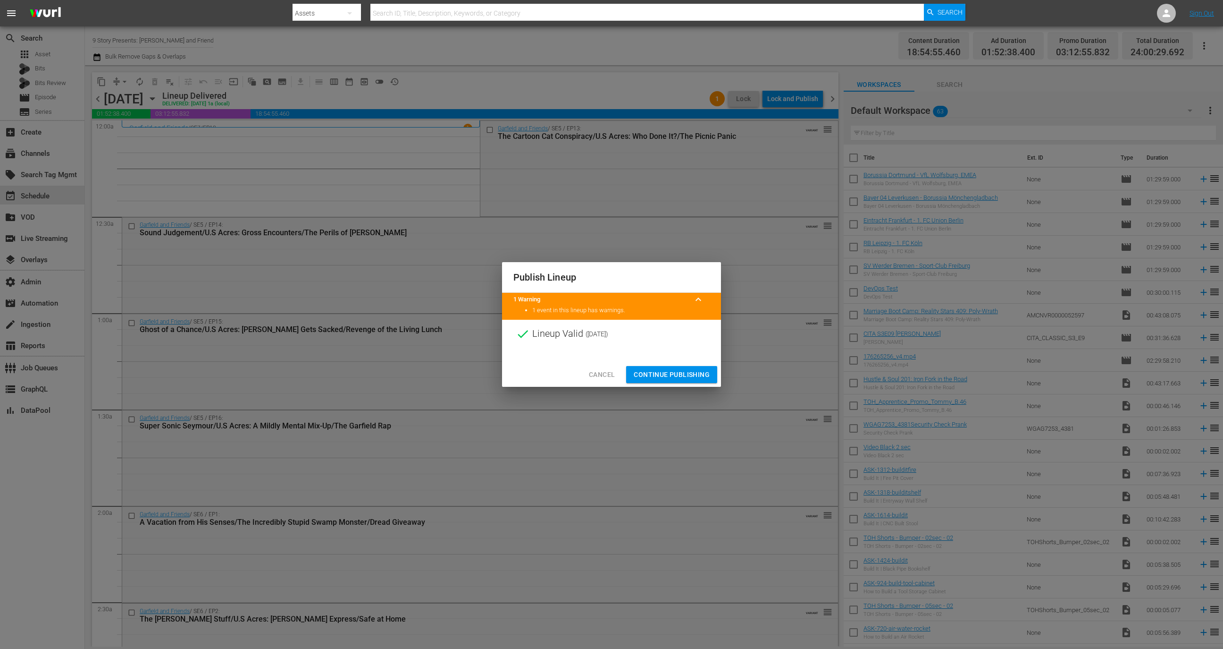
click at [679, 372] on span "Continue Publishing" at bounding box center [672, 375] width 76 height 12
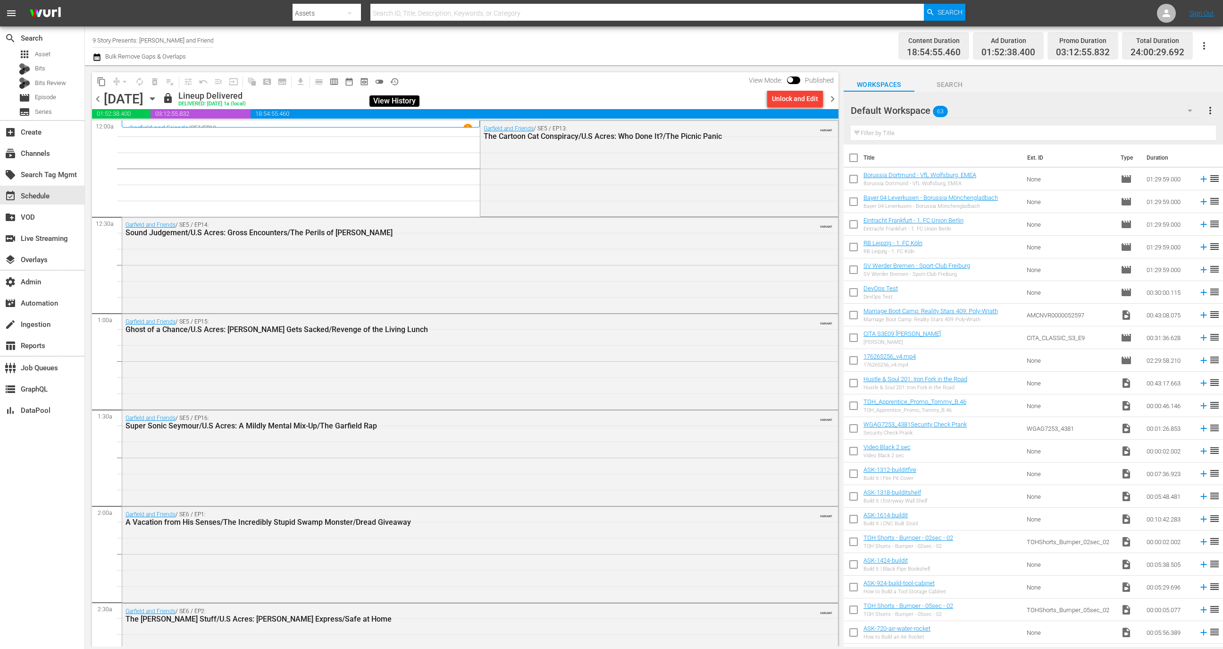
click at [396, 81] on span "history_outlined" at bounding box center [394, 81] width 9 height 9
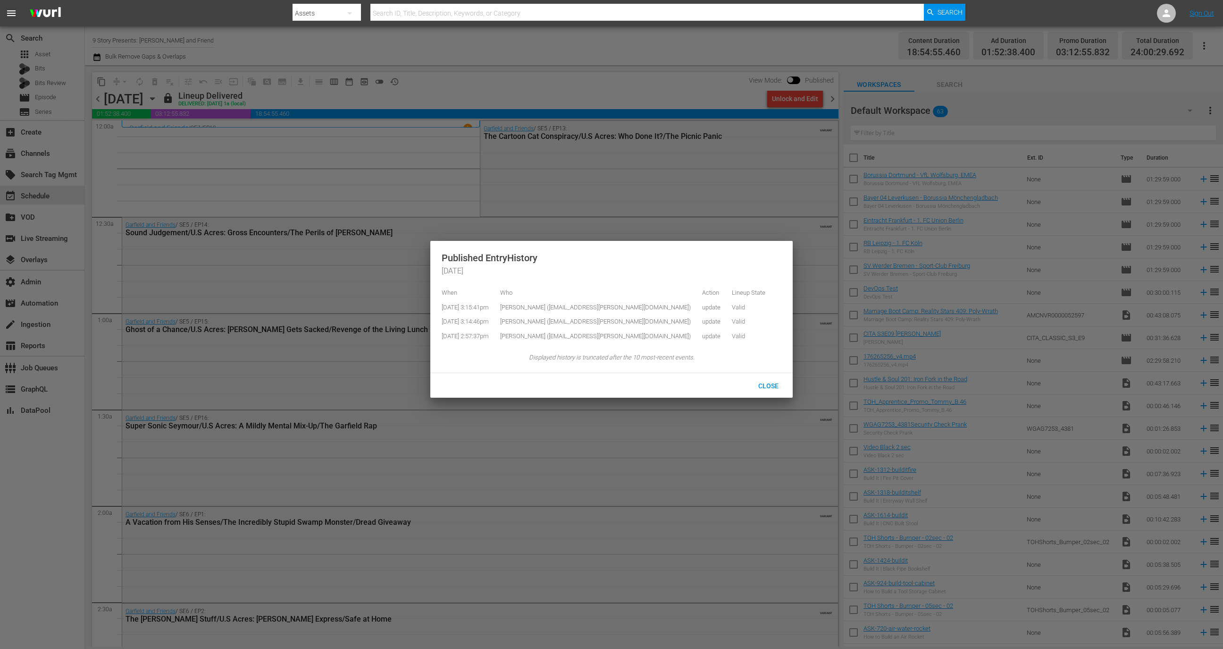
click at [399, 158] on div at bounding box center [611, 324] width 1223 height 649
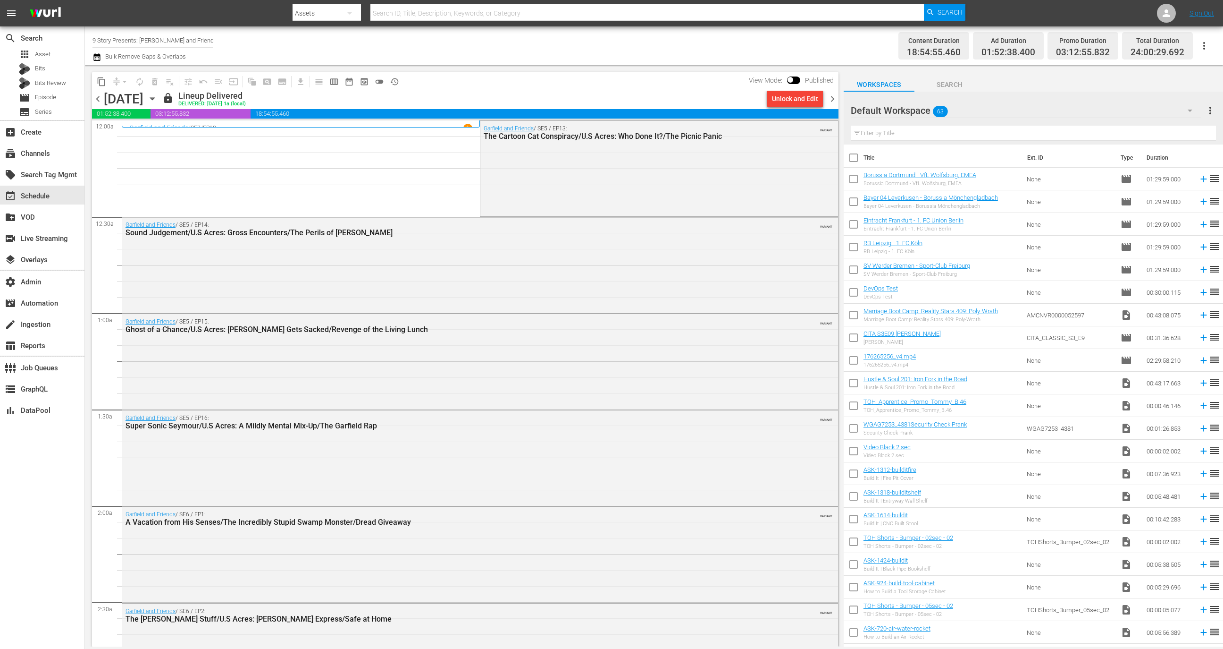
click at [832, 99] on span "chevron_right" at bounding box center [833, 99] width 12 height 12
click at [790, 101] on div "Unlock and Edit" at bounding box center [795, 98] width 46 height 17
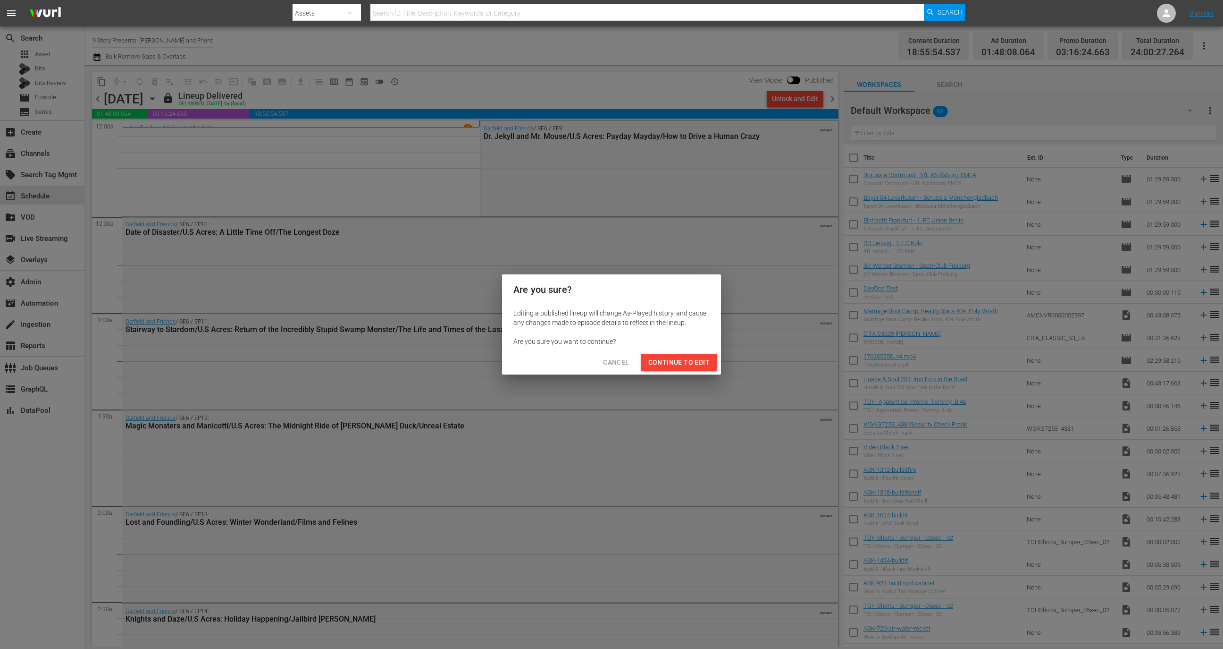
click at [668, 360] on span "Continue to Edit" at bounding box center [679, 362] width 61 height 12
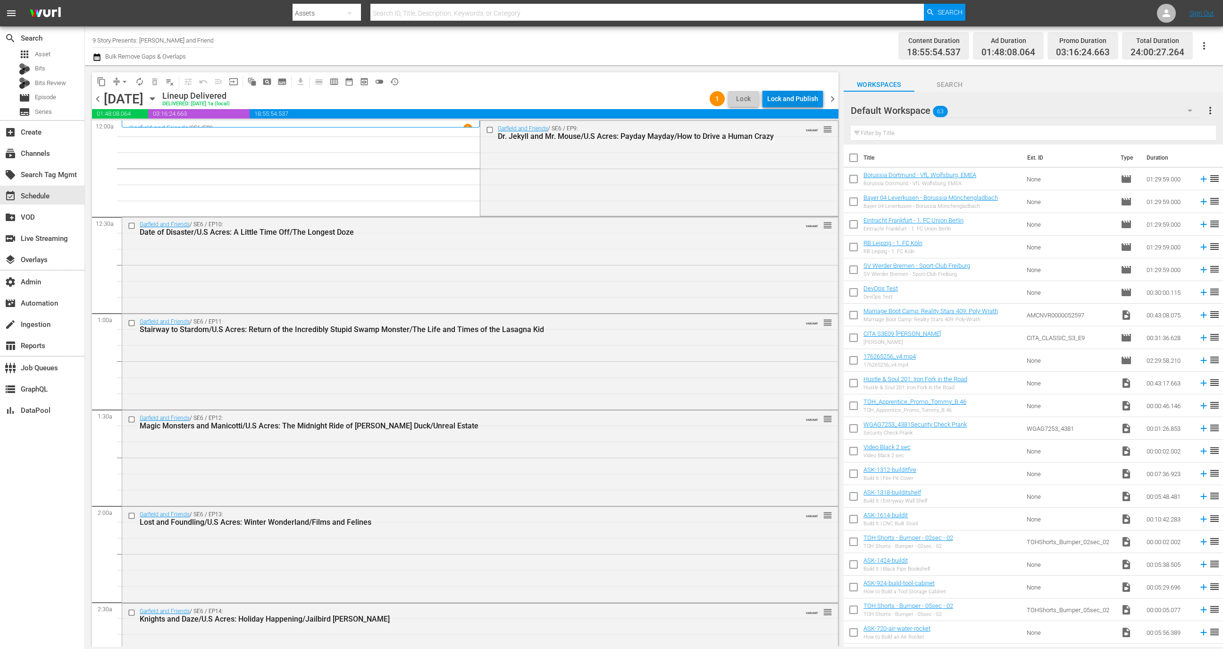
click at [797, 94] on div "Lock and Publish" at bounding box center [792, 98] width 51 height 17
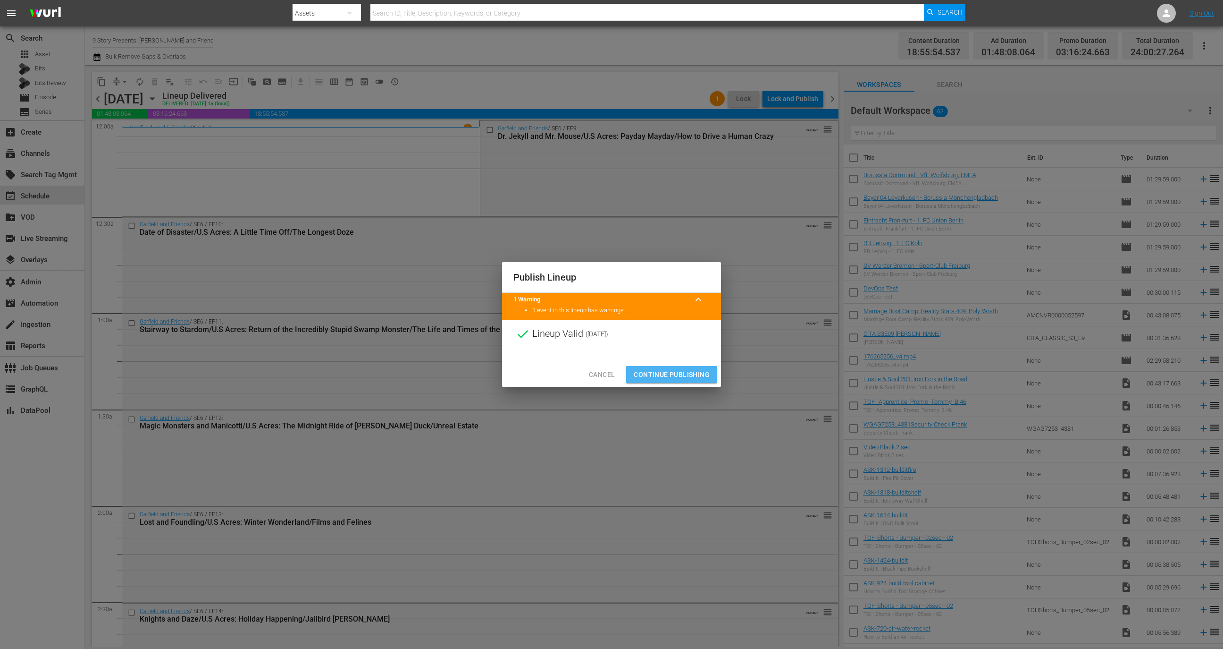
click span "Continue Publishing"
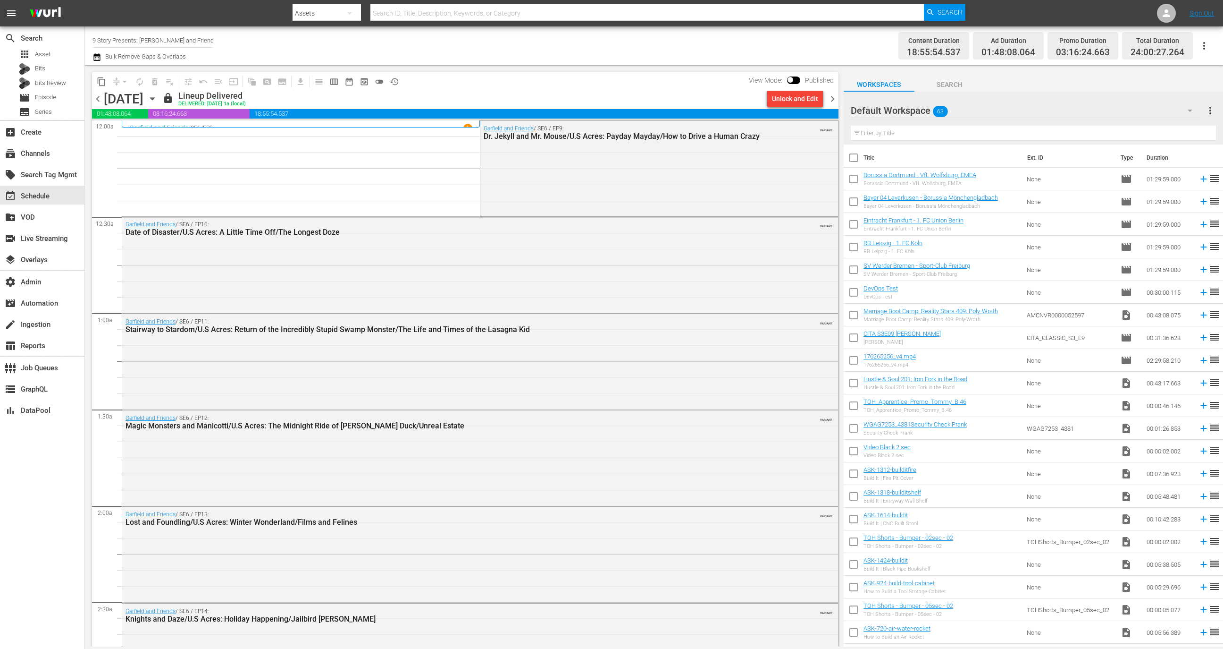
click input "9 Story Presents: Garfield and Friends"
click div "9 Story Presents: Garfield and Friends (1842 - cinedigm_entertainment_corp_9sto…"
type input "9 Story Presents: Garfield and Friends (1842 - cinedigm_entertainment_corp_9sto…"
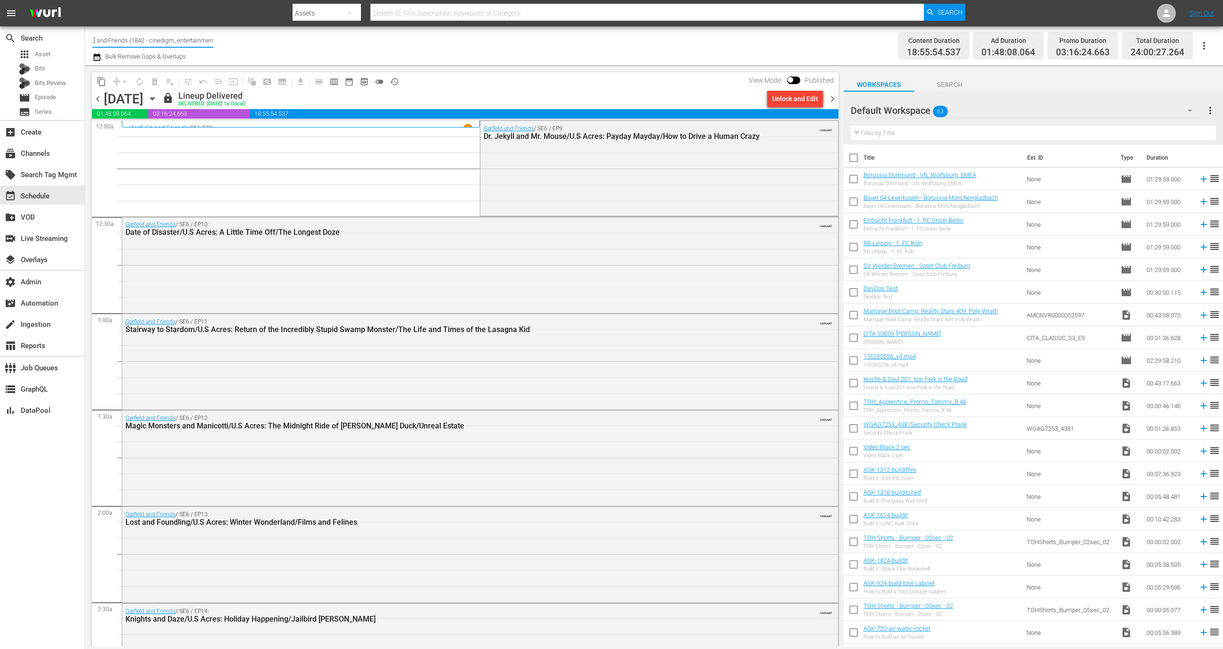
click input "9 Story Presents: Garfield and Friends (1842 - cinedigm_entertainment_corp_9sto…"
drag, startPoint x: 119, startPoint y: 41, endPoint x: 209, endPoint y: 44, distance: 90.2
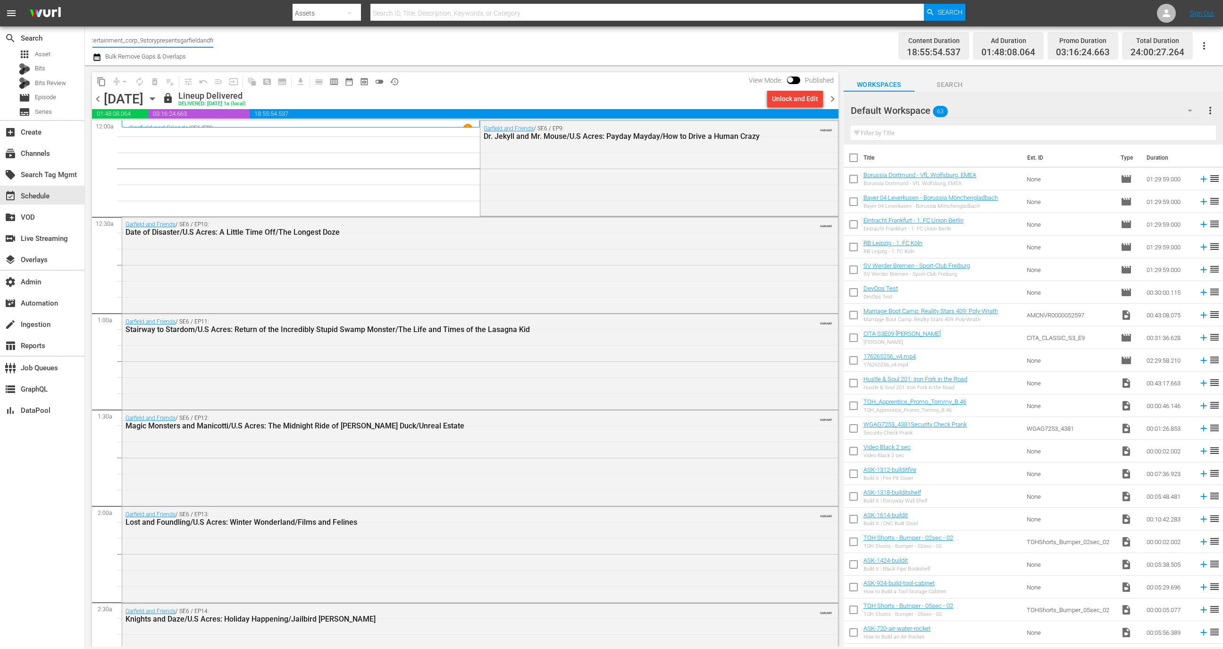
click input "9 Story Presents: Garfield and Friends (1842 - cinedigm_entertainment_corp_9sto…"
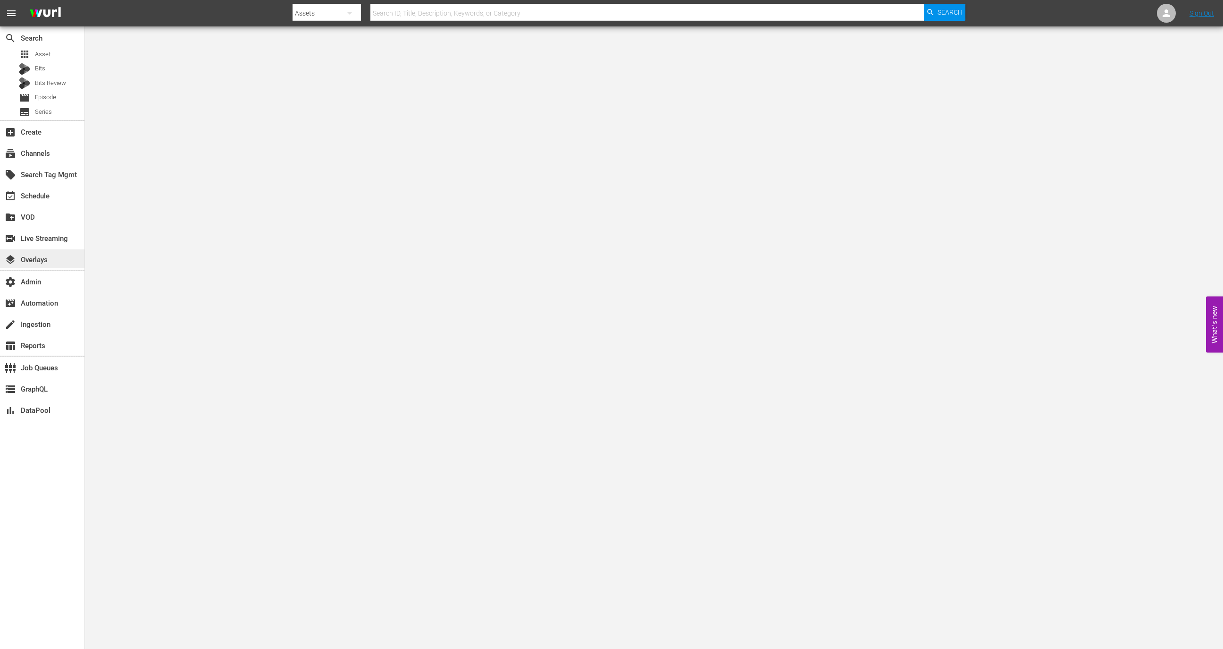
click at [46, 262] on div "layers Overlays" at bounding box center [26, 258] width 53 height 8
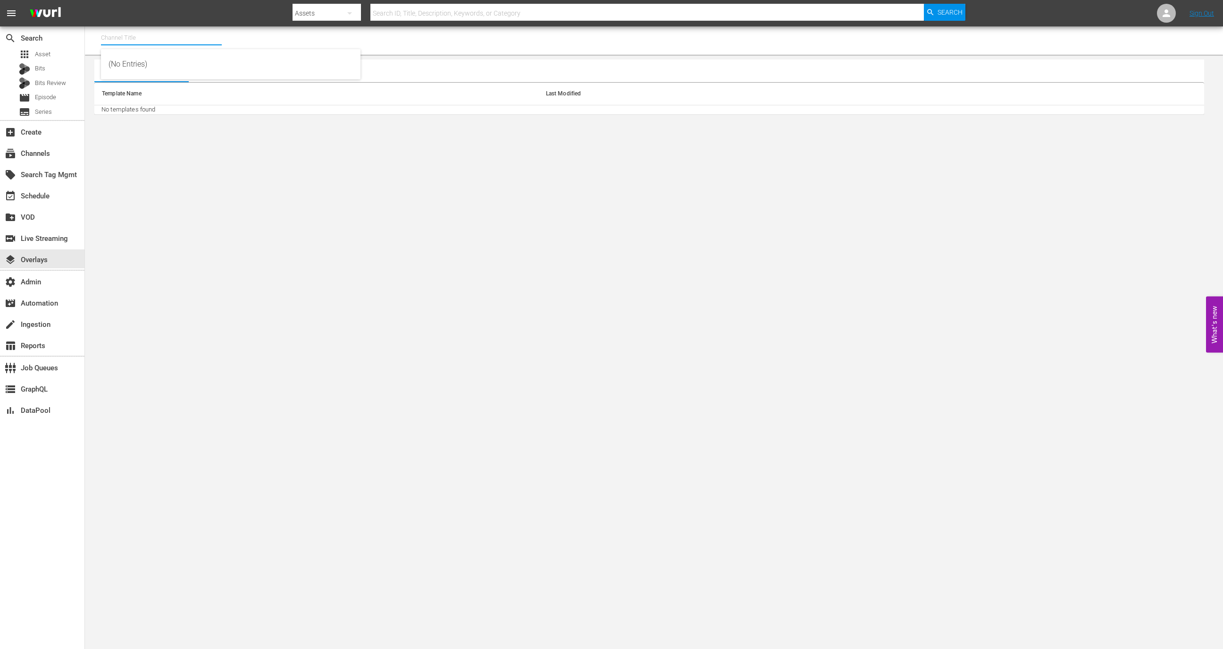
click at [160, 42] on input "text" at bounding box center [161, 37] width 121 height 23
click at [183, 67] on div "9 Story Presents: [PERSON_NAME] and Friends (1842 - cinedigm_entertainment_corp…" at bounding box center [231, 64] width 244 height 23
type input "9 Story Presents: [PERSON_NAME] and Friends (1842 - cinedigm_entertainment_corp…"
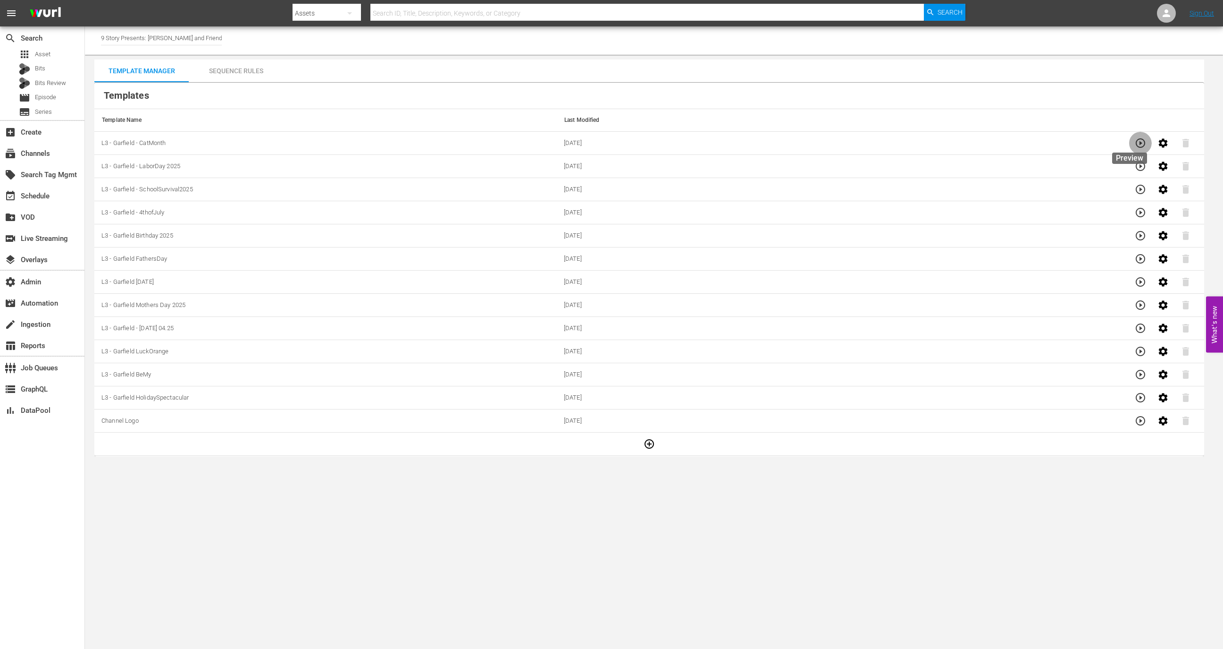
click at [1135, 140] on icon "button" at bounding box center [1140, 142] width 11 height 11
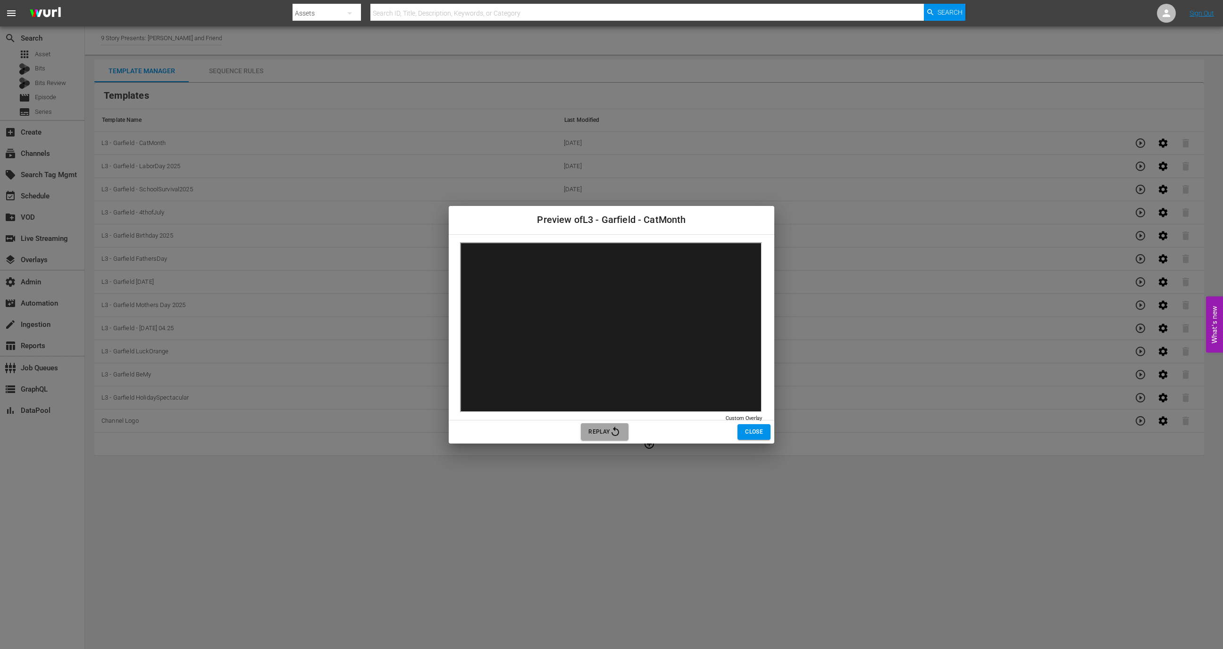
click at [607, 435] on span "Replay" at bounding box center [605, 431] width 33 height 11
click at [757, 430] on span "Close" at bounding box center [754, 432] width 18 height 10
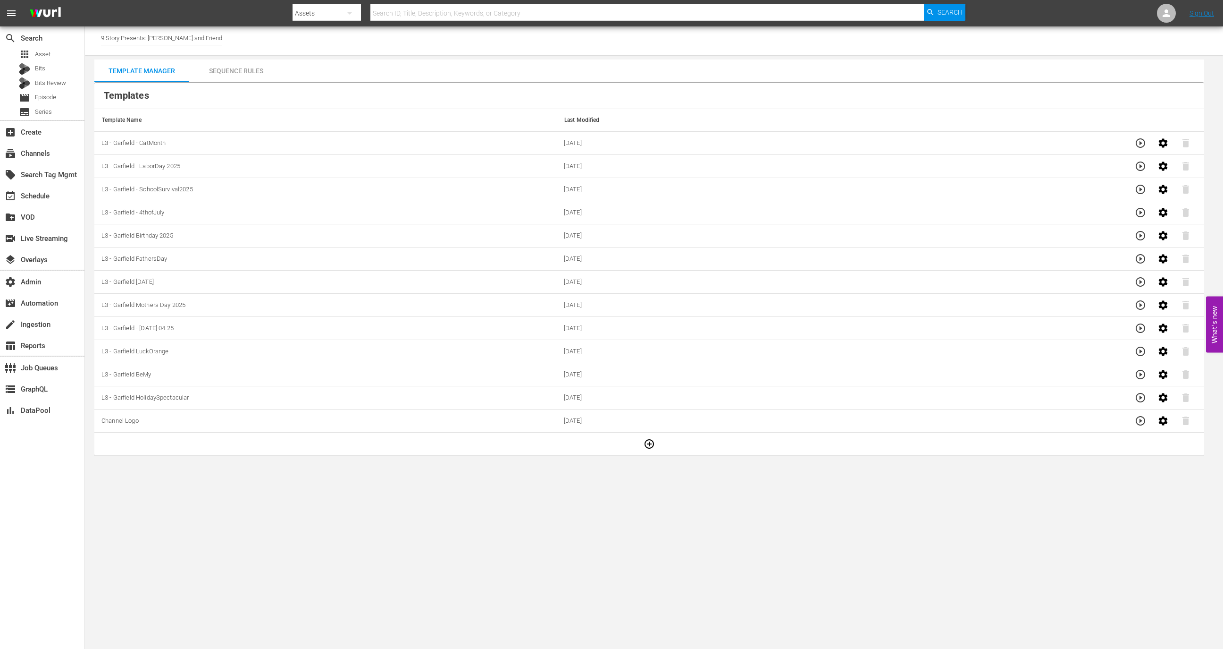
click at [1139, 141] on icon "button" at bounding box center [1140, 142] width 11 height 11
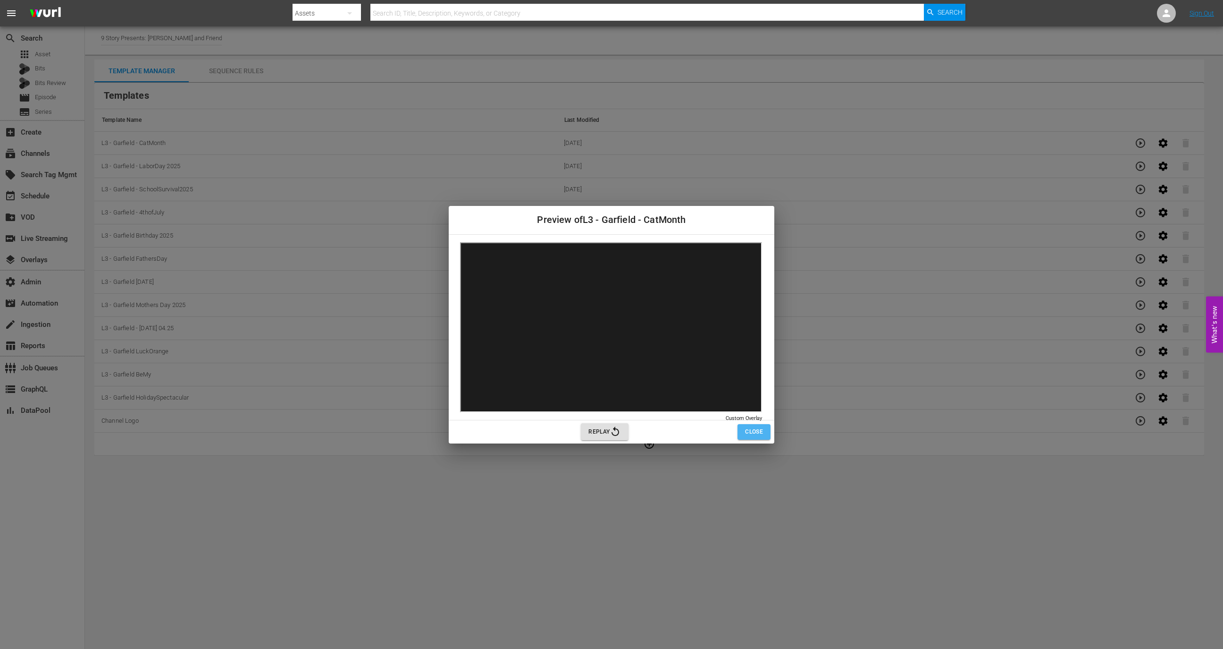
click at [759, 432] on span "Close" at bounding box center [754, 432] width 18 height 10
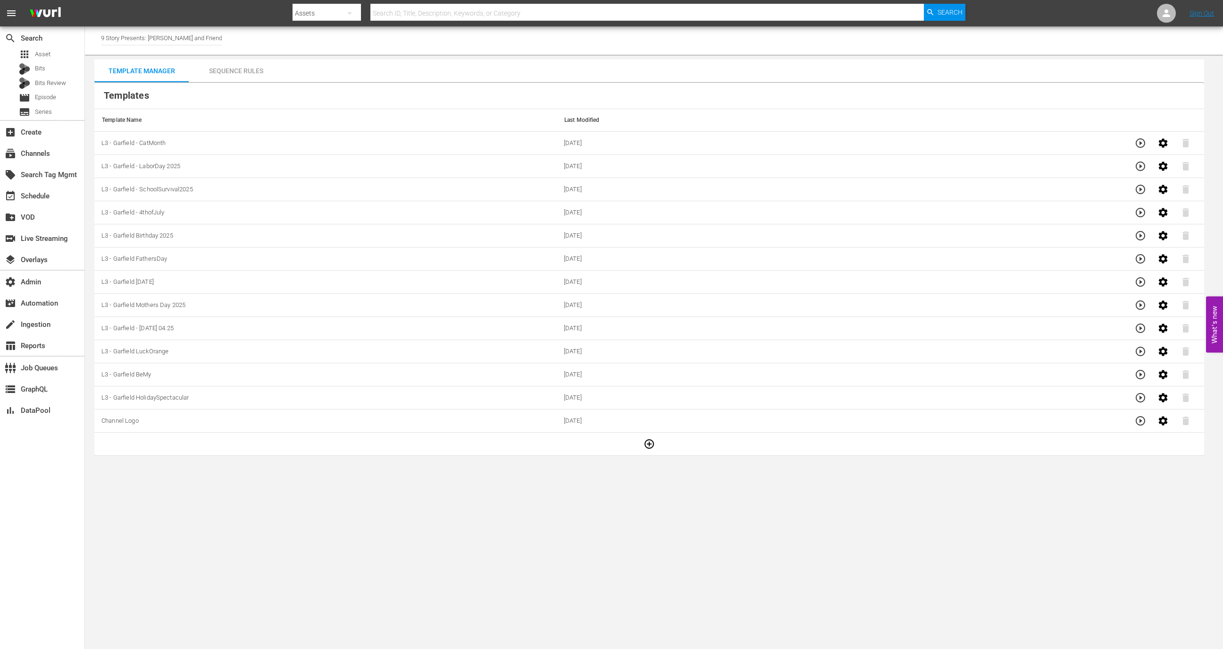
click at [228, 67] on div "Sequence Rules" at bounding box center [236, 70] width 94 height 23
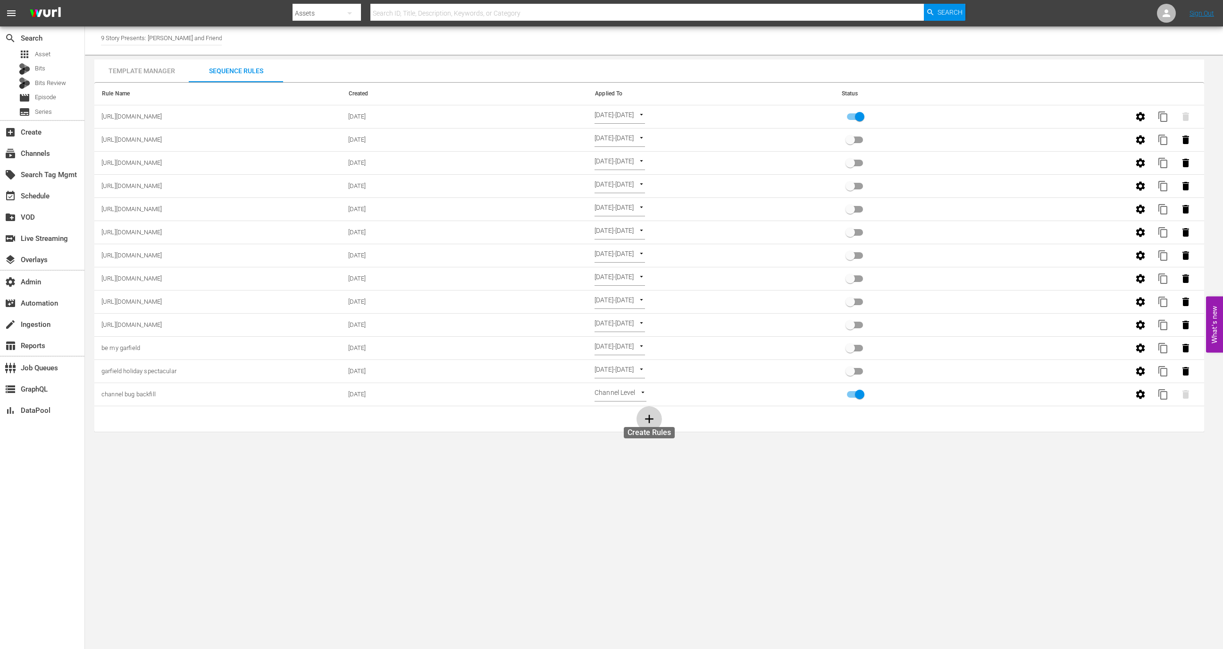
click at [650, 419] on icon "button" at bounding box center [649, 419] width 14 height 14
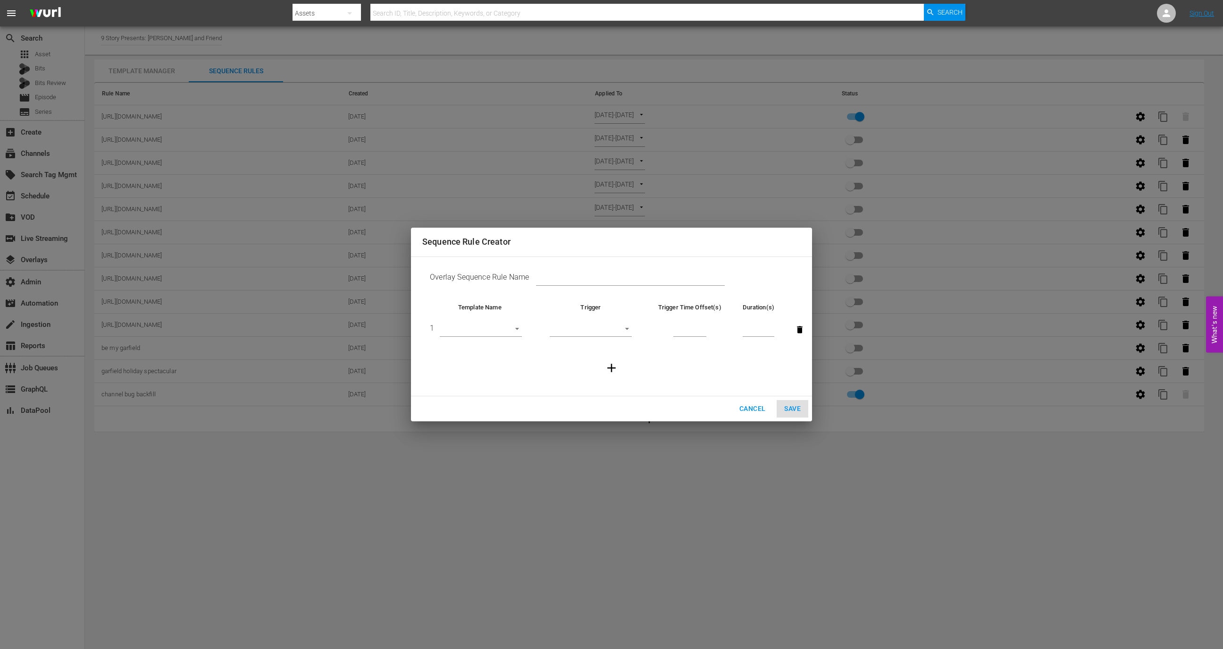
click at [492, 337] on td "1 ​" at bounding box center [479, 330] width 115 height 36
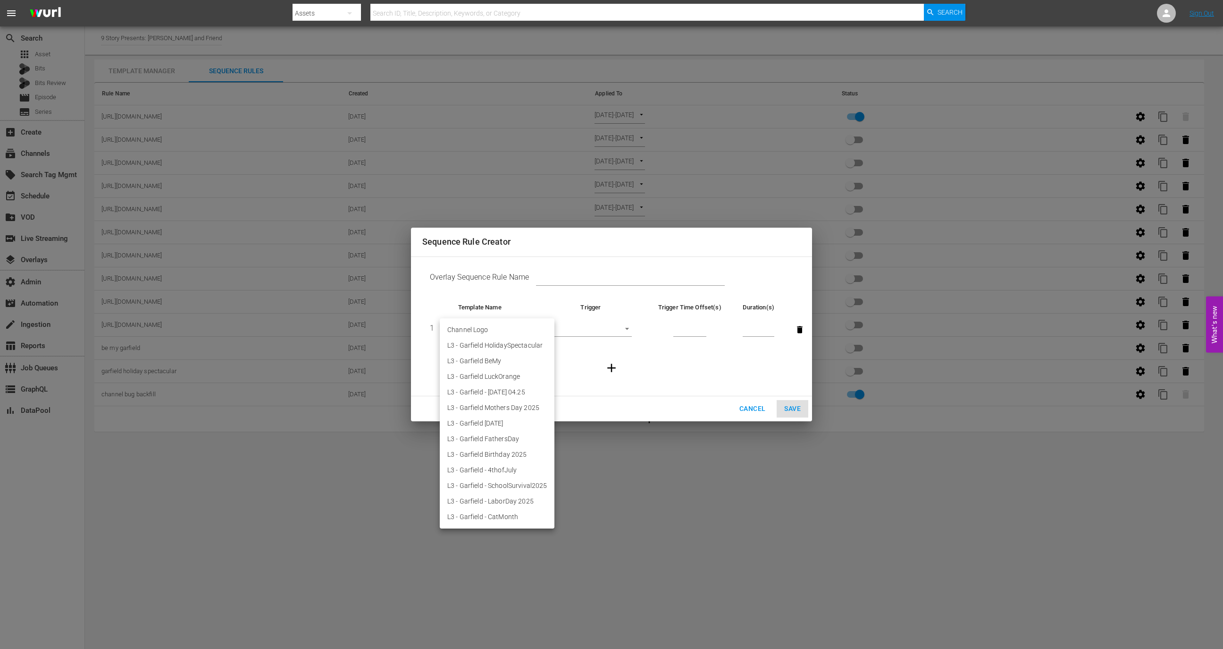
click at [495, 335] on body "menu Search By Assets Search ID, Title, Description, Keywords, or Category Sear…" at bounding box center [611, 324] width 1223 height 649
click at [495, 514] on li "L3 - Garfield - CatMonth" at bounding box center [497, 517] width 115 height 16
type input "30602"
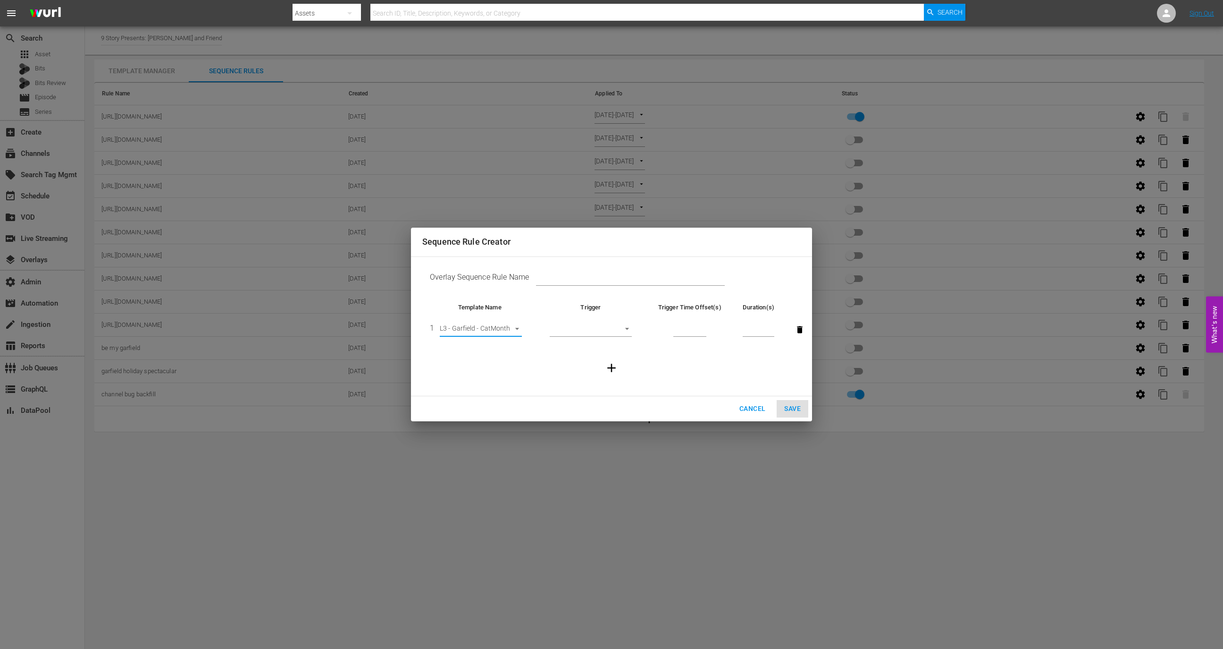
click at [609, 326] on body "menu Search By Assets Search ID, Title, Description, Keywords, or Category Sear…" at bounding box center [611, 324] width 1223 height 649
click at [594, 373] on li "Before Episode End" at bounding box center [591, 377] width 82 height 16
type input "END_OF_EPISODE"
click at [684, 328] on input "number" at bounding box center [690, 330] width 33 height 14
type input "60"
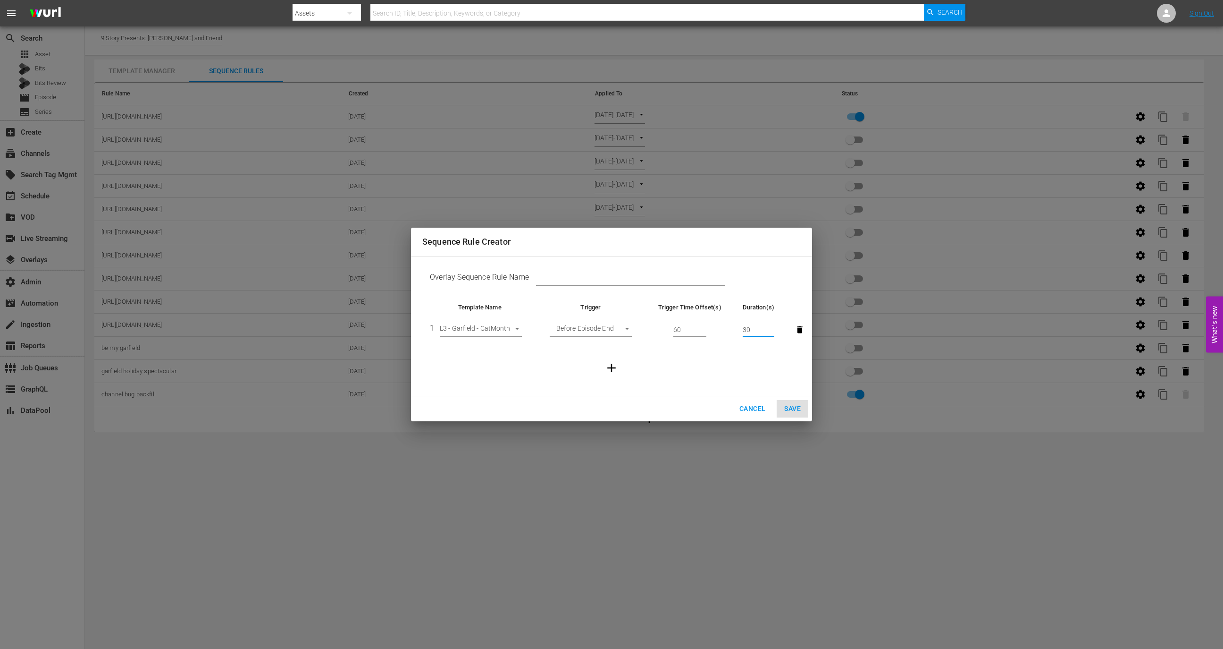
type input "30"
click at [643, 281] on input "text" at bounding box center [630, 279] width 189 height 14
type input "Test"
click at [798, 408] on span "Save" at bounding box center [792, 409] width 17 height 12
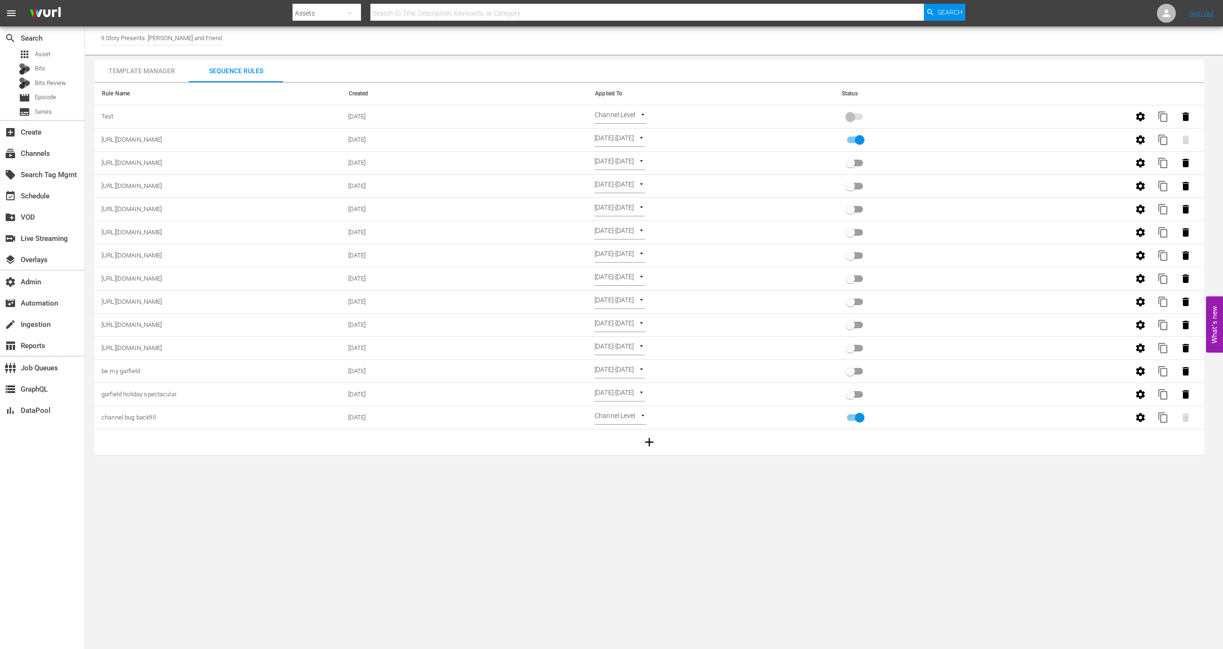
click at [610, 114] on body "menu Search By Assets Search ID, Title, Description, Keywords, or Category Sear…" at bounding box center [611, 324] width 1223 height 649
click at [628, 134] on li "Select Date" at bounding box center [623, 132] width 56 height 16
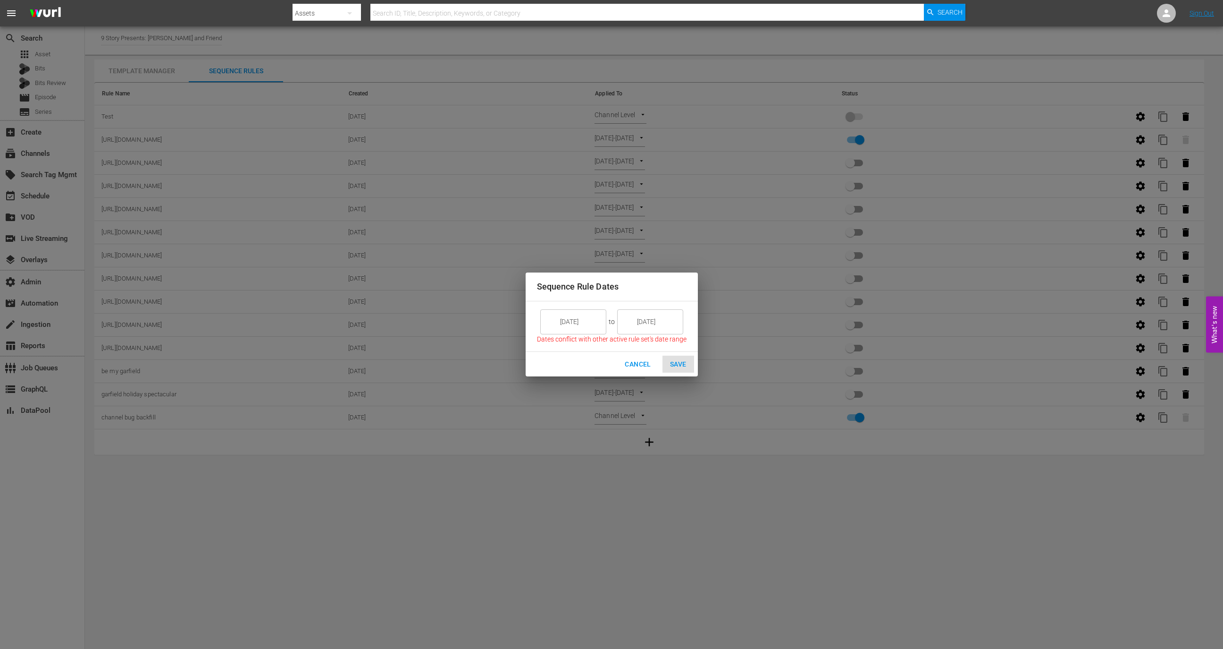
click at [570, 312] on input "[DATE]" at bounding box center [580, 321] width 53 height 25
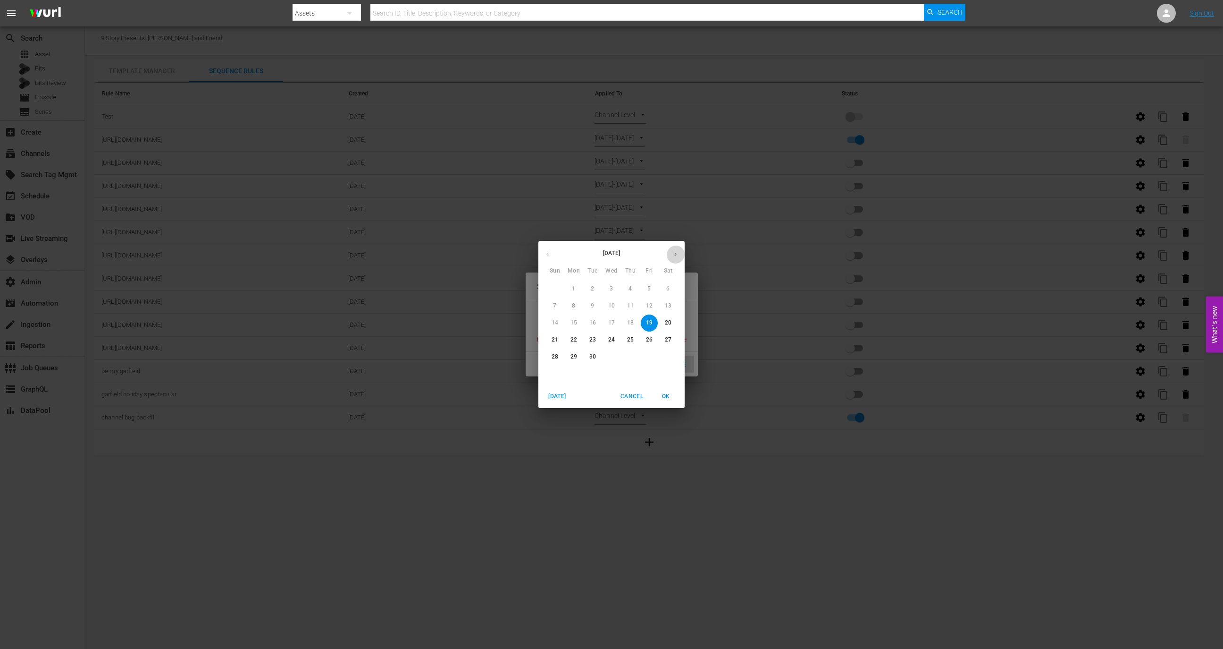
click at [677, 248] on button "button" at bounding box center [675, 254] width 18 height 18
click at [612, 286] on p "1" at bounding box center [611, 289] width 3 height 8
type input "[DATE]"
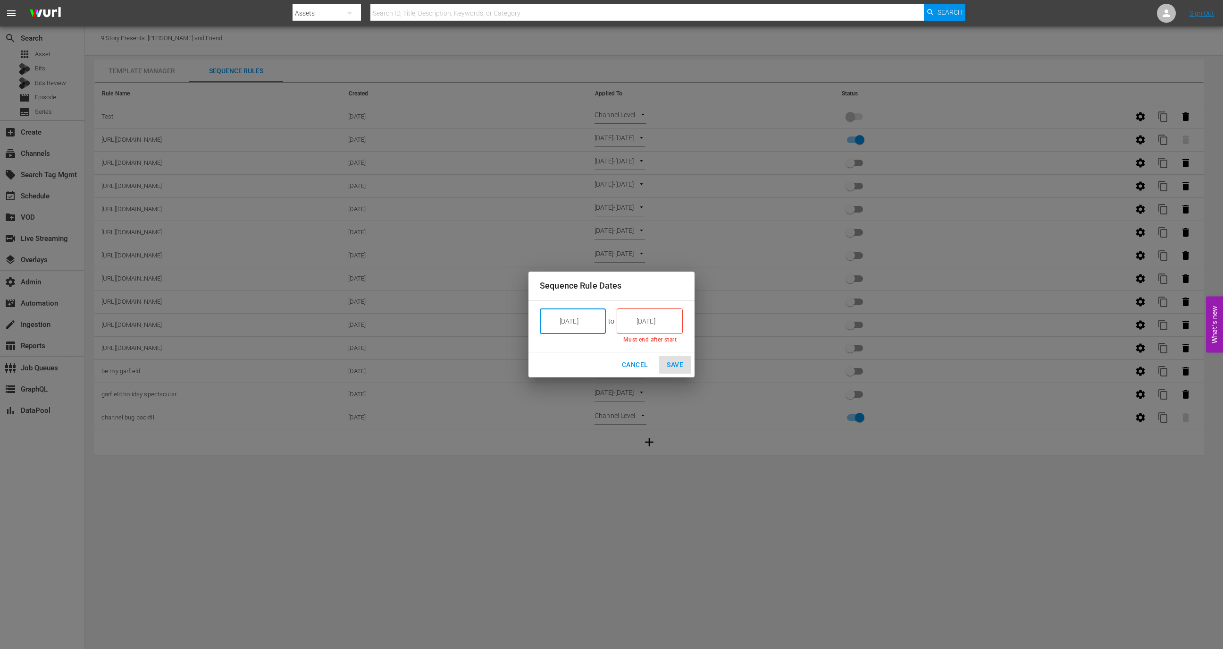
click at [646, 327] on input "[DATE]" at bounding box center [656, 320] width 53 height 25
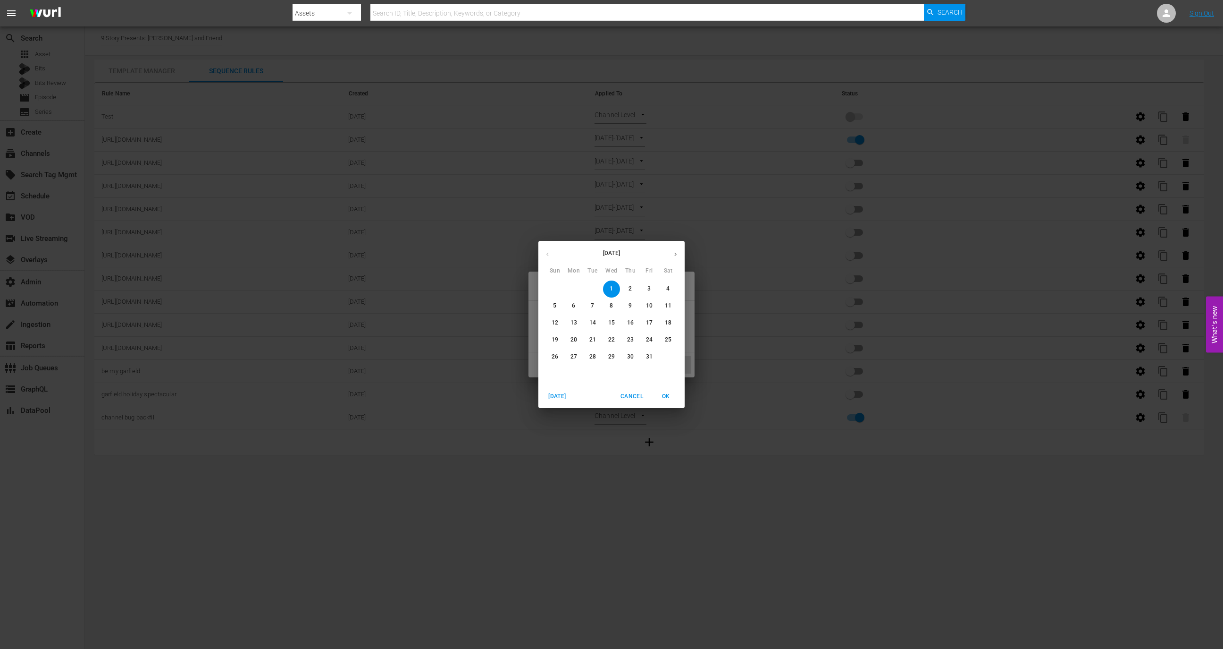
click at [667, 392] on span "OK" at bounding box center [666, 396] width 23 height 10
type input "[DATE]"
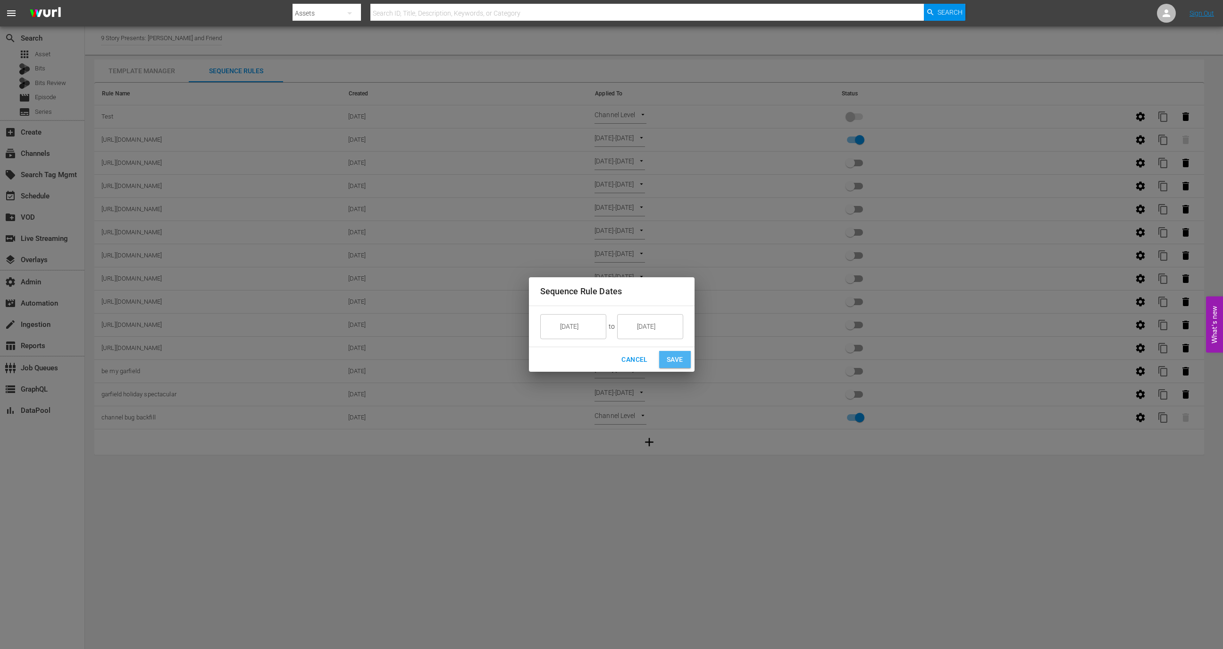
click at [673, 355] on span "Save" at bounding box center [675, 360] width 17 height 12
type input "SELECT_DATE"
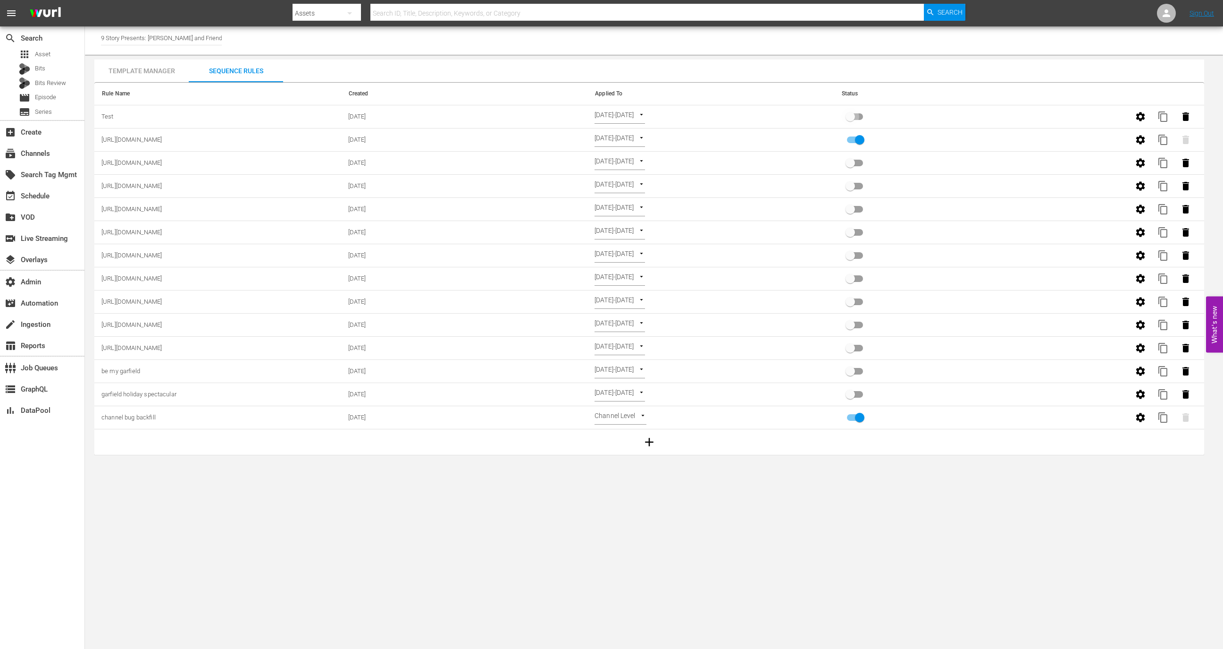
click at [853, 119] on input "primary checkbox" at bounding box center [851, 119] width 54 height 18
checkbox input "true"
click at [50, 197] on div "event_available Schedule" at bounding box center [26, 194] width 53 height 8
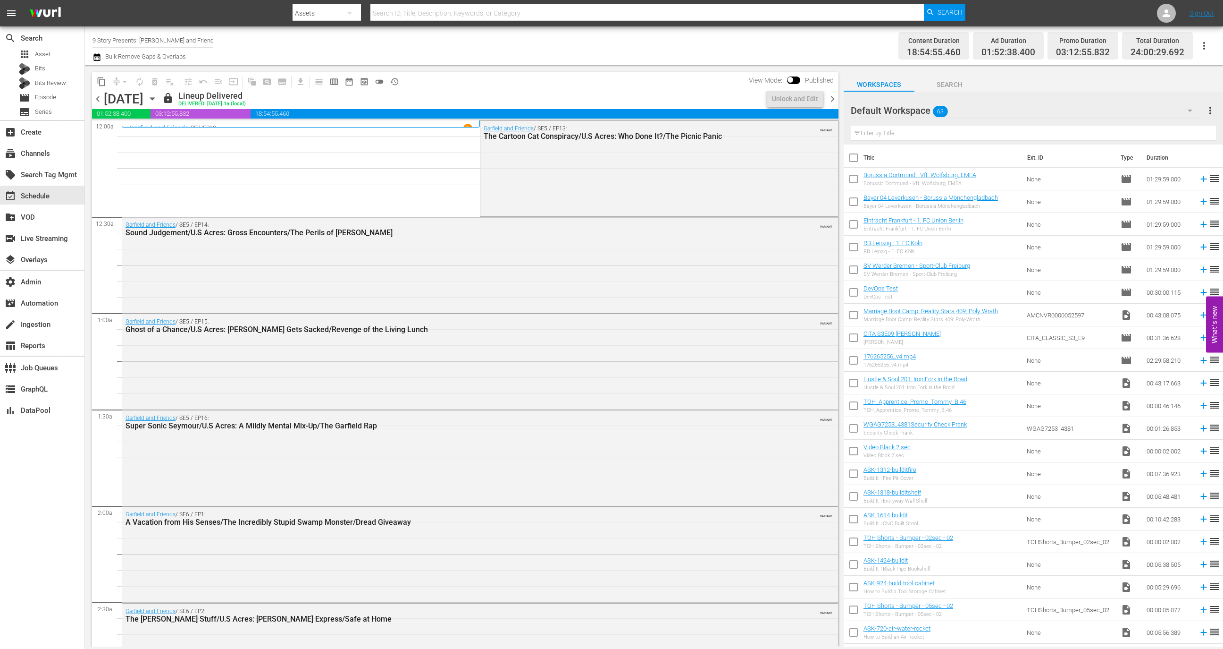
click at [158, 101] on icon "button" at bounding box center [152, 98] width 10 height 10
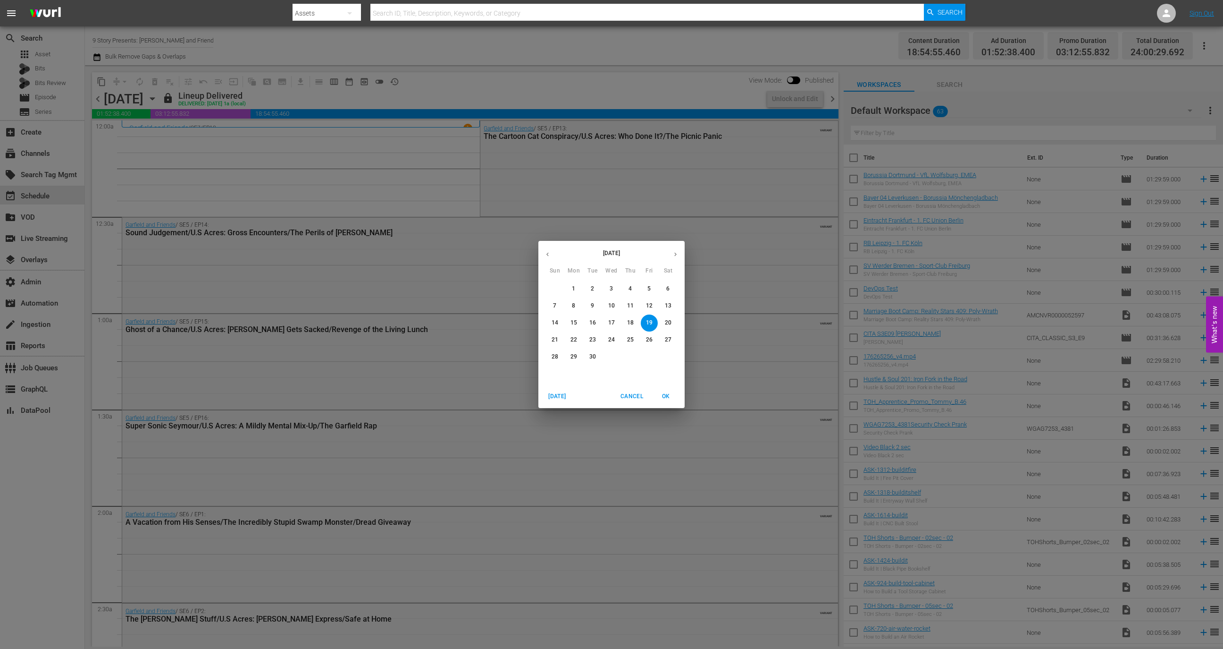
click at [677, 256] on icon "button" at bounding box center [675, 254] width 7 height 7
click at [610, 290] on p "1" at bounding box center [611, 289] width 3 height 8
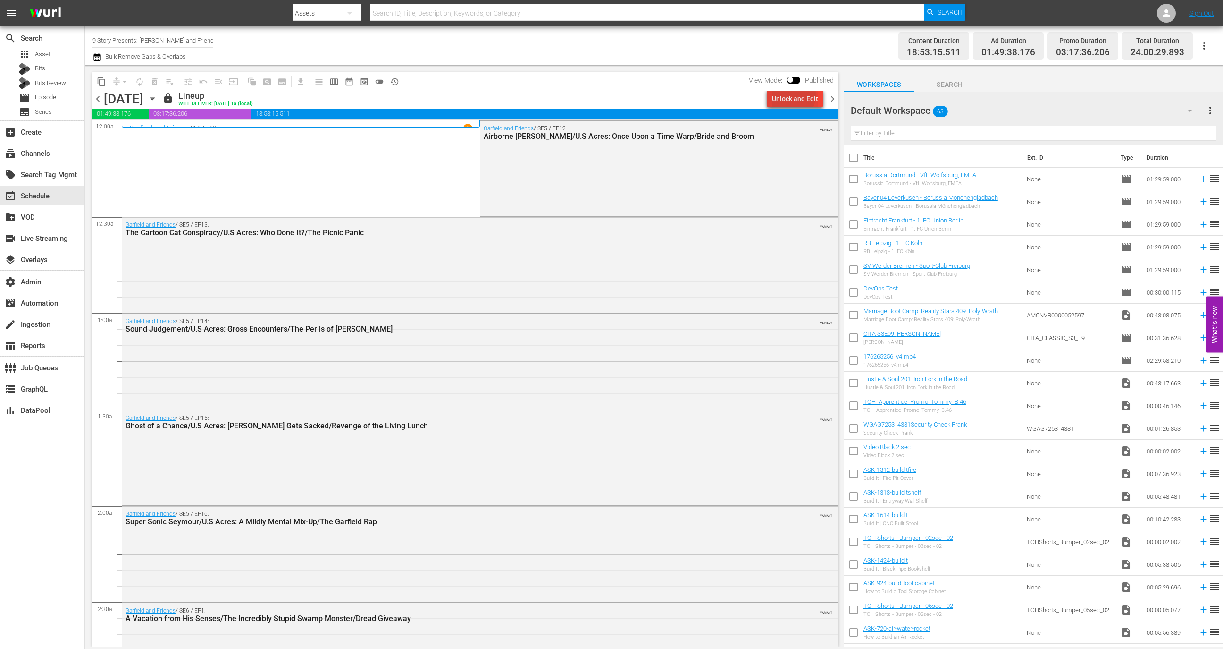
click at [792, 95] on div "Unlock and Edit" at bounding box center [795, 98] width 46 height 17
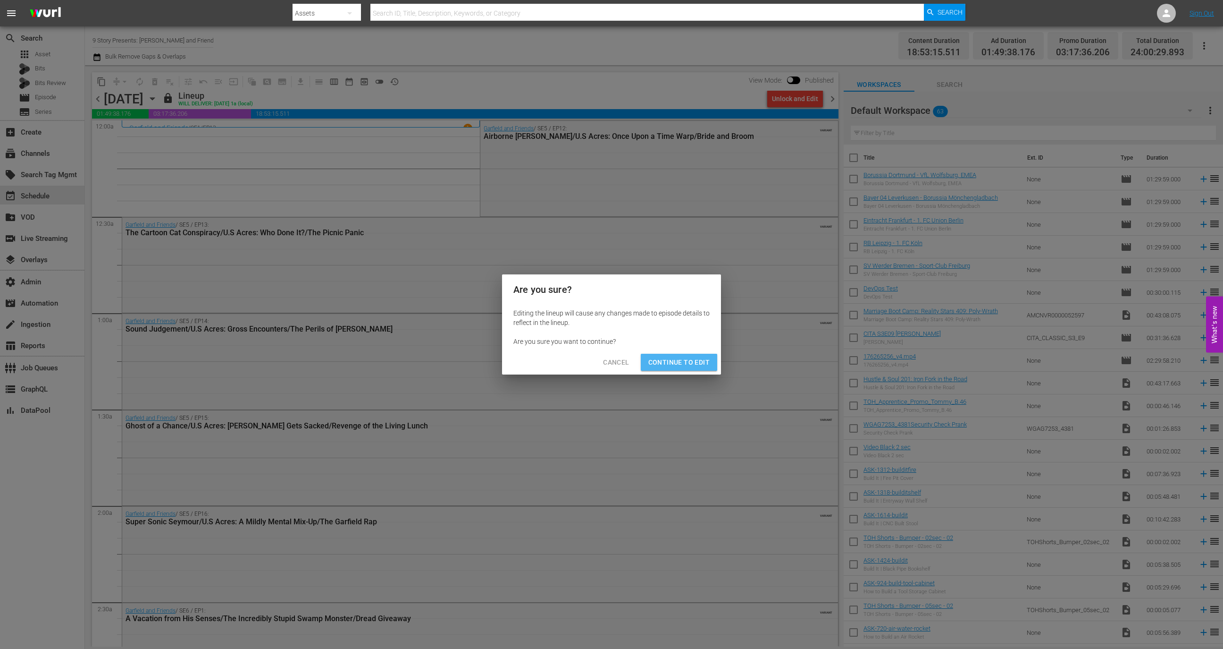
click at [666, 357] on span "Continue to Edit" at bounding box center [679, 362] width 61 height 12
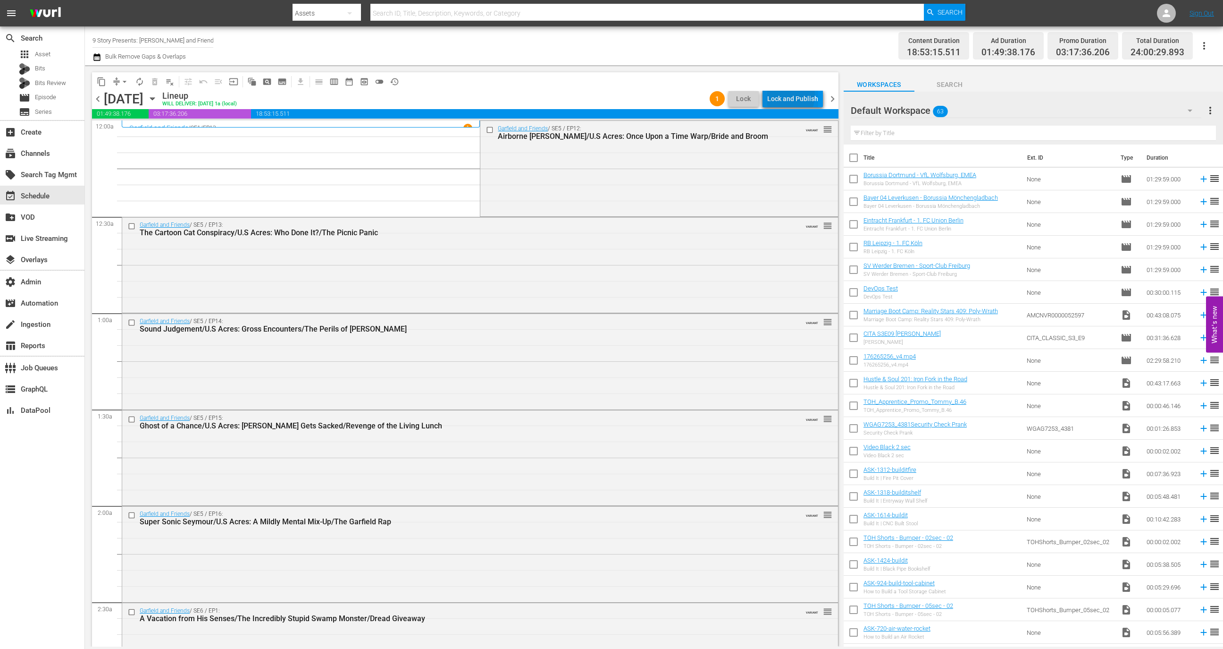
click at [786, 95] on div "Lock and Publish" at bounding box center [792, 98] width 51 height 17
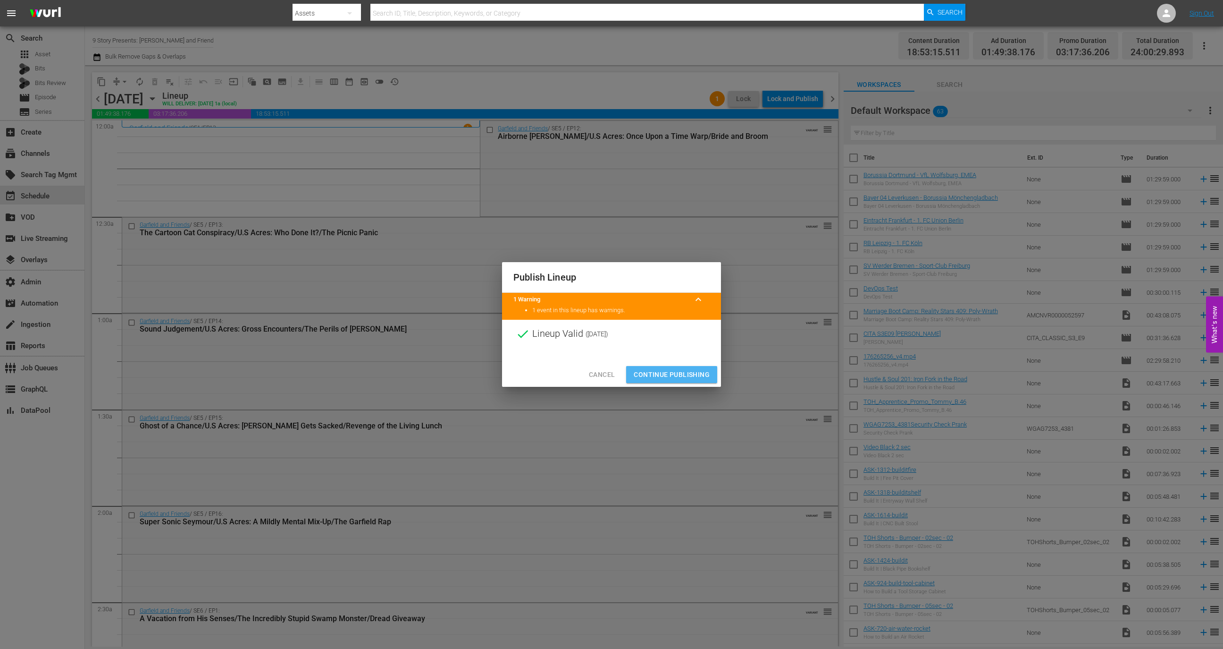
click at [688, 372] on span "Continue Publishing" at bounding box center [672, 375] width 76 height 12
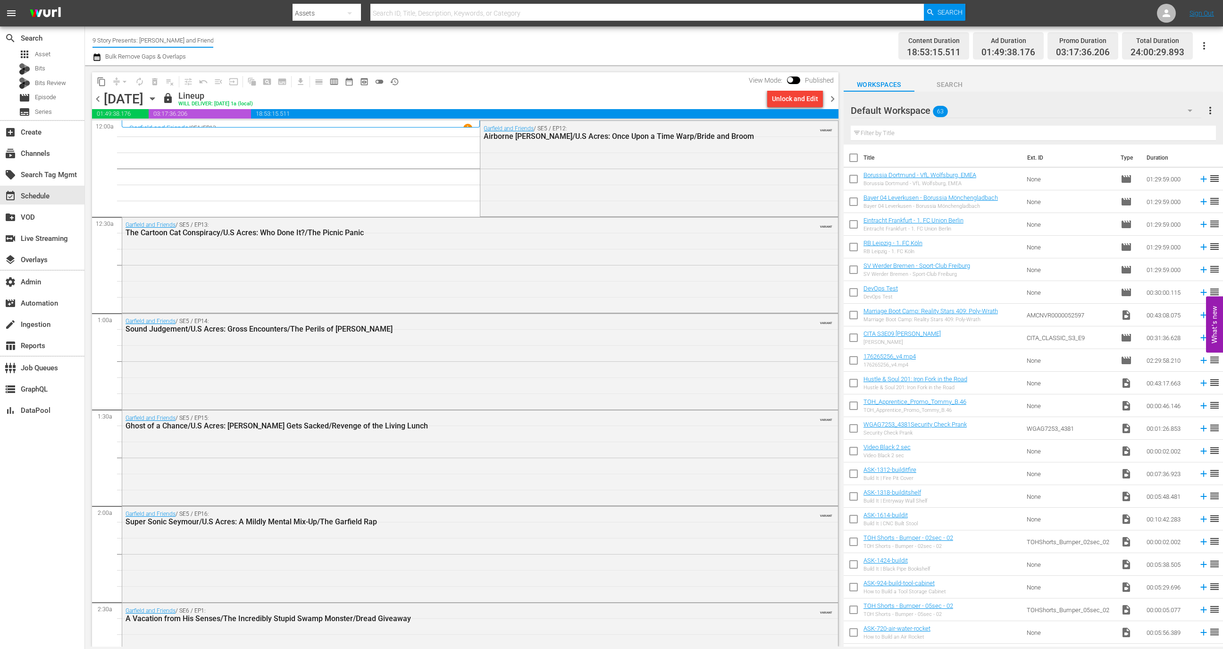
click at [177, 35] on input "9 Story Presents: [PERSON_NAME] and Friends" at bounding box center [153, 40] width 121 height 23
type input "0"
click at [288, 69] on div "9 Story Presents: [PERSON_NAME] and Friends (1842 - cinedigm_entertainment_corp…" at bounding box center [222, 66] width 244 height 23
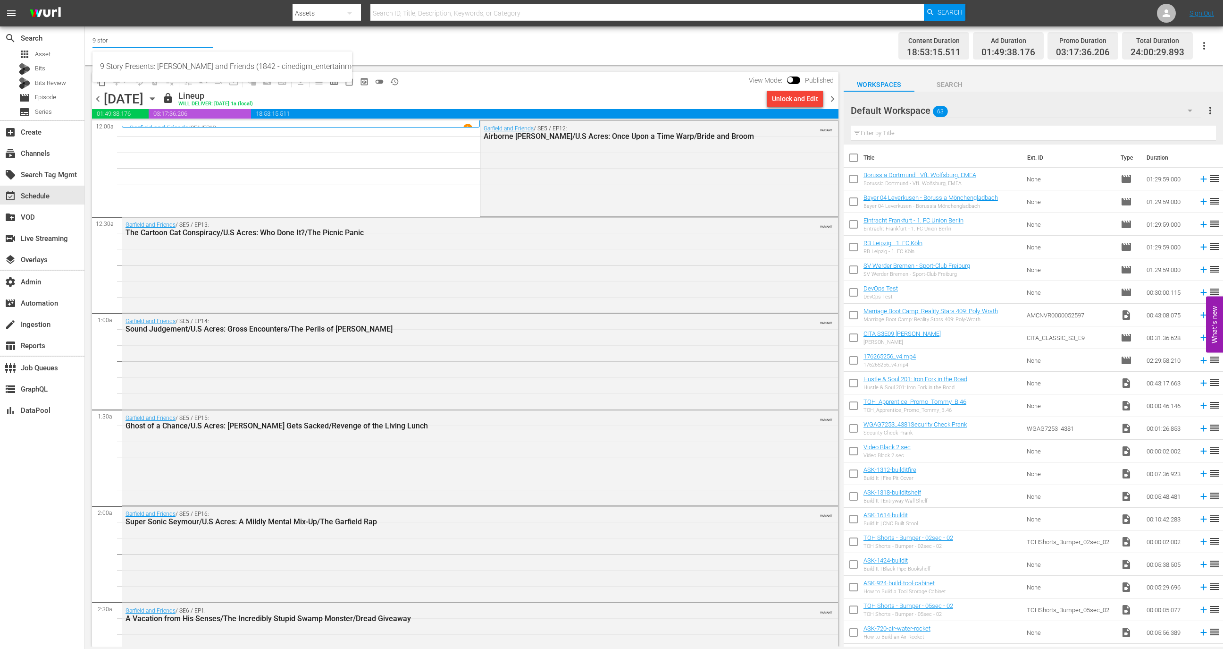
type input "9 Story Presents: [PERSON_NAME] and Friends (1842 - cinedigm_entertainment_corp…"
drag, startPoint x: 199, startPoint y: 38, endPoint x: 217, endPoint y: 39, distance: 18.0
click at [217, 39] on div "Channel Title 9 Story Presents: [PERSON_NAME] and Friends (1842 - cinedigm_ente…" at bounding box center [399, 46] width 613 height 34
click at [211, 38] on input "9 Story Presents: [PERSON_NAME] and Friends (1842 - cinedigm_entertainment_corp…" at bounding box center [153, 40] width 121 height 23
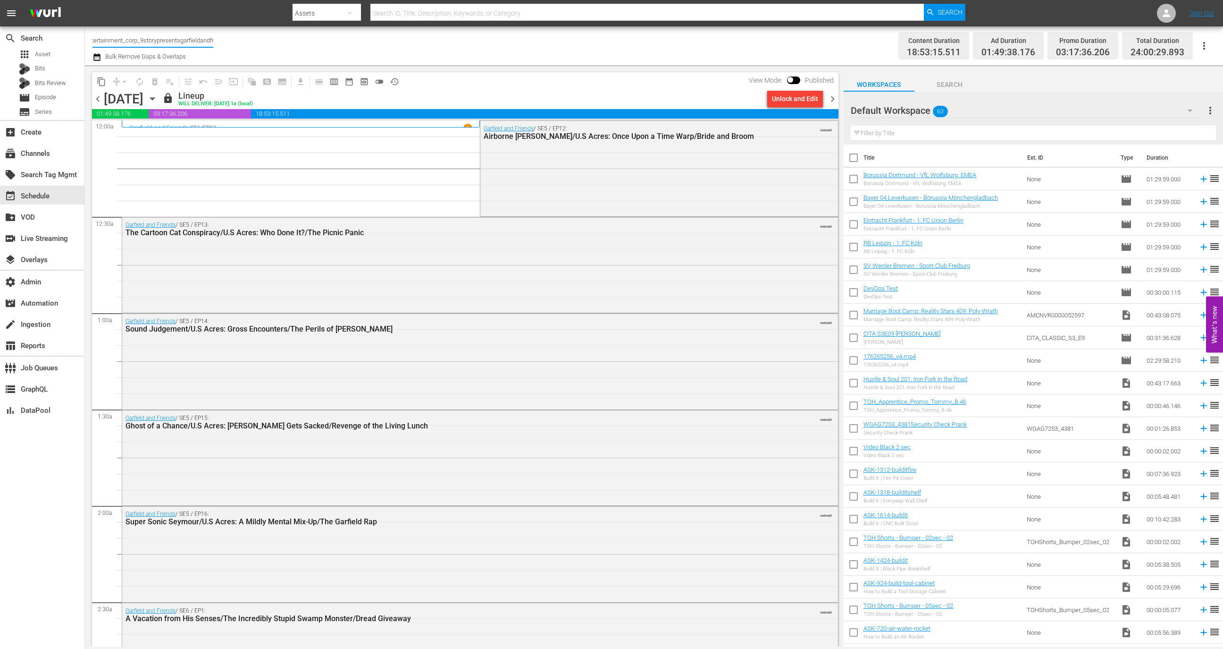
click at [175, 41] on input "9 Story Presents: [PERSON_NAME] and Friends (1842 - cinedigm_entertainment_corp…" at bounding box center [153, 40] width 121 height 23
drag, startPoint x: 169, startPoint y: 43, endPoint x: 140, endPoint y: 41, distance: 28.9
click at [140, 41] on input "9 Story Presents: [PERSON_NAME] and Friends (1842 - cinedigm_entertainment_corp…" at bounding box center [153, 40] width 121 height 23
click at [154, 41] on input "9 Story Presents: [PERSON_NAME] and Friends (1842 - cinedigm_entertainment_corp…" at bounding box center [153, 40] width 121 height 23
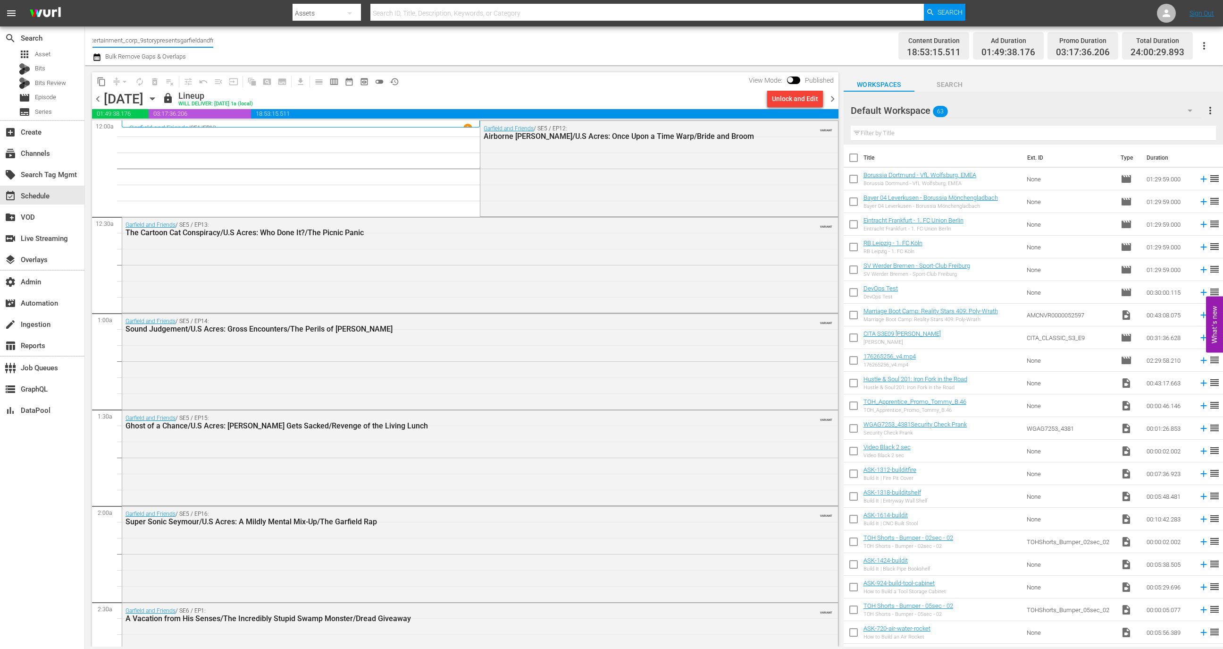
scroll to position [0, 0]
click at [40, 255] on div "layers Overlays" at bounding box center [26, 258] width 53 height 8
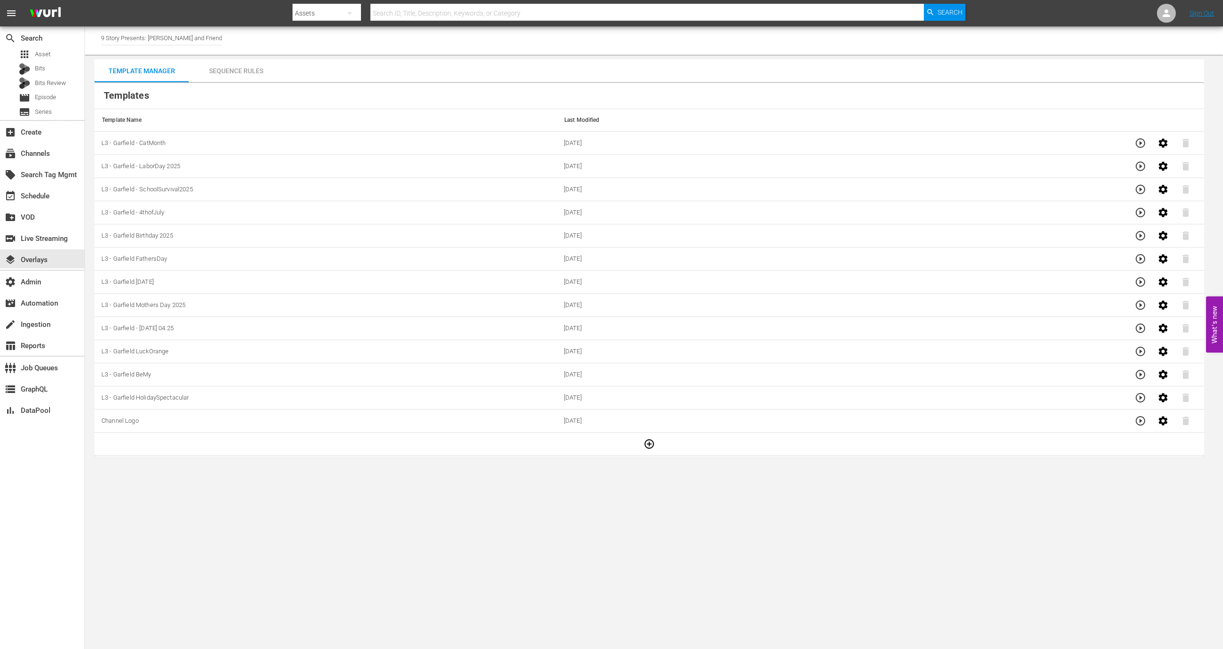
click at [222, 79] on div "Sequence Rules" at bounding box center [236, 70] width 94 height 23
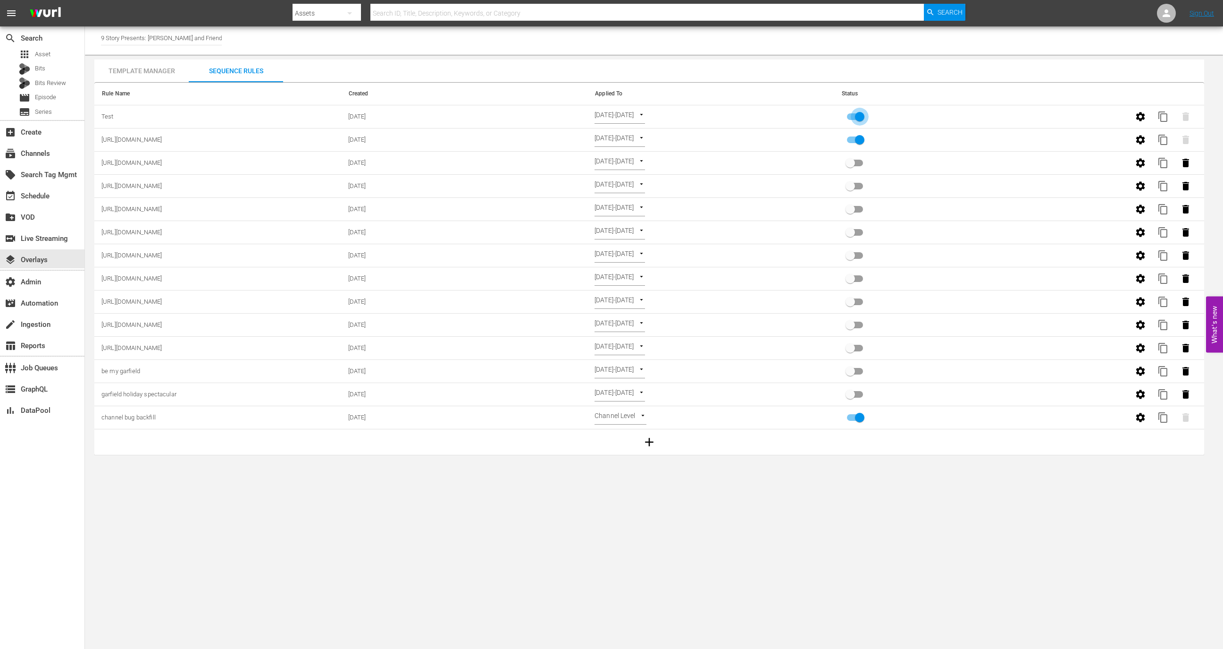
click at [856, 110] on input "primary checkbox" at bounding box center [860, 119] width 54 height 18
click at [859, 112] on input "primary checkbox" at bounding box center [860, 119] width 54 height 18
click at [860, 115] on input "primary checkbox" at bounding box center [860, 119] width 54 height 18
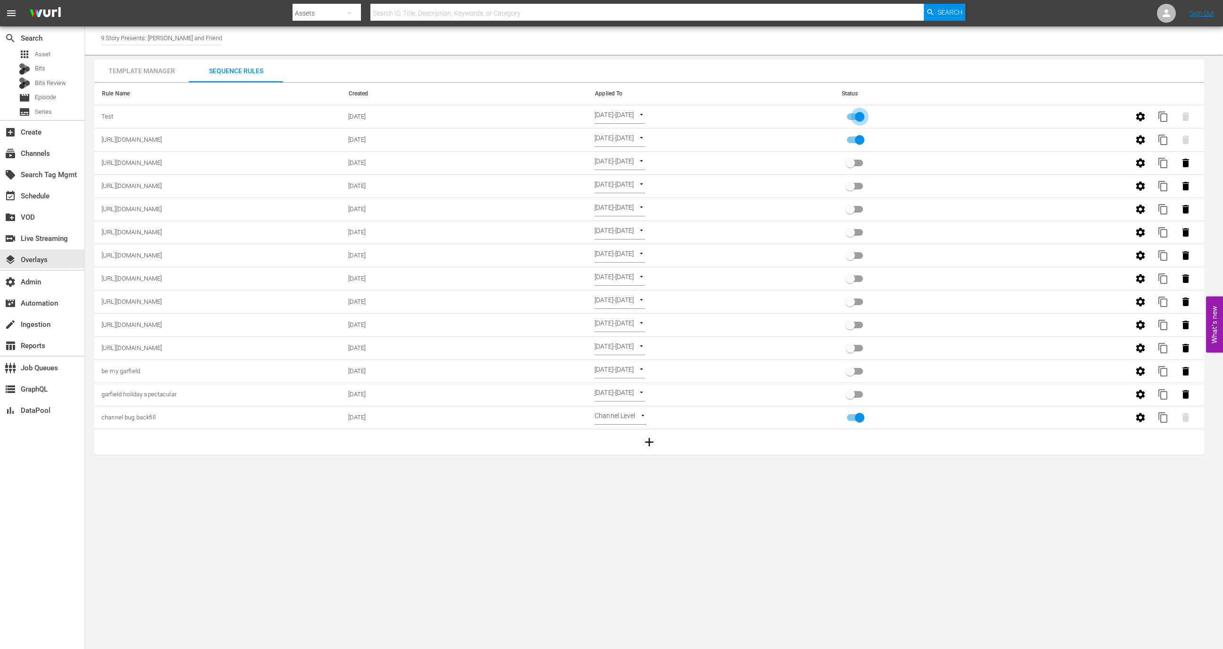
click at [860, 115] on input "primary checkbox" at bounding box center [860, 119] width 54 height 18
checkbox input "true"
type input "9 Story Presents: [PERSON_NAME] and Friends (1842)"
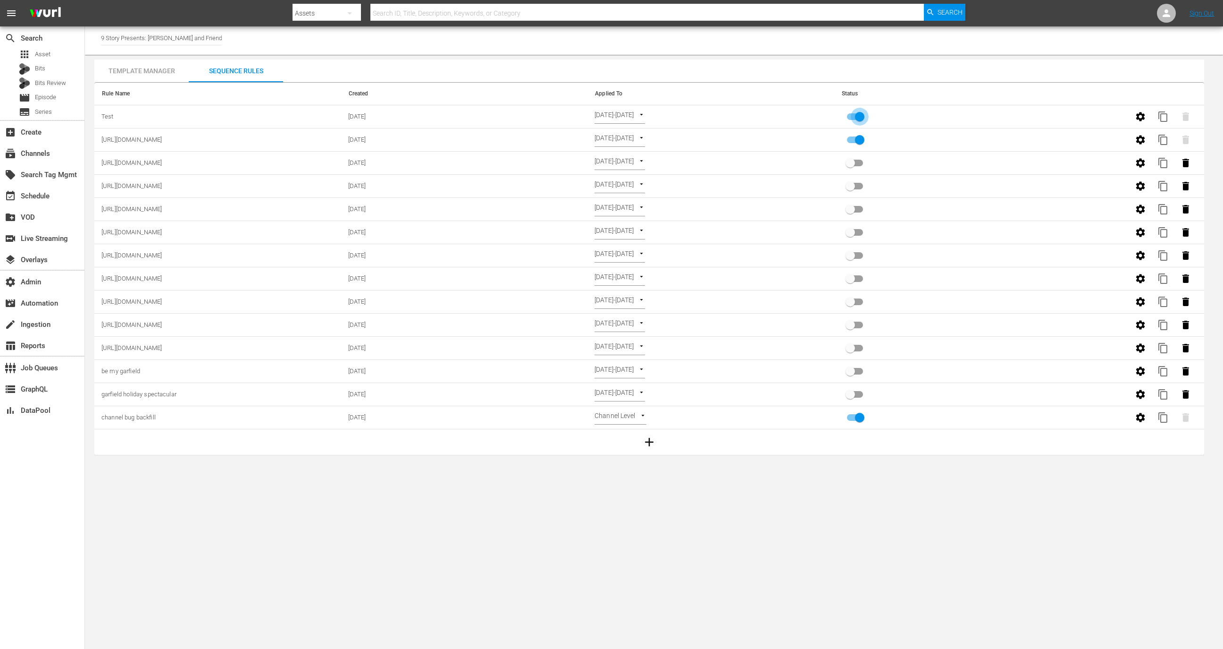
click at [857, 123] on input "primary checkbox" at bounding box center [860, 119] width 54 height 18
click at [1146, 112] on button "button" at bounding box center [1140, 116] width 23 height 23
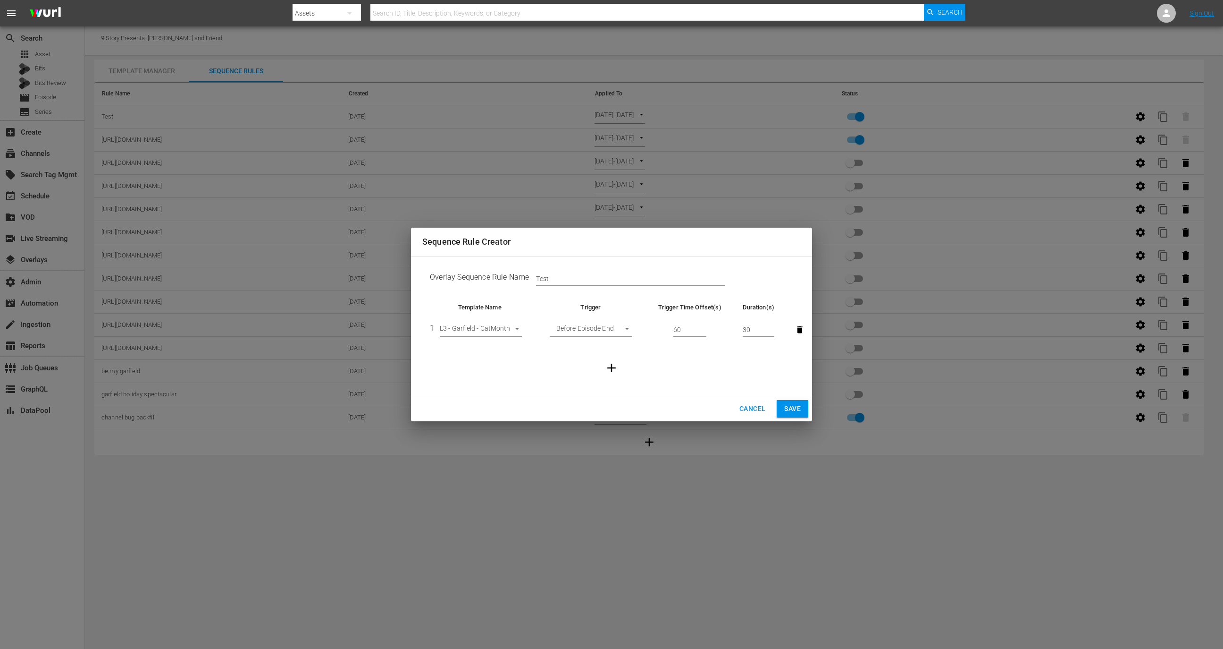
click at [801, 322] on button "button" at bounding box center [800, 329] width 21 height 21
click at [759, 402] on button "Cancel" at bounding box center [752, 408] width 41 height 17
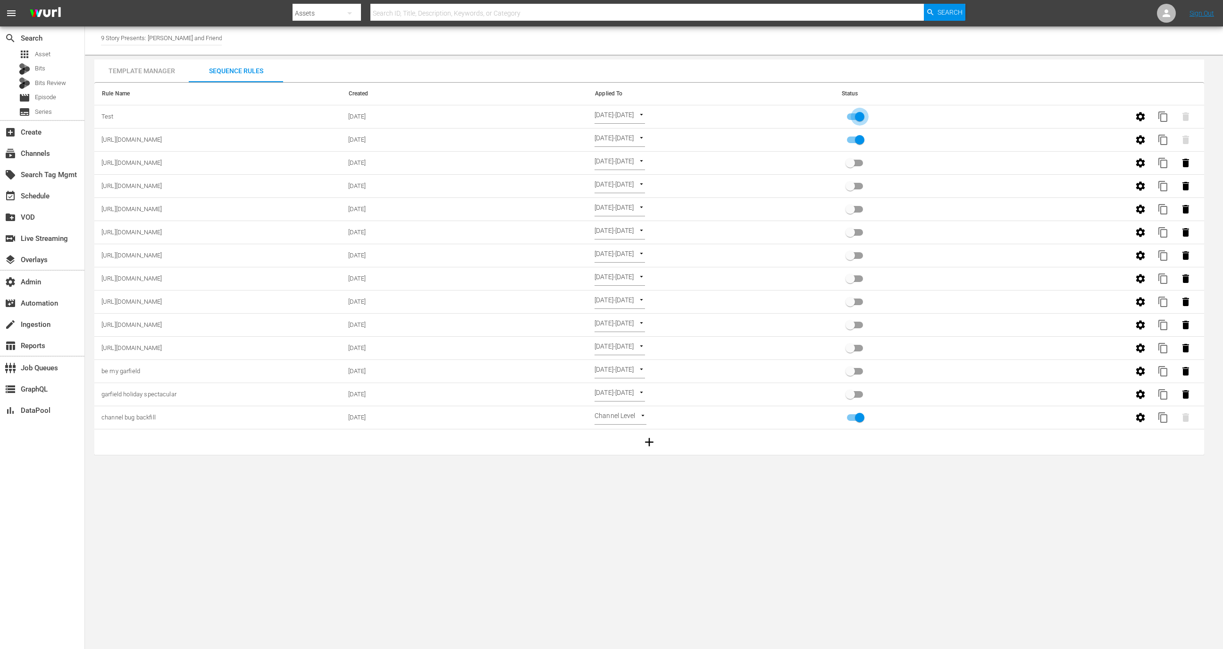
click at [854, 113] on input "primary checkbox" at bounding box center [860, 119] width 54 height 18
checkbox input "true"
click at [630, 108] on td "[DATE]-[DATE] SELECT_DATE" at bounding box center [711, 116] width 247 height 23
click at [630, 117] on body "menu Search By Assets Search ID, Title, Description, Keywords, or Category Sear…" at bounding box center [611, 324] width 1223 height 649
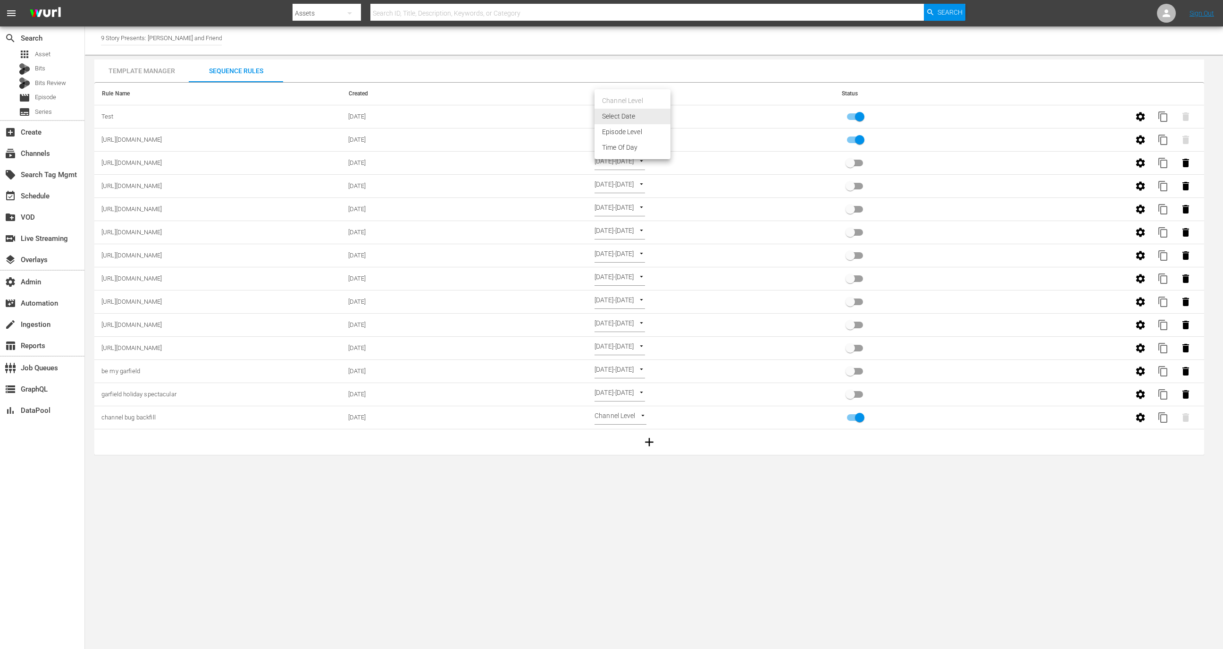
click at [772, 53] on div at bounding box center [611, 324] width 1223 height 649
click at [43, 198] on div "event_available Schedule" at bounding box center [26, 194] width 53 height 8
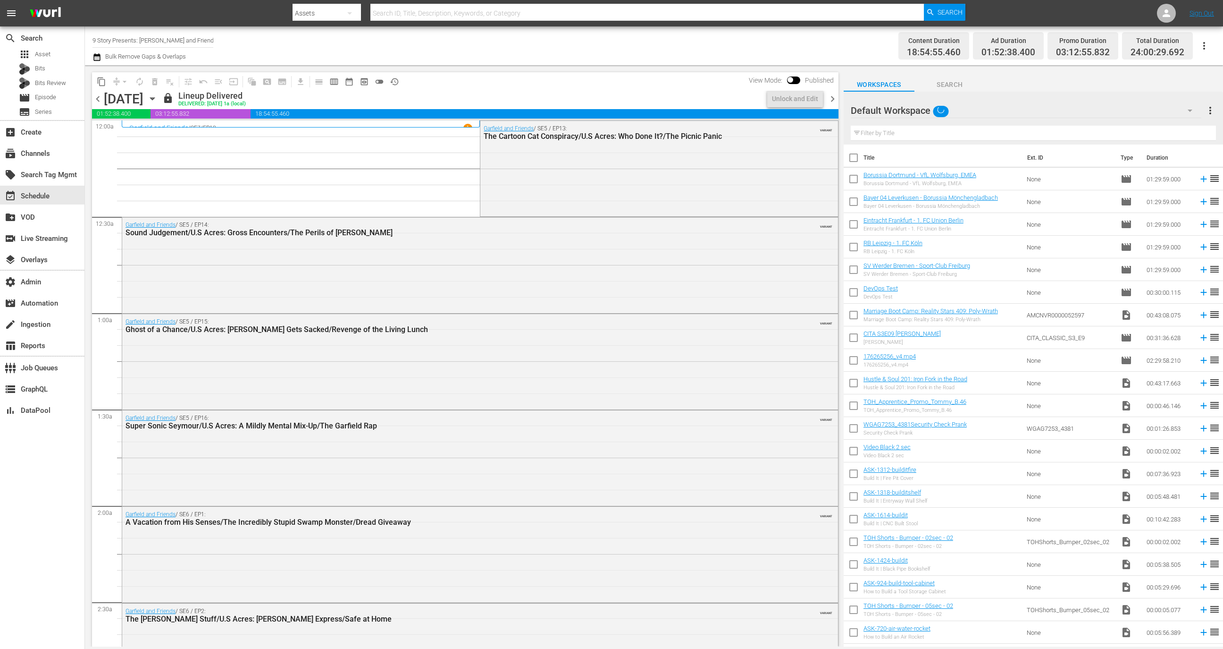
click at [259, 107] on div "chevron_left [DATE] [DATE] lock Lineup Delivered DELIVERED: [DATE] 1a (local) U…" at bounding box center [465, 100] width 747 height 18
click at [158, 101] on icon "button" at bounding box center [152, 98] width 10 height 10
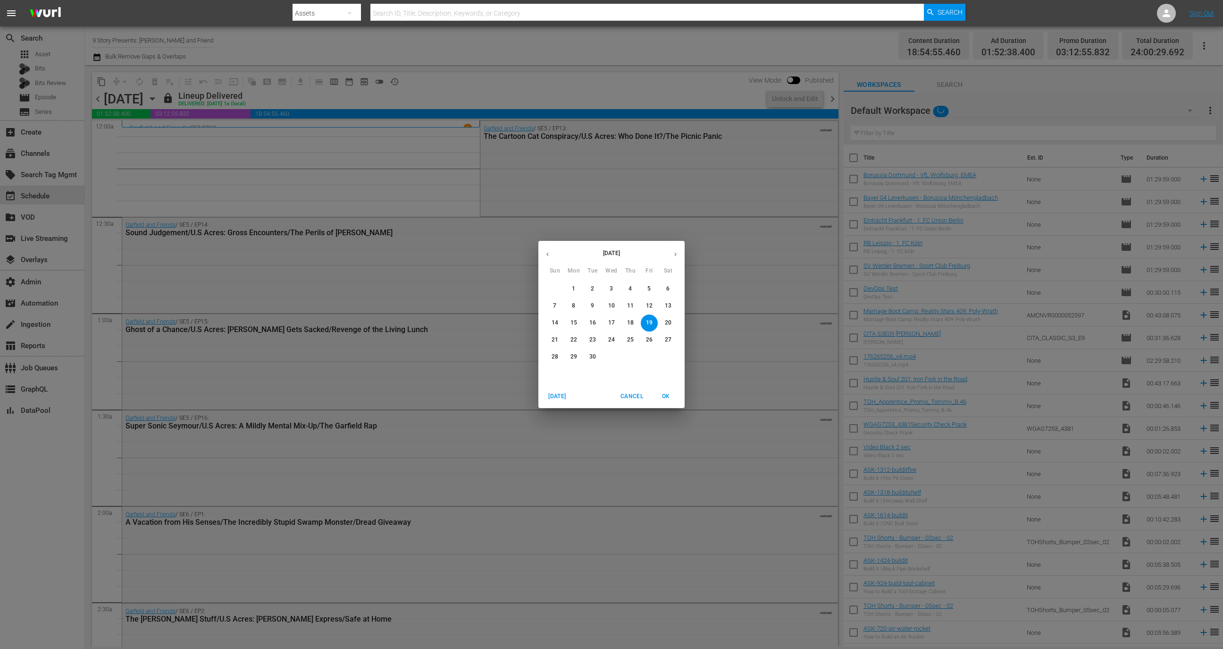
click at [678, 251] on icon "button" at bounding box center [675, 254] width 7 height 7
click at [603, 289] on span "1" at bounding box center [611, 289] width 17 height 8
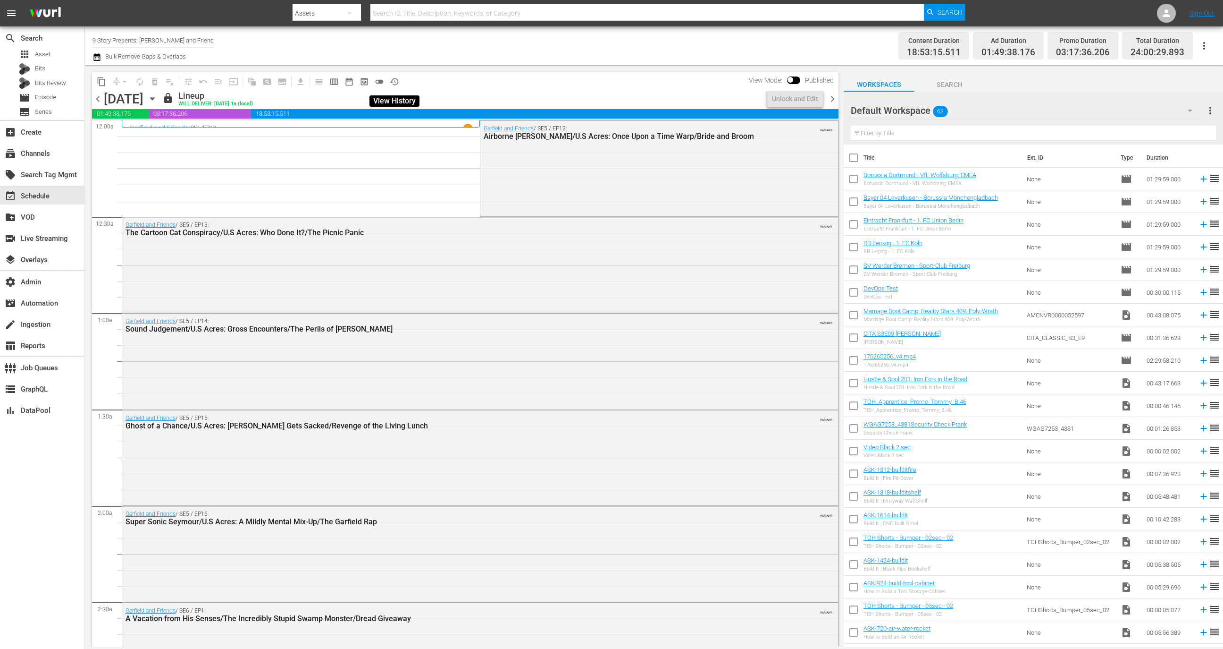
click at [397, 77] on span "history_outlined" at bounding box center [394, 81] width 9 height 9
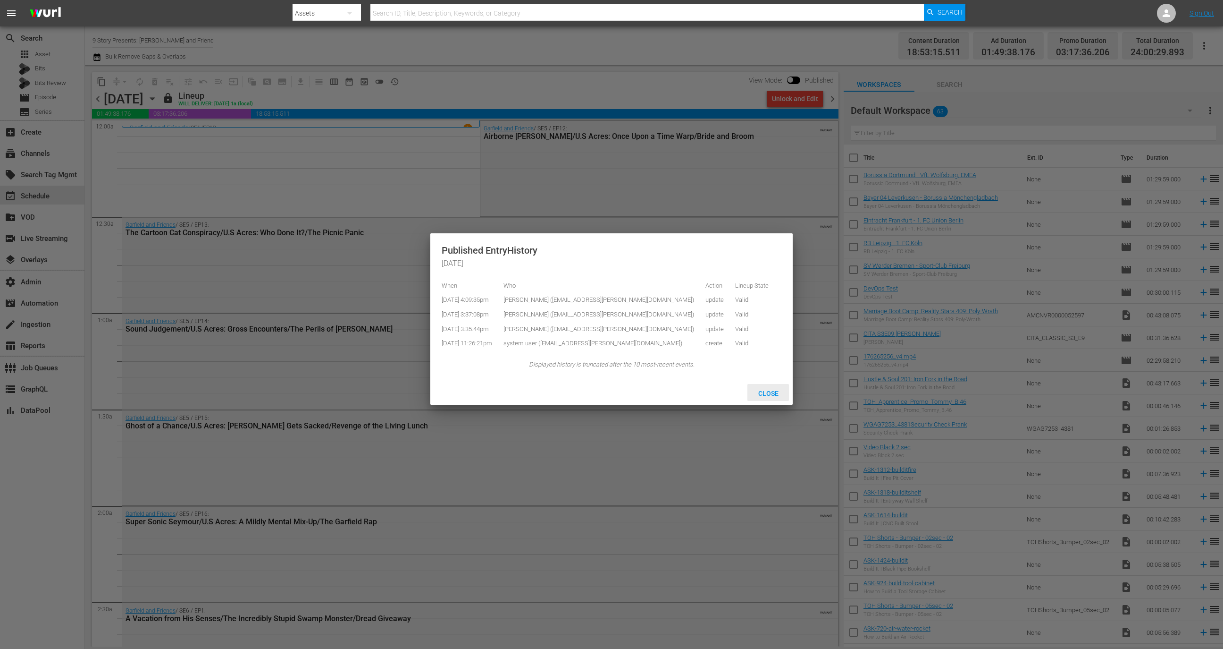
click at [762, 397] on span "Close" at bounding box center [768, 393] width 35 height 8
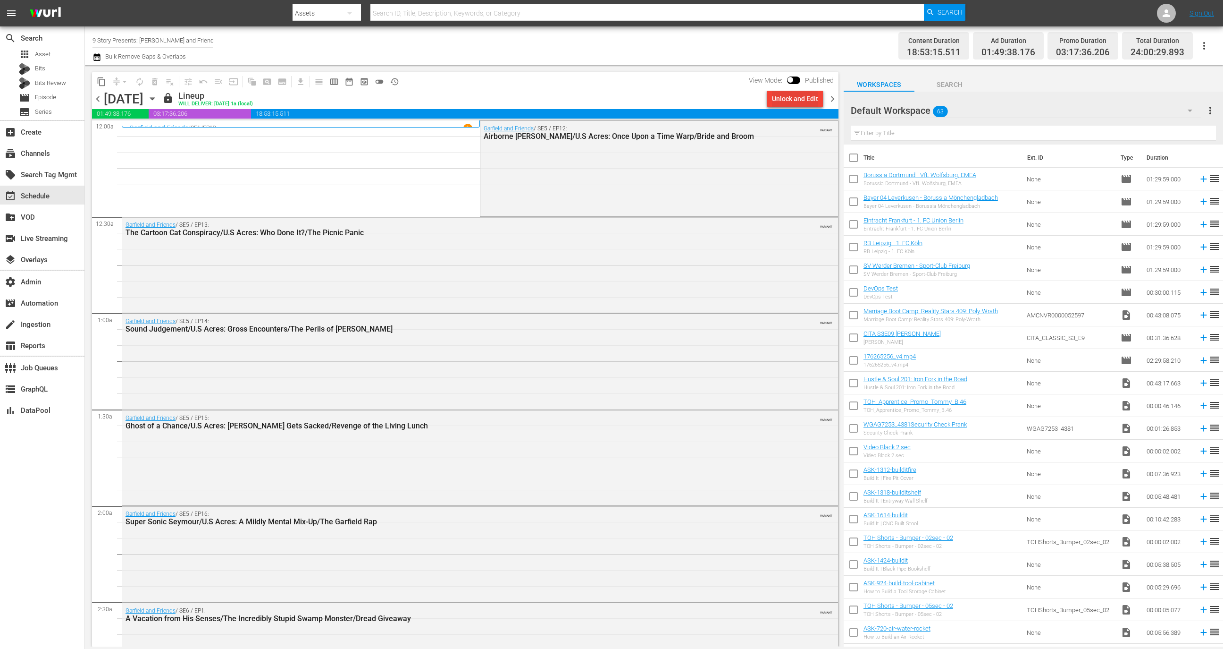
click at [794, 96] on div "Unlock and Edit" at bounding box center [795, 98] width 46 height 17
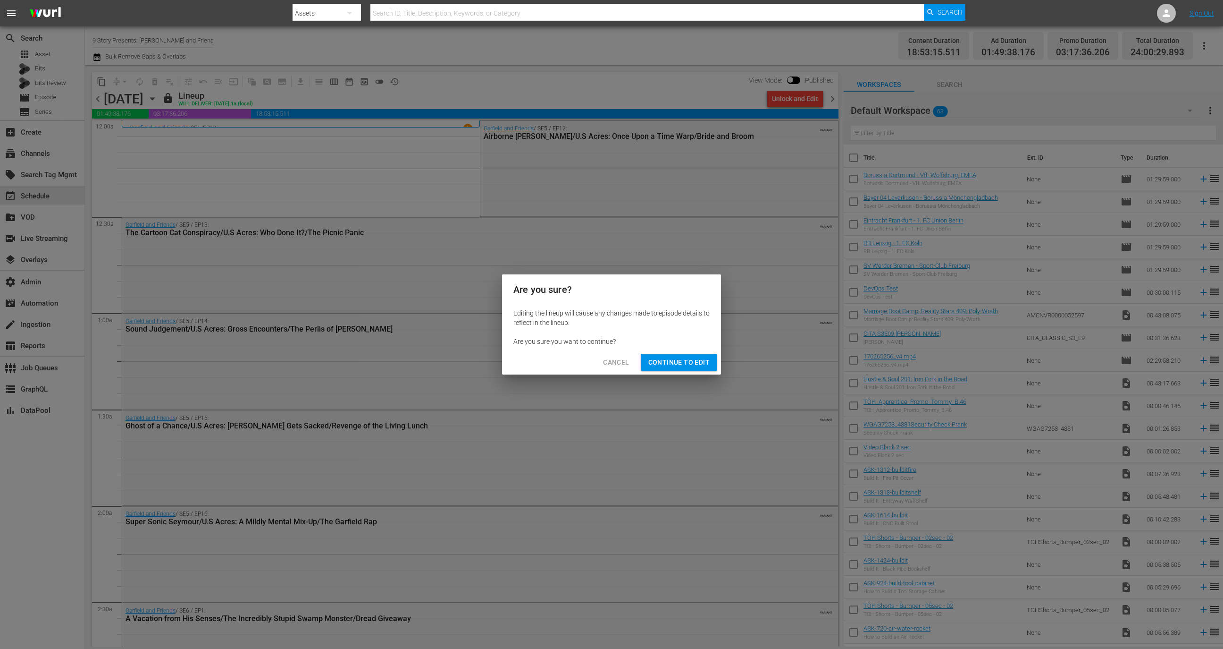
click at [701, 361] on span "Continue to Edit" at bounding box center [679, 362] width 61 height 12
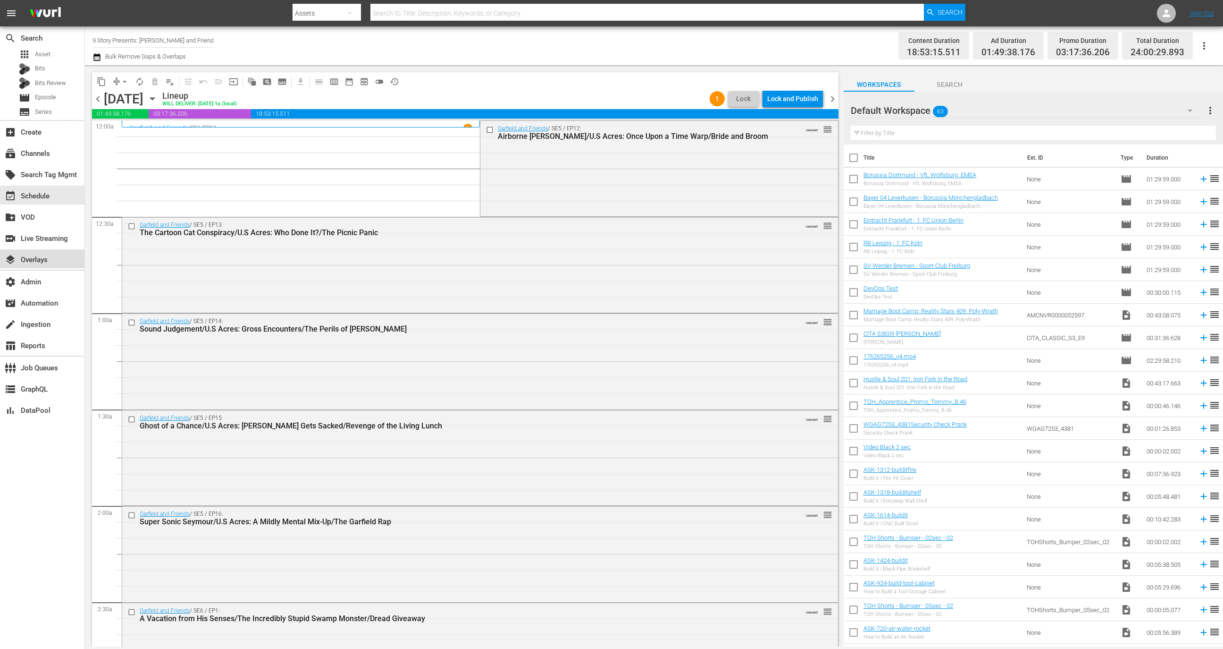
click at [60, 253] on div "layers Overlays" at bounding box center [42, 258] width 84 height 19
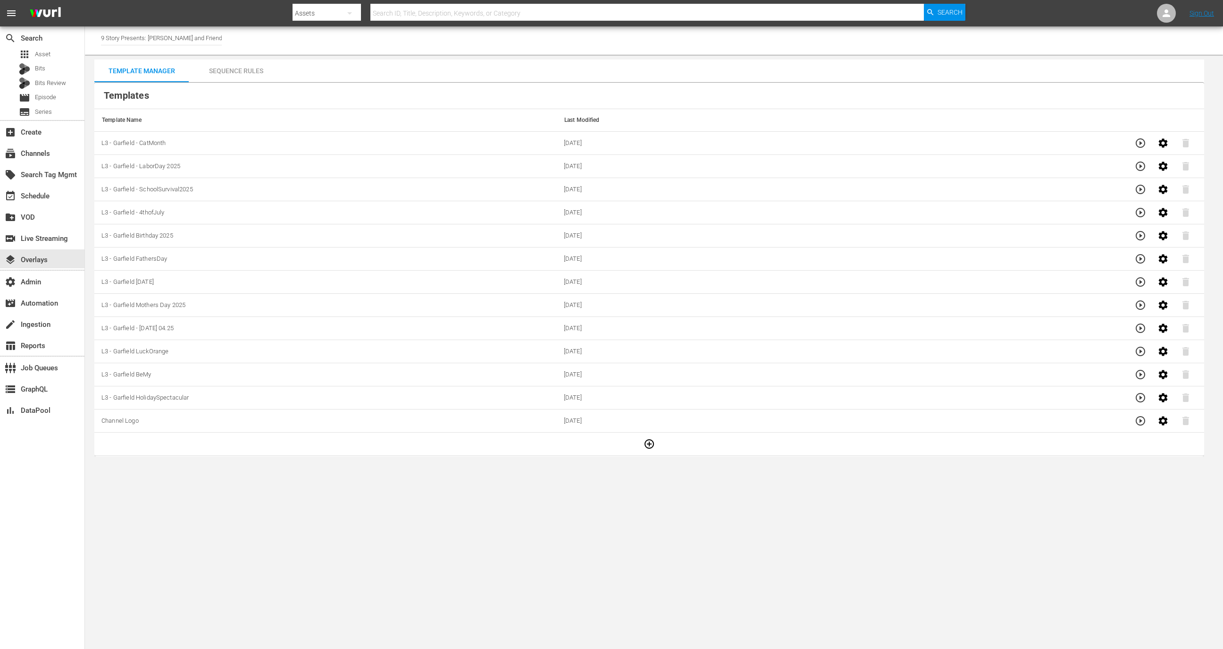
click at [228, 73] on div "Sequence Rules" at bounding box center [236, 70] width 94 height 23
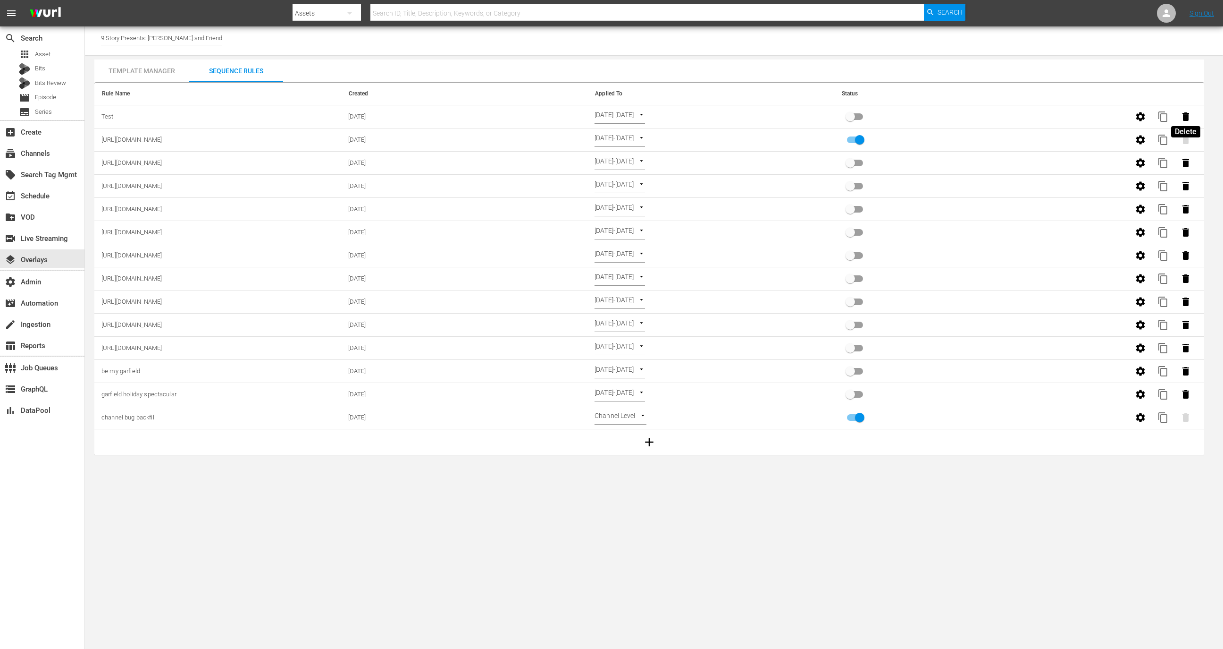
click at [1185, 113] on icon "button" at bounding box center [1186, 116] width 7 height 8
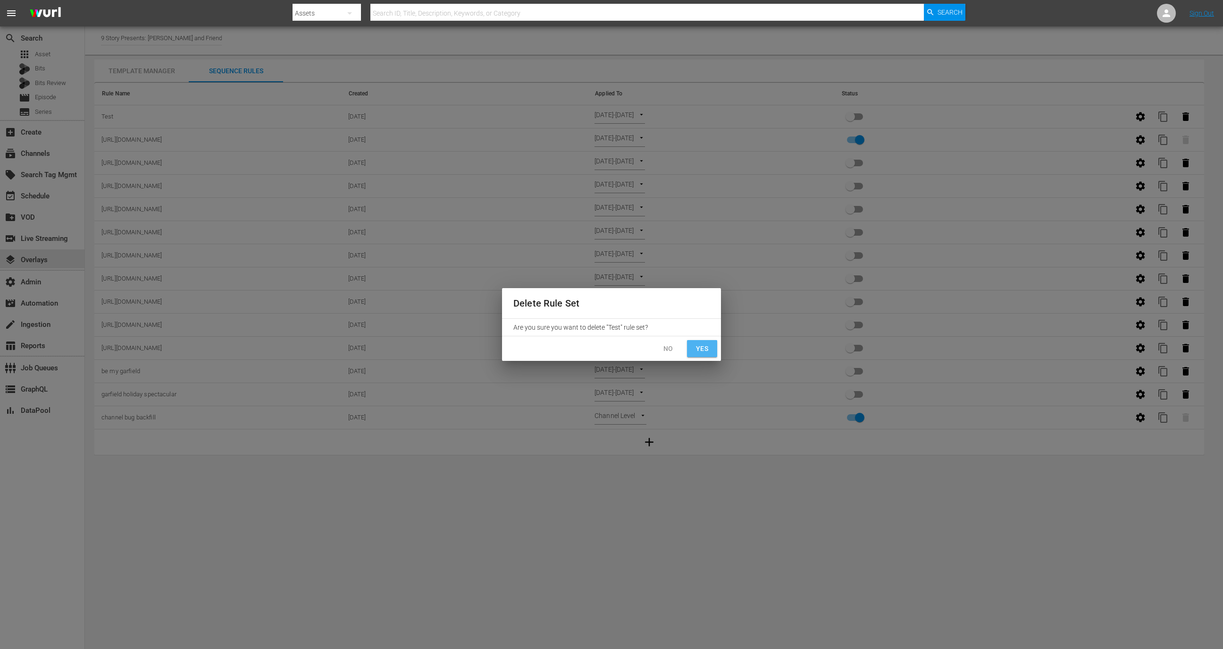
click at [699, 341] on button "Yes" at bounding box center [702, 348] width 30 height 17
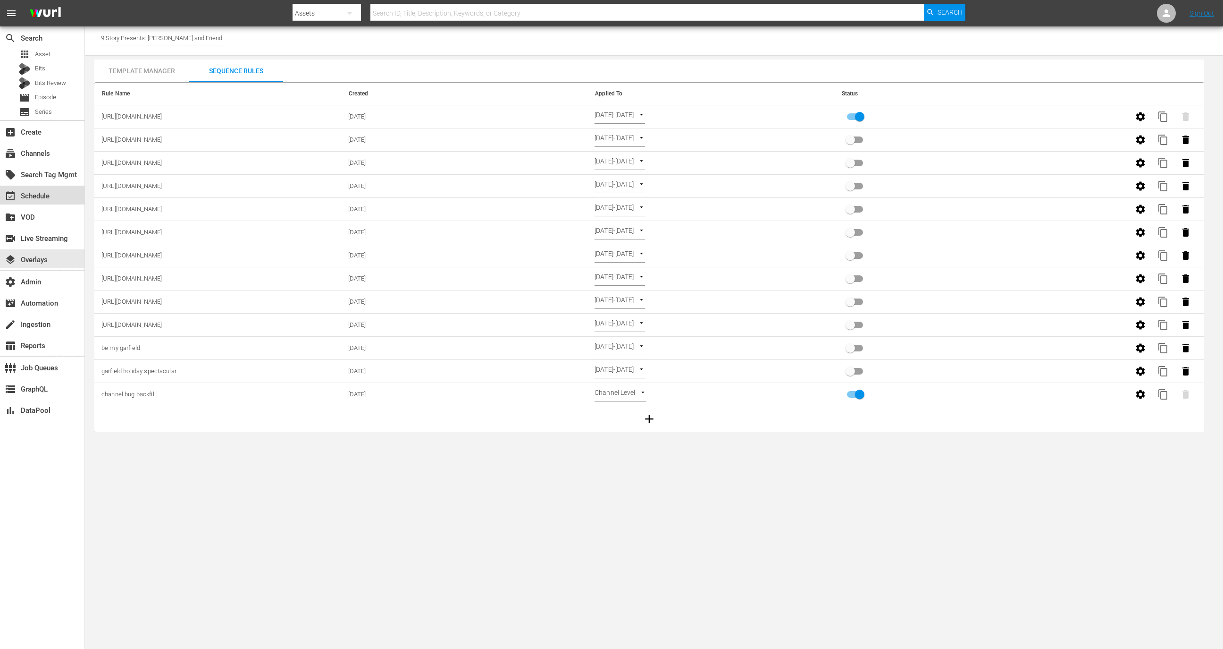
click at [45, 195] on div "event_available Schedule" at bounding box center [26, 194] width 53 height 8
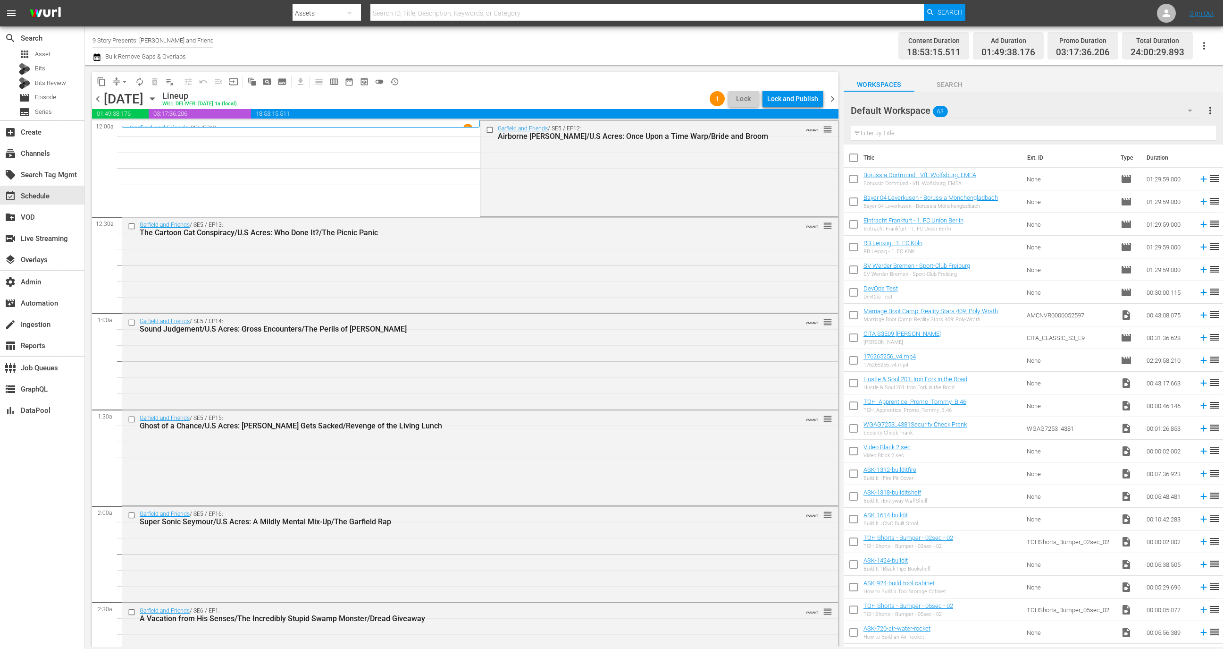
click at [793, 95] on div "Lock and Publish" at bounding box center [792, 98] width 51 height 17
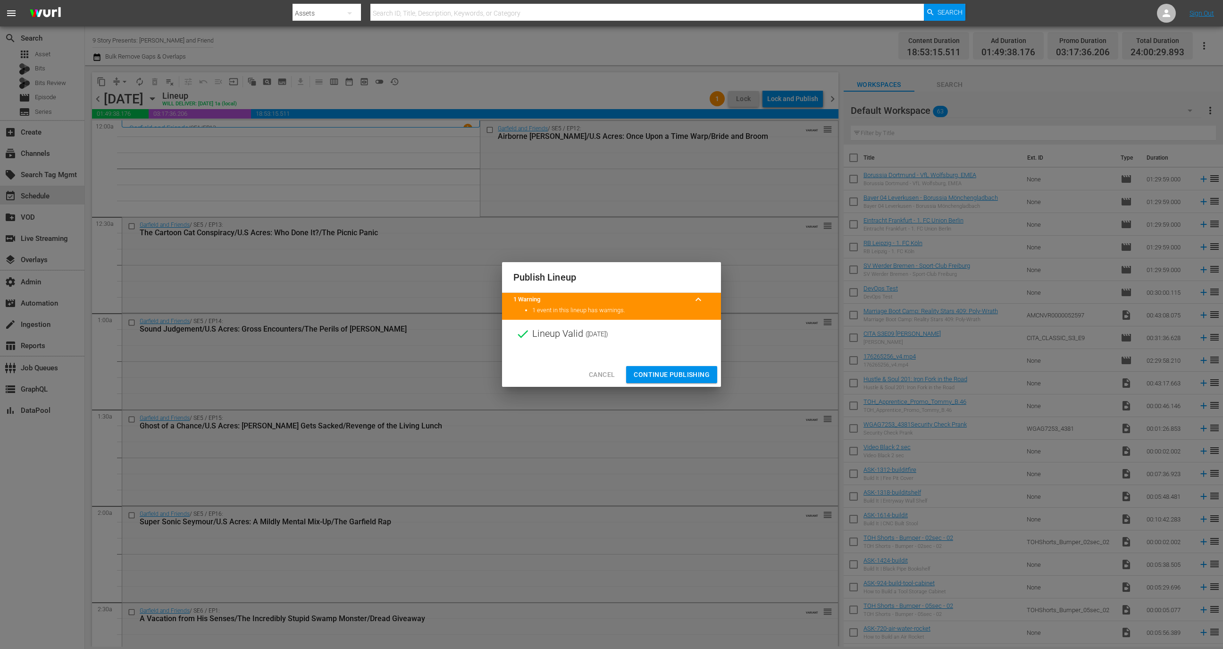
click at [680, 375] on span "Continue Publishing" at bounding box center [672, 375] width 76 height 12
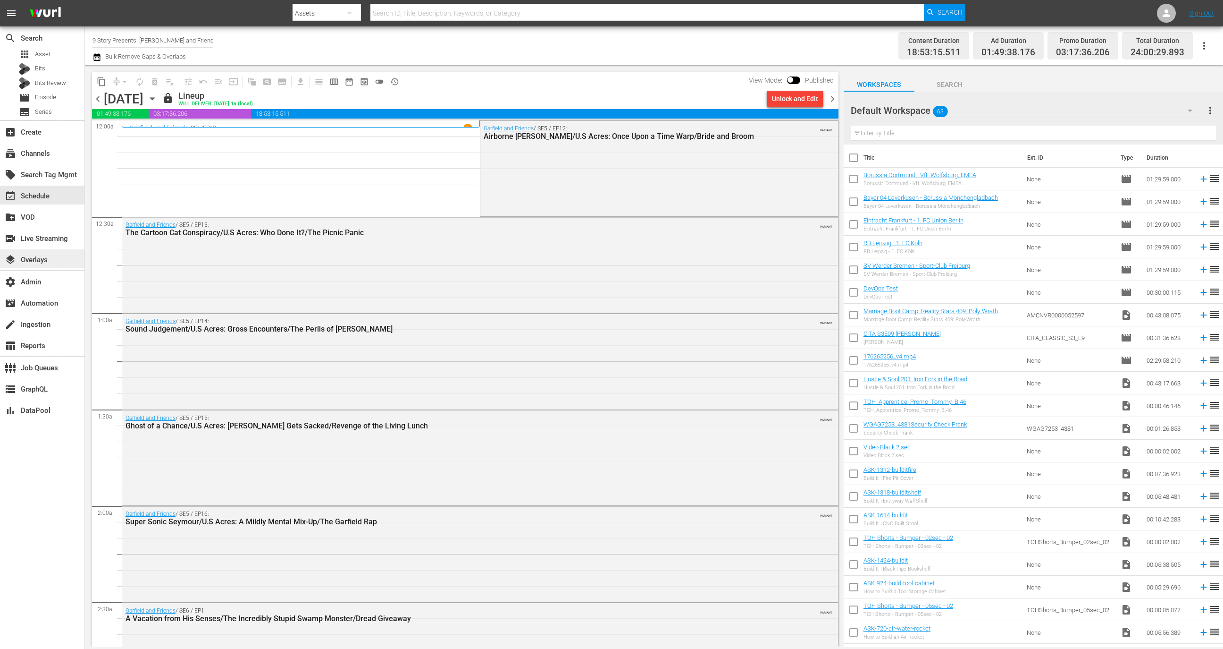
click at [42, 259] on div "layers Overlays" at bounding box center [26, 258] width 53 height 8
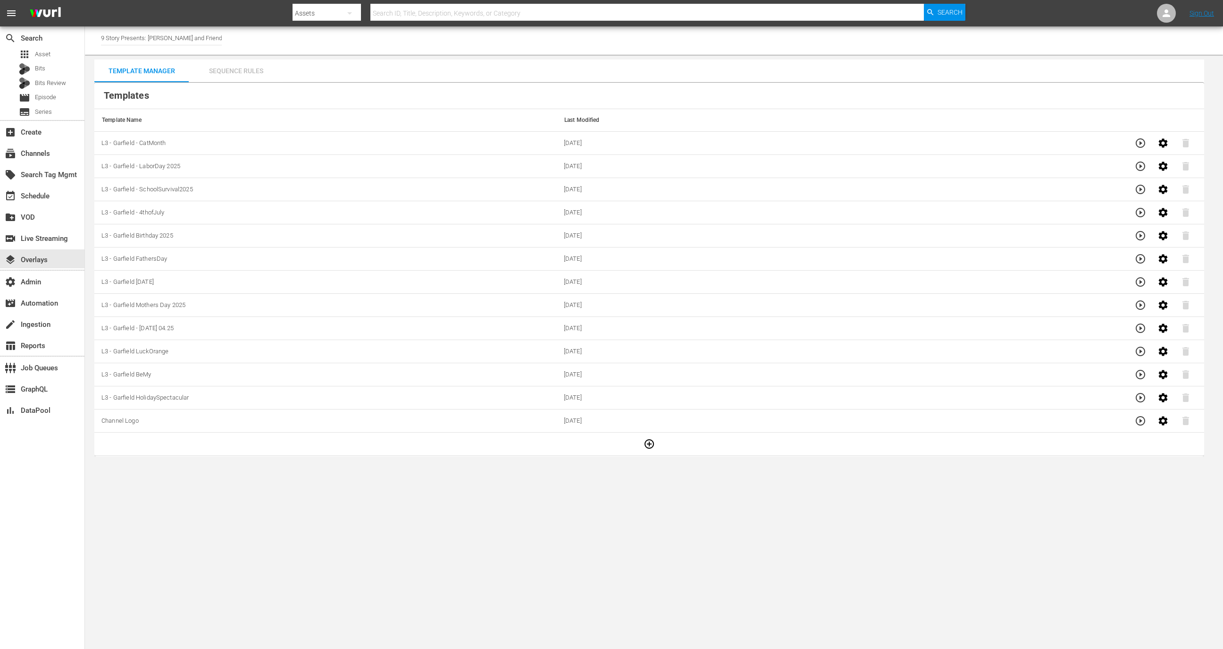
click at [224, 73] on div "Sequence Rules" at bounding box center [236, 70] width 94 height 23
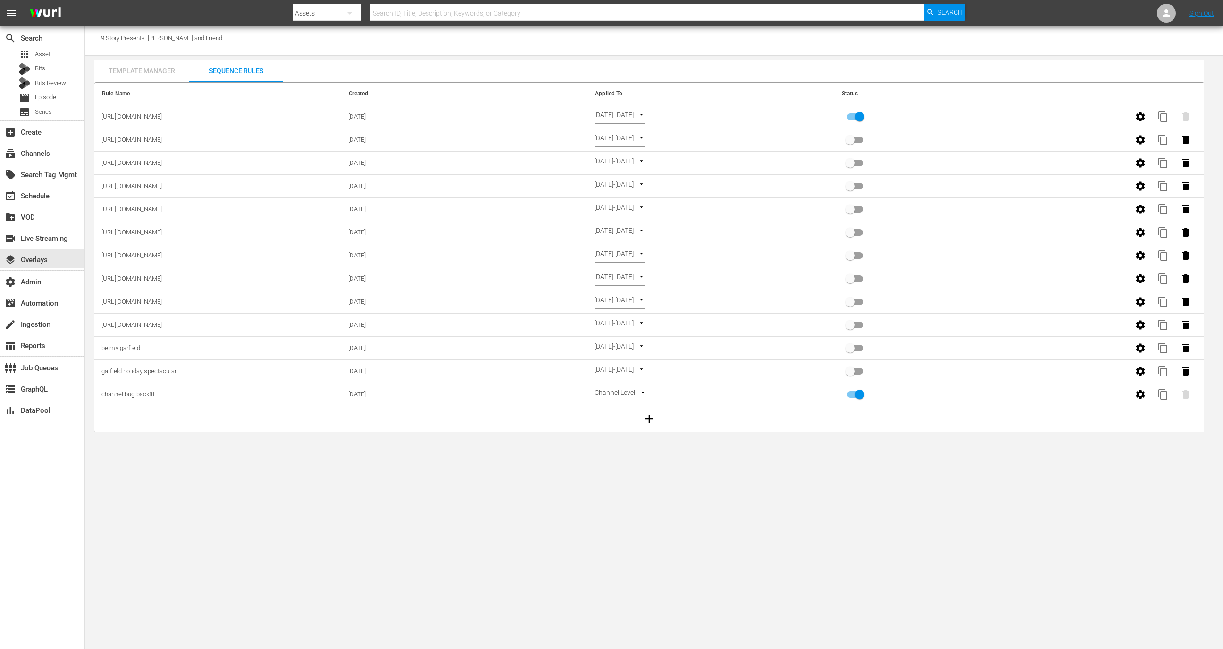
click at [147, 75] on div "Template Manager" at bounding box center [141, 70] width 94 height 23
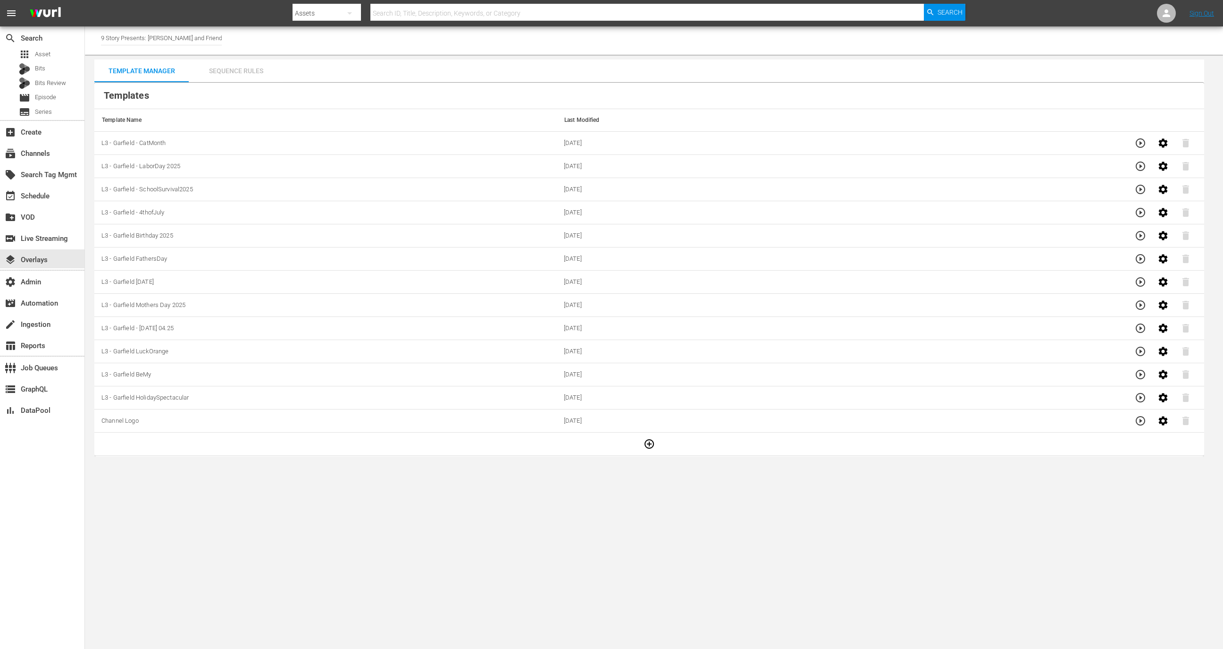
click at [251, 66] on div "Sequence Rules" at bounding box center [236, 70] width 94 height 23
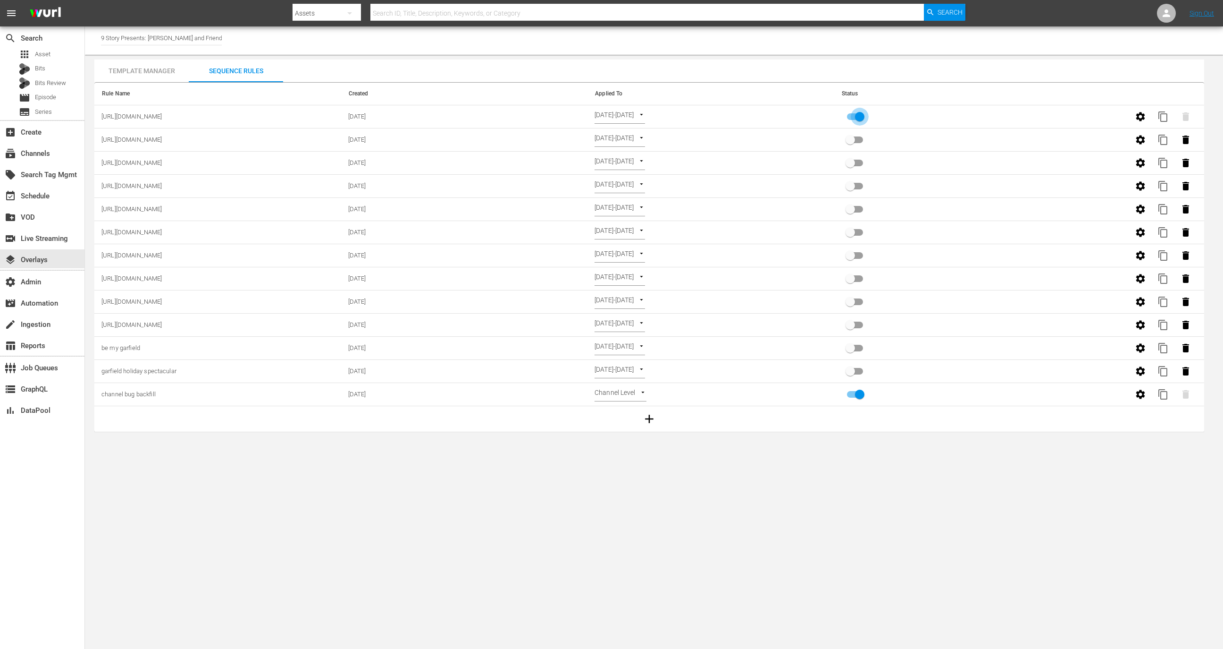
click at [854, 112] on input "primary checkbox" at bounding box center [860, 119] width 54 height 18
checkbox input "false"
click at [158, 69] on div "Template Manager" at bounding box center [141, 70] width 94 height 23
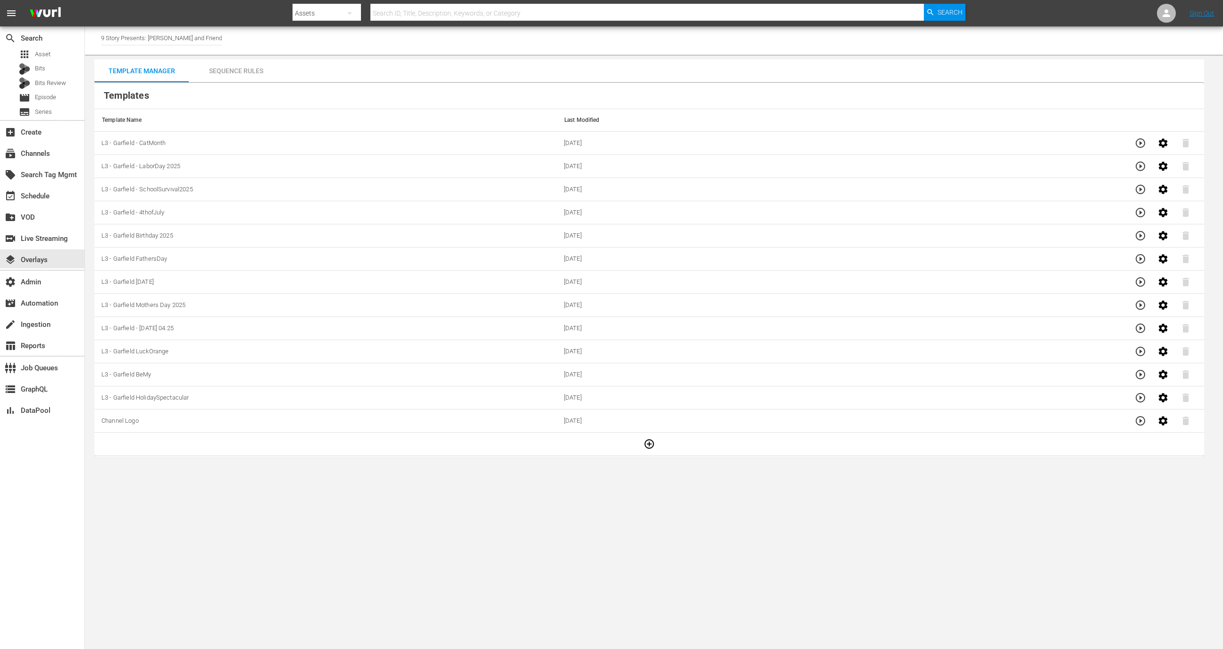
click at [246, 71] on div "Sequence Rules" at bounding box center [236, 70] width 94 height 23
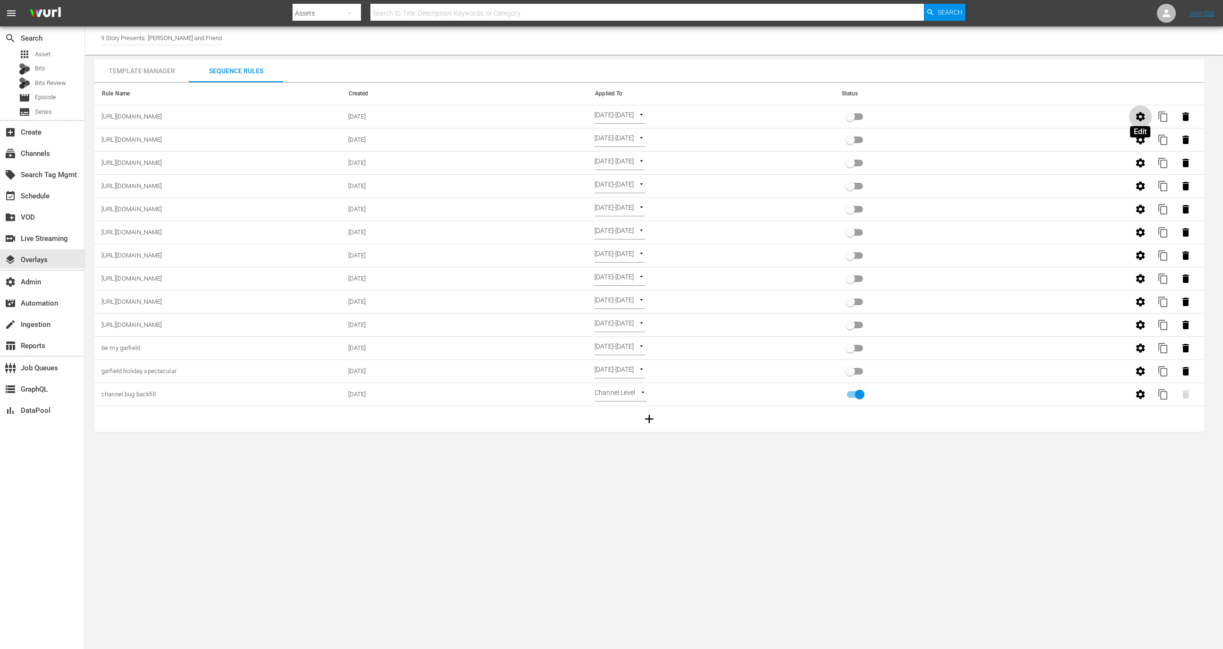
click at [1140, 113] on icon "button" at bounding box center [1140, 116] width 9 height 9
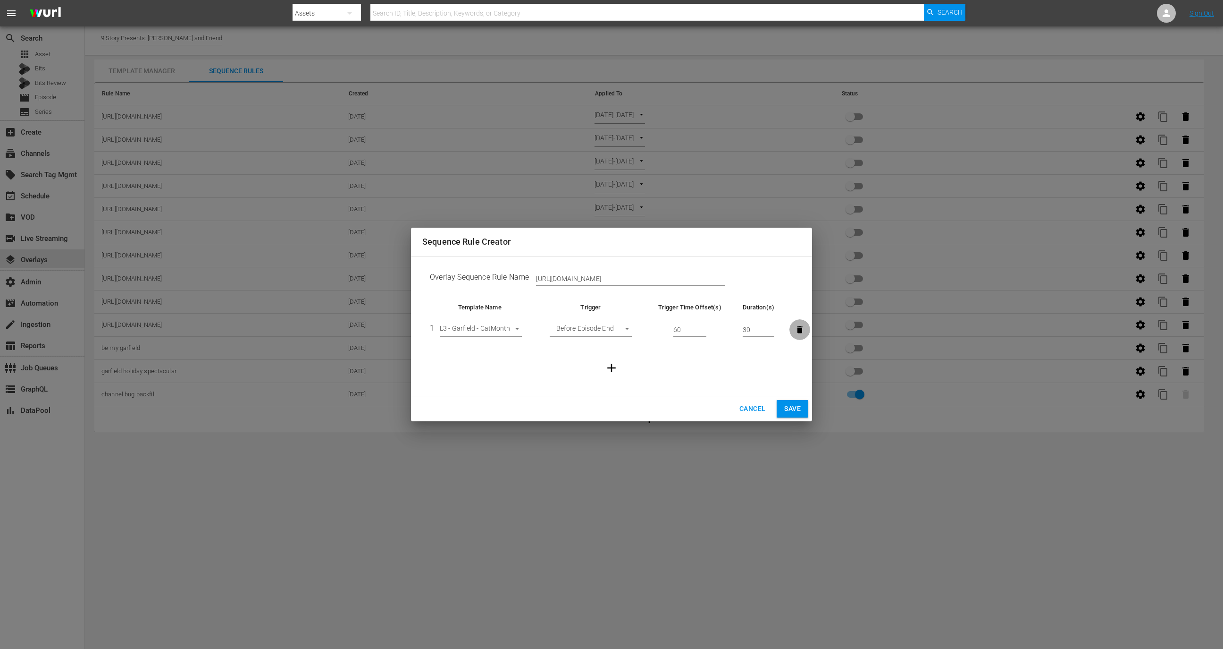
click at [798, 333] on icon "button" at bounding box center [799, 329] width 9 height 9
click at [493, 323] on body "menu Search By Assets Search ID, Title, Description, Keywords, or Category Sear…" at bounding box center [611, 324] width 1223 height 649
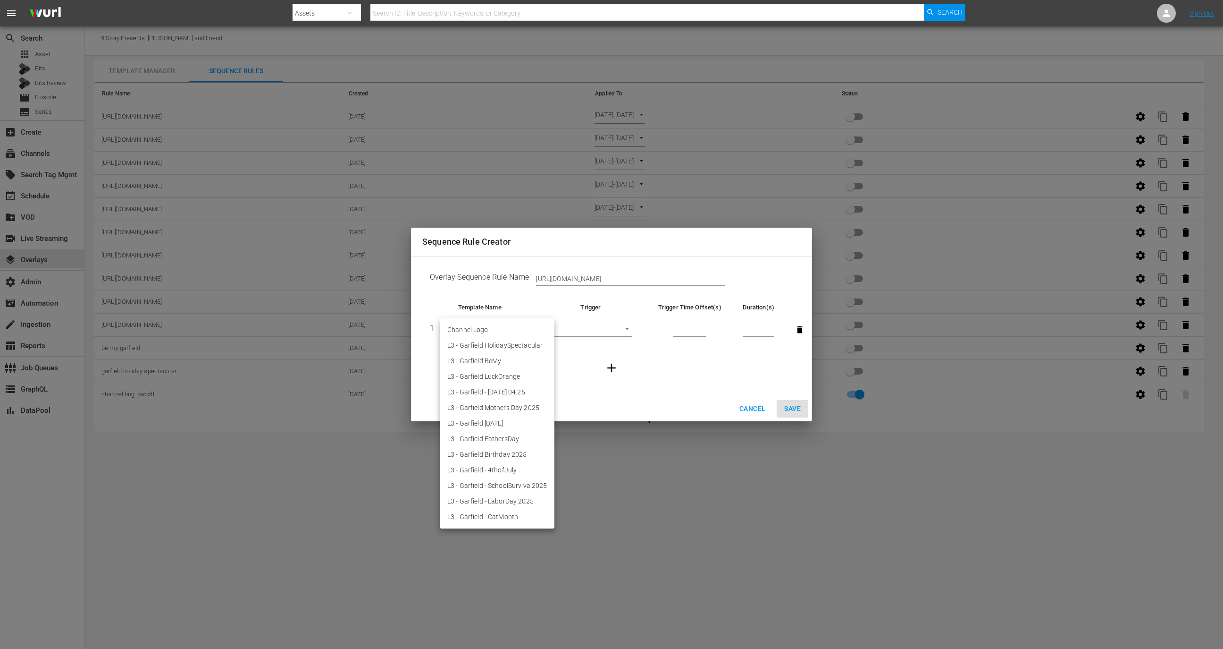
click at [494, 348] on li "L3 - Garfield HolidaySpectacular" at bounding box center [497, 345] width 115 height 16
type input "29276"
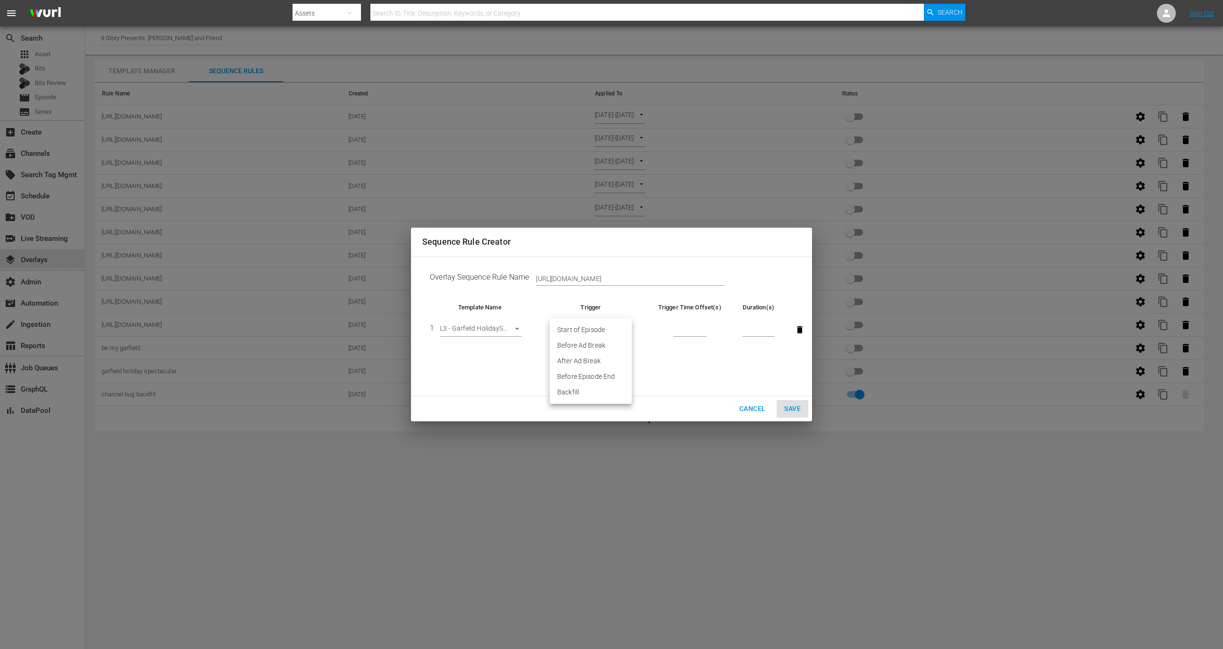
click at [600, 330] on body "menu Search By Assets Search ID, Title, Description, Keywords, or Category Sear…" at bounding box center [611, 324] width 1223 height 649
click at [736, 407] on div at bounding box center [611, 324] width 1223 height 649
click at [748, 407] on span "Cancel" at bounding box center [753, 409] width 26 height 12
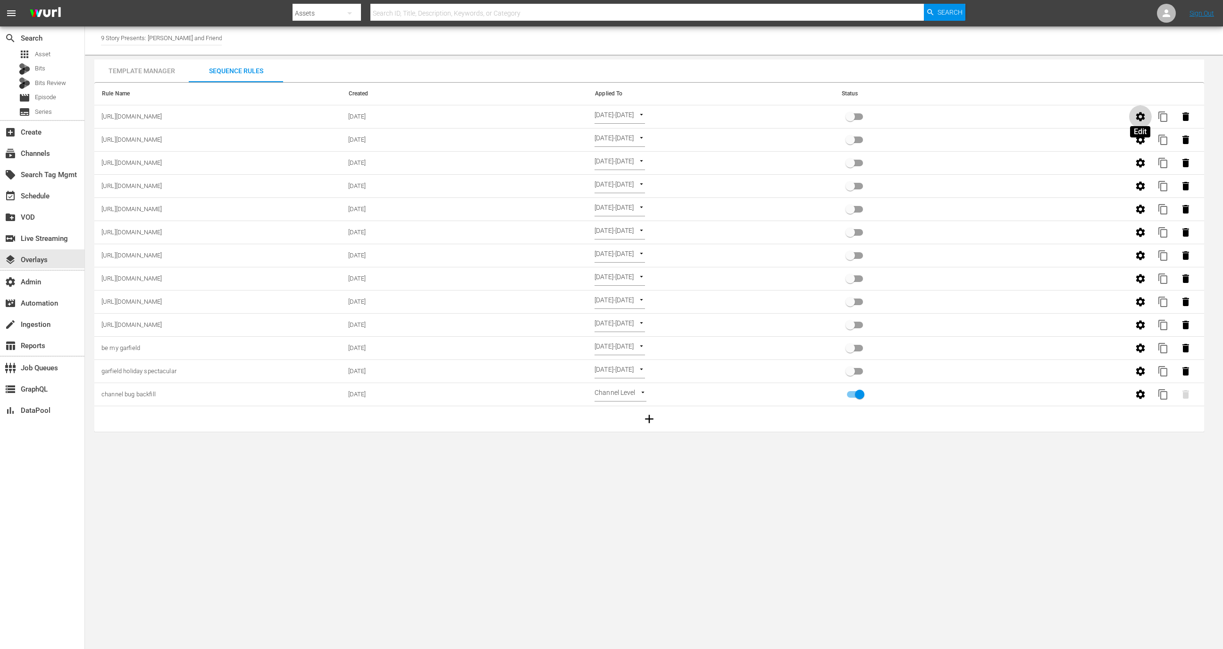
click at [1140, 109] on button "button" at bounding box center [1140, 116] width 23 height 23
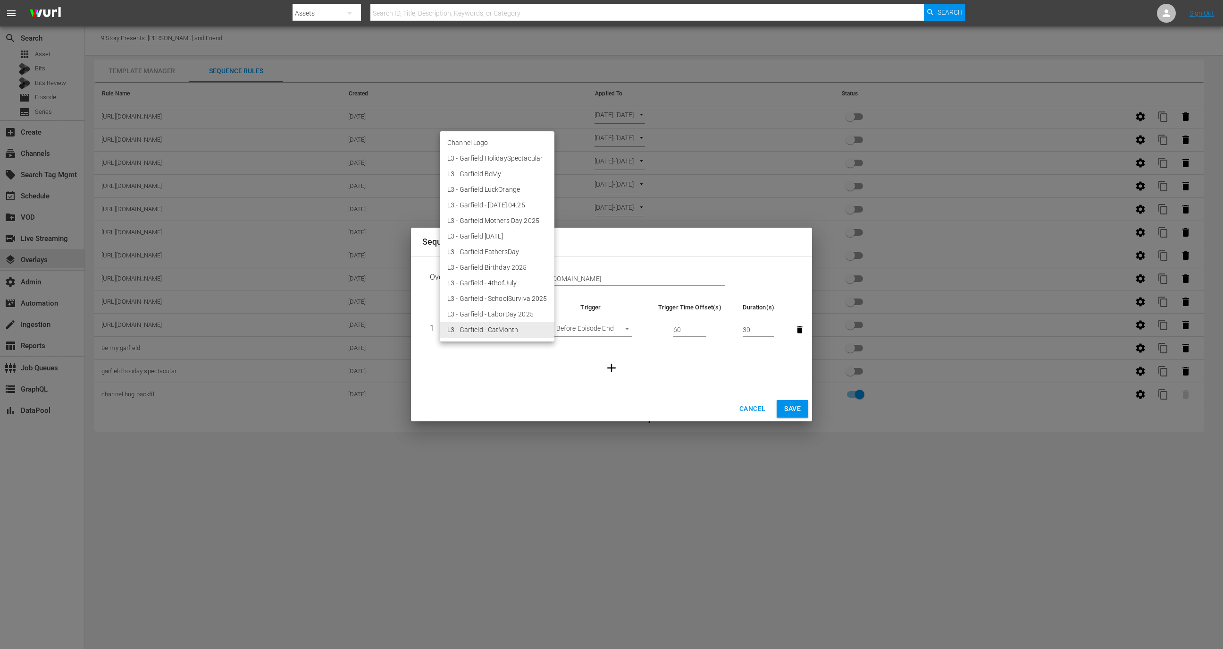
click at [497, 325] on body "menu Search By Assets Search ID, Title, Description, Keywords, or Category Sear…" at bounding box center [611, 324] width 1223 height 649
click at [506, 315] on li "L3 - Garfield - LaborDay 2025" at bounding box center [497, 314] width 115 height 16
type input "30350"
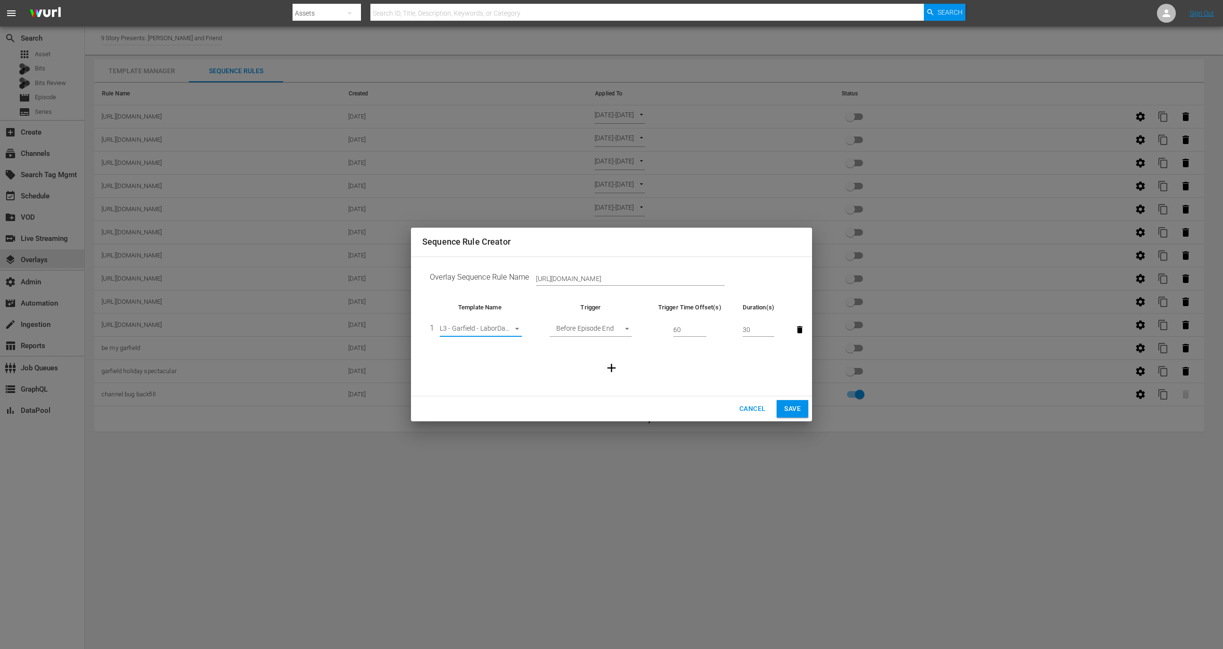
click at [802, 410] on button "Save" at bounding box center [793, 408] width 32 height 17
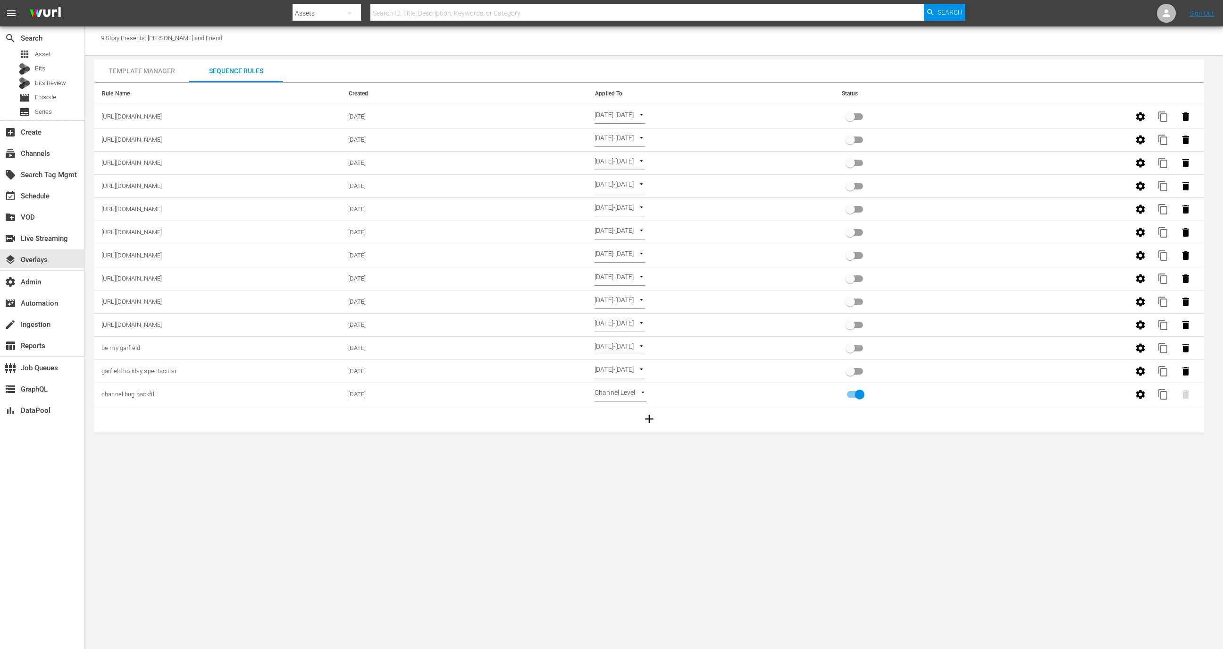
click at [154, 76] on div "Template Manager" at bounding box center [141, 70] width 94 height 23
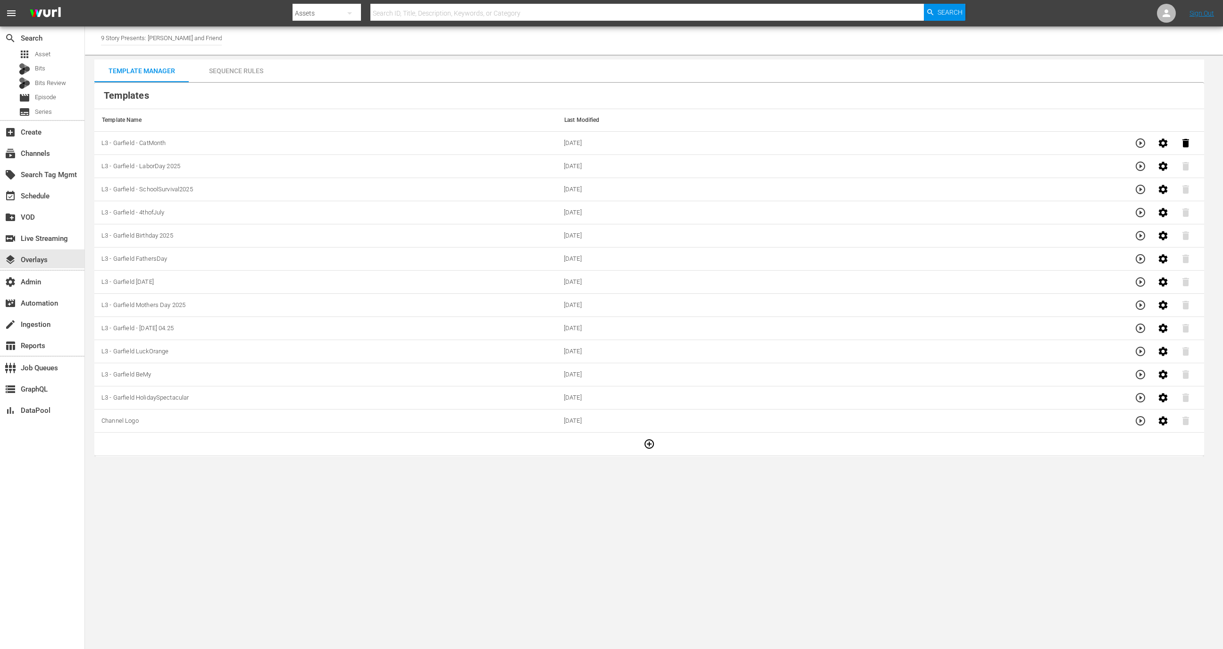
click at [1181, 148] on button "button" at bounding box center [1186, 143] width 23 height 23
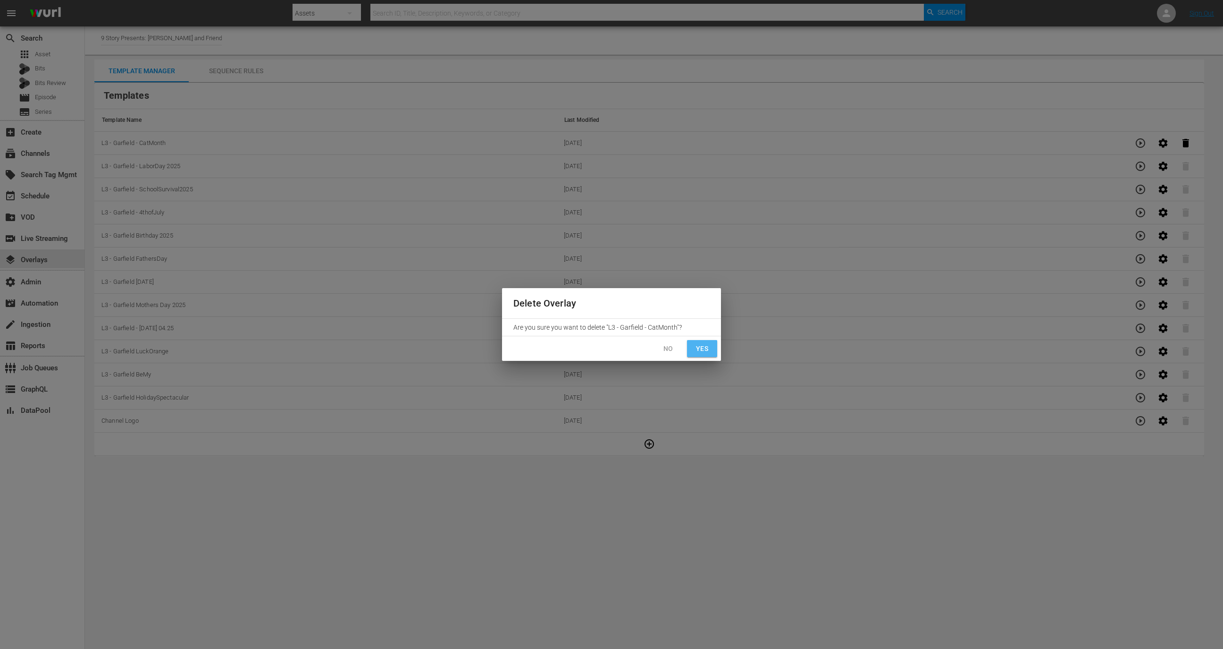
click at [700, 345] on span "Yes" at bounding box center [702, 349] width 15 height 12
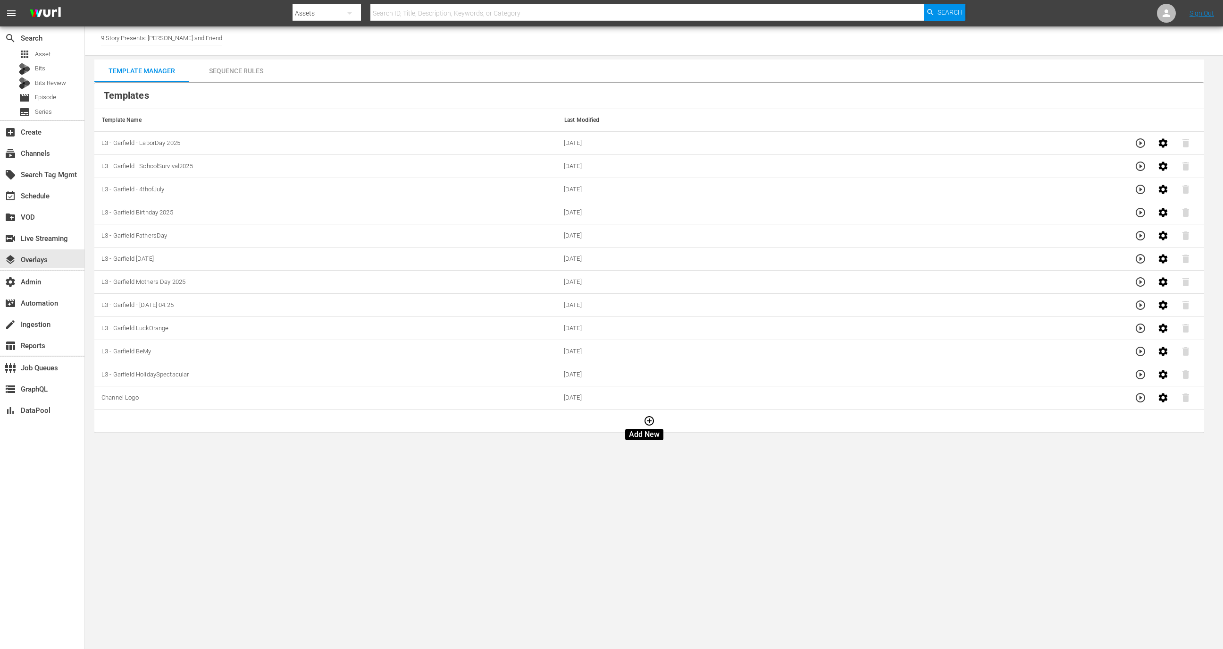
click at [644, 421] on icon "button" at bounding box center [649, 420] width 11 height 11
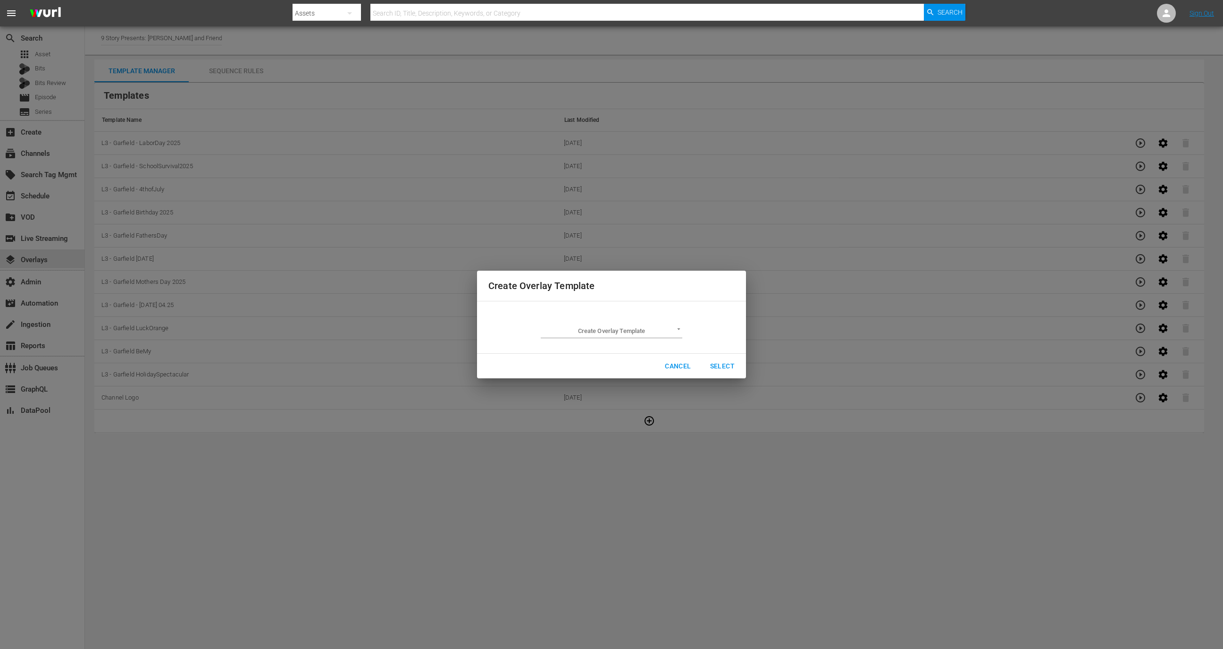
click at [613, 329] on body "menu Search By Assets Search ID, Title, Description, Keywords, or Category Sear…" at bounding box center [611, 324] width 1223 height 649
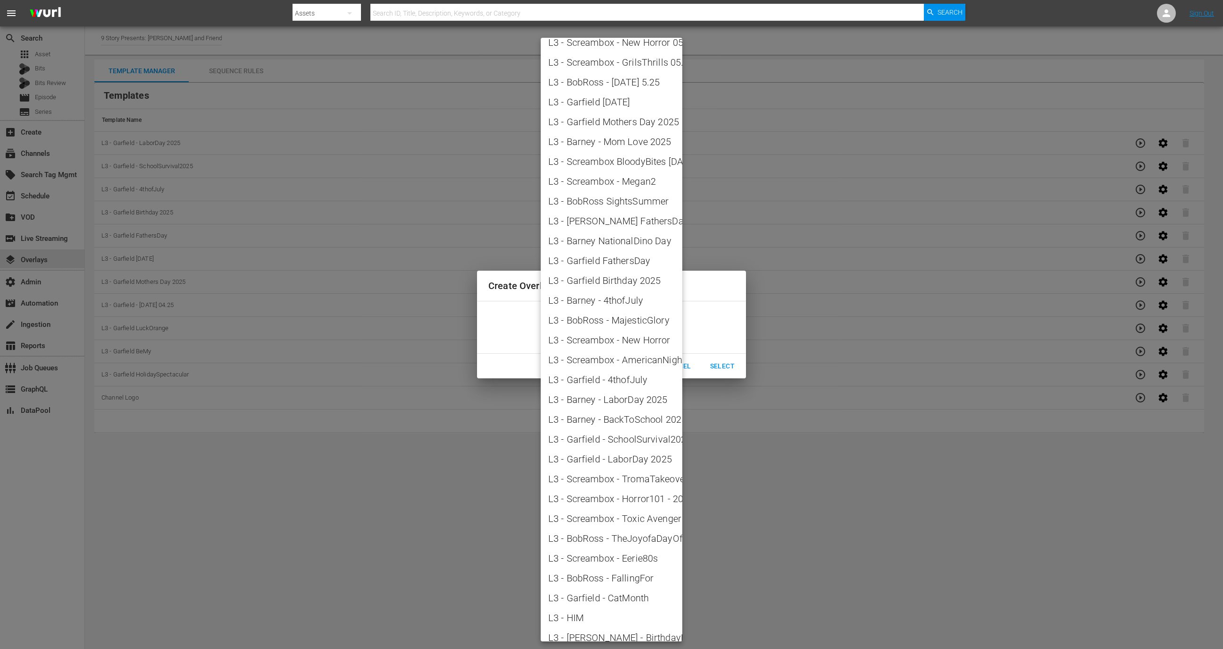
scroll to position [831, 0]
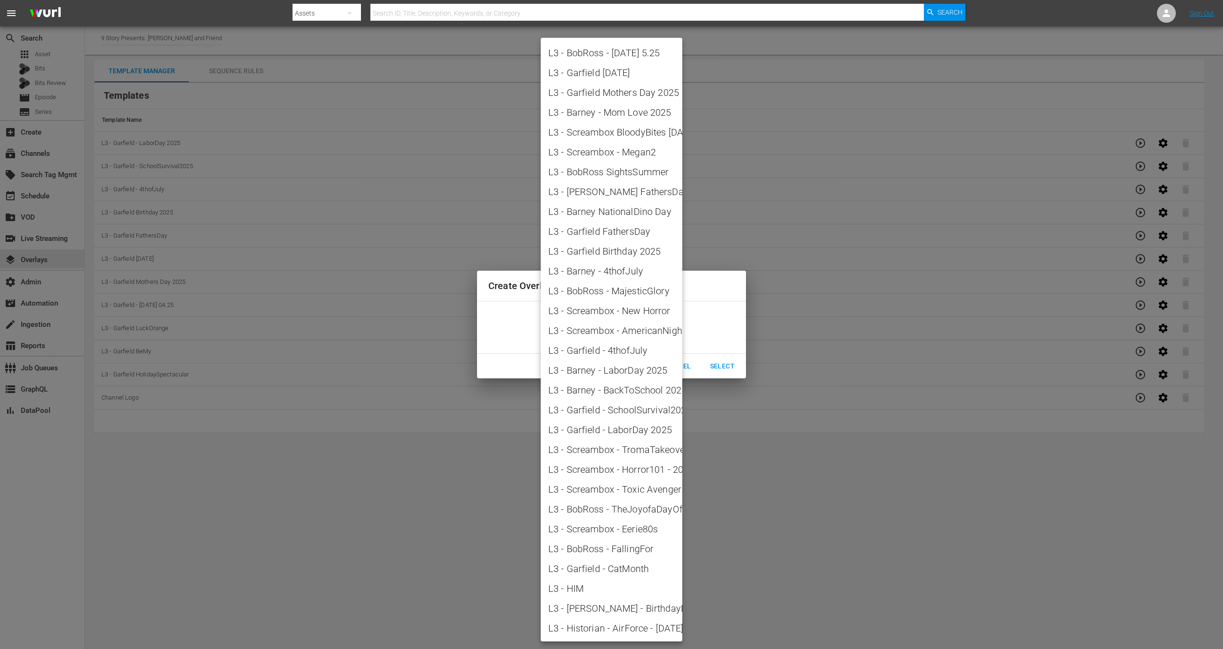
click at [618, 563] on span "L3 - Garfield - CatMonth" at bounding box center [611, 568] width 126 height 14
type input "L3 - Garfield - CatMonth"
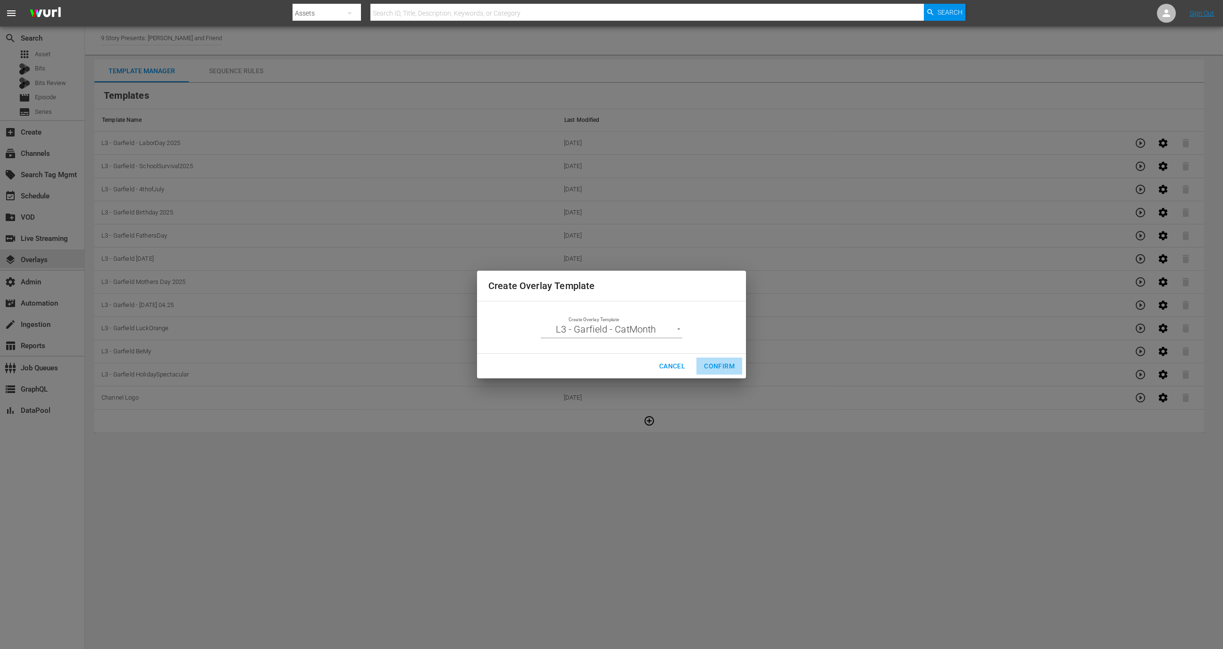
click at [728, 365] on span "Confirm" at bounding box center [719, 366] width 31 height 12
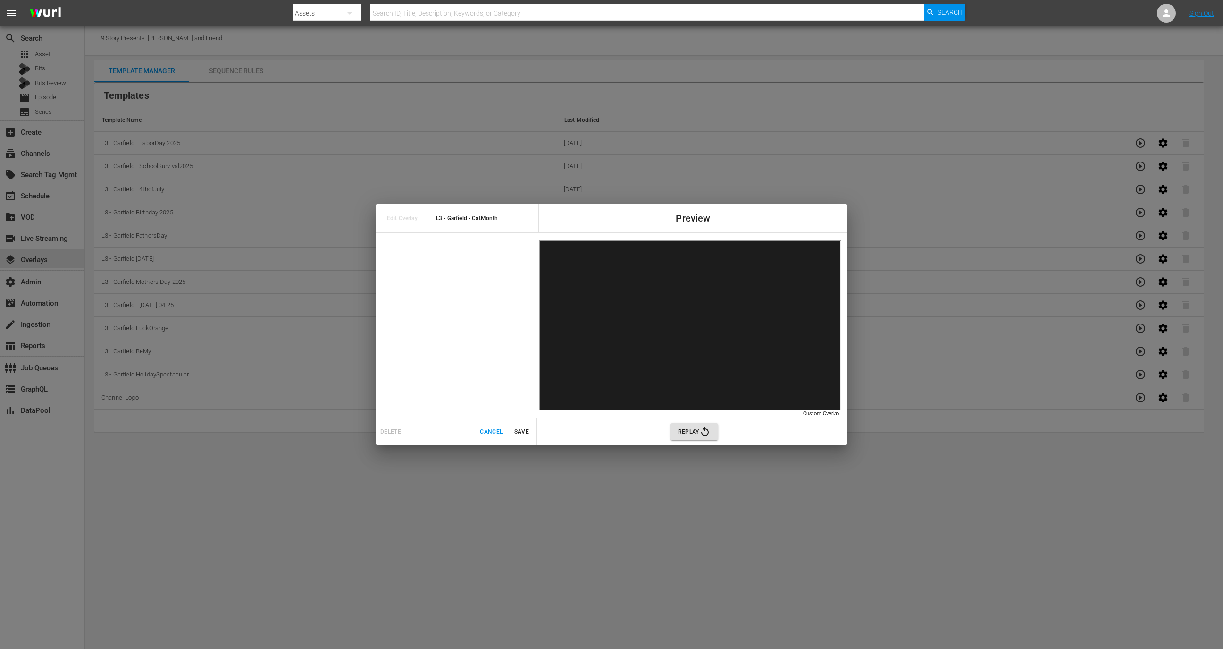
click at [527, 430] on span "Save" at bounding box center [521, 432] width 23 height 10
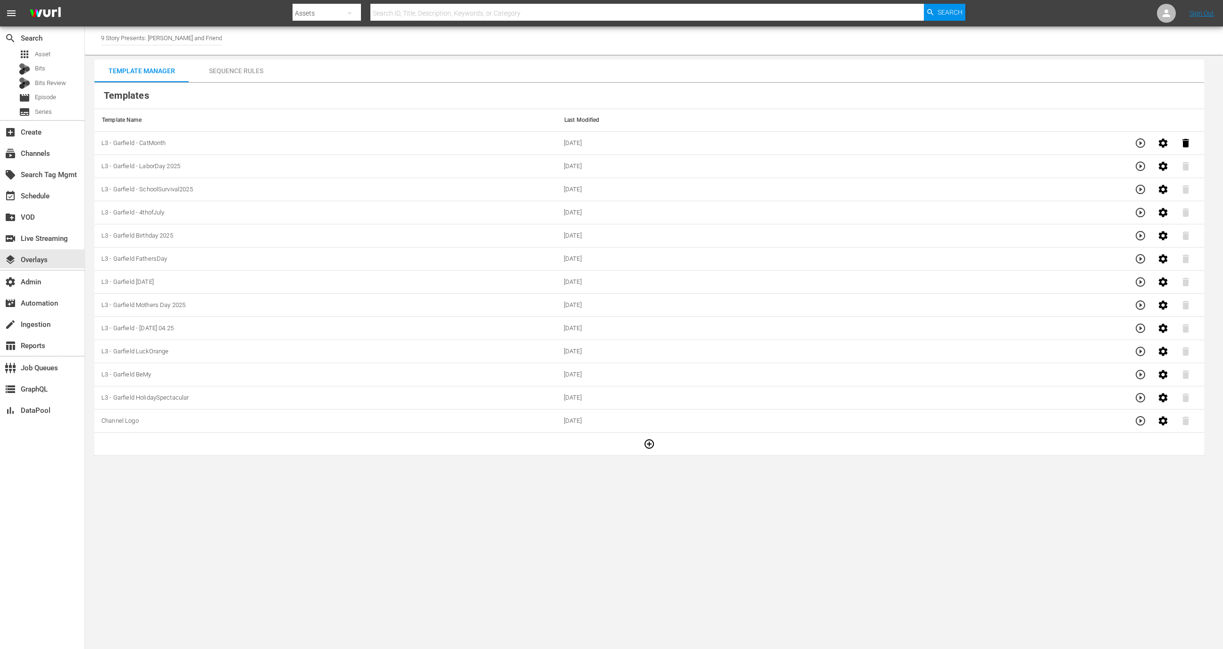
click at [253, 66] on div "Sequence Rules" at bounding box center [236, 70] width 94 height 23
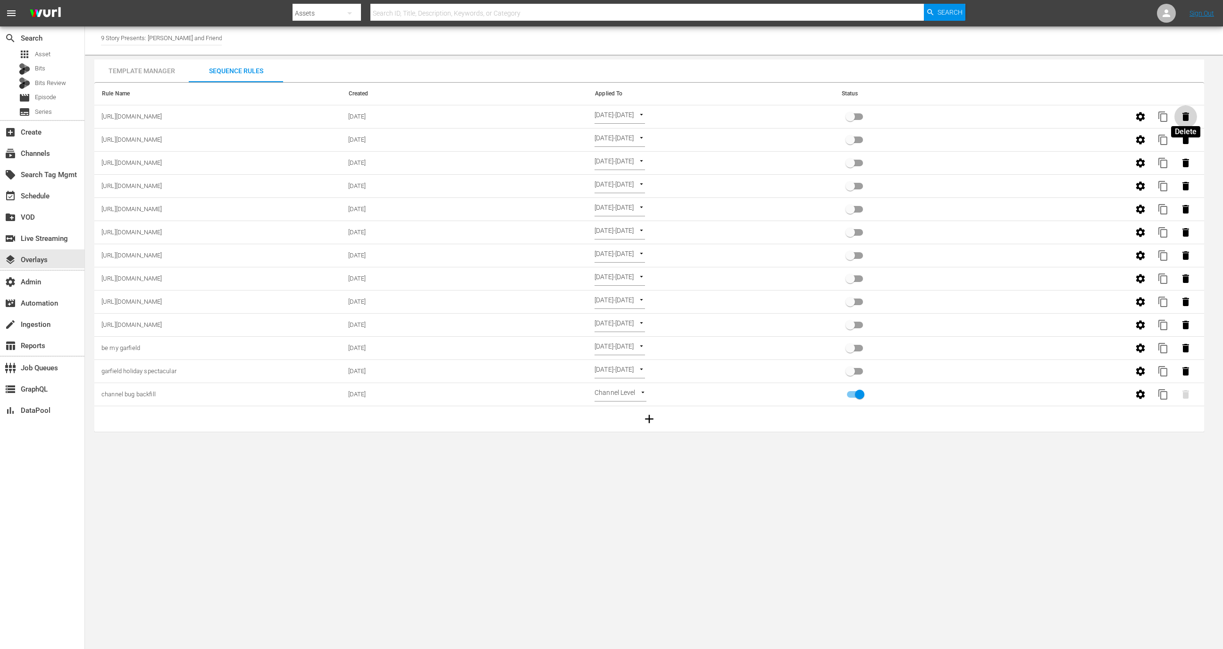
click at [1192, 118] on button "button" at bounding box center [1186, 116] width 23 height 23
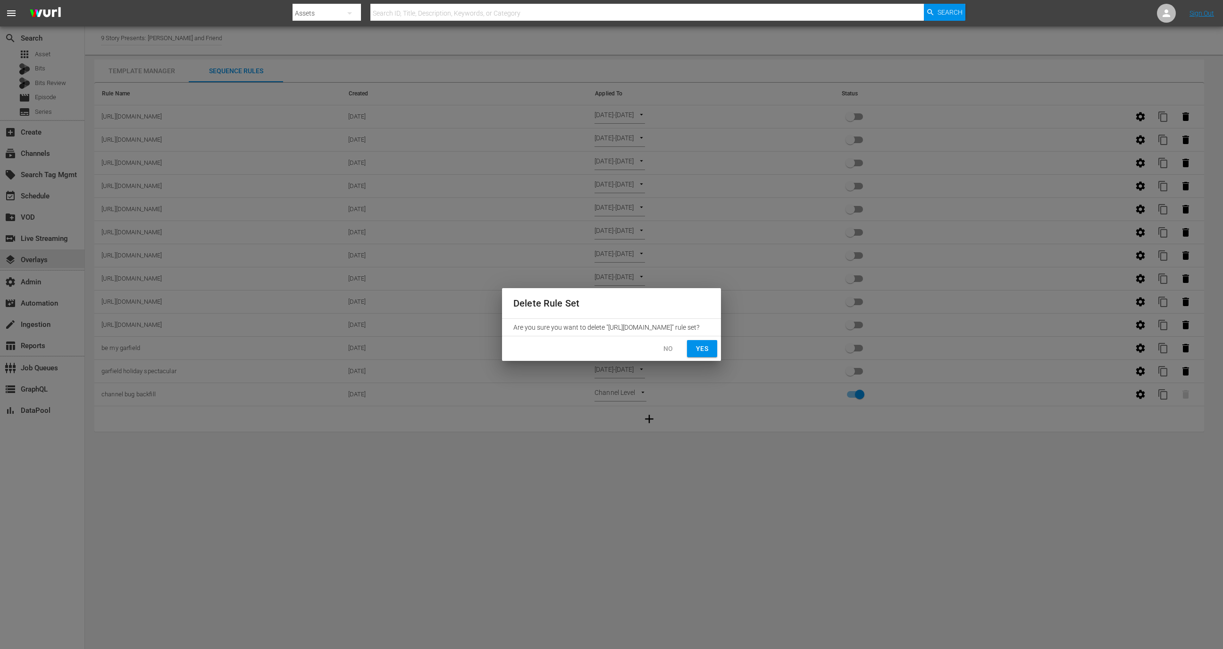
click at [712, 353] on button "Yes" at bounding box center [702, 348] width 30 height 17
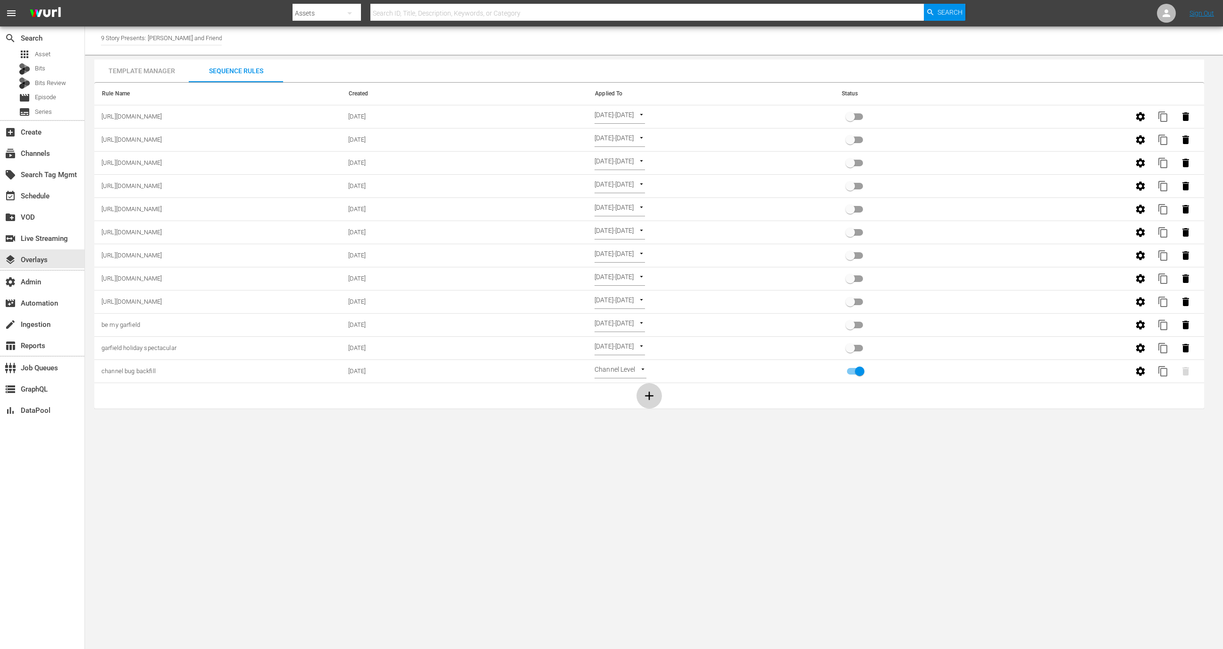
click at [648, 393] on icon "button" at bounding box center [649, 395] width 8 height 8
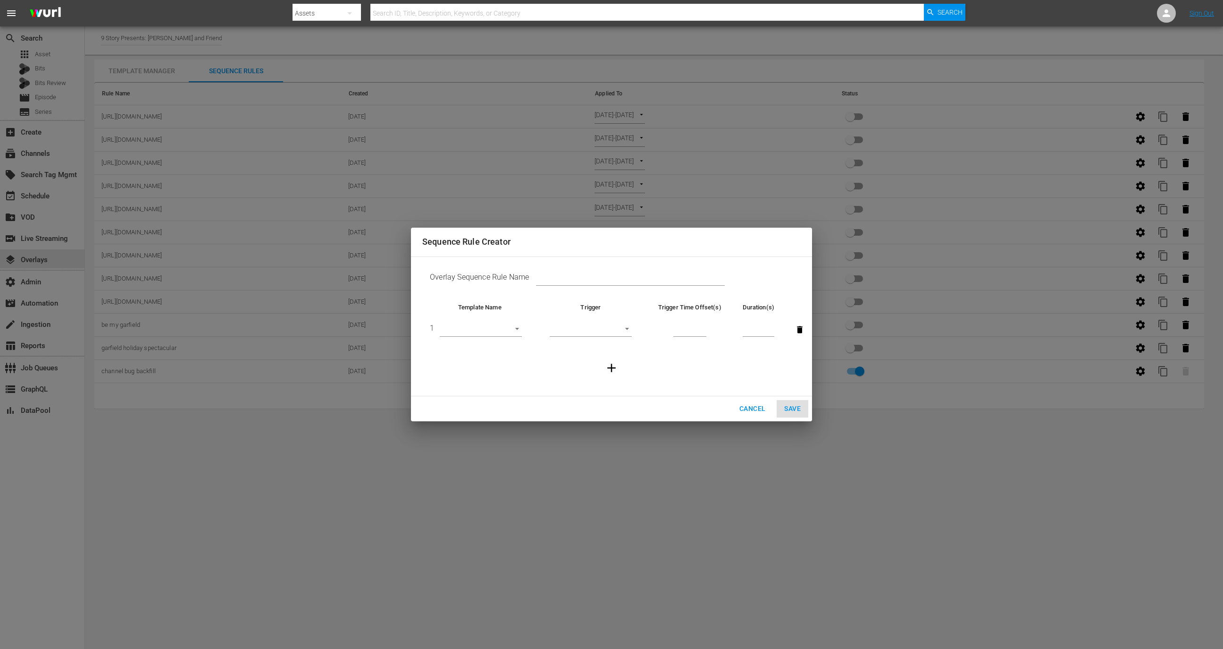
click at [559, 265] on td "Overlay Sequence Rule Name" at bounding box center [611, 278] width 379 height 29
click at [559, 272] on input "text" at bounding box center [630, 279] width 189 height 14
paste input "[URL][DOMAIN_NAME]"
type input "[URL][DOMAIN_NAME]"
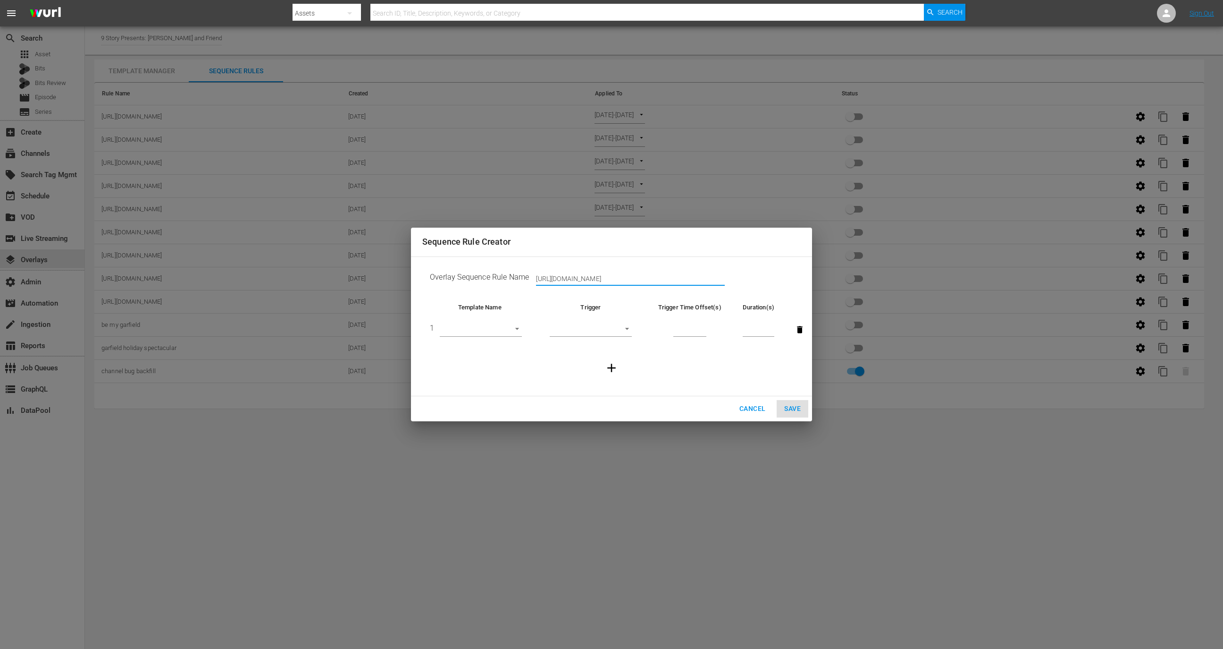
scroll to position [0, 0]
click at [501, 331] on body "menu Search By Assets Search ID, Title, Description, Keywords, or Category Sear…" at bounding box center [611, 324] width 1223 height 649
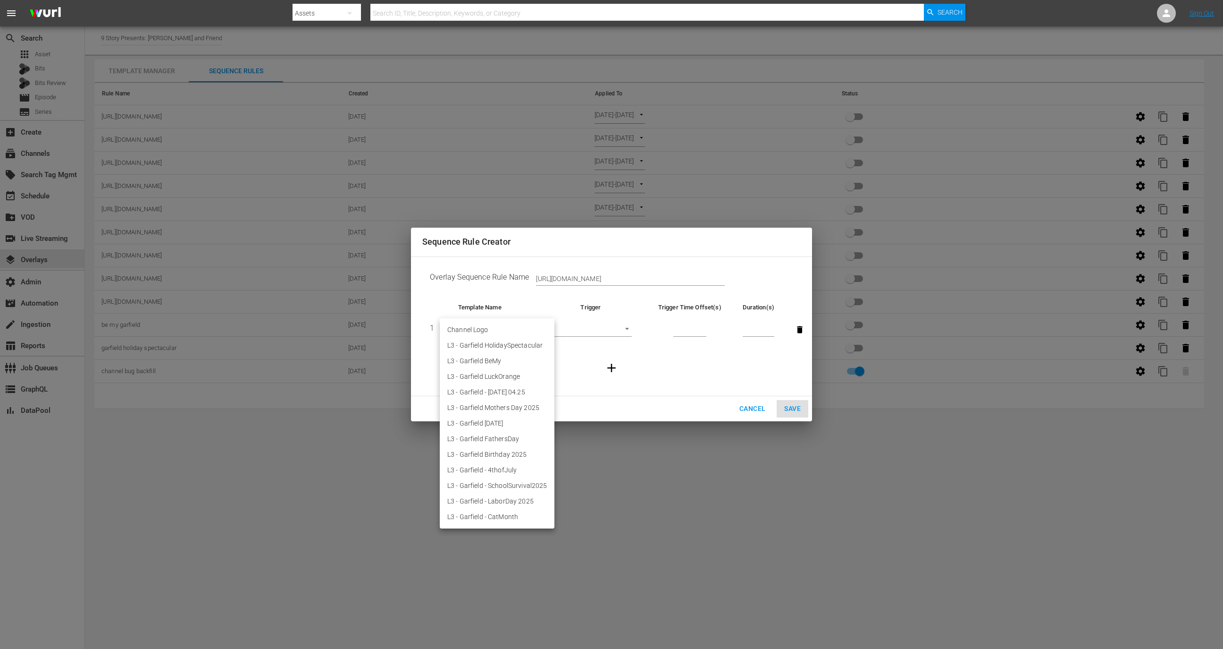
click at [506, 515] on li "L3 - Garfield - CatMonth" at bounding box center [497, 517] width 115 height 16
type input "30603"
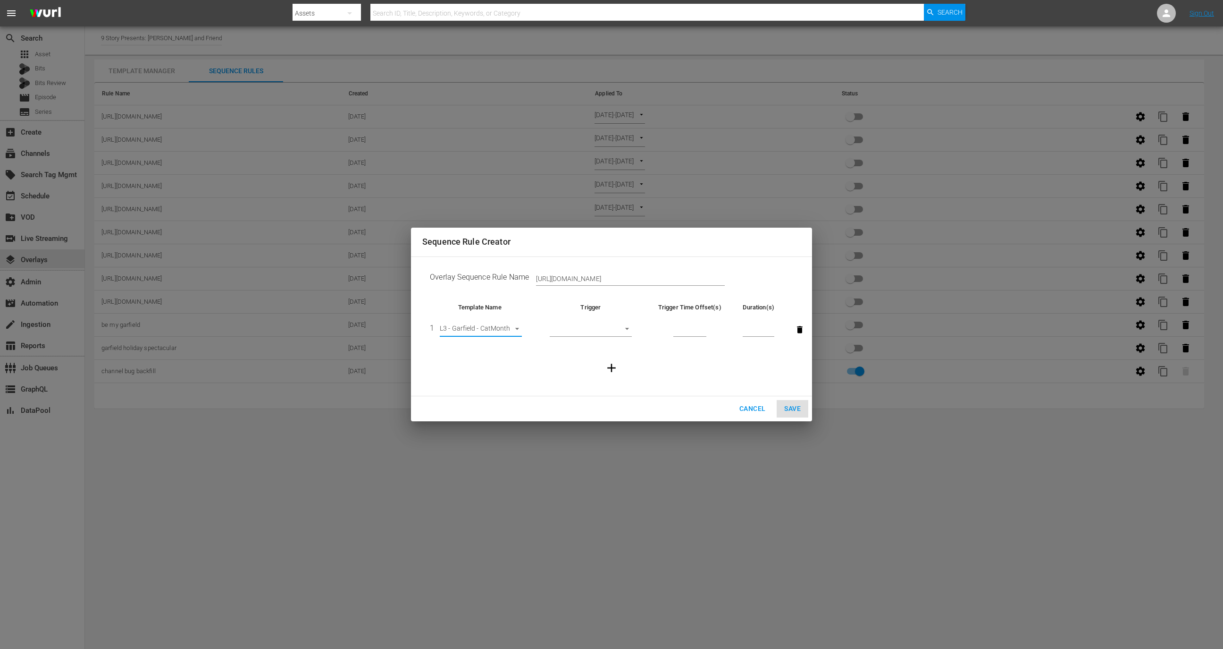
click at [612, 324] on body "menu Search By Assets Search ID, Title, Description, Keywords, or Category Sear…" at bounding box center [611, 324] width 1223 height 649
click at [604, 373] on li "Before Episode End" at bounding box center [591, 377] width 82 height 16
type input "END_OF_EPISODE"
click at [697, 329] on input "number" at bounding box center [690, 330] width 33 height 14
type input "60"
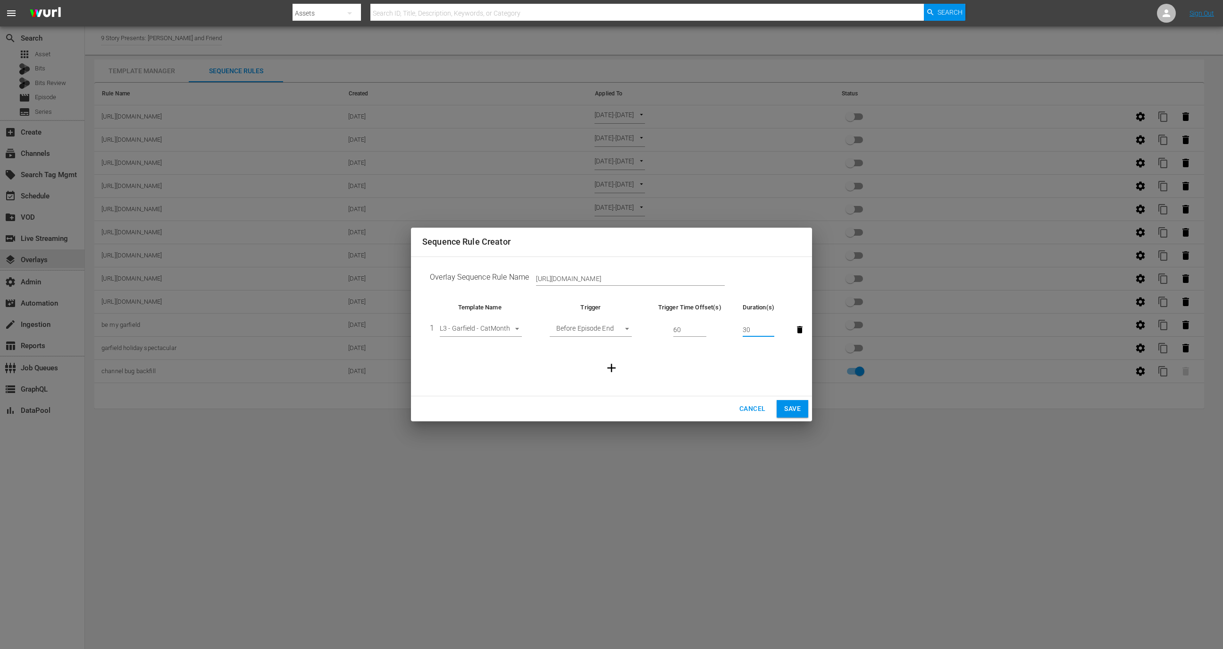
type input "30"
click at [794, 406] on span "Save" at bounding box center [792, 409] width 17 height 12
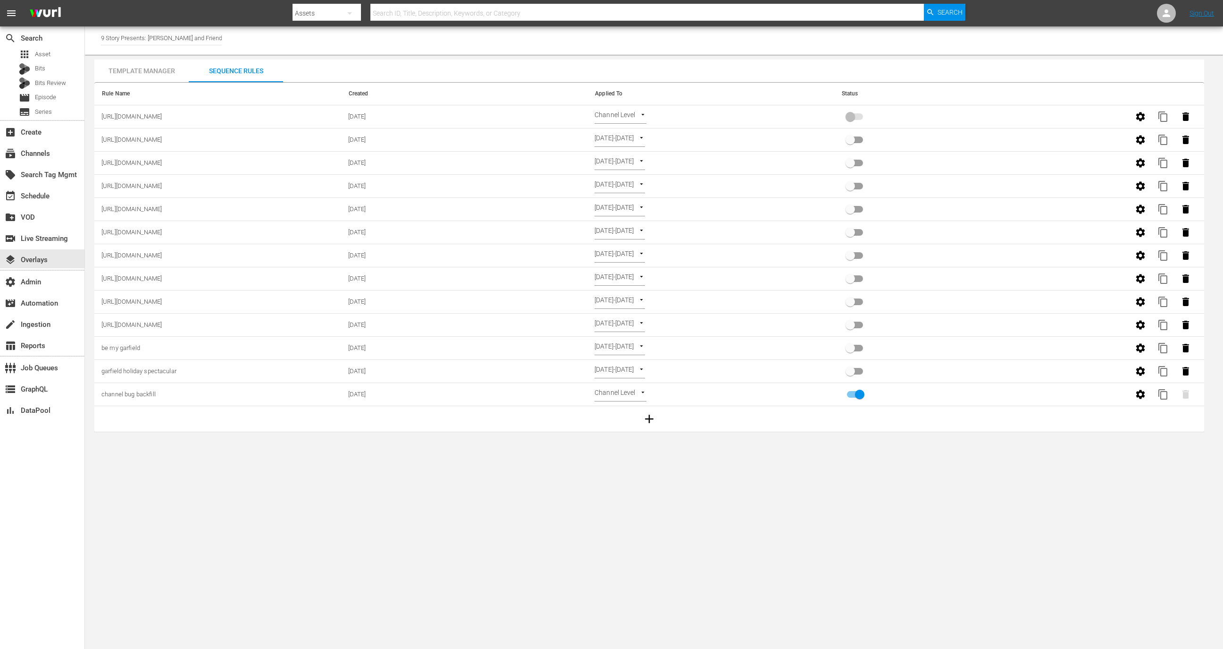
click at [626, 108] on td "Channel Level CHANNEL_LEVEL" at bounding box center [711, 116] width 247 height 23
click at [625, 112] on body "menu Search By Assets Search ID, Title, Description, Keywords, or Category Sear…" at bounding box center [611, 324] width 1223 height 649
click at [627, 132] on li "Select Date" at bounding box center [623, 132] width 56 height 16
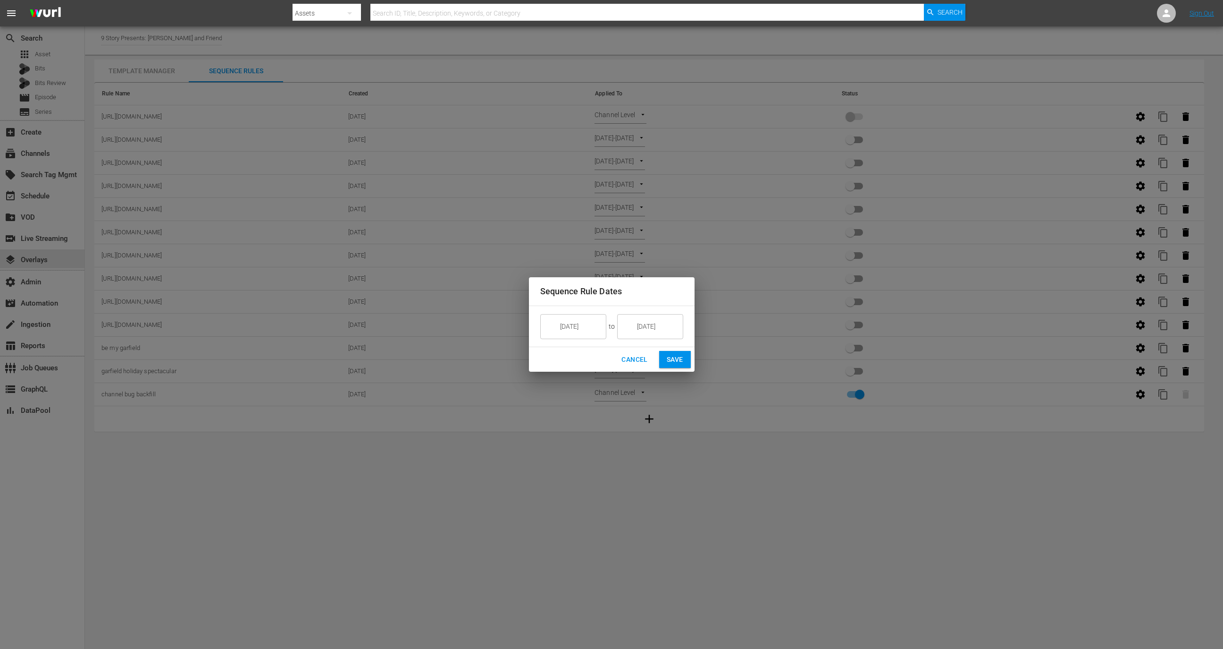
click at [581, 328] on input "[DATE]" at bounding box center [580, 325] width 53 height 25
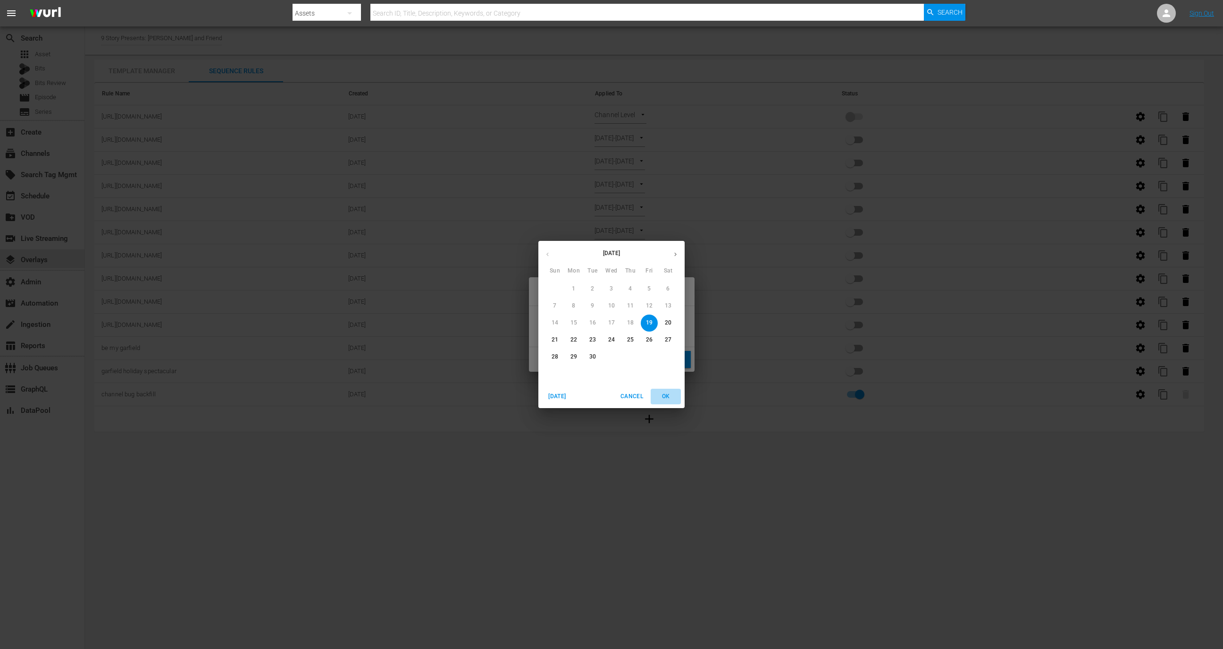
click at [664, 397] on span "OK" at bounding box center [666, 396] width 23 height 10
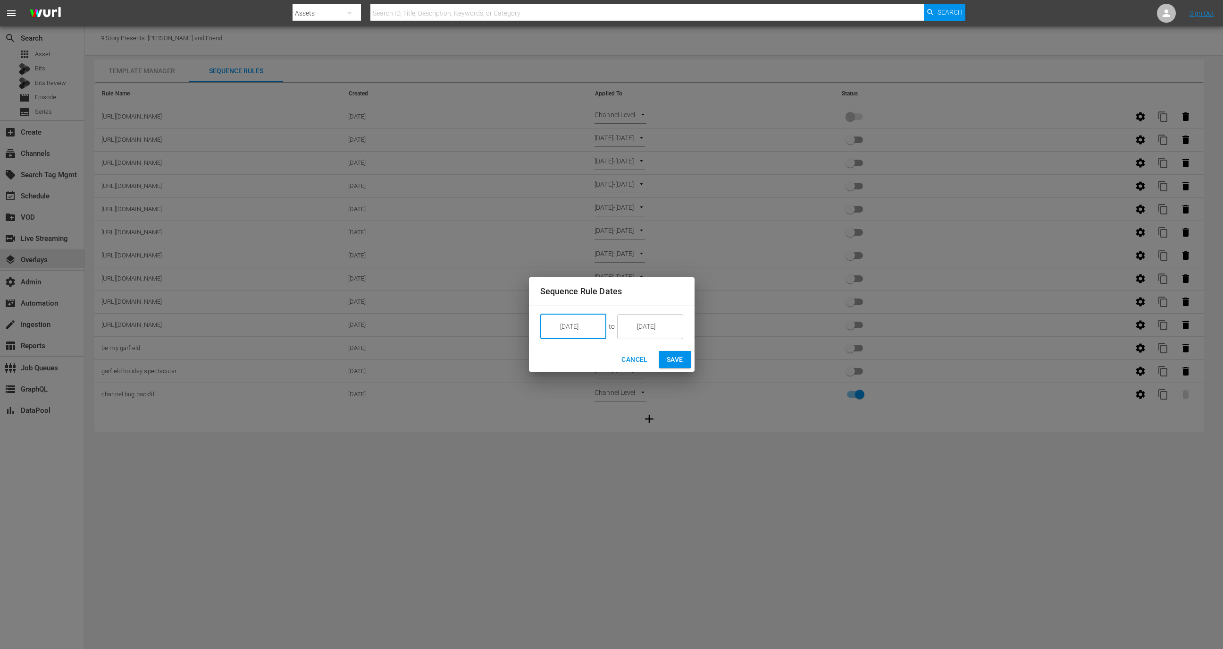
click at [658, 329] on input "[DATE]" at bounding box center [657, 325] width 53 height 25
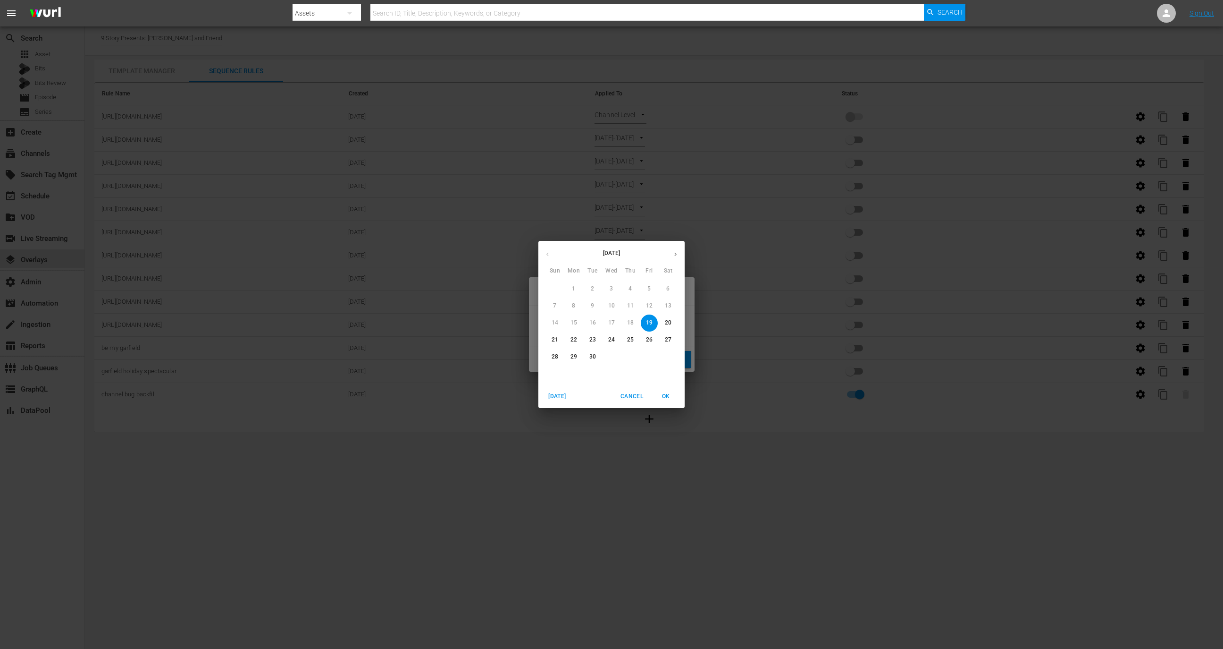
click at [594, 359] on p "30" at bounding box center [593, 357] width 7 height 8
type input "[DATE]"
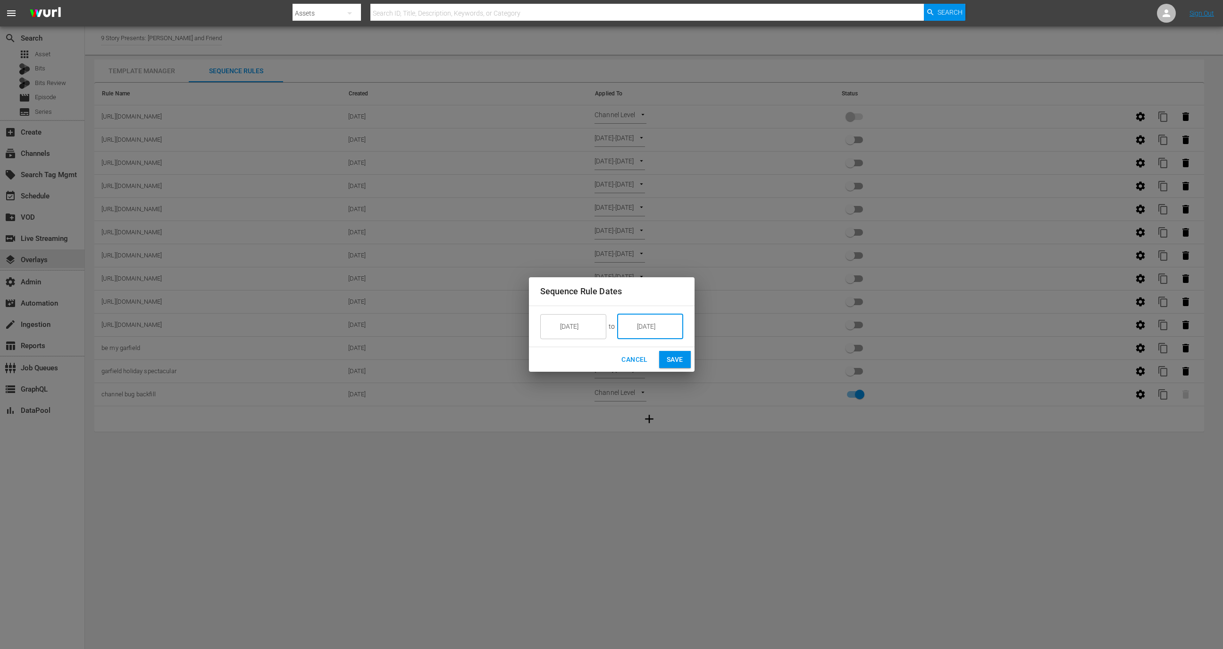
click at [677, 362] on span "Save" at bounding box center [675, 360] width 17 height 12
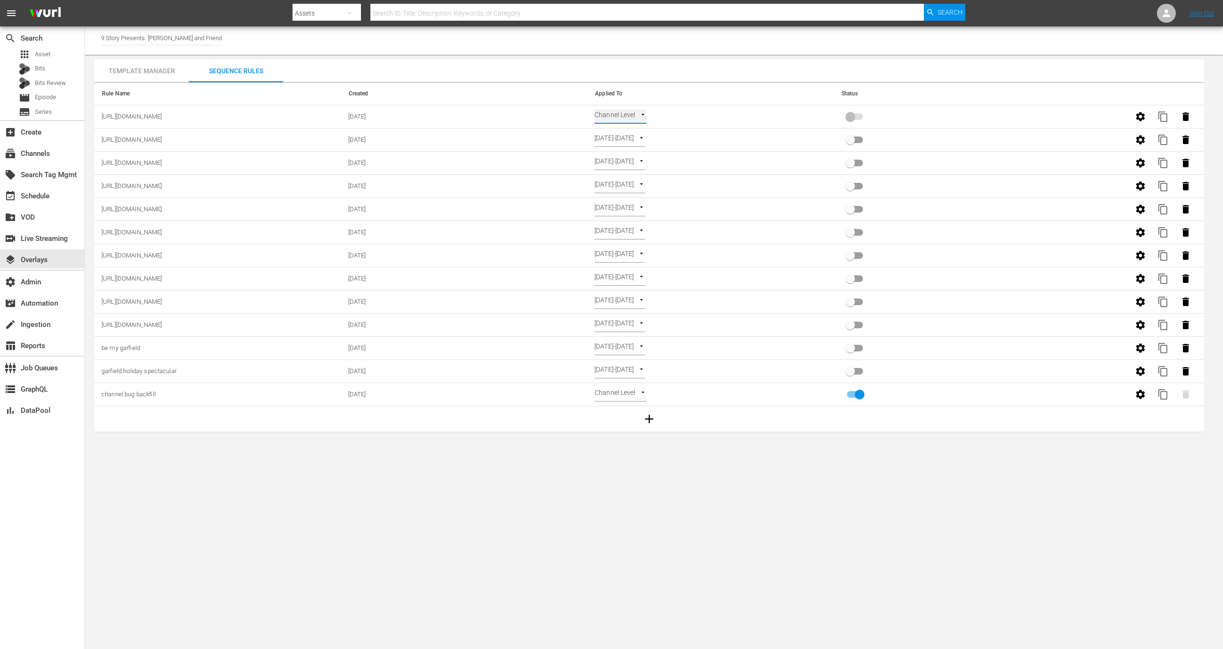
type input "SELECT_DATE"
click at [858, 115] on input "primary checkbox" at bounding box center [851, 119] width 54 height 18
checkbox input "true"
click at [72, 197] on div "event_available Schedule" at bounding box center [42, 194] width 84 height 19
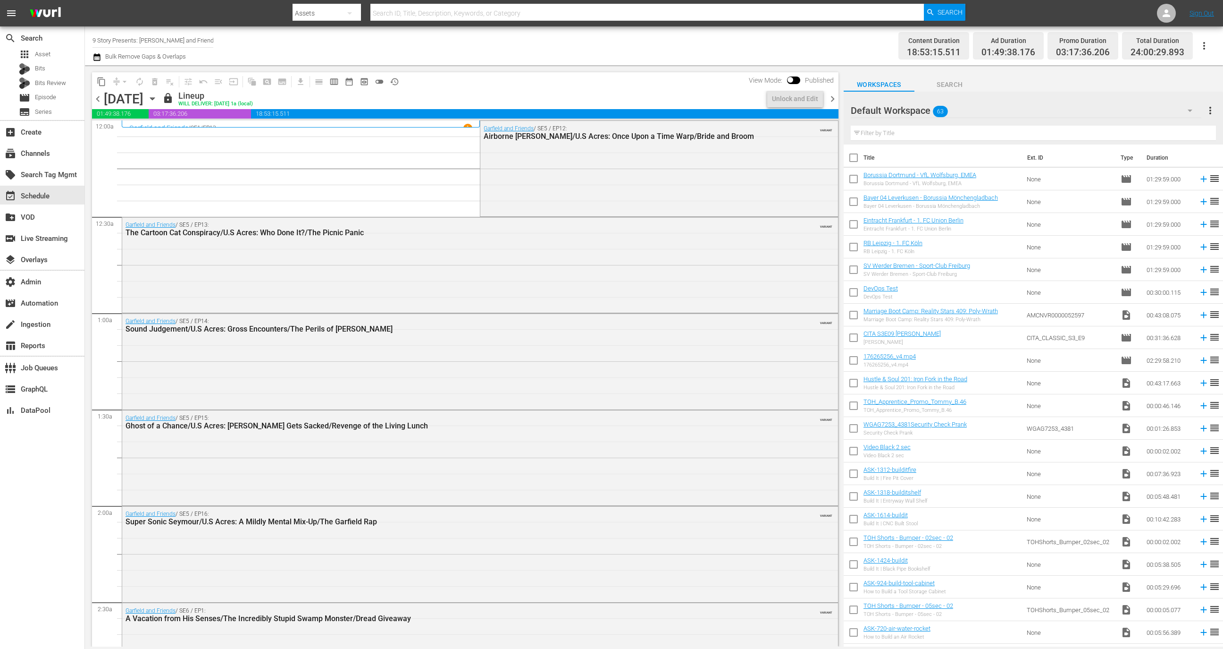
click at [105, 94] on div "[DATE]" at bounding box center [124, 99] width 40 height 16
click at [94, 95] on span "chevron_left" at bounding box center [98, 99] width 12 height 12
click at [798, 101] on div "Unlock and Edit" at bounding box center [795, 98] width 46 height 17
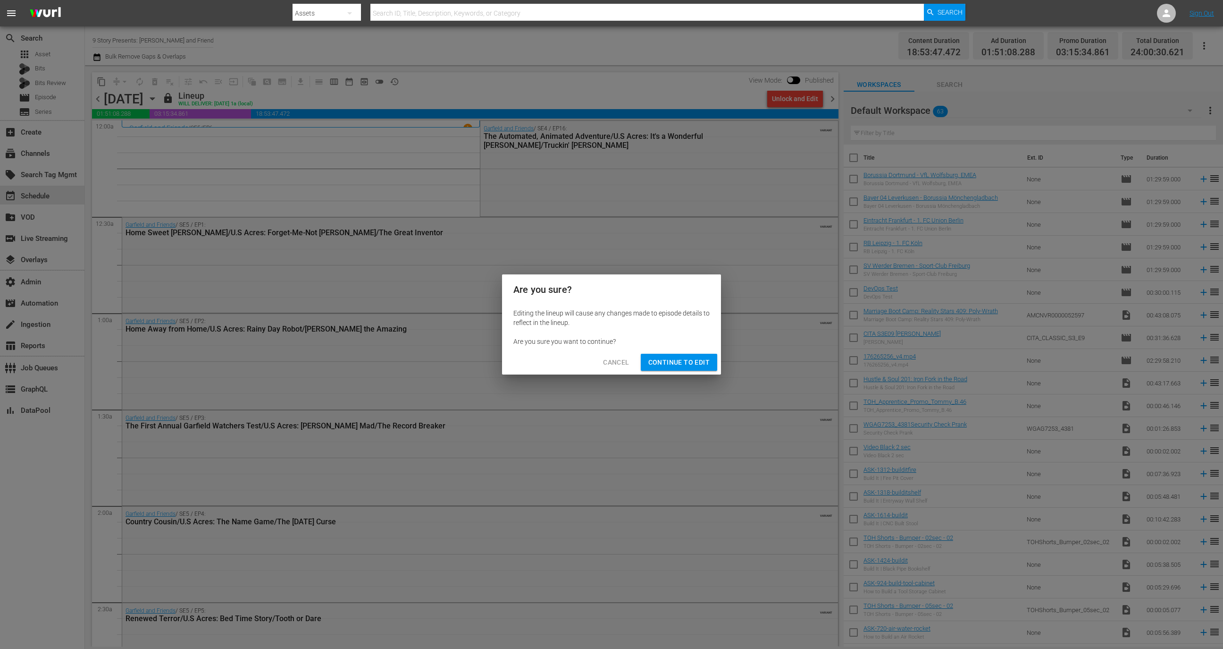
click at [686, 351] on div "Cancel Continue to Edit" at bounding box center [611, 362] width 219 height 25
click at [686, 362] on span "Continue to Edit" at bounding box center [679, 362] width 61 height 12
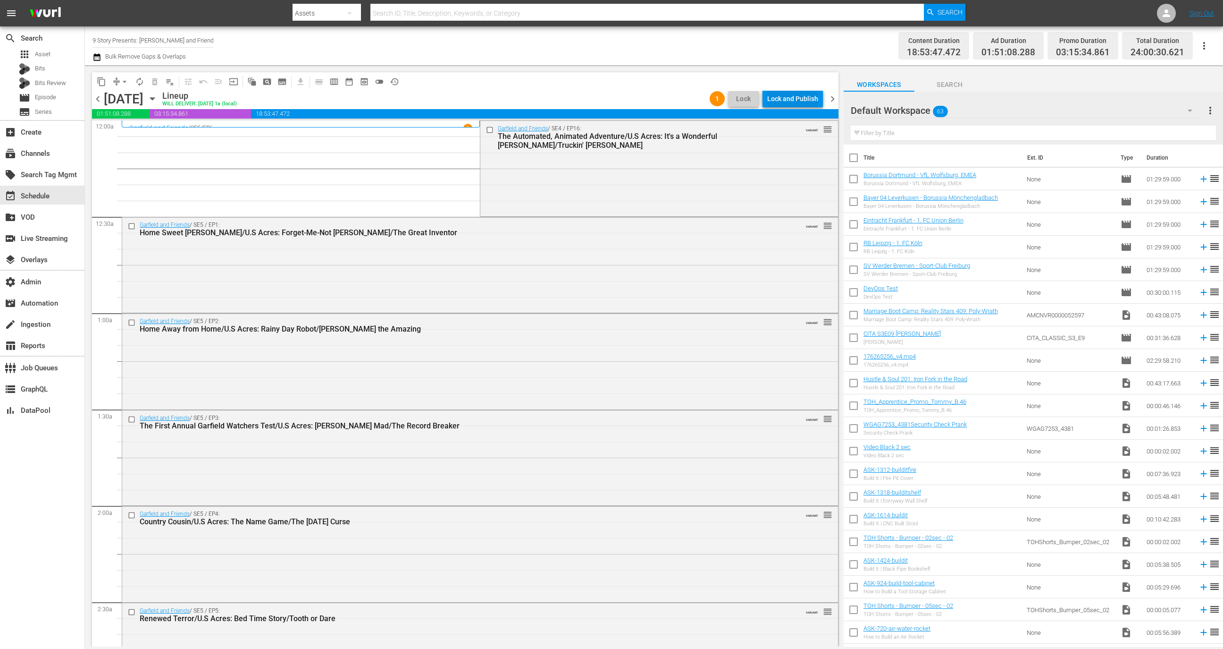
click at [798, 96] on div "Lock and Publish" at bounding box center [792, 98] width 51 height 17
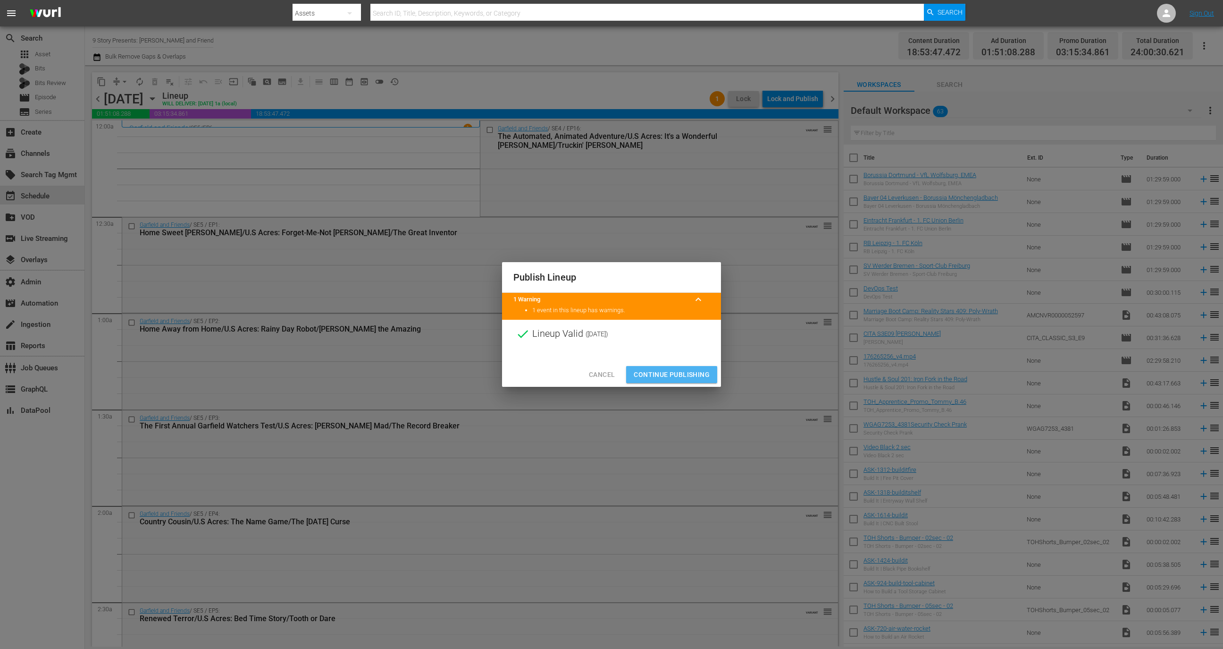
click at [682, 374] on span "Continue Publishing" at bounding box center [672, 375] width 76 height 12
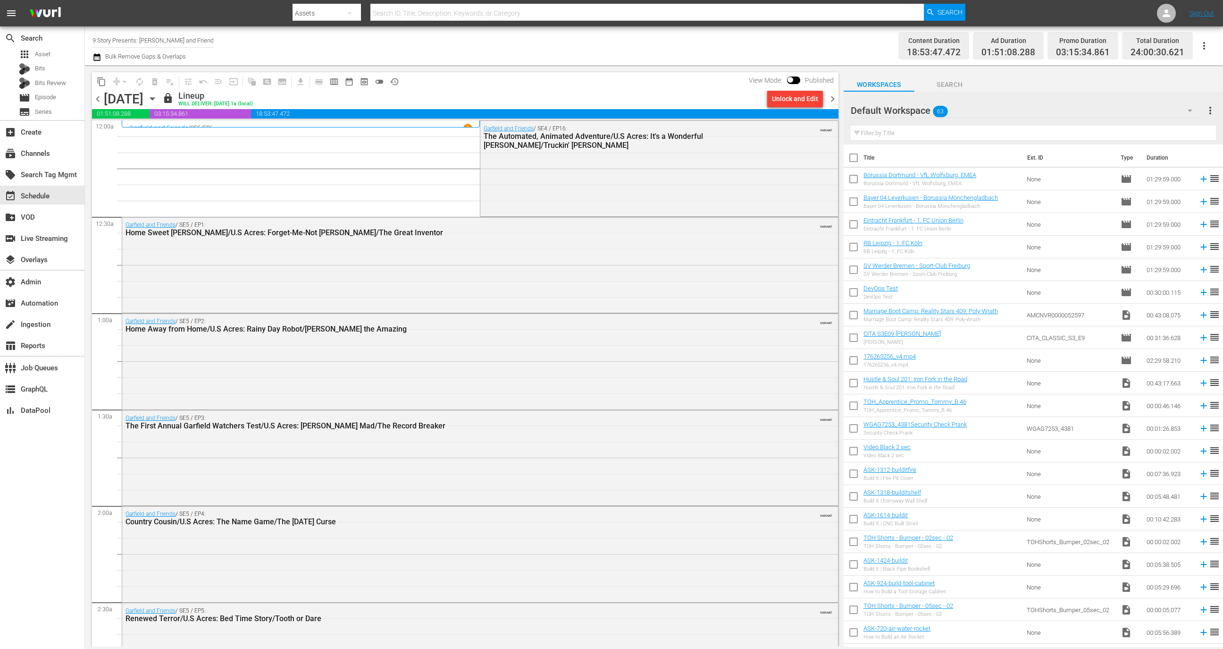
click at [158, 100] on icon "button" at bounding box center [152, 98] width 10 height 10
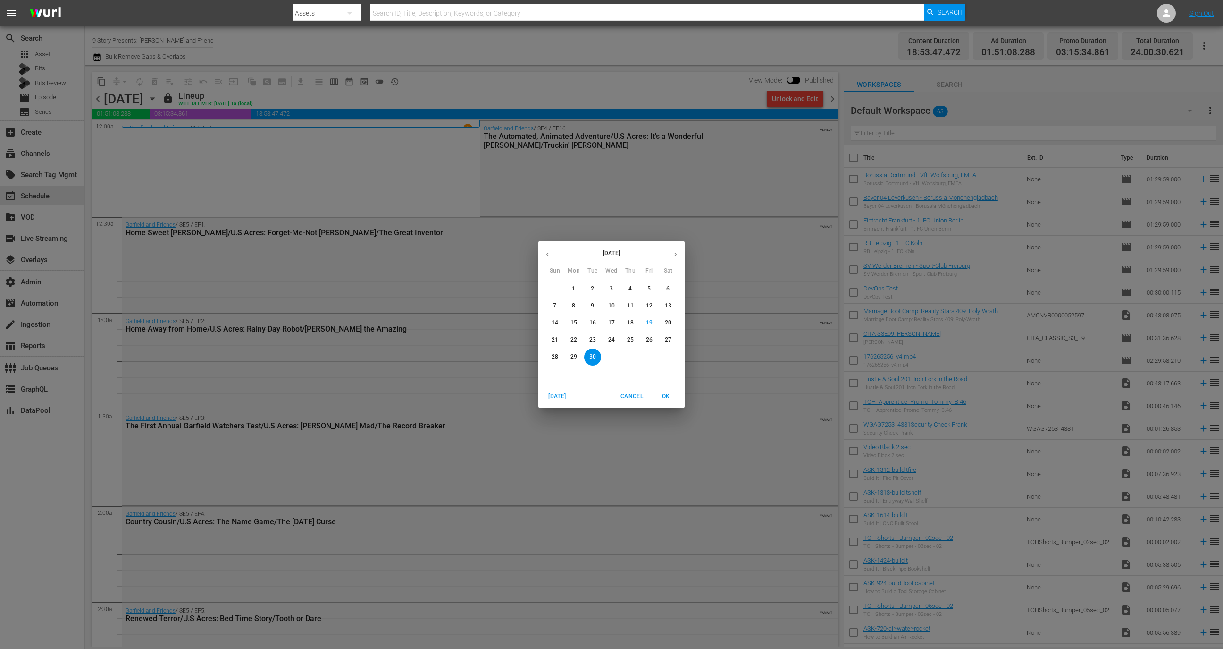
click at [356, 204] on div "[DATE] Sun Mon Tue Wed Thu Fri Sat 31 1 2 3 4 5 6 7 8 9 10 11 12 13 14 15 16 17…" at bounding box center [611, 324] width 1223 height 649
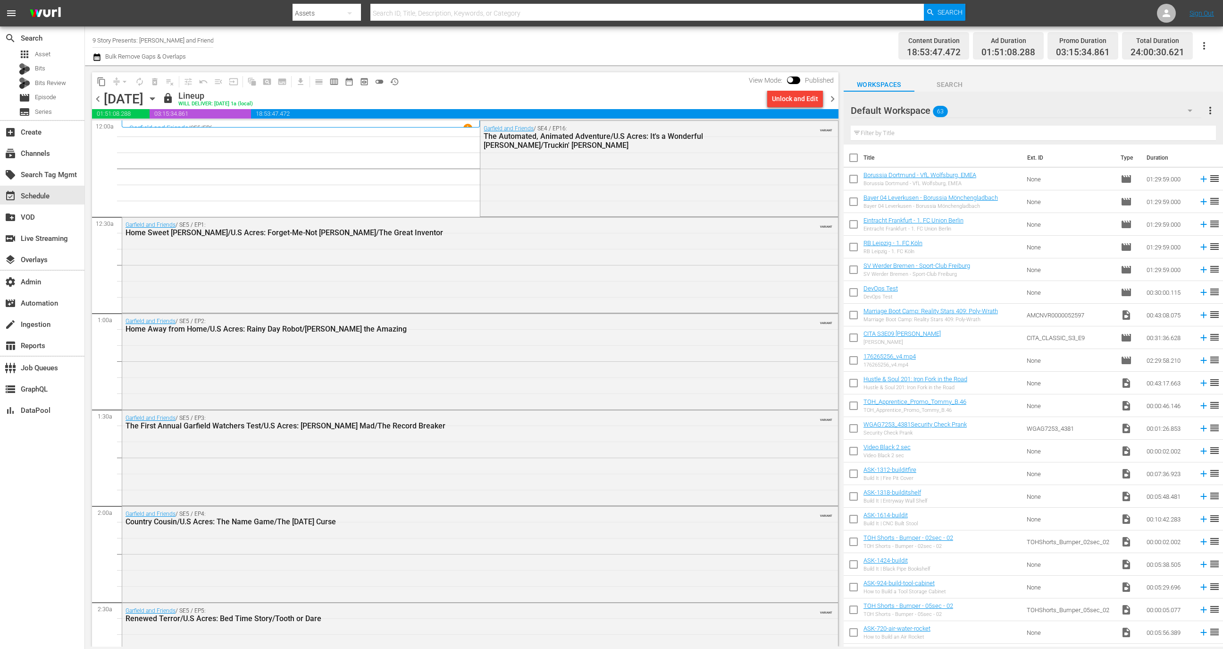
click at [334, 77] on span "calendar_view_week_outlined" at bounding box center [333, 81] width 9 height 9
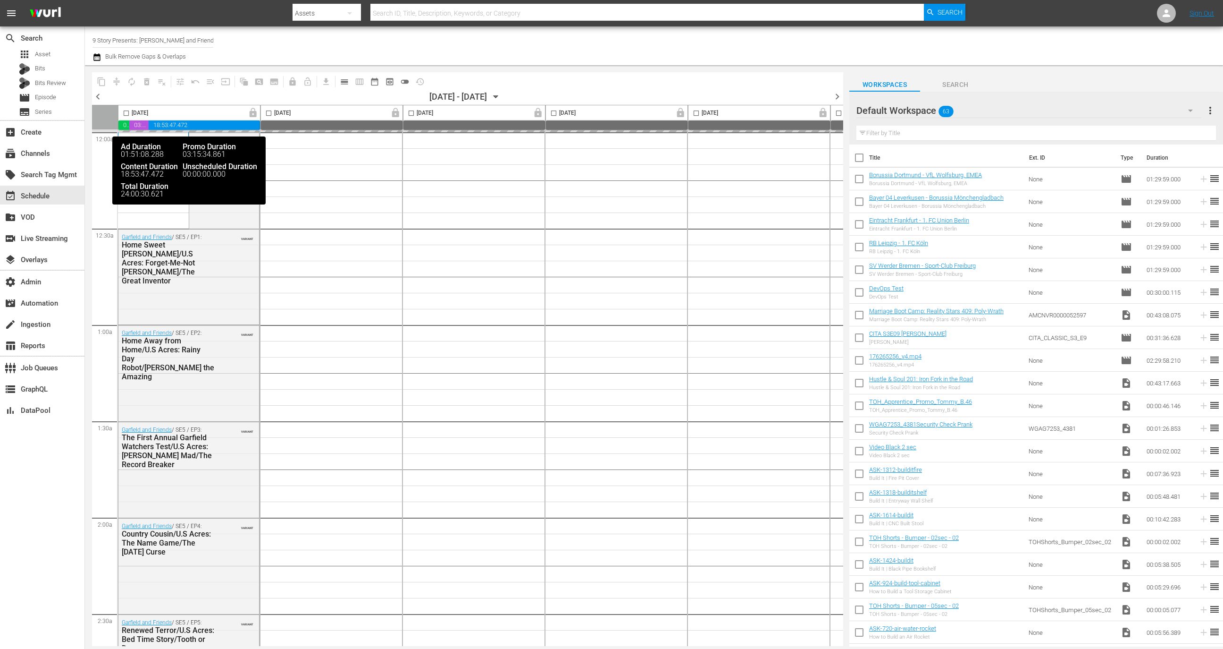
click at [95, 94] on span "chevron_left" at bounding box center [98, 97] width 12 height 12
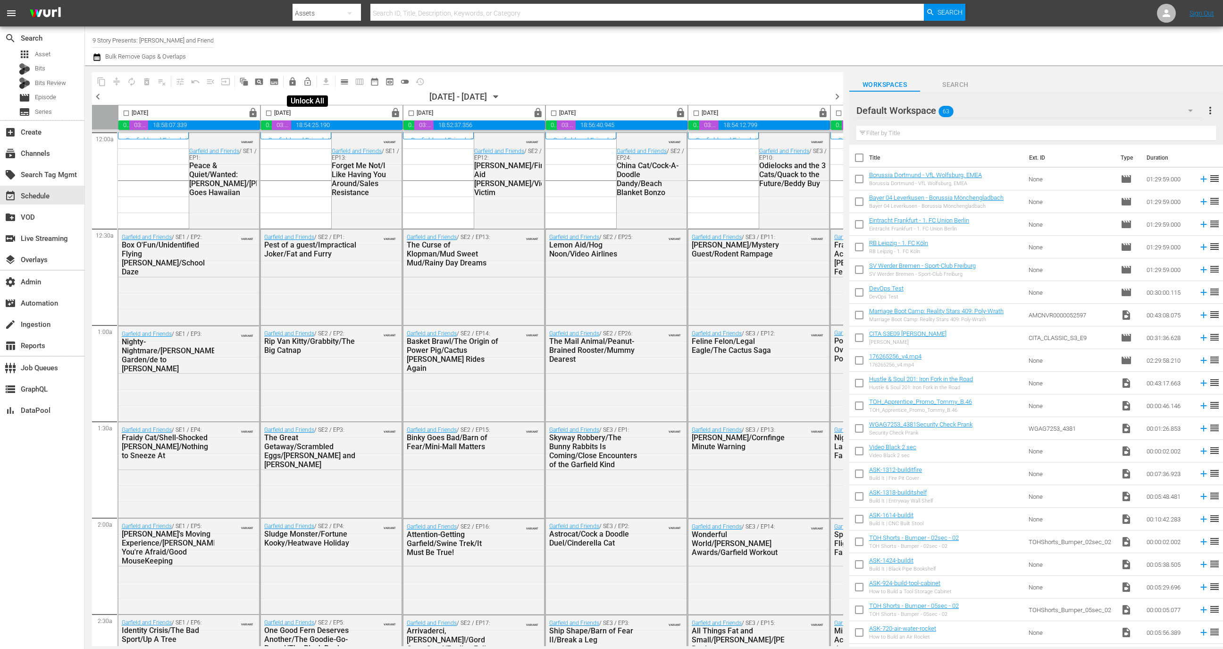
click at [309, 81] on span "lock_open_outlined" at bounding box center [307, 81] width 9 height 9
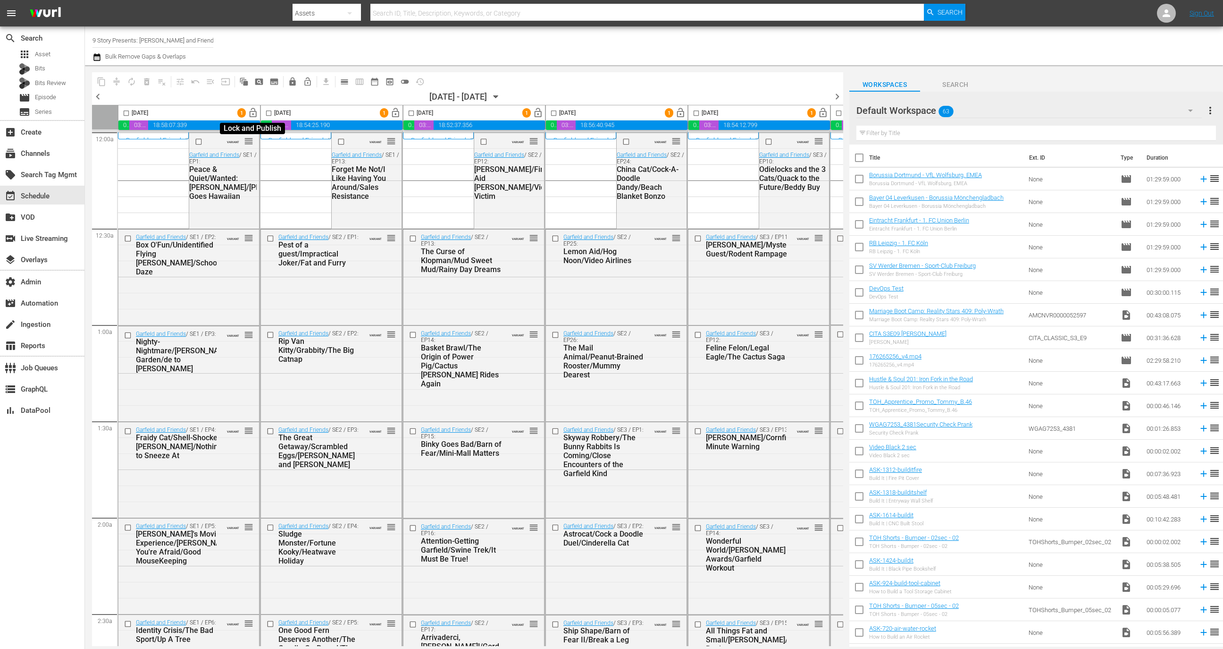
click at [255, 115] on span "lock_open" at bounding box center [253, 113] width 11 height 11
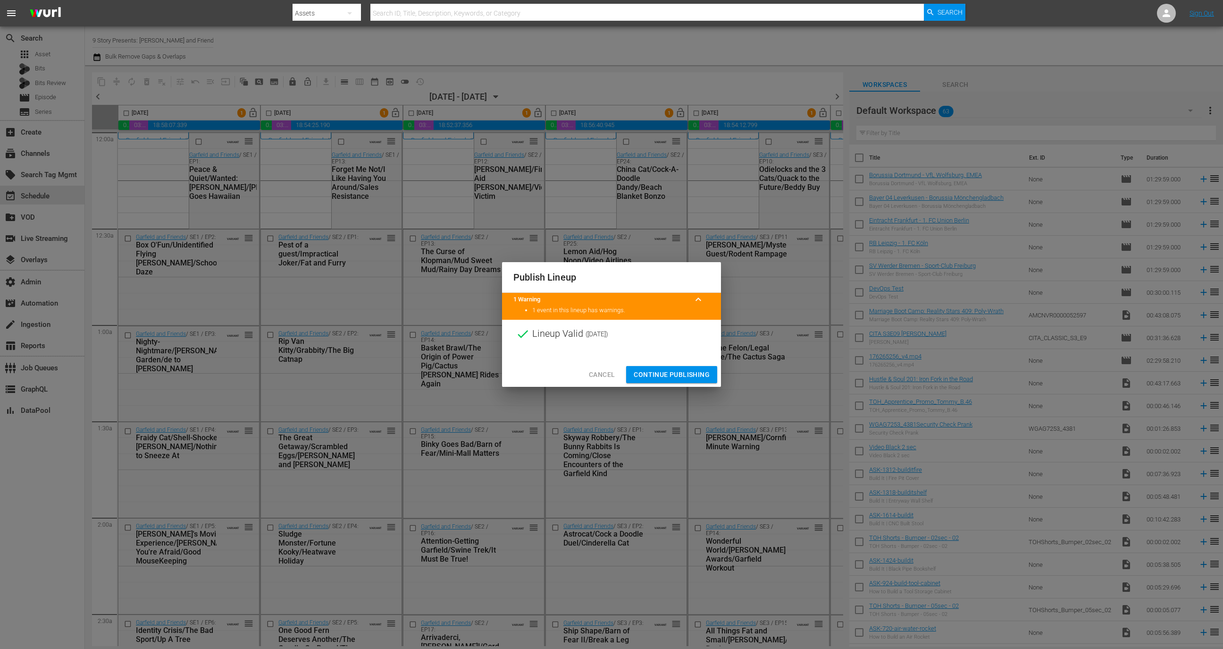
click at [681, 372] on span "Continue Publishing" at bounding box center [672, 375] width 76 height 12
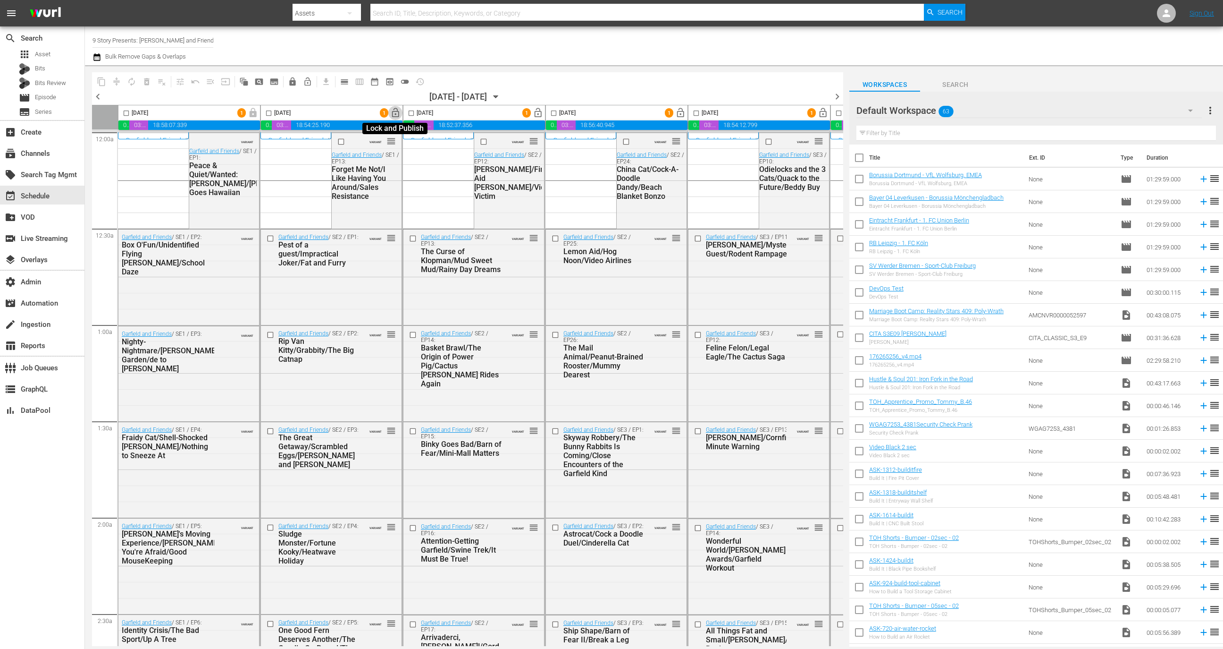
click at [393, 117] on span "lock_open" at bounding box center [395, 113] width 11 height 11
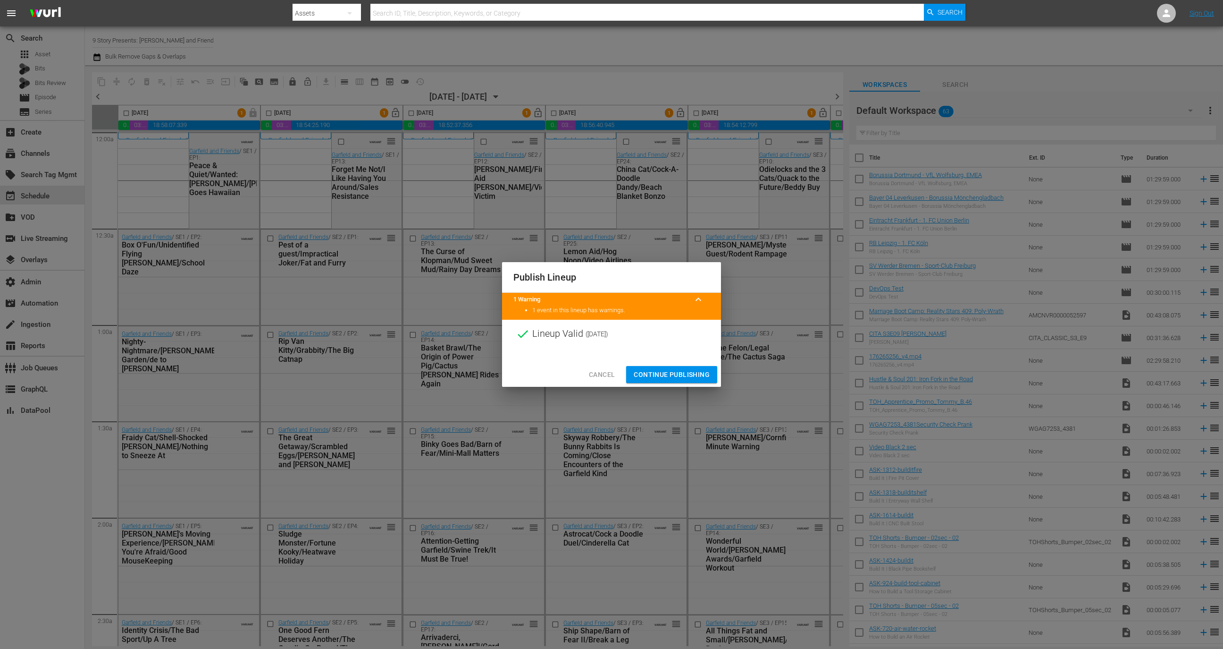
click at [673, 373] on span "Continue Publishing" at bounding box center [672, 375] width 76 height 12
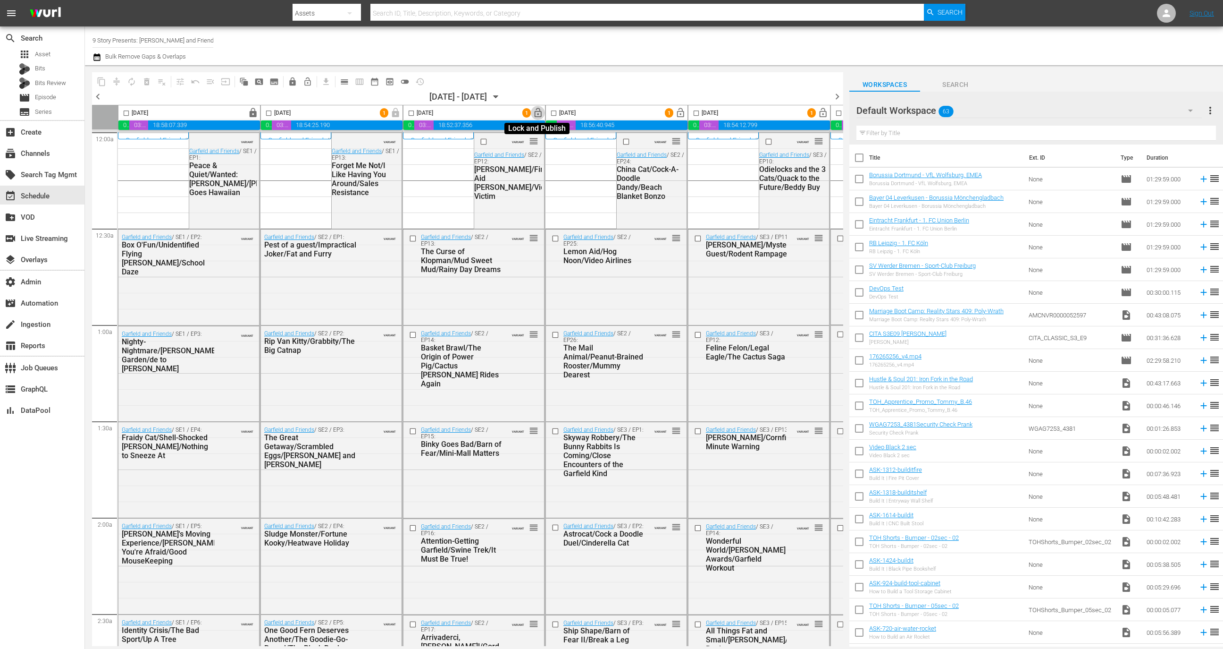
click at [539, 114] on span "lock_open" at bounding box center [538, 113] width 11 height 11
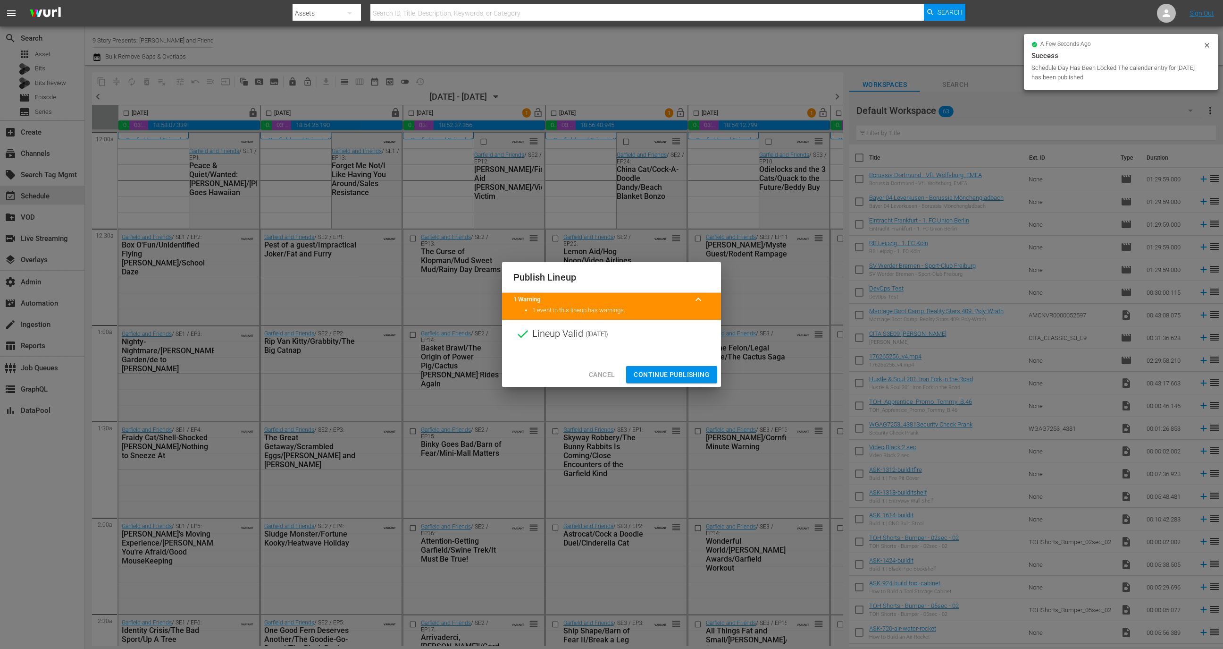
click at [656, 370] on span "Continue Publishing" at bounding box center [672, 375] width 76 height 12
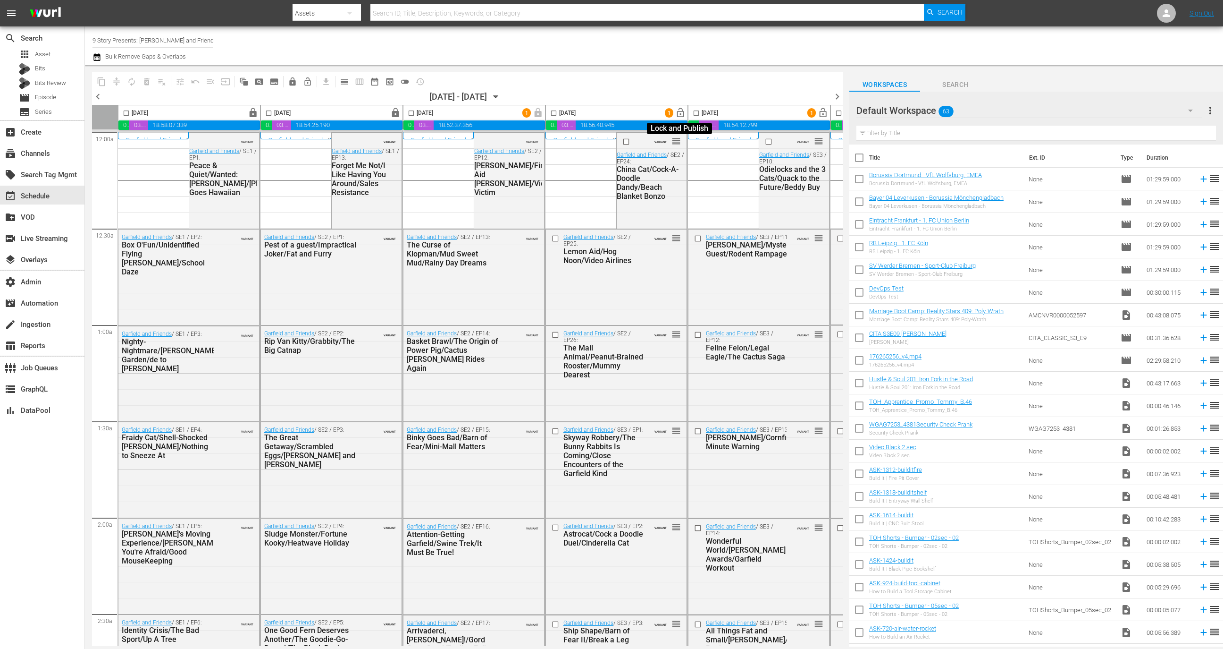
click at [681, 114] on span "lock_open" at bounding box center [680, 113] width 11 height 11
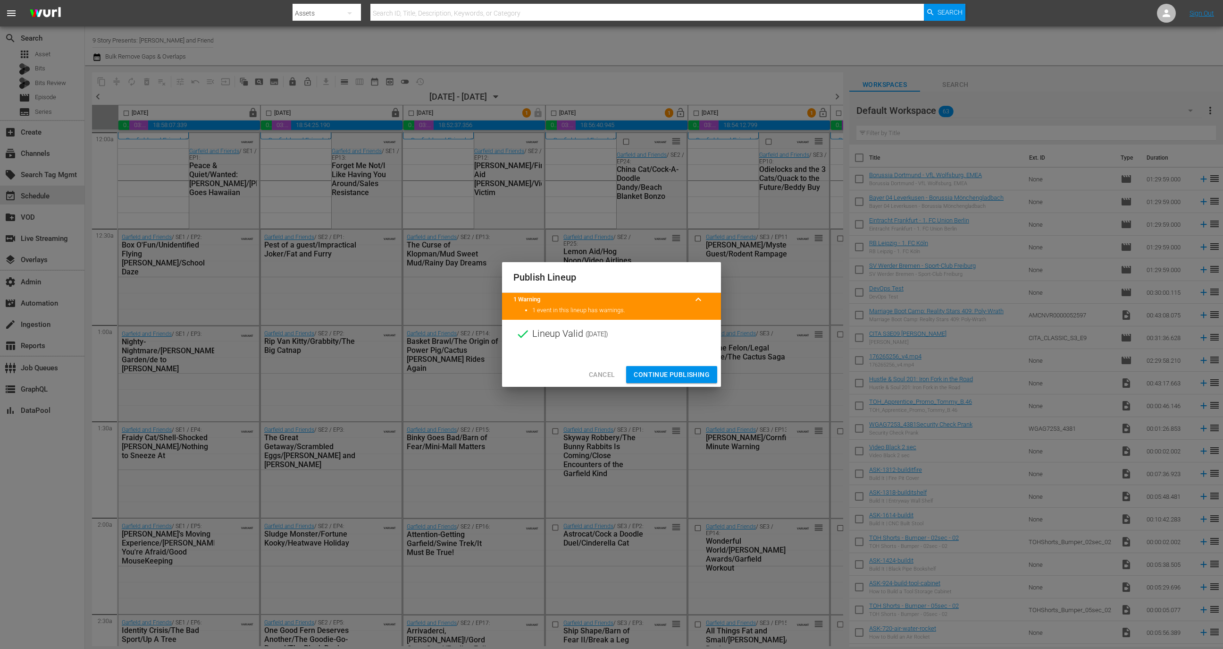
click at [671, 377] on span "Continue Publishing" at bounding box center [672, 375] width 76 height 12
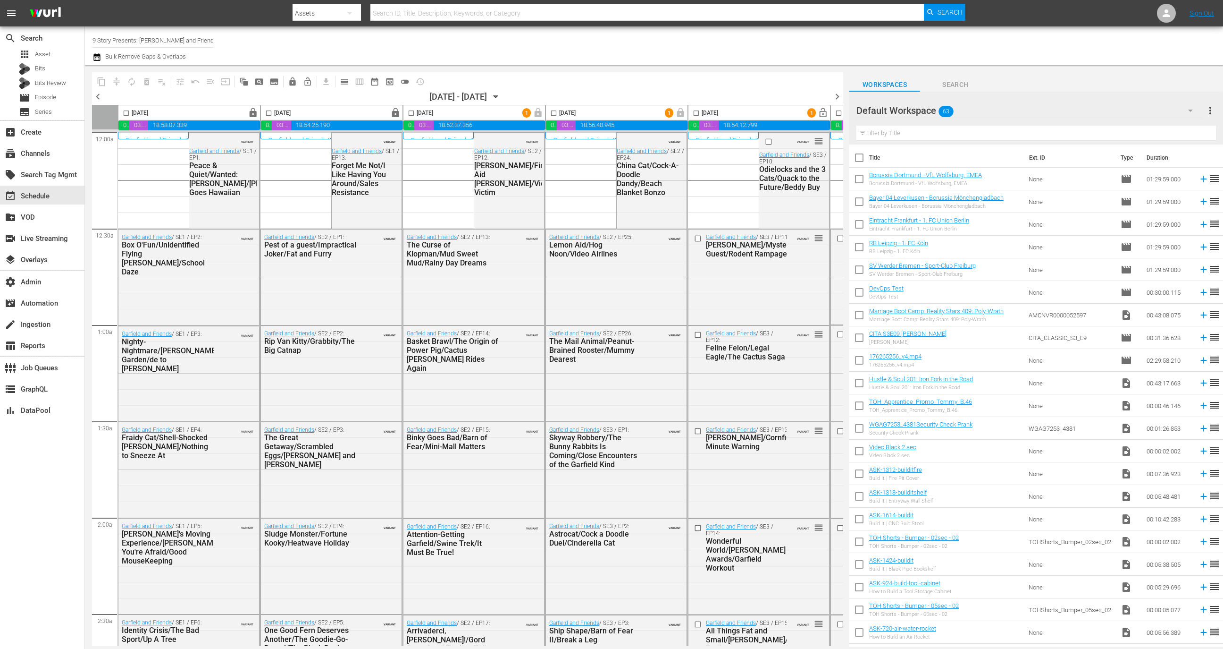
scroll to position [0, 274]
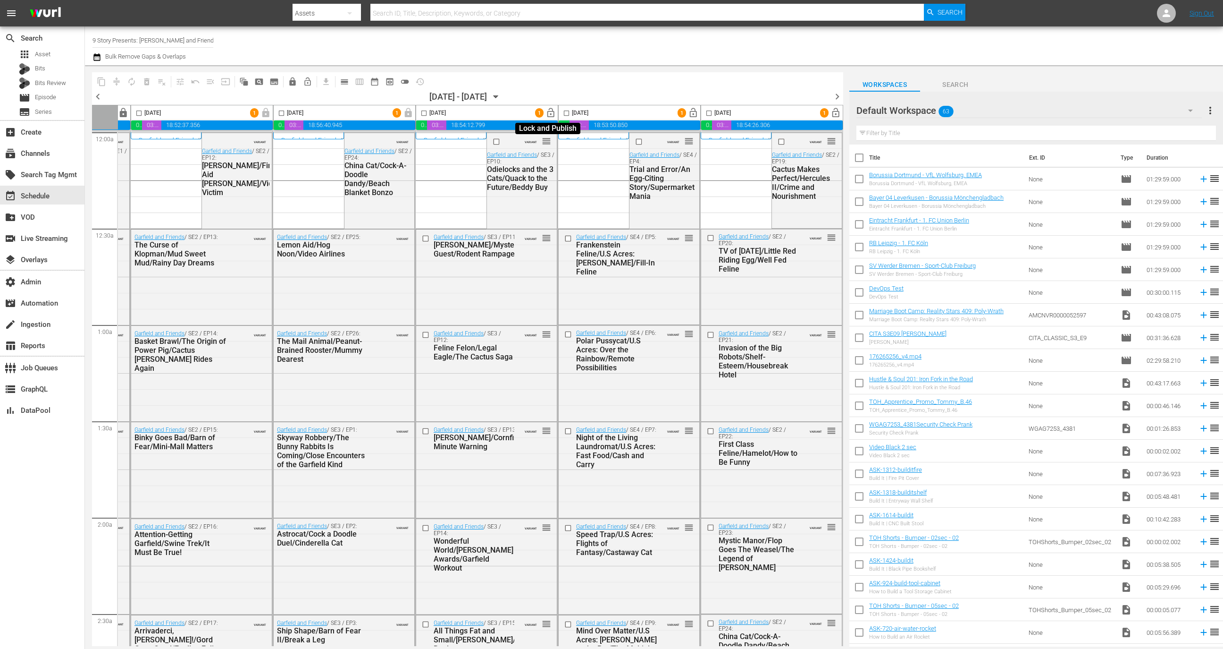
click at [547, 111] on span "lock_open" at bounding box center [551, 113] width 11 height 11
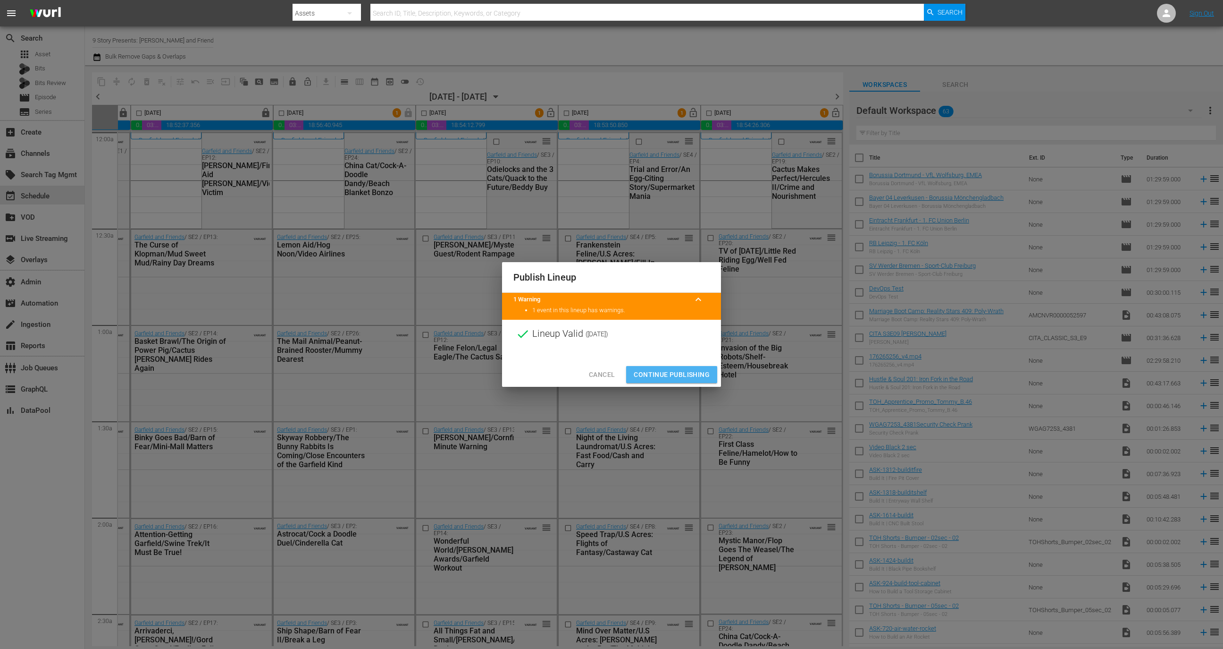
click at [666, 372] on span "Continue Publishing" at bounding box center [672, 375] width 76 height 12
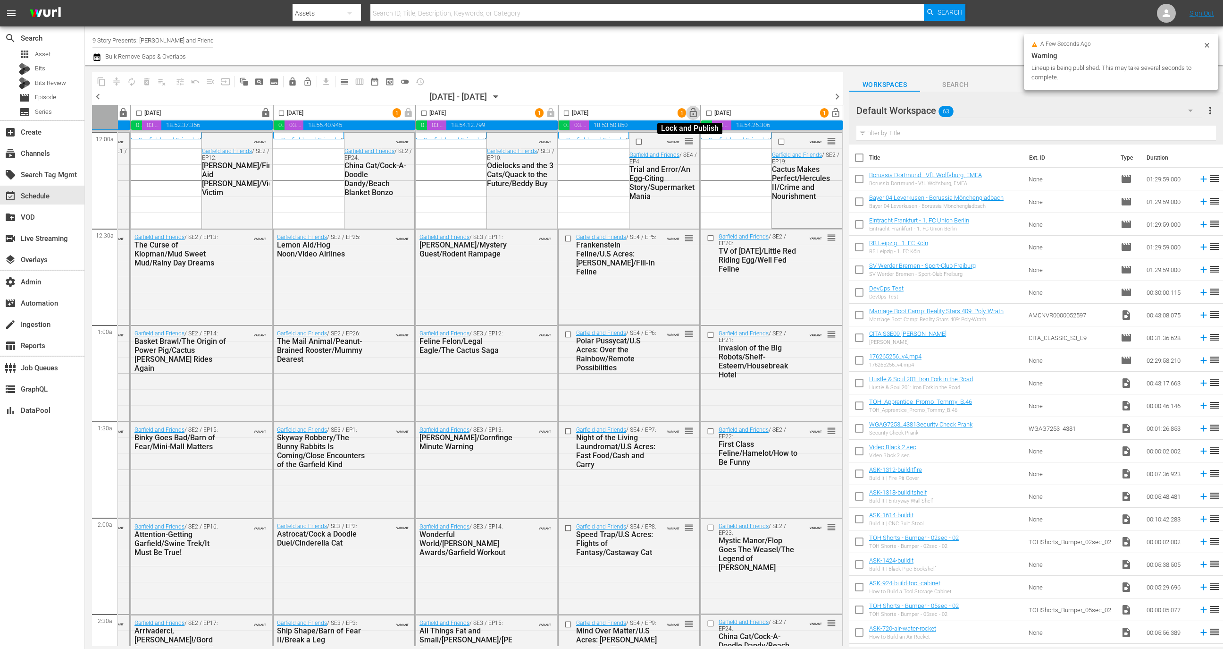
click at [692, 110] on span "lock_open" at bounding box center [693, 113] width 11 height 11
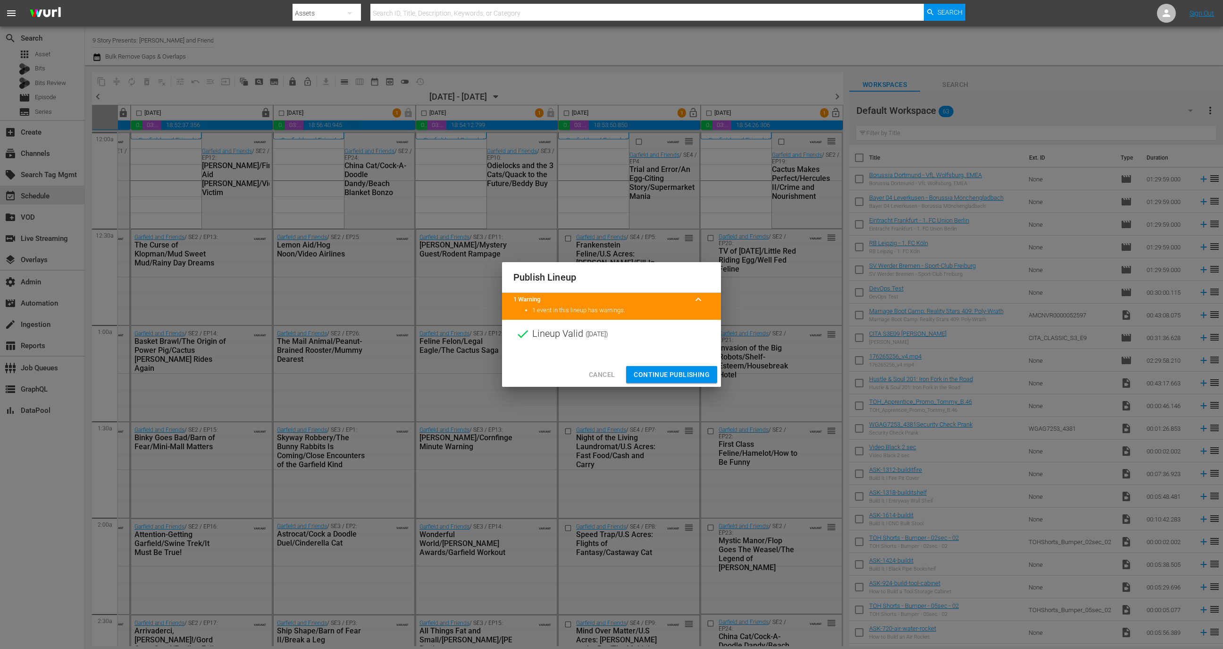
click at [699, 371] on span "Continue Publishing" at bounding box center [672, 375] width 76 height 12
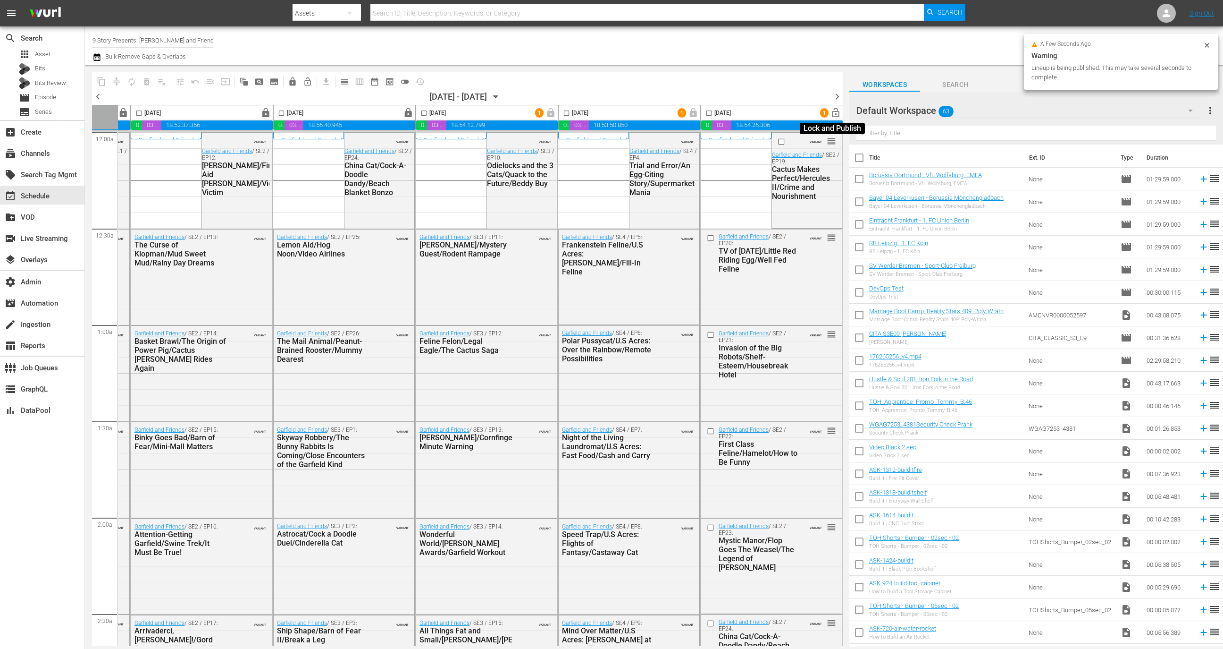
click at [831, 112] on span "lock_open" at bounding box center [836, 113] width 11 height 11
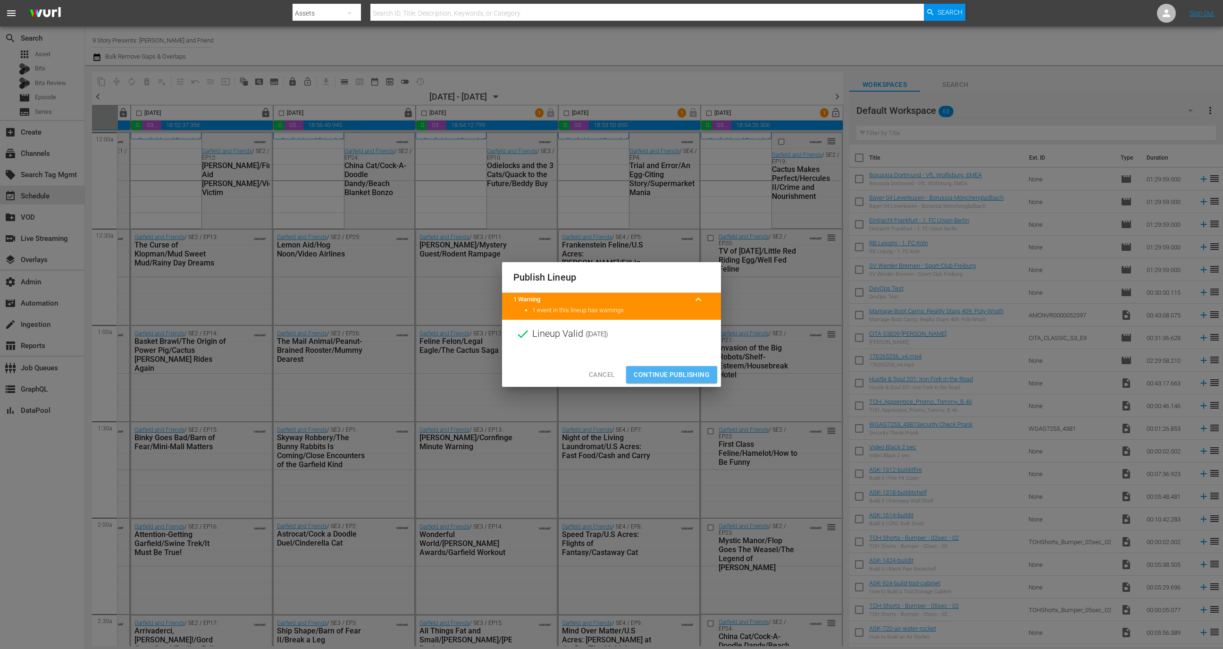
click at [681, 370] on span "Continue Publishing" at bounding box center [672, 375] width 76 height 12
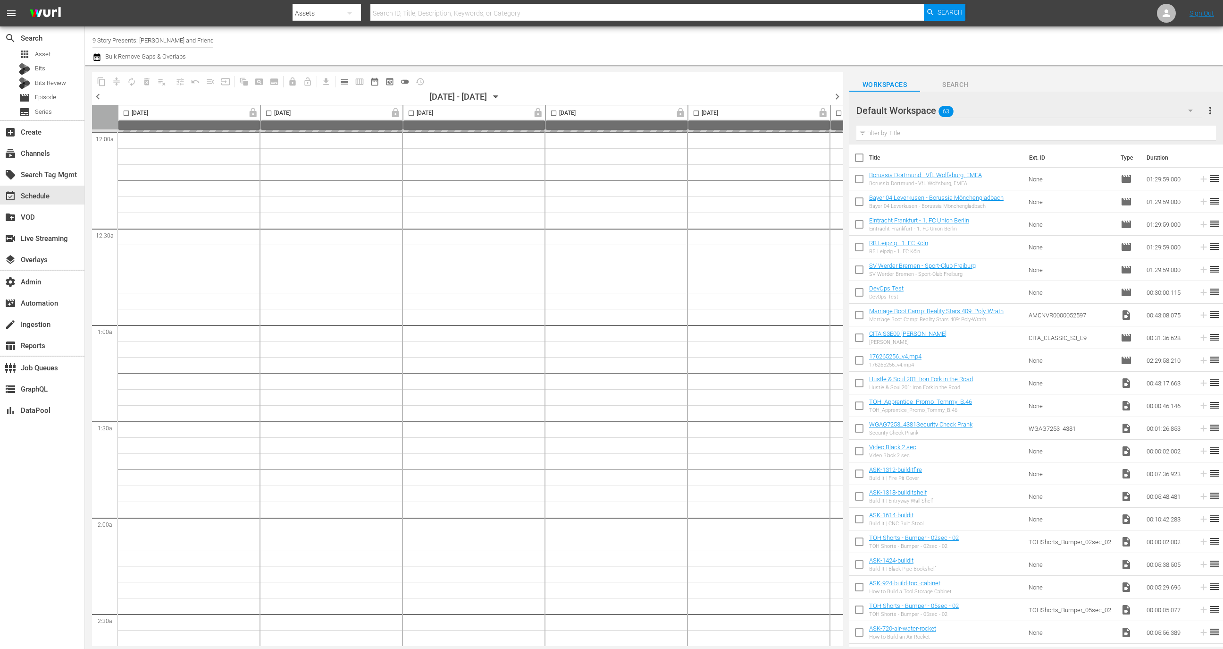
scroll to position [3, 0]
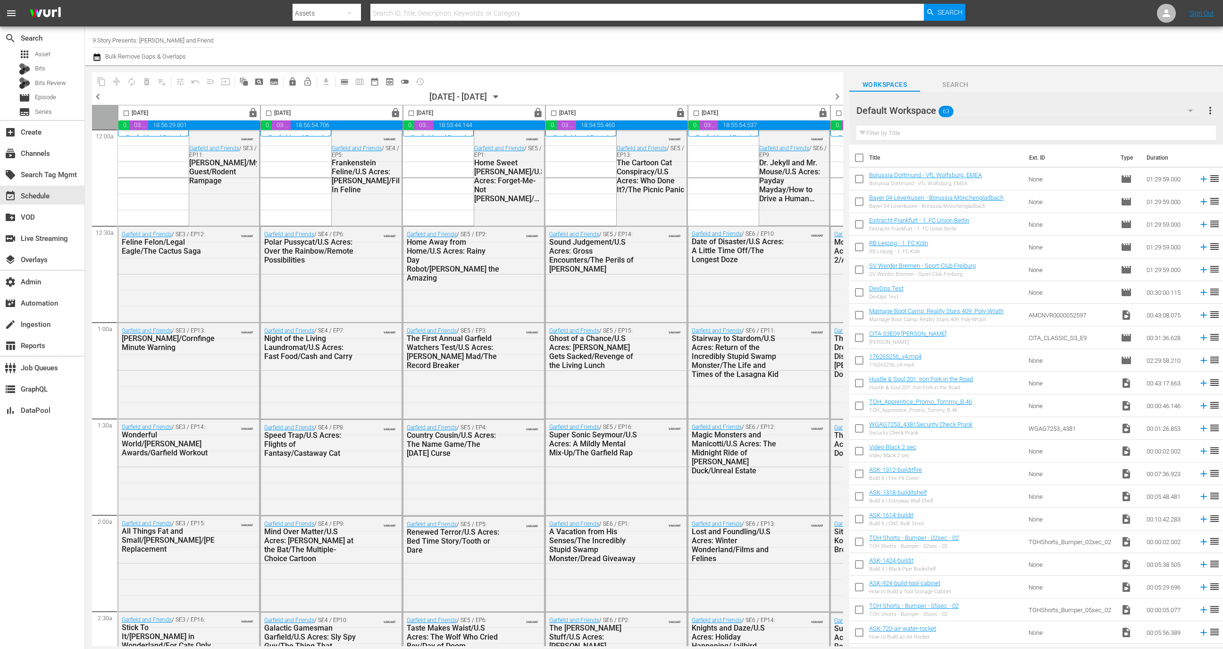
click at [683, 110] on span "lock" at bounding box center [680, 113] width 11 height 11
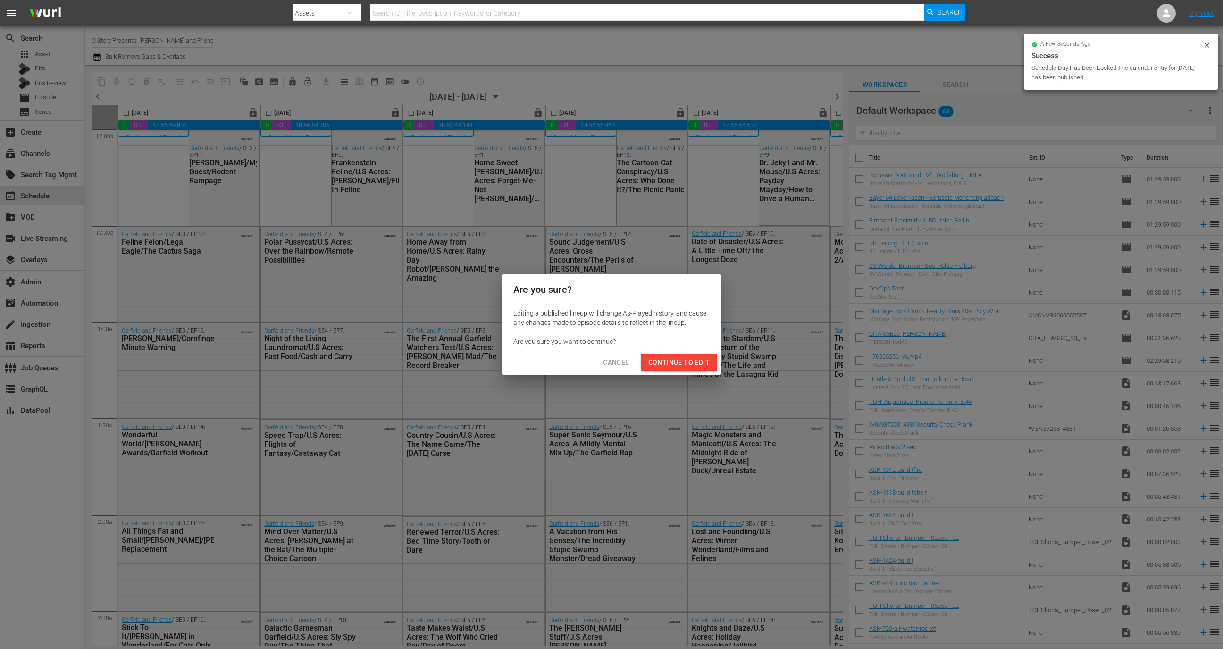
click at [674, 363] on span "Continue to Edit" at bounding box center [679, 362] width 61 height 12
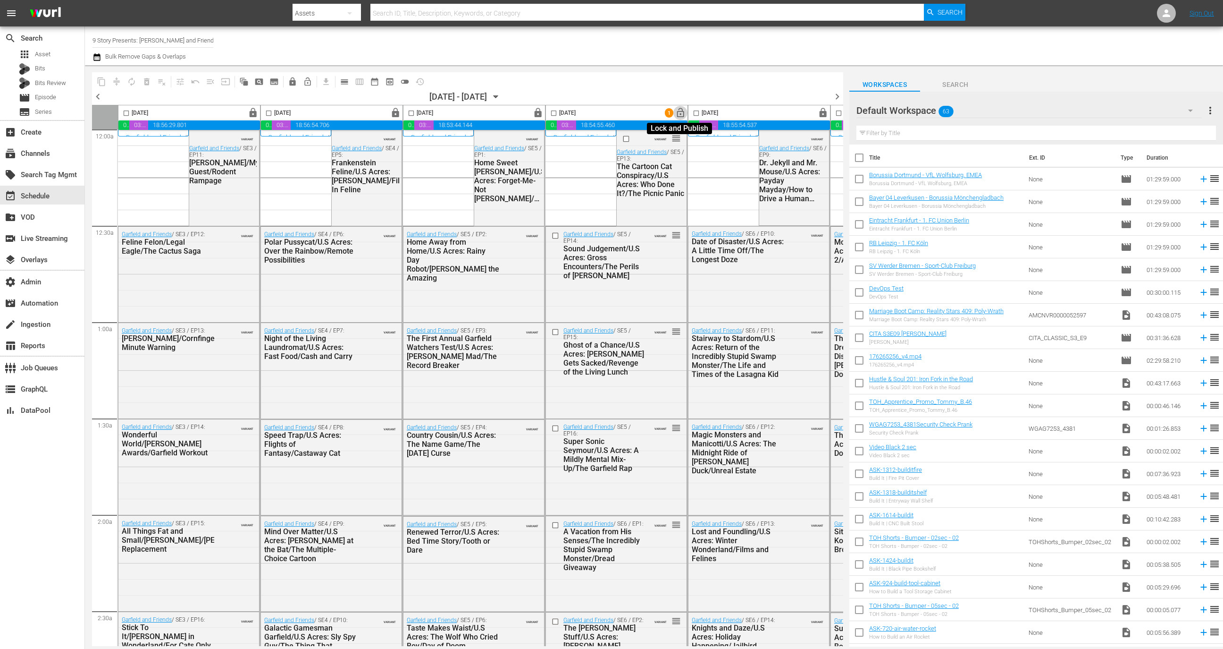
click at [680, 114] on span "lock_open" at bounding box center [680, 113] width 11 height 11
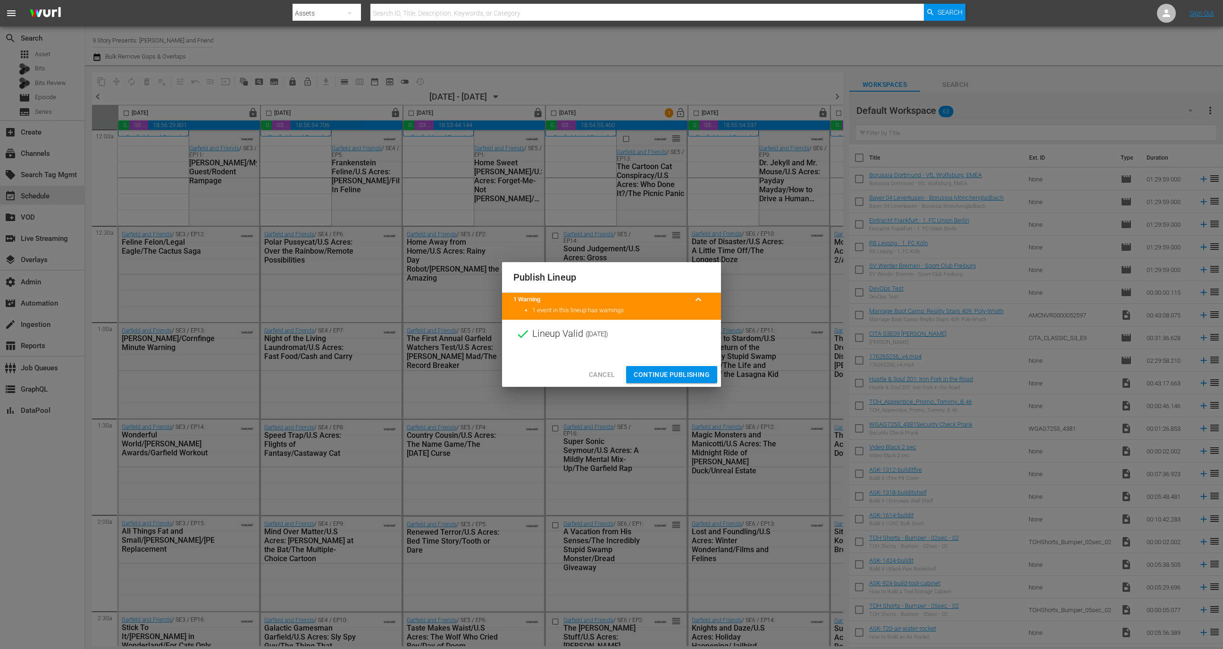
click at [672, 369] on span "Continue Publishing" at bounding box center [672, 375] width 76 height 12
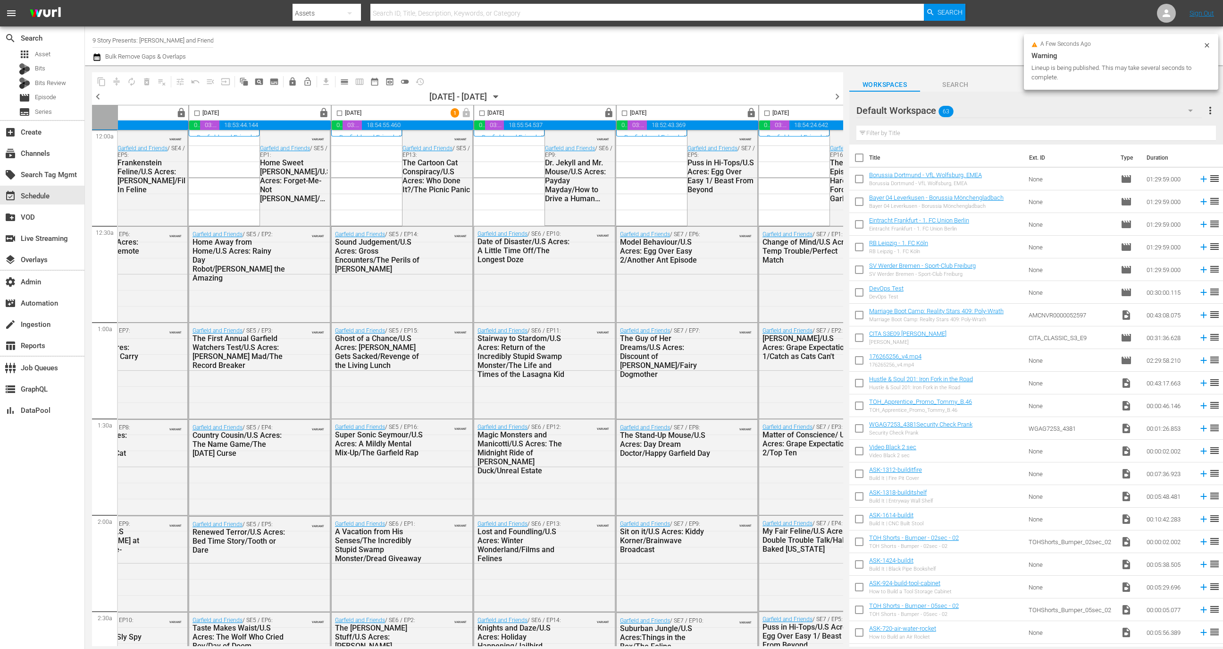
scroll to position [3, 216]
click at [610, 111] on span "lock" at bounding box center [607, 113] width 11 height 11
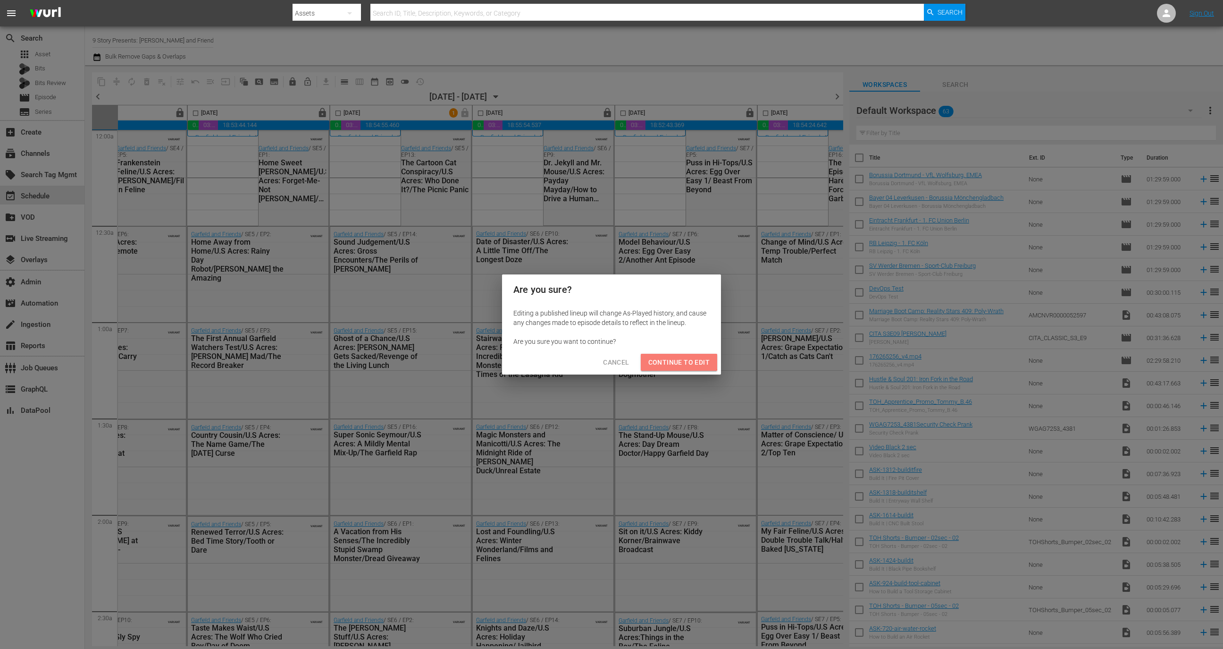
click at [673, 357] on span "Continue to Edit" at bounding box center [679, 362] width 61 height 12
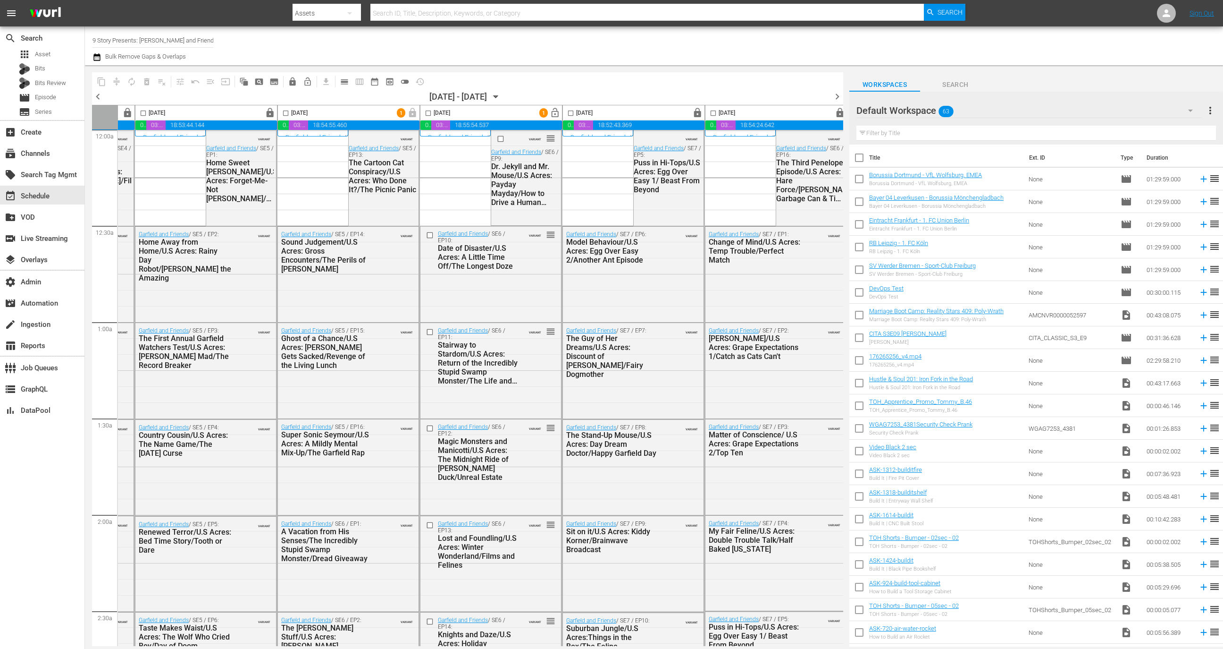
scroll to position [3, 274]
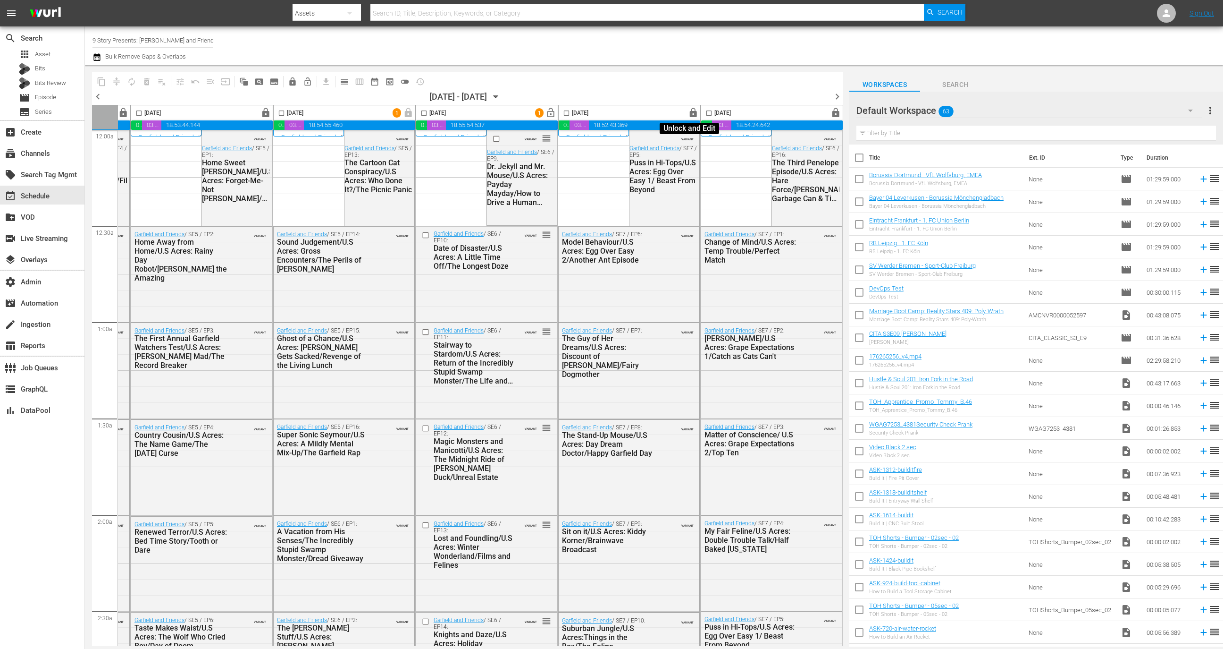
click at [688, 113] on span "lock" at bounding box center [693, 113] width 11 height 11
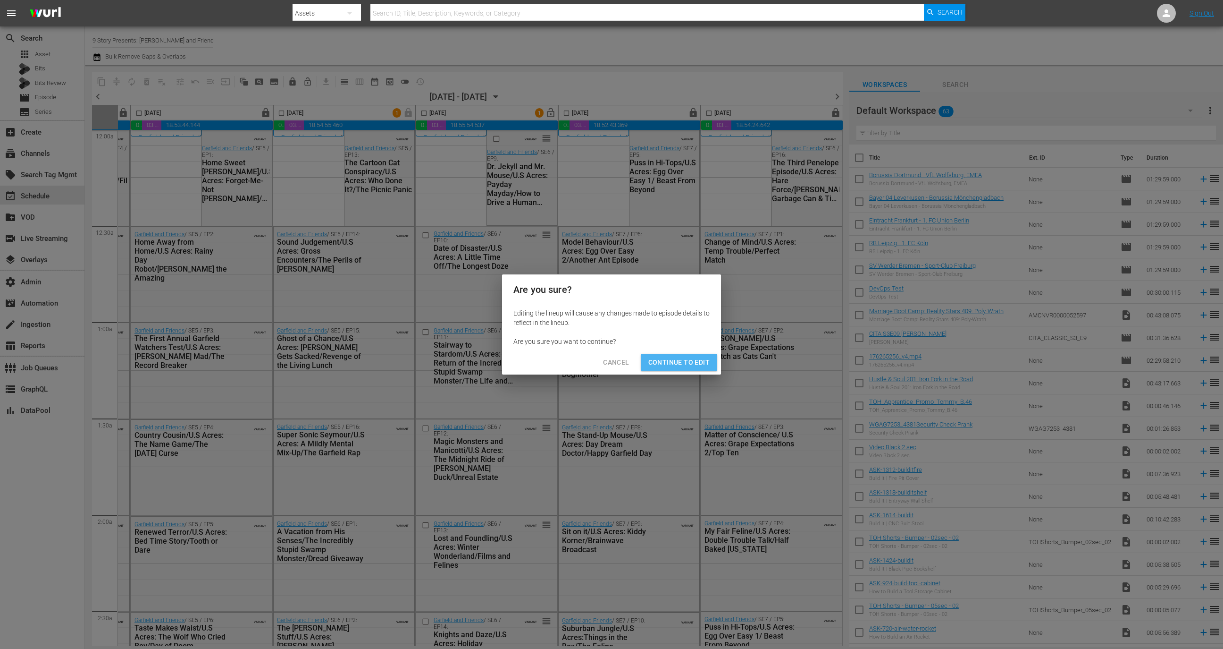
click at [685, 362] on span "Continue to Edit" at bounding box center [679, 362] width 61 height 12
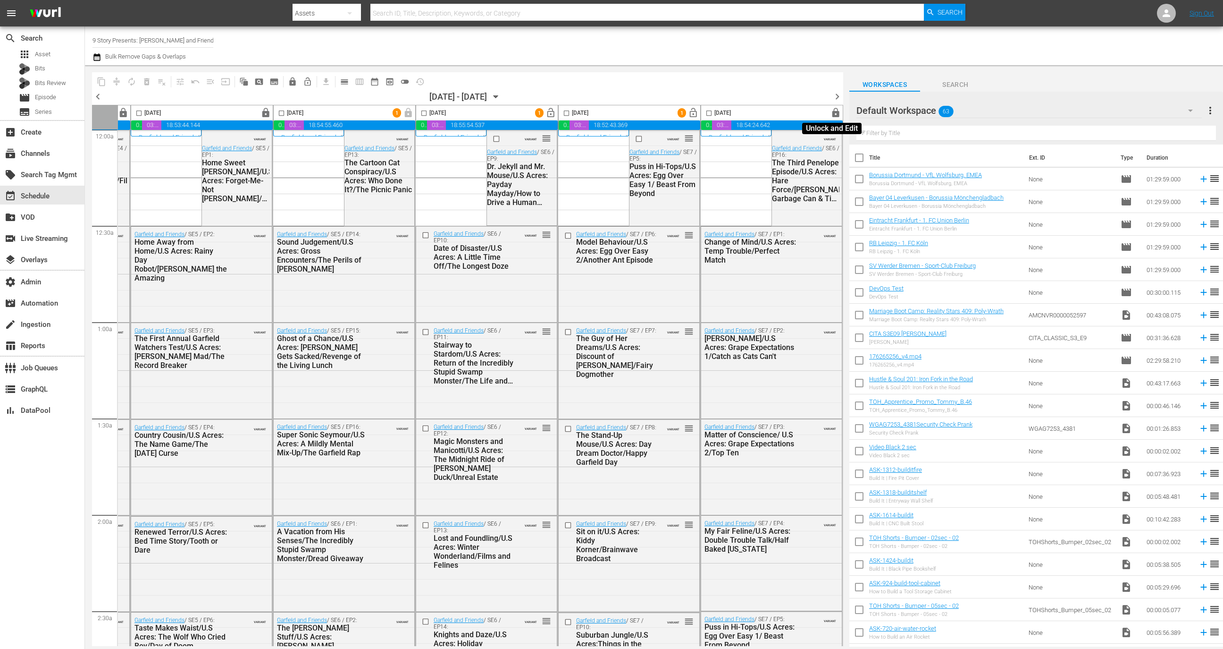
click at [831, 114] on span "lock" at bounding box center [836, 113] width 11 height 11
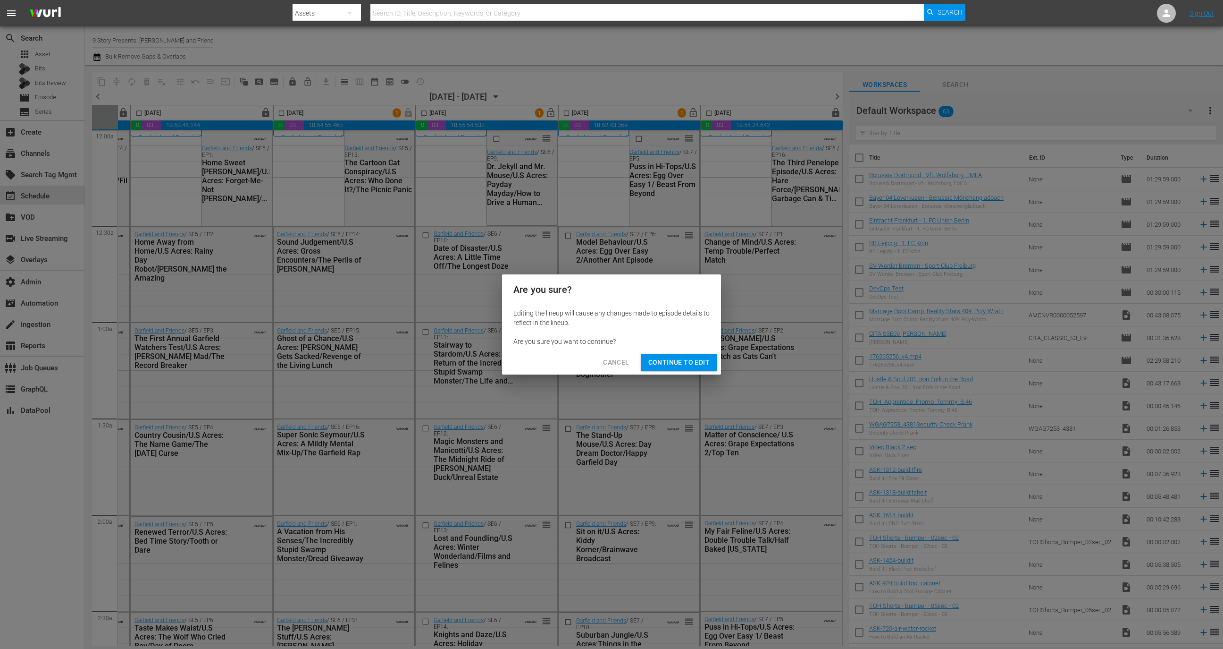
click at [684, 358] on span "Continue to Edit" at bounding box center [679, 362] width 61 height 12
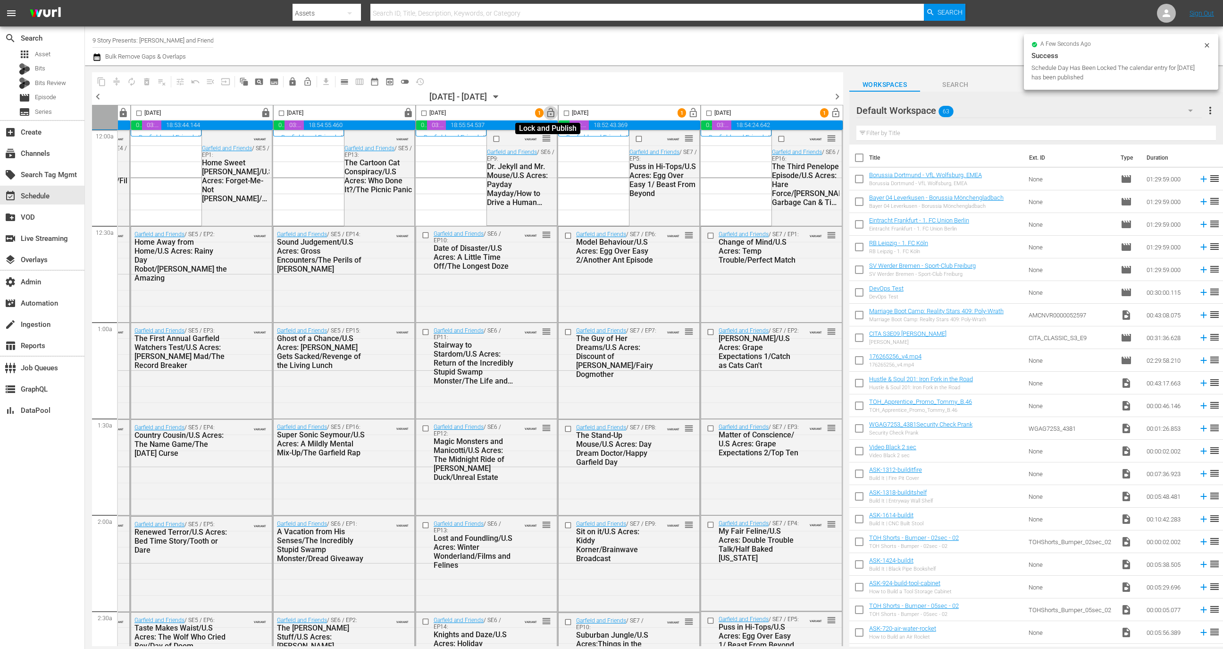
click at [547, 112] on span "lock_open" at bounding box center [551, 113] width 11 height 11
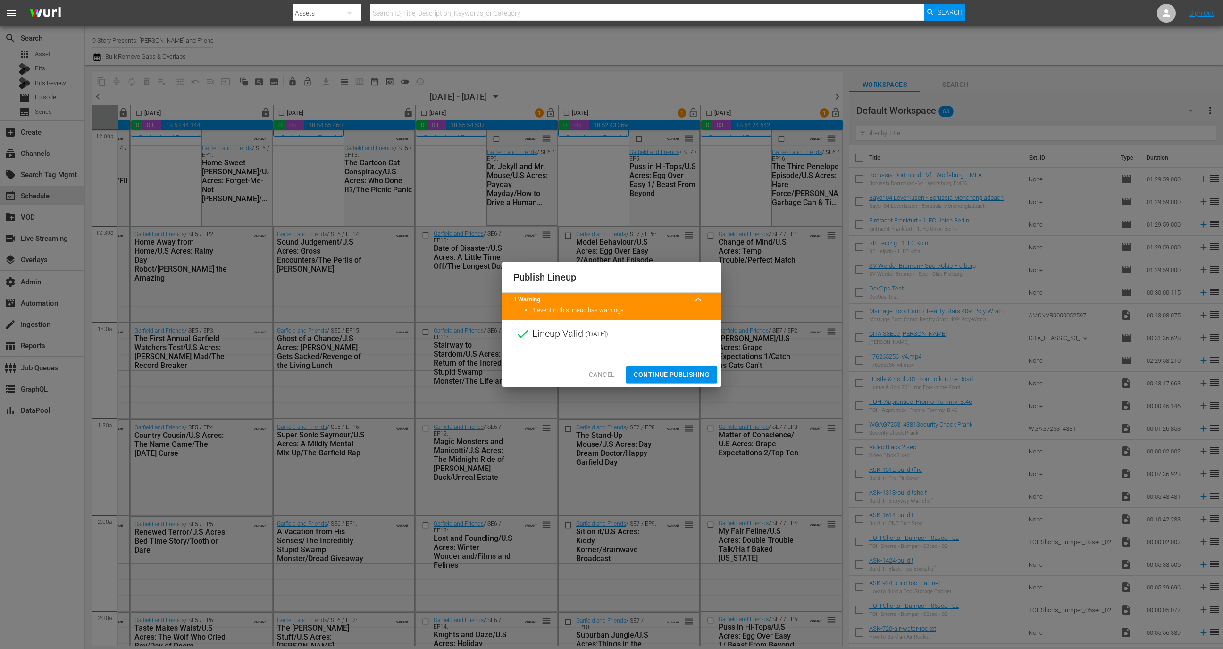
click at [646, 375] on span "Continue Publishing" at bounding box center [672, 375] width 76 height 12
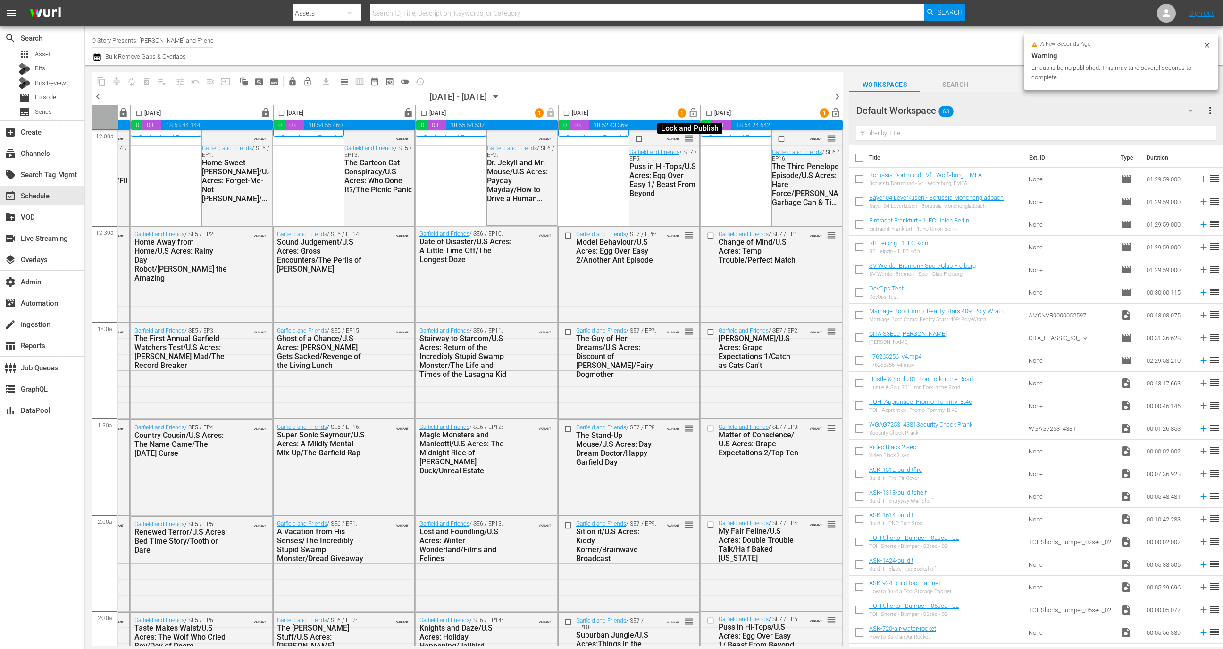
click at [690, 113] on span "lock_open" at bounding box center [693, 113] width 11 height 11
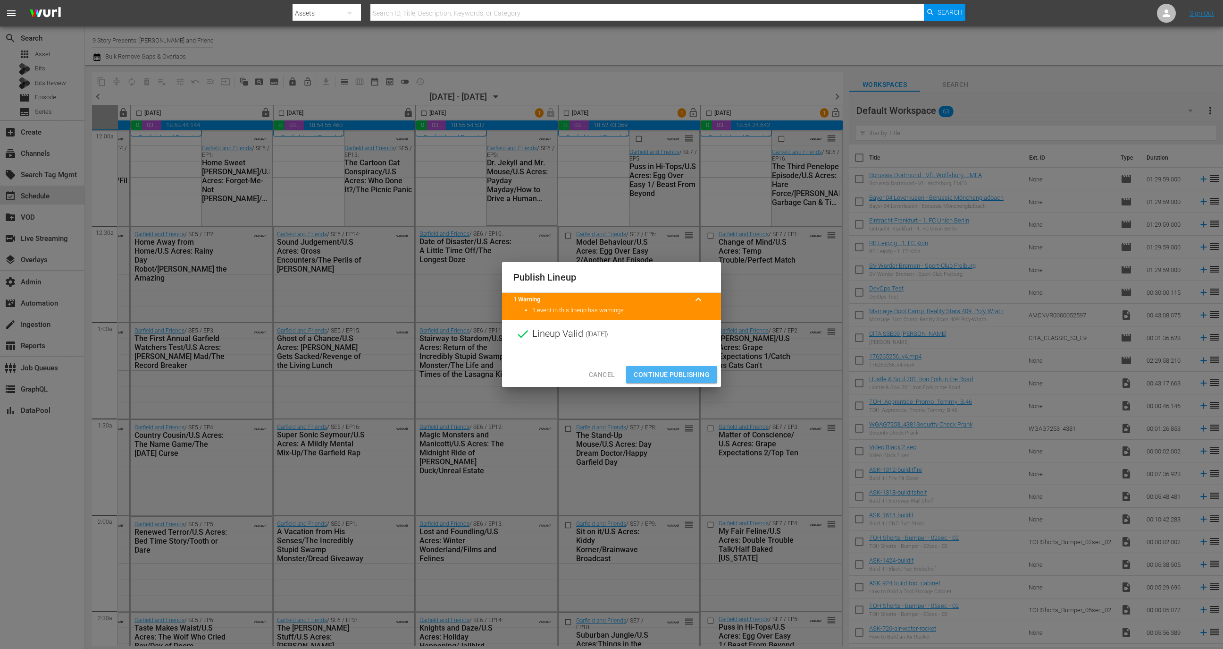
click at [663, 373] on span "Continue Publishing" at bounding box center [672, 375] width 76 height 12
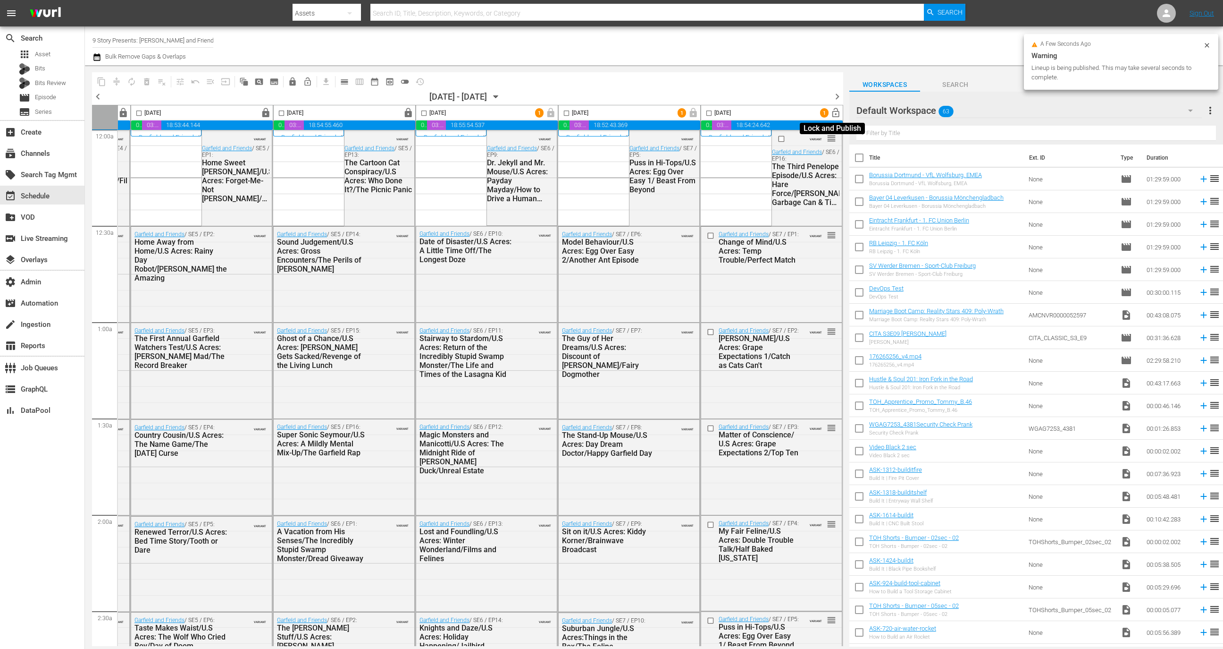
click at [836, 113] on span "lock_open" at bounding box center [836, 113] width 11 height 11
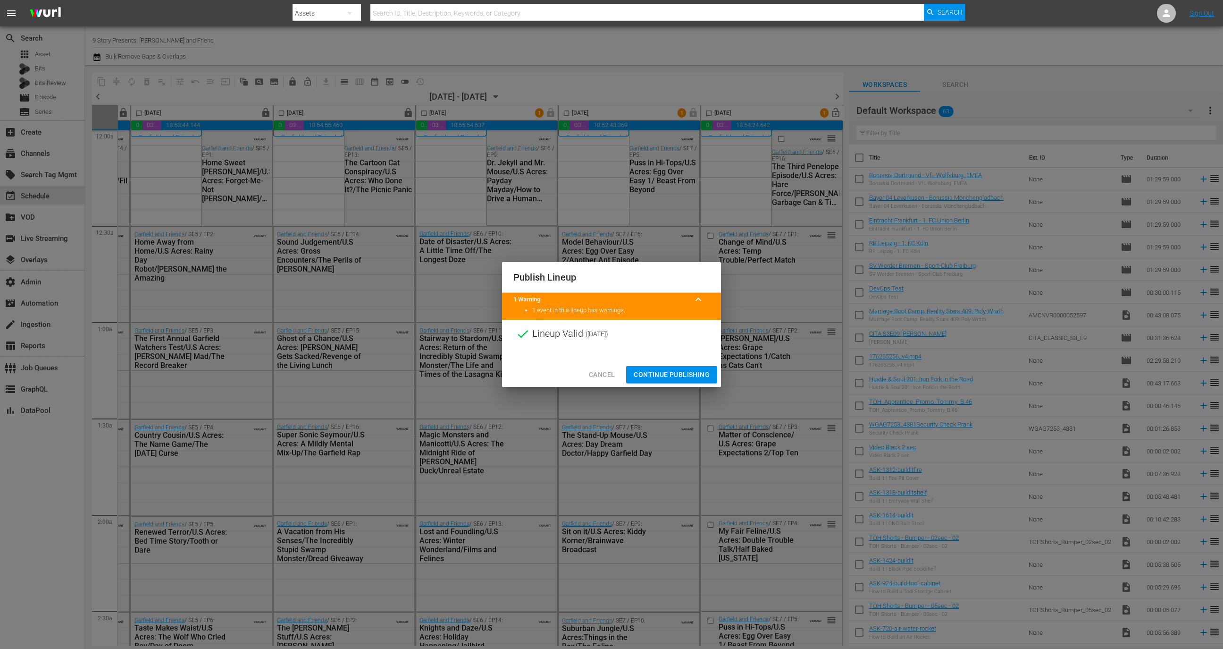
click at [684, 374] on span "Continue Publishing" at bounding box center [672, 375] width 76 height 12
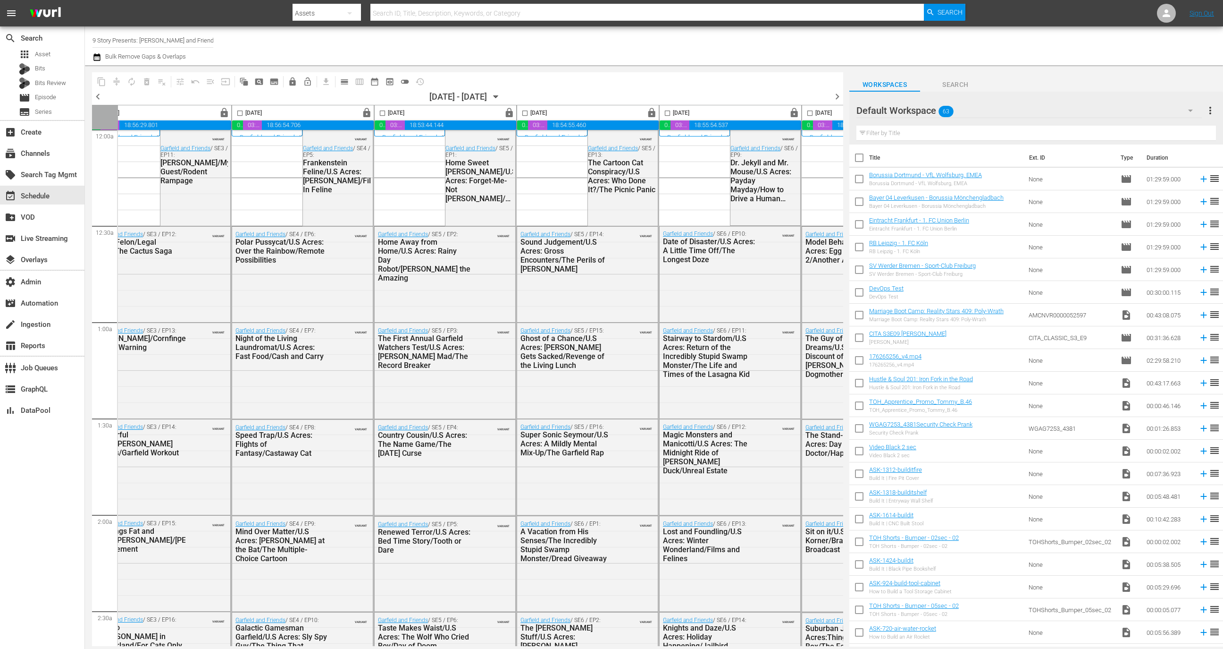
scroll to position [3, 0]
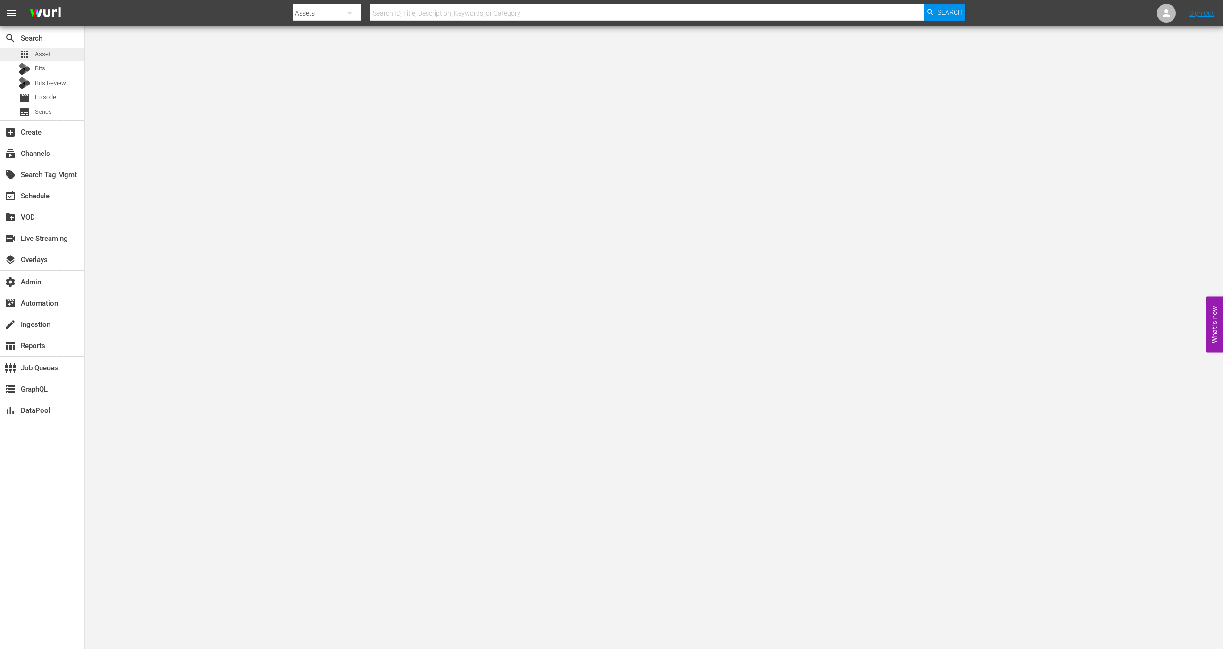
click at [66, 51] on div "apps Asset" at bounding box center [42, 54] width 84 height 13
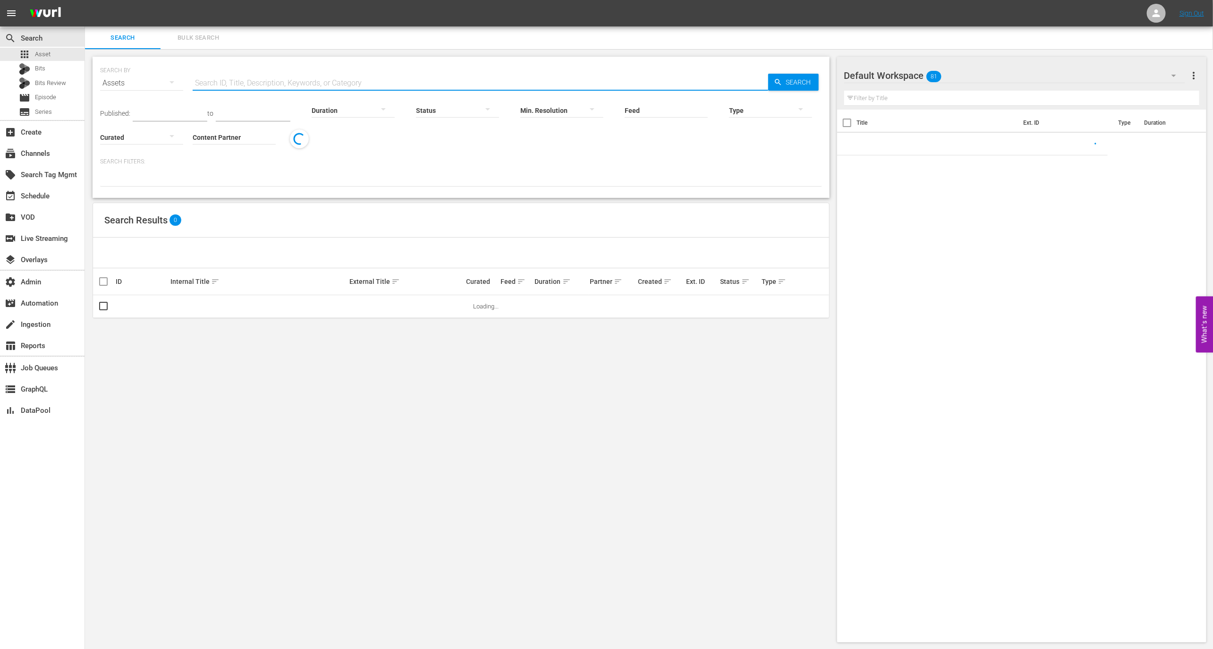
click at [304, 83] on input "text" at bounding box center [480, 83] width 575 height 23
paste input "183403942"
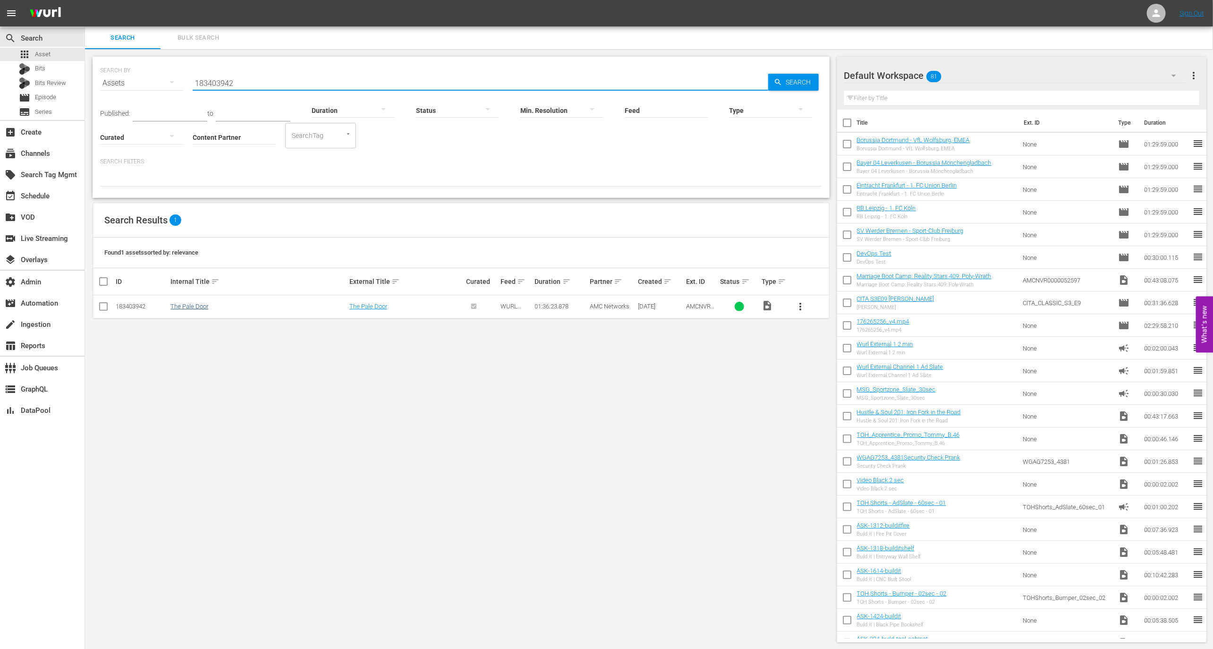
type input "183403942"
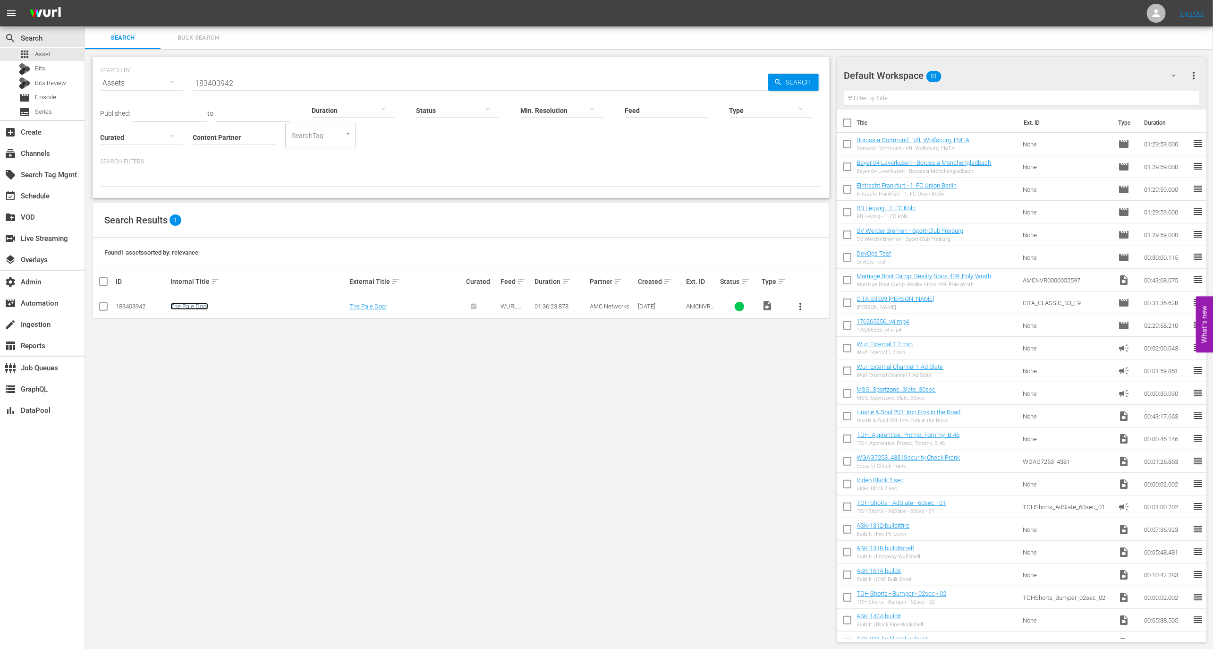
click at [191, 303] on link "The Pale Door" at bounding box center [189, 306] width 38 height 7
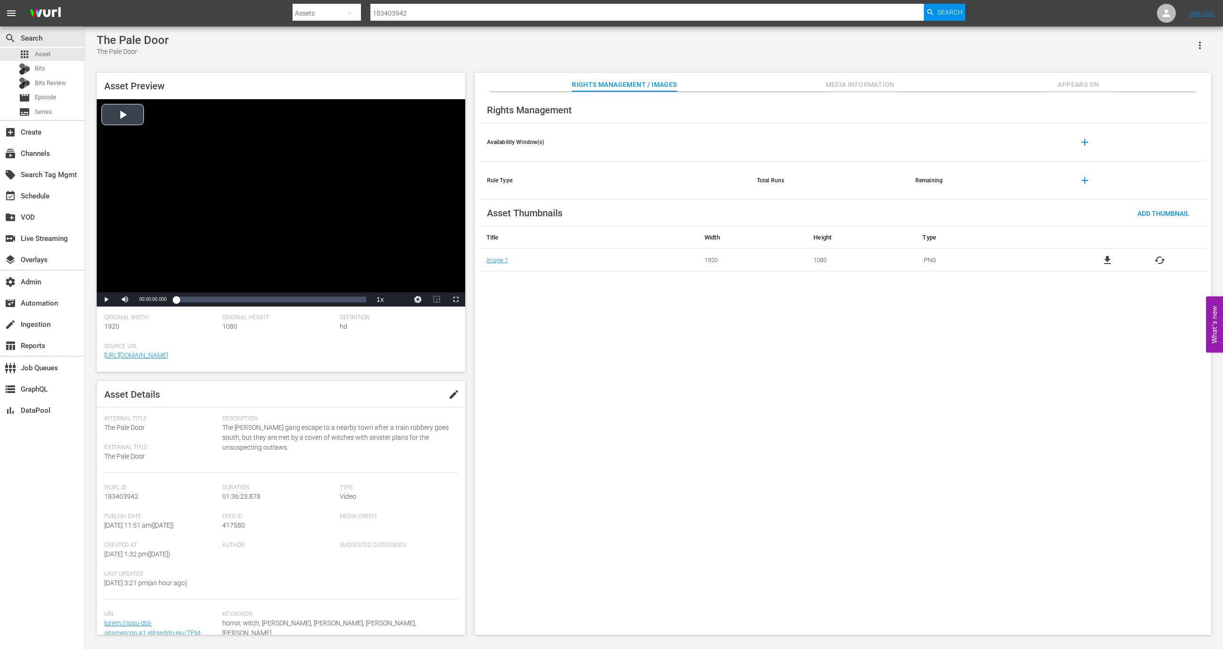
click at [286, 181] on div "Video Player" at bounding box center [281, 195] width 369 height 193
click at [400, 279] on span "english" at bounding box center [399, 276] width 18 height 7
click at [190, 298] on div "00:06:57.244" at bounding box center [190, 299] width 0 height 9
click at [402, 280] on li "en" at bounding box center [399, 276] width 47 height 10
click at [208, 298] on div "Loaded : 8.41% 00:16:03.979 00:07:14.748" at bounding box center [271, 299] width 190 height 9
